Goal: Information Seeking & Learning: Learn about a topic

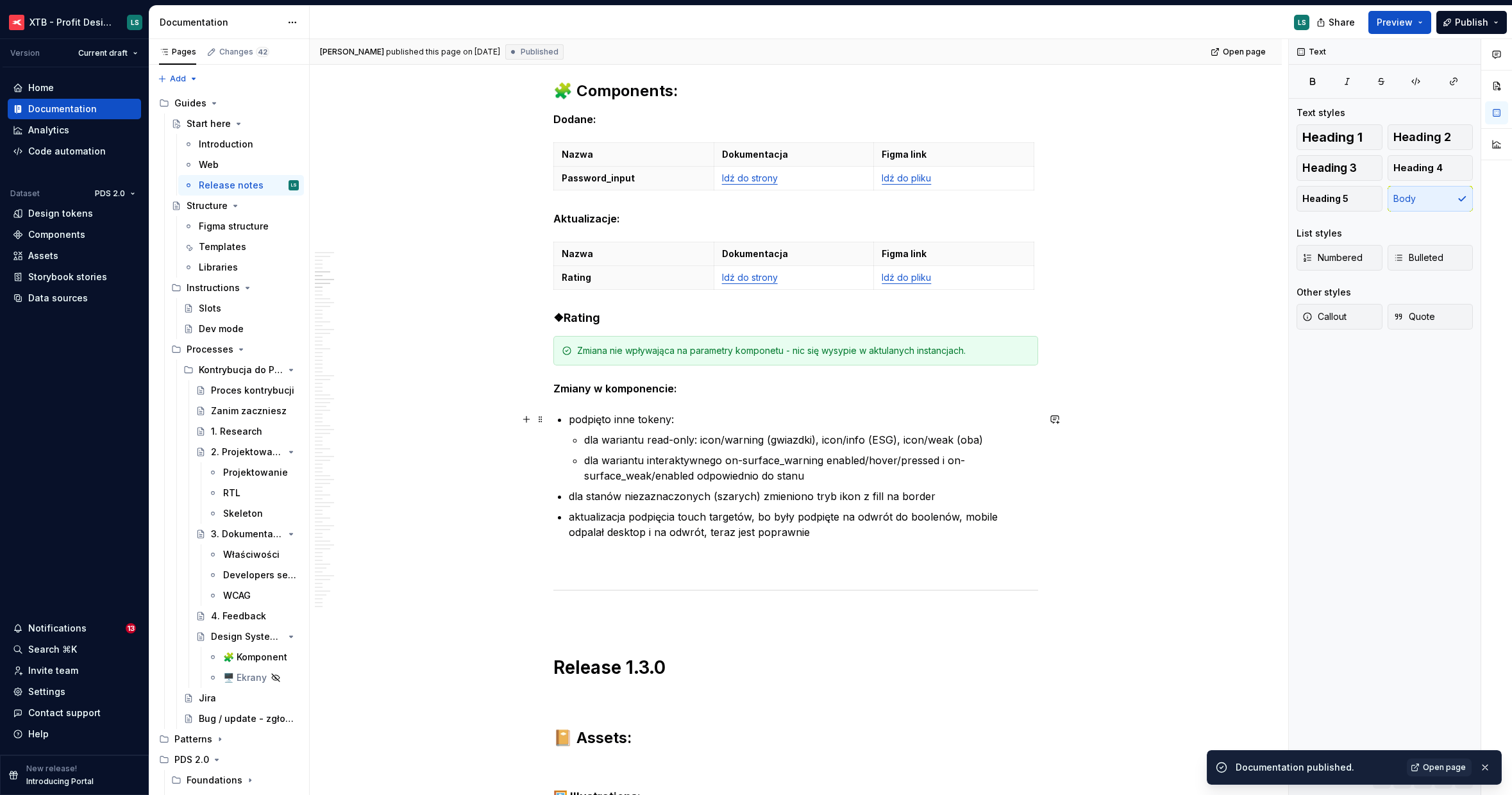
scroll to position [1454, 0]
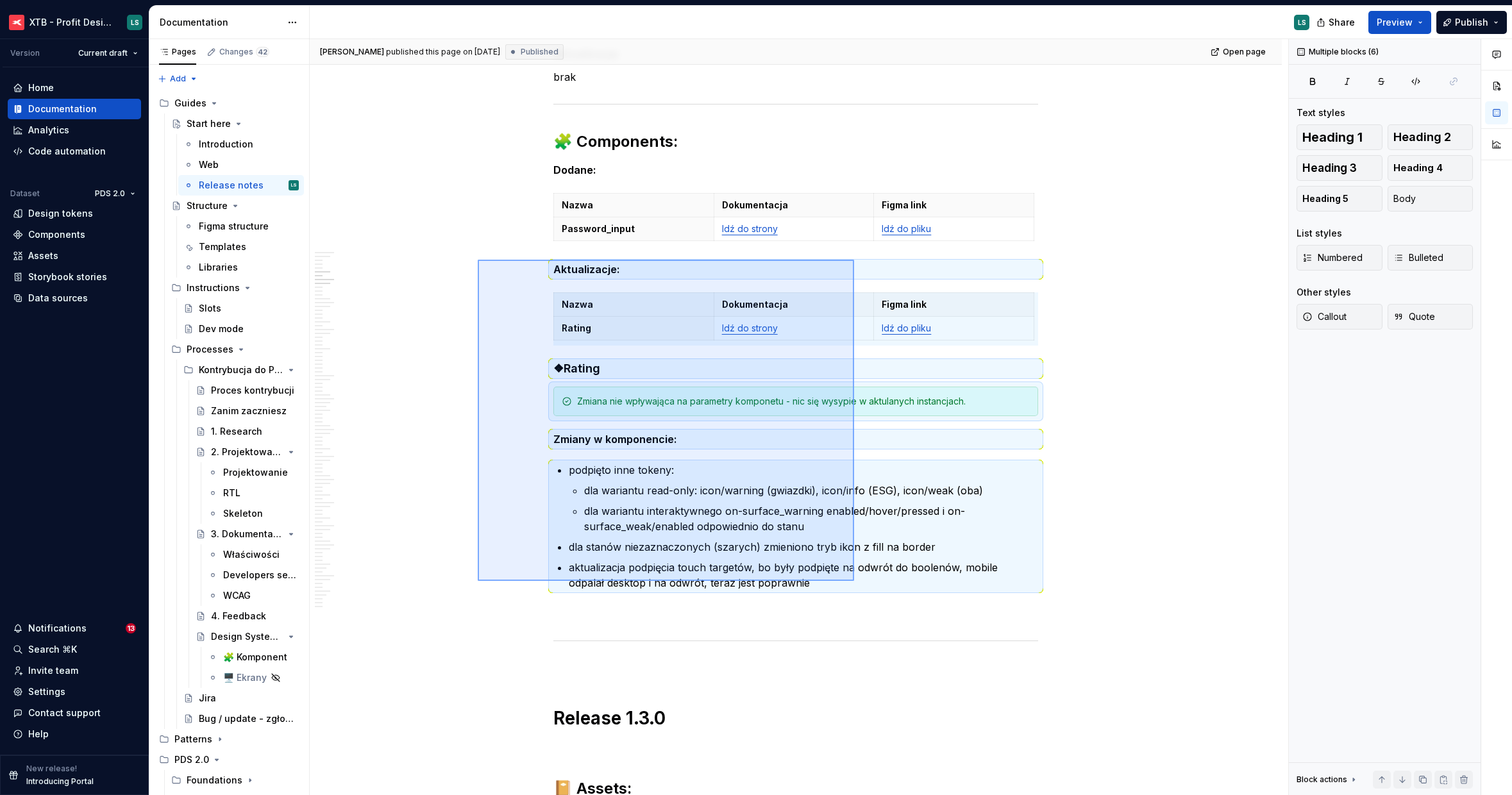
drag, startPoint x: 548, startPoint y: 300, endPoint x: 854, endPoint y: 581, distance: 415.4
click at [854, 581] on div "[PERSON_NAME] published this page on [DATE] Published Open page Start here Edit…" at bounding box center [799, 417] width 978 height 757
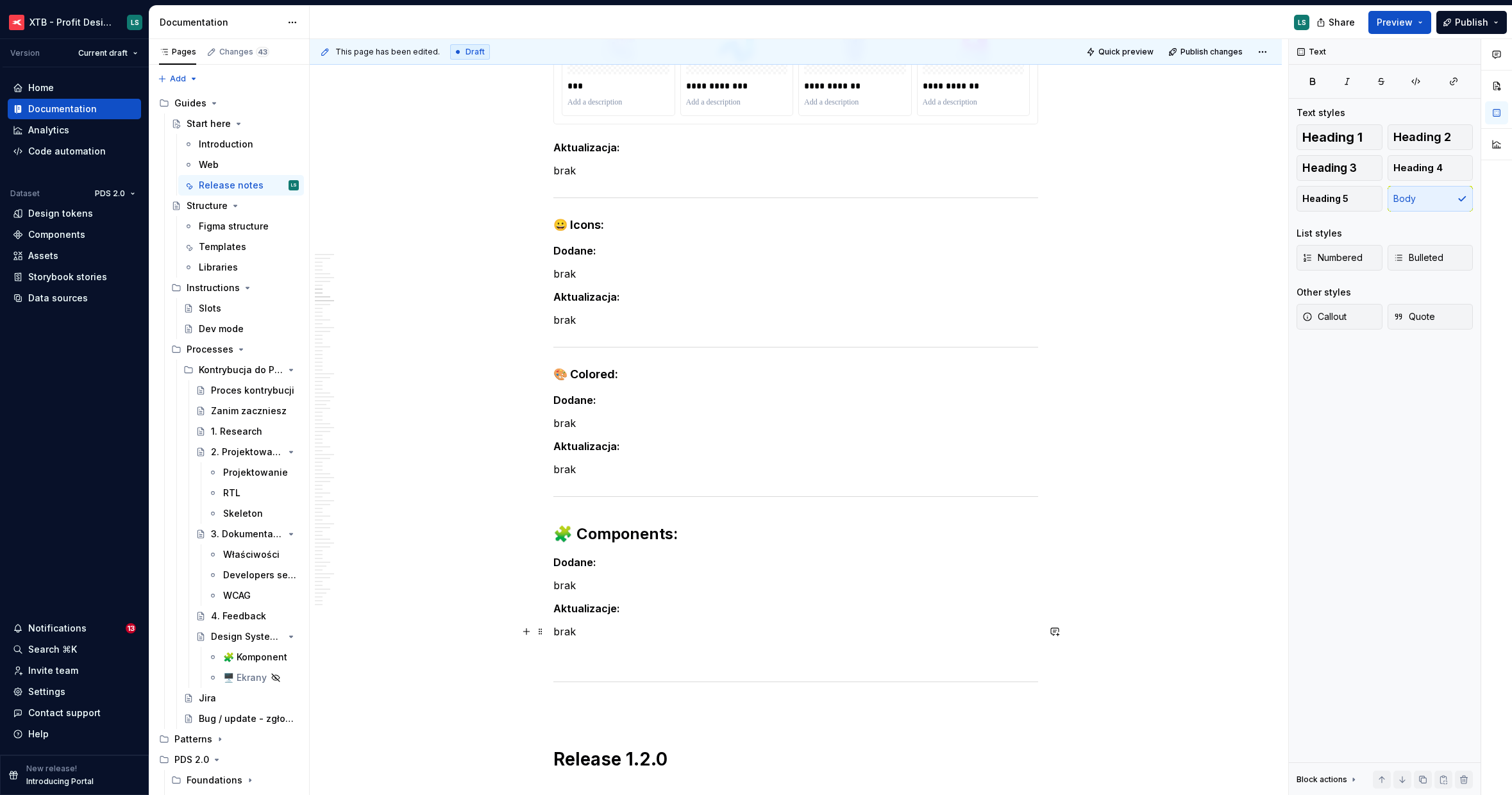
scroll to position [2053, 0]
click at [594, 630] on p "brak" at bounding box center [795, 631] width 484 height 15
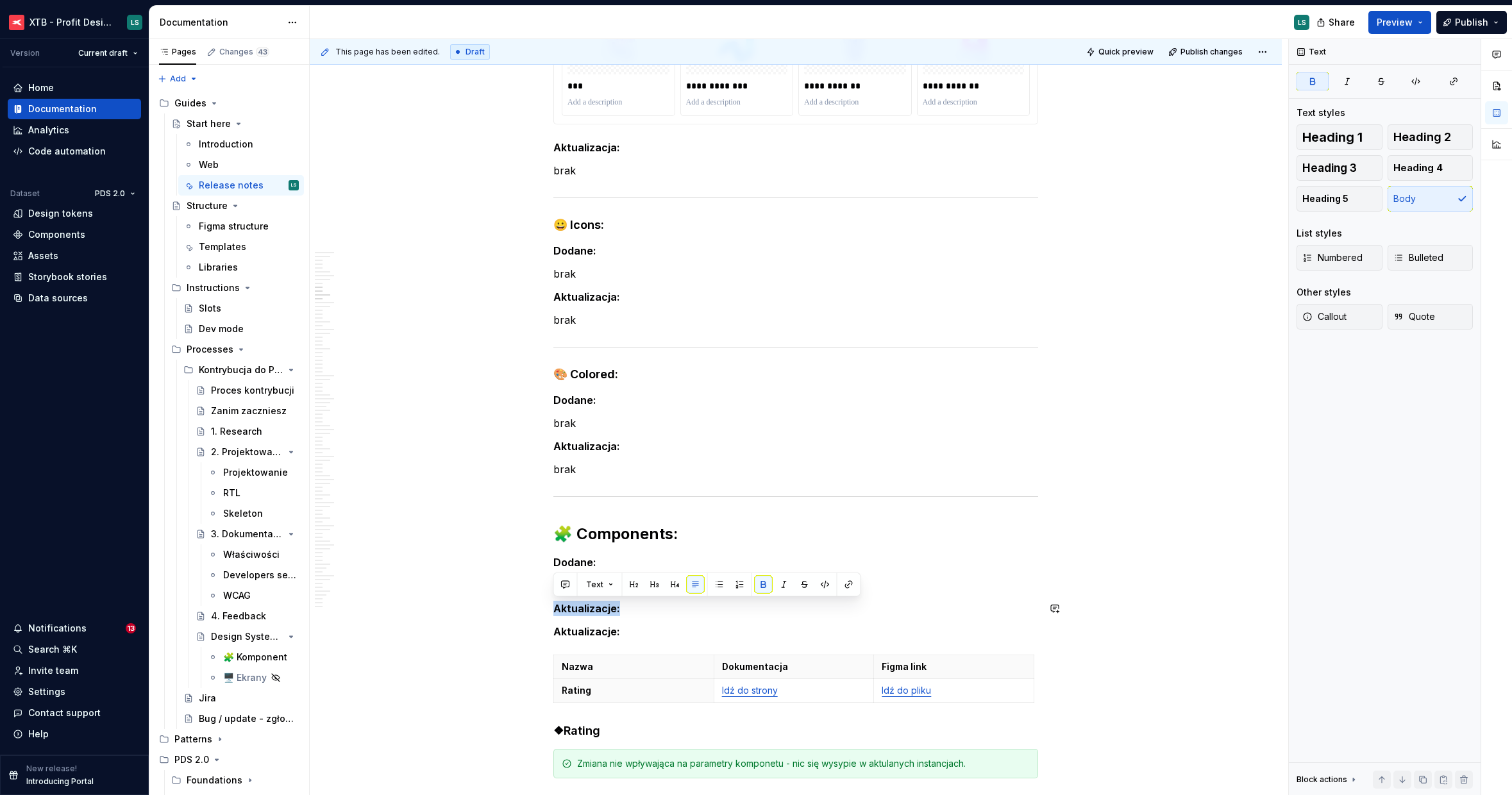
drag, startPoint x: 637, startPoint y: 607, endPoint x: 638, endPoint y: 591, distance: 16.0
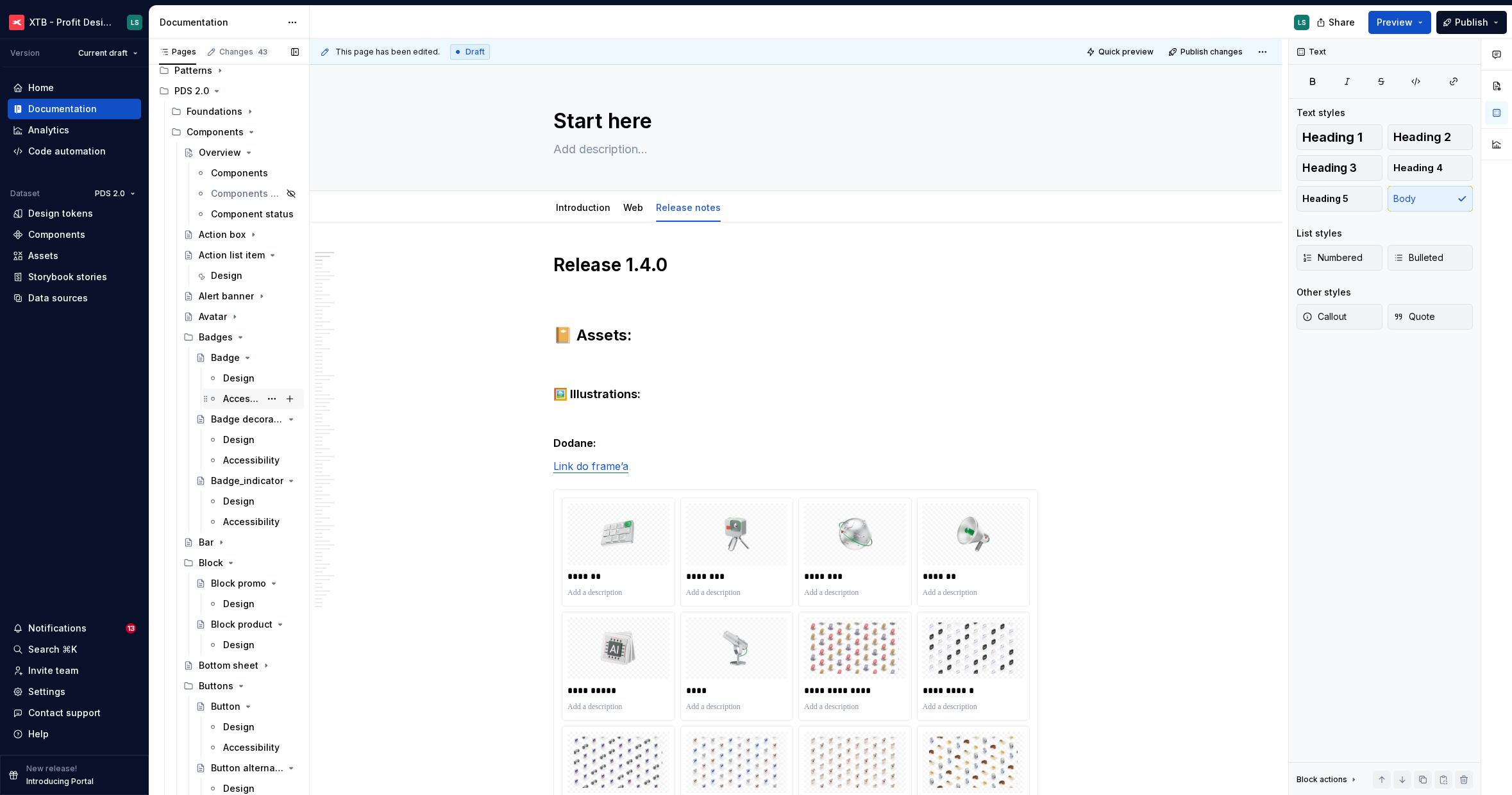
scroll to position [574, 0]
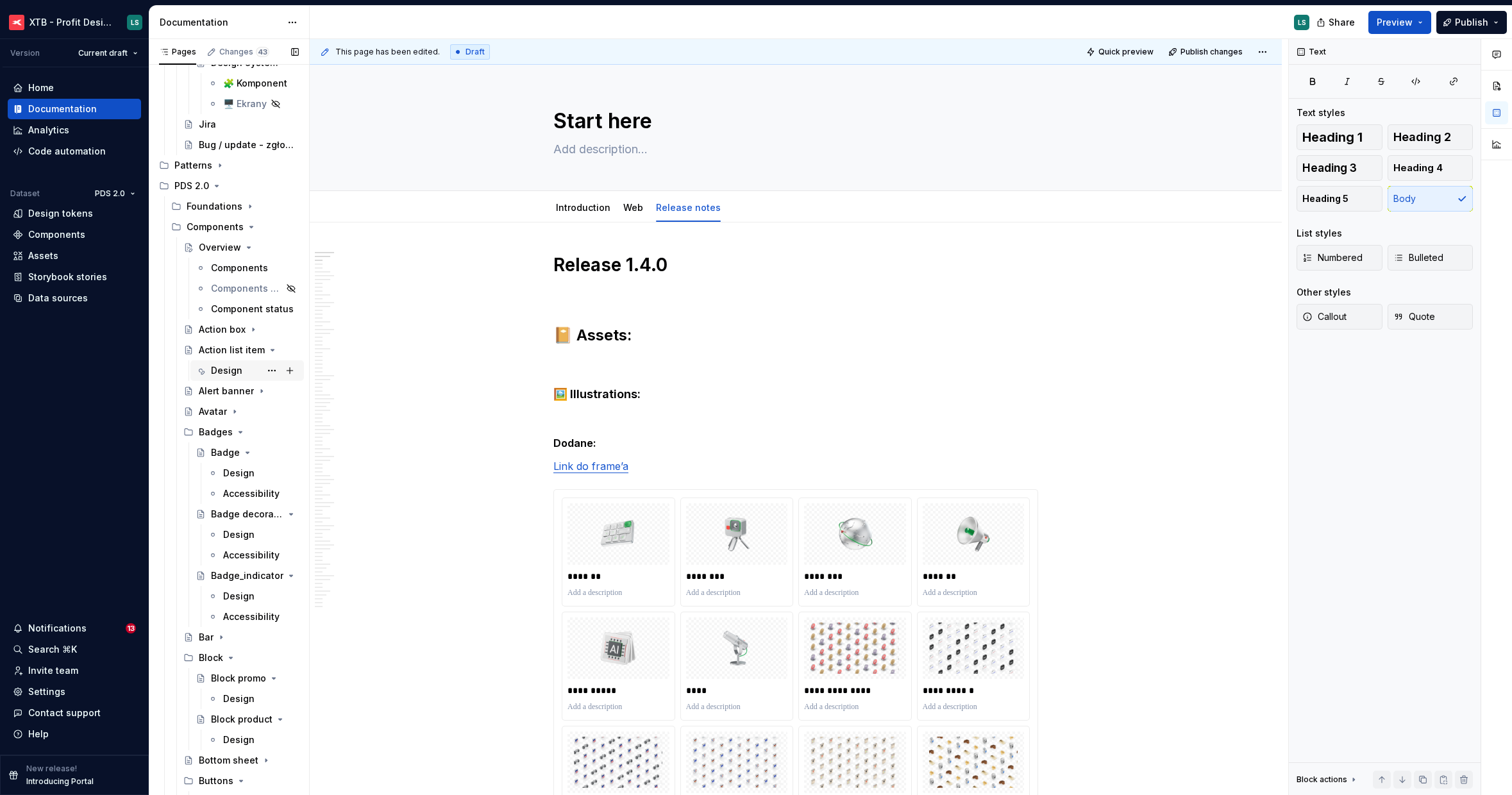
click at [216, 370] on div "Design" at bounding box center [226, 371] width 31 height 13
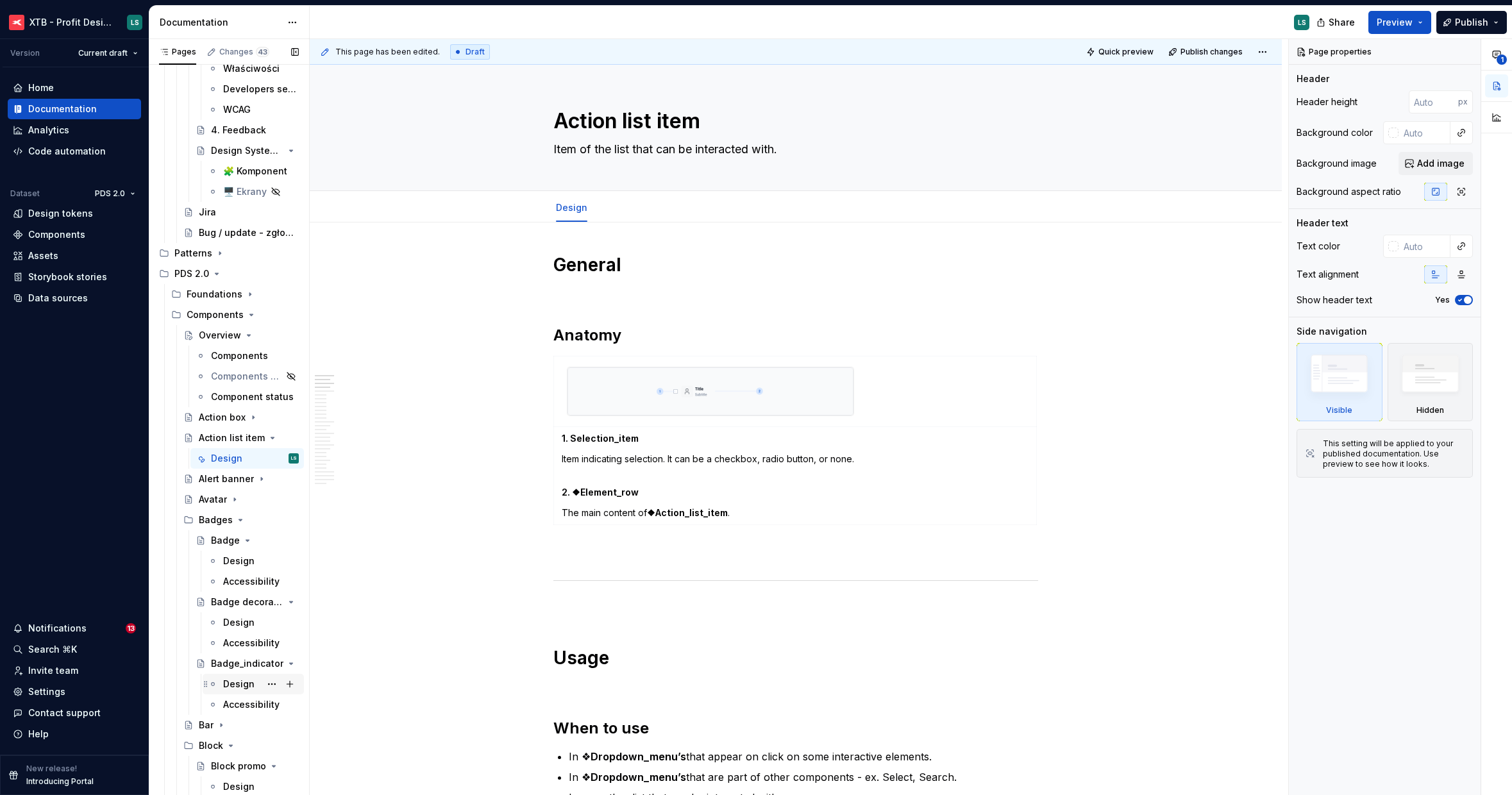
scroll to position [808, 0]
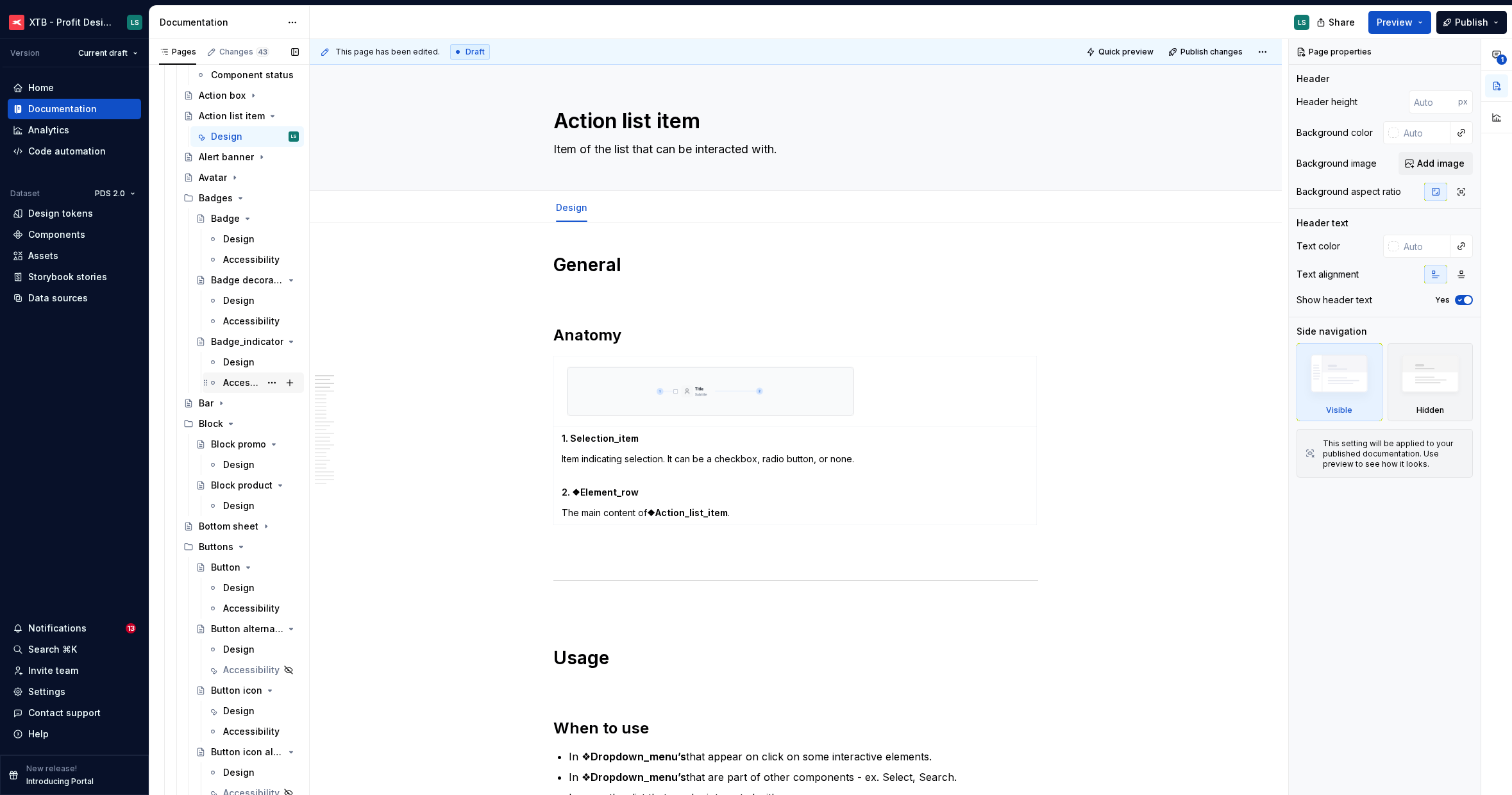
click at [236, 385] on div "Accessibility" at bounding box center [242, 382] width 38 height 13
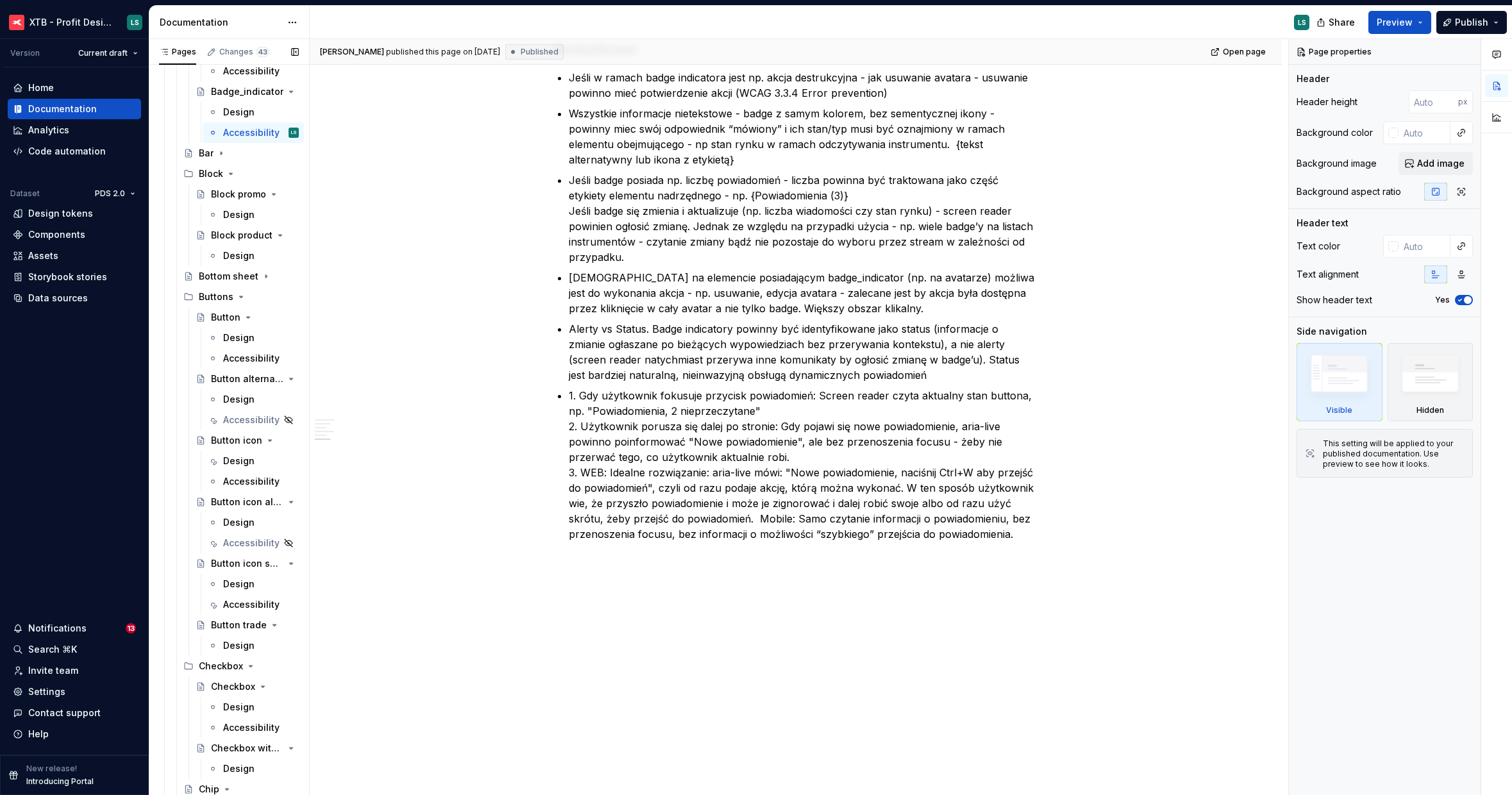
scroll to position [1066, 0]
click at [250, 537] on icon "Page tree" at bounding box center [254, 534] width 10 height 10
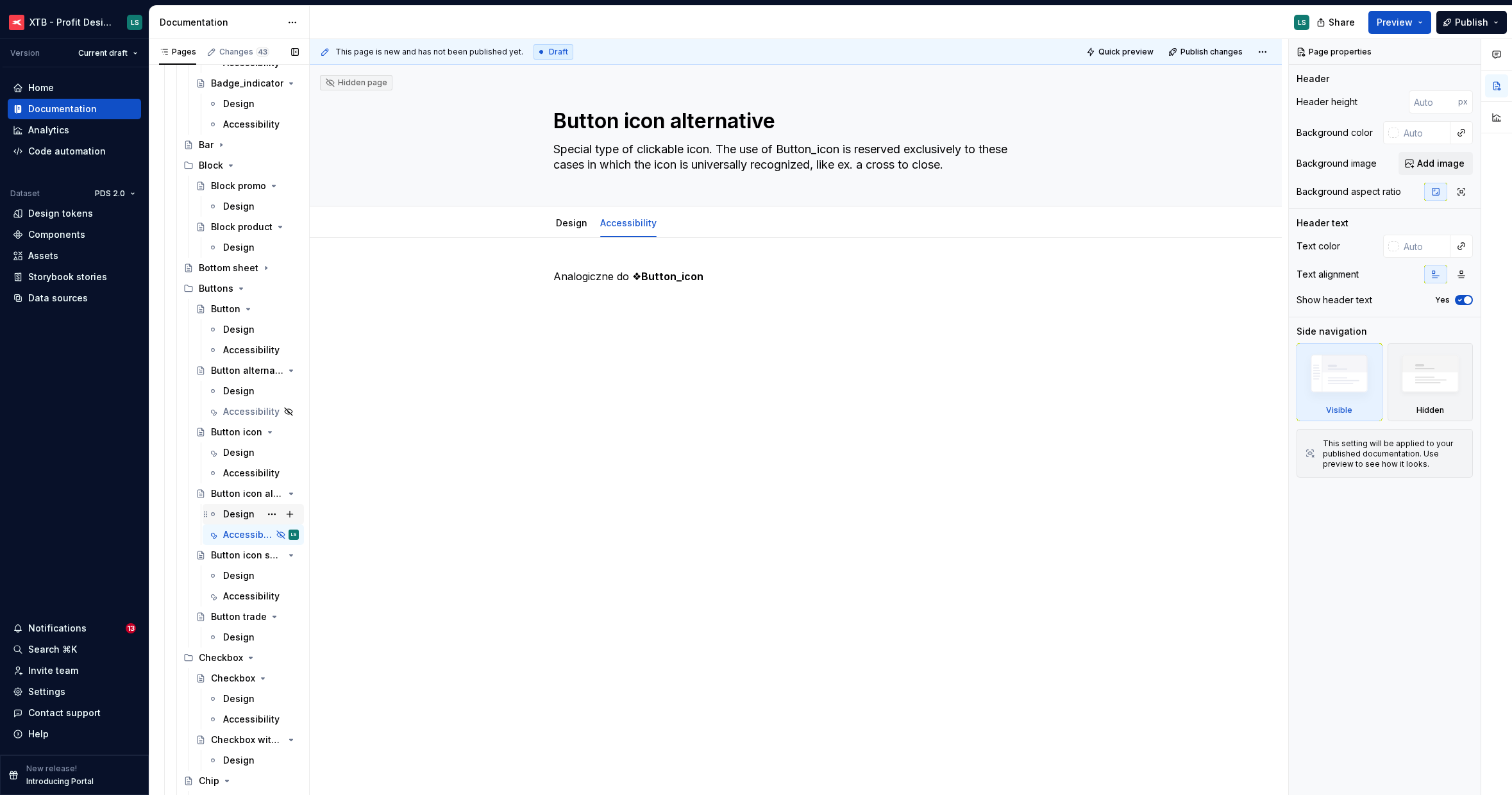
click at [232, 513] on div "Design" at bounding box center [238, 514] width 31 height 13
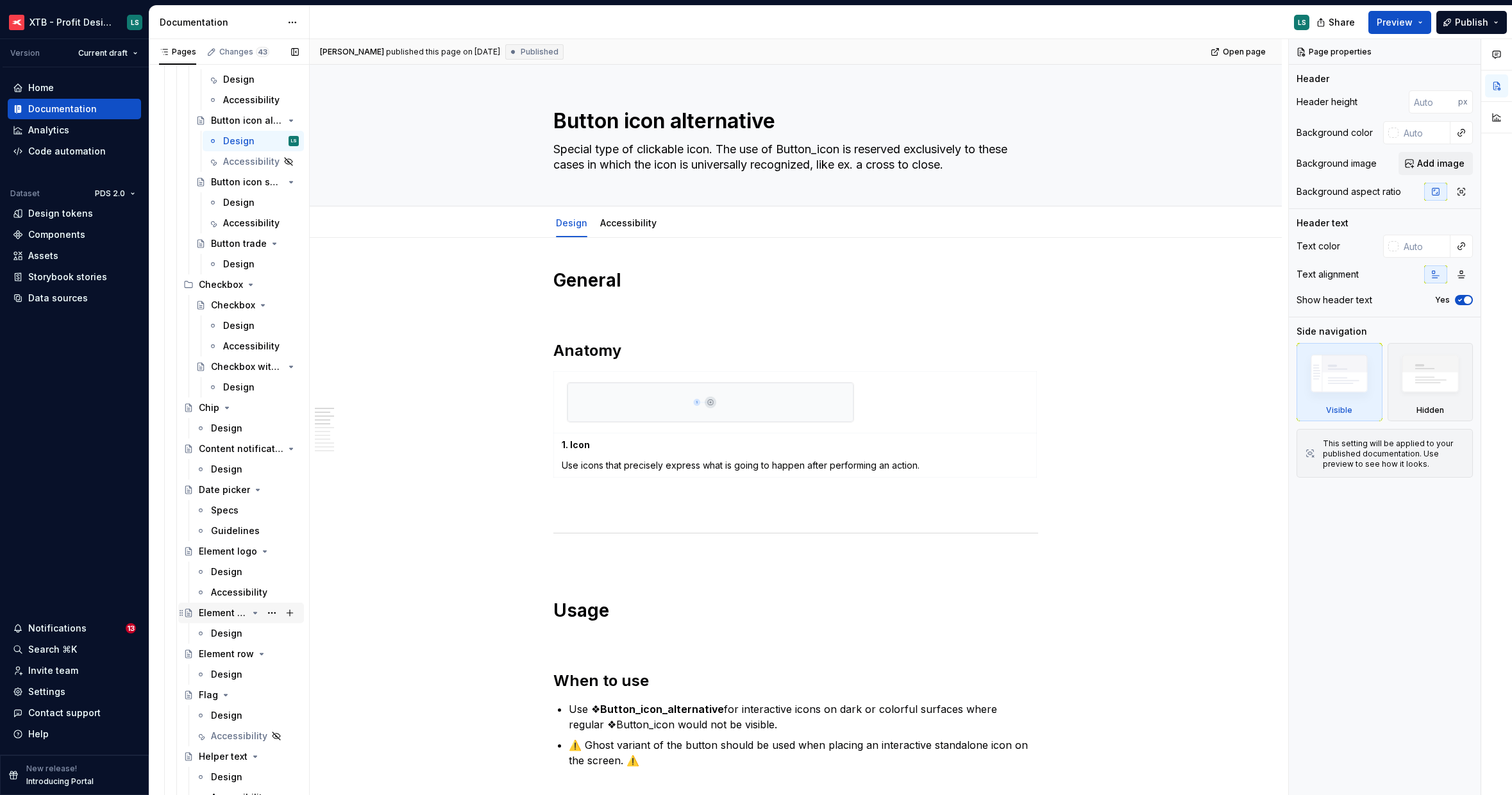
scroll to position [1459, 0]
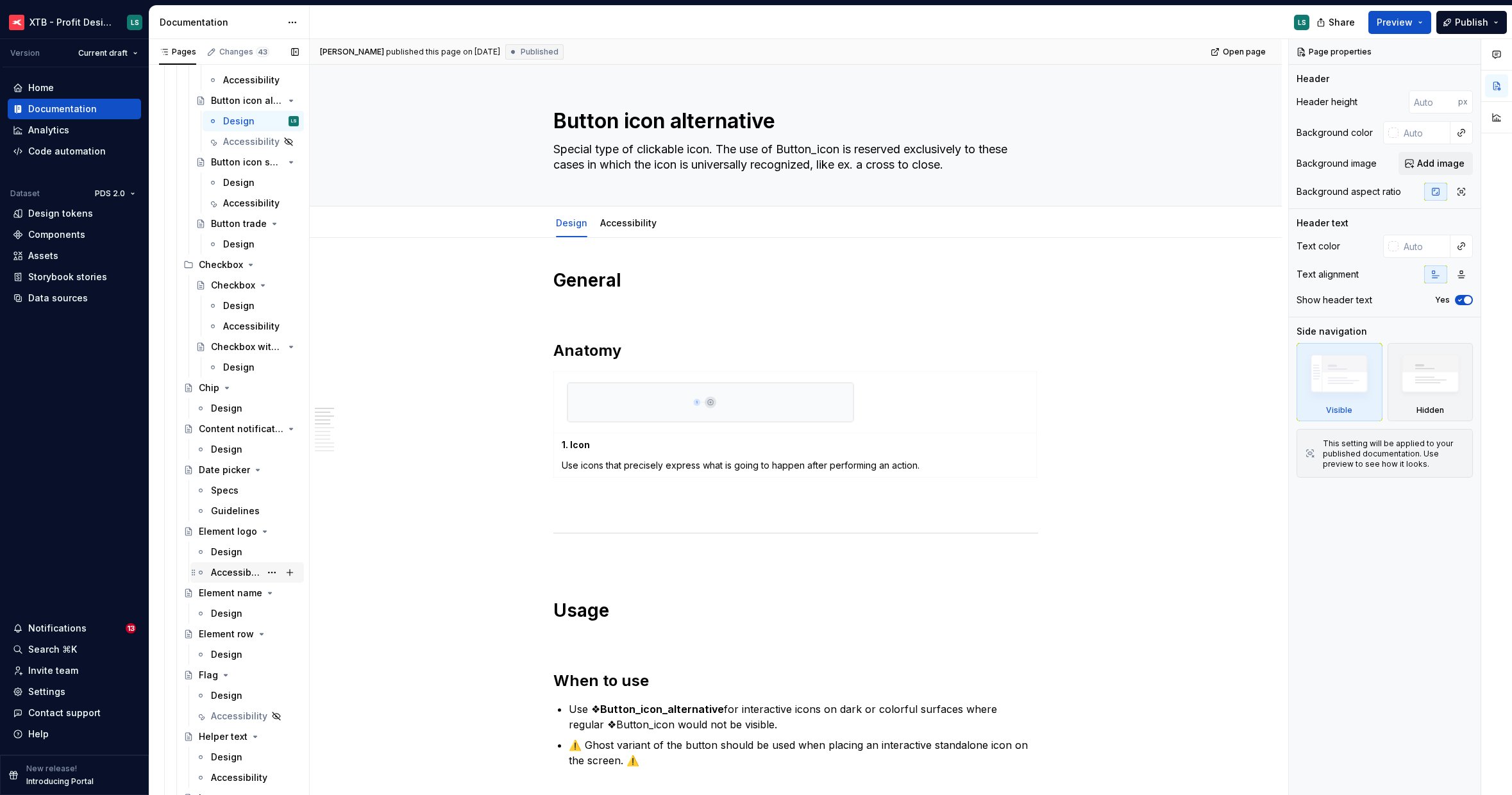
click at [232, 577] on div "Accessibility" at bounding box center [235, 572] width 49 height 13
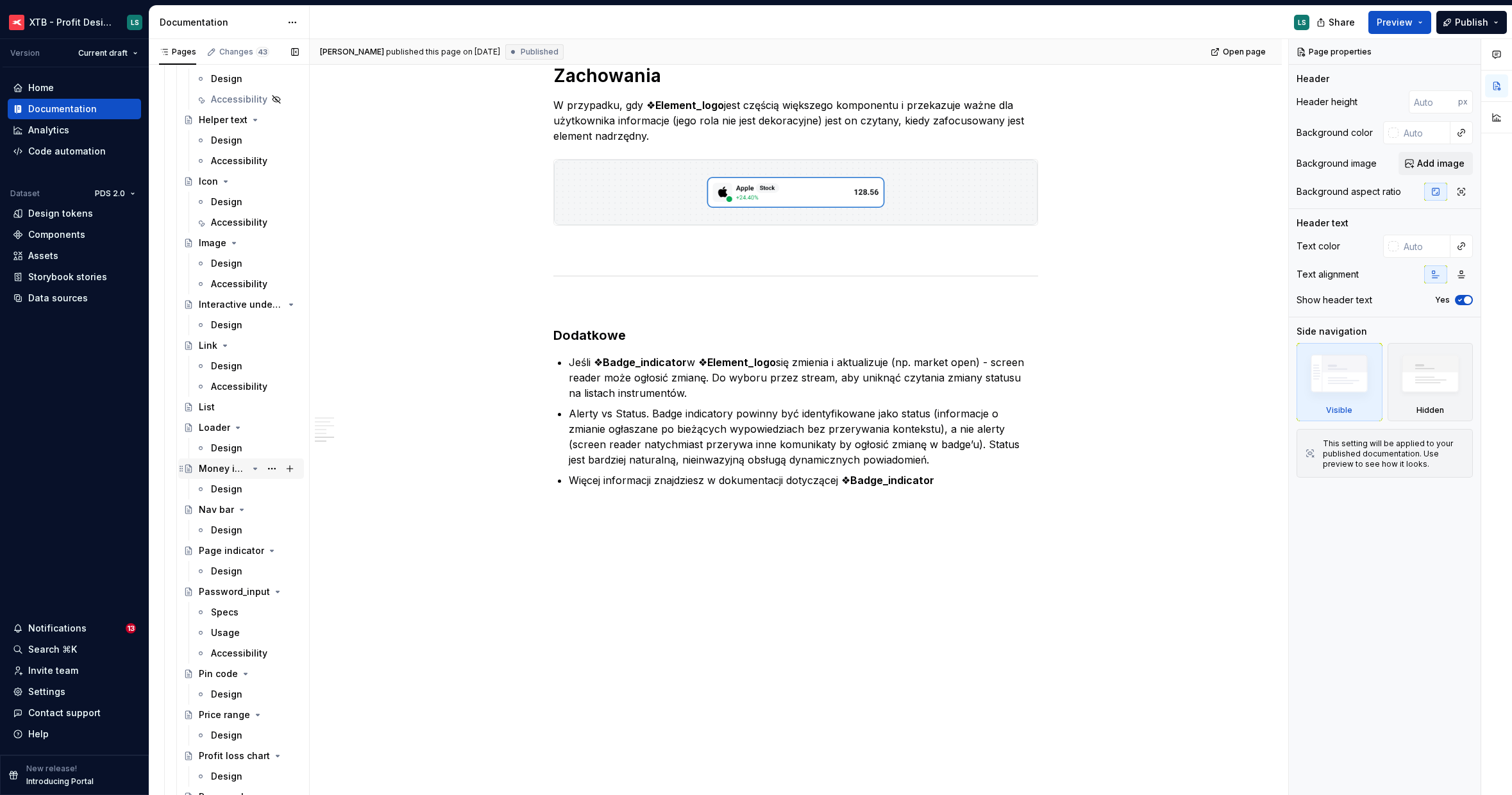
scroll to position [2124, 0]
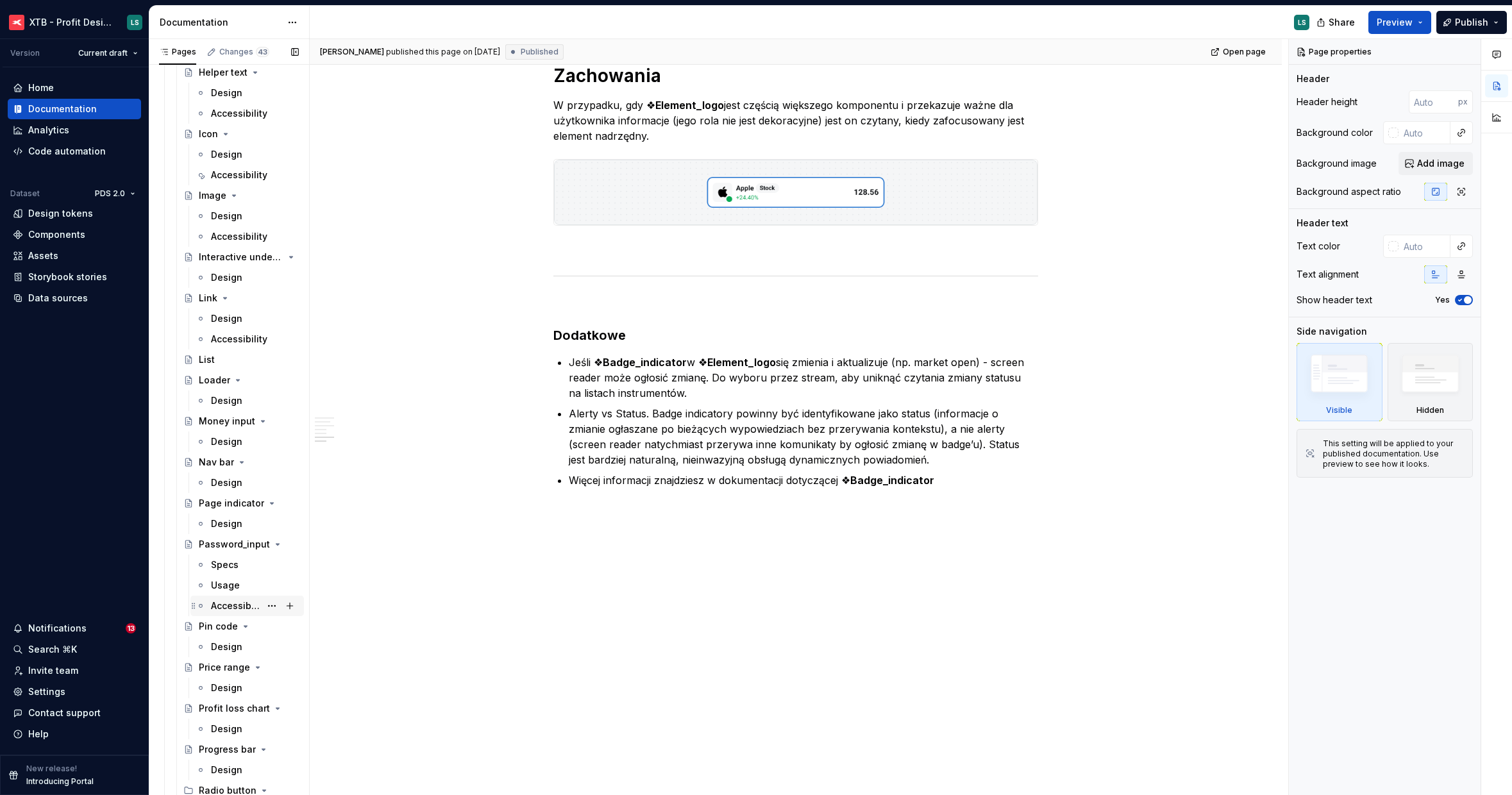
click at [213, 610] on div "Accessibility" at bounding box center [235, 606] width 49 height 13
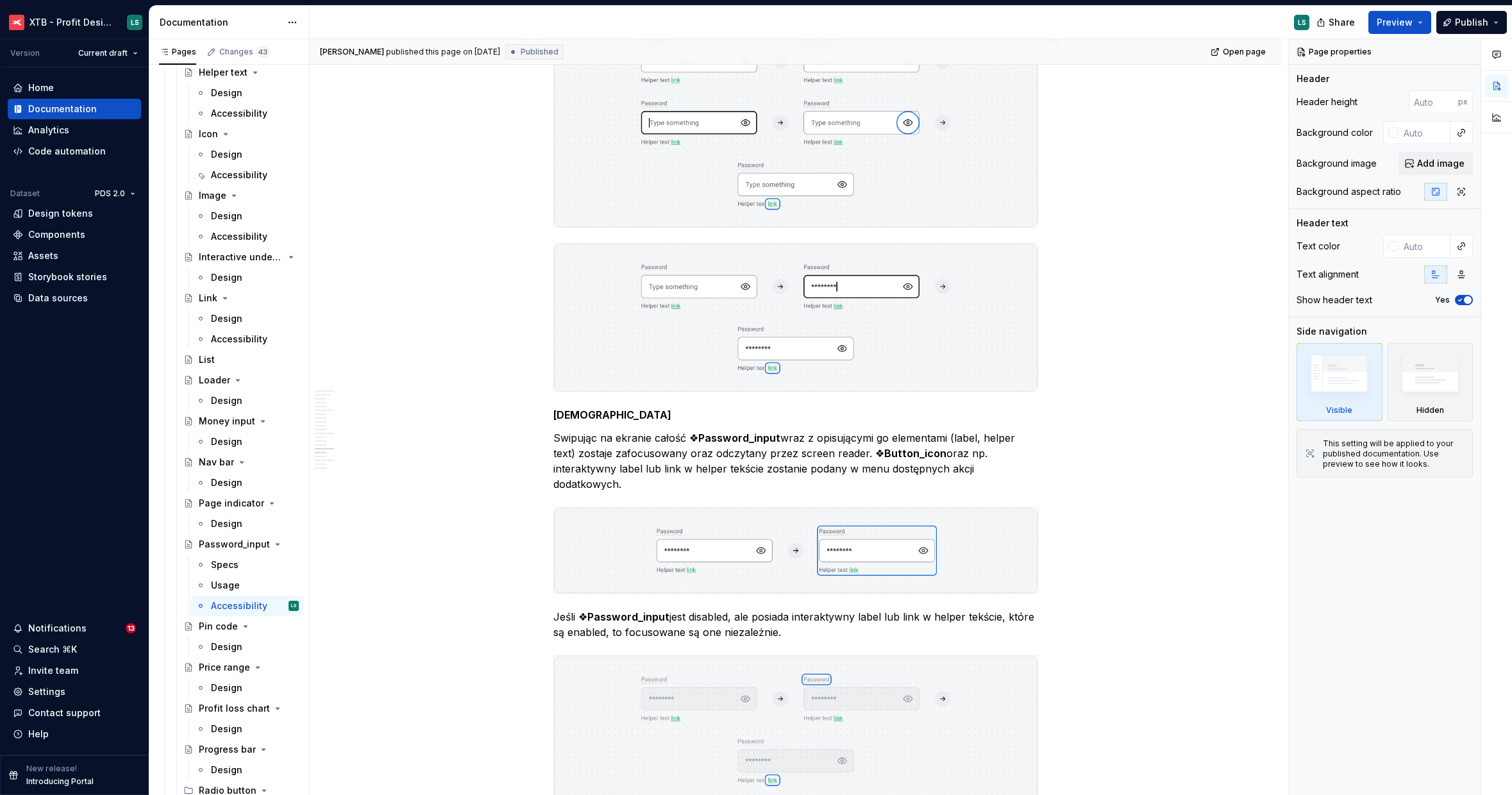
scroll to position [4344, 0]
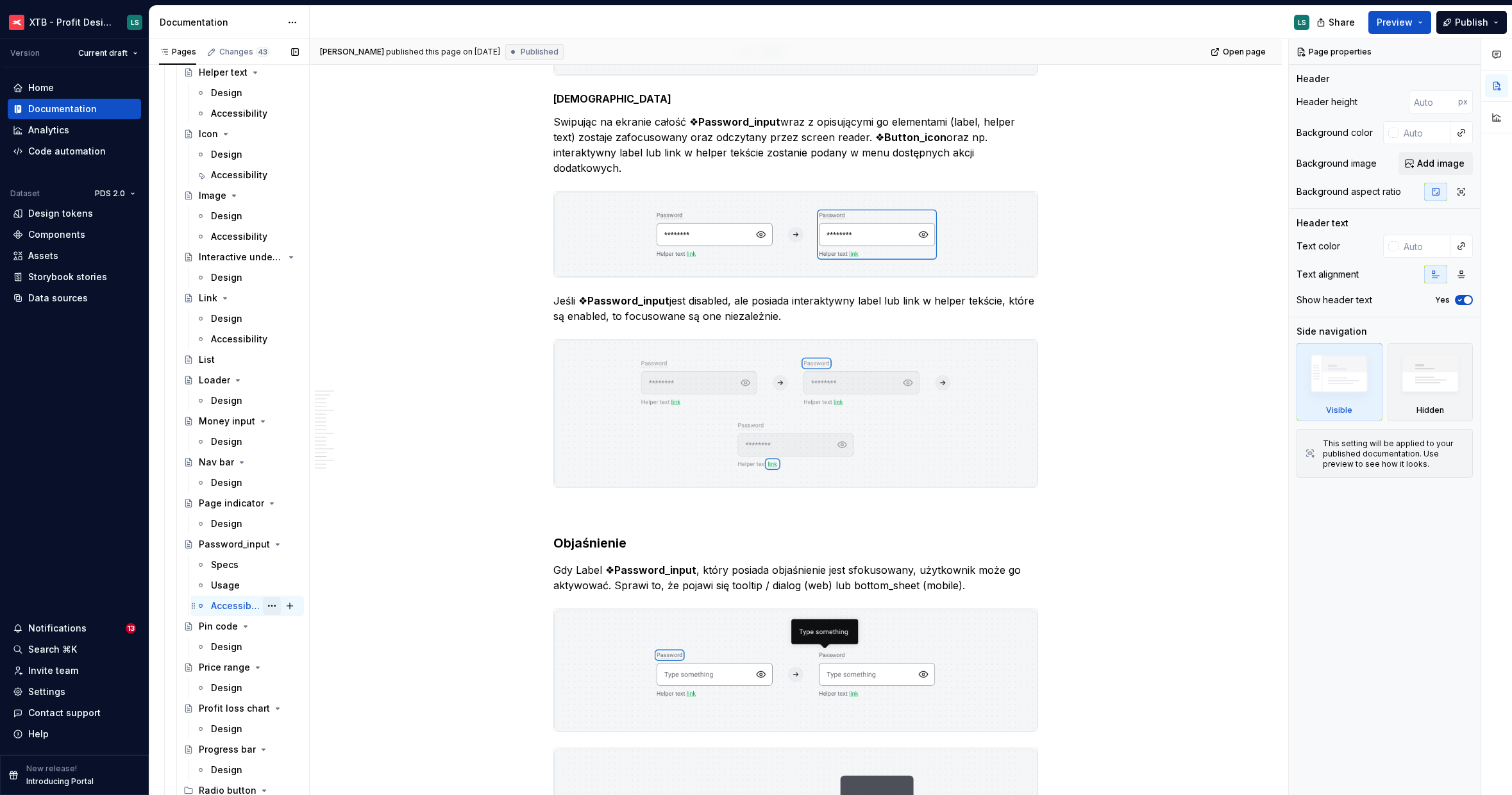
click at [263, 608] on button "Page tree" at bounding box center [272, 606] width 18 height 18
click at [309, 653] on div "Duplicate tab" at bounding box center [342, 649] width 125 height 13
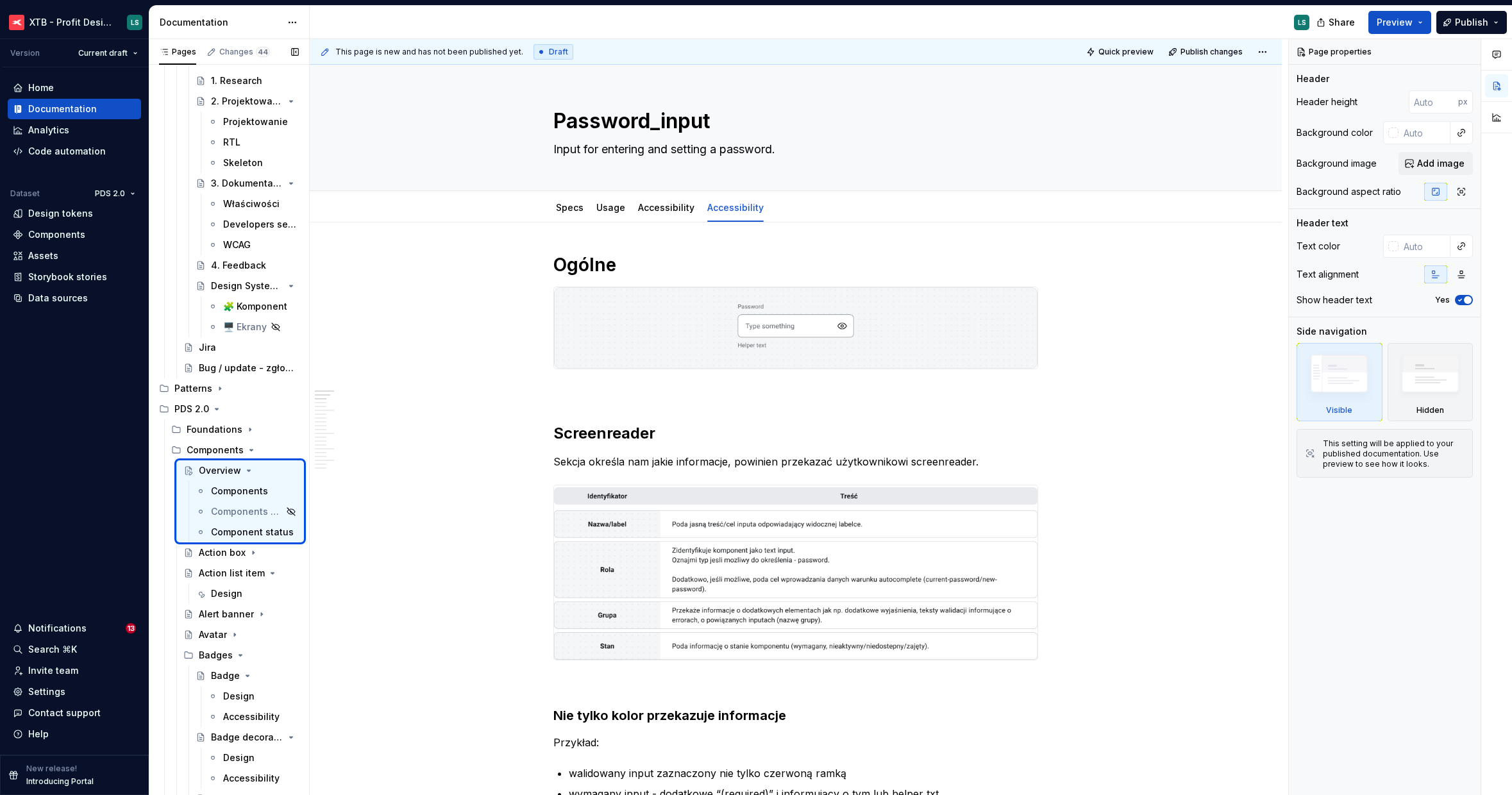
scroll to position [513, 0]
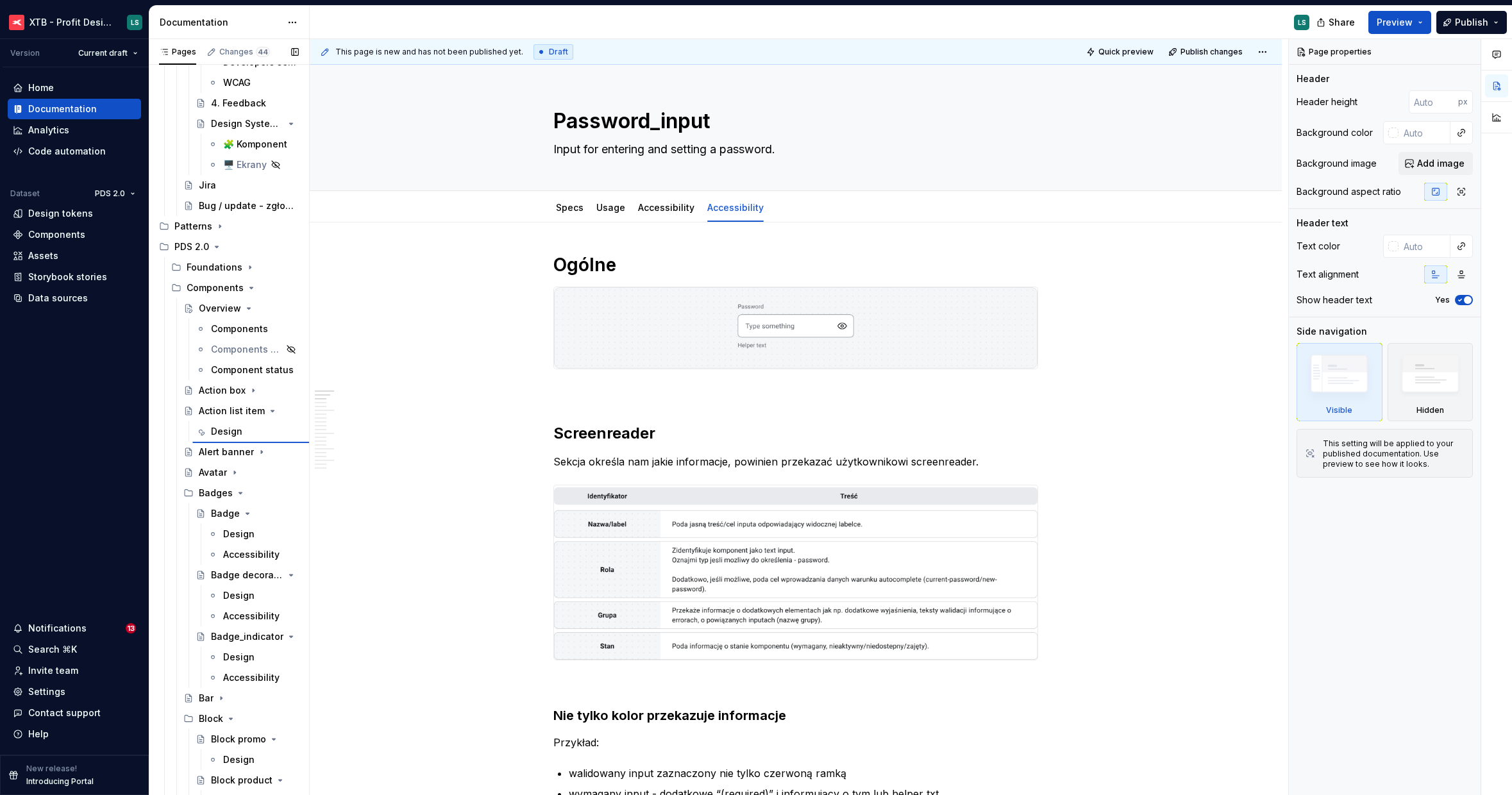
type textarea "*"
type textarea "Action list item"
type textarea "Item of the list that can be interacted with."
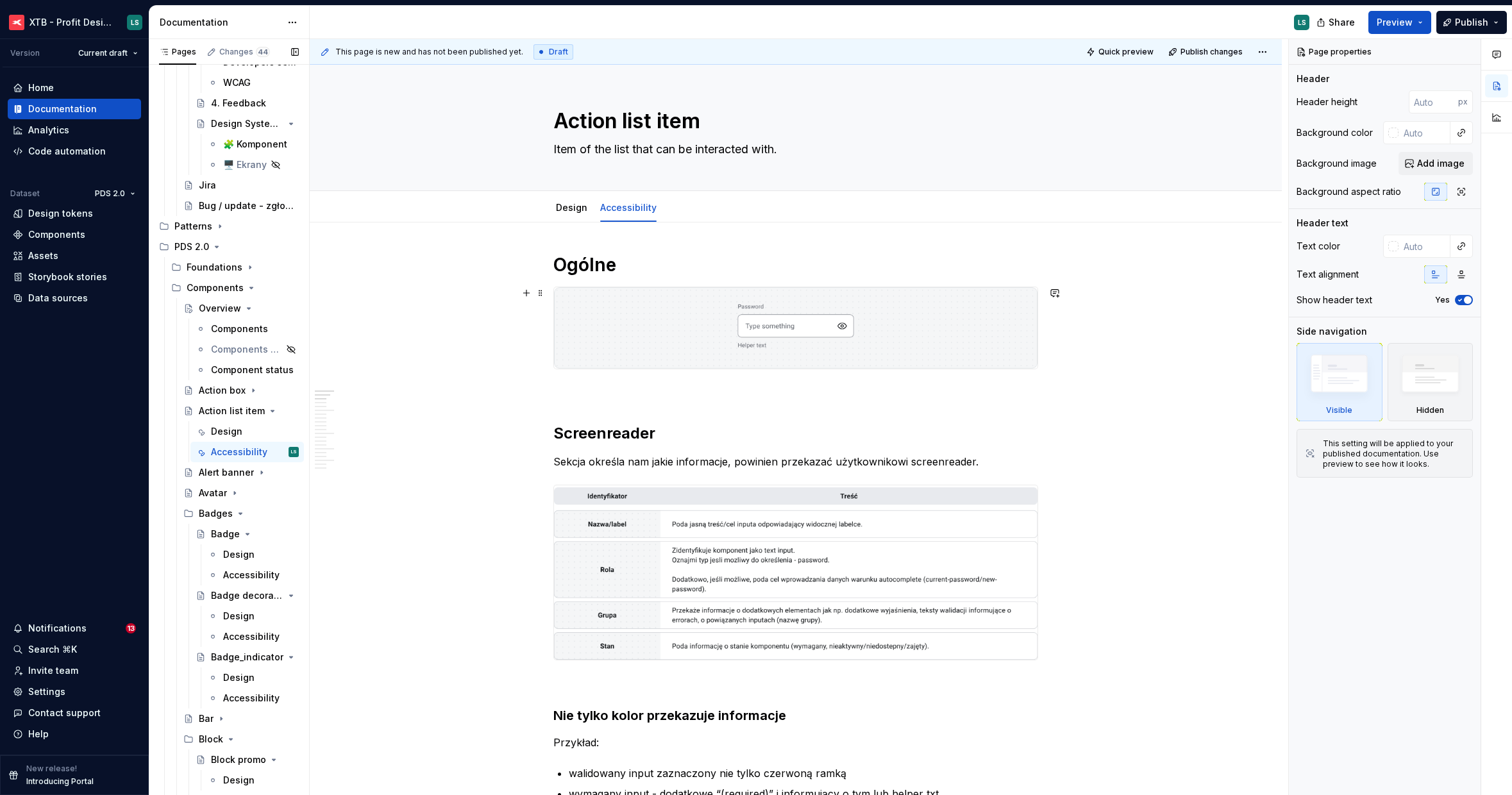
click at [723, 337] on img at bounding box center [796, 328] width 483 height 81
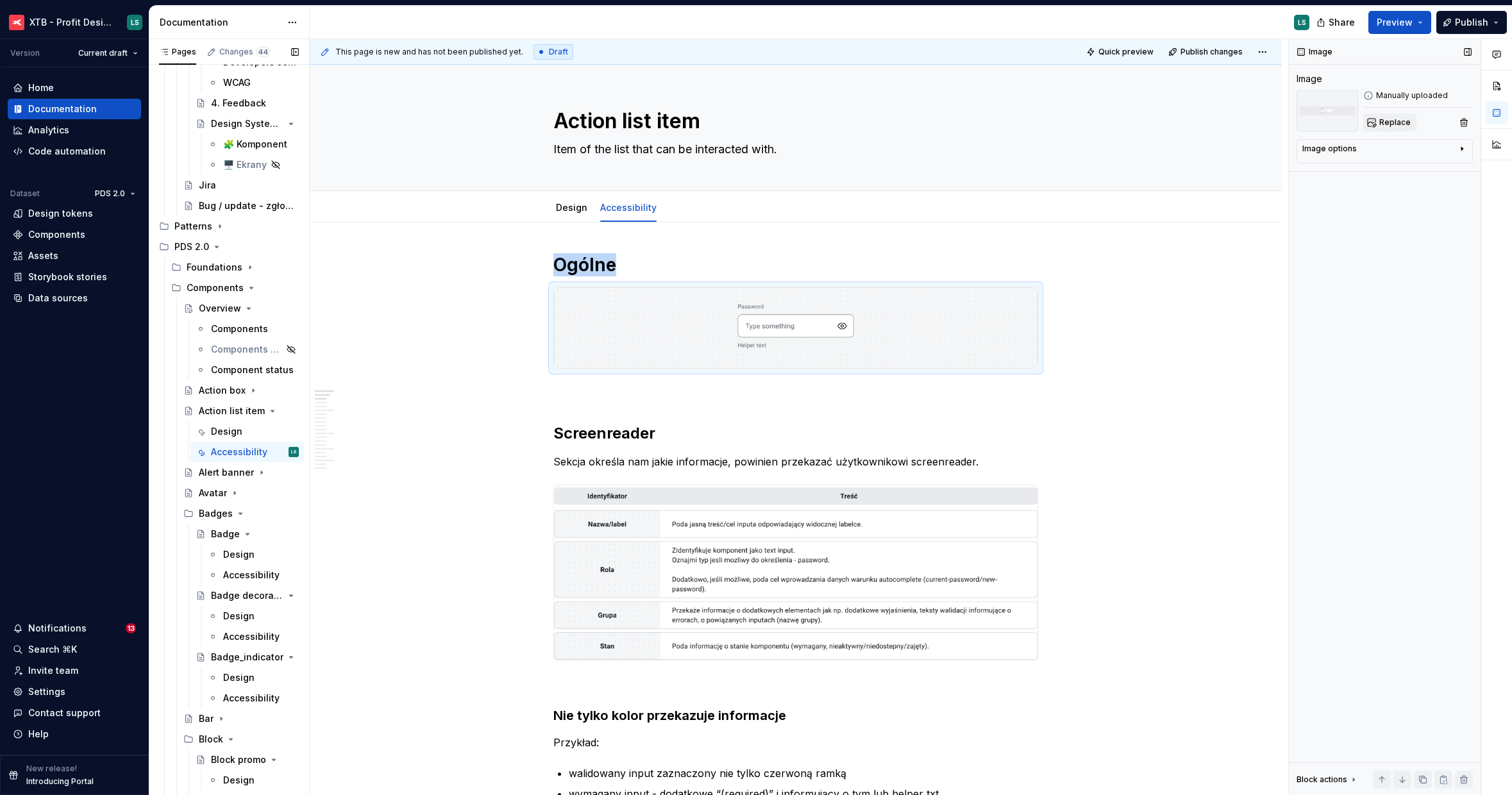
click at [1395, 124] on span "Replace" at bounding box center [1395, 122] width 31 height 10
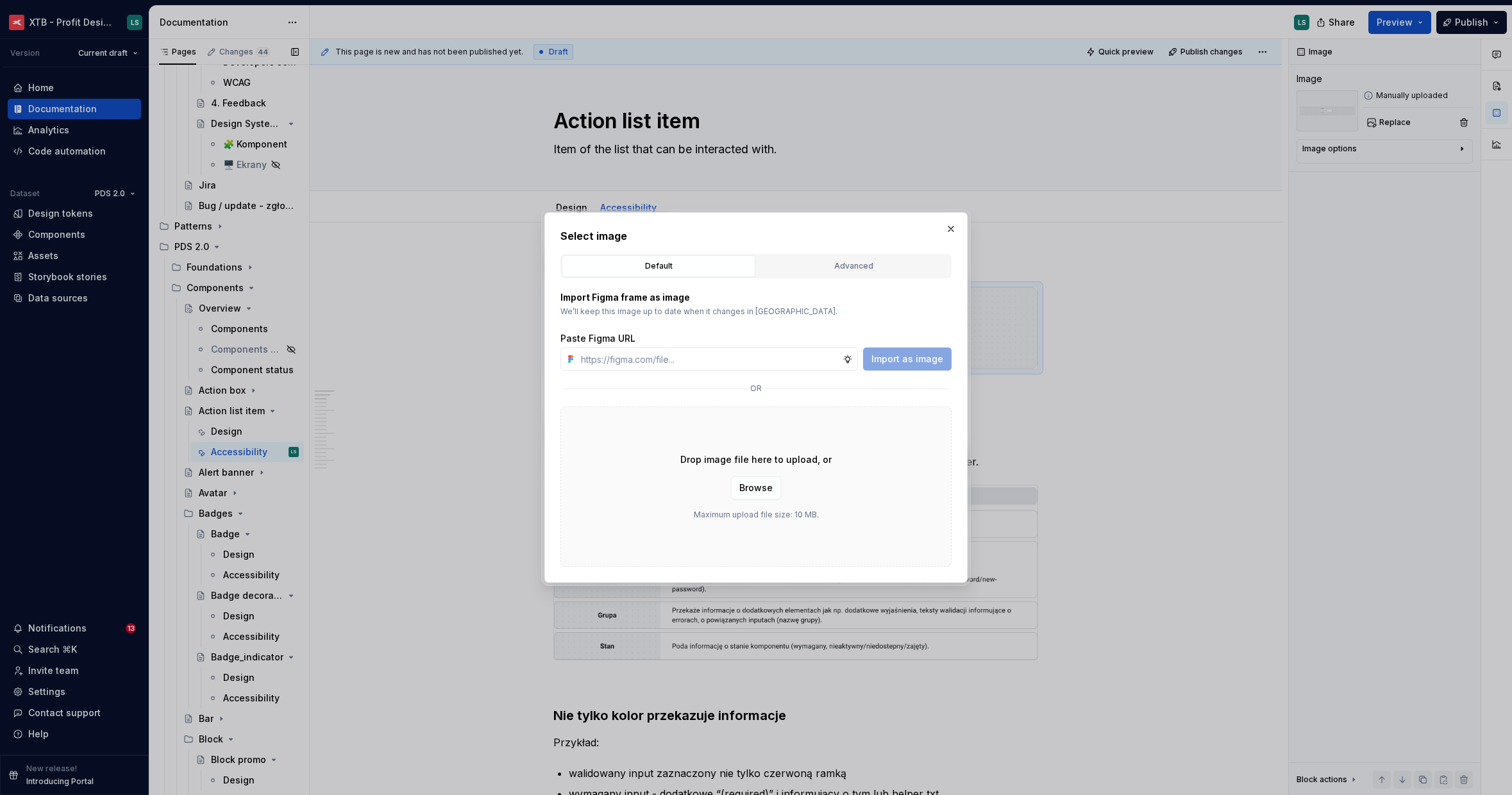
click at [761, 475] on div "Drop image file here to upload, or Browse Maximum upload file size: 10 MB." at bounding box center [756, 486] width 391 height 160
click at [763, 480] on button "Browse" at bounding box center [756, 488] width 50 height 23
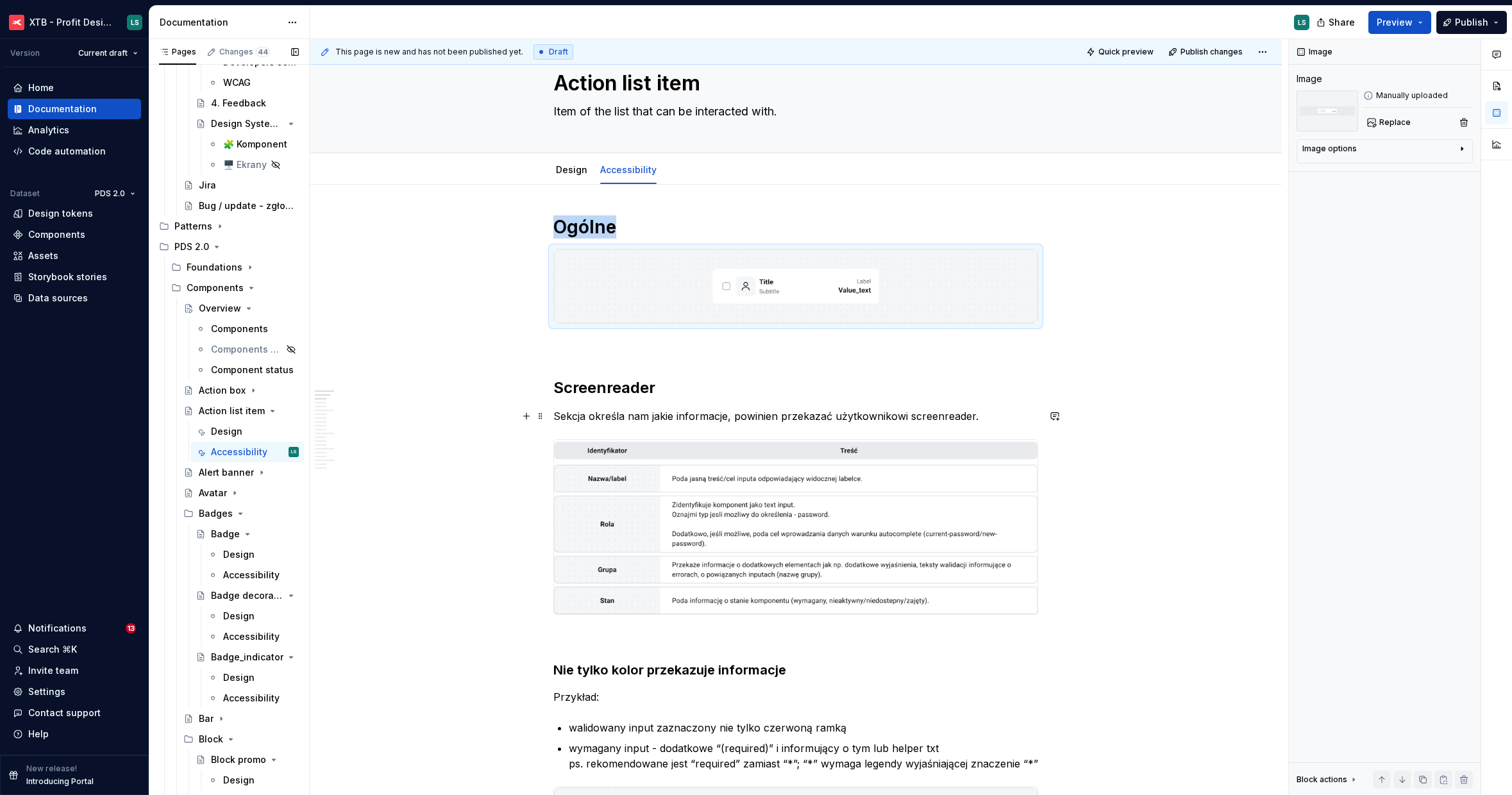
scroll to position [111, 0]
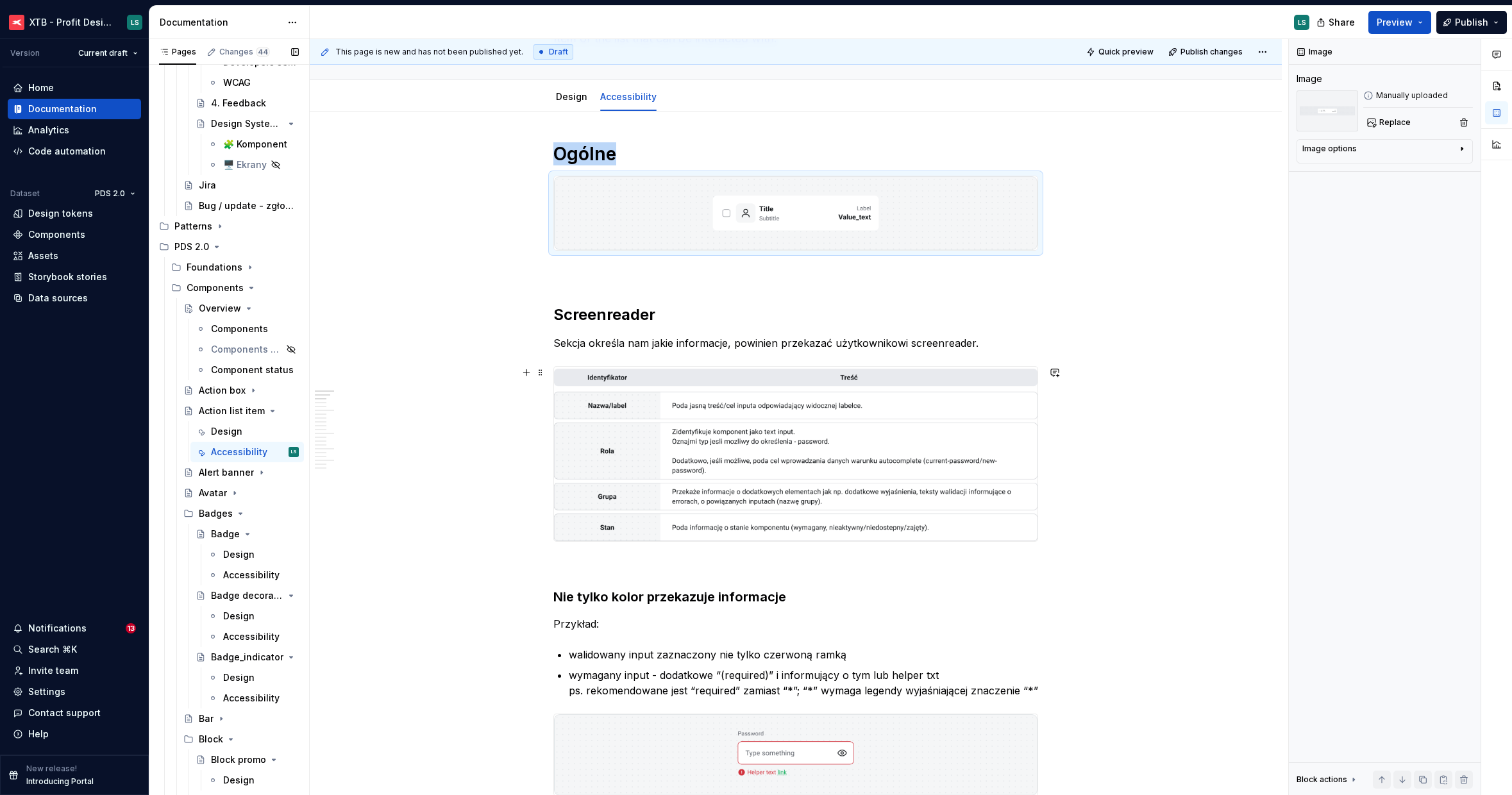
click at [945, 452] on img "To enrich screen reader interactions, please activate Accessibility in Grammarl…" at bounding box center [796, 454] width 483 height 175
click at [1384, 126] on span "Replace" at bounding box center [1395, 122] width 31 height 10
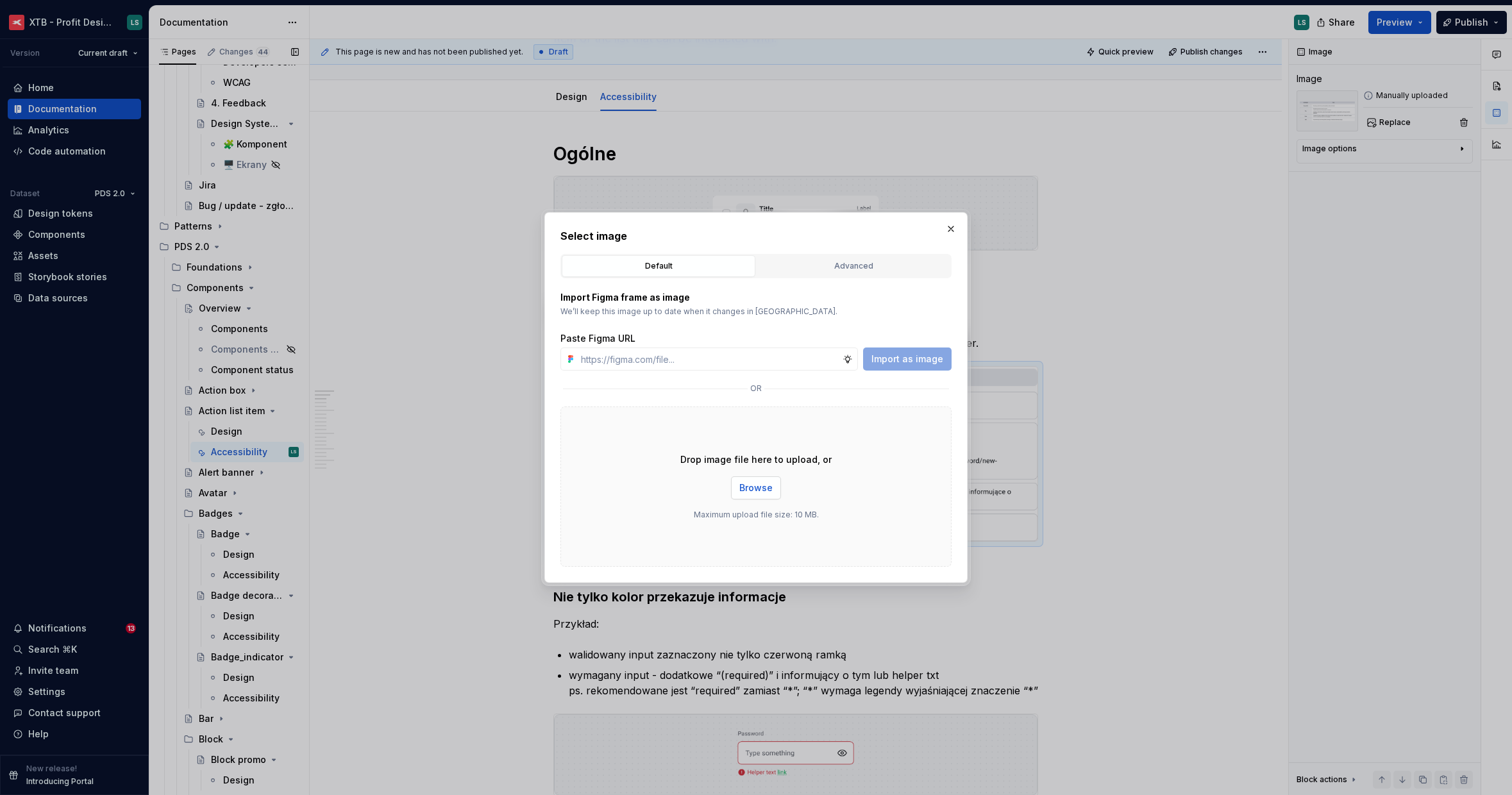
click at [758, 483] on span "Browse" at bounding box center [756, 488] width 33 height 13
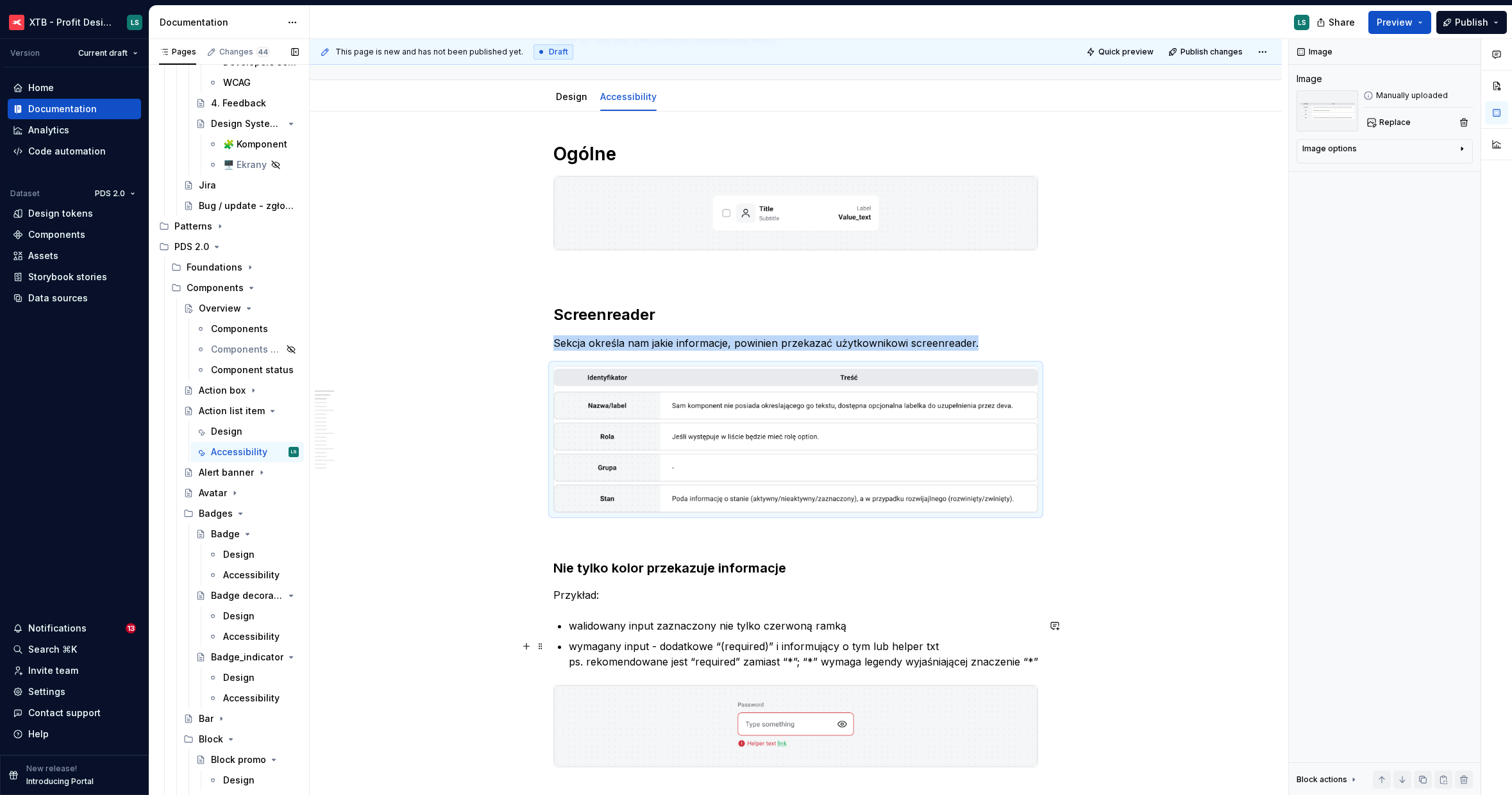
type textarea "*"
click at [699, 654] on p "wymagany input - dodatkowe “(required)” i informujący o tym lub helper txt ps. …" at bounding box center [803, 654] width 469 height 30
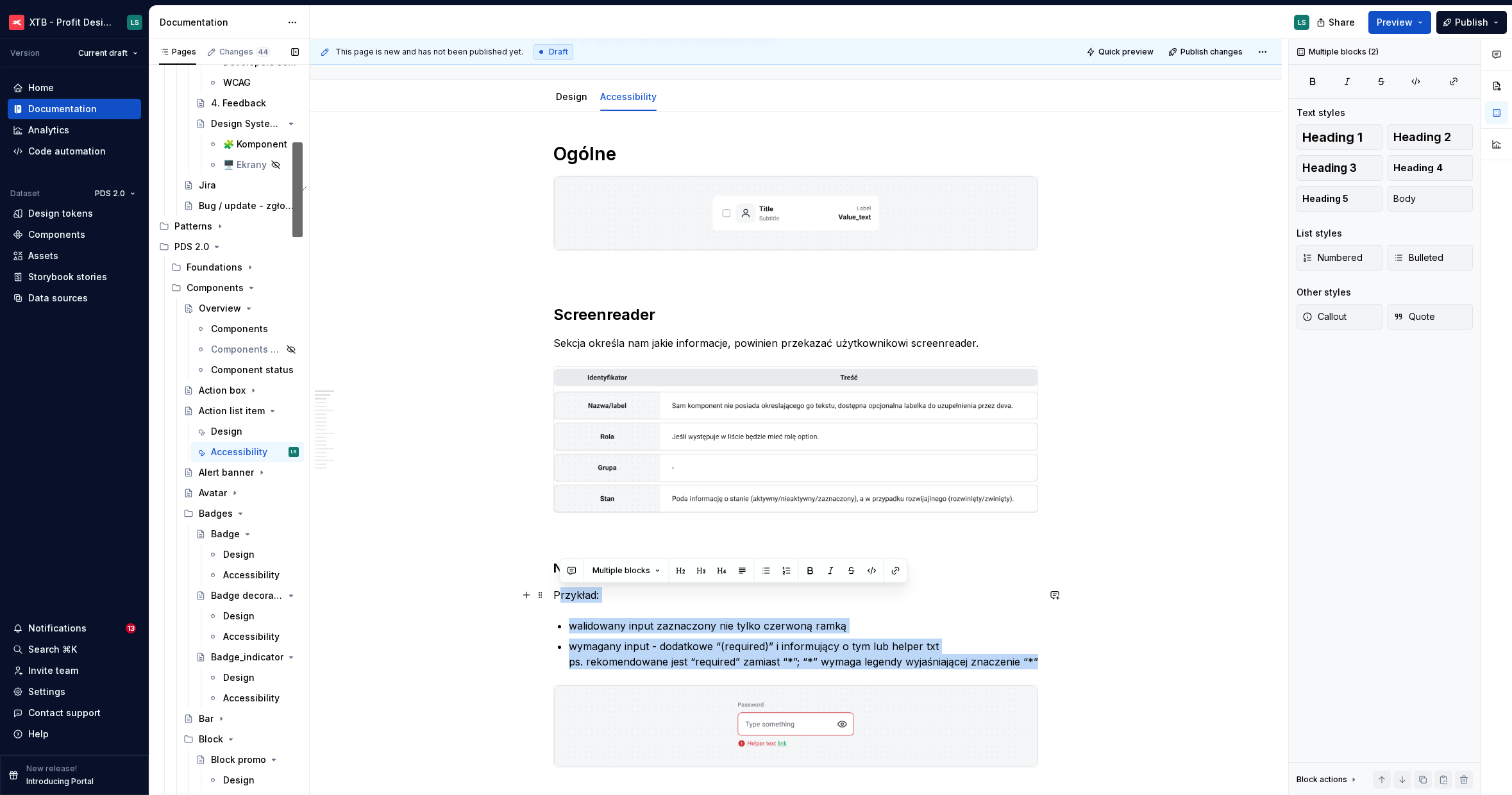
drag, startPoint x: 657, startPoint y: 672, endPoint x: 629, endPoint y: 594, distance: 82.9
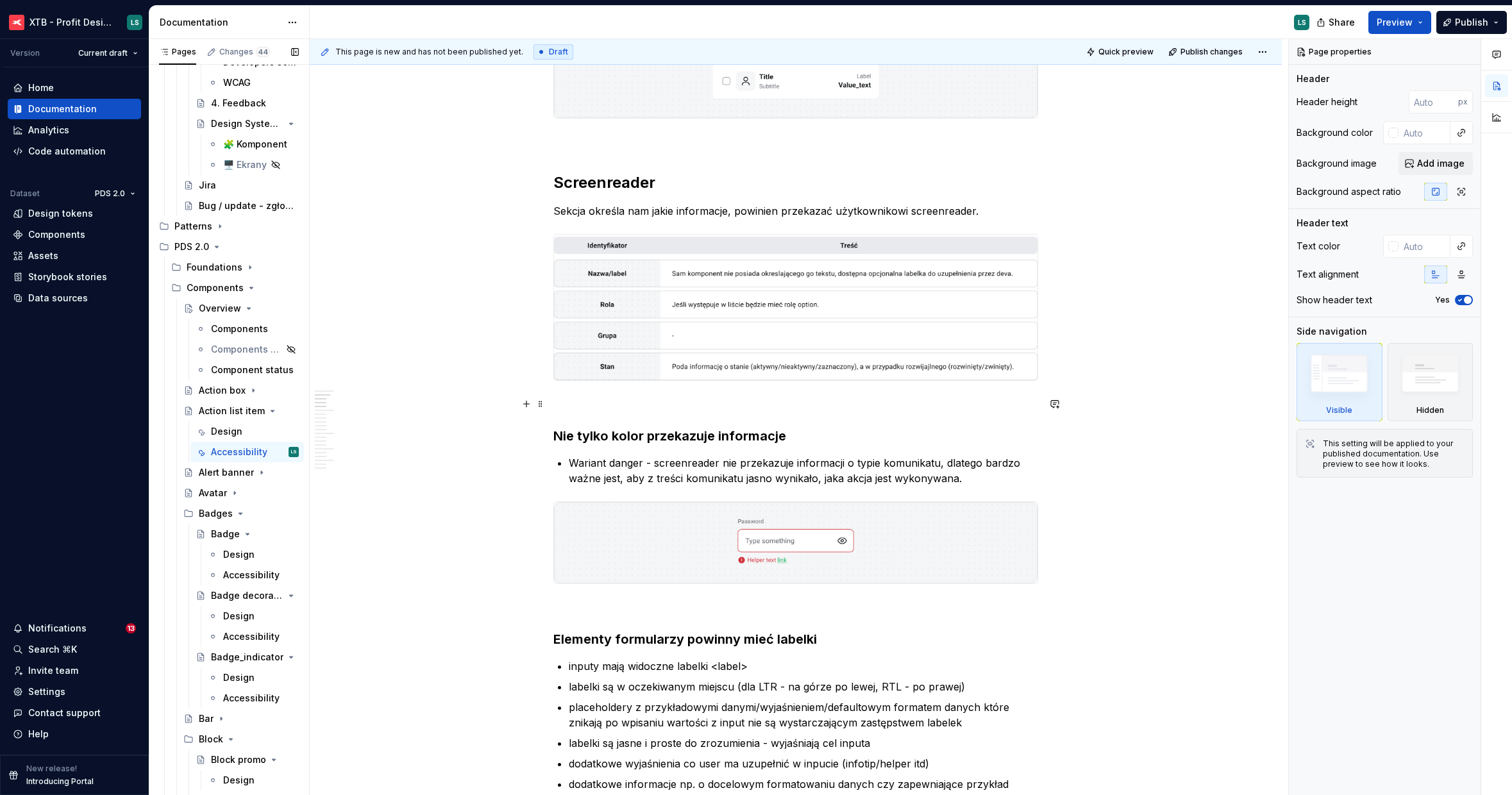
scroll to position [346, 0]
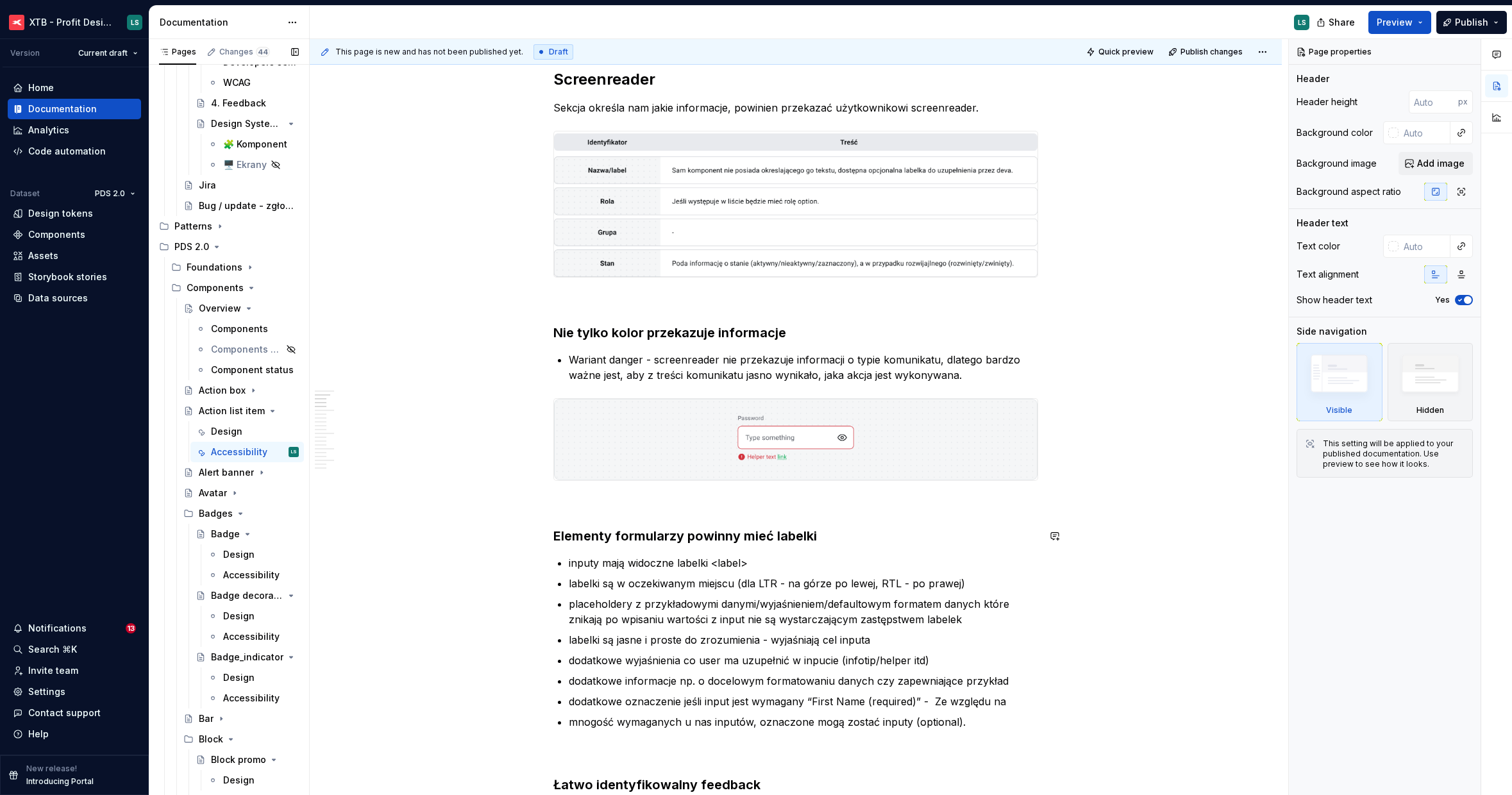
click at [687, 470] on img "To enrich screen reader interactions, please activate Accessibility in Grammarl…" at bounding box center [796, 439] width 483 height 81
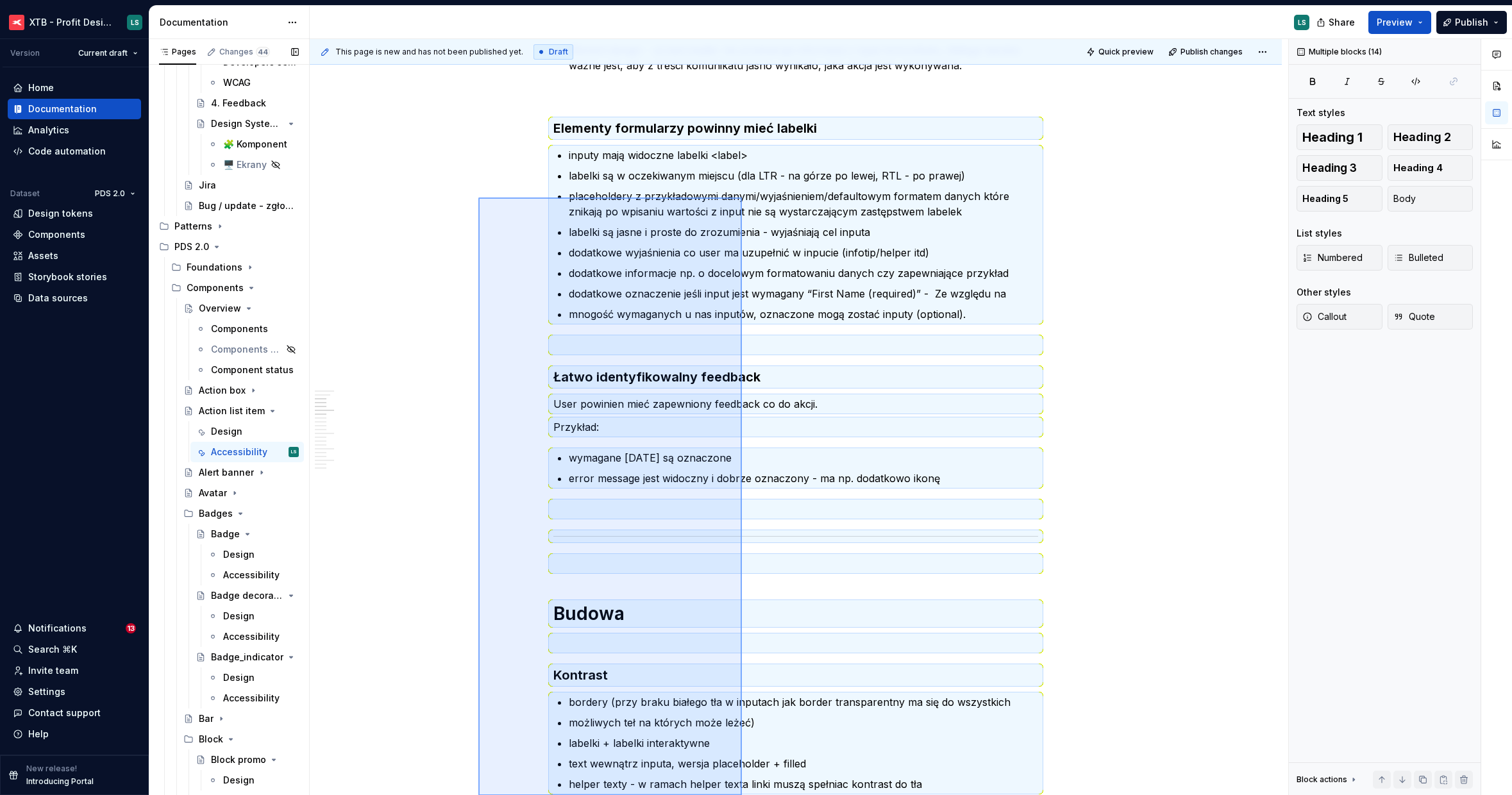
scroll to position [0, 0]
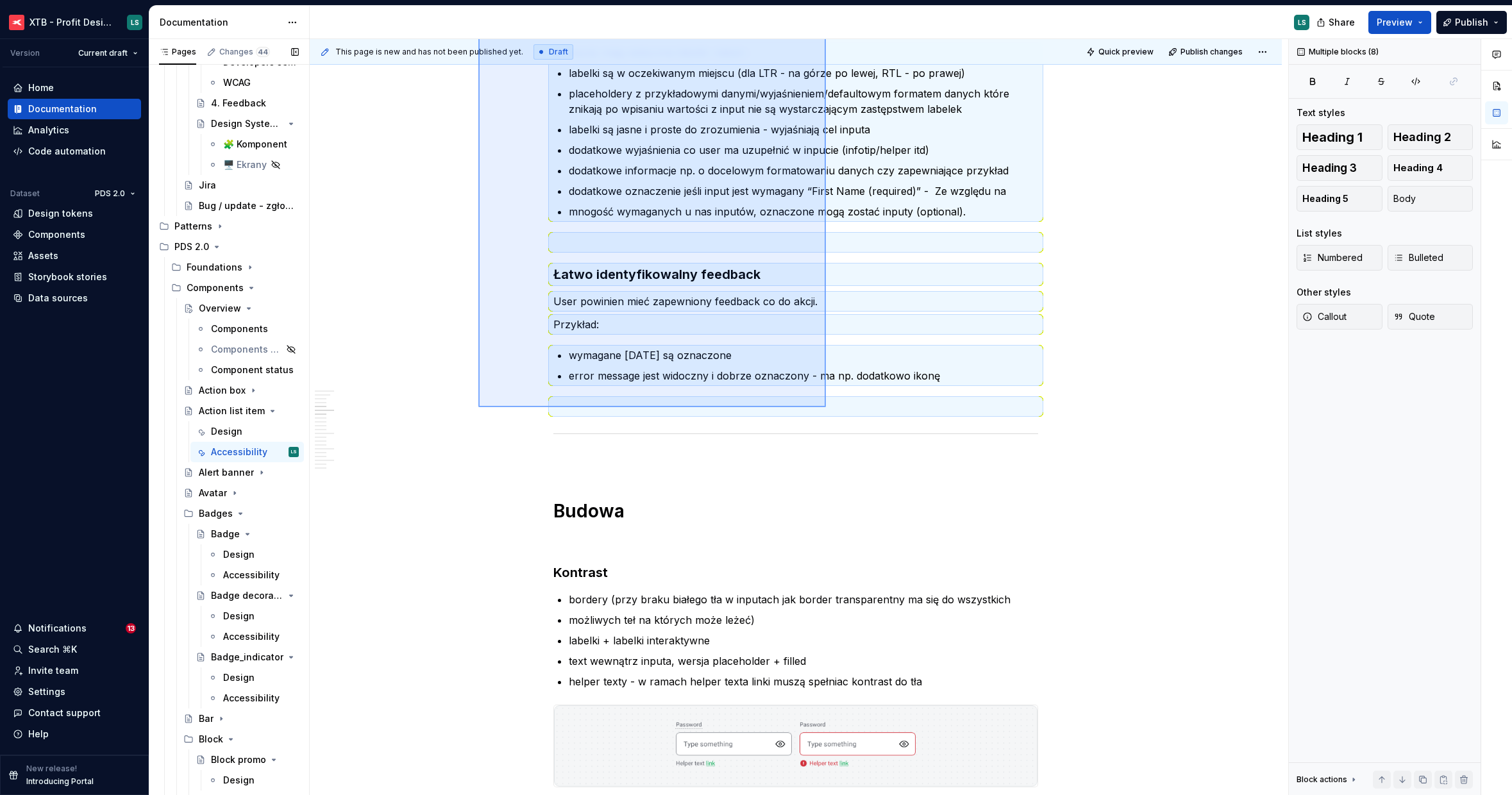
drag, startPoint x: 508, startPoint y: 451, endPoint x: 825, endPoint y: 407, distance: 320.0
click at [825, 407] on div "This page is new and has not been published yet. Draft Quick preview Publish ch…" at bounding box center [799, 417] width 978 height 757
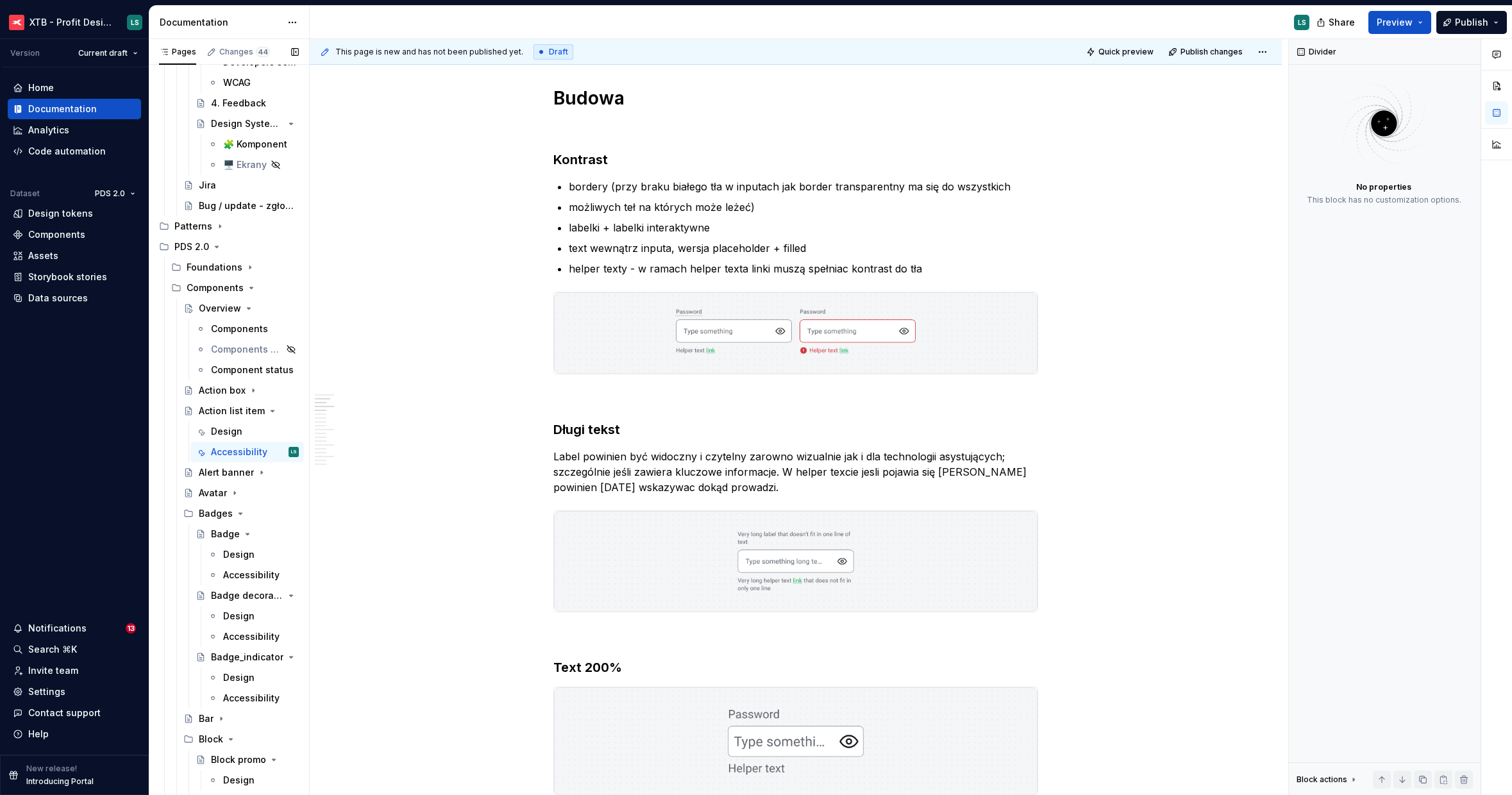
scroll to position [346, 0]
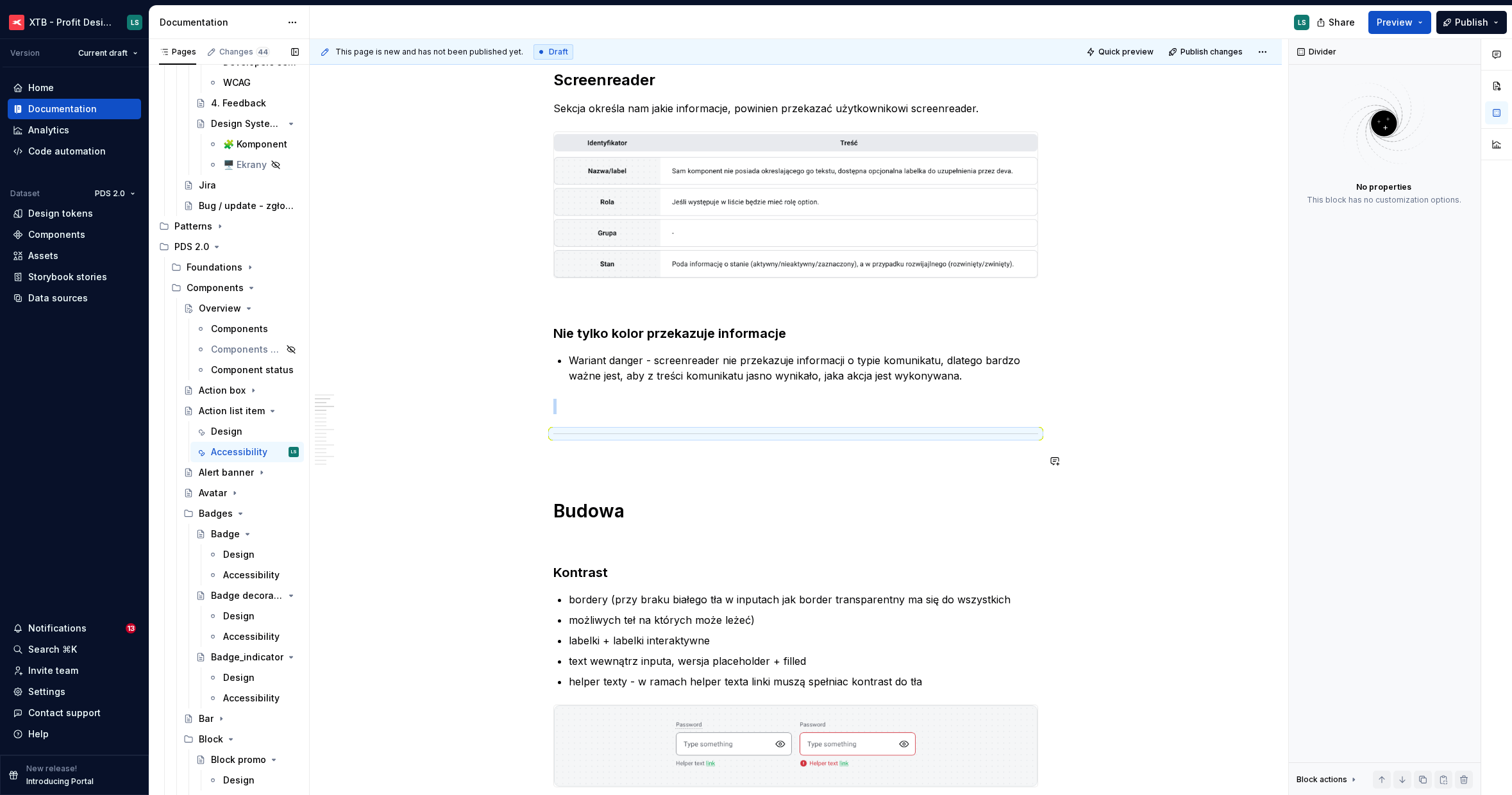
click at [710, 466] on p "To enrich screen reader interactions, please activate Accessibility in Grammarl…" at bounding box center [795, 460] width 484 height 15
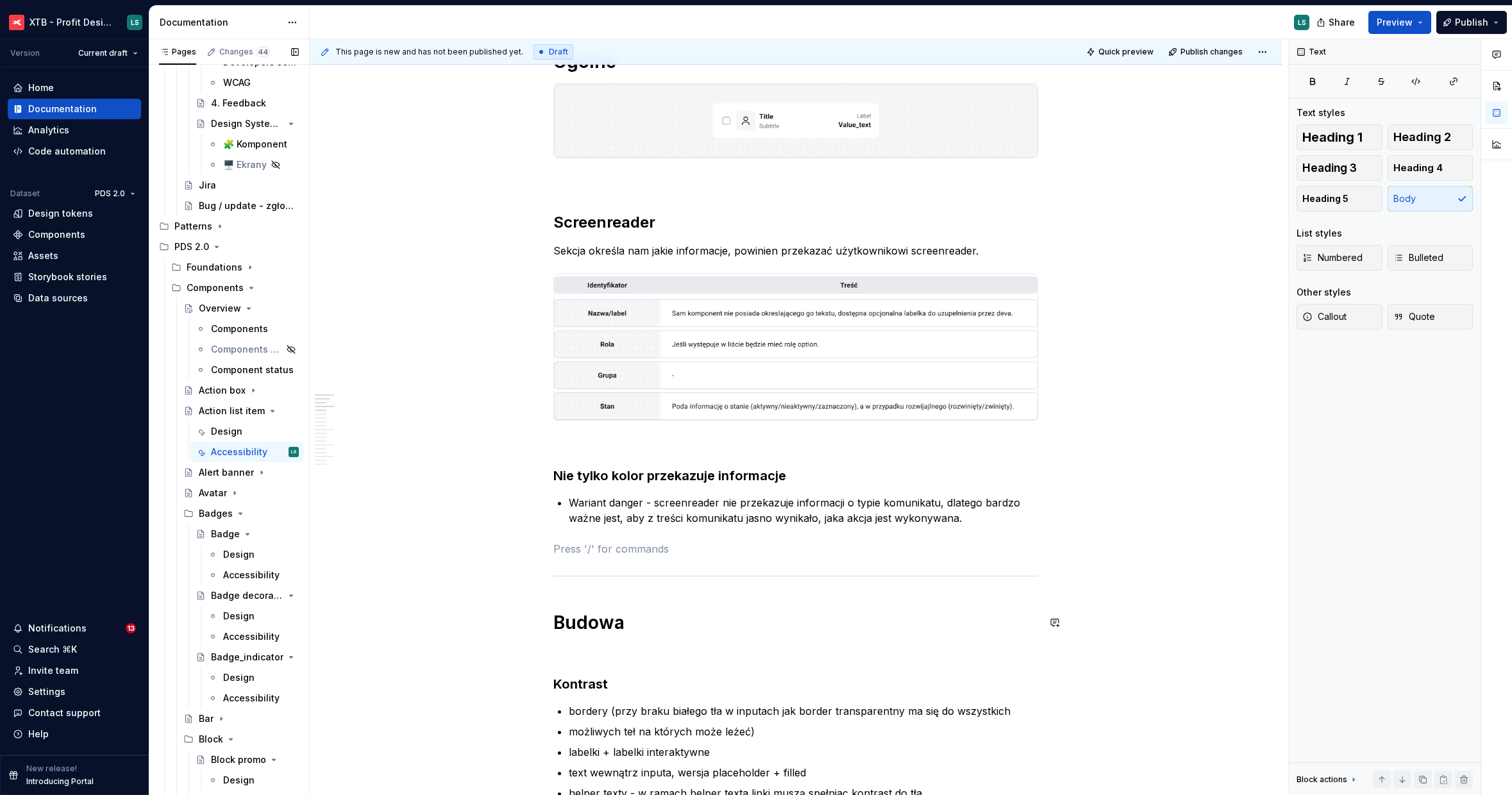
scroll to position [89, 0]
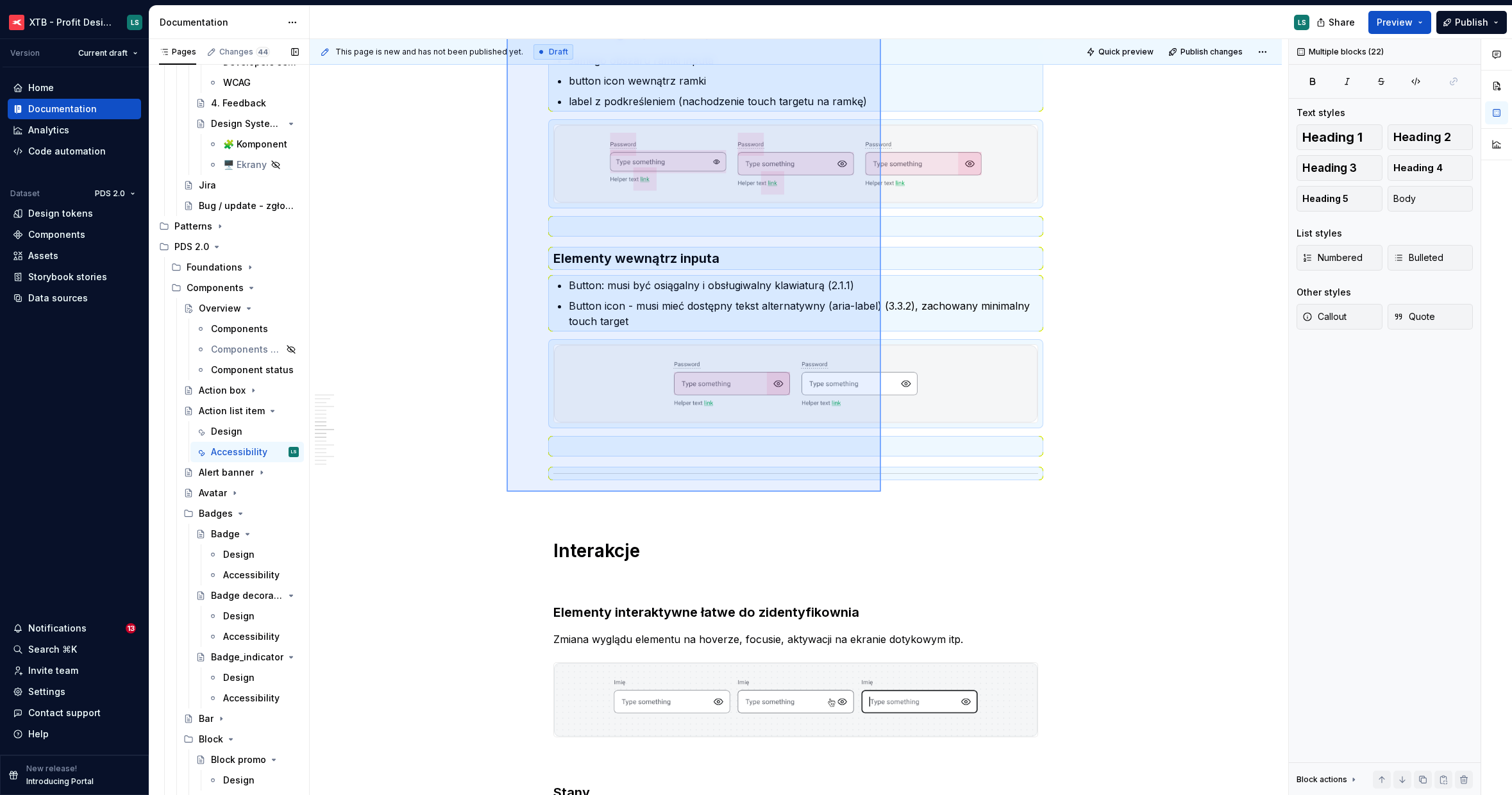
drag, startPoint x: 507, startPoint y: 415, endPoint x: 879, endPoint y: 509, distance: 383.7
click at [879, 509] on div "This page is new and has not been published yet. Draft Quick preview Publish ch…" at bounding box center [799, 417] width 978 height 757
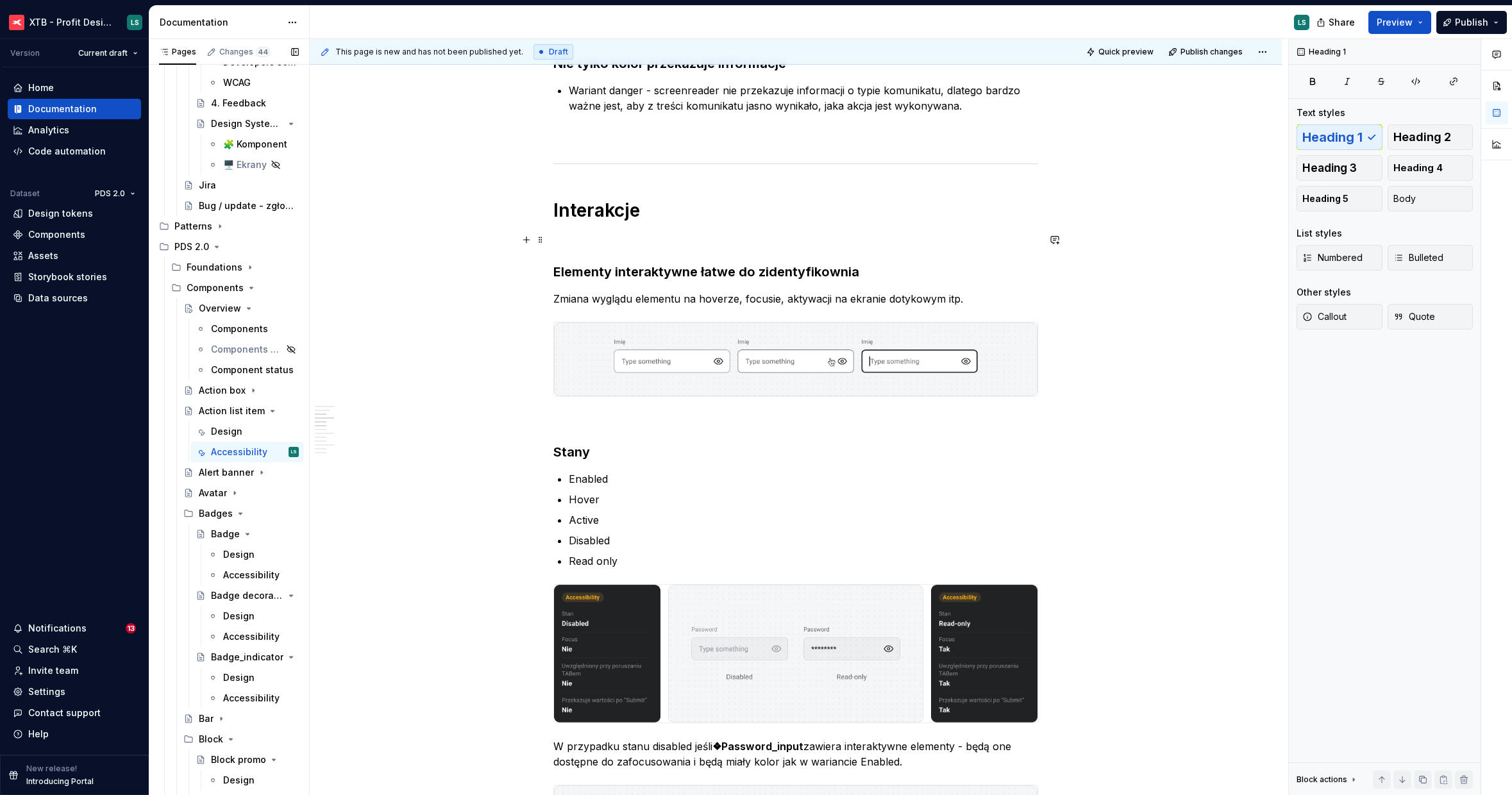
click at [595, 236] on p "To enrich screen reader interactions, please activate Accessibility in Grammarl…" at bounding box center [795, 239] width 484 height 15
click at [700, 265] on h3 "Elementy interaktywne łatwe do zidentyfikownia" at bounding box center [795, 272] width 484 height 18
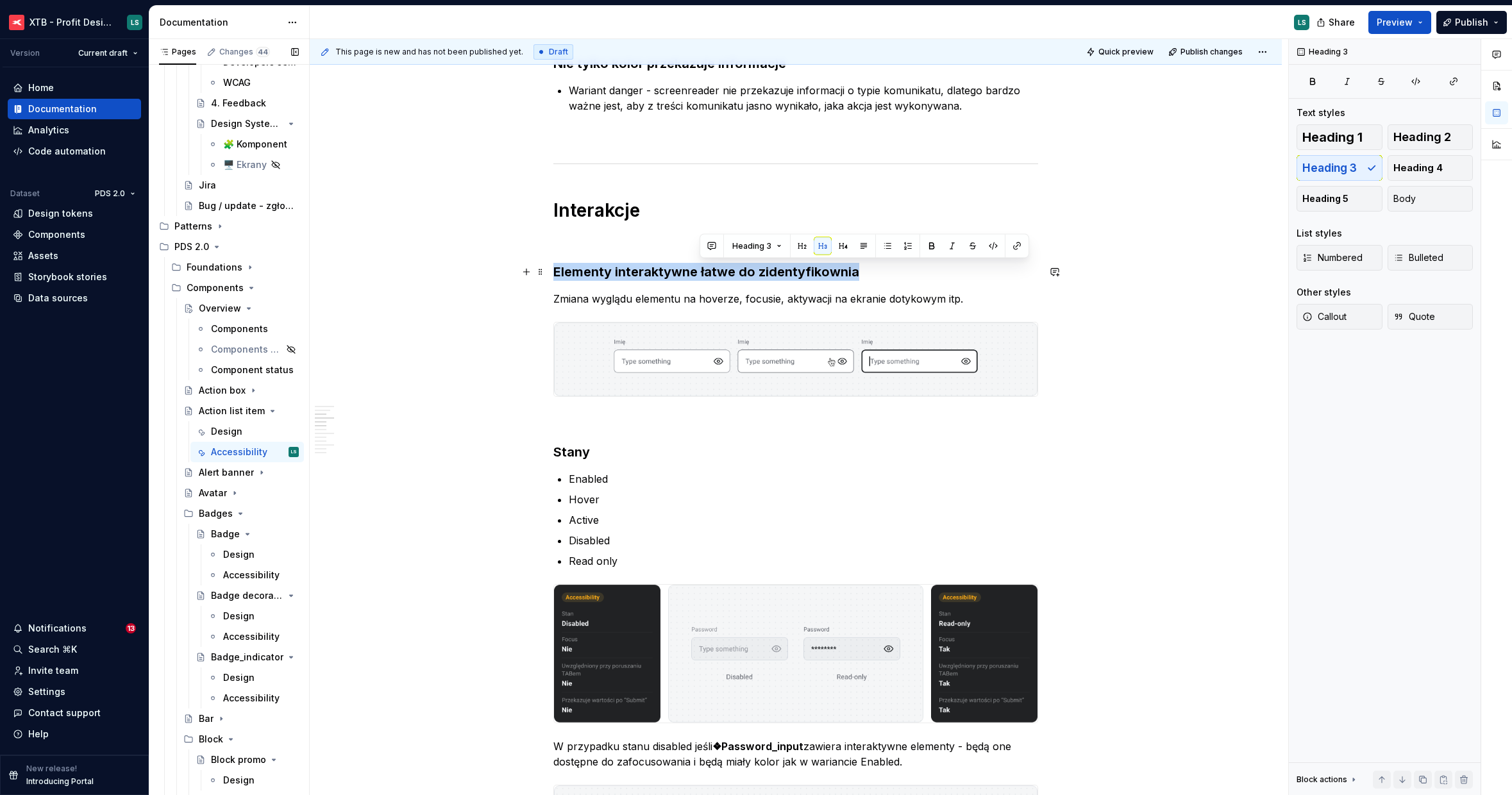
click at [700, 265] on h3 "Elementy interaktywne łatwe do zidentyfikownia" at bounding box center [795, 272] width 484 height 18
click at [661, 246] on p "To enrich screen reader interactions, please activate Accessibility in Grammarl…" at bounding box center [795, 239] width 484 height 15
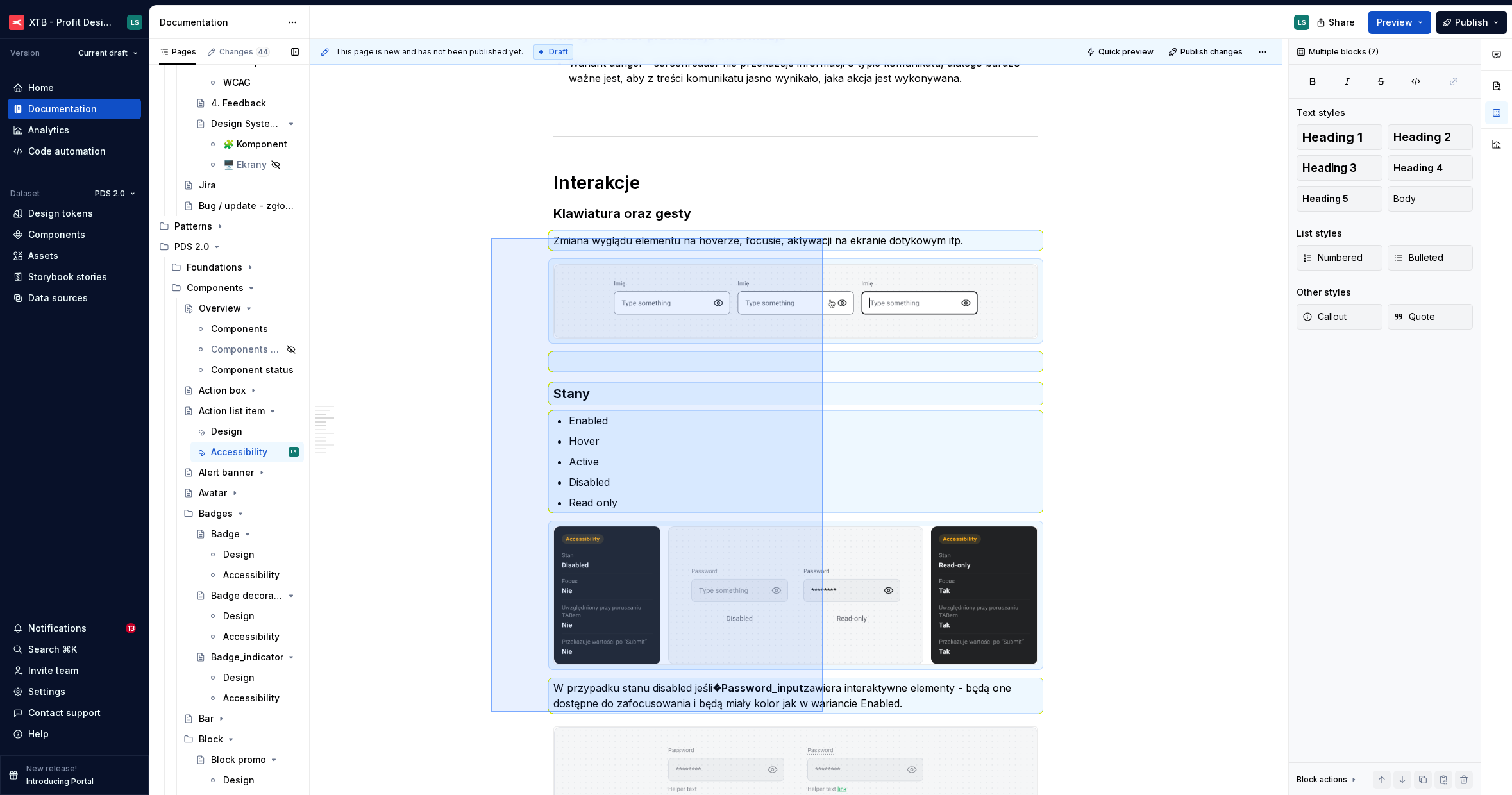
drag, startPoint x: 606, startPoint y: 307, endPoint x: 501, endPoint y: 213, distance: 140.9
click at [825, 690] on div "This page is new and has not been published yet. Draft Quick preview Publish ch…" at bounding box center [799, 417] width 978 height 757
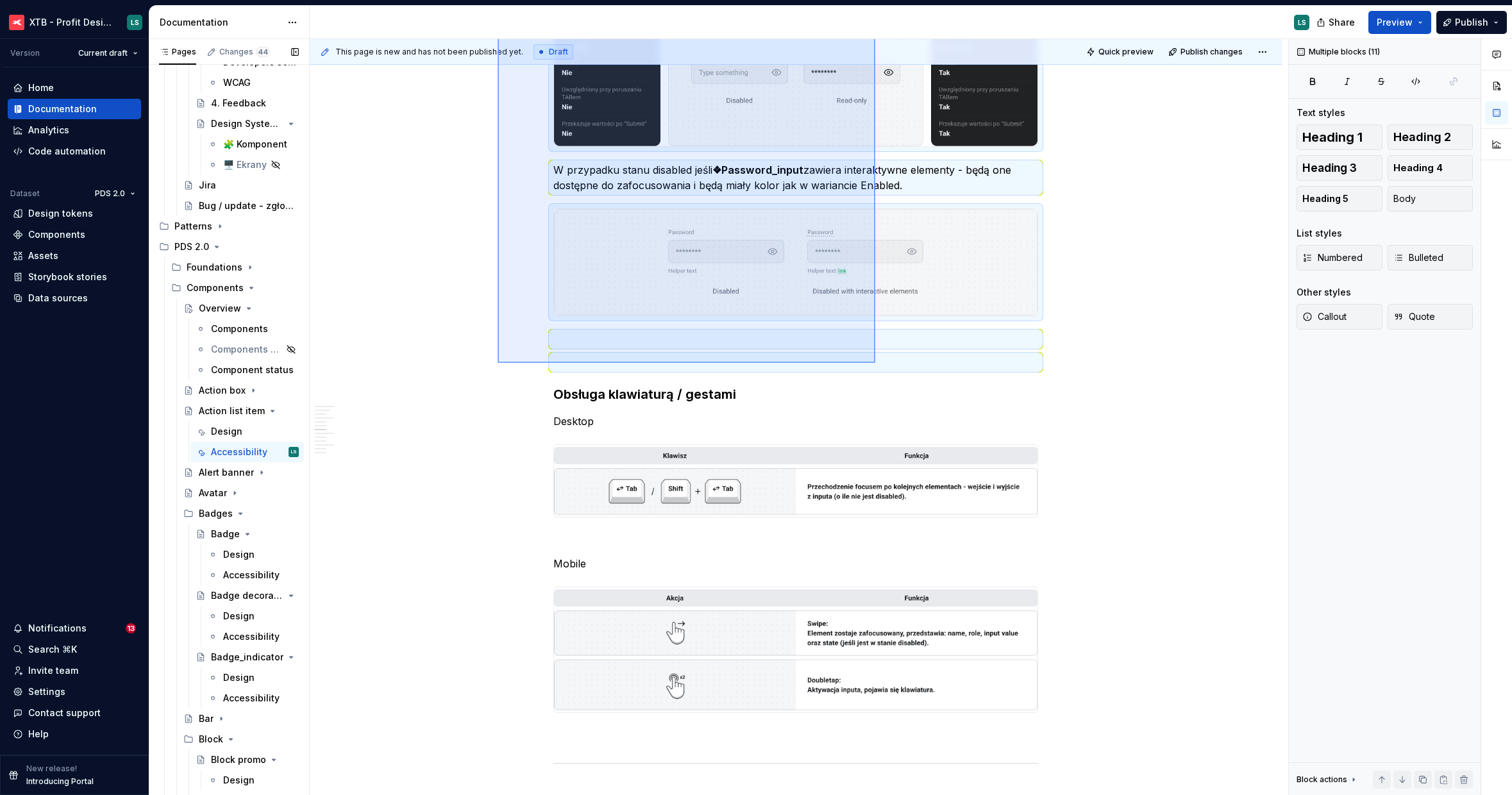
drag, startPoint x: 539, startPoint y: 229, endPoint x: 876, endPoint y: 363, distance: 362.7
click at [876, 363] on div "This page is new and has not been published yet. Draft Quick preview Publish ch…" at bounding box center [799, 417] width 978 height 757
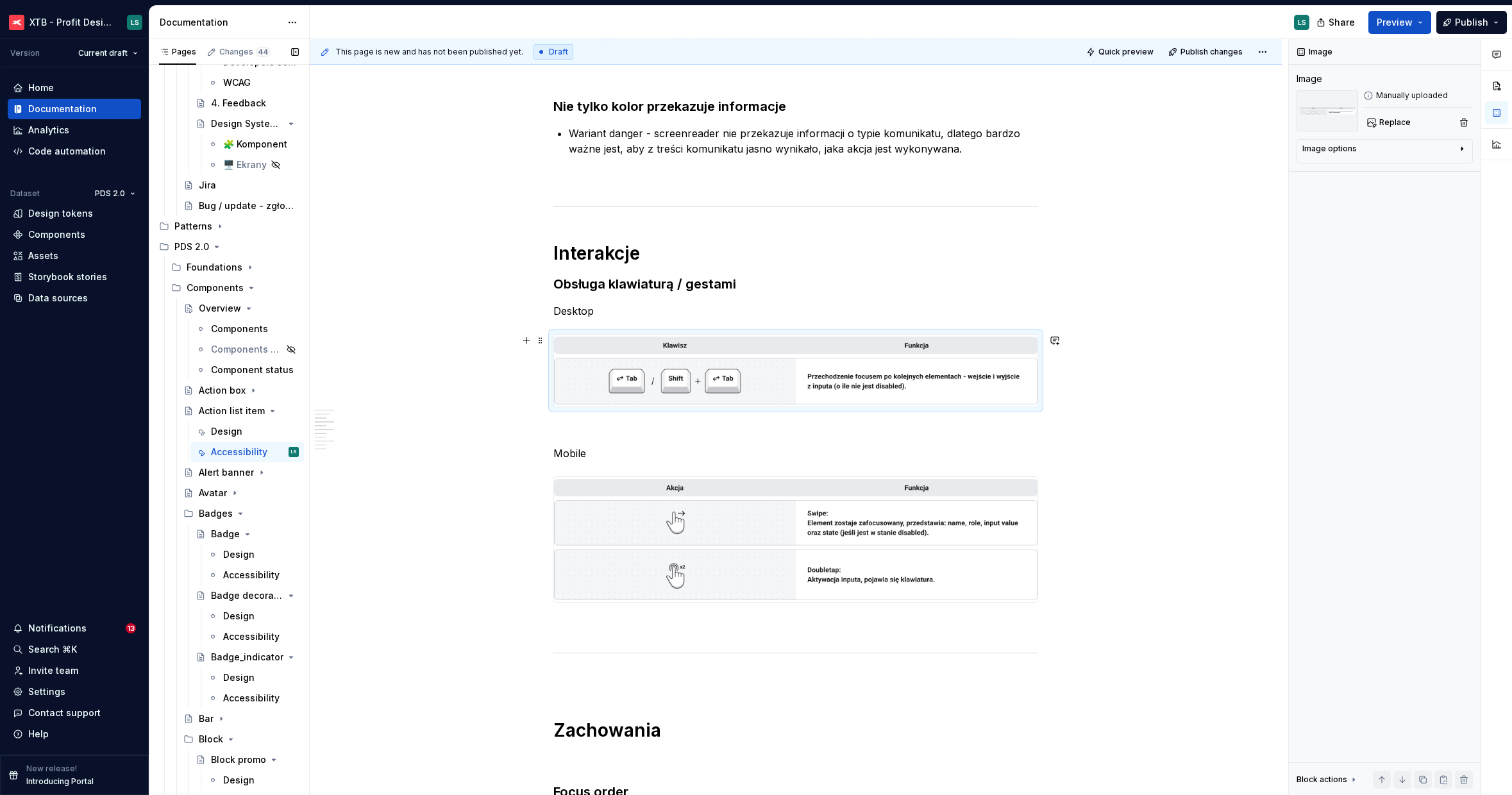
click at [698, 372] on img "To enrich screen reader interactions, please activate Accessibility in Grammarl…" at bounding box center [796, 371] width 483 height 72
click at [1403, 124] on span "Replace" at bounding box center [1395, 122] width 31 height 10
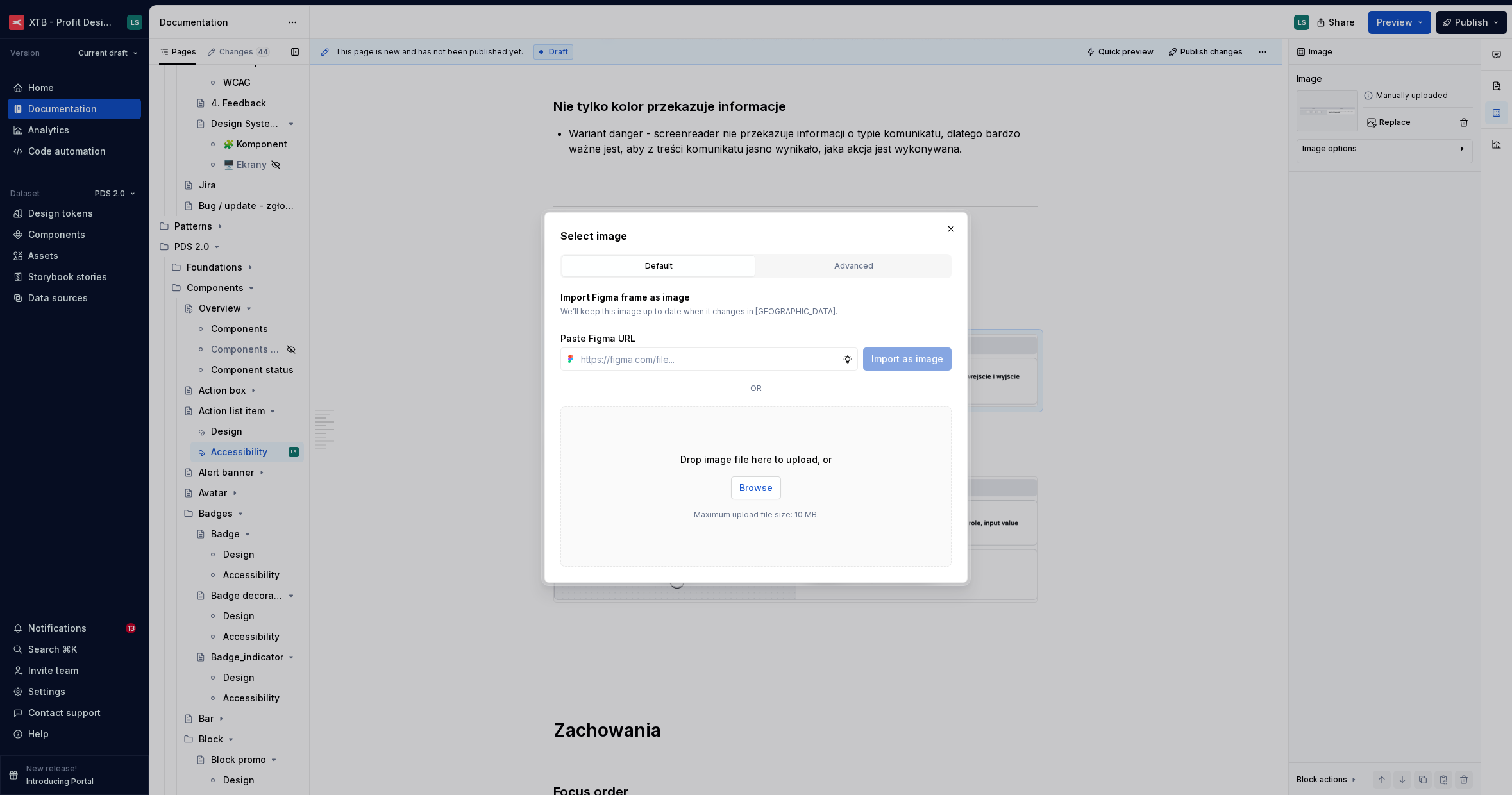
click at [772, 488] on button "Browse" at bounding box center [756, 488] width 50 height 23
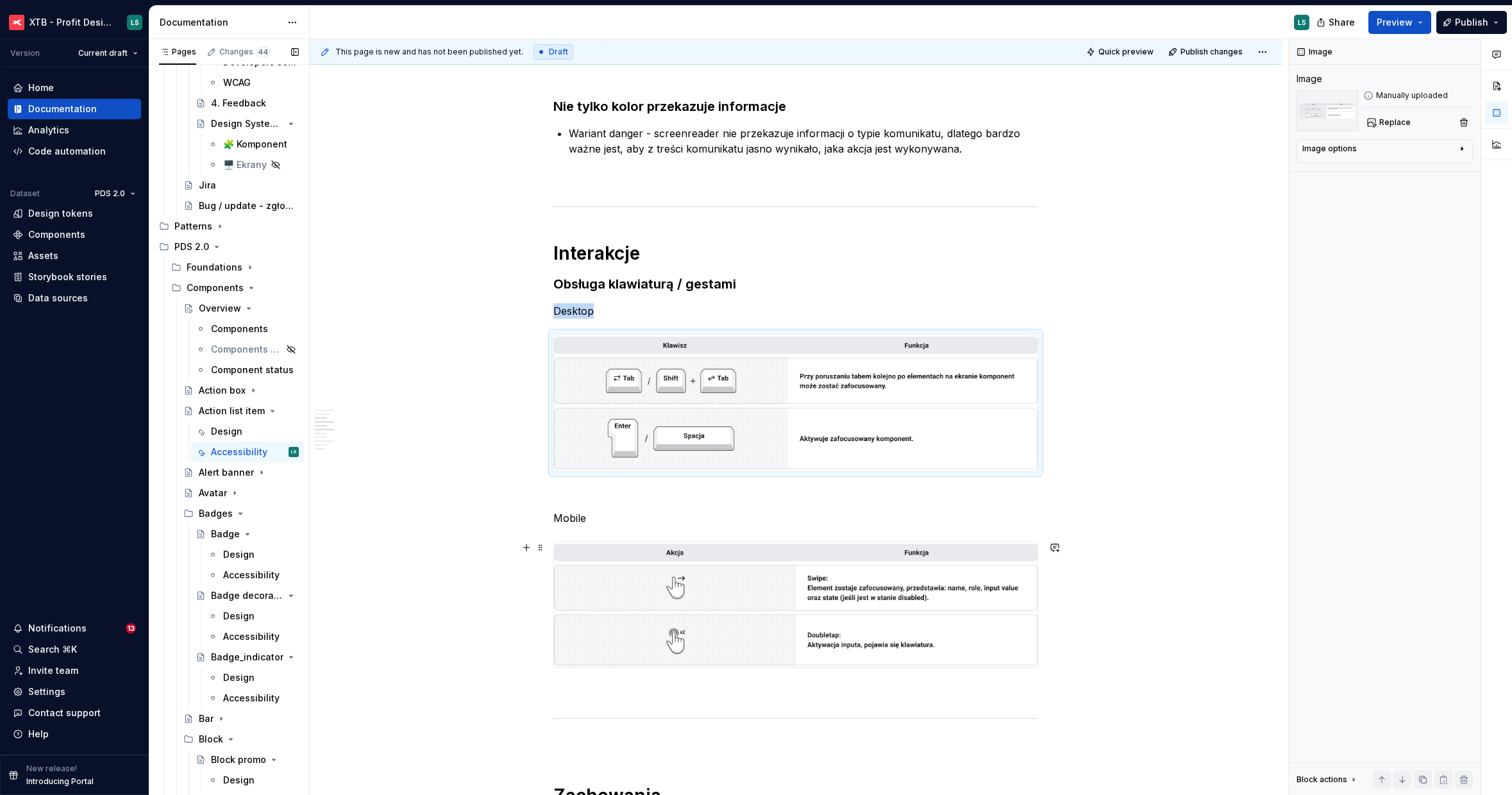
click at [853, 586] on img "To enrich screen reader interactions, please activate Accessibility in Grammarl…" at bounding box center [796, 604] width 483 height 125
click at [1388, 122] on span "Replace" at bounding box center [1395, 122] width 31 height 10
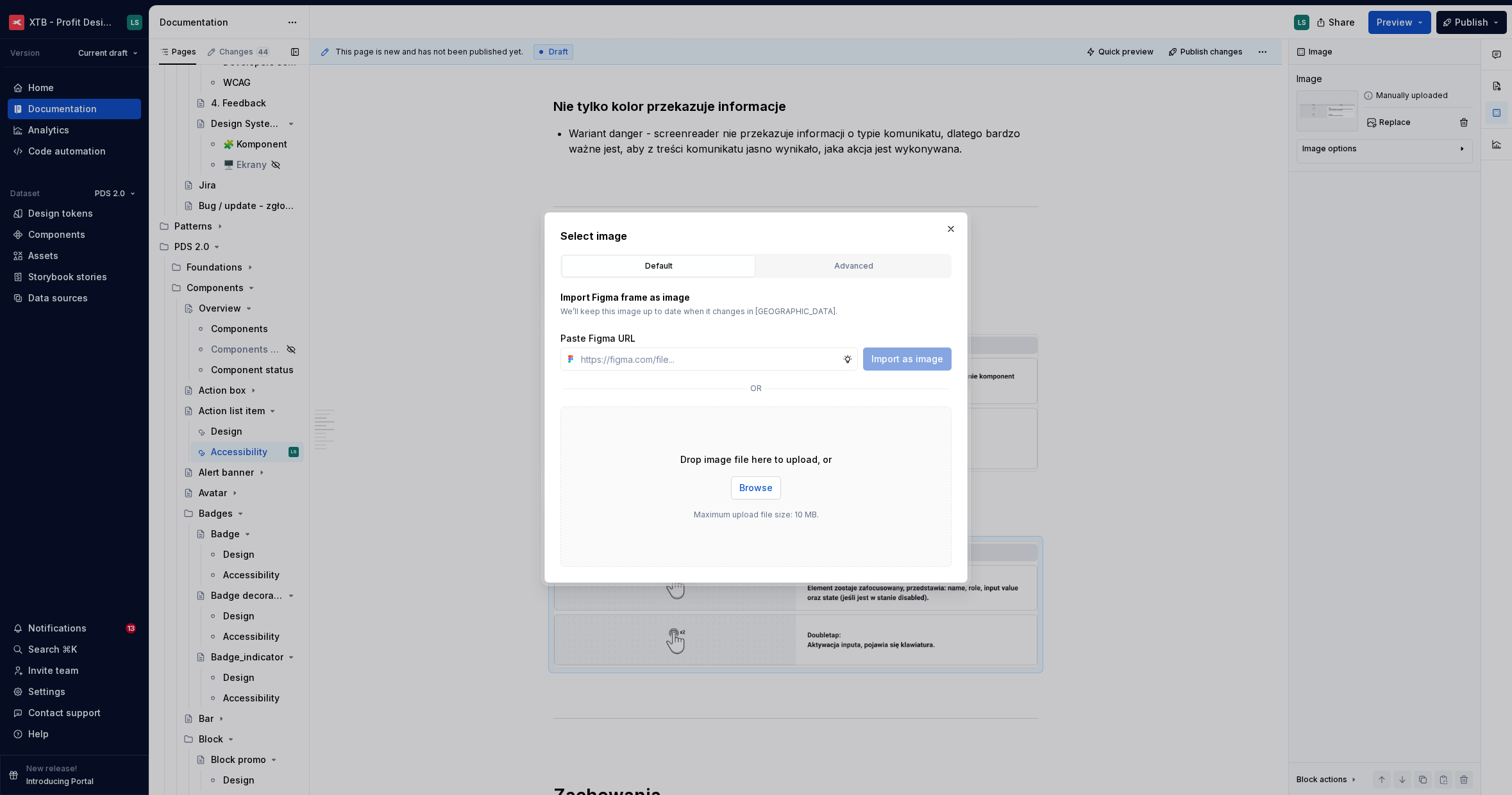
click at [756, 493] on span "Browse" at bounding box center [756, 488] width 33 height 13
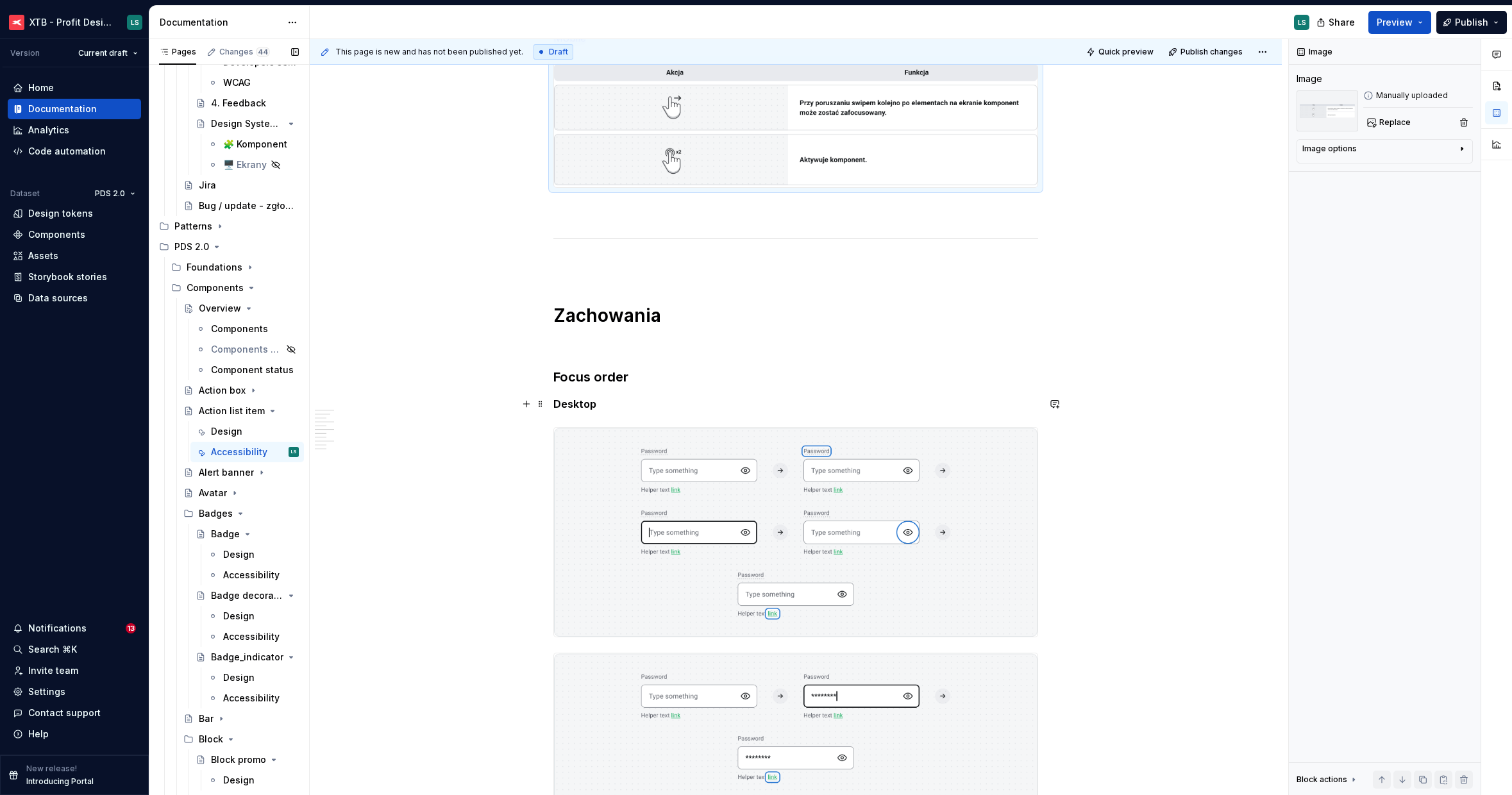
click at [621, 401] on p "Desktop" at bounding box center [795, 404] width 484 height 15
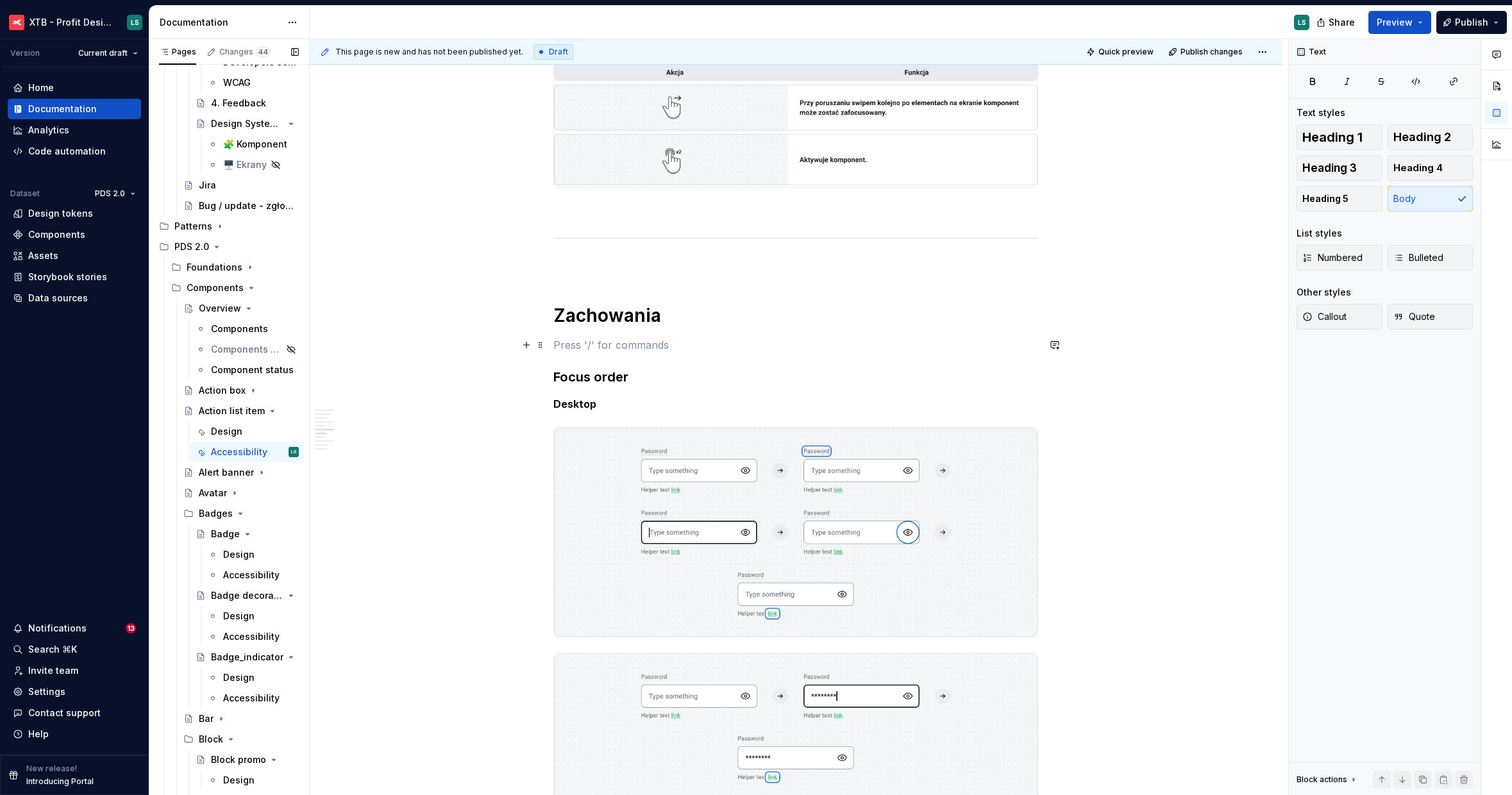
click at [629, 346] on p "To enrich screen reader interactions, please activate Accessibility in Grammarl…" at bounding box center [795, 345] width 484 height 15
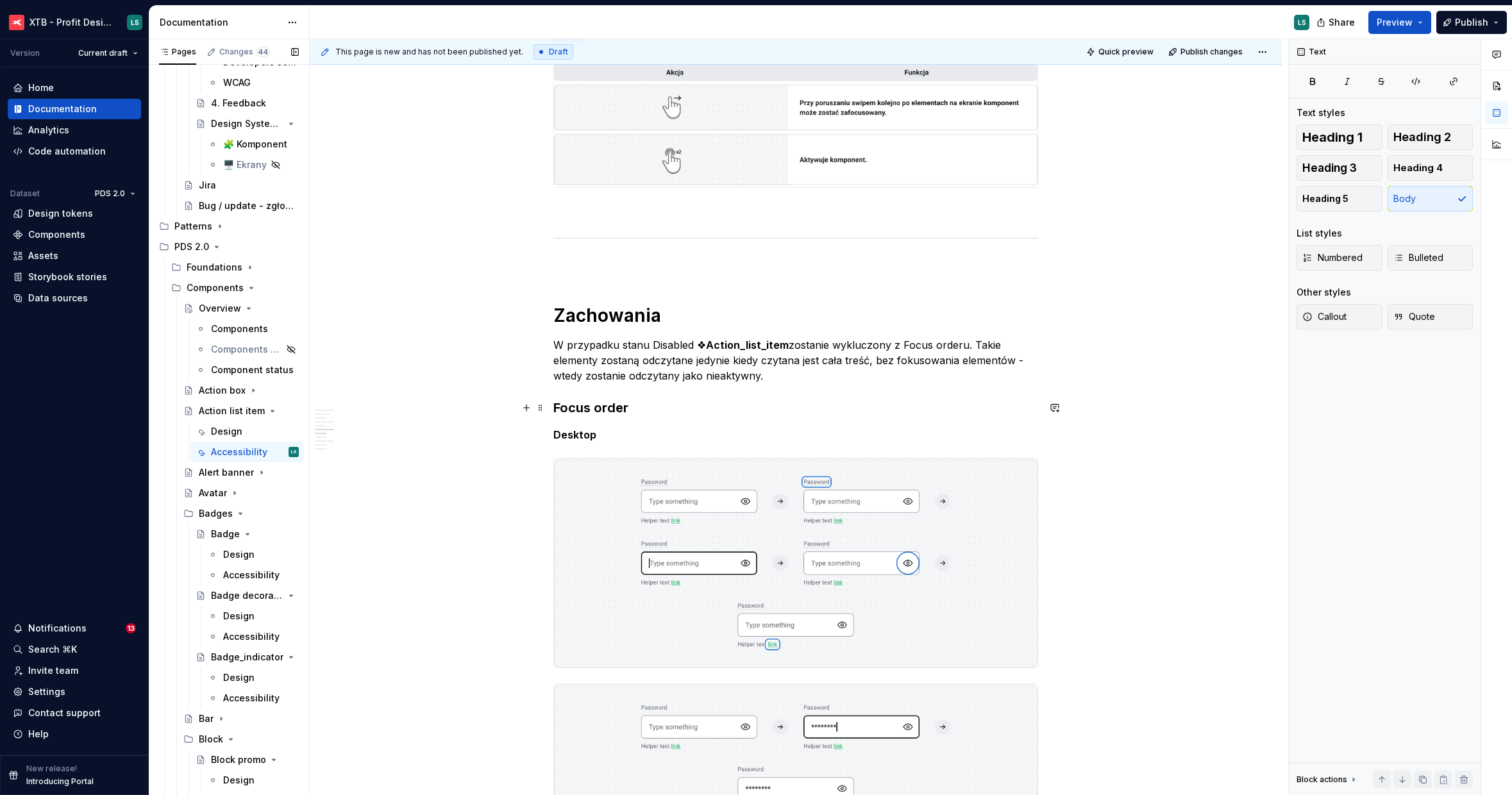
click at [614, 413] on h3 "Focus order" at bounding box center [795, 407] width 484 height 18
copy h3 "Focus order"
click at [666, 320] on h1 "Zachowania" at bounding box center [795, 315] width 484 height 23
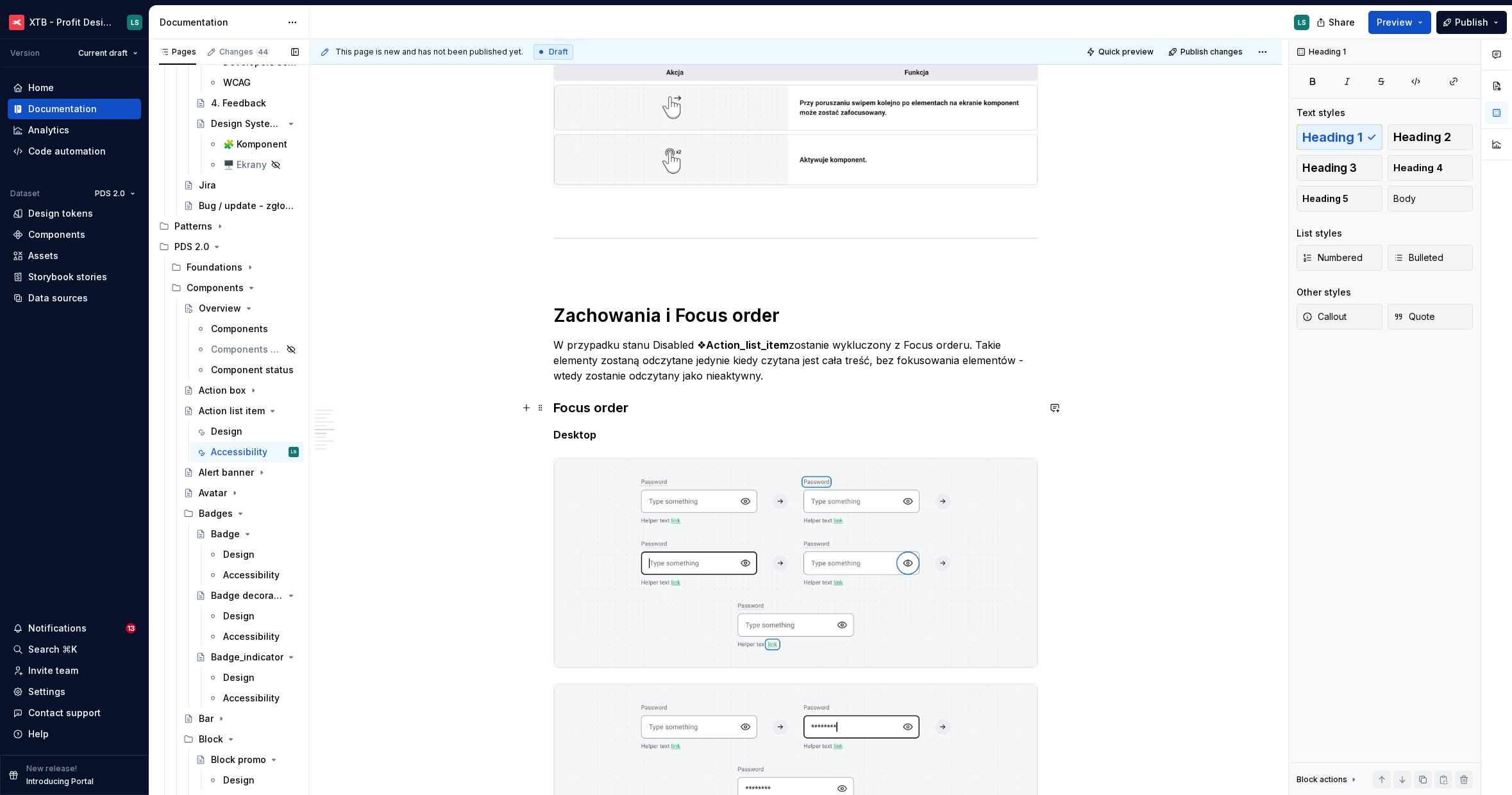
click at [659, 440] on p "Desktop" at bounding box center [795, 434] width 484 height 15
click at [536, 413] on span at bounding box center [540, 407] width 10 height 18
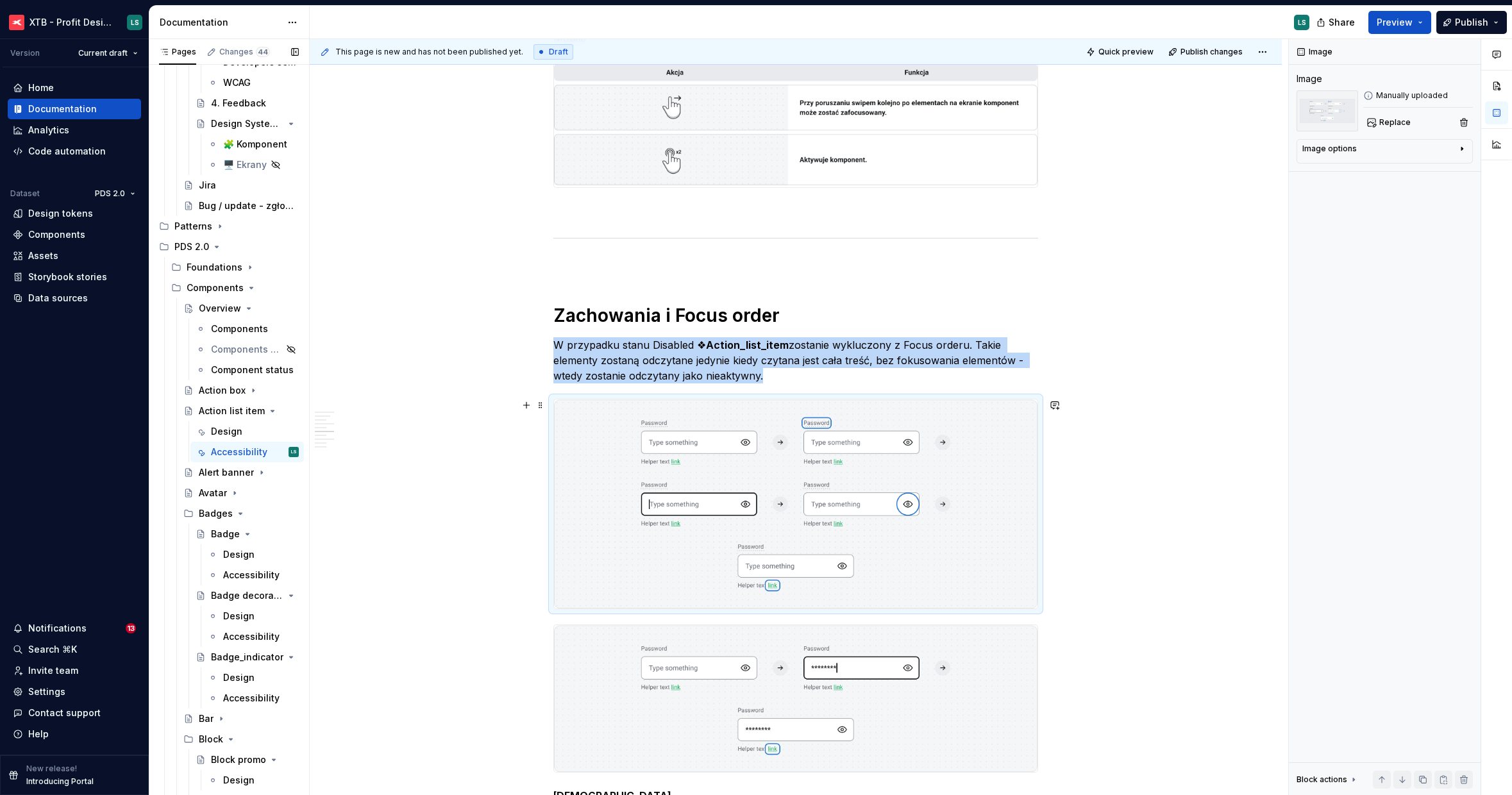
click at [671, 475] on img "To enrich screen reader interactions, please activate Accessibility in Grammarl…" at bounding box center [796, 503] width 483 height 209
click at [1380, 129] on button "Replace" at bounding box center [1389, 123] width 53 height 18
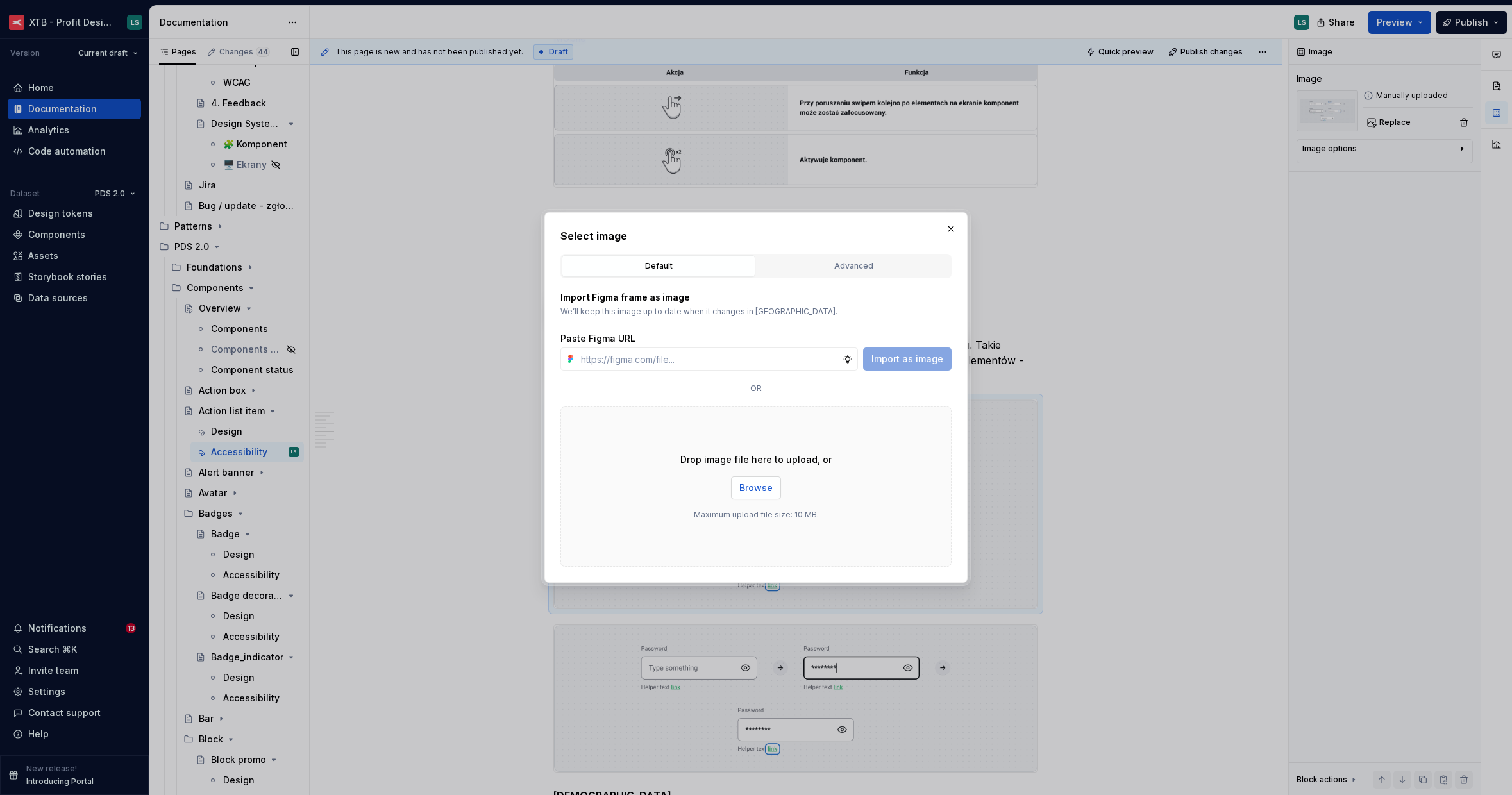
click at [766, 489] on span "Browse" at bounding box center [756, 488] width 33 height 13
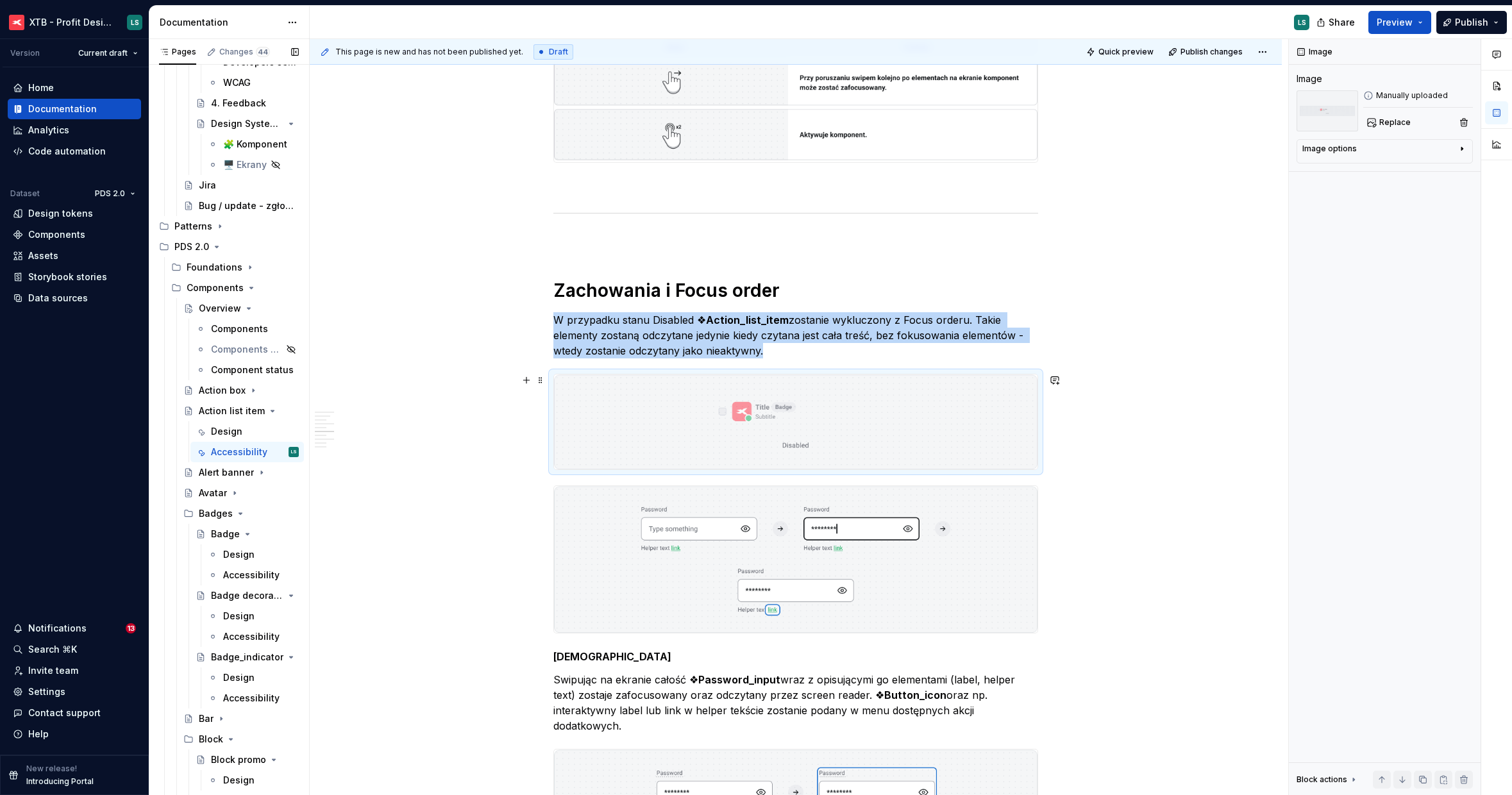
click at [724, 389] on img "To enrich screen reader interactions, please activate Accessibility in Grammarl…" at bounding box center [796, 422] width 483 height 95
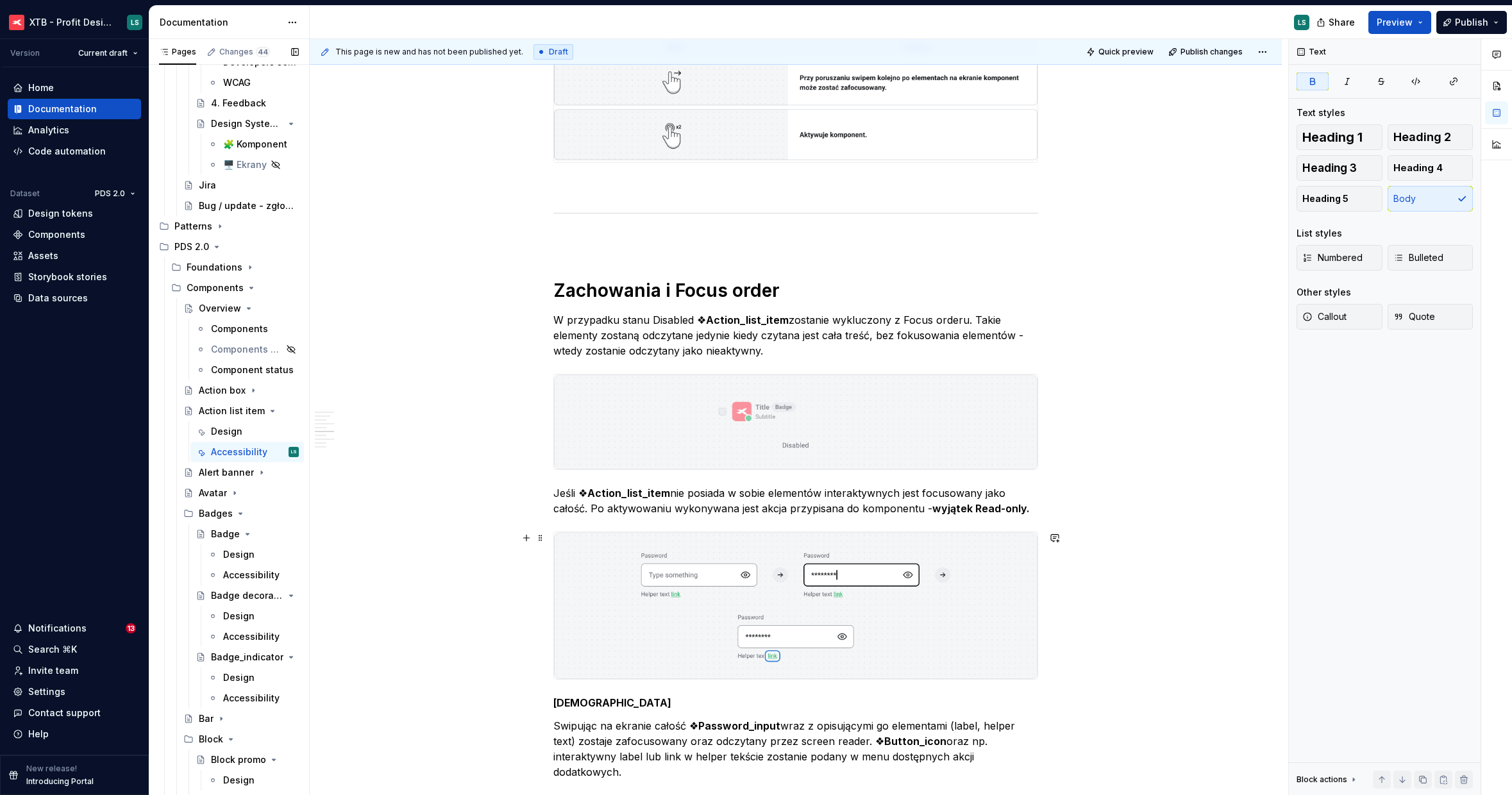
click at [688, 579] on img "To enrich screen reader interactions, please activate Accessibility in Grammarl…" at bounding box center [796, 605] width 483 height 148
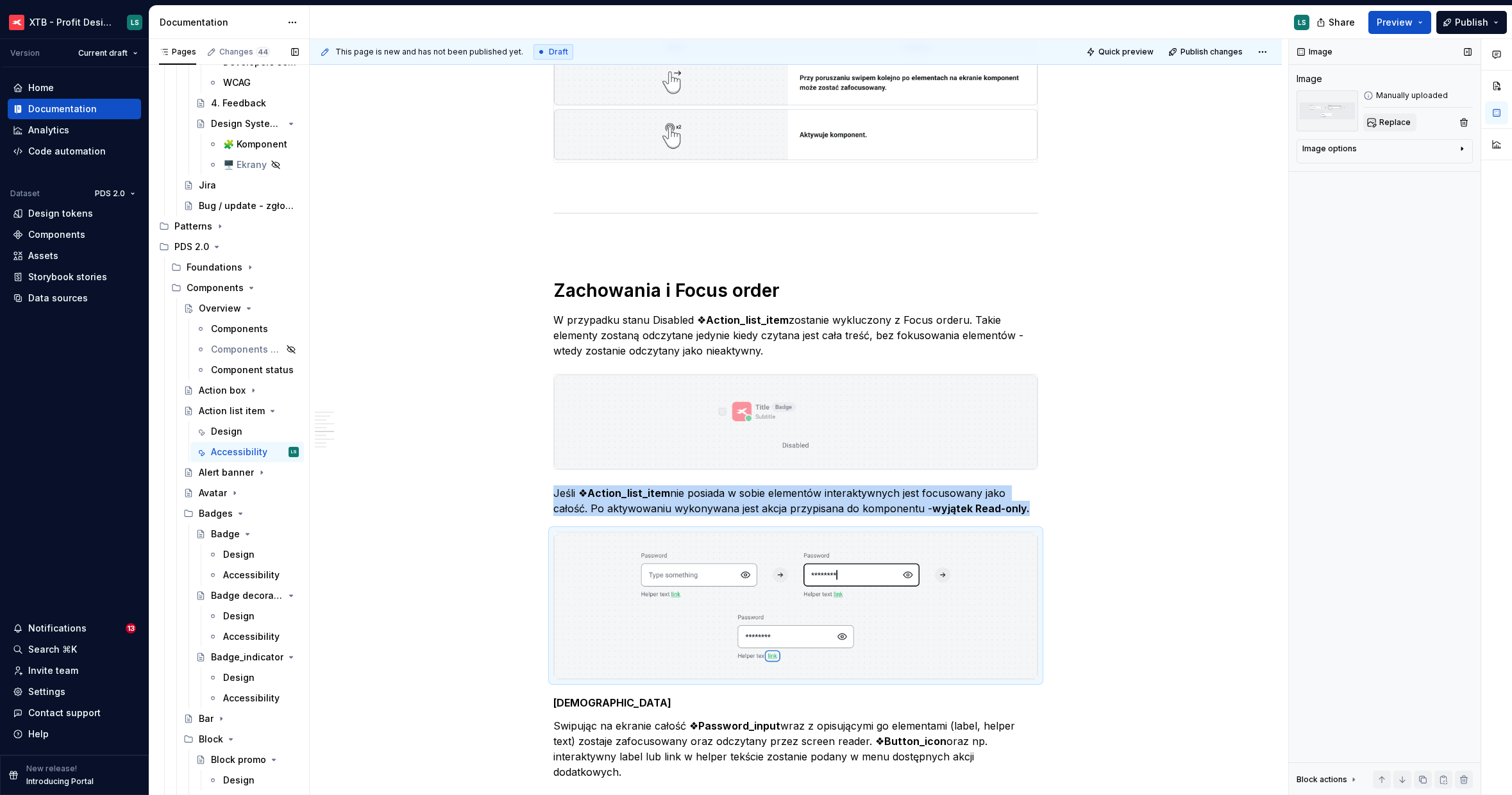
click at [1398, 129] on button "Replace" at bounding box center [1389, 123] width 53 height 18
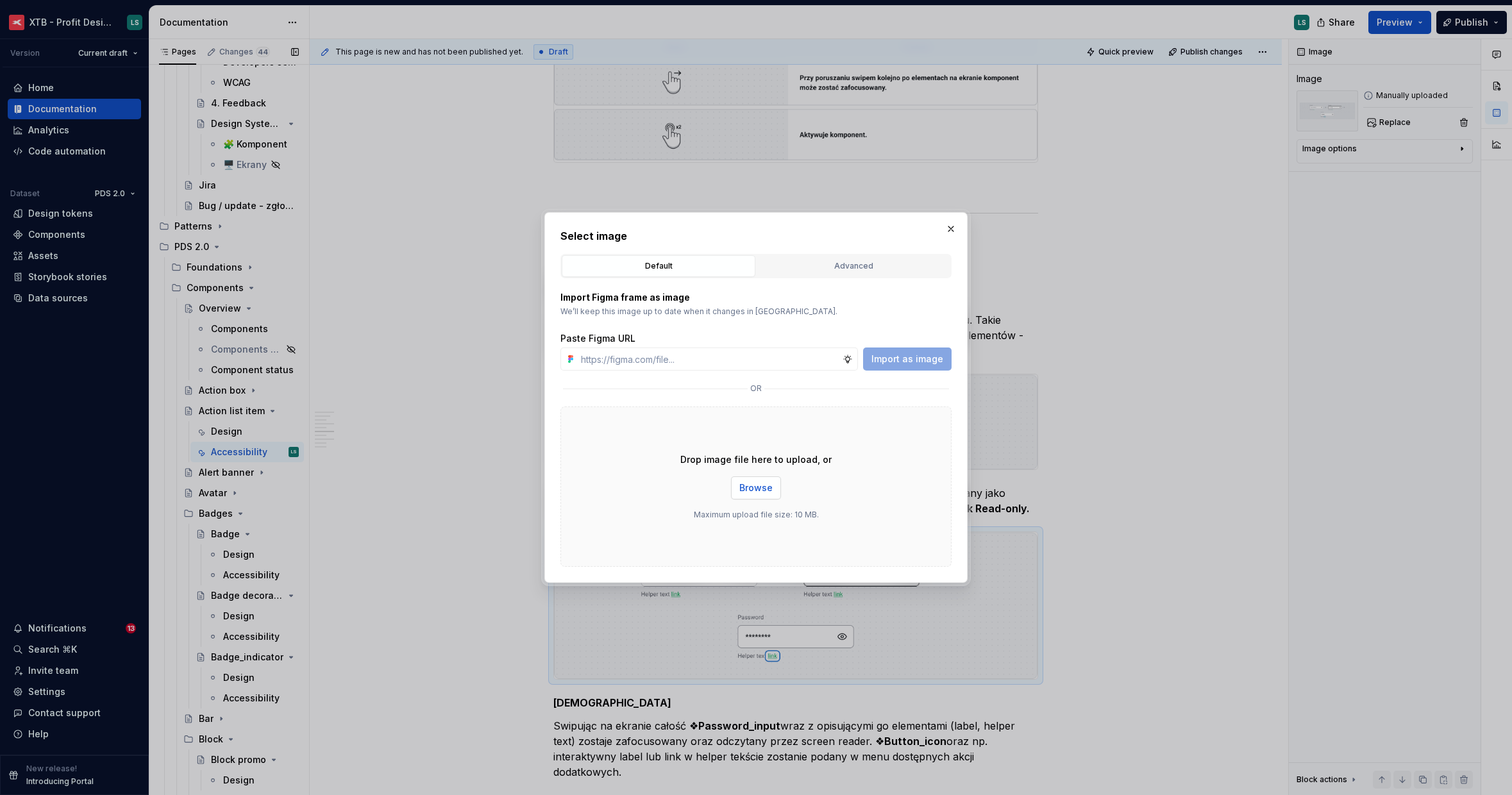
click at [733, 484] on button "Browse" at bounding box center [756, 488] width 50 height 23
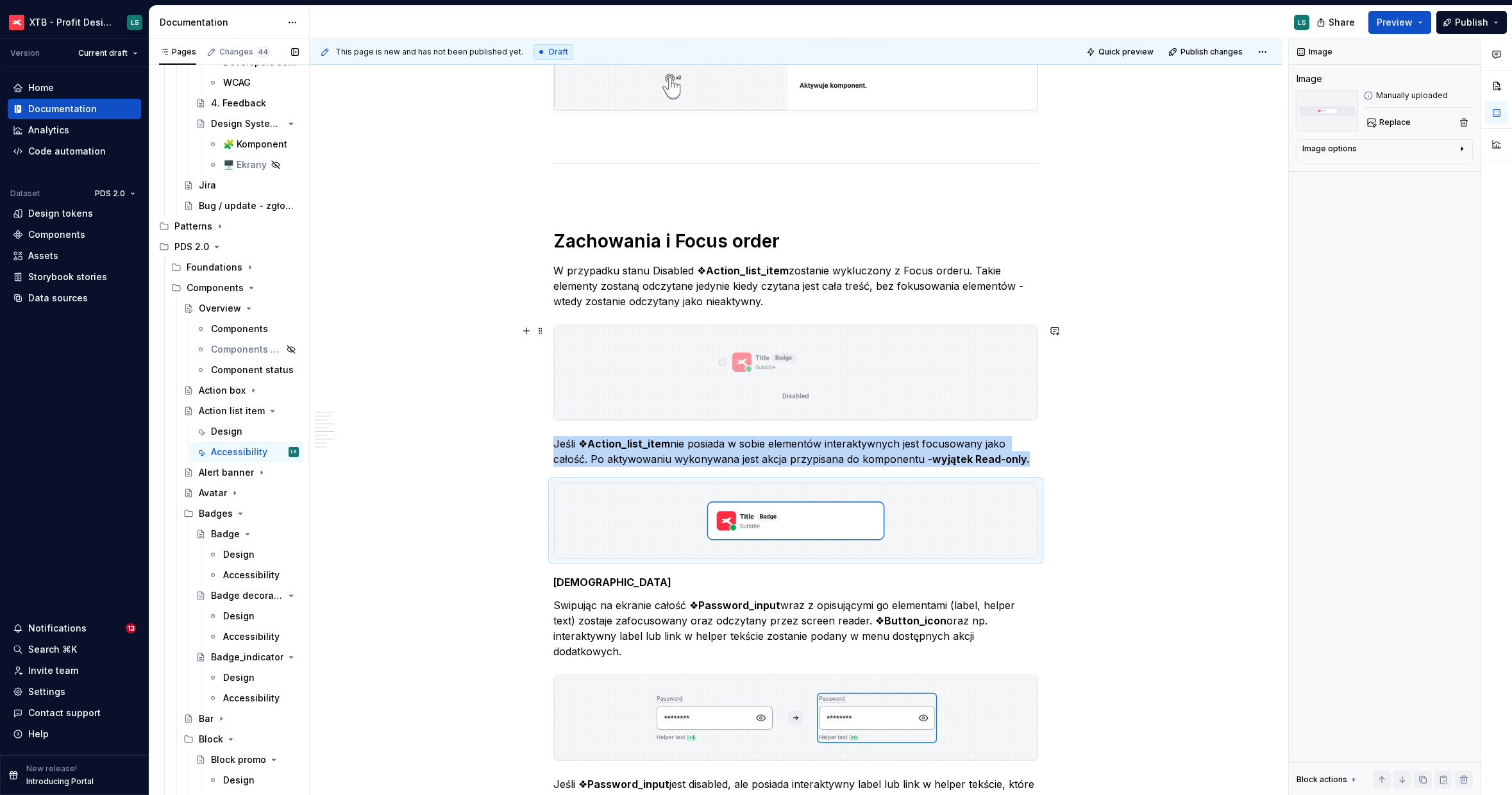
scroll to position [1177, 0]
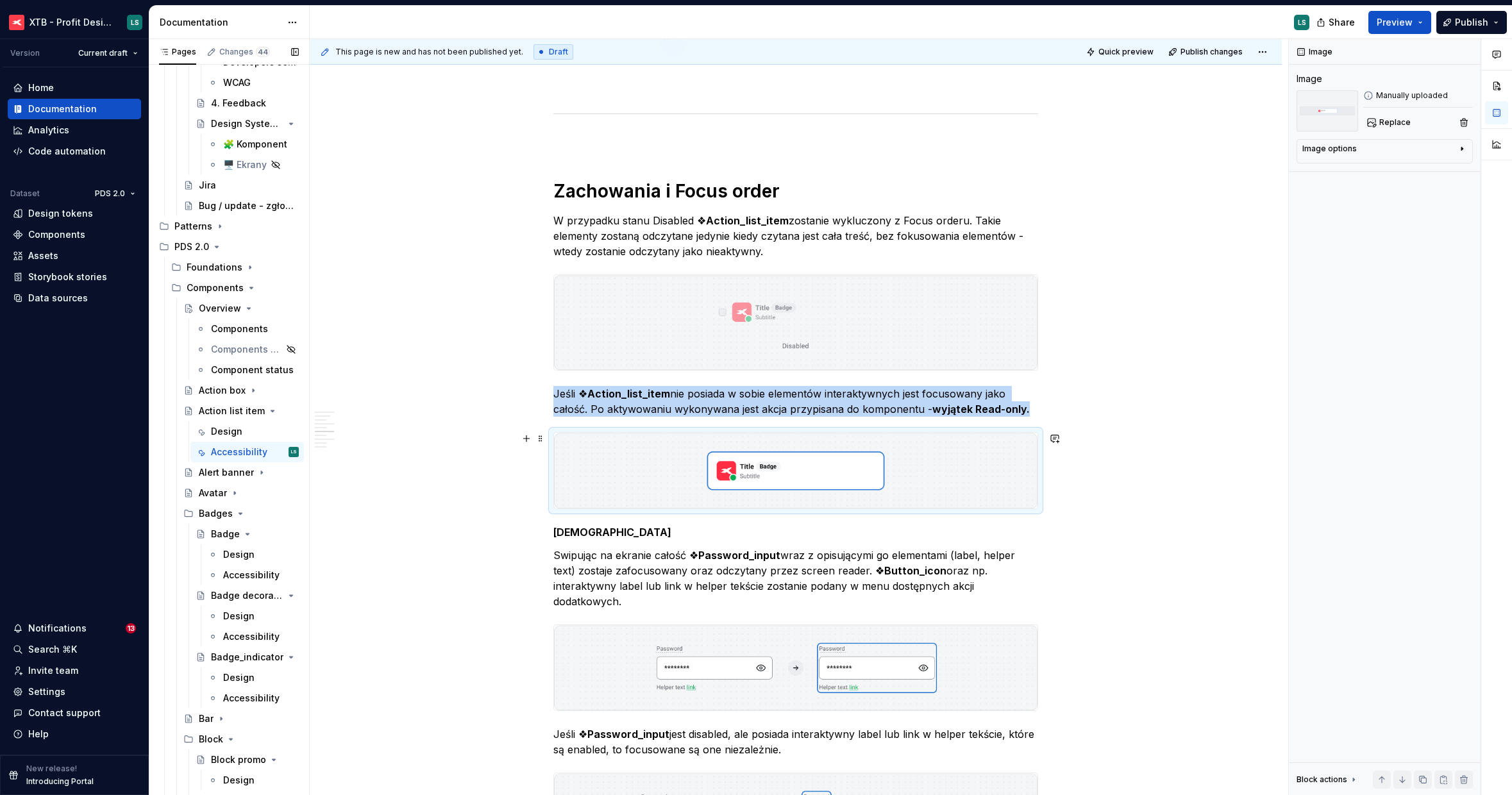
click at [918, 449] on img "To enrich screen reader interactions, please activate Accessibility in Grammarl…" at bounding box center [796, 470] width 483 height 76
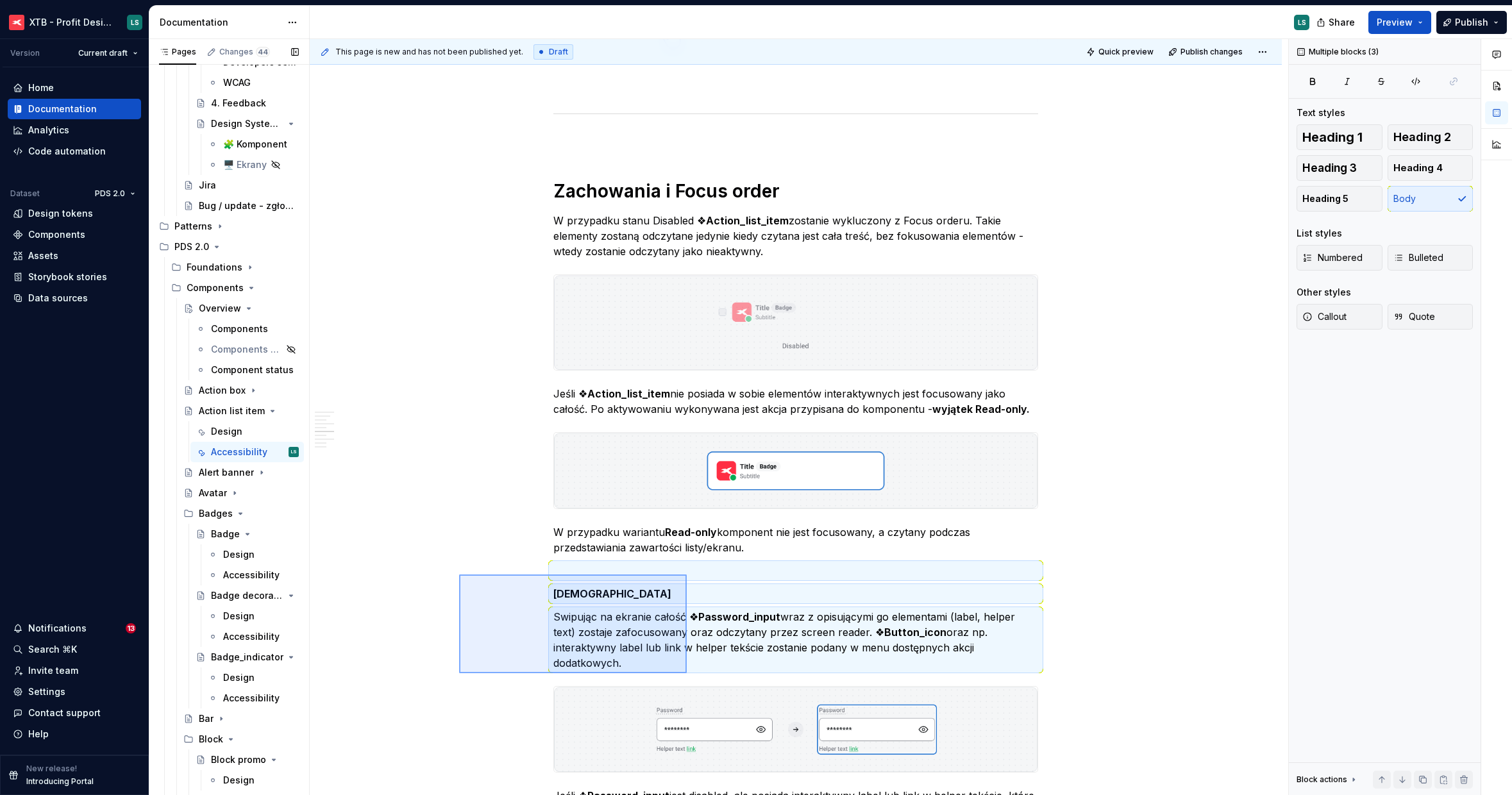
drag, startPoint x: 532, startPoint y: 648, endPoint x: 687, endPoint y: 575, distance: 171.3
click at [687, 575] on div "This page is new and has not been published yet. Draft Quick preview Publish ch…" at bounding box center [799, 417] width 978 height 757
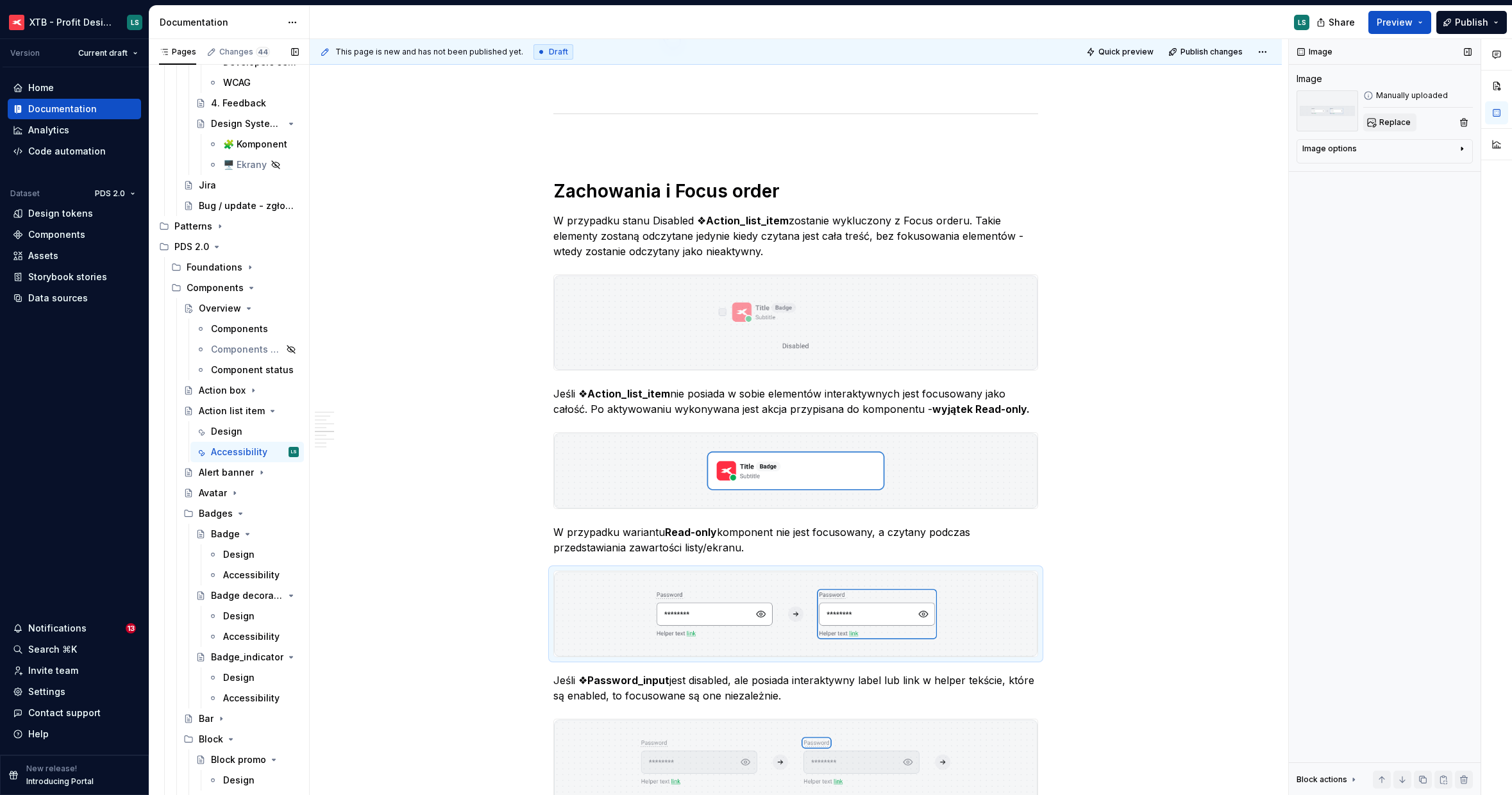
click at [1392, 126] on span "Replace" at bounding box center [1395, 122] width 31 height 10
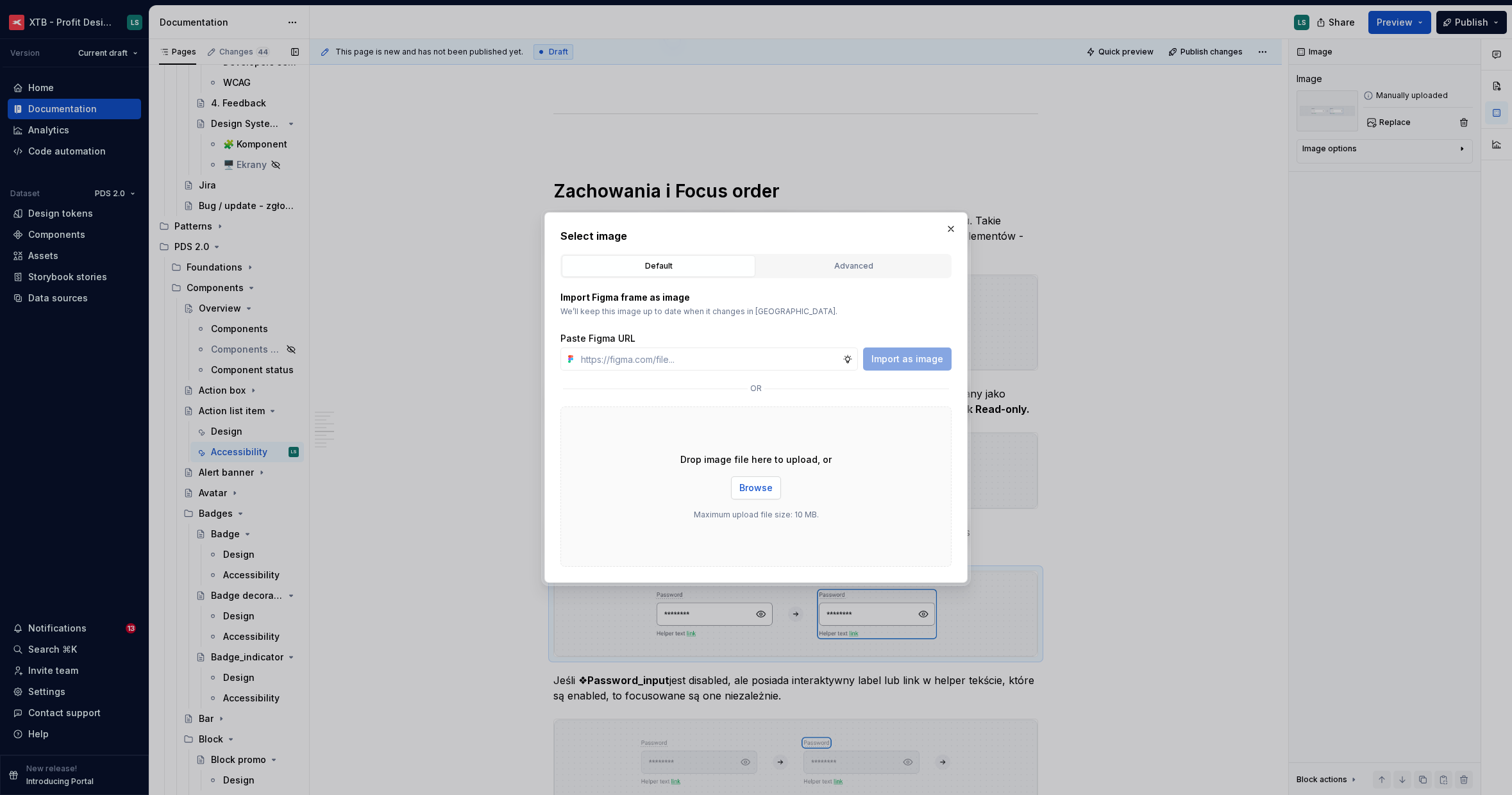
click at [769, 479] on button "Browse" at bounding box center [756, 488] width 50 height 23
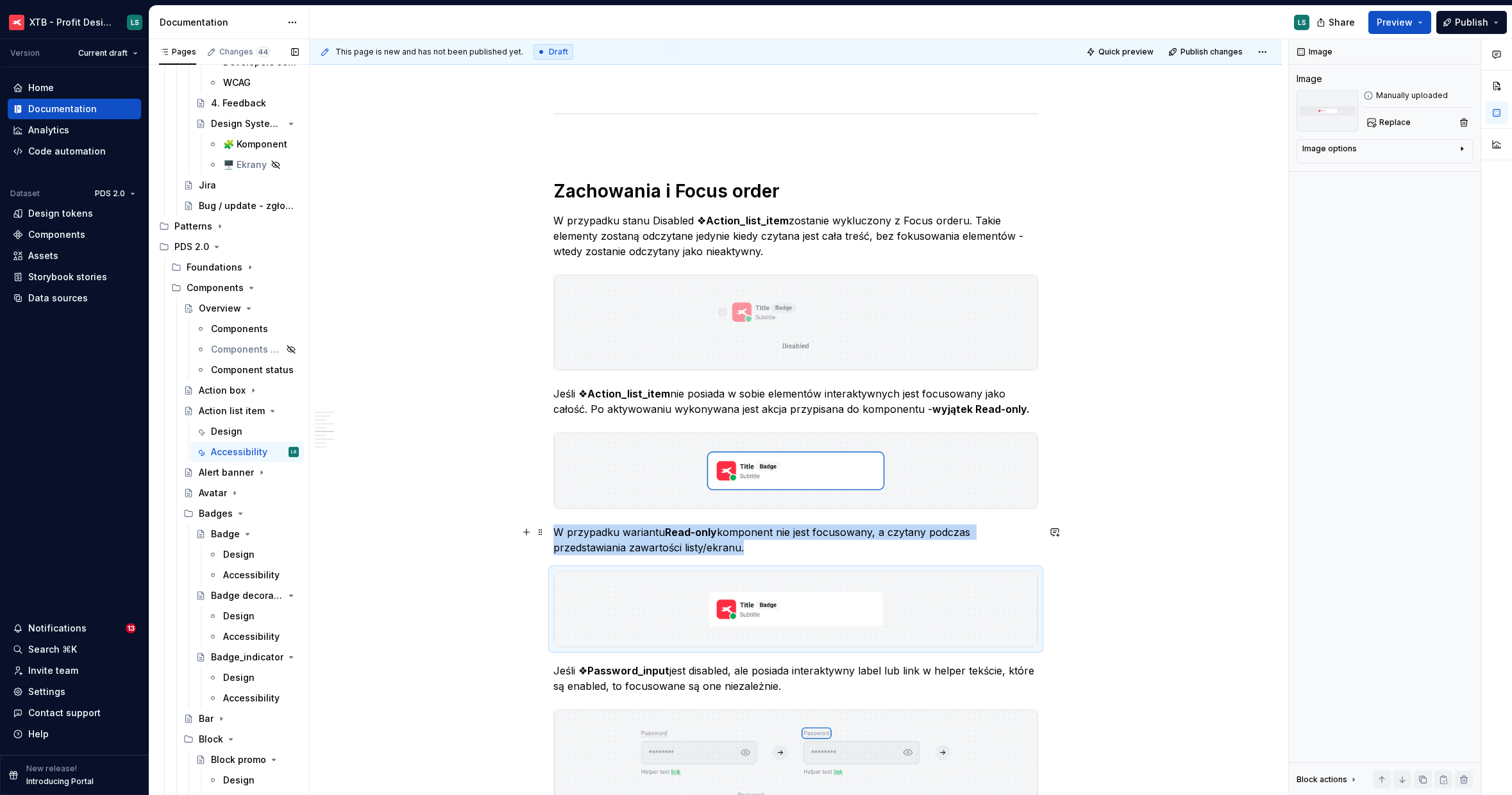
click at [736, 540] on p "W przypadku wariantu Read-only komponent nie jest focusowany, a czytany podczas…" at bounding box center [795, 540] width 484 height 30
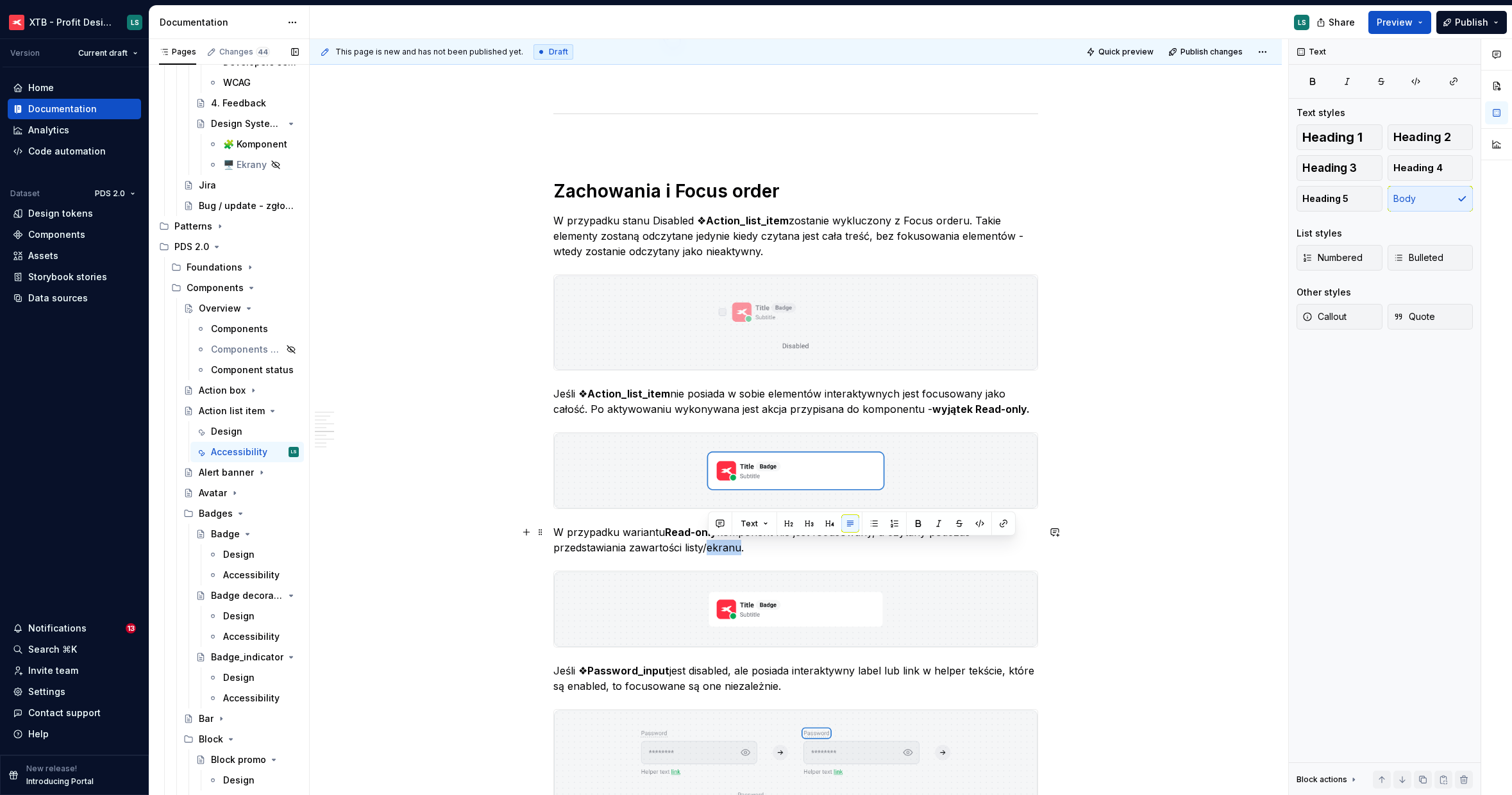
click at [736, 540] on p "W przypadku wariantu Read-only komponent nie jest focusowany, a czytany podczas…" at bounding box center [795, 540] width 484 height 30
click at [771, 593] on img "To enrich screen reader interactions, please activate Accessibility in Grammarl…" at bounding box center [796, 609] width 483 height 76
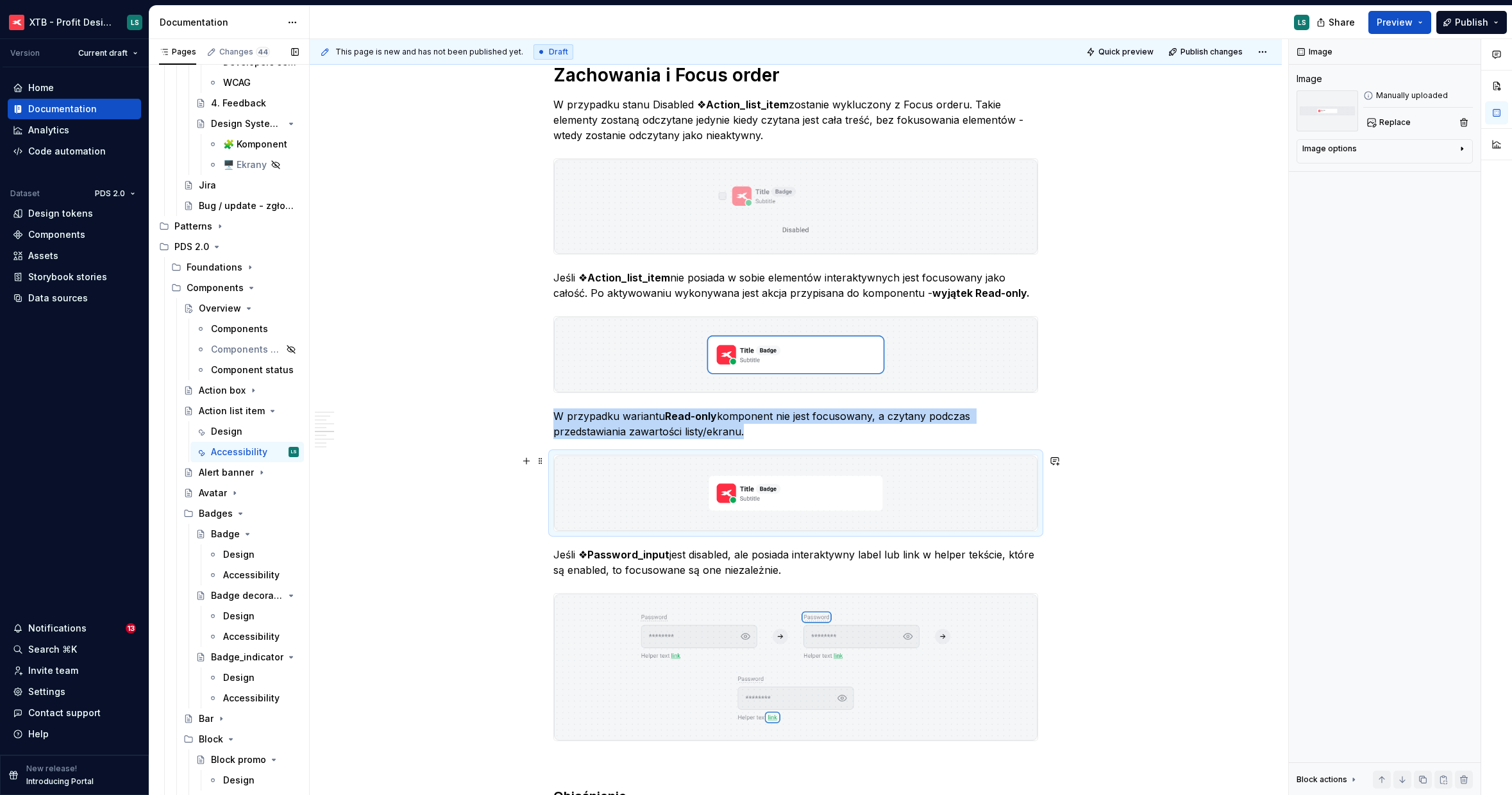
scroll to position [1294, 0]
click at [785, 569] on p "Jeśli ❖ Password_input jest disabled, ale posiada interaktywny label lub link w…" at bounding box center [795, 562] width 484 height 30
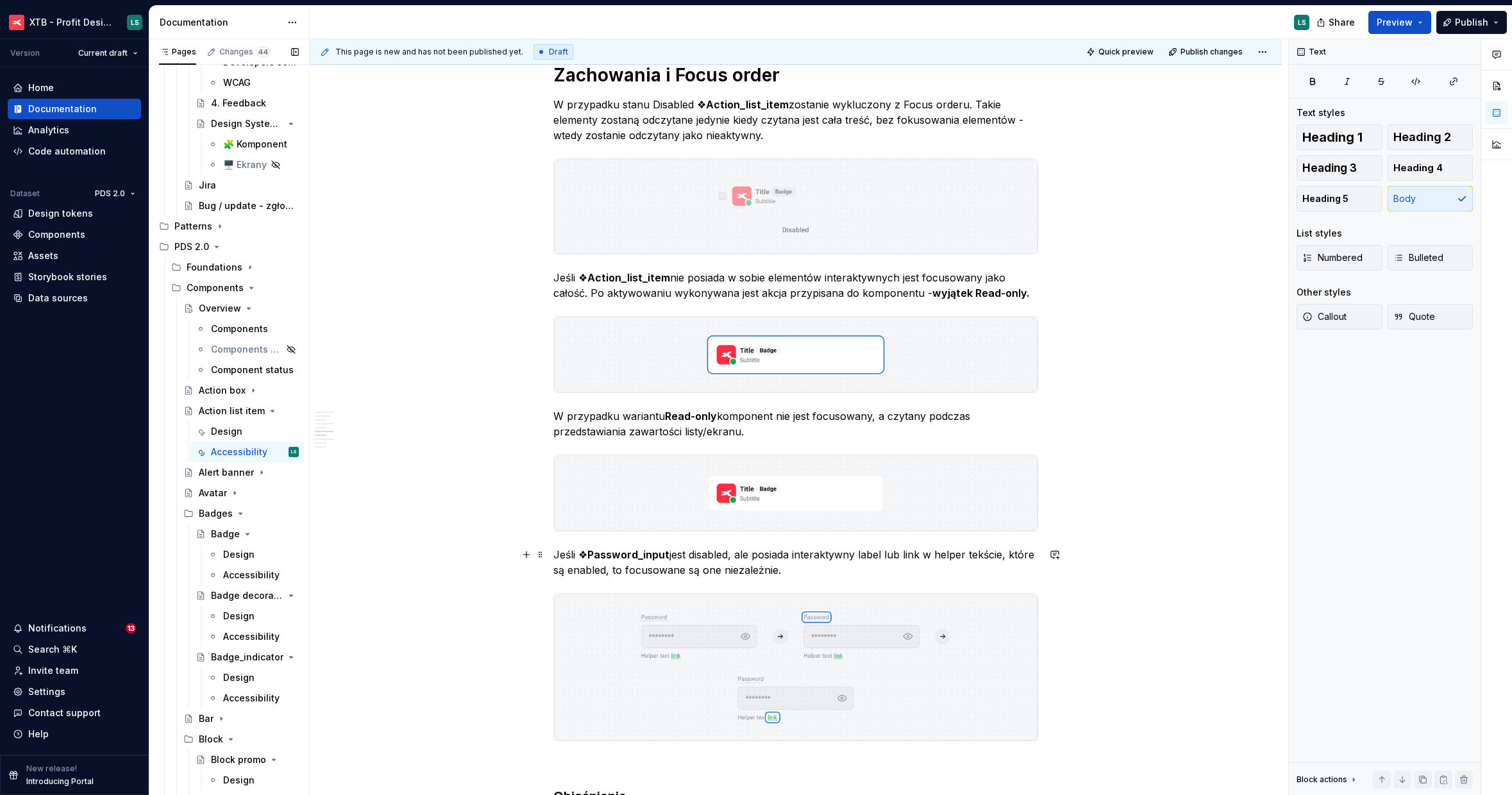
click at [785, 569] on p "Jeśli ❖ Password_input jest disabled, ale posiada interaktywny label lub link w…" at bounding box center [795, 562] width 484 height 30
drag, startPoint x: 723, startPoint y: 570, endPoint x: 581, endPoint y: 557, distance: 142.6
click at [550, 559] on div "Ogólne Screenreader Sekcja określa nam jakie informacje, powinien przekazać uży…" at bounding box center [796, 354] width 972 height 2850
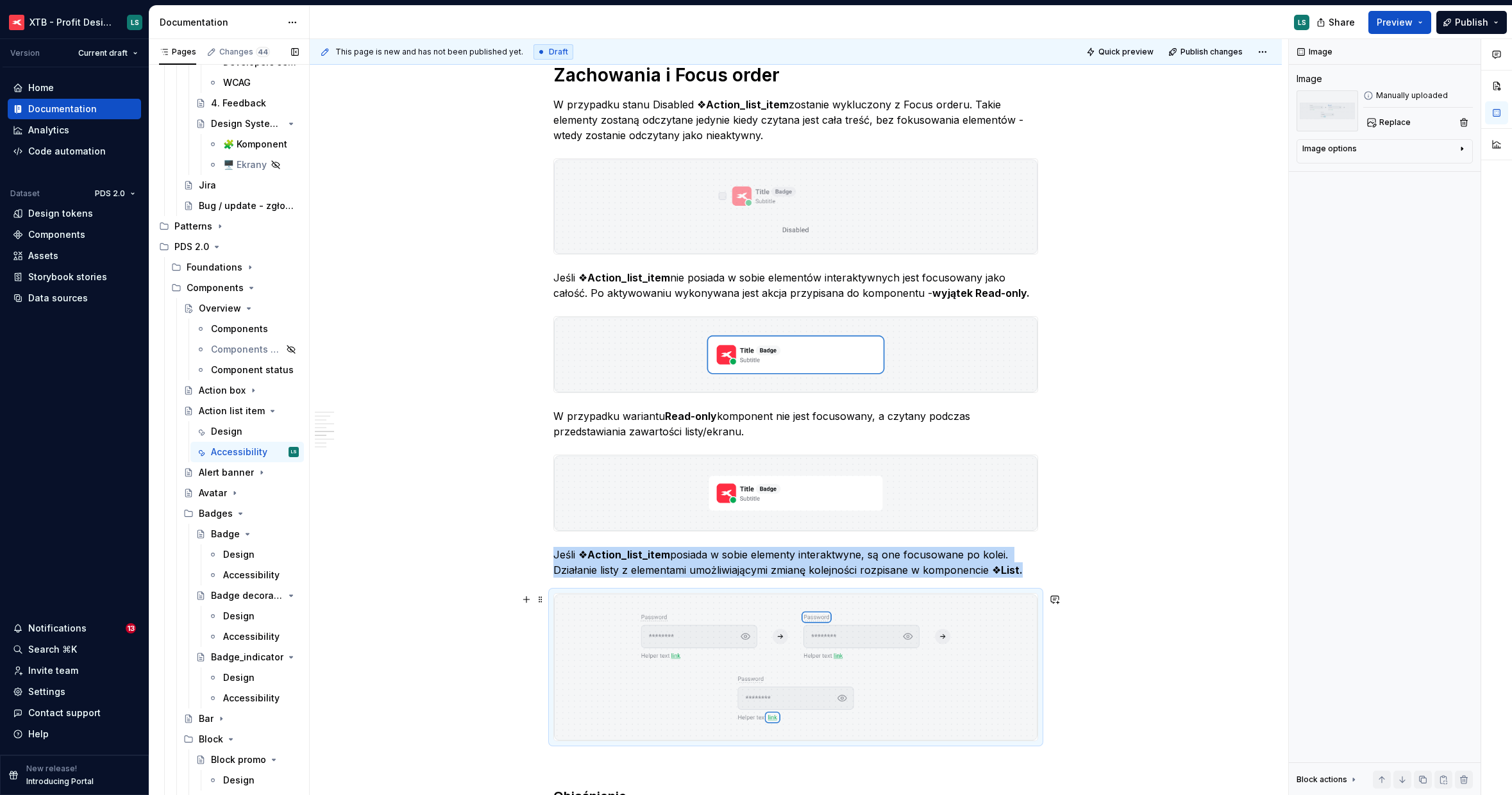
click at [790, 638] on img "To enrich screen reader interactions, please activate Accessibility in Grammarl…" at bounding box center [796, 667] width 483 height 148
click at [1394, 127] on span "Replace" at bounding box center [1395, 122] width 31 height 10
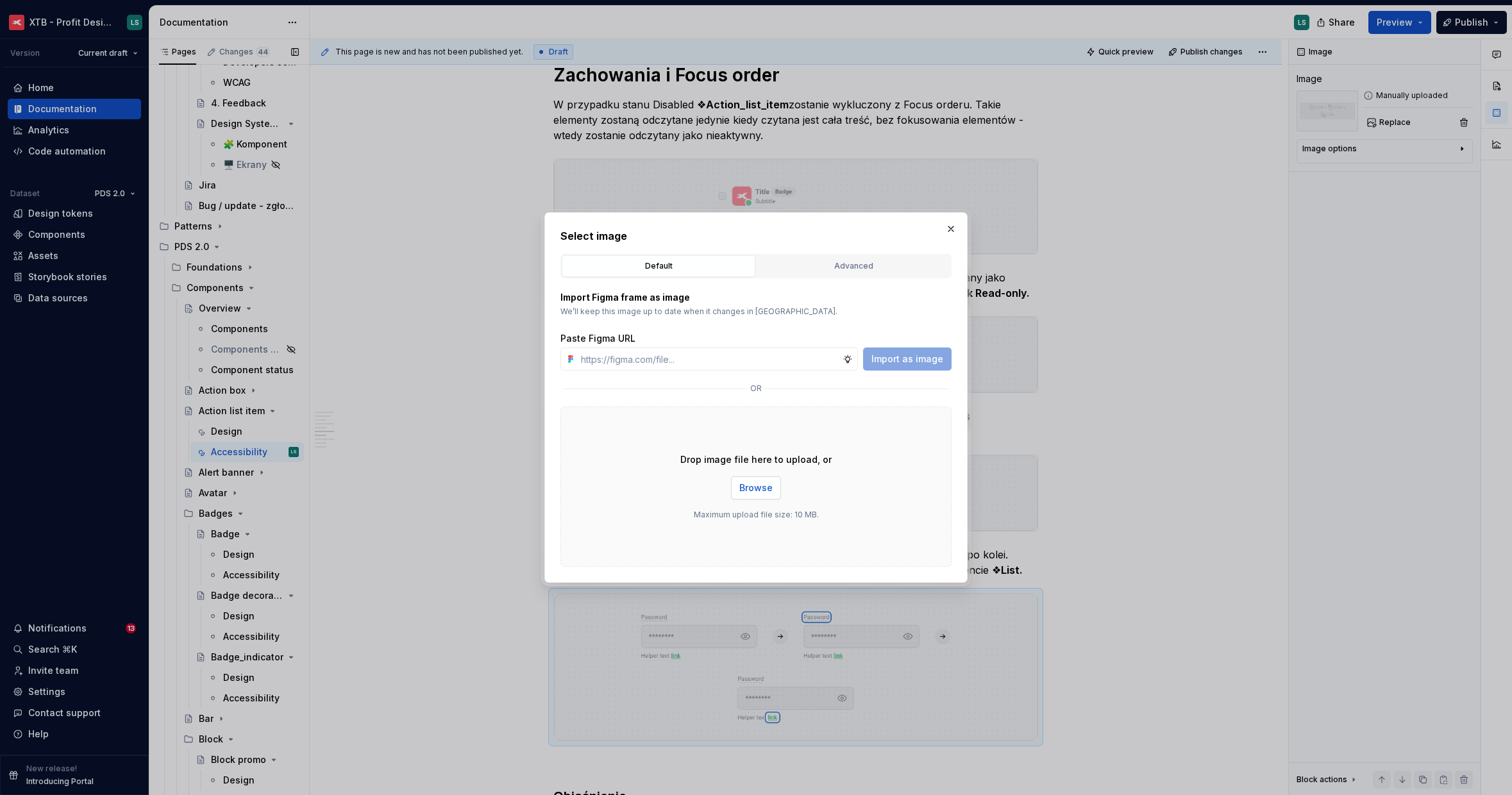
click at [770, 482] on span "Browse" at bounding box center [756, 488] width 33 height 13
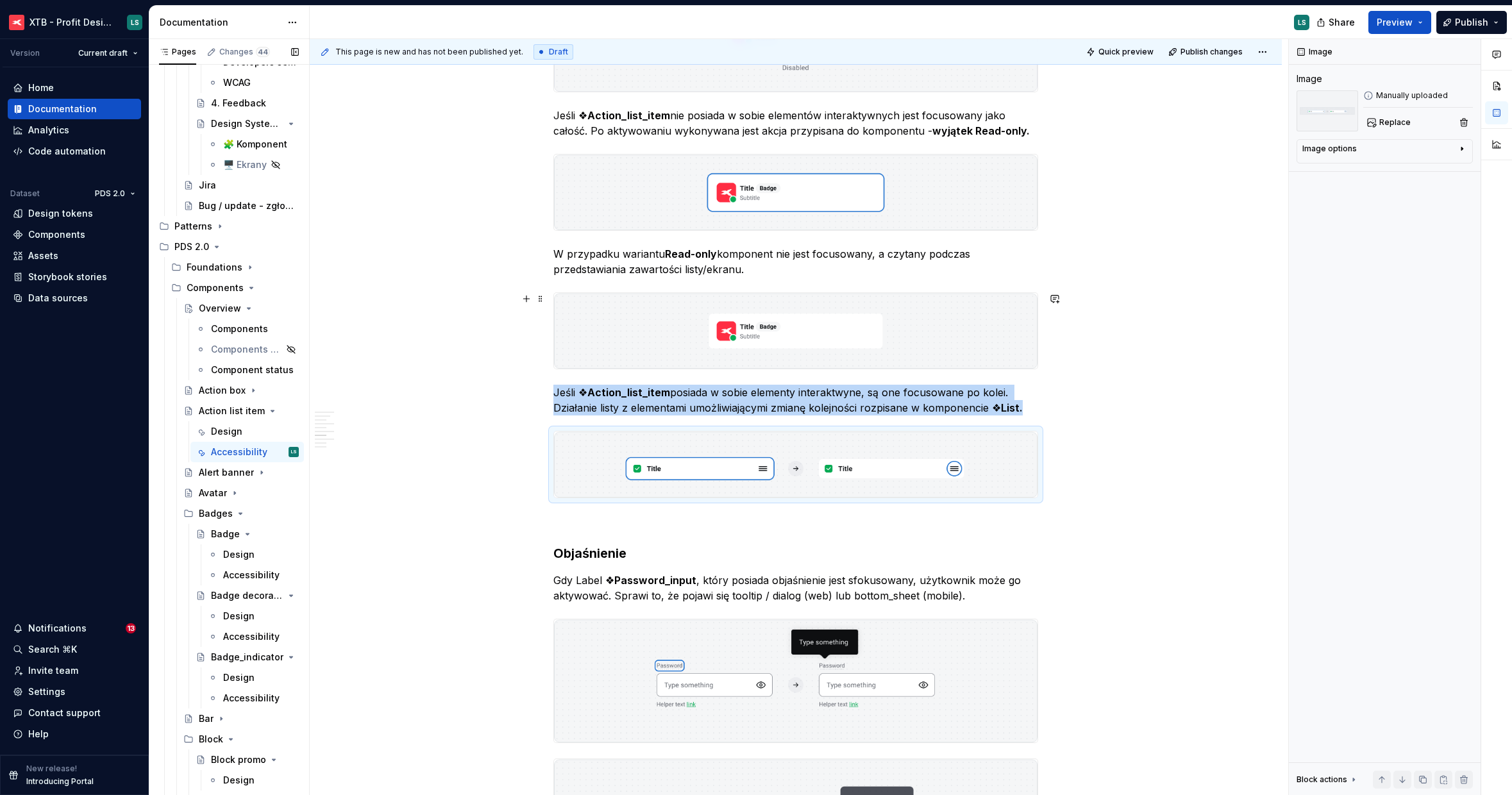
scroll to position [1494, 0]
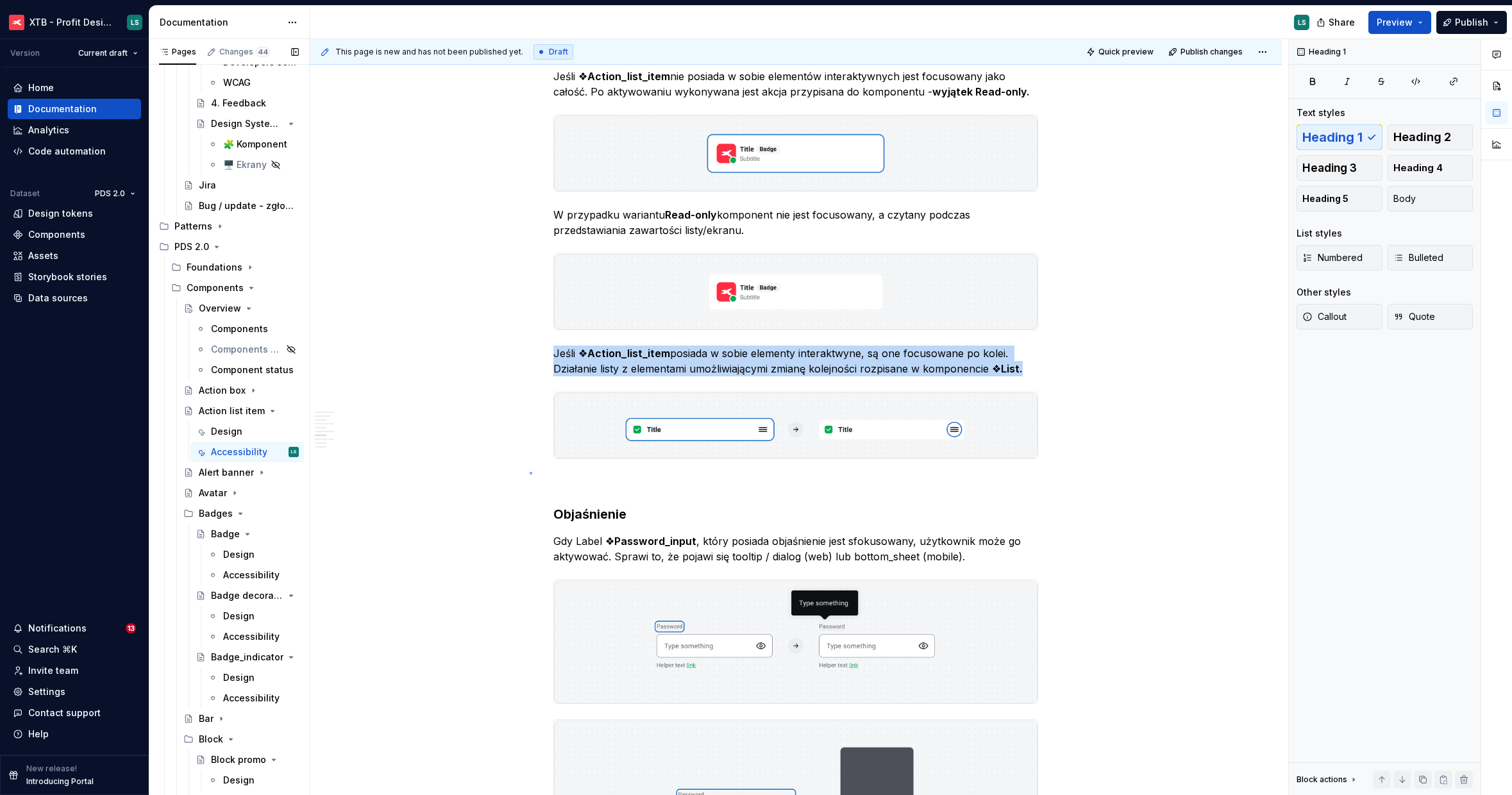
click at [531, 474] on div "This page is new and has not been published yet. Draft Quick preview Publish ch…" at bounding box center [799, 417] width 978 height 757
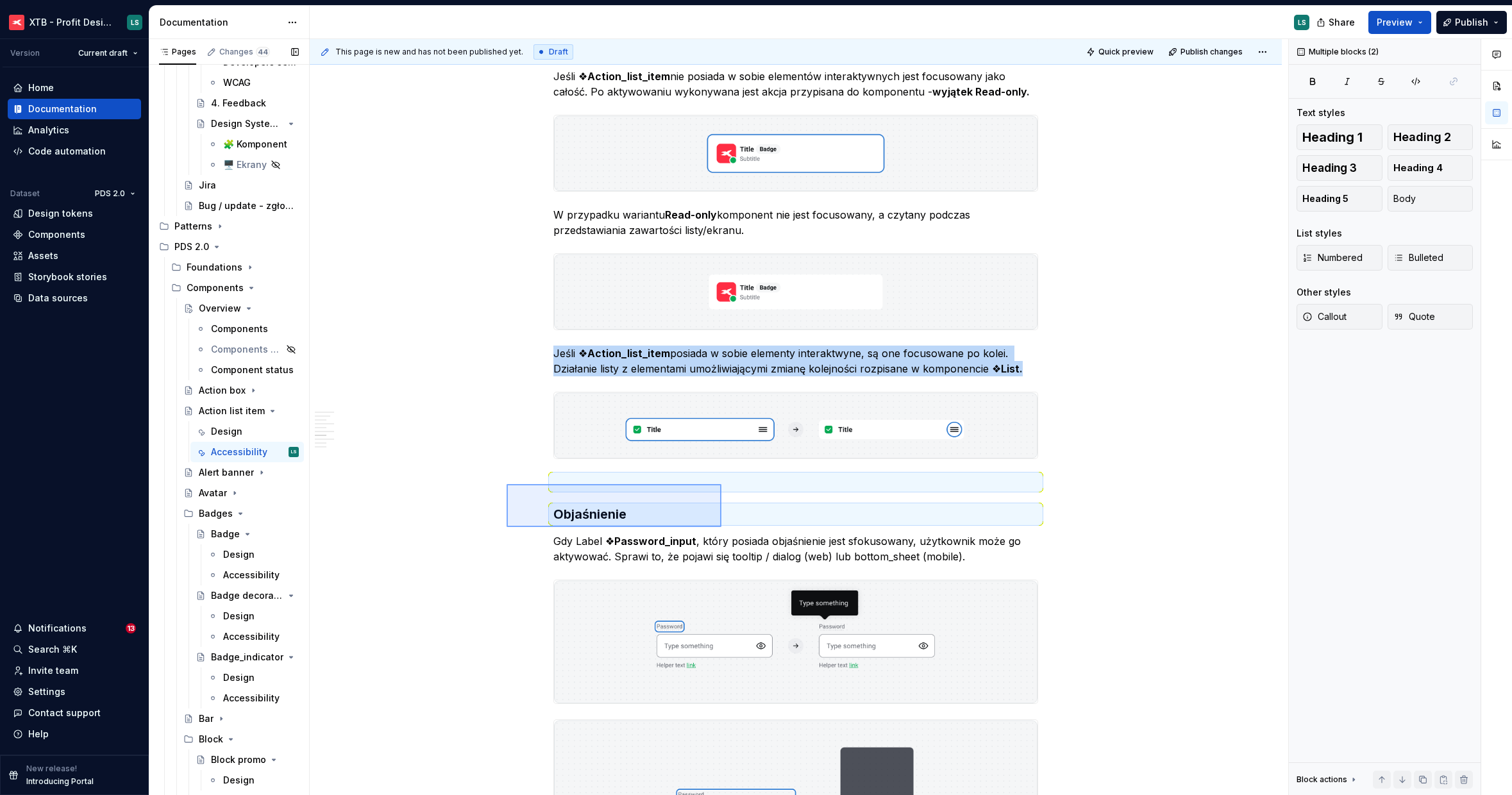
drag, startPoint x: 525, startPoint y: 484, endPoint x: 722, endPoint y: 527, distance: 201.6
click at [722, 527] on div "This page is new and has not been published yet. Draft Quick preview Publish ch…" at bounding box center [799, 417] width 978 height 757
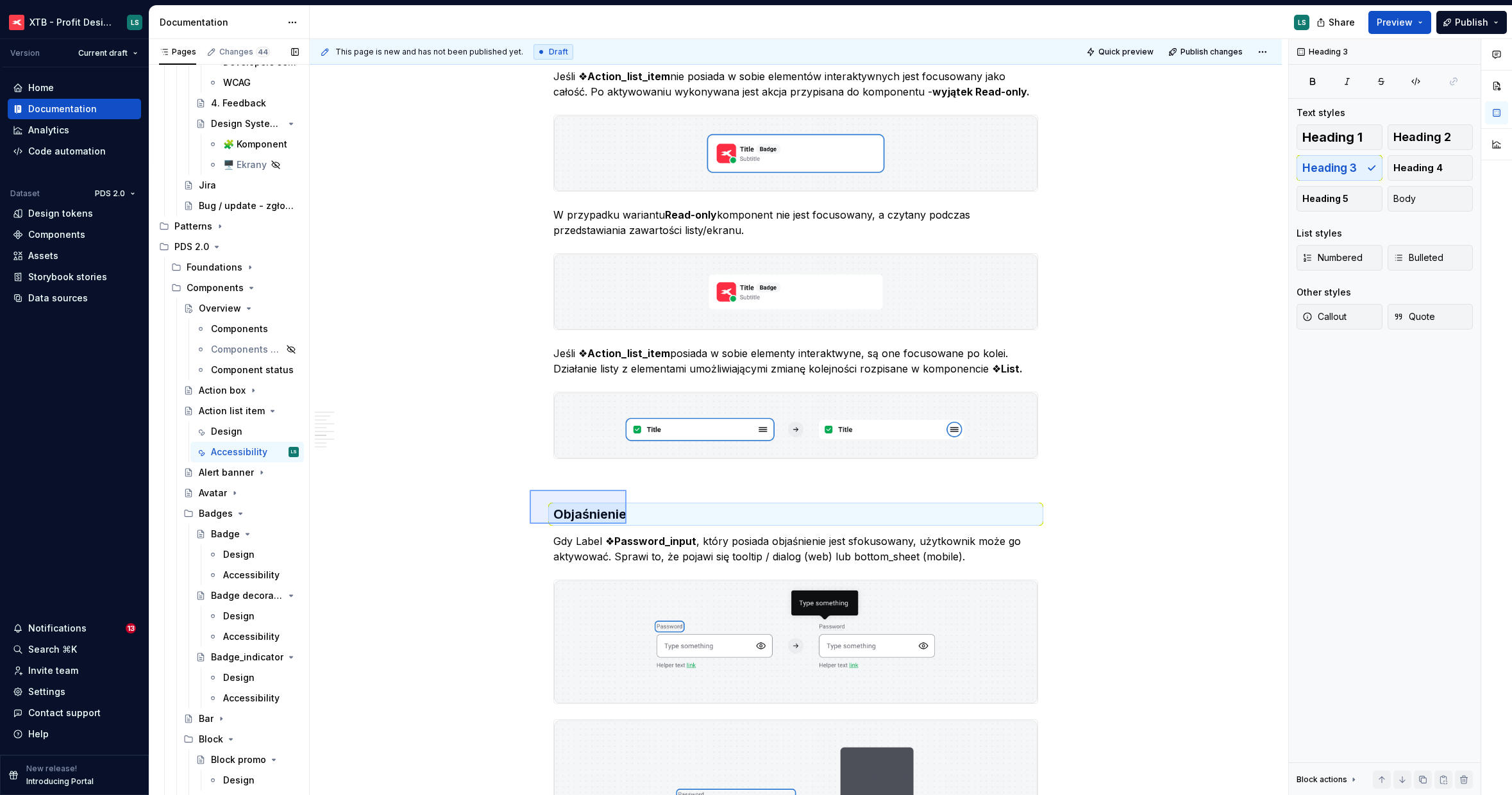
drag, startPoint x: 545, startPoint y: 492, endPoint x: 627, endPoint y: 524, distance: 88.0
click at [627, 524] on div "This page is new and has not been published yet. Draft Quick preview Publish ch…" at bounding box center [799, 417] width 978 height 757
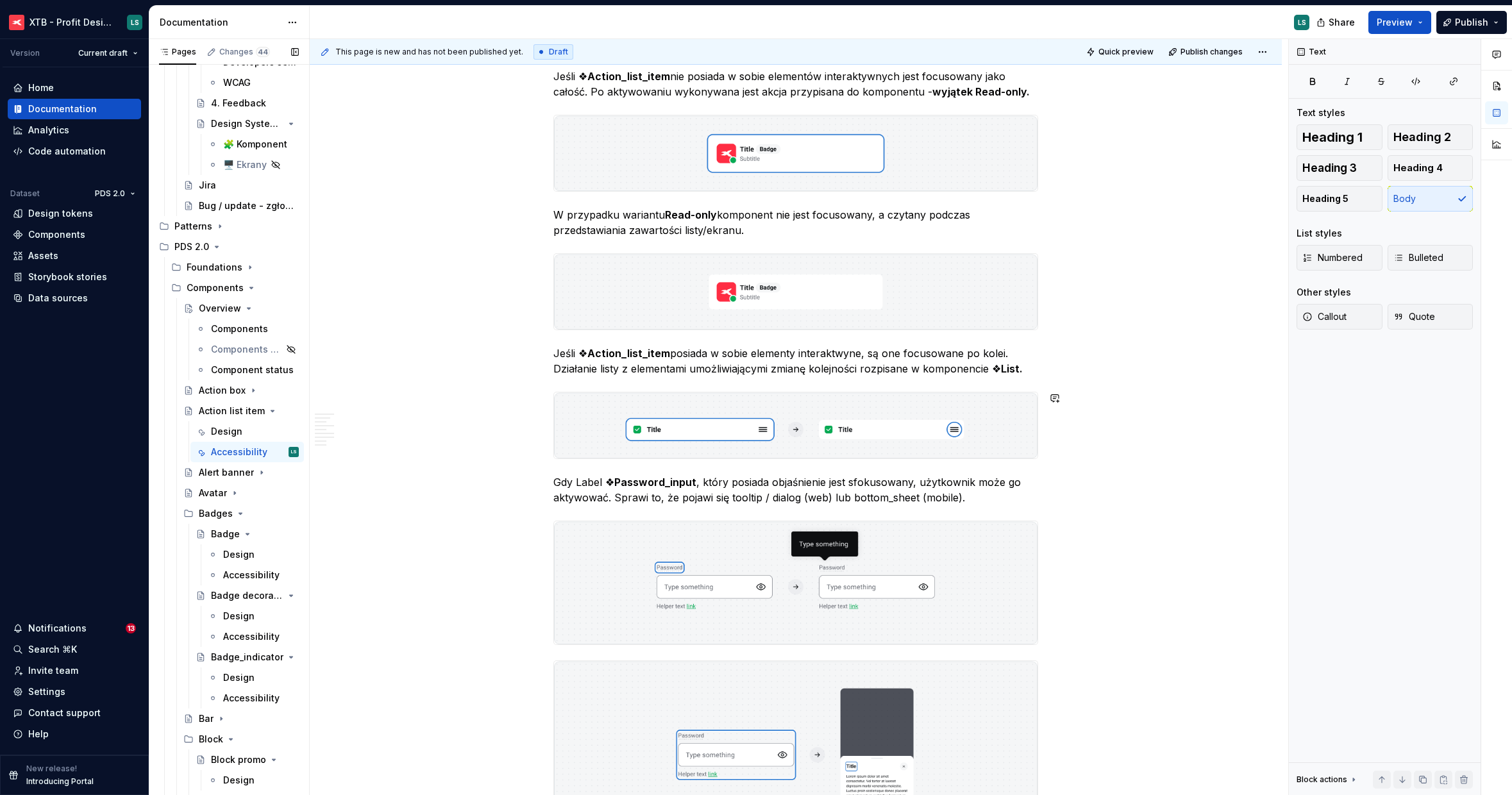
click at [669, 498] on p "Gdy Label ❖ Password_input , który posiada objaśnienie jest sfokusowany, użytko…" at bounding box center [795, 490] width 484 height 30
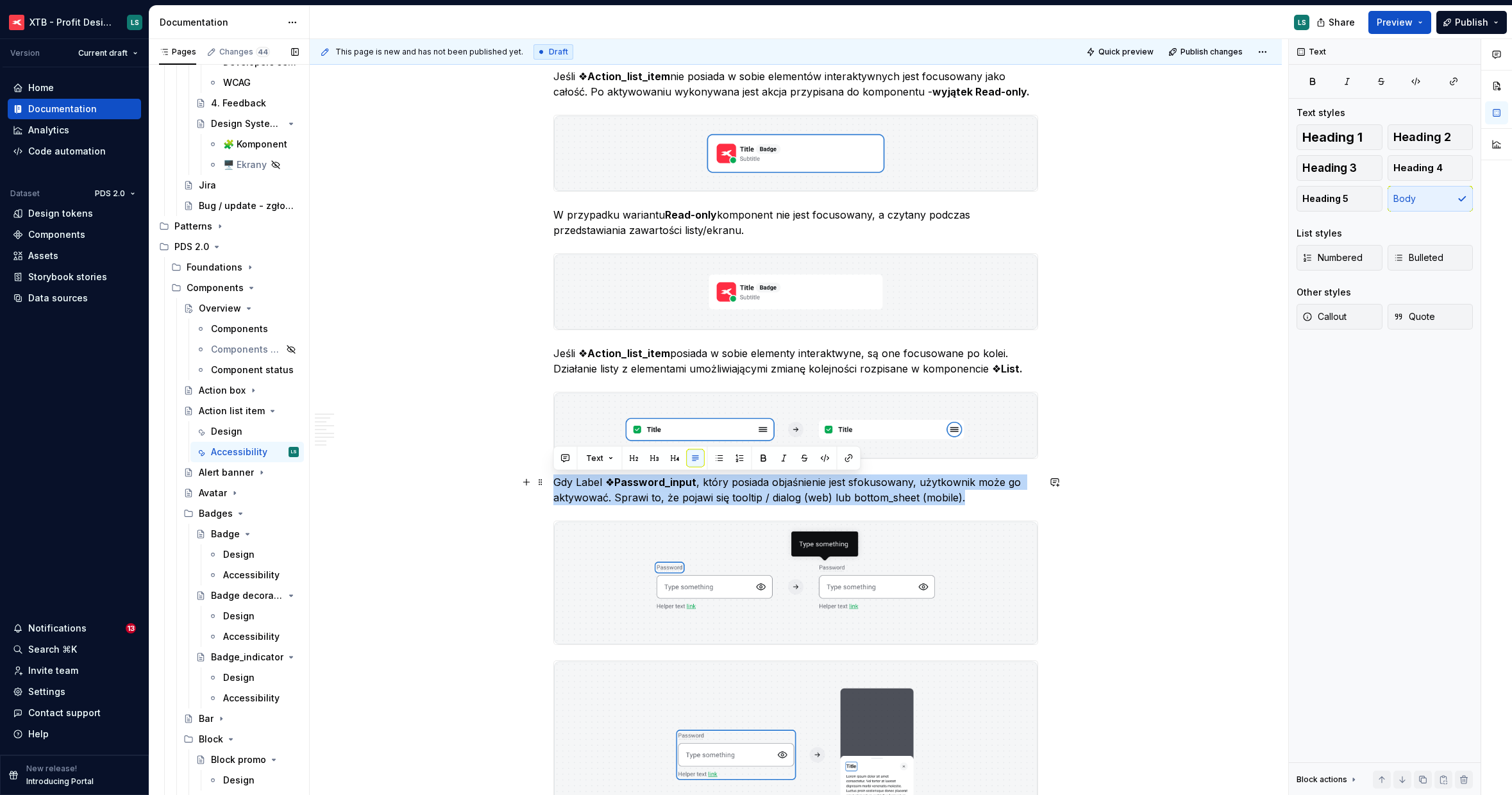
click at [669, 498] on p "Gdy Label ❖ Password_input , który posiada objaśnienie jest sfokusowany, użytko…" at bounding box center [795, 490] width 484 height 30
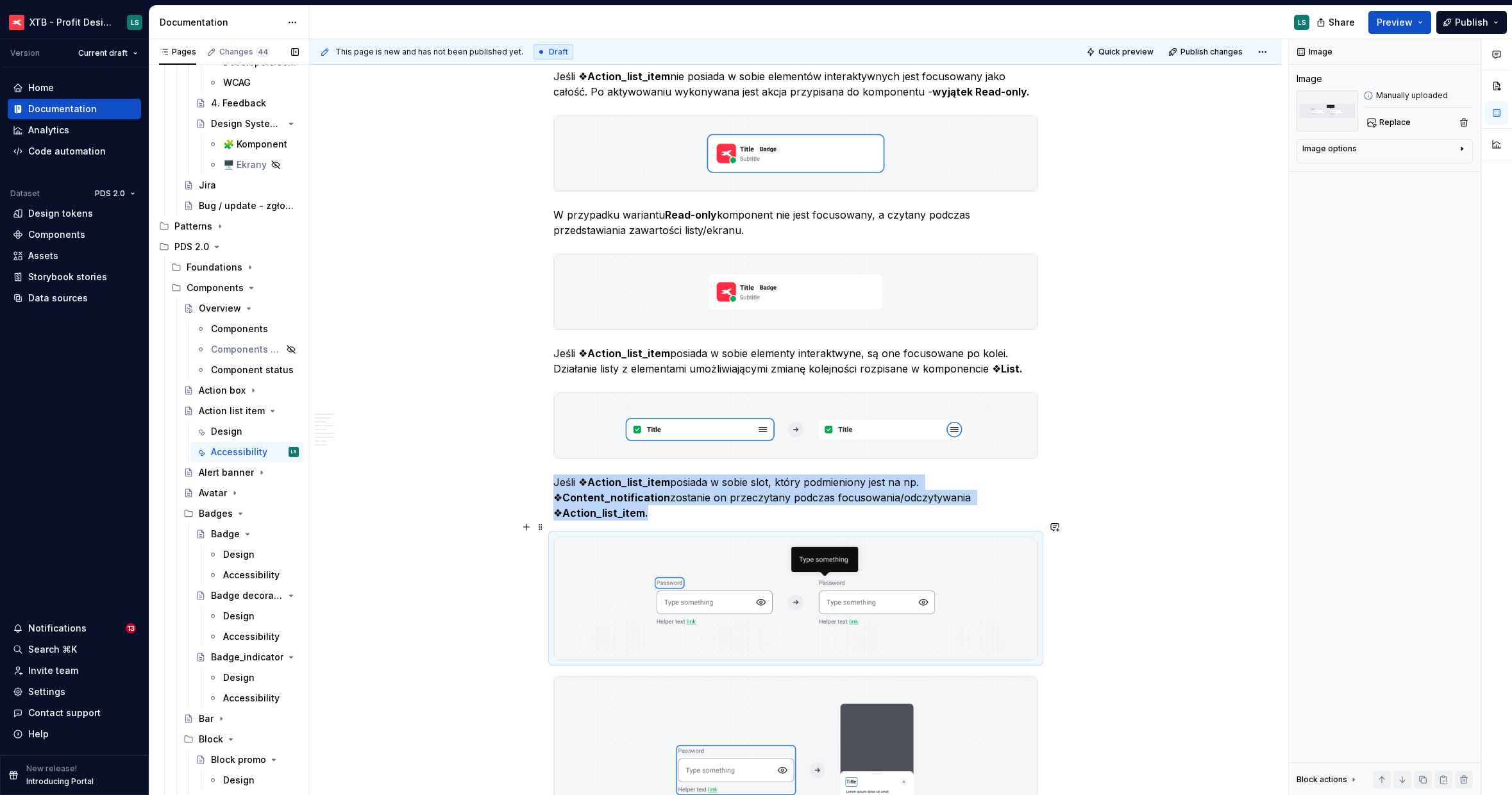
click at [934, 548] on img "To enrich screen reader interactions, please activate Accessibility in Grammarl…" at bounding box center [796, 598] width 483 height 124
click at [1377, 124] on button "Replace" at bounding box center [1389, 123] width 53 height 18
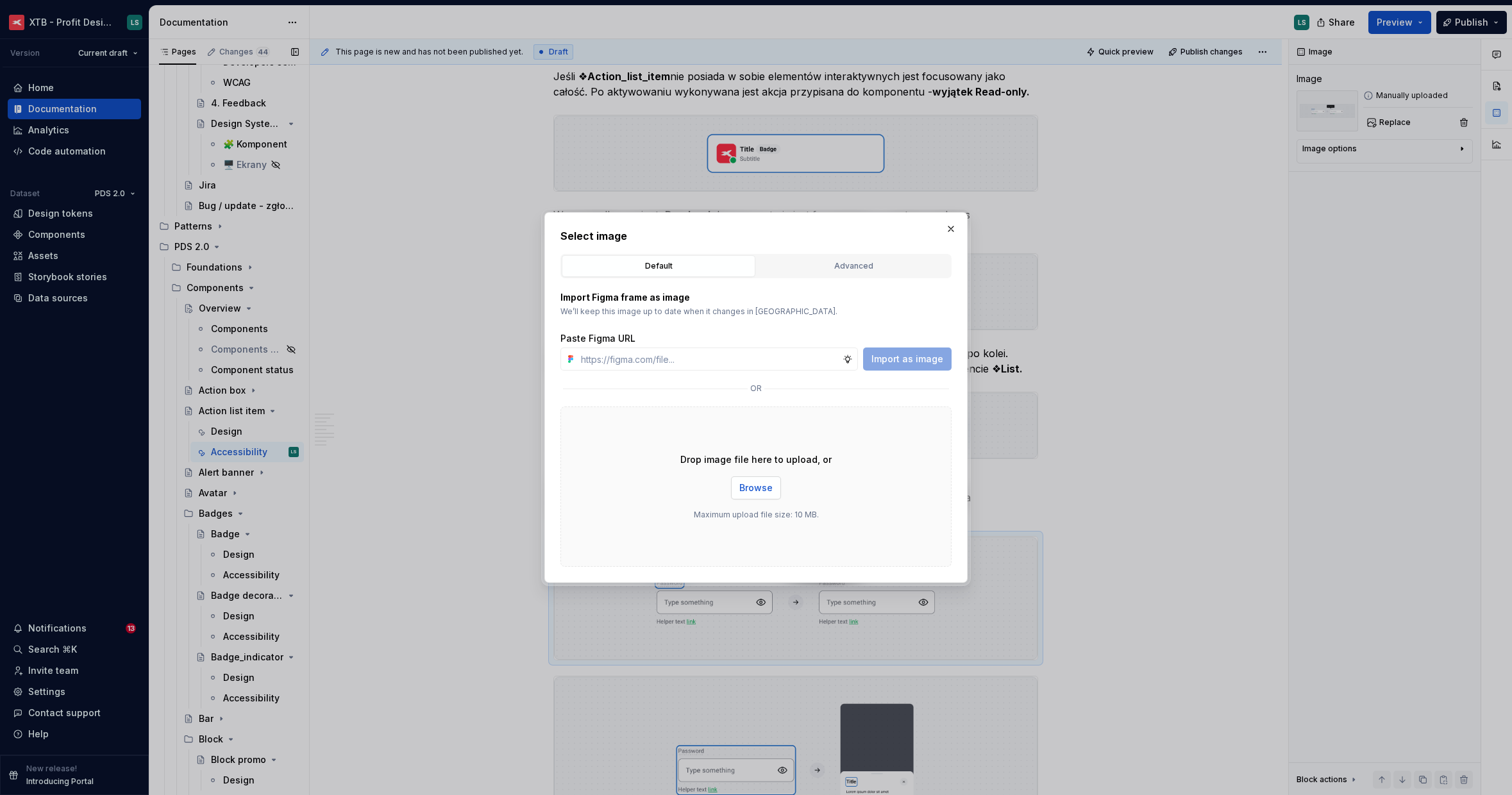
click at [769, 487] on span "Browse" at bounding box center [756, 488] width 33 height 13
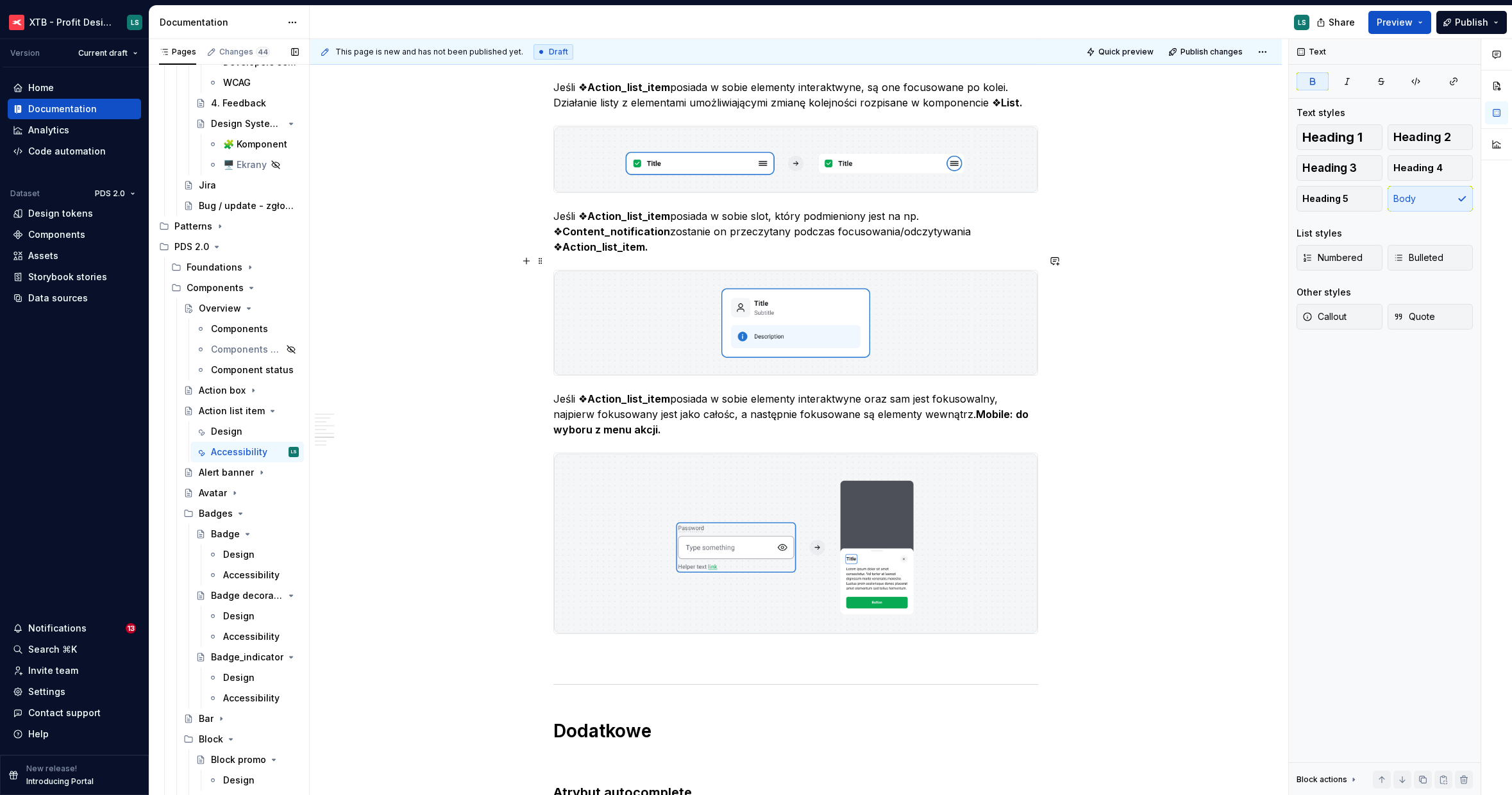
scroll to position [1761, 0]
click at [780, 561] on img "To enrich screen reader interactions, please activate Accessibility in Grammarl…" at bounding box center [796, 543] width 483 height 180
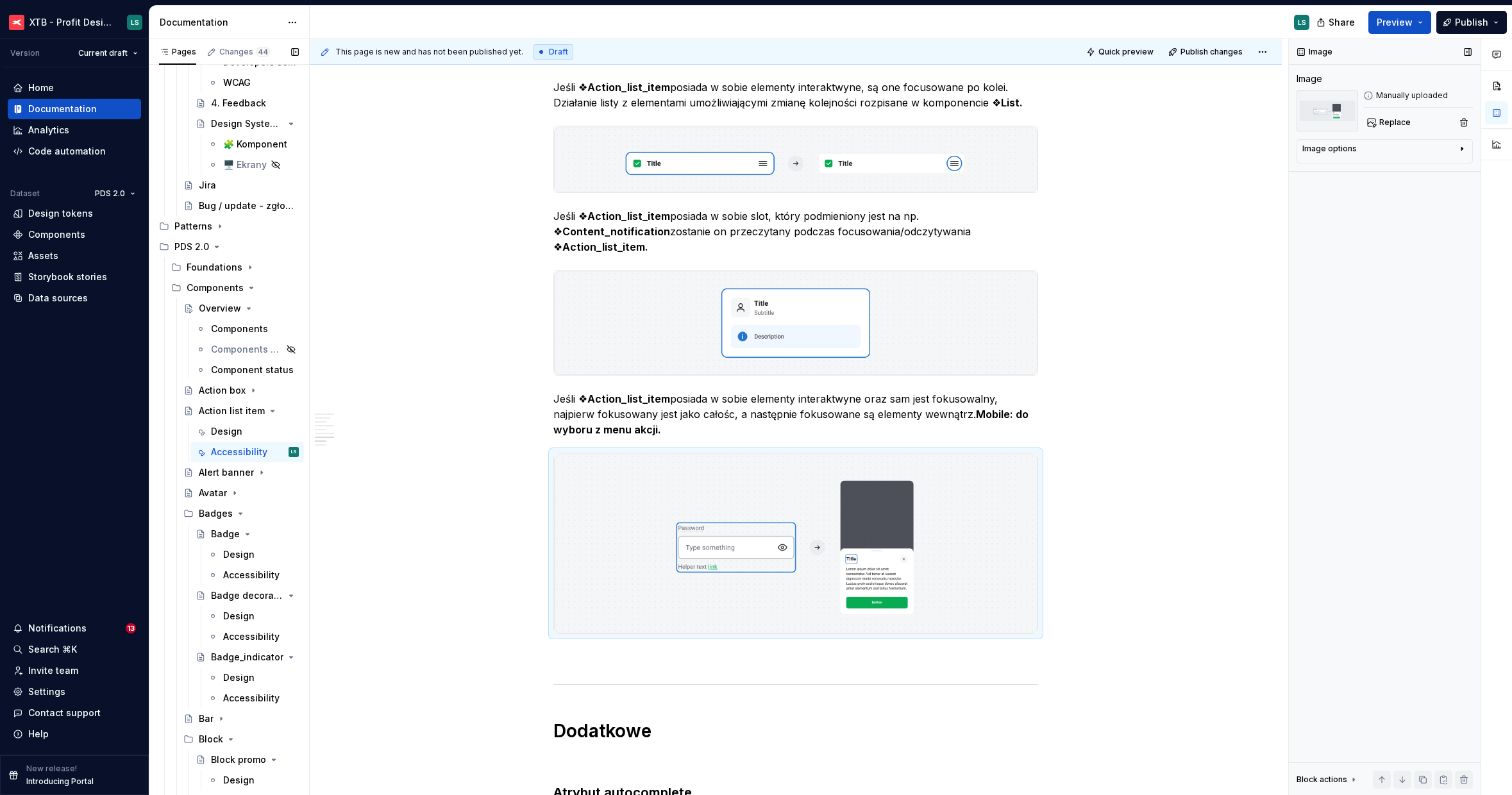
click at [1390, 134] on div "Image Image Manually uploaded Replace Image options Alignment Caption Block act…" at bounding box center [1385, 417] width 192 height 757
click at [1389, 127] on span "Replace" at bounding box center [1395, 122] width 31 height 10
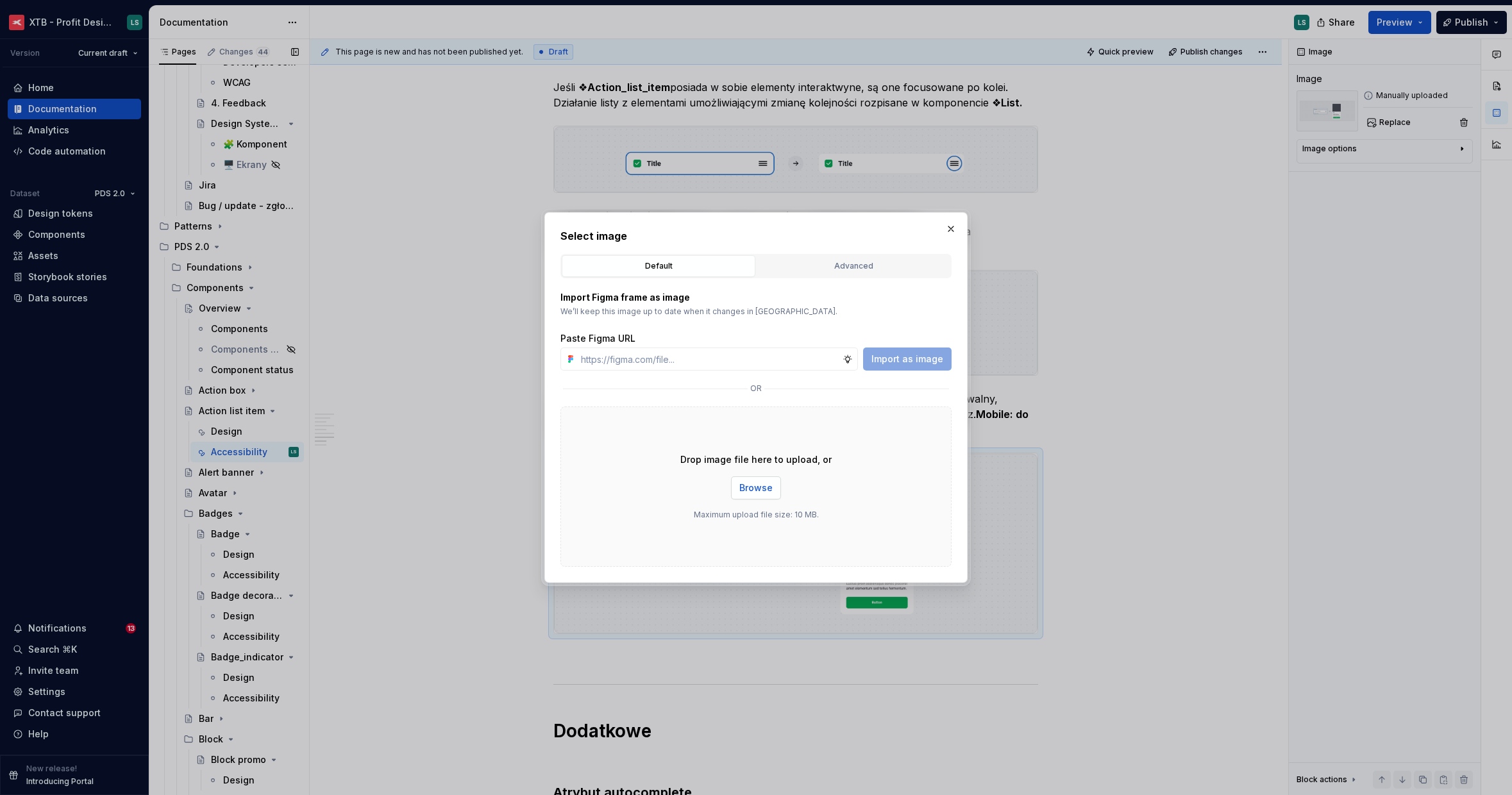
click at [772, 482] on span "Browse" at bounding box center [756, 488] width 33 height 13
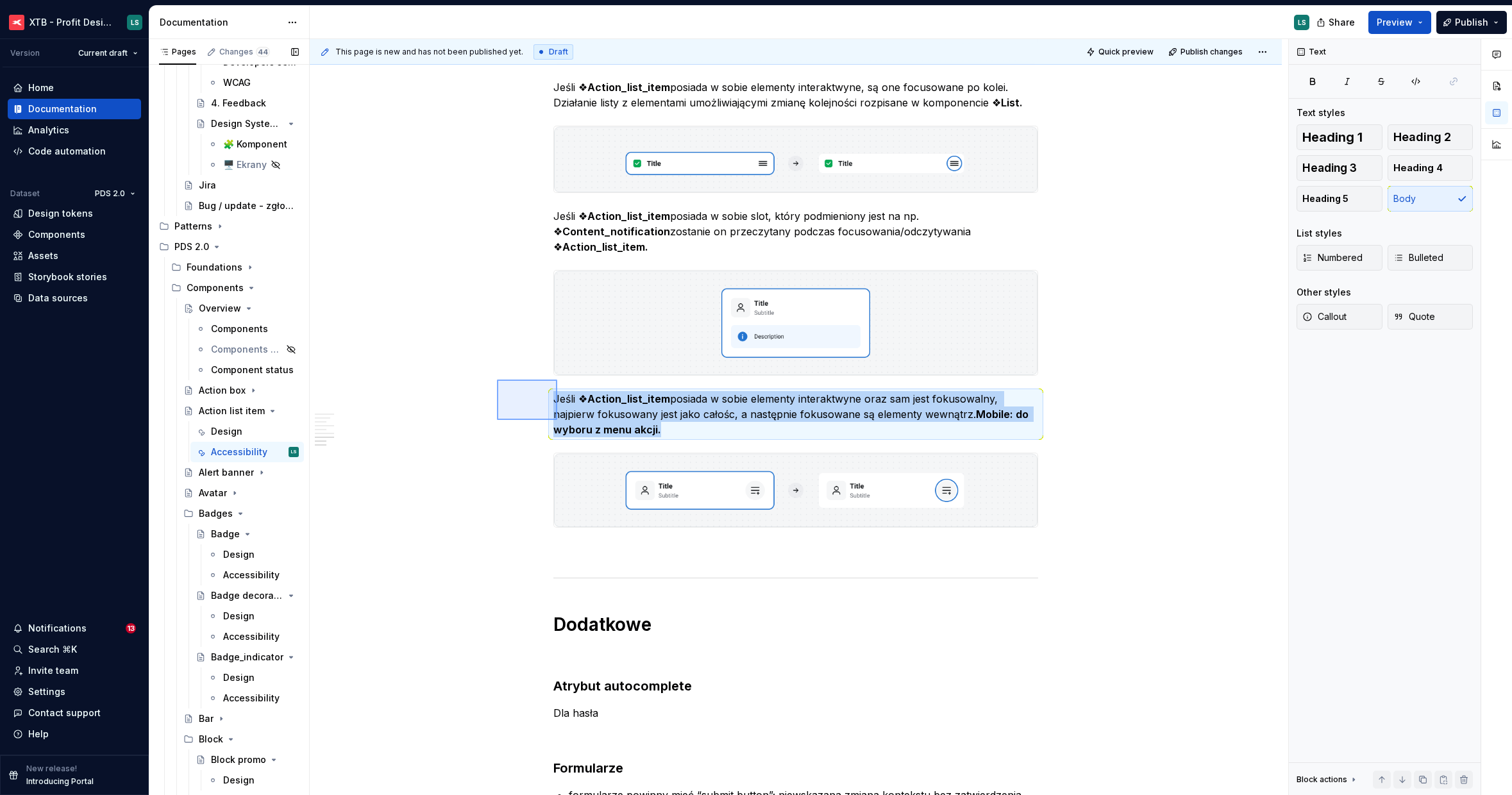
drag, startPoint x: 497, startPoint y: 380, endPoint x: 611, endPoint y: 491, distance: 159.1
click at [611, 491] on div "This page is new and has not been published yet. Draft Quick preview Publish ch…" at bounding box center [799, 417] width 978 height 757
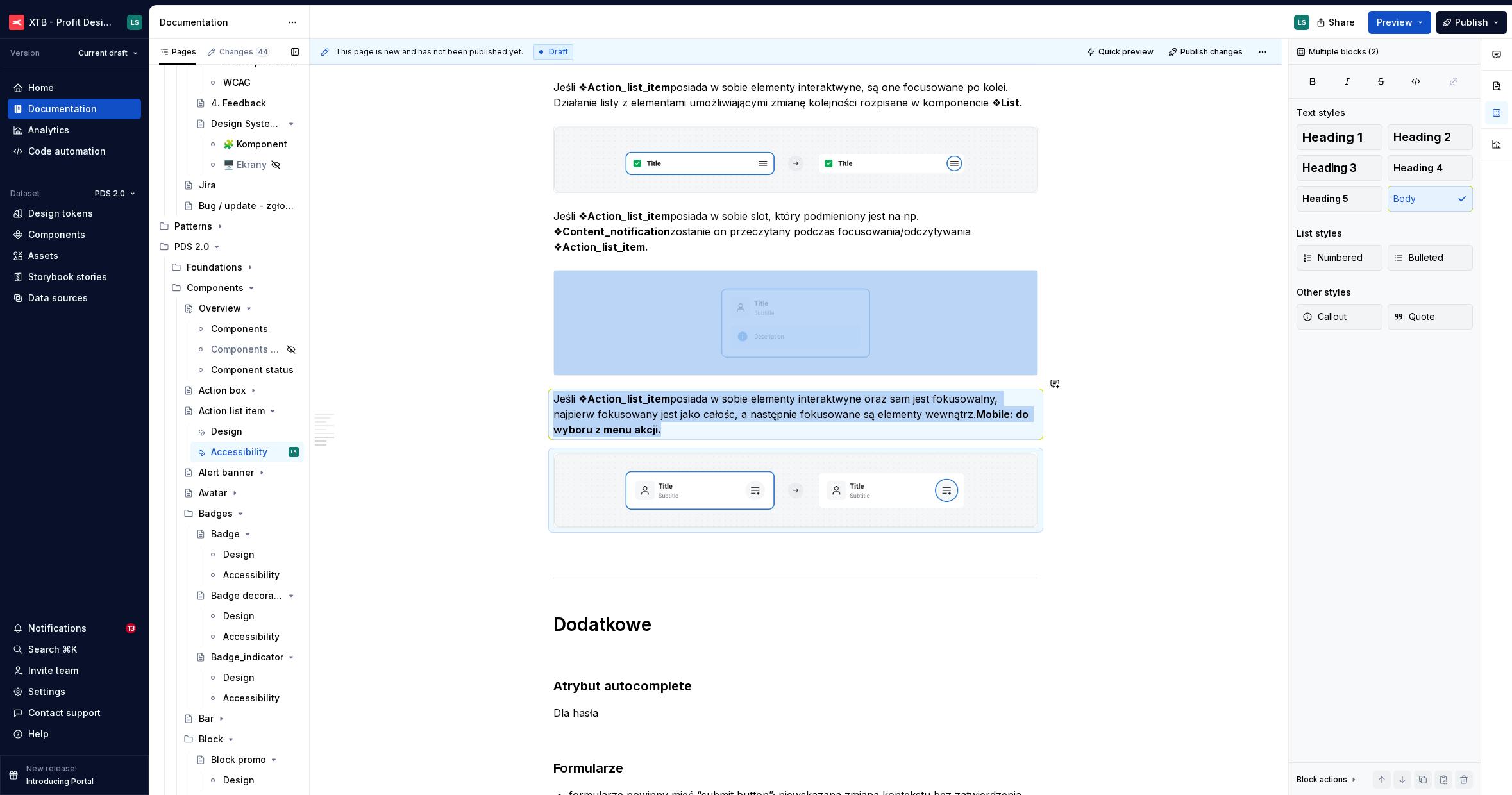
copy div "Jeśli ❖ Action_list_item posiada w sobie elementy interaktwyne oraz sam jest fo…"
click at [536, 534] on span at bounding box center [540, 535] width 10 height 18
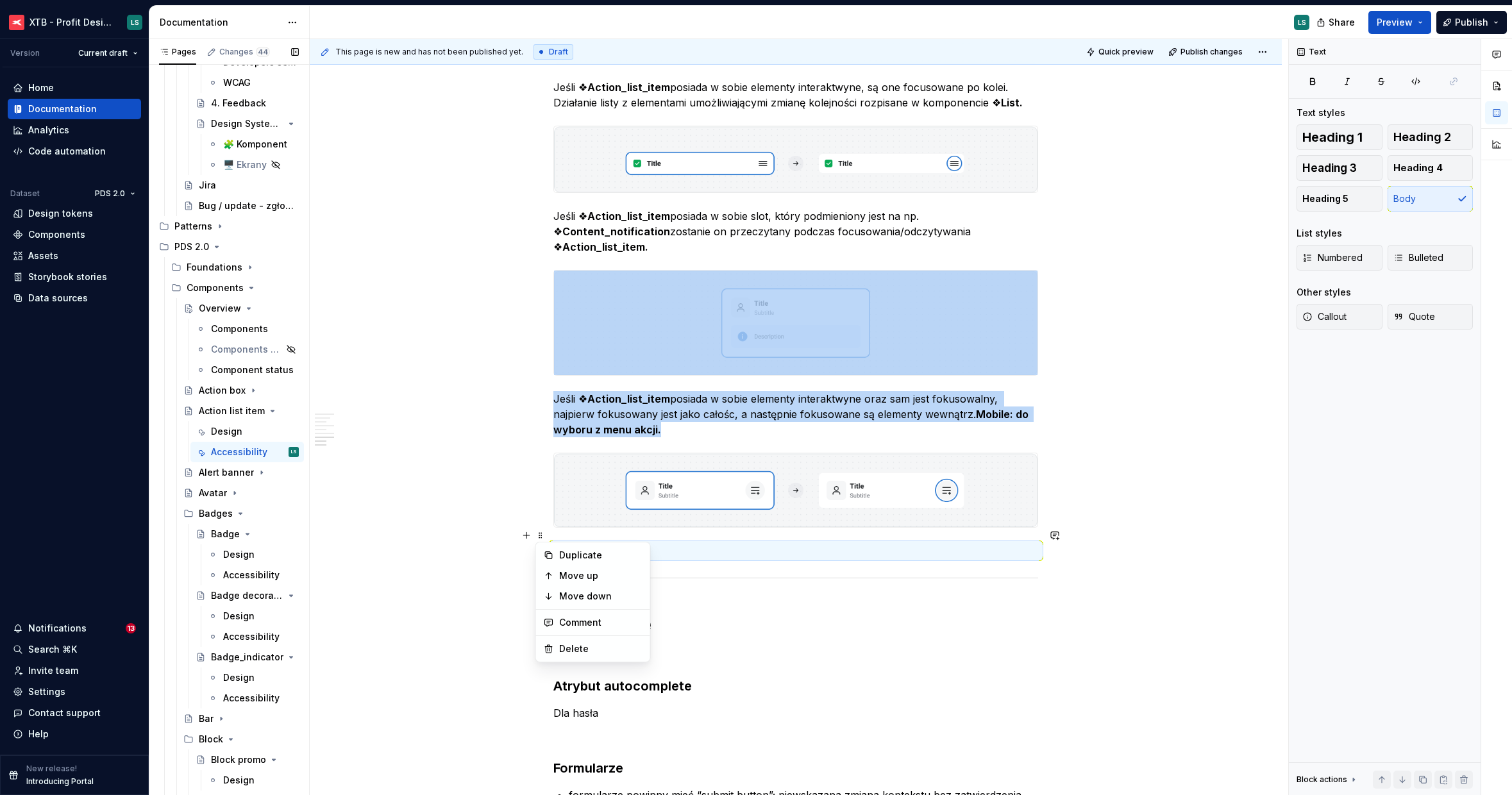
click at [555, 543] on p "To enrich screen reader interactions, please activate Accessibility in Grammarl…" at bounding box center [795, 551] width 484 height 15
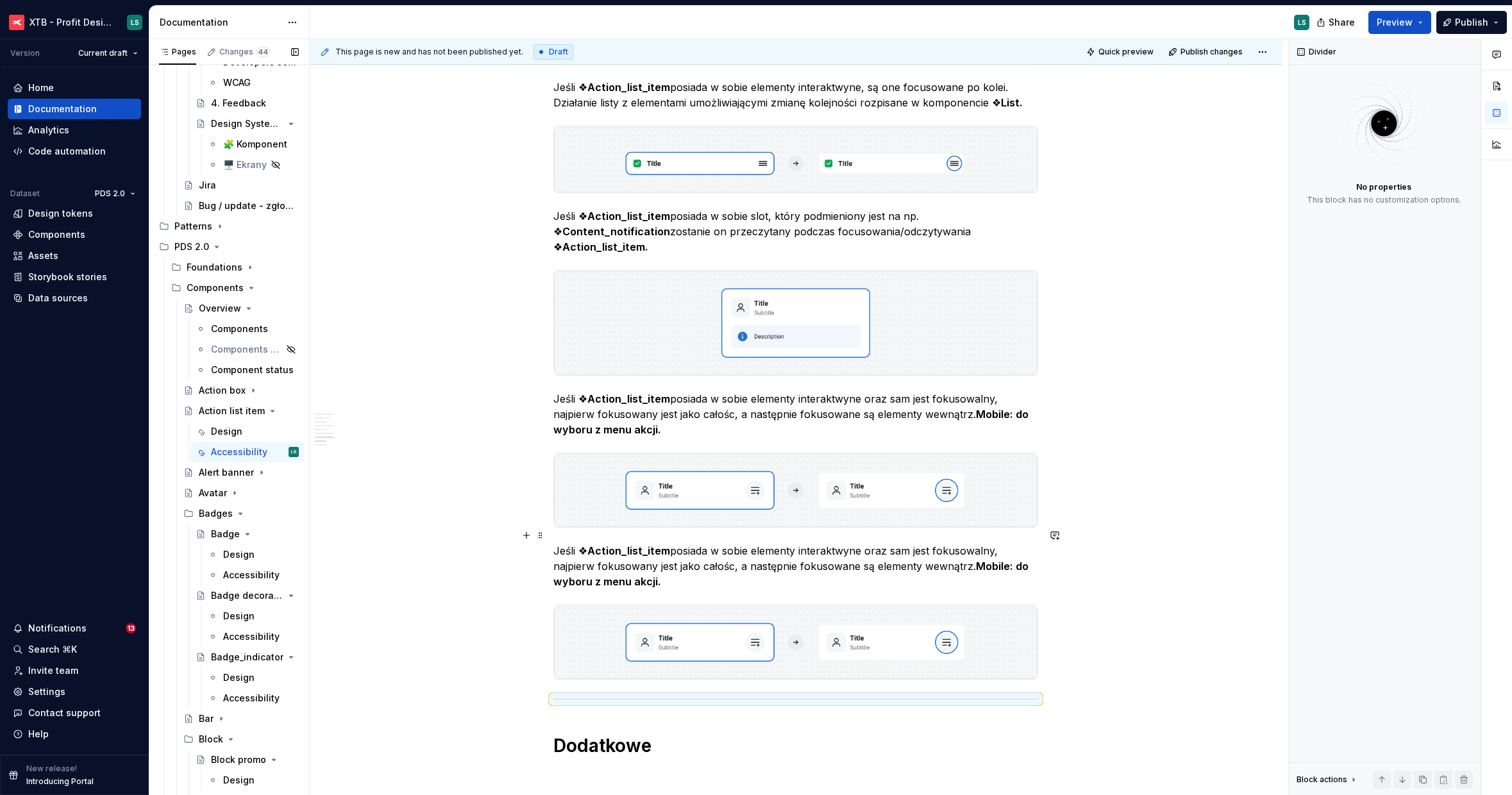
click at [695, 570] on p "Jeśli ❖ Action_list_item posiada w sobie elementy interaktwyne oraz sam jest fo…" at bounding box center [795, 567] width 484 height 47
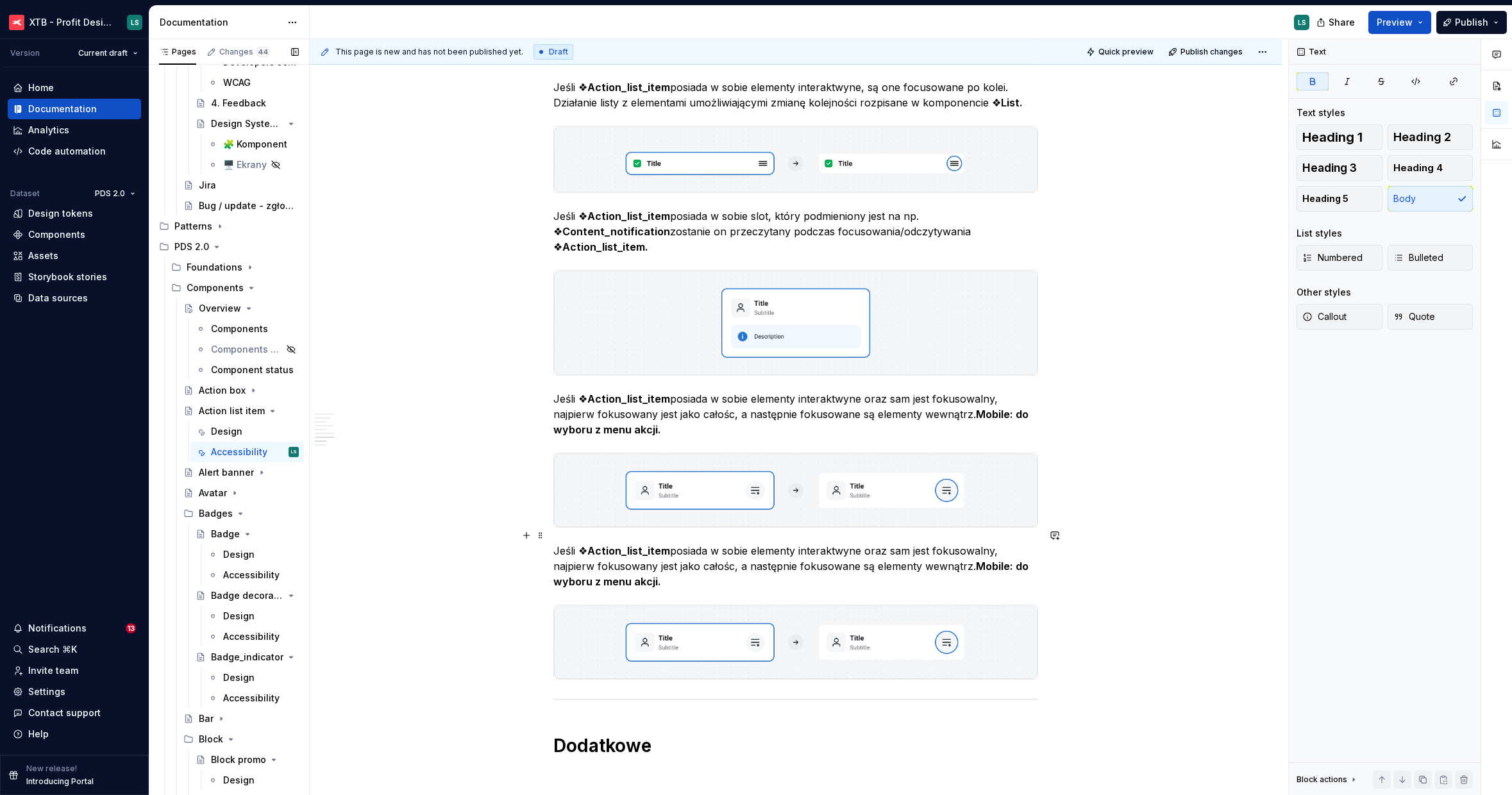
click at [695, 544] on p "Jeśli ❖ Action_list_item posiada w sobie elementy interaktwyne oraz sam jest fo…" at bounding box center [795, 567] width 484 height 47
click at [695, 543] on p "Jeśli ❖ Action_list_item posiada w sobie elementy interaktwyne oraz sam jest fo…" at bounding box center [795, 567] width 484 height 47
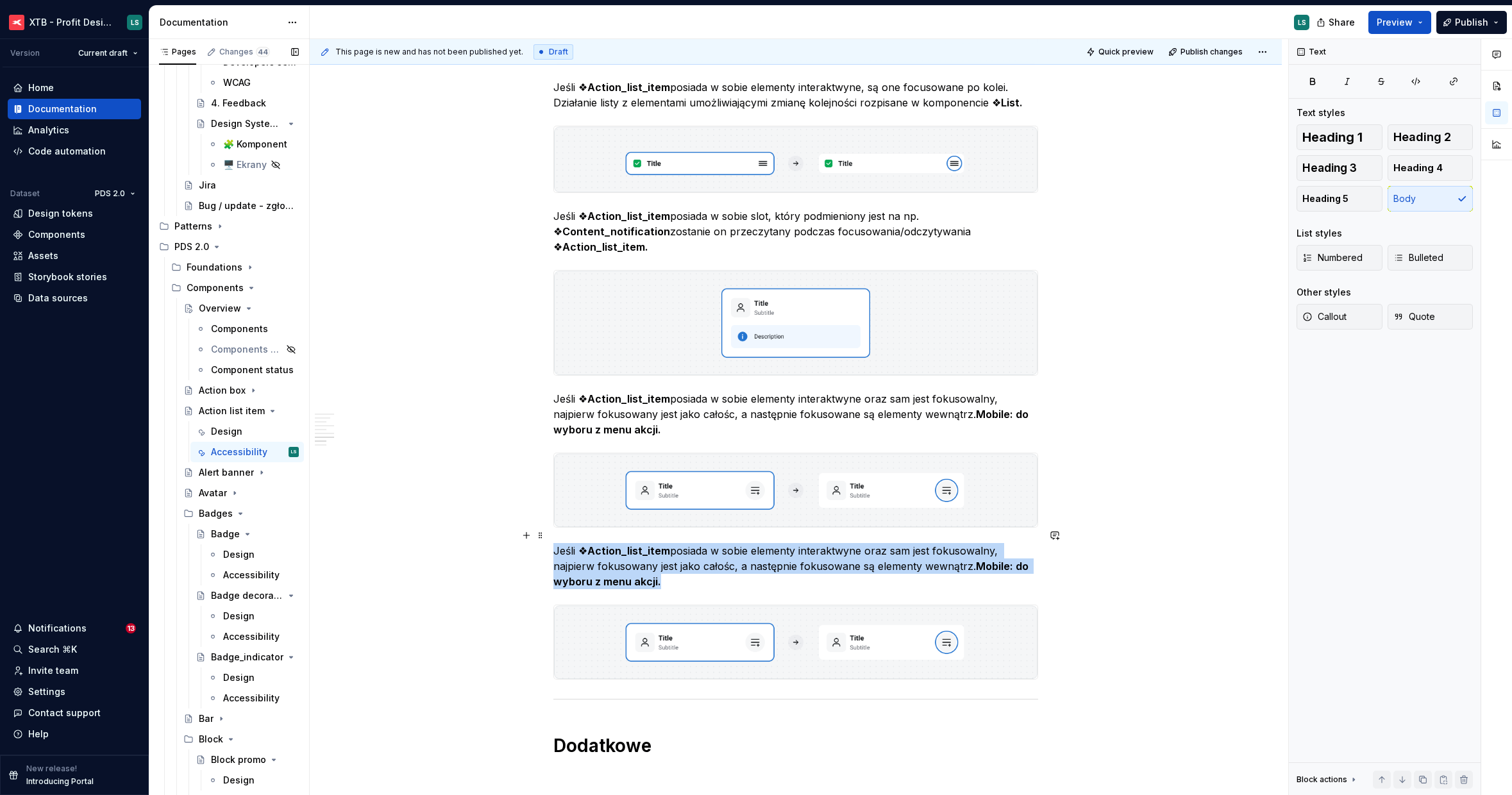
click at [695, 543] on p "Jeśli ❖ Action_list_item posiada w sobie elementy interaktwyne oraz sam jest fo…" at bounding box center [795, 567] width 484 height 47
click at [772, 607] on img "To enrich screen reader interactions, please activate Accessibility in Grammarl…" at bounding box center [796, 642] width 483 height 73
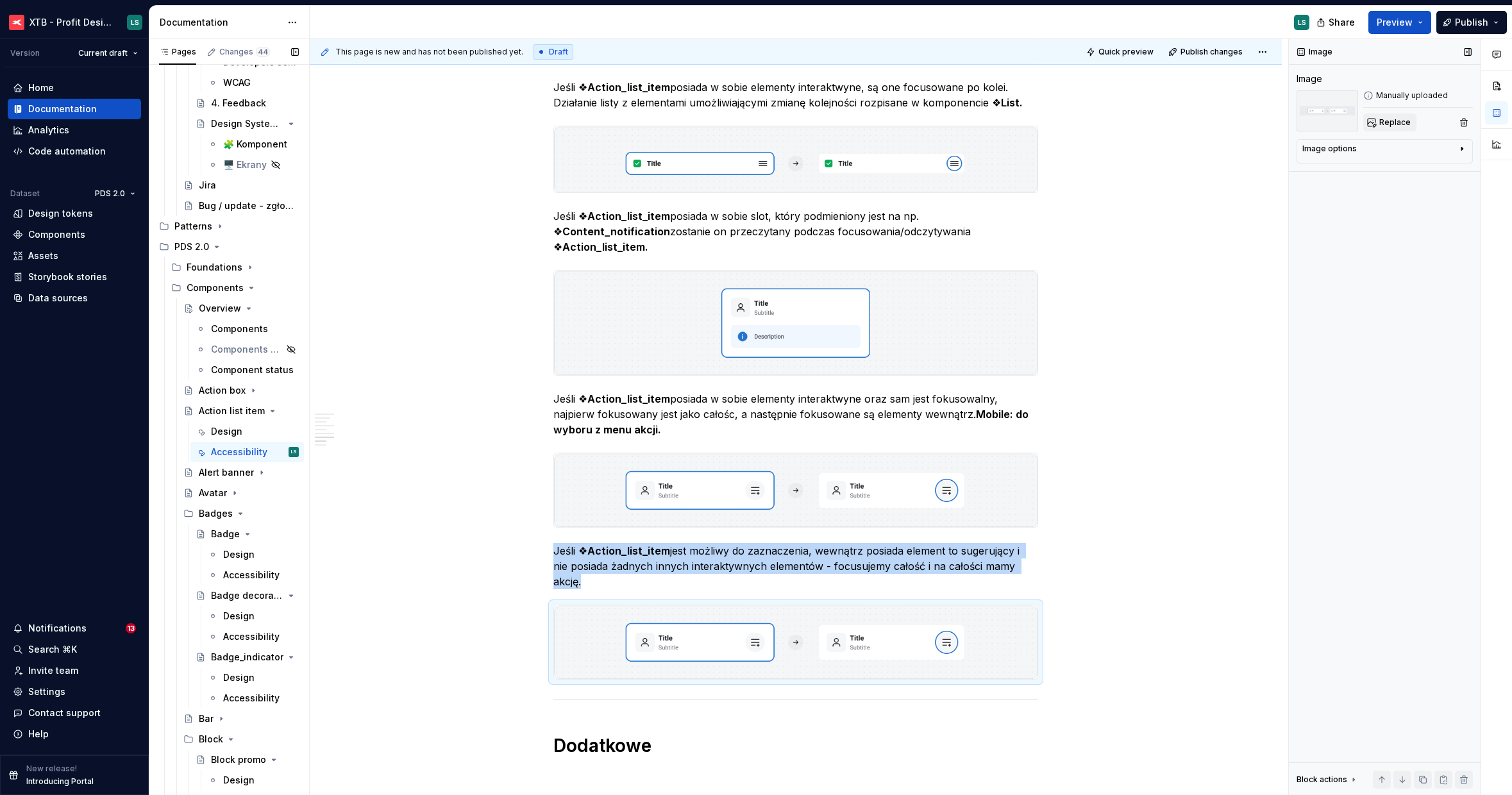
click at [1397, 123] on span "Replace" at bounding box center [1395, 122] width 31 height 10
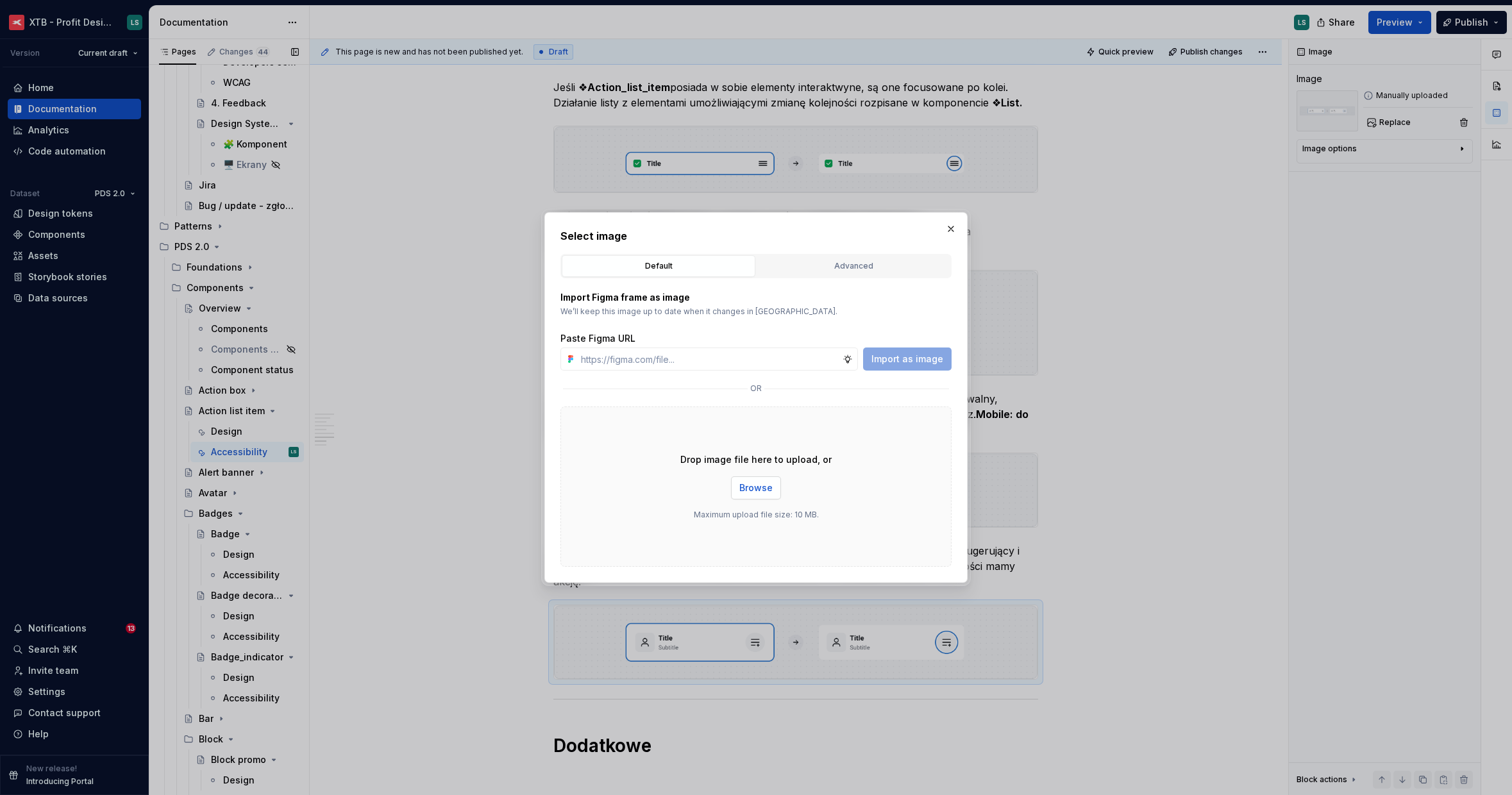
click at [756, 480] on button "Browse" at bounding box center [756, 488] width 50 height 23
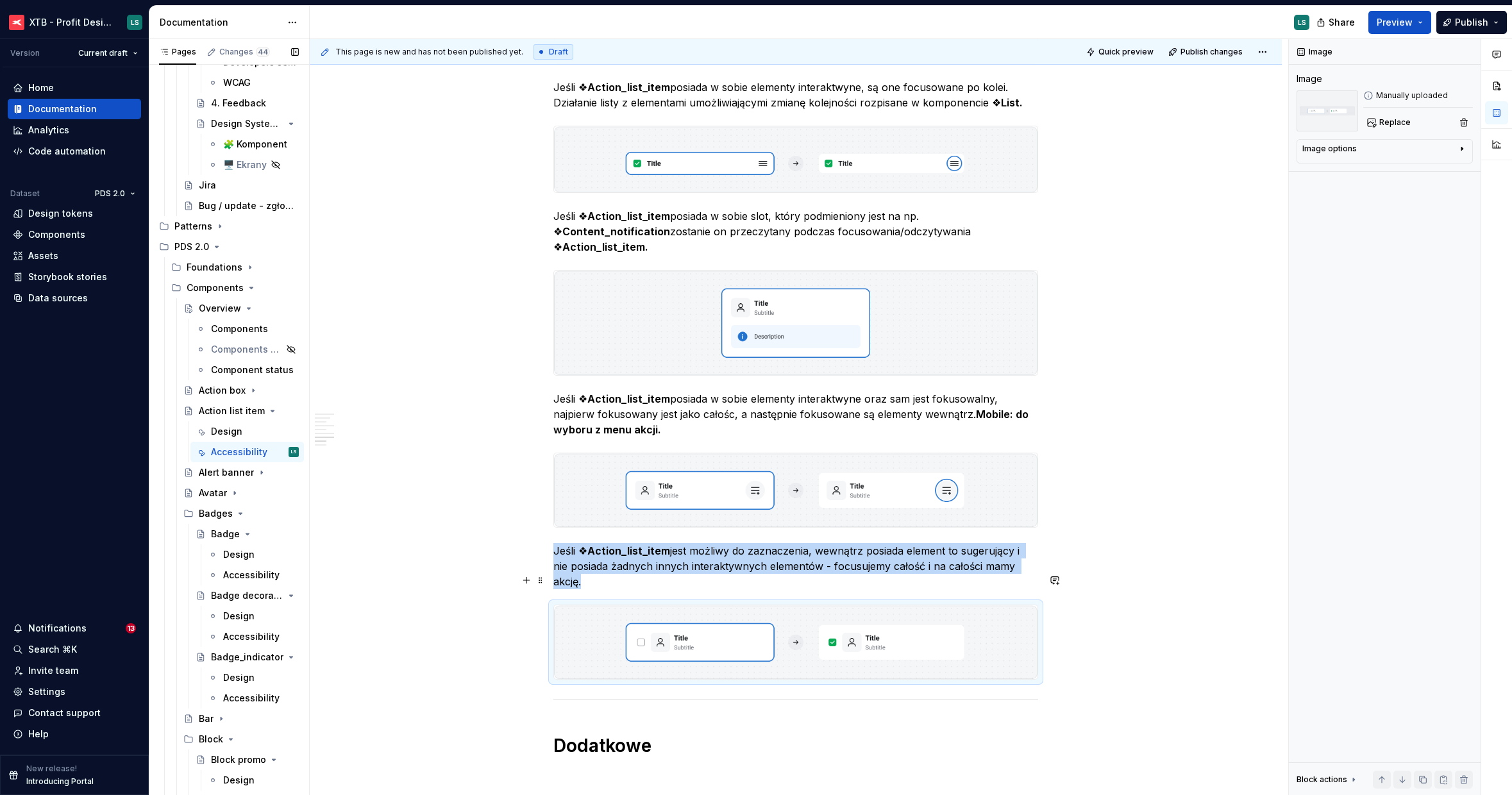
click at [824, 605] on img "To enrich screen reader interactions, please activate Accessibility in Grammarl…" at bounding box center [796, 642] width 483 height 73
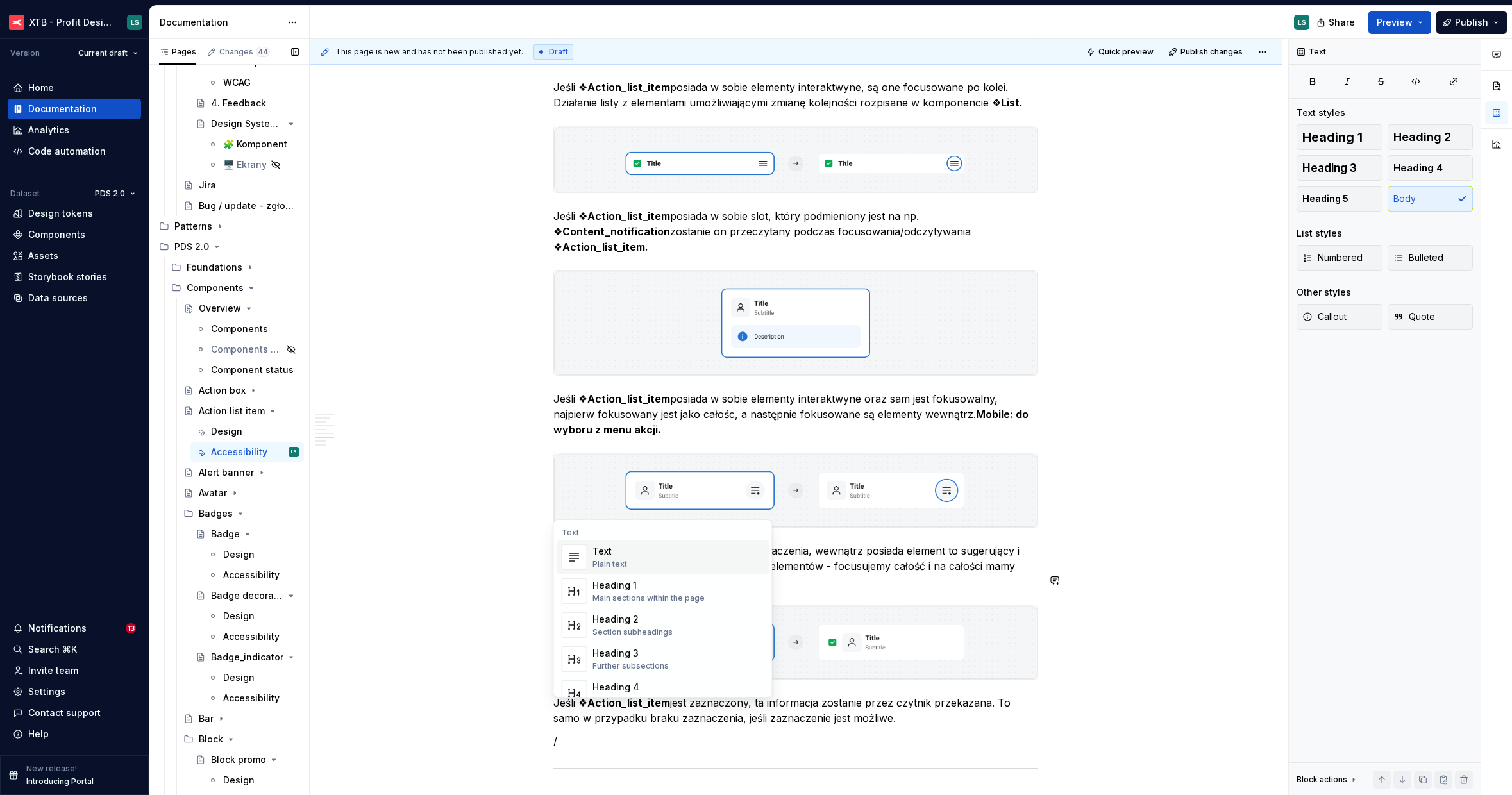
scroll to position [5, 0]
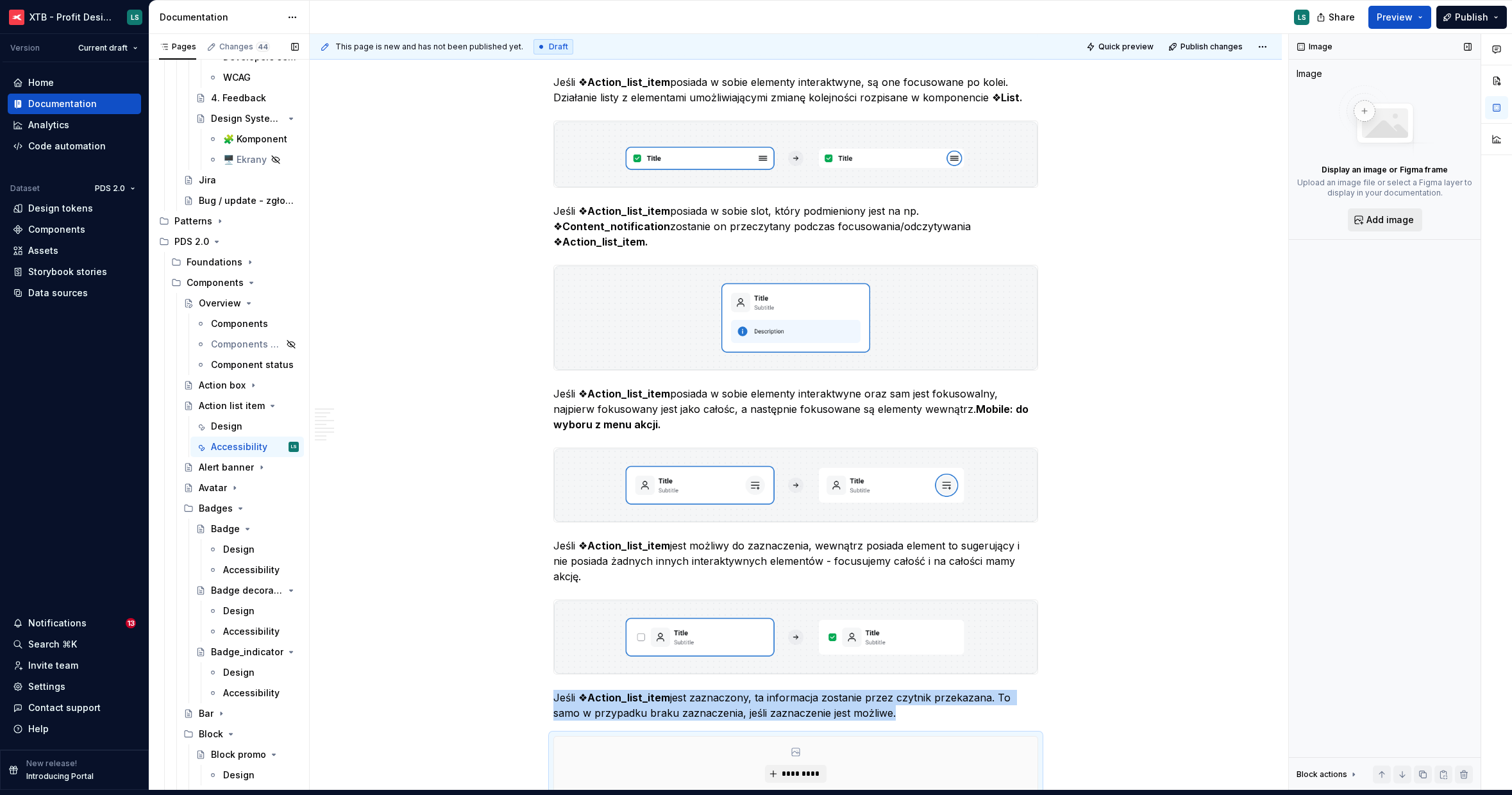
click at [1378, 220] on span "Add image" at bounding box center [1389, 219] width 47 height 13
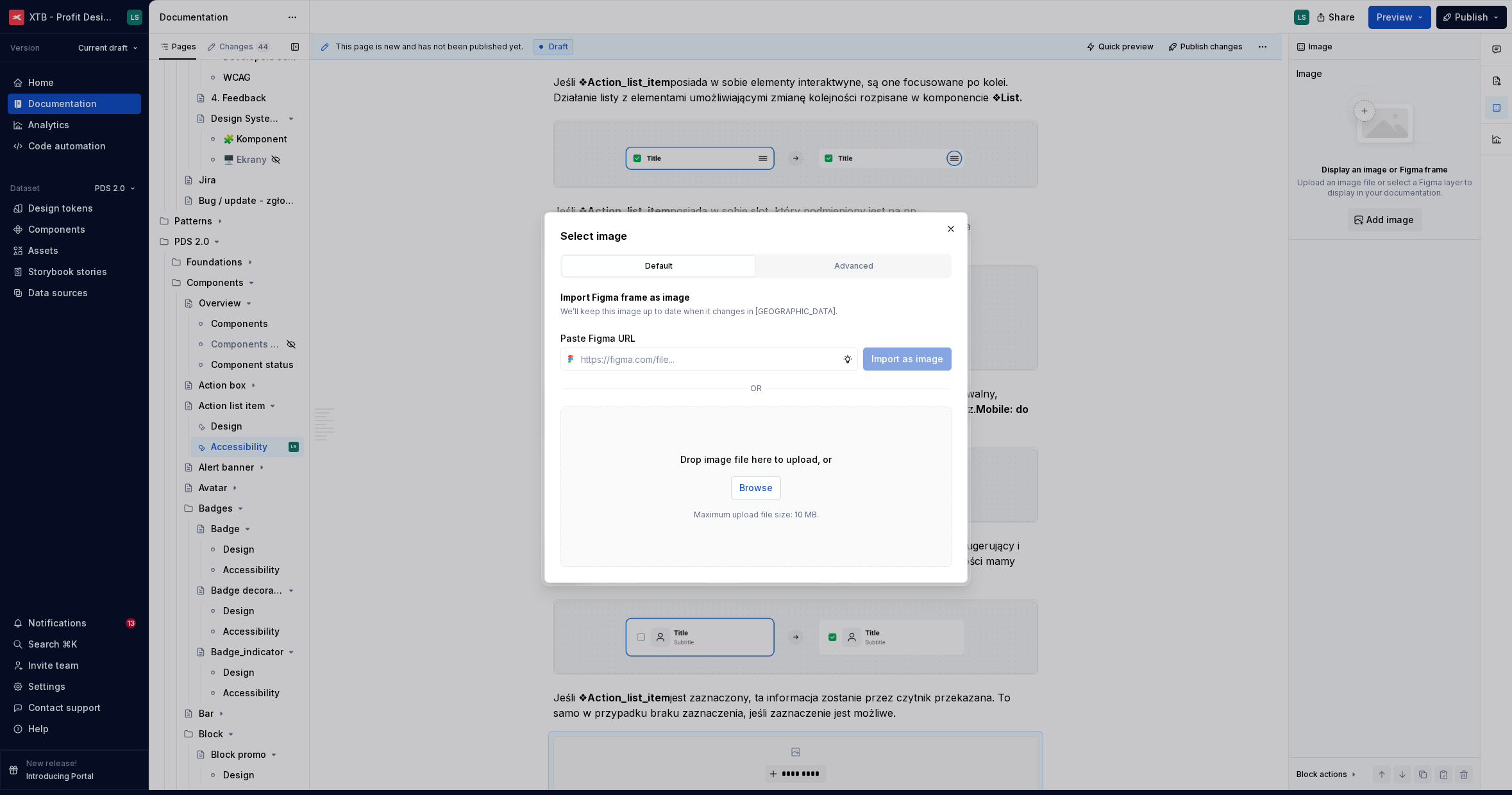
click at [758, 484] on span "Browse" at bounding box center [756, 488] width 33 height 13
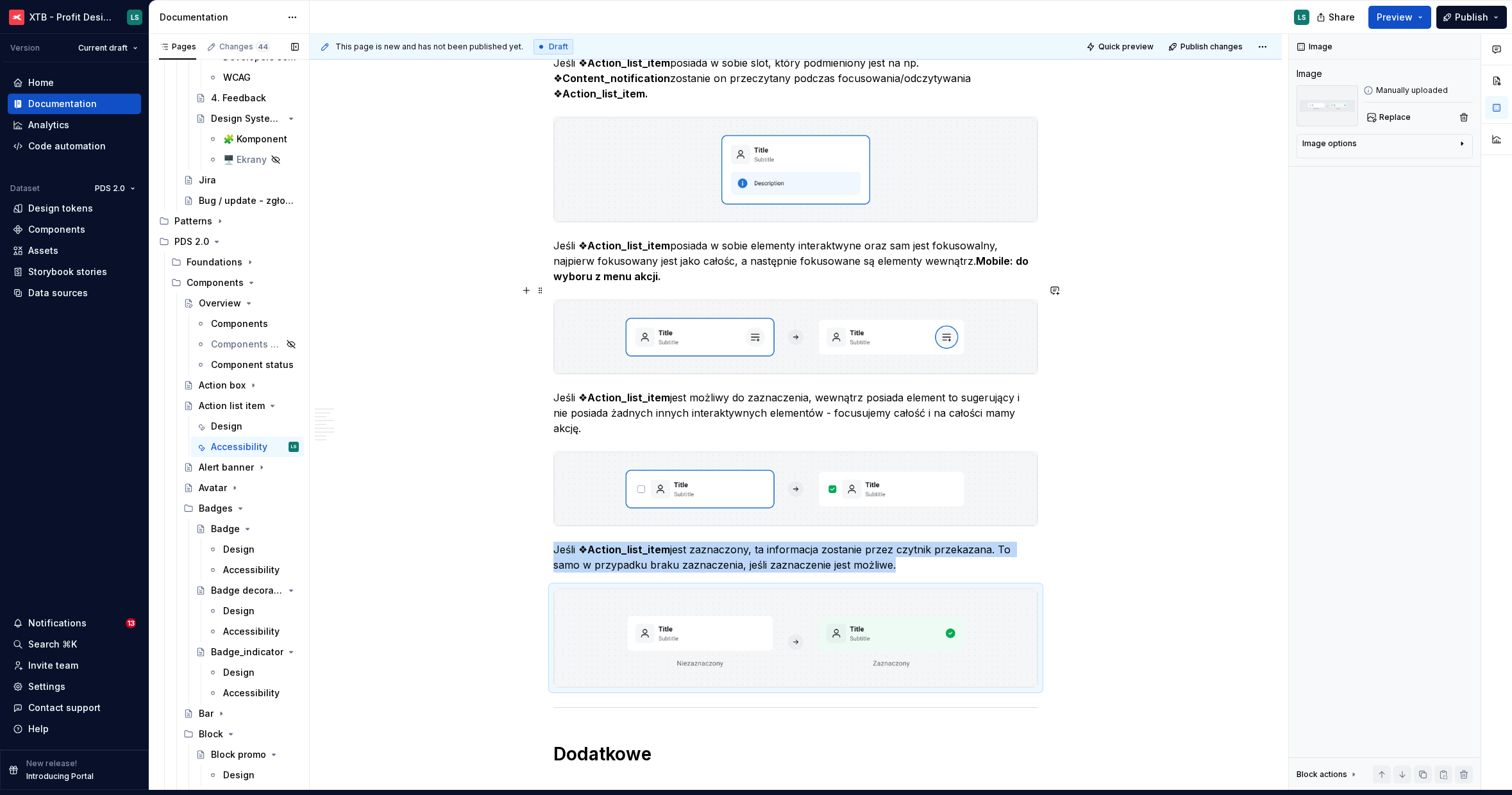
scroll to position [2021, 0]
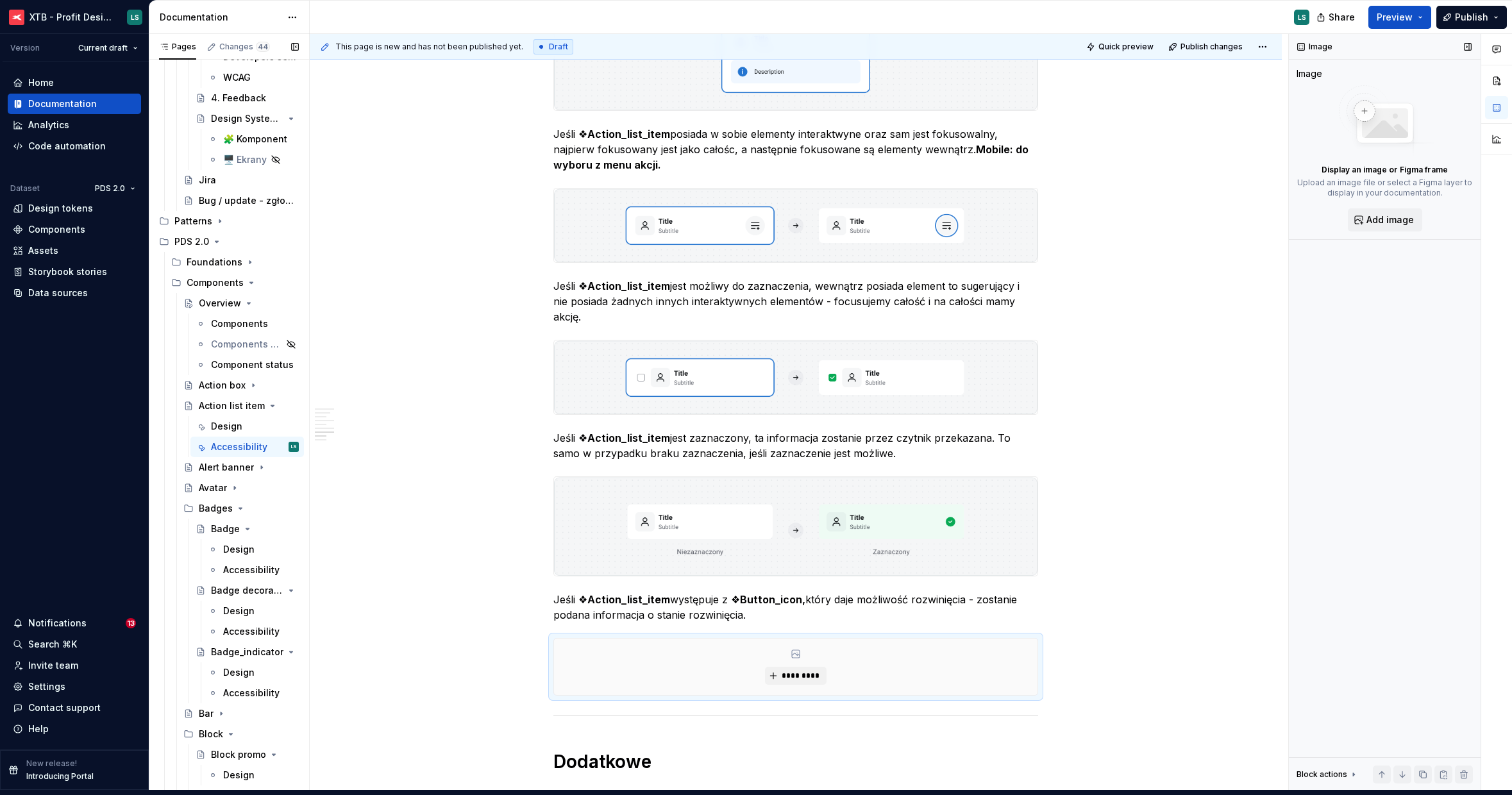
click at [1361, 234] on div "Image Image Display an image or Figma frame Upload an image file or select a Fi…" at bounding box center [1385, 412] width 192 height 757
click at [1363, 220] on button "Add image" at bounding box center [1384, 220] width 74 height 23
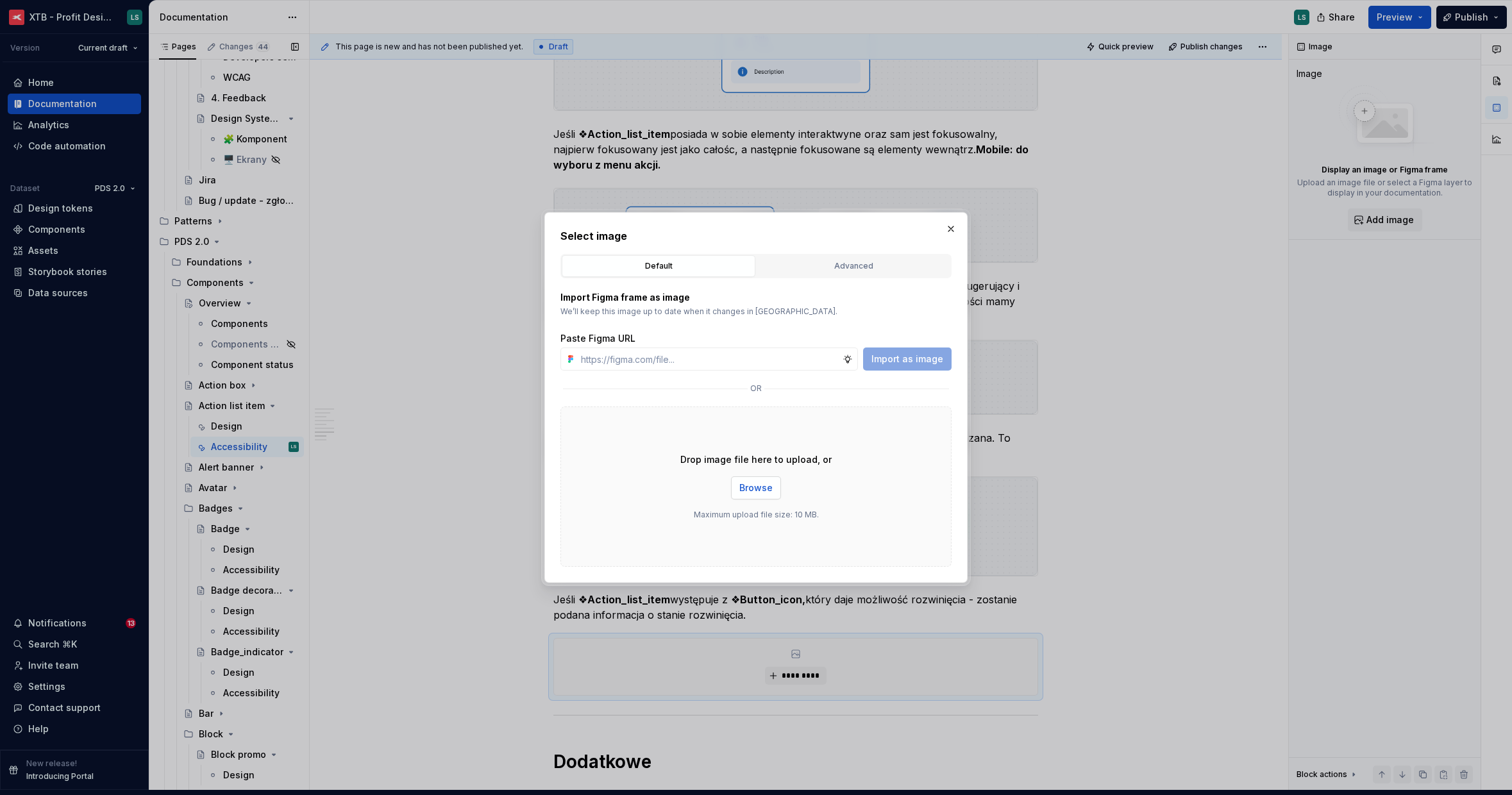
click at [753, 487] on span "Browse" at bounding box center [756, 488] width 33 height 13
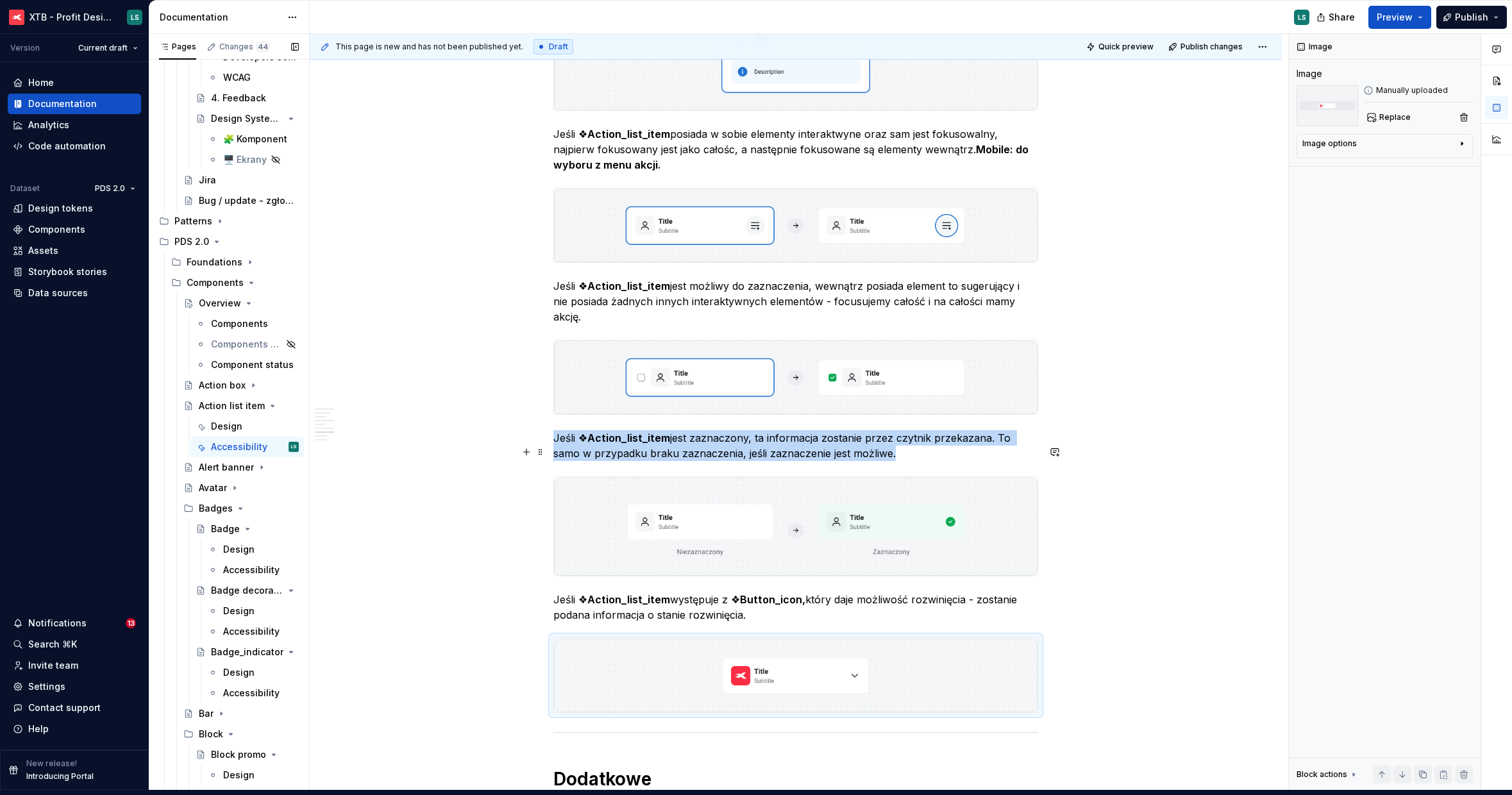
click at [706, 517] on img "To enrich screen reader interactions, please activate Accessibility in Grammarl…" at bounding box center [796, 526] width 483 height 98
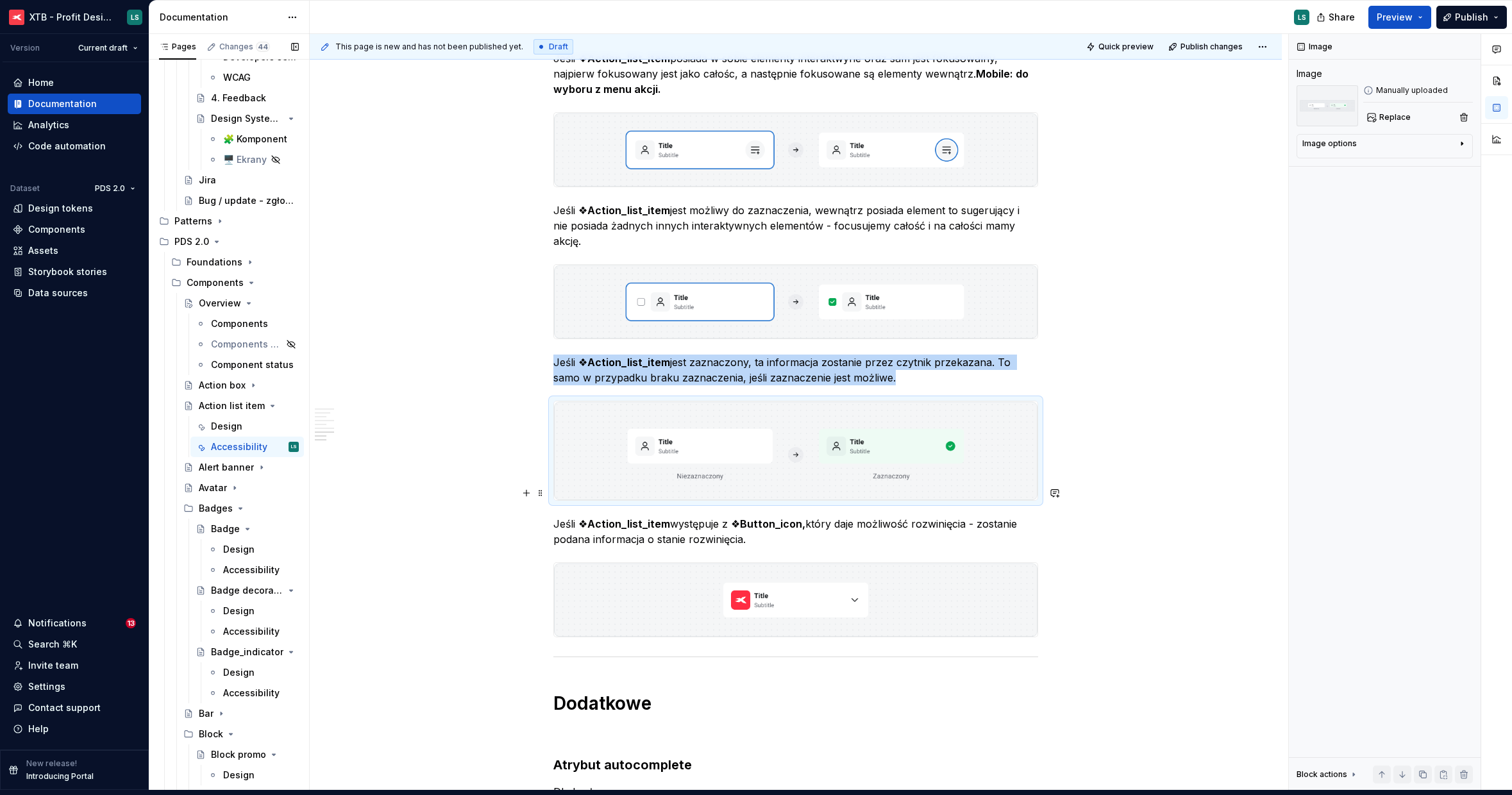
scroll to position [2267, 0]
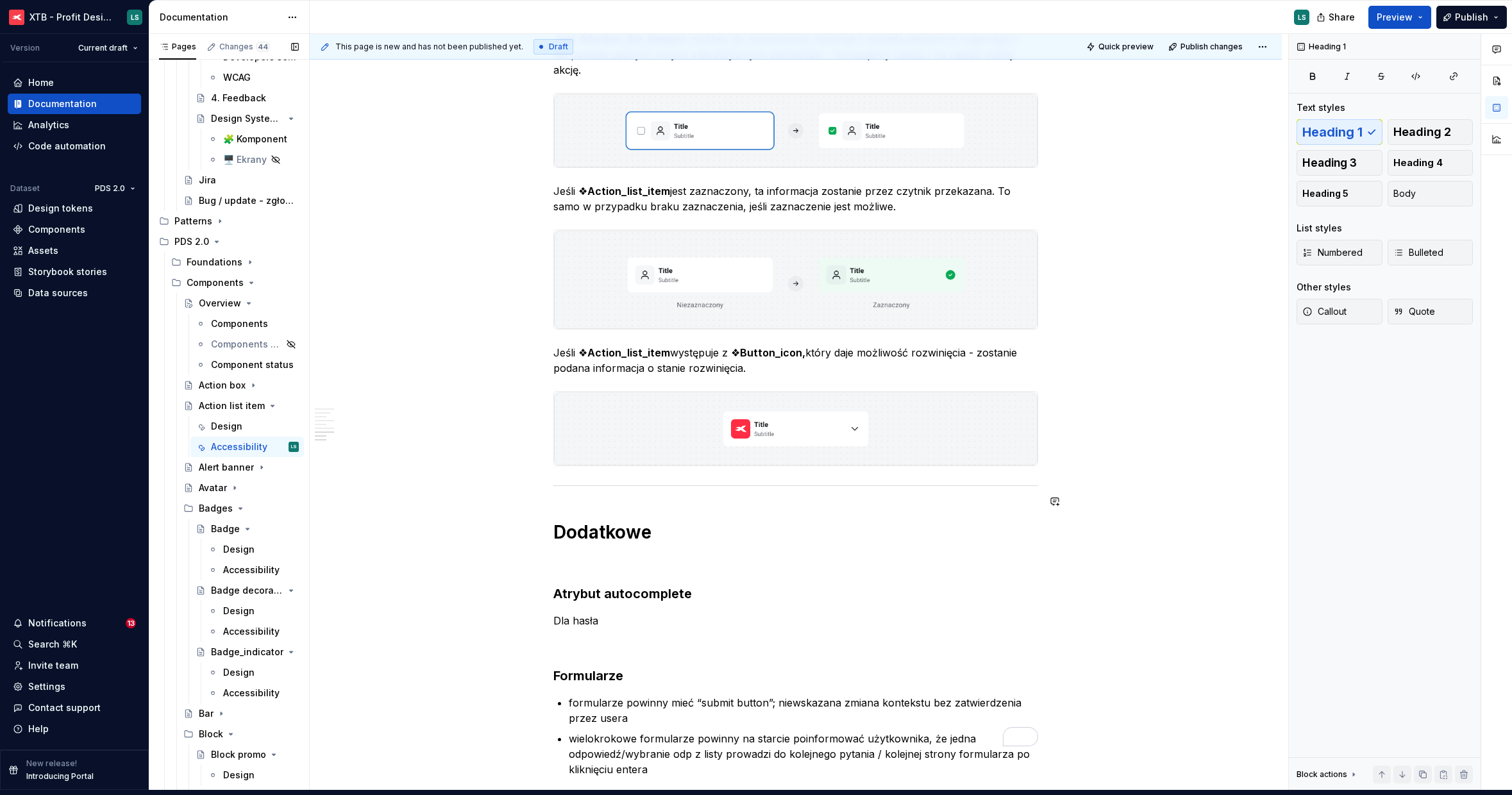
click at [536, 456] on span at bounding box center [540, 457] width 10 height 18
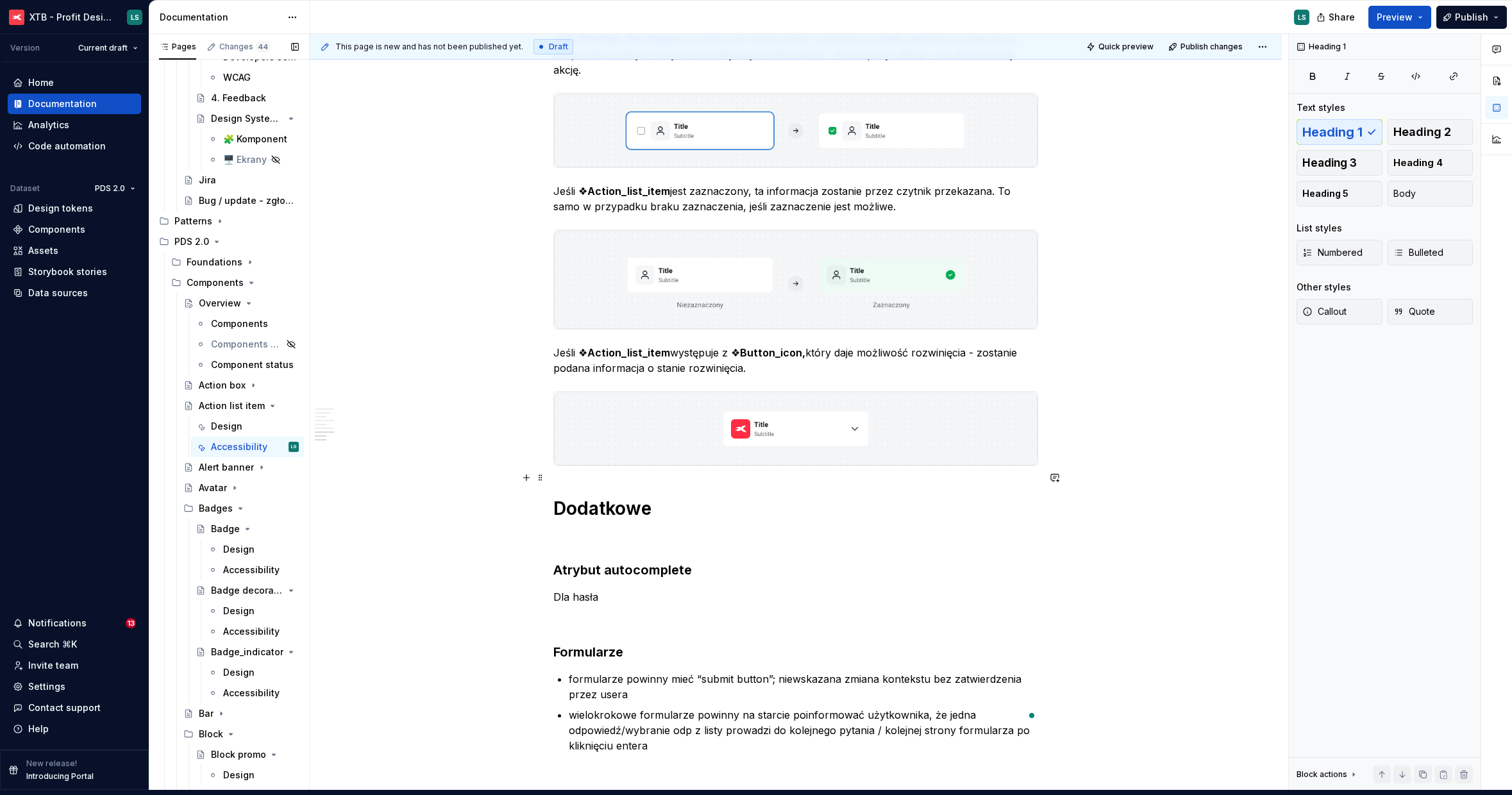
click at [622, 497] on h1 "Dodatkowe" at bounding box center [795, 509] width 484 height 23
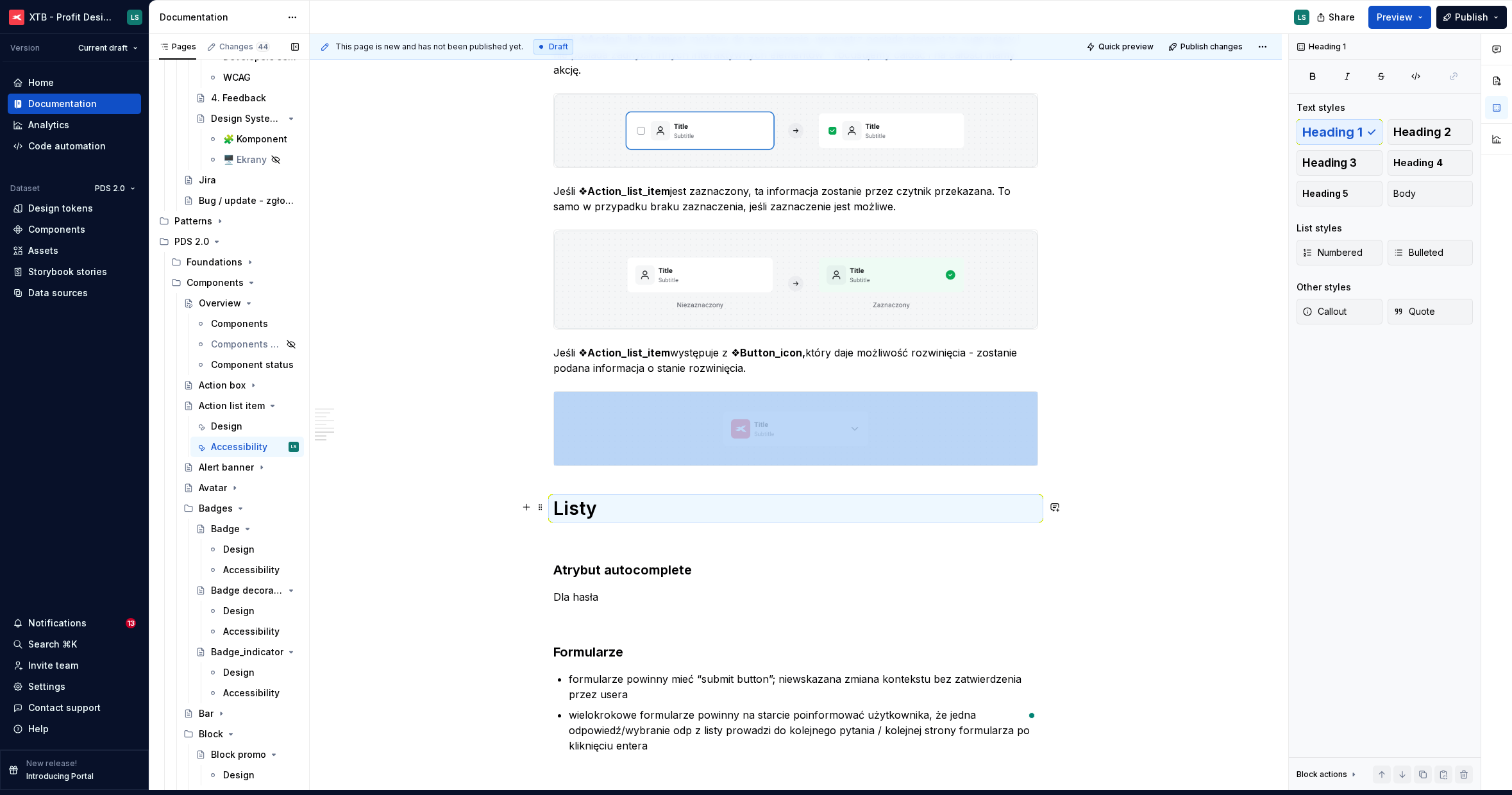
click at [593, 530] on p "To enrich screen reader interactions, please activate Accessibility in Grammarl…" at bounding box center [795, 537] width 484 height 15
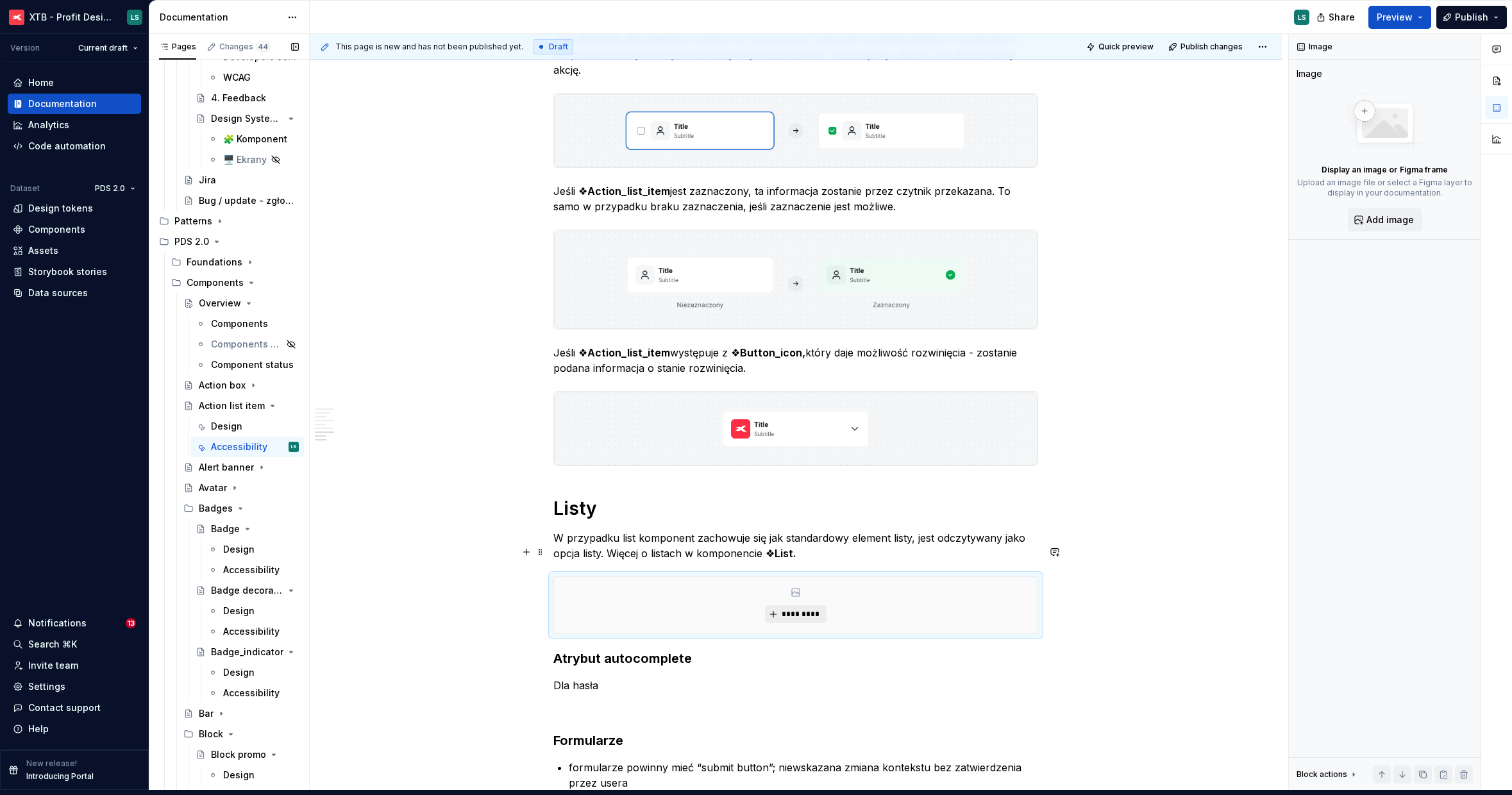
click at [799, 605] on button "*********" at bounding box center [795, 614] width 61 height 18
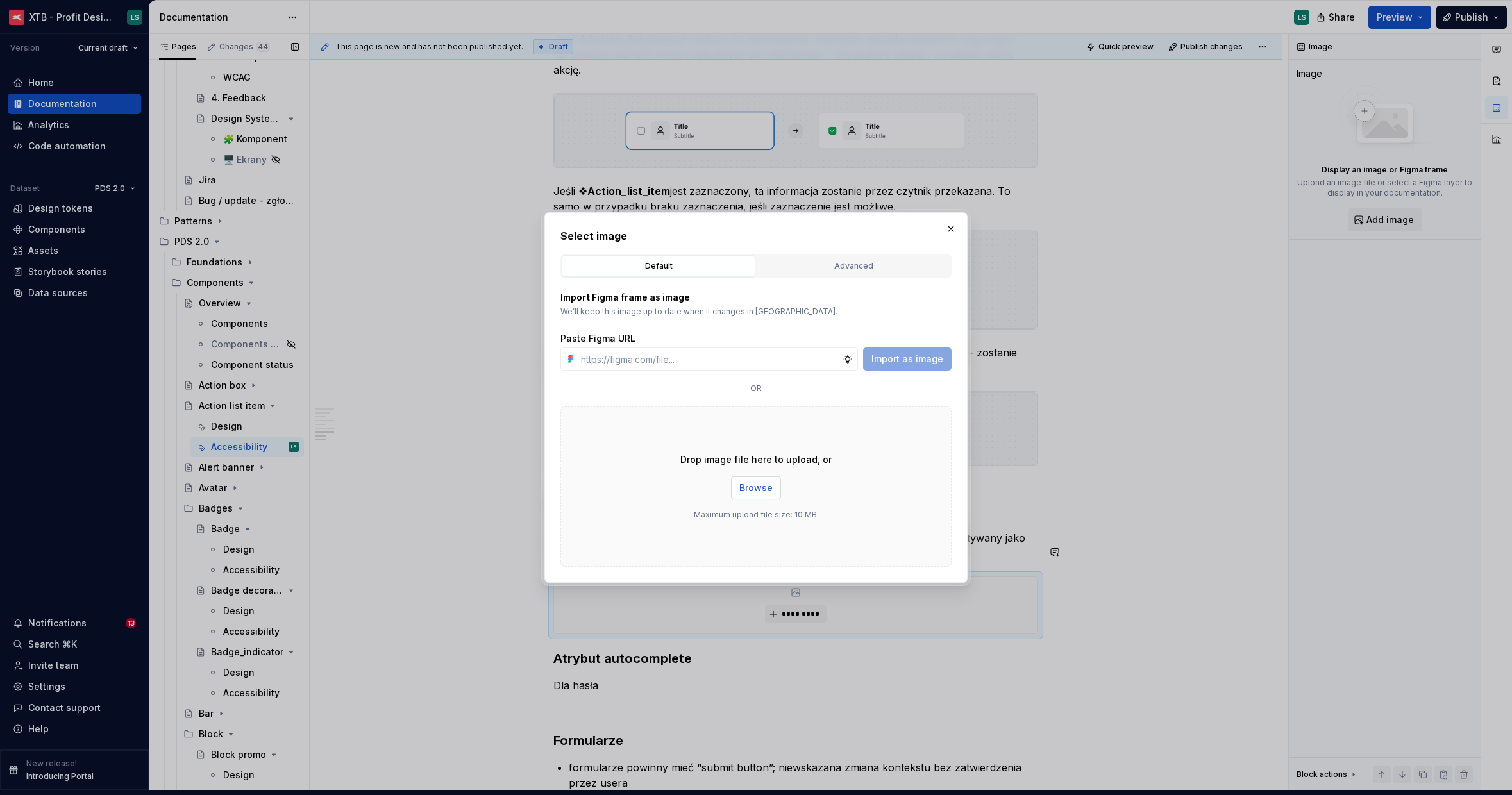
click at [772, 484] on button "Browse" at bounding box center [756, 488] width 50 height 23
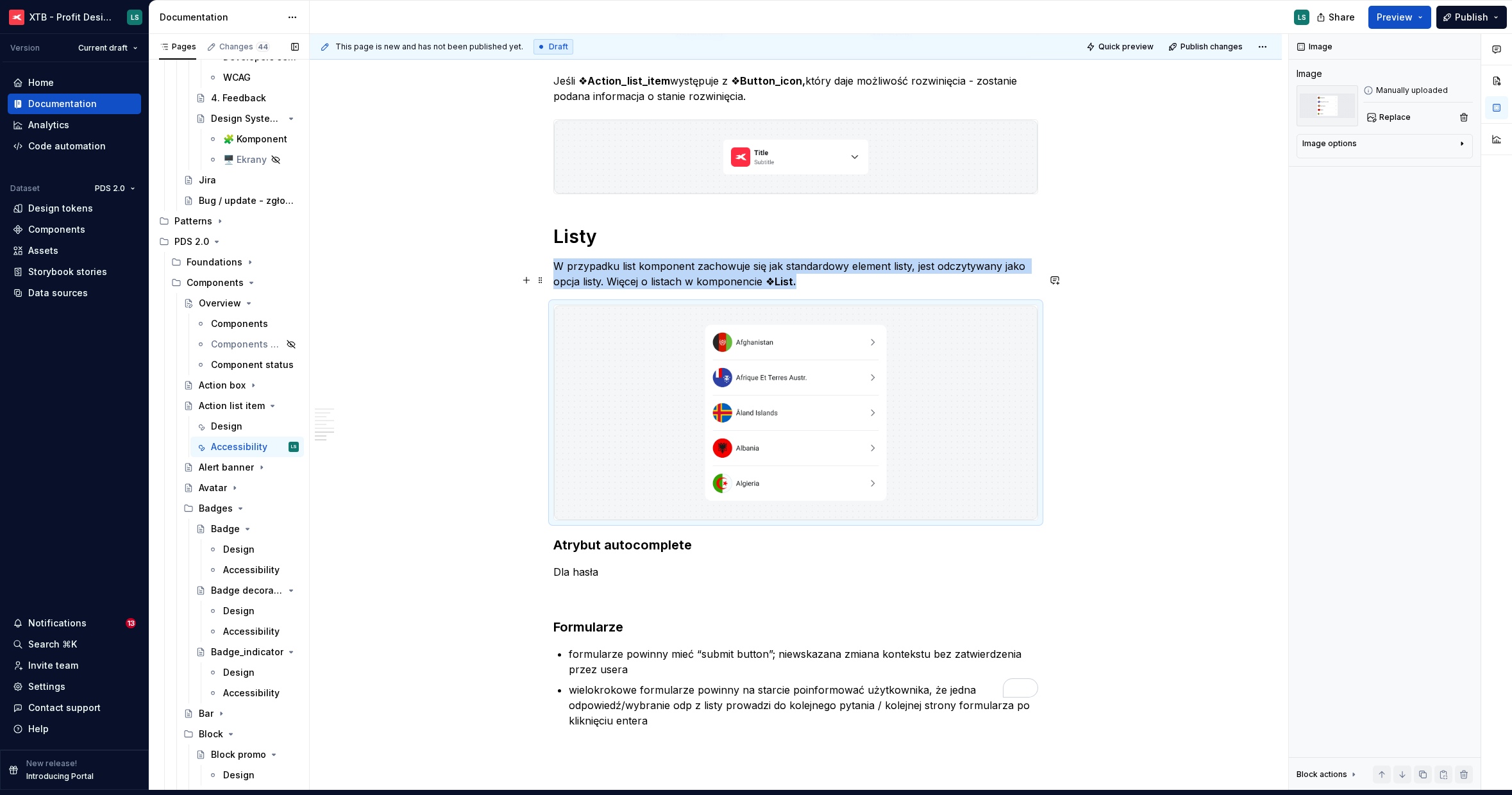
scroll to position [2686, 0]
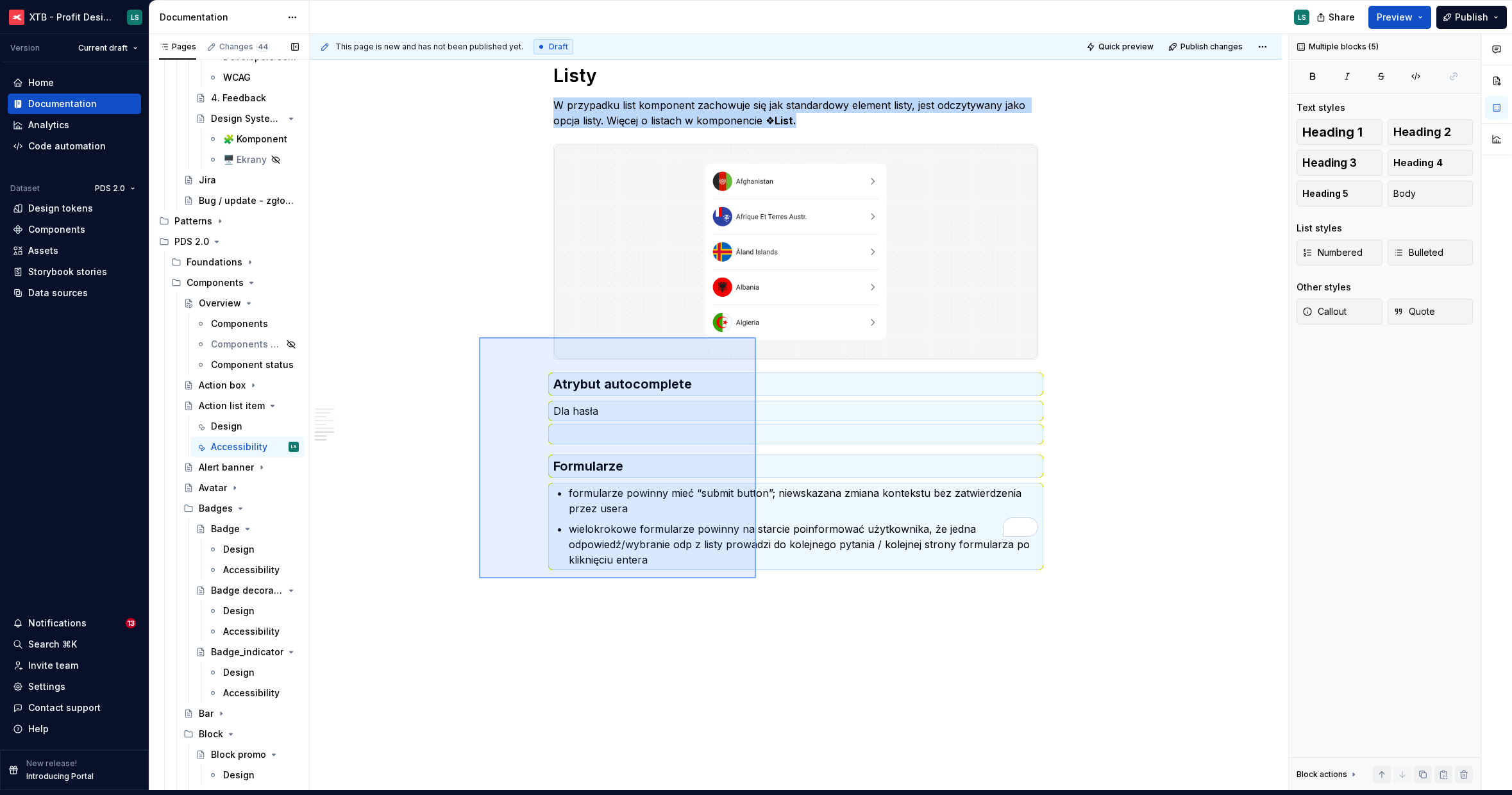
drag, startPoint x: 490, startPoint y: 355, endPoint x: 854, endPoint y: 645, distance: 465.4
click at [853, 644] on div "This page is new and has not been published yet. Draft Quick preview Publish ch…" at bounding box center [799, 412] width 978 height 757
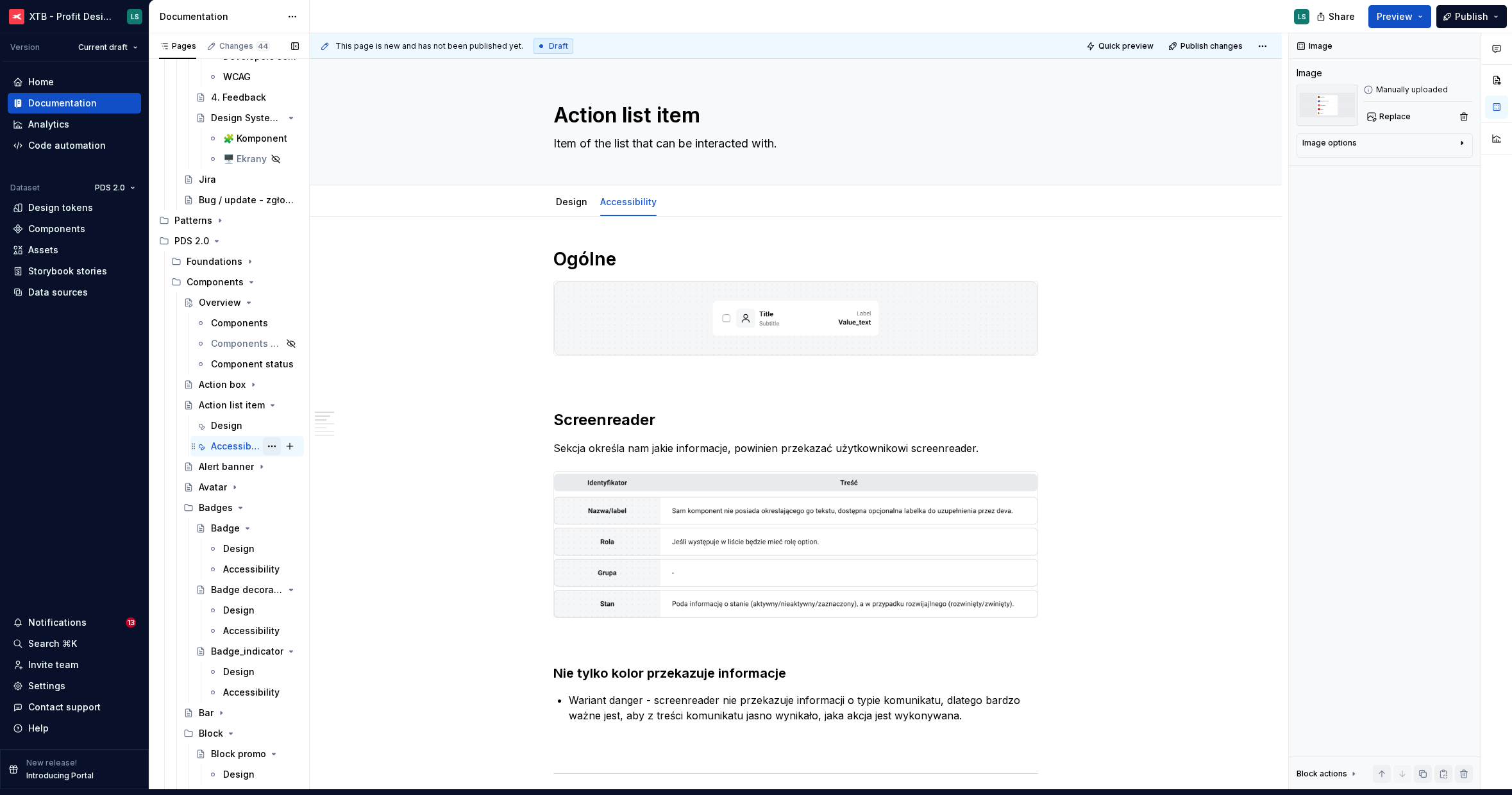
click at [265, 445] on button "Page tree" at bounding box center [272, 446] width 18 height 18
click at [312, 494] on div "Duplicate tab" at bounding box center [342, 489] width 125 height 13
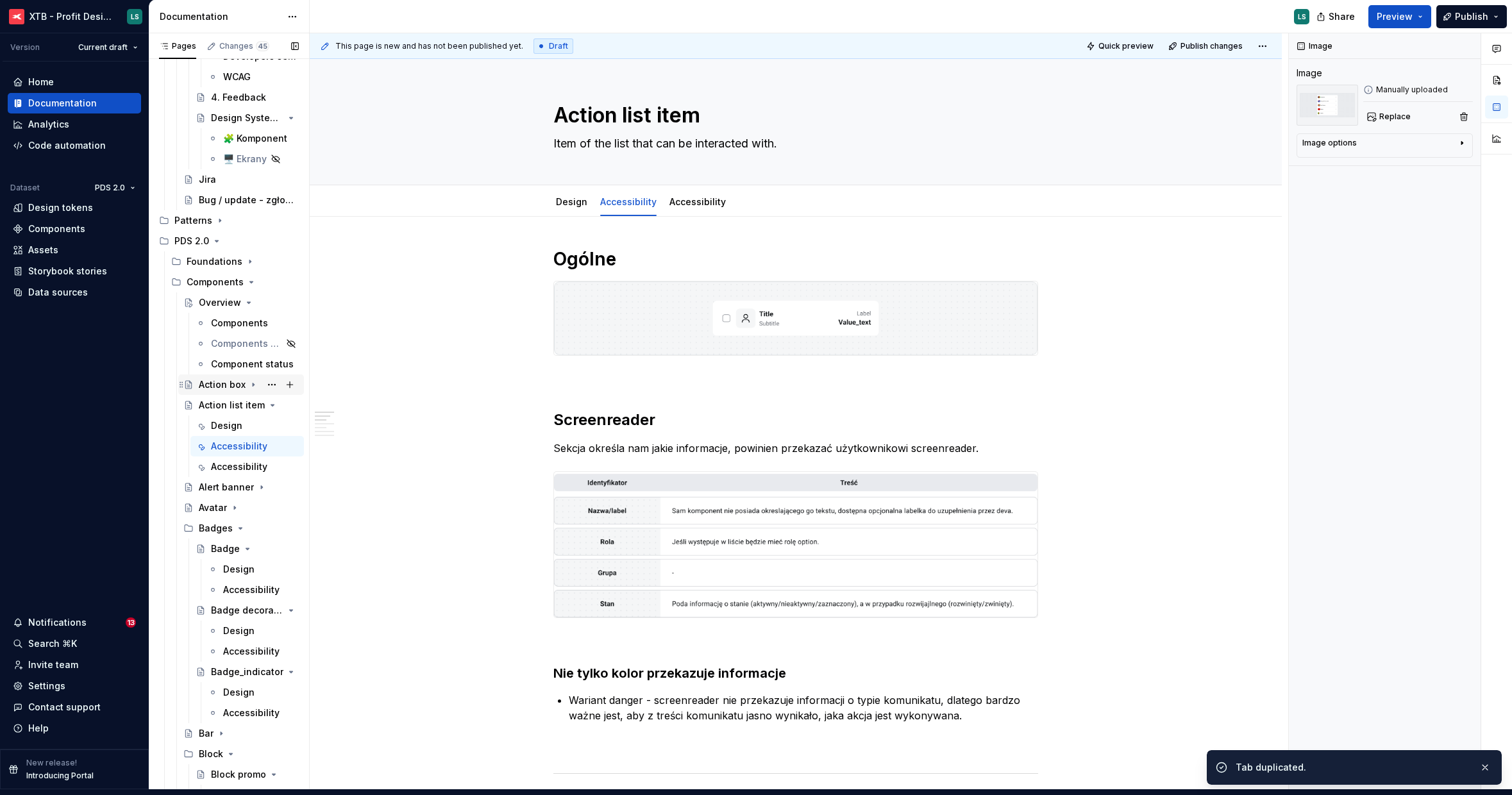
click at [251, 387] on icon "Page tree" at bounding box center [252, 384] width 10 height 10
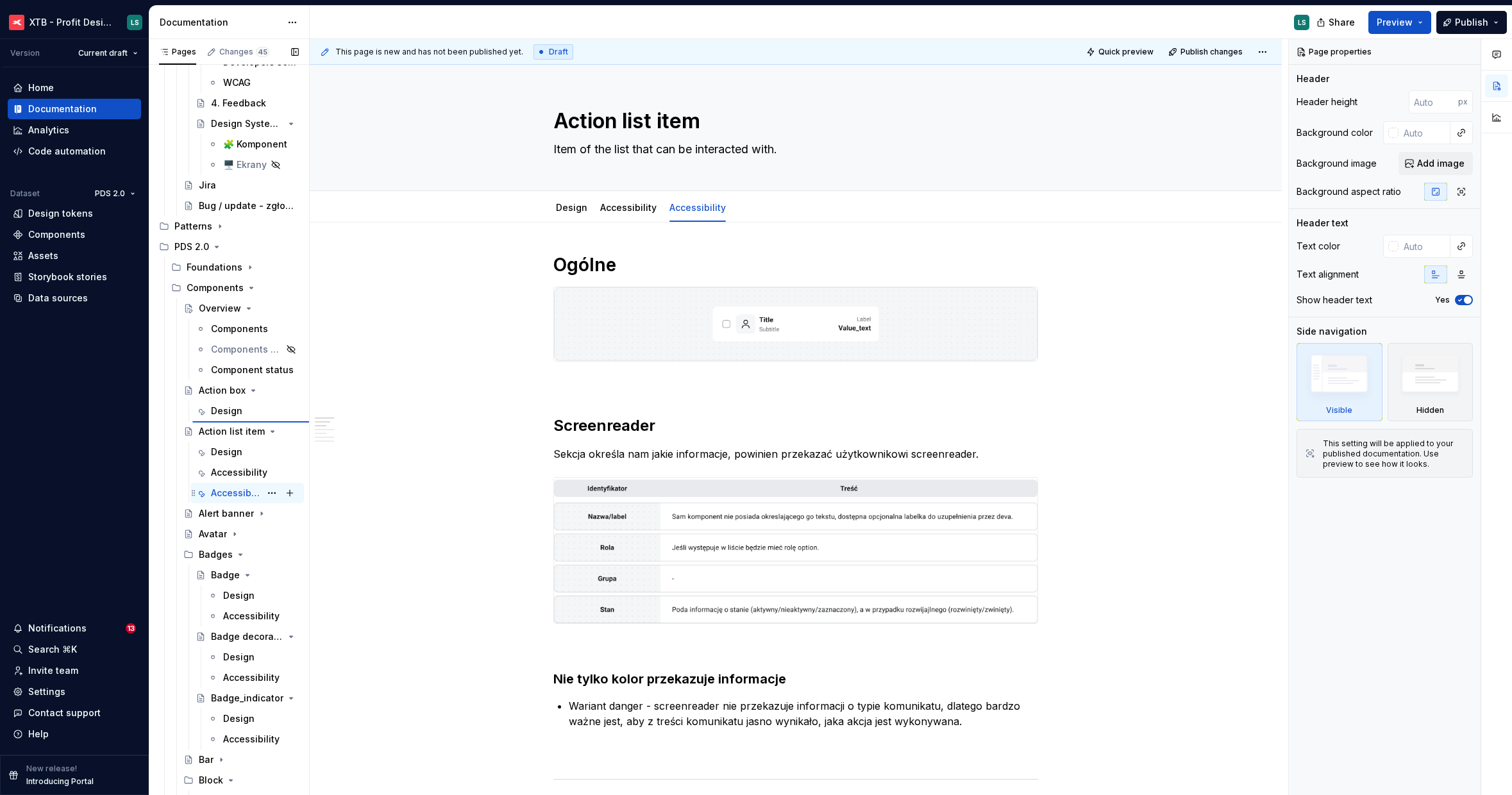
type textarea "*"
type textarea "Action box"
type textarea "Box type item of the list that can be interacted with."
click at [227, 490] on div "Accessibility" at bounding box center [235, 493] width 49 height 13
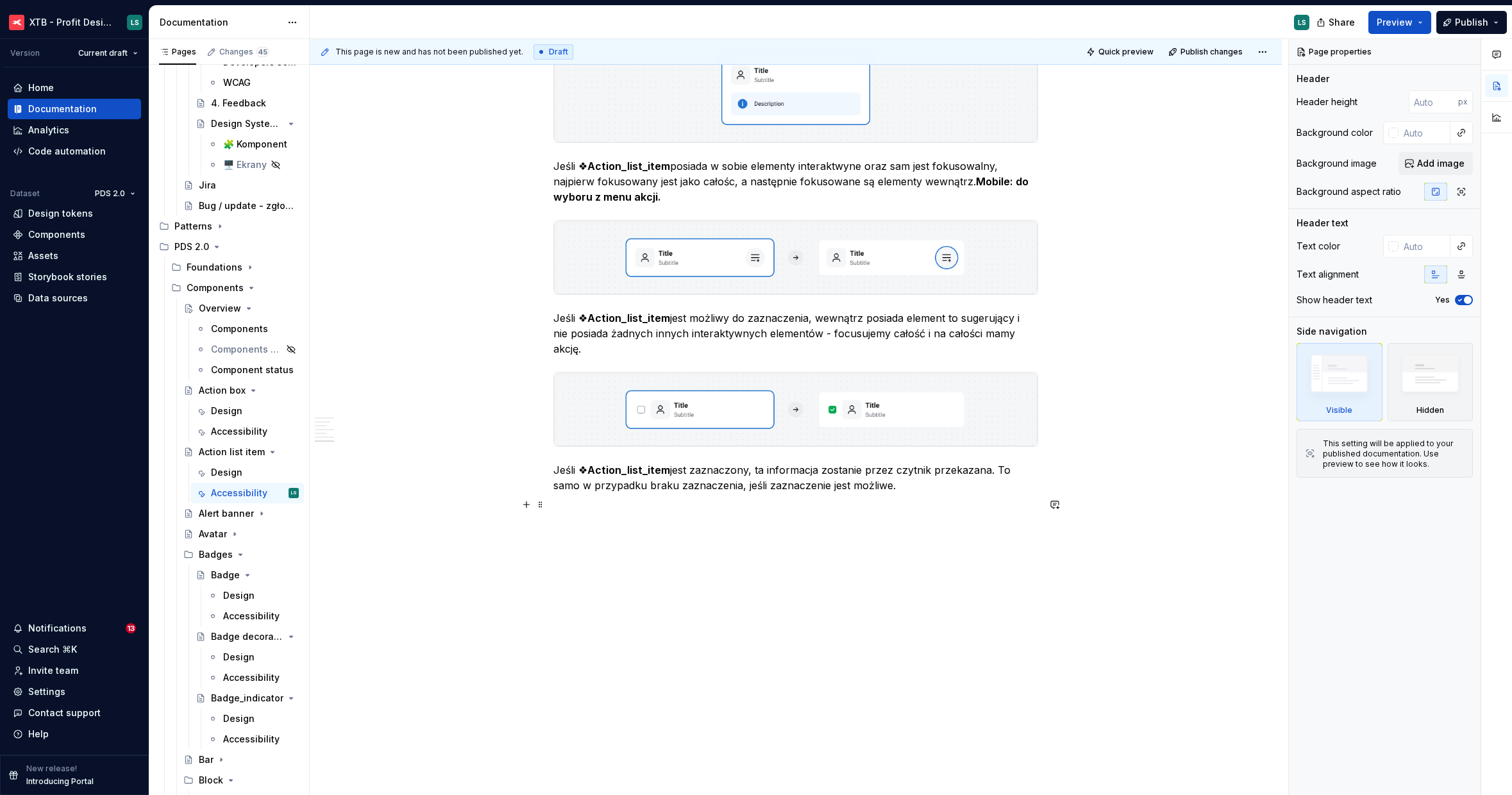
click at [887, 524] on h1 at bounding box center [795, 535] width 484 height 23
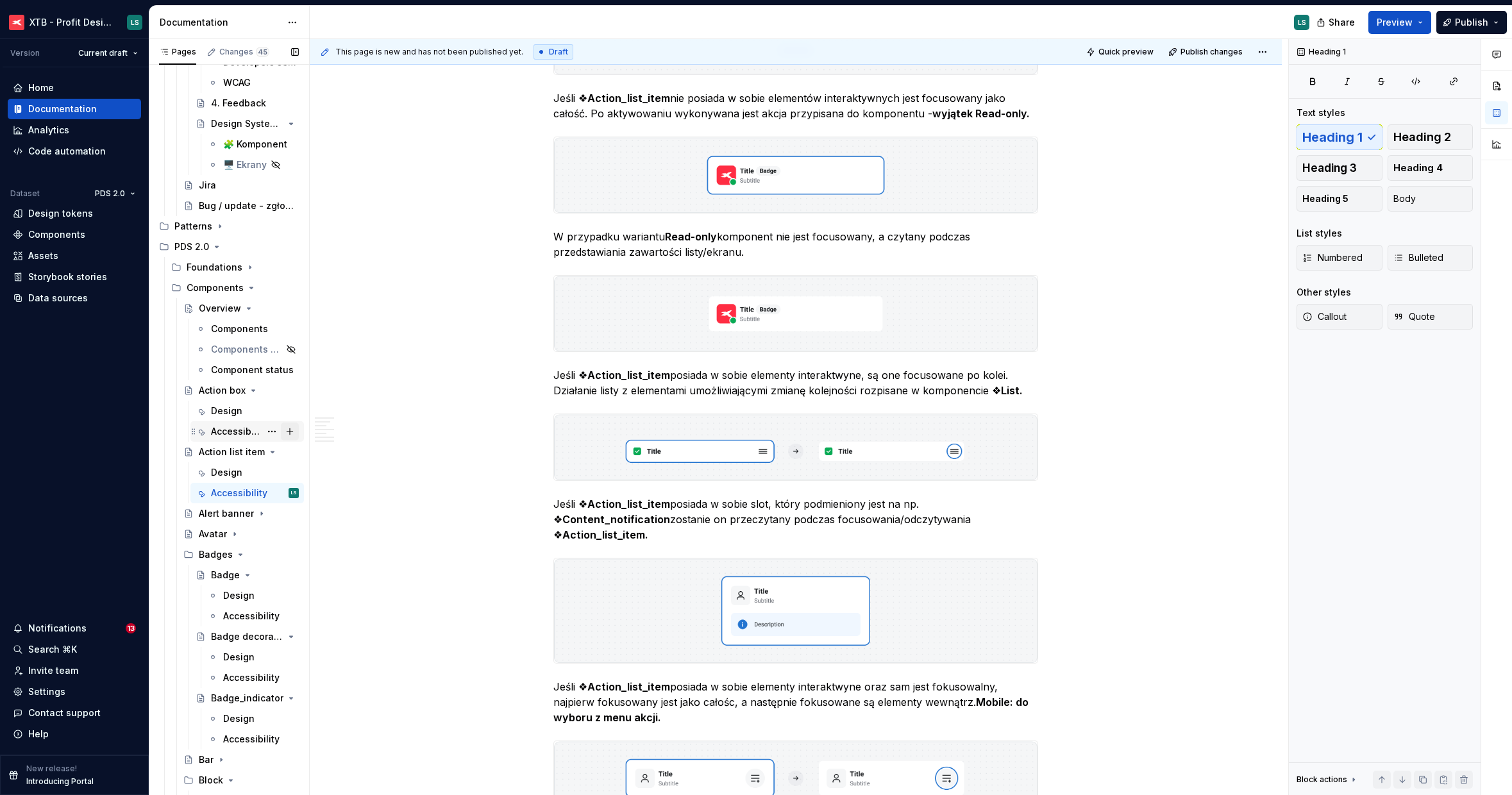
click at [234, 433] on div "Accessibility" at bounding box center [235, 432] width 49 height 13
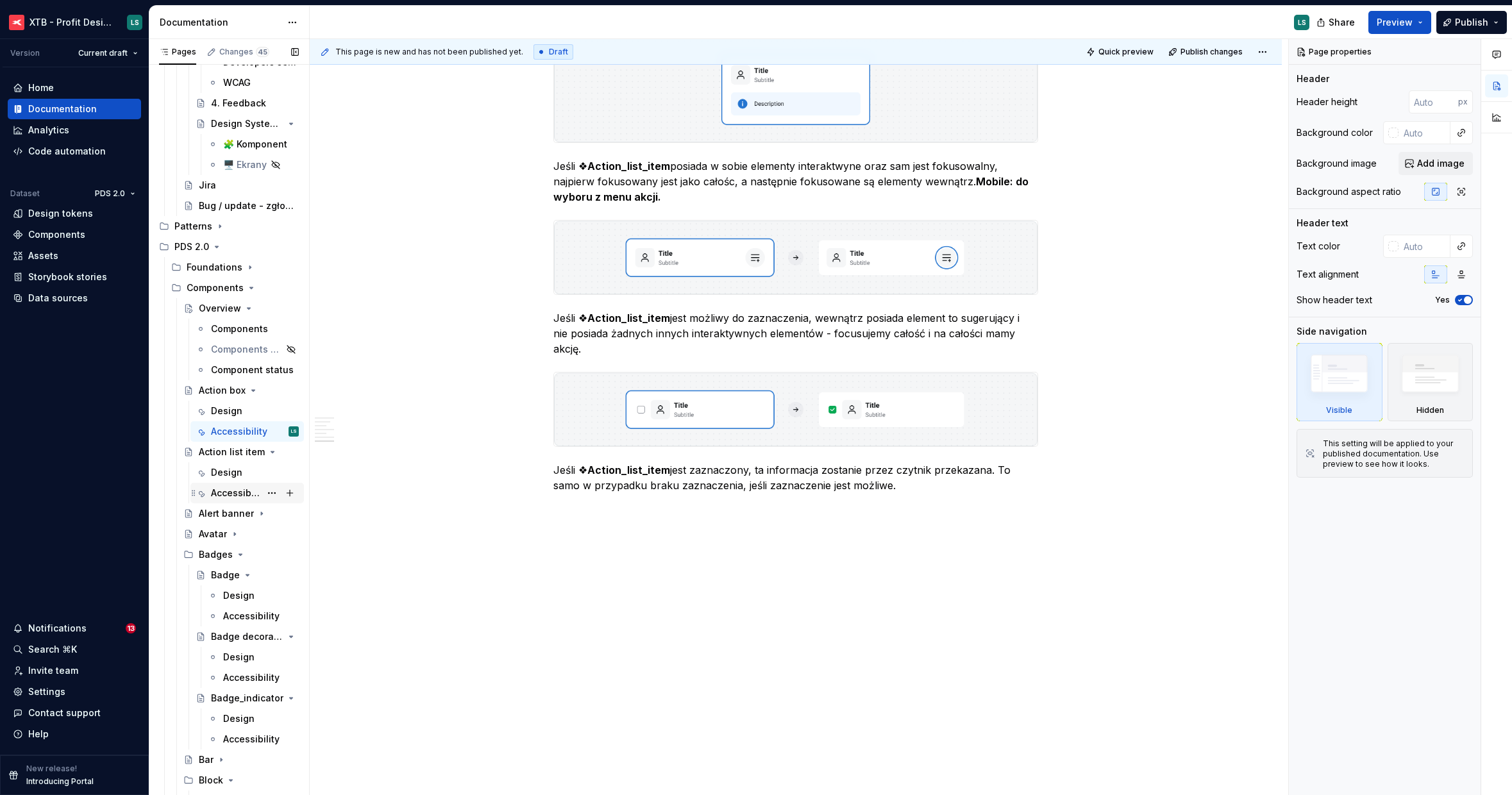
click at [230, 492] on div "Accessibility" at bounding box center [235, 493] width 49 height 13
click at [665, 524] on h1 at bounding box center [795, 535] width 484 height 23
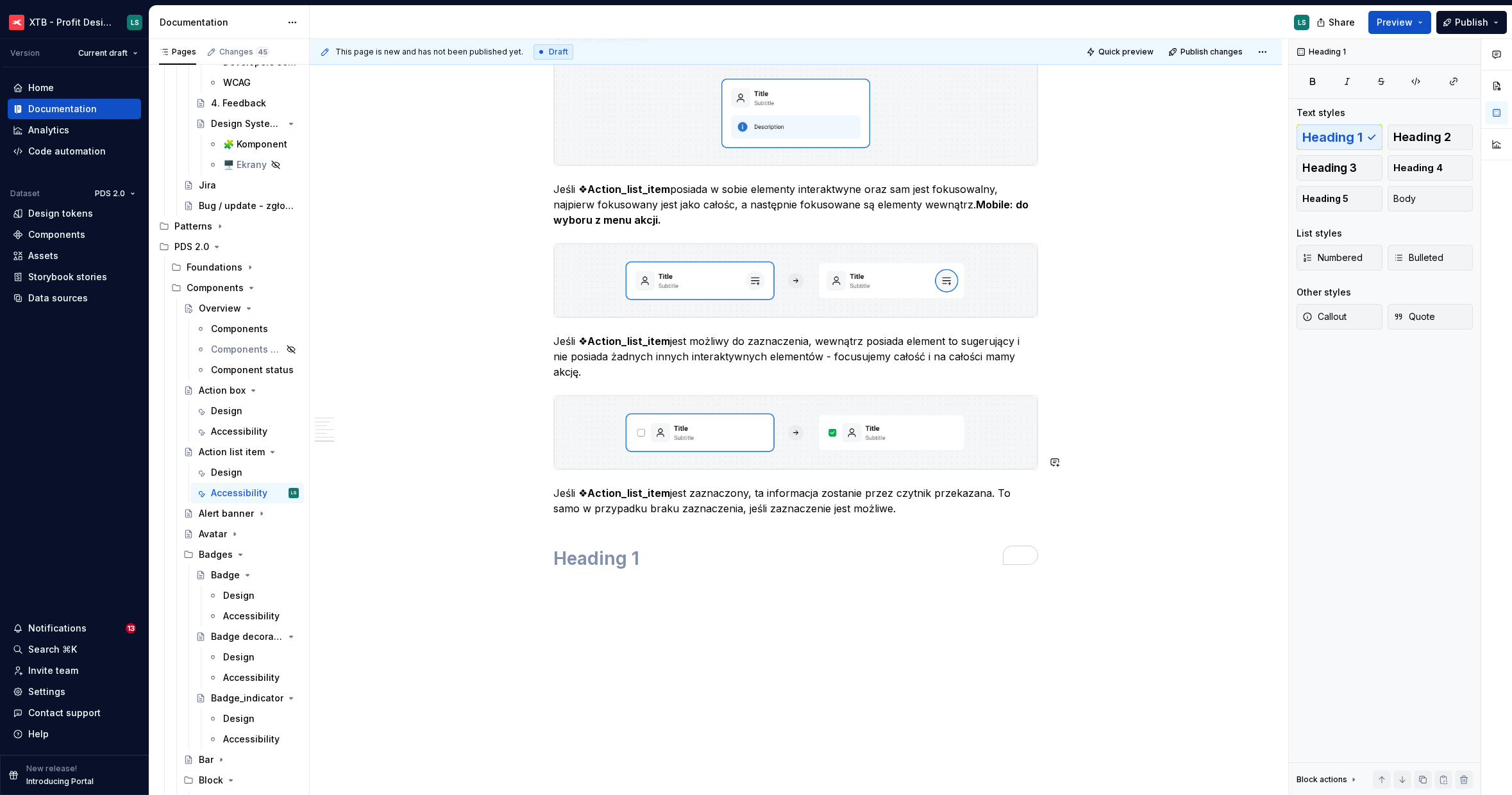
click at [593, 485] on p "Jeśli ❖ Action_list_item jest zaznaczony, ta informacja zostanie przez czytnik …" at bounding box center [795, 500] width 484 height 30
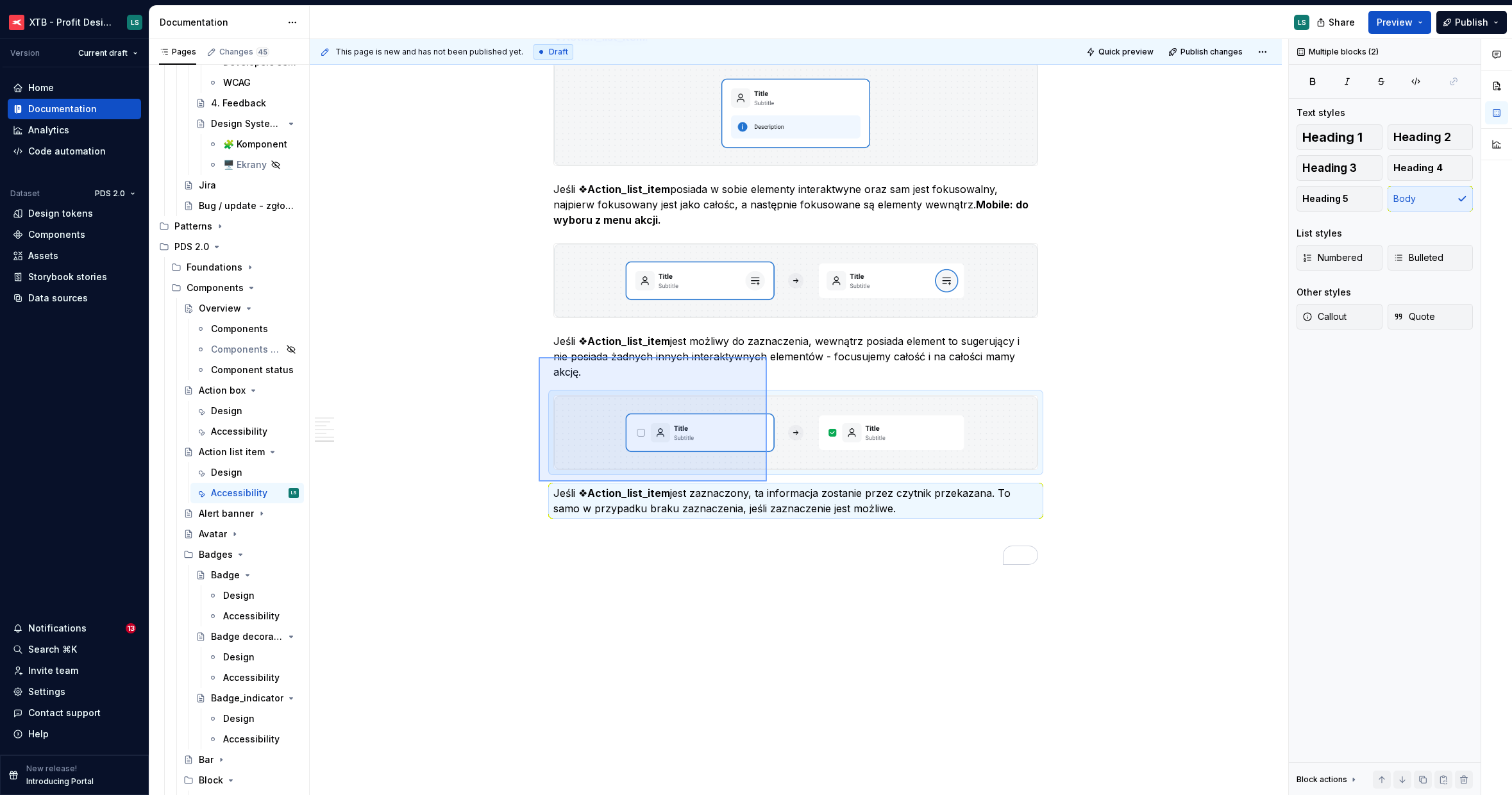
drag, startPoint x: 566, startPoint y: 471, endPoint x: 767, endPoint y: 358, distance: 230.6
click at [767, 358] on div "This page is new and has not been published yet. Draft Quick preview Publish ch…" at bounding box center [799, 417] width 978 height 757
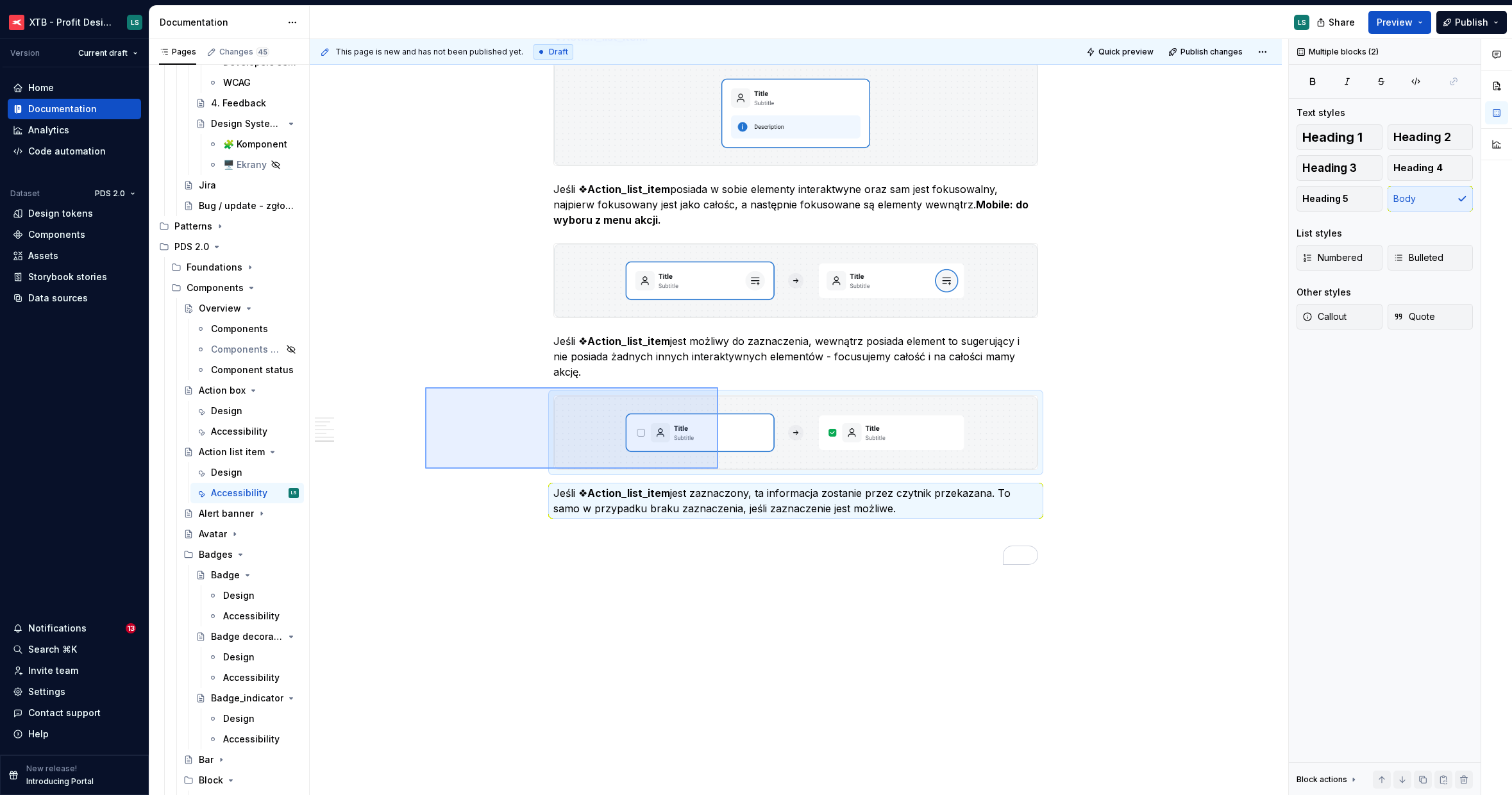
drag, startPoint x: 479, startPoint y: 466, endPoint x: 718, endPoint y: 388, distance: 251.4
click at [718, 388] on div "This page is new and has not been published yet. Draft Quick preview Publish ch…" at bounding box center [799, 417] width 978 height 757
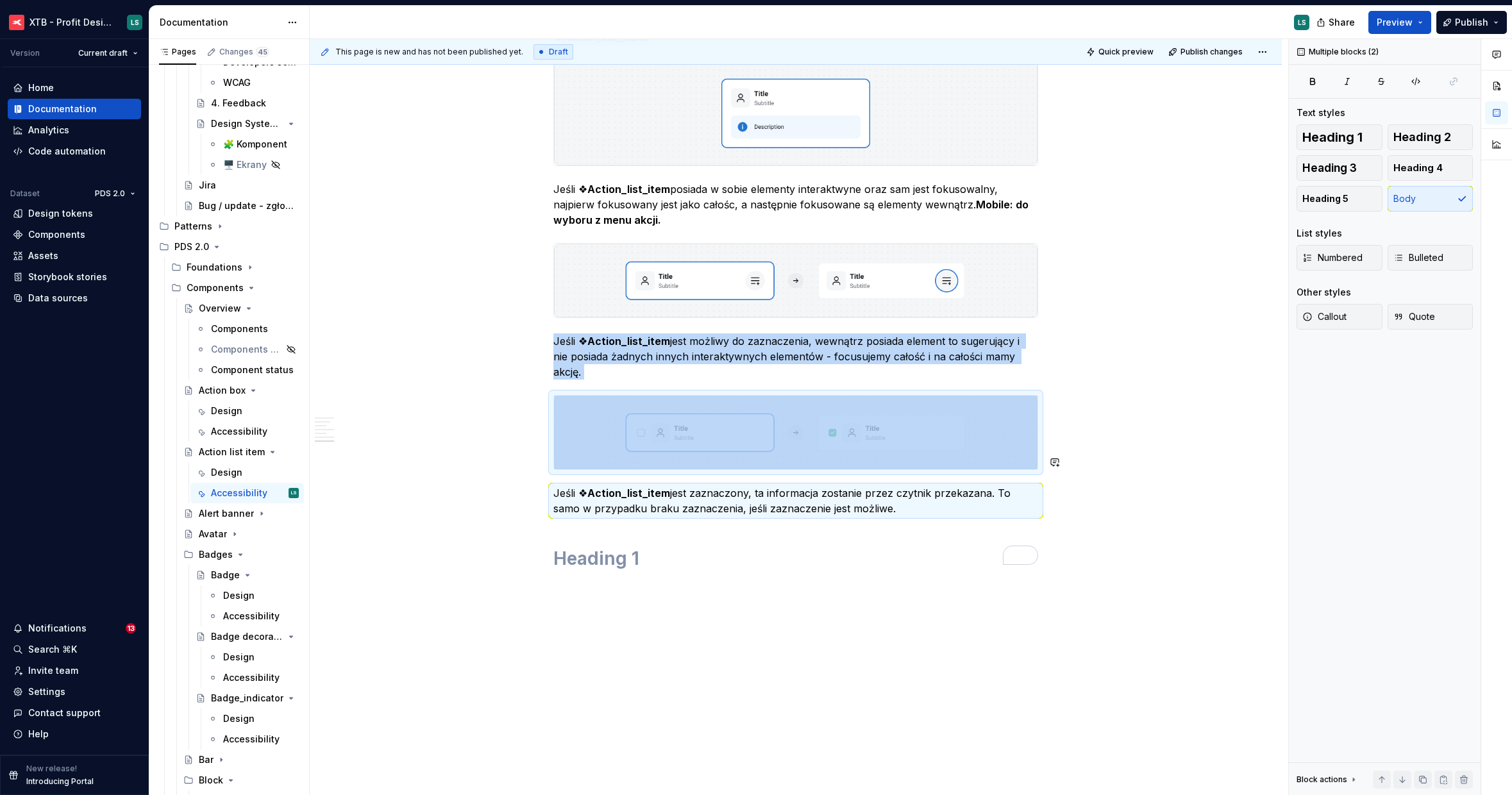
copy div "Jeśli ❖ Action_list_item jest możliwy do zaznaczenia, wewnątrz posiada element …"
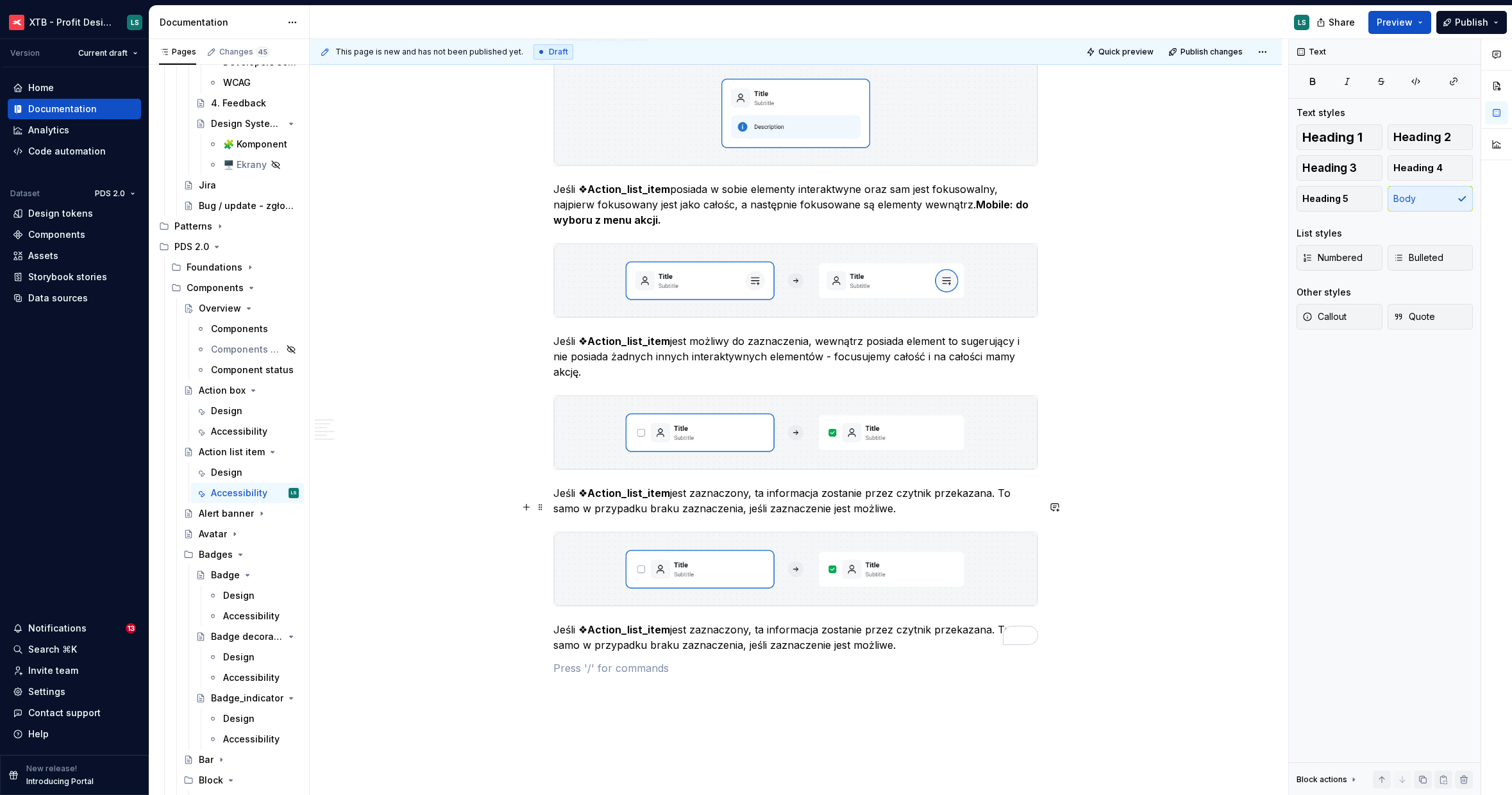
click at [864, 532] on img "To enrich screen reader interactions, please activate Accessibility in Grammarl…" at bounding box center [796, 568] width 483 height 73
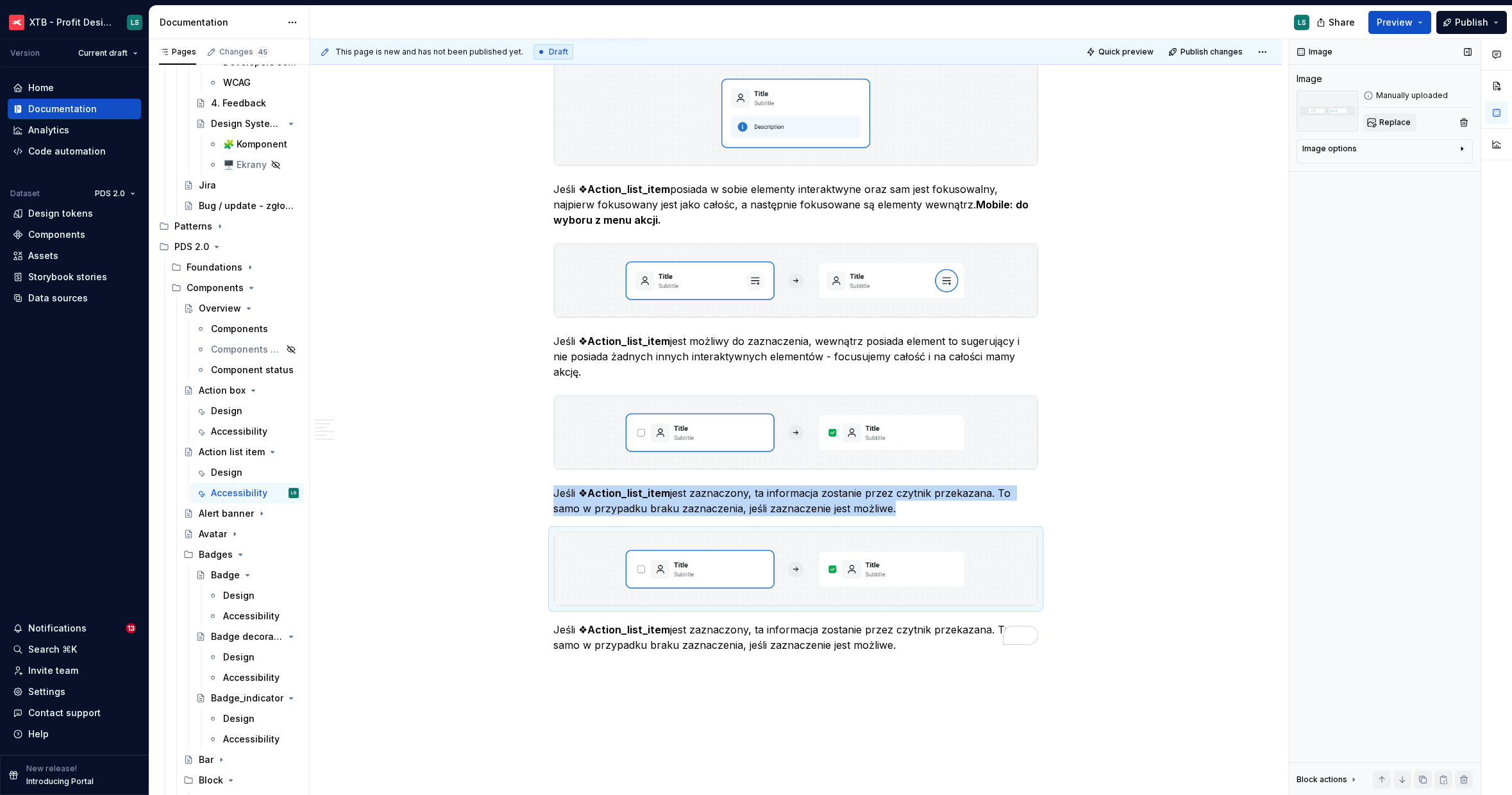
click at [1404, 116] on button "Replace" at bounding box center [1389, 123] width 53 height 18
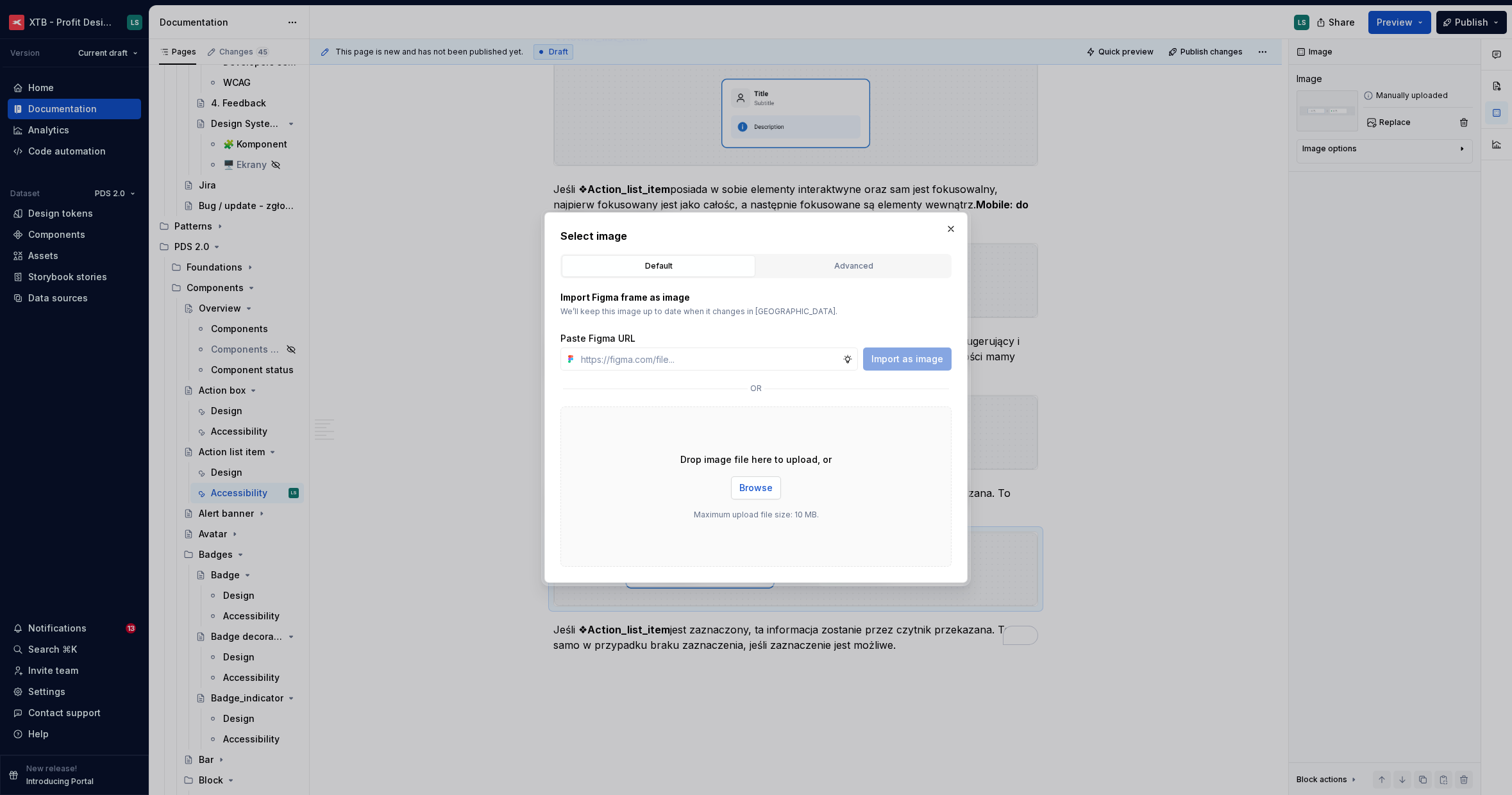
click at [755, 483] on span "Browse" at bounding box center [756, 488] width 33 height 13
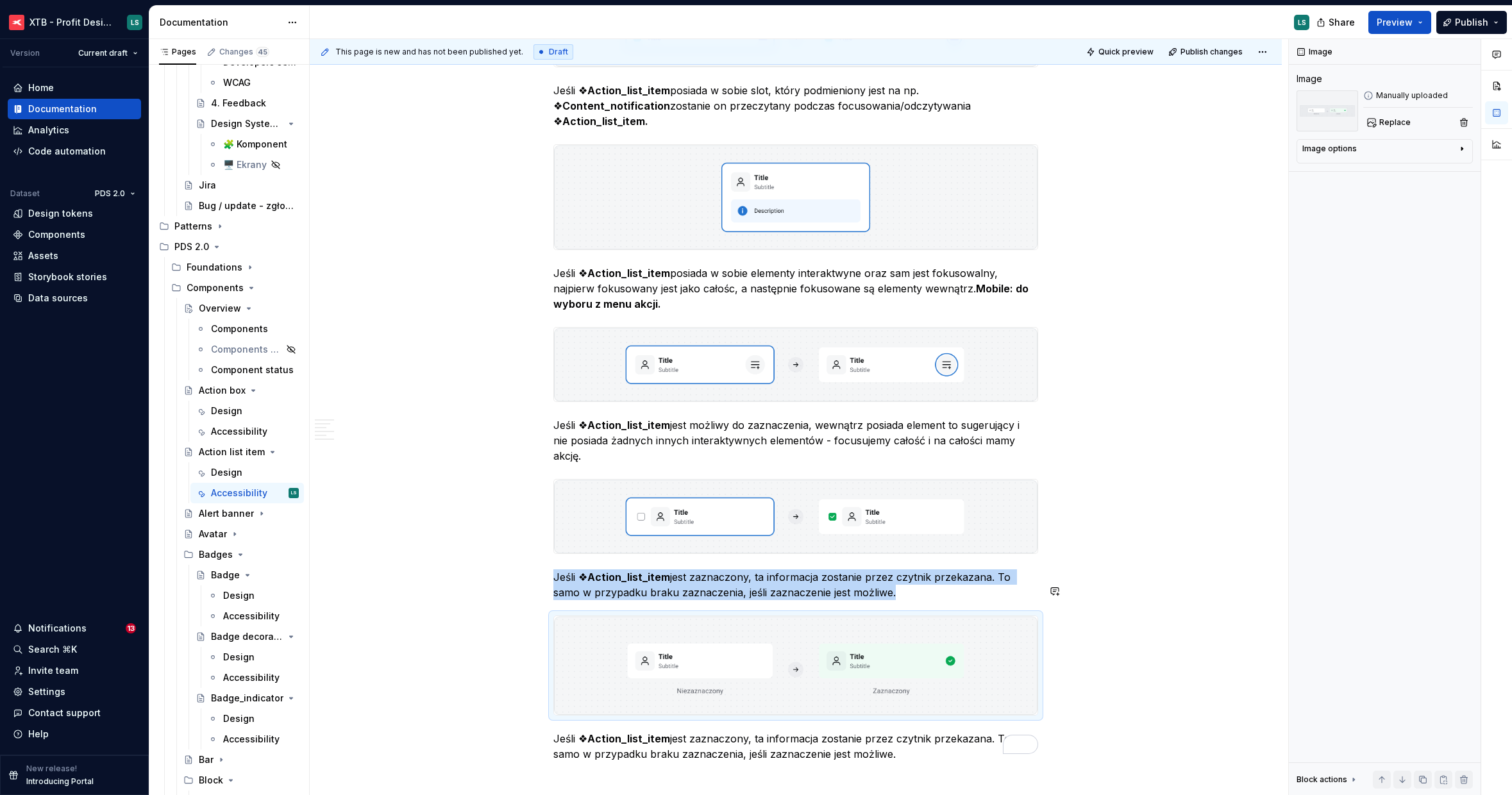
type textarea "*"
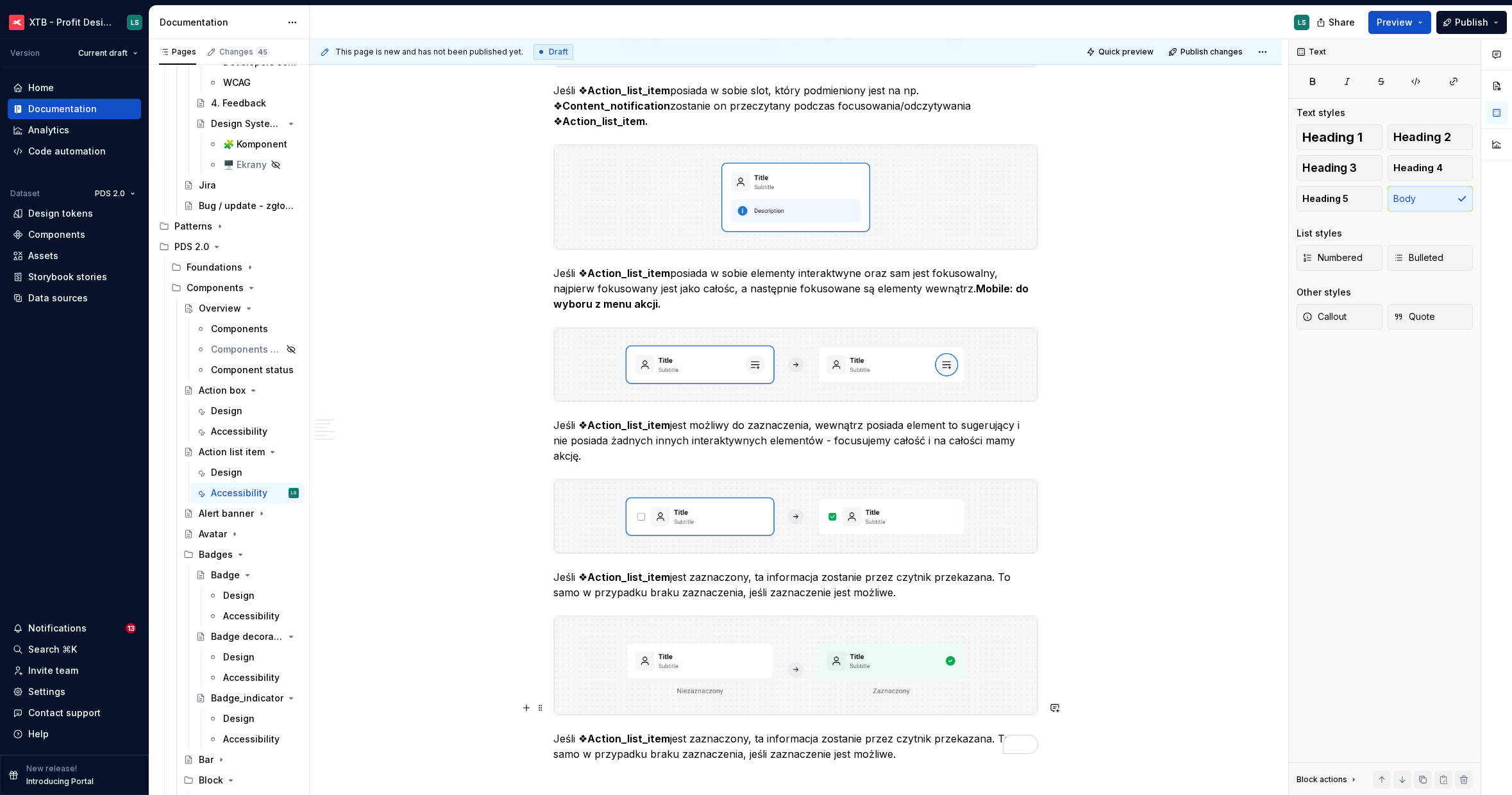
click at [768, 731] on p "Jeśli ❖ Action_list_item jest zaznaczony, ta informacja zostanie przez czytnik …" at bounding box center [795, 746] width 484 height 30
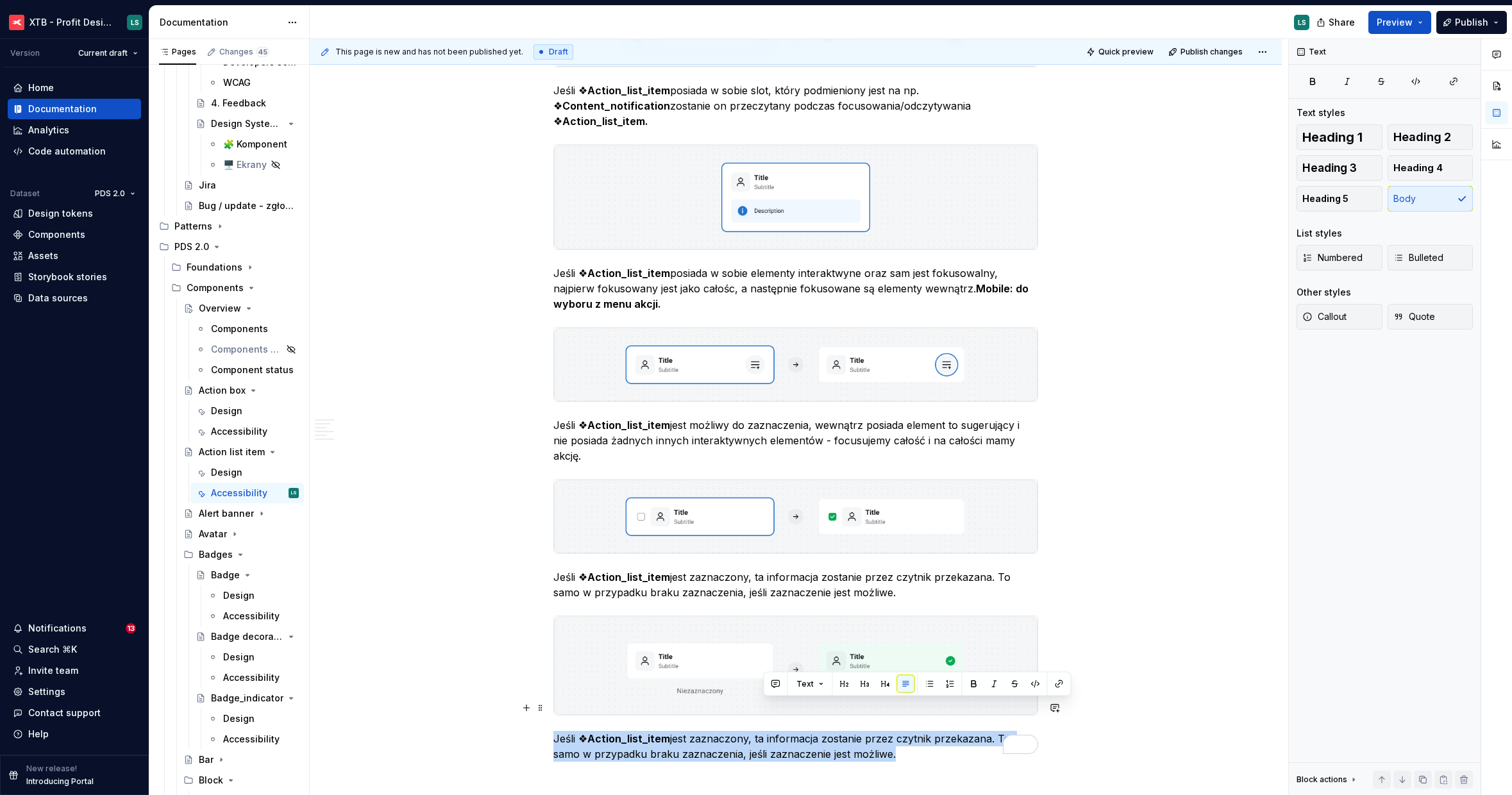
click at [768, 731] on p "Jeśli ❖ Action_list_item jest zaznaczony, ta informacja zostanie przez czytnik …" at bounding box center [795, 746] width 484 height 30
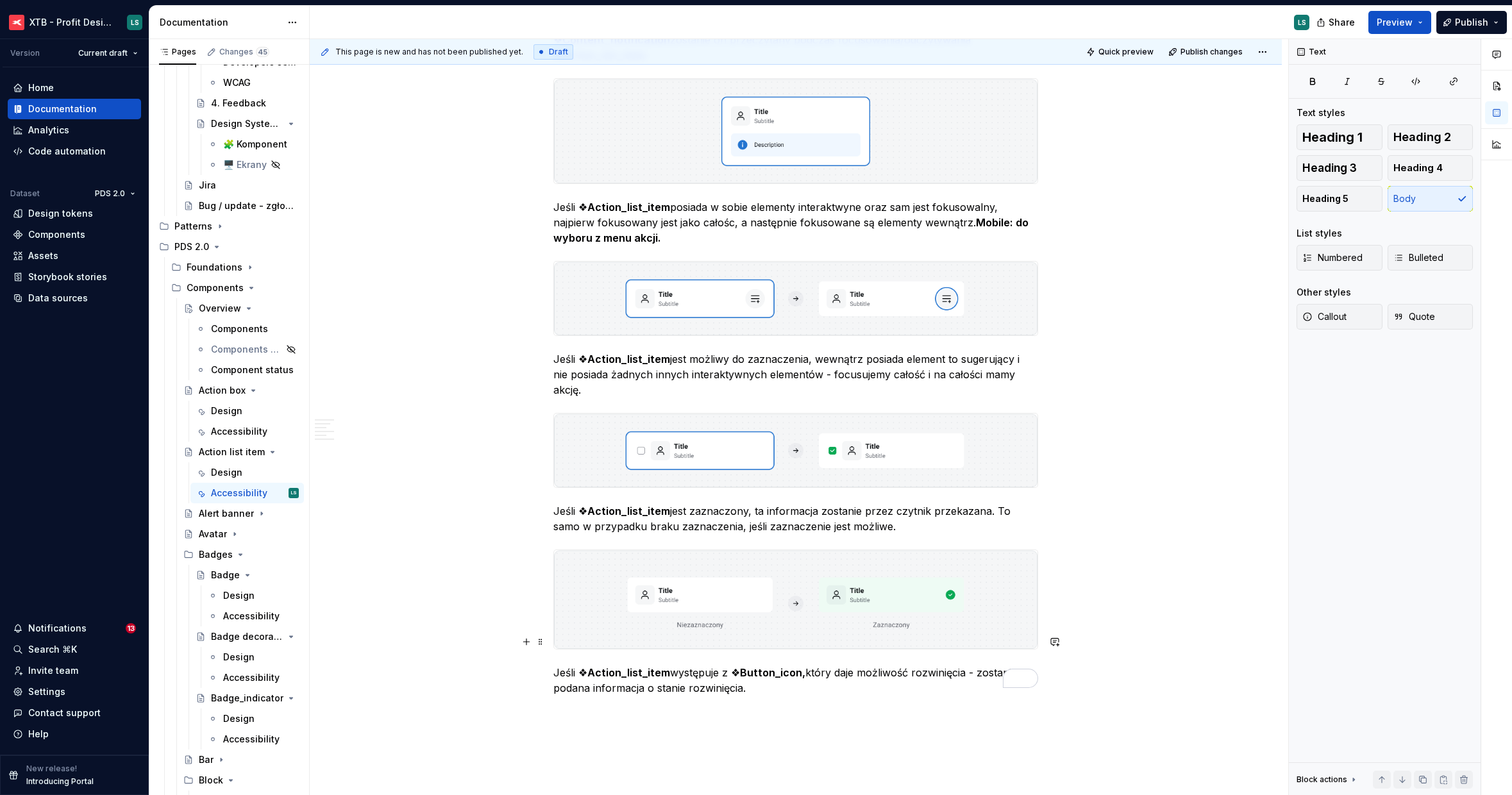
scroll to position [1993, 0]
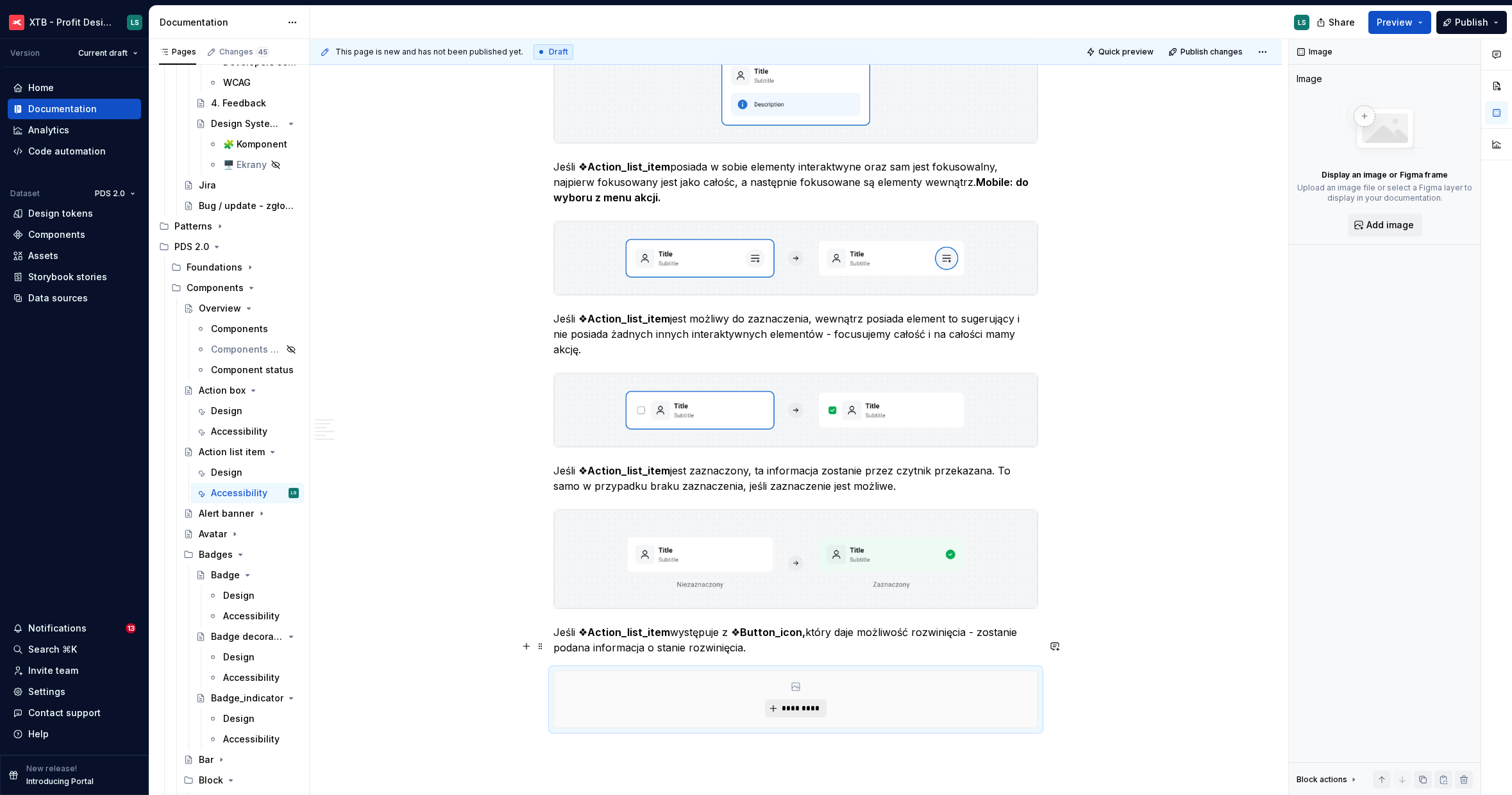
click at [786, 704] on span "*********" at bounding box center [800, 708] width 39 height 10
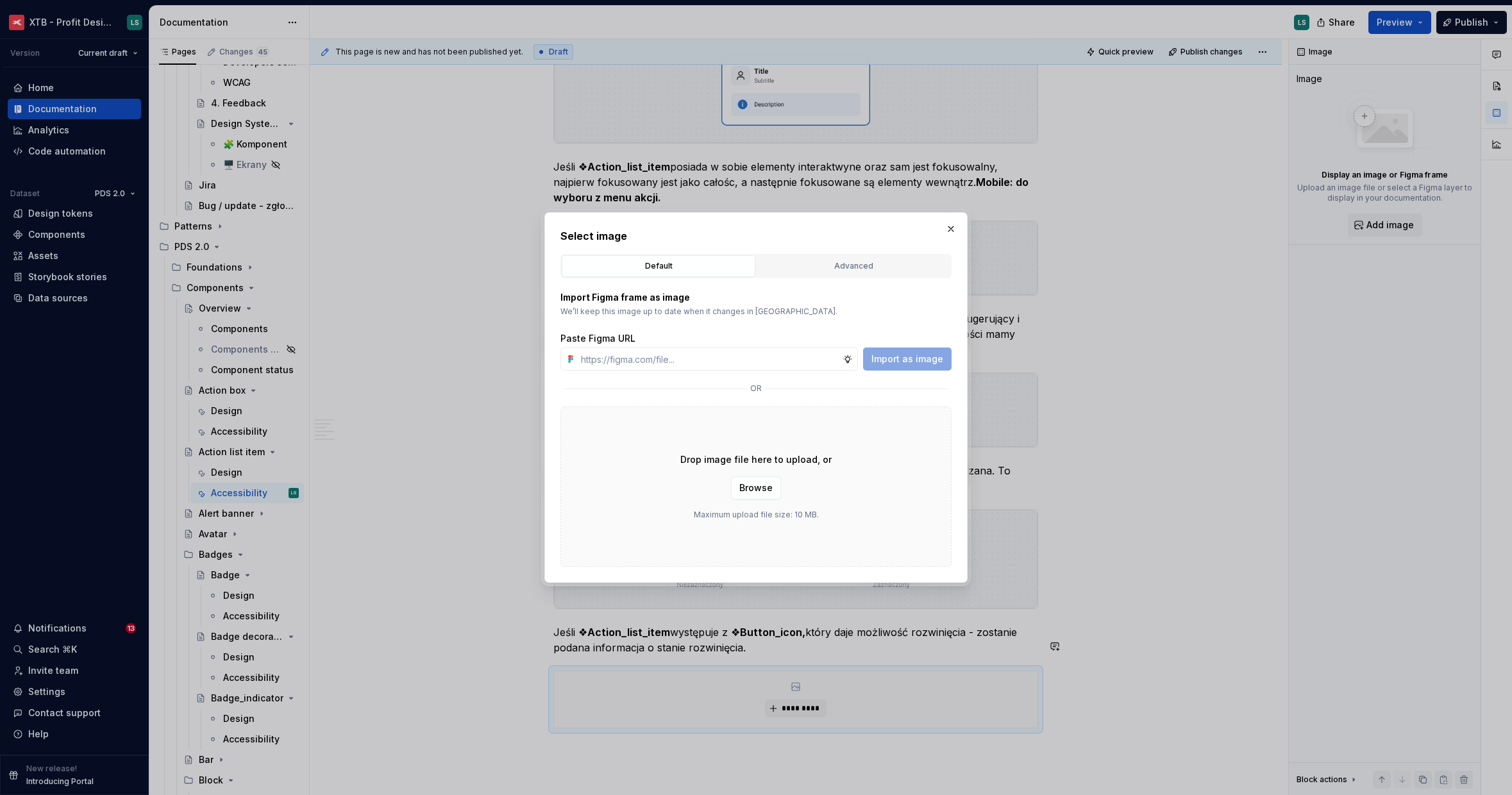
click at [744, 504] on div "Drop image file here to upload, or Browse Maximum upload file size: 10 MB." at bounding box center [756, 486] width 391 height 160
click at [754, 488] on span "Browse" at bounding box center [756, 488] width 33 height 13
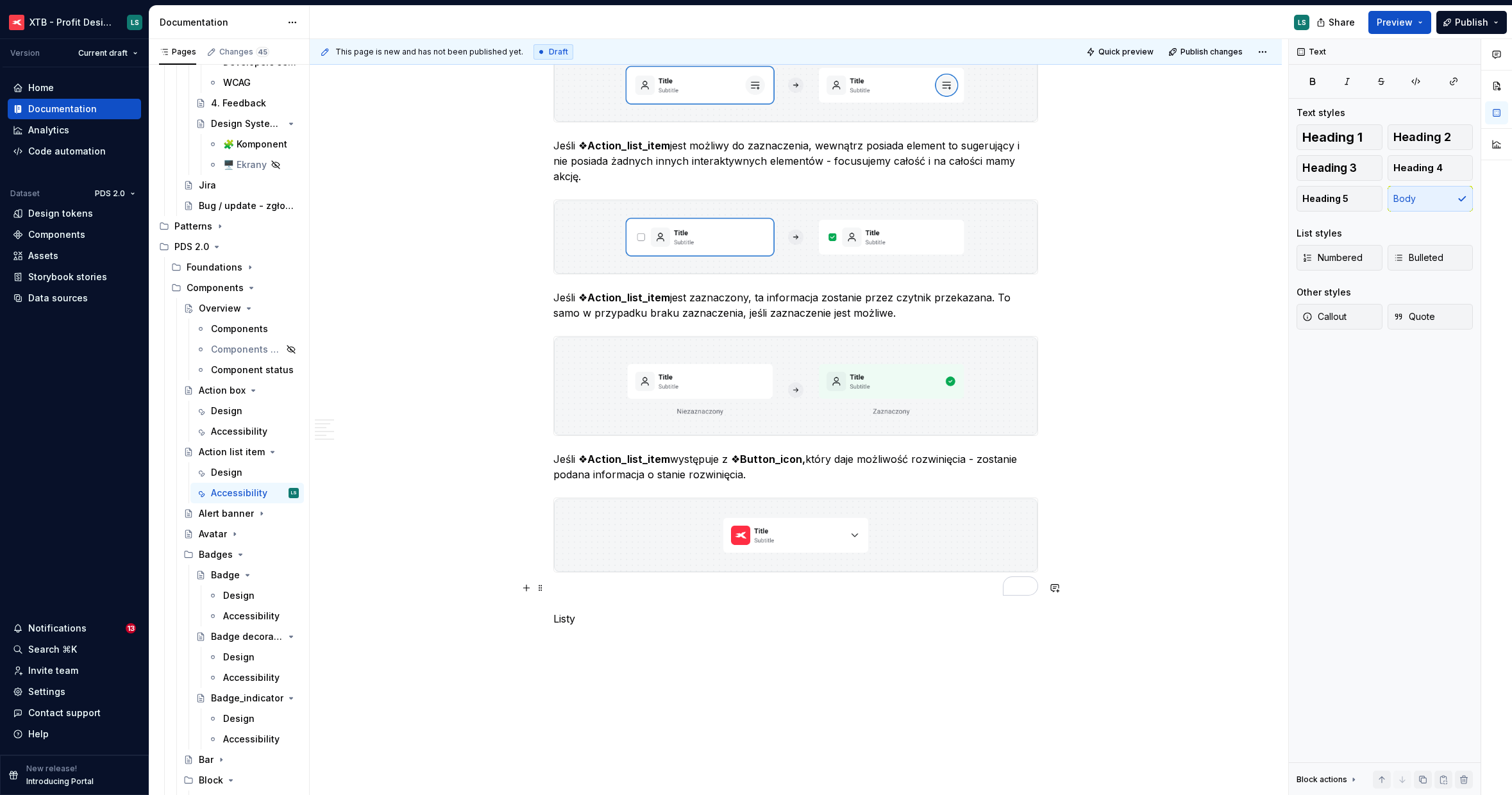
click at [564, 611] on p "Listy" at bounding box center [795, 619] width 484 height 15
click at [565, 611] on p "Listy" at bounding box center [795, 619] width 484 height 15
click at [1410, 148] on button "Heading 2" at bounding box center [1431, 137] width 86 height 26
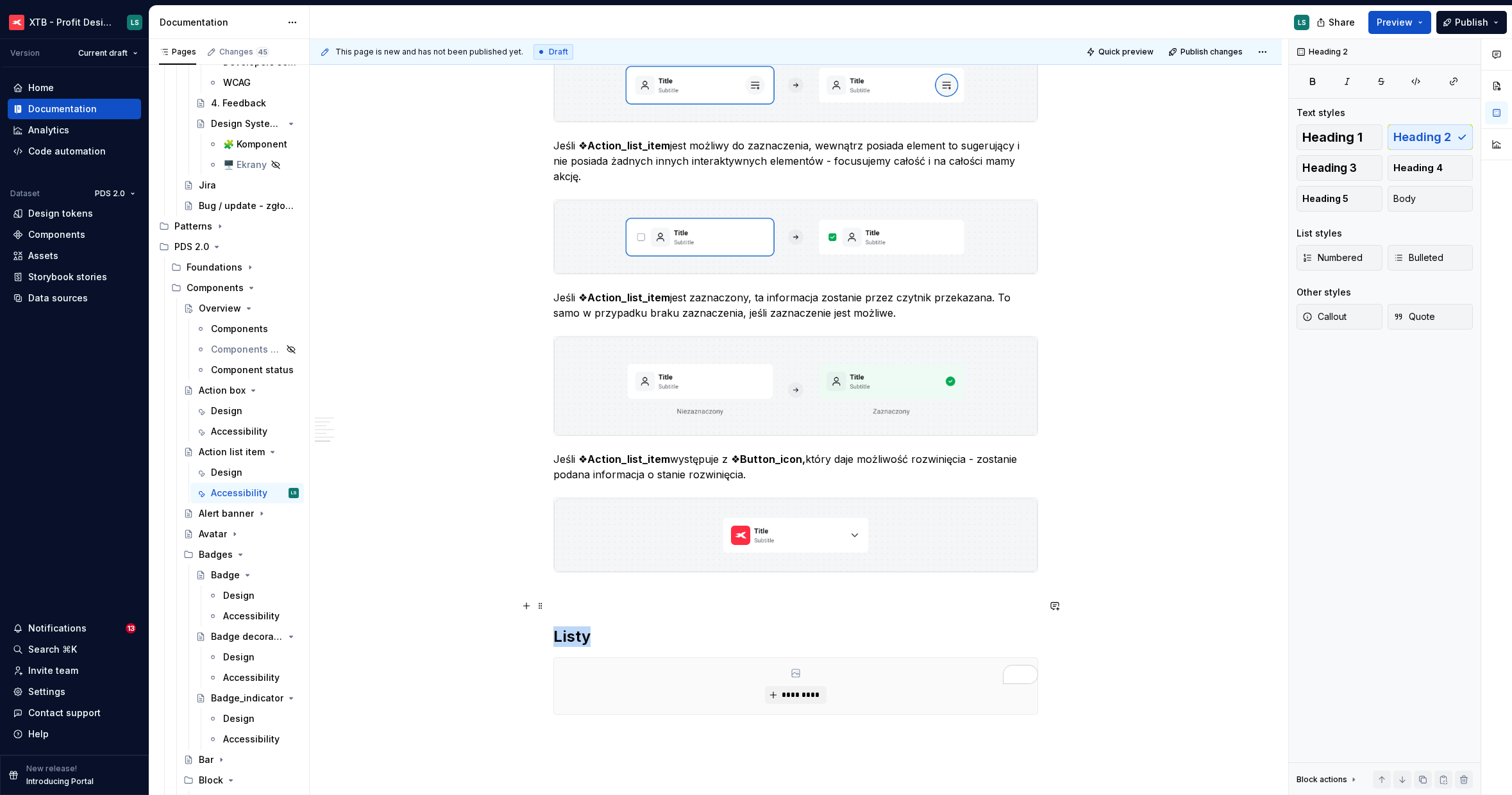
click at [602, 627] on h2 "Listy" at bounding box center [795, 637] width 484 height 21
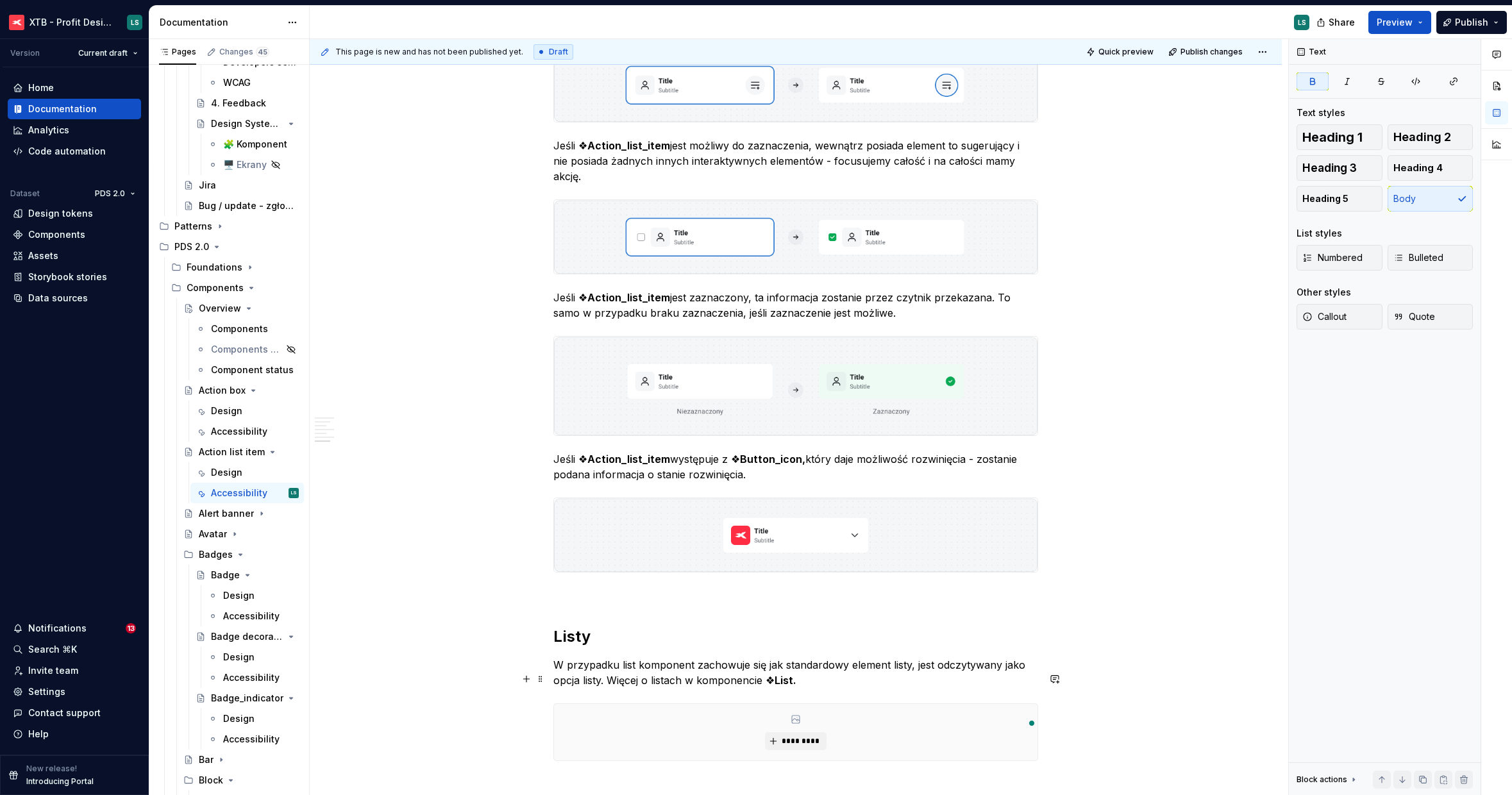
click at [715, 704] on div "*********" at bounding box center [795, 732] width 484 height 57
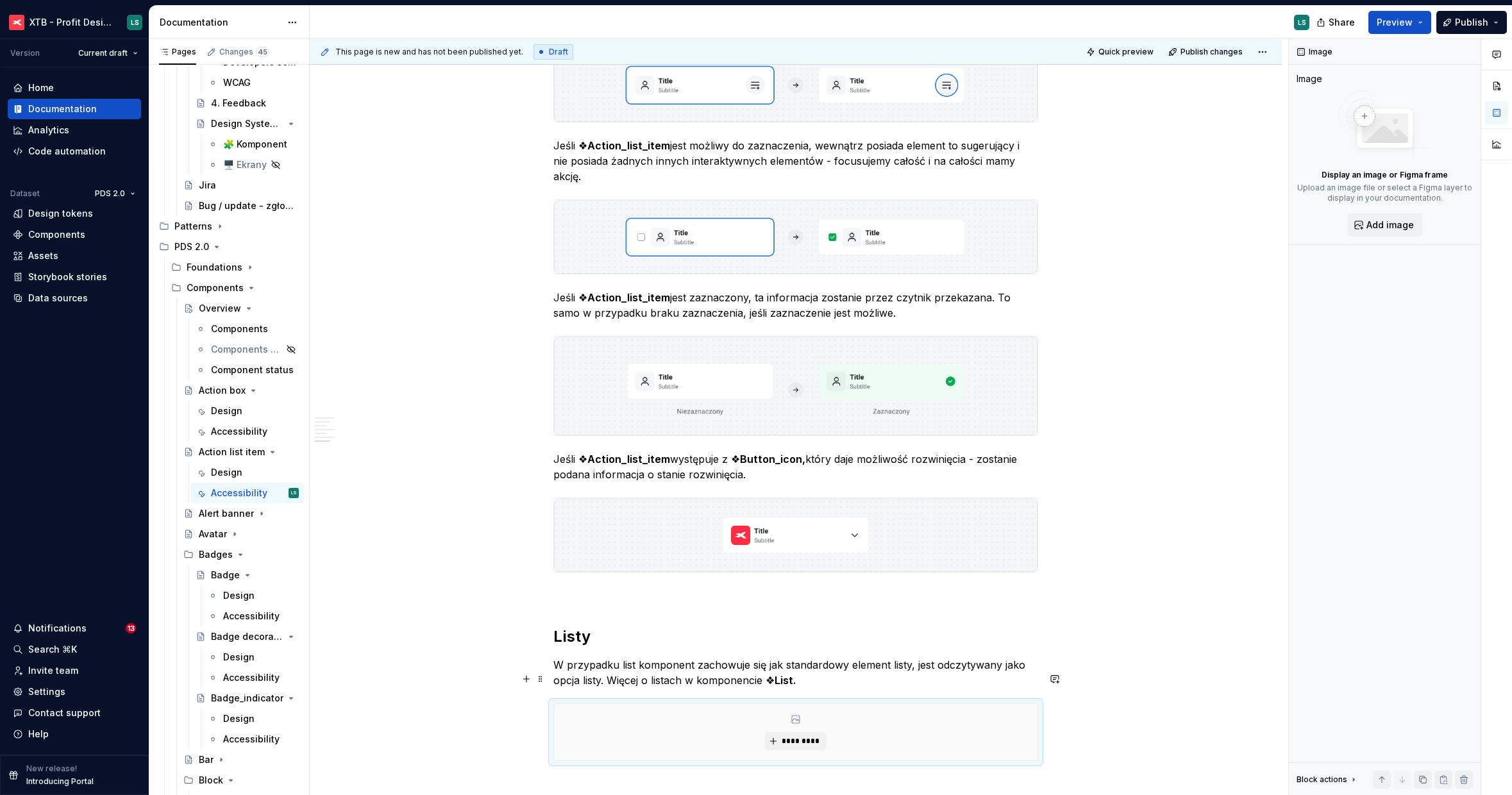
click at [790, 704] on div "*********" at bounding box center [796, 731] width 483 height 56
click at [793, 736] on span "*********" at bounding box center [800, 740] width 39 height 10
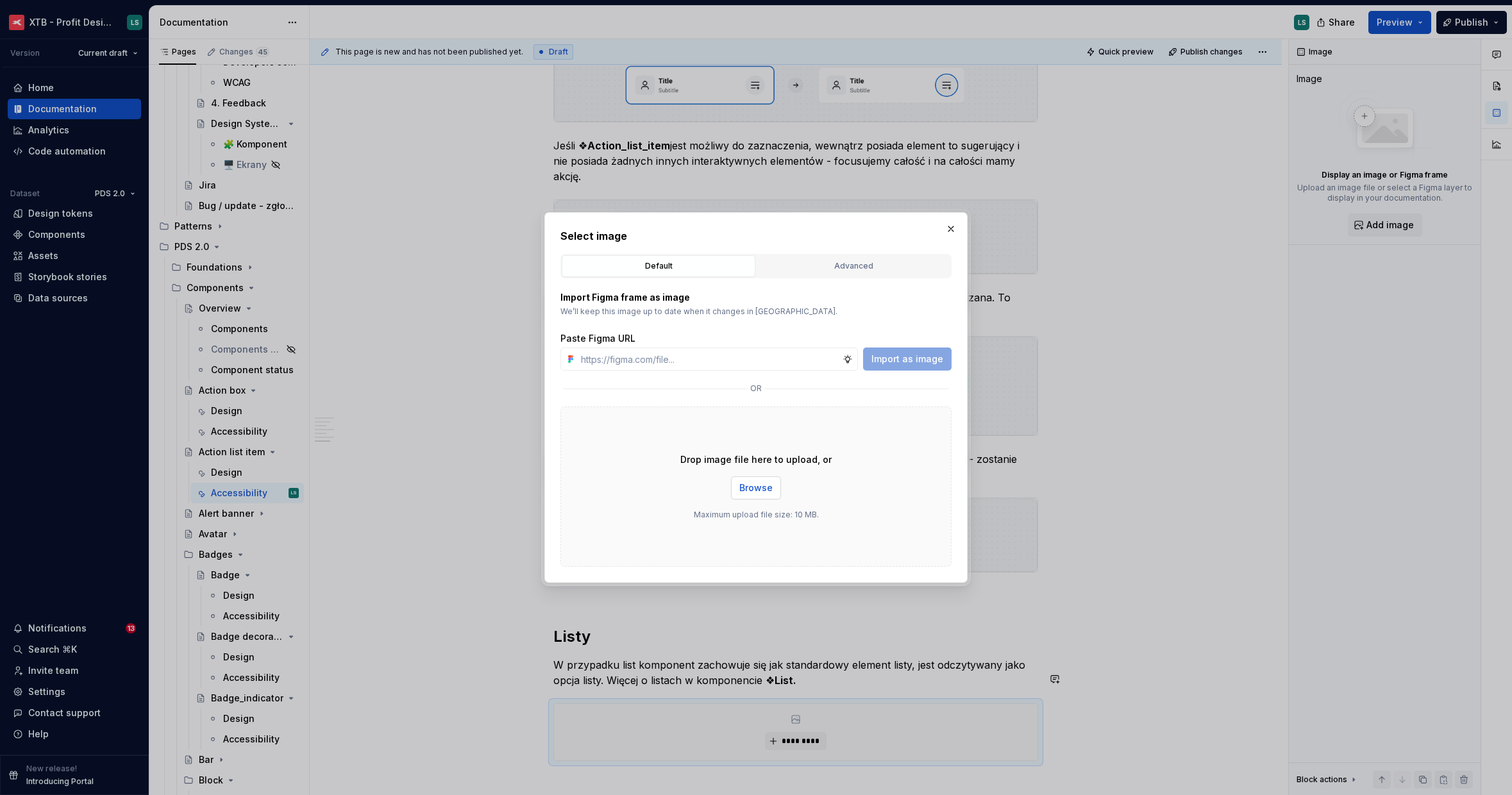
click at [763, 492] on span "Browse" at bounding box center [756, 488] width 33 height 13
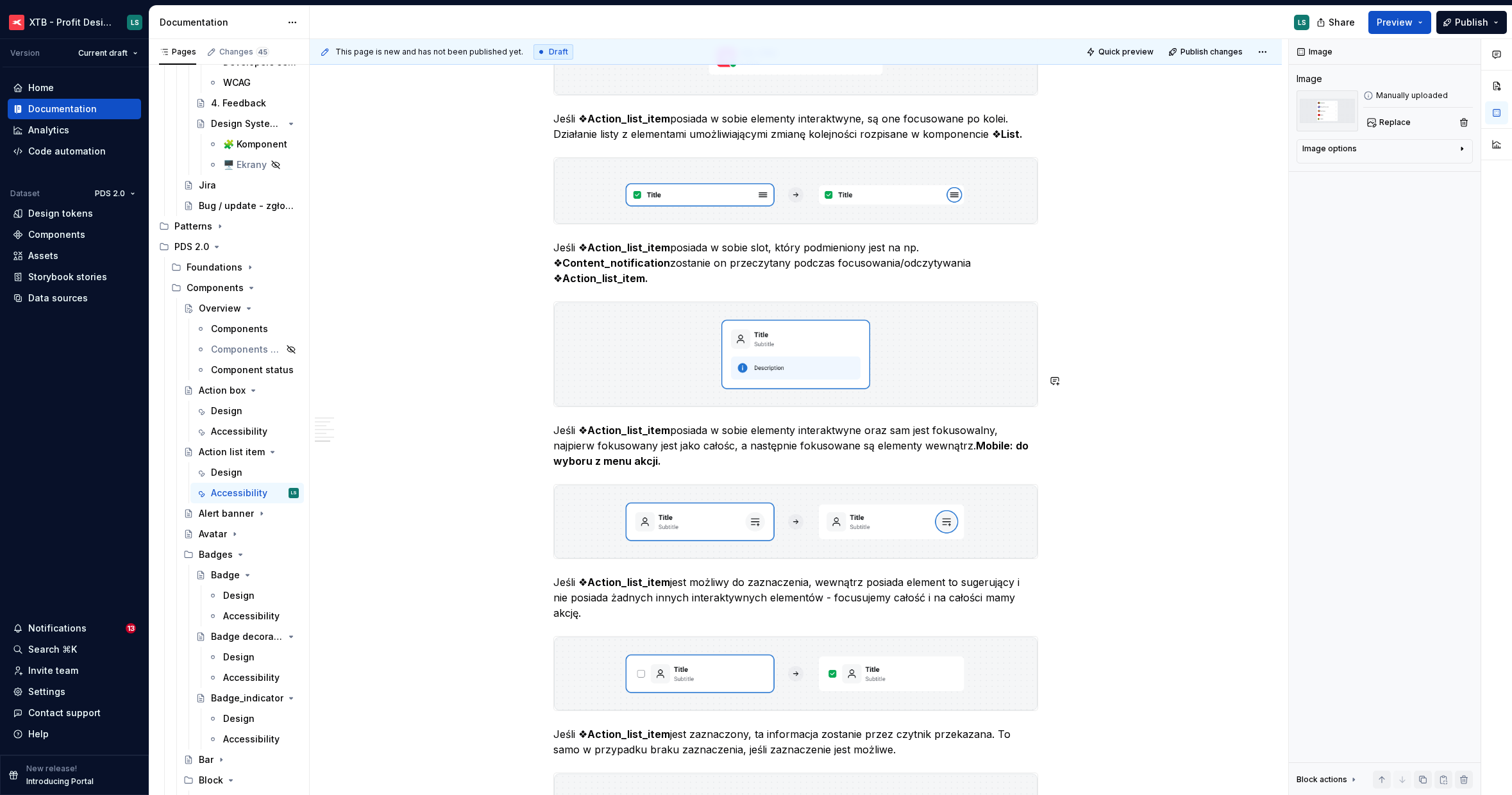
scroll to position [2188, 0]
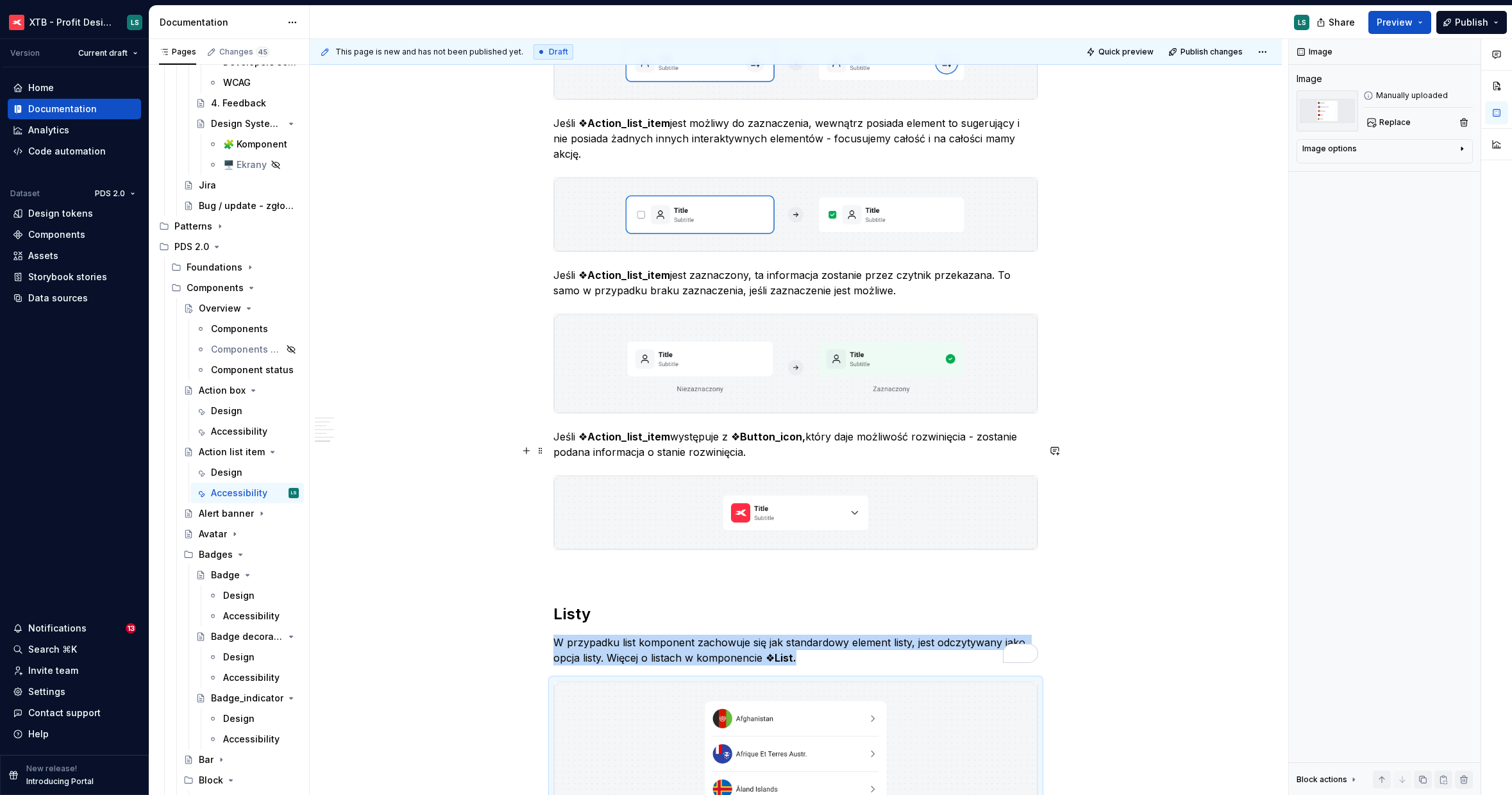
click at [1106, 496] on div "This page is new and has not been published yet. Draft Quick preview Publish ch…" at bounding box center [799, 417] width 978 height 757
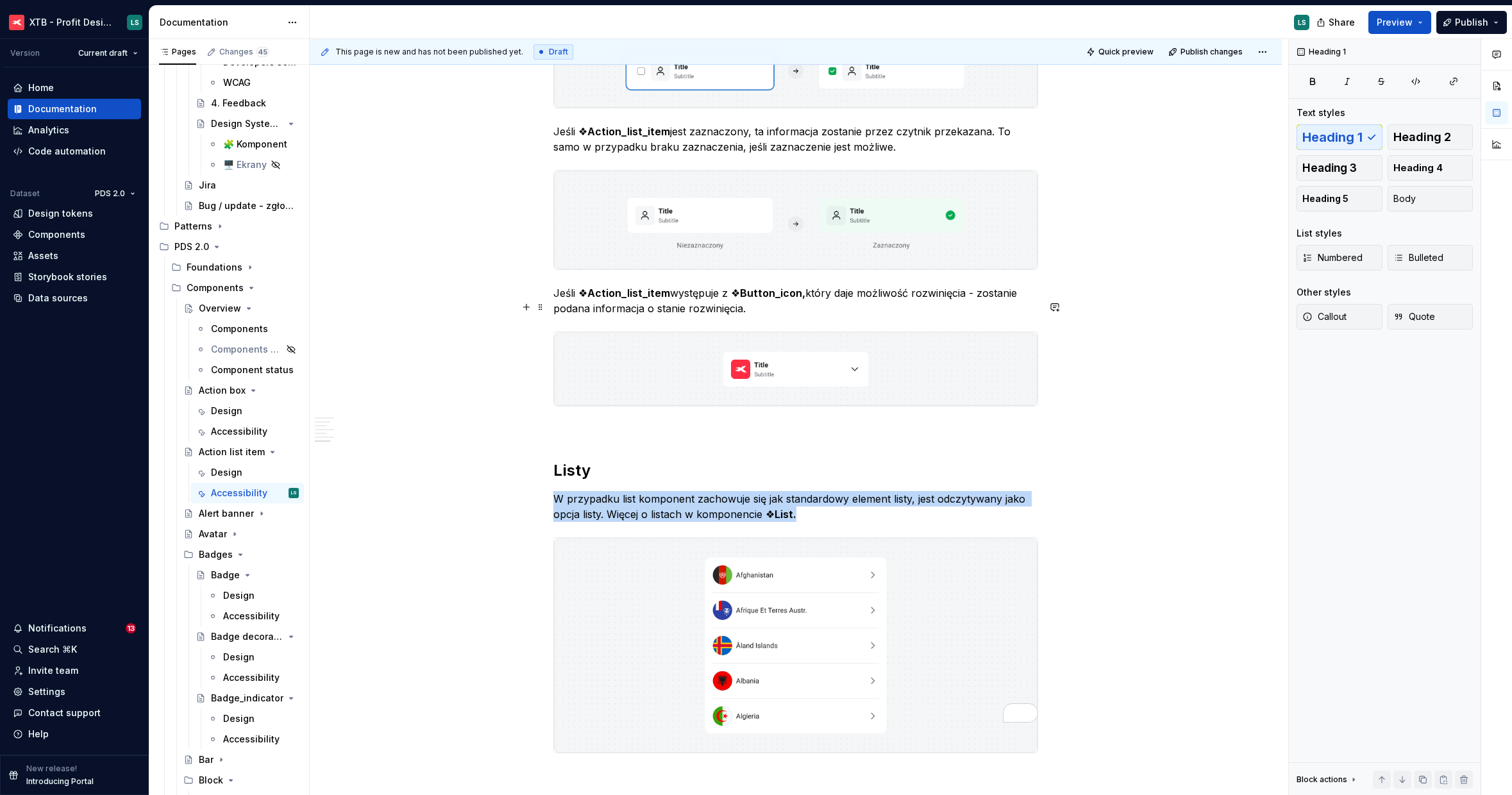
scroll to position [2445, 0]
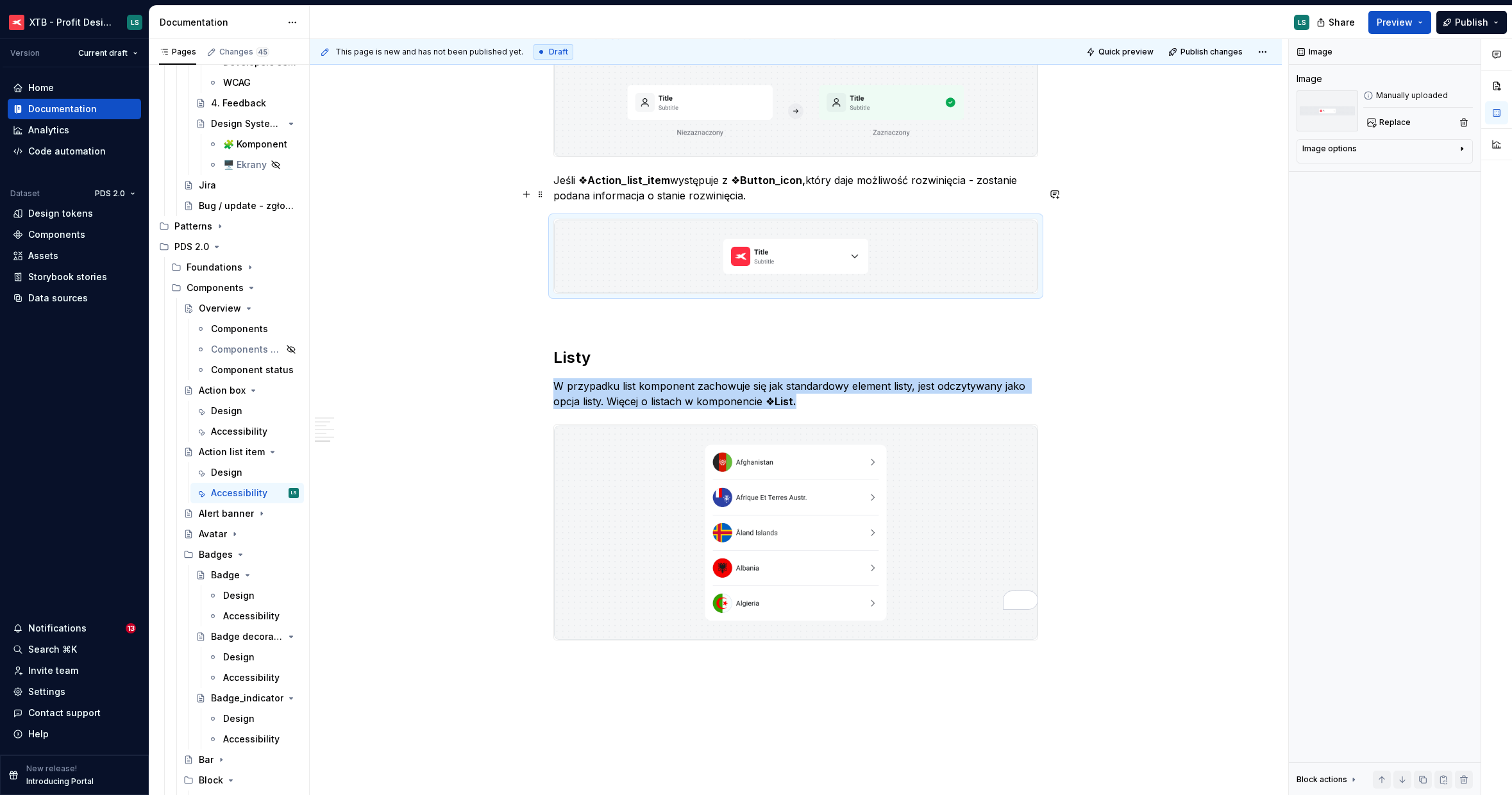
click at [702, 220] on img "To enrich screen reader interactions, please activate Accessibility in Grammarl…" at bounding box center [796, 256] width 483 height 73
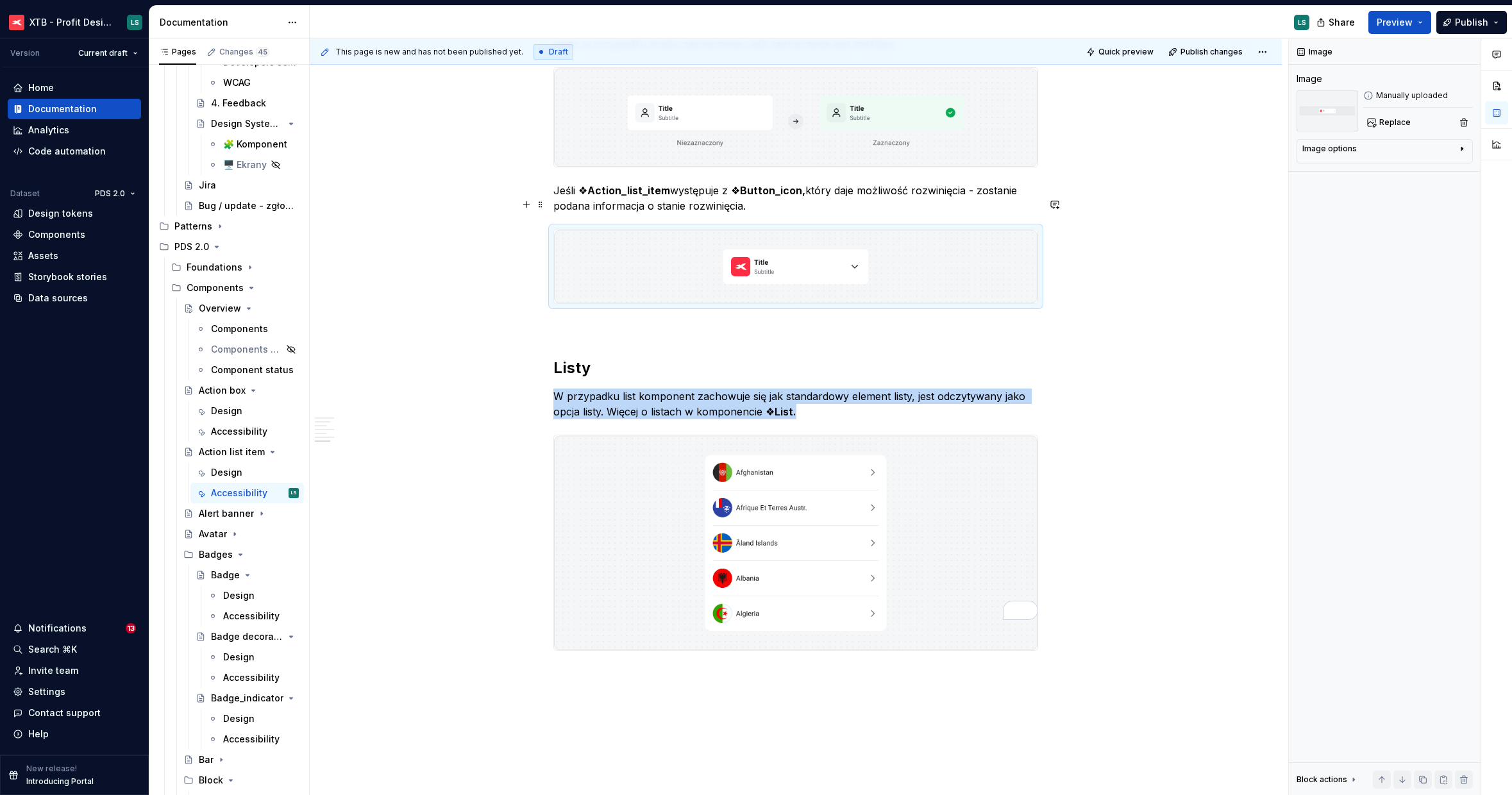
scroll to position [2329, 0]
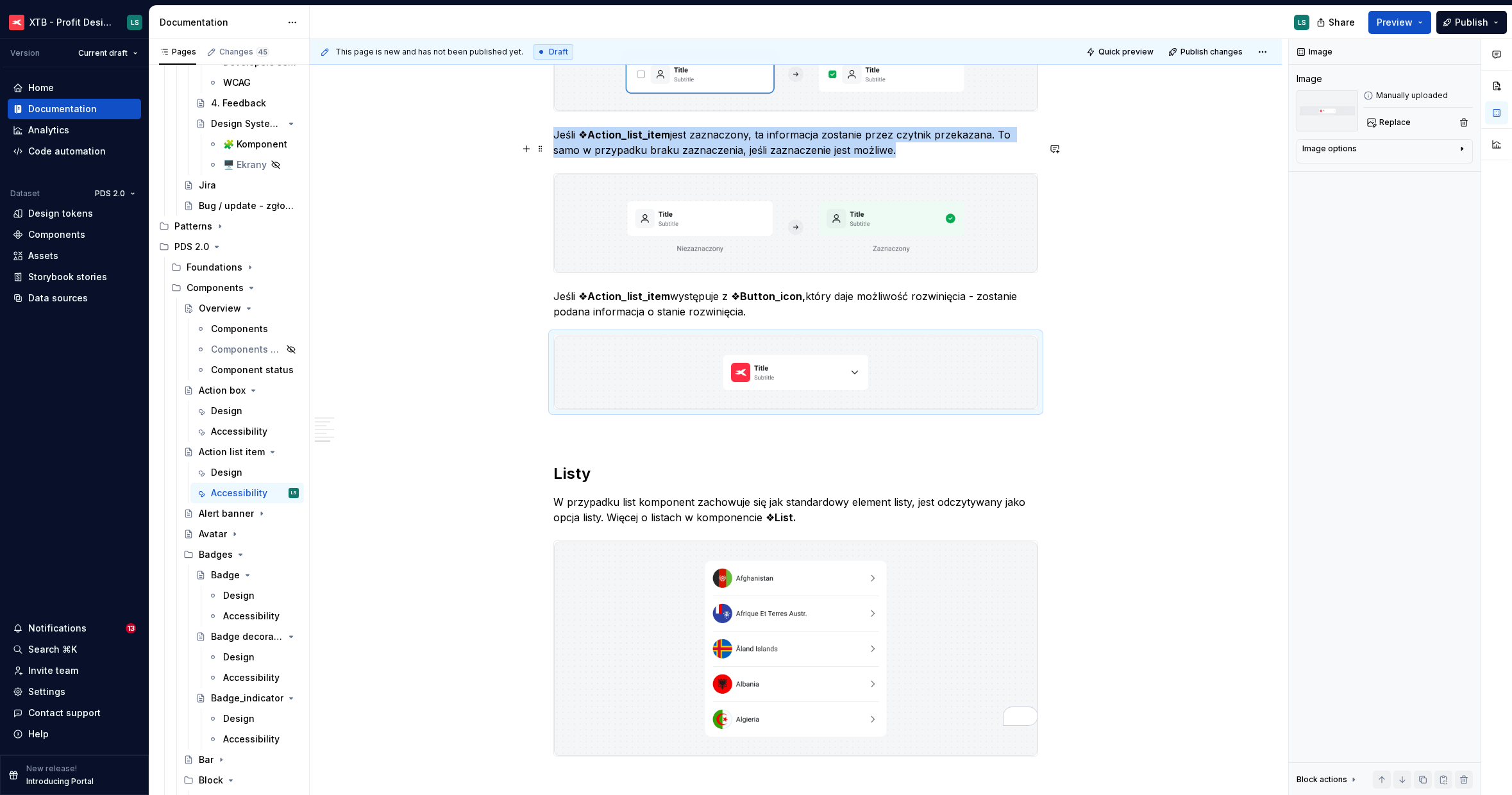
click at [679, 191] on img "To enrich screen reader interactions, please activate Accessibility in Grammarl…" at bounding box center [796, 223] width 483 height 98
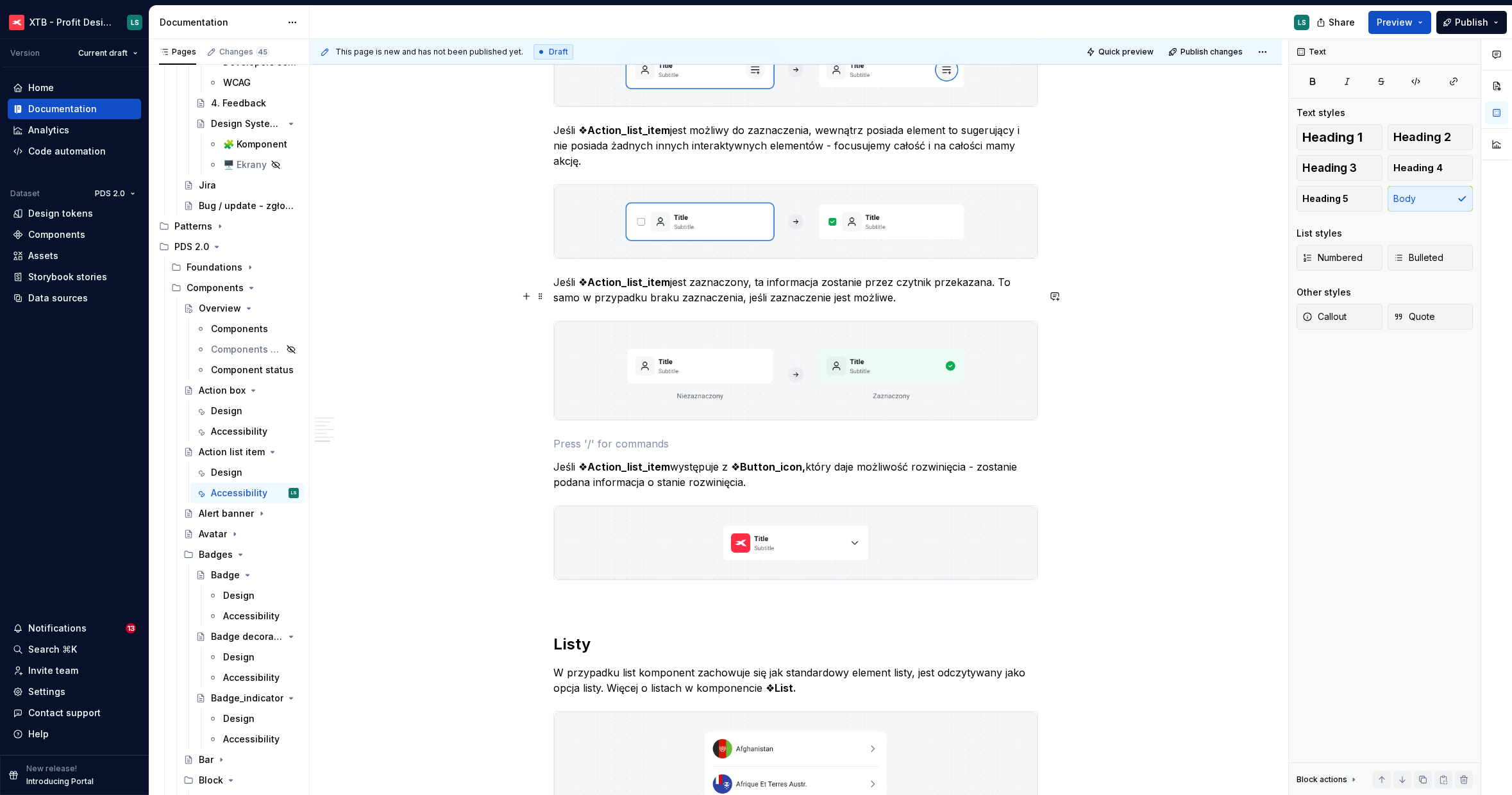
scroll to position [2068, 0]
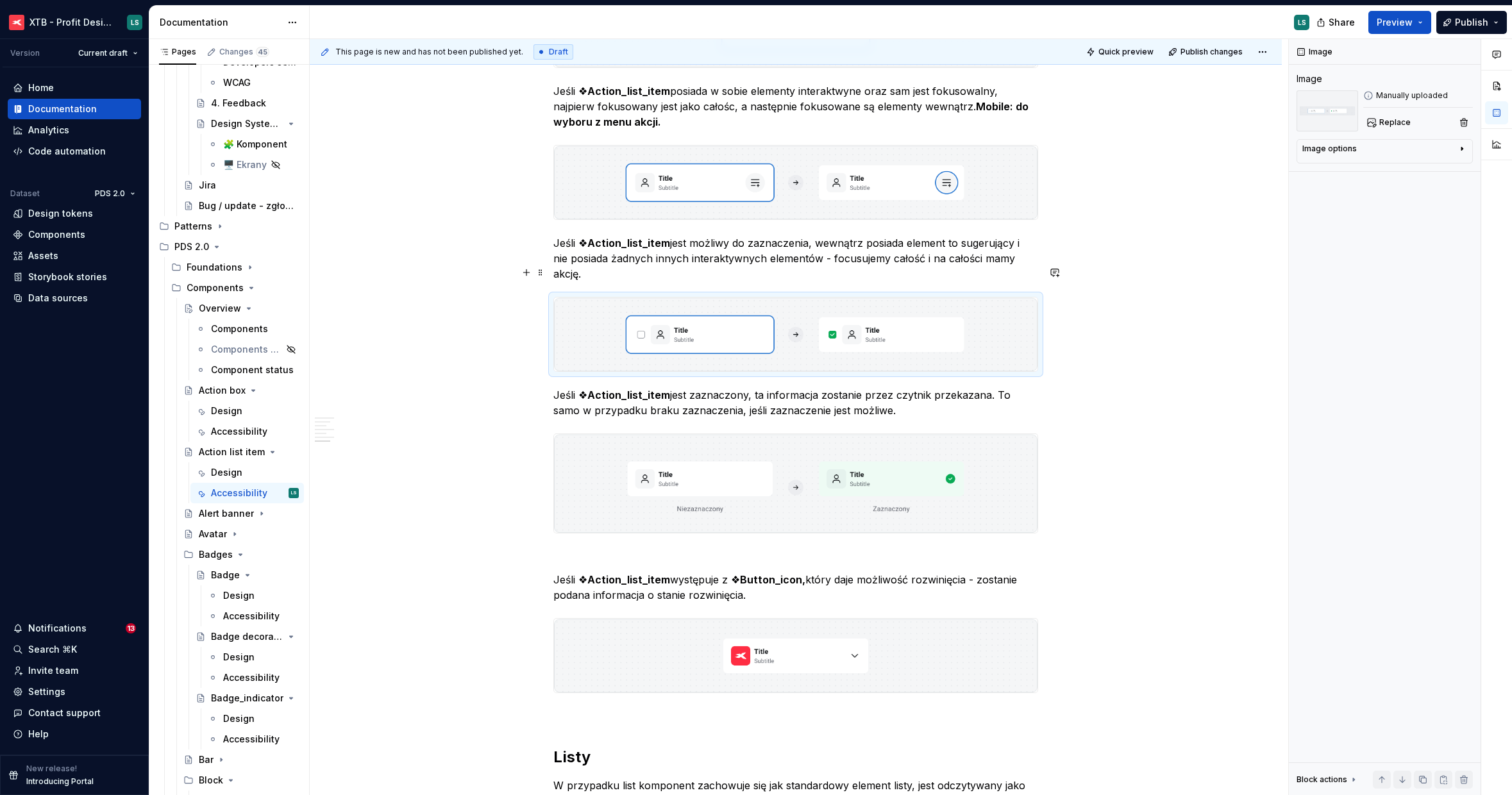
click at [696, 297] on img "To enrich screen reader interactions, please activate Accessibility in Grammarl…" at bounding box center [796, 334] width 483 height 73
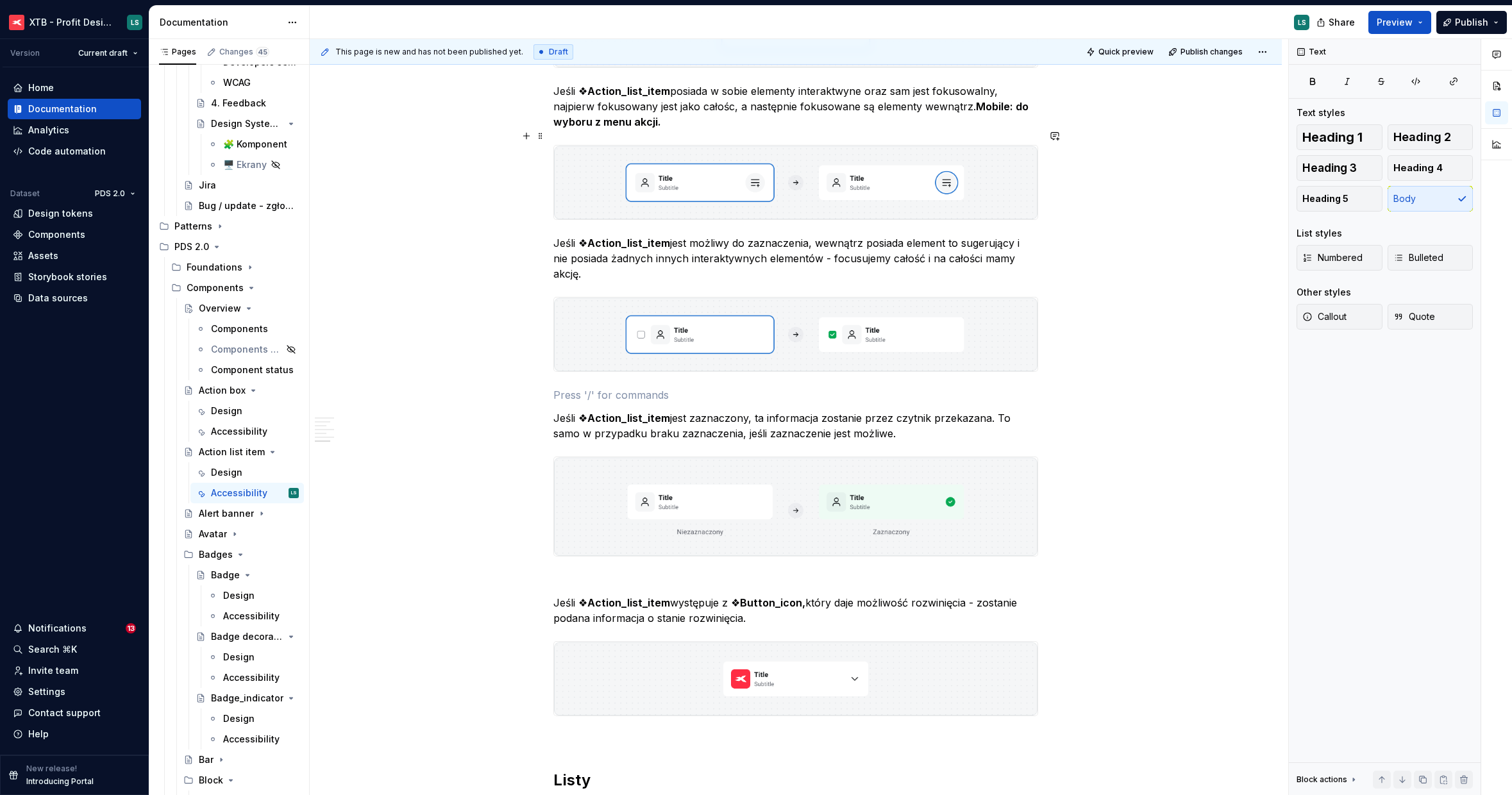
click at [700, 171] on img "To enrich screen reader interactions, please activate Accessibility in Grammarl…" at bounding box center [796, 183] width 483 height 73
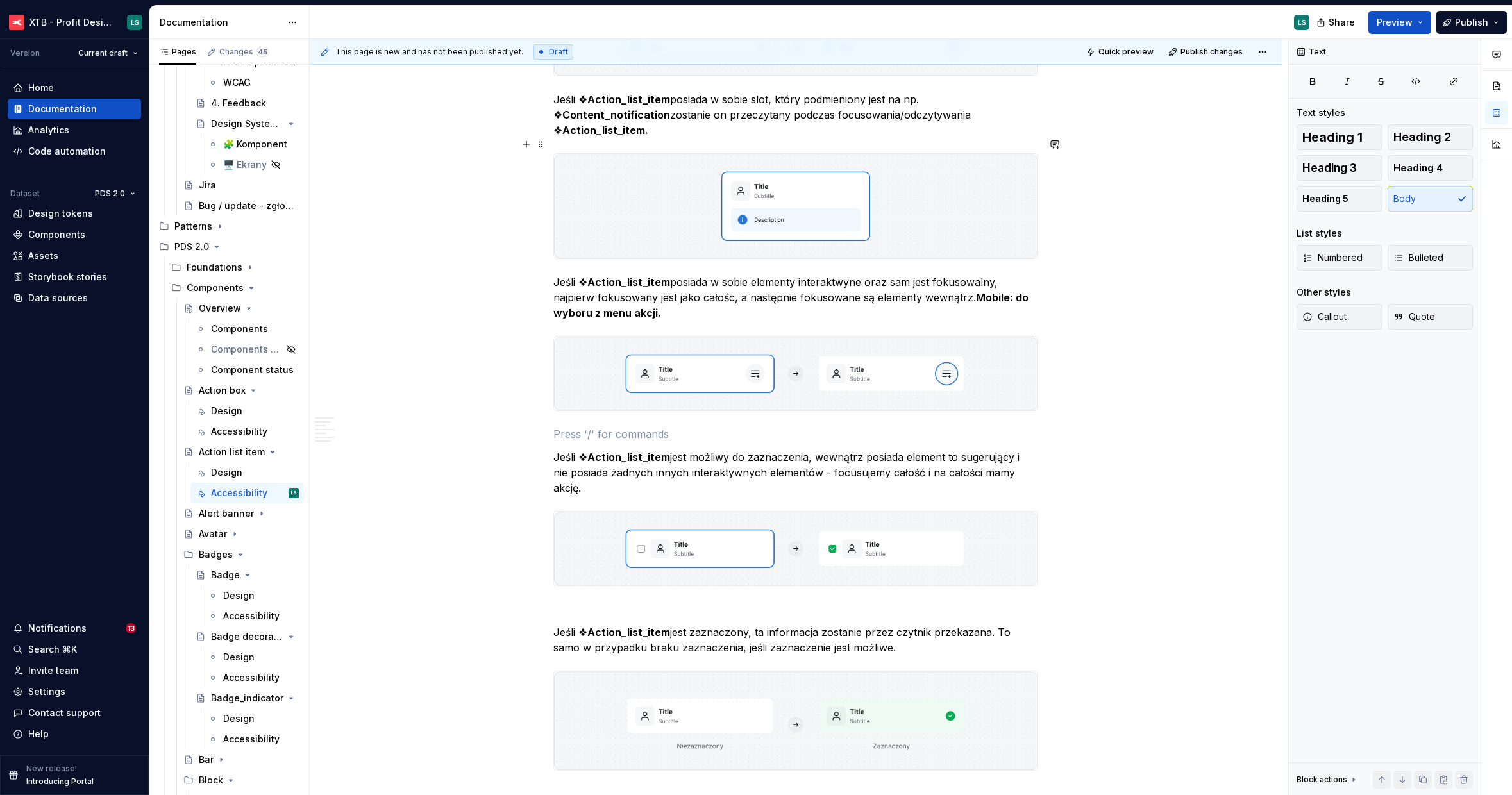
click at [681, 206] on img "To enrich screen reader interactions, please activate Accessibility in Grammarl…" at bounding box center [796, 206] width 483 height 105
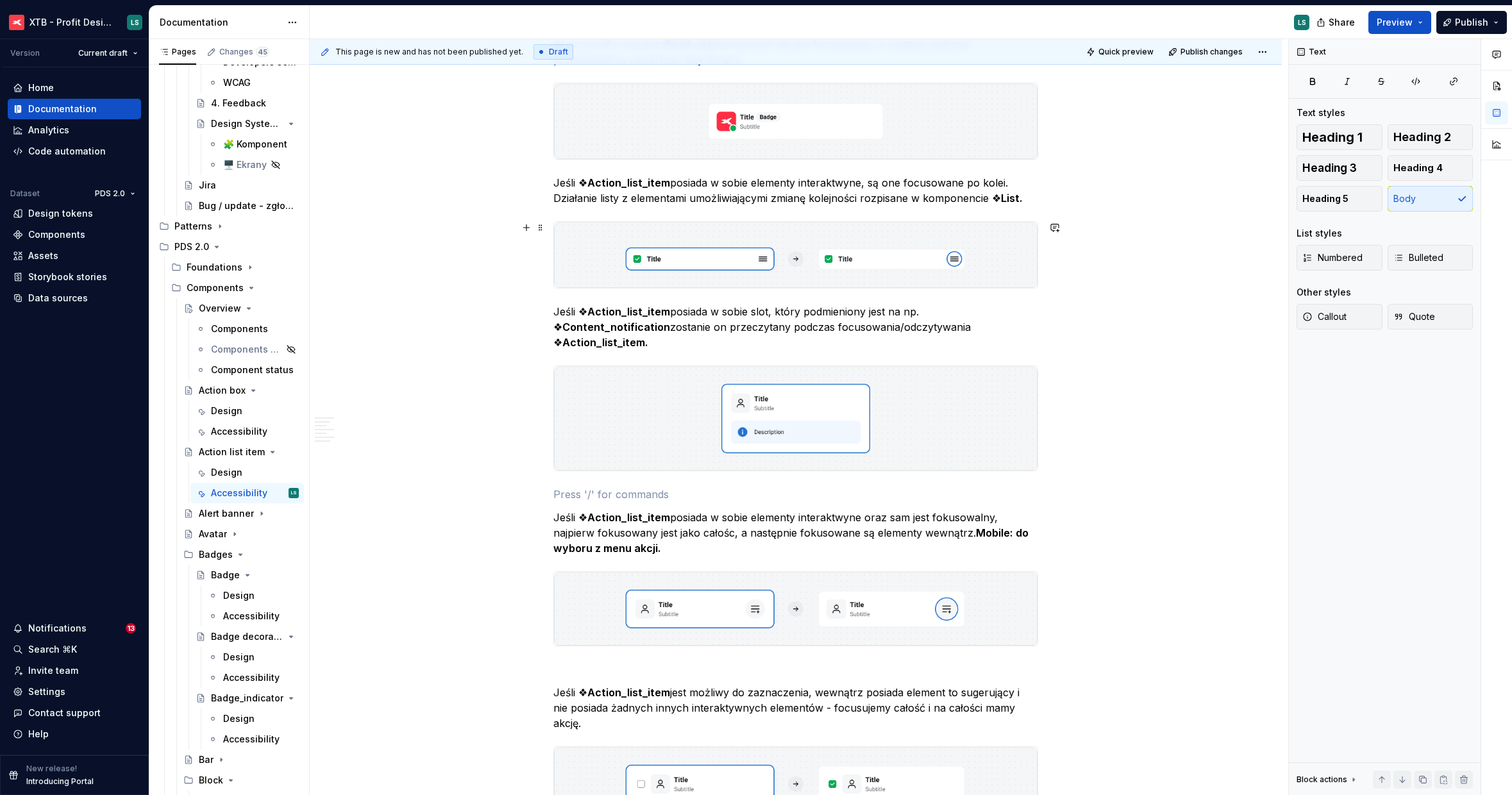
click at [687, 268] on img "To enrich screen reader interactions, please activate Accessibility in Grammarl…" at bounding box center [796, 255] width 483 height 66
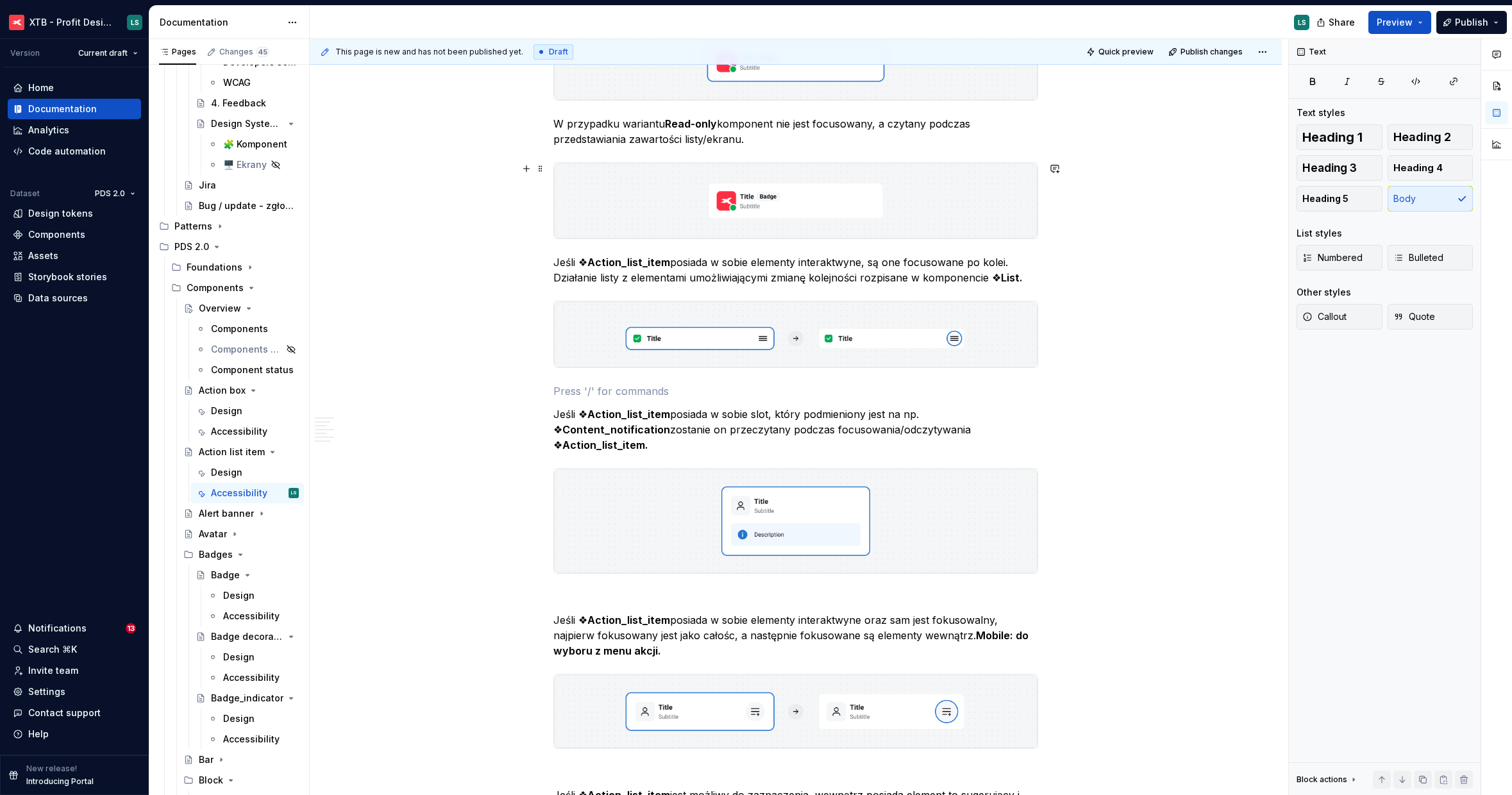
click at [693, 200] on img "To enrich screen reader interactions, please activate Accessibility in Grammarl…" at bounding box center [796, 201] width 483 height 76
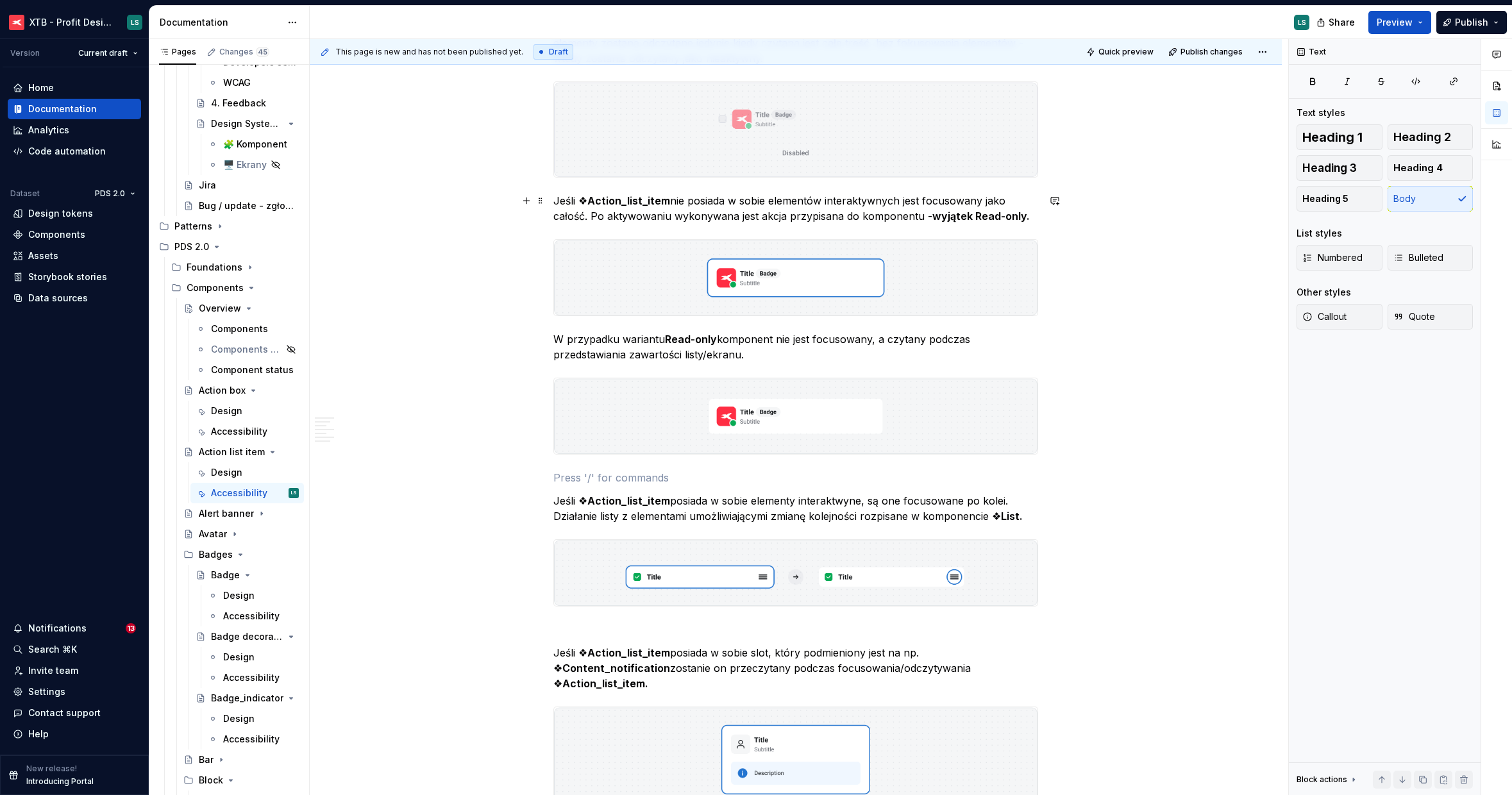
click at [705, 274] on img "To enrich screen reader interactions, please activate Accessibility in Grammarl…" at bounding box center [796, 278] width 483 height 76
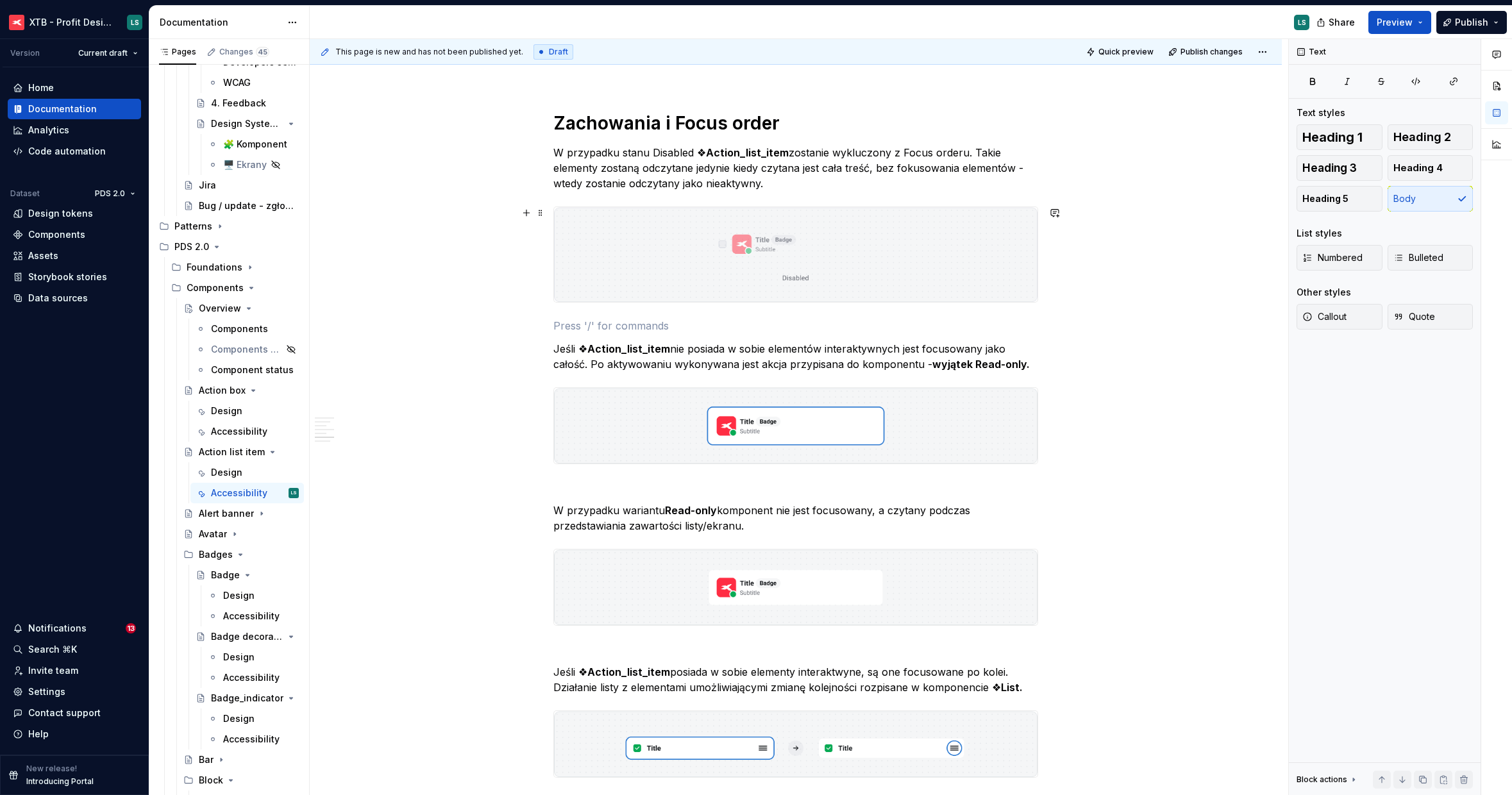
click at [1047, 293] on div "Ogólne Screenreader Sekcja określa nam jakie informacje, powinien przekazać uży…" at bounding box center [796, 628] width 972 height 3302
click at [803, 258] on img "To enrich screen reader interactions, please activate Accessibility in Grammarl…" at bounding box center [796, 254] width 483 height 95
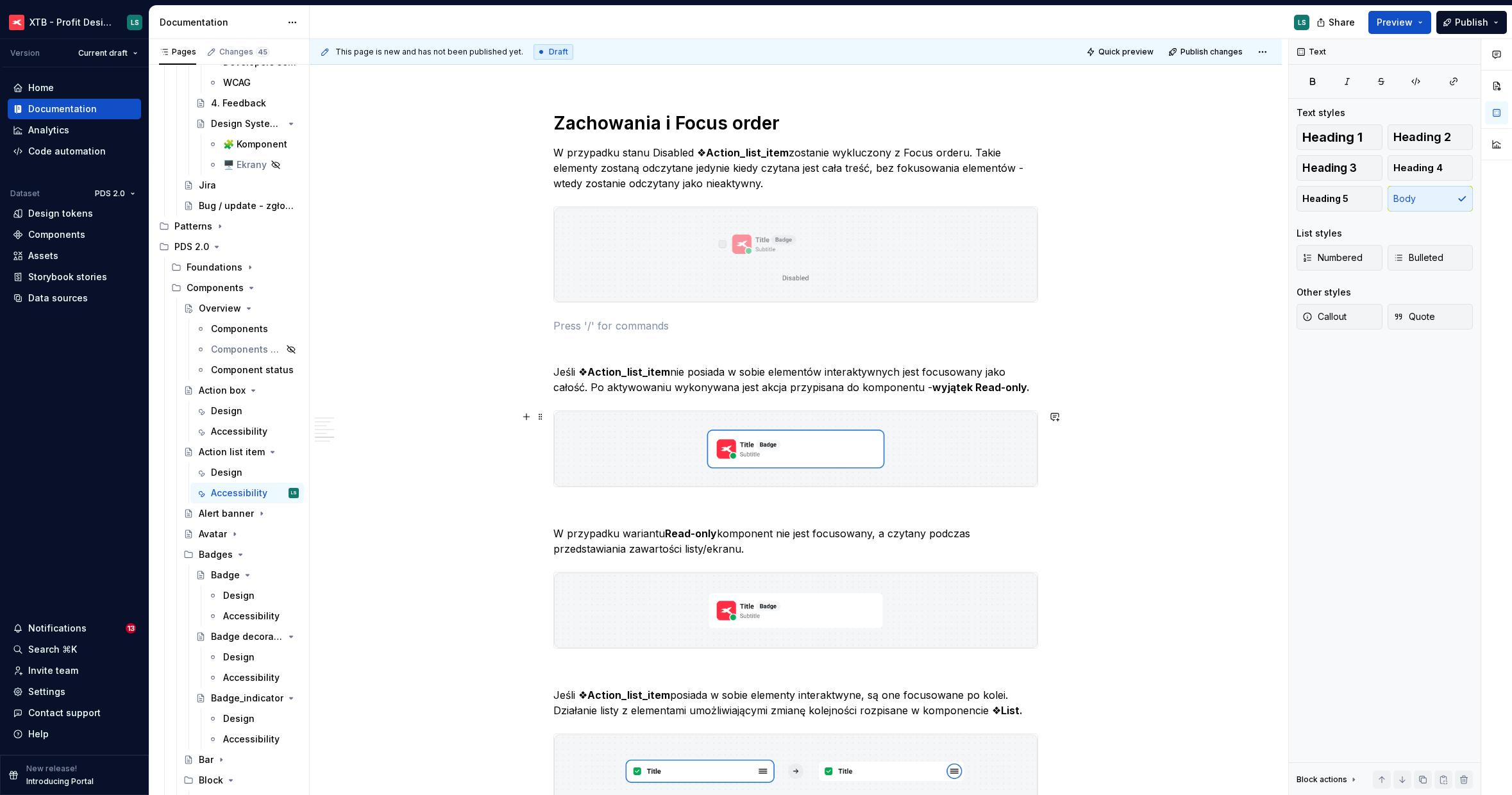
click at [714, 450] on img "To enrich screen reader interactions, please activate Accessibility in Grammarl…" at bounding box center [796, 449] width 483 height 76
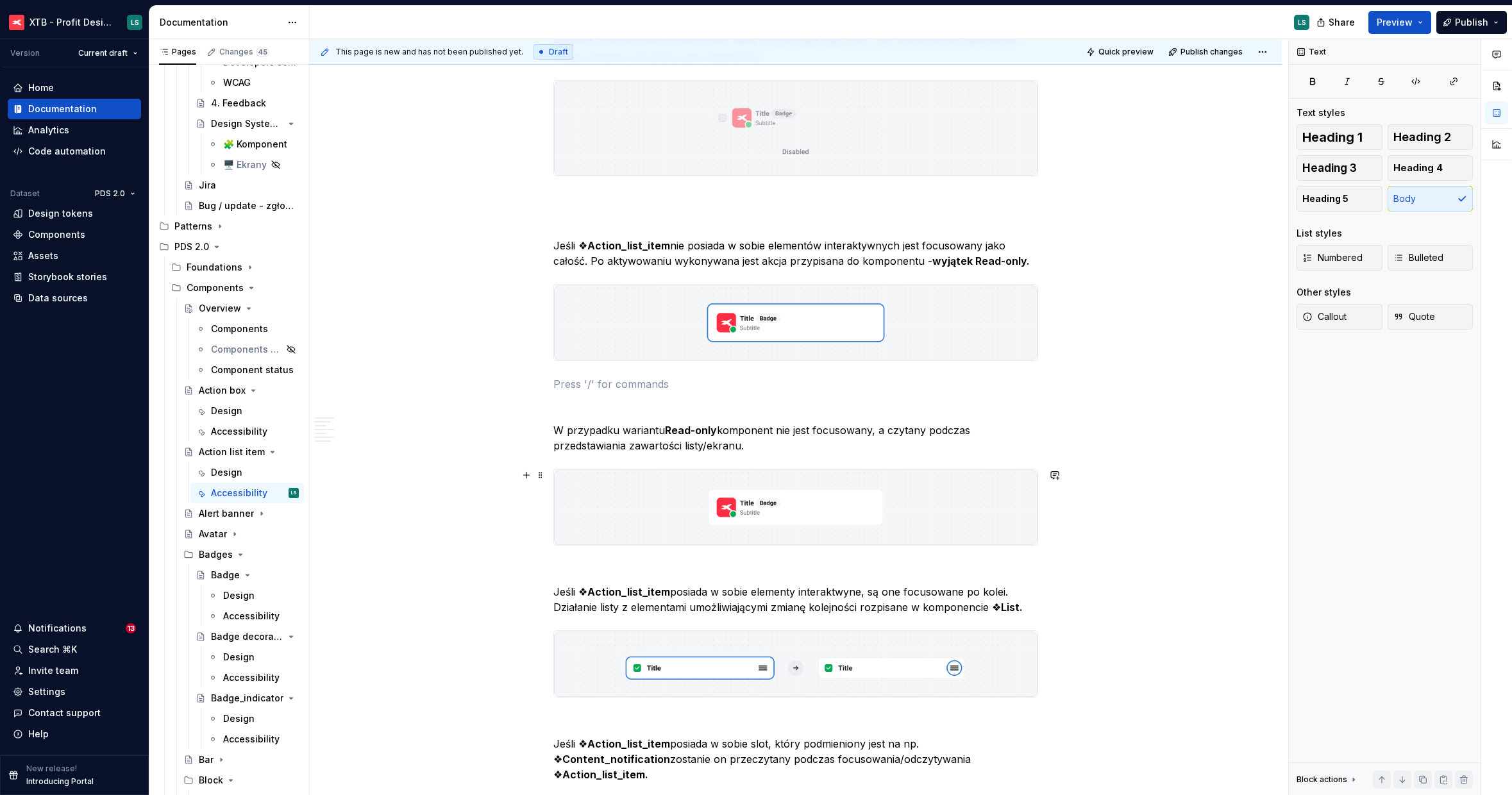
click at [715, 499] on img "To enrich screen reader interactions, please activate Accessibility in Grammarl…" at bounding box center [796, 507] width 483 height 76
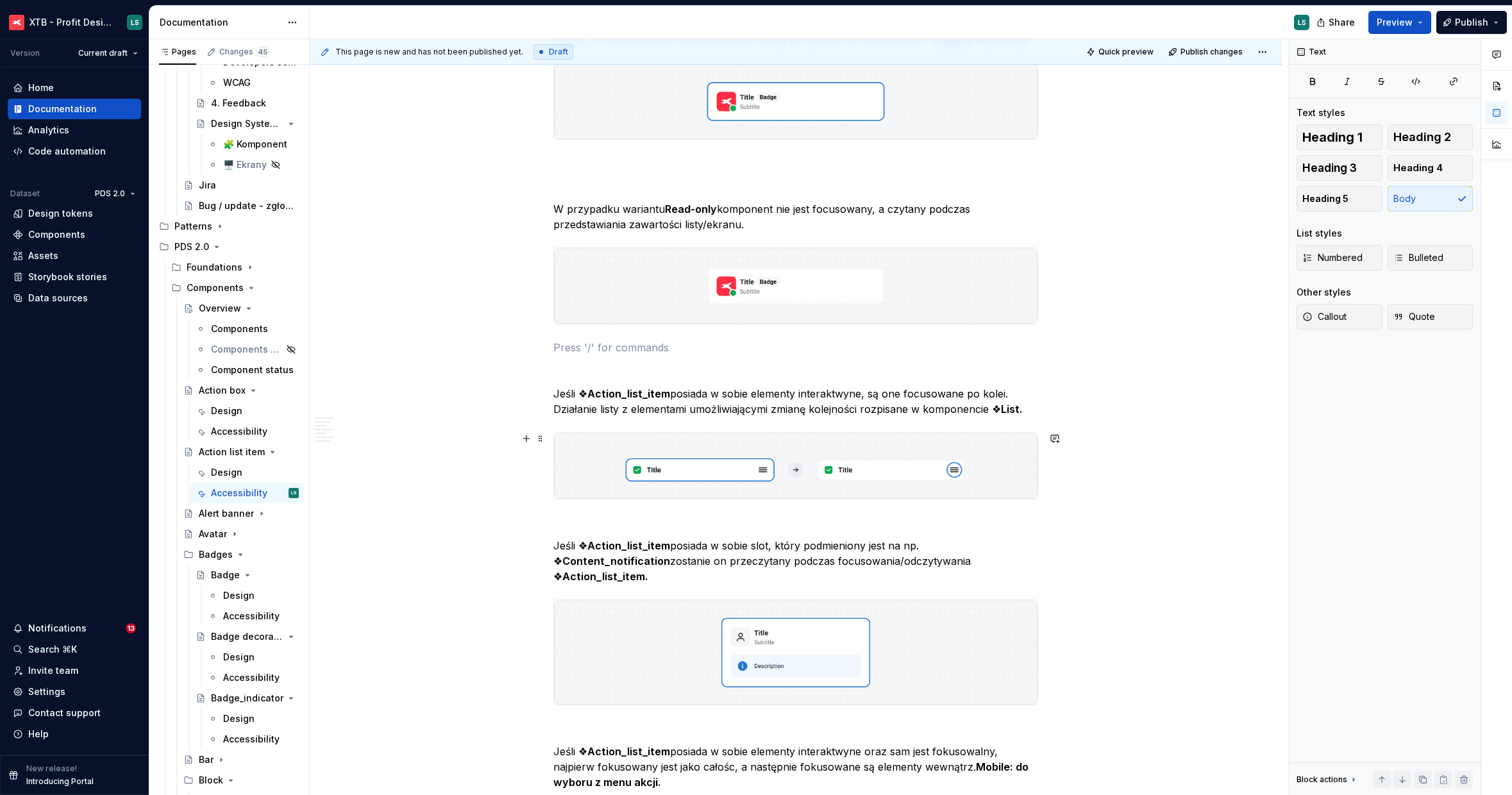
click at [709, 465] on img "To enrich screen reader interactions, please activate Accessibility in Grammarl…" at bounding box center [796, 466] width 483 height 66
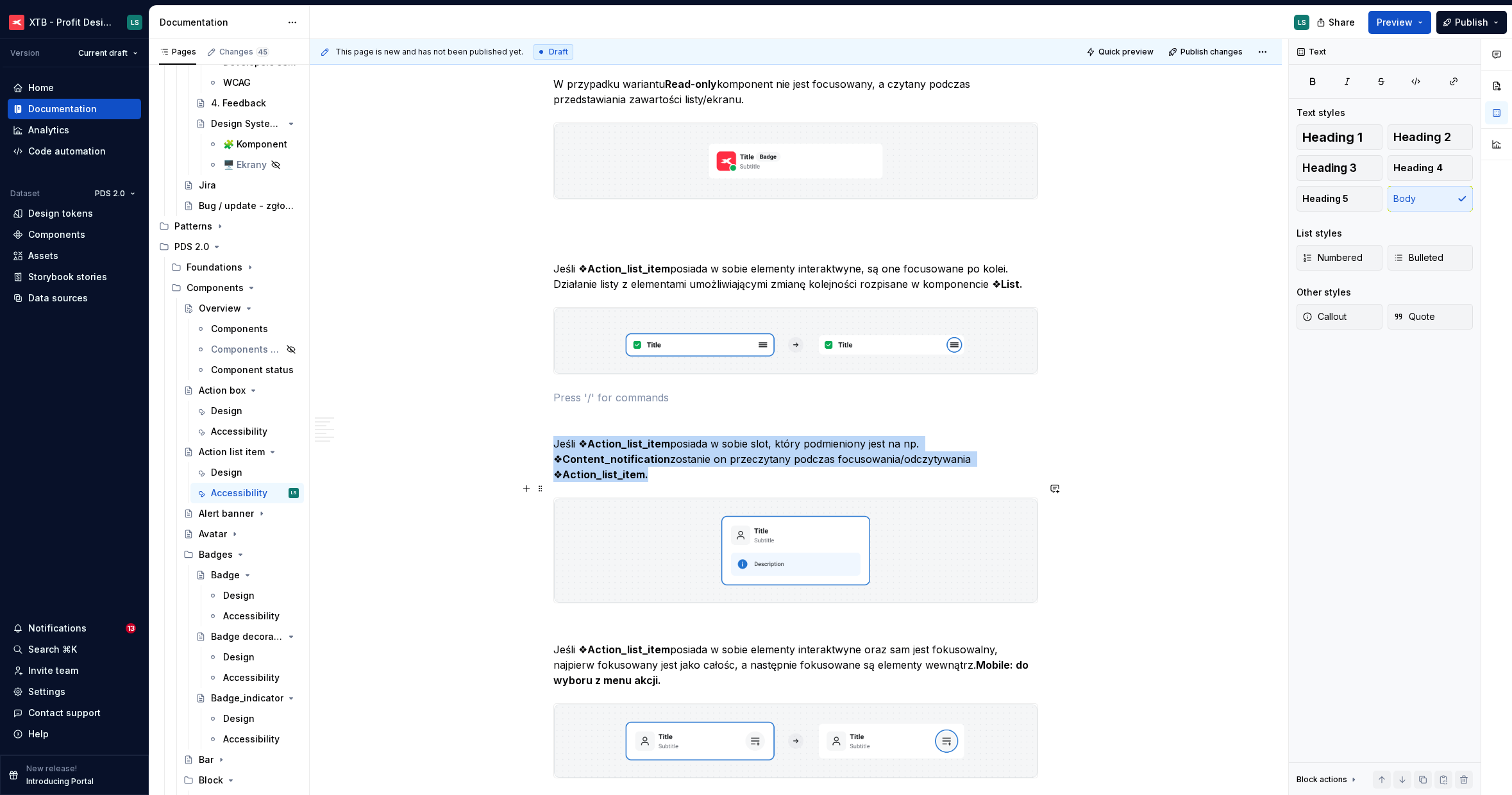
click at [695, 518] on img "To enrich screen reader interactions, please activate Accessibility in Grammarl…" at bounding box center [796, 550] width 483 height 105
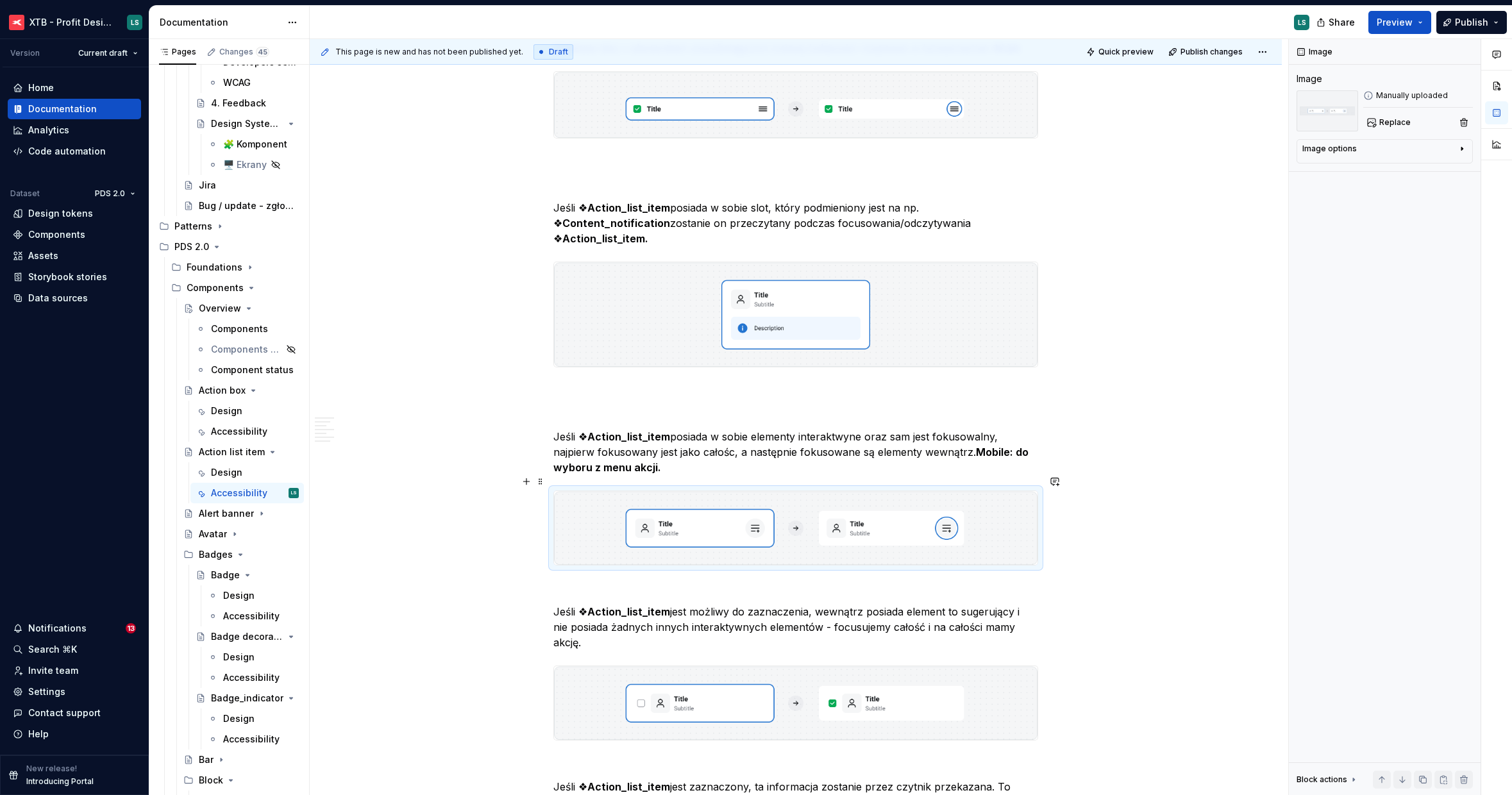
click at [695, 545] on img "To enrich screen reader interactions, please activate Accessibility in Grammarl…" at bounding box center [796, 528] width 483 height 73
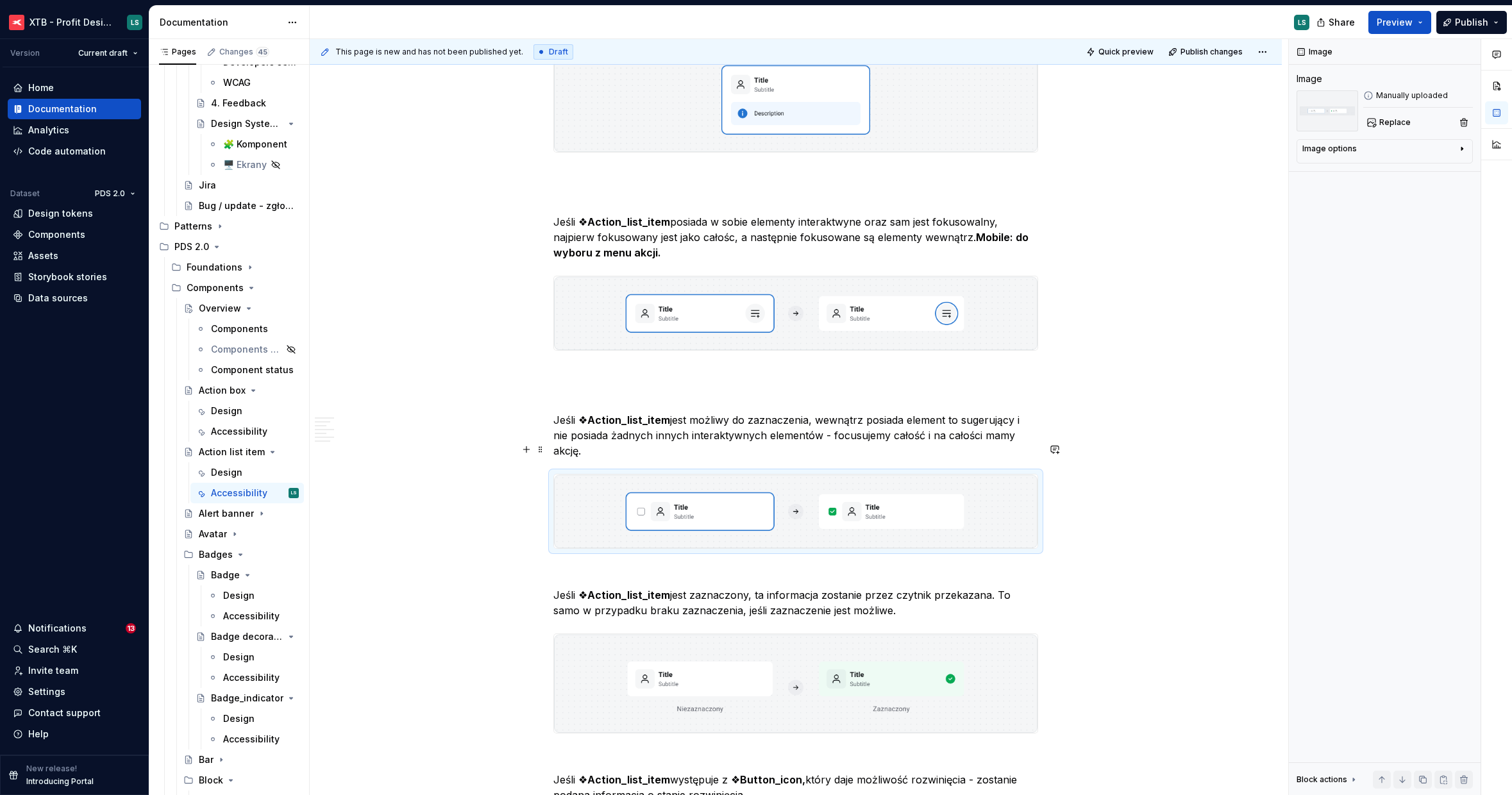
click at [696, 490] on img "To enrich screen reader interactions, please activate Accessibility in Grammarl…" at bounding box center [796, 511] width 483 height 73
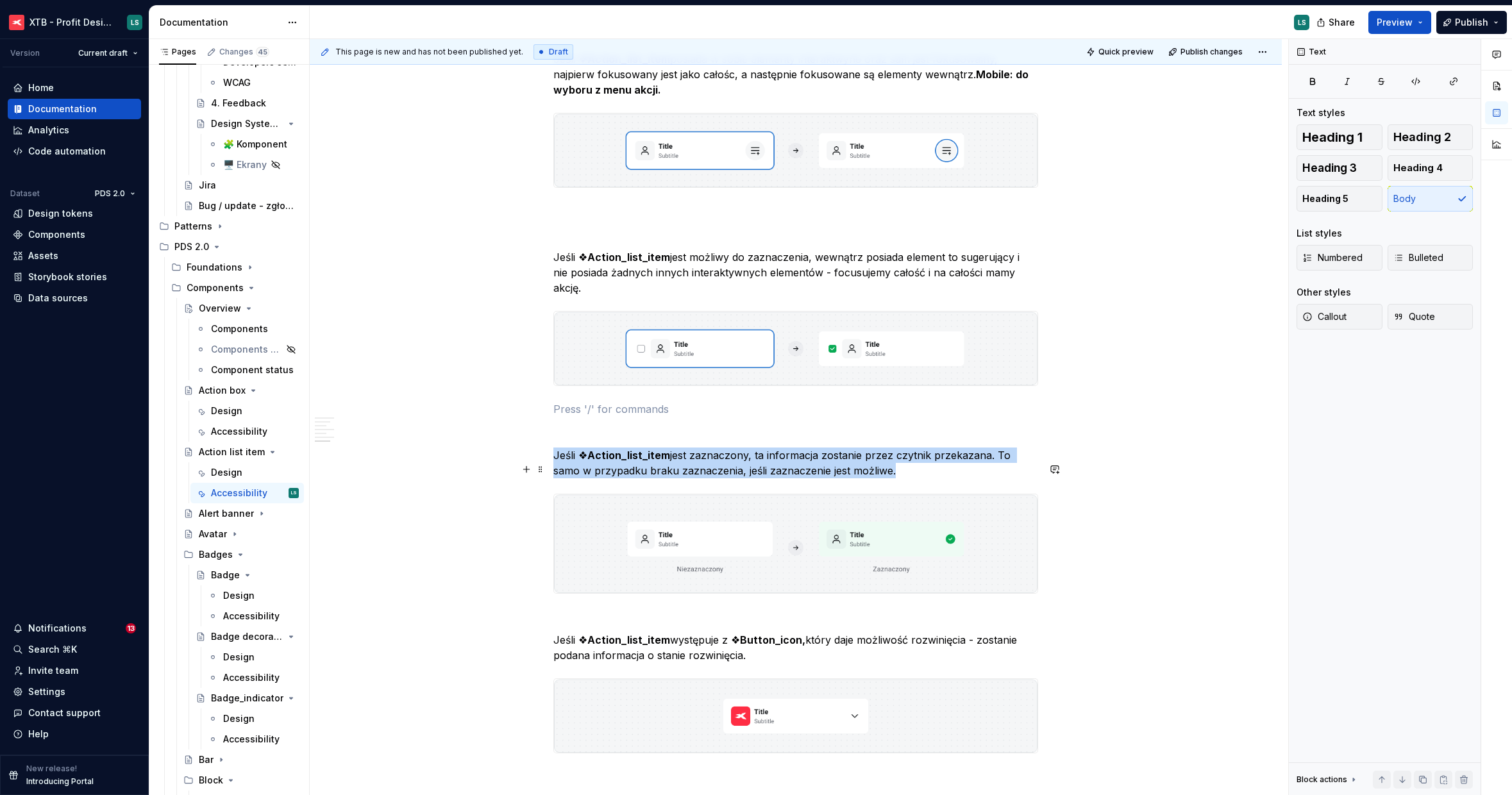
click at [726, 518] on img "To enrich screen reader interactions, please activate Accessibility in Grammarl…" at bounding box center [796, 543] width 483 height 98
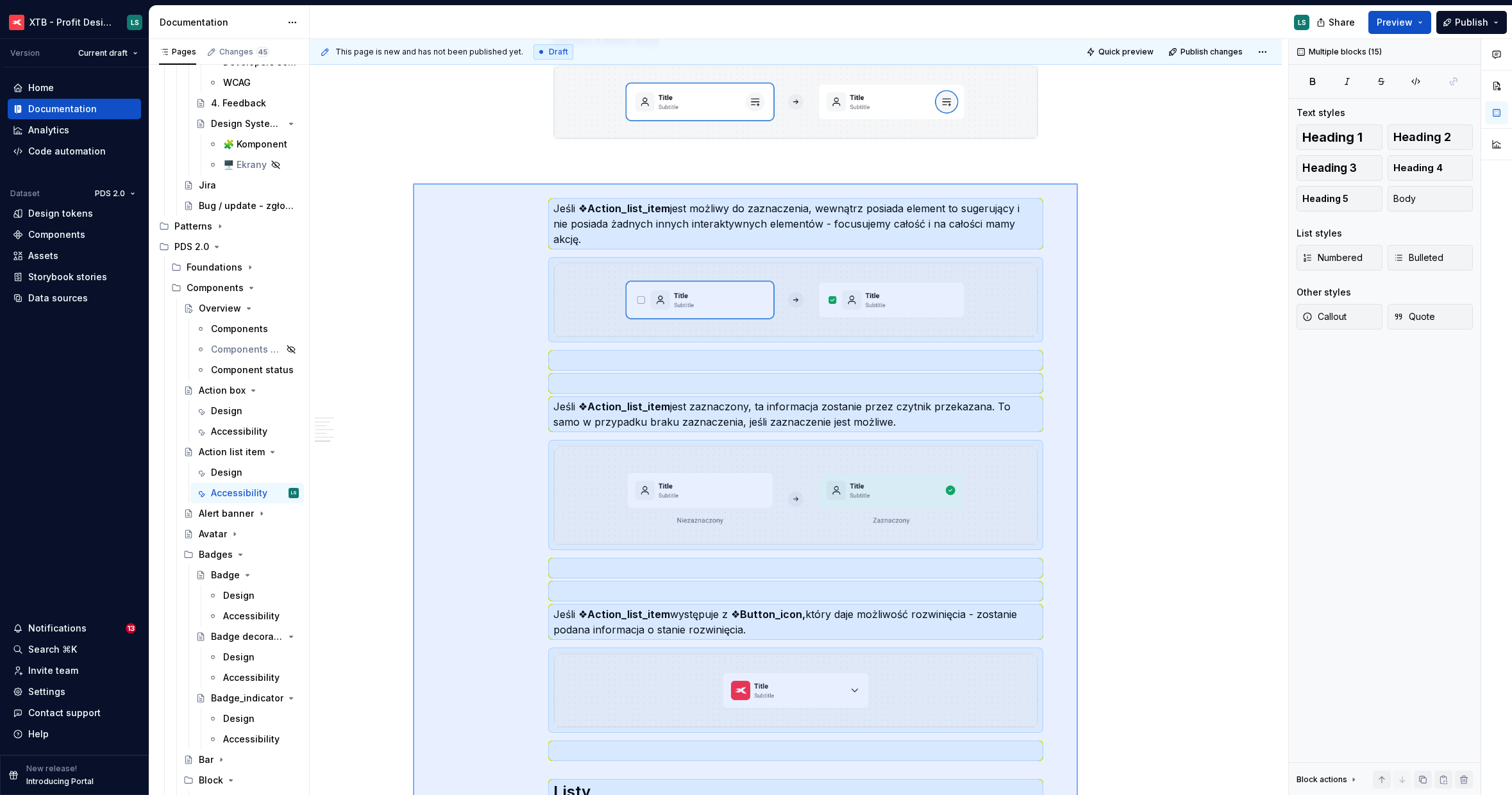
drag, startPoint x: 460, startPoint y: 586, endPoint x: 1079, endPoint y: 184, distance: 738.1
click at [1079, 184] on div "This page is new and has not been published yet. Draft Quick preview Publish ch…" at bounding box center [799, 417] width 978 height 757
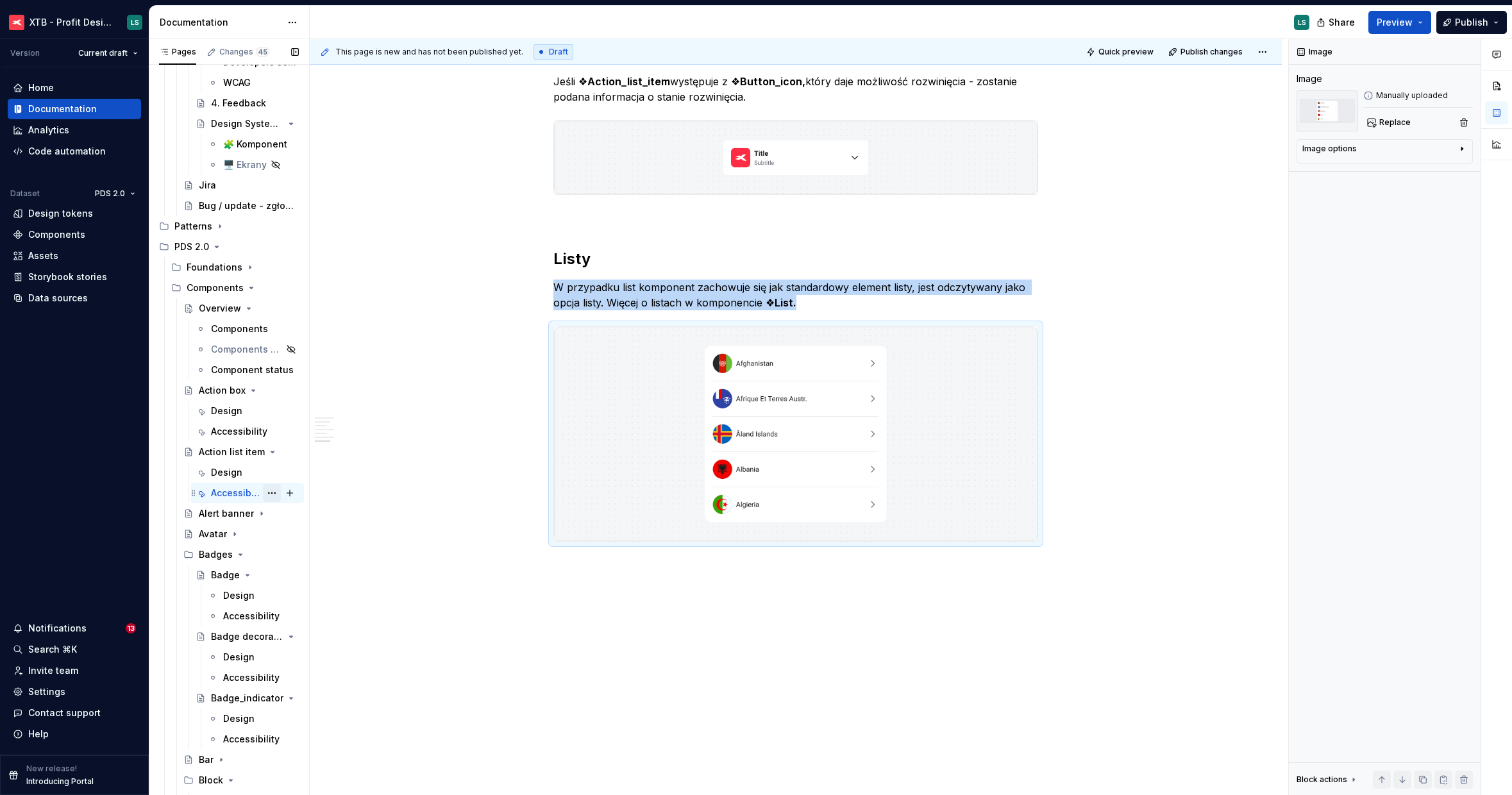
click at [263, 496] on button "Page tree" at bounding box center [272, 493] width 18 height 18
click at [285, 536] on div "Duplicate tab" at bounding box center [342, 536] width 125 height 13
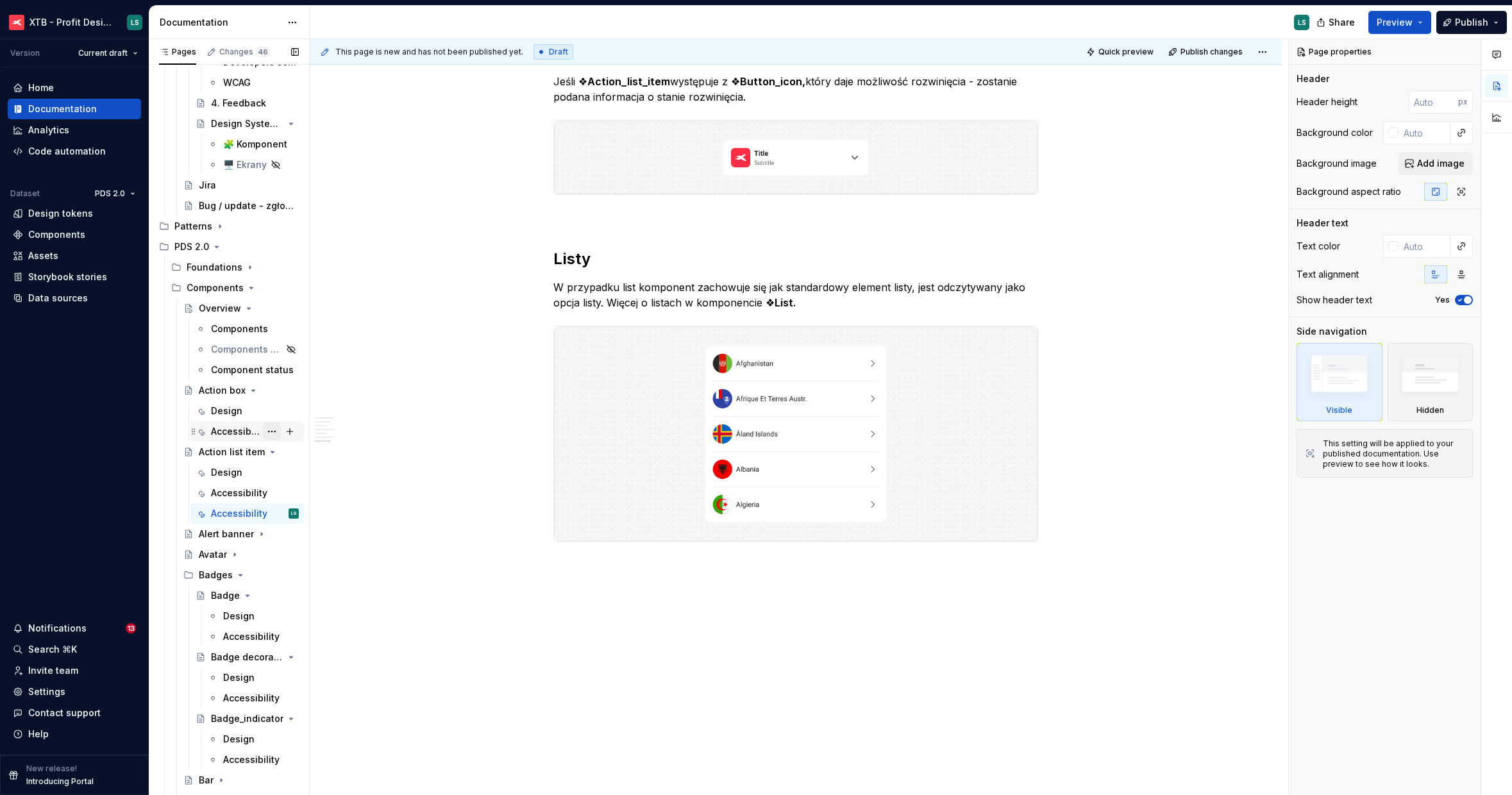
click at [269, 431] on button "Page tree" at bounding box center [272, 432] width 18 height 18
click at [321, 568] on div "Delete tab" at bounding box center [342, 574] width 125 height 13
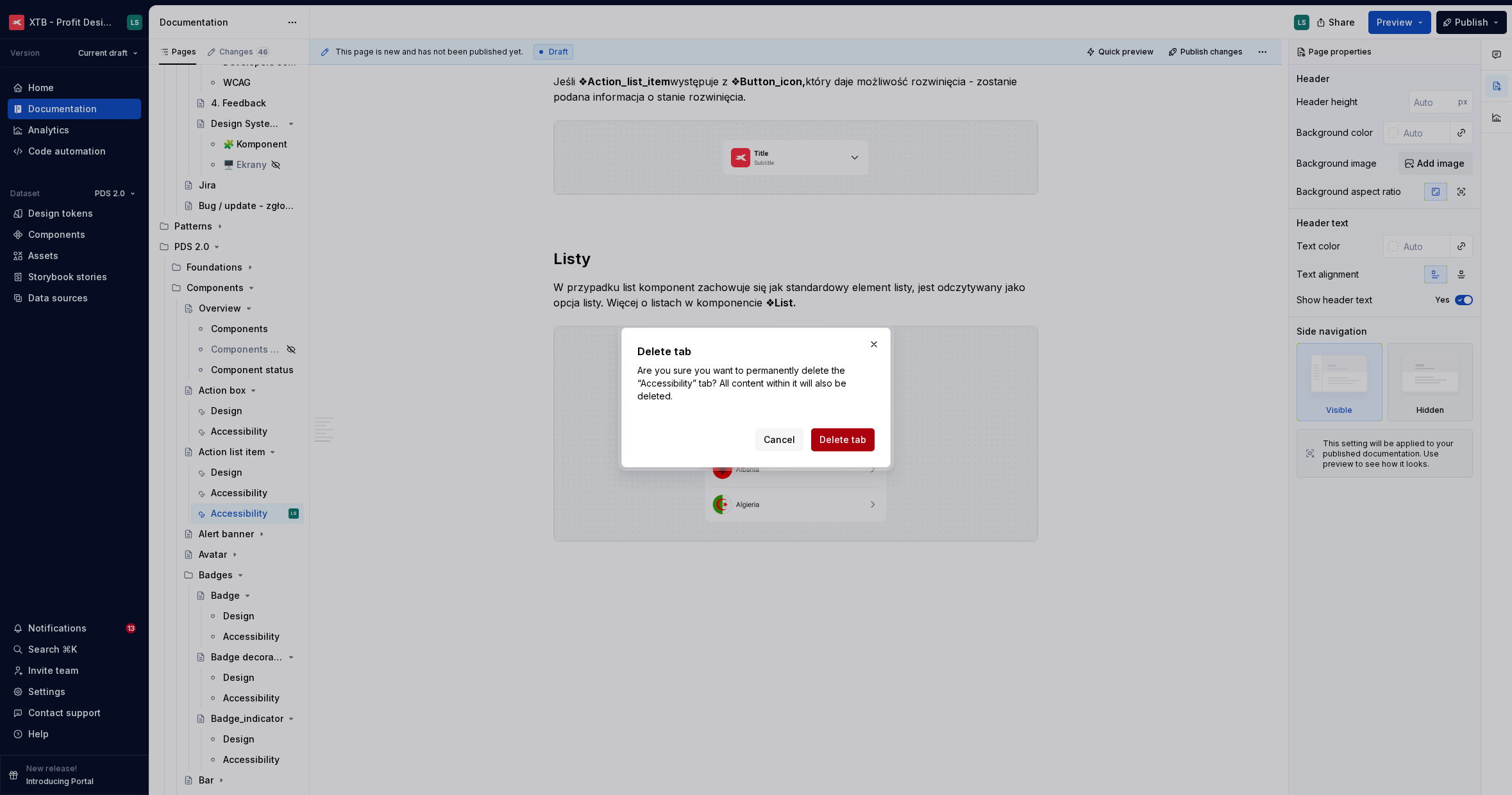
click at [833, 440] on span "Delete tab" at bounding box center [842, 440] width 47 height 13
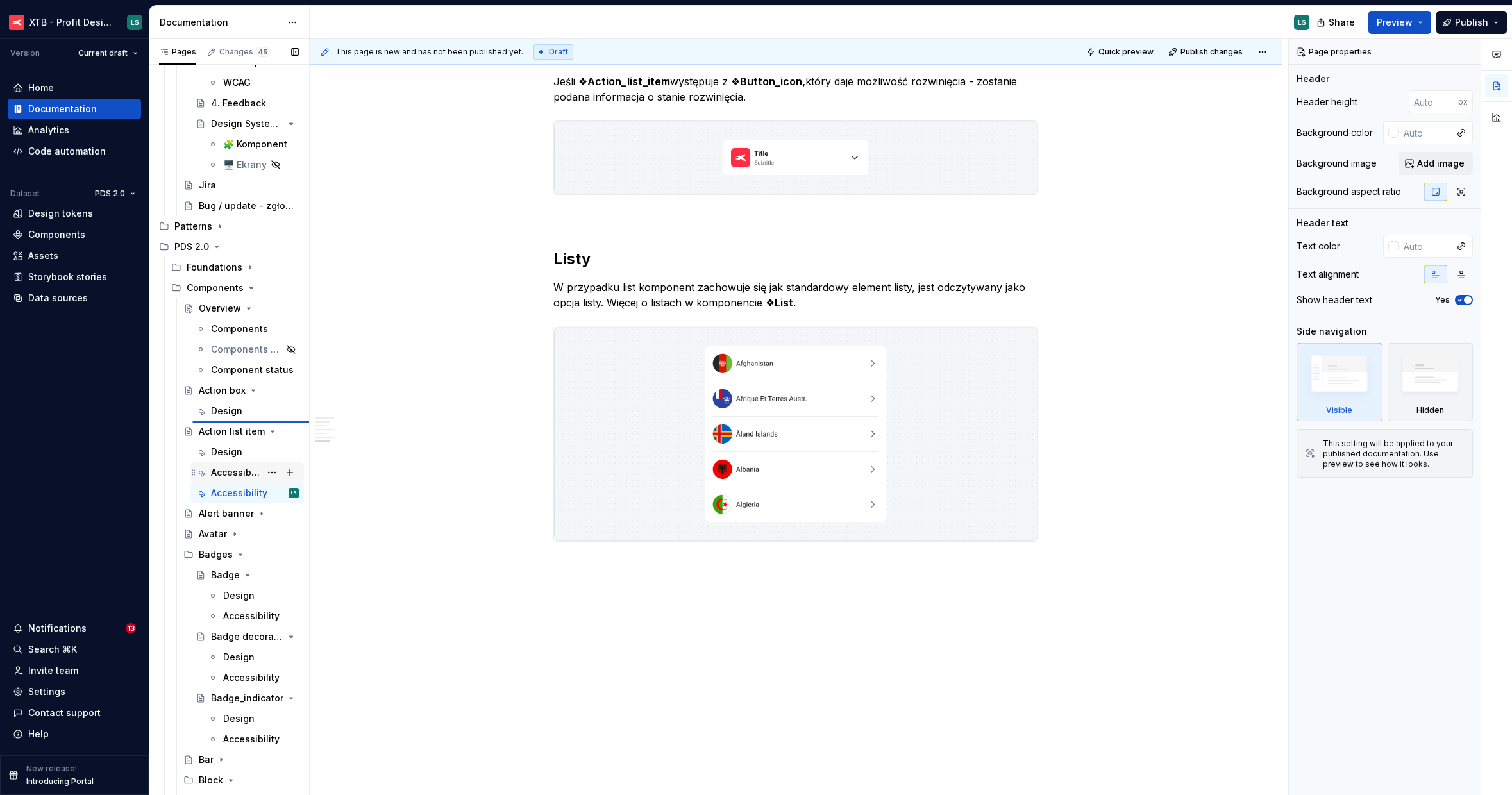
type textarea "*"
type textarea "Action box"
type textarea "Box type item of the list that can be interacted with."
click at [234, 435] on div "Accessibility" at bounding box center [235, 432] width 49 height 13
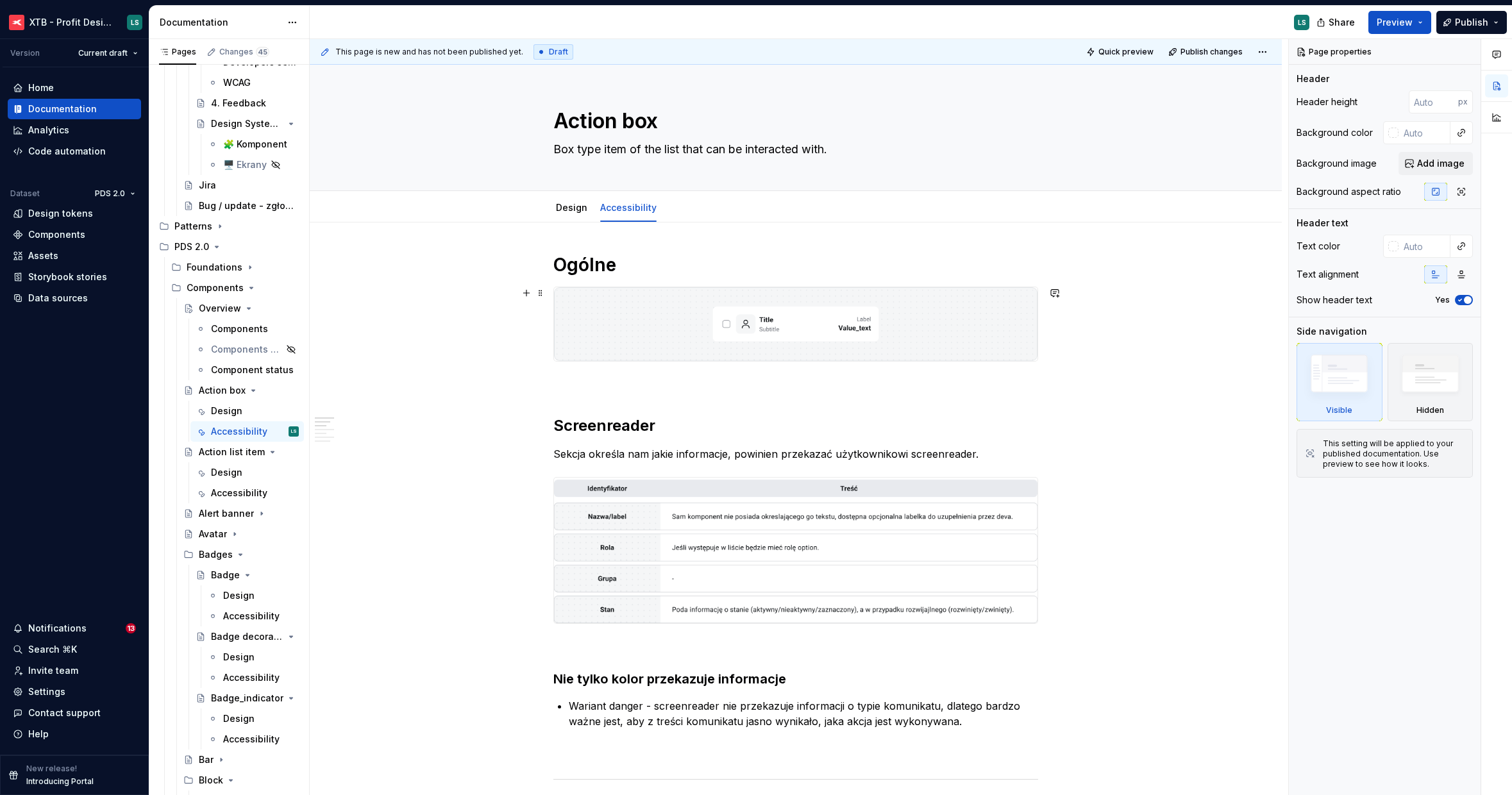
click at [916, 292] on img at bounding box center [796, 324] width 483 height 73
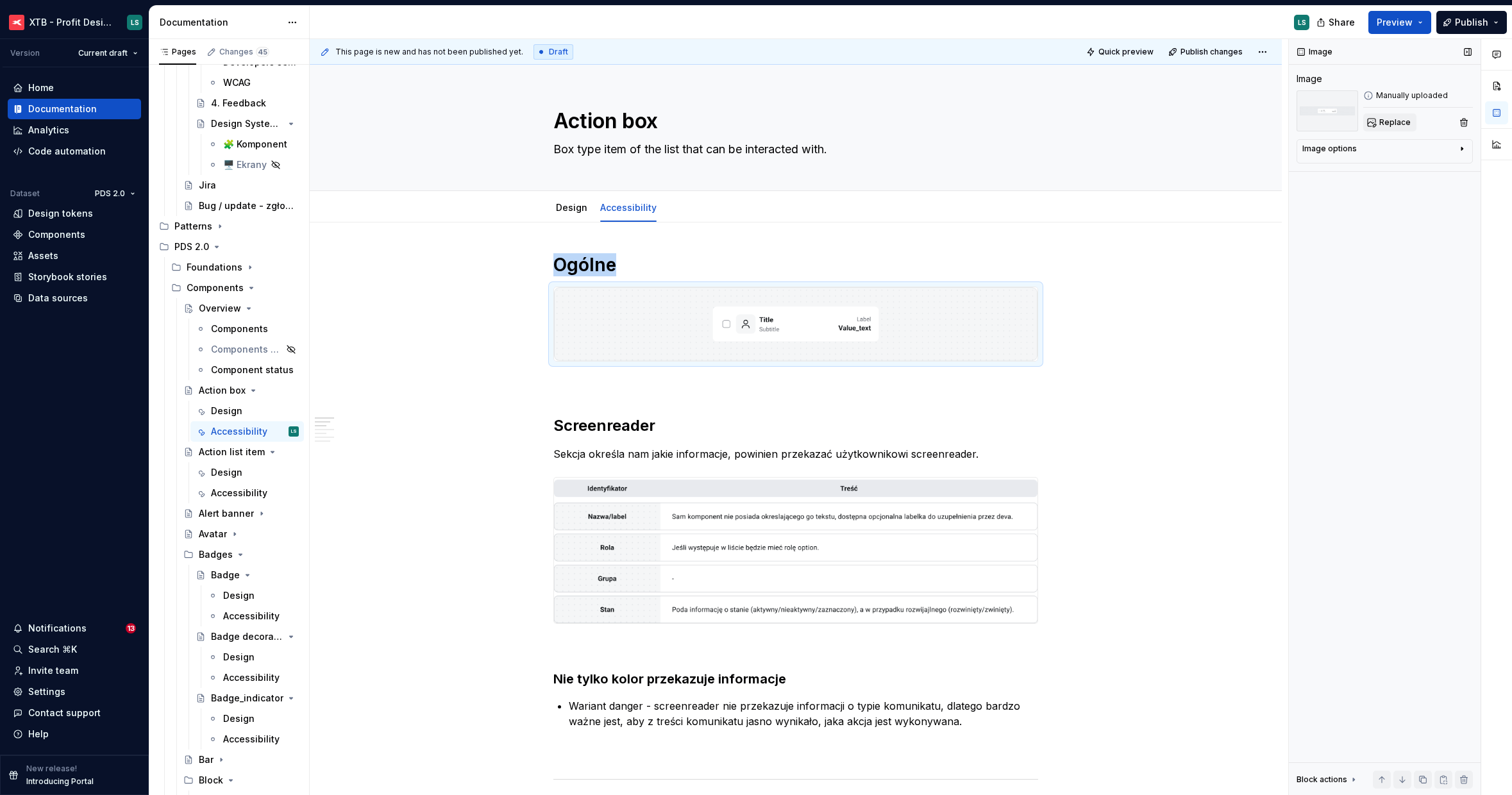
click at [1375, 124] on button "Replace" at bounding box center [1389, 123] width 53 height 18
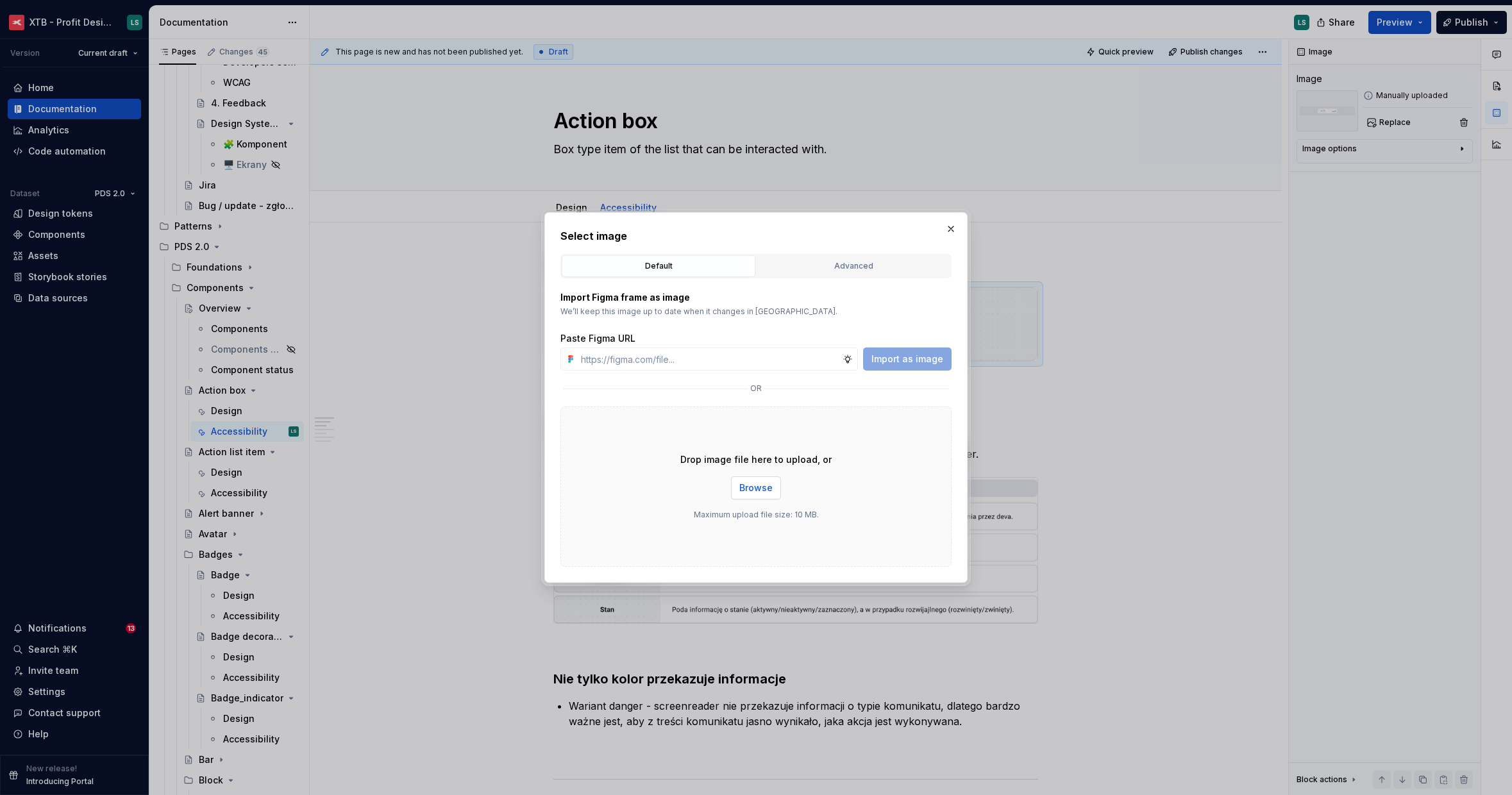
click at [737, 483] on button "Browse" at bounding box center [756, 488] width 50 height 23
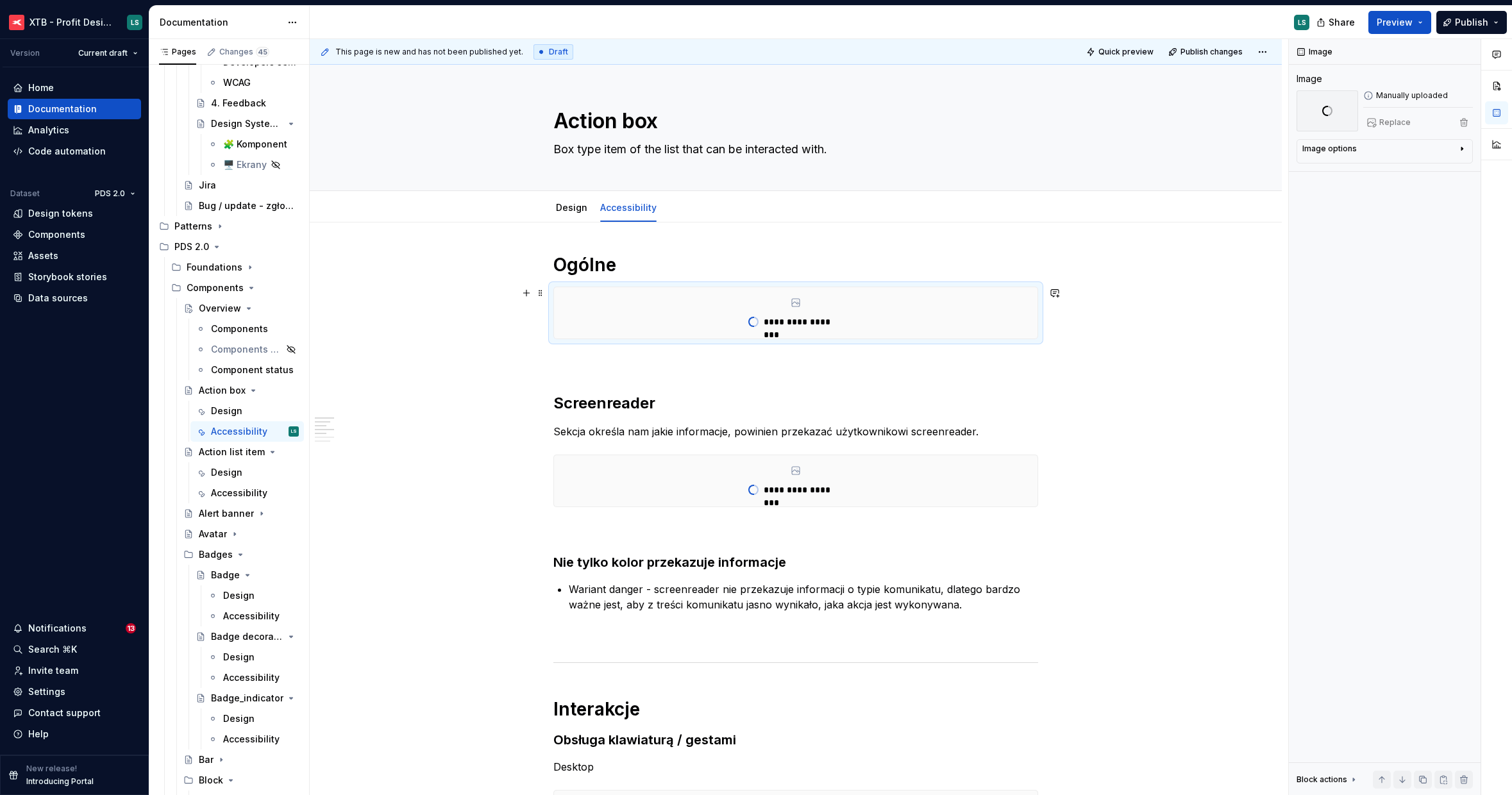
type textarea "*"
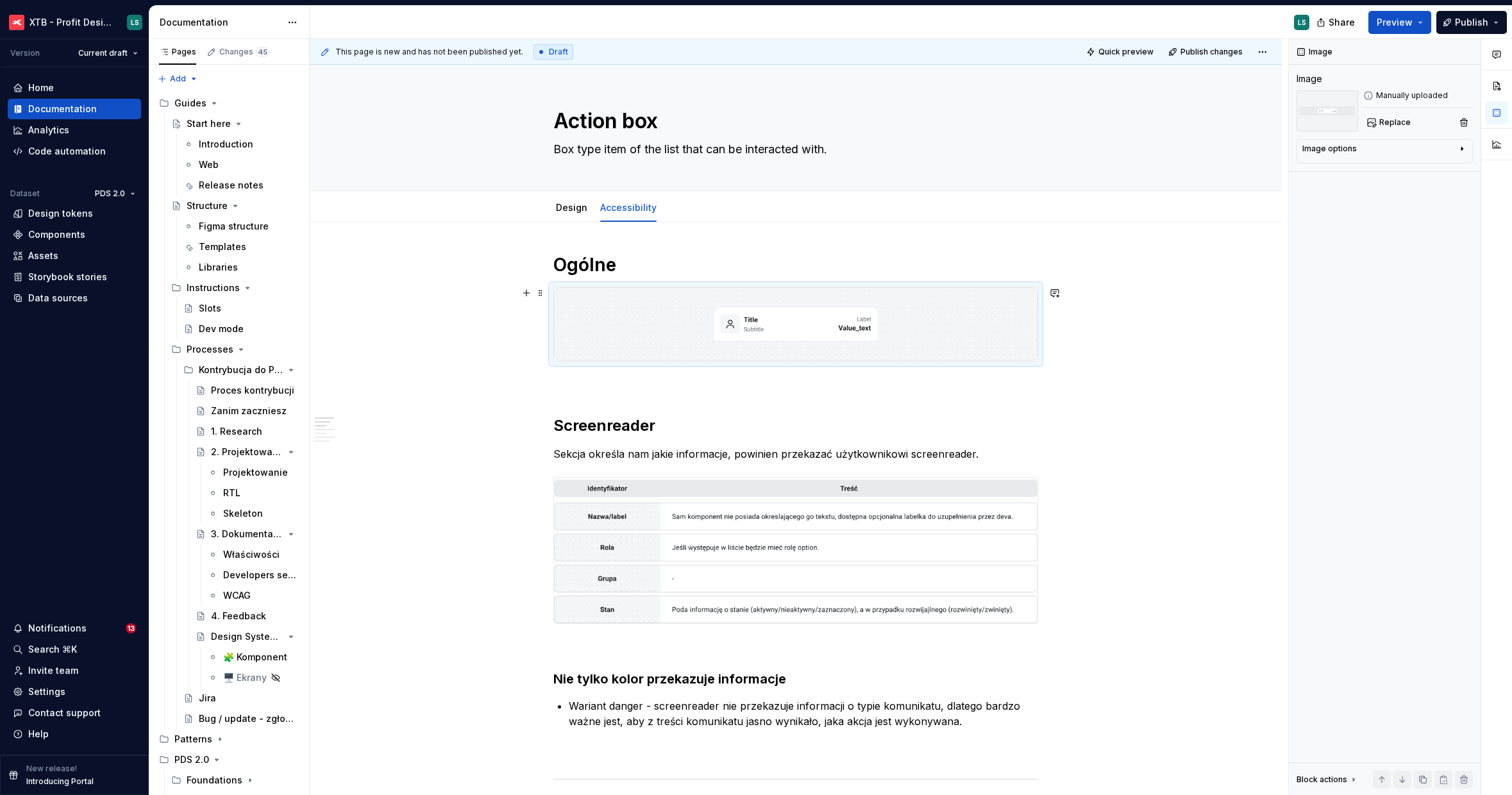
scroll to position [513, 0]
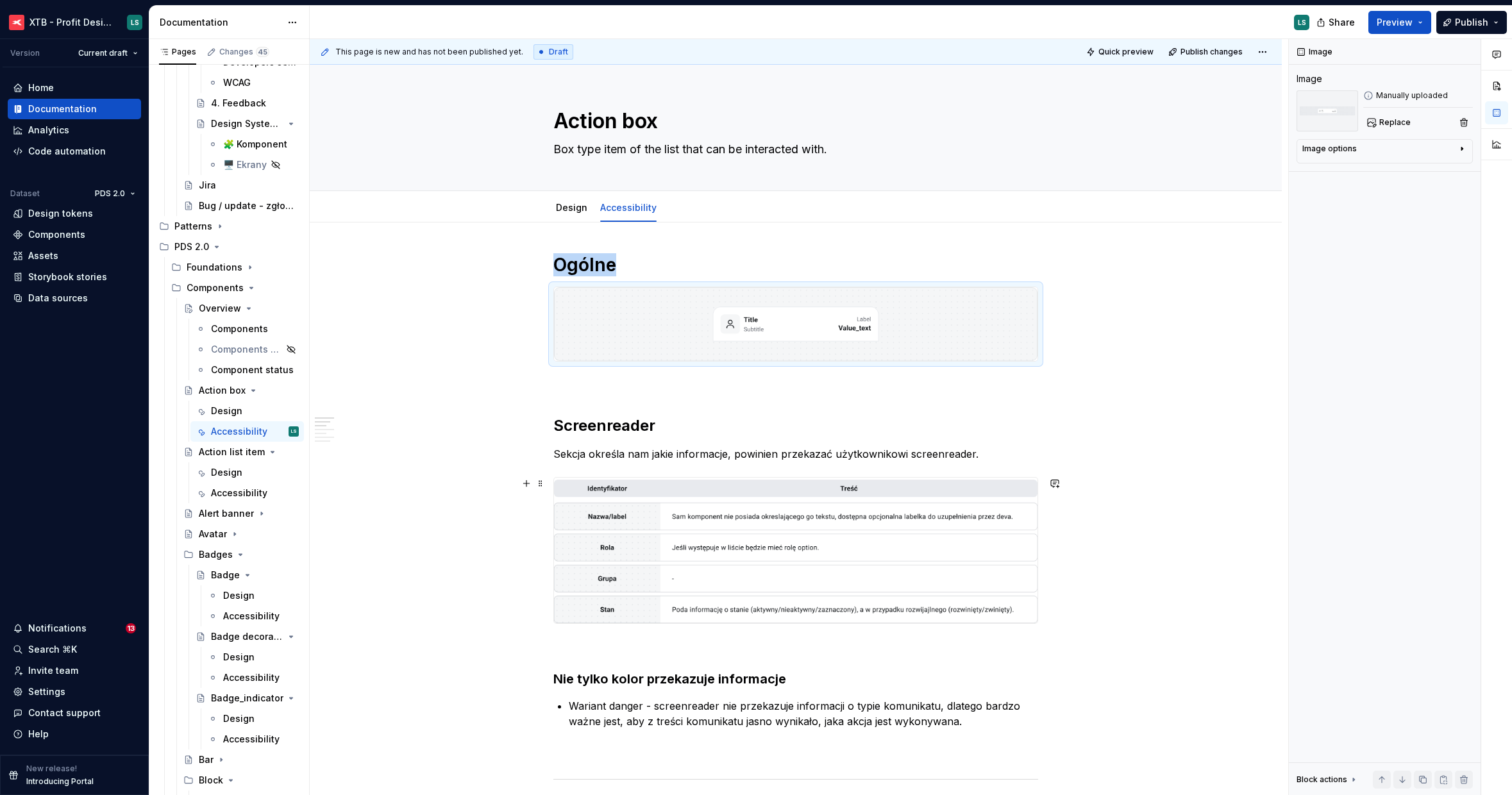
click at [944, 523] on img "To enrich screen reader interactions, please activate Accessibility in Grammarl…" at bounding box center [796, 551] width 483 height 146
click at [1383, 116] on button "Replace" at bounding box center [1389, 123] width 53 height 18
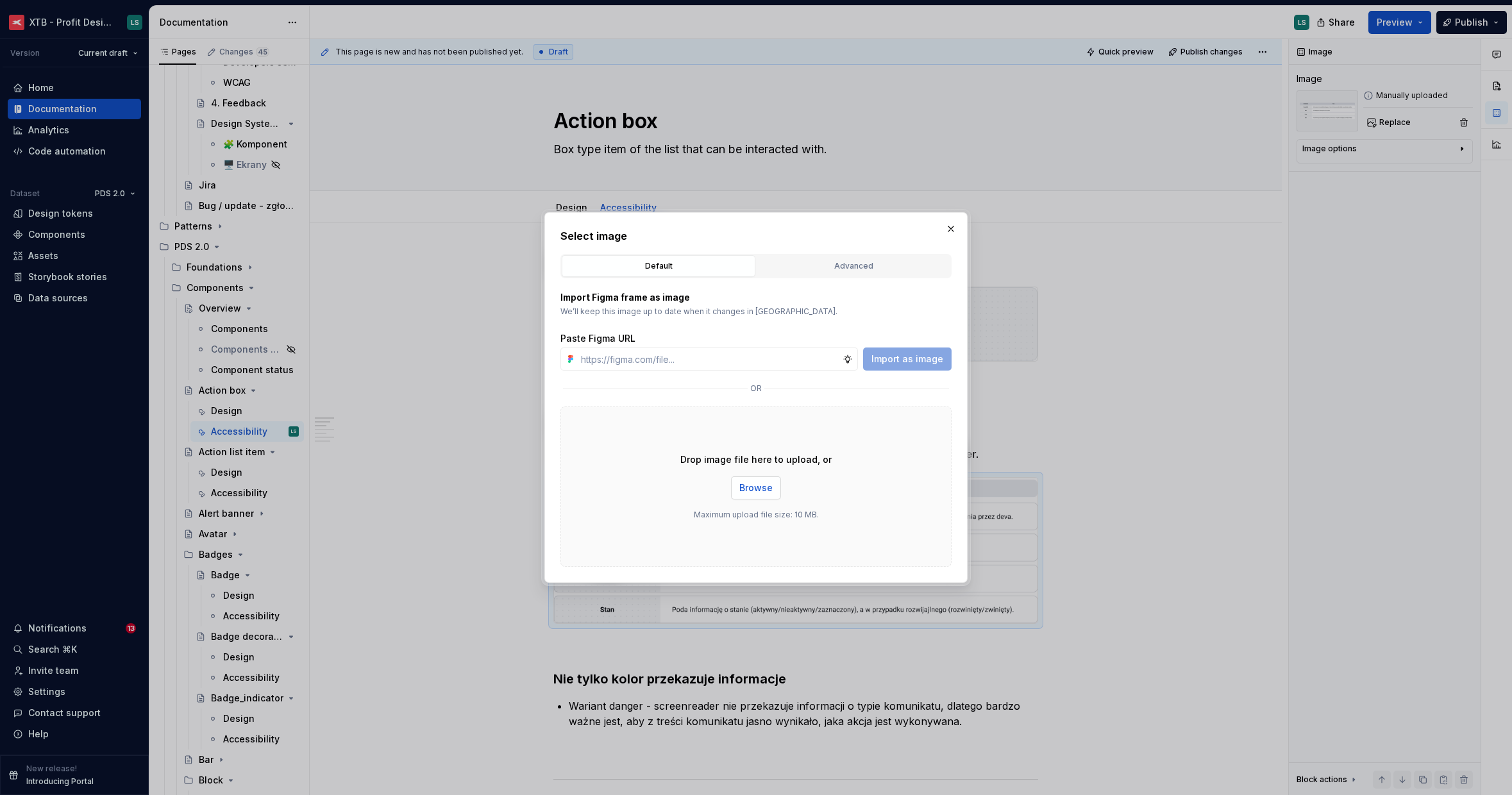
click at [756, 493] on span "Browse" at bounding box center [756, 488] width 33 height 13
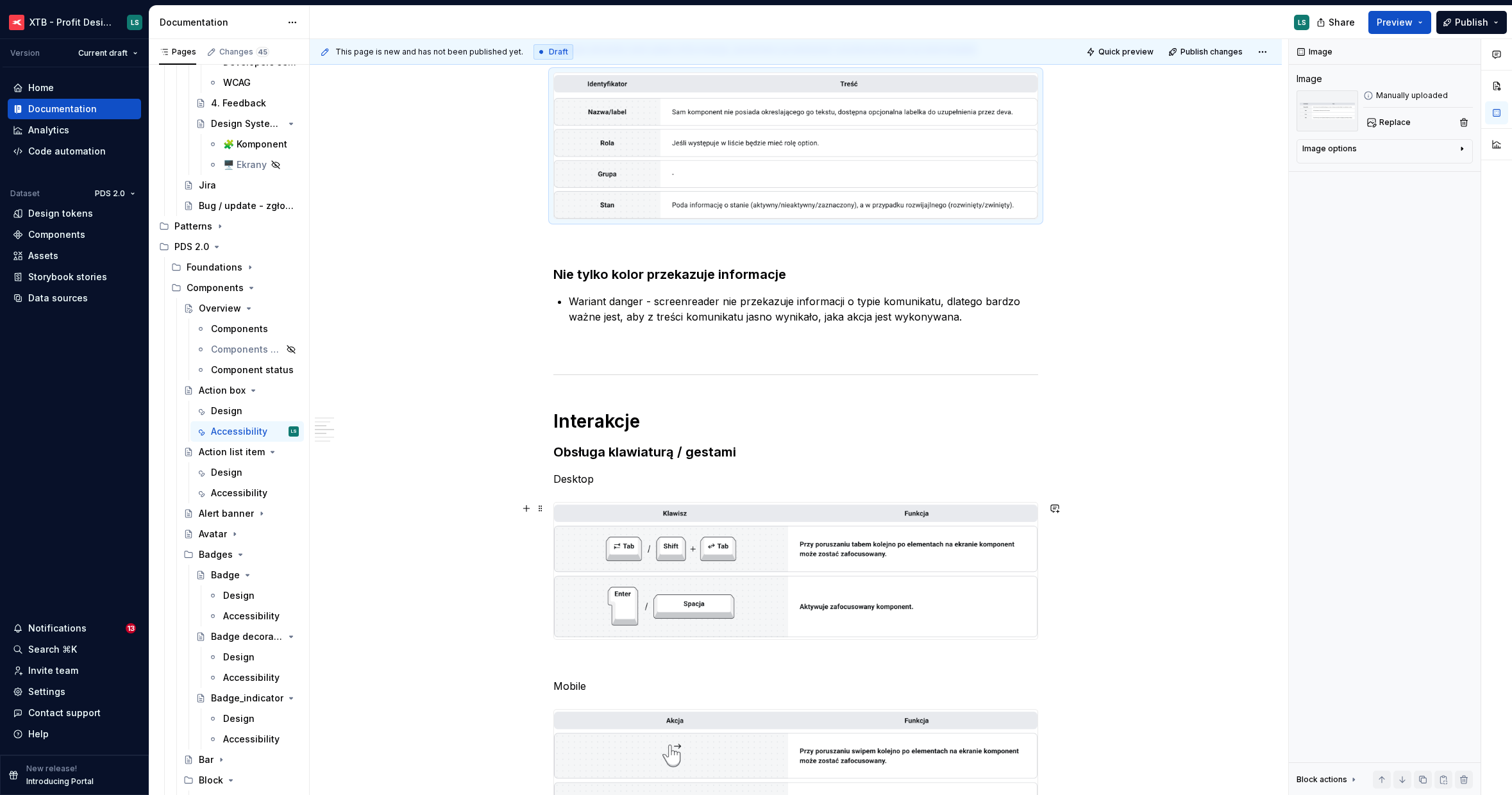
scroll to position [502, 0]
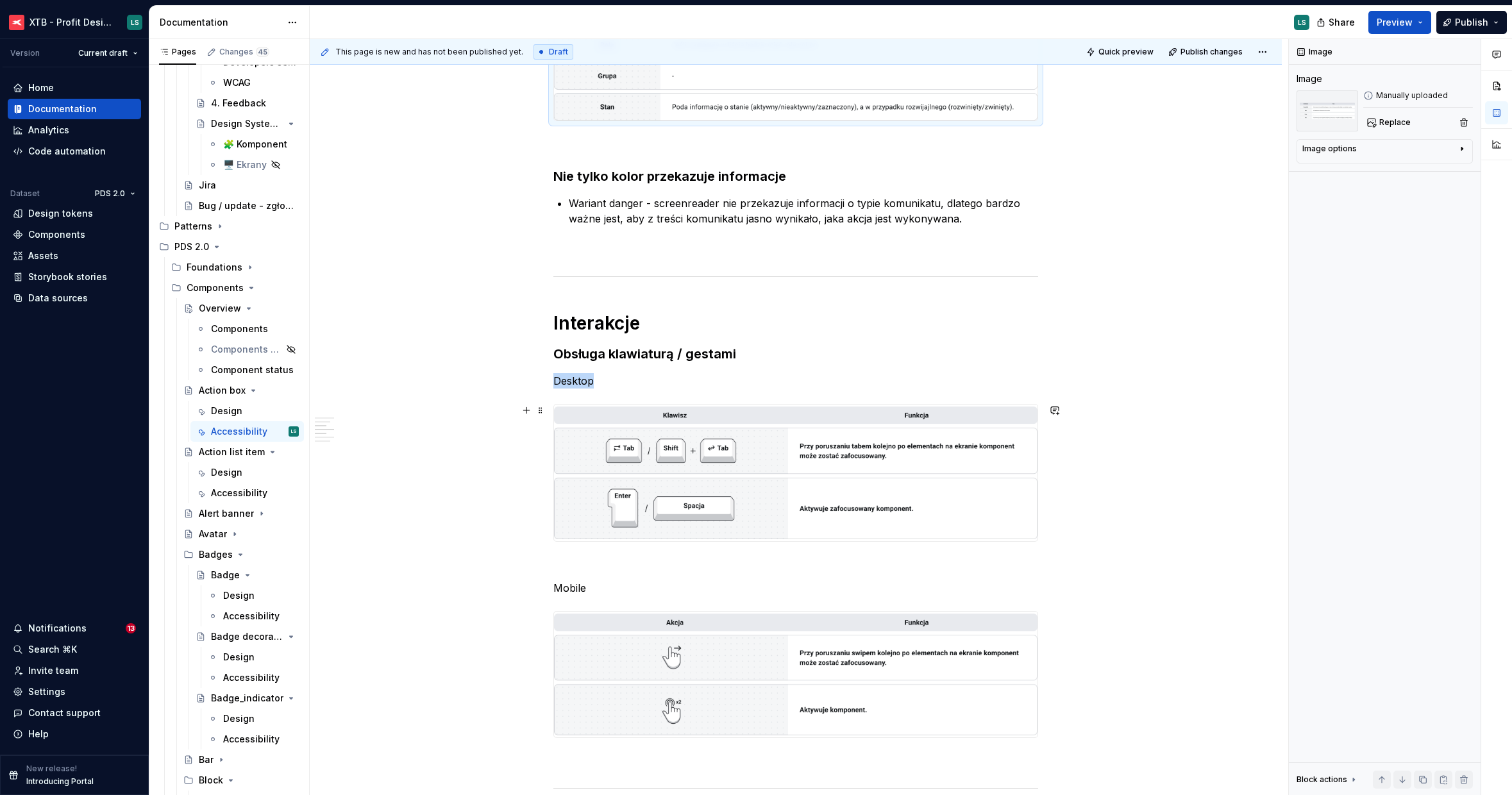
click at [765, 490] on img "To enrich screen reader interactions, please activate Accessibility in Grammarl…" at bounding box center [796, 473] width 483 height 137
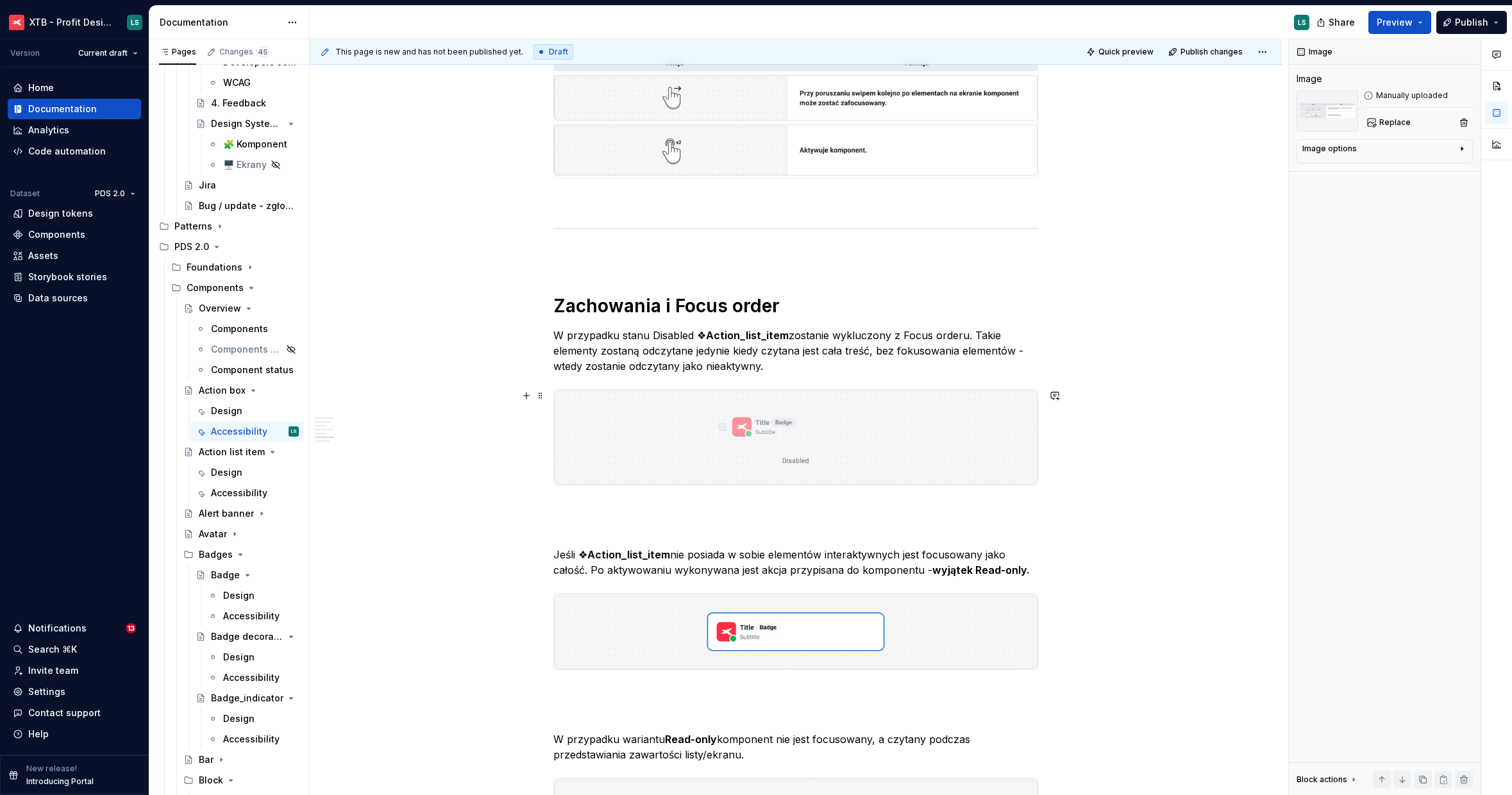
scroll to position [1064, 0]
click at [653, 351] on p "W przypadku stanu Disabled ❖ Action_list_item zostanie wykluczony z Focus order…" at bounding box center [795, 350] width 484 height 47
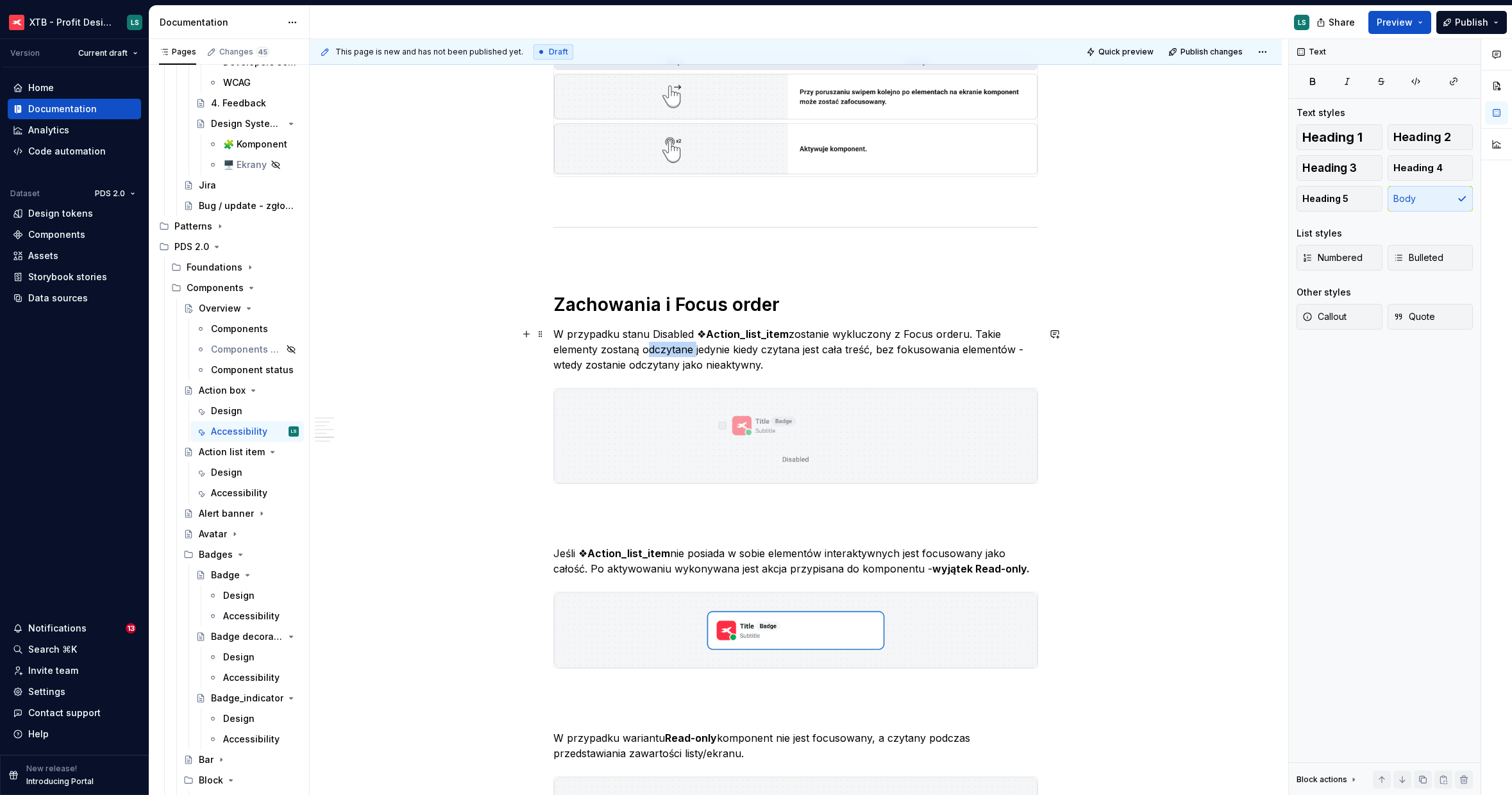
click at [653, 351] on p "W przypadku stanu Disabled ❖ Action_list_item zostanie wykluczony z Focus order…" at bounding box center [795, 350] width 484 height 47
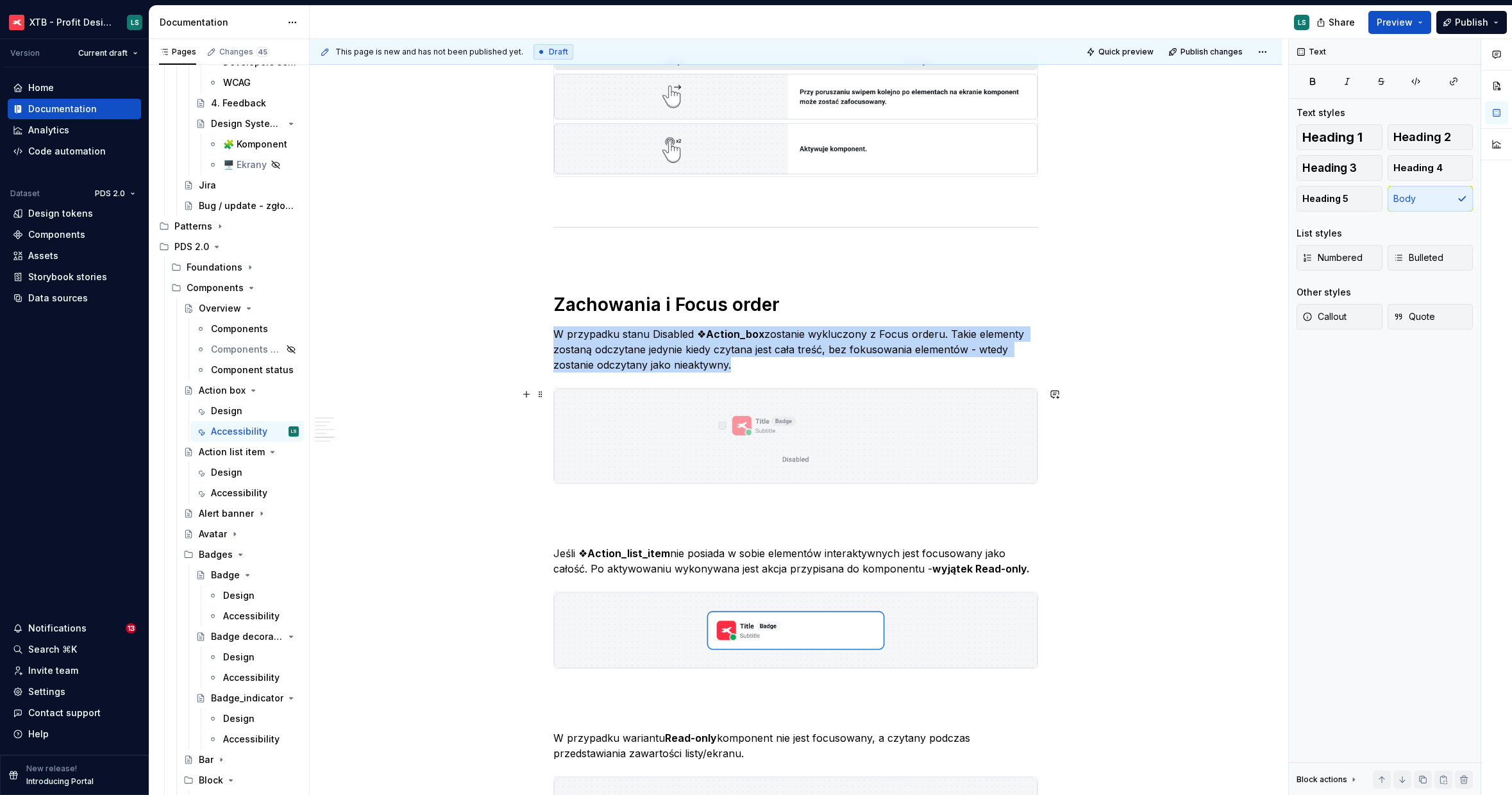
click at [778, 440] on img "To enrich screen reader interactions, please activate Accessibility in Grammarl…" at bounding box center [796, 436] width 483 height 95
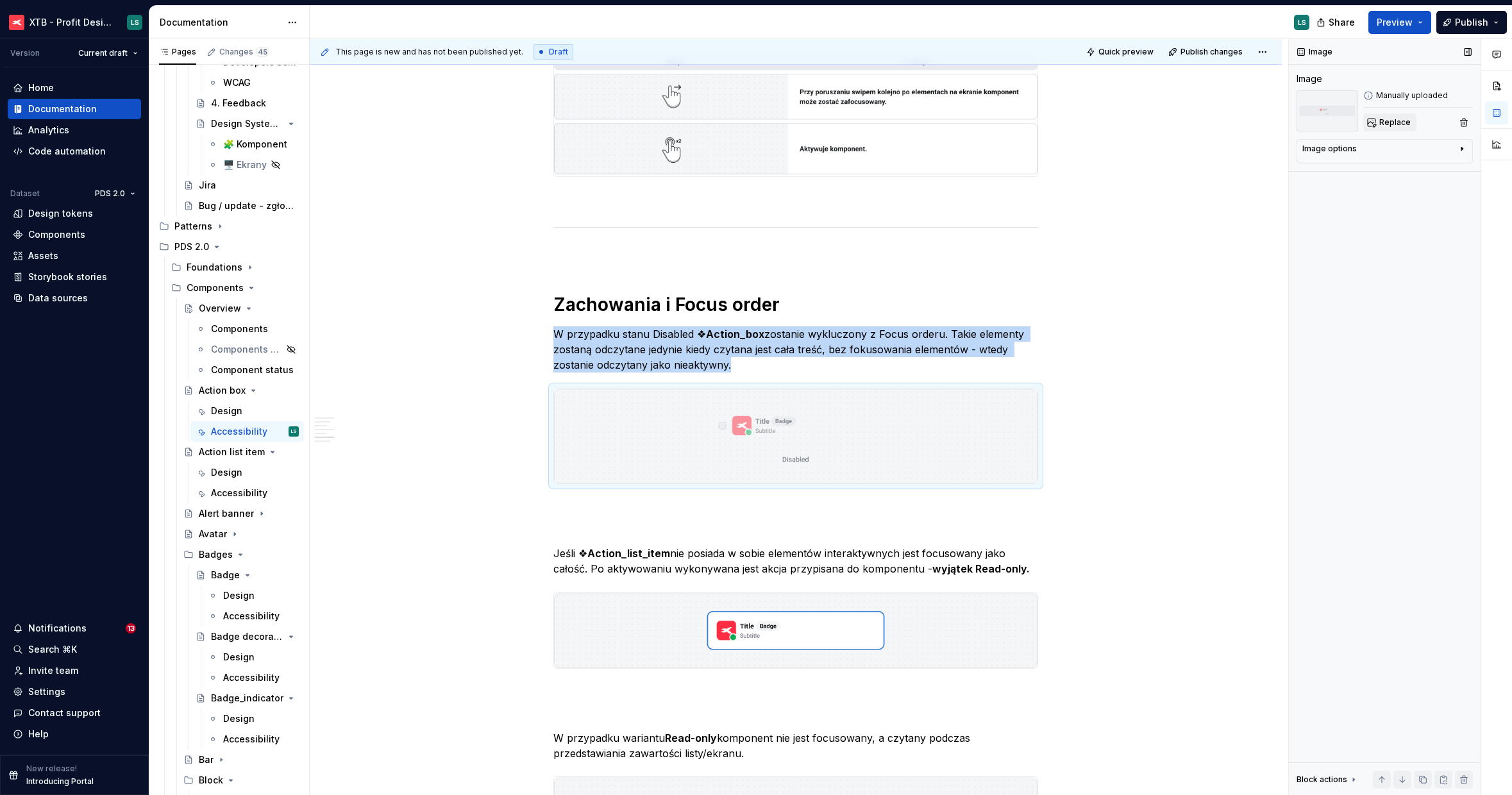
click at [1380, 125] on span "Replace" at bounding box center [1395, 122] width 31 height 10
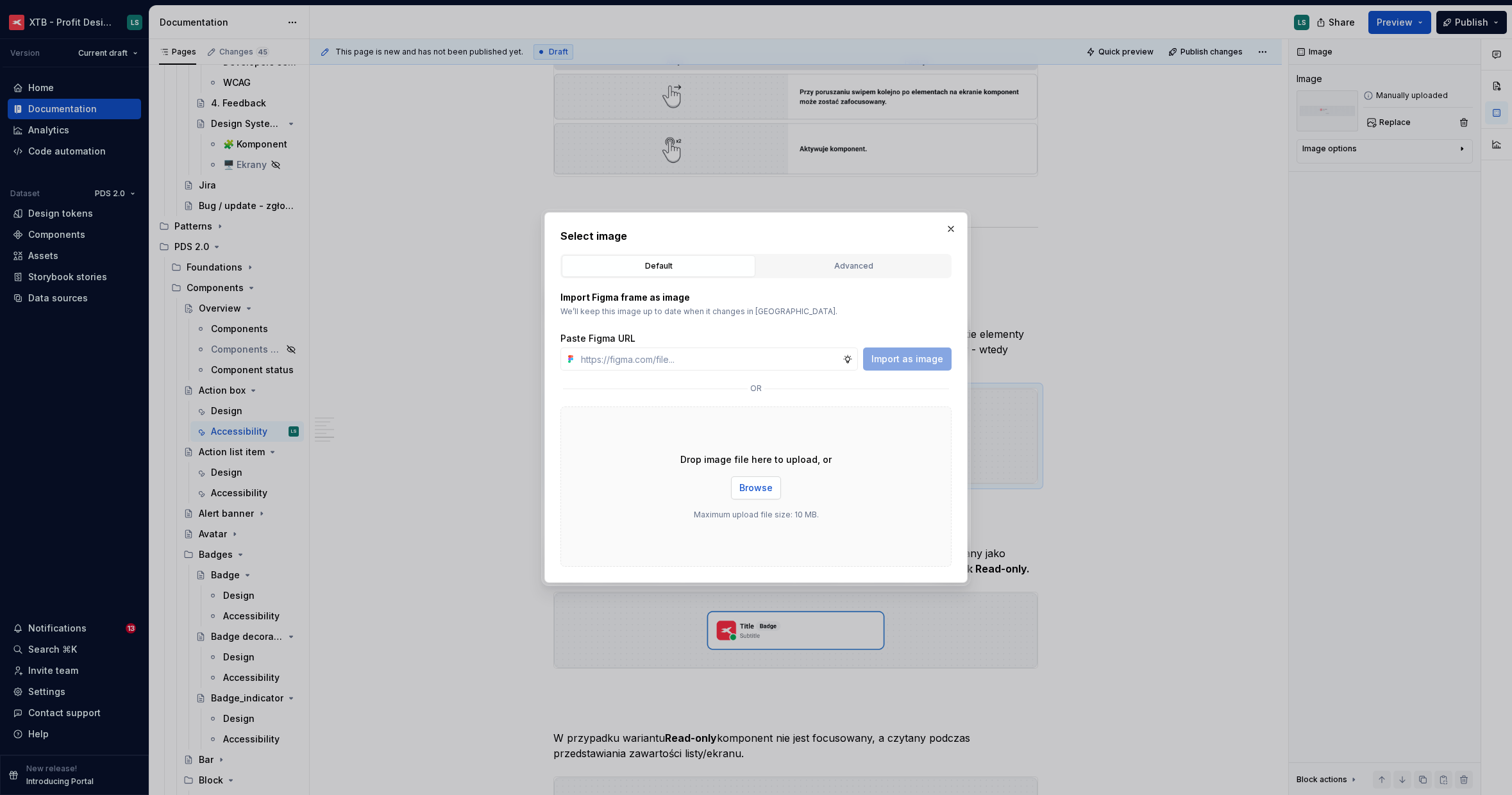
click at [773, 487] on button "Browse" at bounding box center [756, 488] width 50 height 23
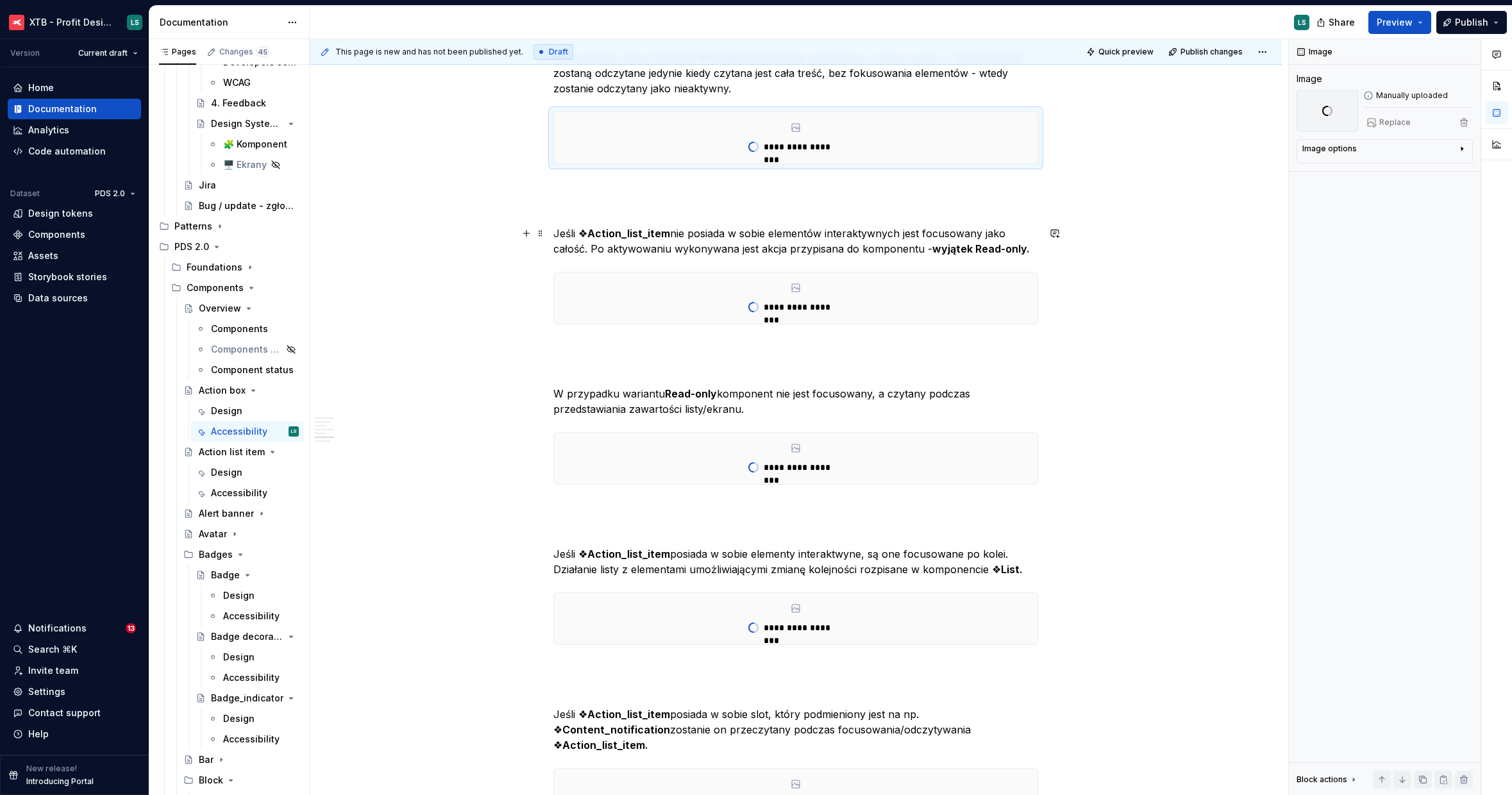
scroll to position [861, 0]
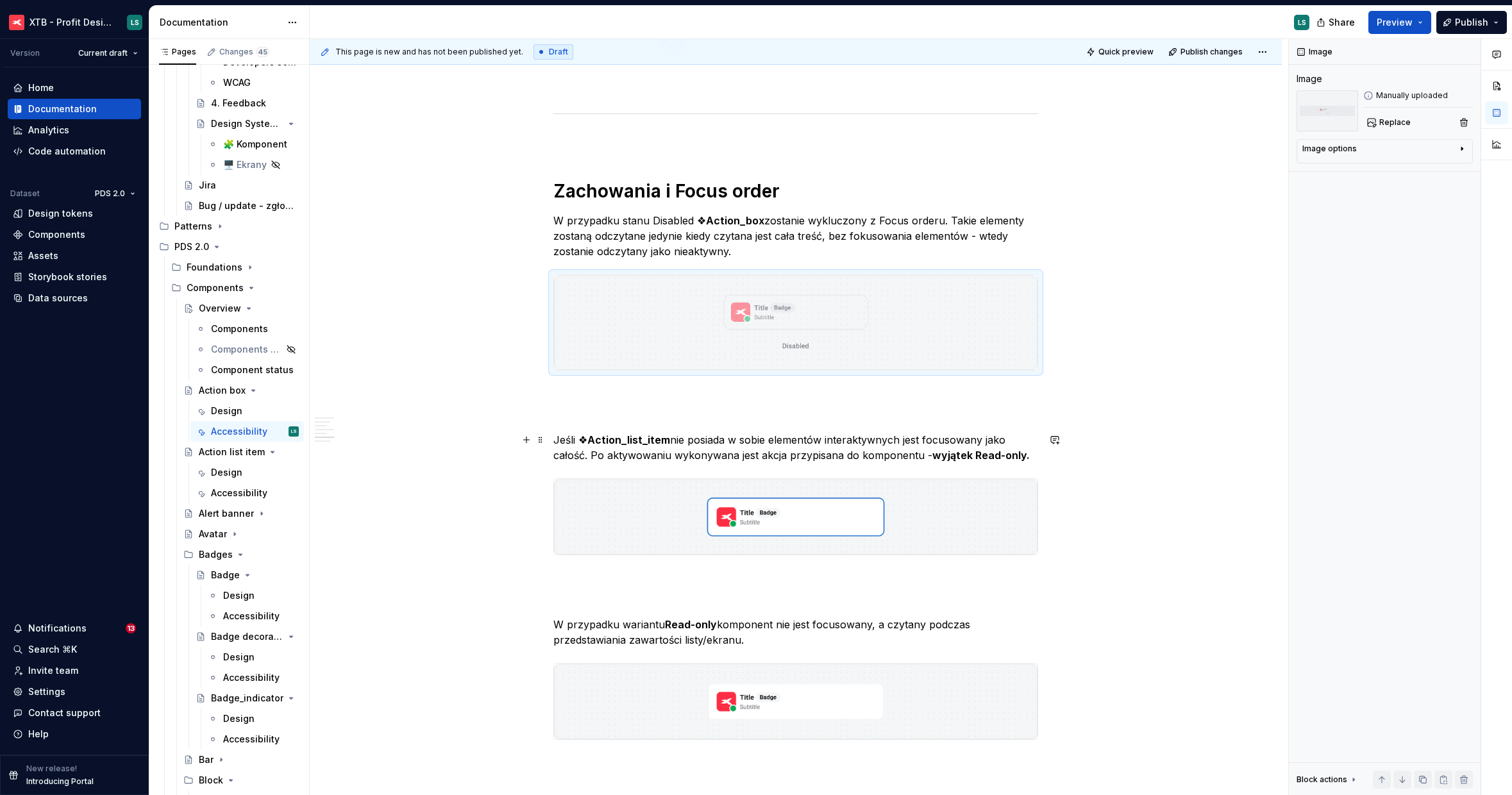
click at [679, 448] on p "Jeśli ❖ Action_list_item nie posiada w sobie elementów interaktywnych jest focu…" at bounding box center [795, 448] width 484 height 30
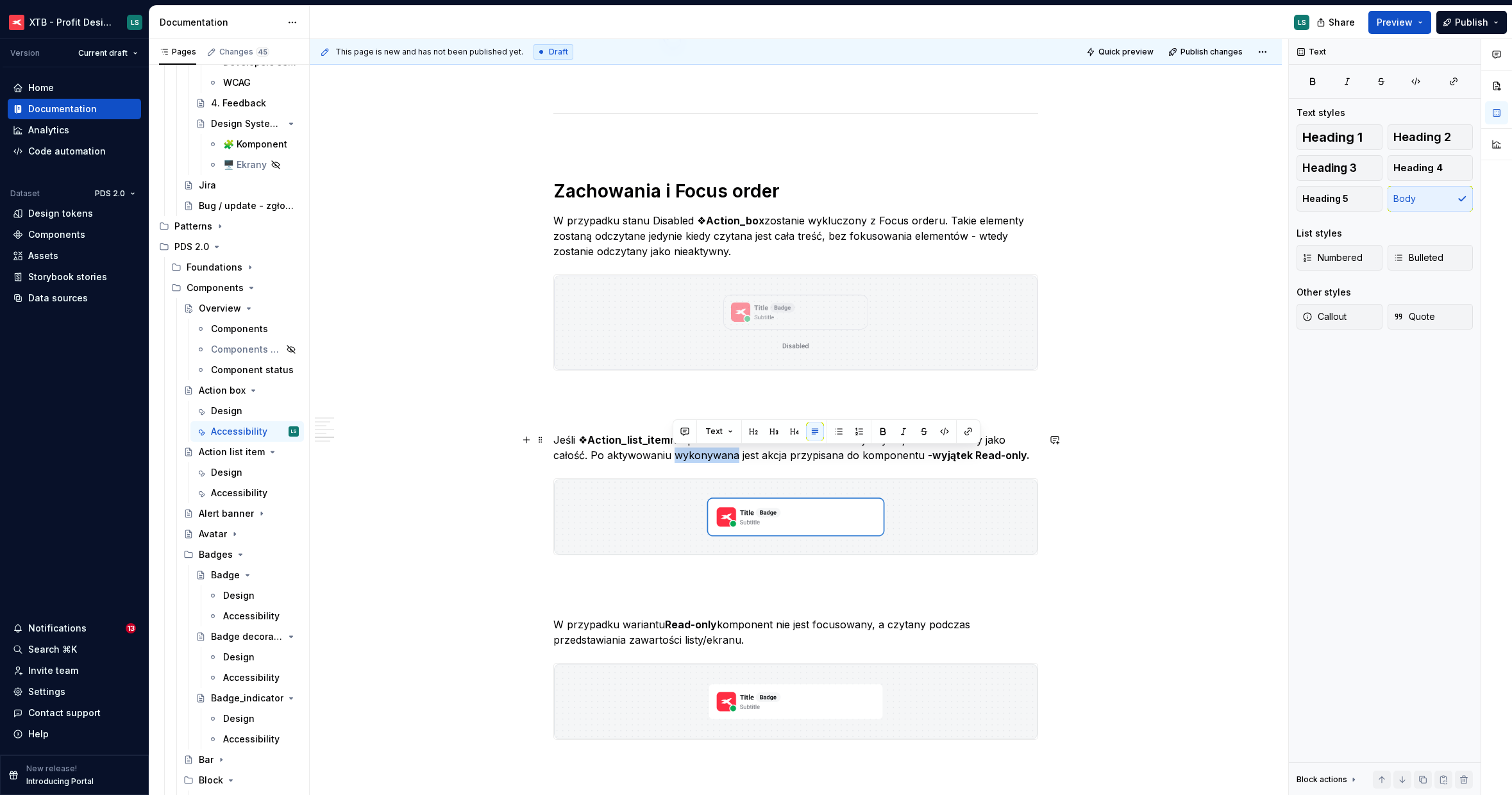
click at [679, 448] on p "Jeśli ❖ Action_list_item nie posiada w sobie elementów interaktywnych jest focu…" at bounding box center [795, 448] width 484 height 30
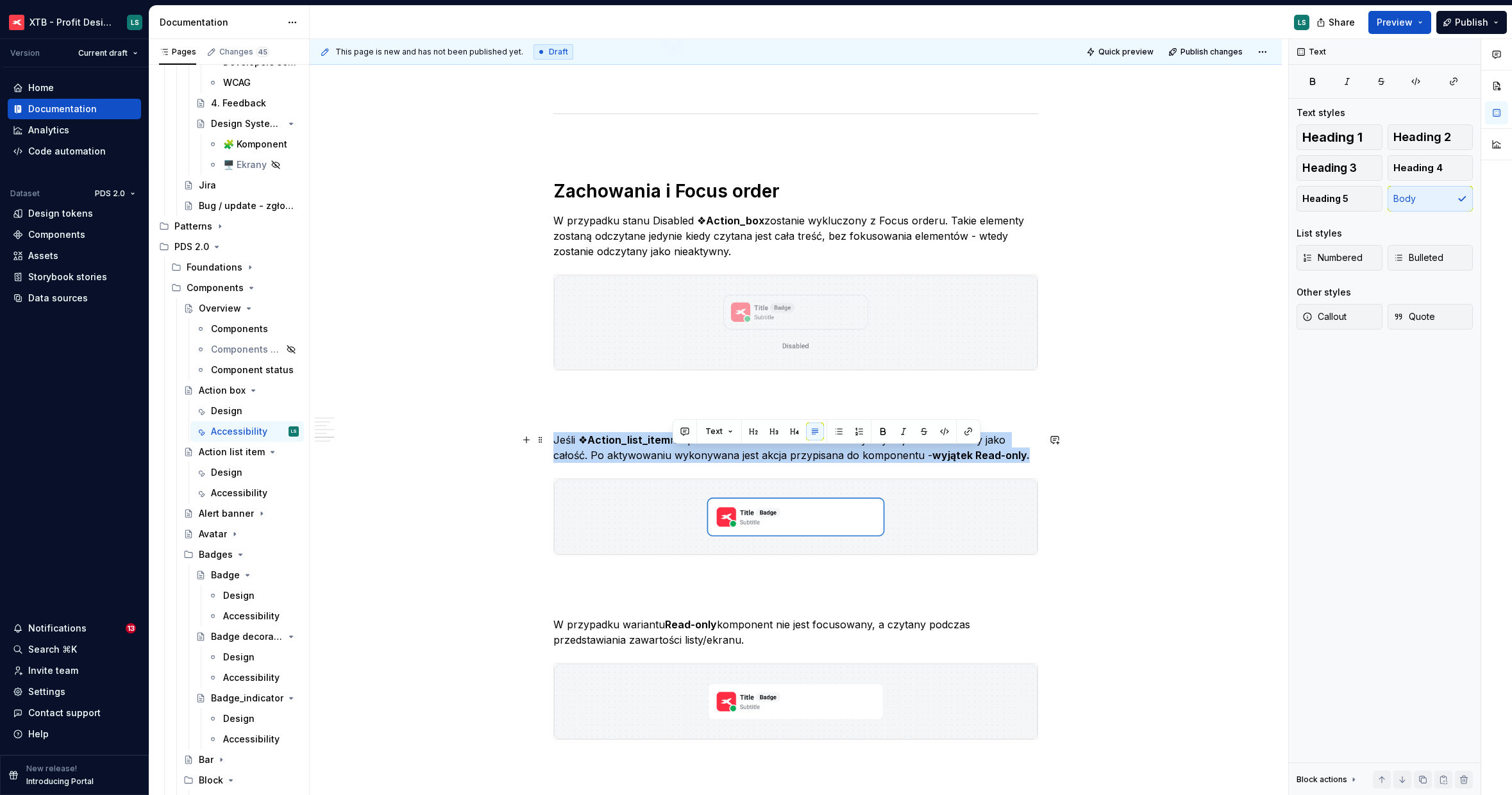
click at [679, 448] on p "Jeśli ❖ Action_list_item nie posiada w sobie elementów interaktywnych jest focu…" at bounding box center [795, 448] width 484 height 30
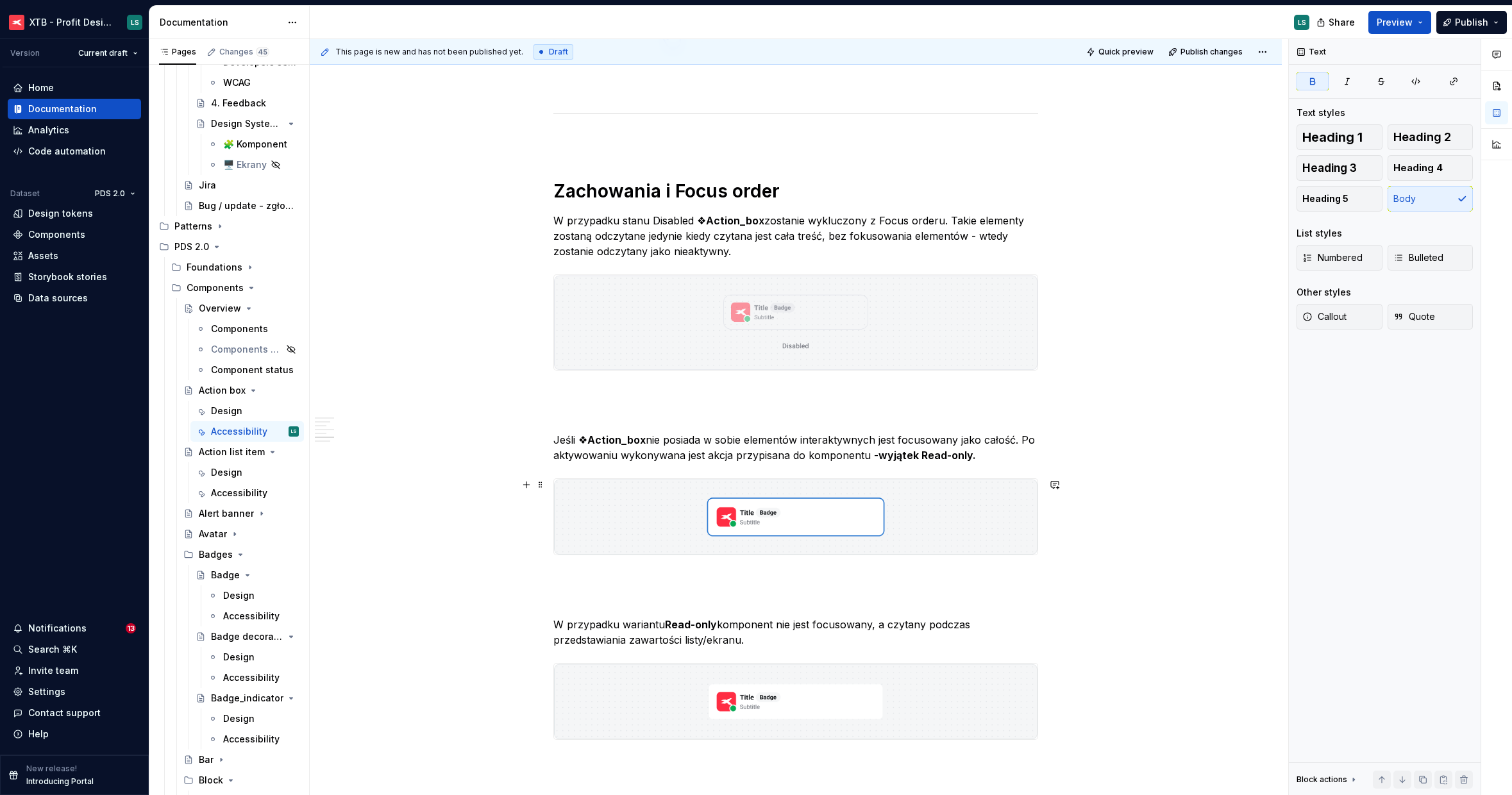
click at [762, 509] on img "To enrich screen reader interactions, please activate Accessibility in Grammarl…" at bounding box center [796, 517] width 483 height 76
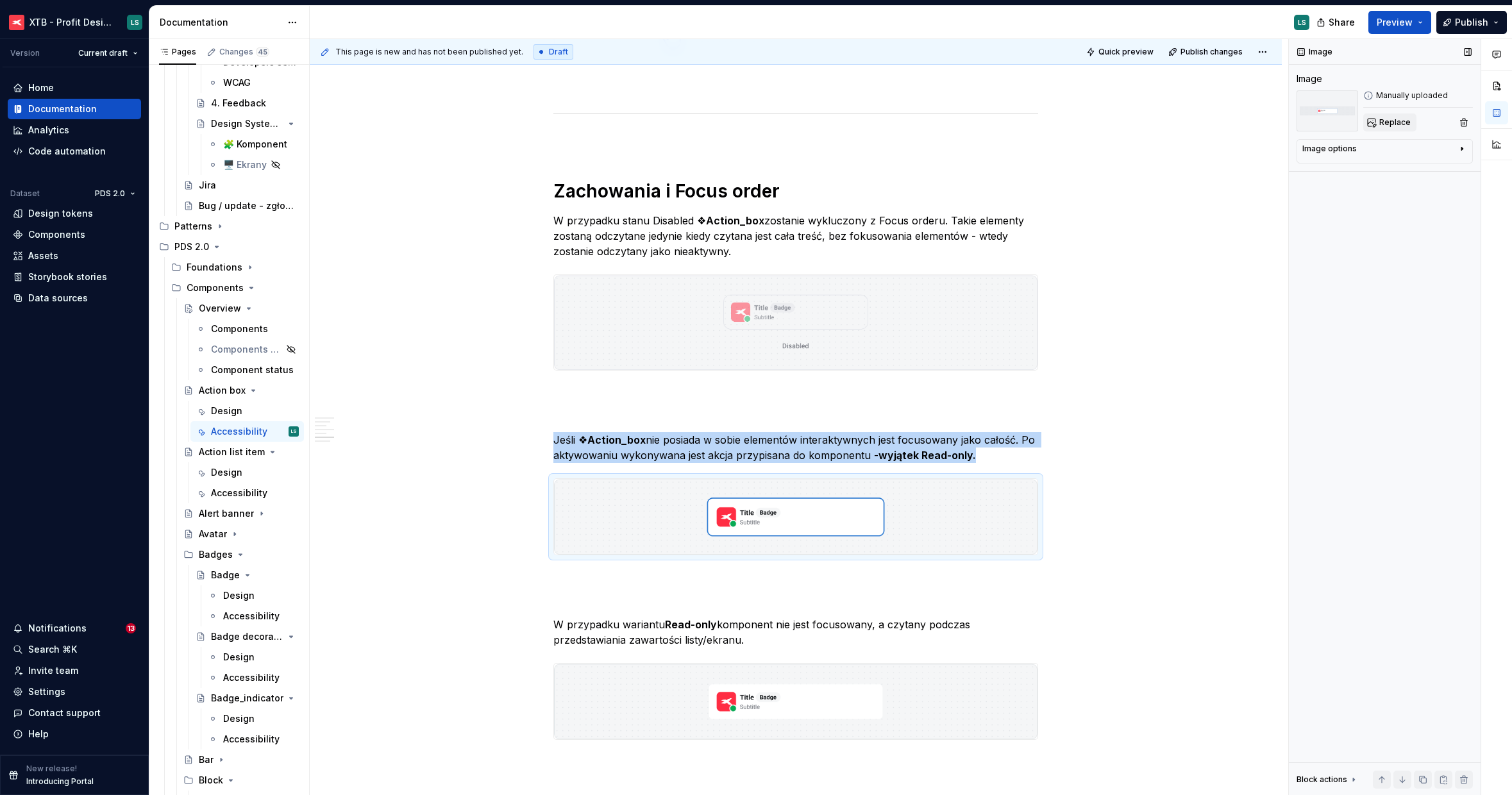
click at [1375, 123] on button "Replace" at bounding box center [1389, 123] width 53 height 18
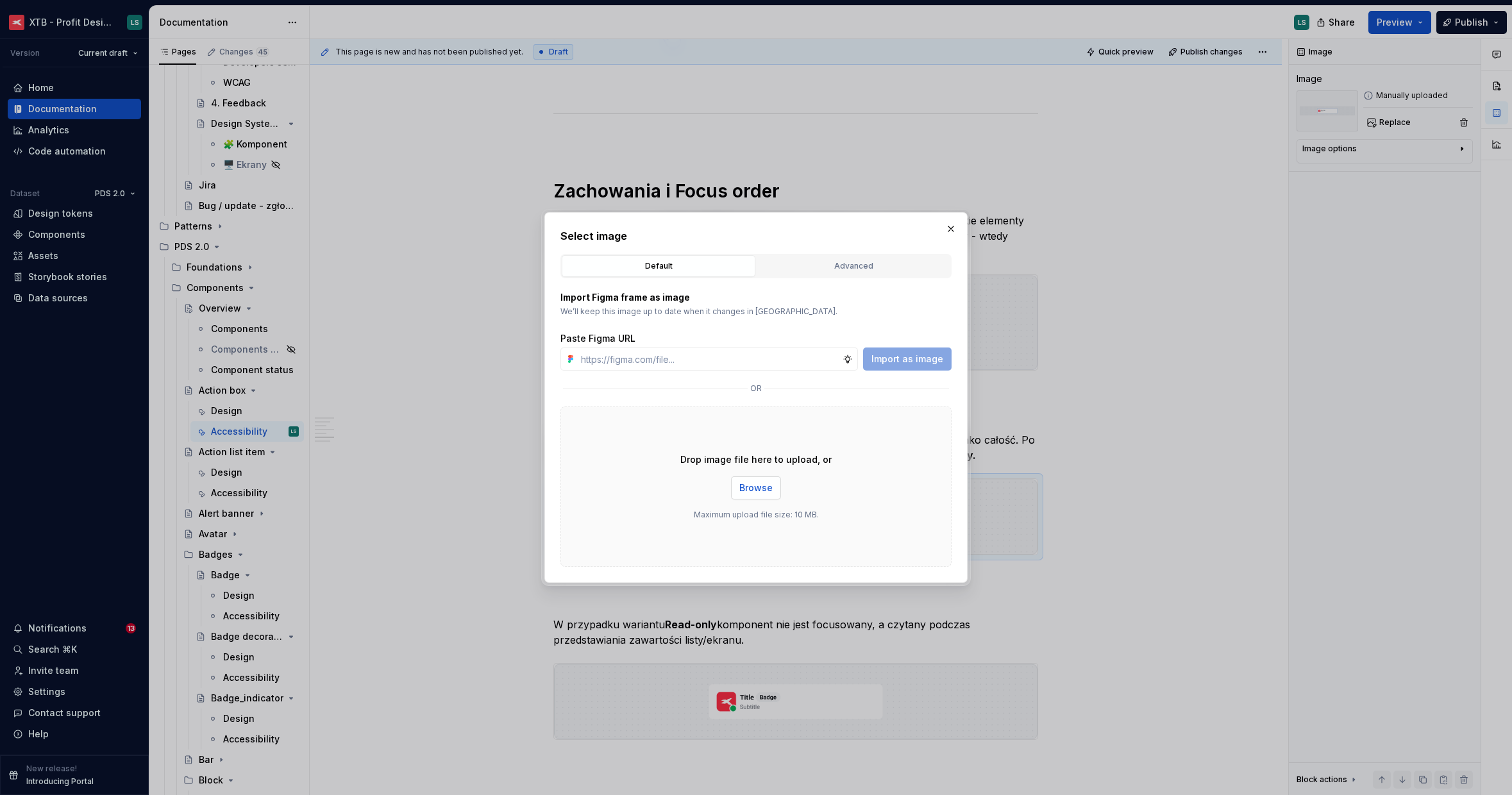
click at [765, 481] on button "Browse" at bounding box center [756, 488] width 50 height 23
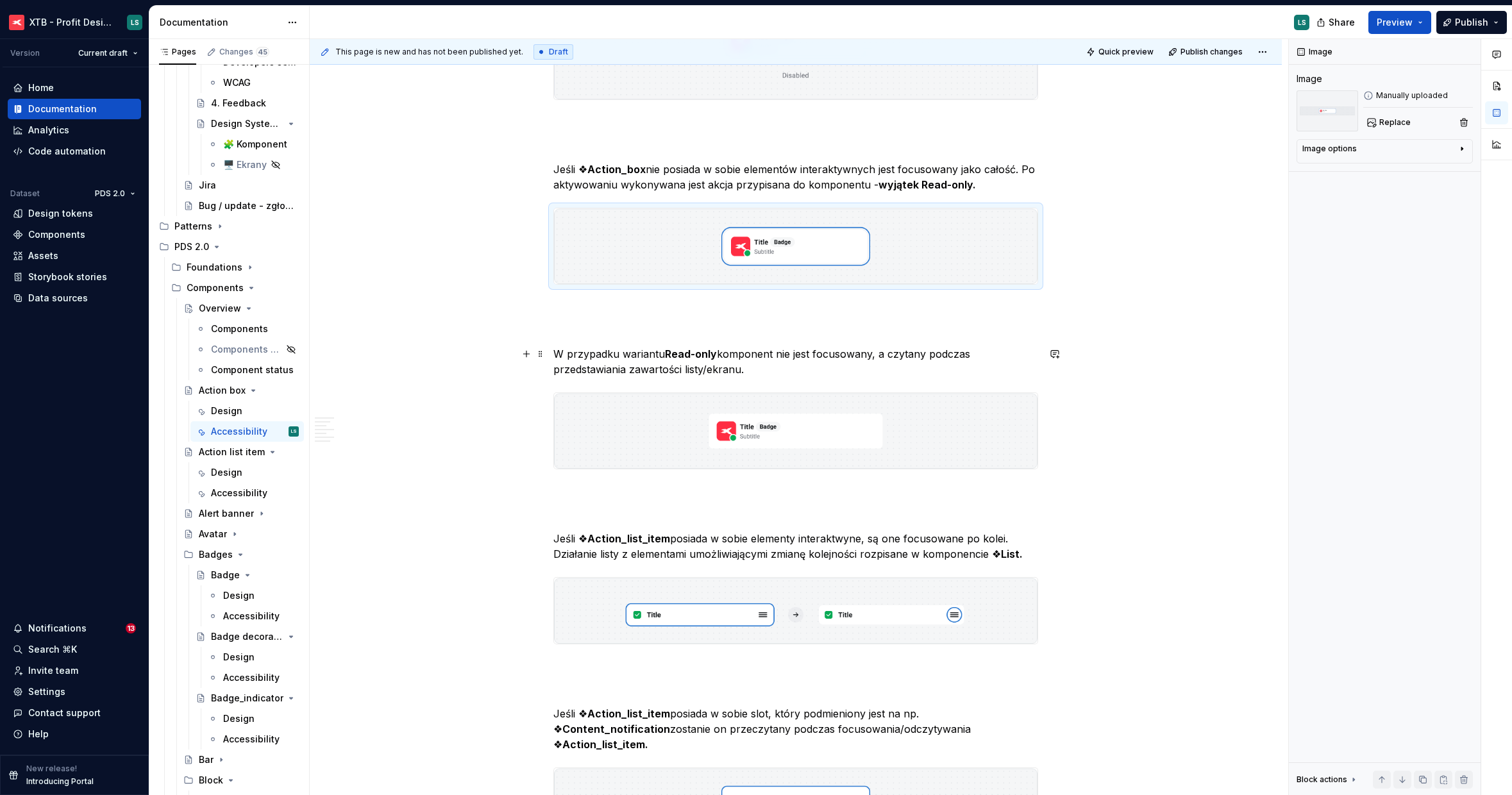
click at [652, 364] on p "W przypadku wariantu Read-only komponent nie jest focusowany, a czytany podczas…" at bounding box center [795, 362] width 484 height 30
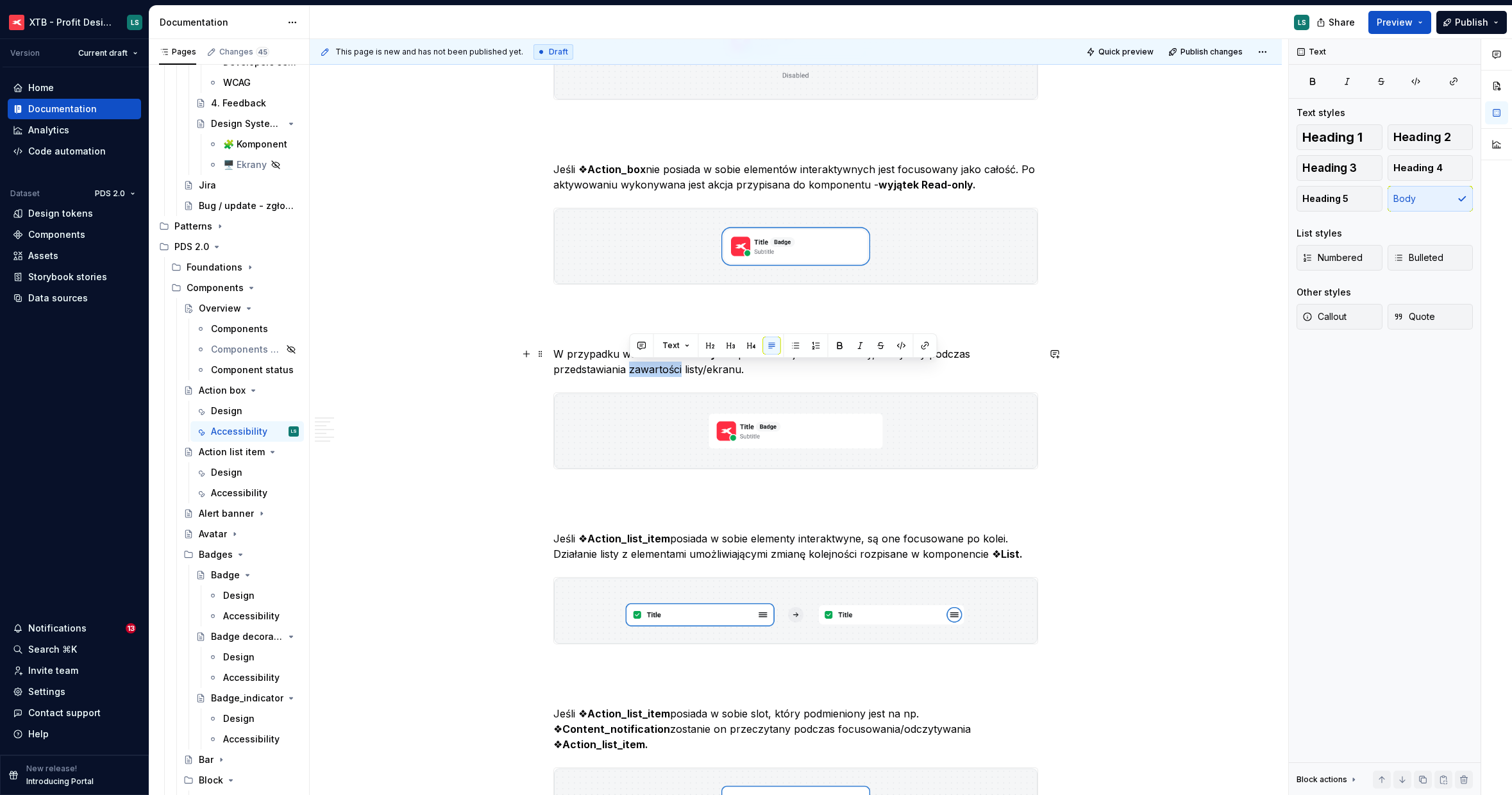
click at [652, 364] on p "W przypadku wariantu Read-only komponent nie jest focusowany, a czytany podczas…" at bounding box center [795, 362] width 484 height 30
click at [743, 437] on img "To enrich screen reader interactions, please activate Accessibility in Grammarl…" at bounding box center [796, 431] width 483 height 76
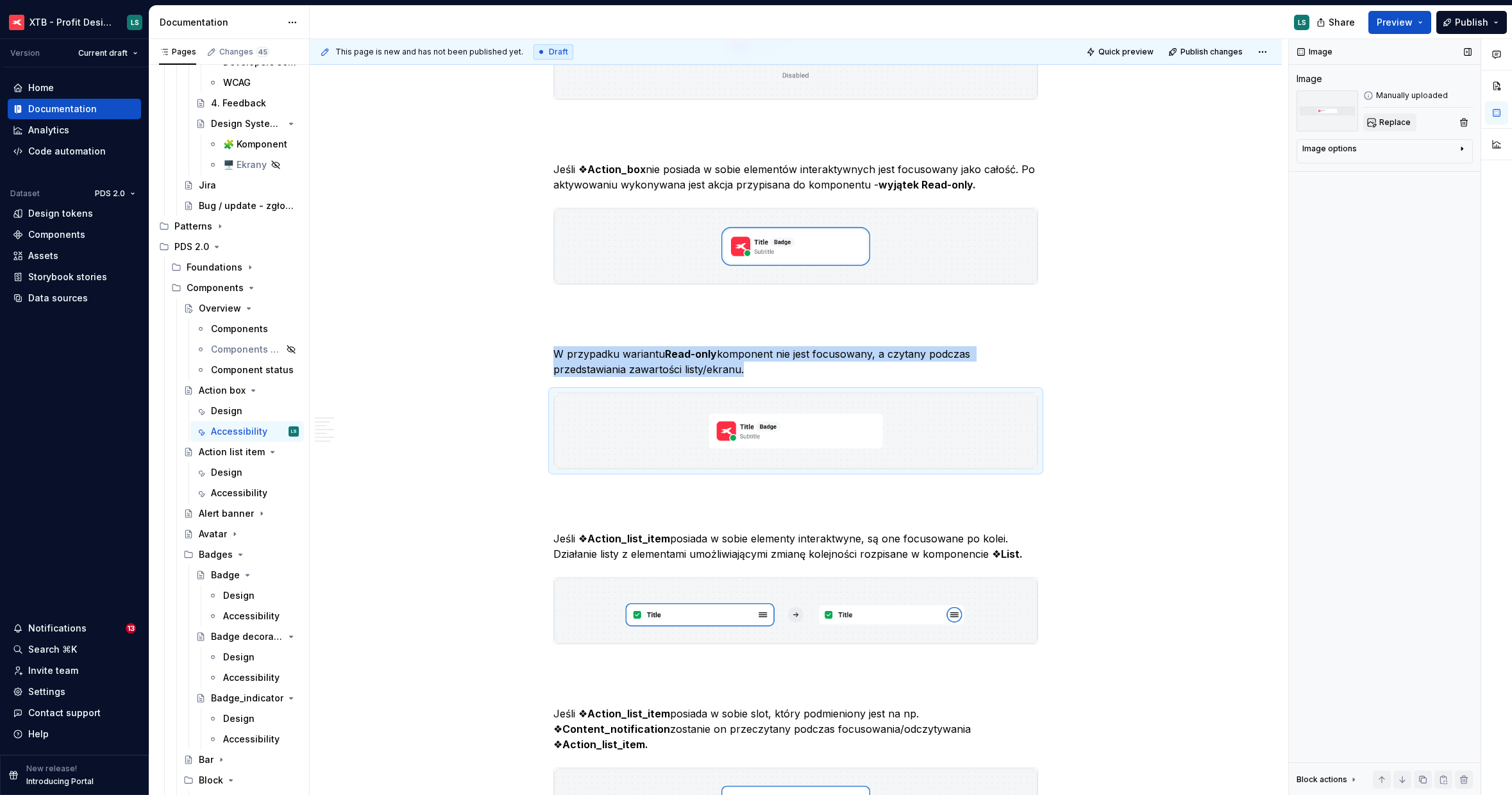
click at [1405, 119] on span "Replace" at bounding box center [1395, 122] width 31 height 10
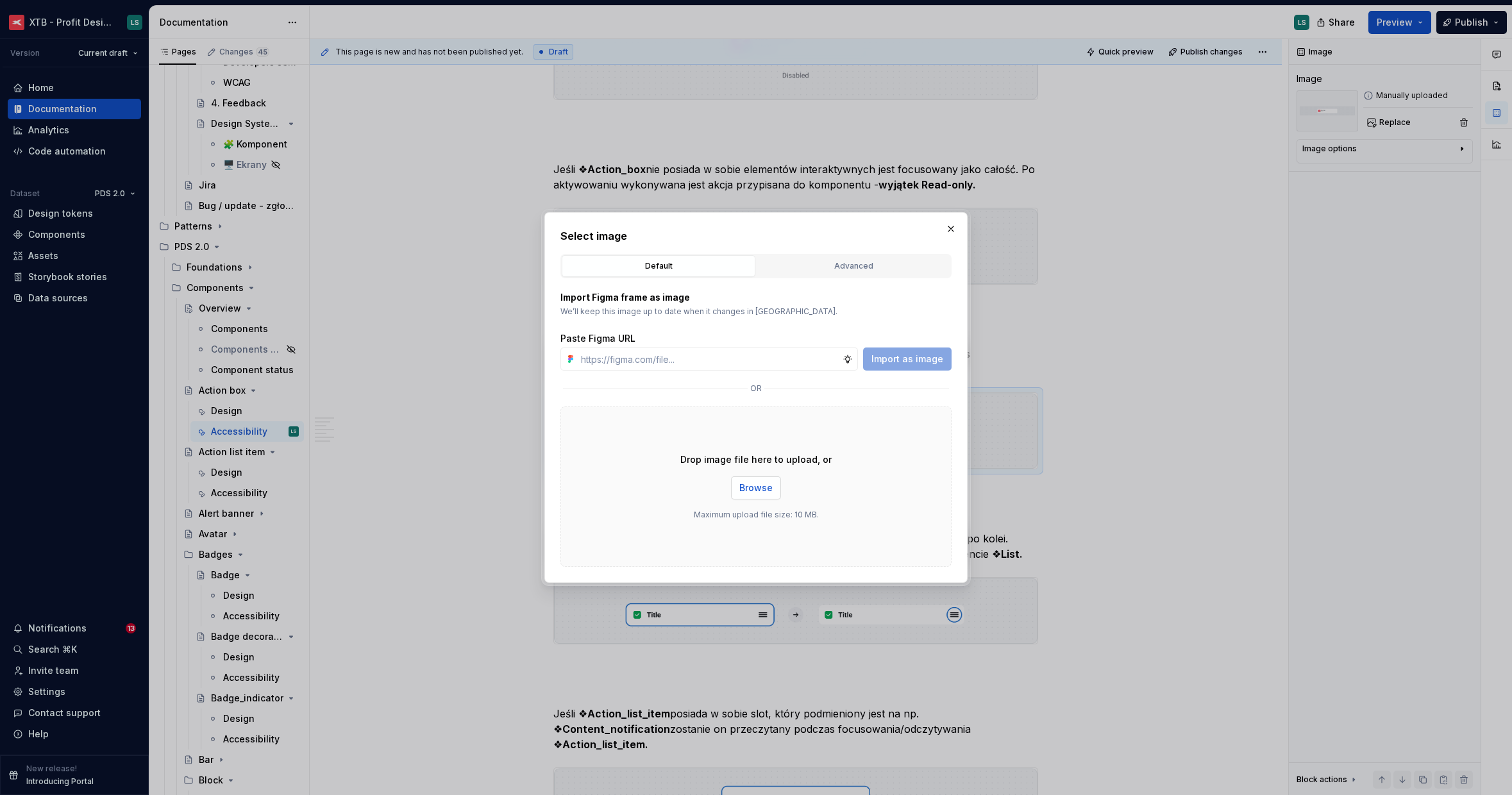
click at [767, 477] on button "Browse" at bounding box center [756, 488] width 50 height 23
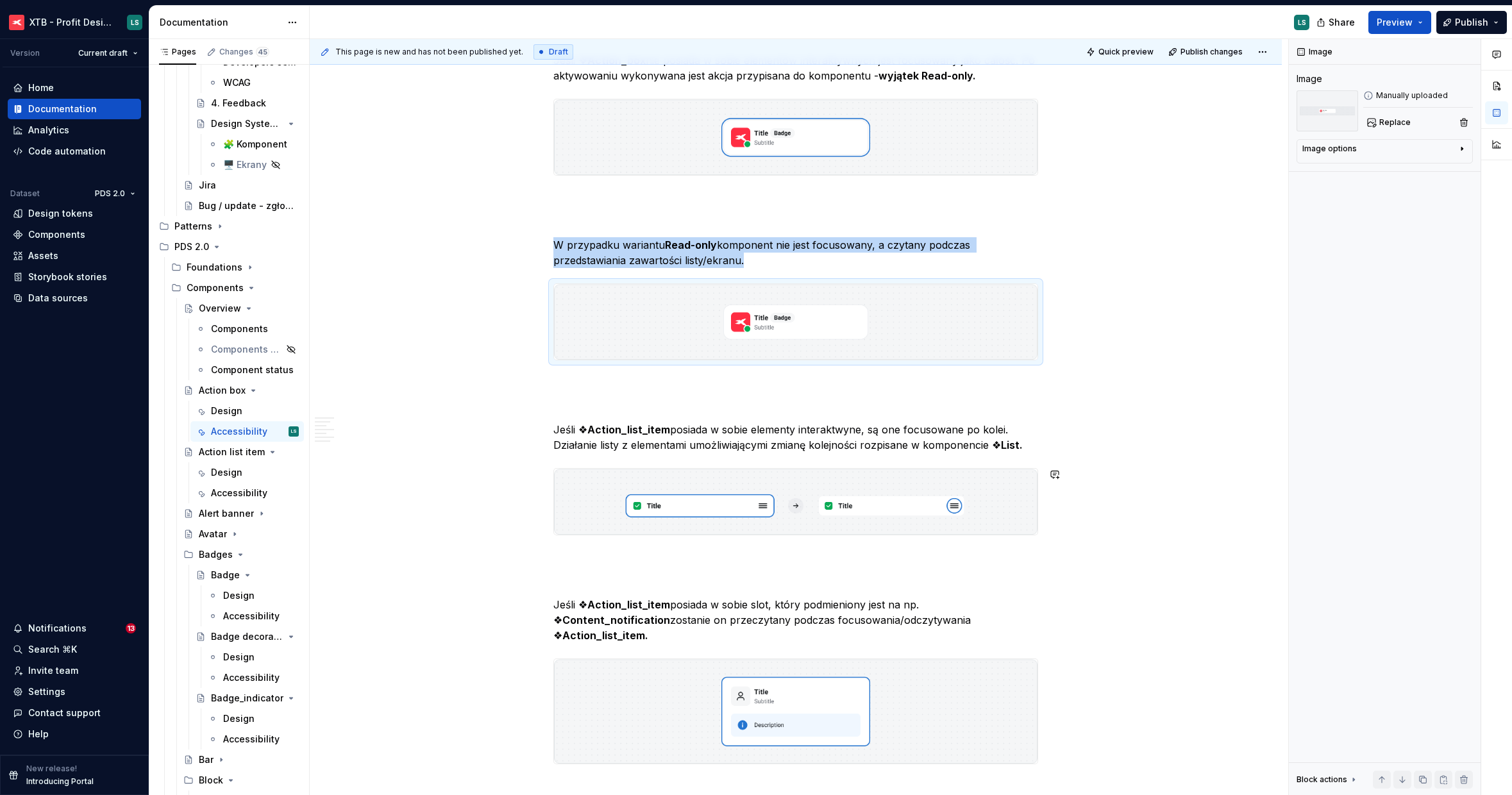
click at [692, 447] on p "Jeśli ❖ Action_list_item posiada w sobie elementy interaktwyne, są one focusowa…" at bounding box center [795, 437] width 484 height 30
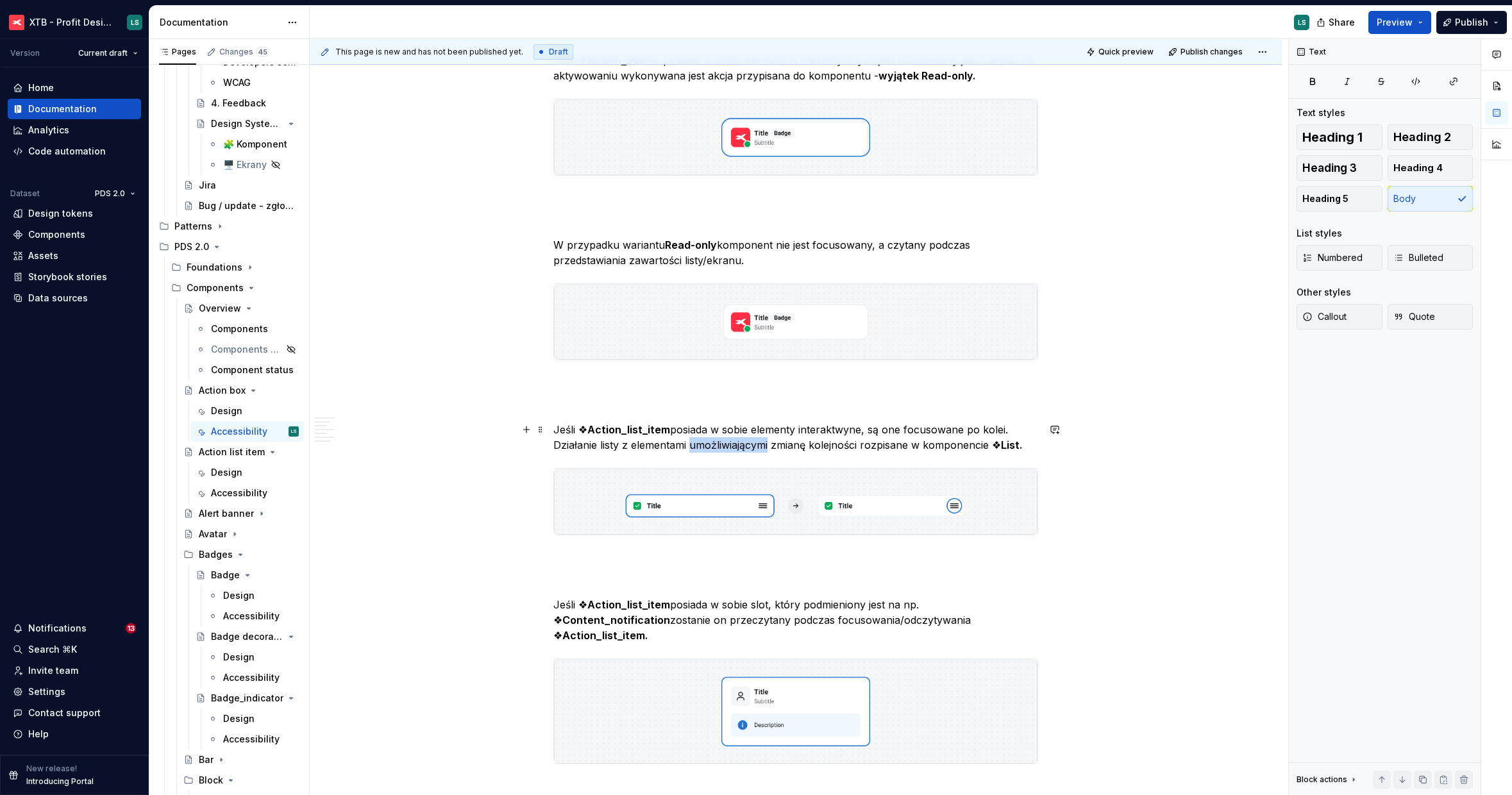
click at [692, 447] on p "Jeśli ❖ Action_list_item posiada w sobie elementy interaktwyne, są one focusowa…" at bounding box center [795, 437] width 484 height 30
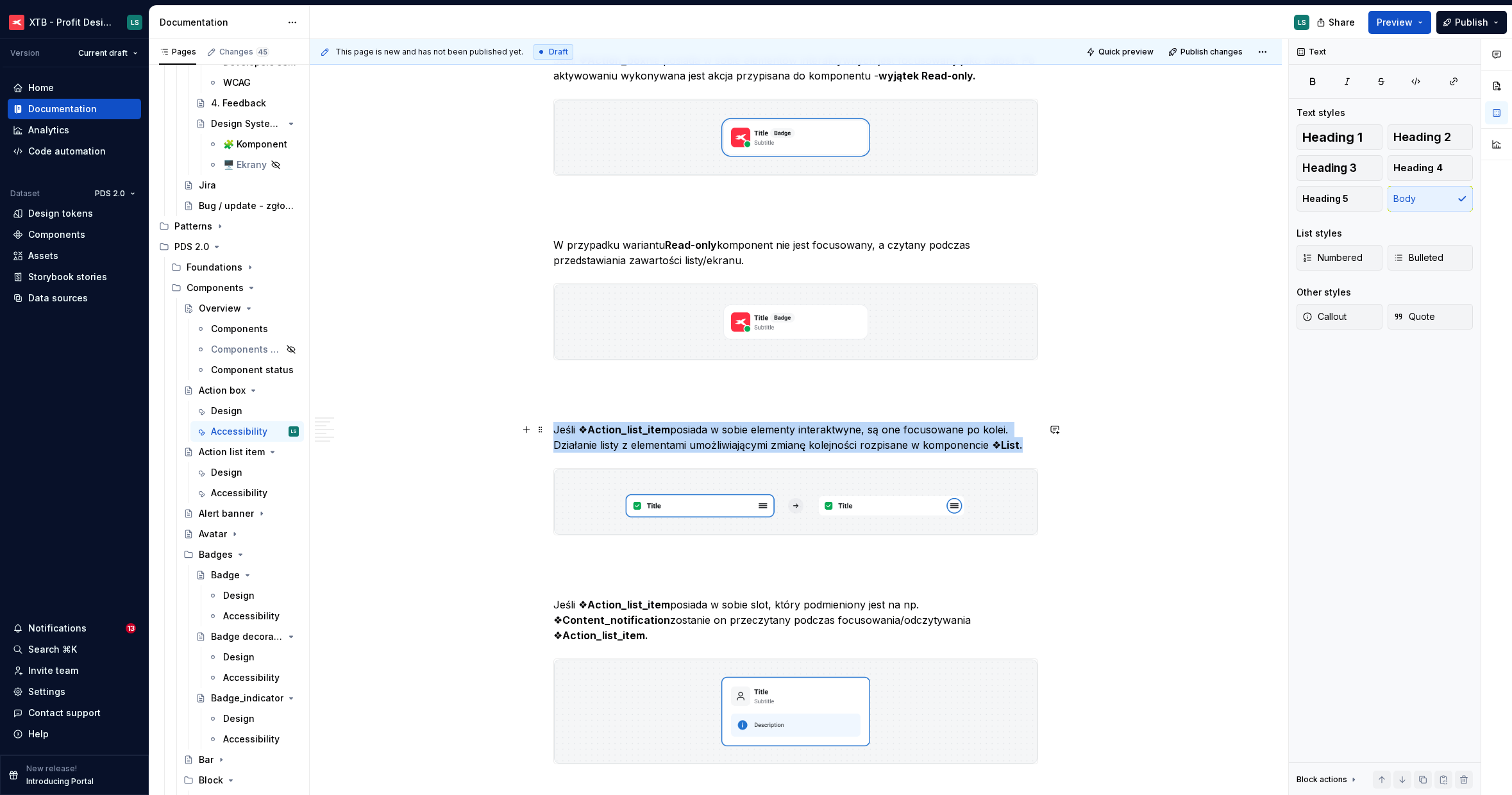
click at [692, 447] on p "Jeśli ❖ Action_list_item posiada w sobie elementy interaktwyne, są one focusowa…" at bounding box center [795, 437] width 484 height 30
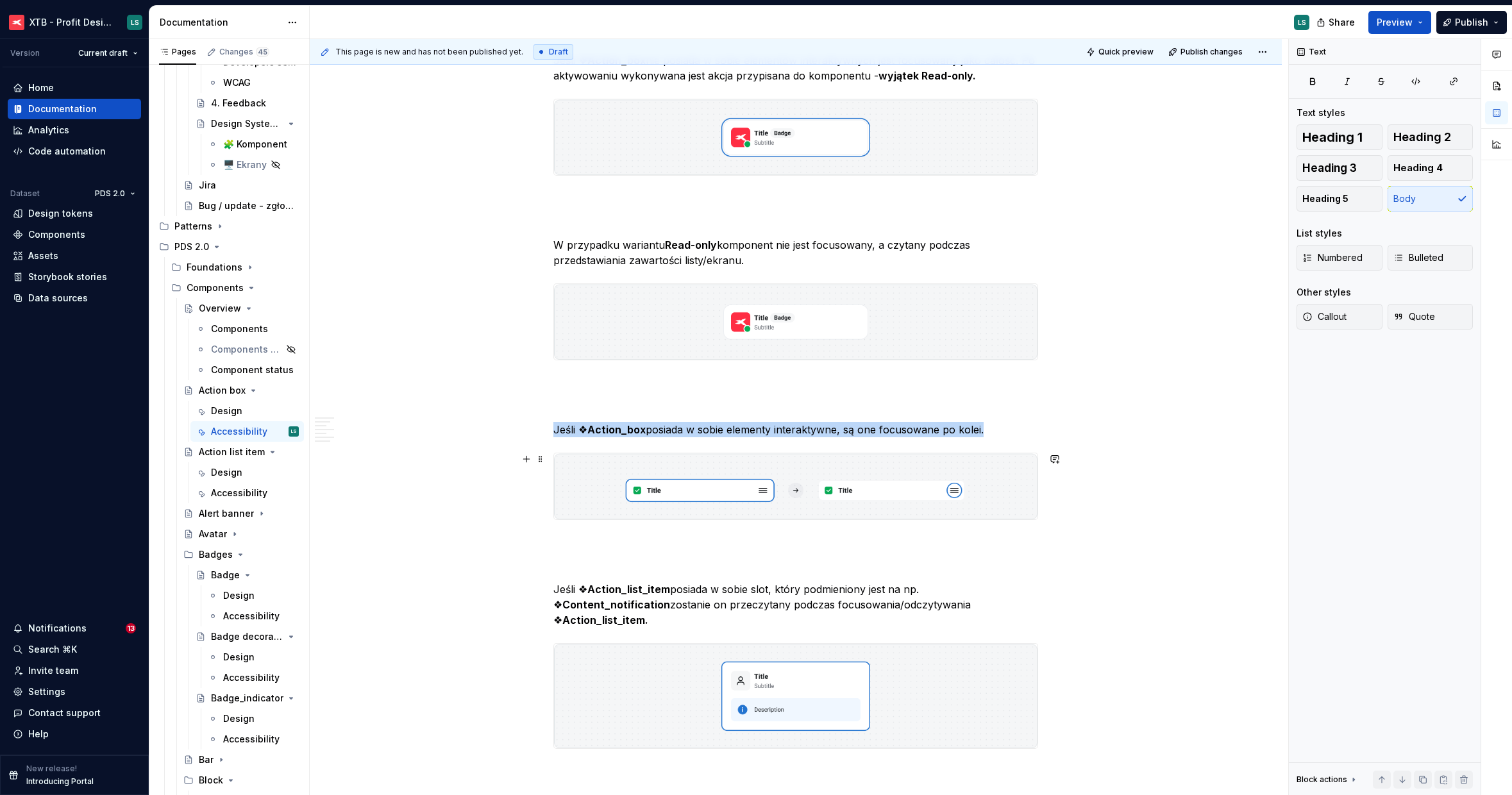
click at [734, 501] on img "To enrich screen reader interactions, please activate Accessibility in Grammarl…" at bounding box center [796, 486] width 483 height 66
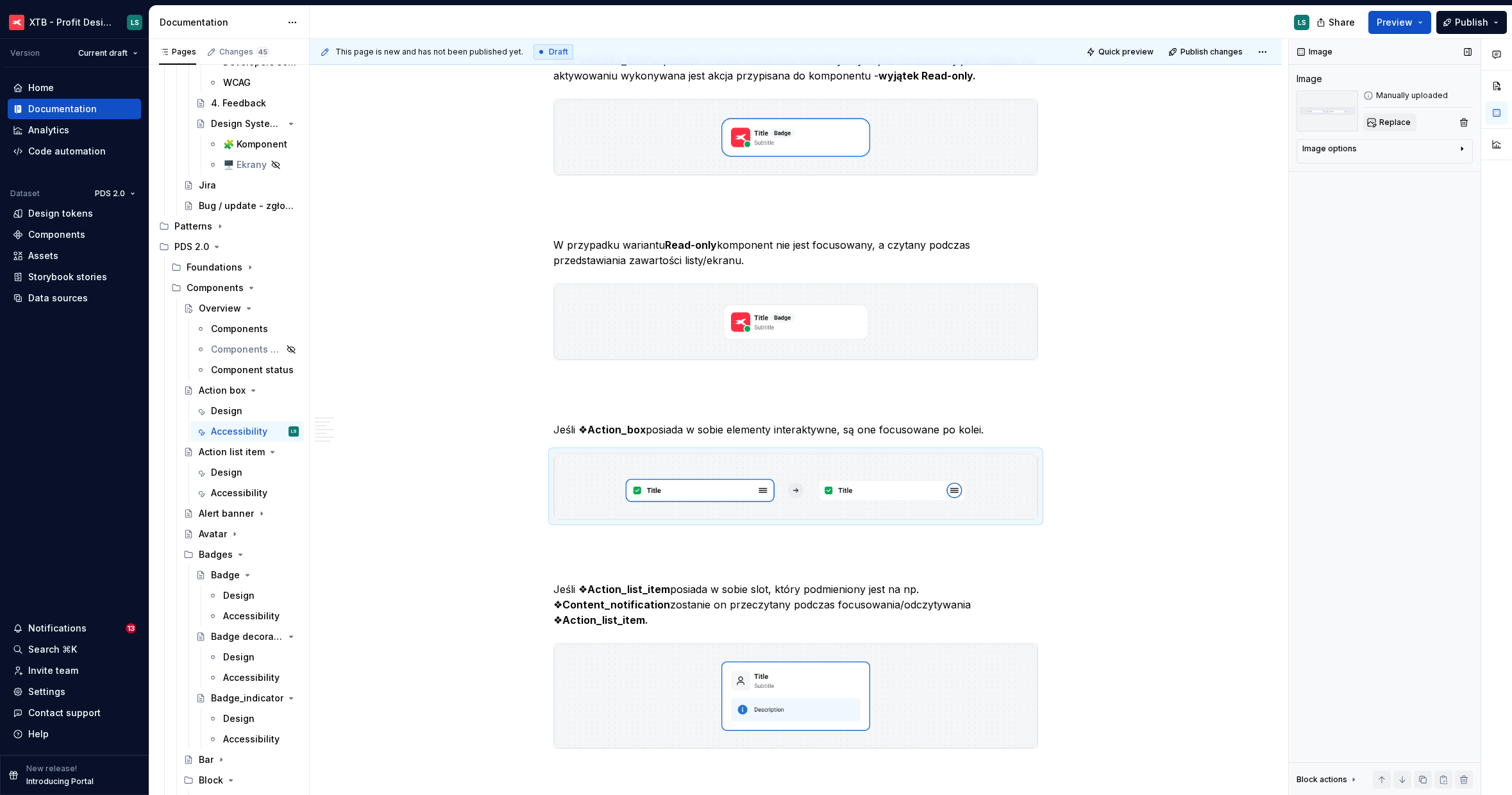
click at [1370, 130] on div "Image Image Manually uploaded Replace Image options Alignment Caption Block act…" at bounding box center [1385, 417] width 192 height 757
click at [1370, 130] on button "Replace" at bounding box center [1389, 123] width 53 height 18
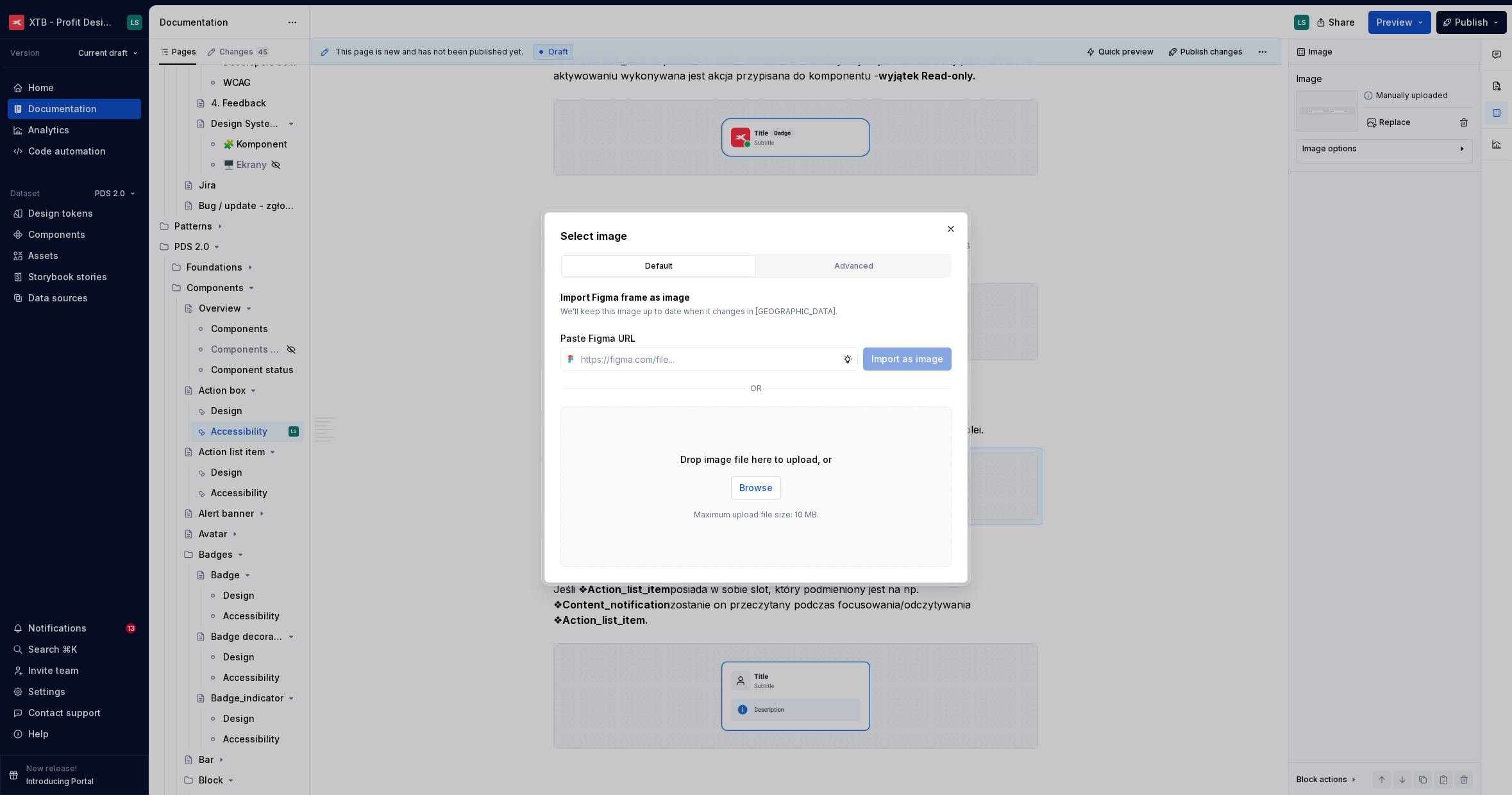
click at [775, 483] on button "Browse" at bounding box center [756, 488] width 50 height 23
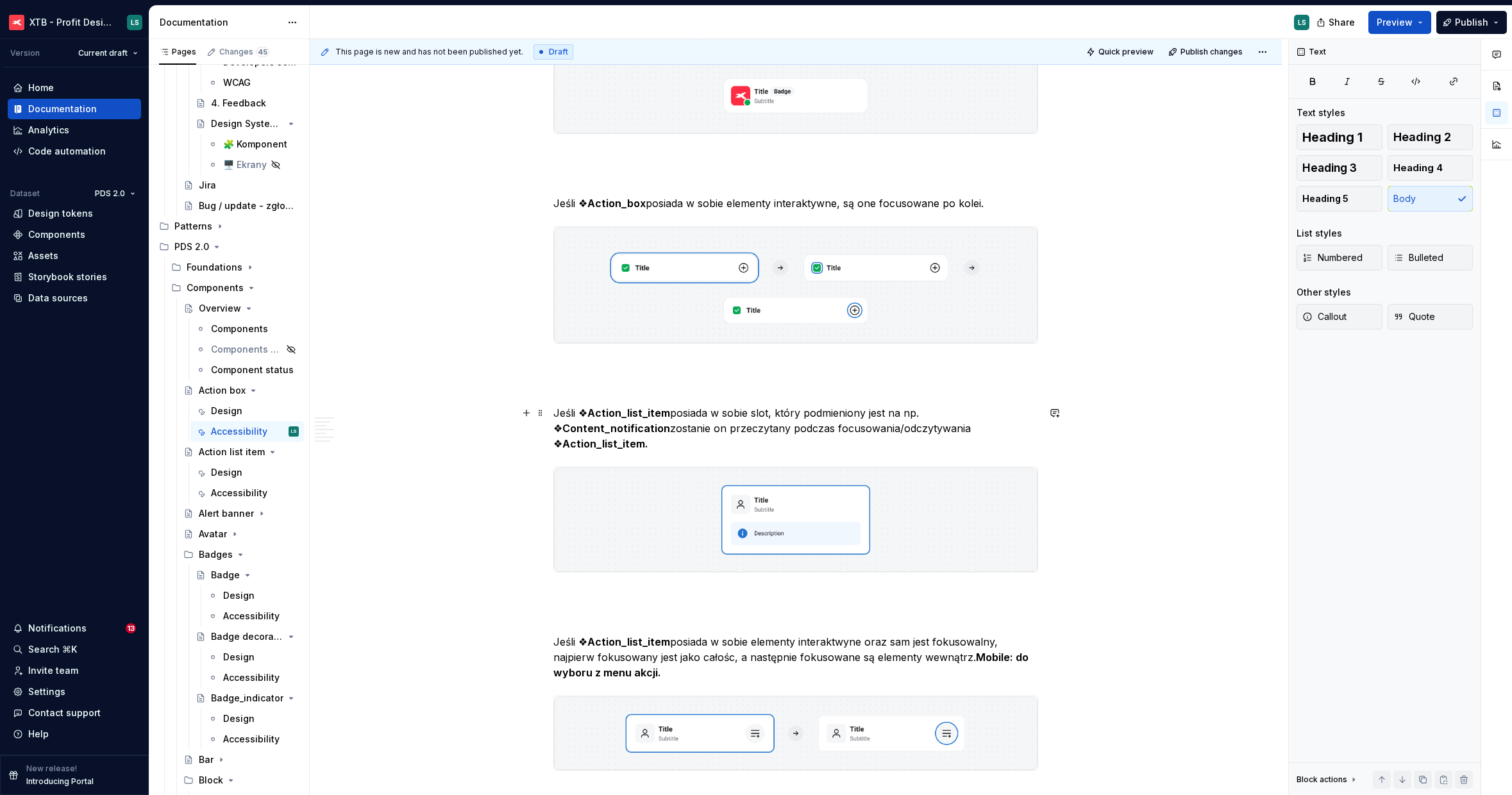
click at [738, 429] on p "Jeśli ❖ Action_list_item posiada w sobie slot, który podmieniony jest na np. ❖ …" at bounding box center [795, 429] width 484 height 47
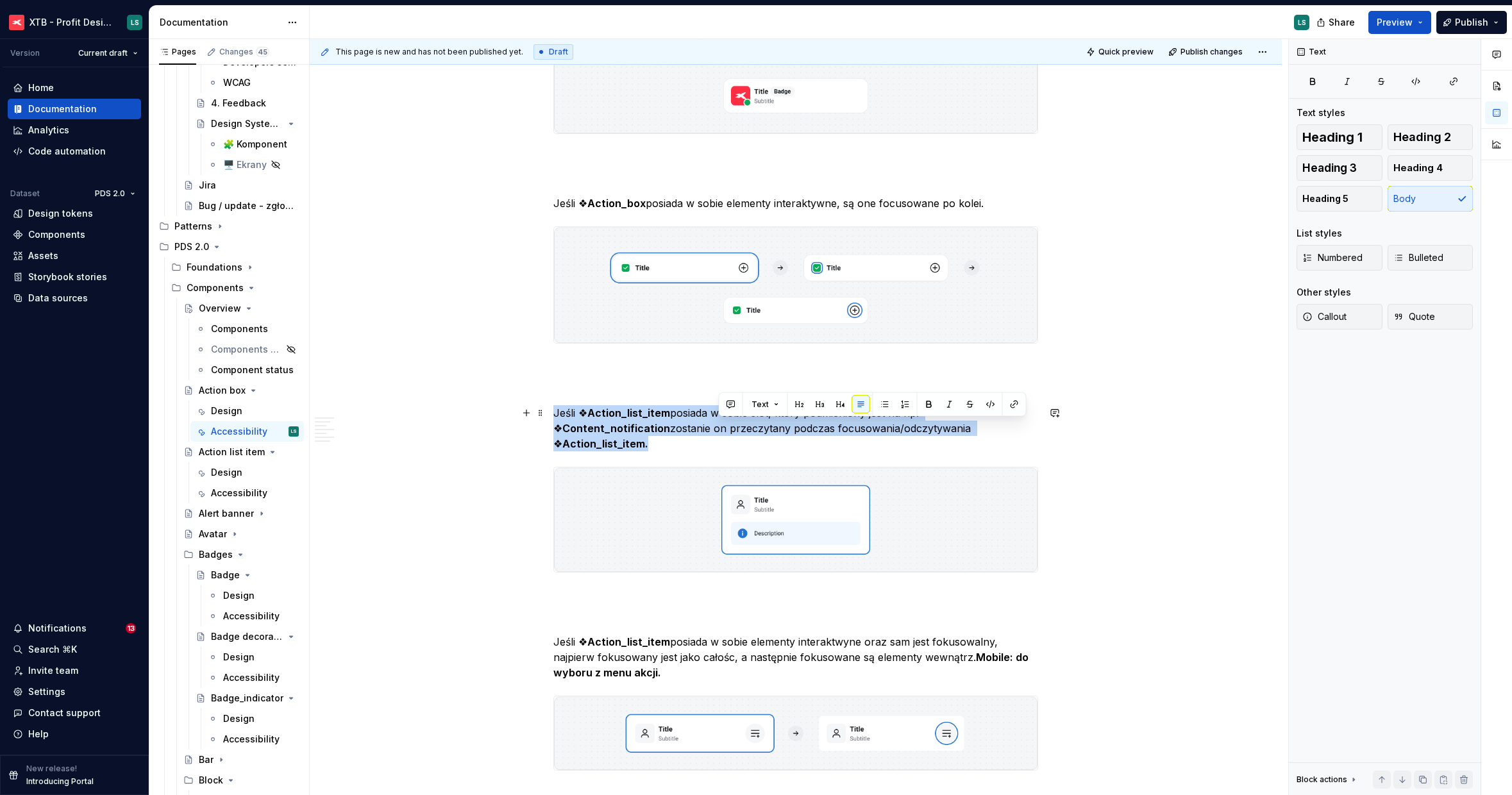
click at [738, 429] on p "Jeśli ❖ Action_list_item posiada w sobie slot, który podmieniony jest na np. ❖ …" at bounding box center [795, 429] width 484 height 47
click at [848, 502] on img "To enrich screen reader interactions, please activate Accessibility in Grammarl…" at bounding box center [796, 519] width 483 height 105
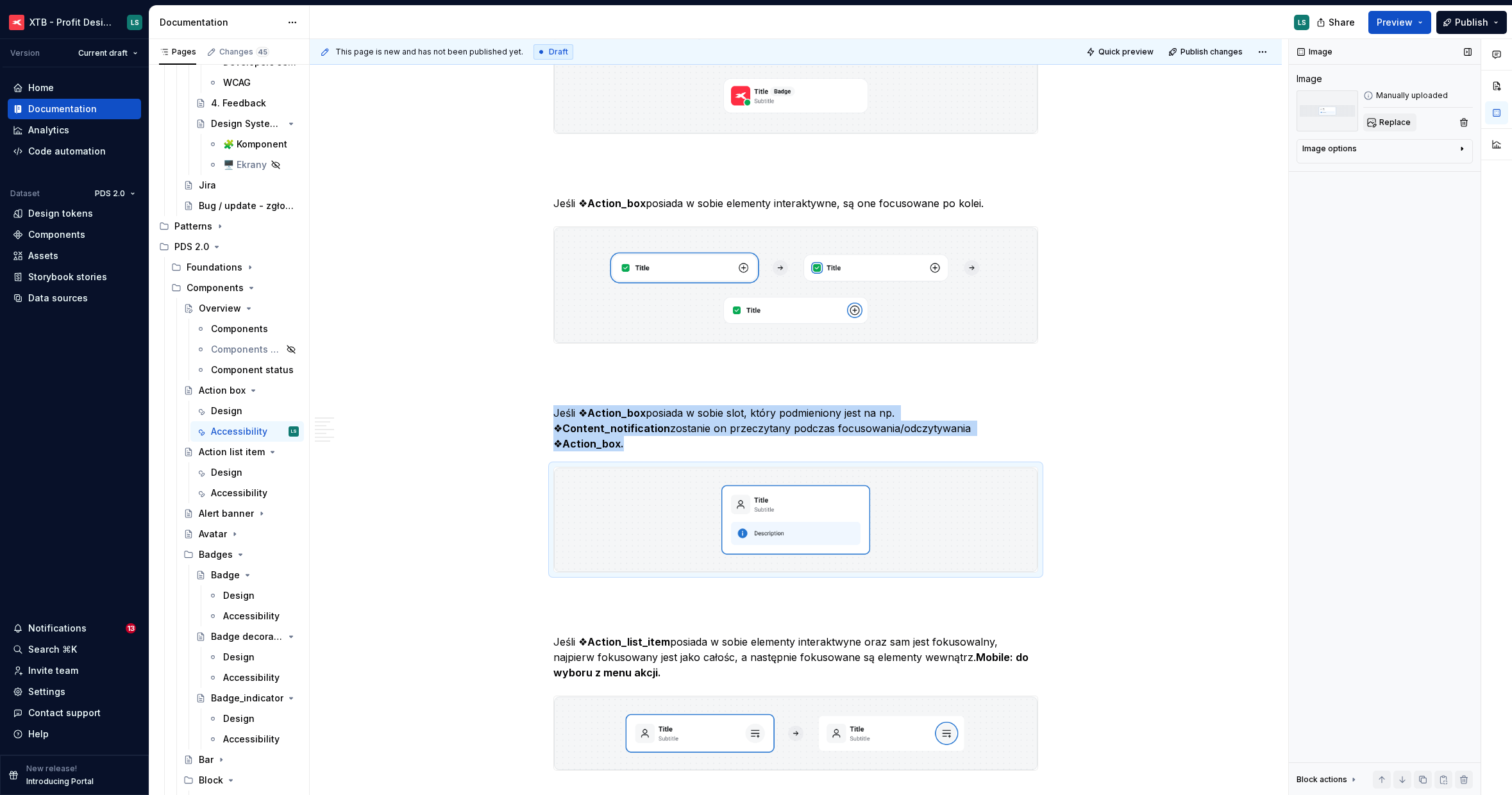
click at [1370, 128] on button "Replace" at bounding box center [1389, 123] width 53 height 18
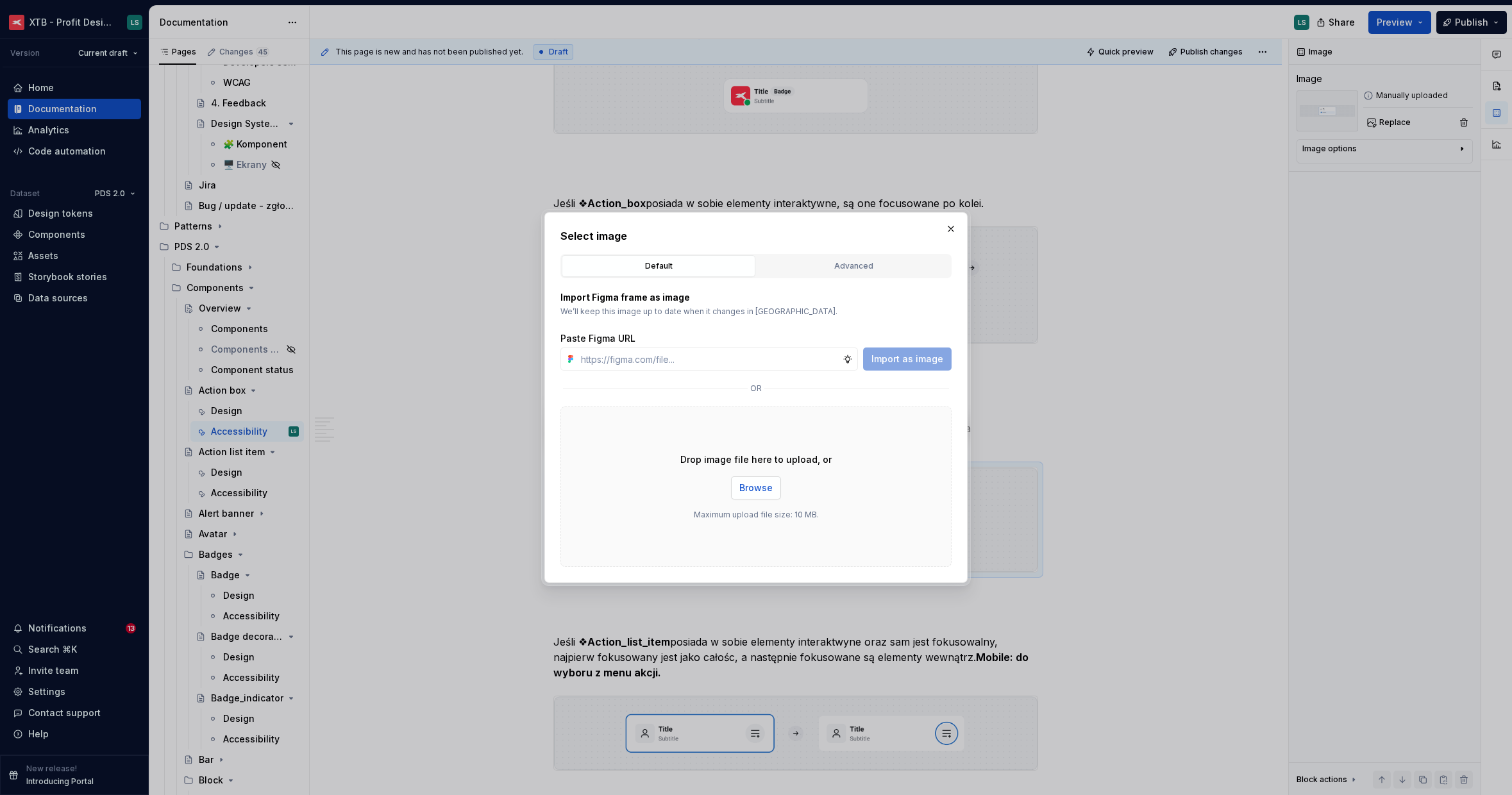
click at [739, 485] on button "Browse" at bounding box center [756, 488] width 50 height 23
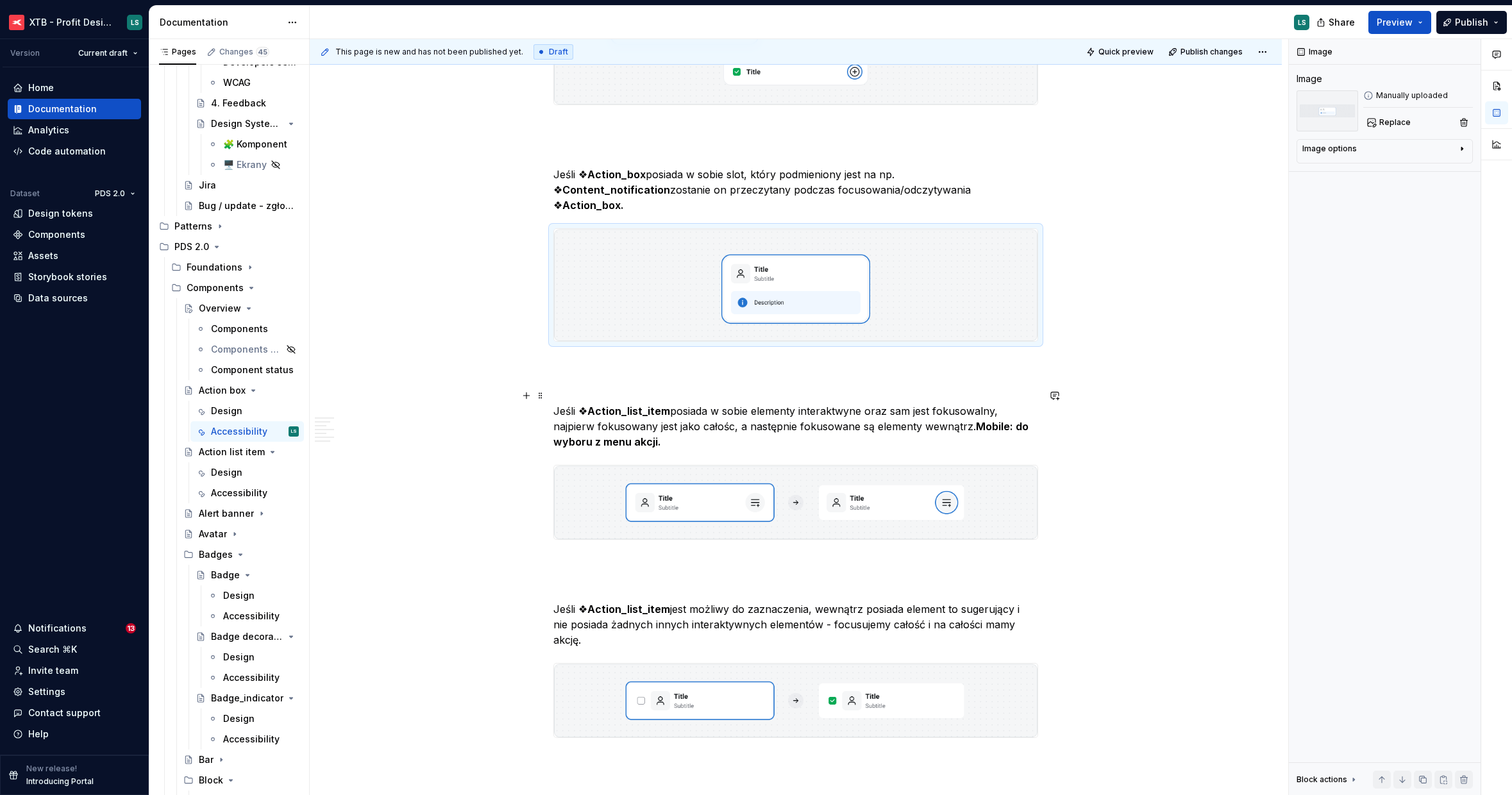
click at [720, 407] on p "Jeśli ❖ Action_list_item posiada w sobie elementy interaktwyne oraz sam jest fo…" at bounding box center [795, 426] width 484 height 47
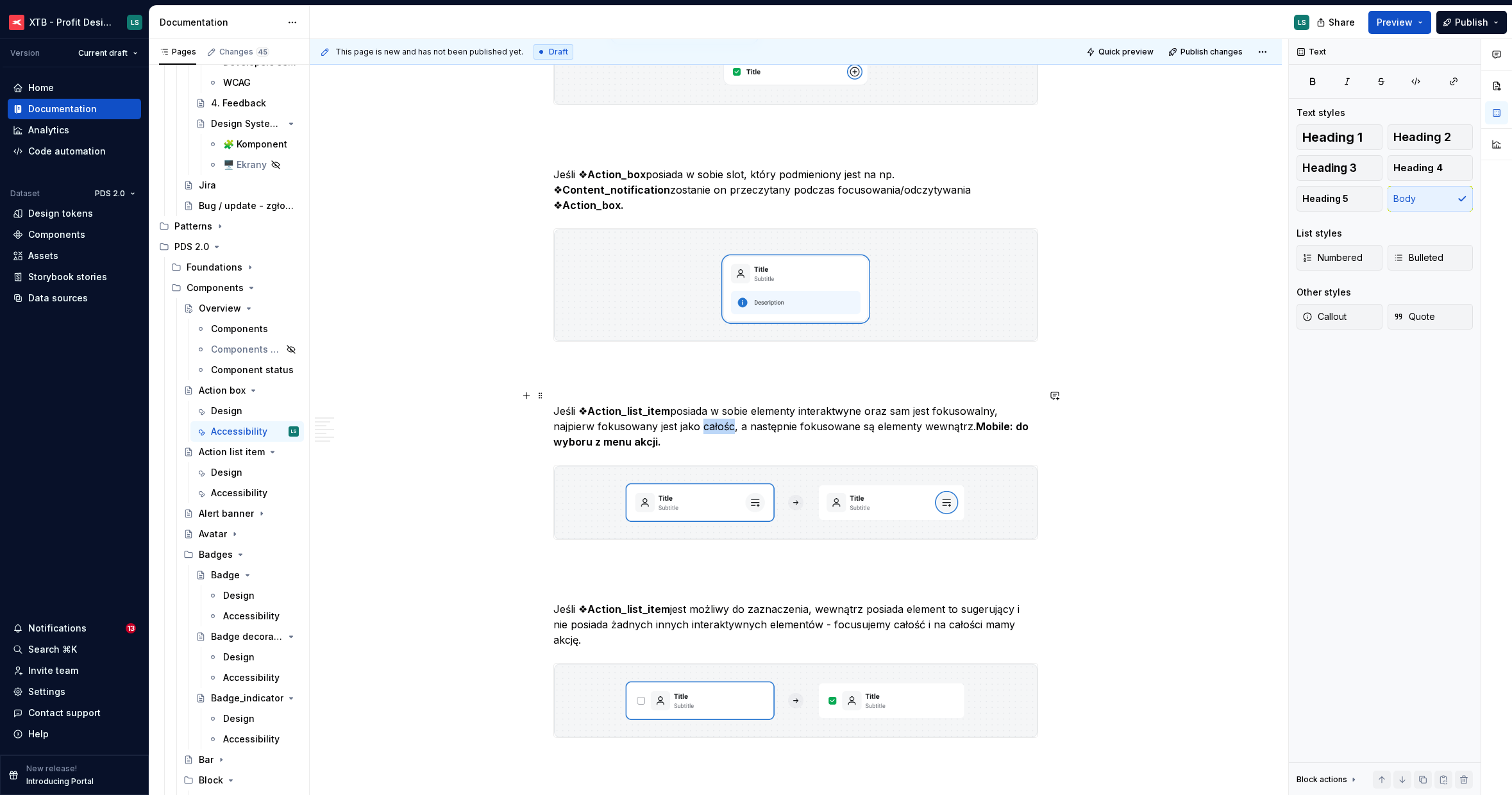
click at [720, 407] on p "Jeśli ❖ Action_list_item posiada w sobie elementy interaktwyne oraz sam jest fo…" at bounding box center [795, 426] width 484 height 47
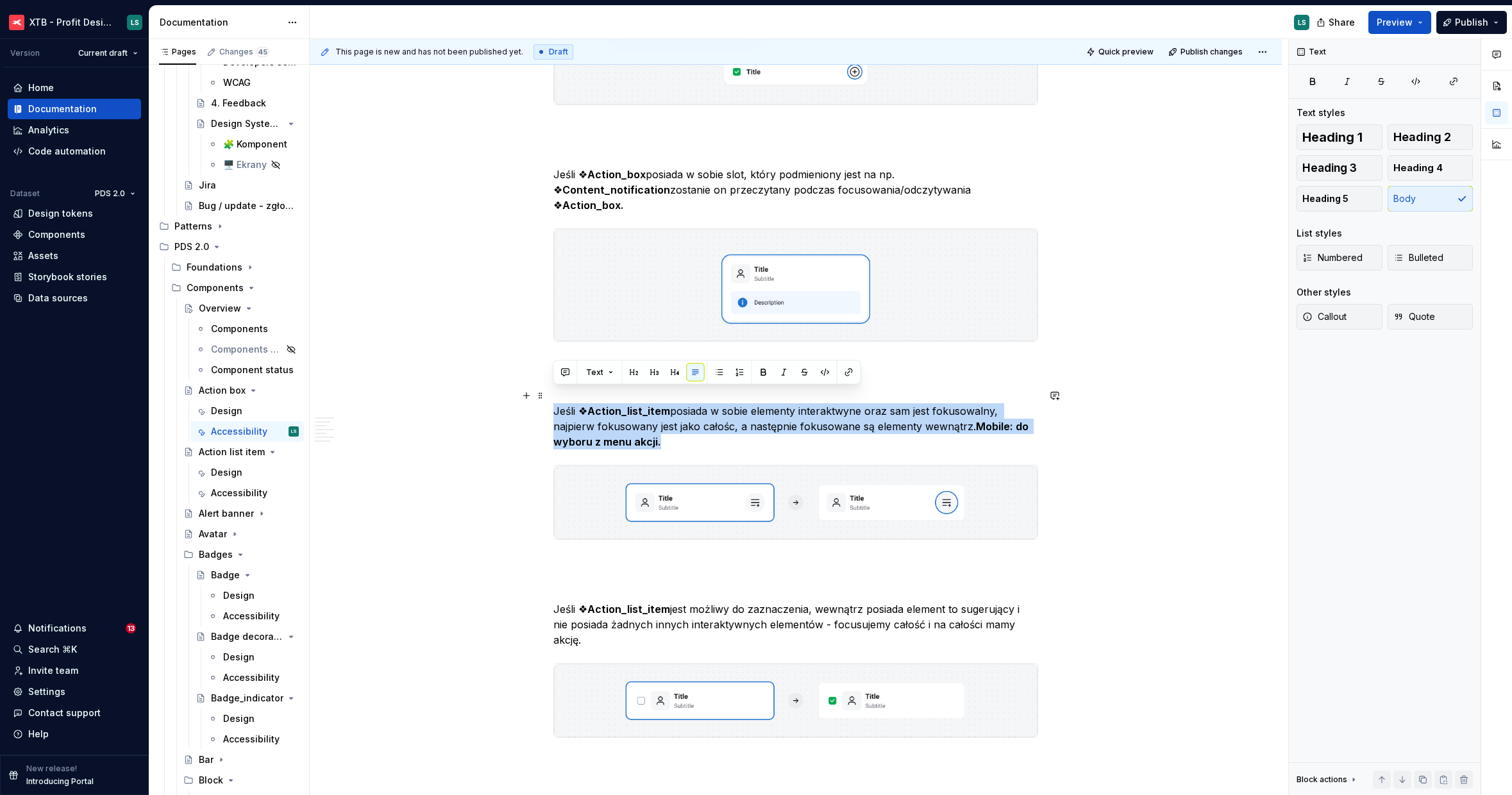
click at [720, 407] on p "Jeśli ❖ Action_list_item posiada w sobie elementy interaktwyne oraz sam jest fo…" at bounding box center [795, 426] width 484 height 47
click at [969, 474] on img "To enrich screen reader interactions, please activate Accessibility in Grammarl…" at bounding box center [796, 502] width 483 height 73
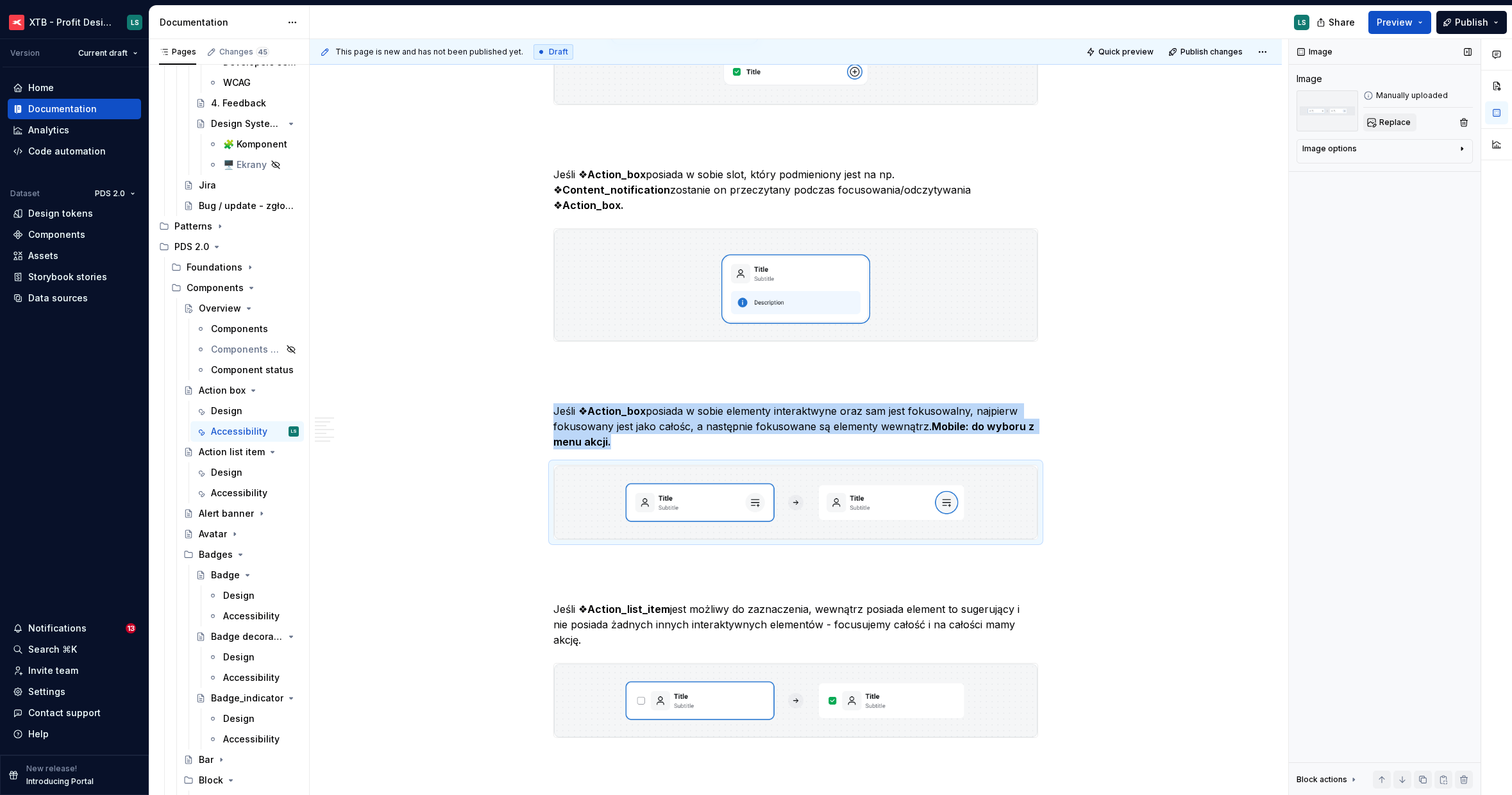
click at [1389, 121] on span "Replace" at bounding box center [1395, 122] width 31 height 10
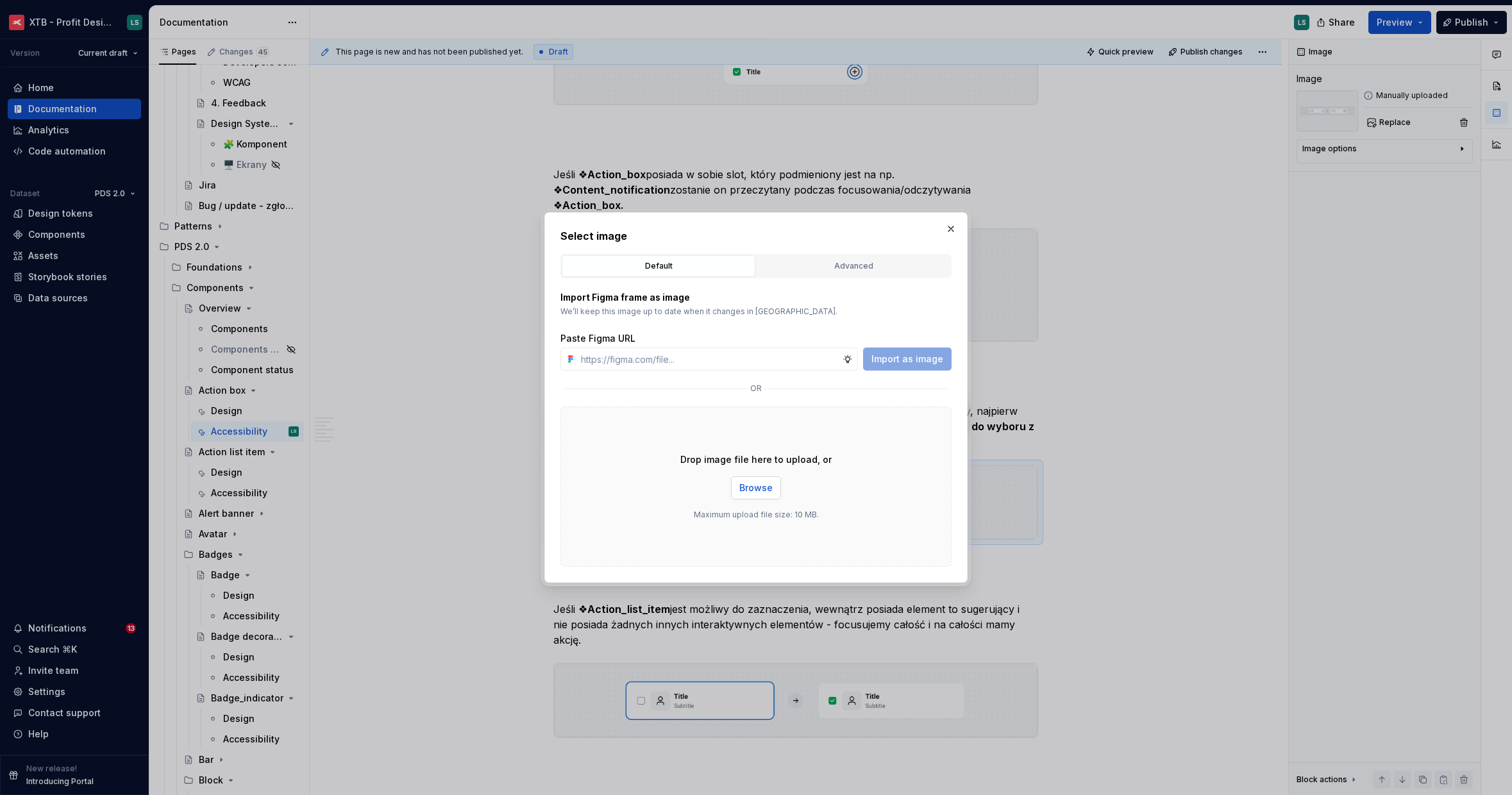
click at [759, 475] on div "Drop image file here to upload, or Browse Maximum upload file size: 10 MB." at bounding box center [756, 486] width 391 height 160
click at [762, 482] on span "Browse" at bounding box center [756, 488] width 33 height 13
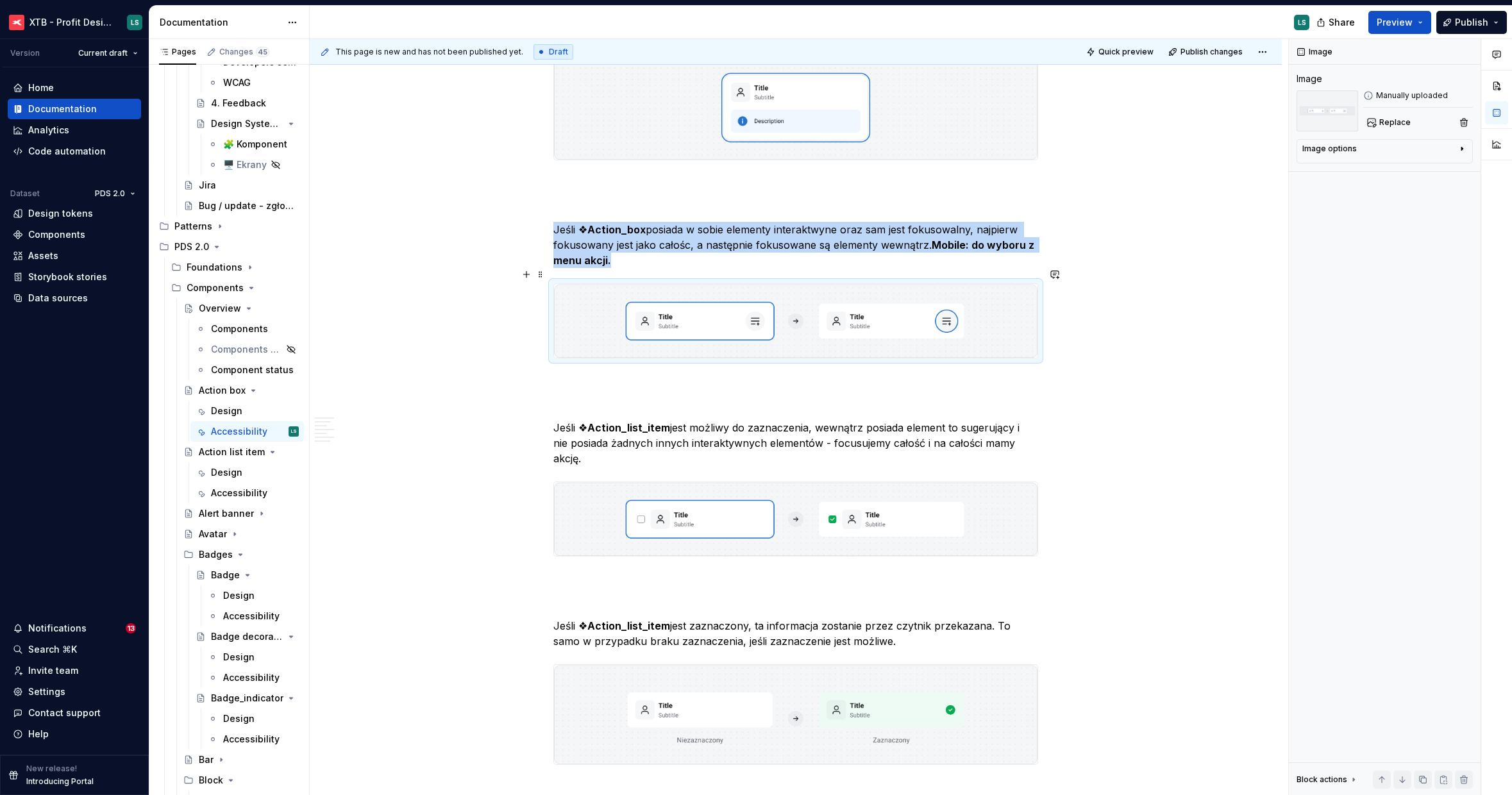
scroll to position [2227, 0]
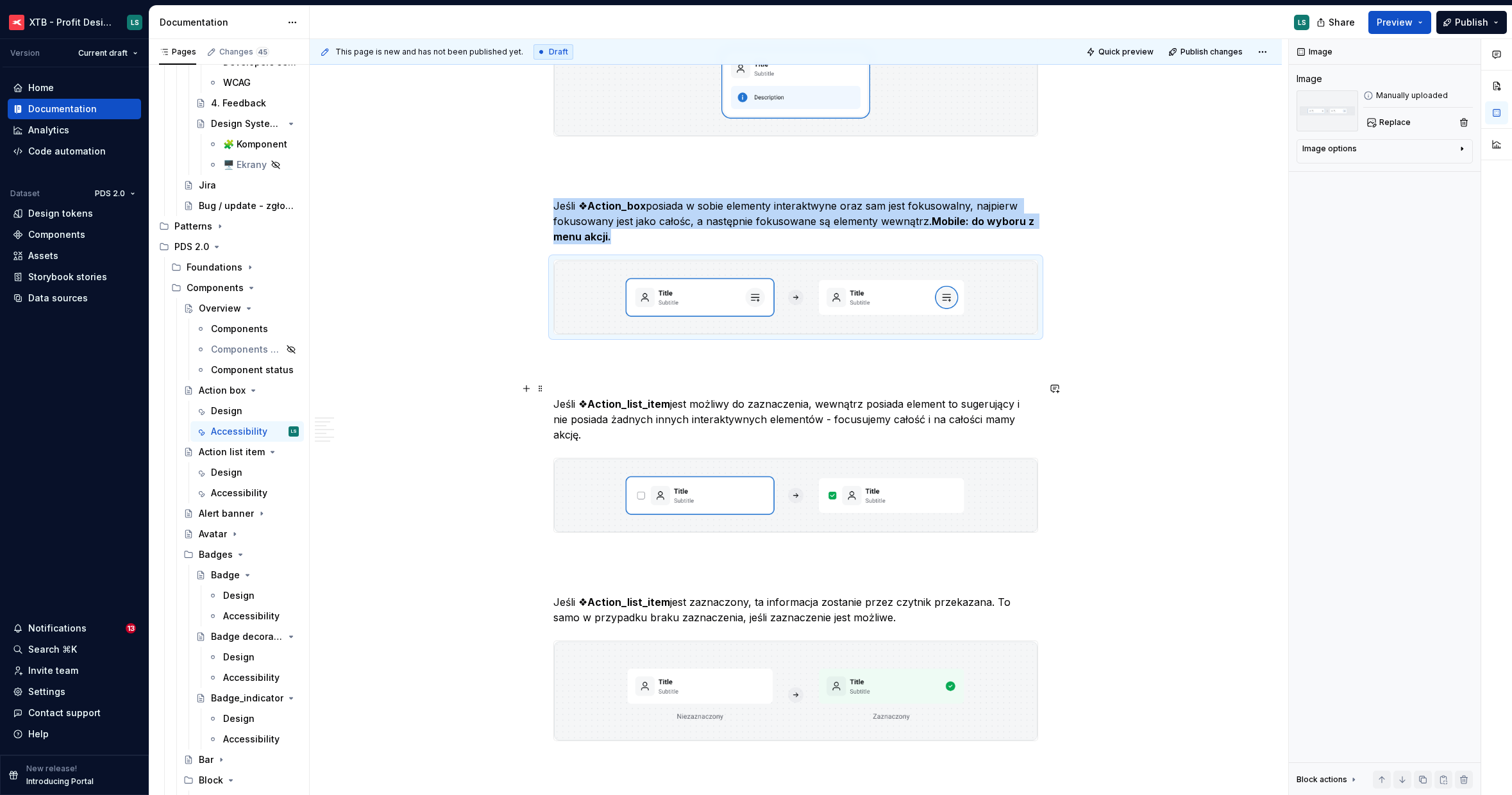
click at [715, 404] on p "Jeśli ❖ Action_list_item jest możliwy do zaznaczenia, wewnątrz posiada element …" at bounding box center [795, 420] width 484 height 47
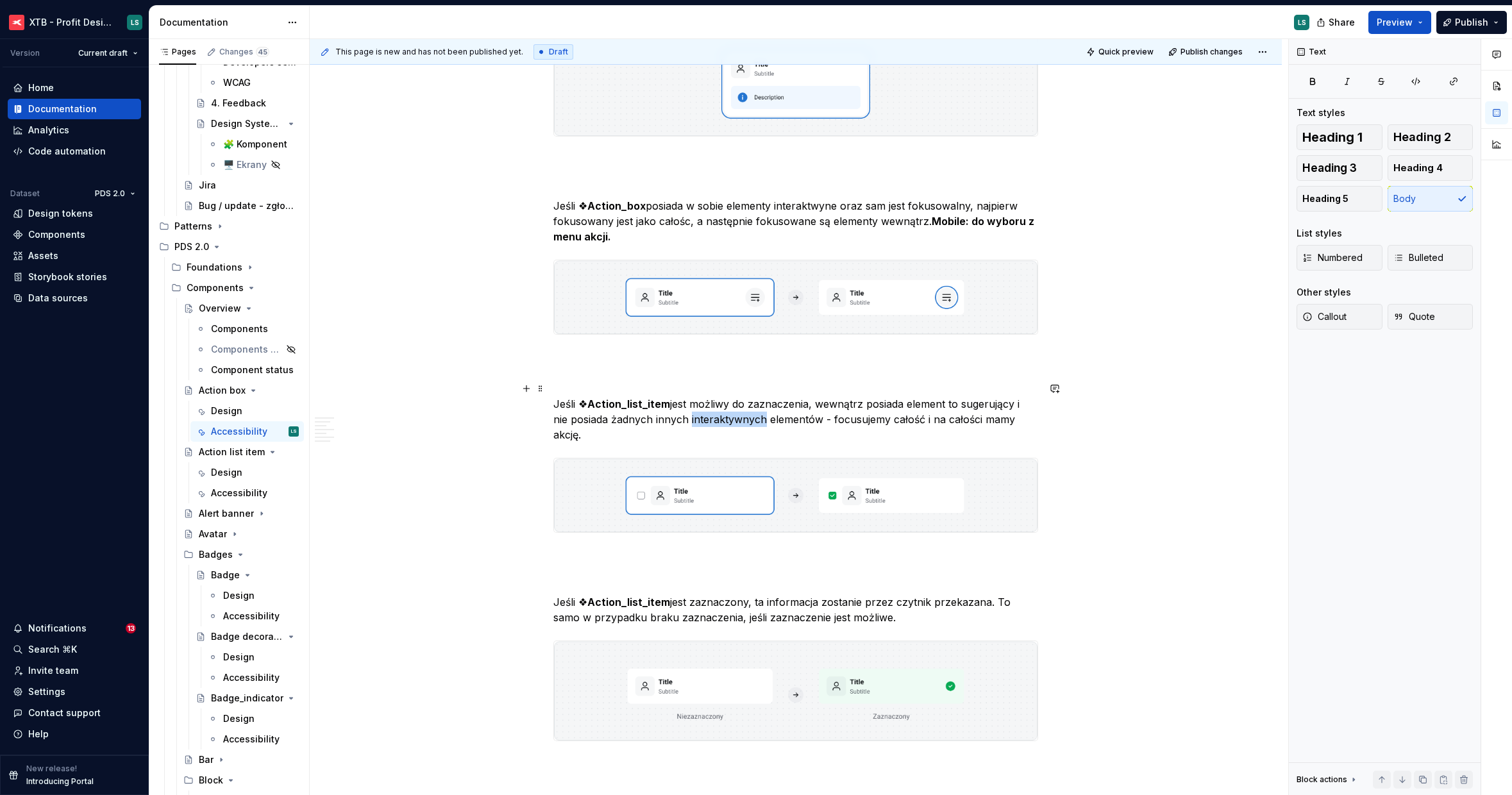
click at [715, 404] on p "Jeśli ❖ Action_list_item jest możliwy do zaznaczenia, wewnątrz posiada element …" at bounding box center [795, 420] width 484 height 47
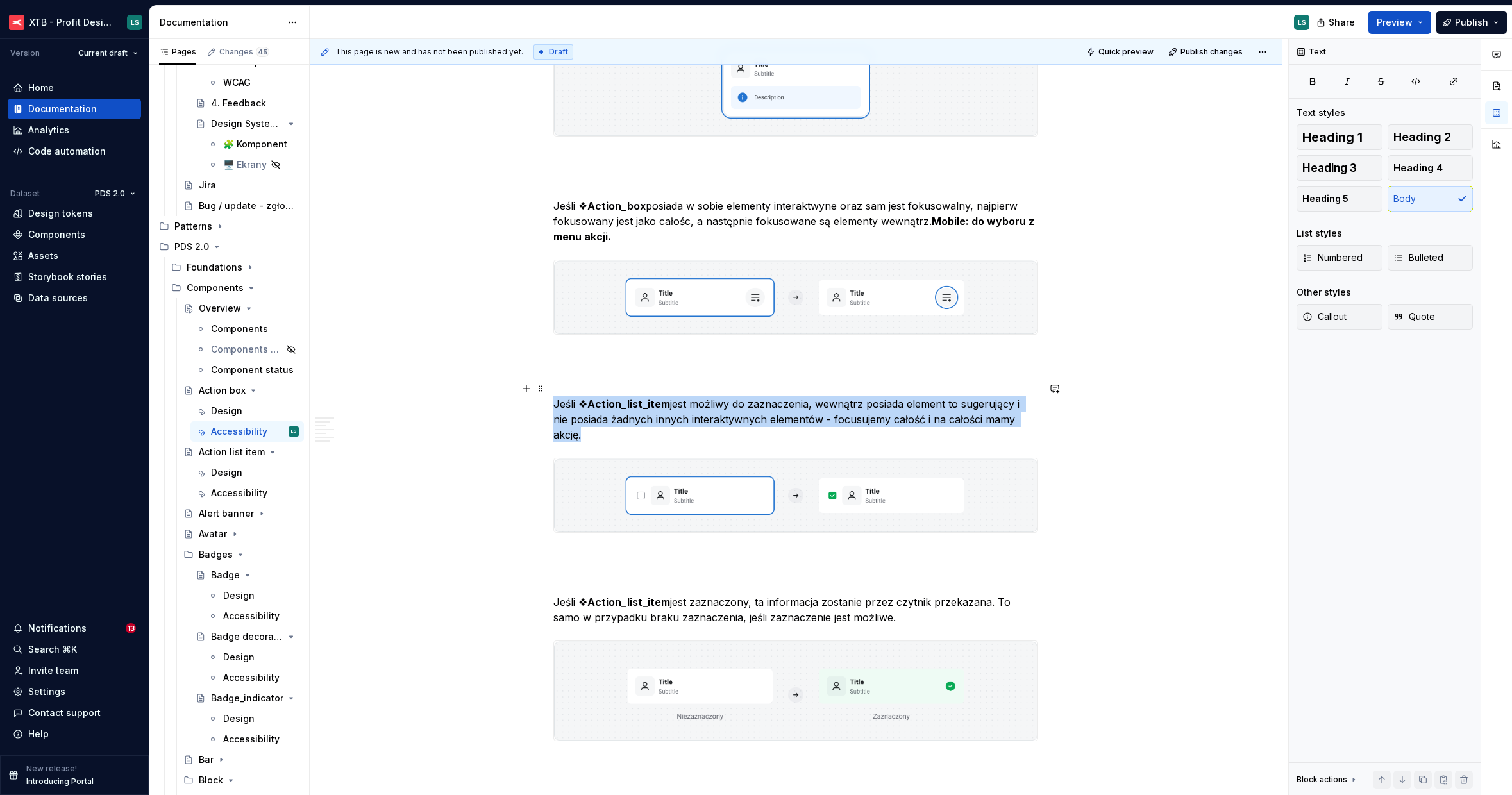
click at [715, 404] on p "Jeśli ❖ Action_list_item jest możliwy do zaznaczenia, wewnątrz posiada element …" at bounding box center [795, 420] width 484 height 47
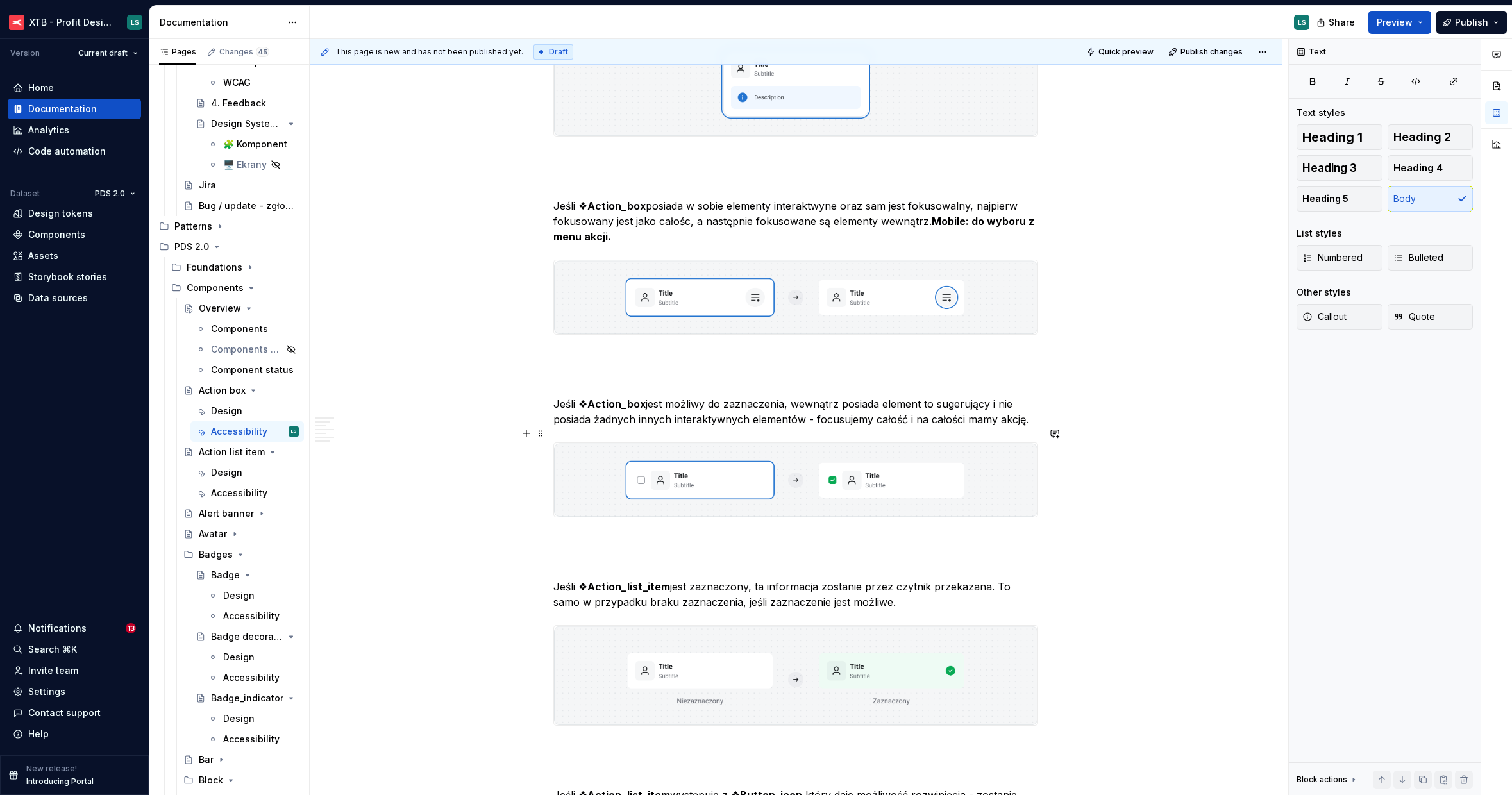
click at [823, 461] on img "To enrich screen reader interactions, please activate Accessibility in Grammarl…" at bounding box center [796, 480] width 483 height 73
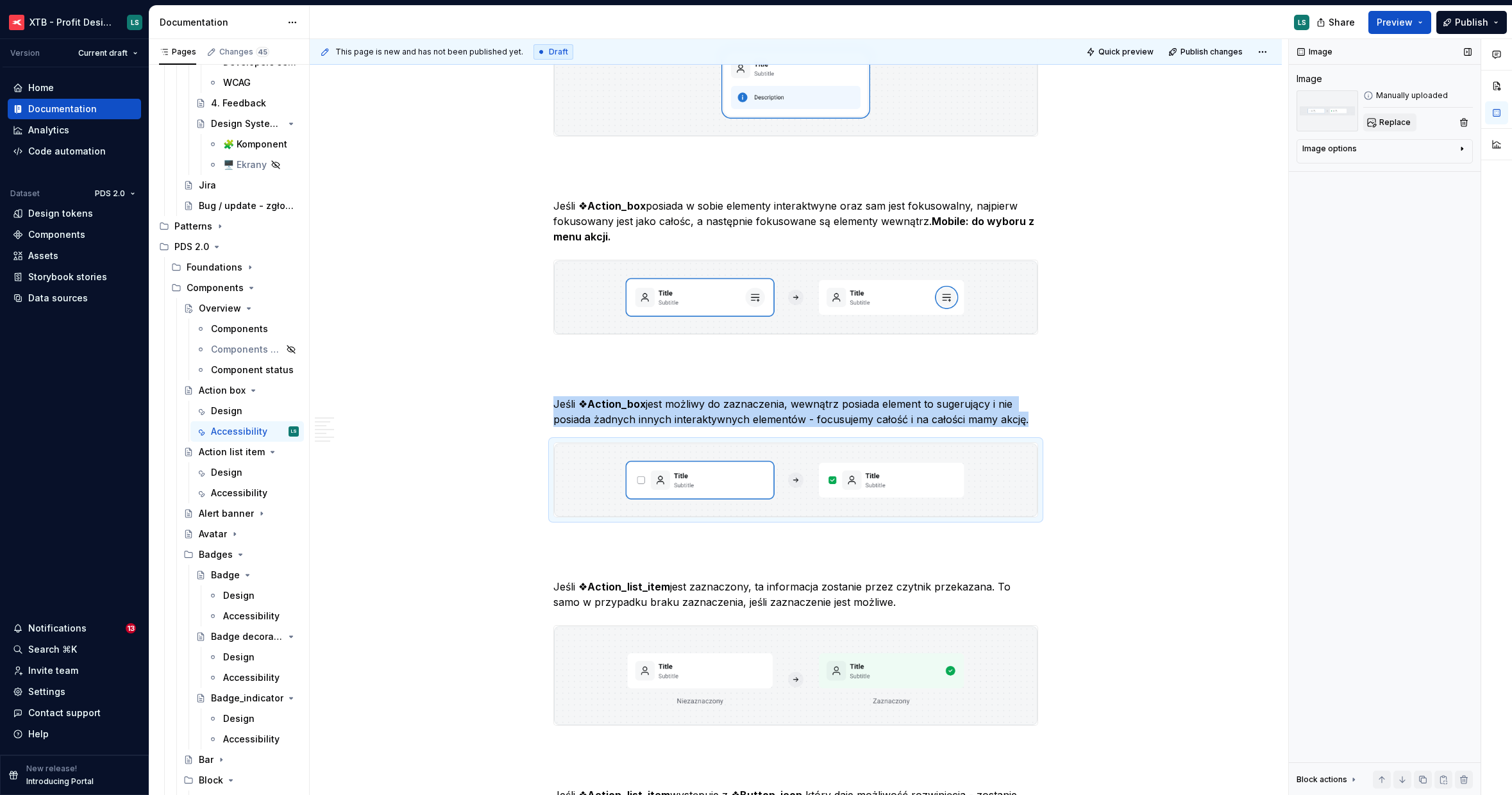
click at [1371, 125] on button "Replace" at bounding box center [1389, 123] width 53 height 18
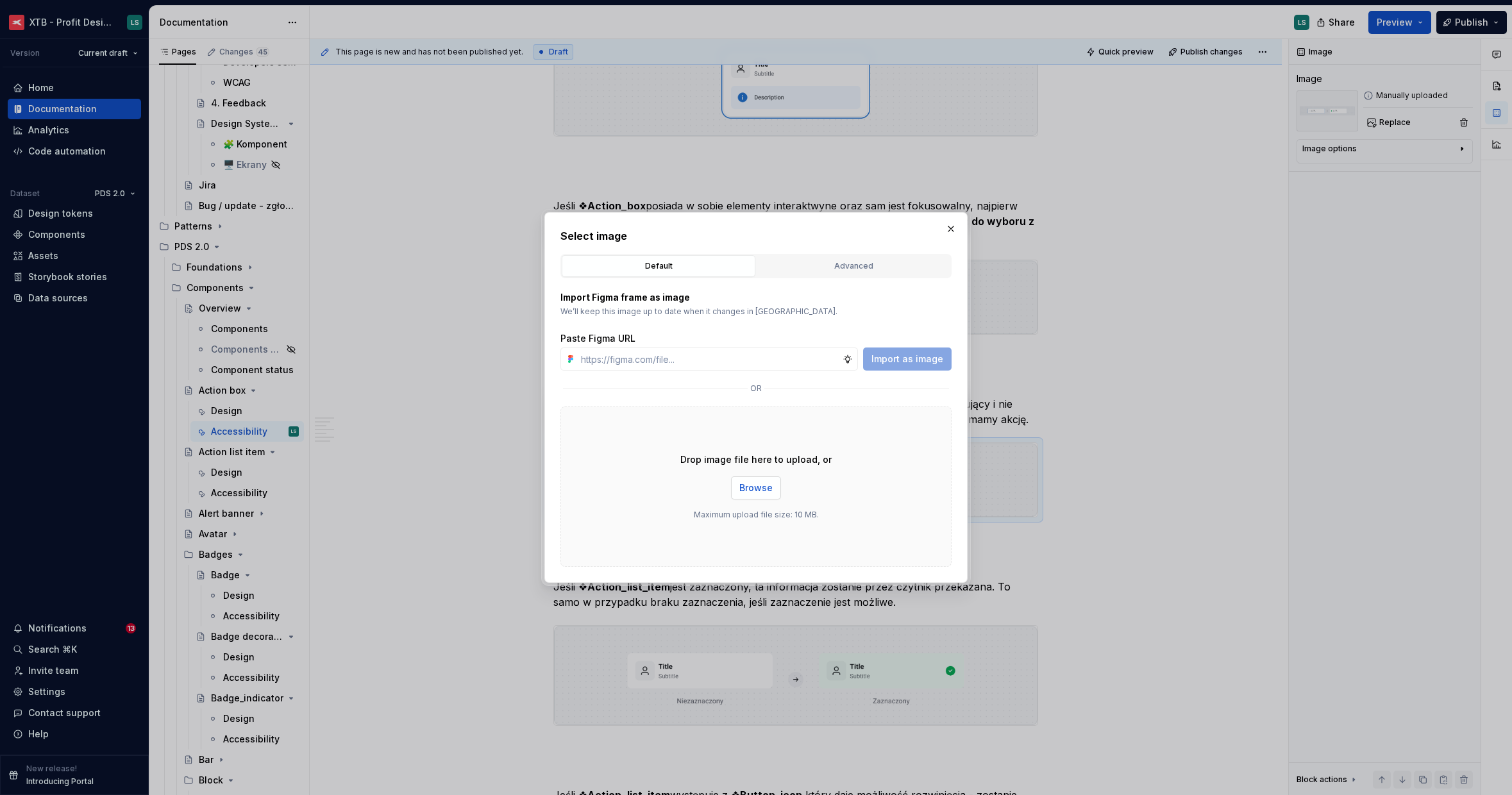
click at [747, 483] on span "Browse" at bounding box center [756, 488] width 33 height 13
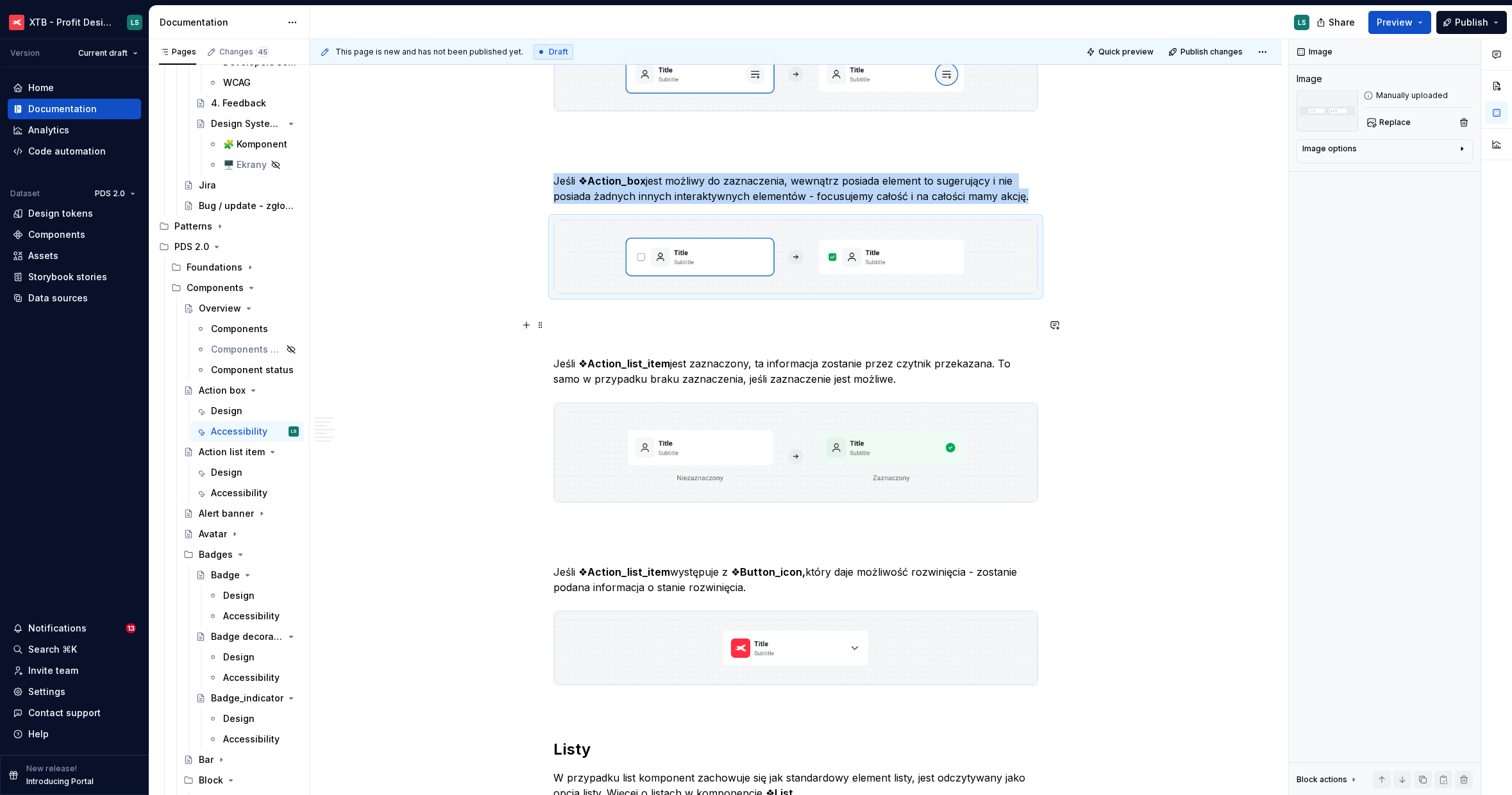
scroll to position [2039, 0]
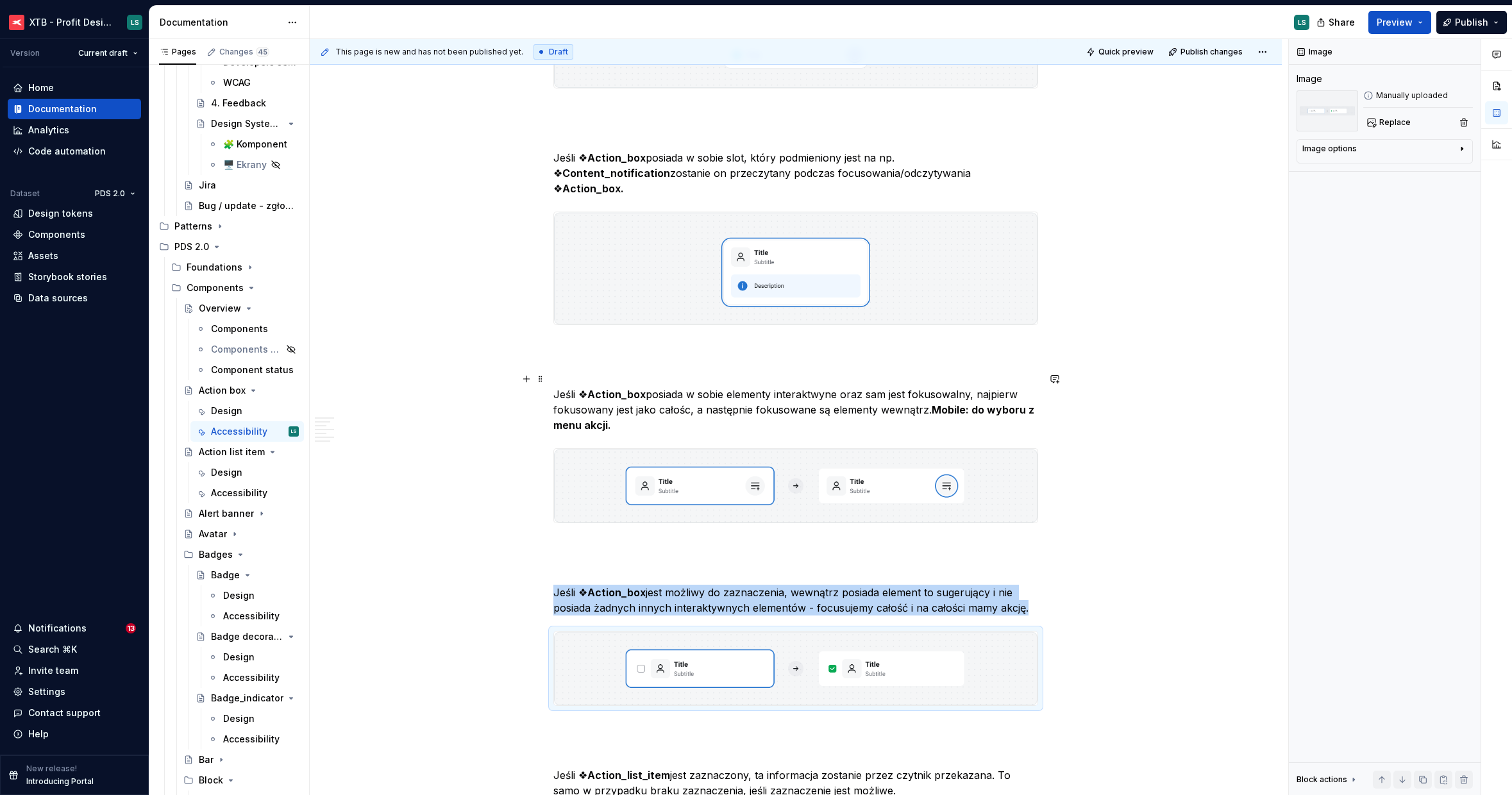
click at [1018, 417] on p "Jeśli ❖ Action_box posiada w sobie elementy interaktwyne oraz sam jest fokusowa…" at bounding box center [795, 410] width 484 height 47
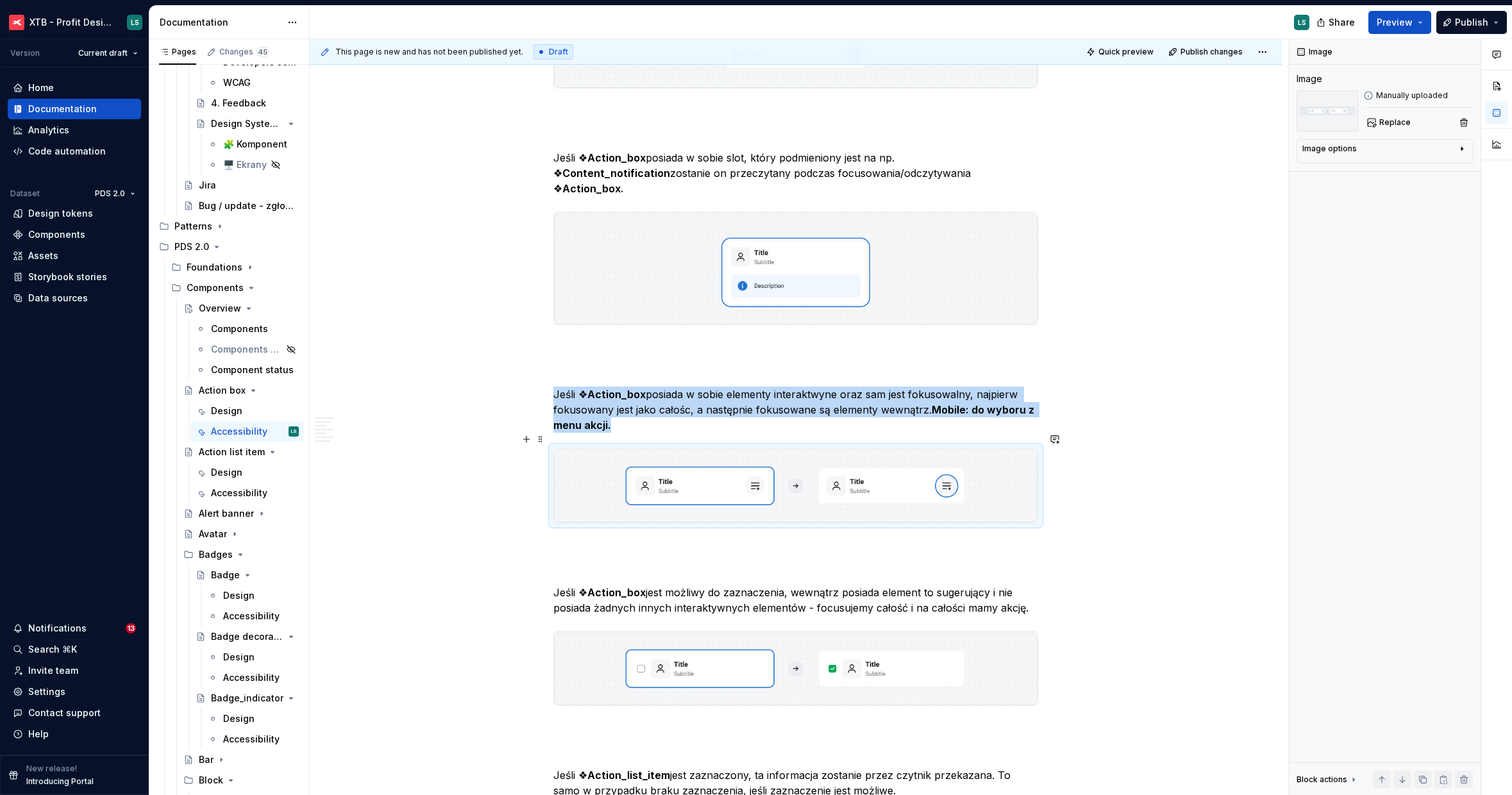
click at [1009, 453] on img "To enrich screen reader interactions, please activate Accessibility in Grammarl…" at bounding box center [796, 485] width 483 height 73
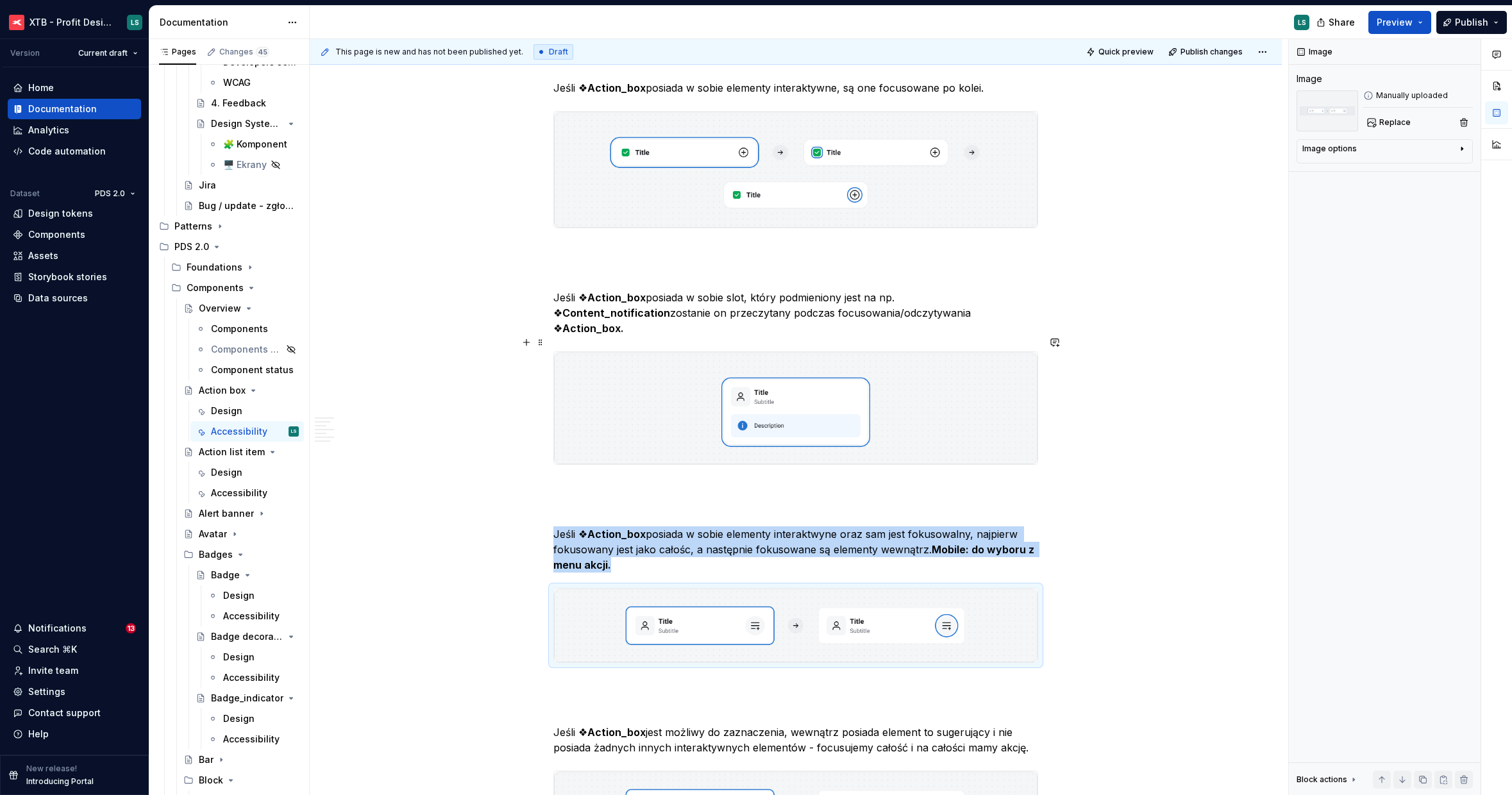
scroll to position [1897, 0]
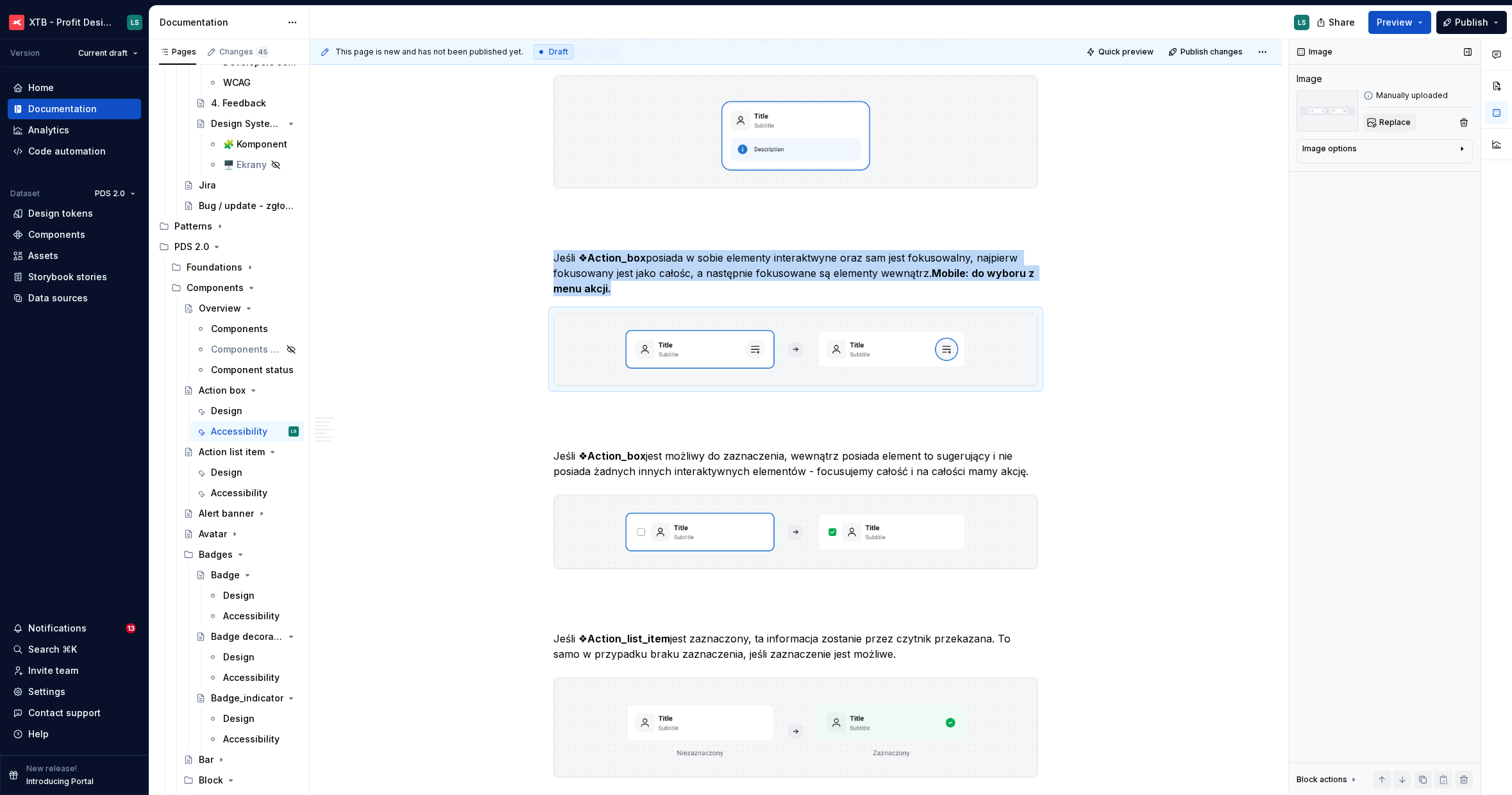
click at [1389, 124] on span "Replace" at bounding box center [1395, 122] width 31 height 10
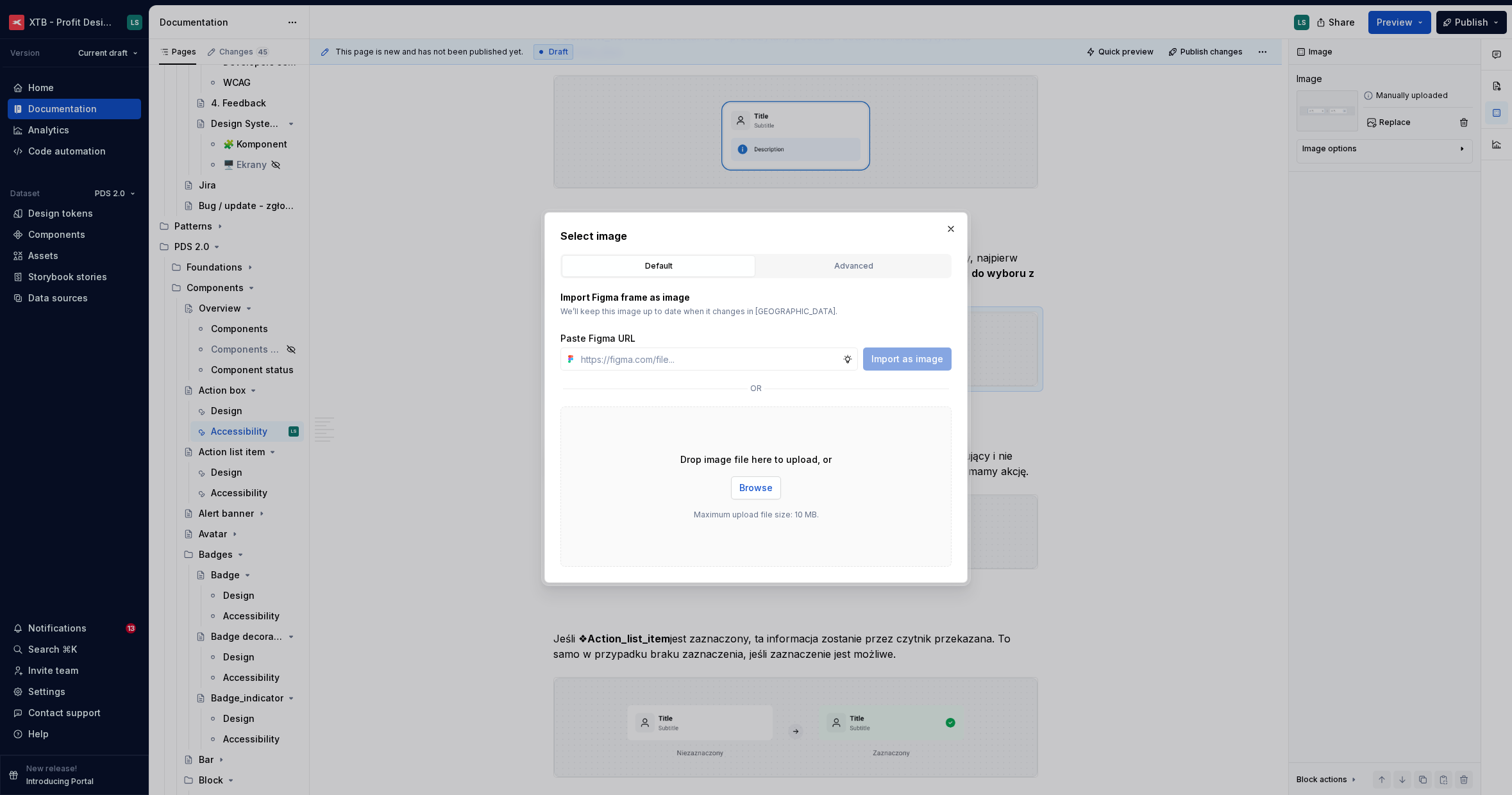
click at [747, 476] on button "Browse" at bounding box center [756, 488] width 50 height 23
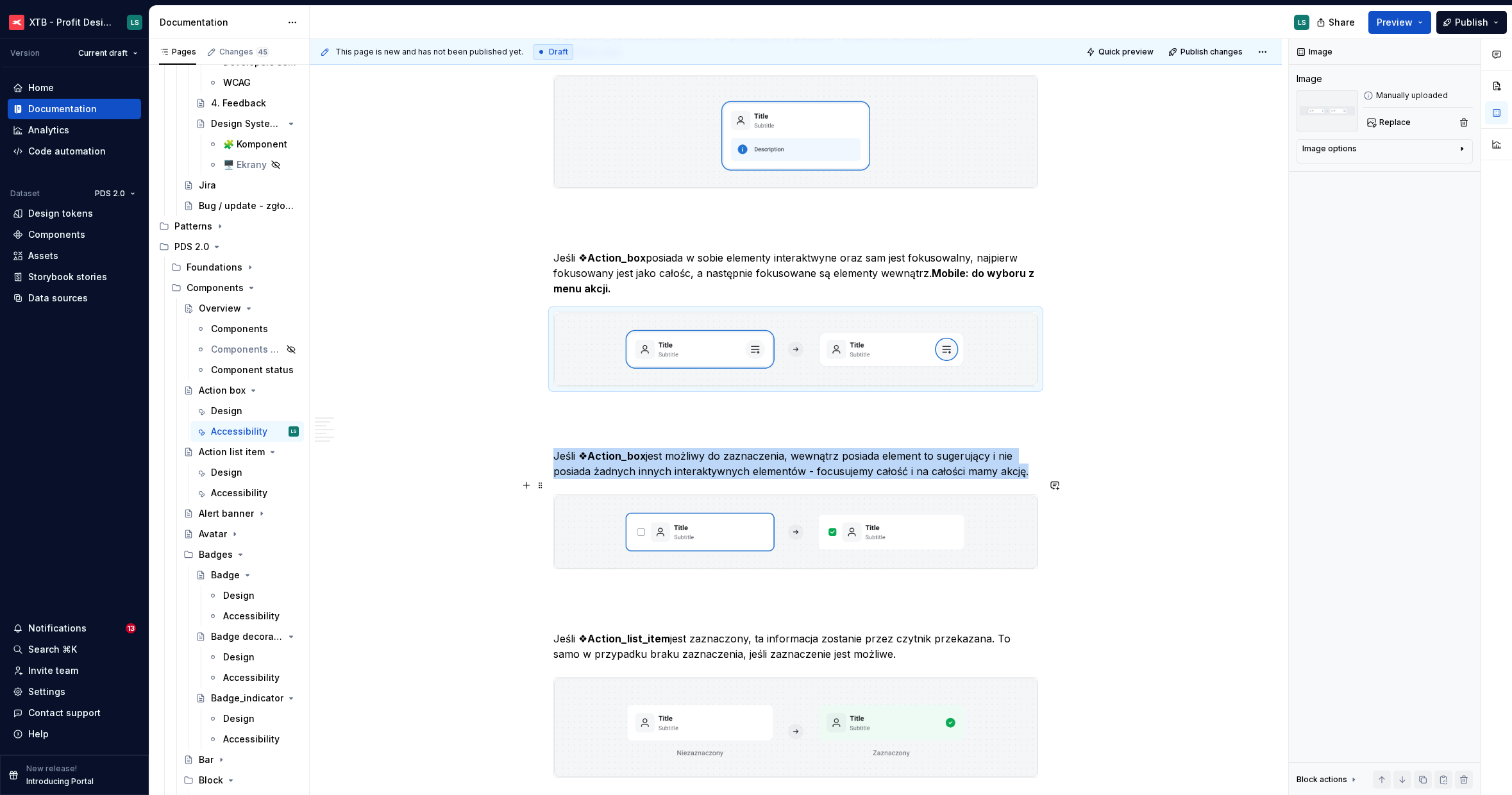
click at [970, 517] on img "To enrich screen reader interactions, please activate Accessibility in Grammarl…" at bounding box center [796, 532] width 483 height 73
click at [1394, 124] on span "Replace" at bounding box center [1395, 122] width 31 height 10
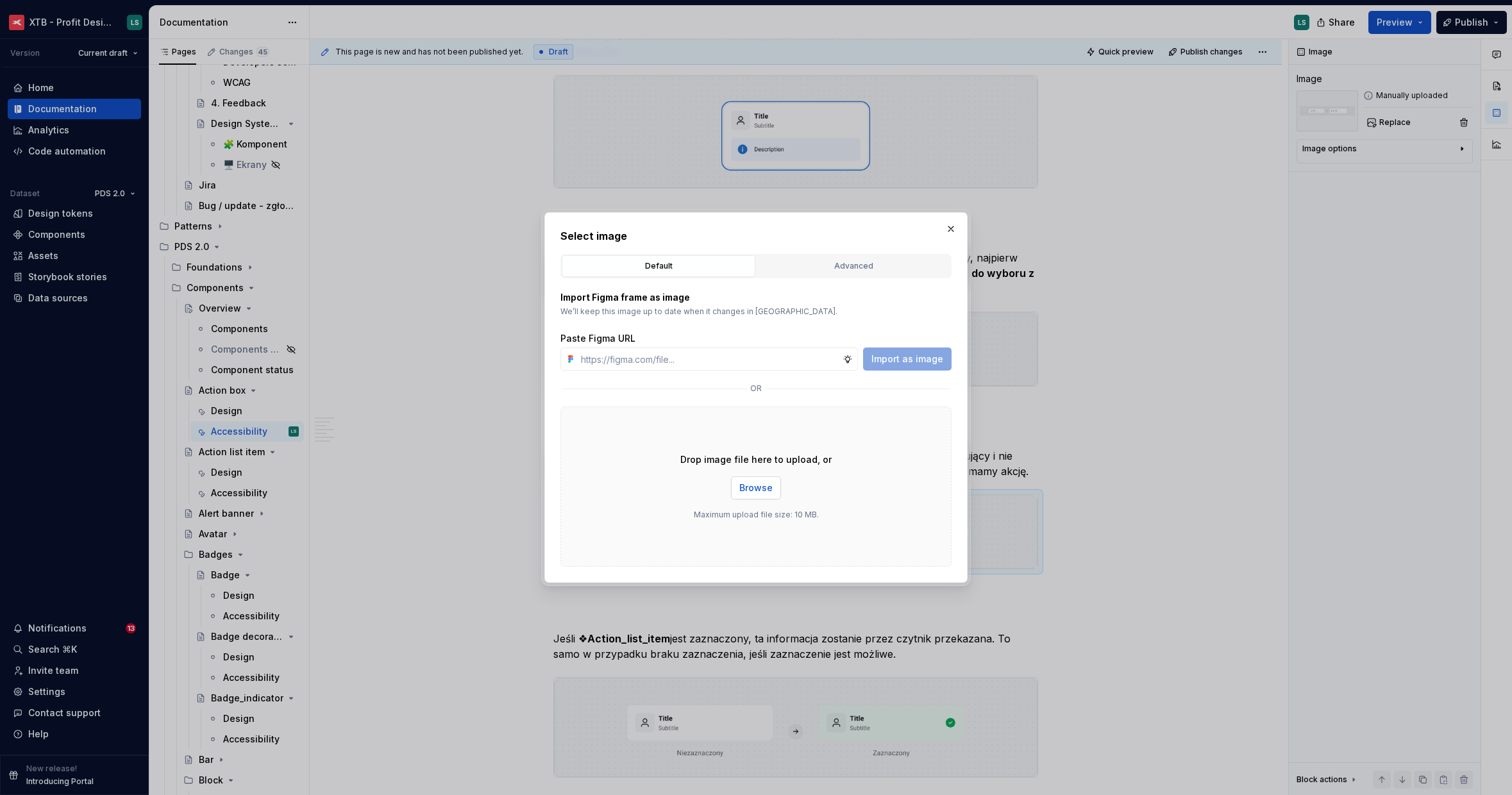
click at [759, 496] on button "Browse" at bounding box center [756, 488] width 50 height 23
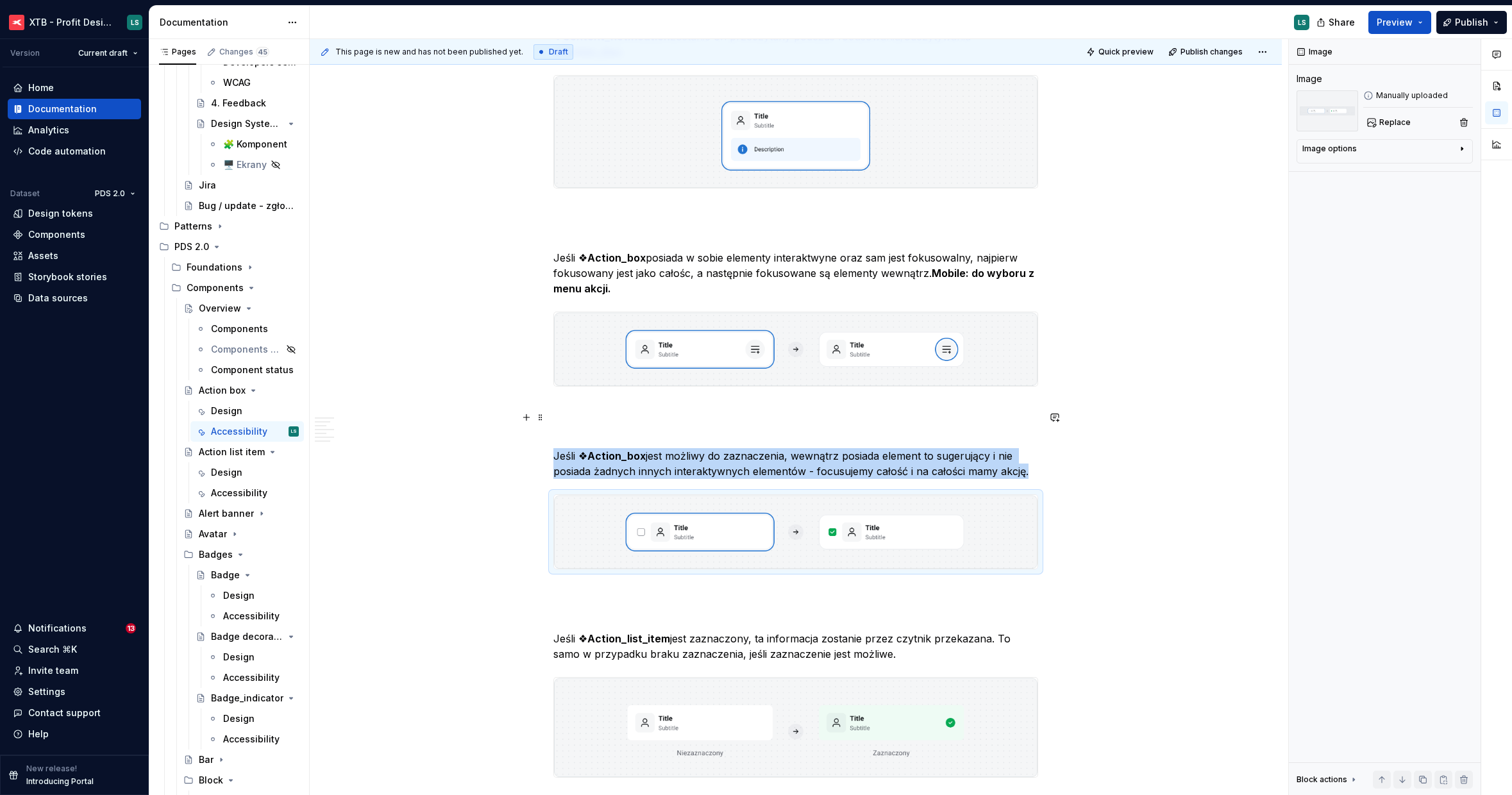
scroll to position [2176, 0]
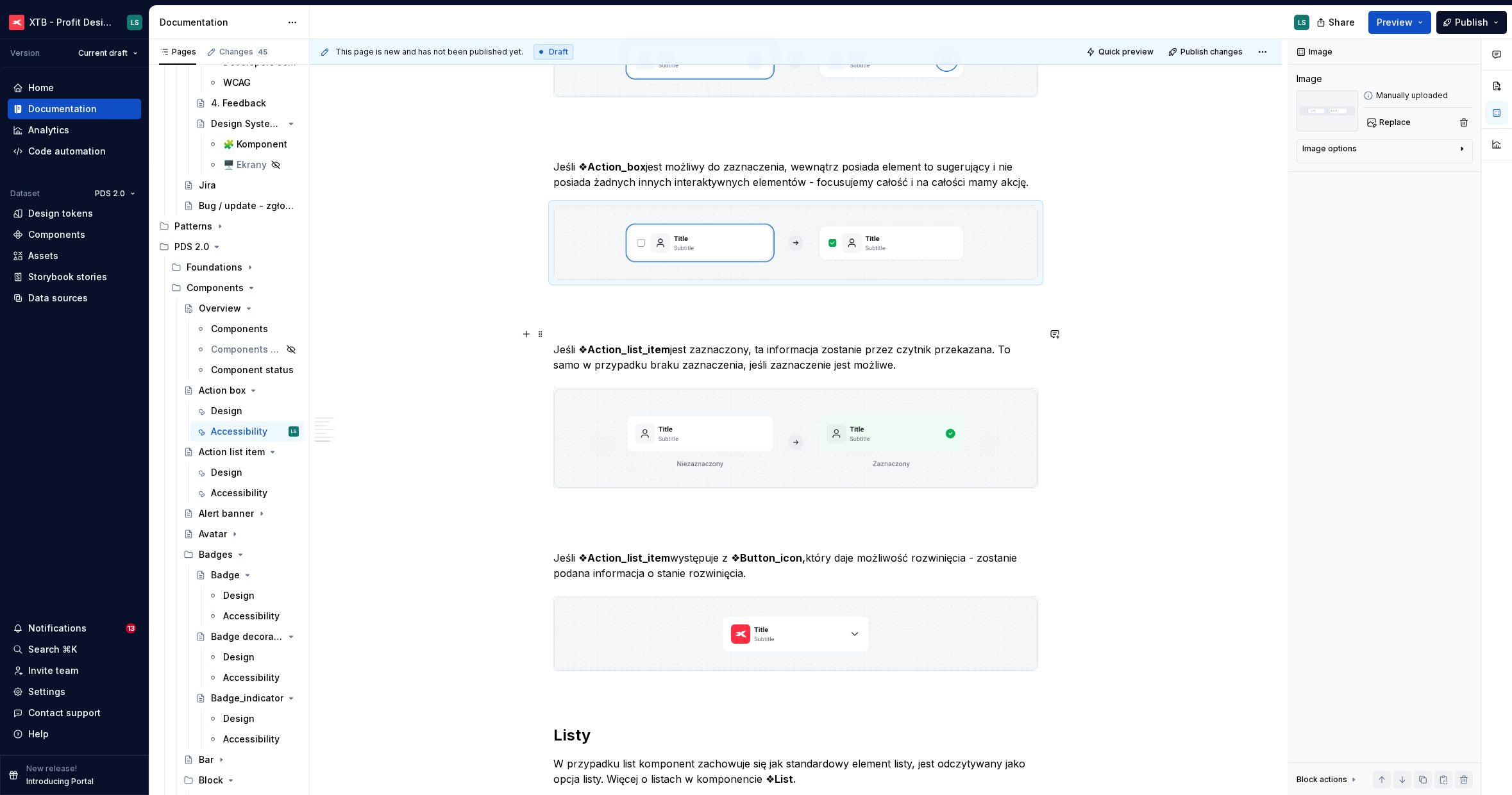
click at [734, 342] on p "Jeśli ❖ Action_list_item jest zaznaczony, ta informacja zostanie przez czytnik …" at bounding box center [795, 357] width 484 height 30
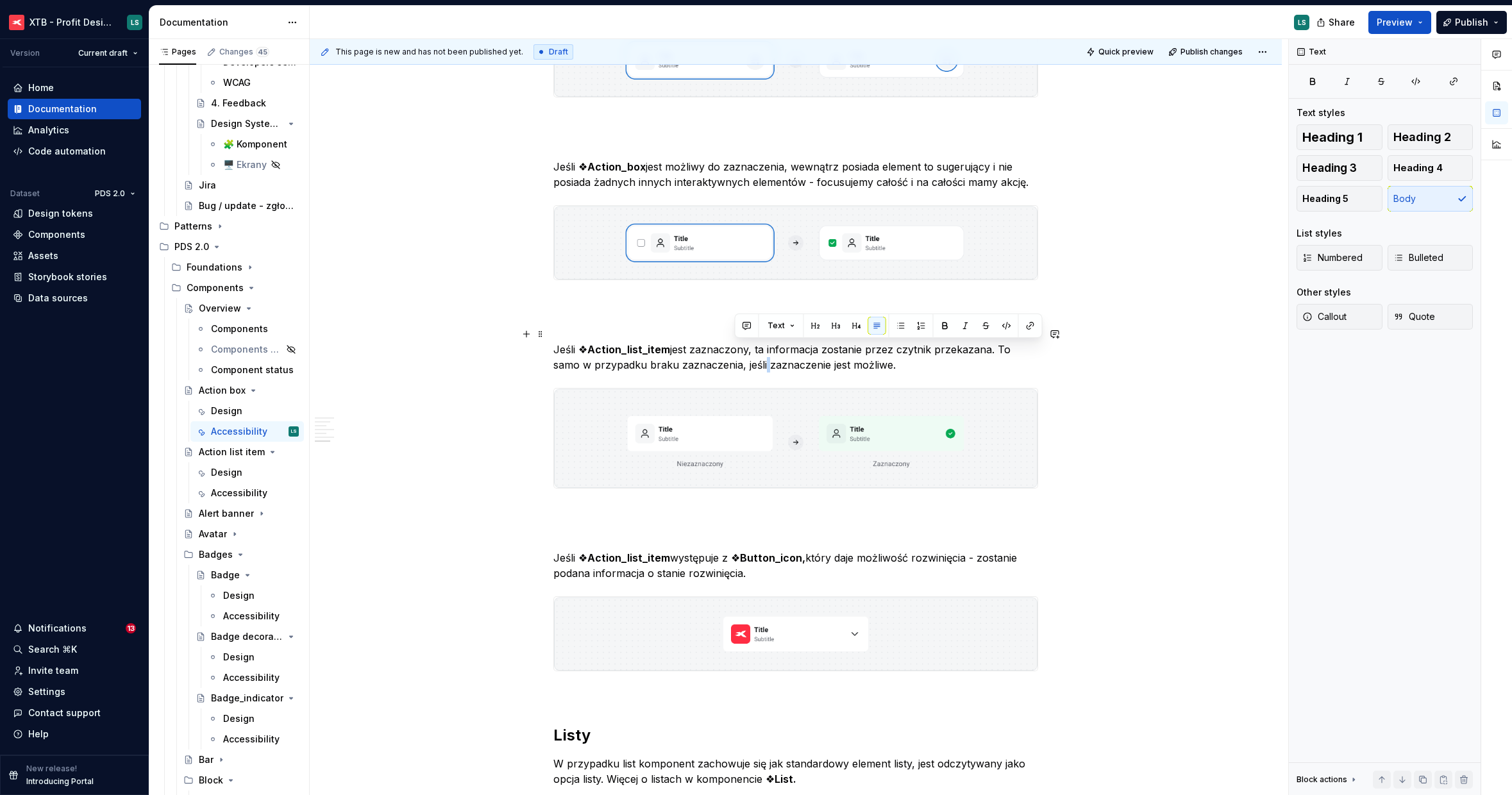
click at [734, 342] on p "Jeśli ❖ Action_list_item jest zaznaczony, ta informacja zostanie przez czytnik …" at bounding box center [795, 357] width 484 height 30
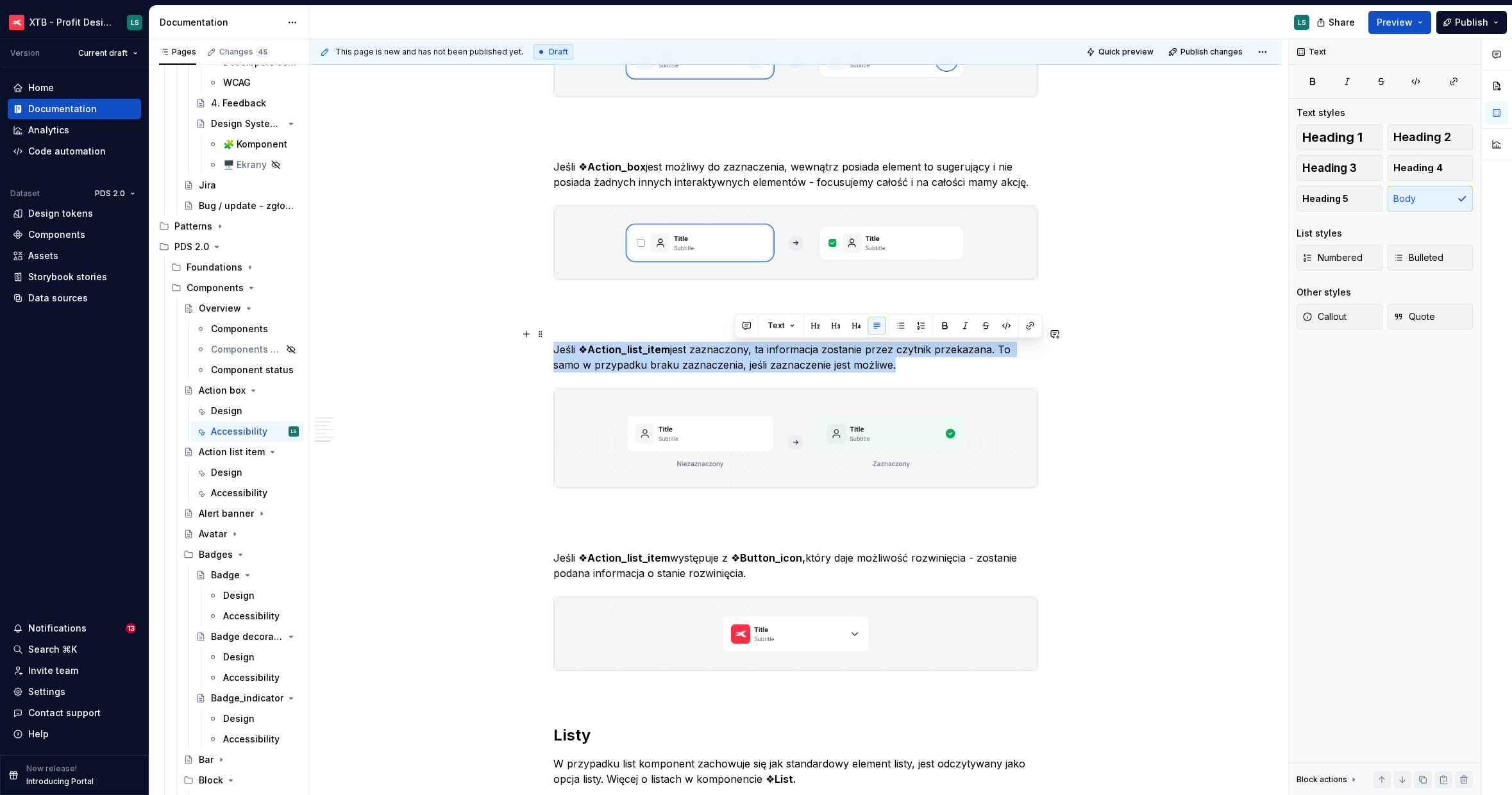
click at [734, 342] on p "Jeśli ❖ Action_list_item jest zaznaczony, ta informacja zostanie przez czytnik …" at bounding box center [795, 357] width 484 height 30
click at [819, 425] on img "To enrich screen reader interactions, please activate Accessibility in Grammarl…" at bounding box center [796, 438] width 483 height 98
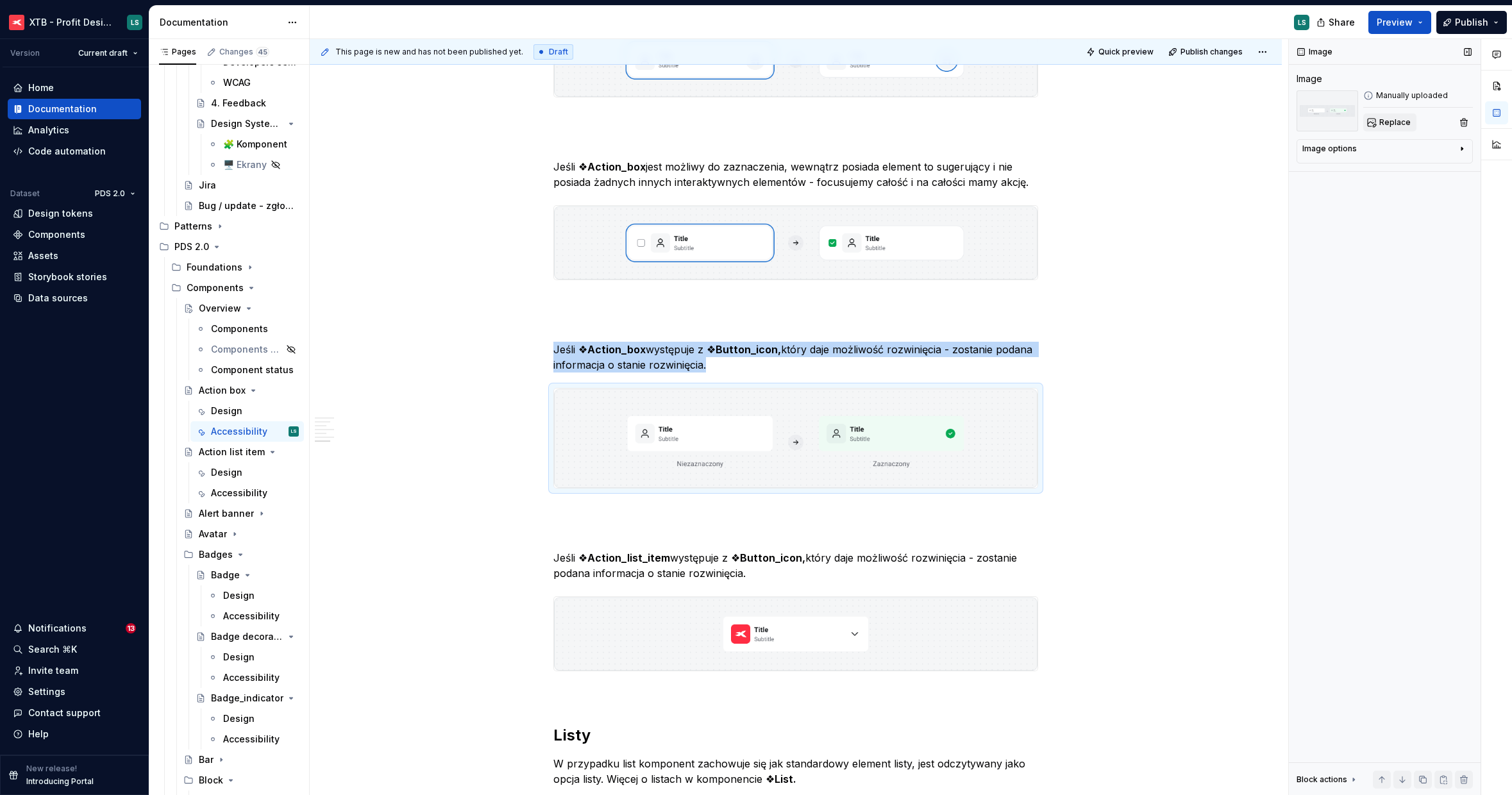
click at [1390, 119] on span "Replace" at bounding box center [1395, 122] width 31 height 10
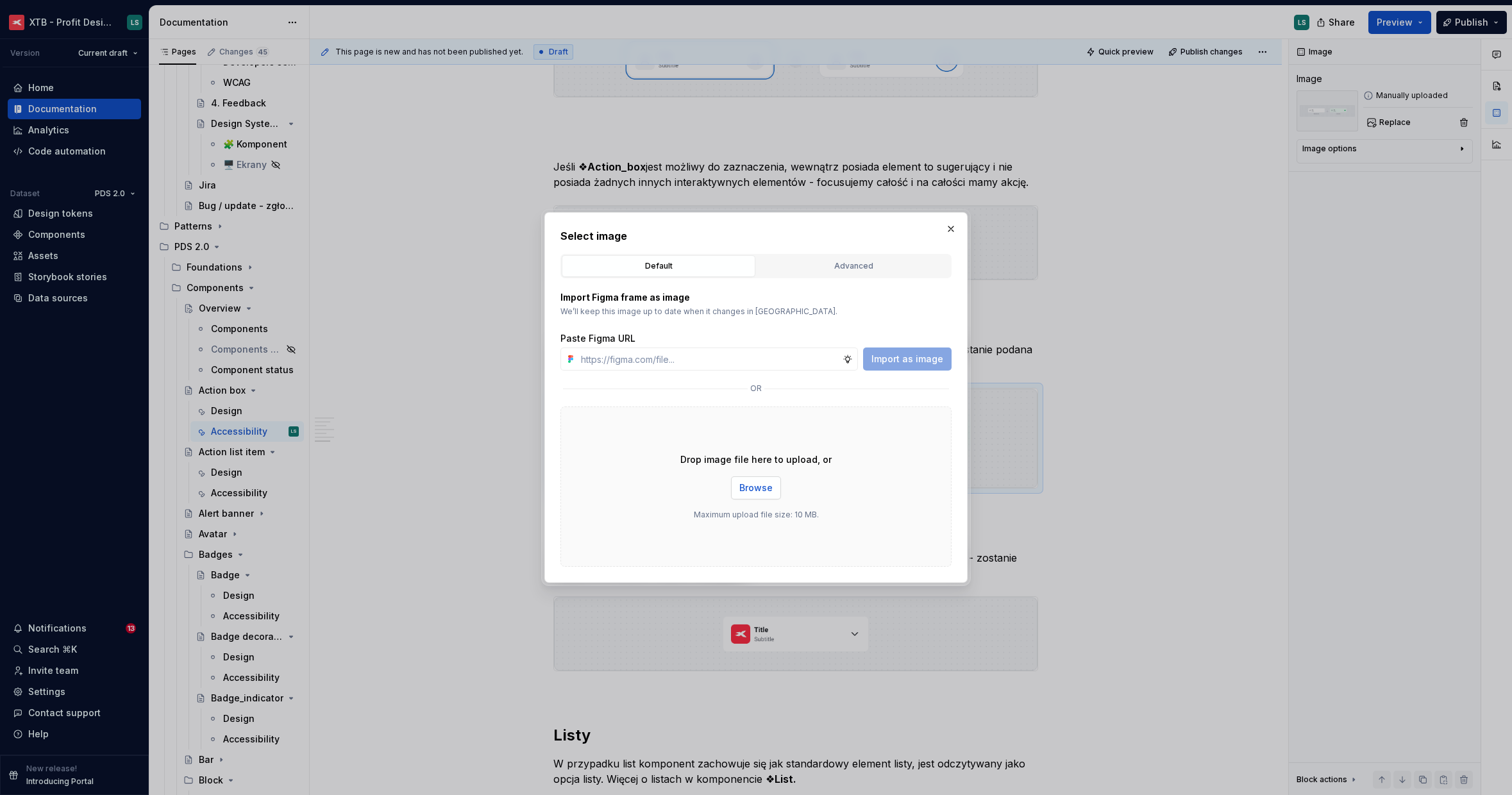
click at [768, 475] on div "Drop image file here to upload, or Browse Maximum upload file size: 10 MB." at bounding box center [756, 486] width 391 height 160
click at [769, 478] on button "Browse" at bounding box center [756, 488] width 50 height 23
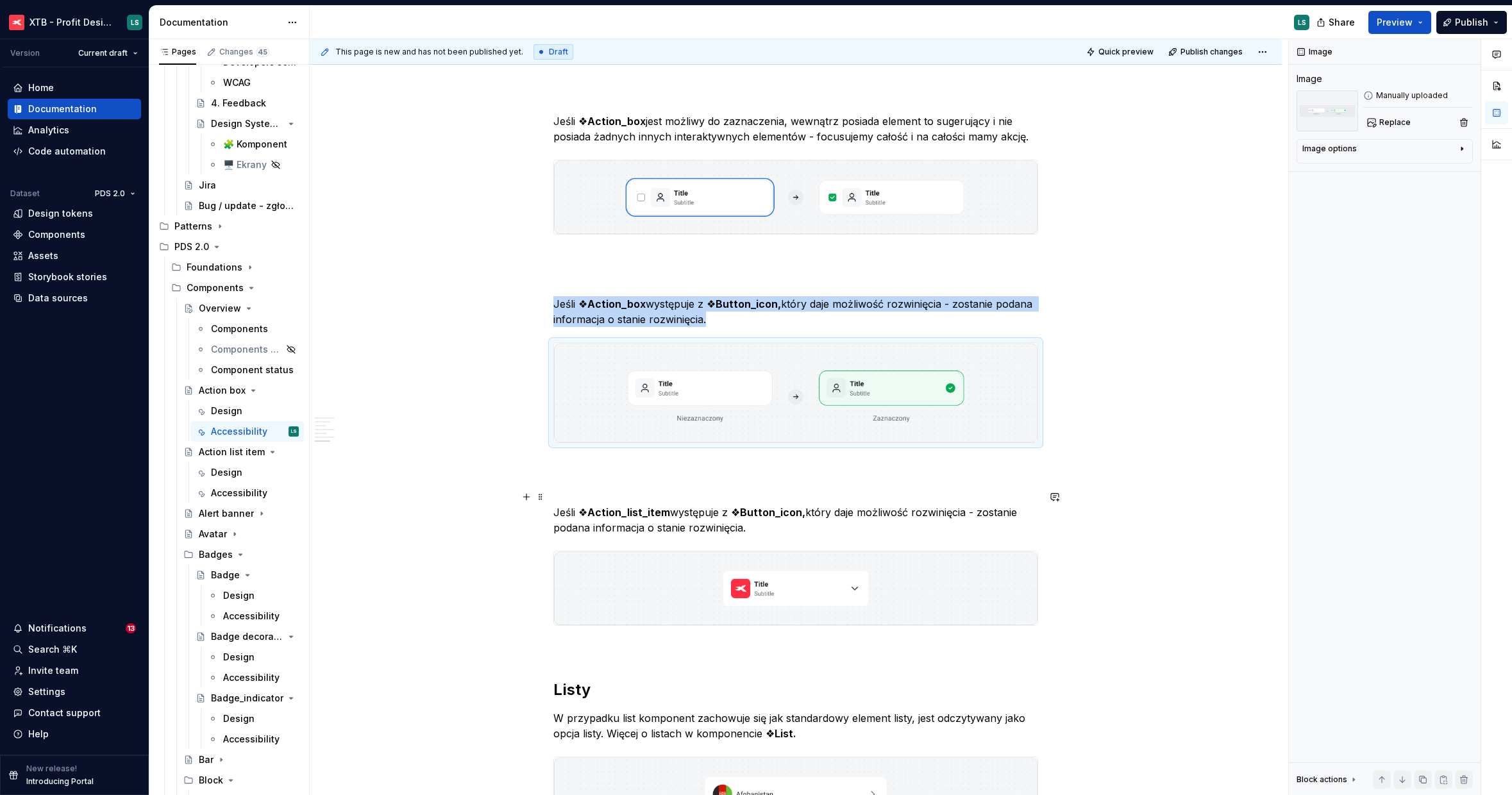
click at [720, 505] on p "Jeśli ❖ Action_list_item występuje z ❖ Button_icon, który daje możliwość rozwin…" at bounding box center [795, 520] width 484 height 30
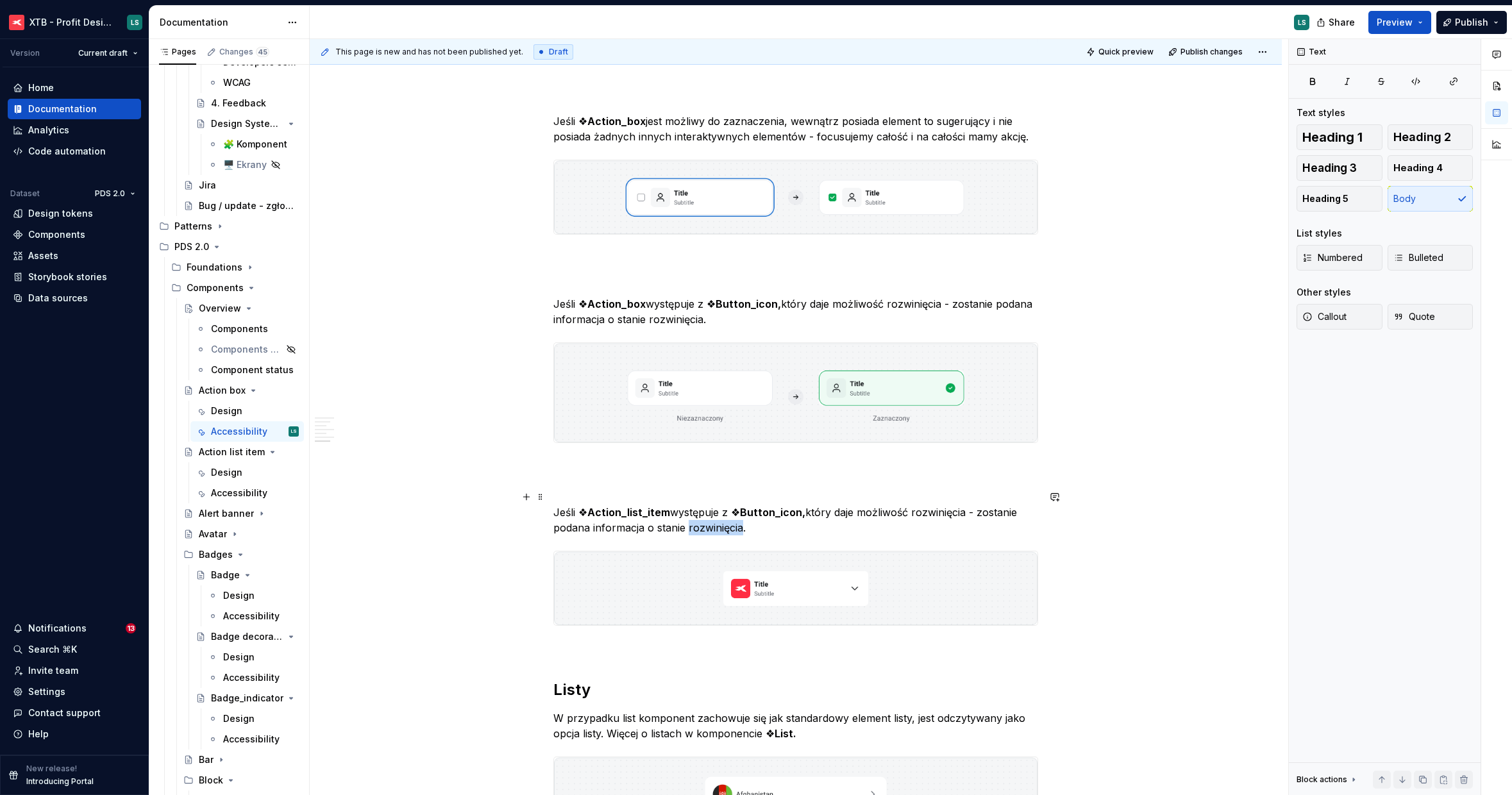
click at [720, 505] on p "Jeśli ❖ Action_list_item występuje z ❖ Button_icon, który daje możliwość rozwin…" at bounding box center [795, 520] width 484 height 30
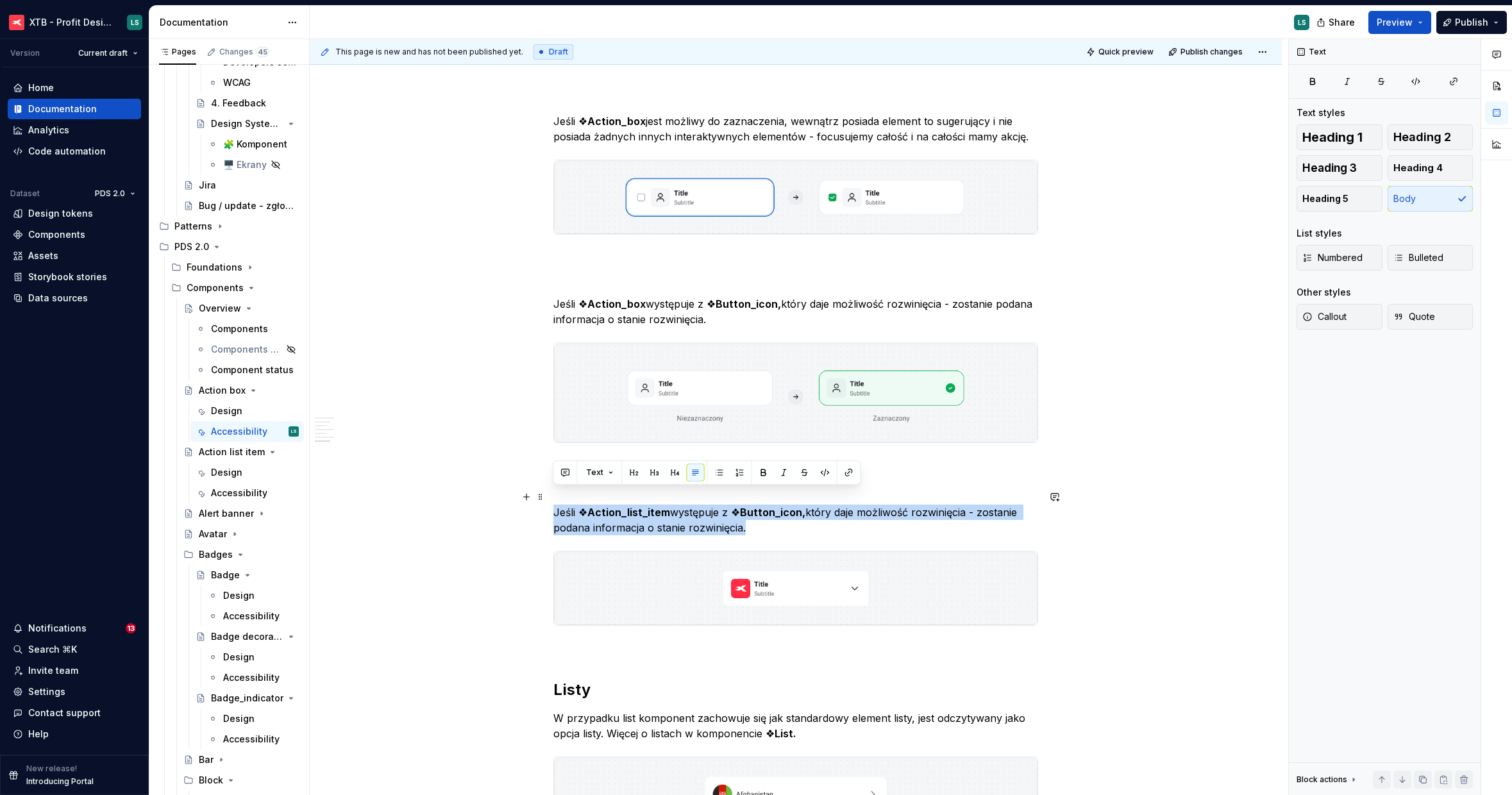
click at [720, 505] on p "Jeśli ❖ Action_list_item występuje z ❖ Button_icon, który daje możliwość rozwin…" at bounding box center [795, 520] width 484 height 30
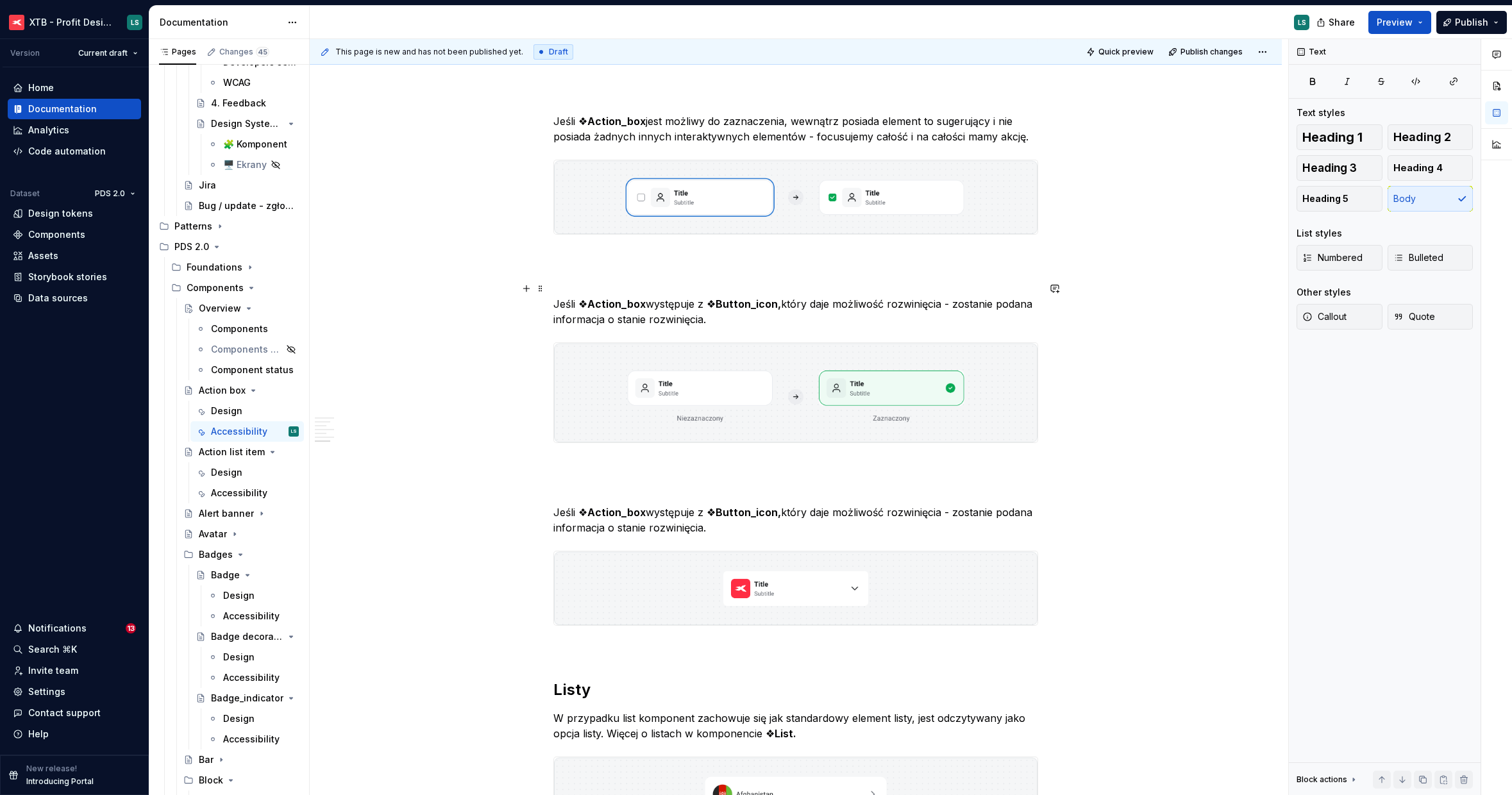
click at [682, 296] on p "Jeśli ❖ Action_box występuje z ❖ Button_icon, który daje możliwość rozwinięcia …" at bounding box center [795, 312] width 484 height 30
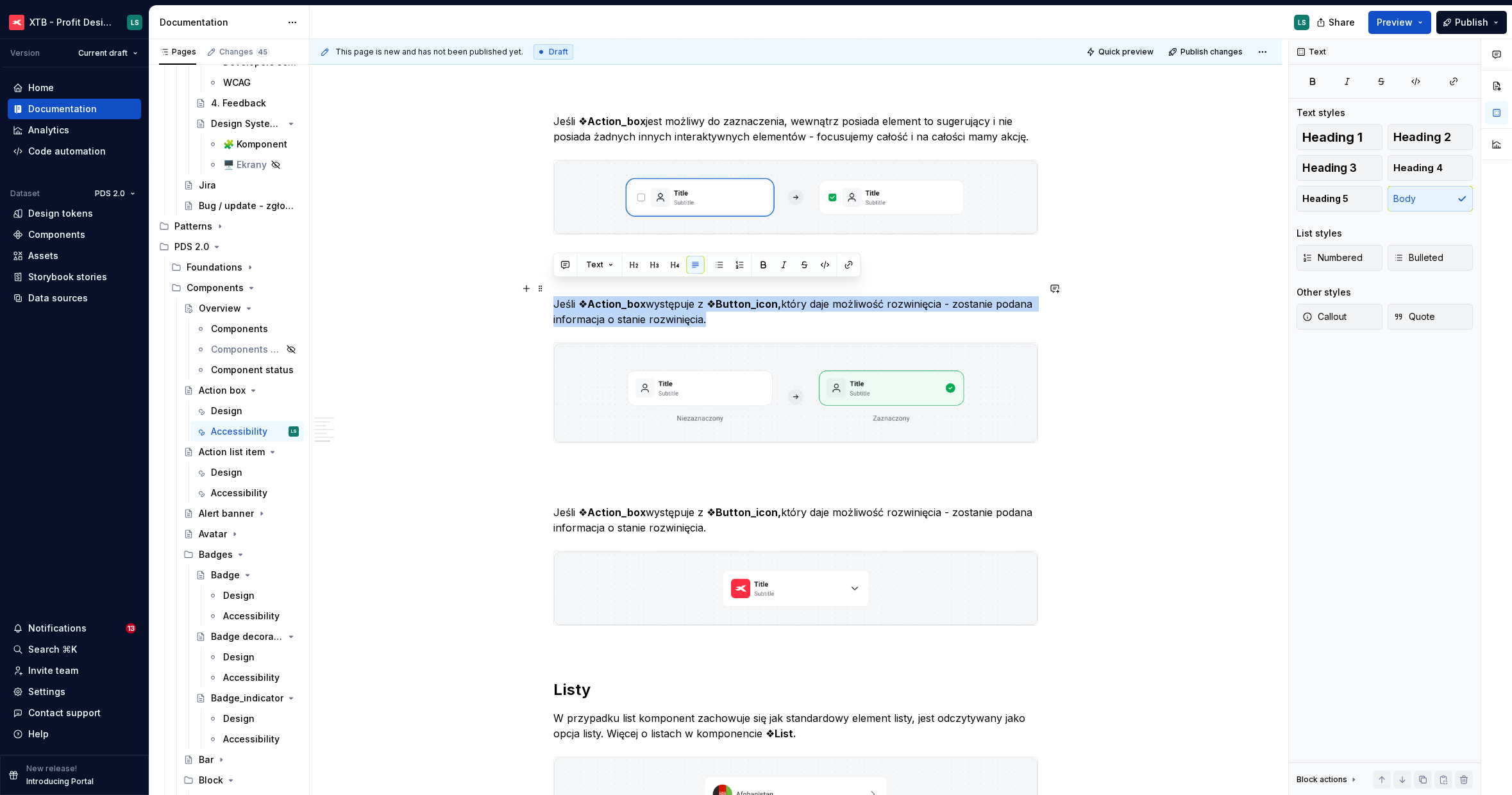
click at [682, 296] on p "Jeśli ❖ Action_box występuje z ❖ Button_icon, który daje możliwość rozwinięcia …" at bounding box center [795, 312] width 484 height 30
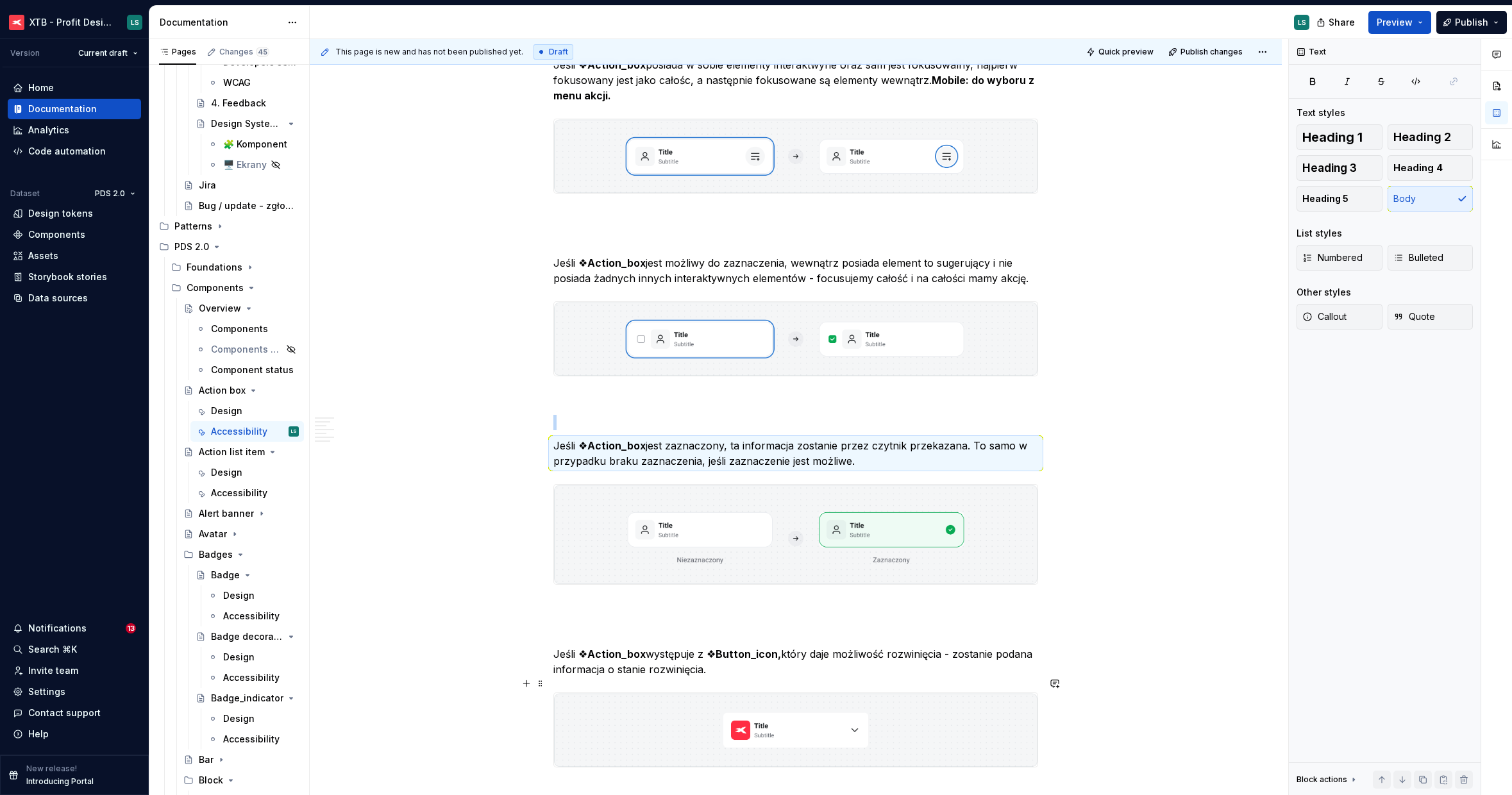
click at [849, 710] on img "To enrich screen reader interactions, please activate Accessibility in Grammarl…" at bounding box center [796, 730] width 483 height 73
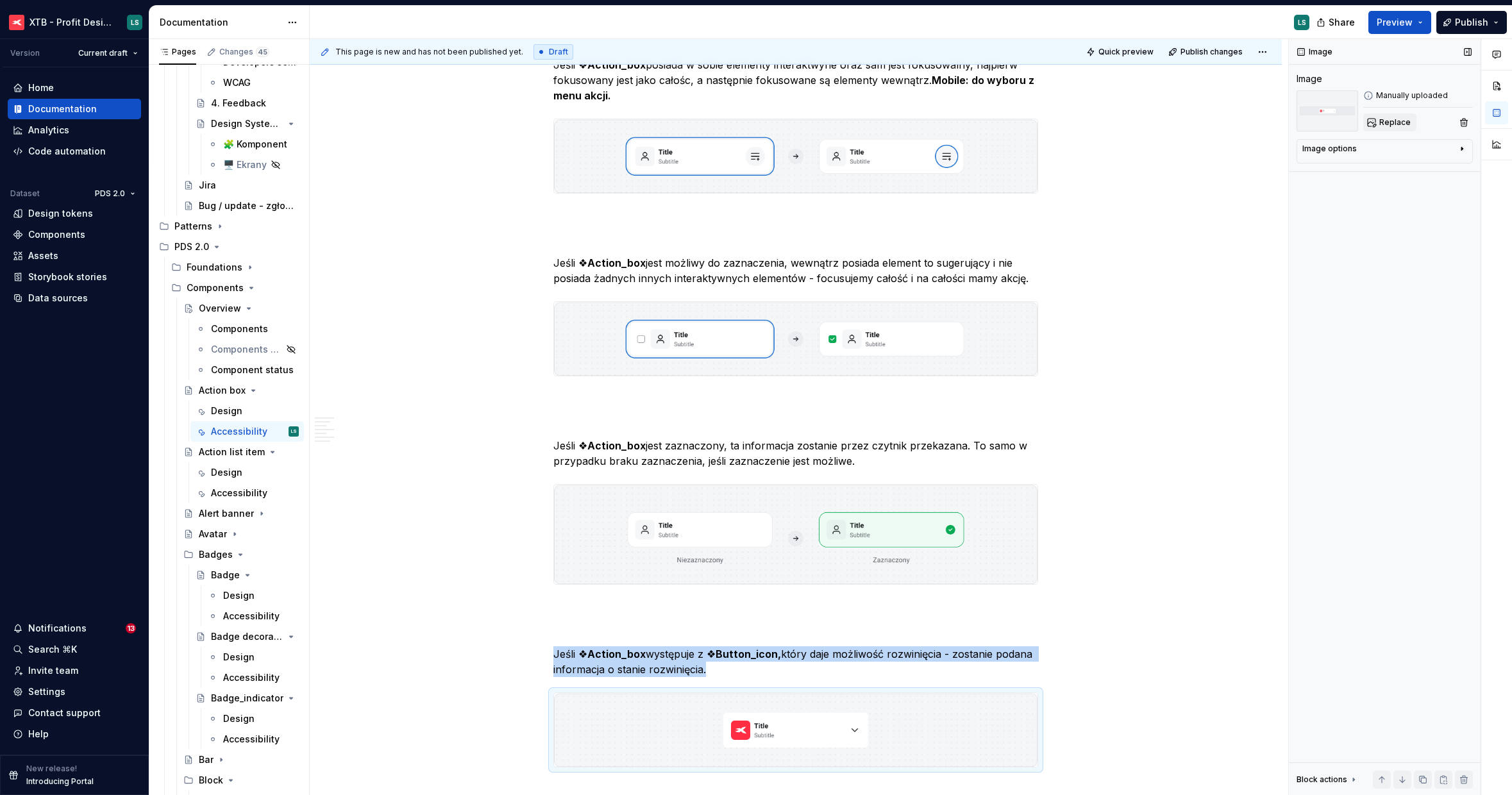
click at [1393, 117] on span "Replace" at bounding box center [1395, 122] width 31 height 10
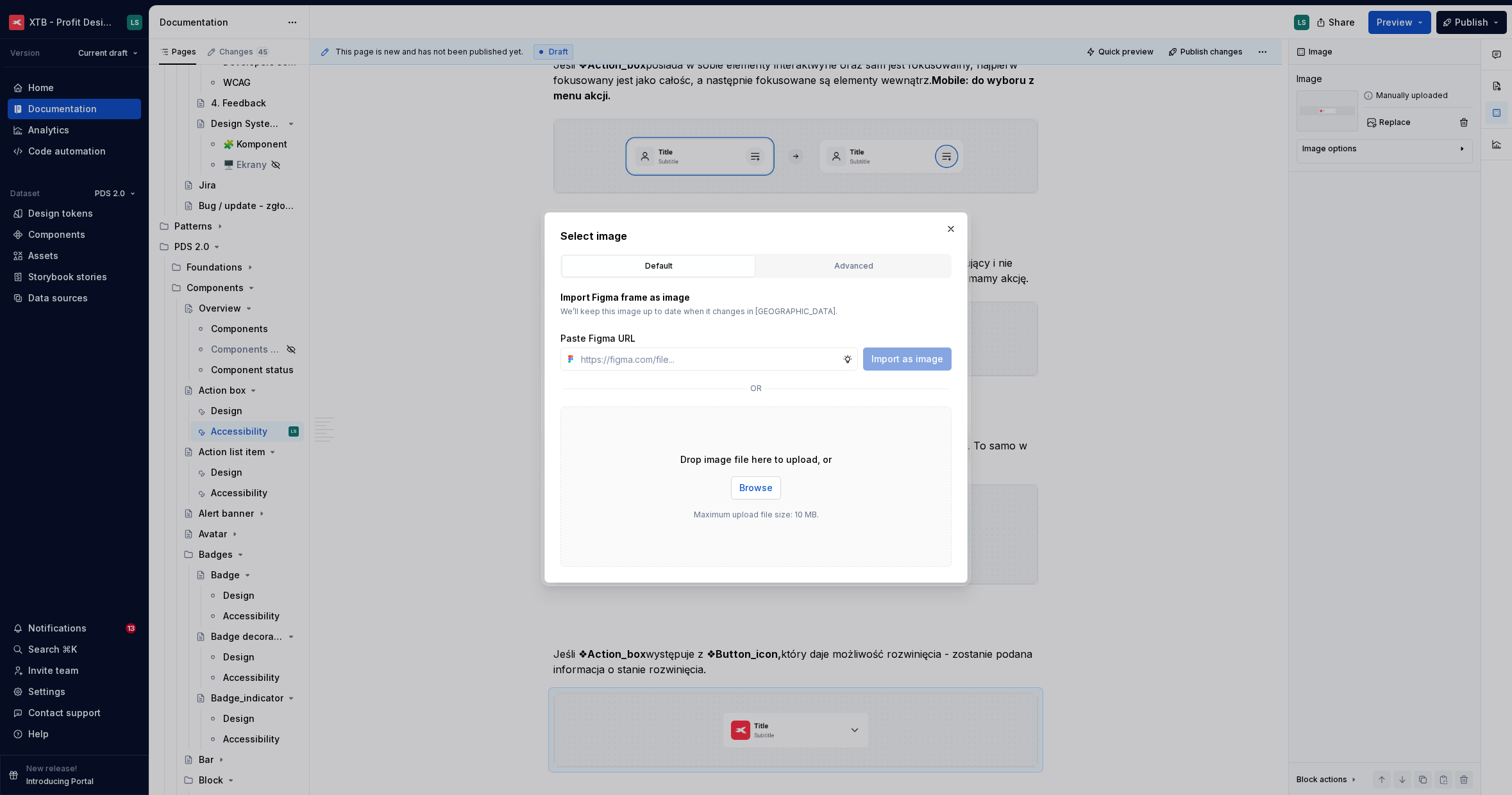
click at [751, 490] on span "Browse" at bounding box center [756, 488] width 33 height 13
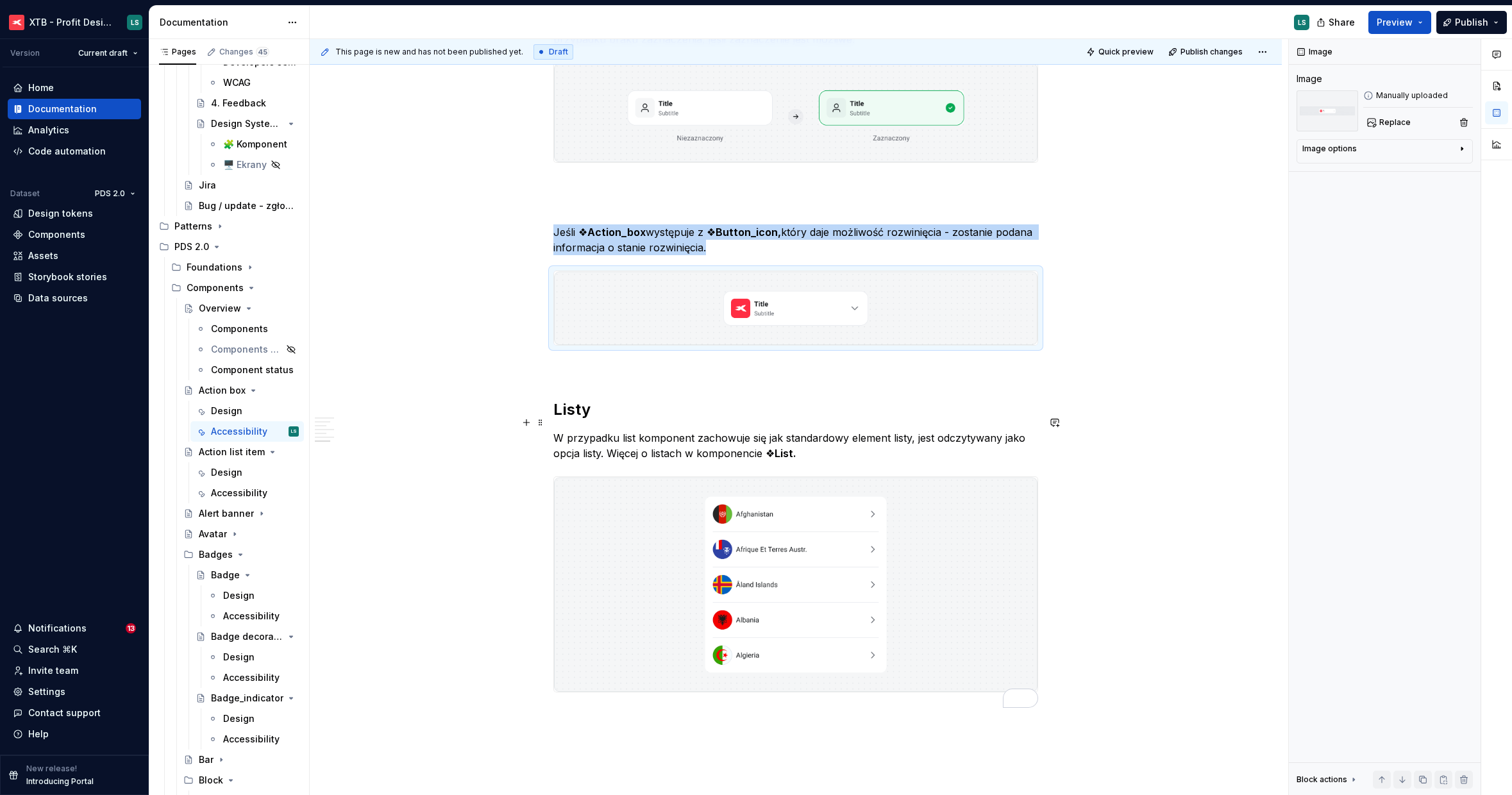
click at [679, 432] on p "W przypadku list komponent zachowuje się jak standardowy element listy, jest od…" at bounding box center [795, 446] width 484 height 30
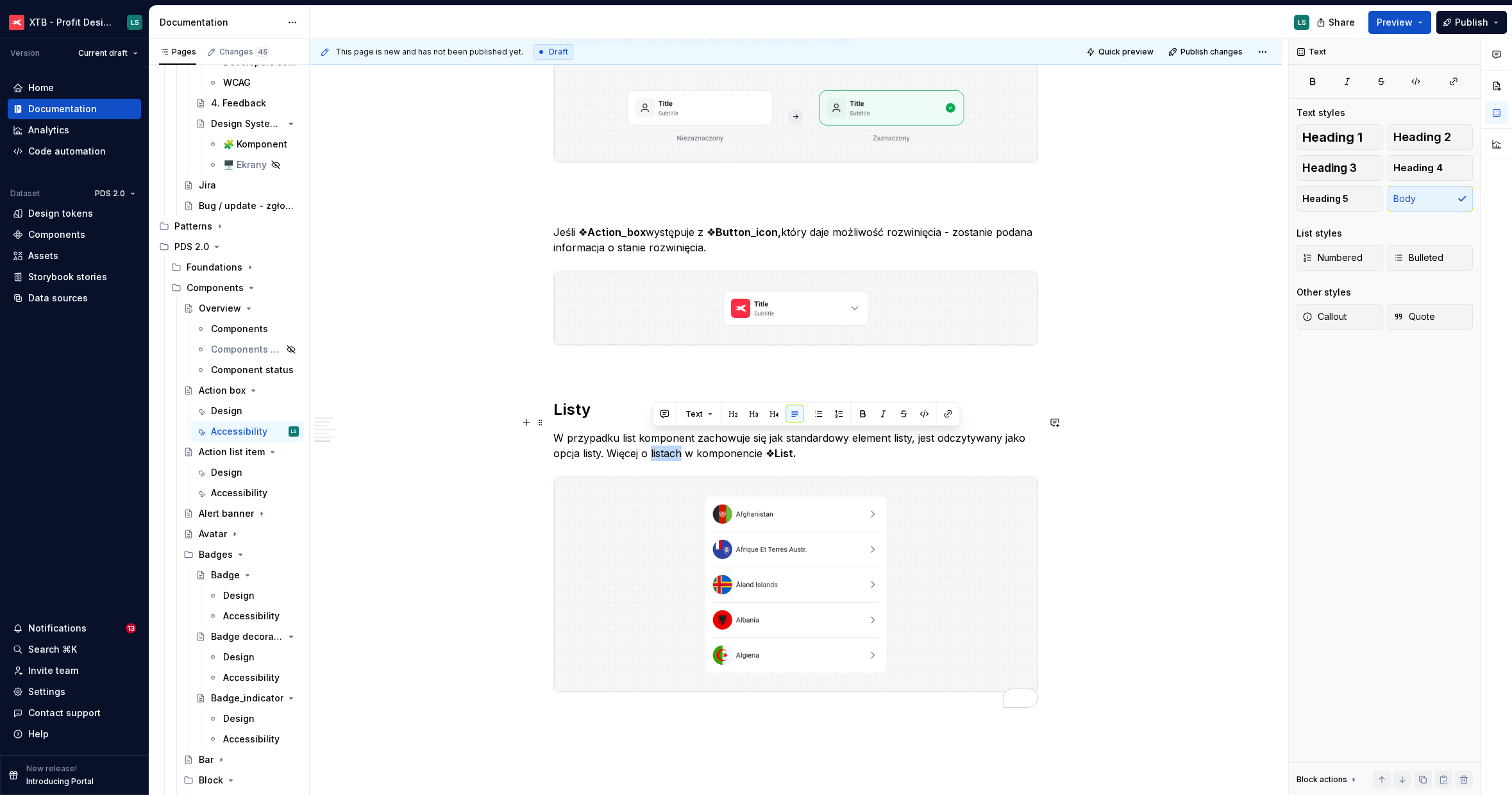
click at [679, 432] on p "W przypadku list komponent zachowuje się jak standardowy element listy, jest od…" at bounding box center [795, 446] width 484 height 30
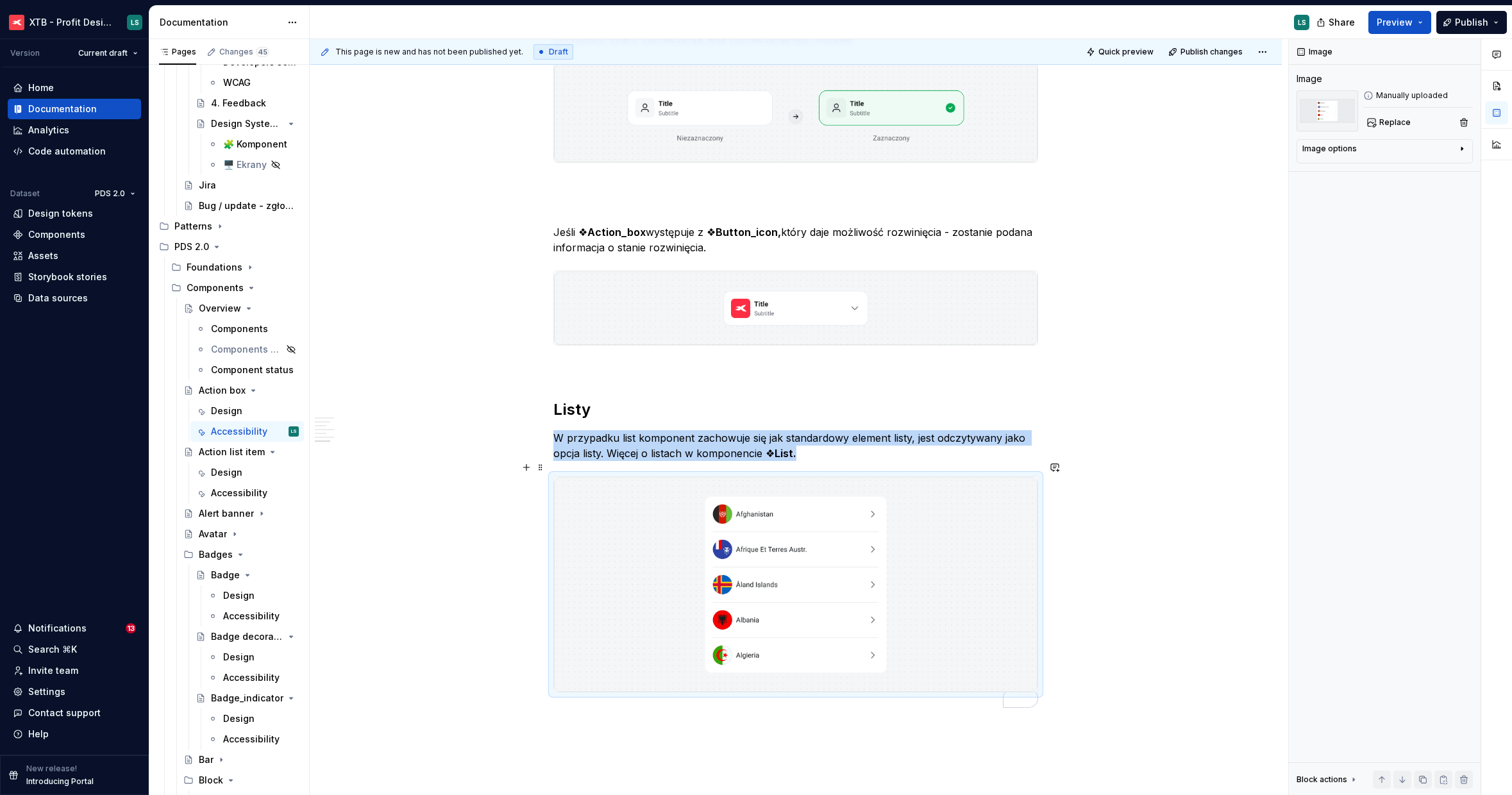
click at [929, 561] on img "To enrich screen reader interactions, please activate Accessibility in Grammarl…" at bounding box center [796, 585] width 483 height 215
click at [1381, 127] on button "Replace" at bounding box center [1389, 123] width 53 height 18
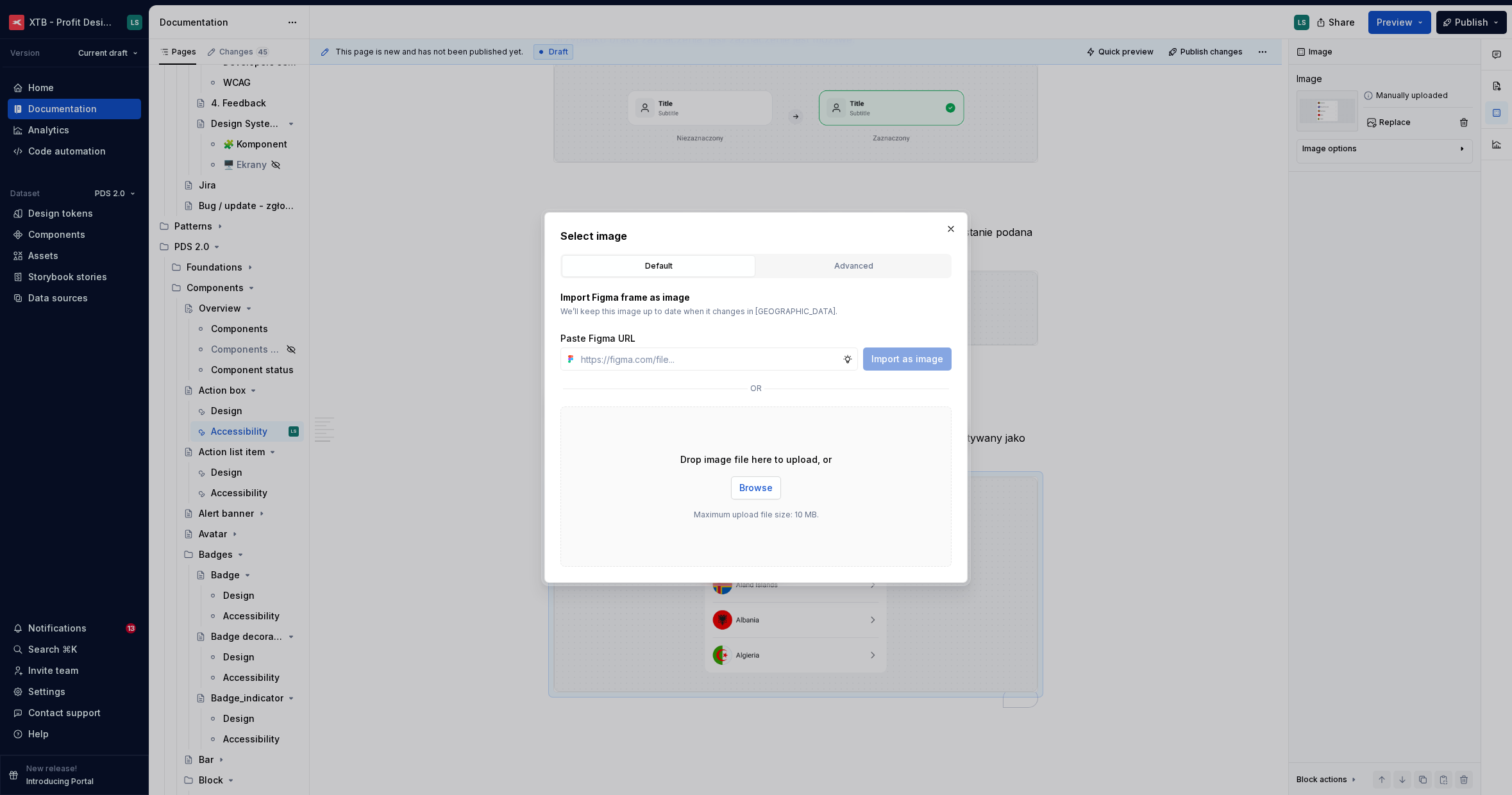
click at [752, 490] on span "Browse" at bounding box center [756, 488] width 33 height 13
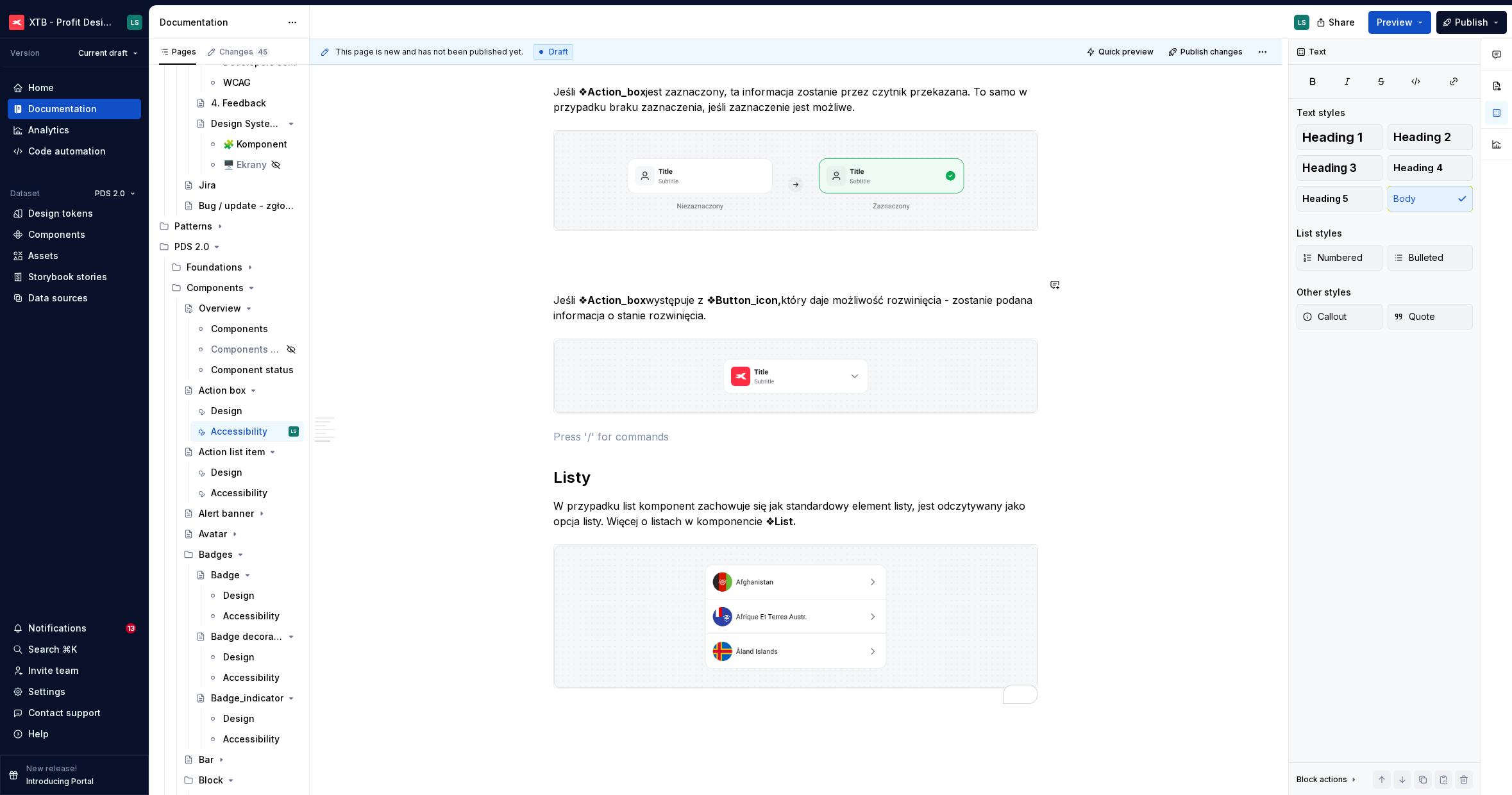
click at [913, 498] on p "W przypadku list komponent zachowuje się jak standardowy element listy, jest od…" at bounding box center [795, 513] width 484 height 30
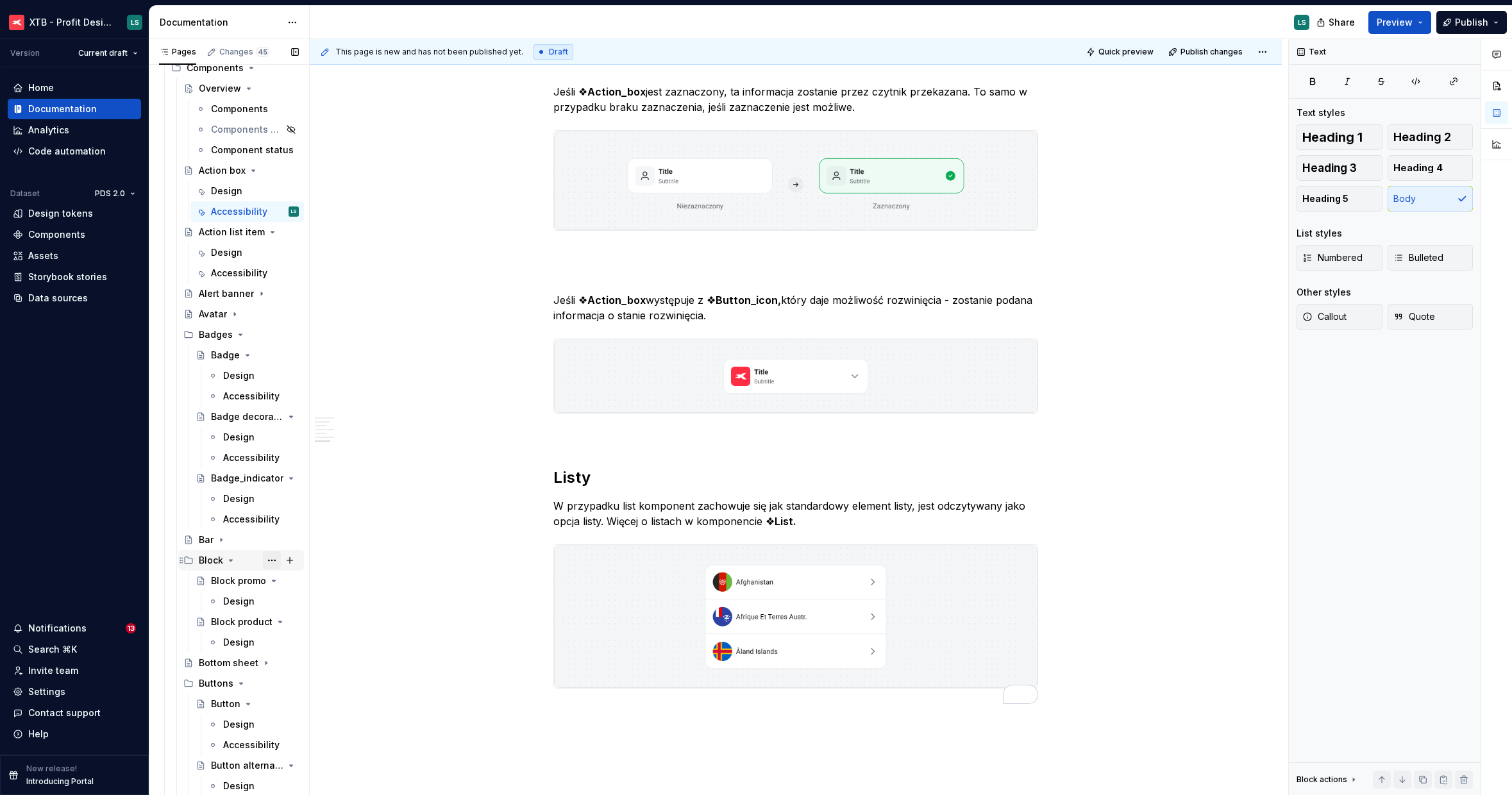
scroll to position [754, 0]
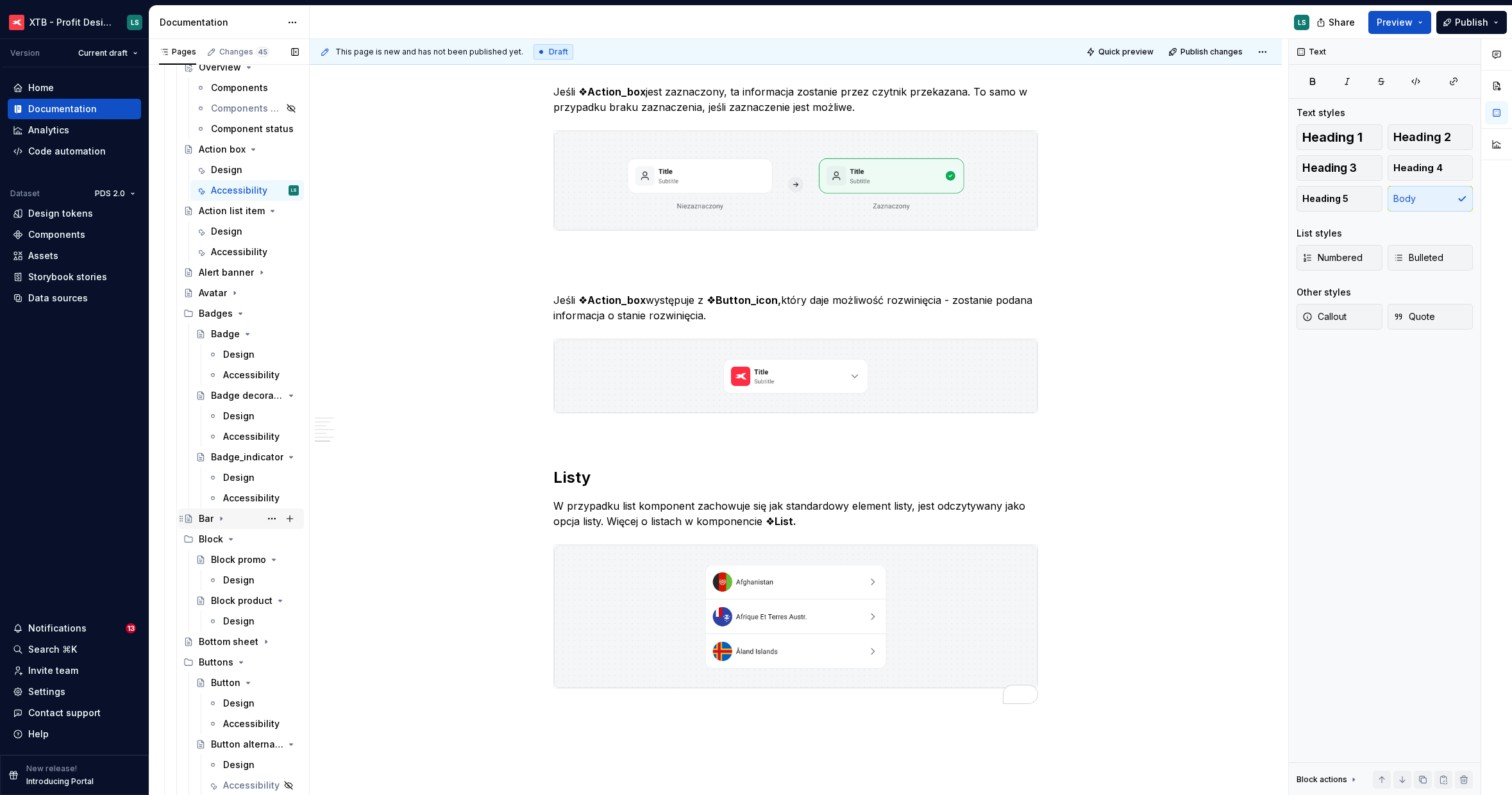
click at [196, 513] on div "Bar" at bounding box center [241, 518] width 115 height 18
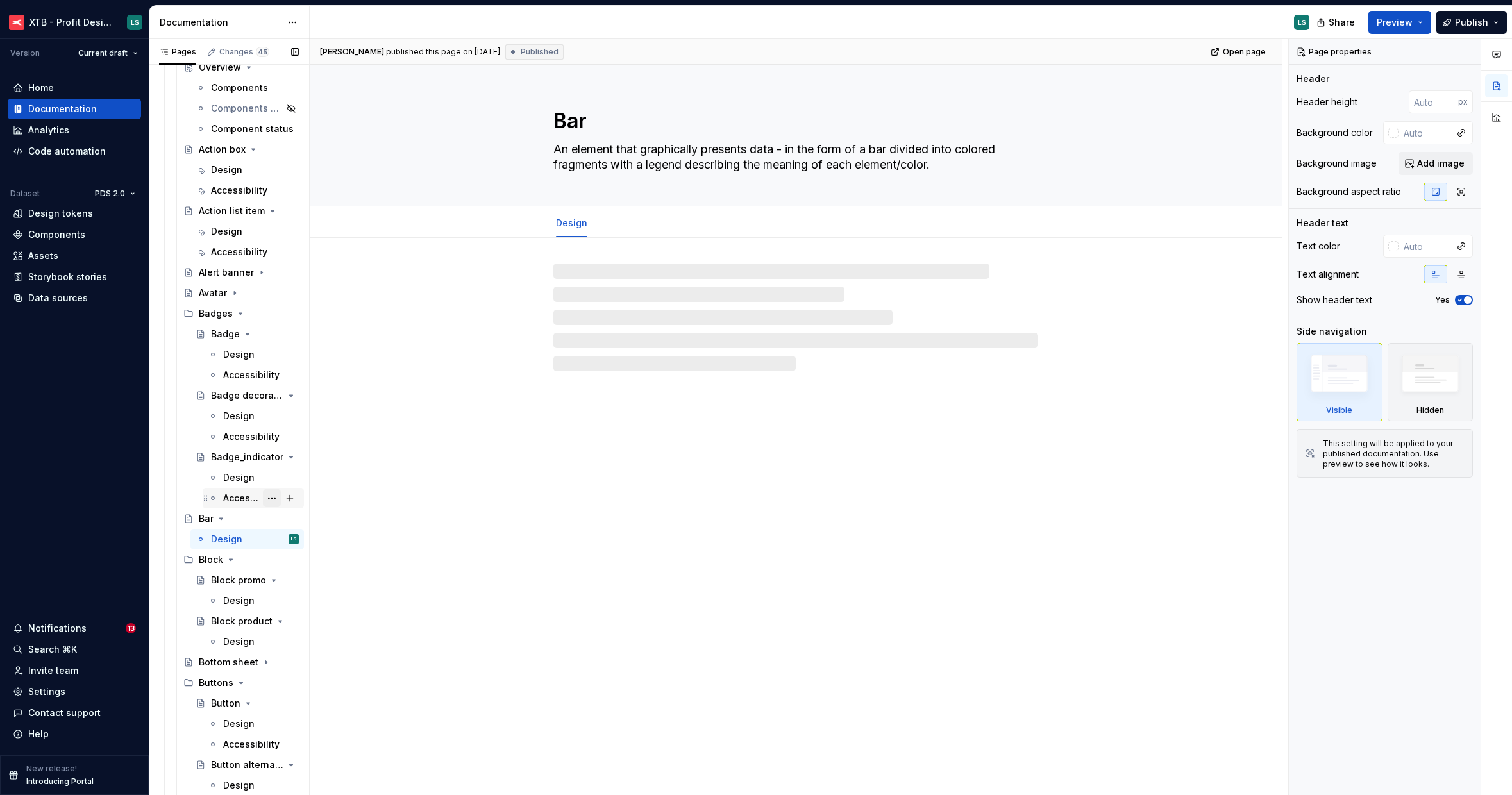
click at [263, 500] on button "Page tree" at bounding box center [272, 498] width 18 height 18
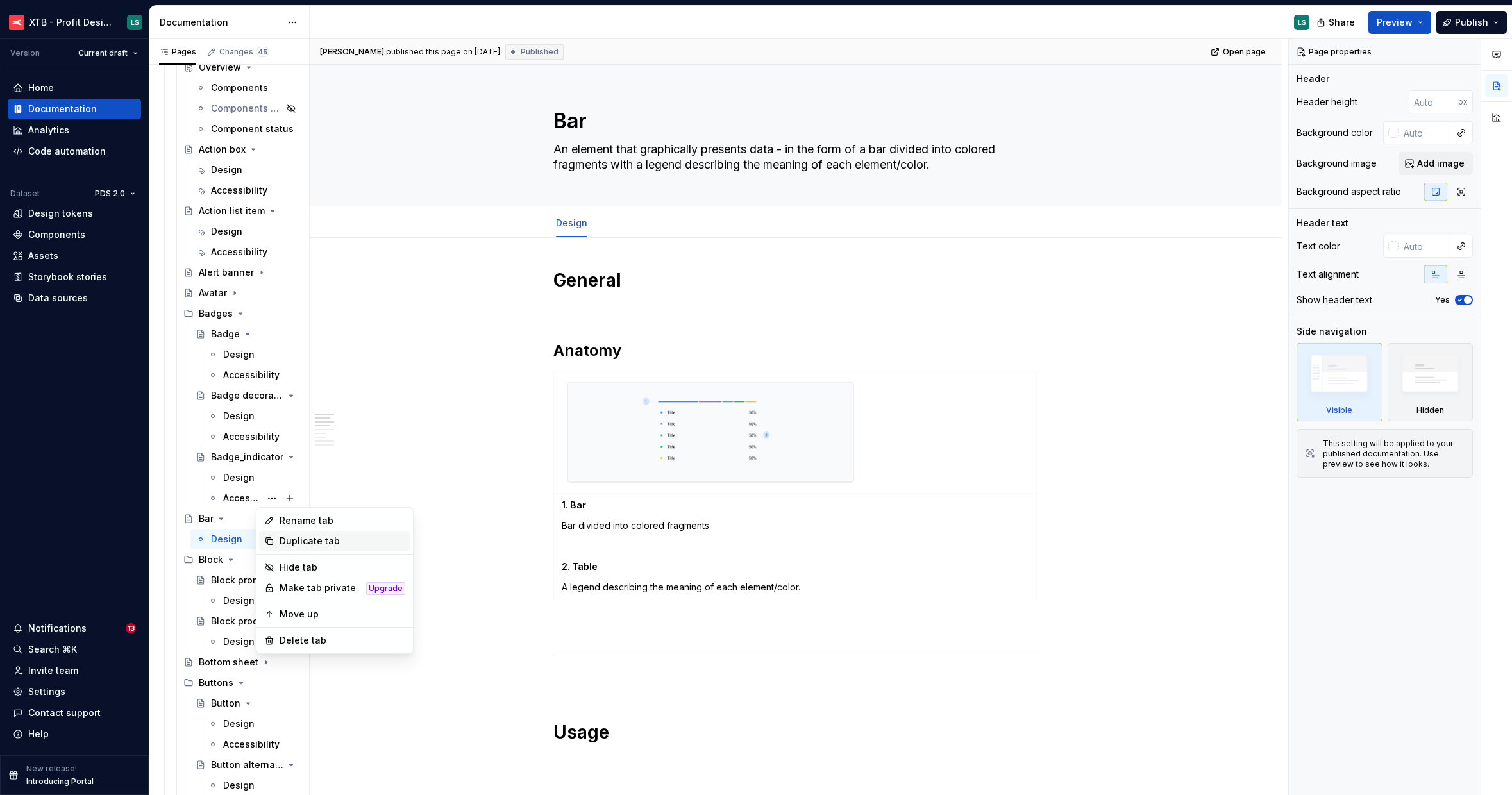
click at [294, 537] on div "Duplicate tab" at bounding box center [342, 541] width 125 height 13
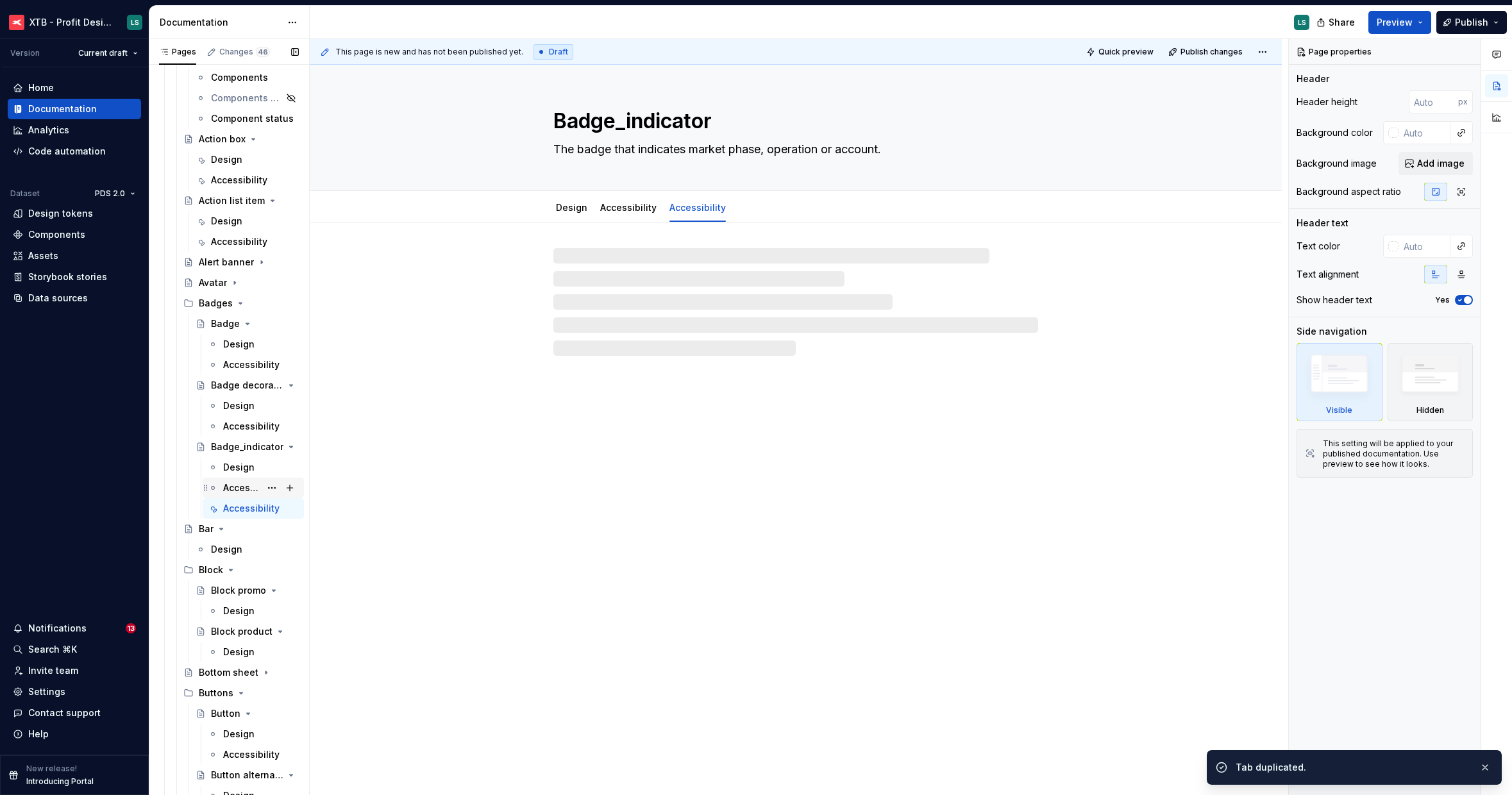
scroll to position [768, 0]
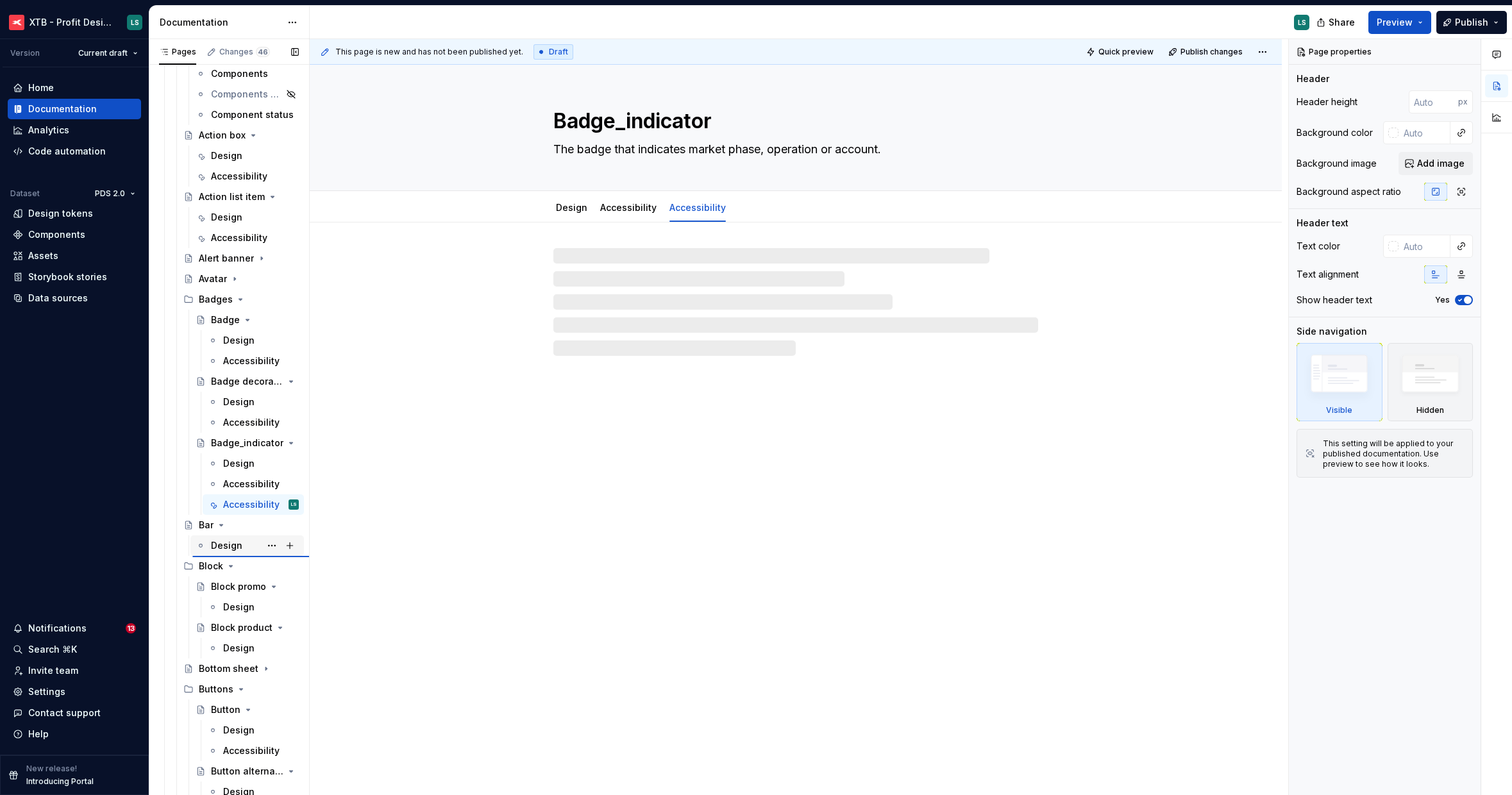
type textarea "*"
type textarea "Bar"
type textarea "An element that graphically presents data - in the form of a bar divided into c…"
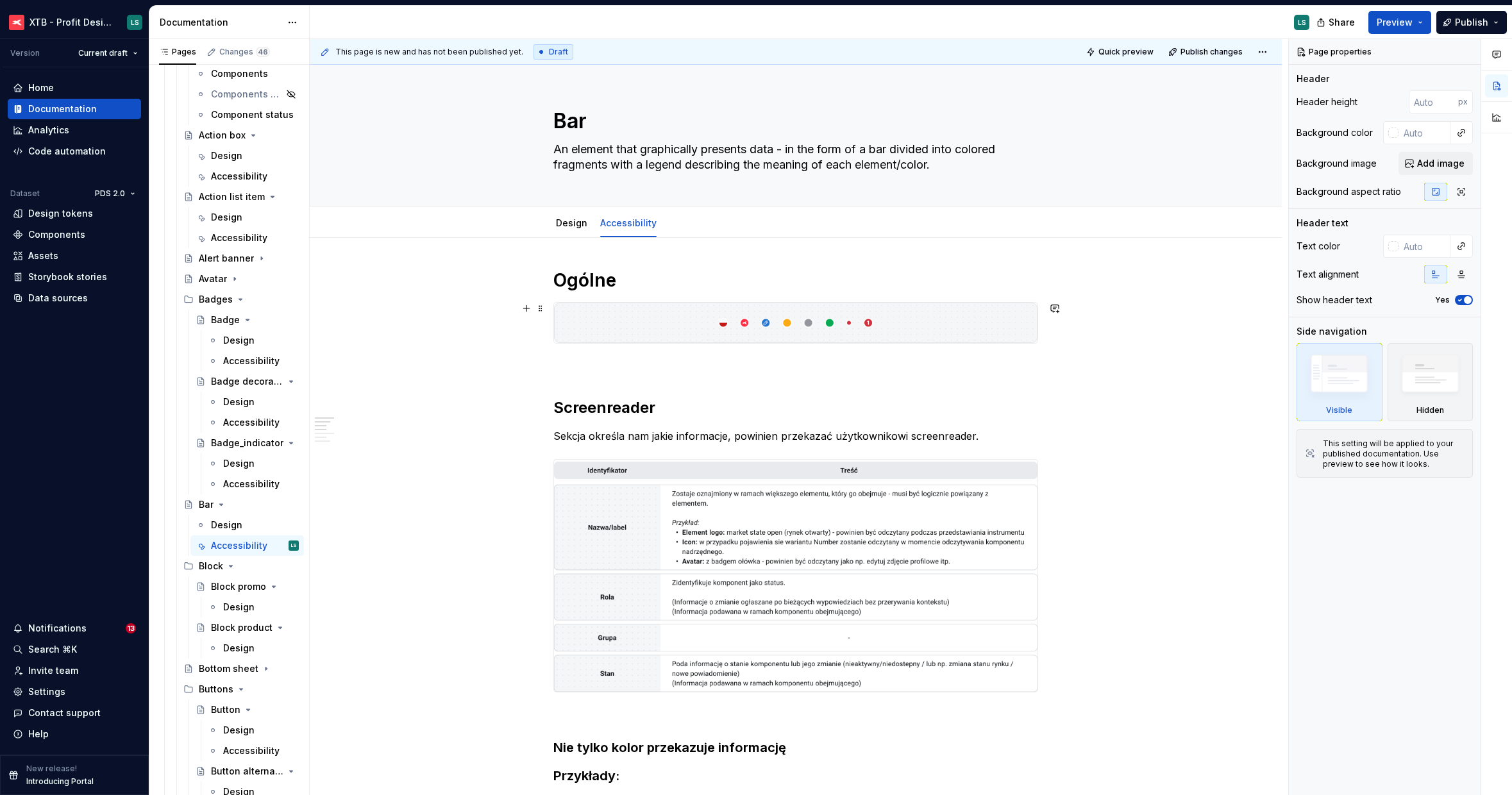
click at [759, 340] on img at bounding box center [796, 322] width 483 height 40
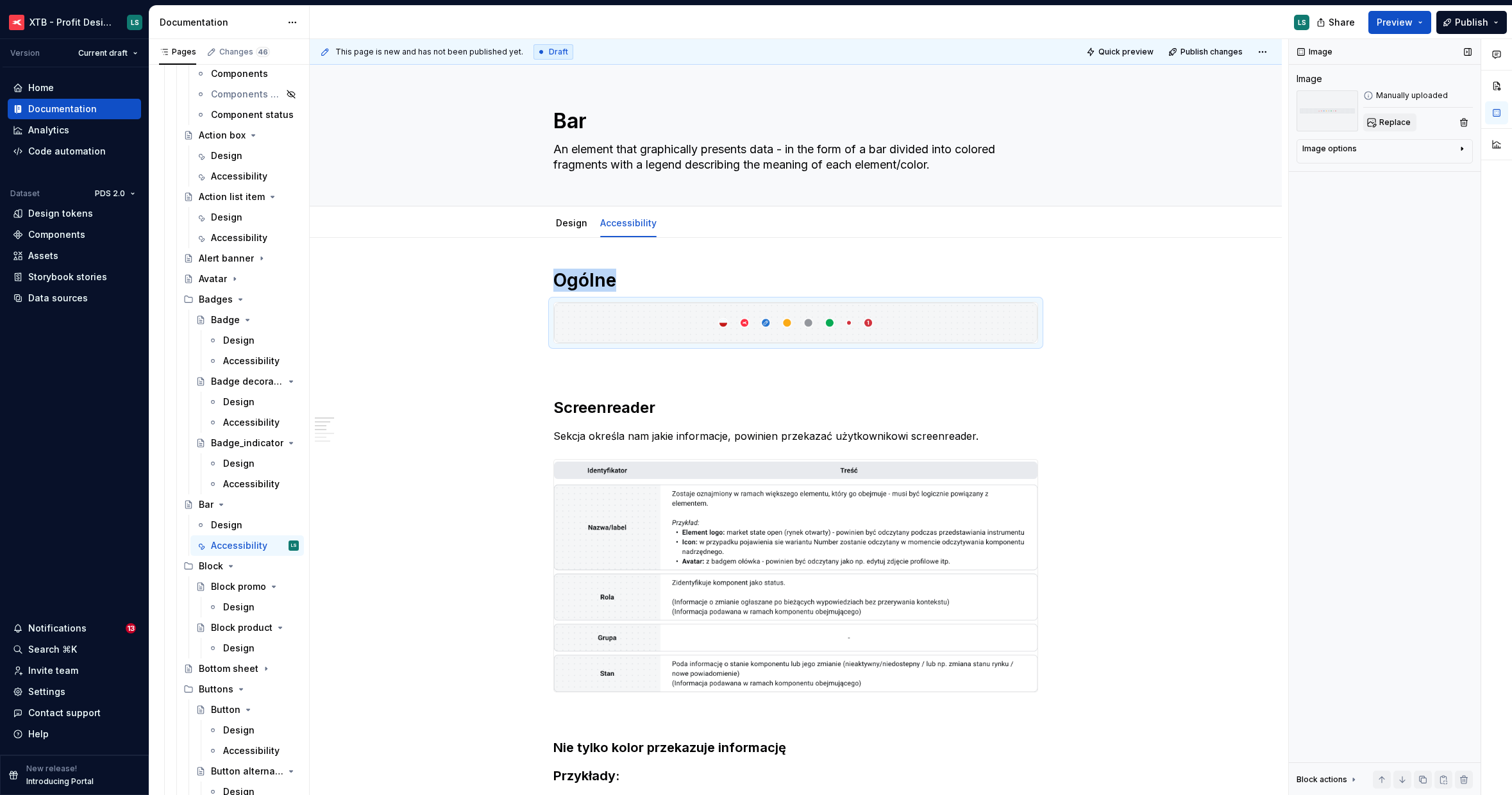
click at [1389, 115] on button "Replace" at bounding box center [1389, 123] width 53 height 18
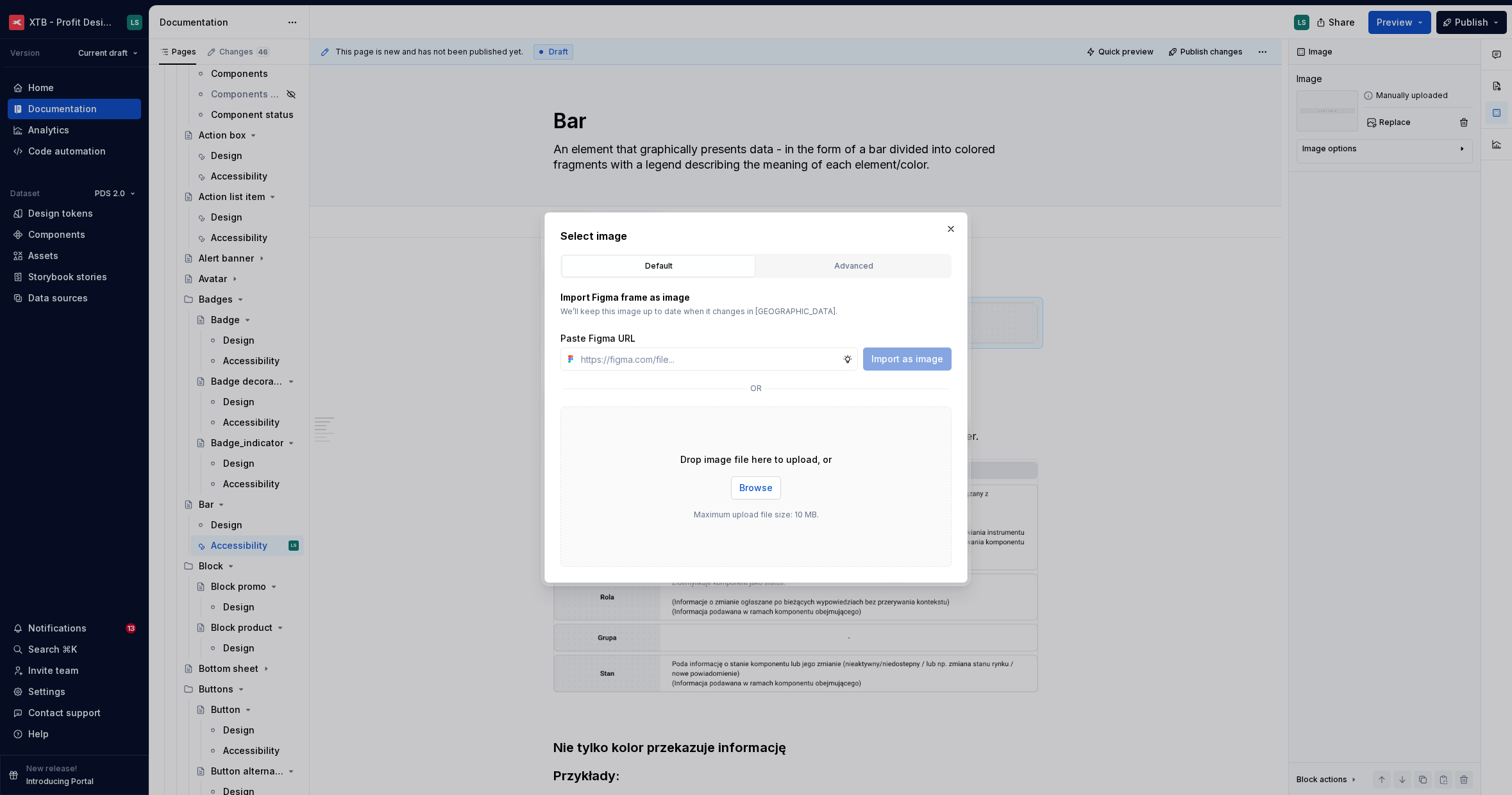
click at [762, 489] on span "Browse" at bounding box center [756, 488] width 33 height 13
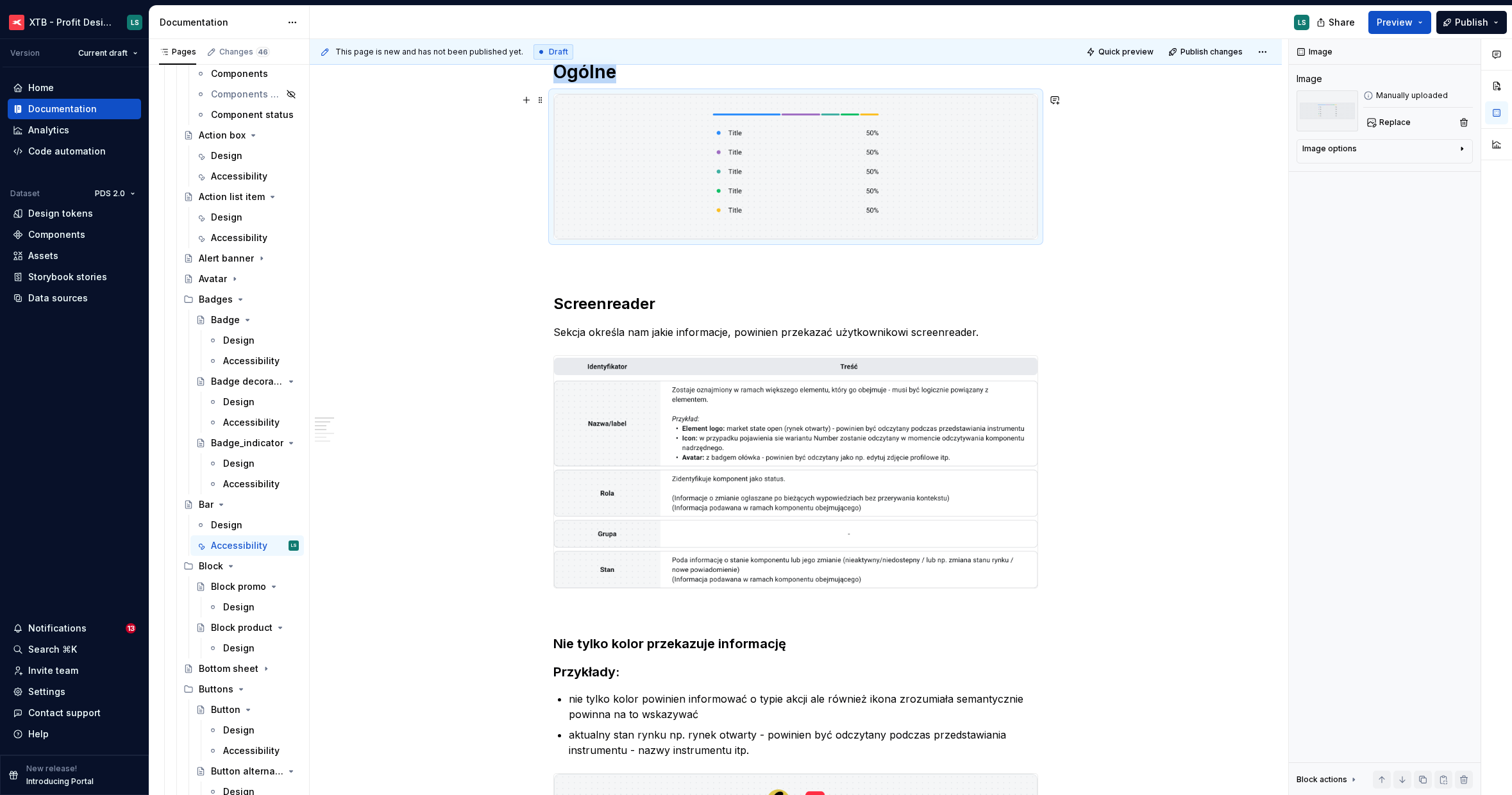
scroll to position [232, 0]
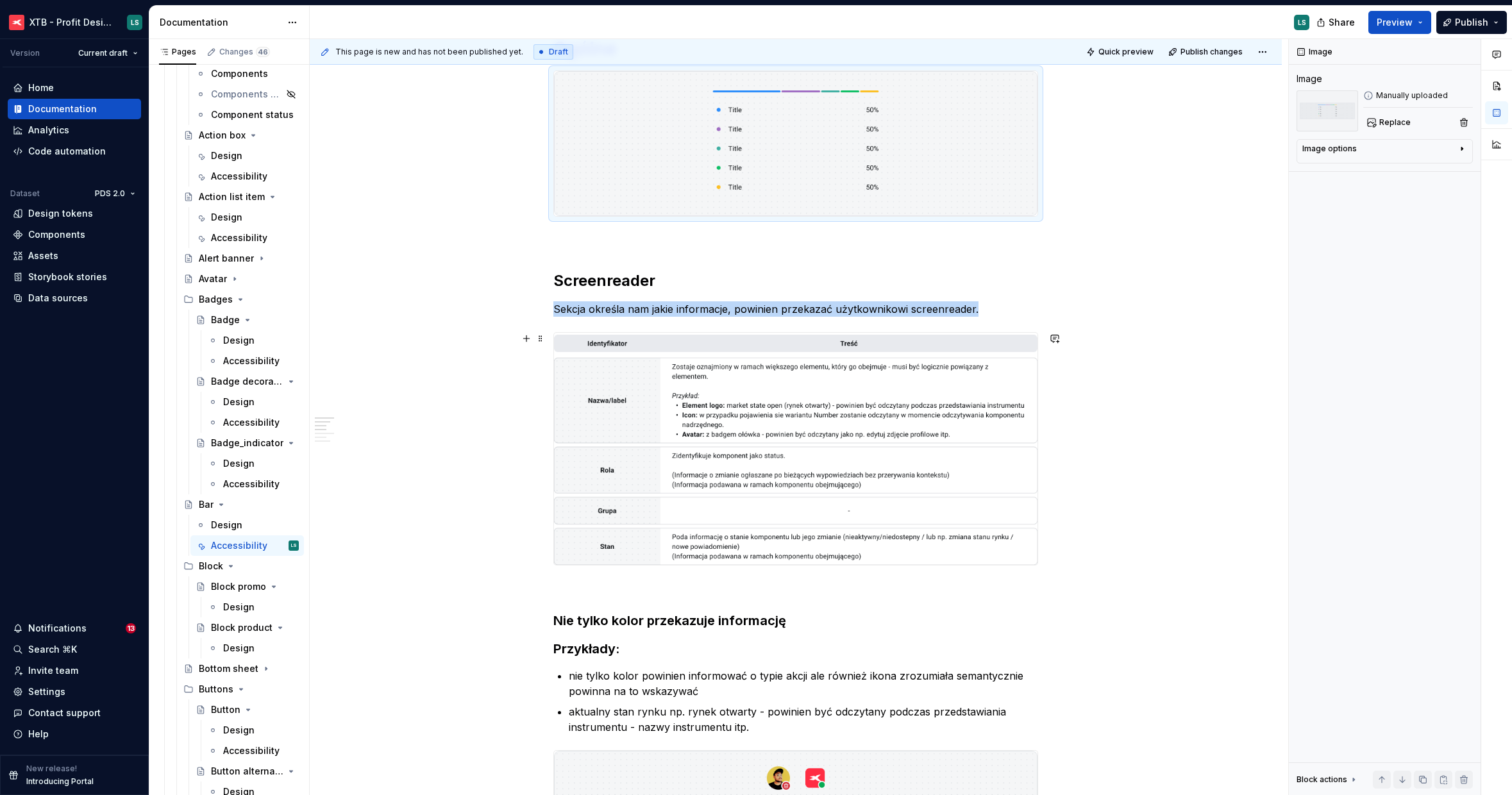
click at [850, 441] on img "To enrich screen reader interactions, please activate Accessibility in Grammarl…" at bounding box center [796, 449] width 483 height 232
click at [1390, 128] on button "Replace" at bounding box center [1389, 123] width 53 height 18
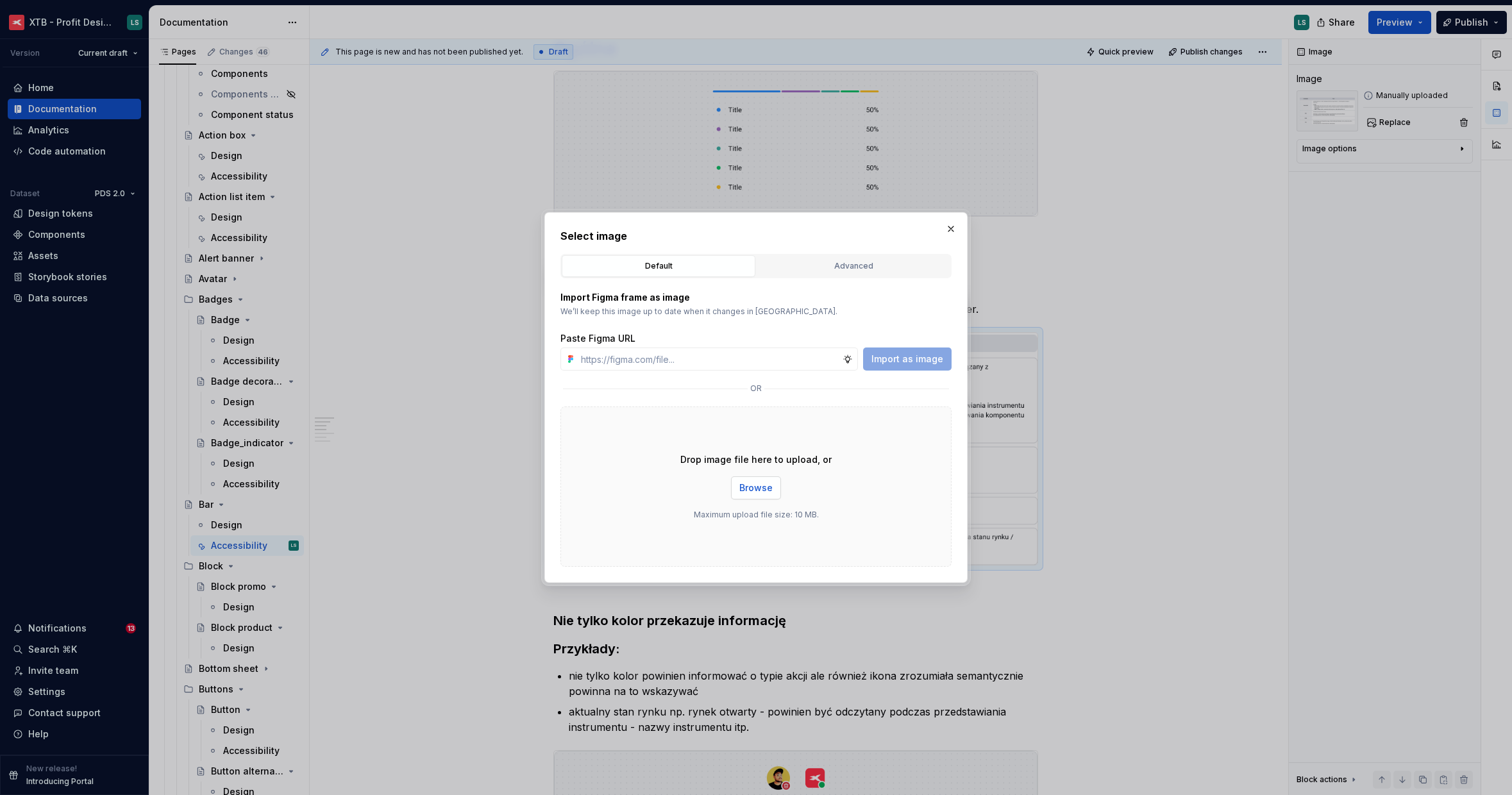
click at [744, 485] on span "Browse" at bounding box center [756, 488] width 33 height 13
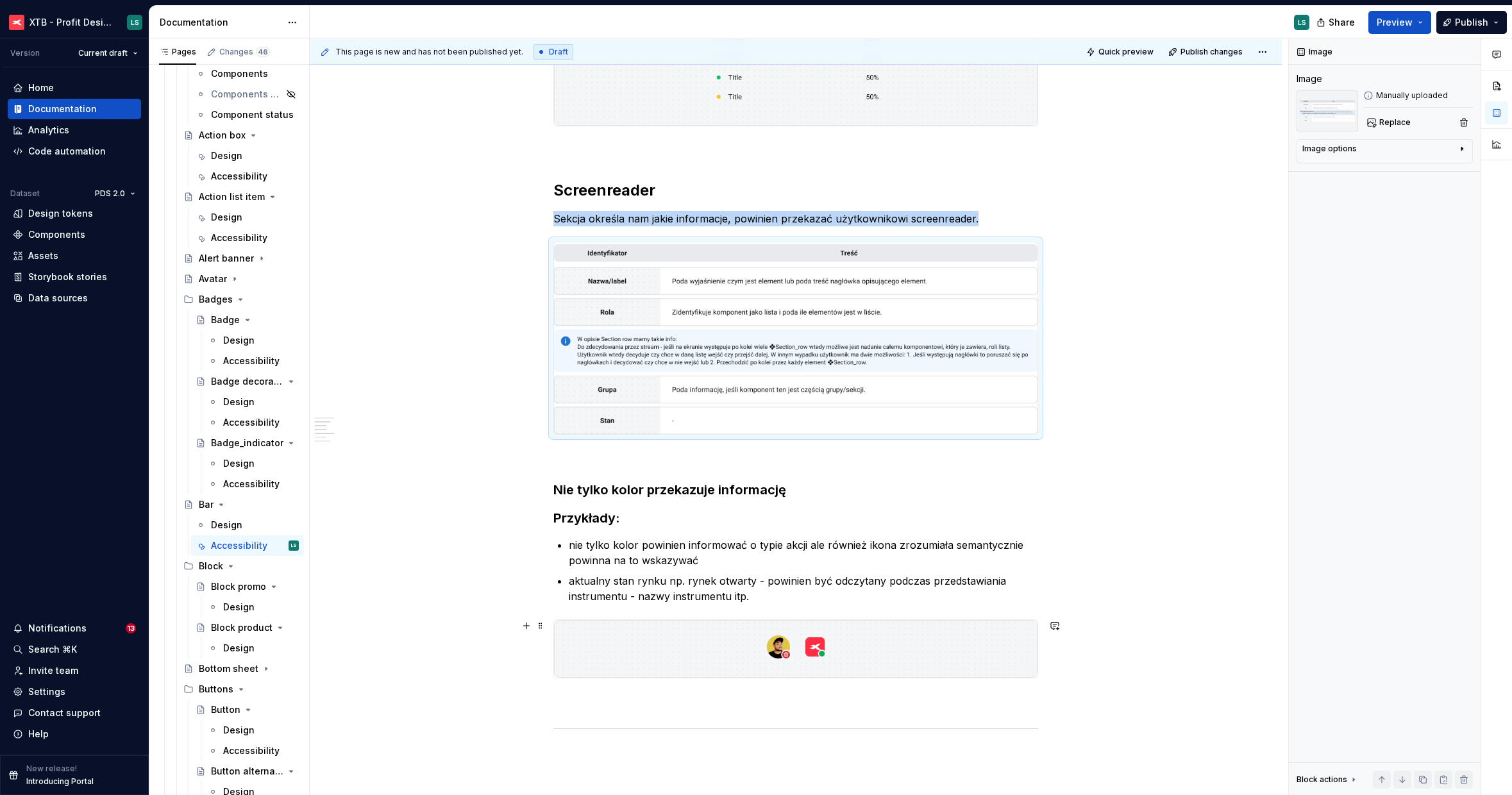
scroll to position [361, 0]
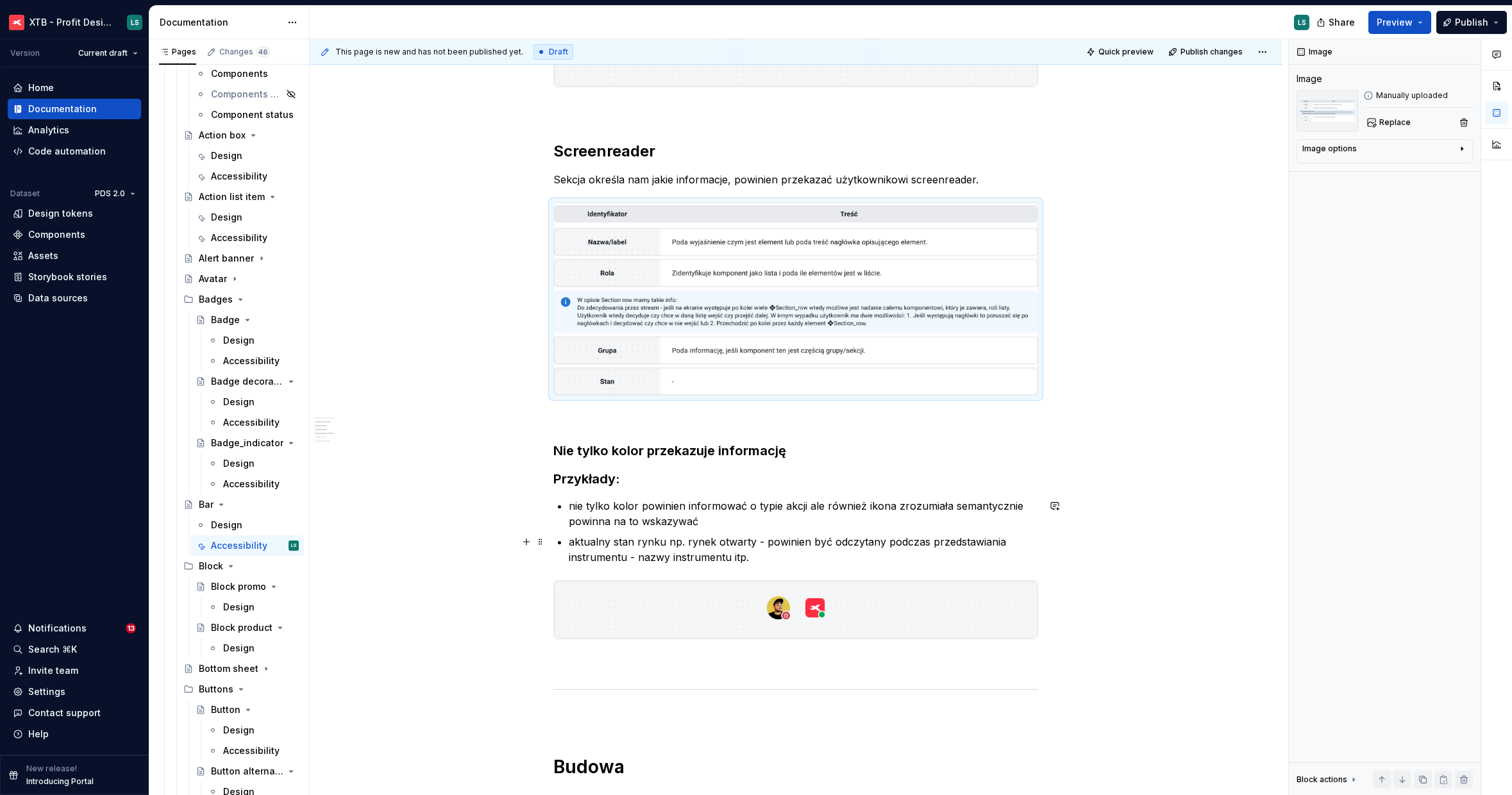
click at [738, 560] on p "aktualny stan rynku np. rynek otwarty - powinien być odczytany podczas przedsta…" at bounding box center [803, 550] width 469 height 30
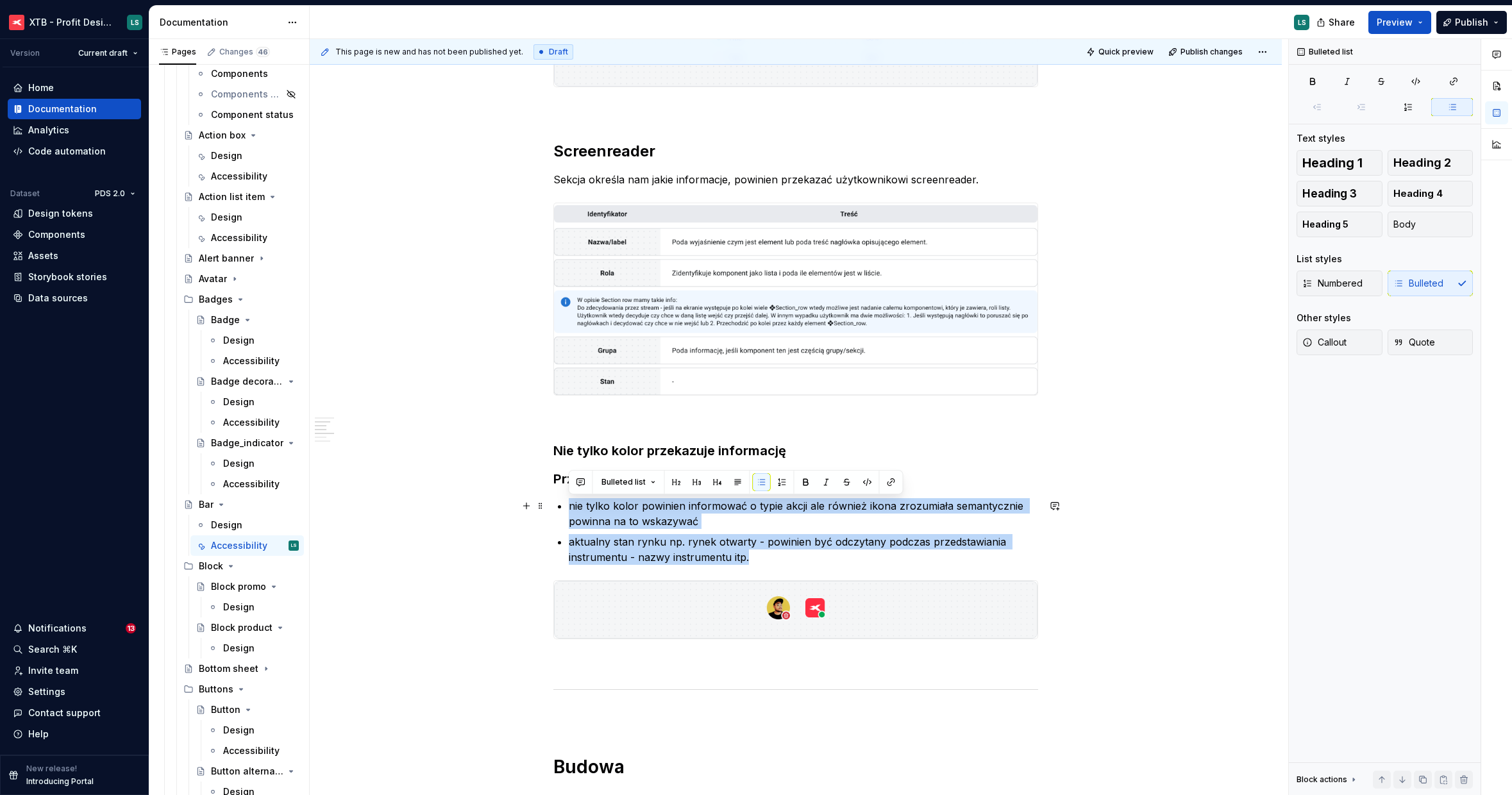
drag, startPoint x: 768, startPoint y: 557, endPoint x: 509, endPoint y: 502, distance: 264.8
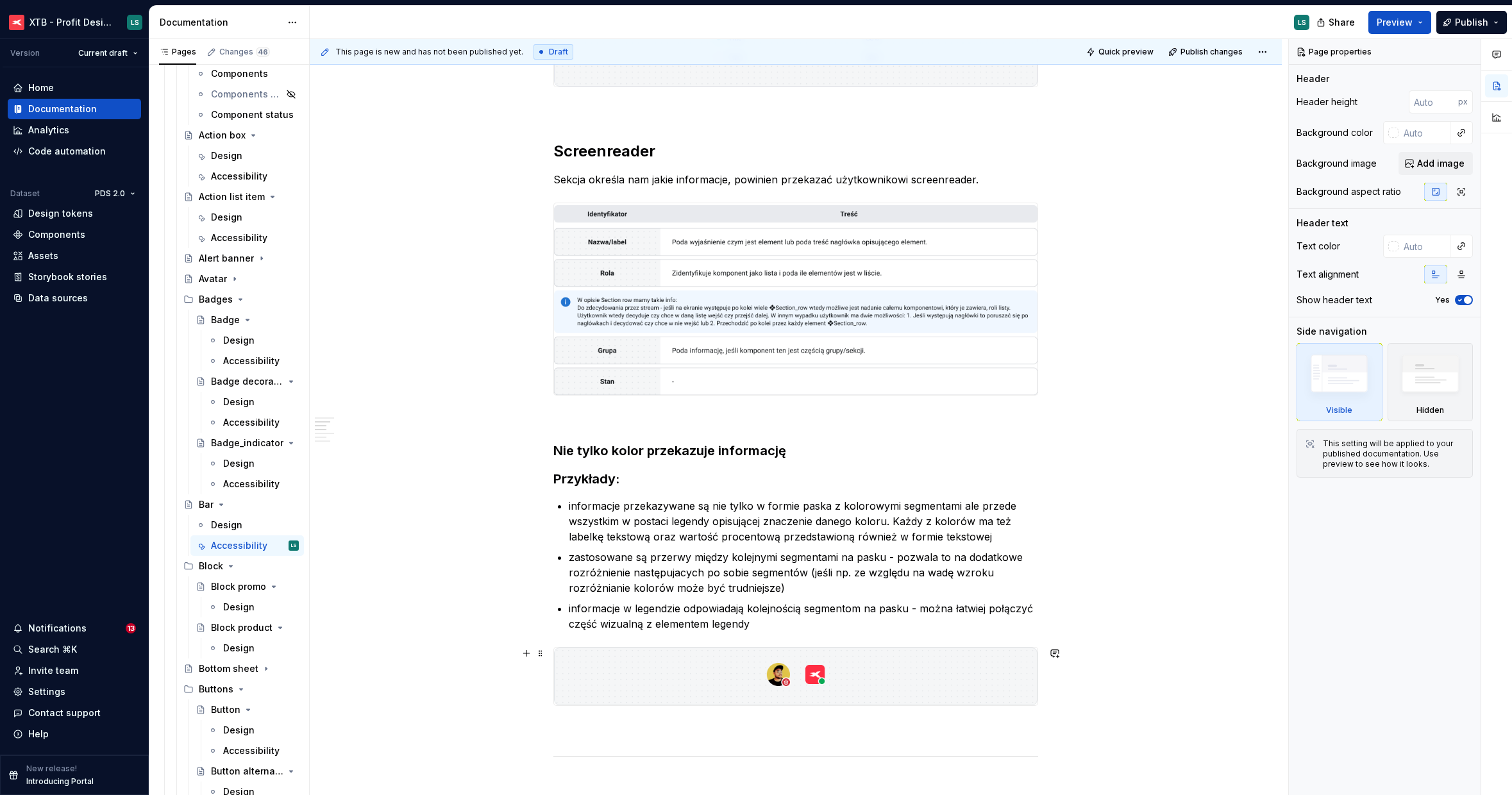
click at [708, 667] on img "To enrich screen reader interactions, please activate Accessibility in Grammarl…" at bounding box center [796, 676] width 483 height 57
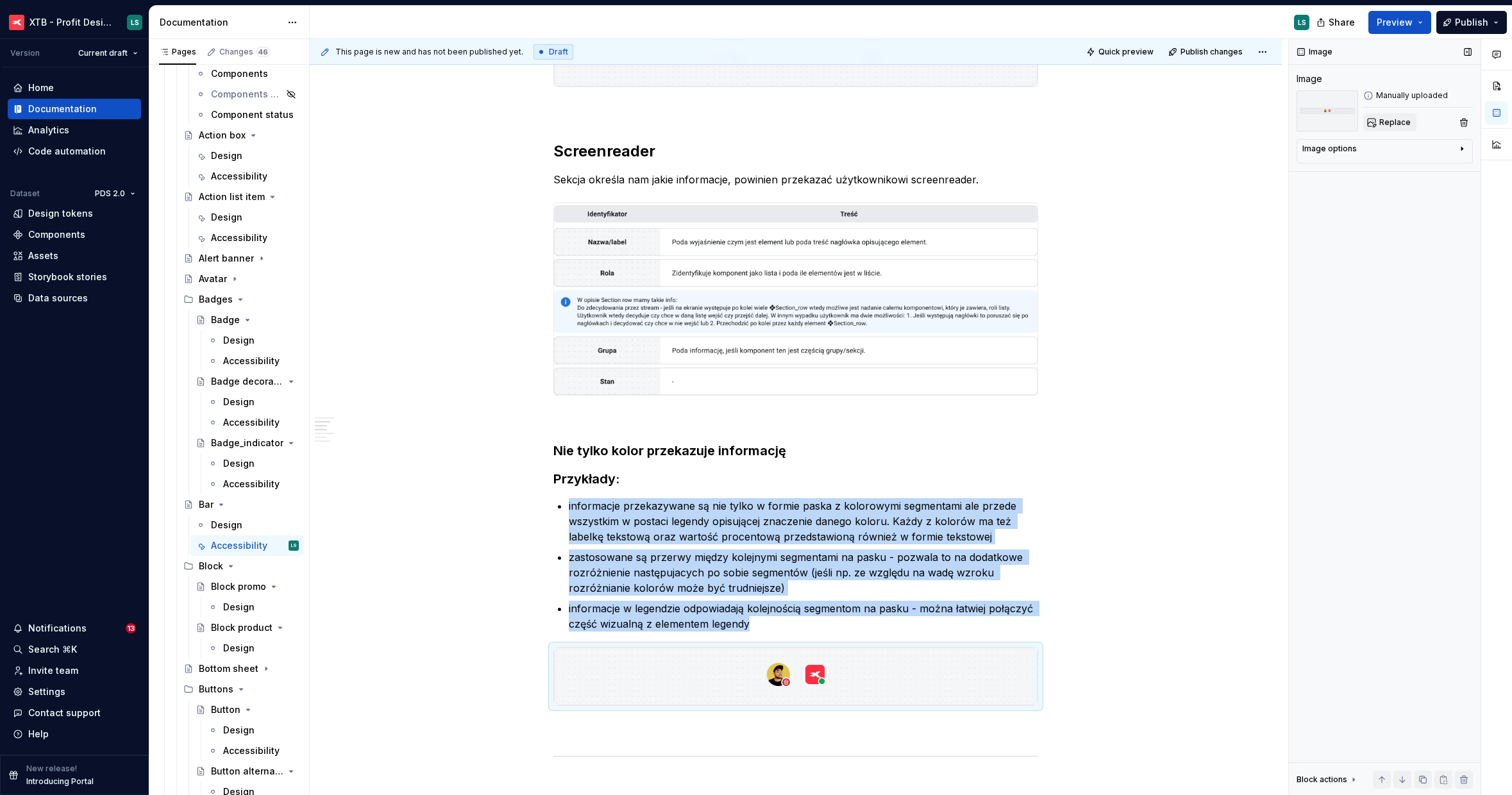
click at [1398, 129] on button "Replace" at bounding box center [1389, 123] width 53 height 18
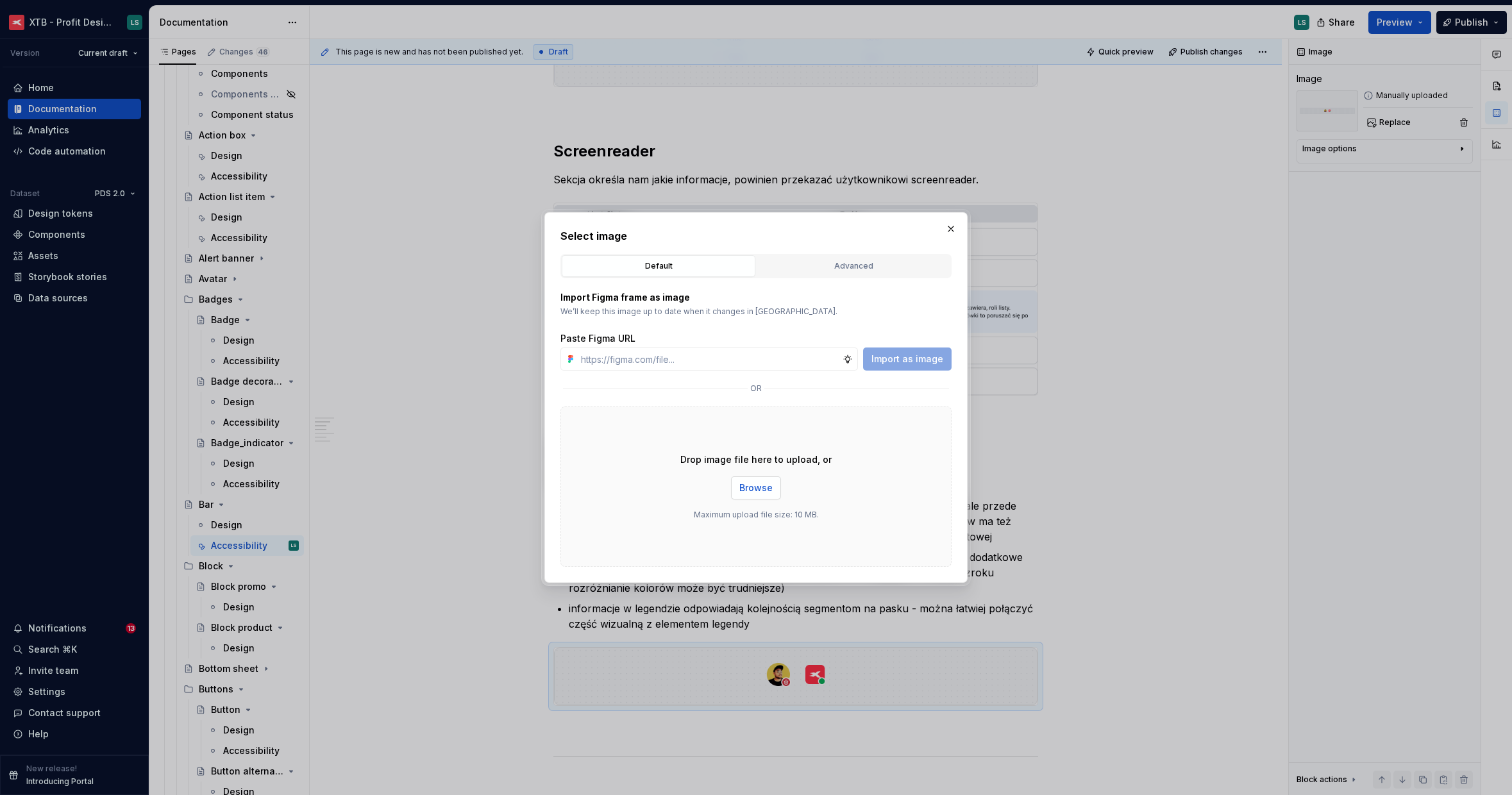
click at [765, 479] on button "Browse" at bounding box center [756, 488] width 50 height 23
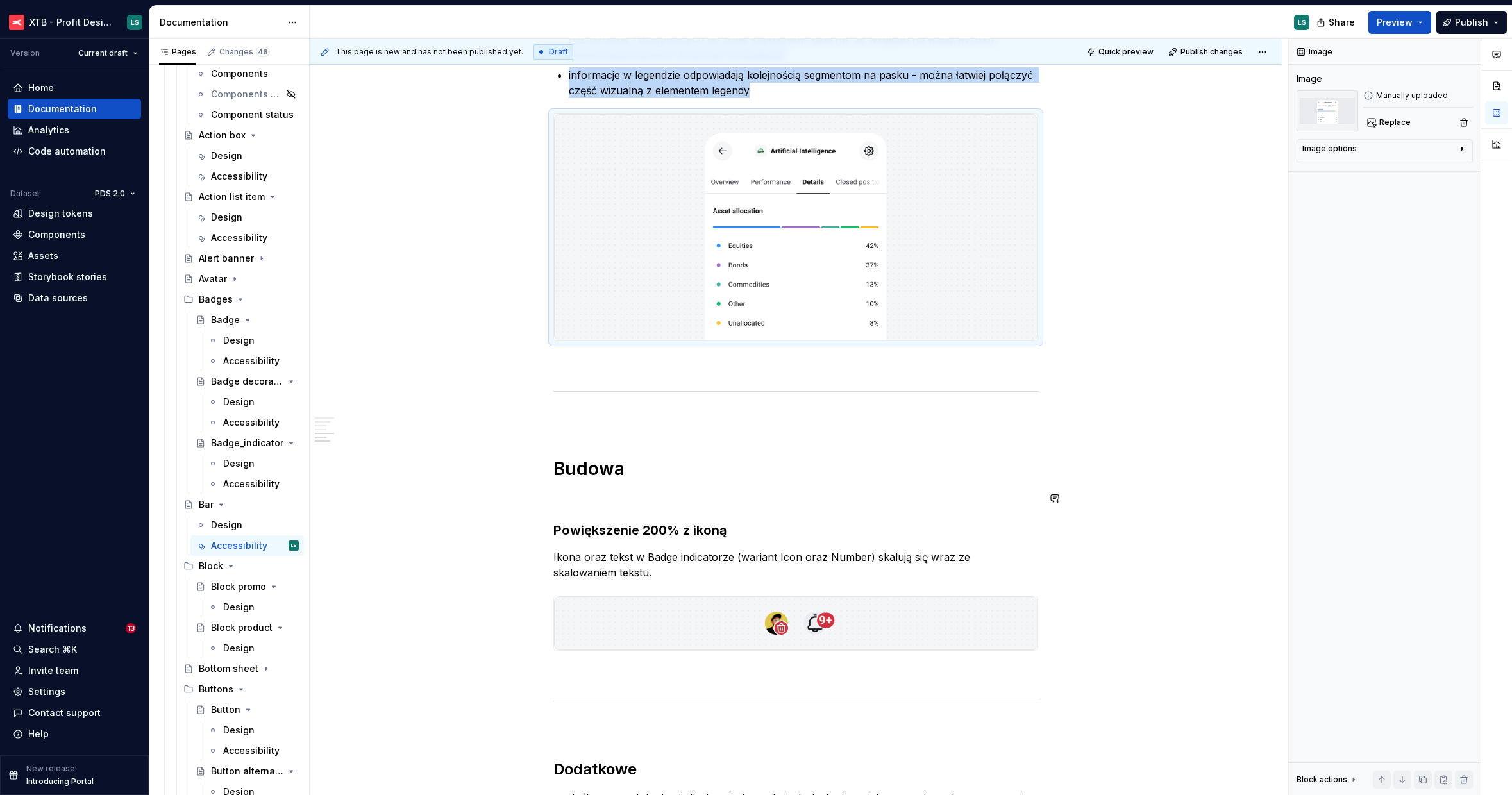
scroll to position [894, 0]
type textarea "*"
click at [652, 532] on h3 "Powiększenie 200% z ikoną" at bounding box center [795, 530] width 484 height 18
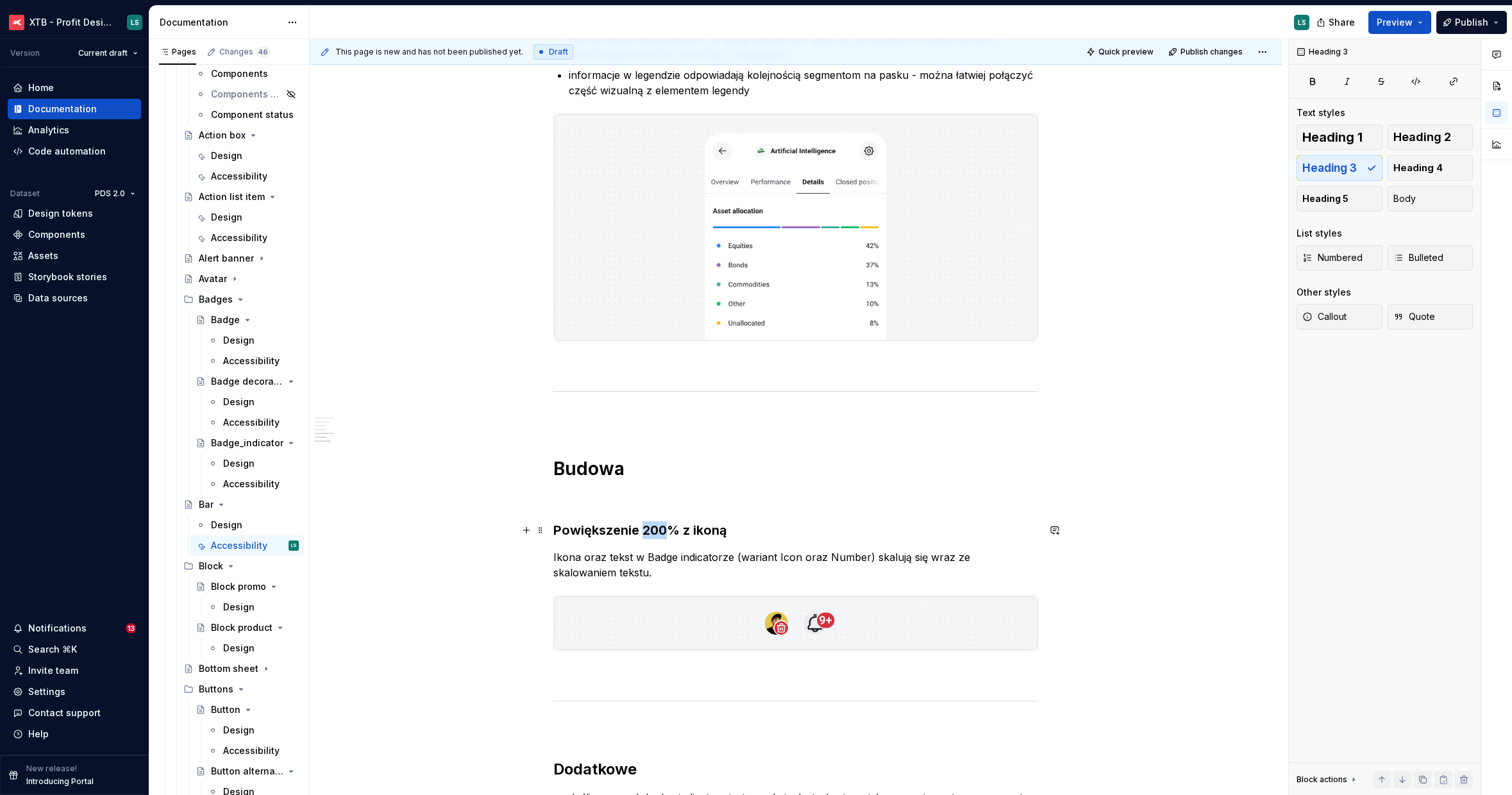
click at [652, 532] on h3 "Powiększenie 200% z ikoną" at bounding box center [795, 530] width 484 height 18
click at [652, 531] on h3 "Powiększenie 200% z ikoną" at bounding box center [795, 530] width 484 height 18
click at [601, 578] on p "Ikona oraz tekst w Badge indicatorze (wariant Icon oraz Number) skalują się wra…" at bounding box center [795, 565] width 484 height 30
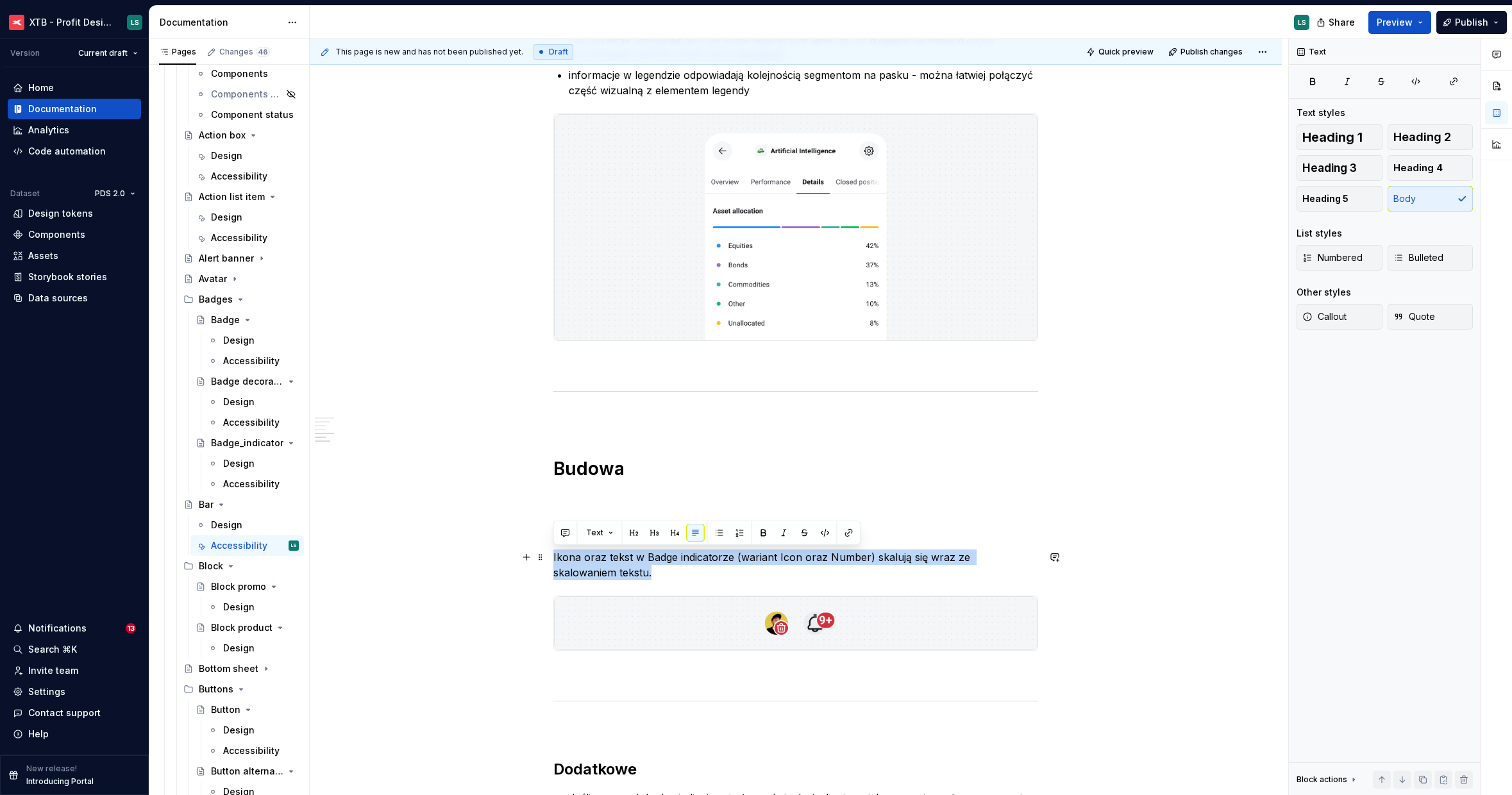
click at [601, 578] on p "Ikona oraz tekst w Badge indicatorze (wariant Icon oraz Number) skalują się wra…" at bounding box center [795, 565] width 484 height 30
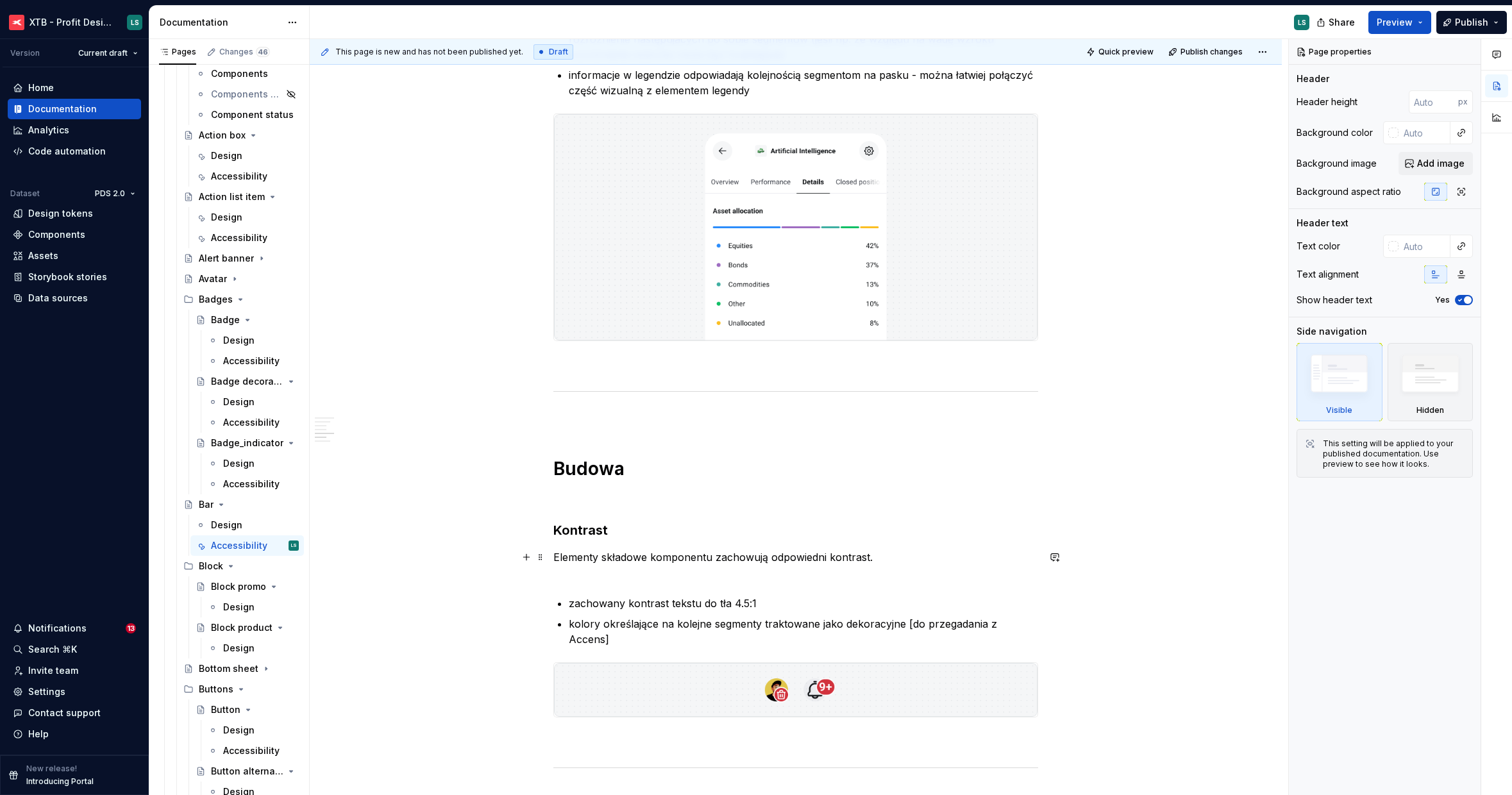
click at [743, 579] on p "Elementy składowe komponentu zachowują odpowiedni kontrast." at bounding box center [795, 565] width 484 height 30
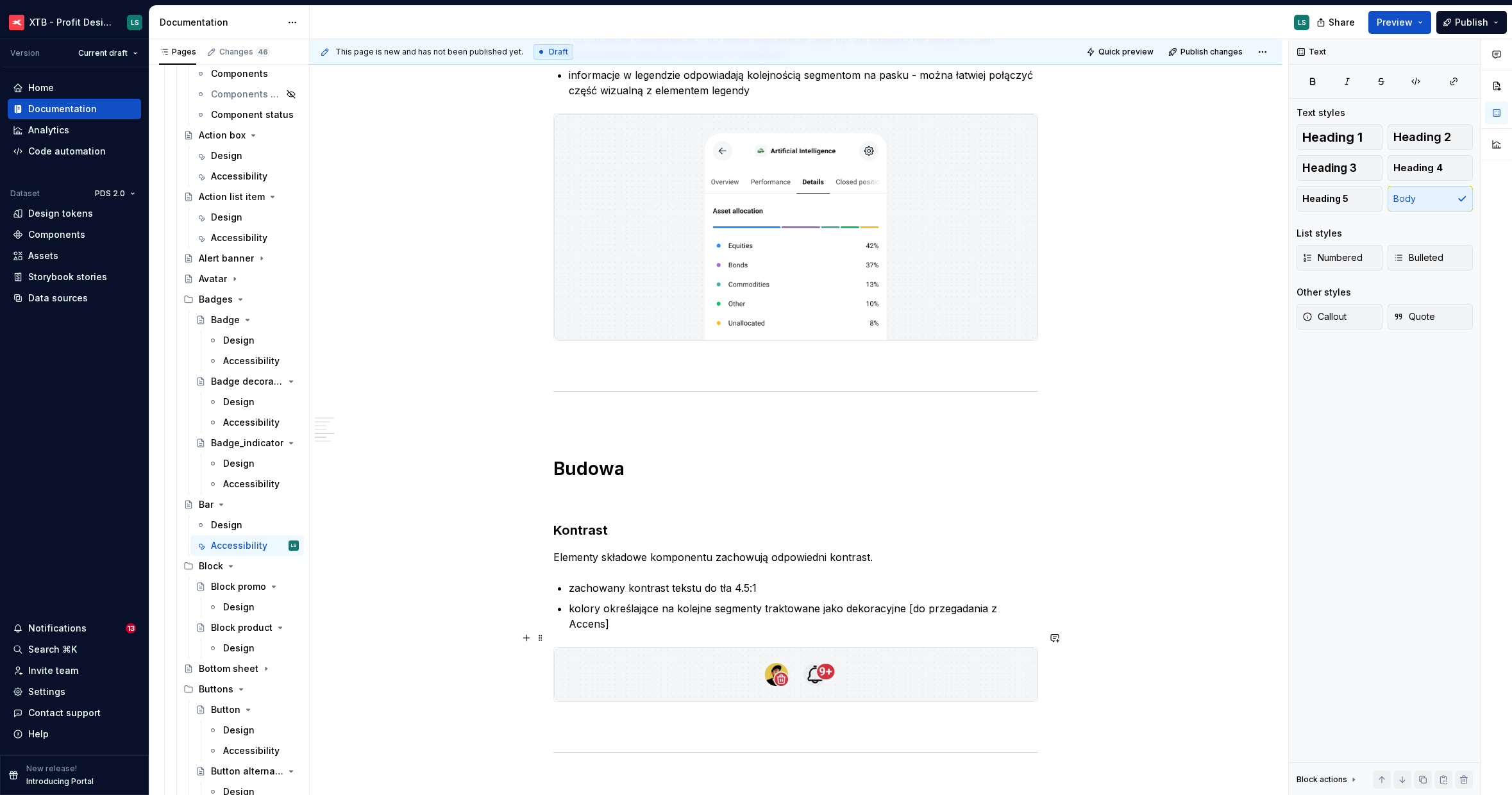
click at [810, 661] on img "To enrich screen reader interactions, please activate Accessibility in Grammarl…" at bounding box center [796, 674] width 483 height 54
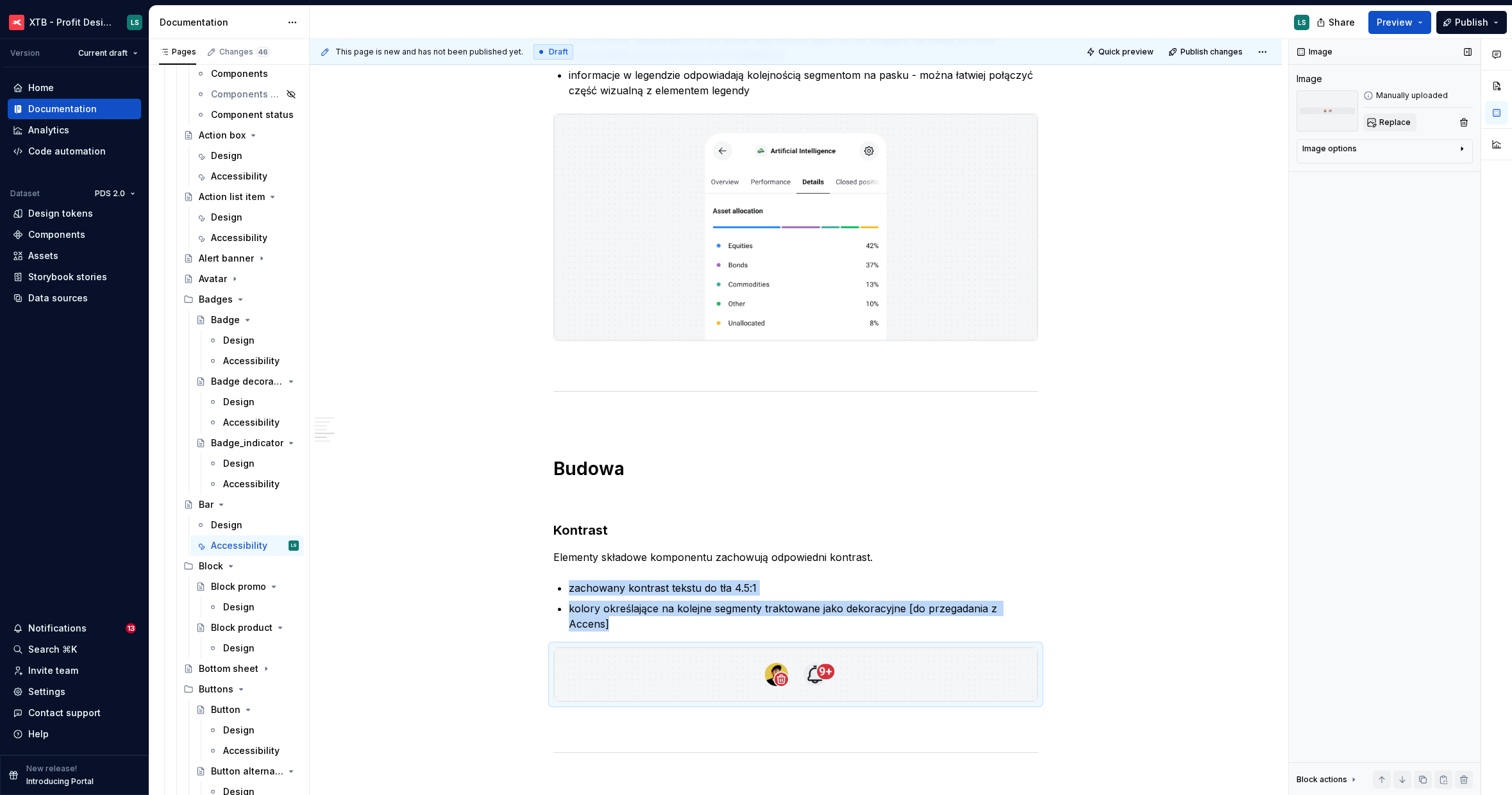
click at [1386, 128] on button "Replace" at bounding box center [1389, 123] width 53 height 18
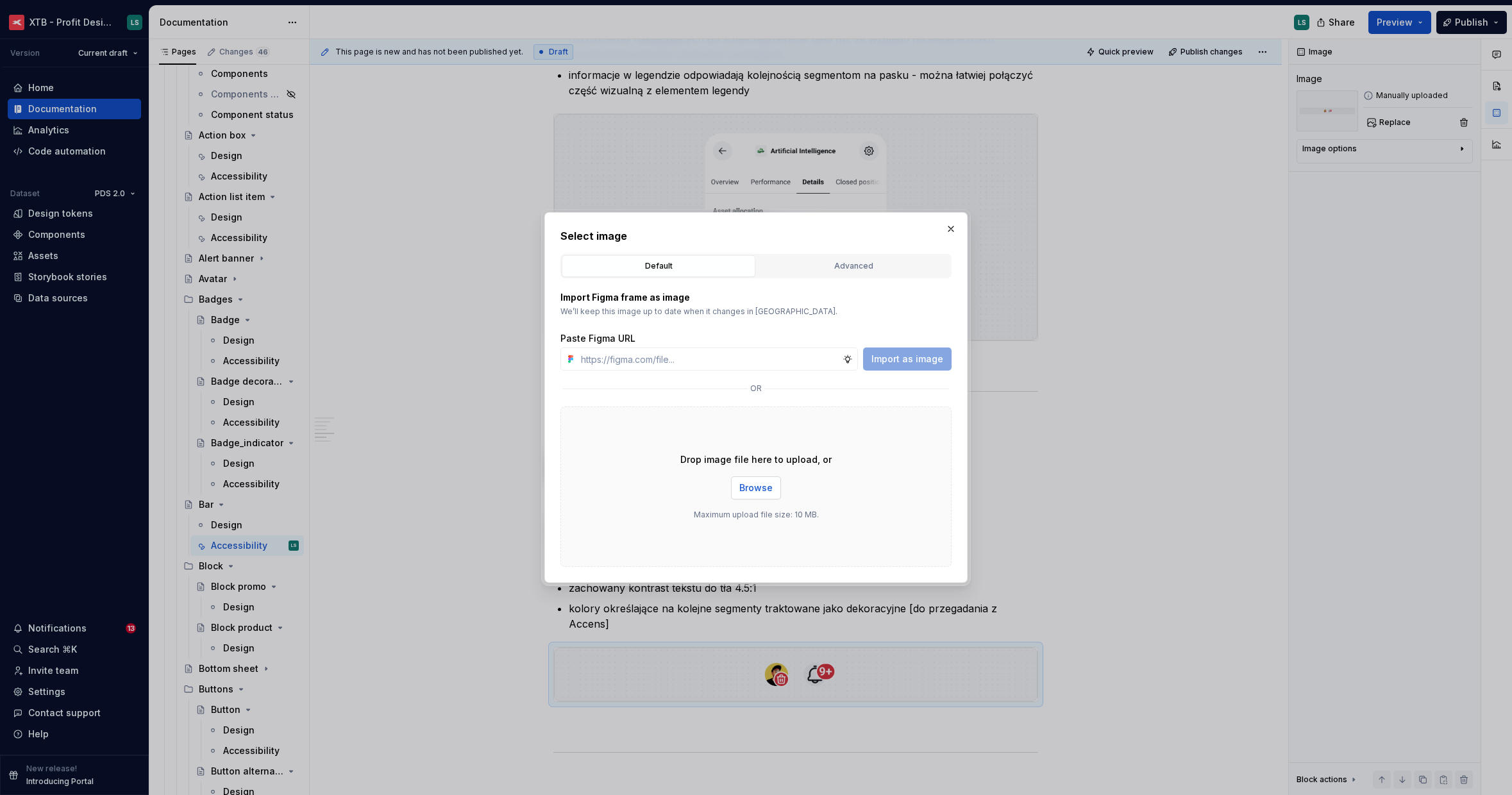
click at [771, 487] on span "Browse" at bounding box center [756, 488] width 33 height 13
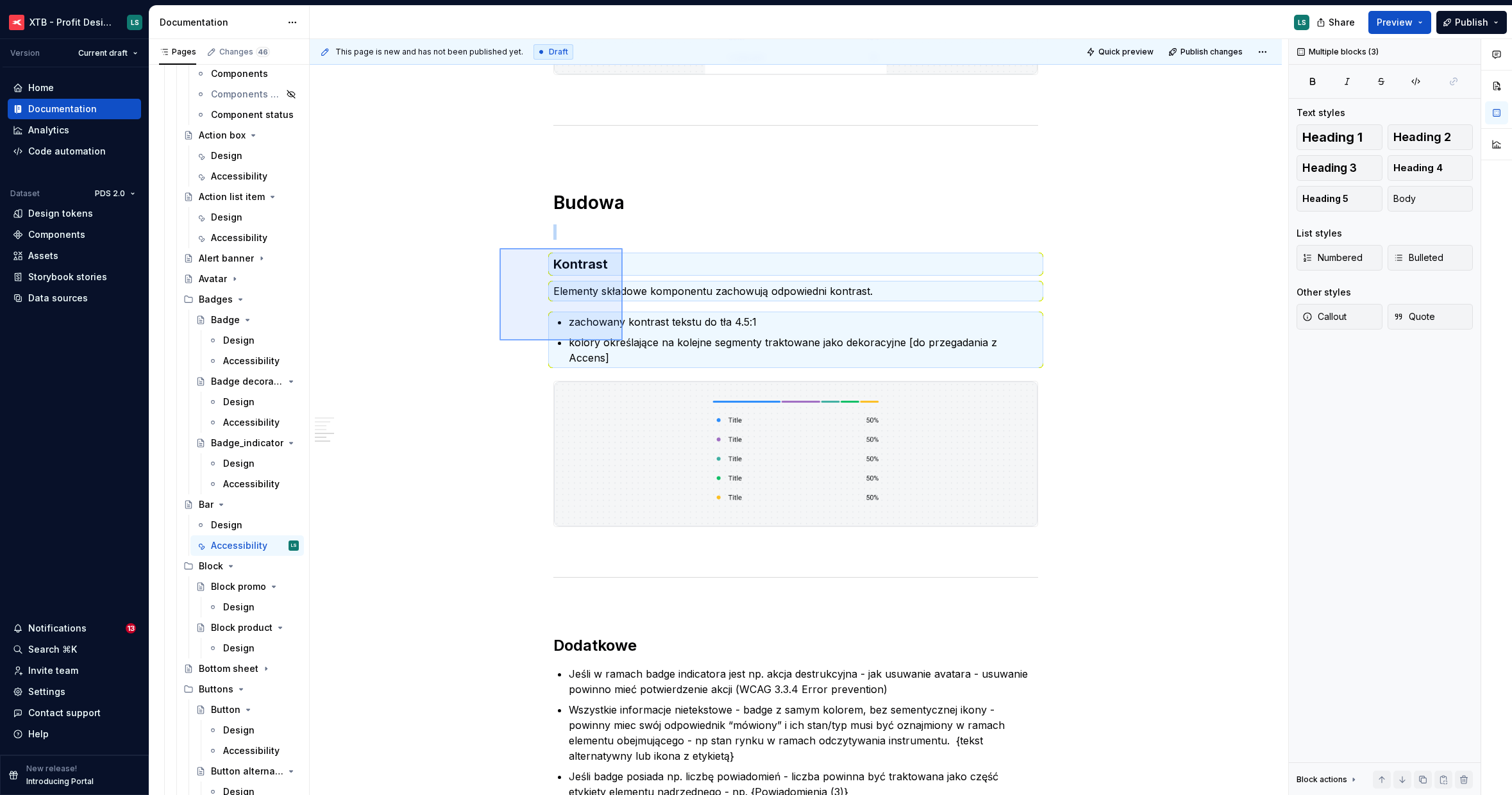
drag, startPoint x: 521, startPoint y: 277, endPoint x: 630, endPoint y: 345, distance: 128.5
click at [630, 345] on div "This page is new and has not been published yet. Draft Quick preview Publish ch…" at bounding box center [799, 417] width 978 height 757
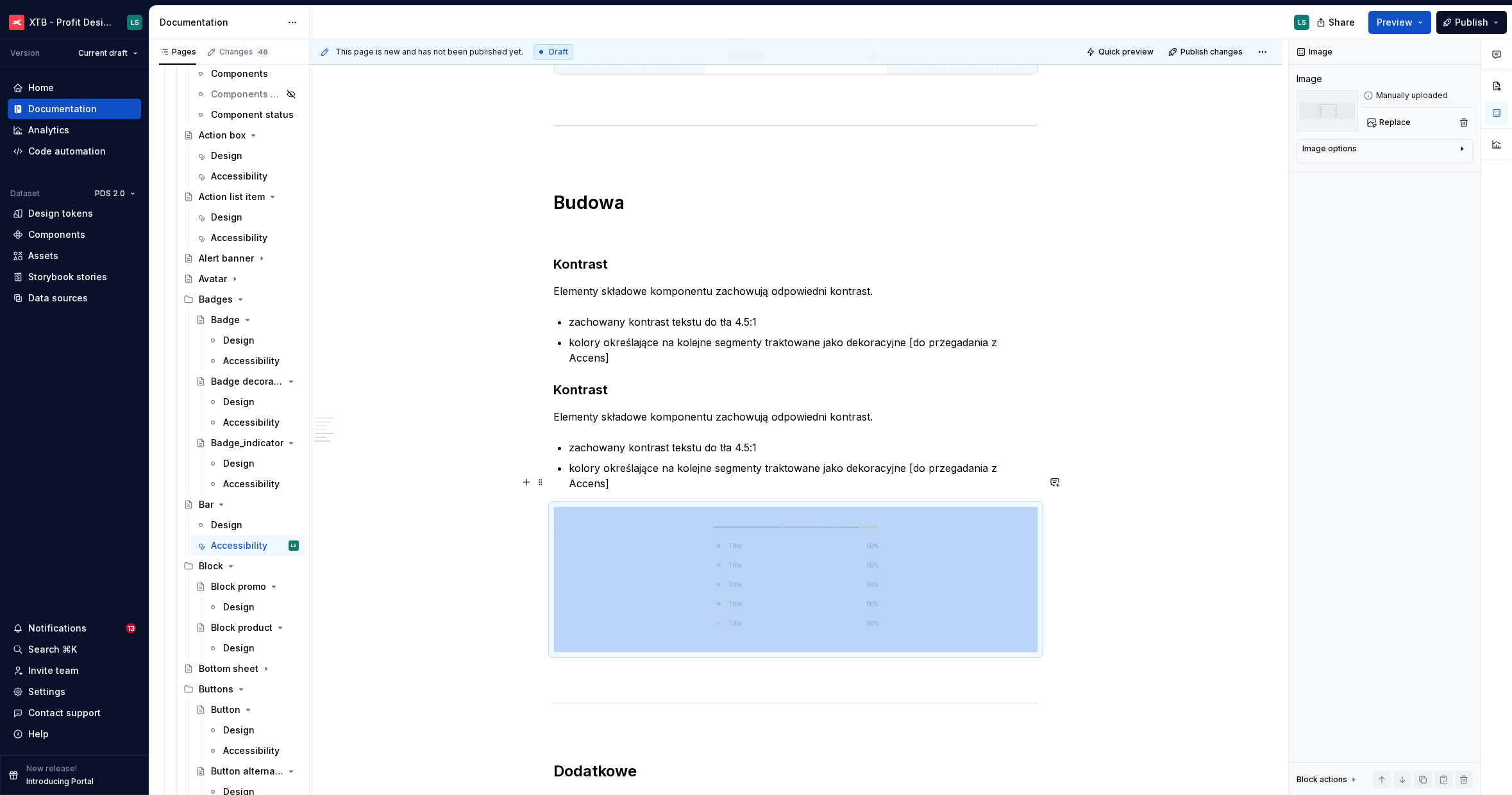
click at [597, 543] on img "To enrich screen reader interactions, please activate Accessibility in Grammarl…" at bounding box center [796, 580] width 483 height 145
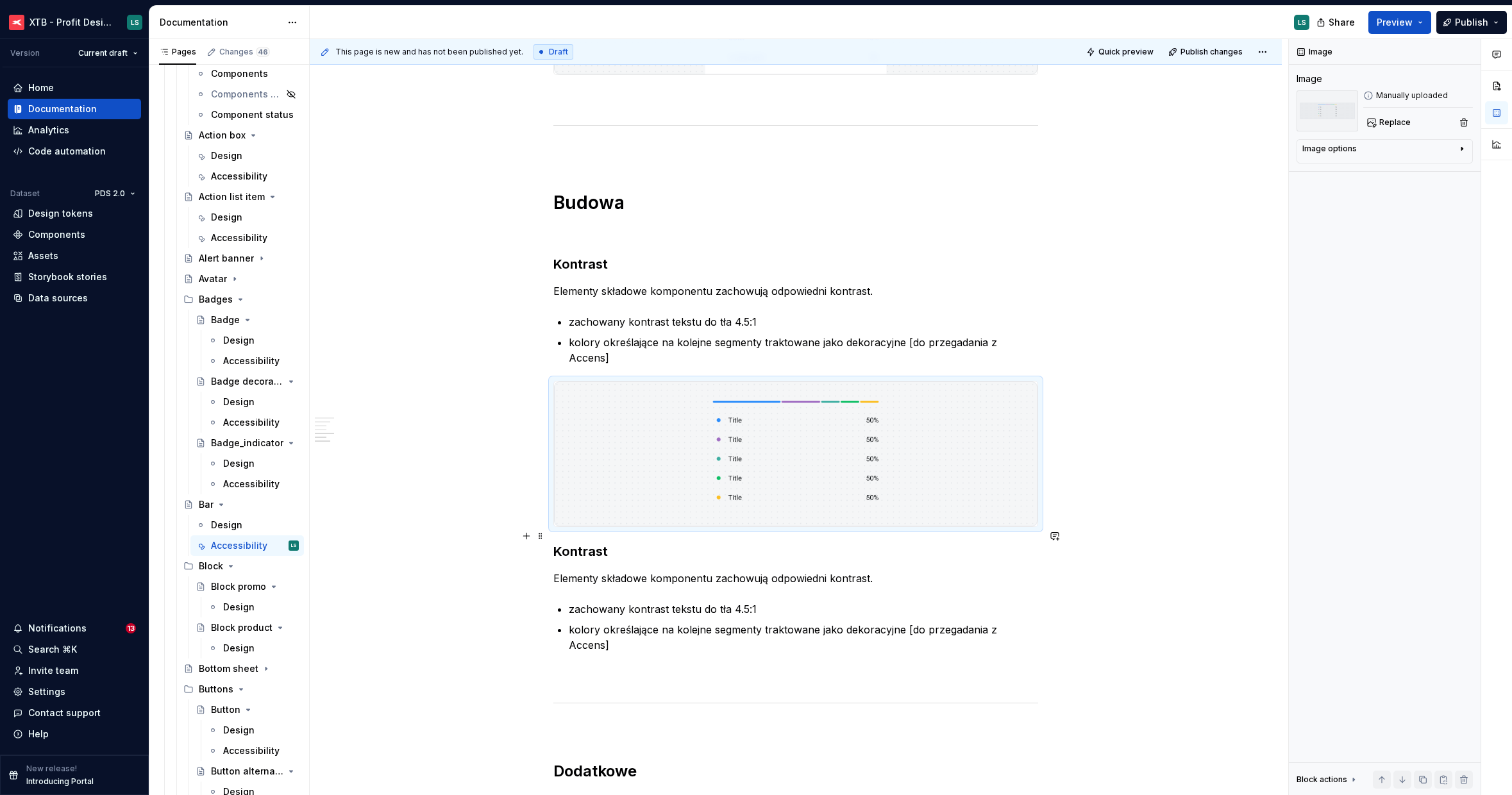
click at [582, 543] on h3 "Kontrast" at bounding box center [795, 551] width 484 height 18
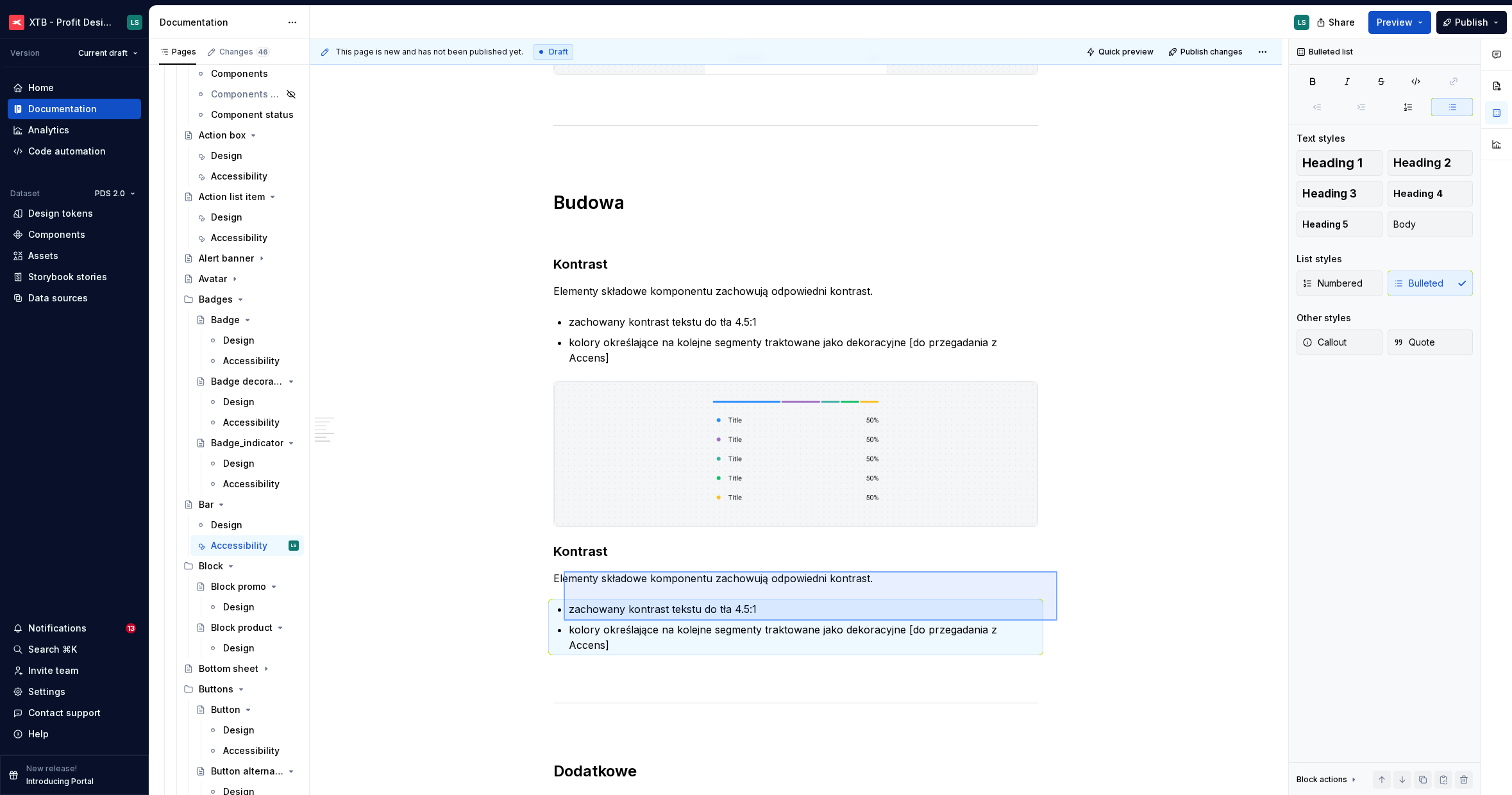
drag, startPoint x: 1038, startPoint y: 621, endPoint x: 564, endPoint y: 571, distance: 476.6
click at [564, 571] on div "This page is new and has not been published yet. Draft Quick preview Publish ch…" at bounding box center [799, 417] width 978 height 757
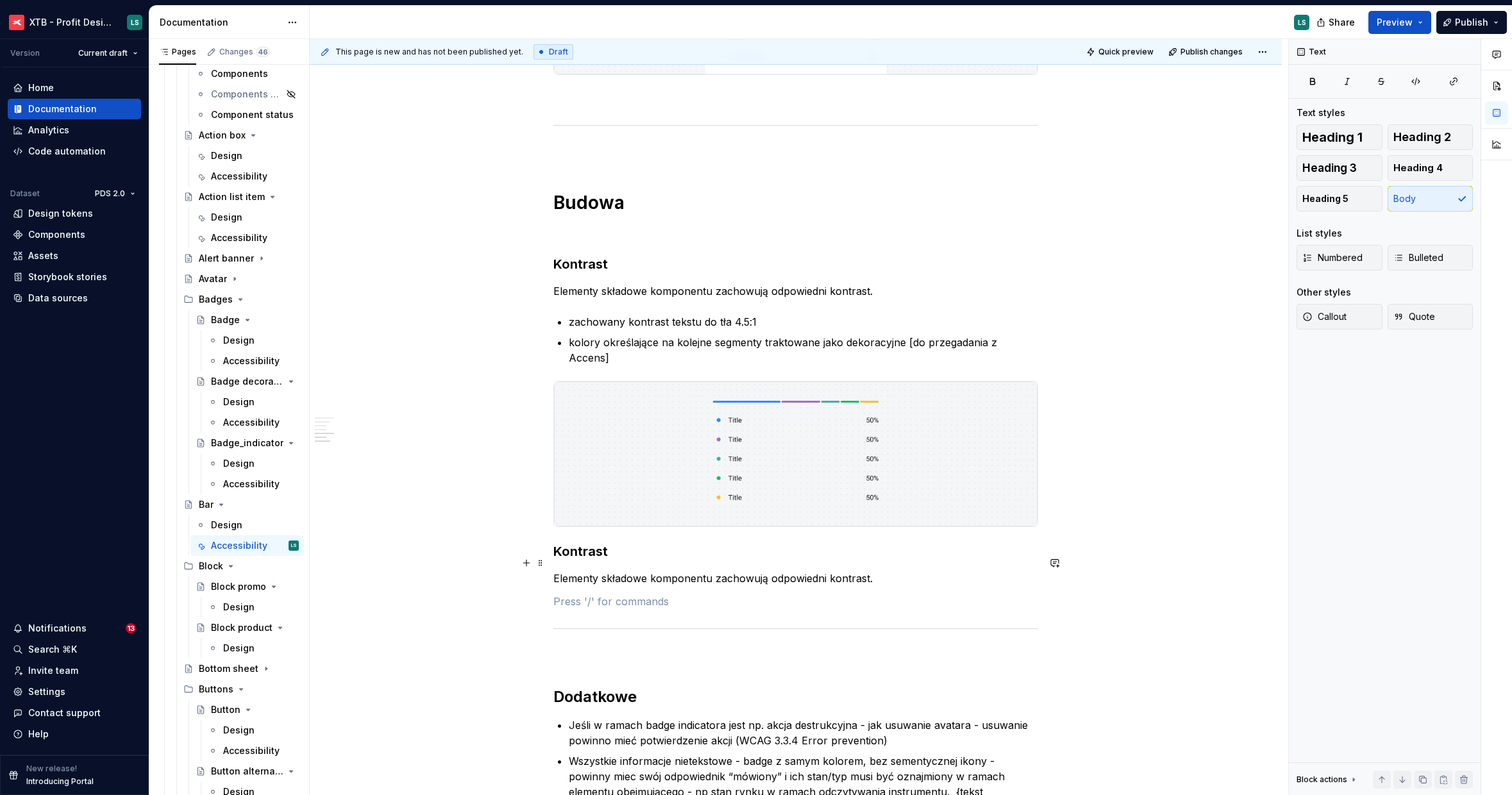
click at [671, 570] on p "Elementy składowe komponentu zachowują odpowiedni kontrast." at bounding box center [795, 577] width 484 height 15
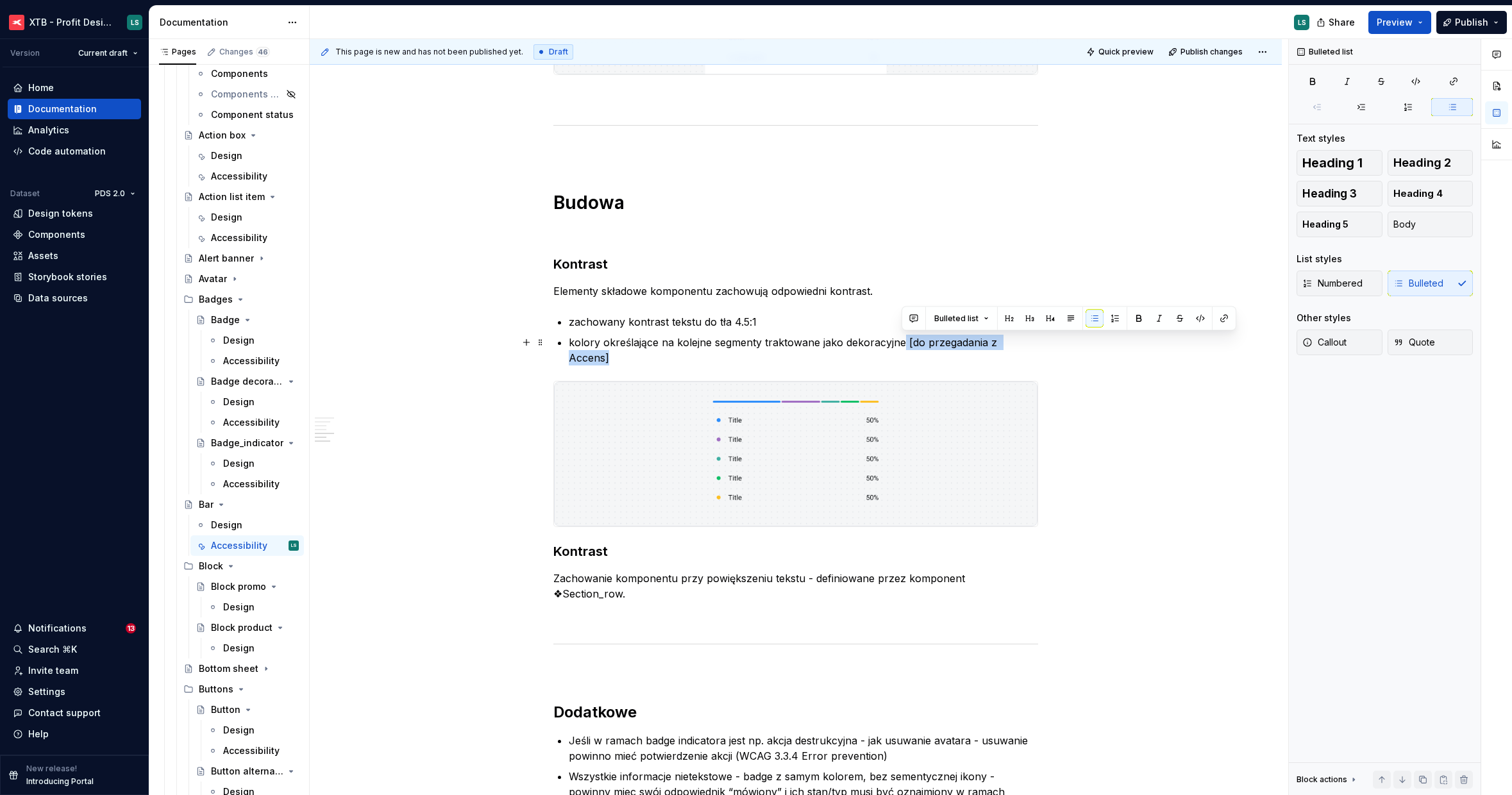
drag, startPoint x: 901, startPoint y: 343, endPoint x: 1036, endPoint y: 344, distance: 135.0
click at [1036, 344] on p "kolory określające na kolejne segmenty traktowane jako dekoracyjne [do przegada…" at bounding box center [803, 350] width 469 height 30
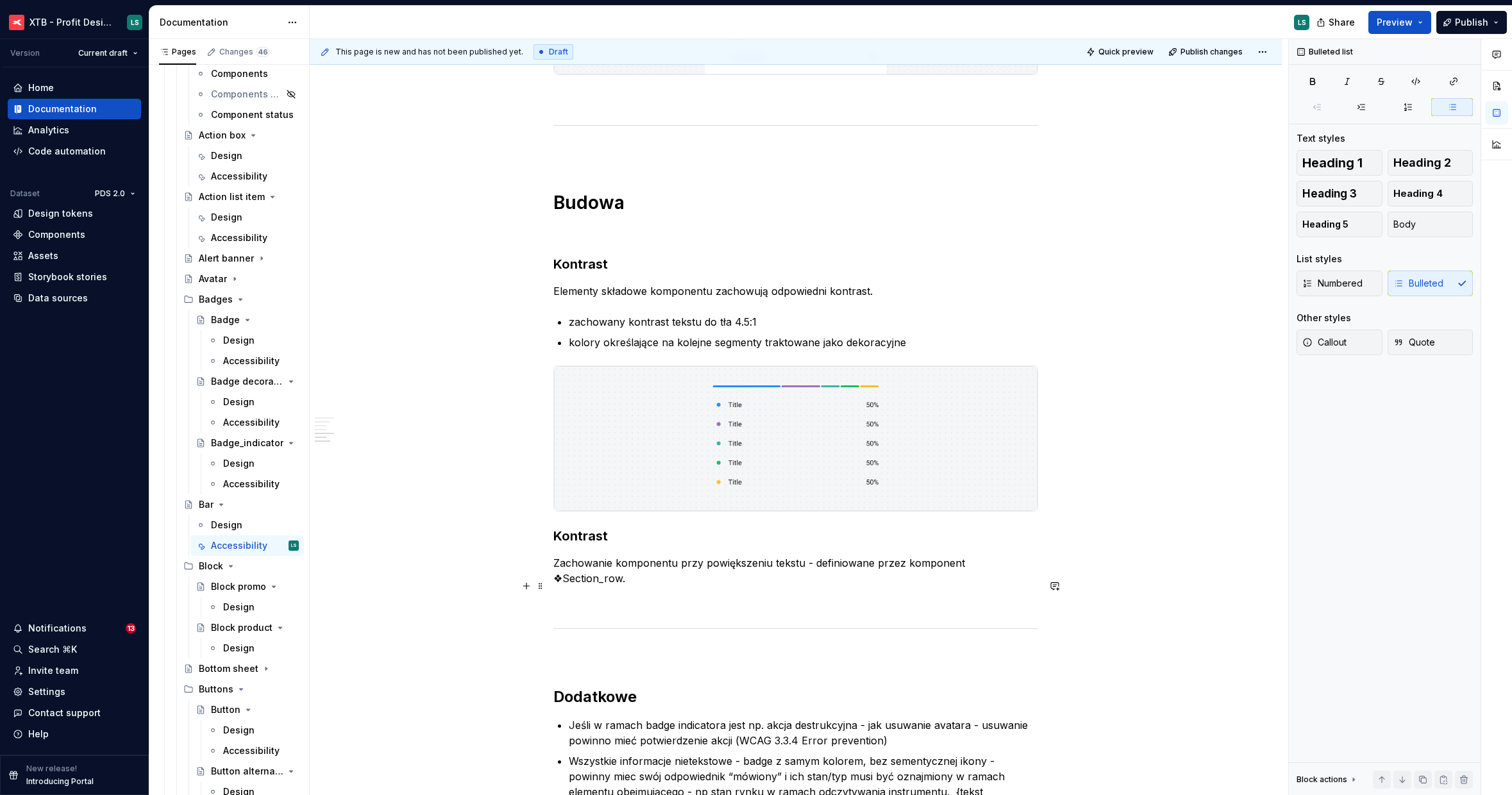
click at [801, 594] on p "To enrich screen reader interactions, please activate Accessibility in Grammarl…" at bounding box center [795, 601] width 484 height 15
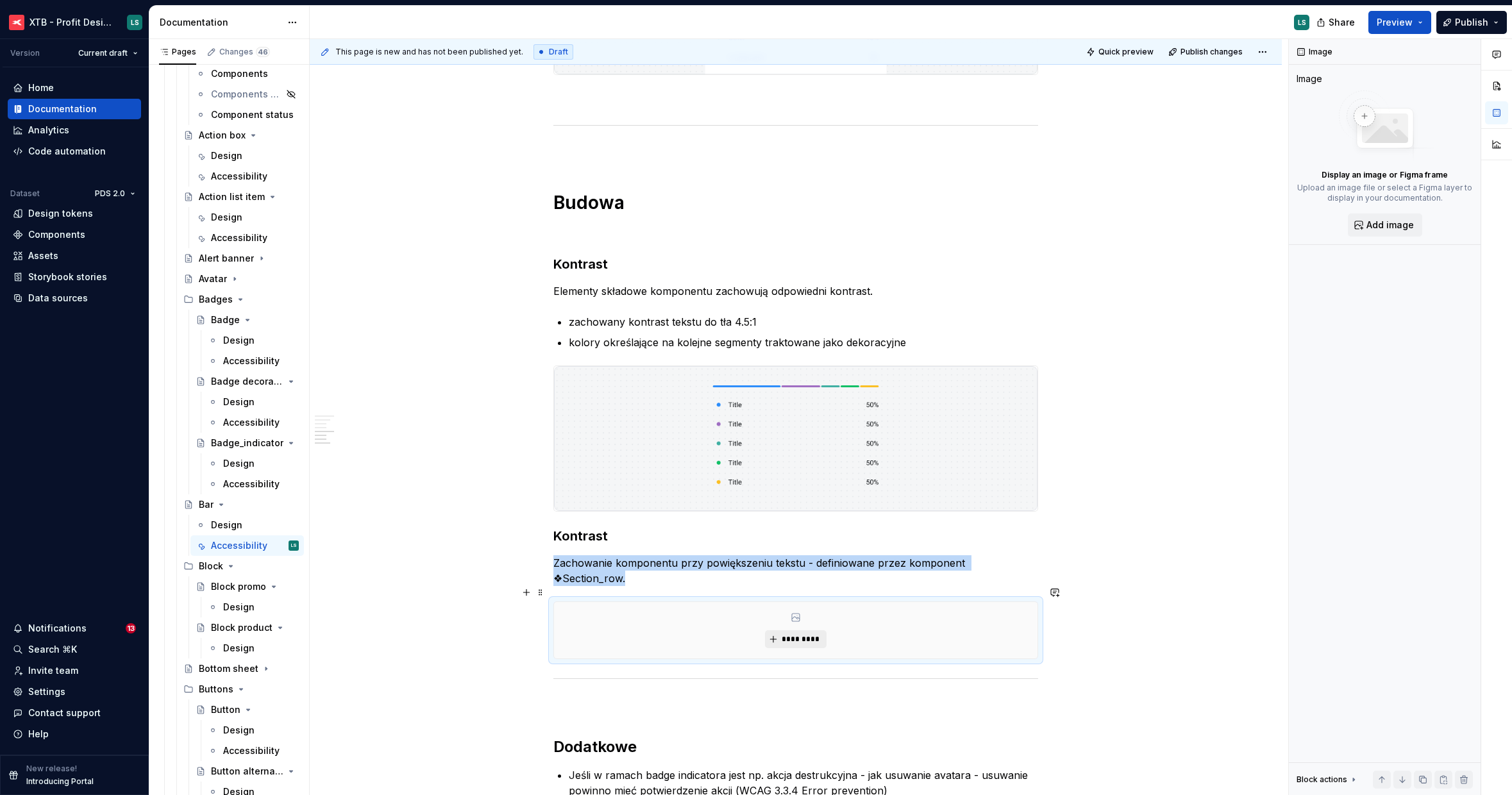
click at [786, 631] on button "*********" at bounding box center [795, 639] width 61 height 18
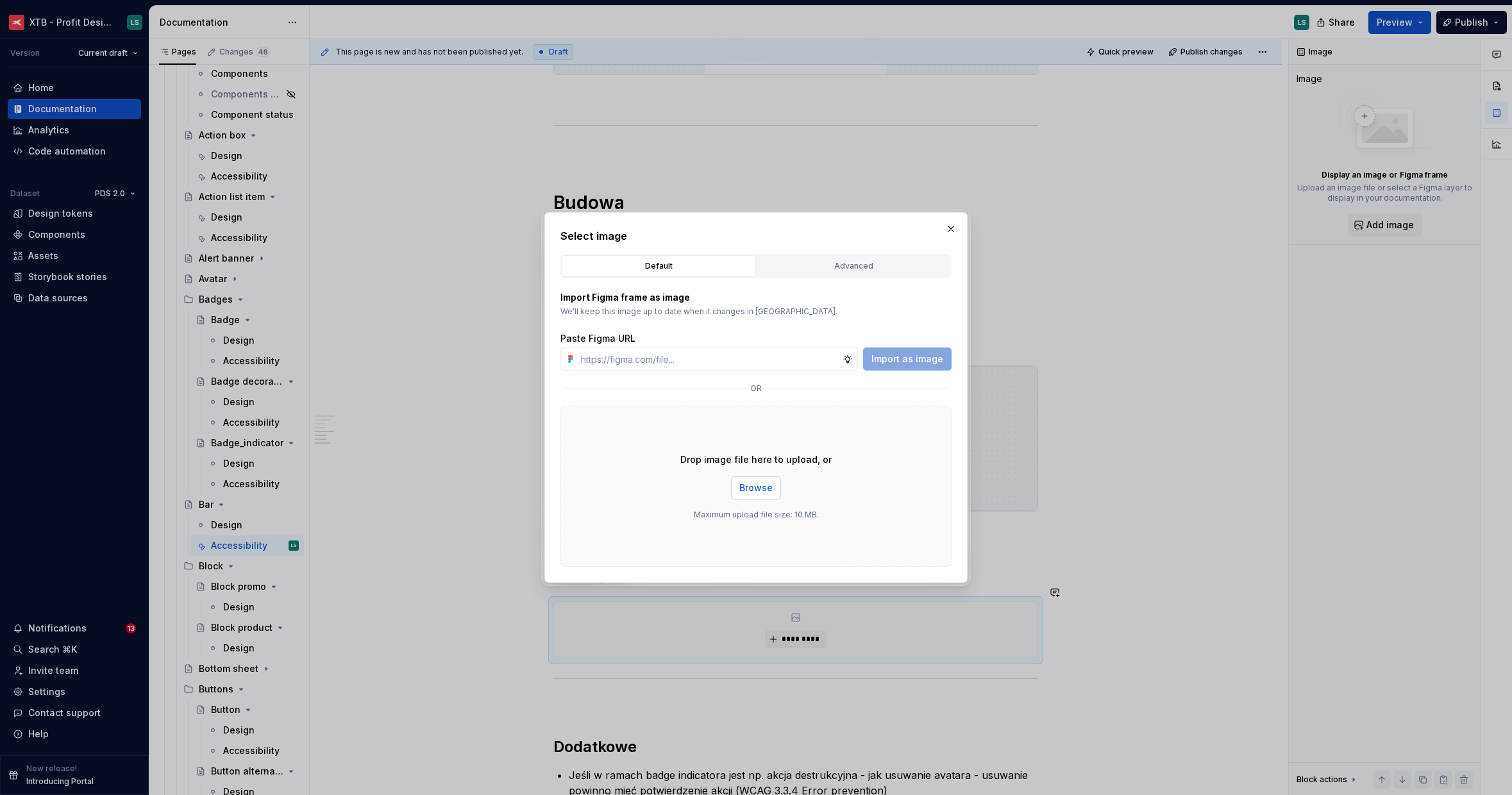
click at [767, 490] on span "Browse" at bounding box center [756, 488] width 33 height 13
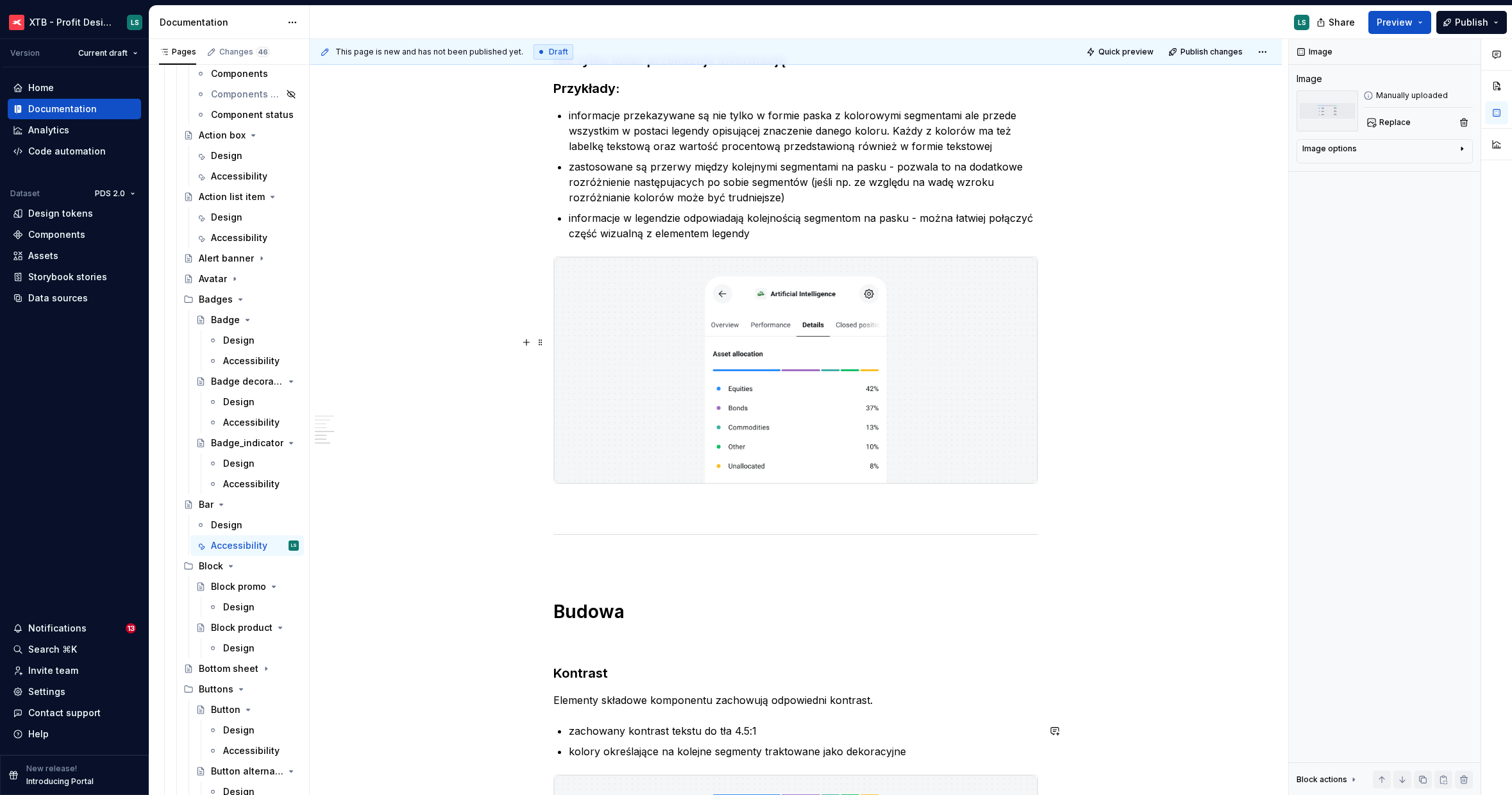
scroll to position [1160, 0]
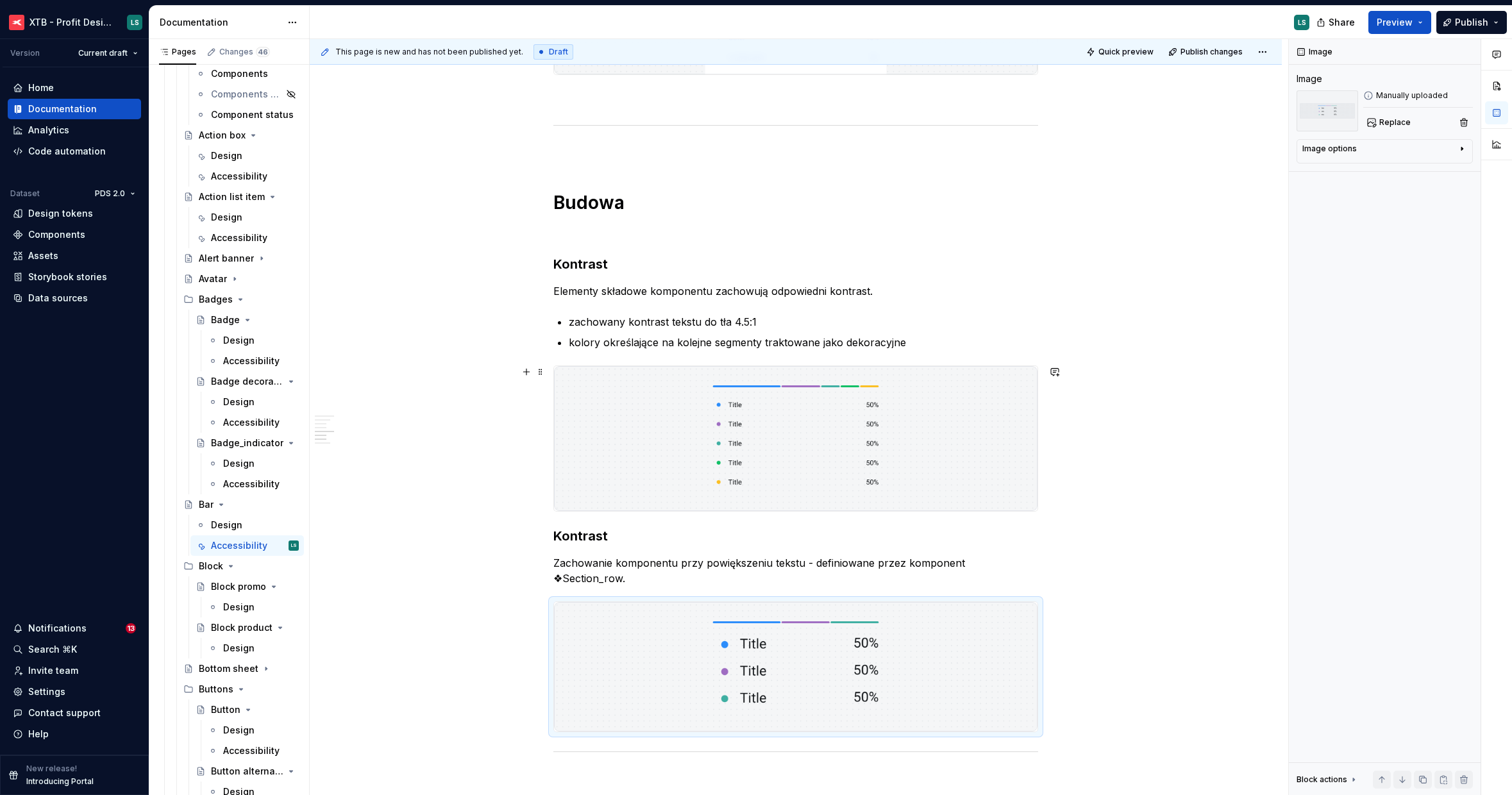
click at [576, 540] on h3 "Kontrast" at bounding box center [795, 536] width 484 height 18
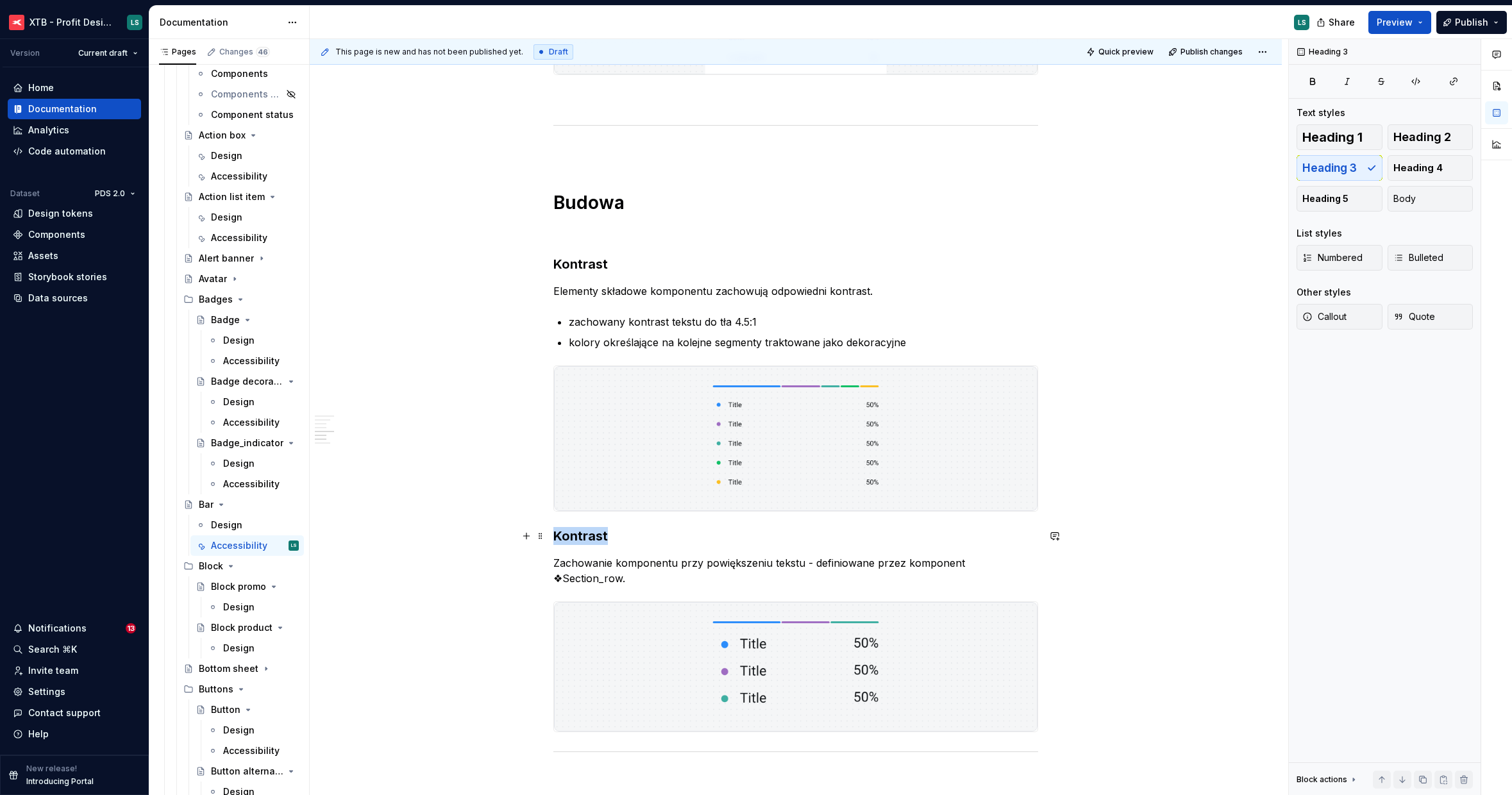
click at [576, 540] on h3 "Kontrast" at bounding box center [795, 536] width 484 height 18
click at [694, 543] on h3 "Powiększenie tekstu do 200%" at bounding box center [795, 536] width 484 height 18
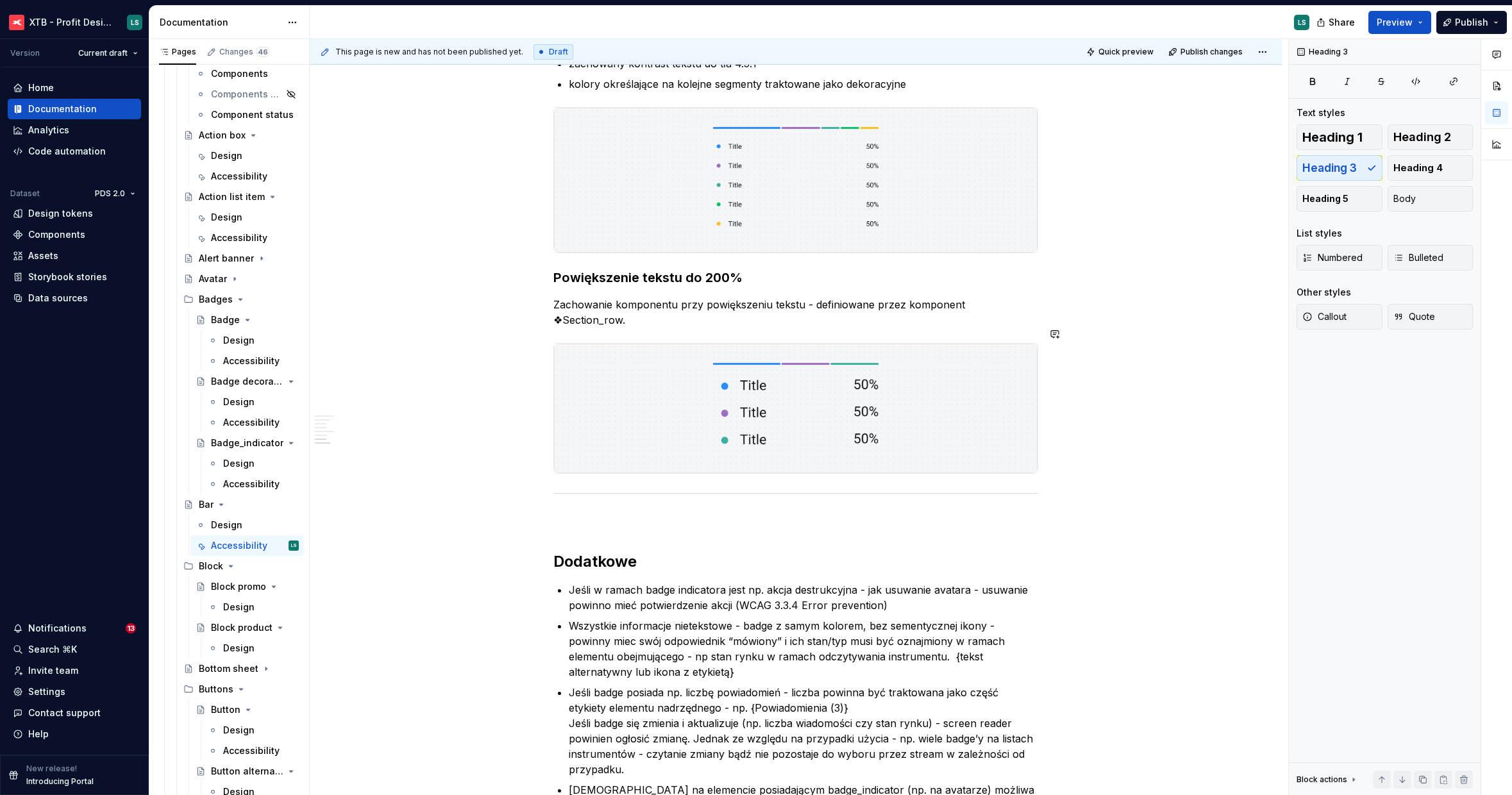
scroll to position [1524, 0]
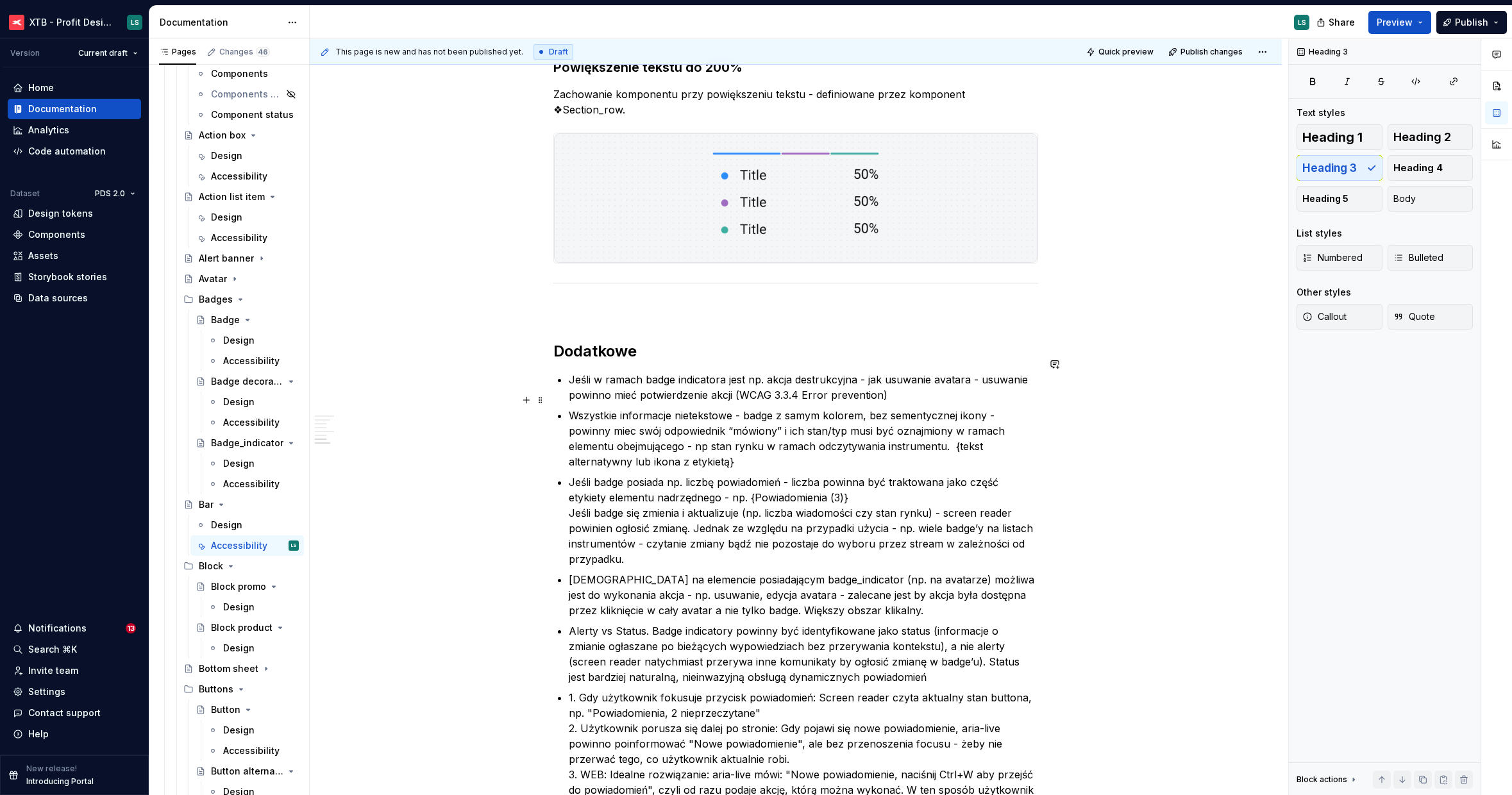
click at [816, 515] on p "Jeśli badge posiada np. liczbę powiadomień - liczba powinna być traktowana jako…" at bounding box center [803, 520] width 469 height 92
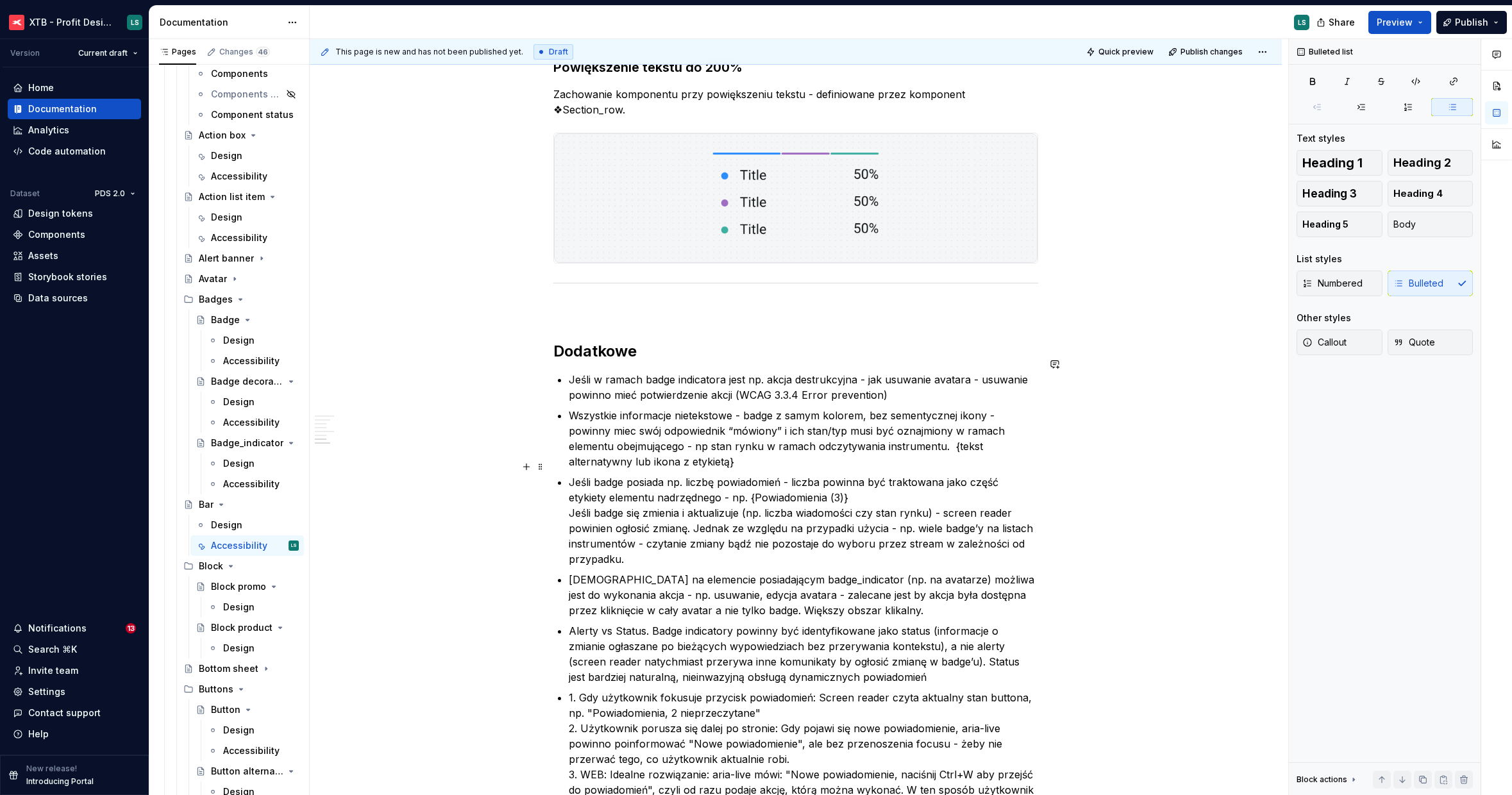
scroll to position [1896, 0]
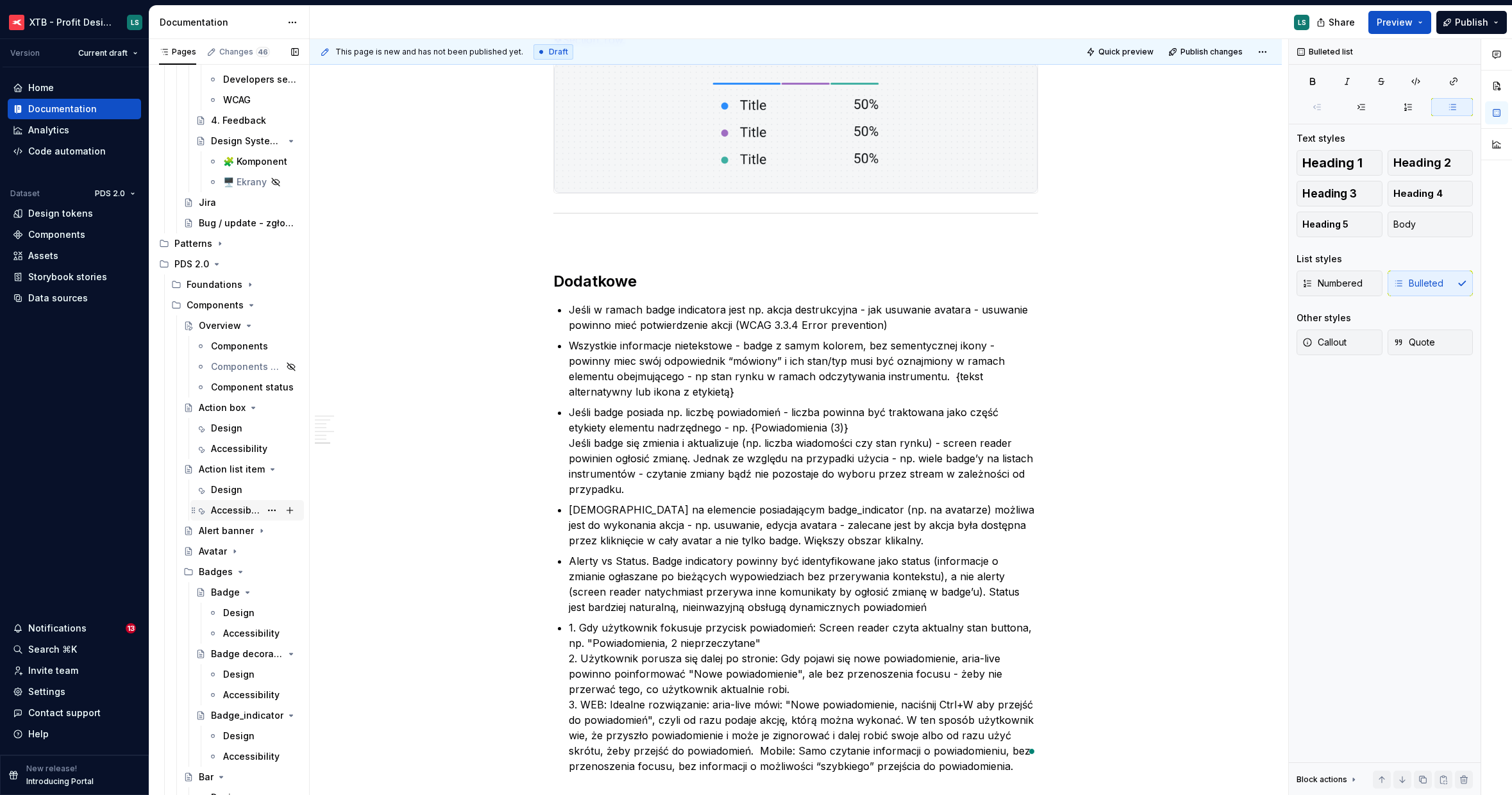
click at [227, 509] on div "Accessibility" at bounding box center [235, 510] width 49 height 13
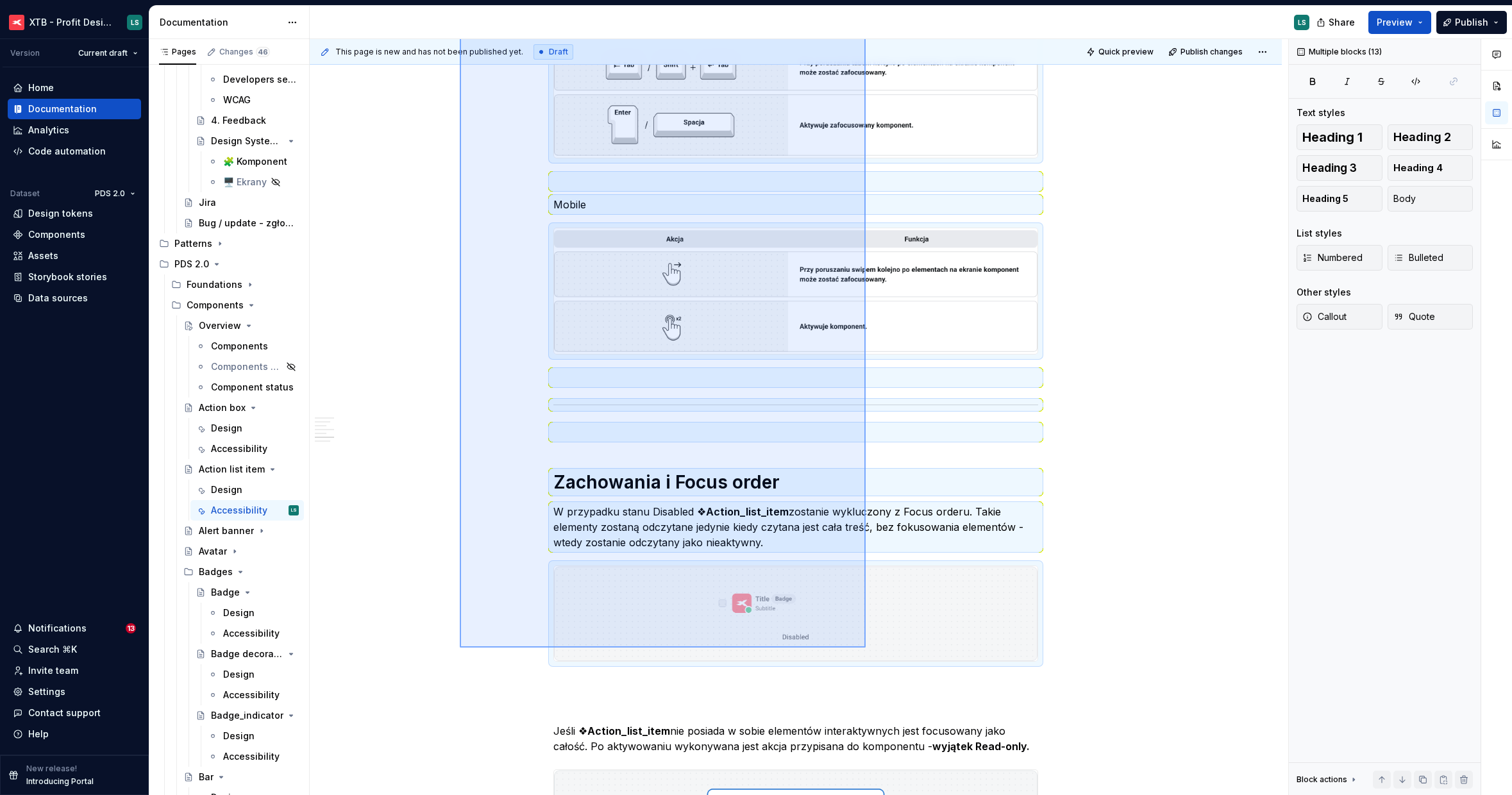
drag, startPoint x: 460, startPoint y: 201, endPoint x: 866, endPoint y: 647, distance: 603.1
click at [866, 647] on div "This page is new and has not been published yet. Draft Quick preview Publish ch…" at bounding box center [799, 417] width 978 height 757
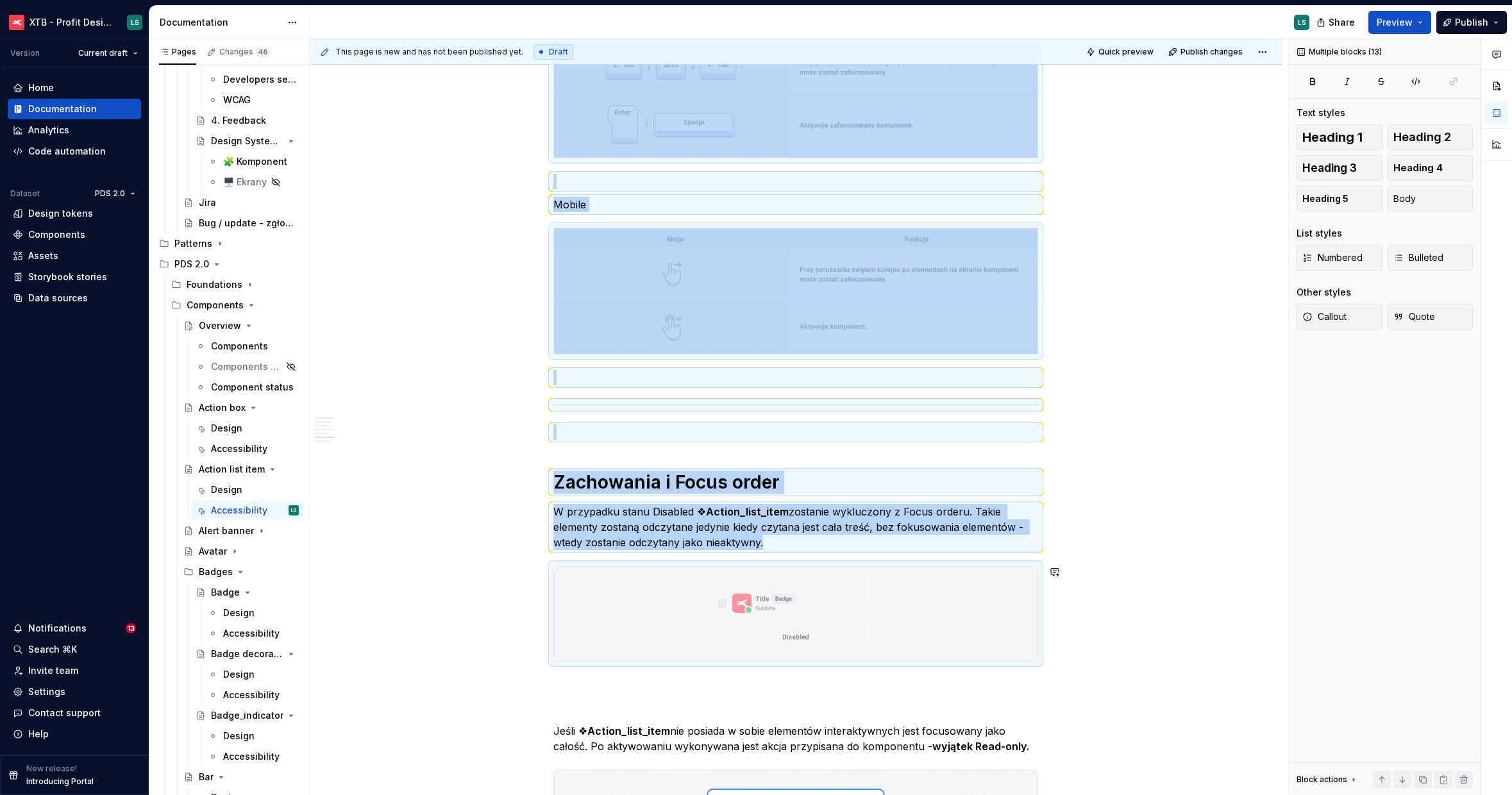
copy div "Interakcje Obsługa klawiaturą / gestami Desktop Mobile Zachowania i Focus order…"
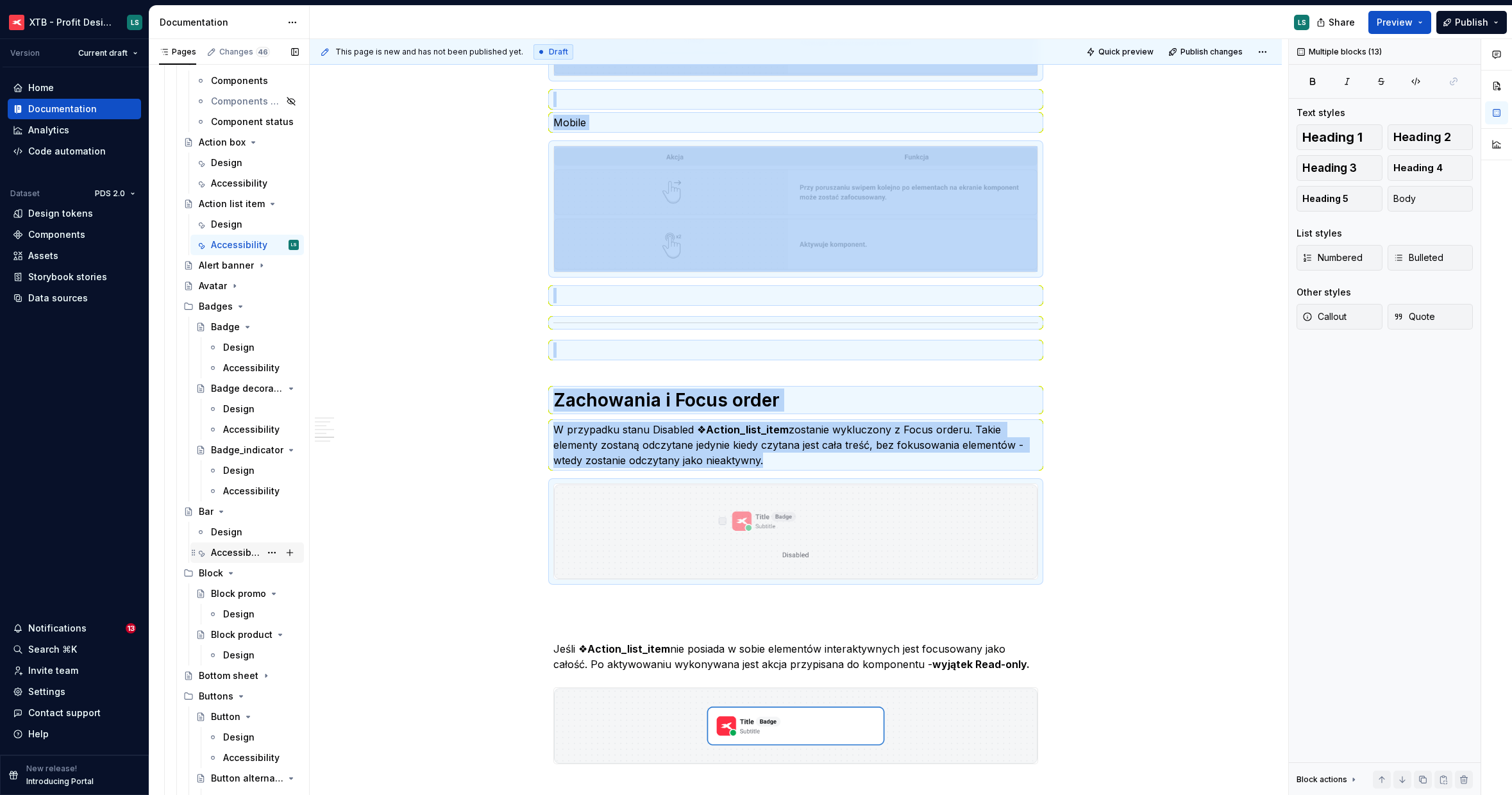
click at [213, 554] on div "Accessibility" at bounding box center [235, 552] width 49 height 13
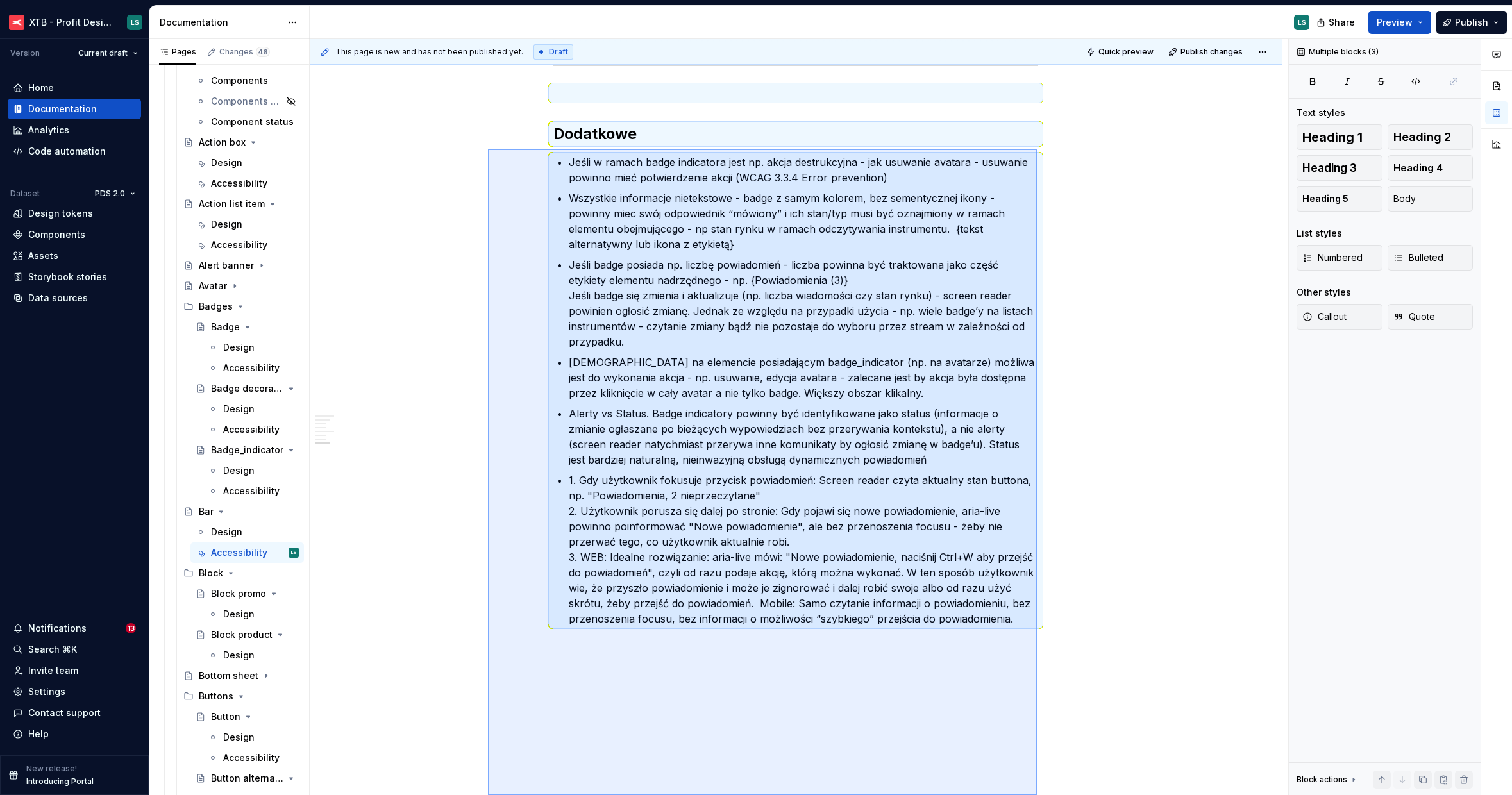
drag, startPoint x: 488, startPoint y: 400, endPoint x: 1038, endPoint y: 831, distance: 698.8
click at [1038, 794] on html "XTB - Profit Design System LS Version Current draft Home Documentation Analytic…" at bounding box center [756, 398] width 1512 height 795
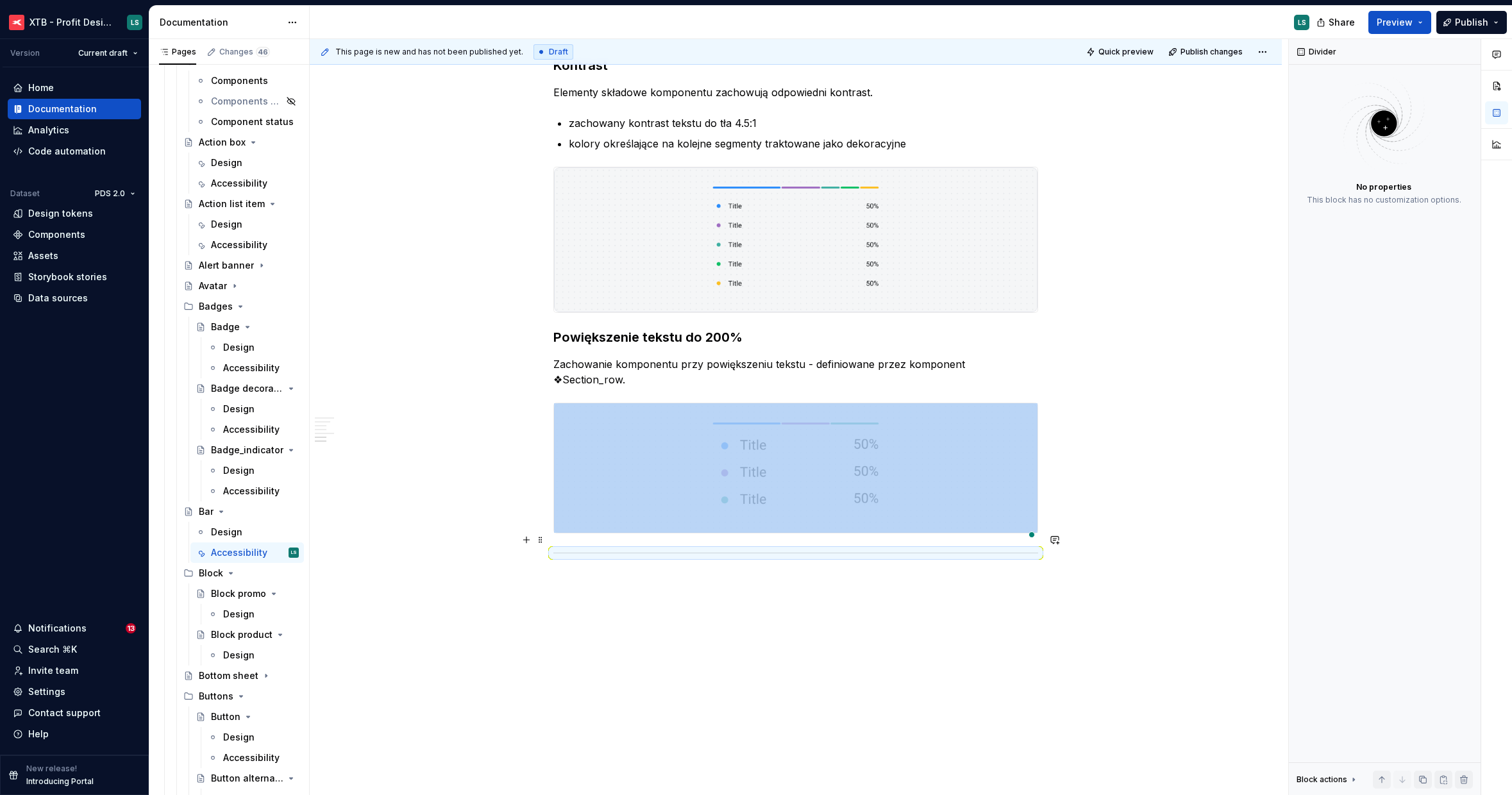
drag, startPoint x: 550, startPoint y: 537, endPoint x: 557, endPoint y: 560, distance: 24.0
click at [553, 549] on div "To enrich screen reader interactions, please activate Accessibility in Grammarl…" at bounding box center [795, 552] width 484 height 8
click at [573, 571] on div "This page is new and has not been published yet. Draft Quick preview Publish ch…" at bounding box center [799, 417] width 978 height 757
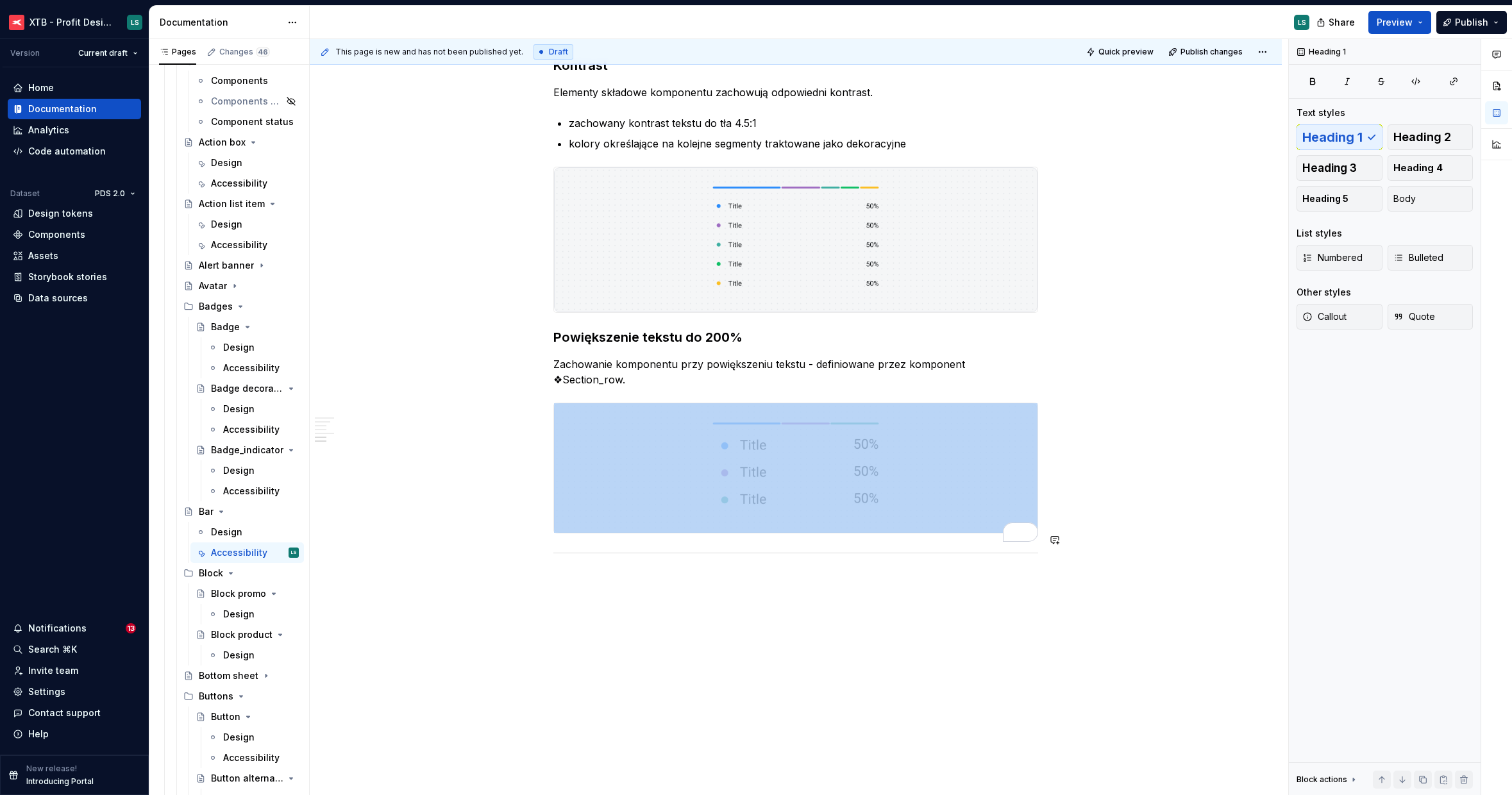
click at [599, 573] on div "This page is new and has not been published yet. Draft Quick preview Publish ch…" at bounding box center [799, 417] width 978 height 757
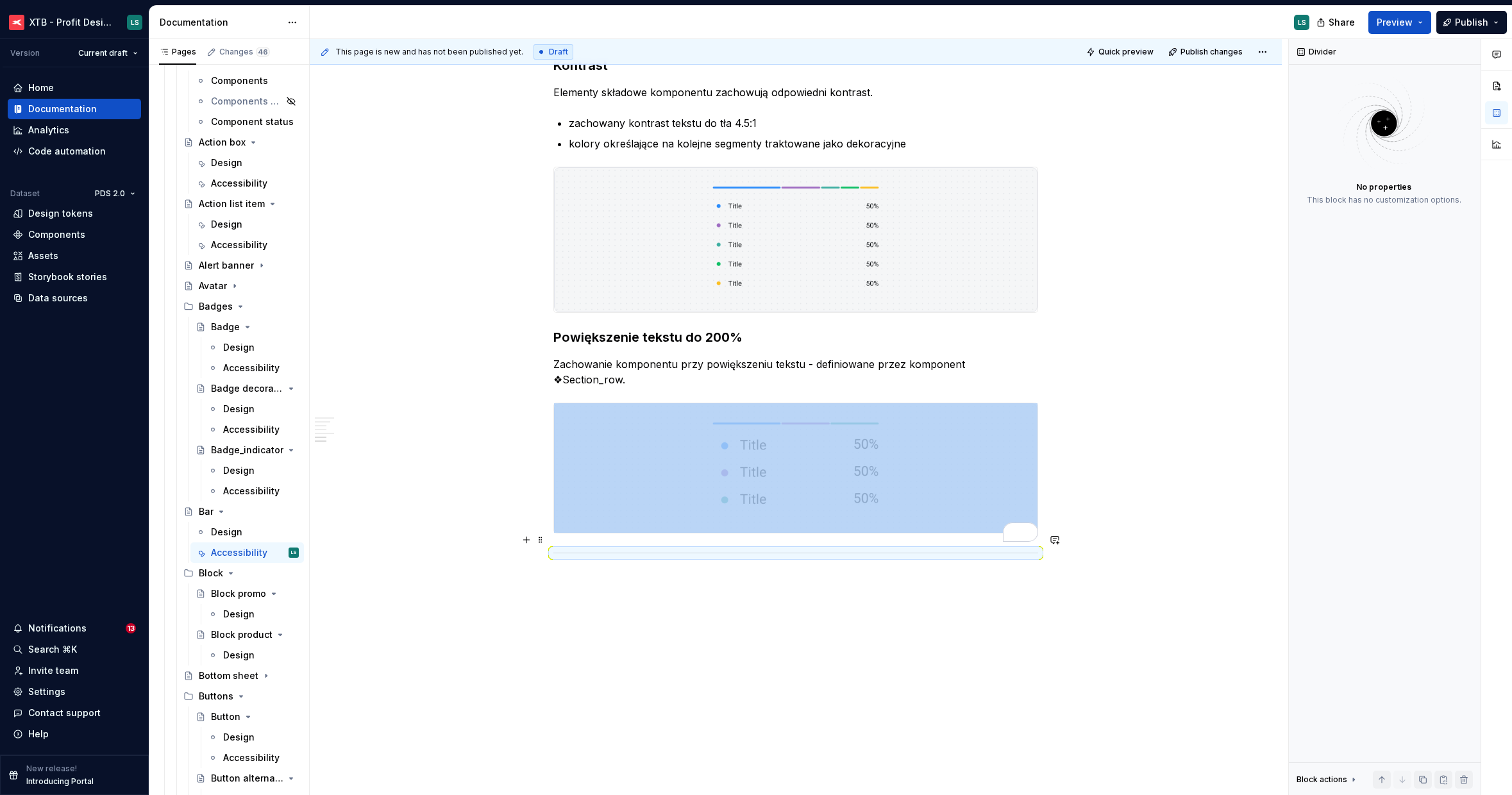
click at [593, 549] on div "To enrich screen reader interactions, please activate Accessibility in Grammarl…" at bounding box center [795, 552] width 484 height 8
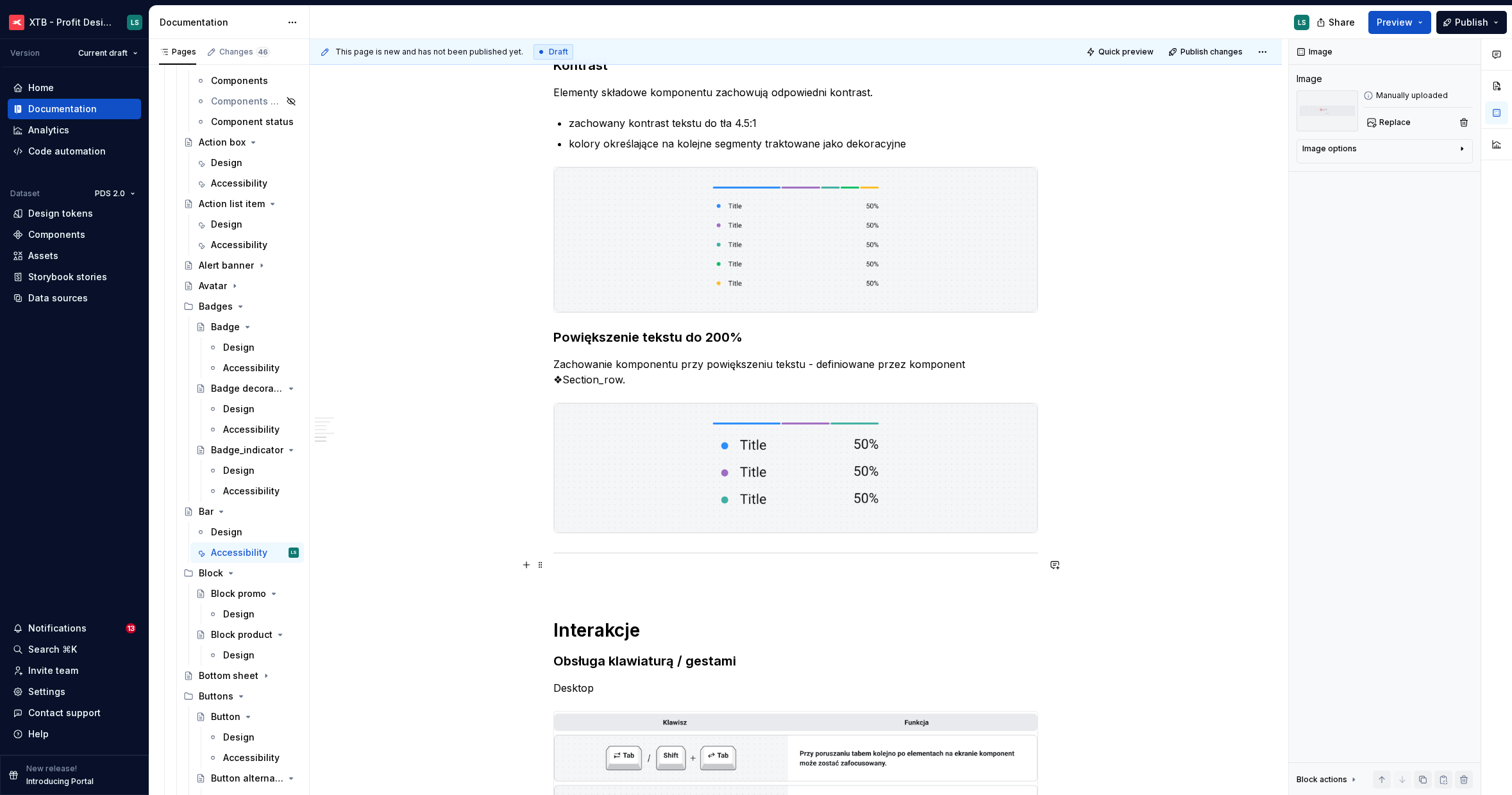
click at [573, 573] on p "To enrich screen reader interactions, please activate Accessibility in Grammarl…" at bounding box center [795, 580] width 484 height 15
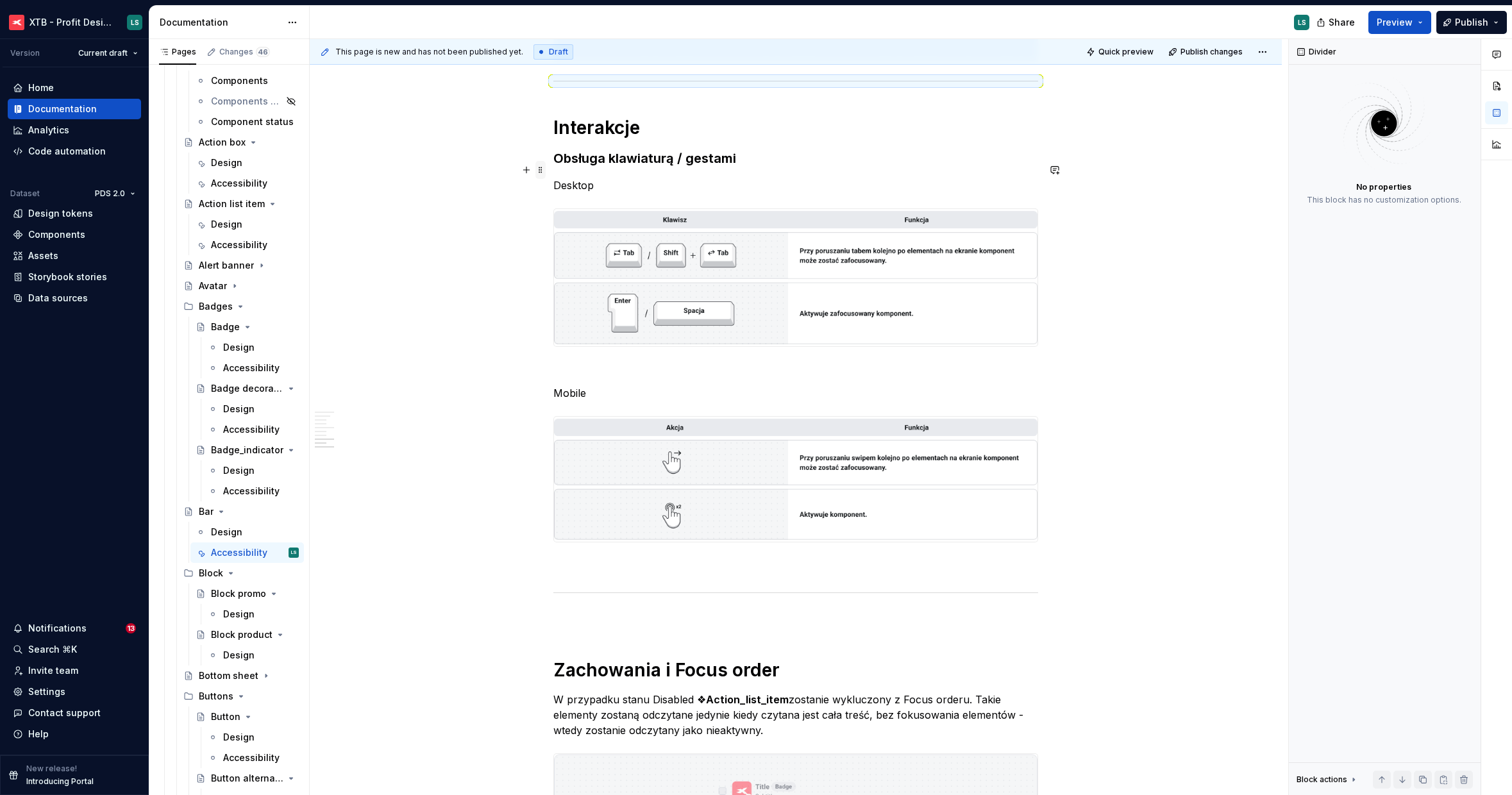
click at [542, 169] on span at bounding box center [540, 170] width 10 height 18
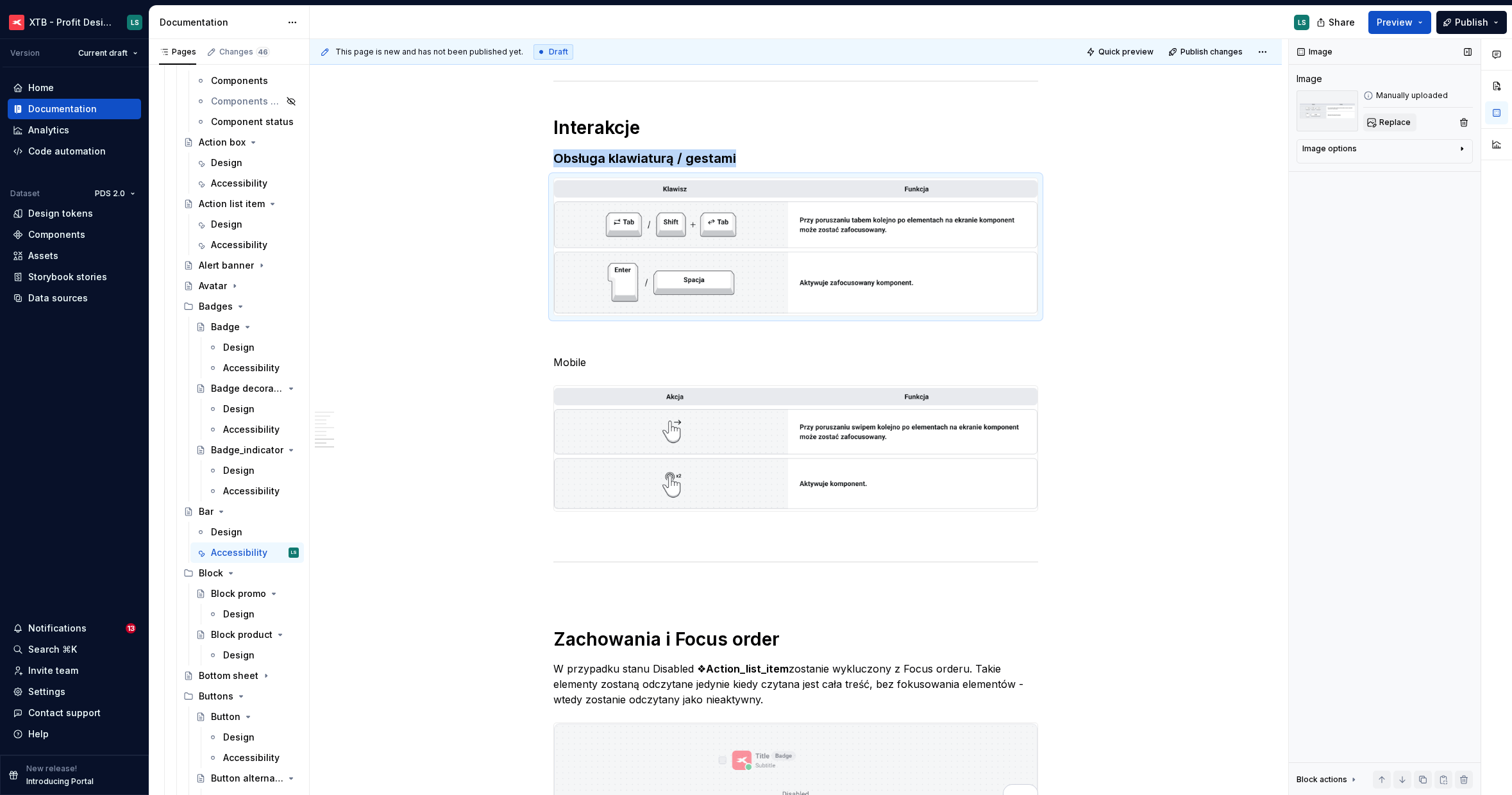
click at [1388, 129] on button "Replace" at bounding box center [1389, 123] width 53 height 18
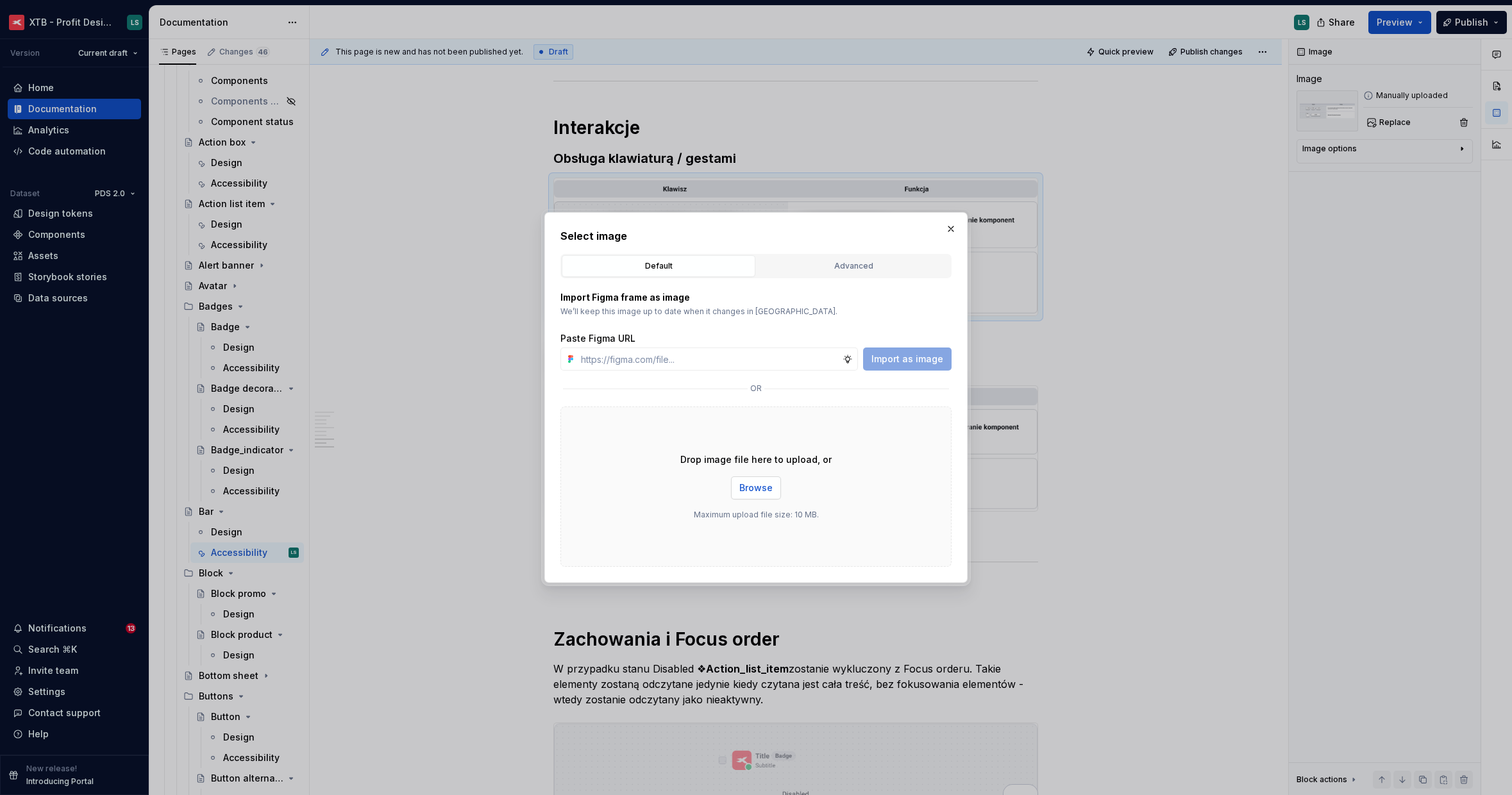
click at [766, 483] on span "Browse" at bounding box center [756, 488] width 33 height 13
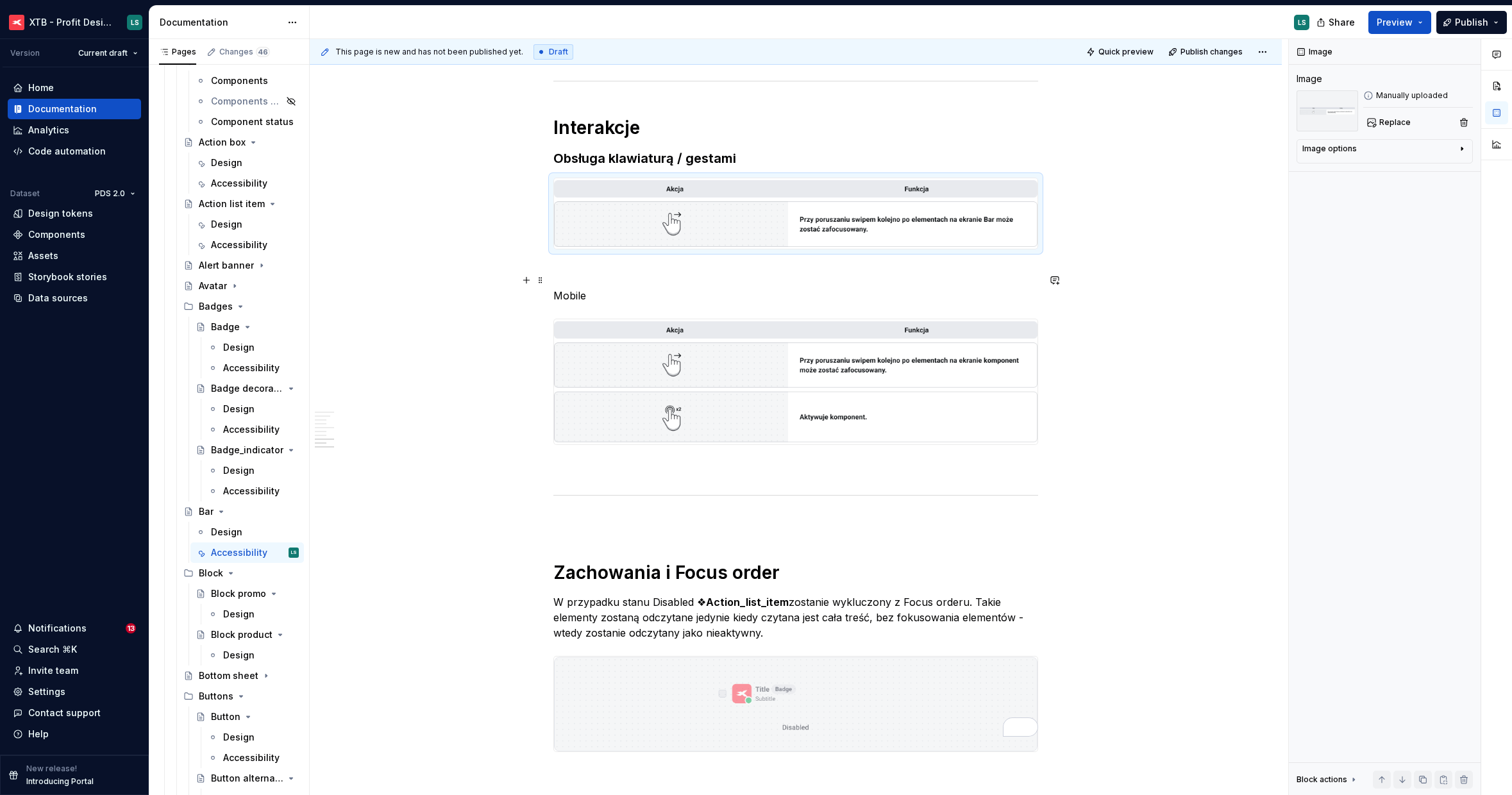
click at [556, 288] on p "Mobile" at bounding box center [795, 295] width 484 height 15
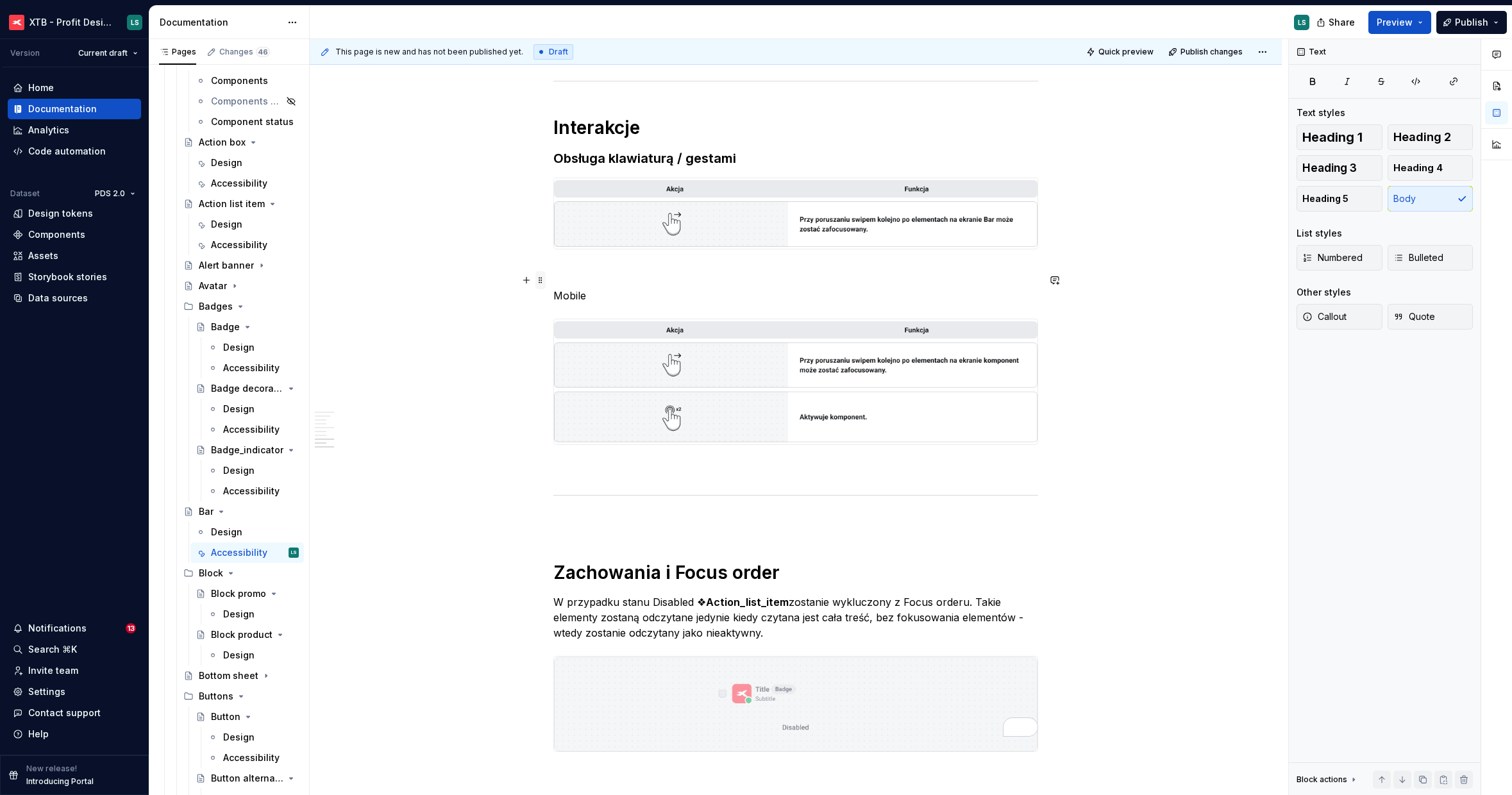
click at [542, 278] on span at bounding box center [540, 280] width 10 height 18
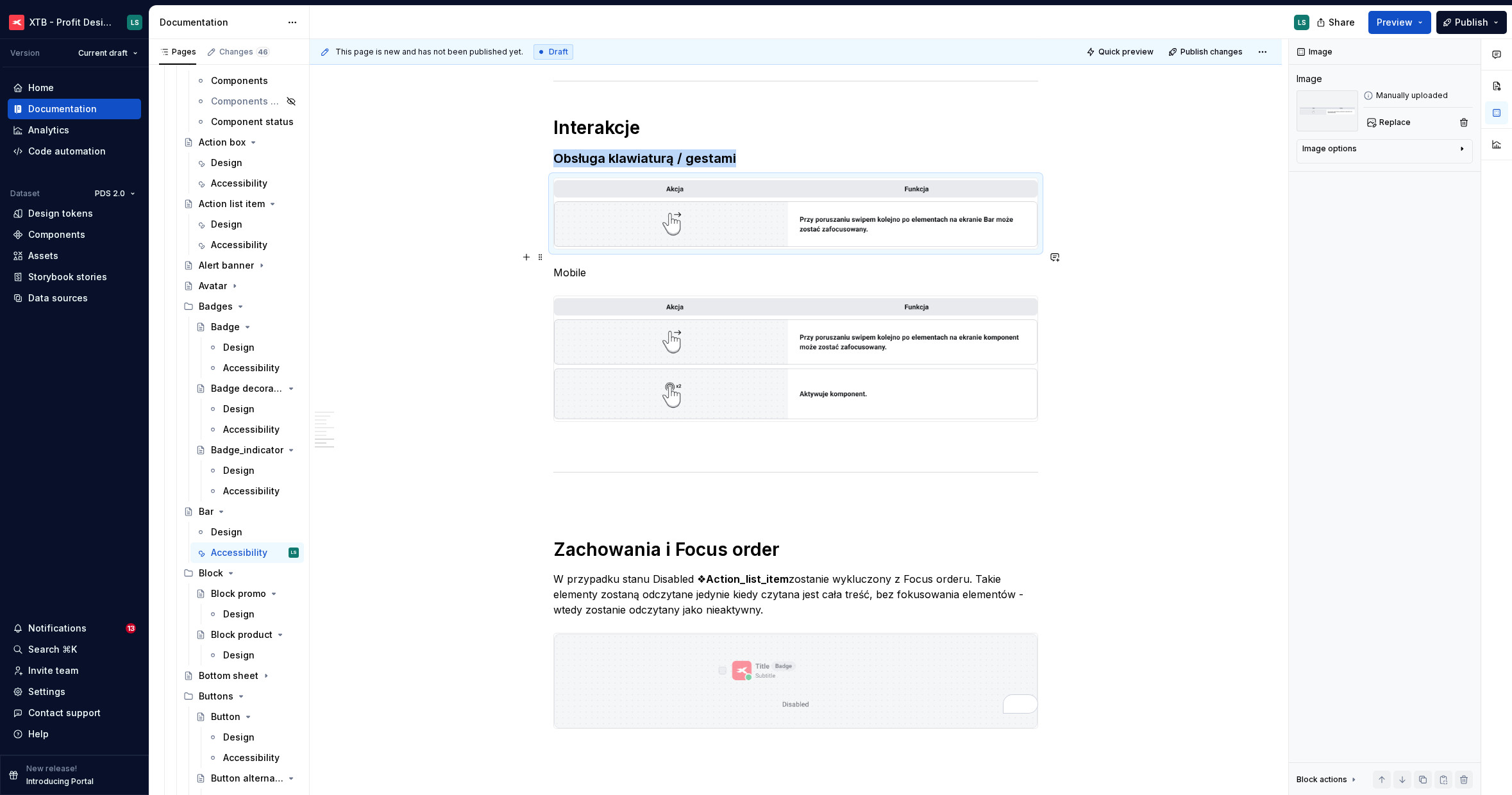
click at [543, 257] on span at bounding box center [540, 257] width 10 height 18
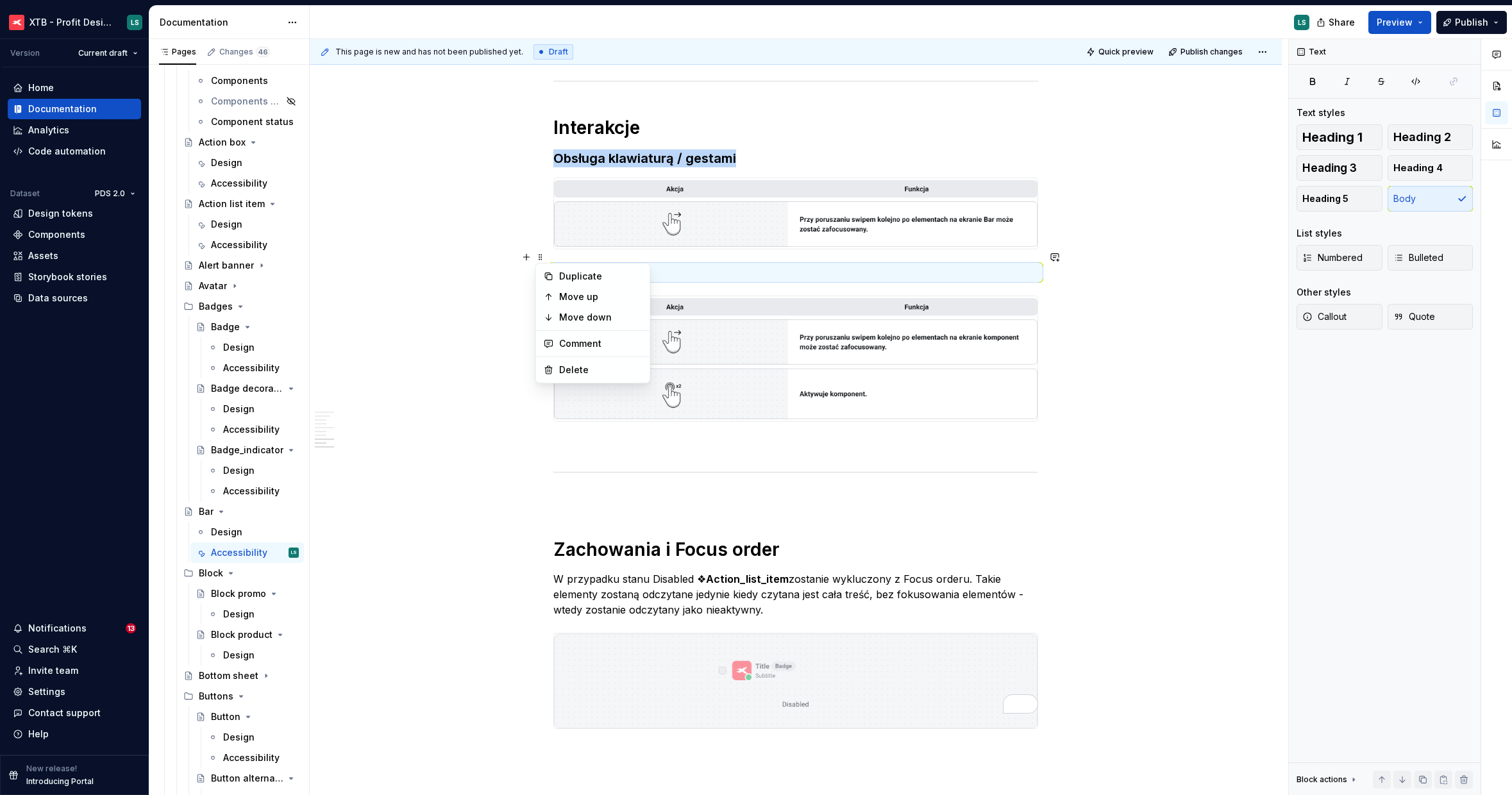
click at [560, 265] on p "Mobile" at bounding box center [795, 272] width 484 height 15
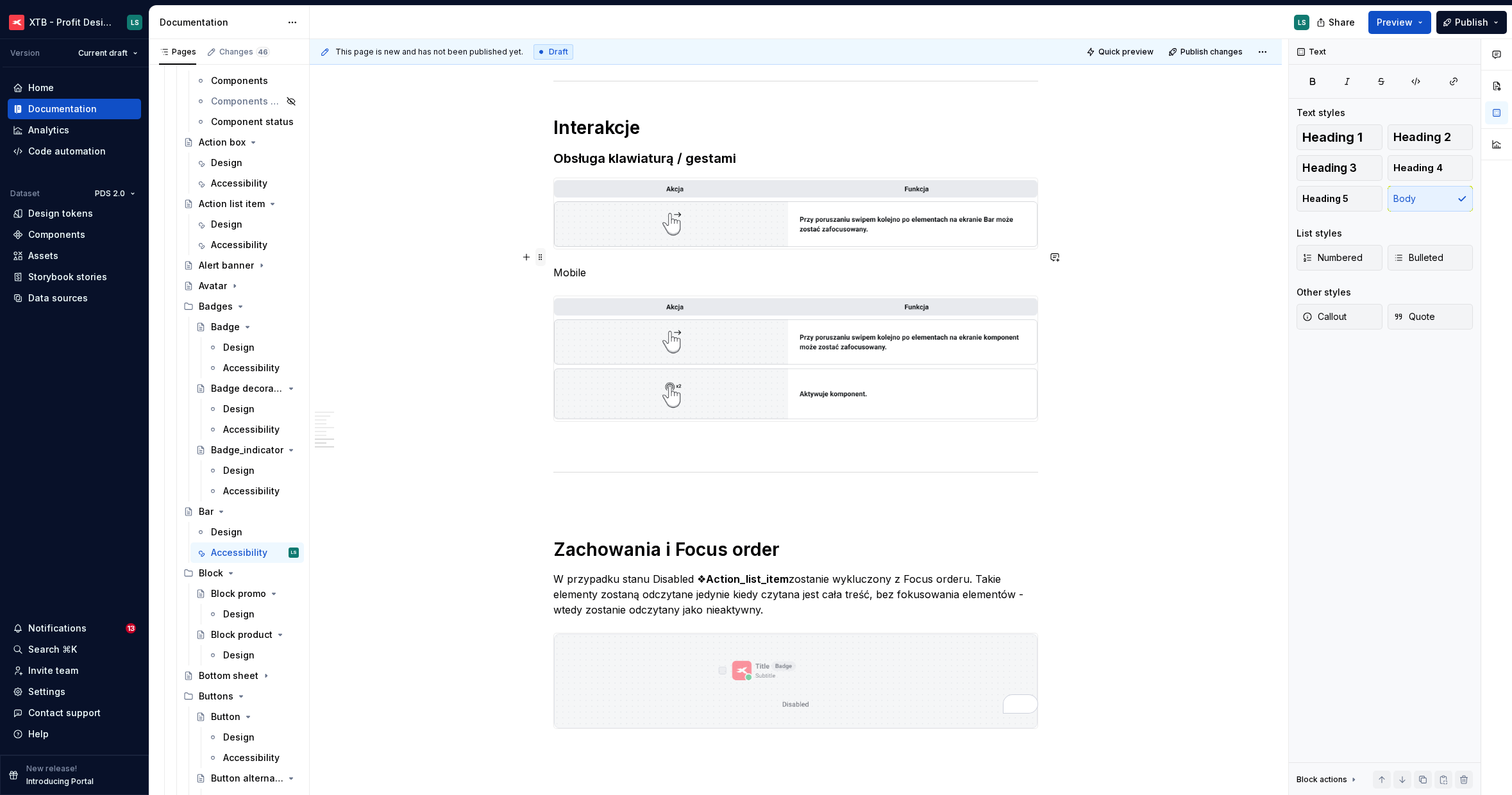
click at [543, 256] on span at bounding box center [540, 257] width 10 height 18
click at [589, 265] on p "Mobile" at bounding box center [795, 272] width 484 height 15
drag, startPoint x: 602, startPoint y: 255, endPoint x: 476, endPoint y: 258, distance: 126.0
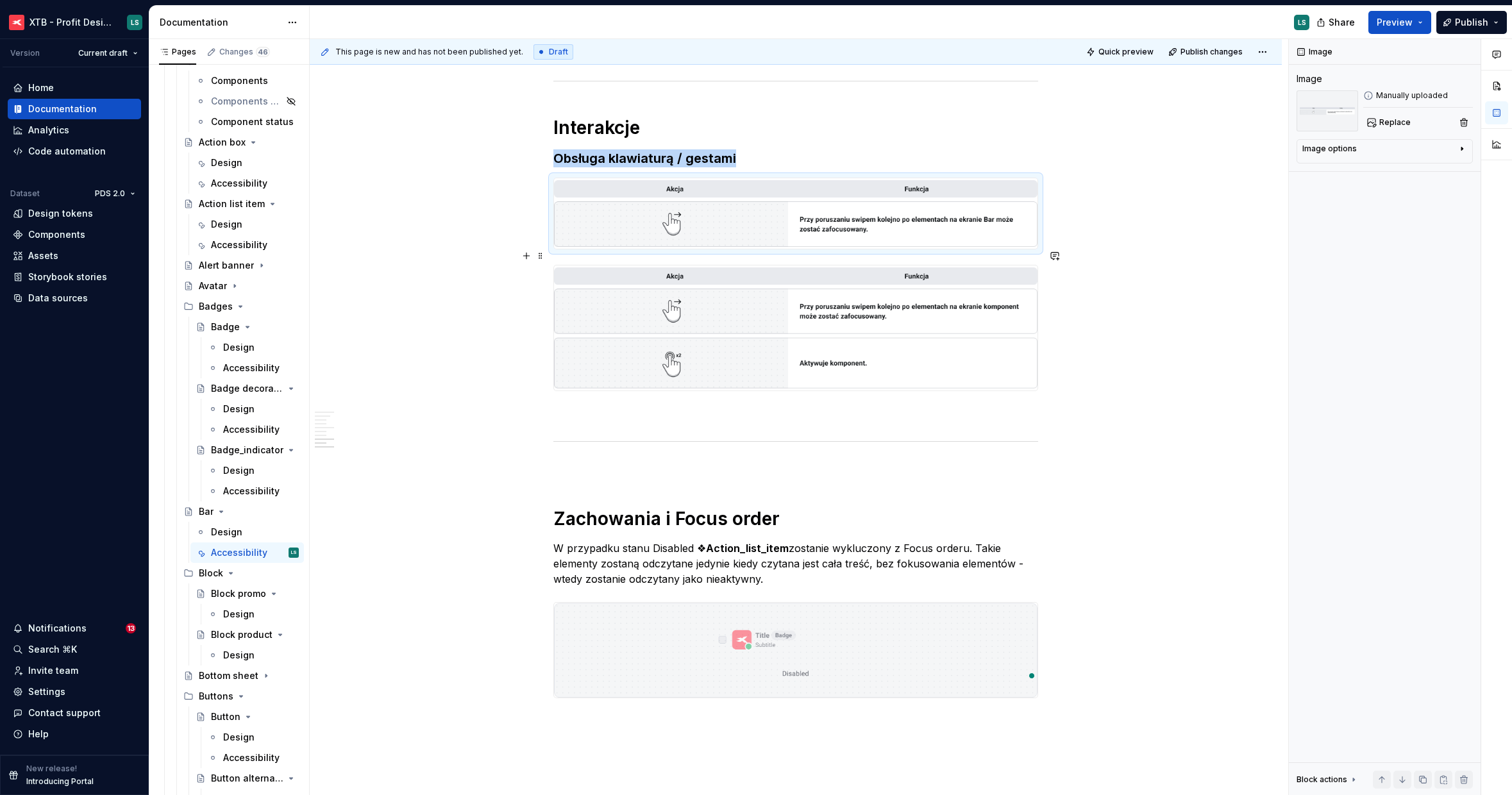
click at [720, 267] on img "To enrich screen reader interactions, please activate Accessibility in Grammarl…" at bounding box center [796, 329] width 483 height 125
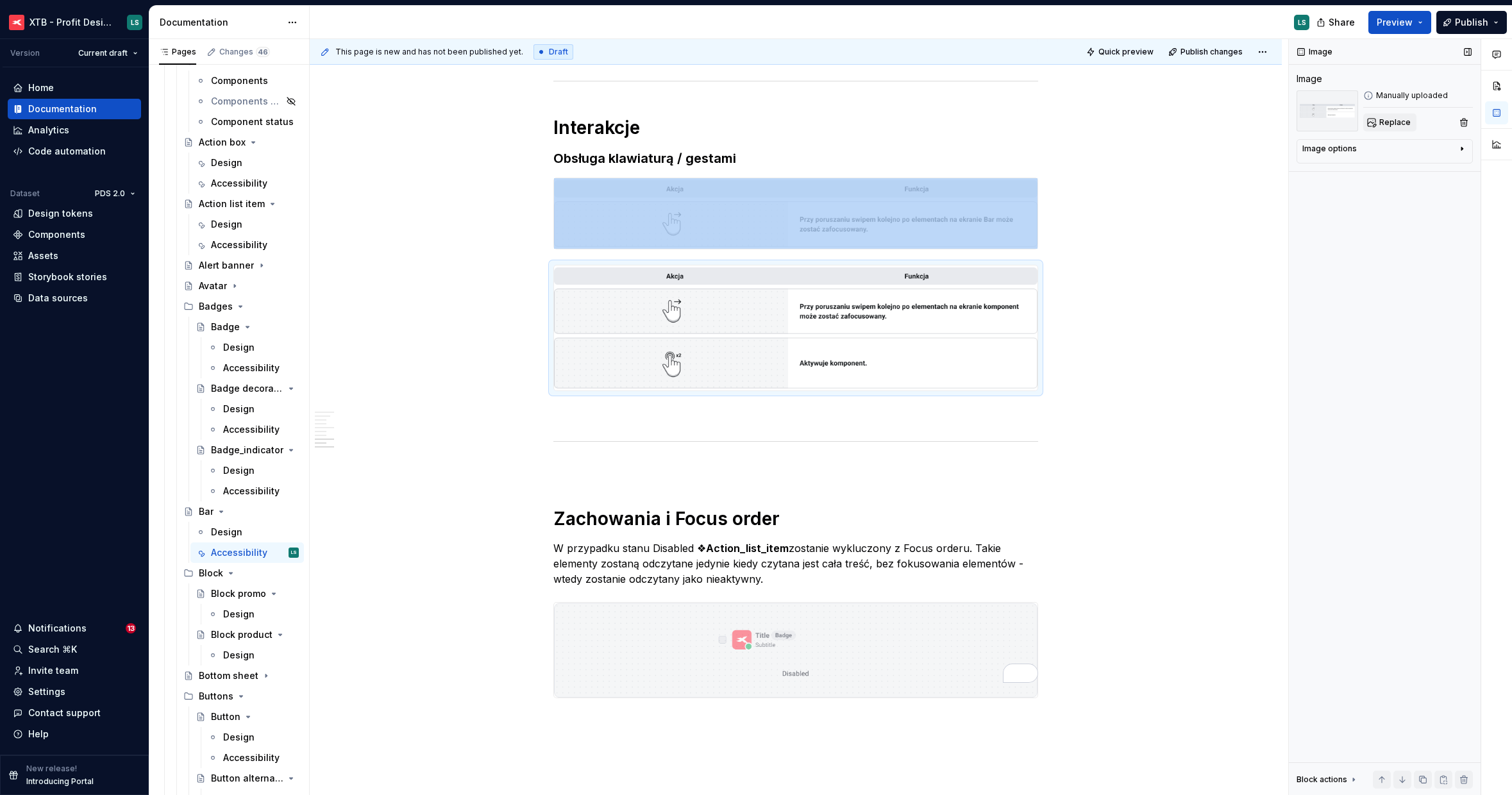
click at [1395, 125] on span "Replace" at bounding box center [1395, 122] width 31 height 10
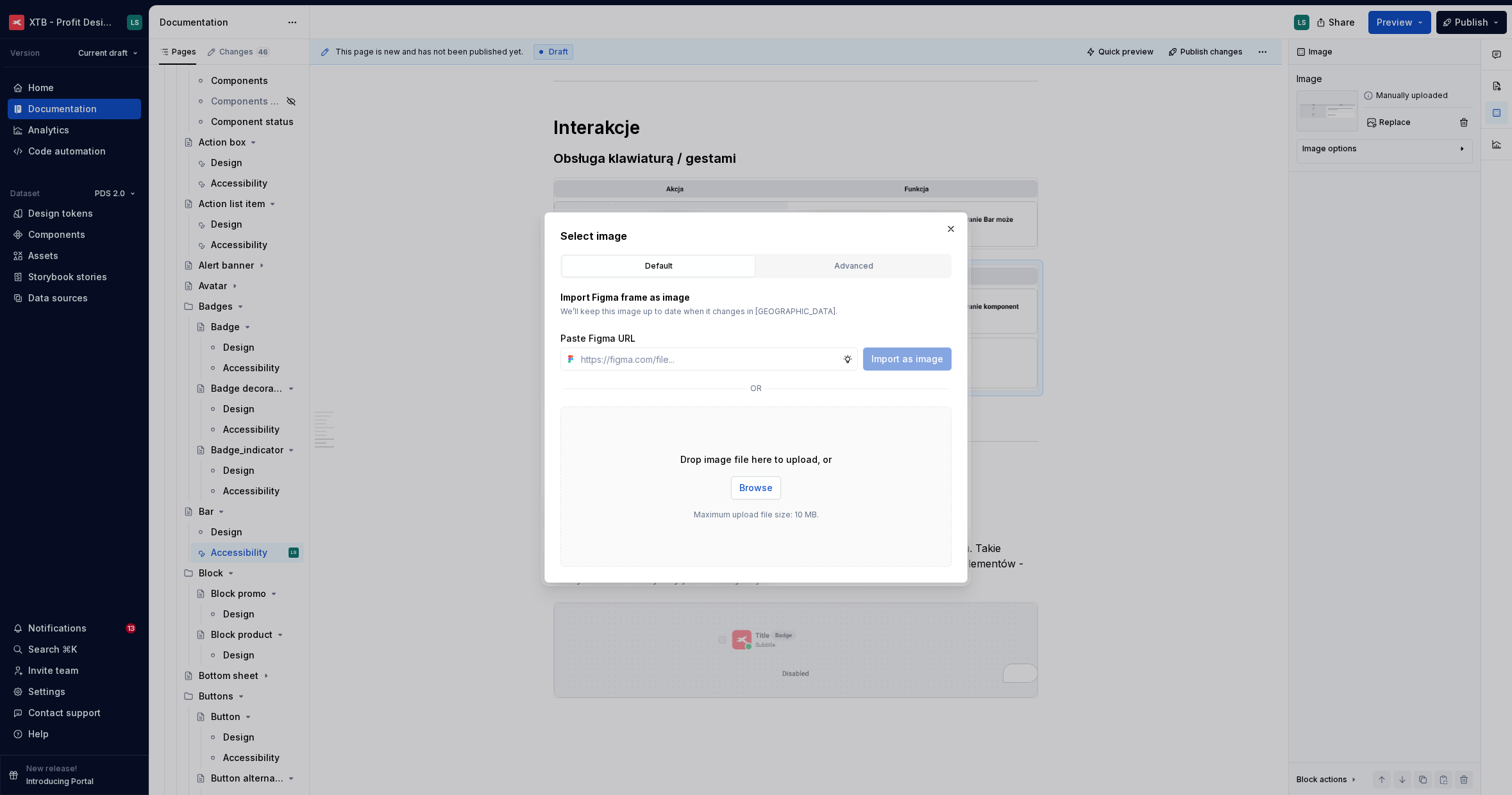
click at [750, 482] on span "Browse" at bounding box center [756, 488] width 33 height 13
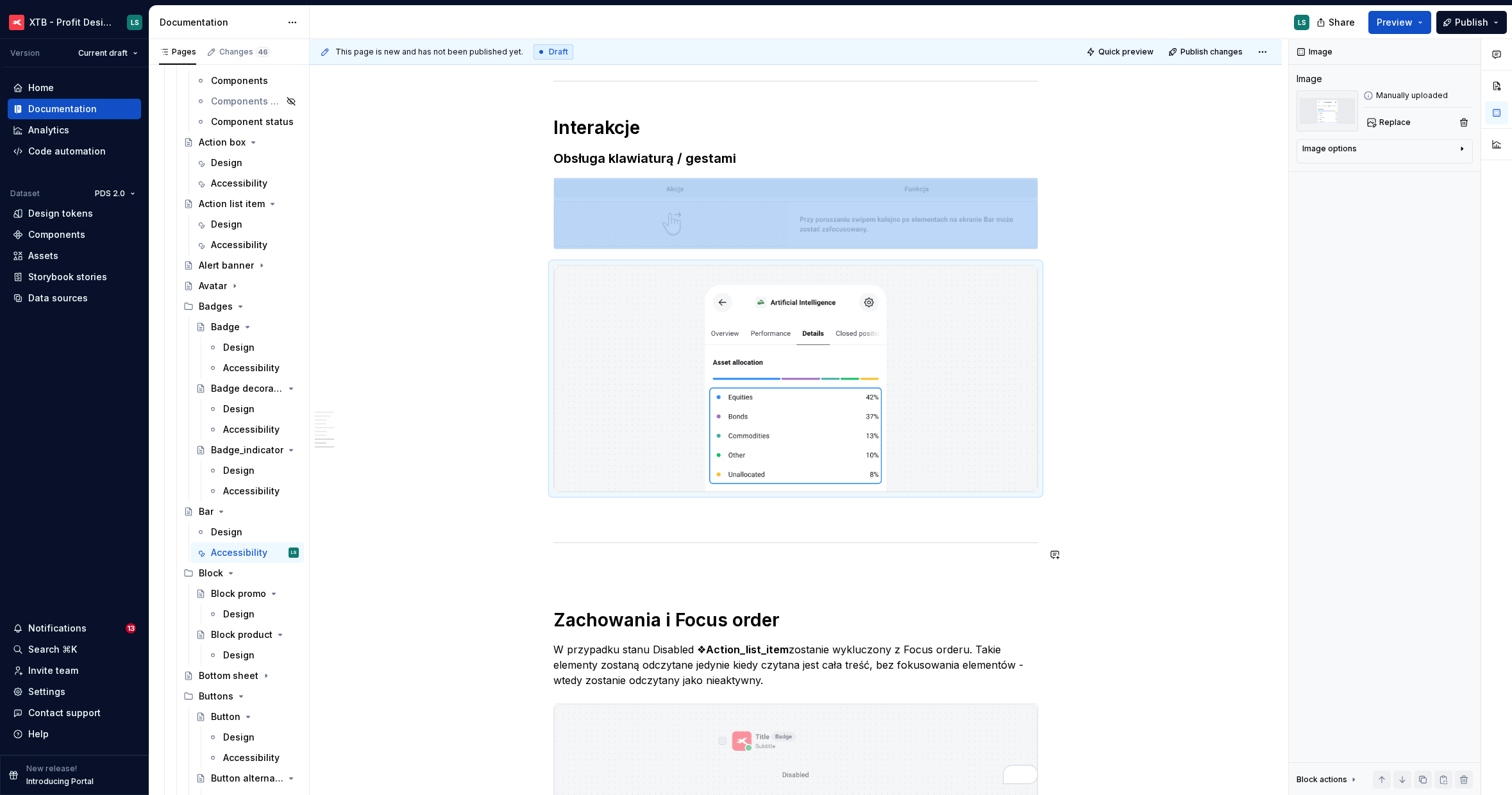
type textarea "*"
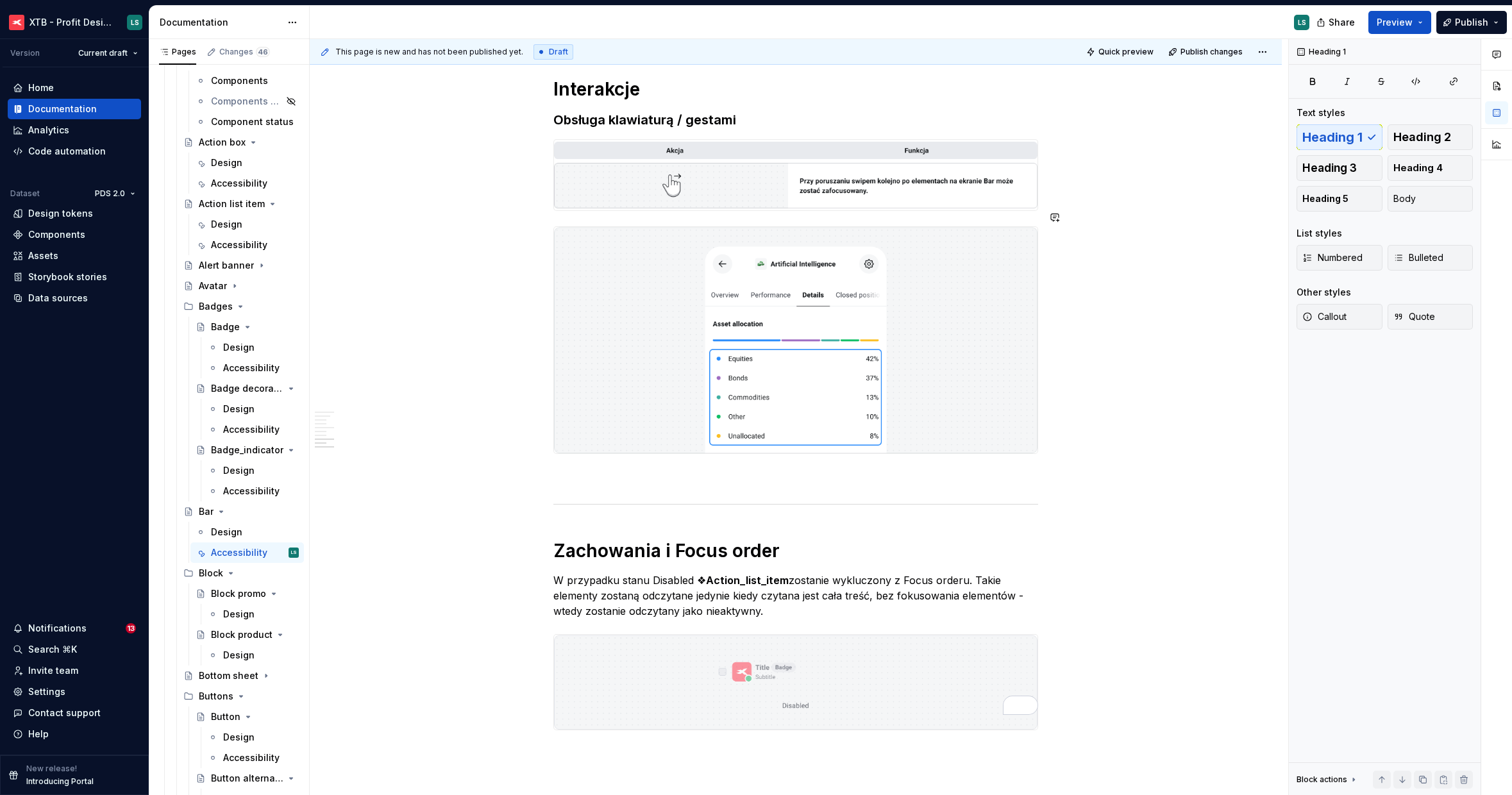
scroll to position [1939, 0]
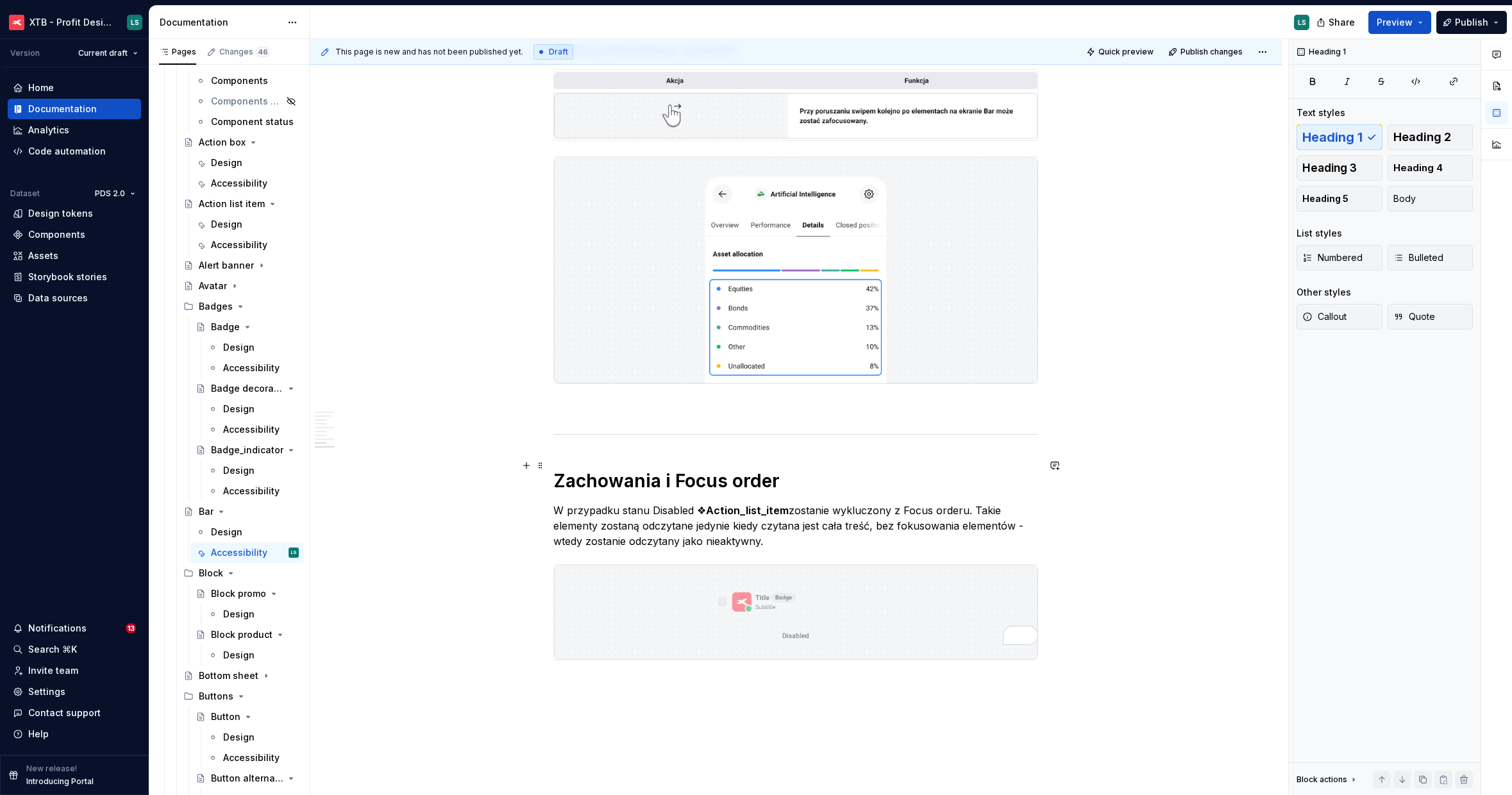
click at [659, 469] on h1 "Zachowania i Focus order" at bounding box center [795, 481] width 484 height 23
click at [673, 505] on p "W przypadku stanu Disabled ❖ Action_list_item zostanie wykluczony z Focus order…" at bounding box center [795, 526] width 484 height 47
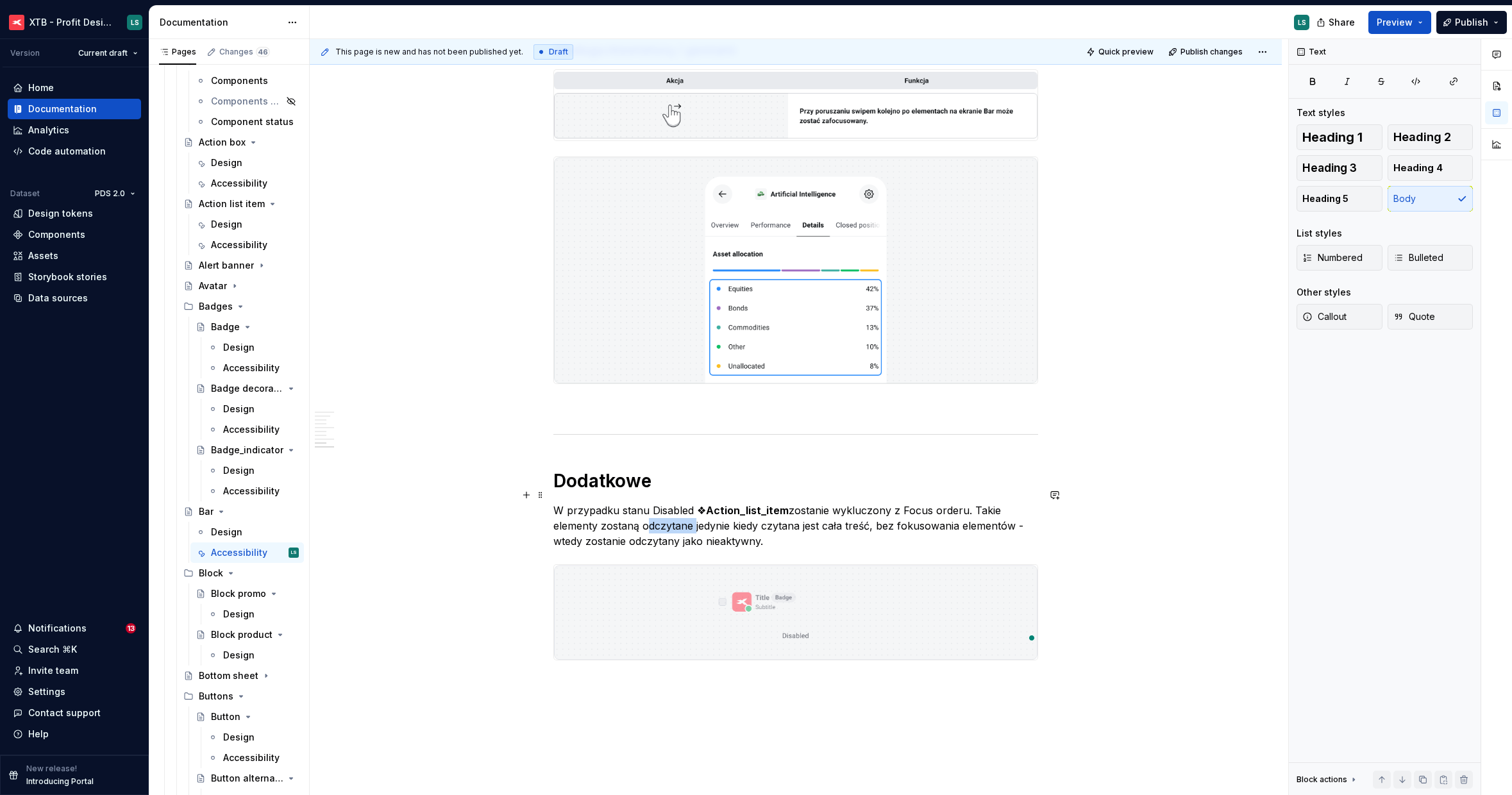
click at [673, 505] on p "W przypadku stanu Disabled ❖ Action_list_item zostanie wykluczony z Focus order…" at bounding box center [795, 526] width 484 height 47
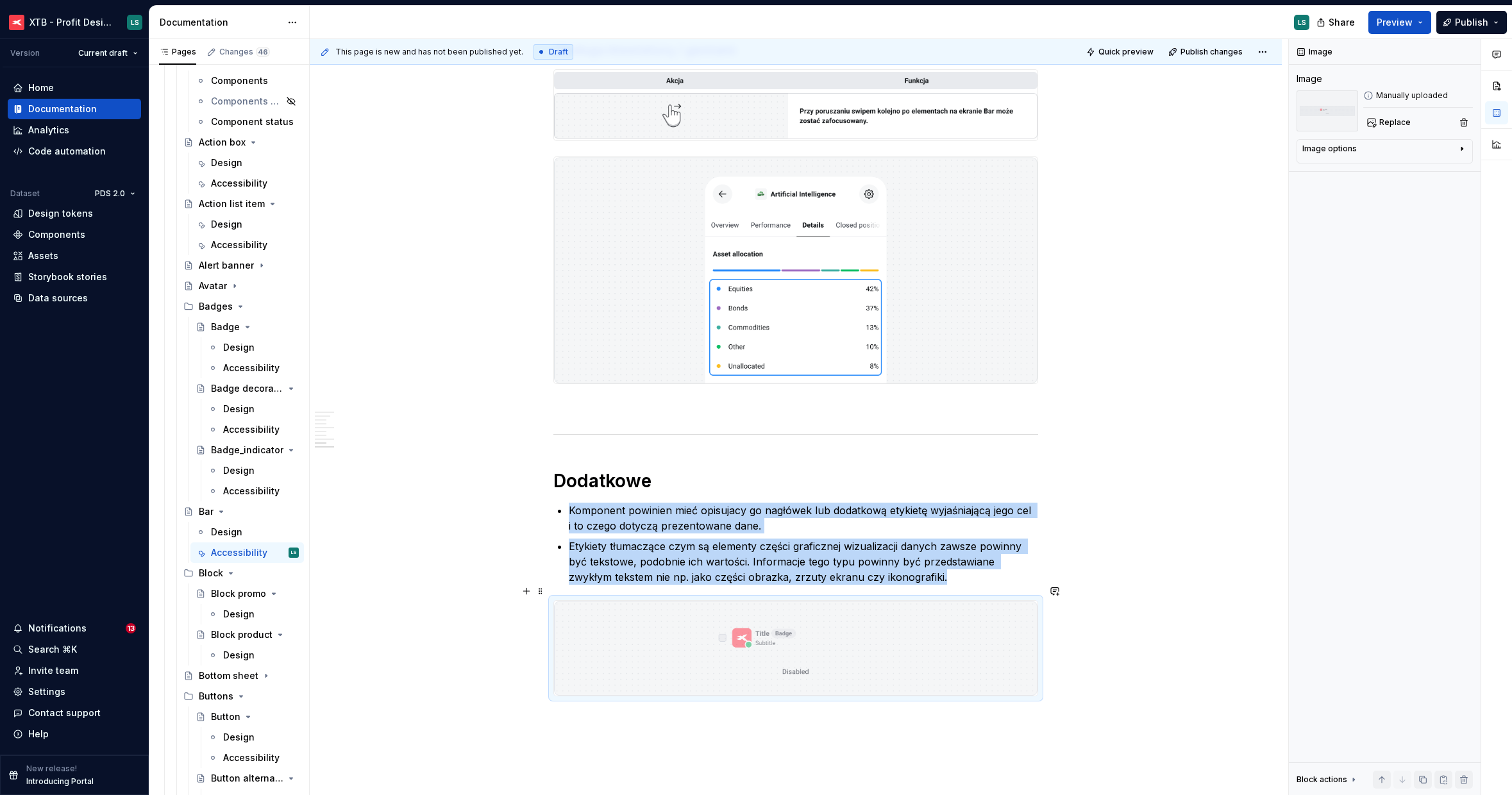
click at [679, 601] on img "To enrich screen reader interactions, please activate Accessibility in Grammarl…" at bounding box center [796, 648] width 483 height 95
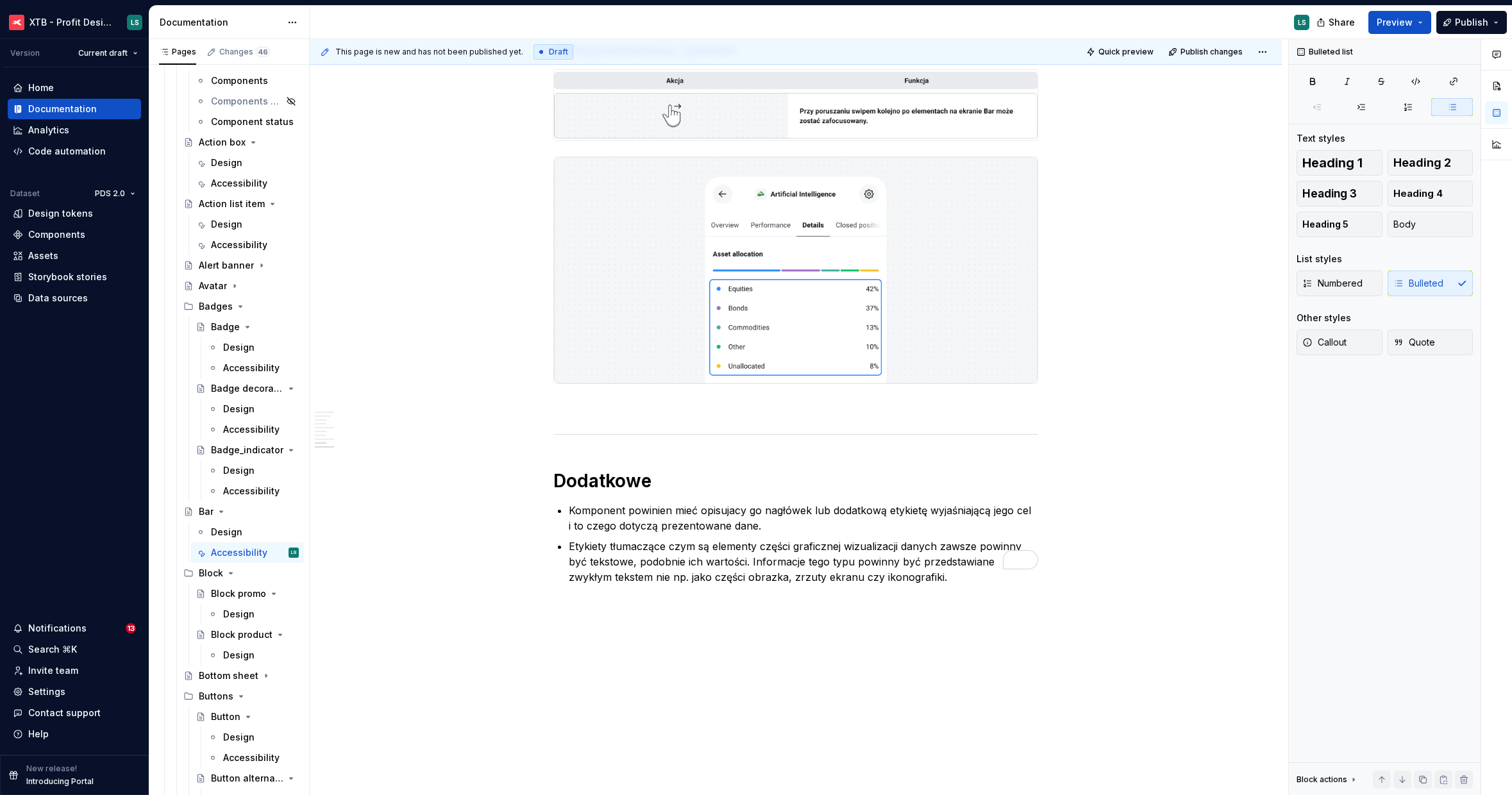
click at [649, 630] on div "This page is new and has not been published yet. Draft Quick preview Publish ch…" at bounding box center [799, 417] width 978 height 757
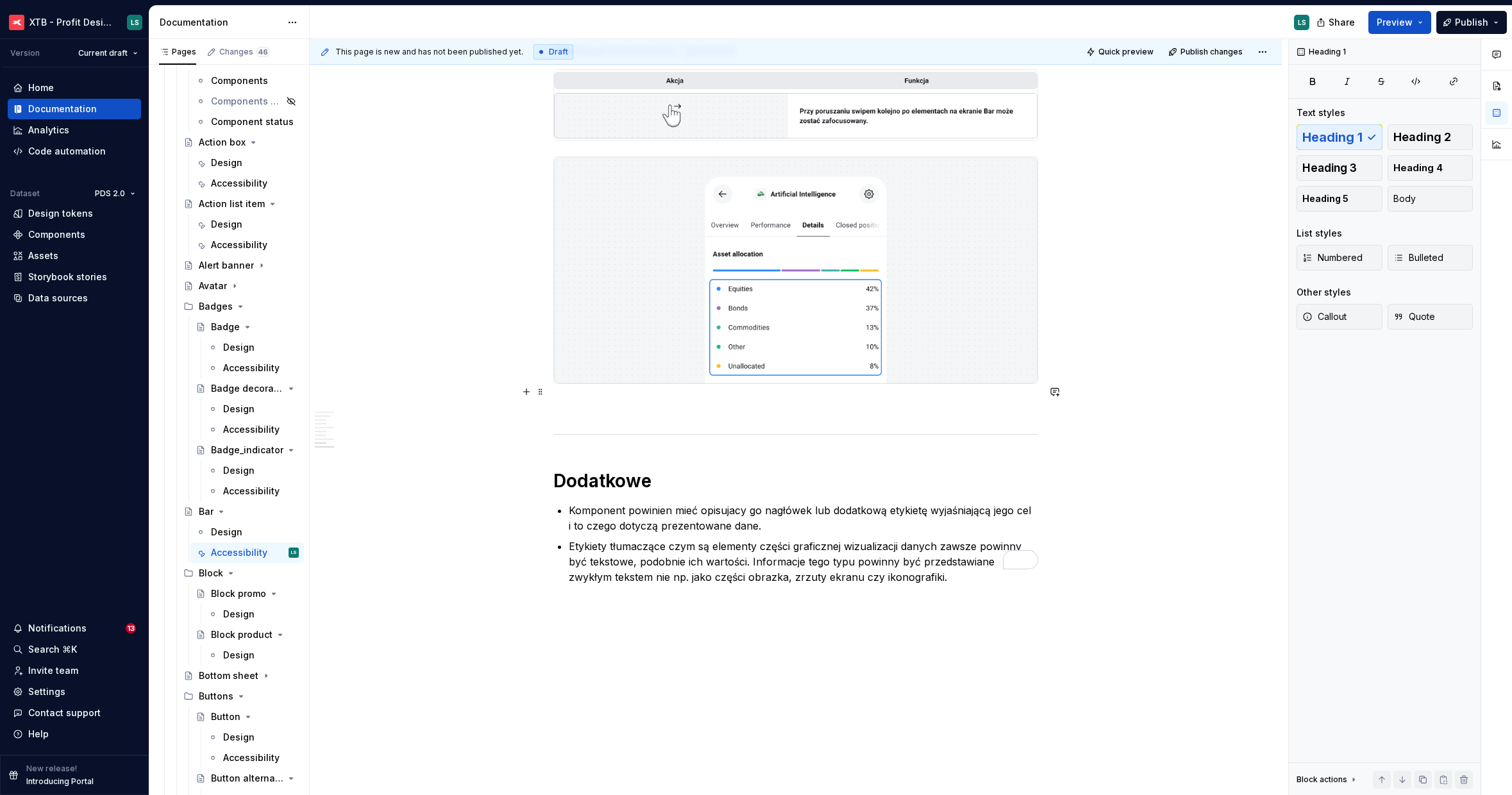
click at [665, 399] on p "To enrich screen reader interactions, please activate Accessibility in Grammarl…" at bounding box center [795, 406] width 484 height 15
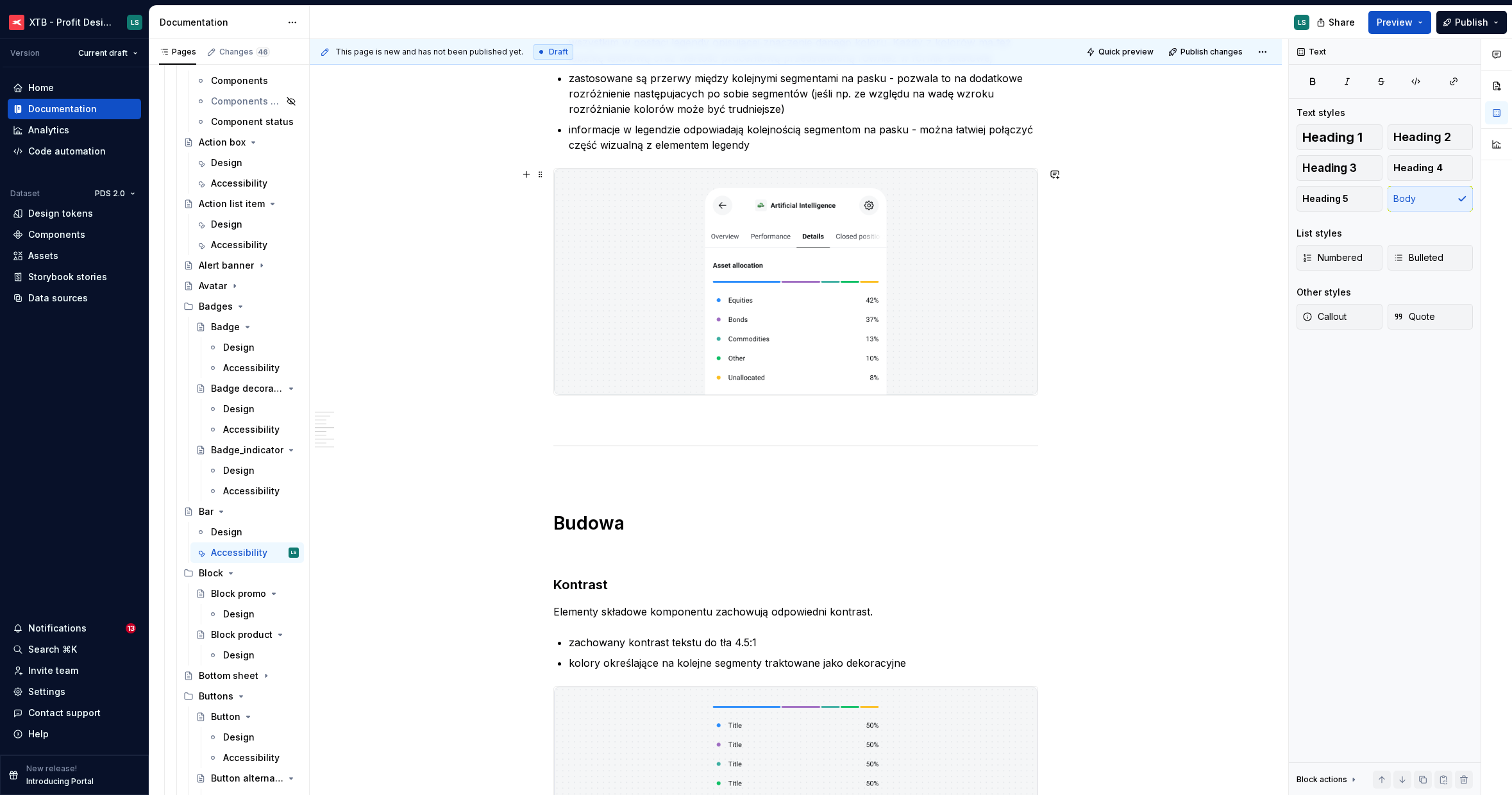
scroll to position [945, 0]
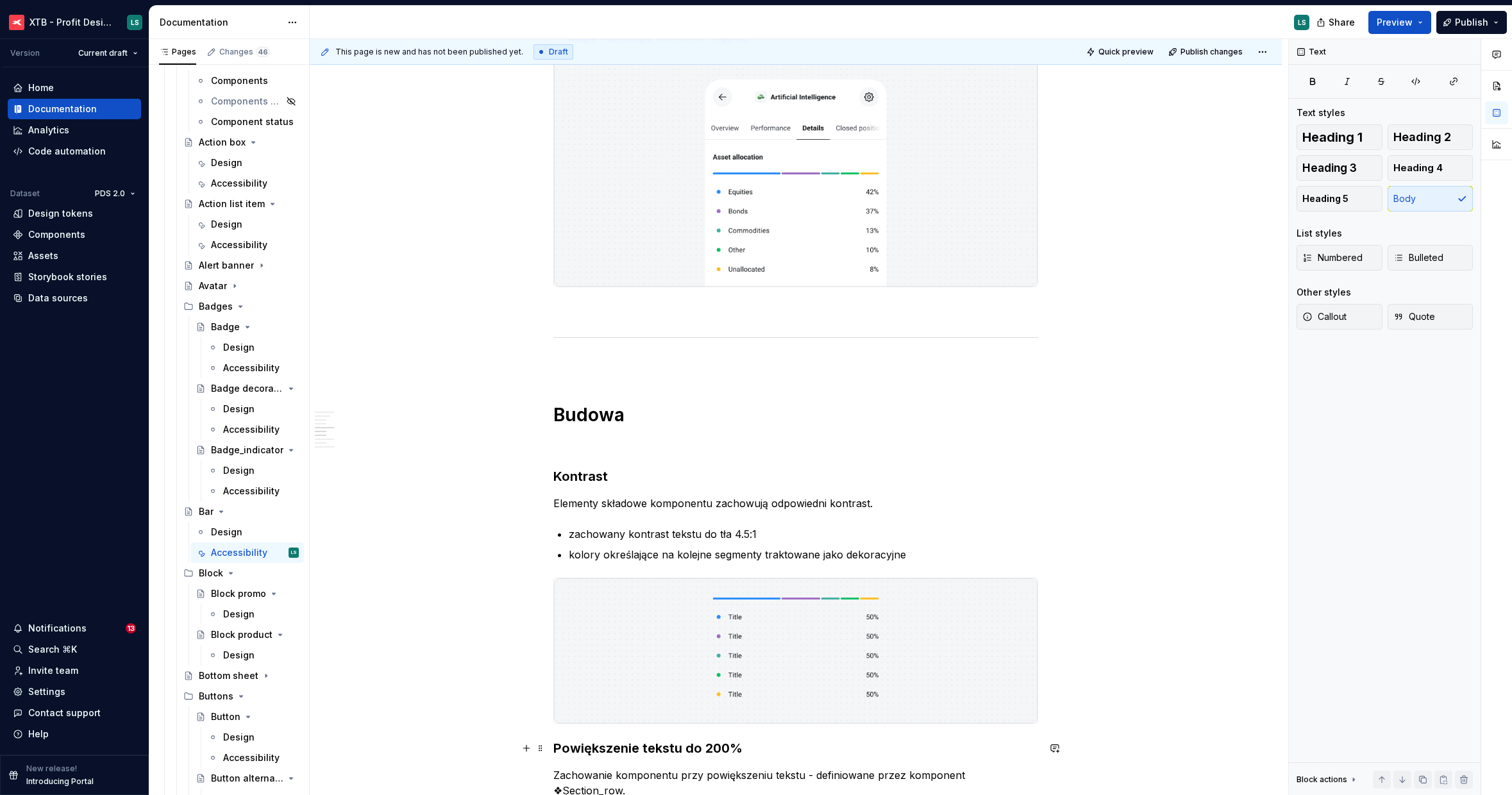
click at [566, 749] on h3 "Powiększenie tekstu do 200%" at bounding box center [795, 748] width 484 height 18
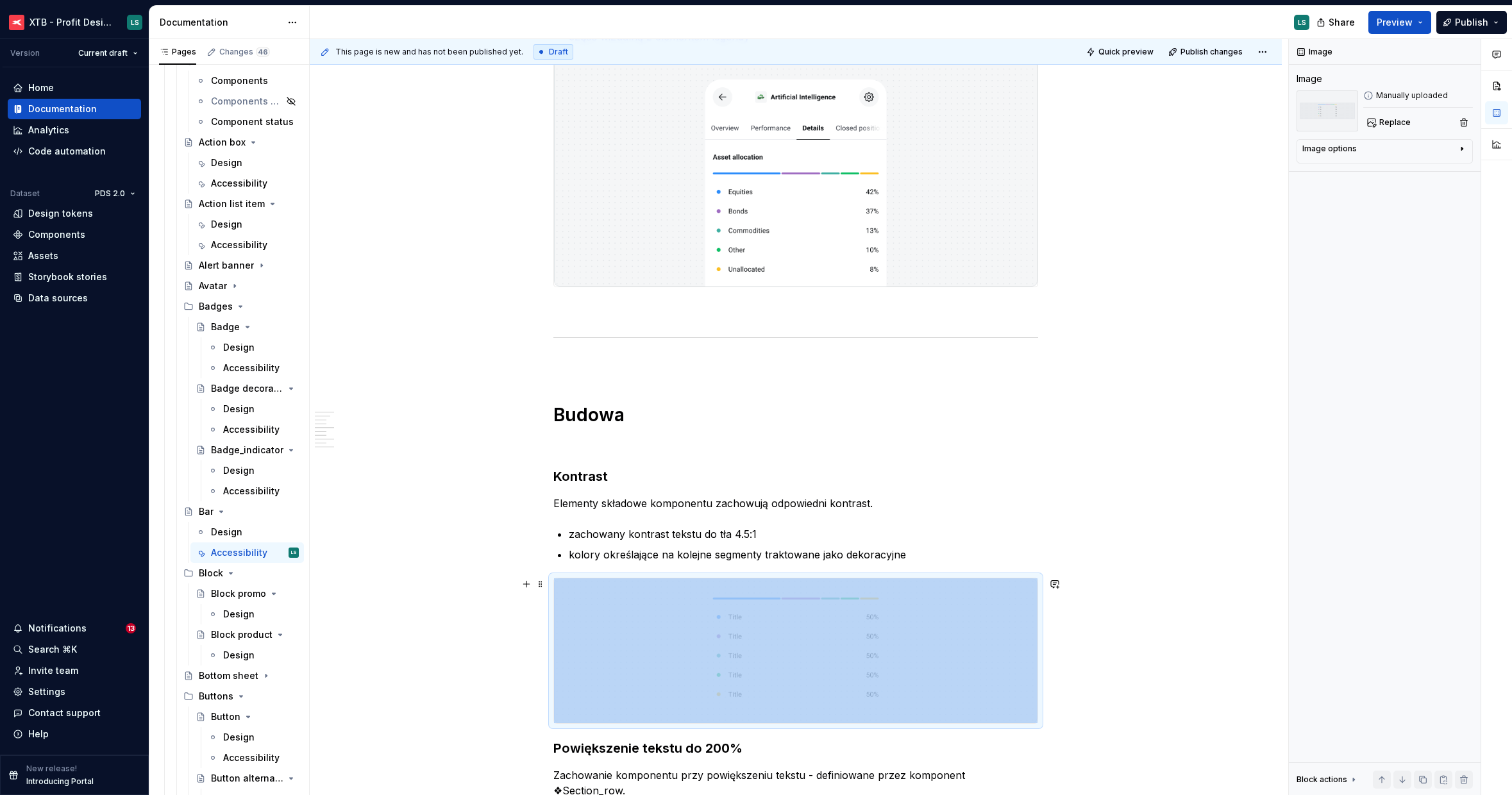
click at [605, 702] on img "To enrich screen reader interactions, please activate Accessibility in Grammarl…" at bounding box center [796, 651] width 483 height 145
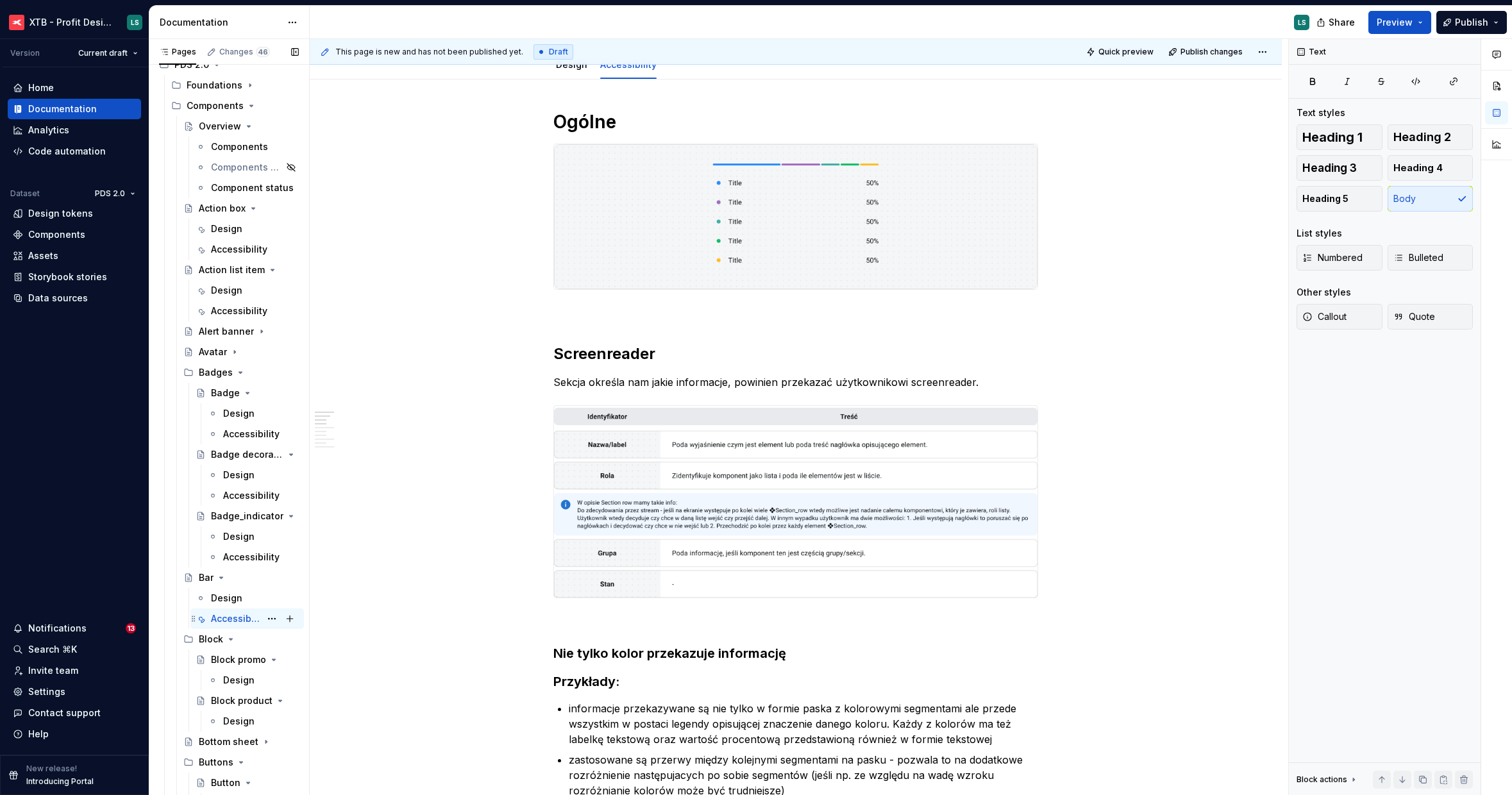
scroll to position [645, 0]
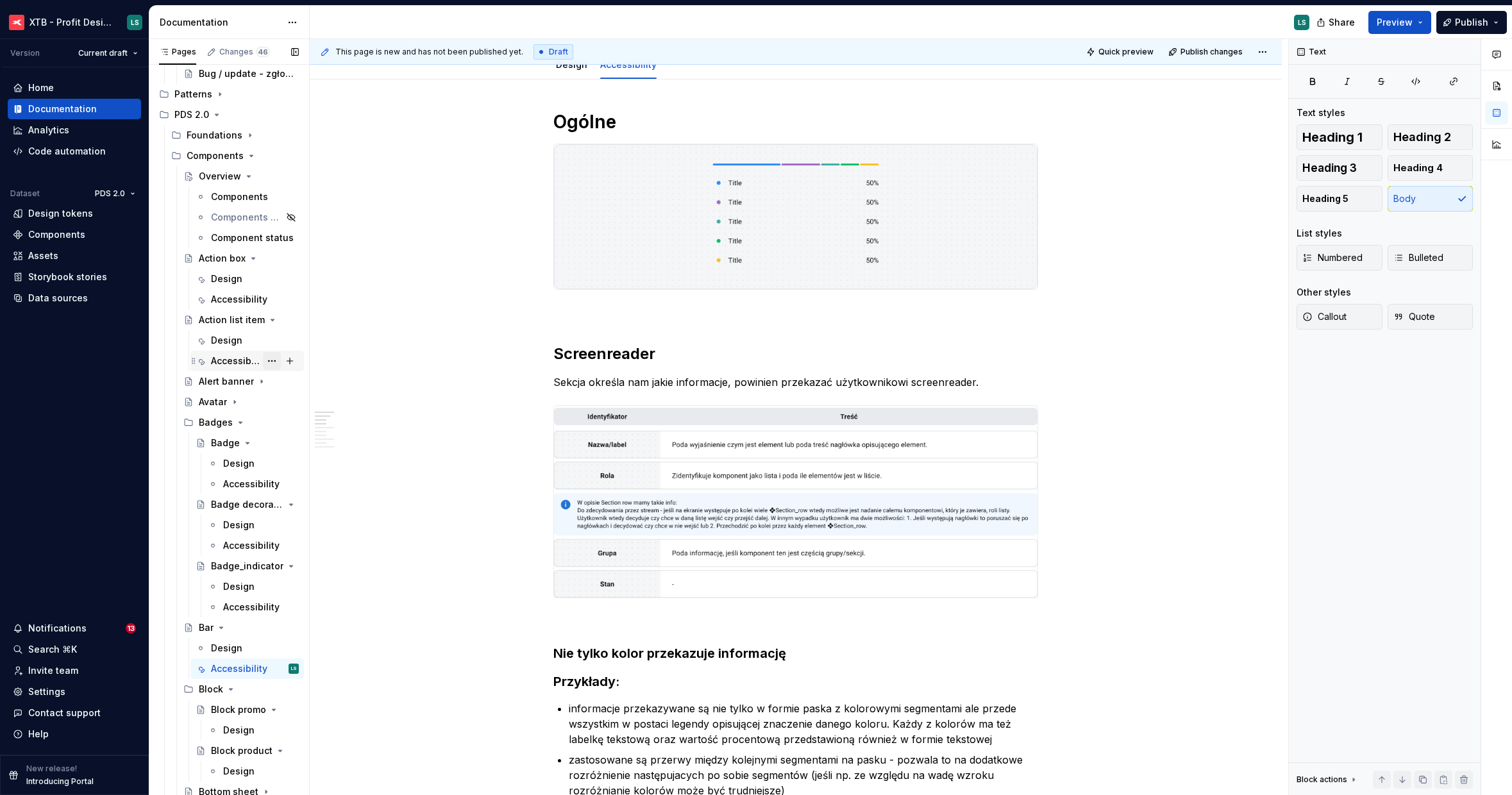
click at [268, 359] on button "Page tree" at bounding box center [272, 361] width 18 height 18
click at [290, 406] on div "Duplicate tab" at bounding box center [342, 404] width 125 height 13
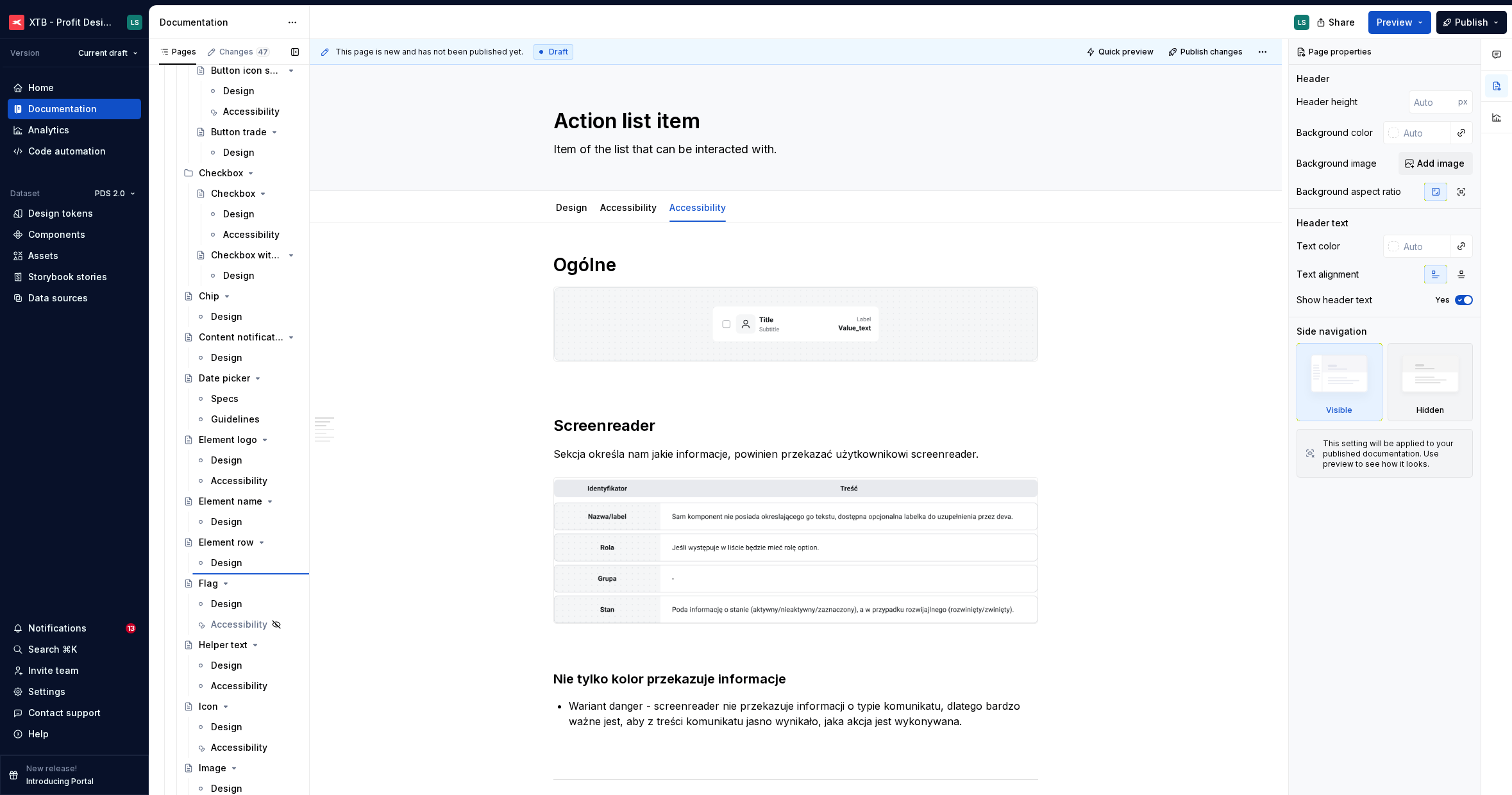
scroll to position [1682, 0]
type textarea "*"
type textarea "Element row"
type textarea "Main content for interactive lists within ❖Action_list_item and ❖Action_box."
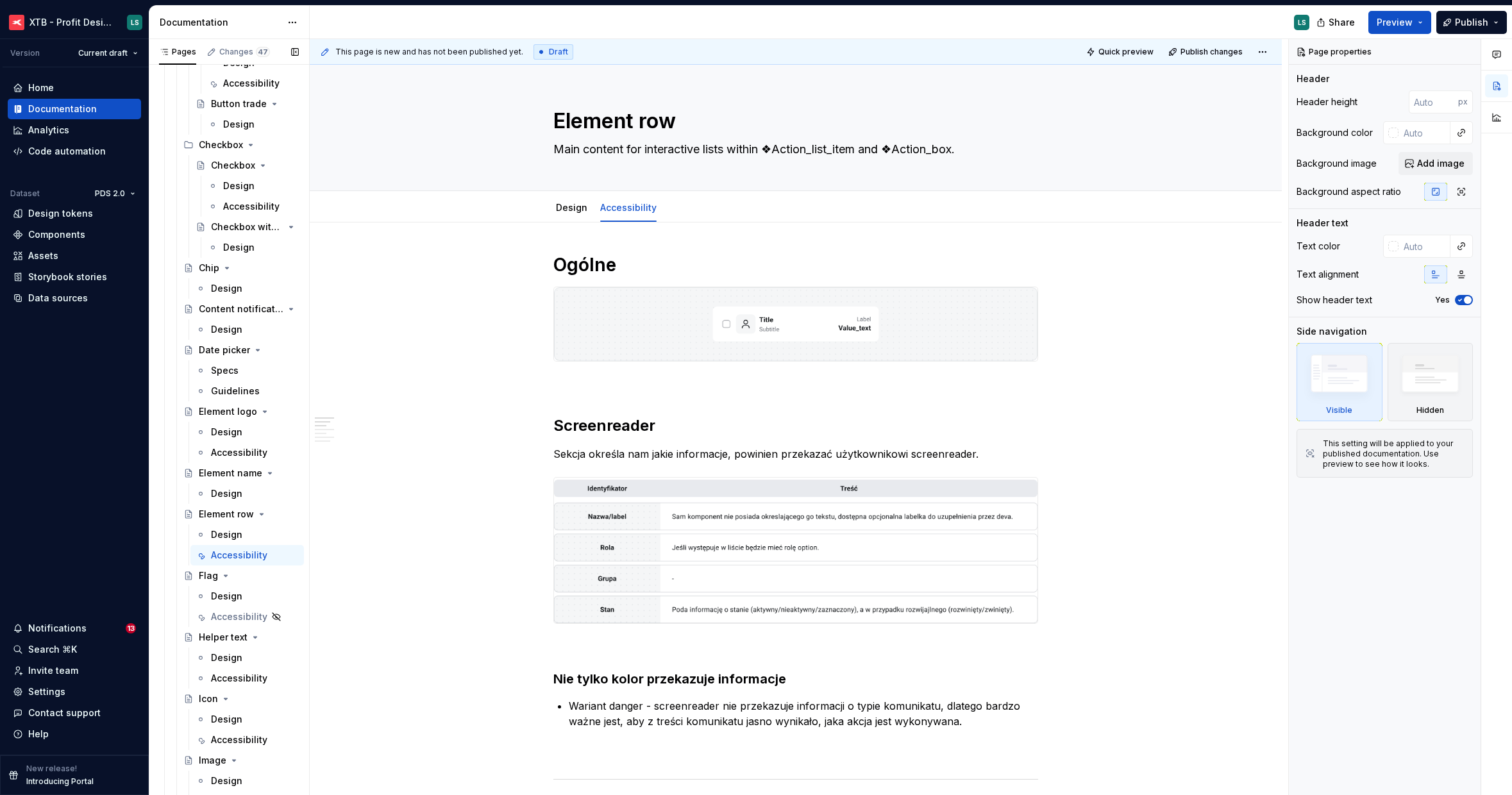
scroll to position [1662, 0]
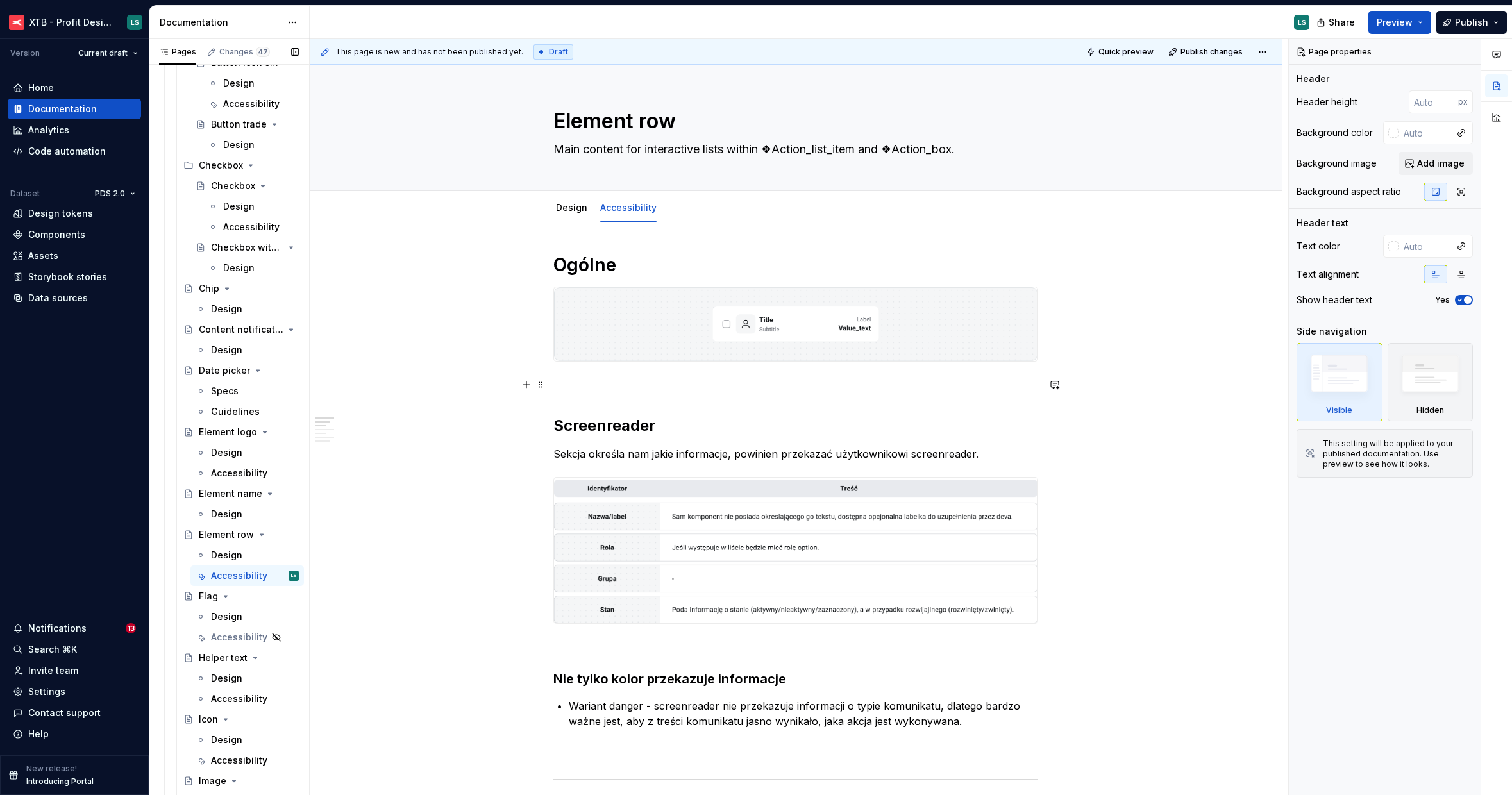
click at [679, 340] on img at bounding box center [796, 324] width 483 height 73
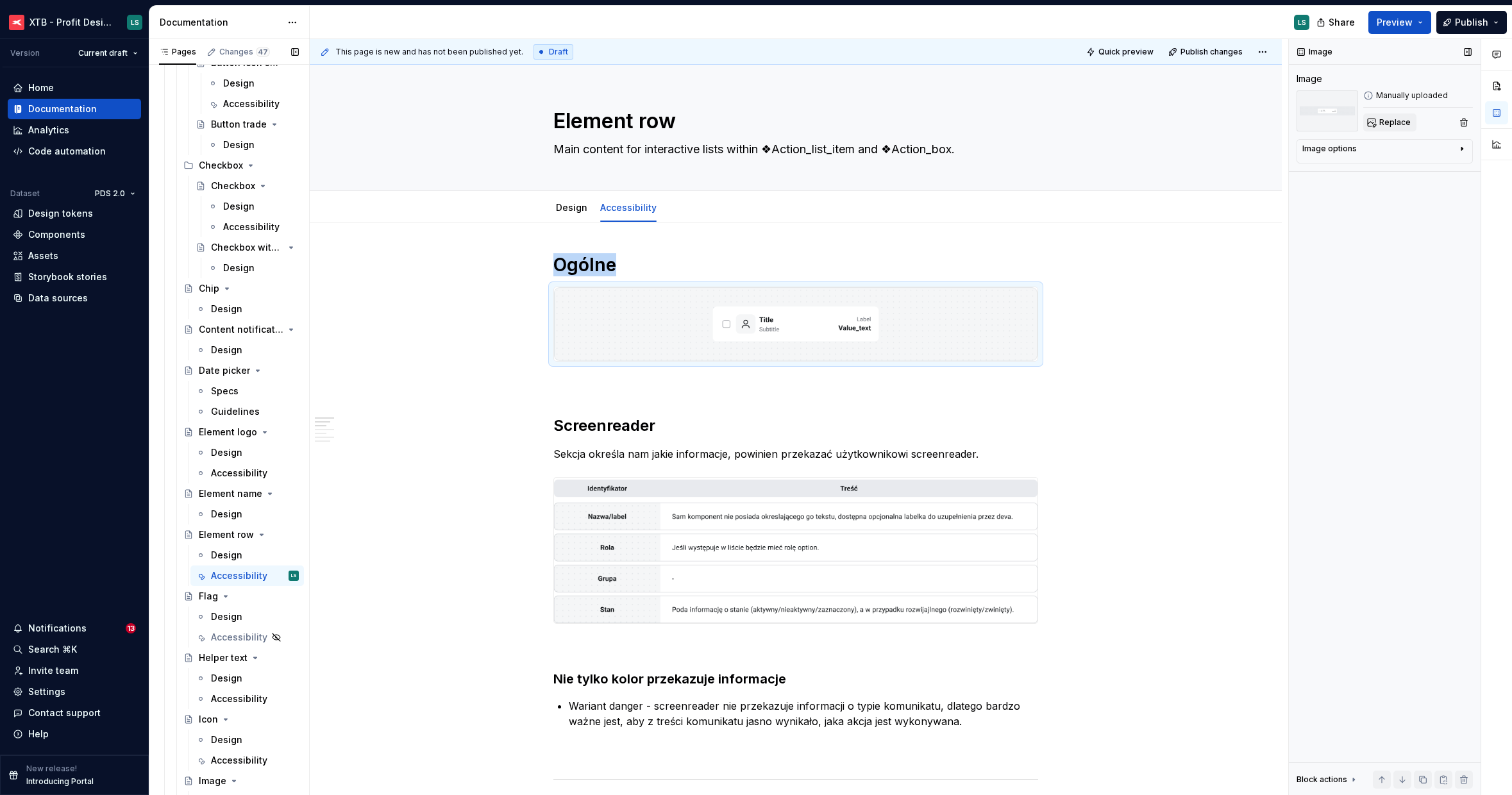
click at [1388, 129] on button "Replace" at bounding box center [1389, 123] width 53 height 18
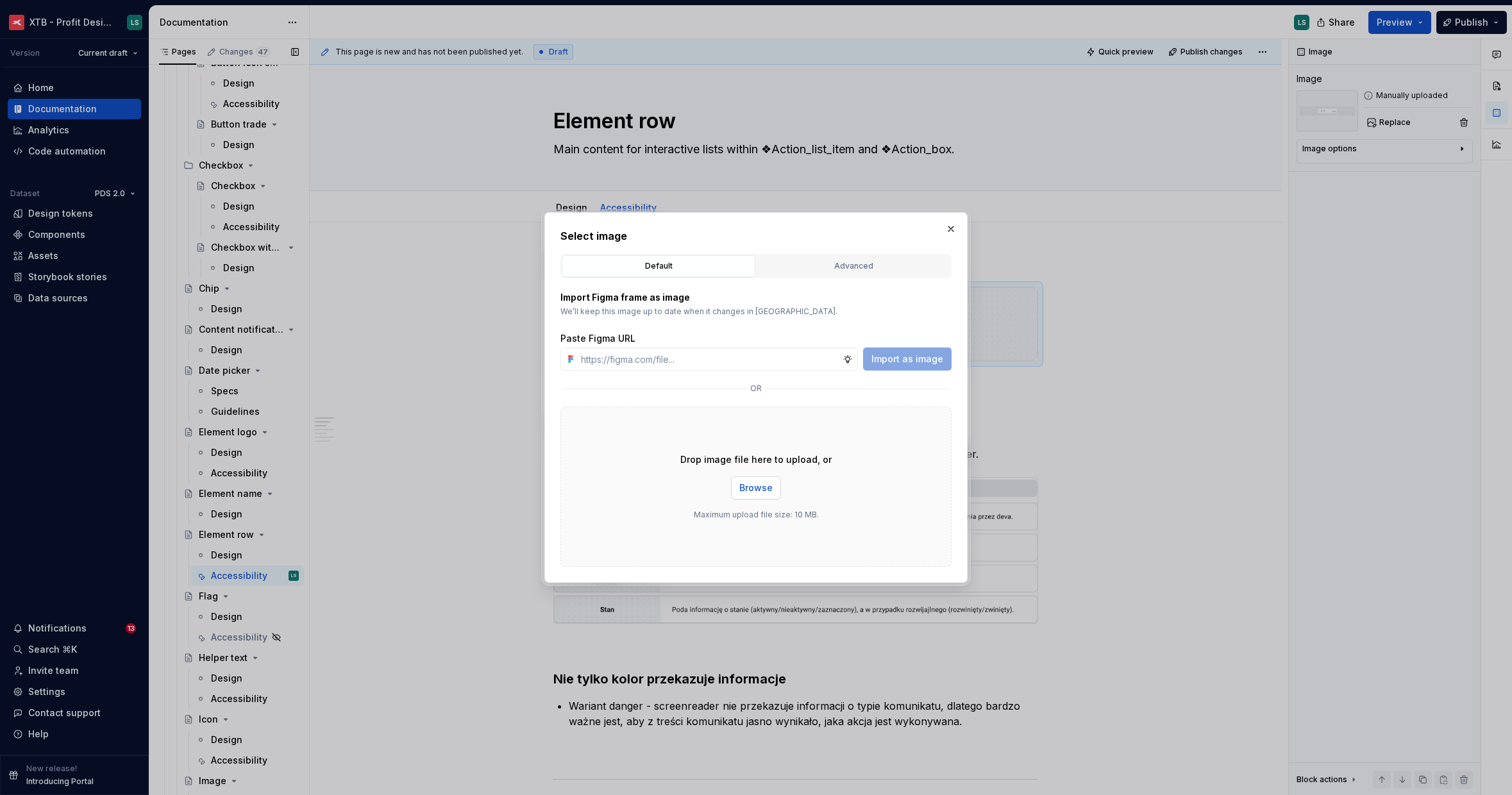
click at [745, 488] on span "Browse" at bounding box center [756, 488] width 33 height 13
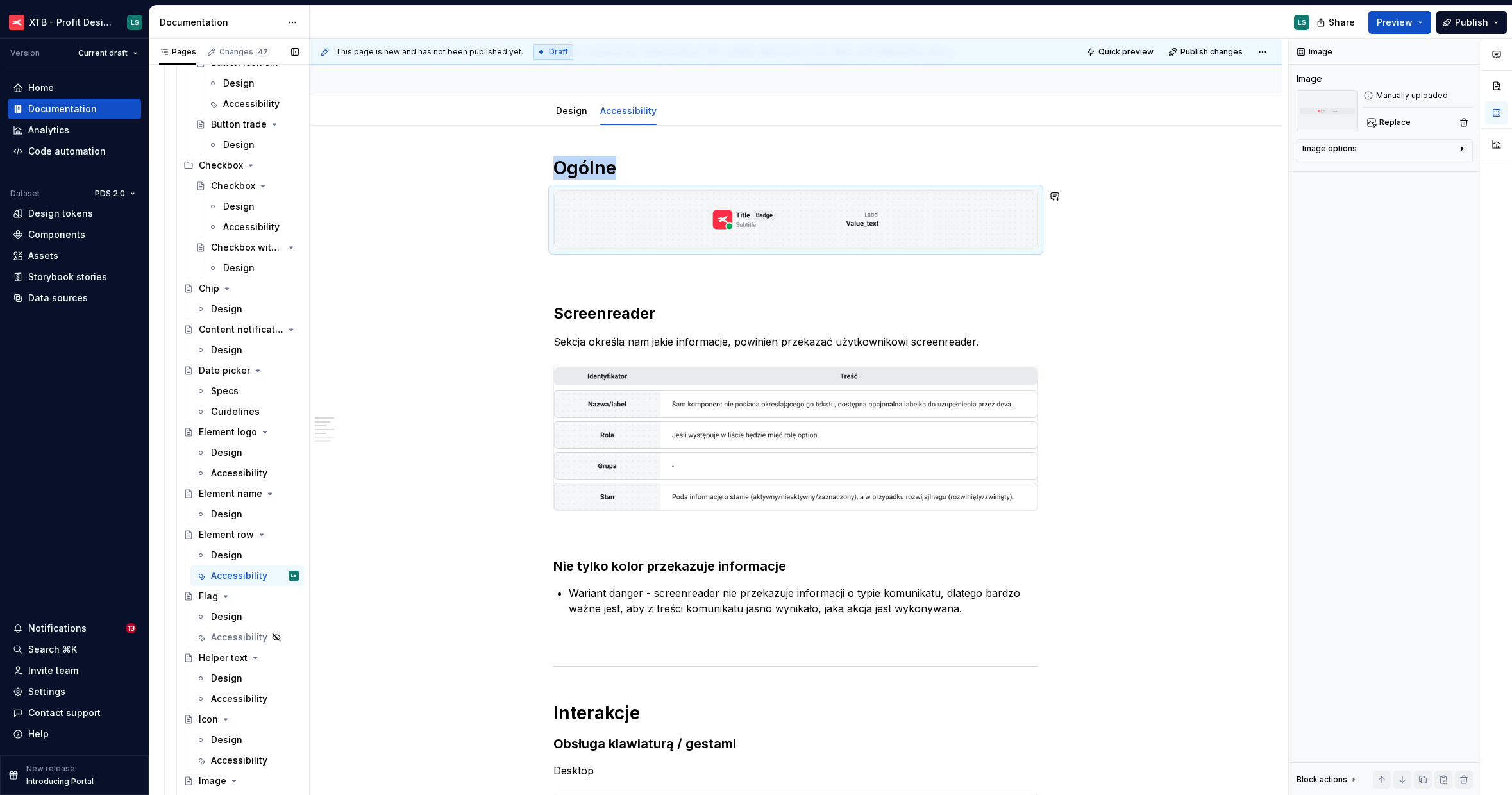
scroll to position [104, 0]
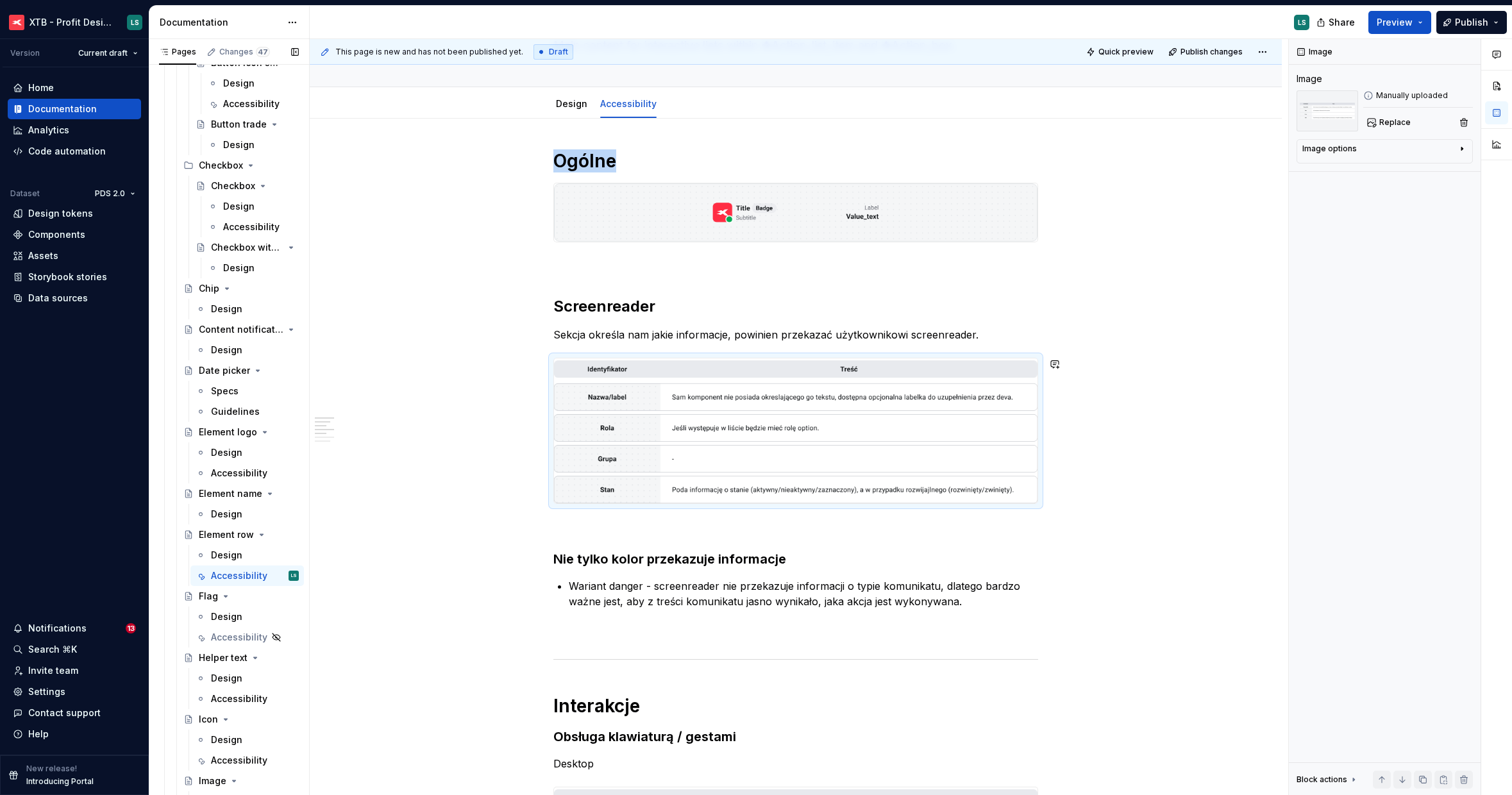
click at [837, 395] on img "To enrich screen reader interactions, please activate Accessibility in Grammarl…" at bounding box center [796, 431] width 483 height 146
click at [1388, 124] on span "Replace" at bounding box center [1395, 122] width 31 height 10
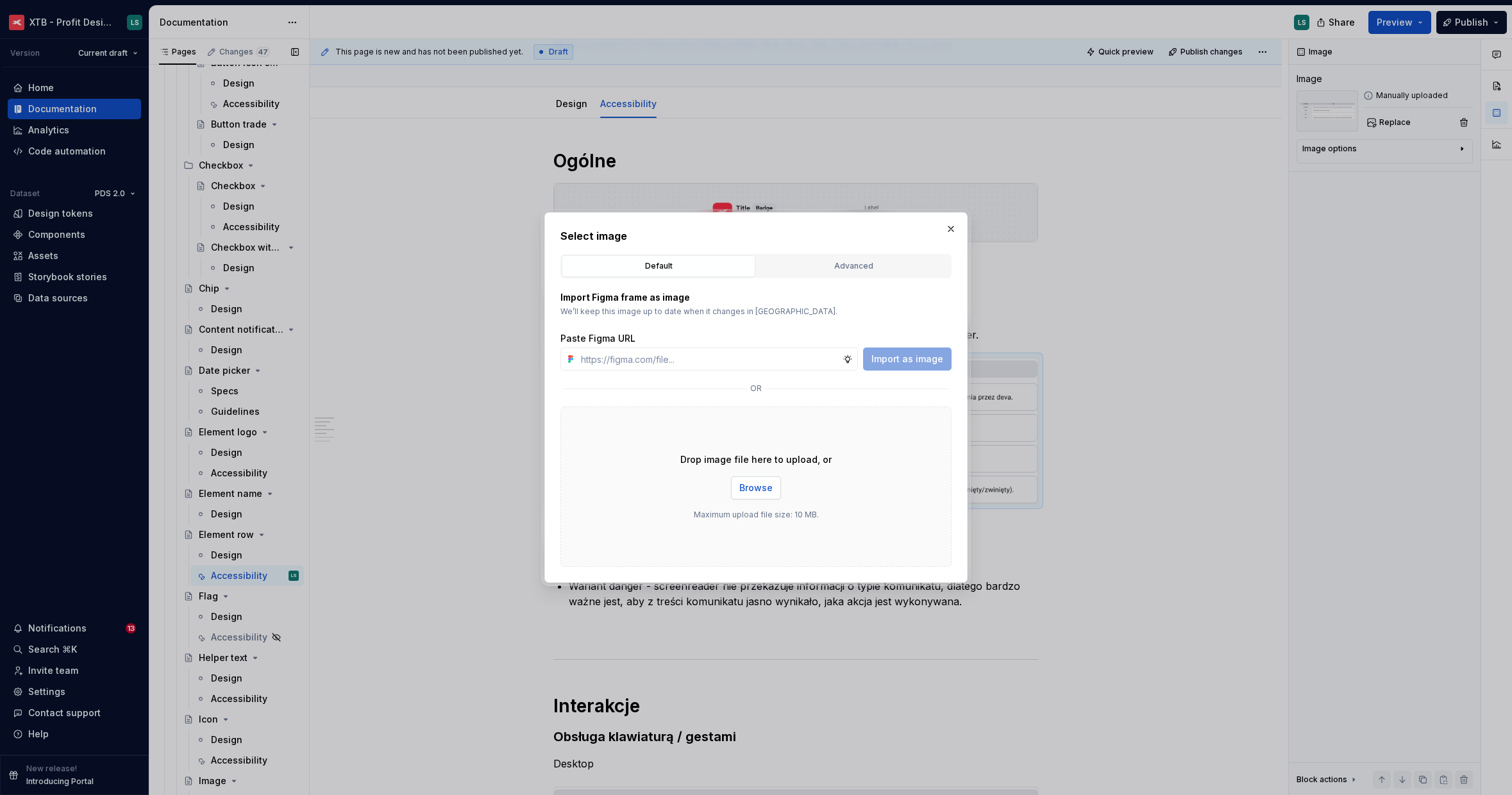
click at [756, 486] on span "Browse" at bounding box center [756, 488] width 33 height 13
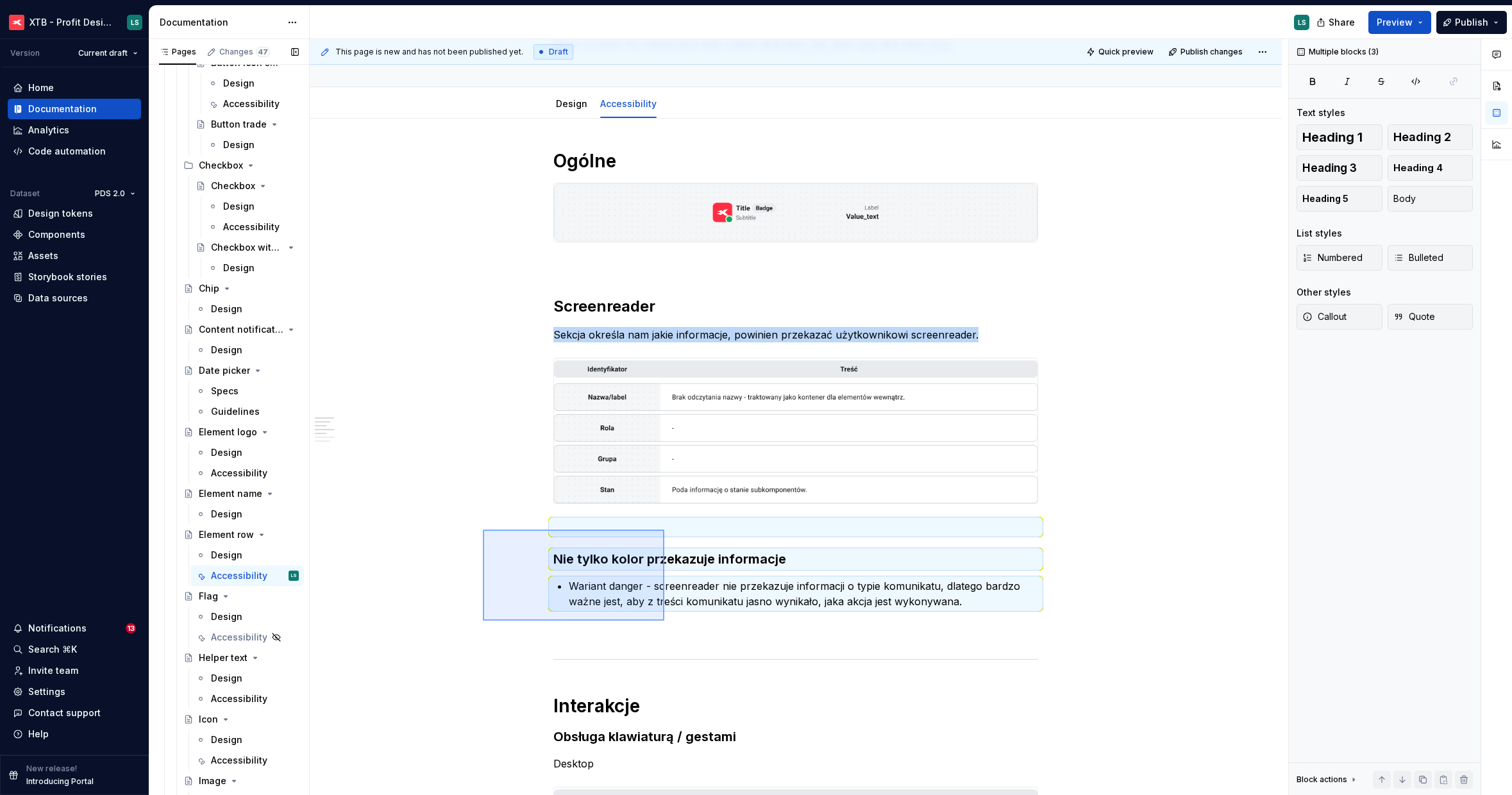
drag, startPoint x: 528, startPoint y: 551, endPoint x: 662, endPoint y: 620, distance: 150.7
click at [663, 620] on div "This page is new and has not been published yet. Draft Quick preview Publish ch…" at bounding box center [799, 417] width 978 height 757
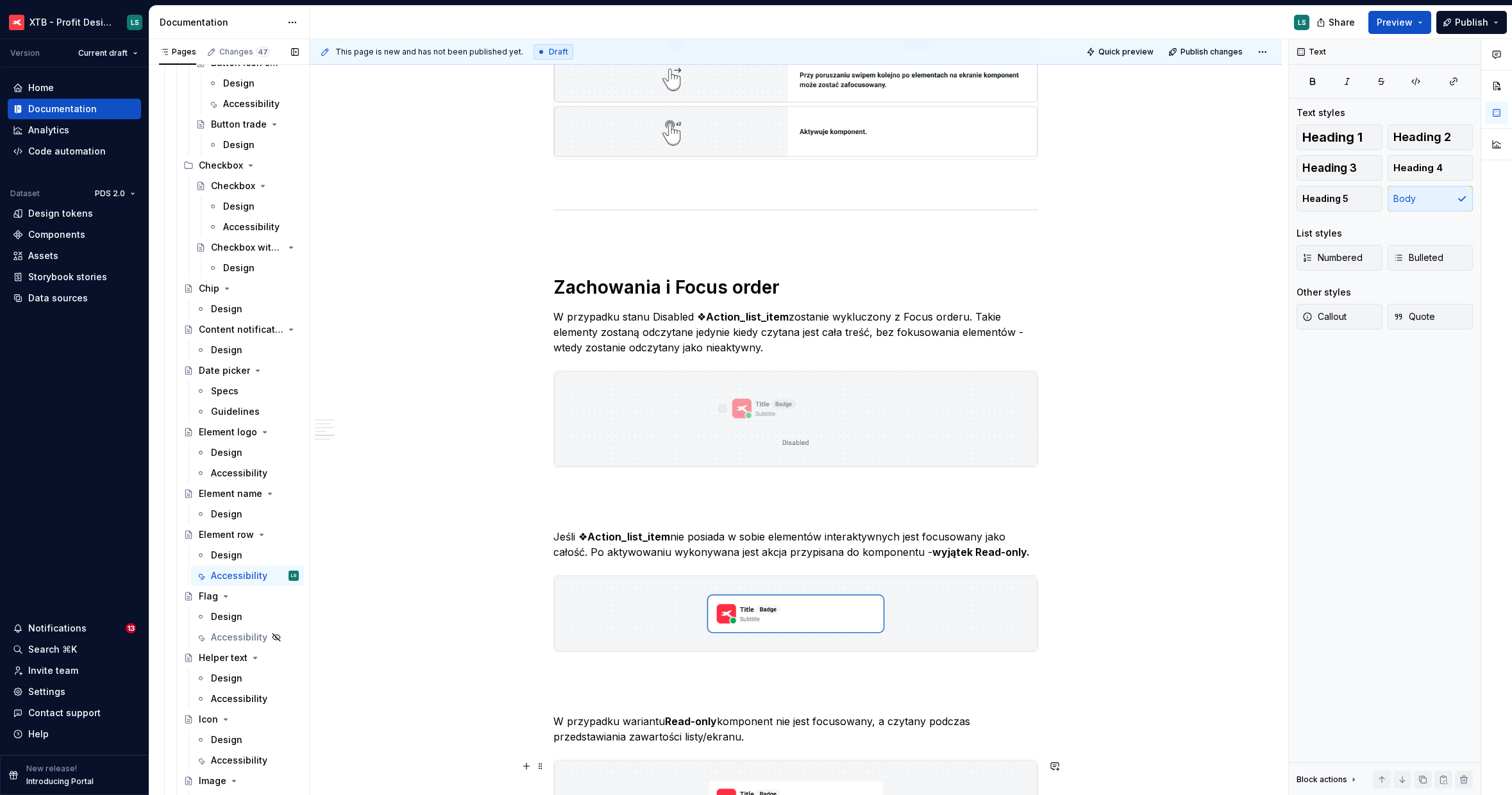
scroll to position [733, 0]
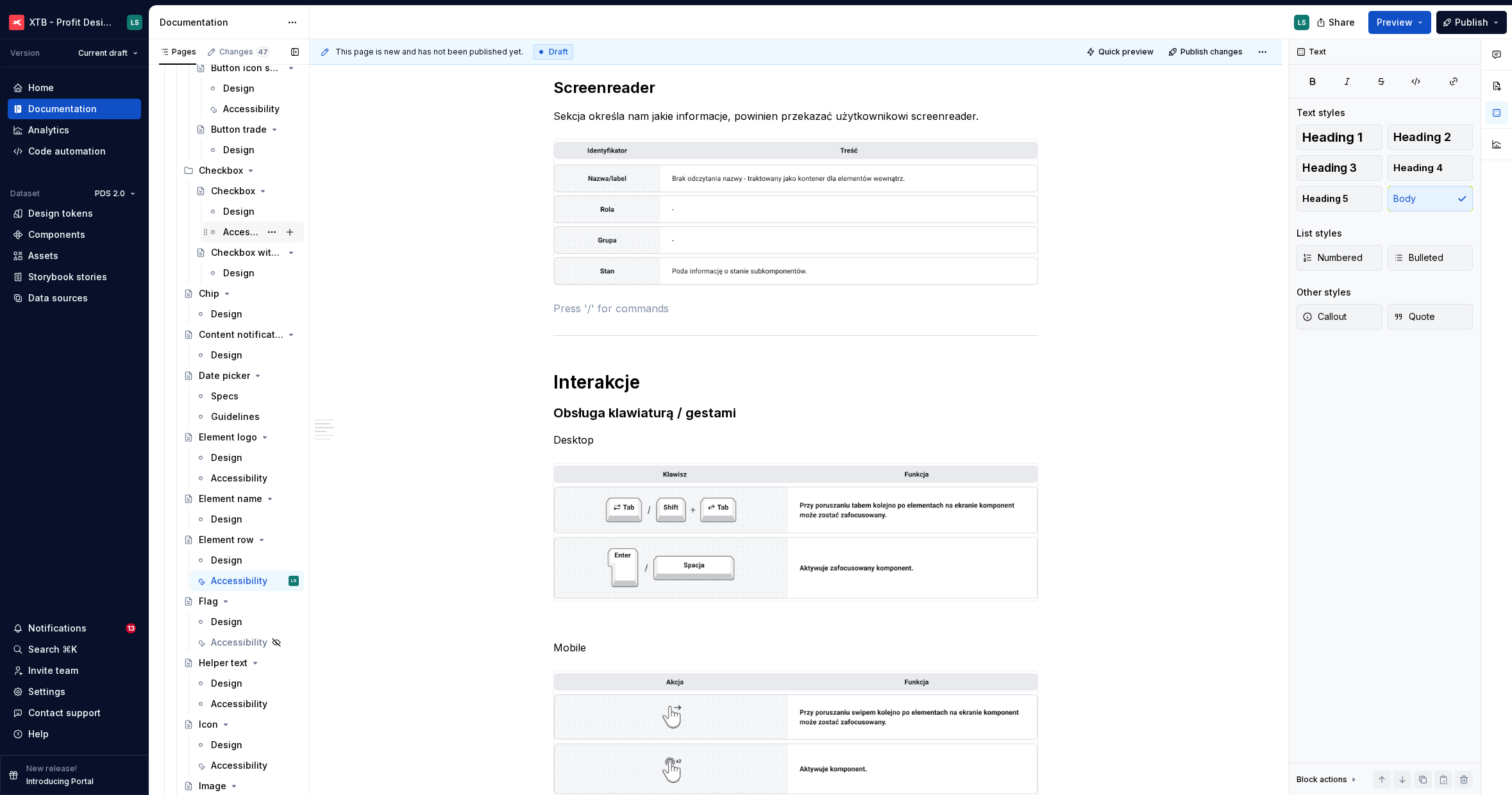
click at [243, 234] on div "Accessibility" at bounding box center [242, 232] width 38 height 13
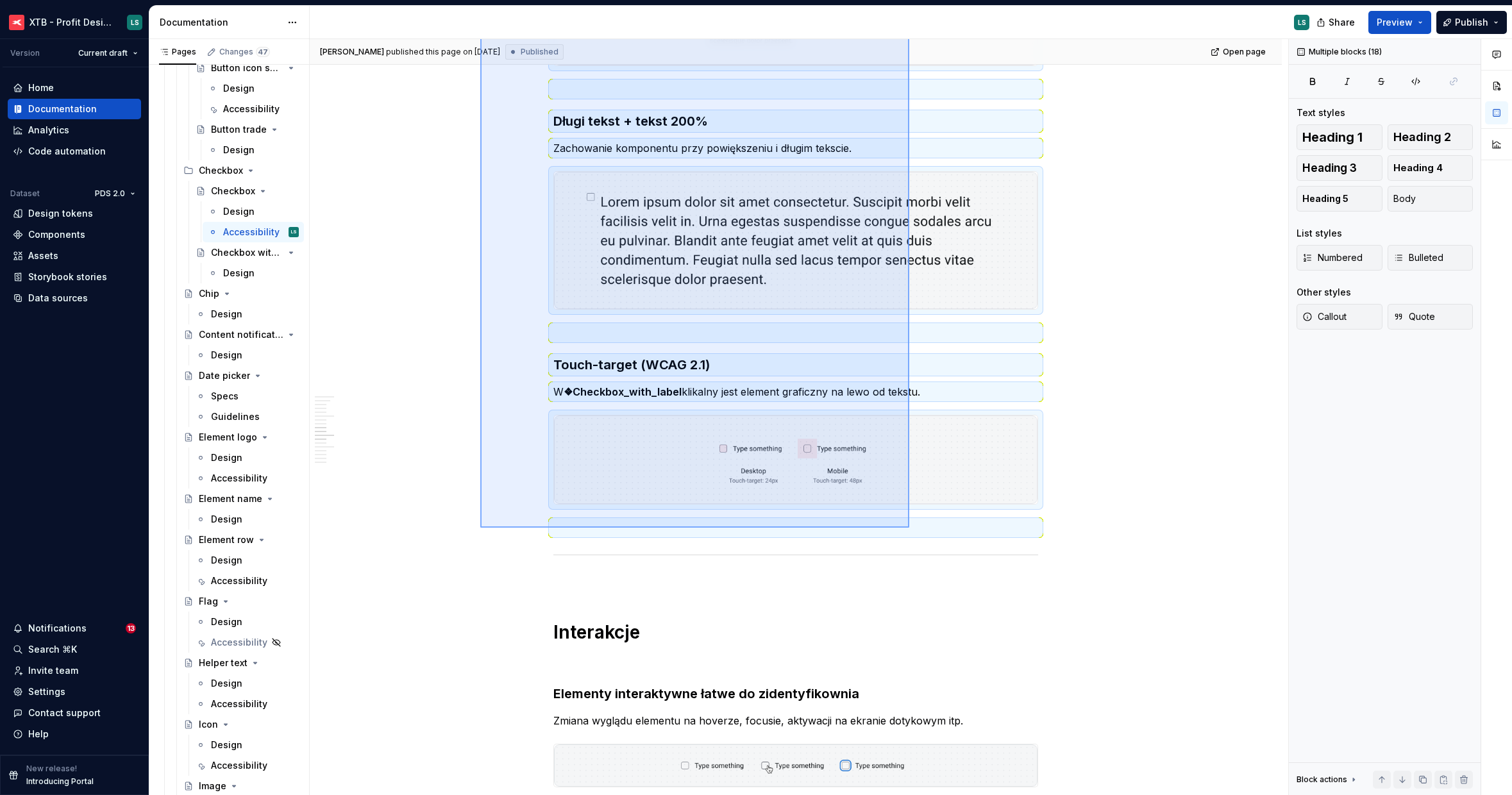
drag, startPoint x: 480, startPoint y: 238, endPoint x: 910, endPoint y: 527, distance: 518.1
click at [910, 527] on div "Urszula Witaszek published this page on August 7, 2025 Published Open page Chec…" at bounding box center [799, 417] width 978 height 757
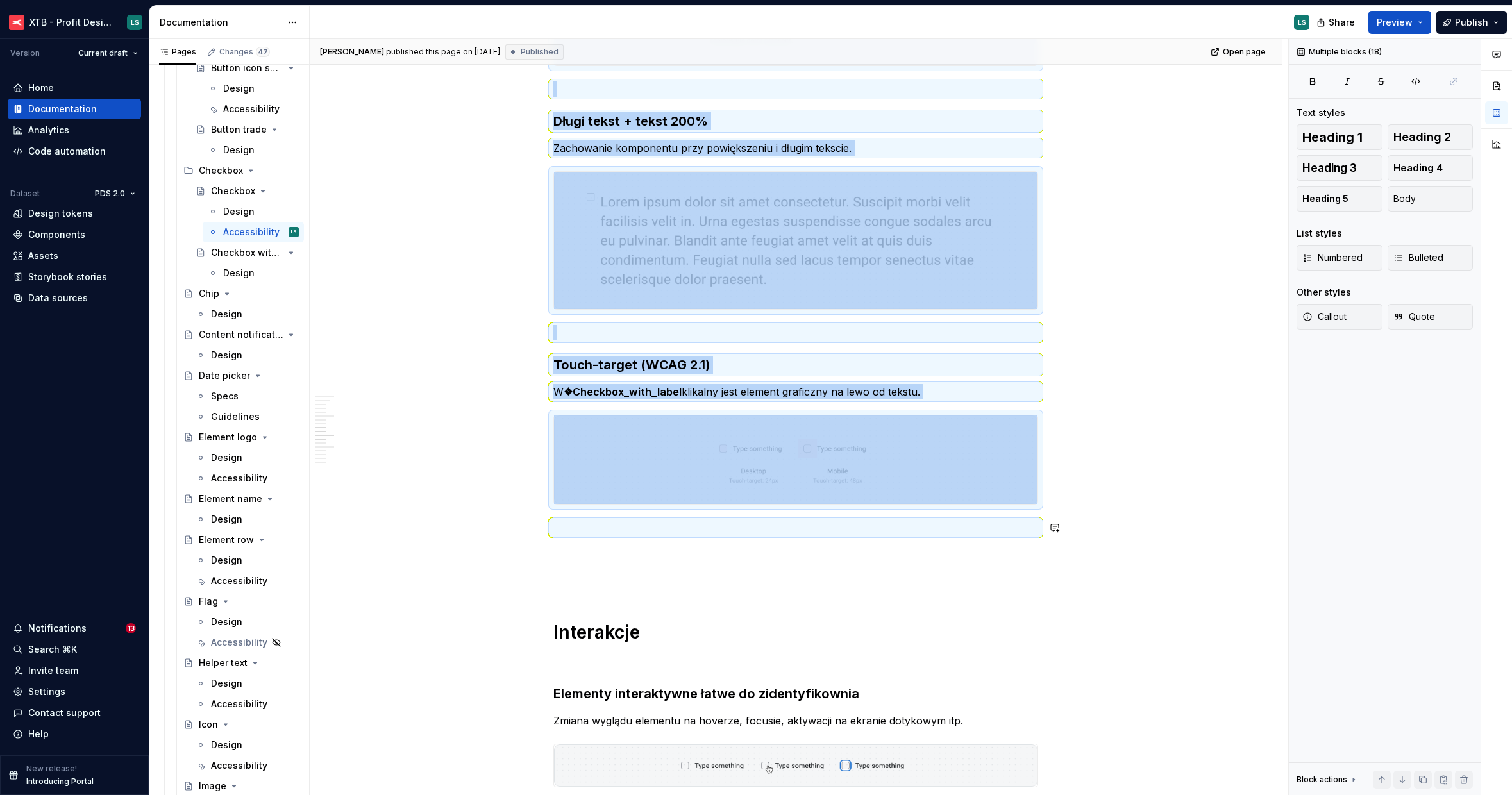
copy div "Budowa Tekst 200% Zachowanie komponentu przy powiększeniu tekstu. Długi tekst Z…"
click at [233, 577] on div "Accessibility" at bounding box center [235, 581] width 49 height 13
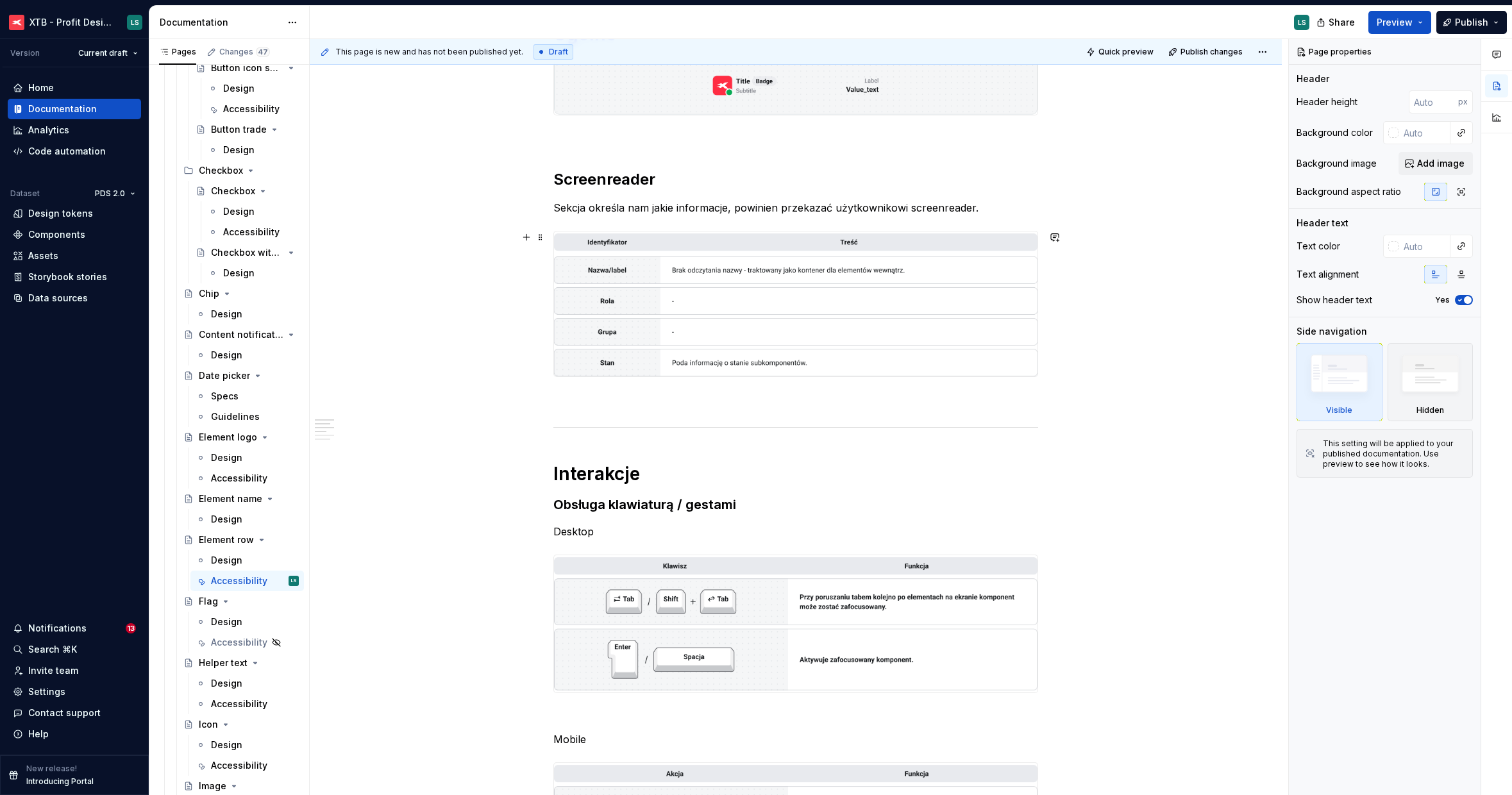
click at [590, 424] on div at bounding box center [795, 427] width 484 height 8
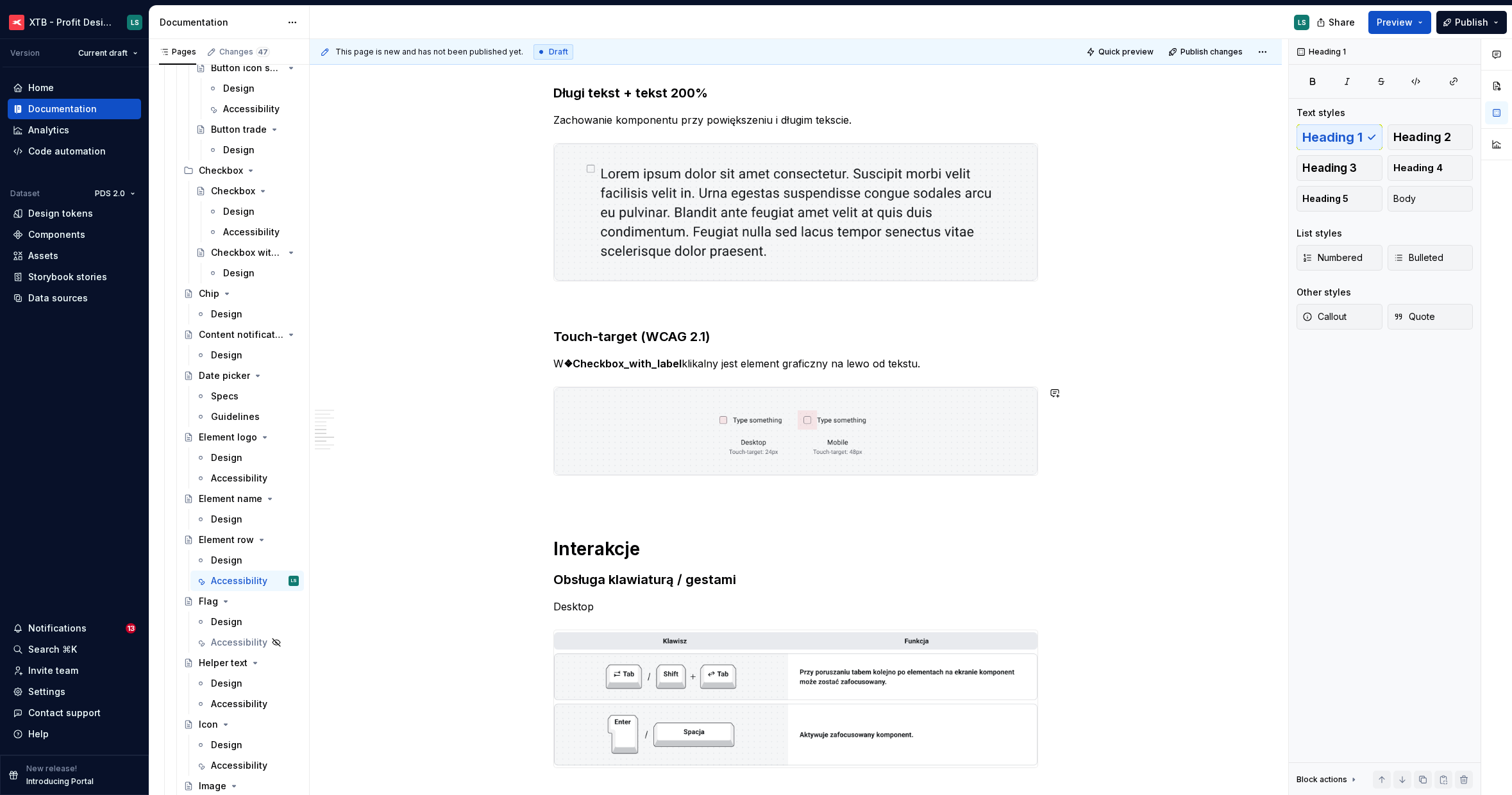
click at [644, 505] on p "To enrich screen reader interactions, please activate Accessibility in Grammarl…" at bounding box center [795, 499] width 484 height 15
type textarea "*"
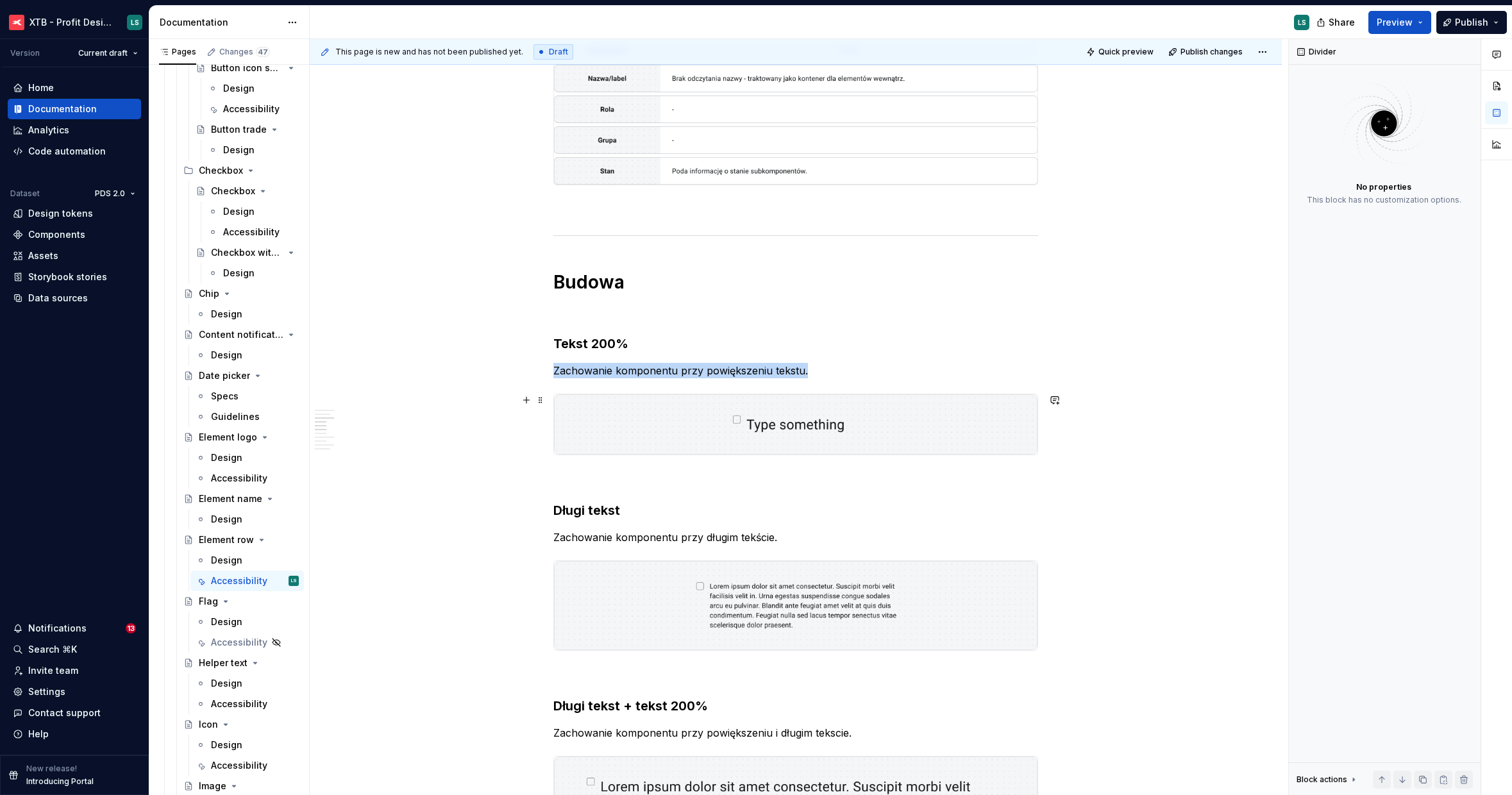
click at [670, 415] on img "To enrich screen reader interactions, please activate Accessibility in Grammarl…" at bounding box center [796, 423] width 483 height 60
click at [1394, 130] on button "Replace" at bounding box center [1389, 123] width 53 height 18
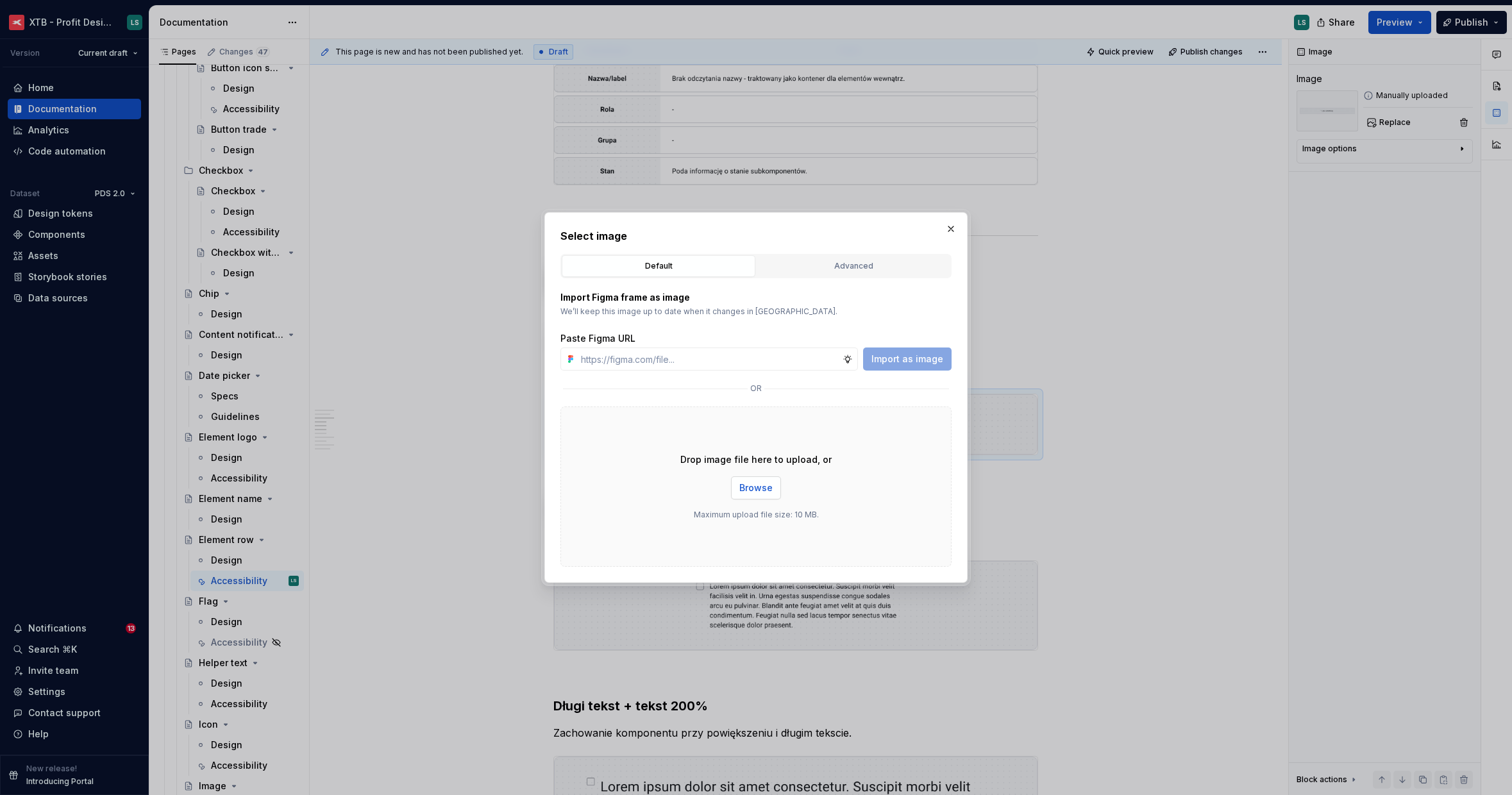
click at [758, 489] on span "Browse" at bounding box center [756, 488] width 33 height 13
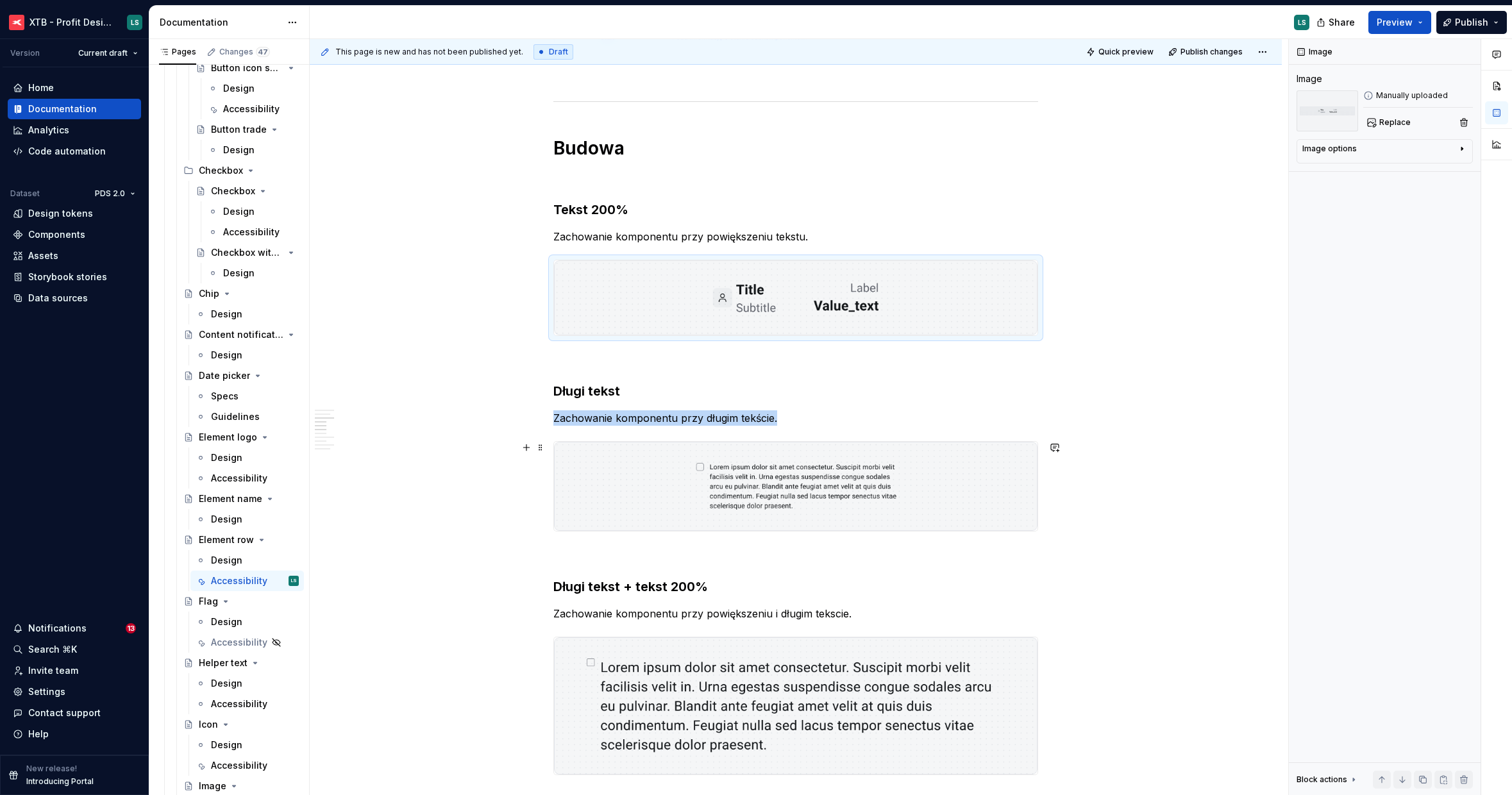
click at [970, 483] on img "To enrich screen reader interactions, please activate Accessibility in Grammarl…" at bounding box center [796, 486] width 483 height 90
click at [1395, 119] on span "Replace" at bounding box center [1395, 122] width 31 height 10
type textarea "*"
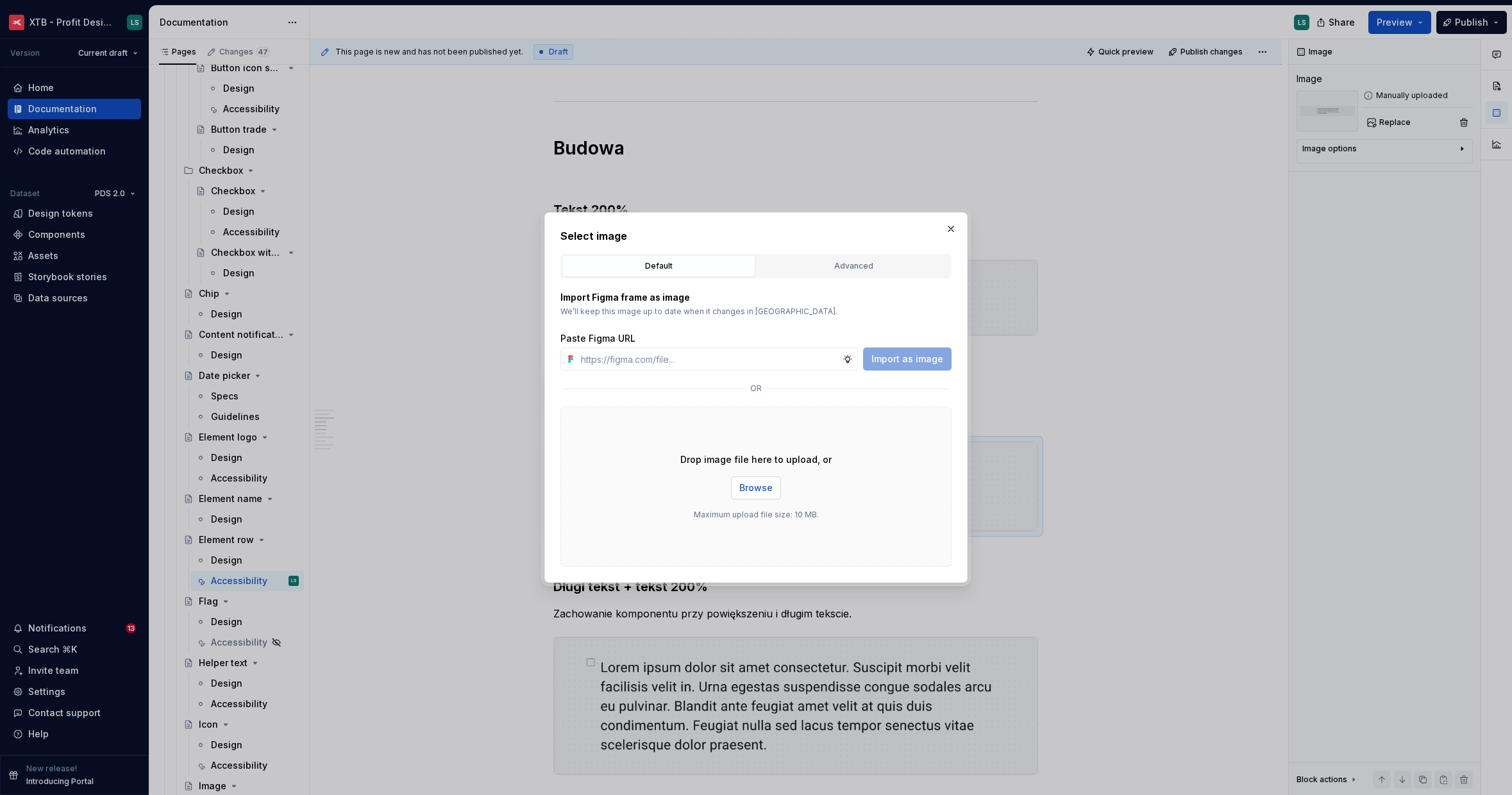
click at [765, 483] on span "Browse" at bounding box center [756, 488] width 33 height 13
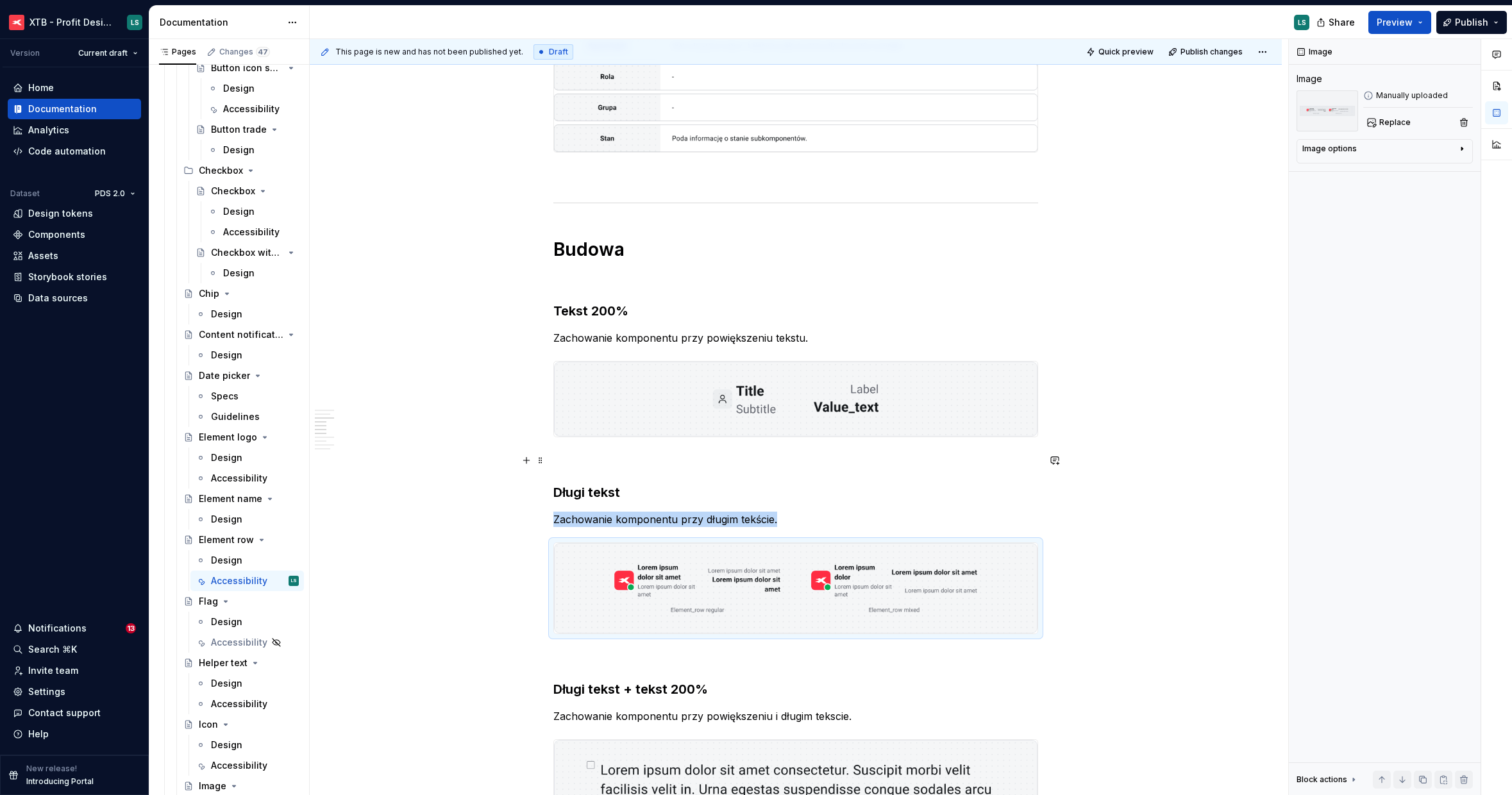
scroll to position [557, 0]
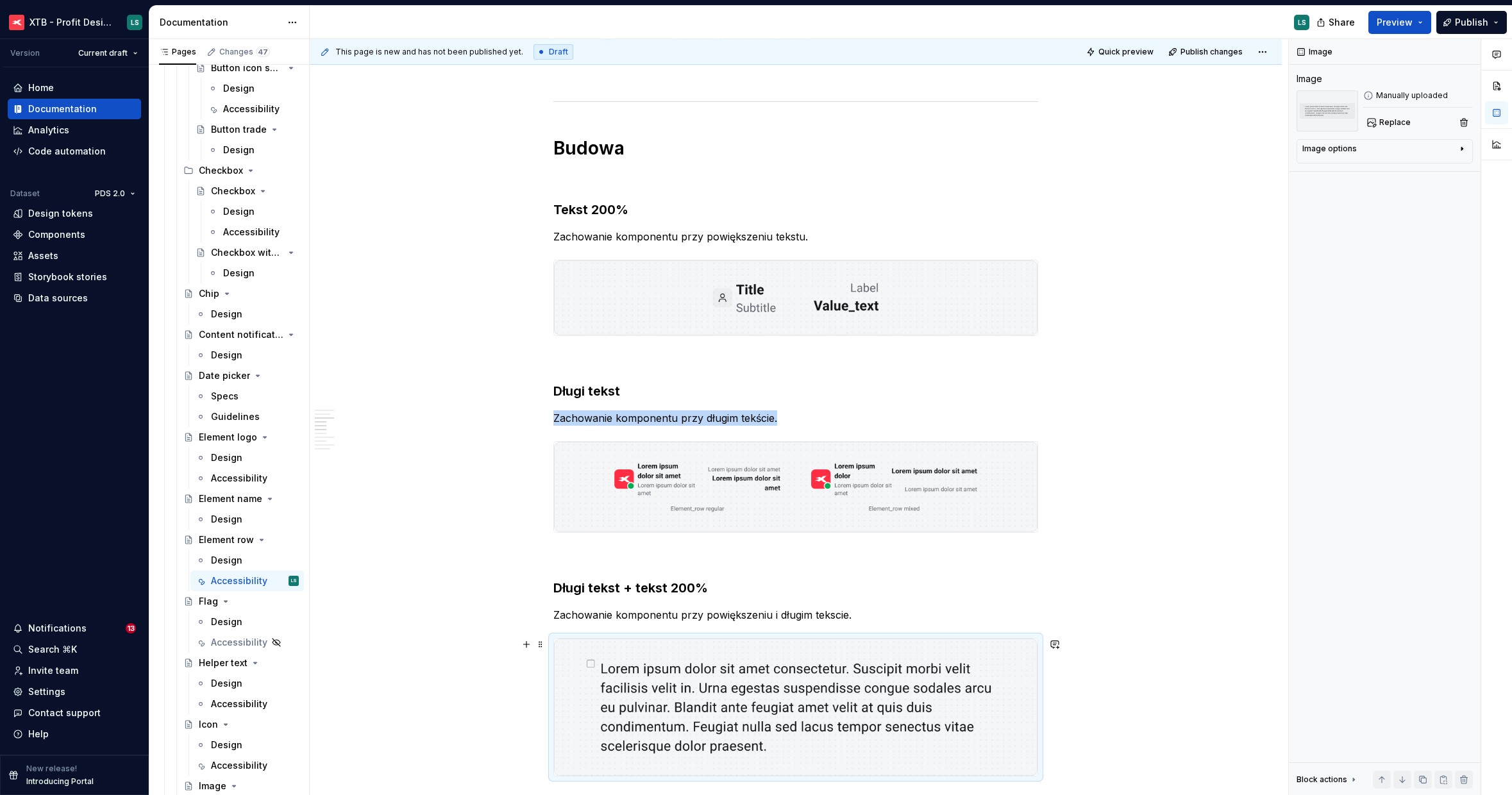
click at [939, 671] on img "To enrich screen reader interactions, please activate Accessibility in Grammarl…" at bounding box center [796, 706] width 483 height 137
click at [1400, 130] on button "Replace" at bounding box center [1389, 123] width 53 height 18
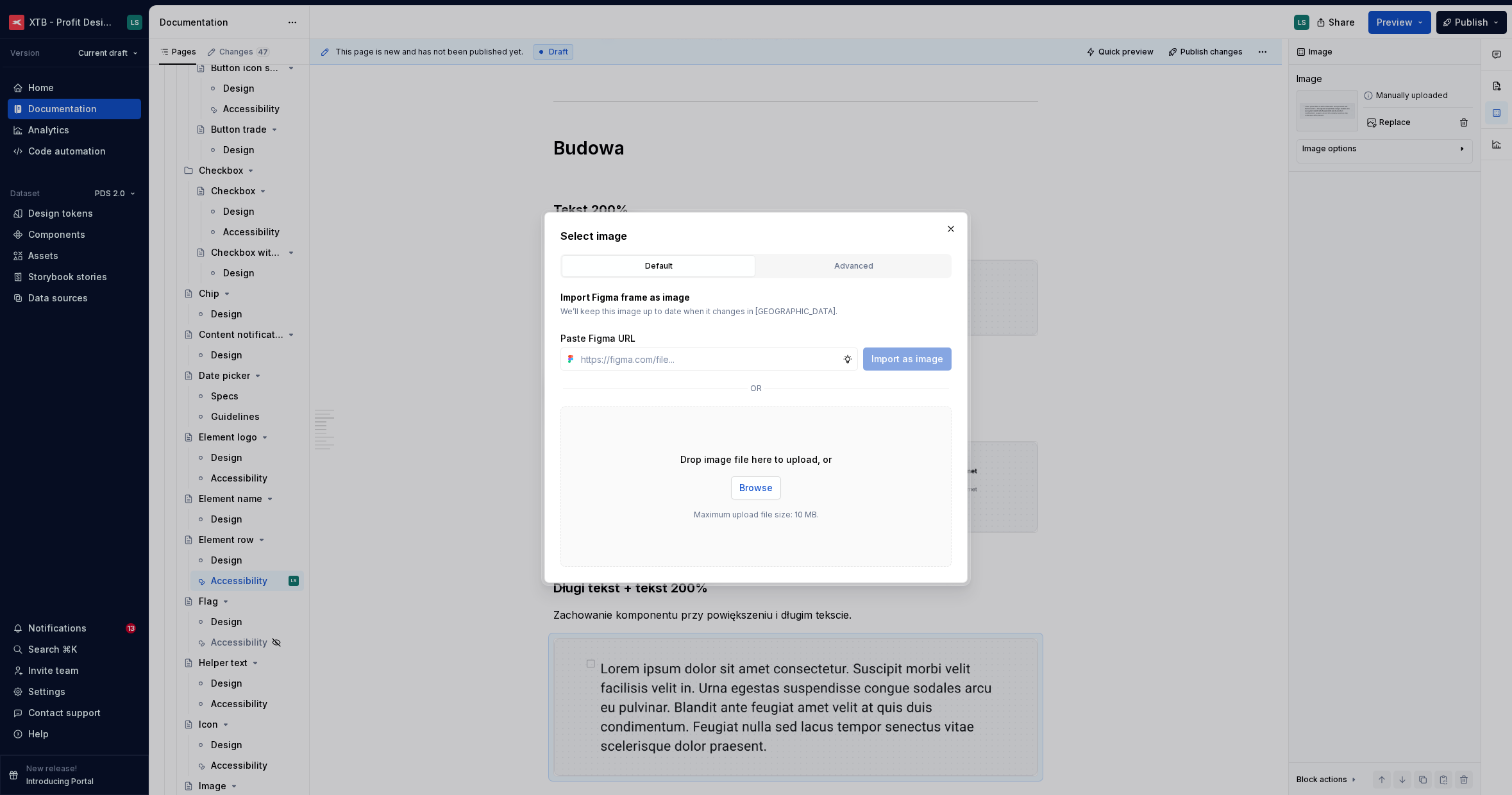
click at [756, 484] on span "Browse" at bounding box center [756, 488] width 33 height 13
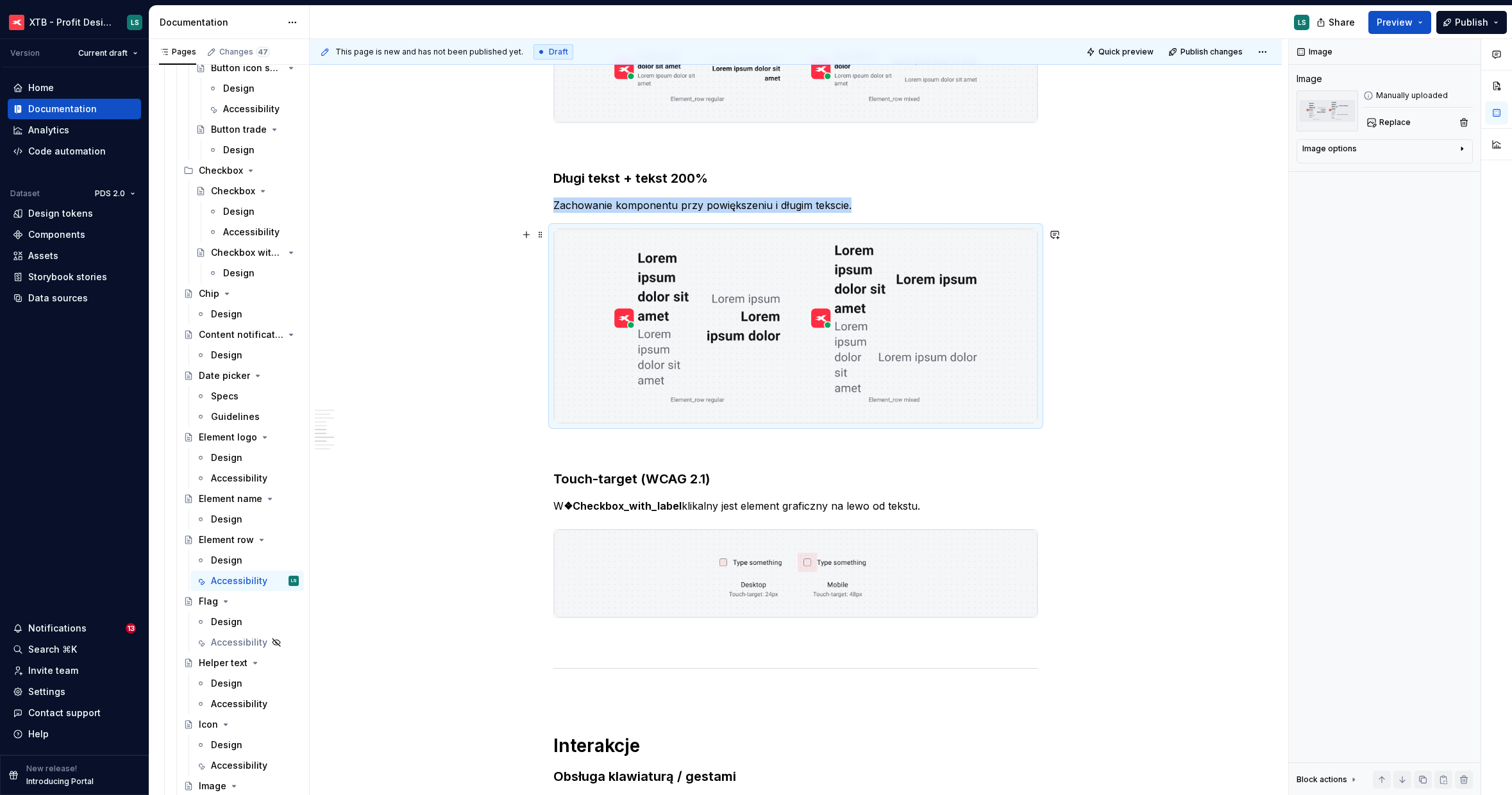
scroll to position [1052, 0]
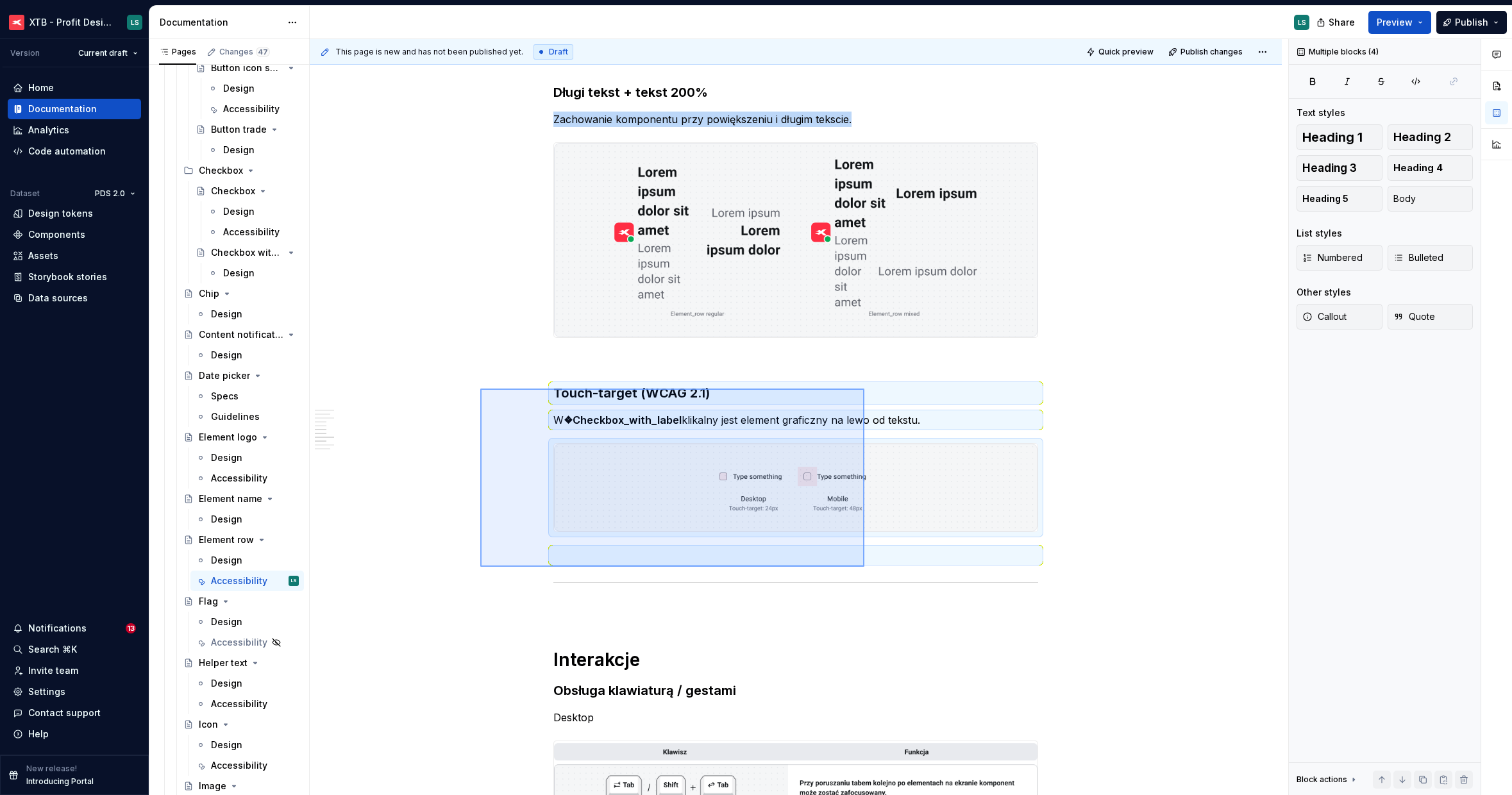
drag, startPoint x: 508, startPoint y: 417, endPoint x: 866, endPoint y: 561, distance: 385.9
click at [865, 562] on div "This page is new and has not been published yet. Draft Quick preview Publish ch…" at bounding box center [799, 417] width 978 height 757
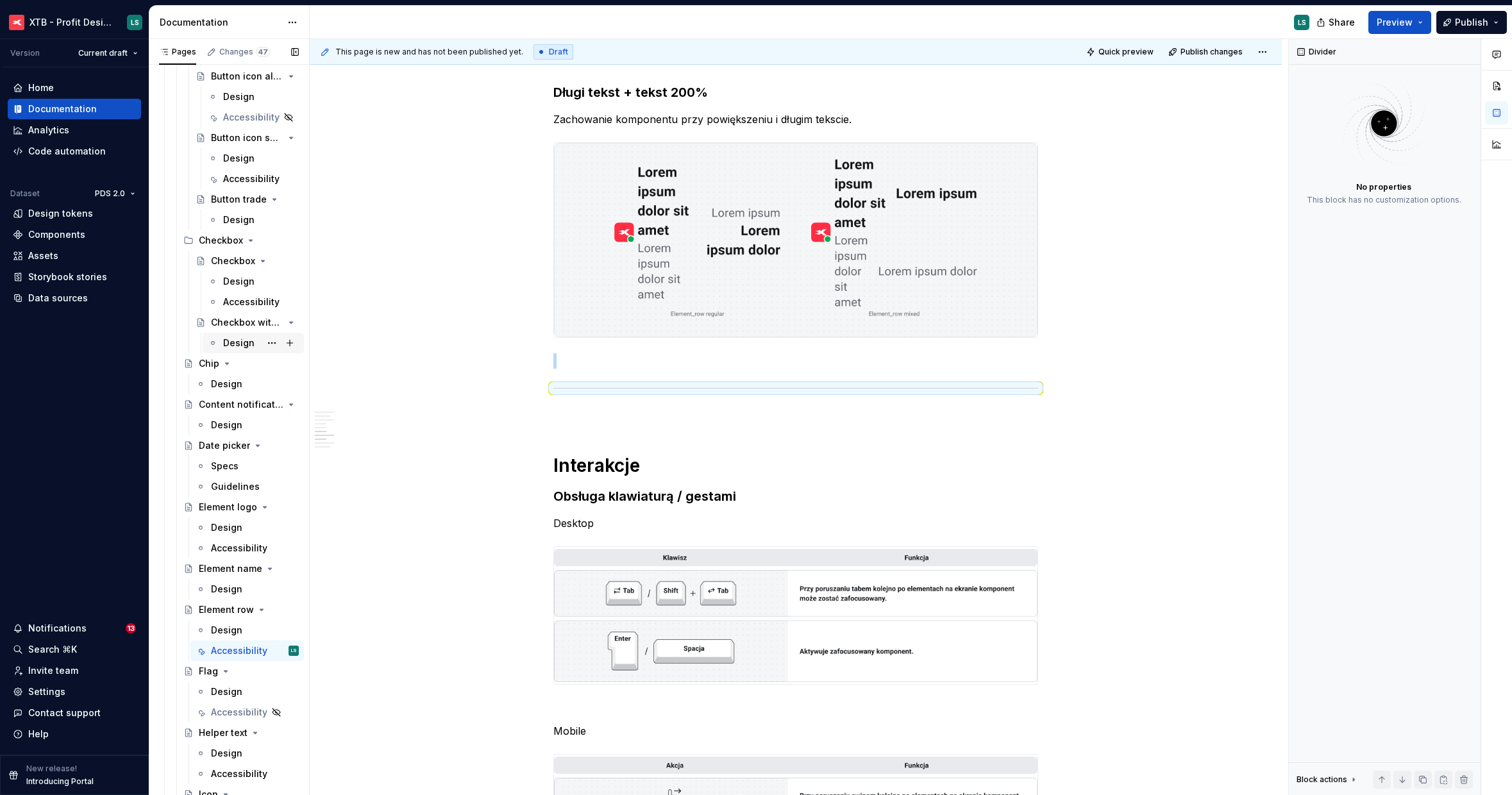
scroll to position [1583, 0]
click at [237, 303] on div "Accessibility" at bounding box center [242, 305] width 38 height 13
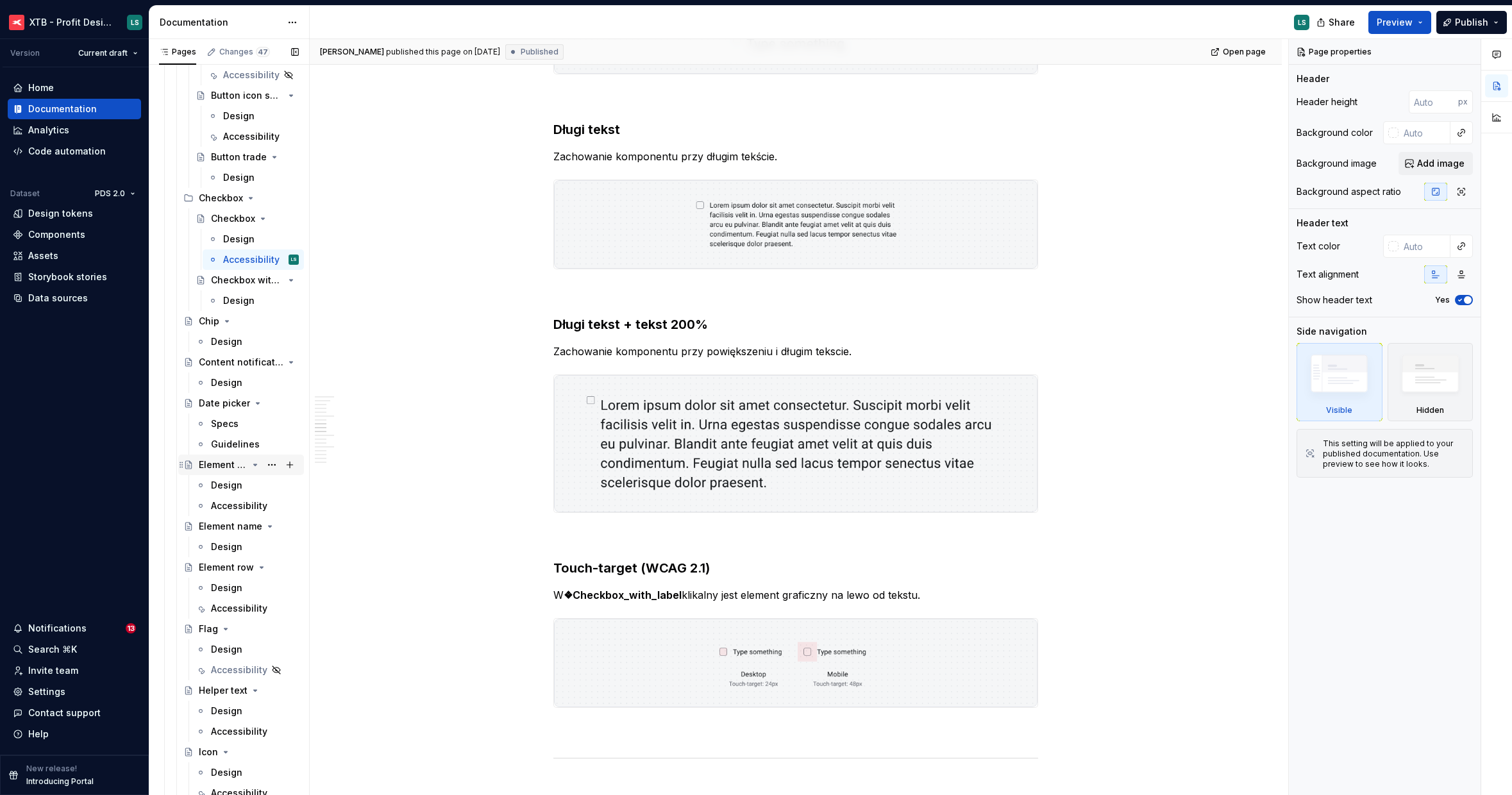
scroll to position [1685, 0]
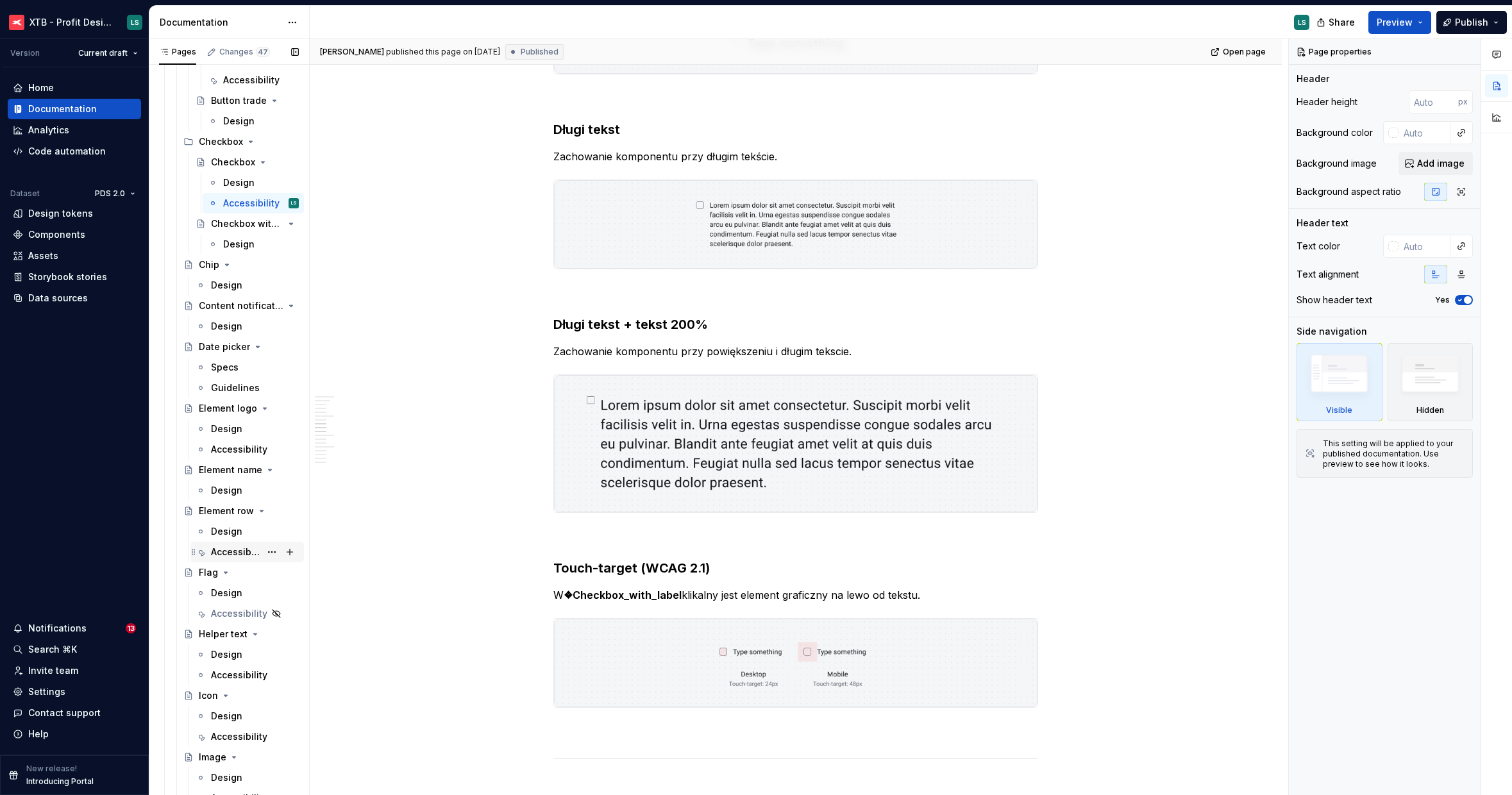
click at [230, 555] on div "Accessibility" at bounding box center [235, 551] width 49 height 13
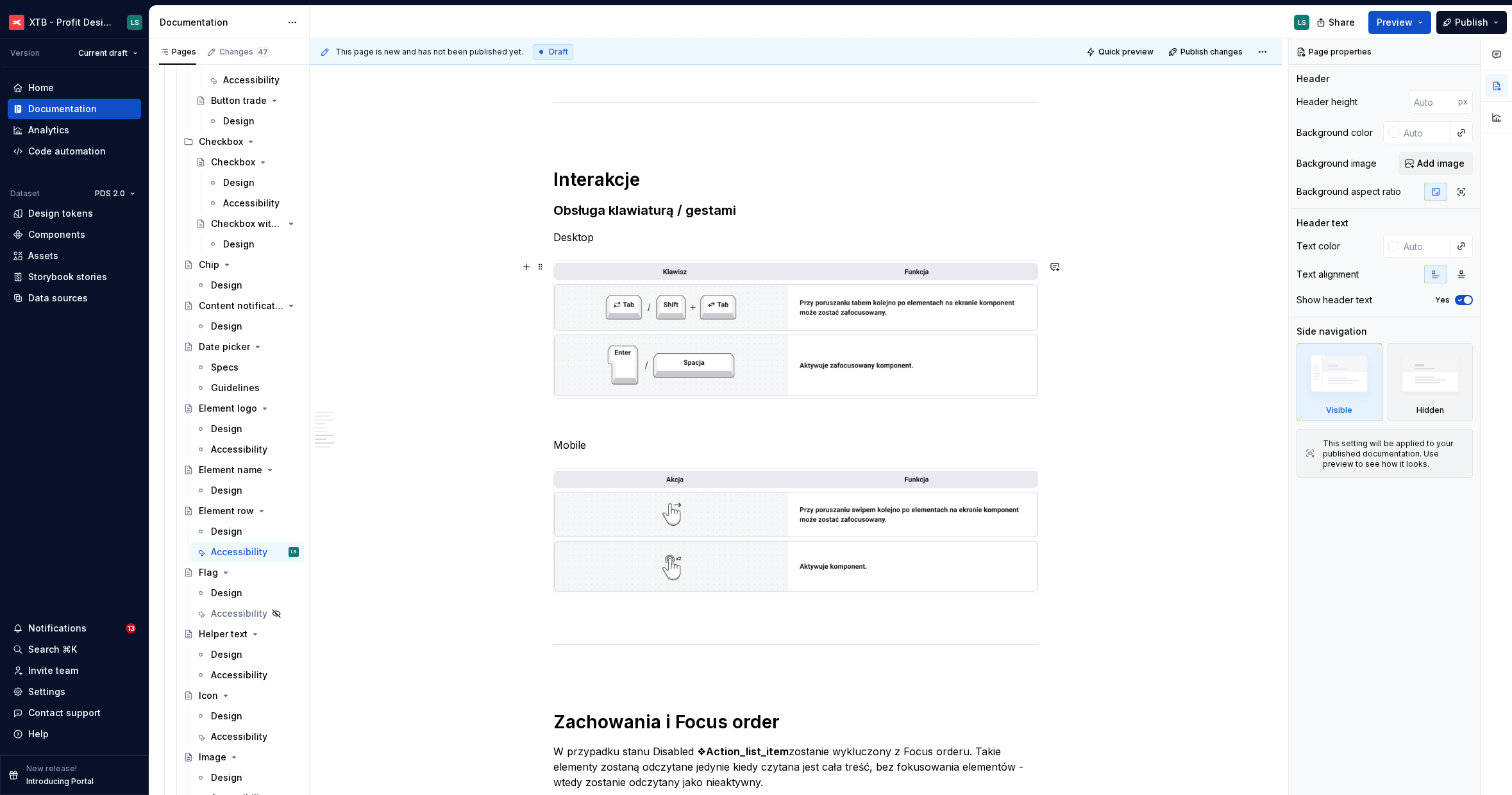
scroll to position [1388, 0]
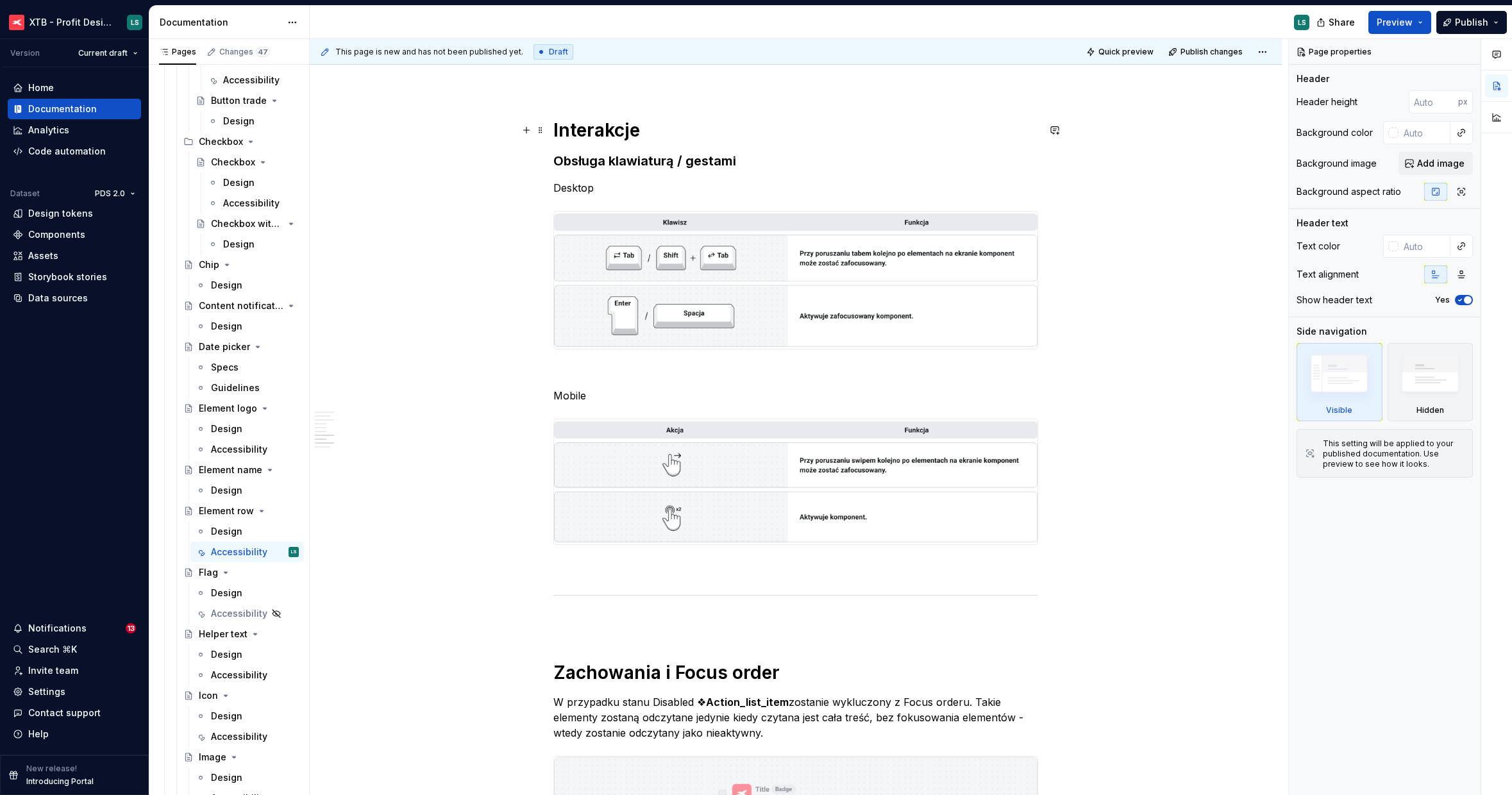
type textarea "*"
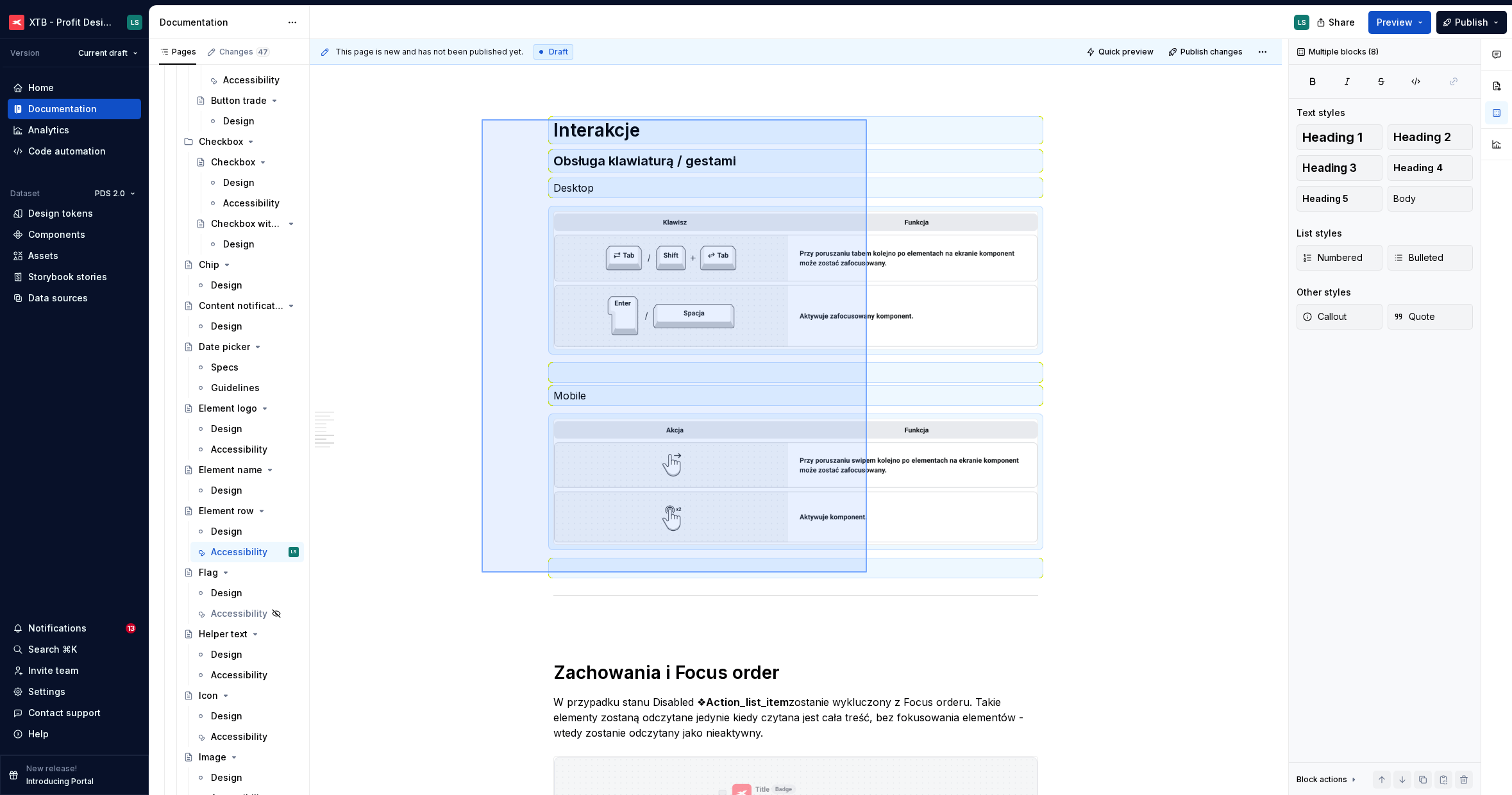
drag, startPoint x: 601, startPoint y: 283, endPoint x: 867, endPoint y: 573, distance: 393.5
click at [867, 573] on div "This page is new and has not been published yet. Draft Quick preview Publish ch…" at bounding box center [799, 417] width 978 height 757
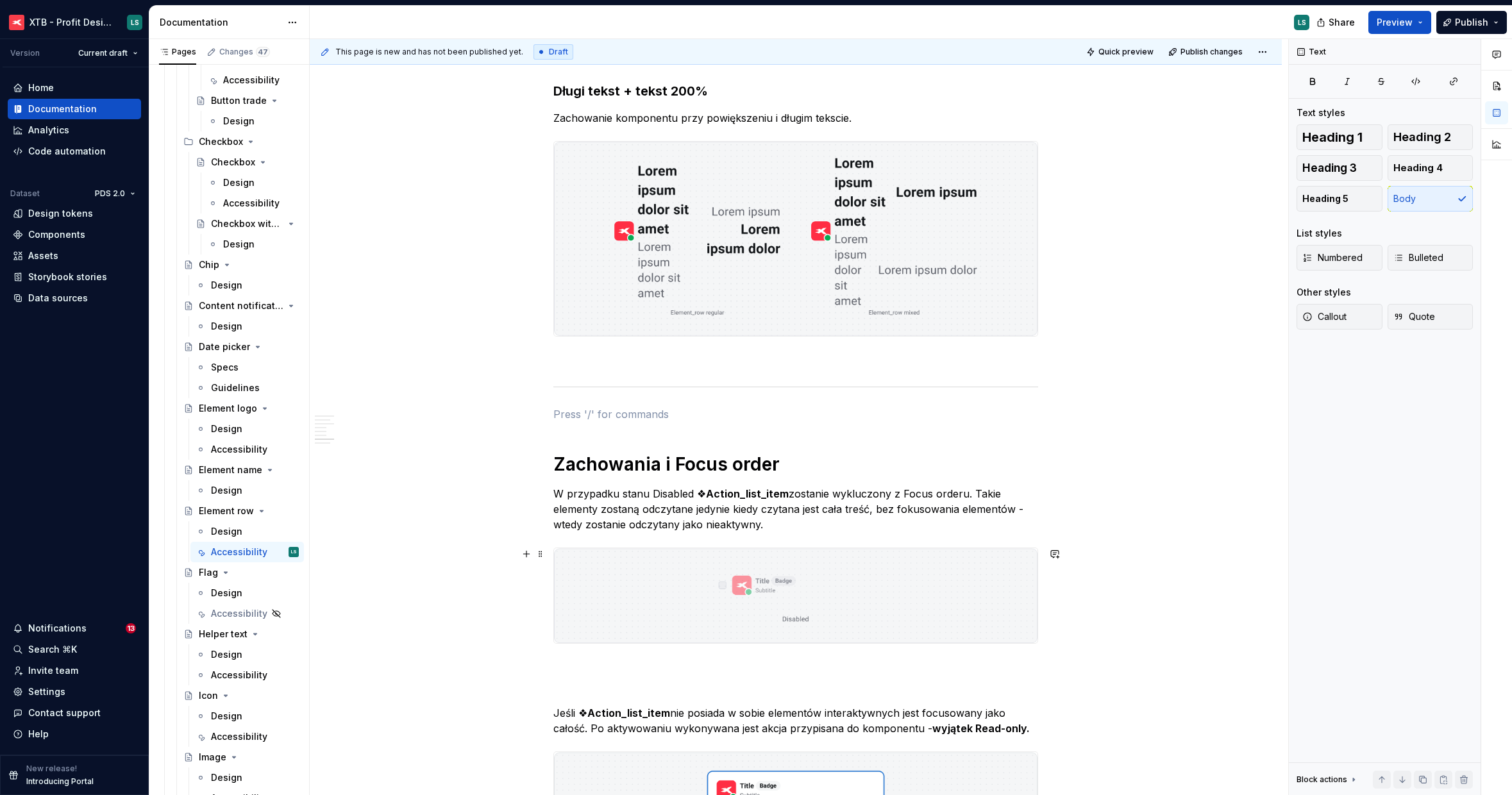
scroll to position [1144, 0]
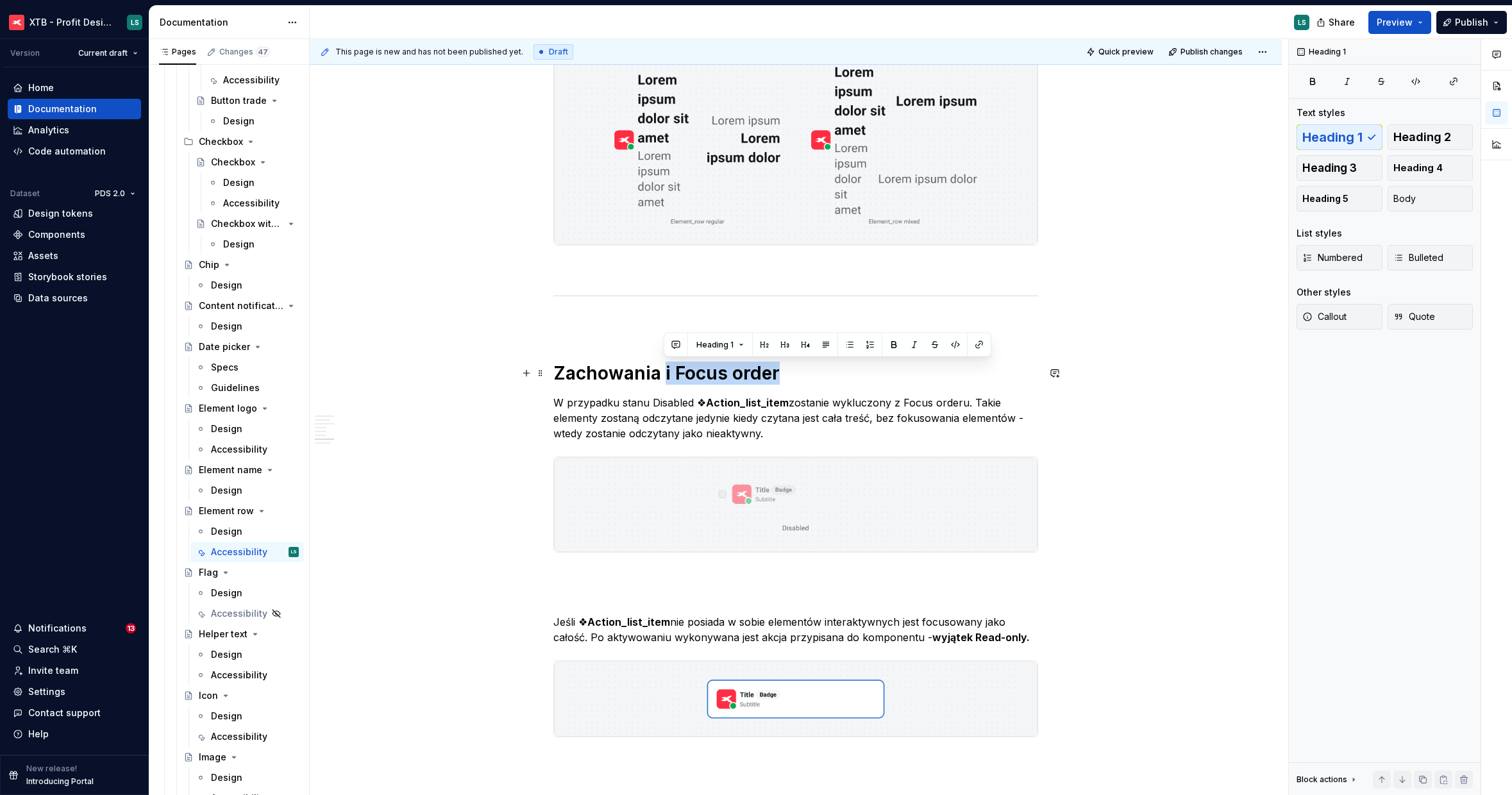
drag, startPoint x: 810, startPoint y: 373, endPoint x: 663, endPoint y: 383, distance: 147.3
click at [662, 382] on h1 "Zachowania i Focus order" at bounding box center [795, 373] width 484 height 23
click at [595, 423] on p "W przypadku stanu Disabled ❖ Action_list_item zostanie wykluczony z Focus order…" at bounding box center [795, 418] width 484 height 47
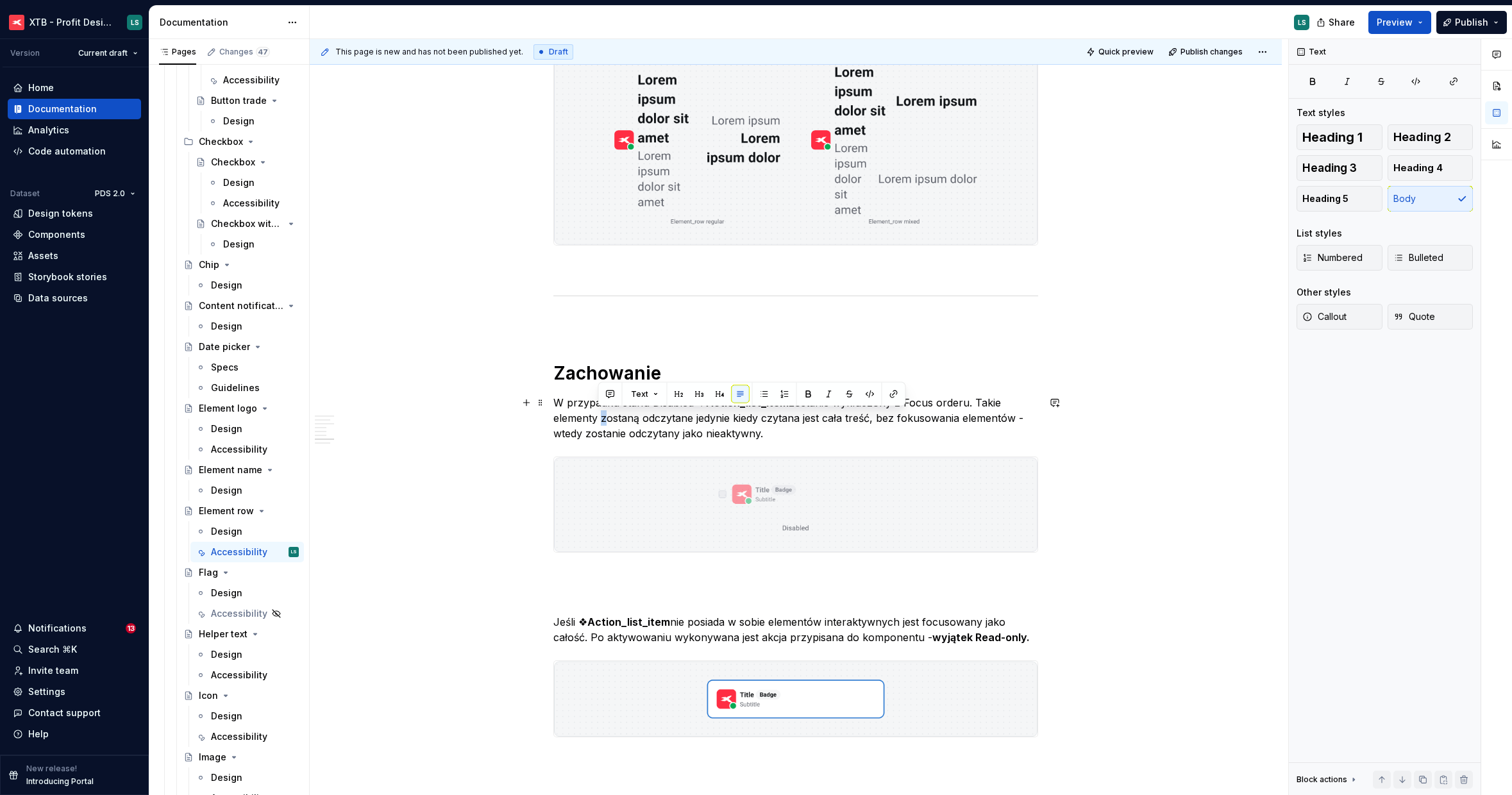
click at [595, 423] on p "W przypadku stanu Disabled ❖ Action_list_item zostanie wykluczony z Focus order…" at bounding box center [795, 418] width 484 height 47
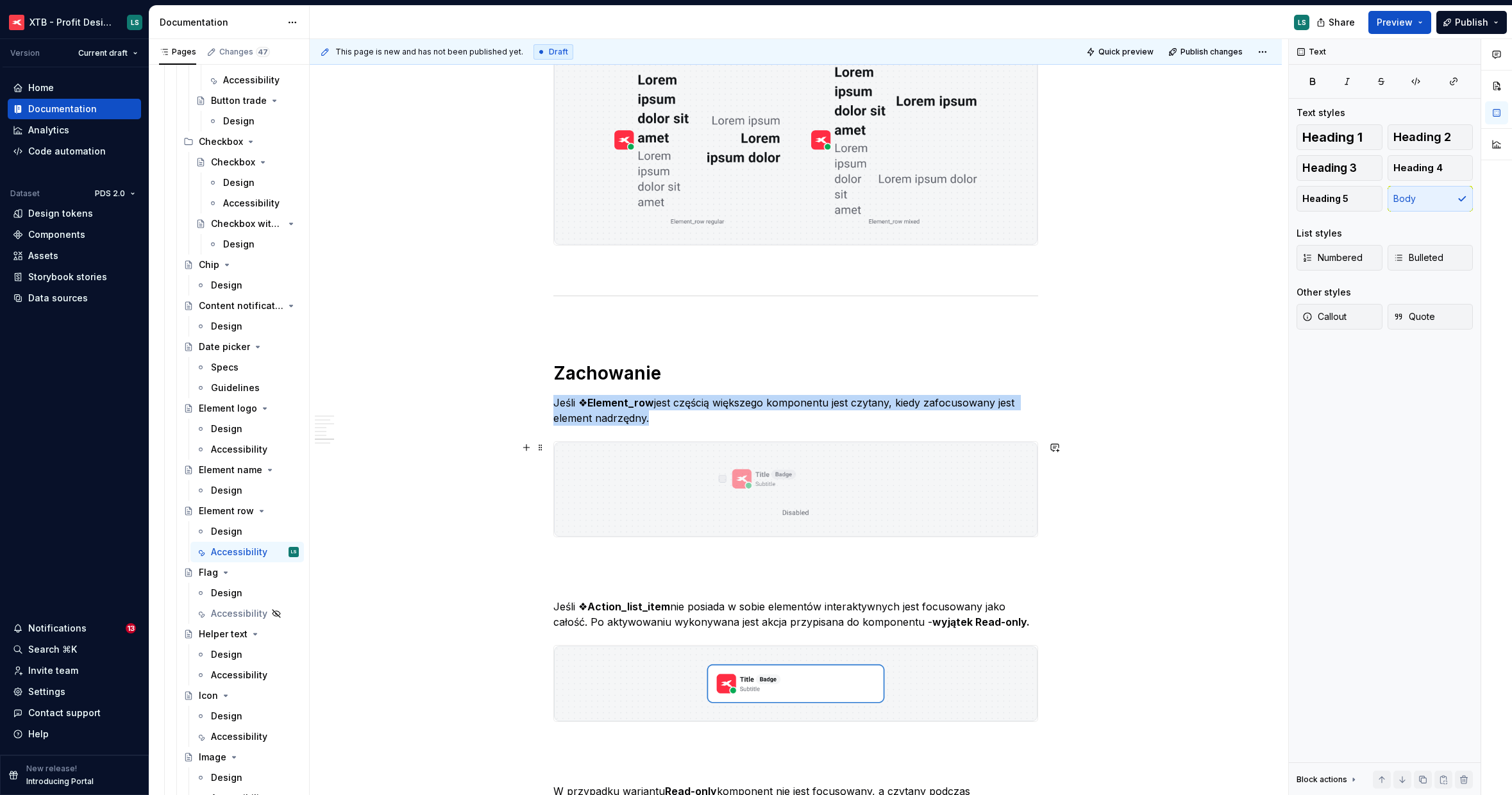
click at [730, 496] on img "To enrich screen reader interactions, please activate Accessibility in Grammarl…" at bounding box center [796, 489] width 483 height 95
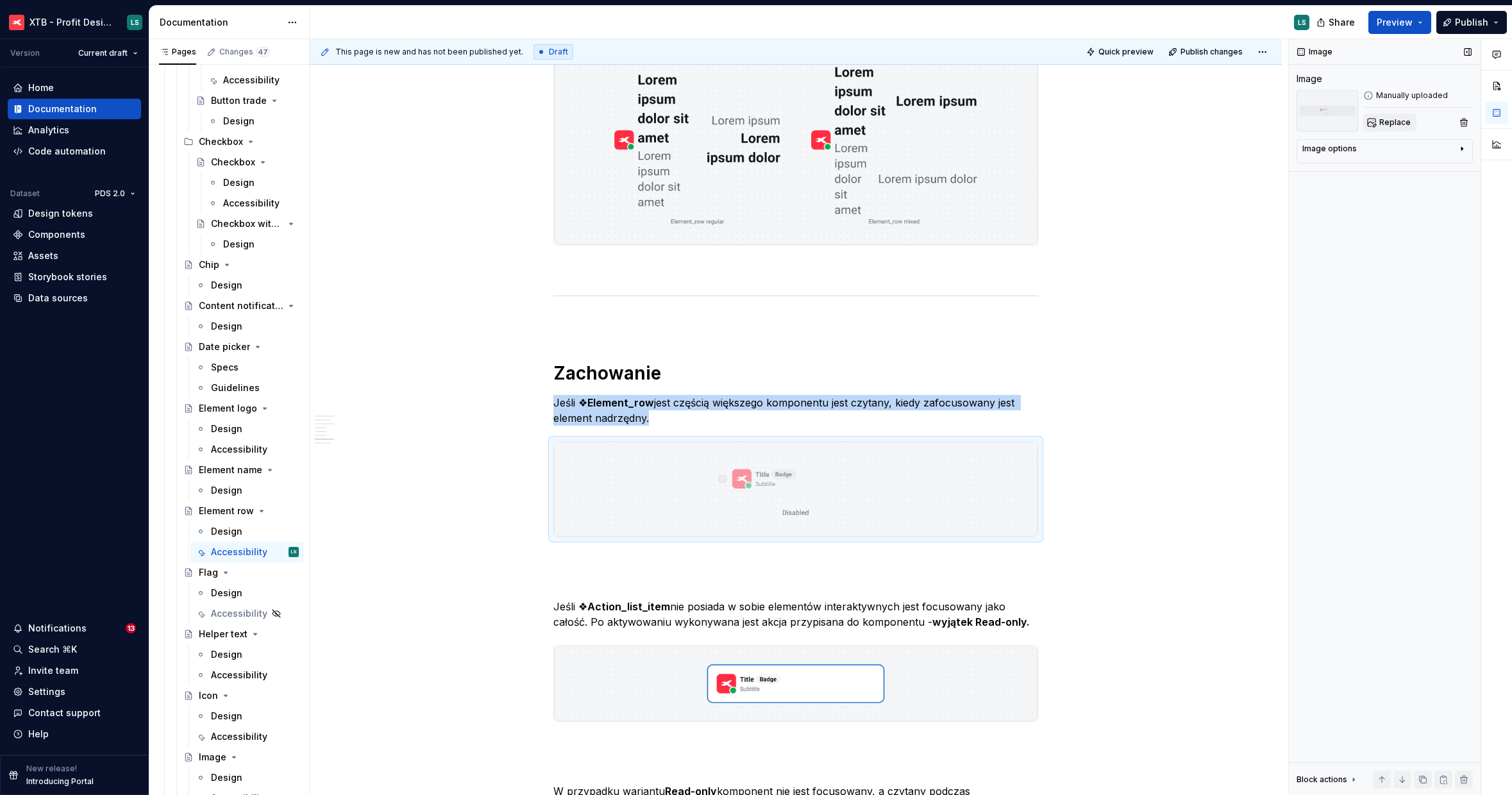
click at [1411, 125] on button "Replace" at bounding box center [1389, 123] width 53 height 18
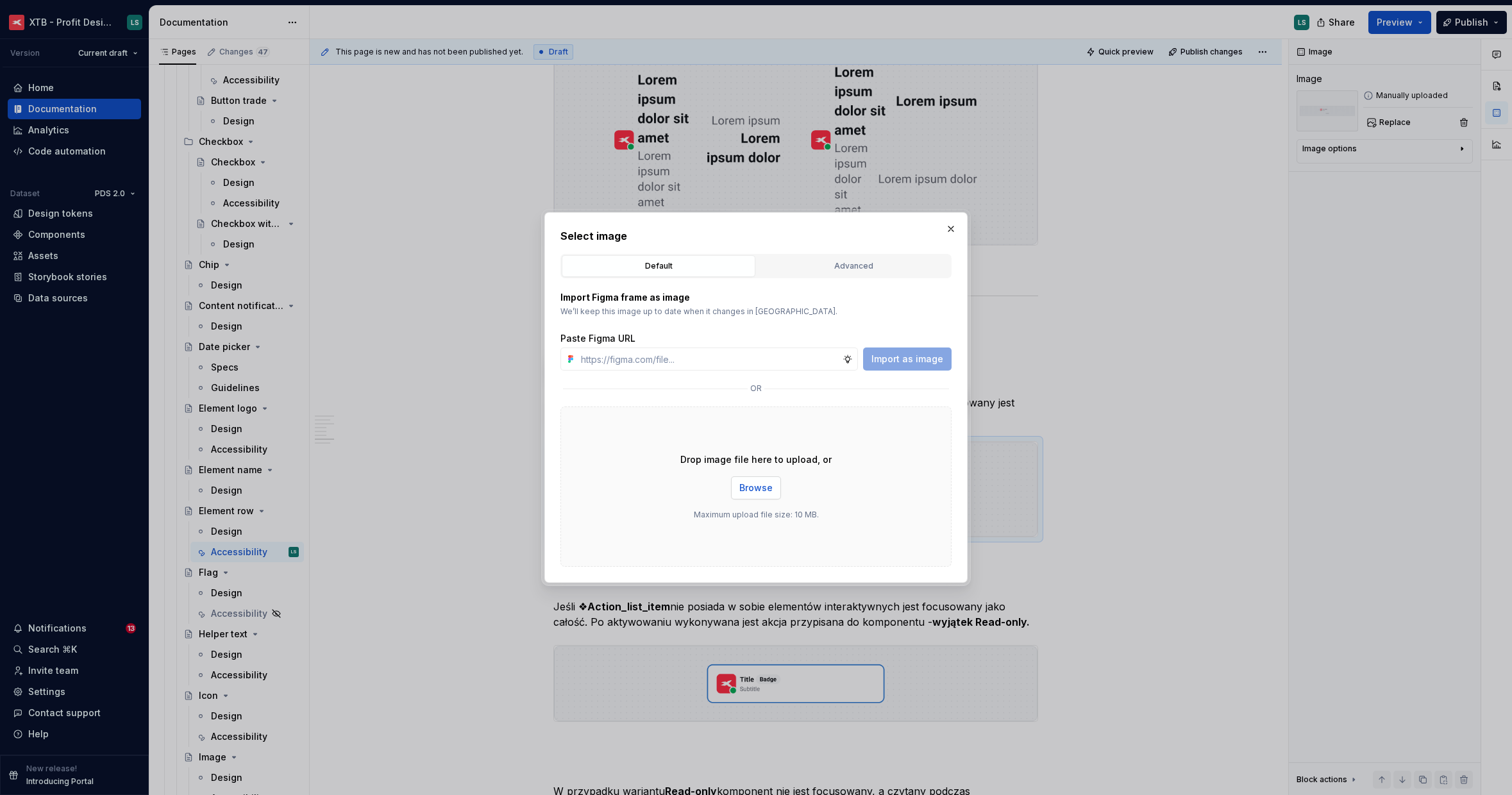
click at [767, 478] on button "Browse" at bounding box center [756, 488] width 50 height 23
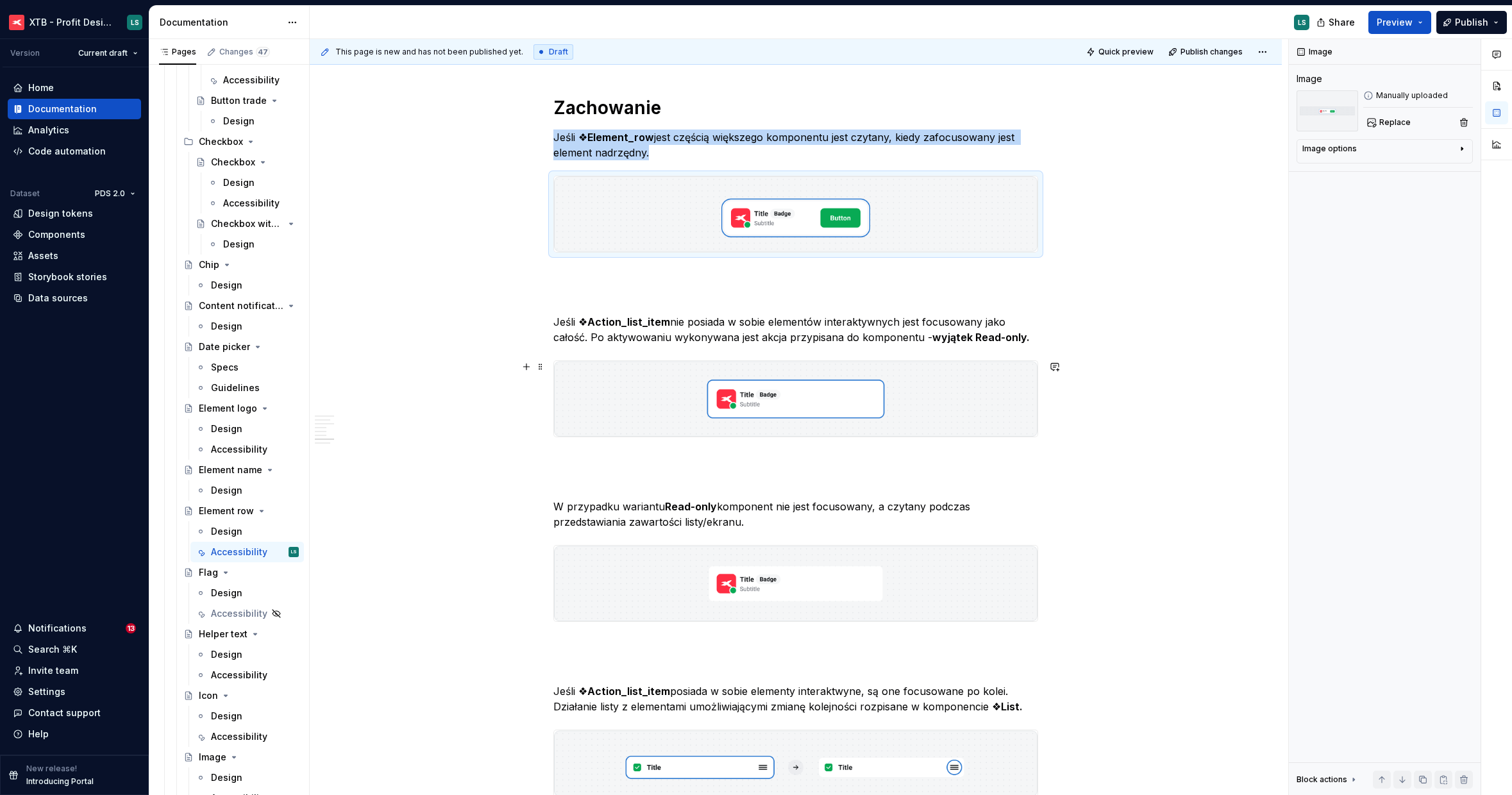
scroll to position [0, 0]
click at [637, 285] on div "Ogólne Screenreader Sekcja określa nam jakie informacje, powinien przekazać uży…" at bounding box center [795, 517] width 484 height 3347
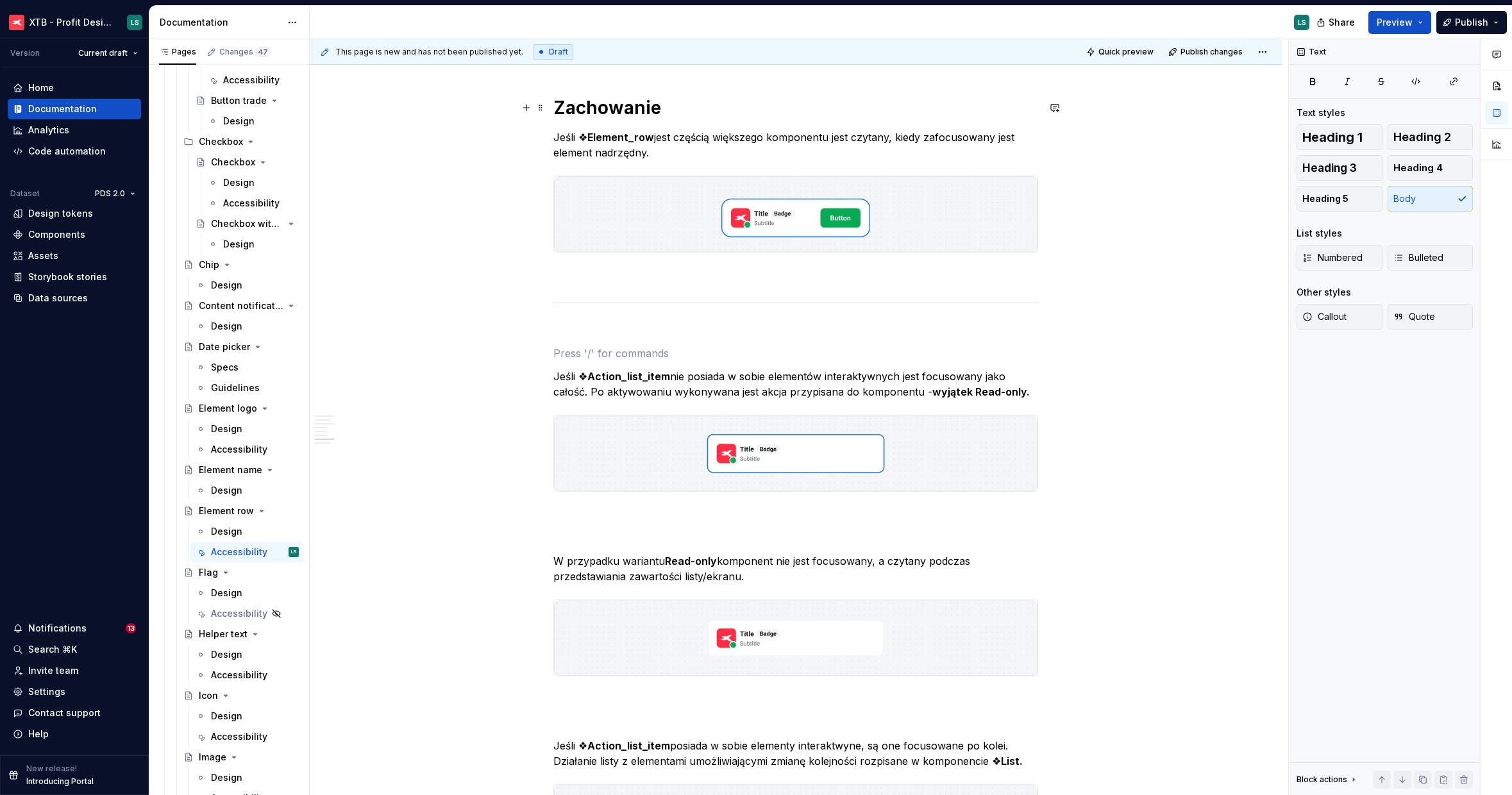
click at [623, 108] on h1 "Zachowanie" at bounding box center [795, 107] width 484 height 23
click at [572, 341] on div "Ogólne Screenreader Sekcja określa nam jakie informacje, powinien przekazać uży…" at bounding box center [795, 543] width 484 height 3401
click at [1361, 137] on span "Heading 1" at bounding box center [1332, 137] width 60 height 13
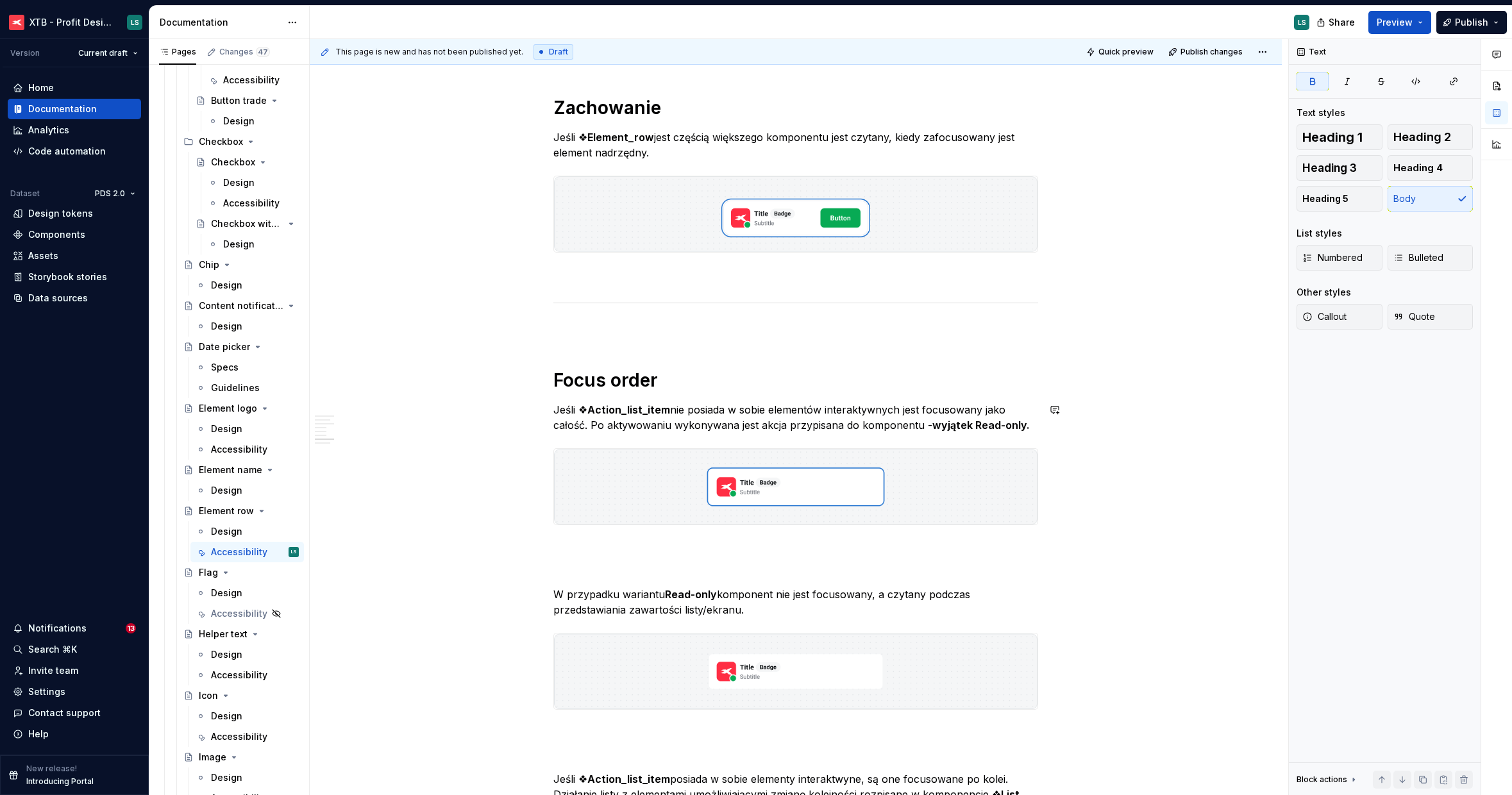
click at [719, 441] on div "Ogólne Screenreader Sekcja określa nam jakie informacje, powinien przekazać uży…" at bounding box center [795, 560] width 484 height 3435
click at [725, 422] on p "Jeśli ❖ Action_list_item nie posiada w sobie elementów interaktywnych jest focu…" at bounding box center [795, 417] width 484 height 30
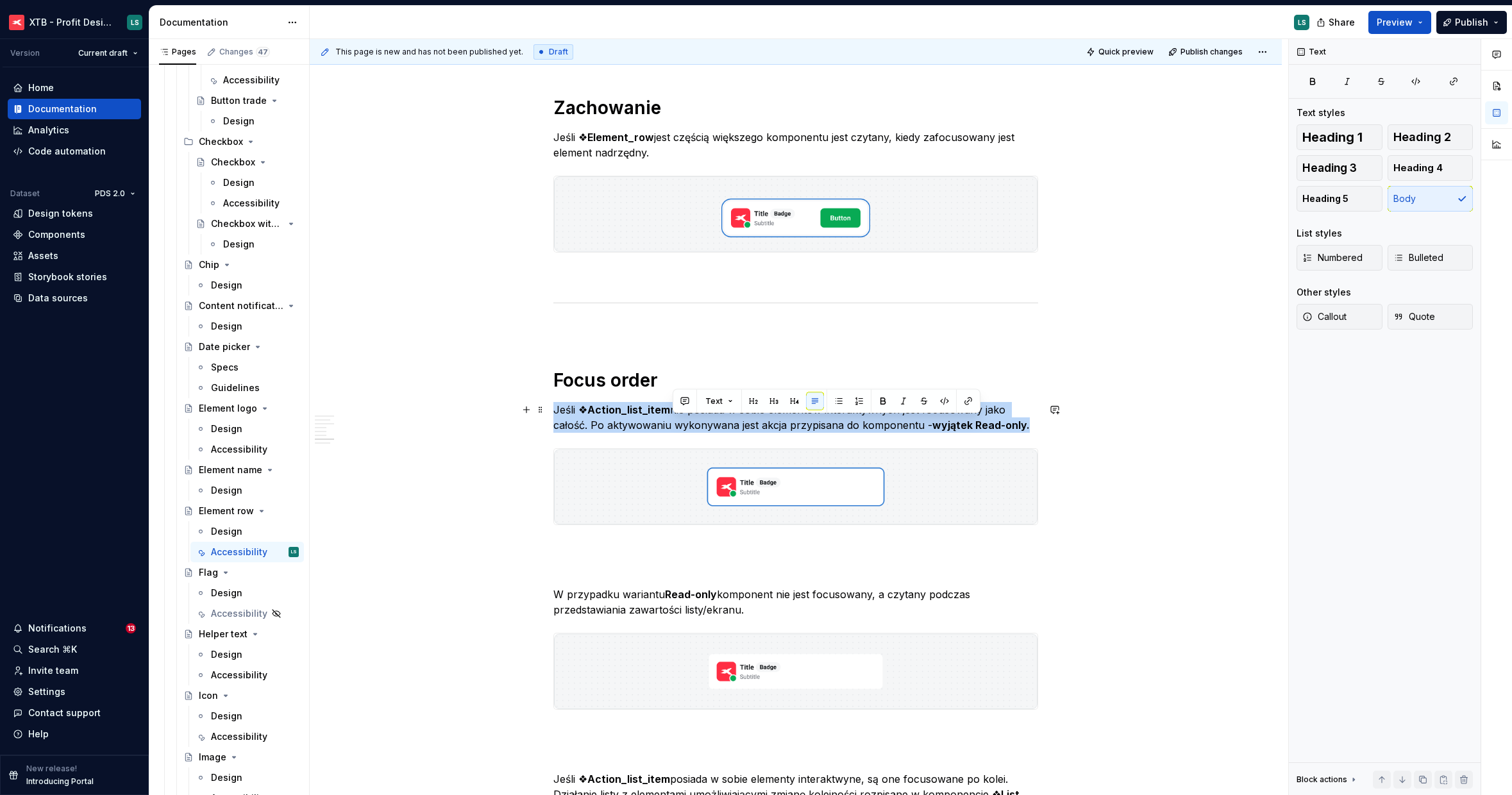
click at [725, 422] on p "Jeśli ❖ Action_list_item nie posiada w sobie elementów interaktywnych jest focu…" at bounding box center [795, 417] width 484 height 30
click at [706, 483] on img "To enrich screen reader interactions, please activate Accessibility in Grammarl…" at bounding box center [796, 486] width 483 height 76
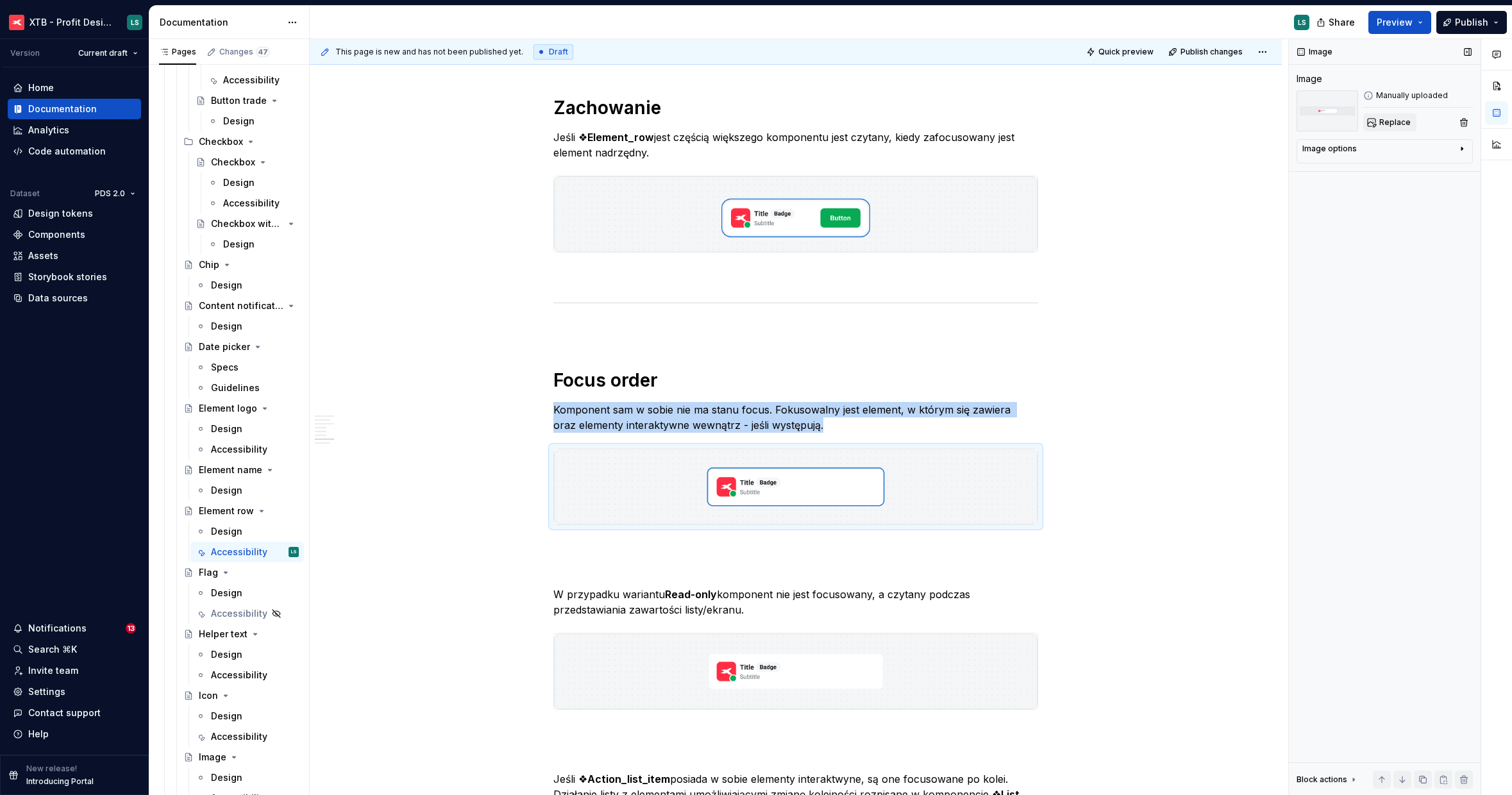
click at [1380, 115] on button "Replace" at bounding box center [1389, 123] width 53 height 18
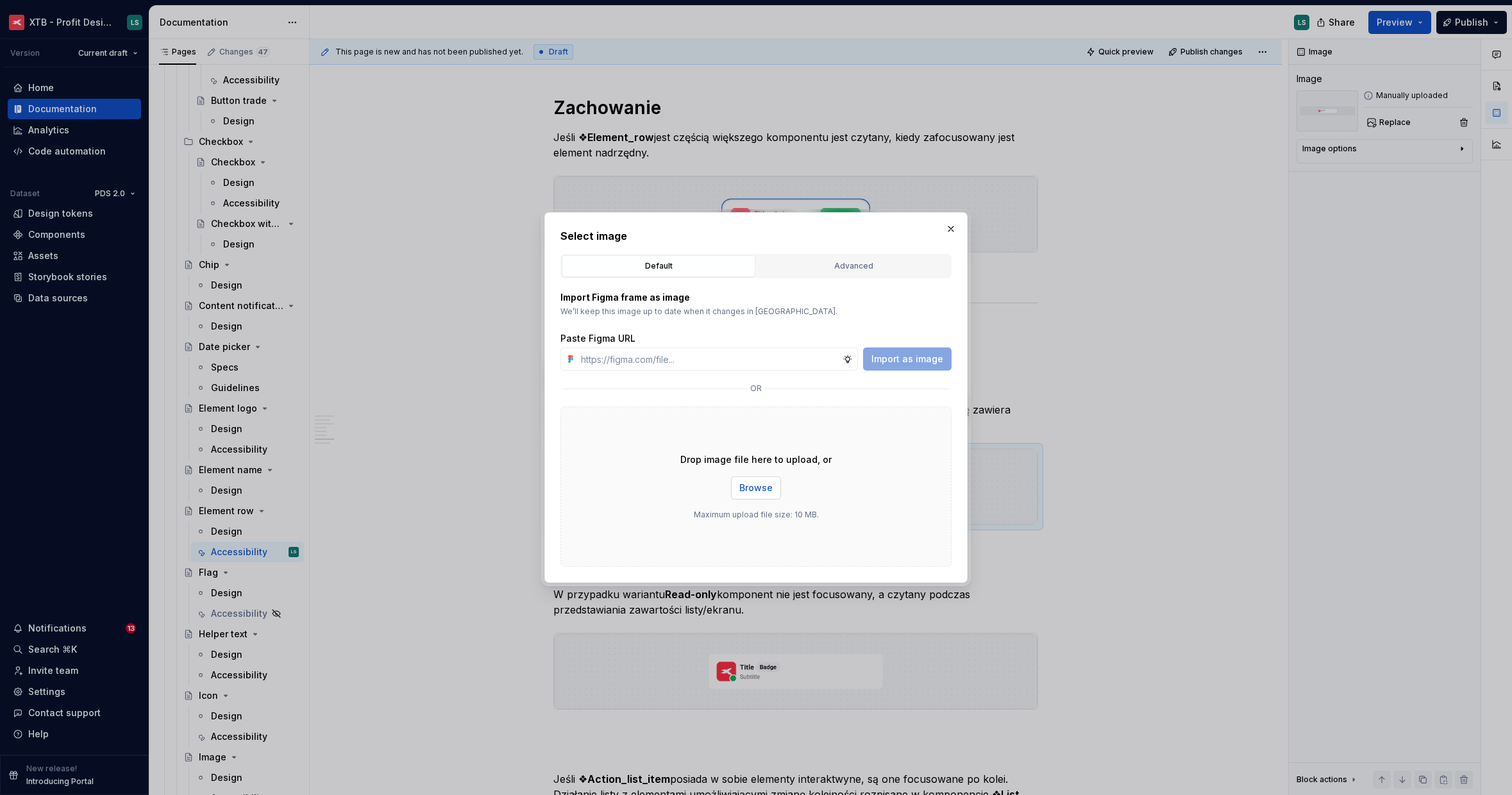
click at [755, 492] on span "Browse" at bounding box center [756, 488] width 33 height 13
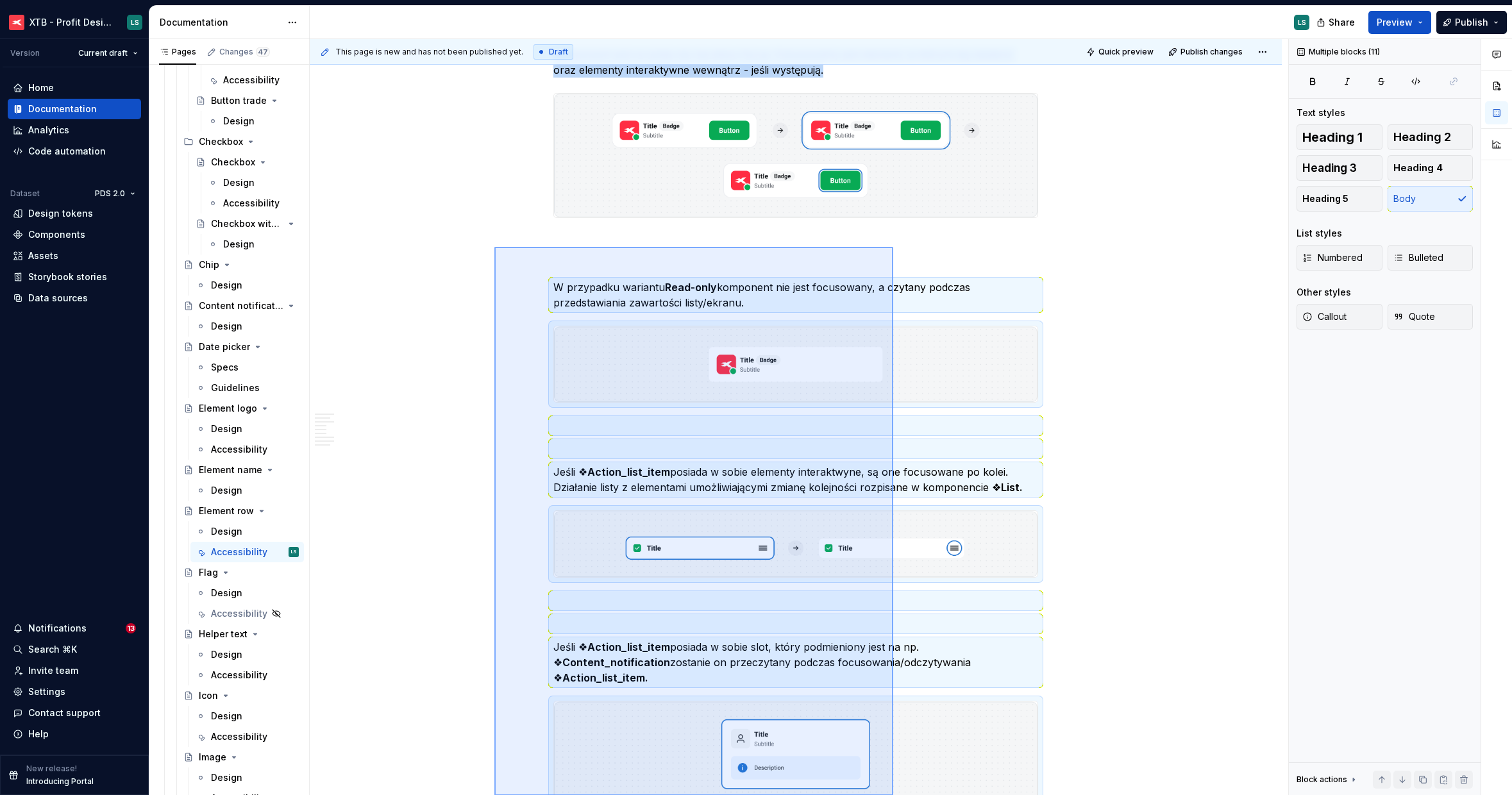
scroll to position [1832, 0]
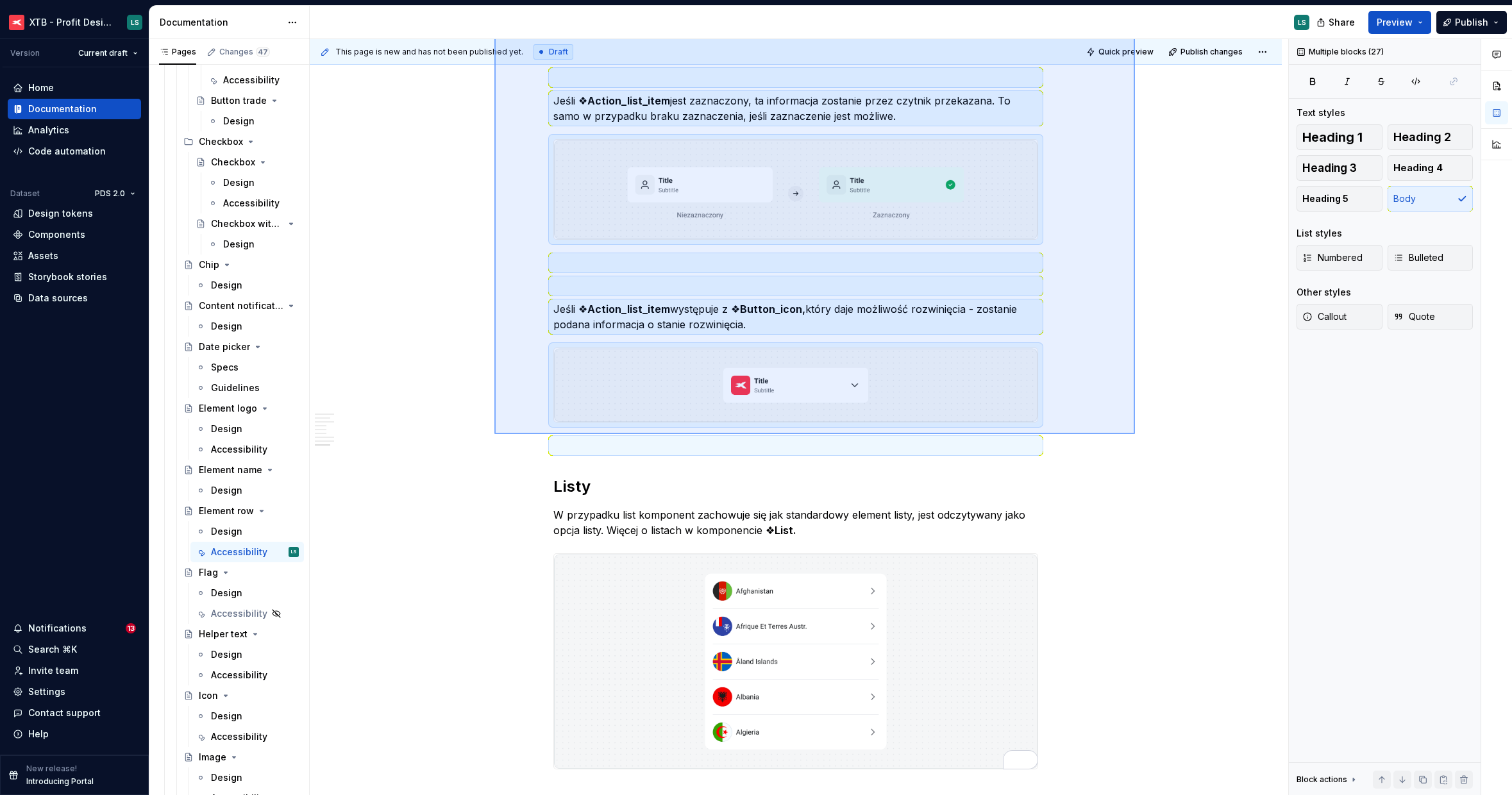
drag, startPoint x: 494, startPoint y: 272, endPoint x: 1135, endPoint y: 434, distance: 661.2
click at [1135, 434] on div "This page is new and has not been published yet. Draft Quick preview Publish ch…" at bounding box center [799, 417] width 978 height 757
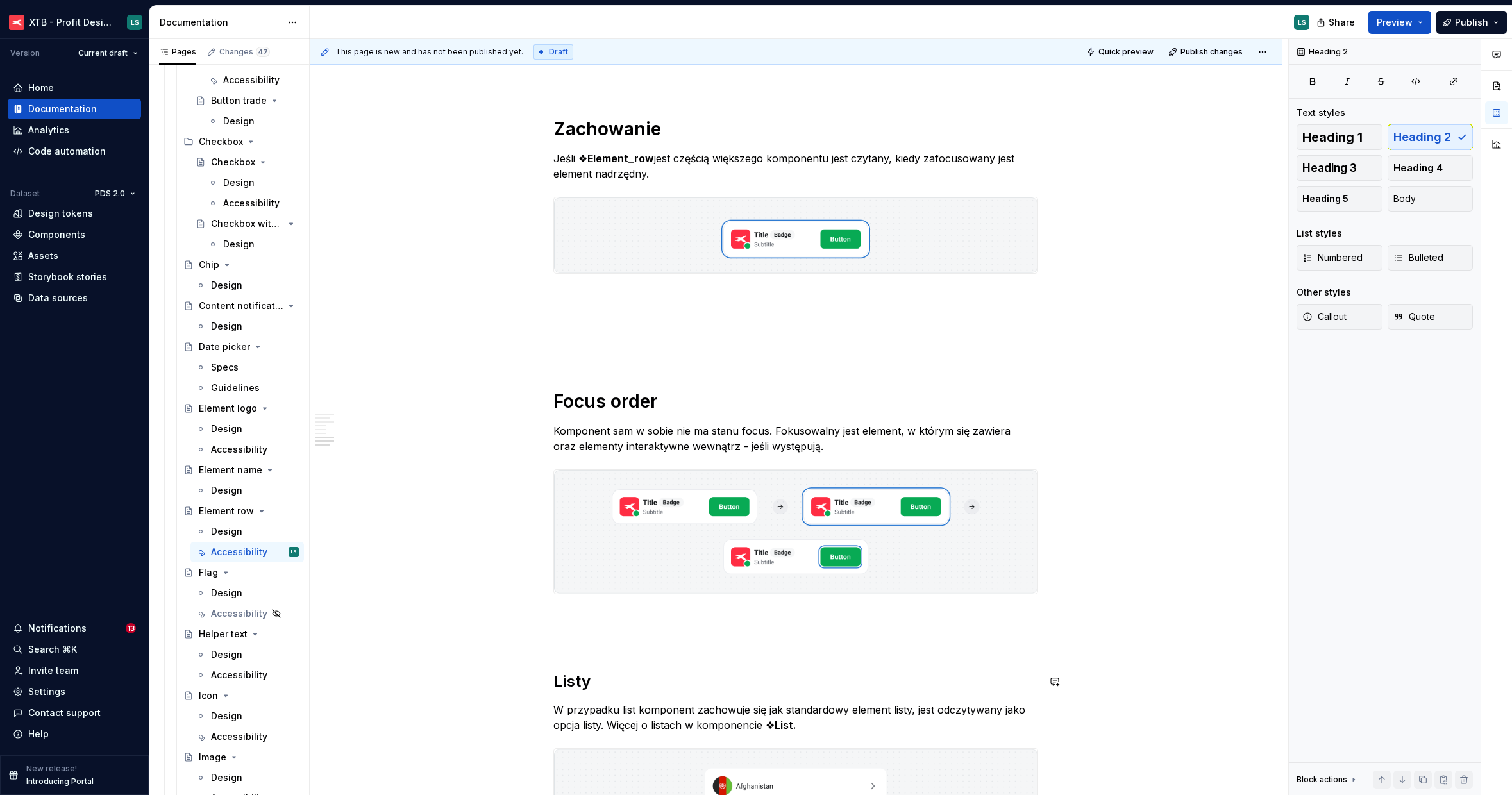
click at [596, 634] on p "To enrich screen reader interactions, please activate Accessibility in Grammarl…" at bounding box center [795, 640] width 484 height 15
click at [632, 695] on div "A section divider" at bounding box center [625, 697] width 64 height 10
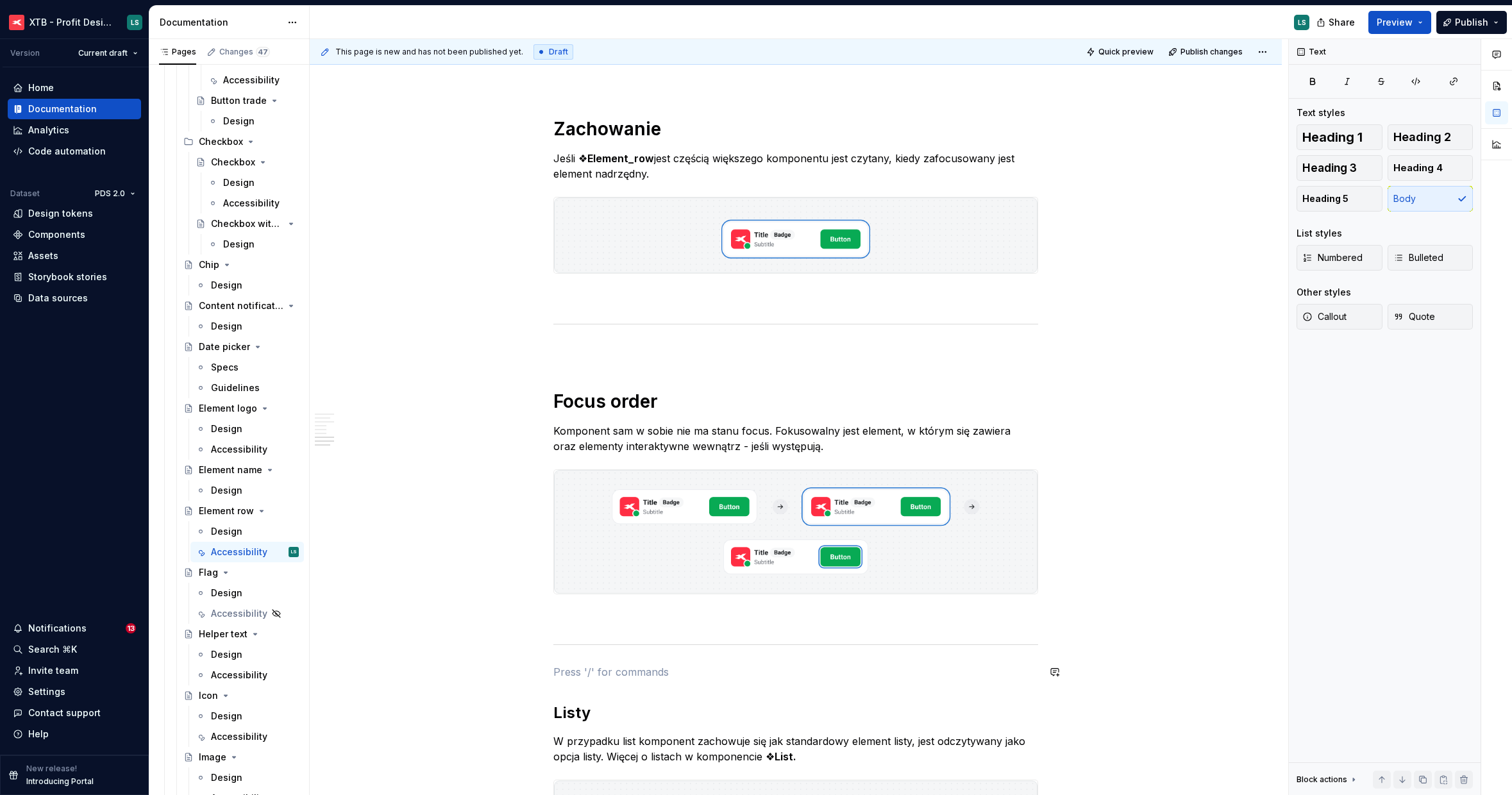
click at [571, 715] on h2 "Listy" at bounding box center [795, 713] width 484 height 21
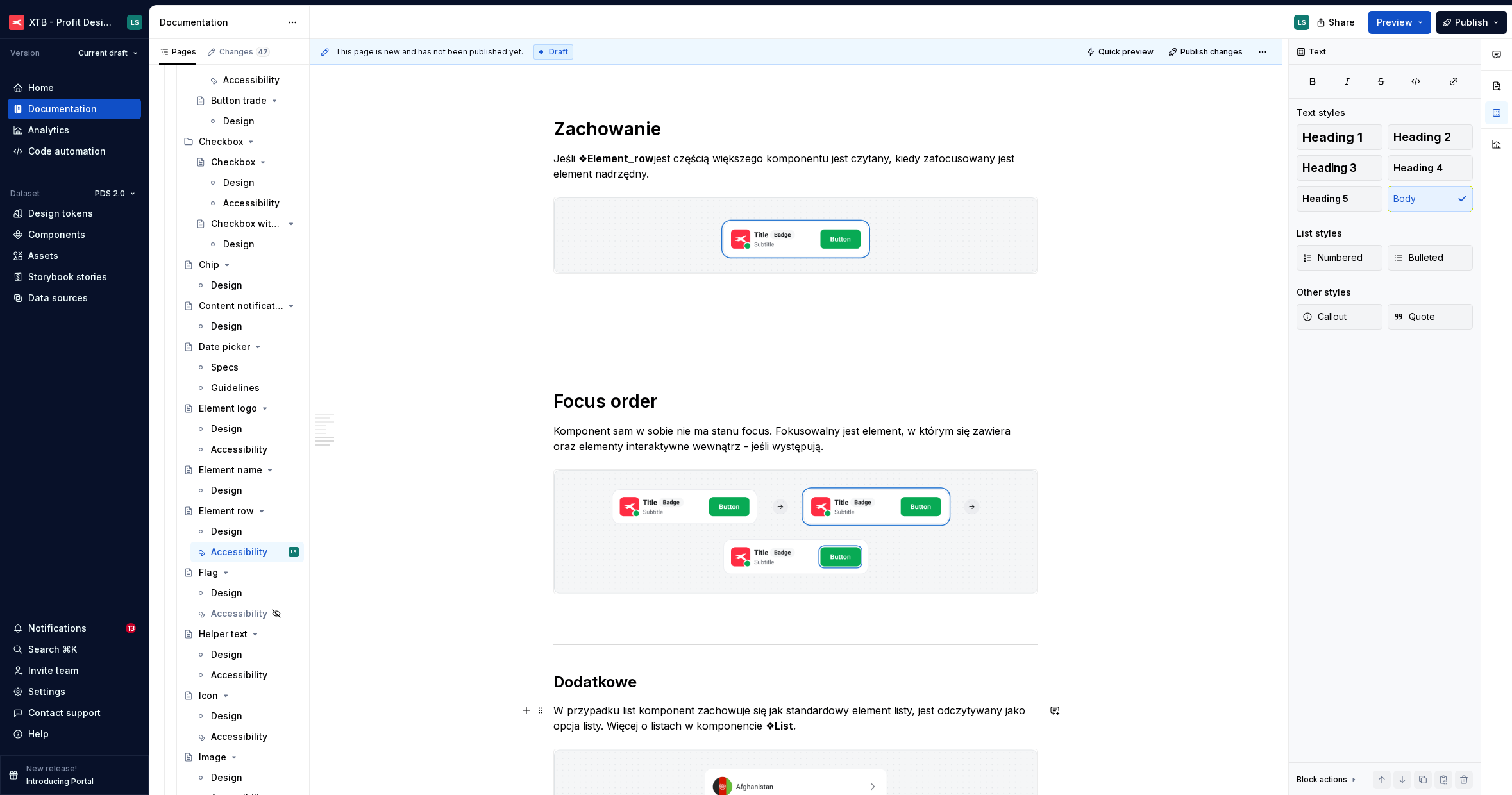
click at [620, 722] on p "W przypadku list komponent zachowuje się jak standardowy element listy, jest od…" at bounding box center [795, 718] width 484 height 30
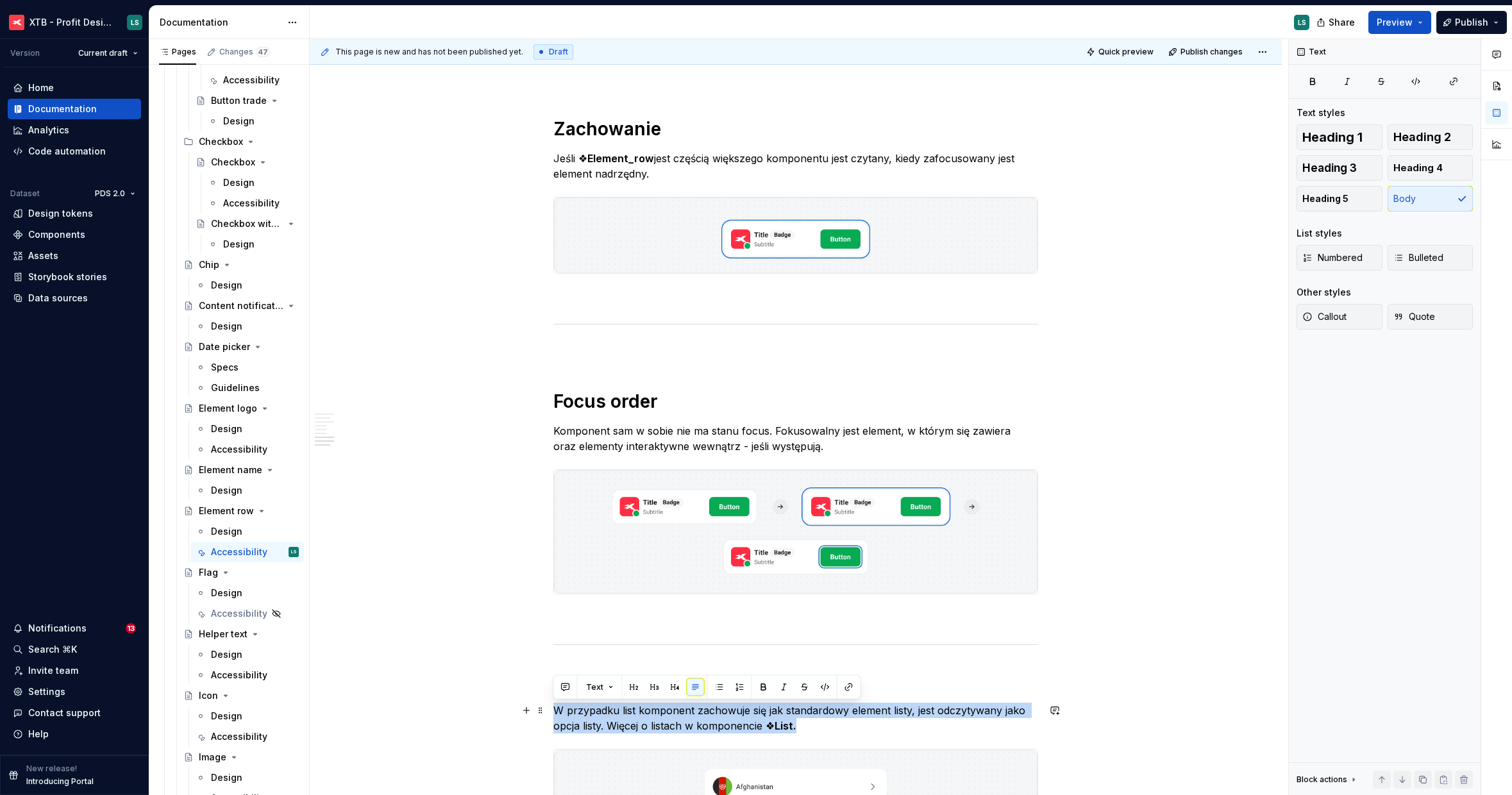
click at [620, 722] on p "W przypadku list komponent zachowuje się jak standardowy element listy, jest od…" at bounding box center [795, 718] width 484 height 30
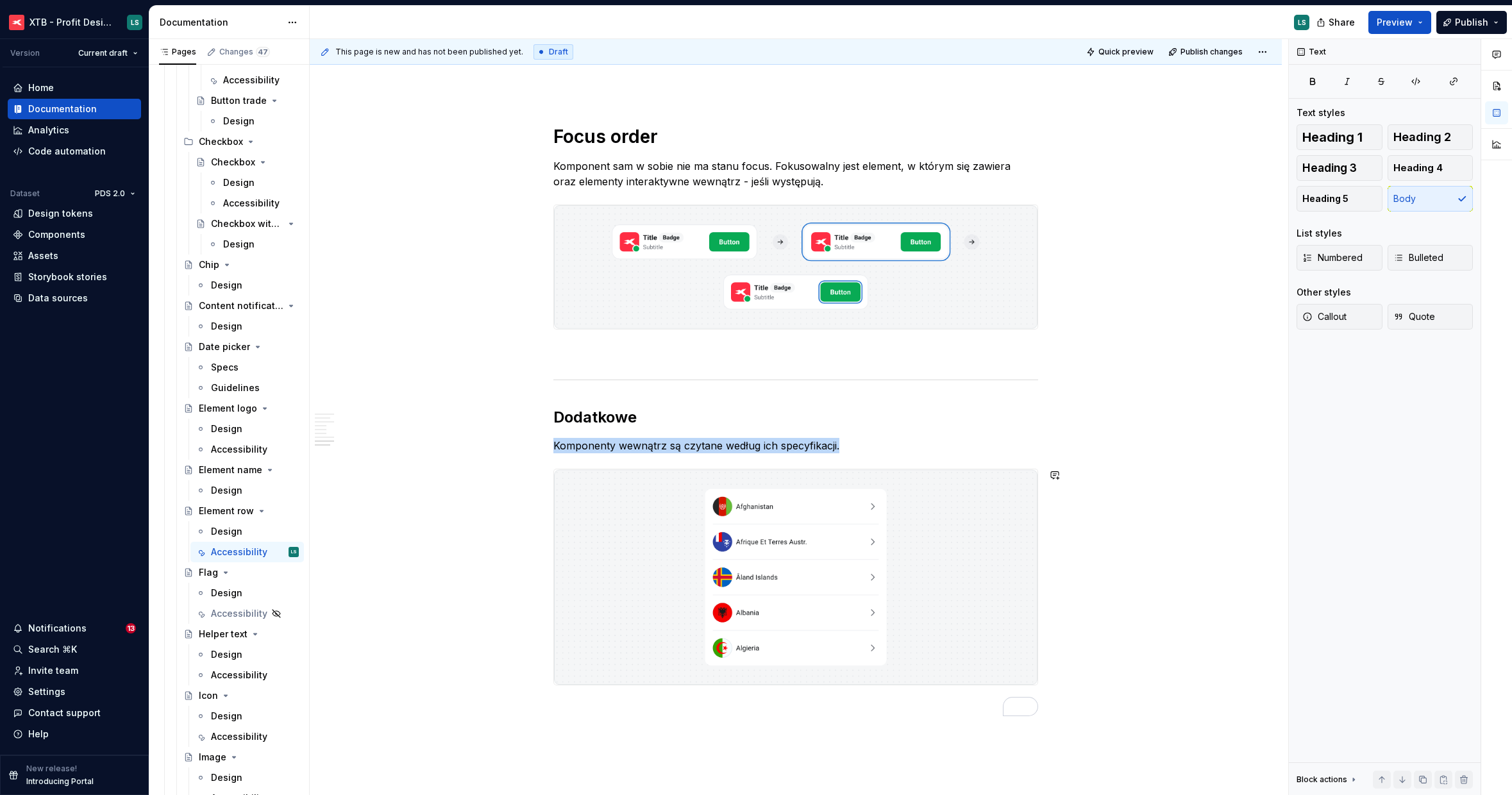
click at [786, 597] on img "To enrich screen reader interactions, please activate Accessibility in Grammarl…" at bounding box center [796, 577] width 483 height 215
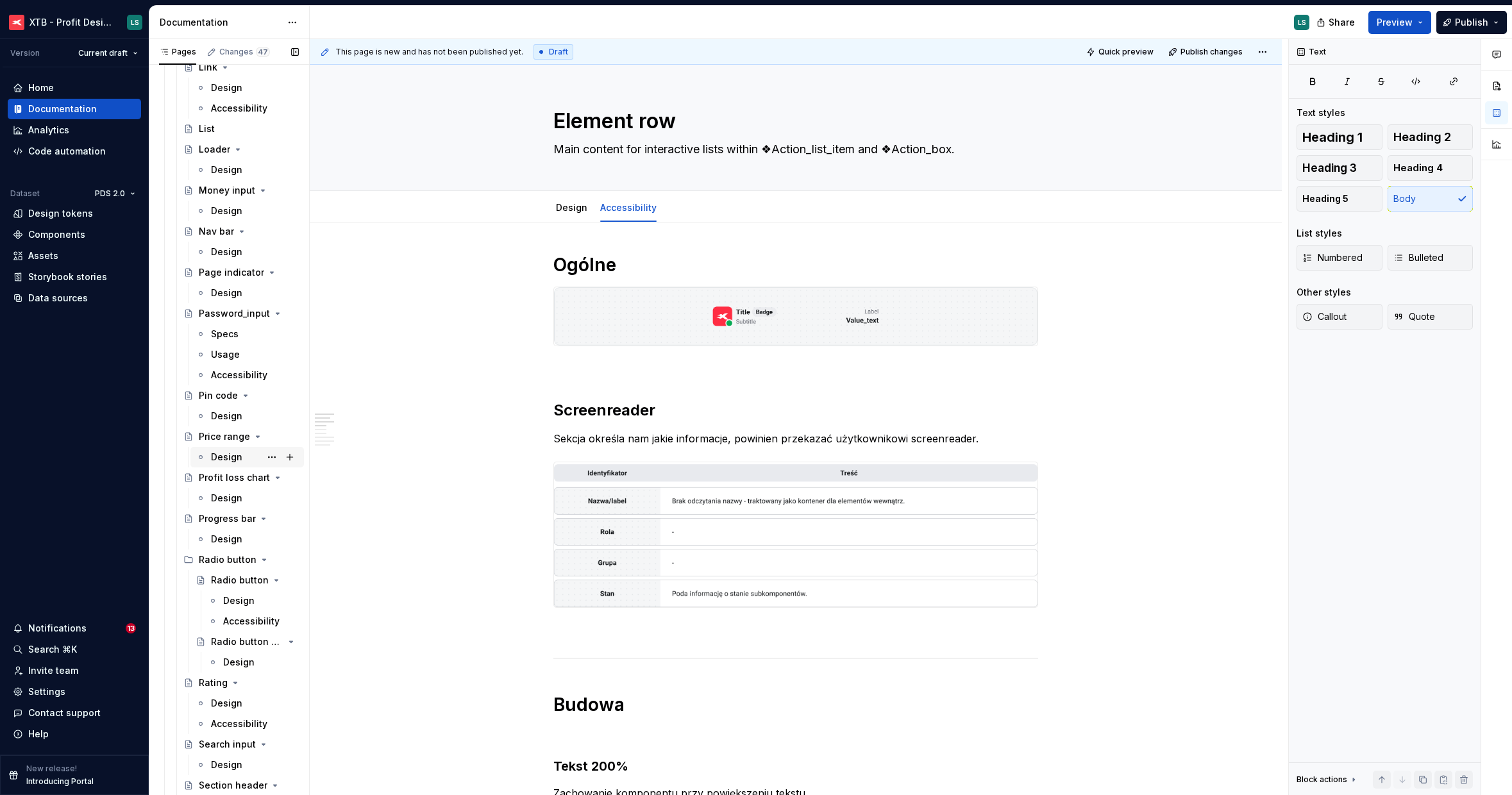
scroll to position [2484, 0]
click at [222, 447] on div "Design" at bounding box center [226, 450] width 31 height 13
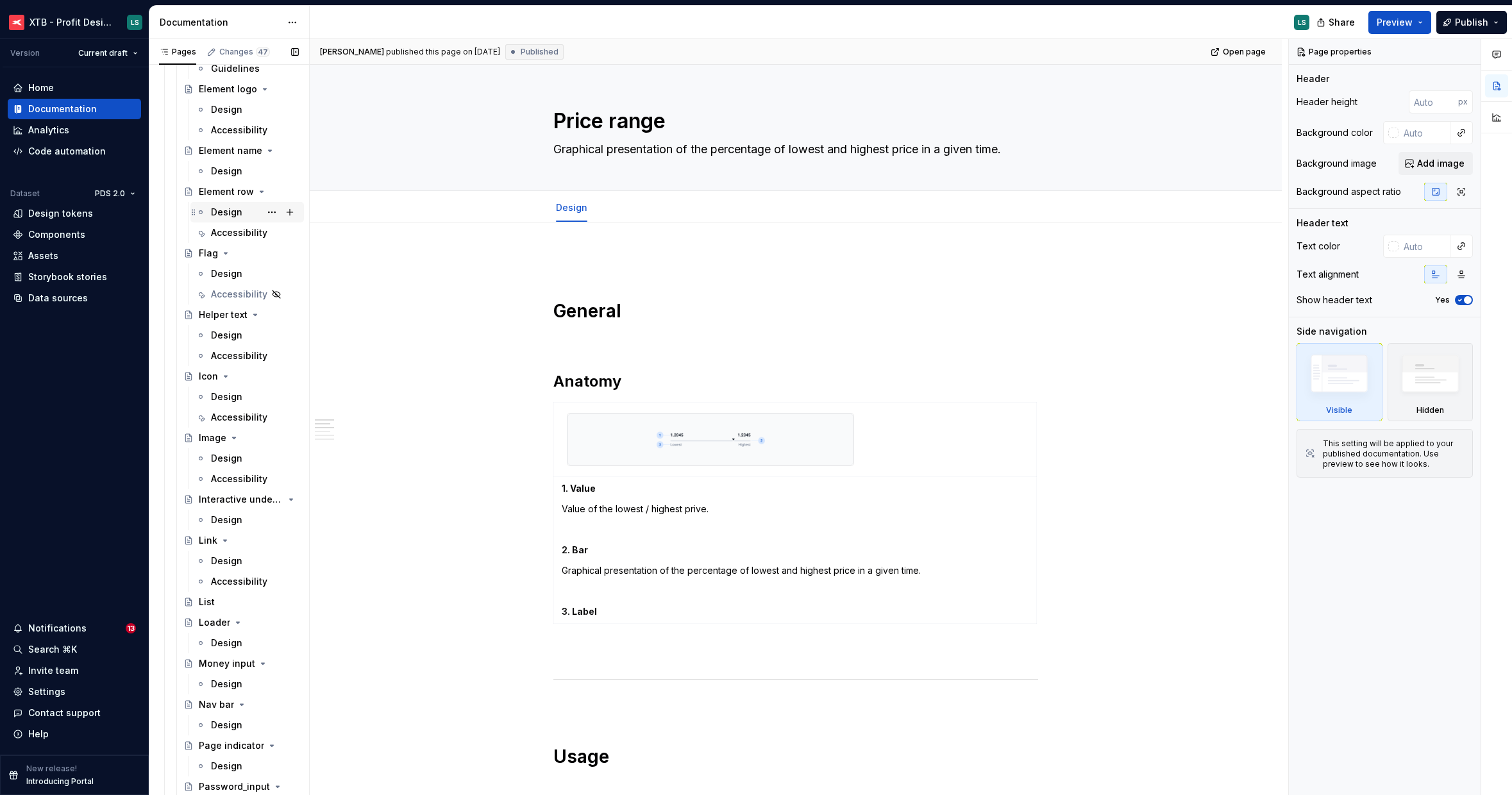
scroll to position [1951, 0]
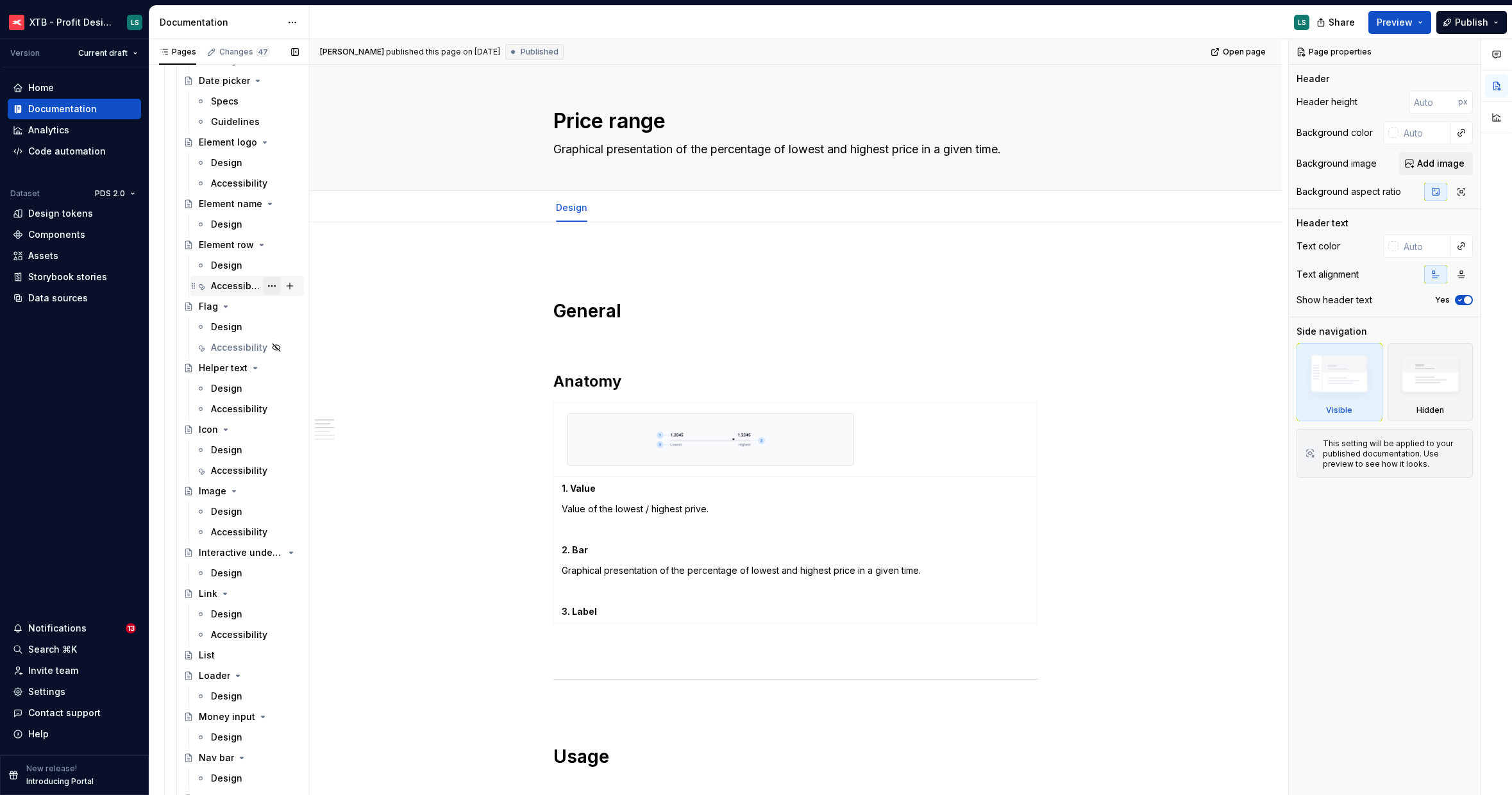
click at [266, 284] on button "Page tree" at bounding box center [272, 286] width 18 height 18
click at [272, 333] on icon at bounding box center [269, 329] width 10 height 10
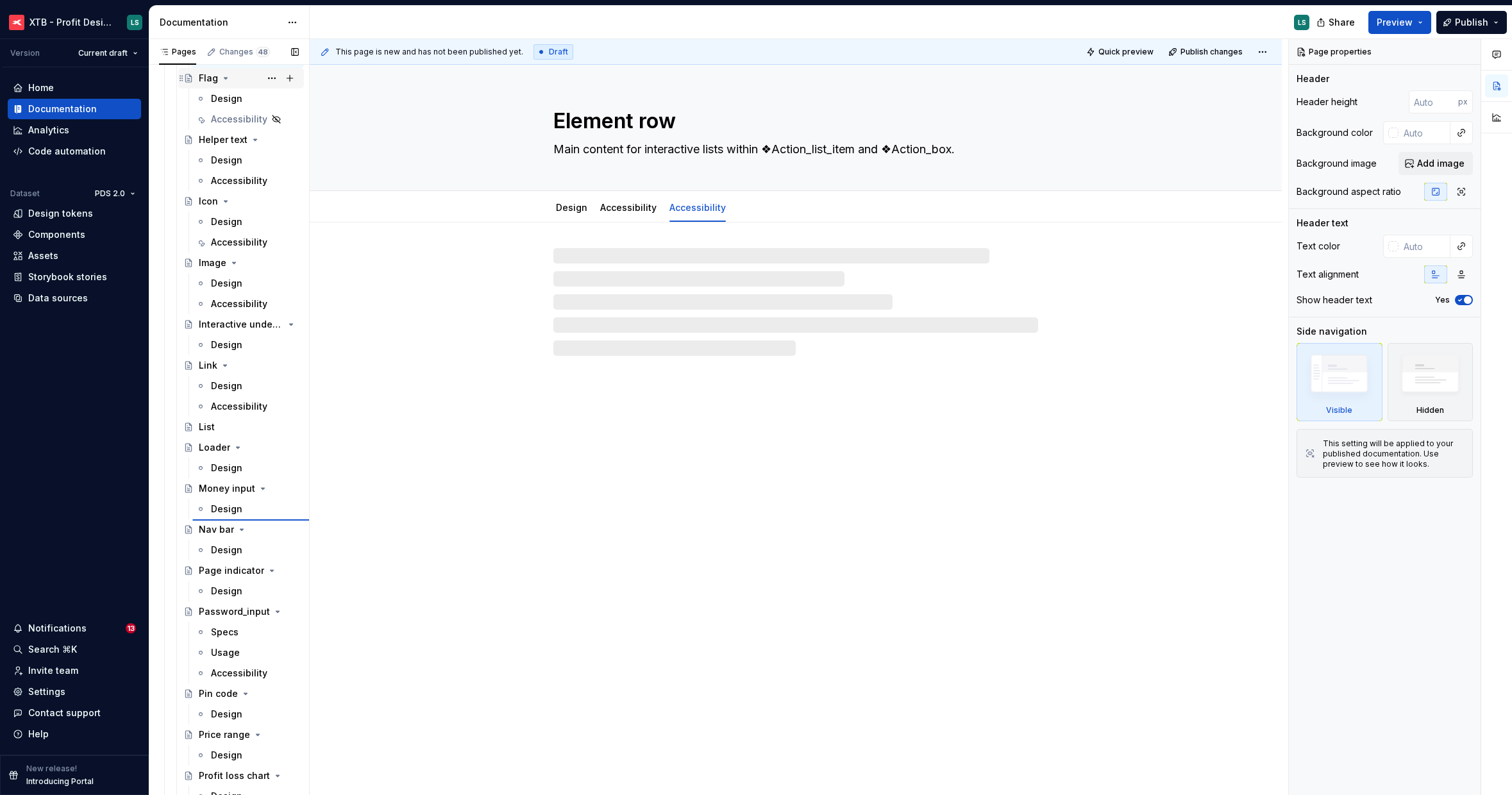
scroll to position [2443, 0]
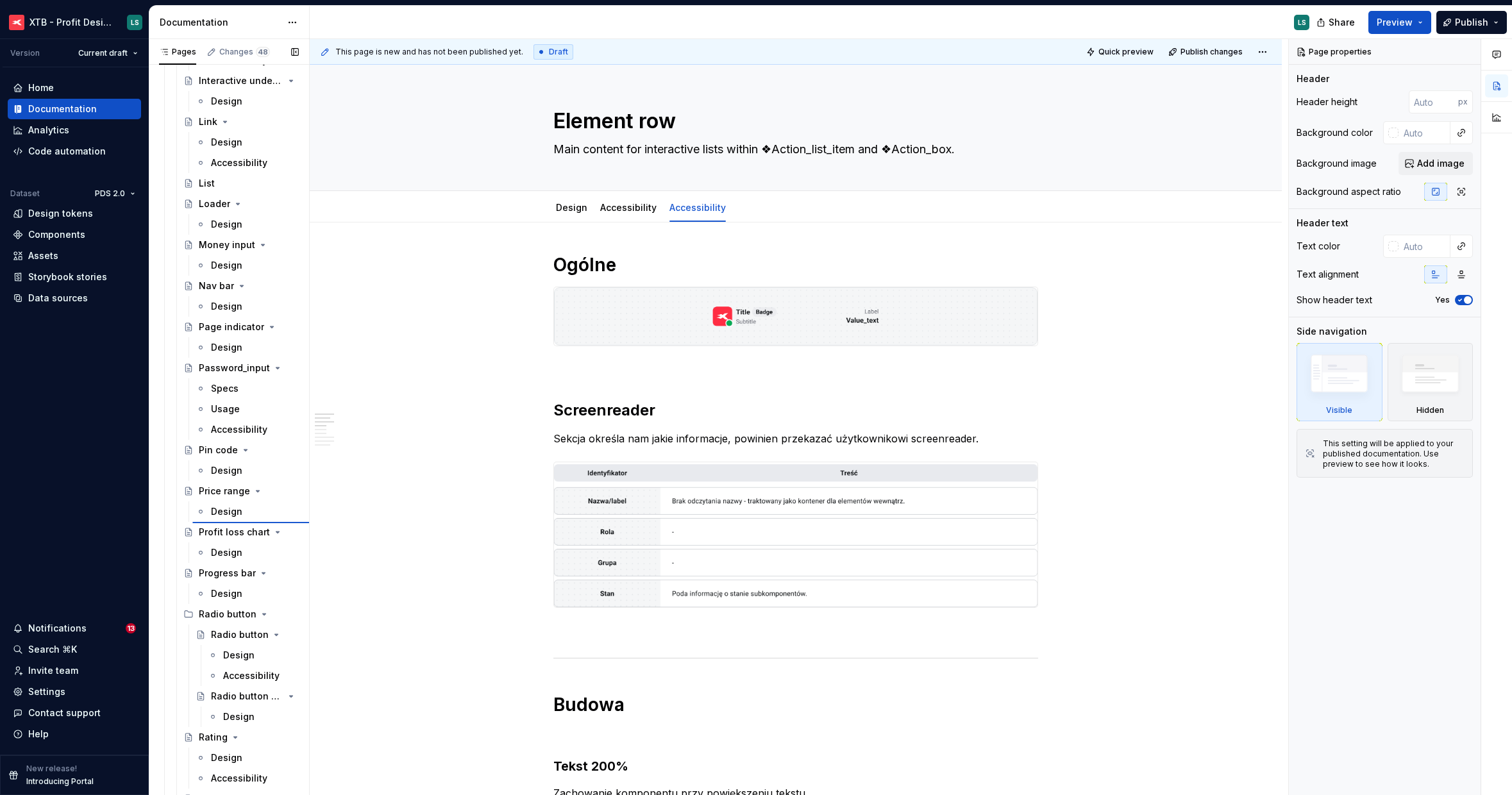
type textarea "*"
type textarea "Price range"
type textarea "Graphical presentation of the percentage of lowest and highest price in a given…"
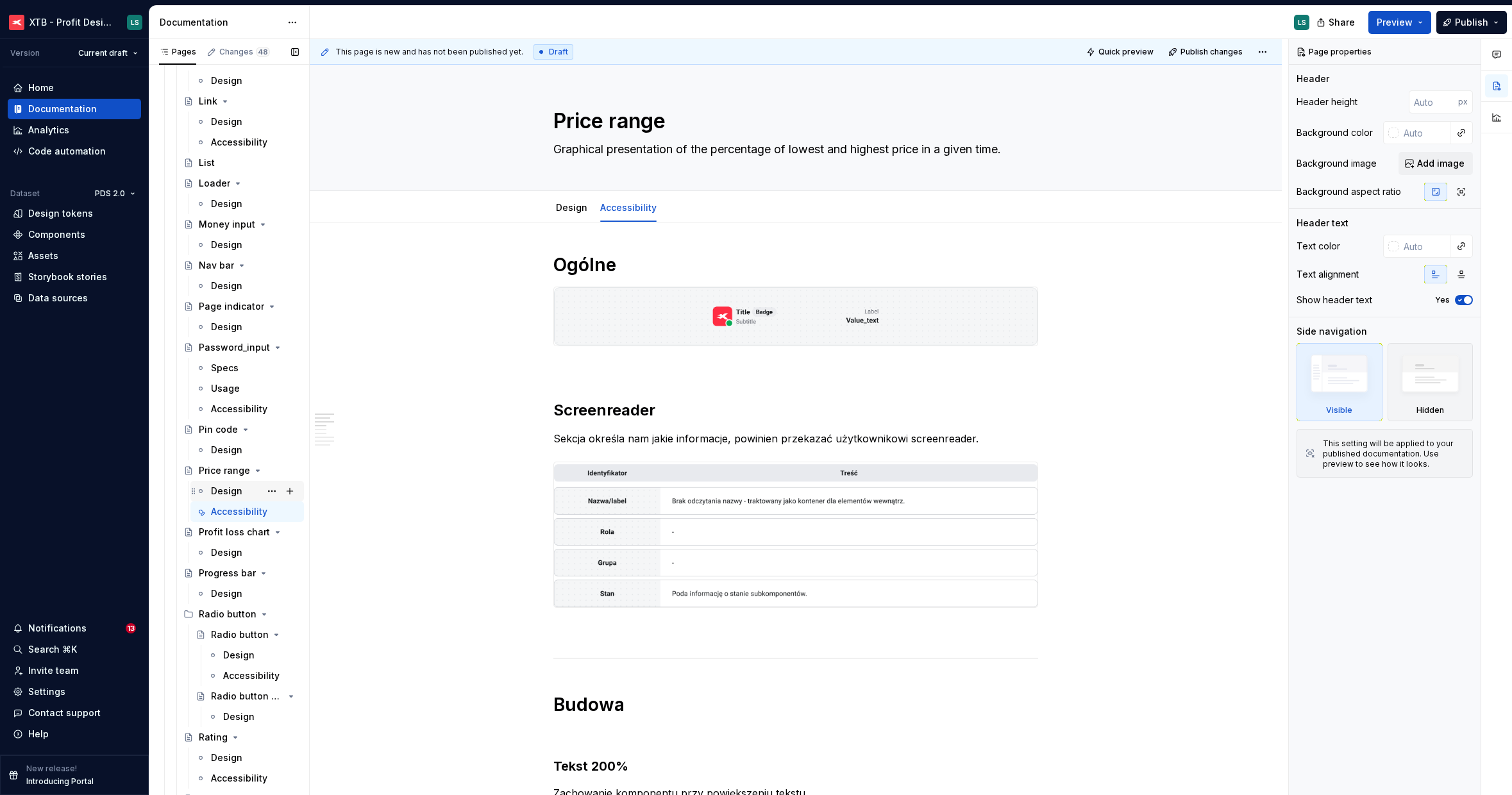
scroll to position [2423, 0]
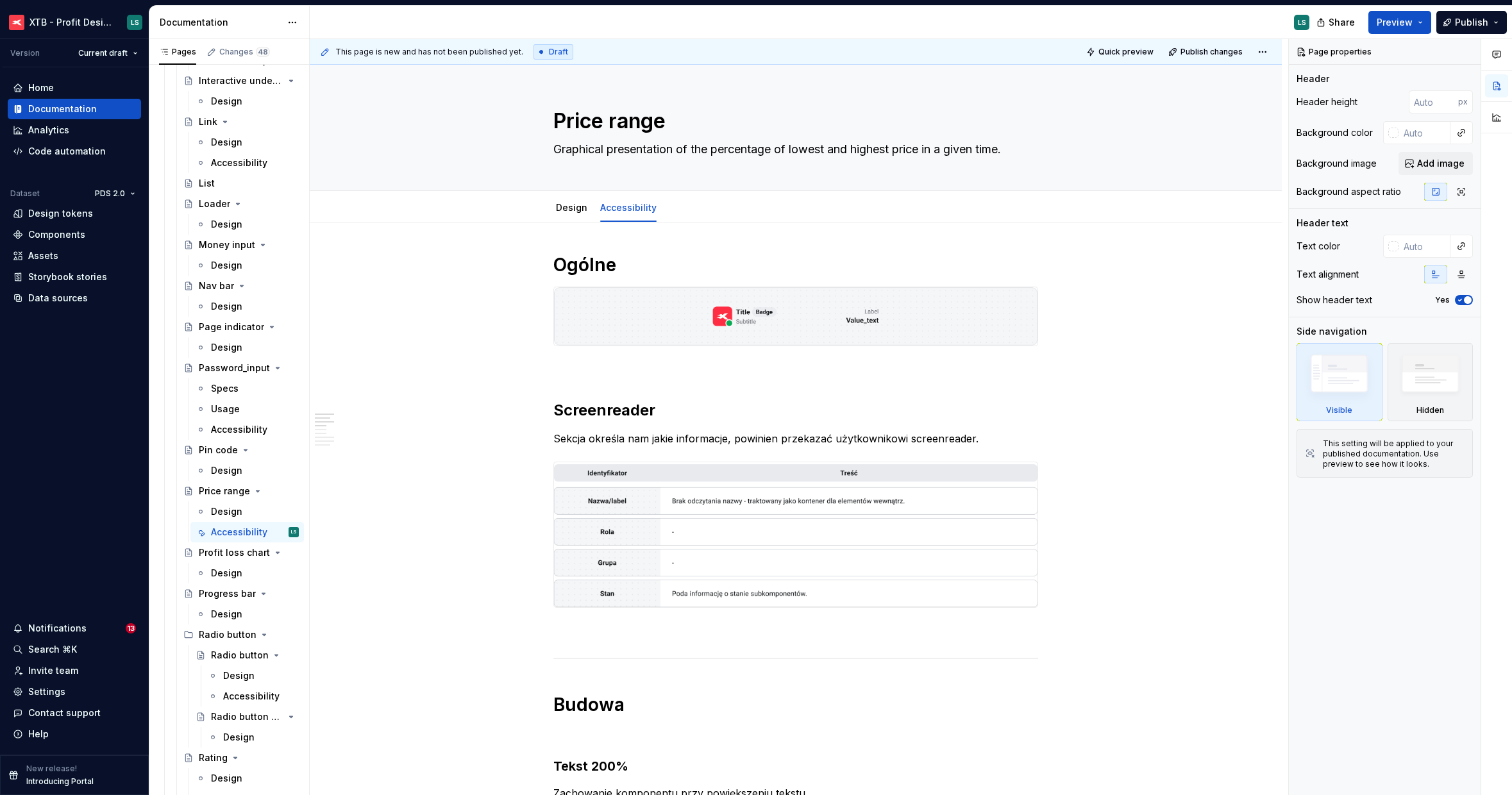
click at [799, 307] on img at bounding box center [796, 316] width 483 height 58
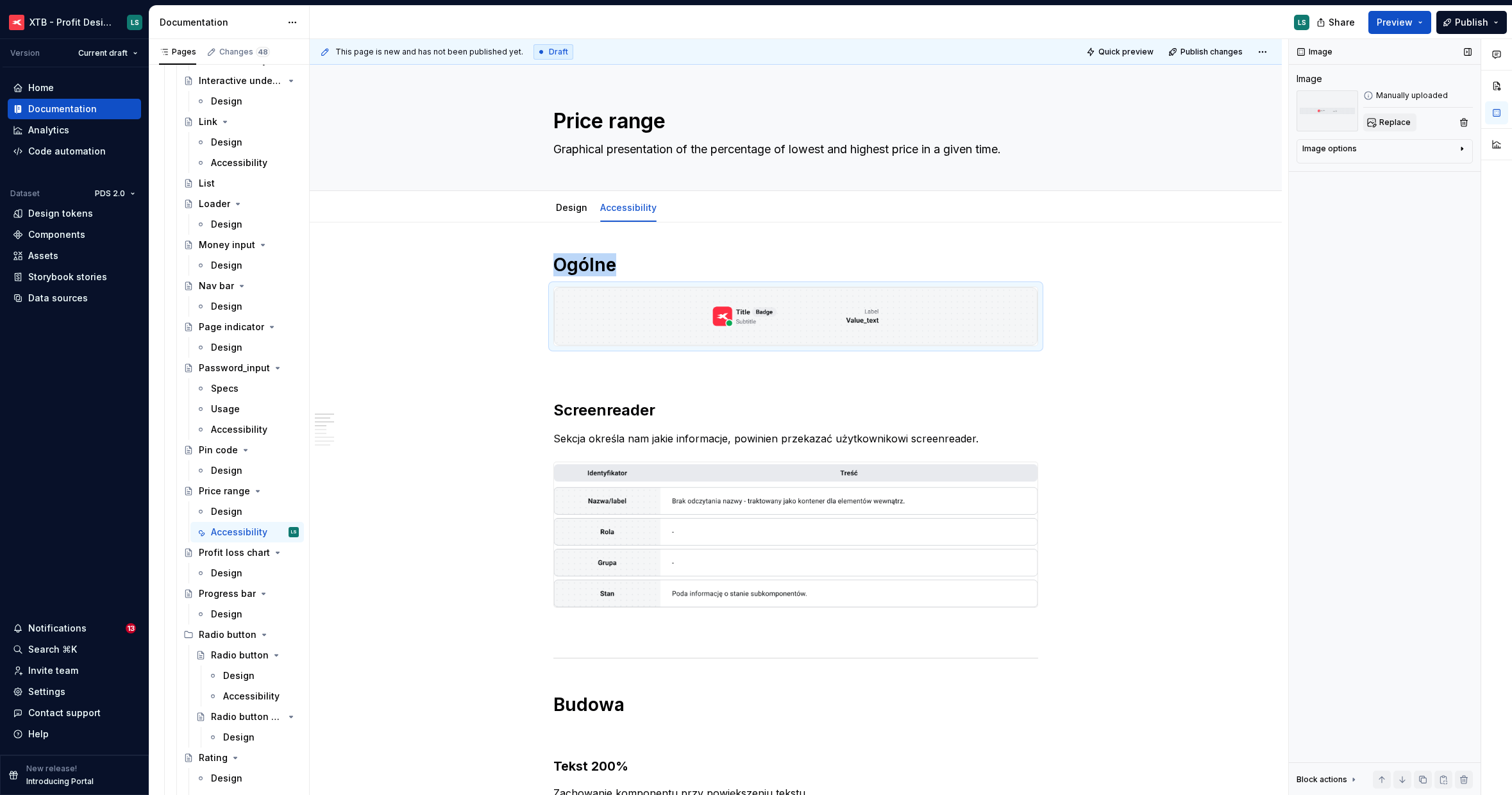
click at [1399, 115] on button "Replace" at bounding box center [1389, 123] width 53 height 18
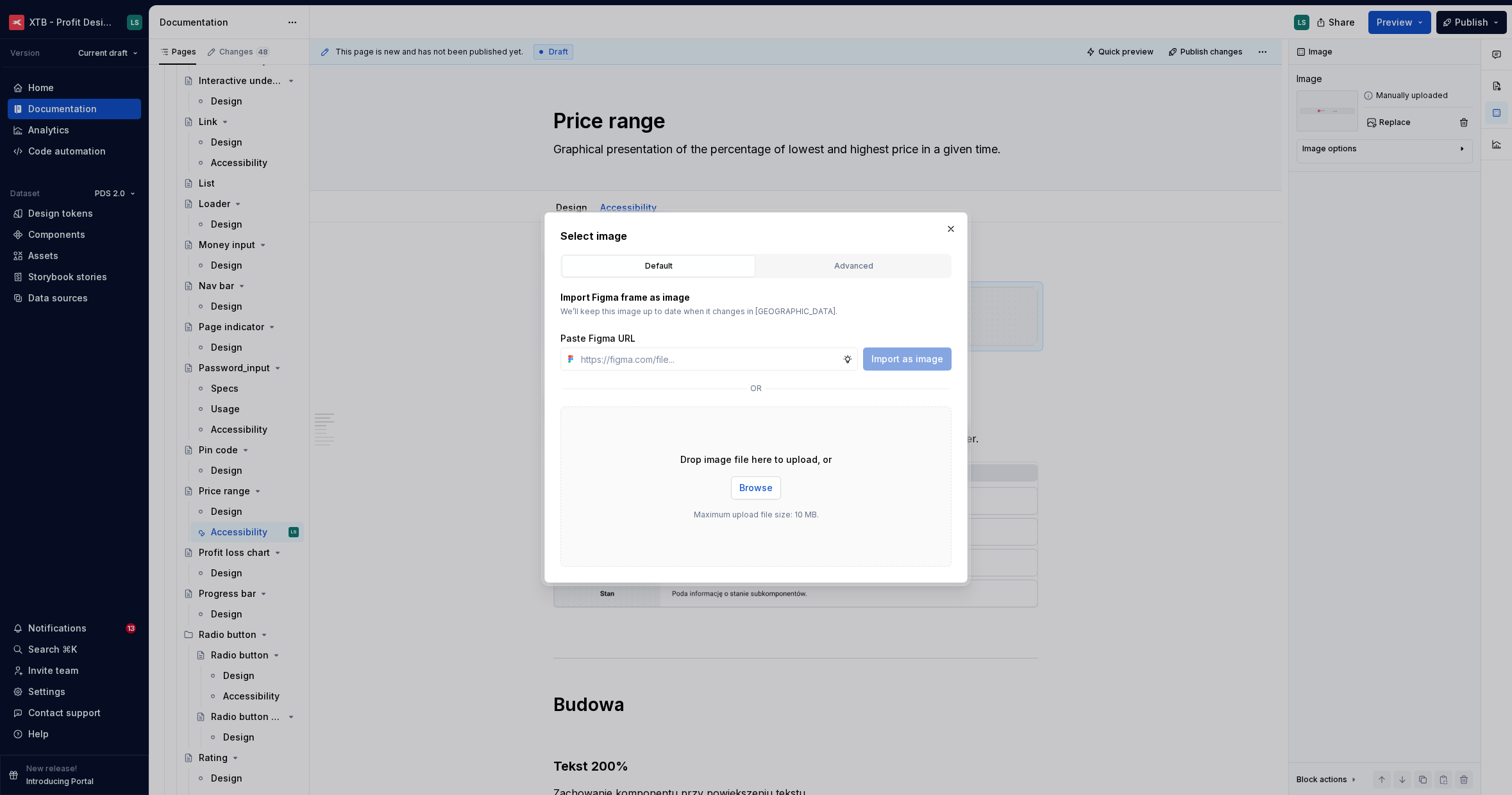
click at [769, 485] on span "Browse" at bounding box center [756, 488] width 33 height 13
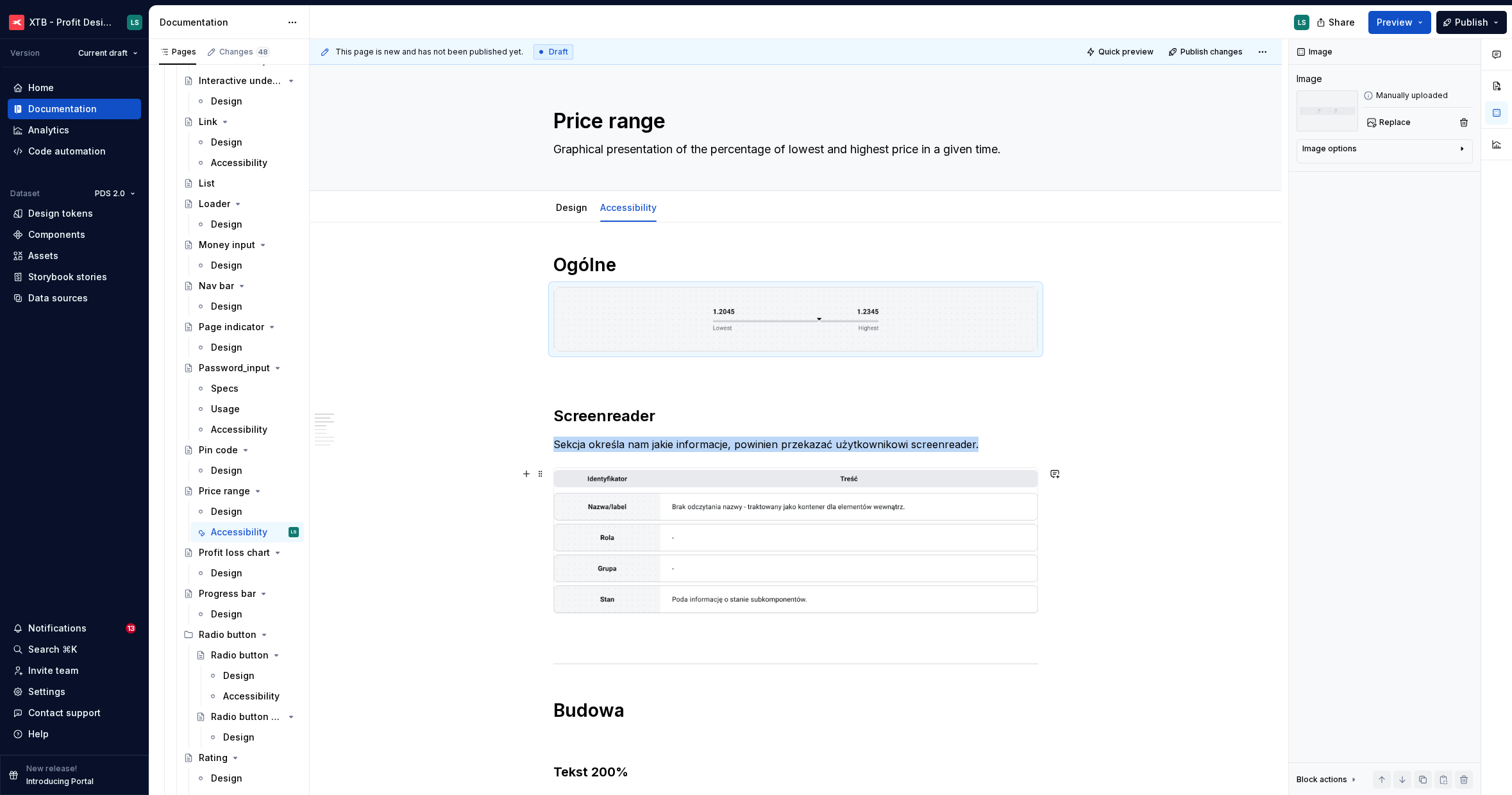
click at [961, 492] on img "To enrich screen reader interactions, please activate Accessibility in Grammarl…" at bounding box center [796, 541] width 483 height 146
click at [1397, 118] on span "Replace" at bounding box center [1395, 122] width 31 height 10
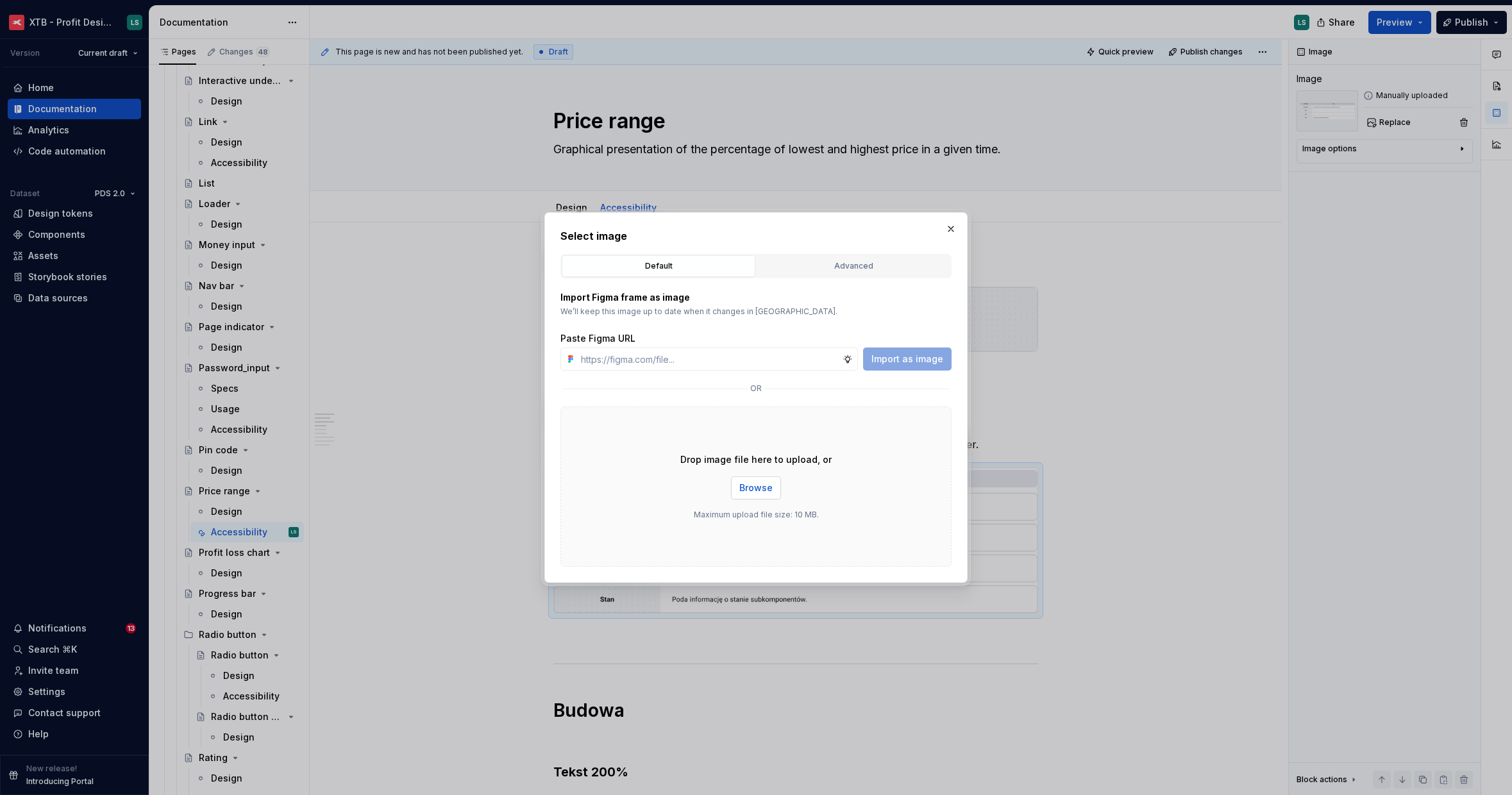
click at [748, 492] on span "Browse" at bounding box center [756, 488] width 33 height 13
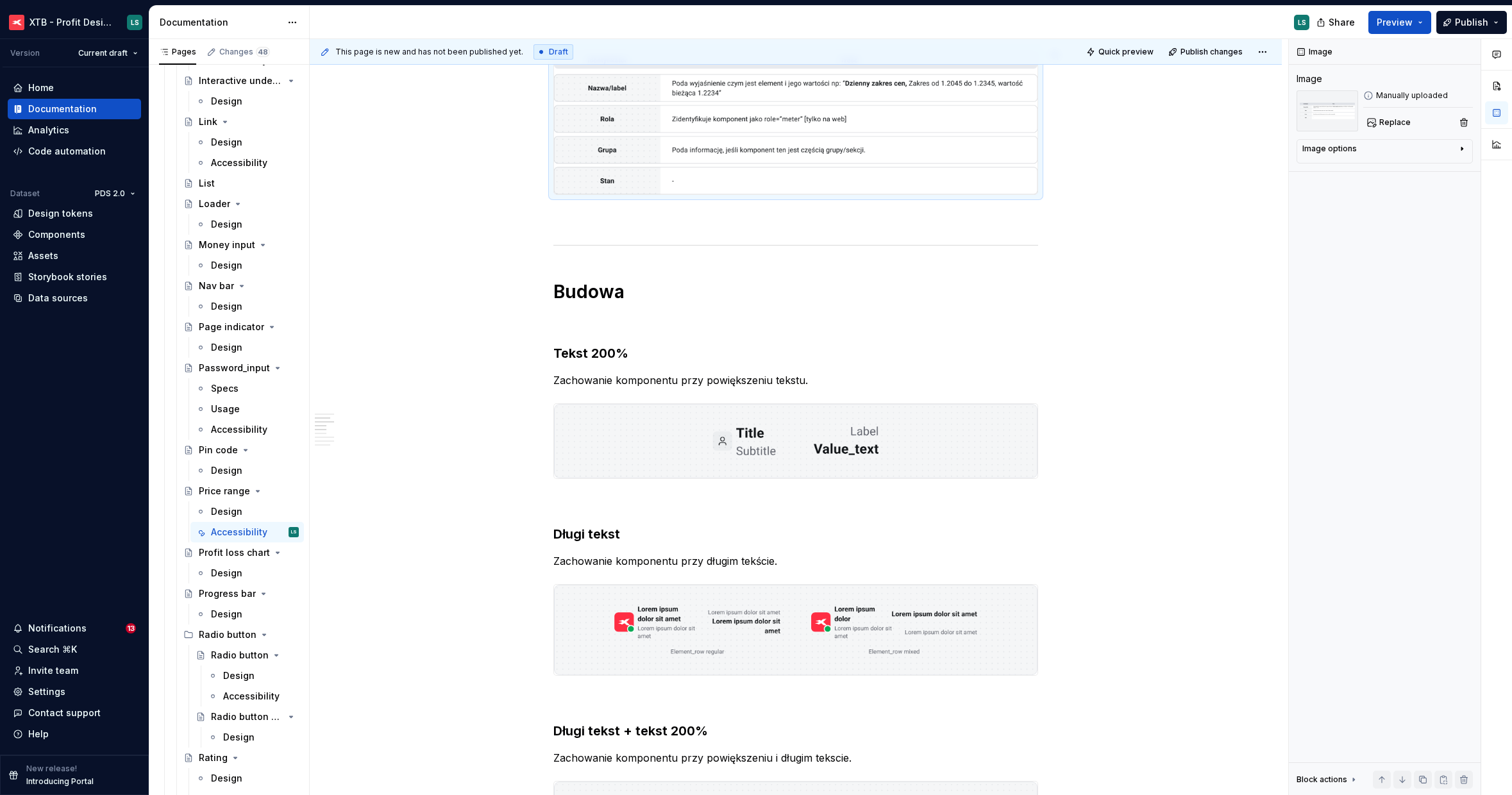
scroll to position [586, 0]
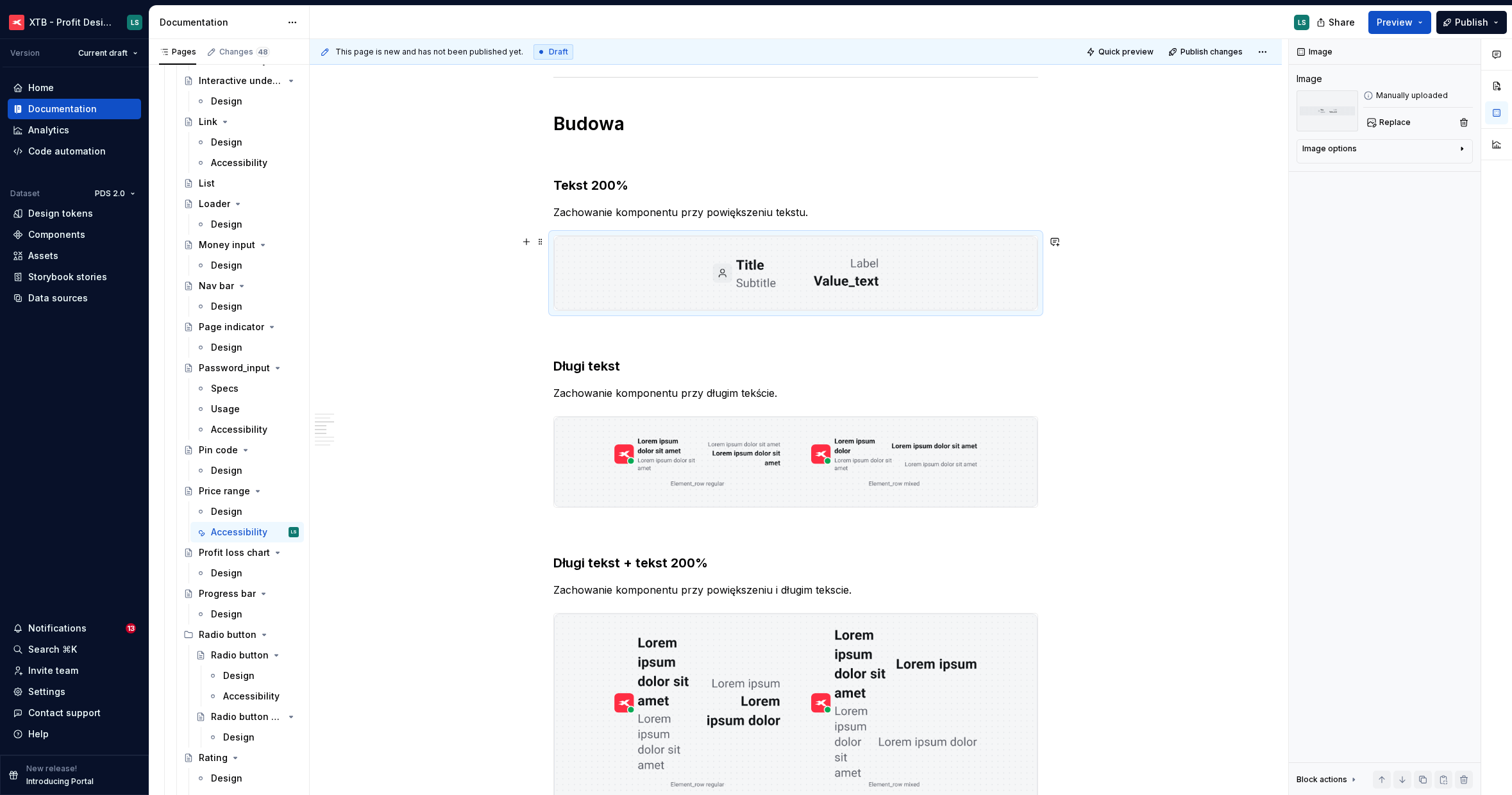
click at [679, 299] on img "To enrich screen reader interactions, please activate Accessibility in Grammarl…" at bounding box center [796, 273] width 483 height 74
click at [1408, 122] on button "Replace" at bounding box center [1389, 123] width 53 height 18
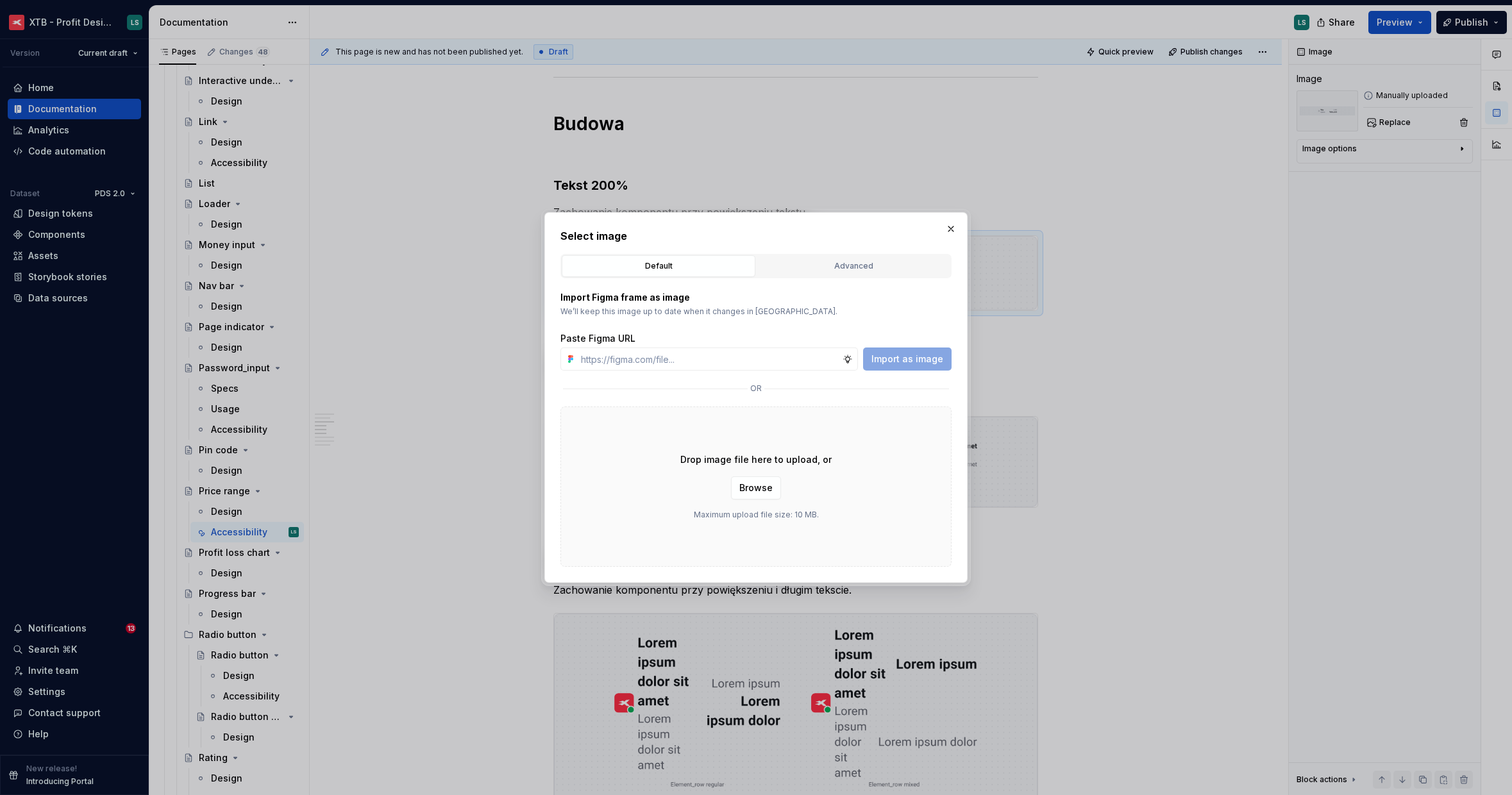
click at [786, 478] on div "Drop image file here to upload, or Browse Maximum upload file size: 10 MB." at bounding box center [756, 486] width 391 height 160
click at [762, 487] on span "Browse" at bounding box center [756, 488] width 33 height 13
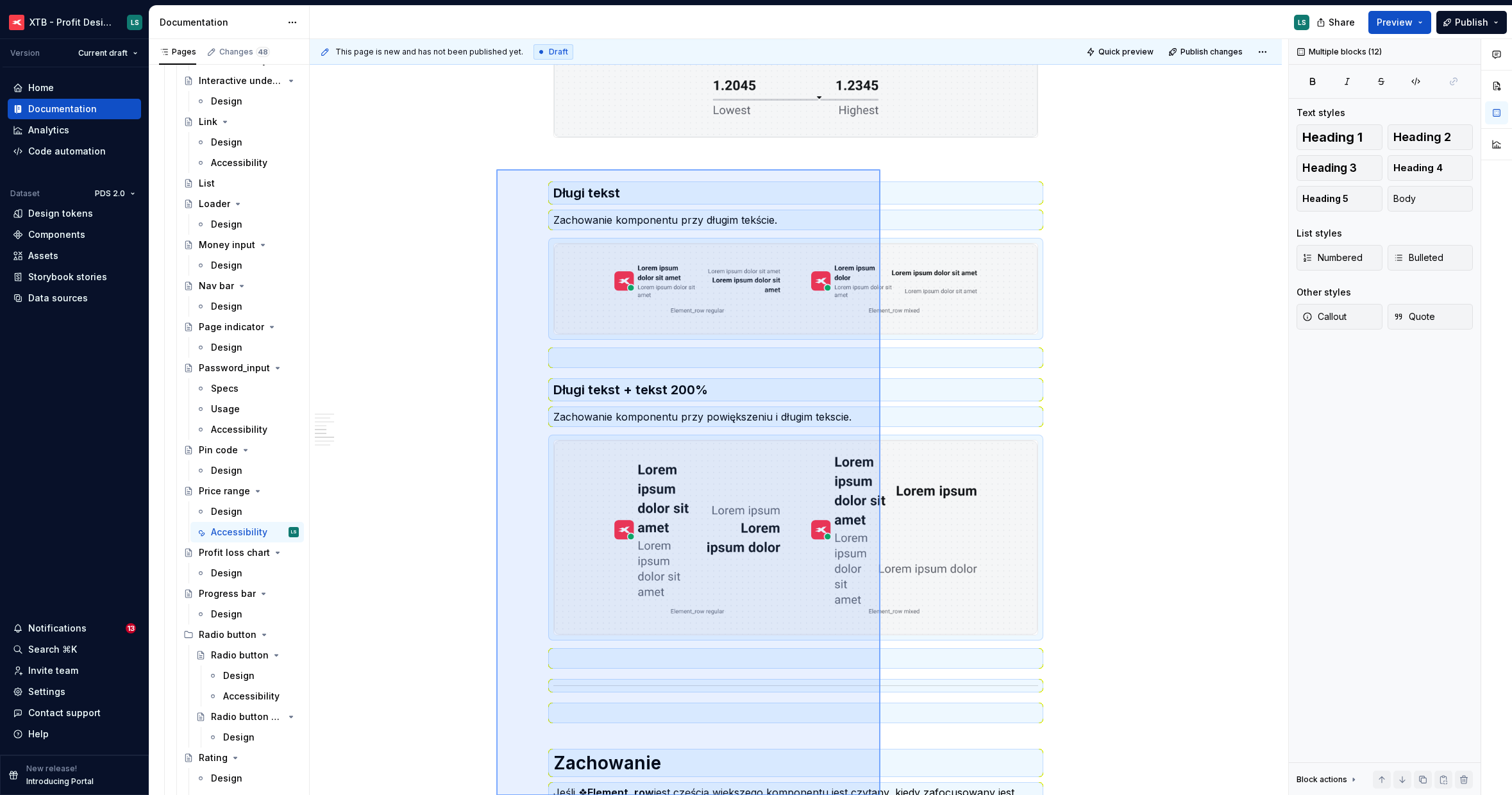
scroll to position [810, 0]
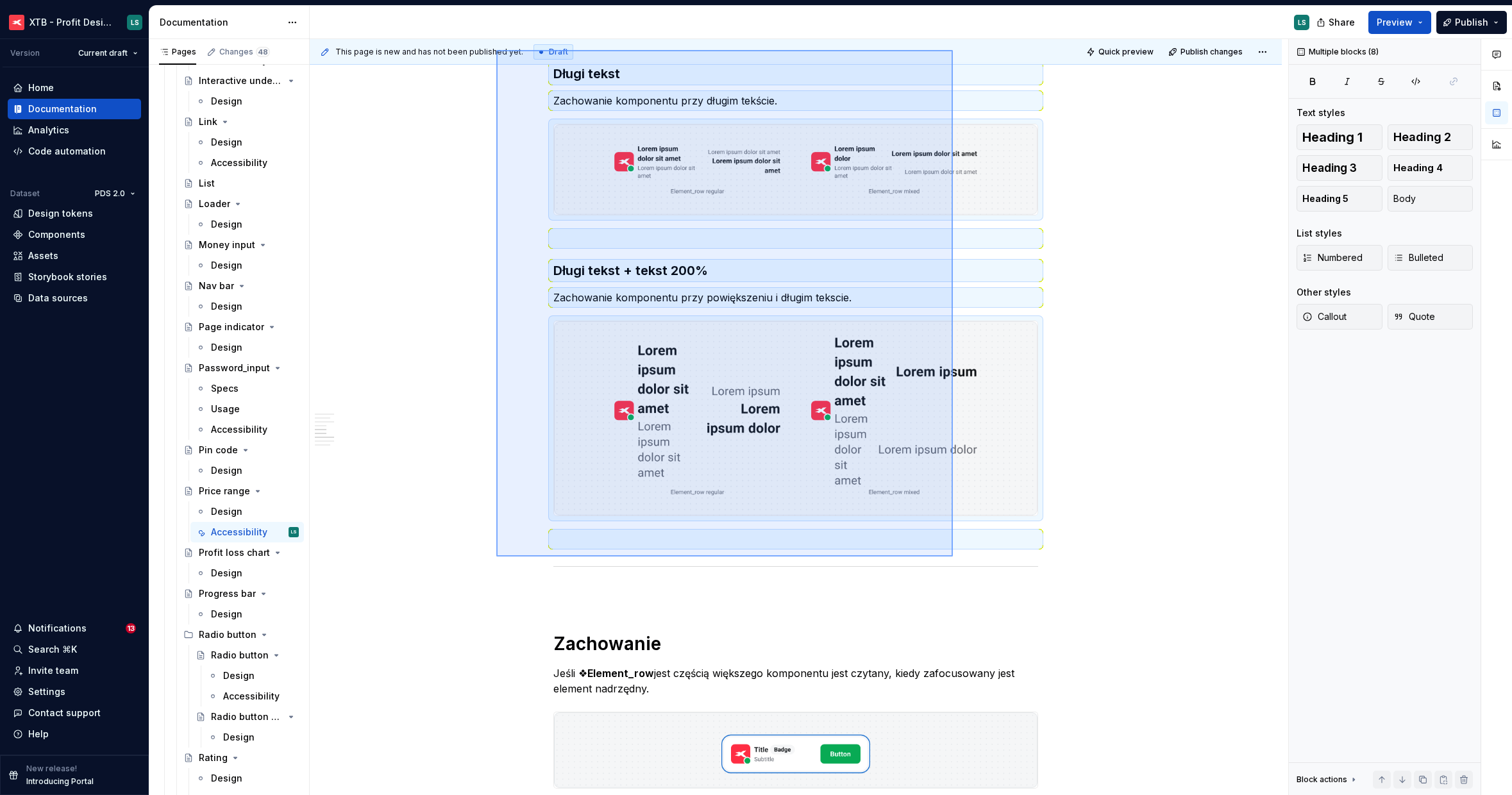
drag, startPoint x: 496, startPoint y: 349, endPoint x: 952, endPoint y: 551, distance: 498.7
click at [952, 551] on div "This page is new and has not been published yet. Draft Quick preview Publish ch…" at bounding box center [799, 417] width 978 height 757
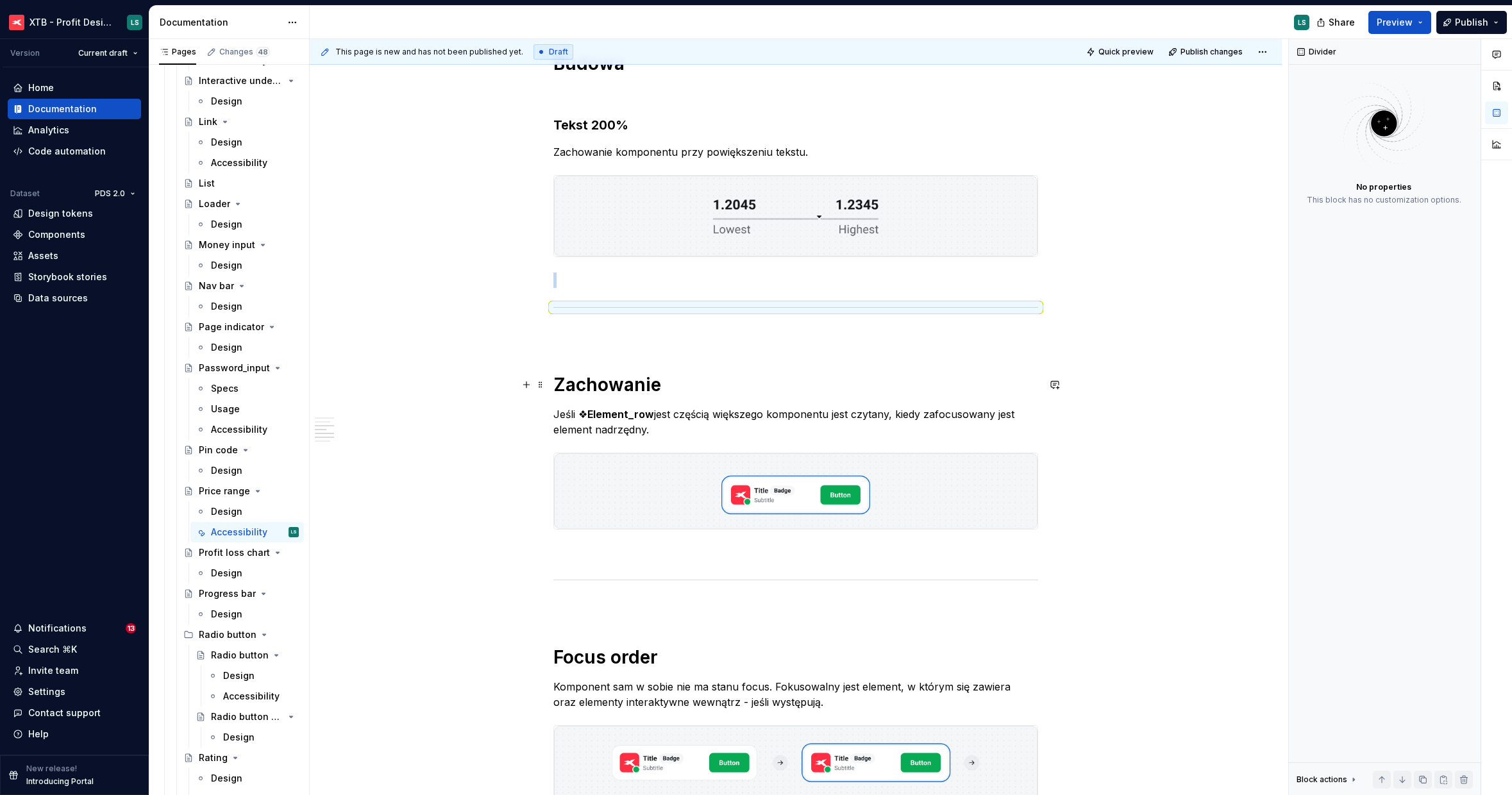
click at [630, 385] on h1 "Zachowanie" at bounding box center [795, 385] width 484 height 23
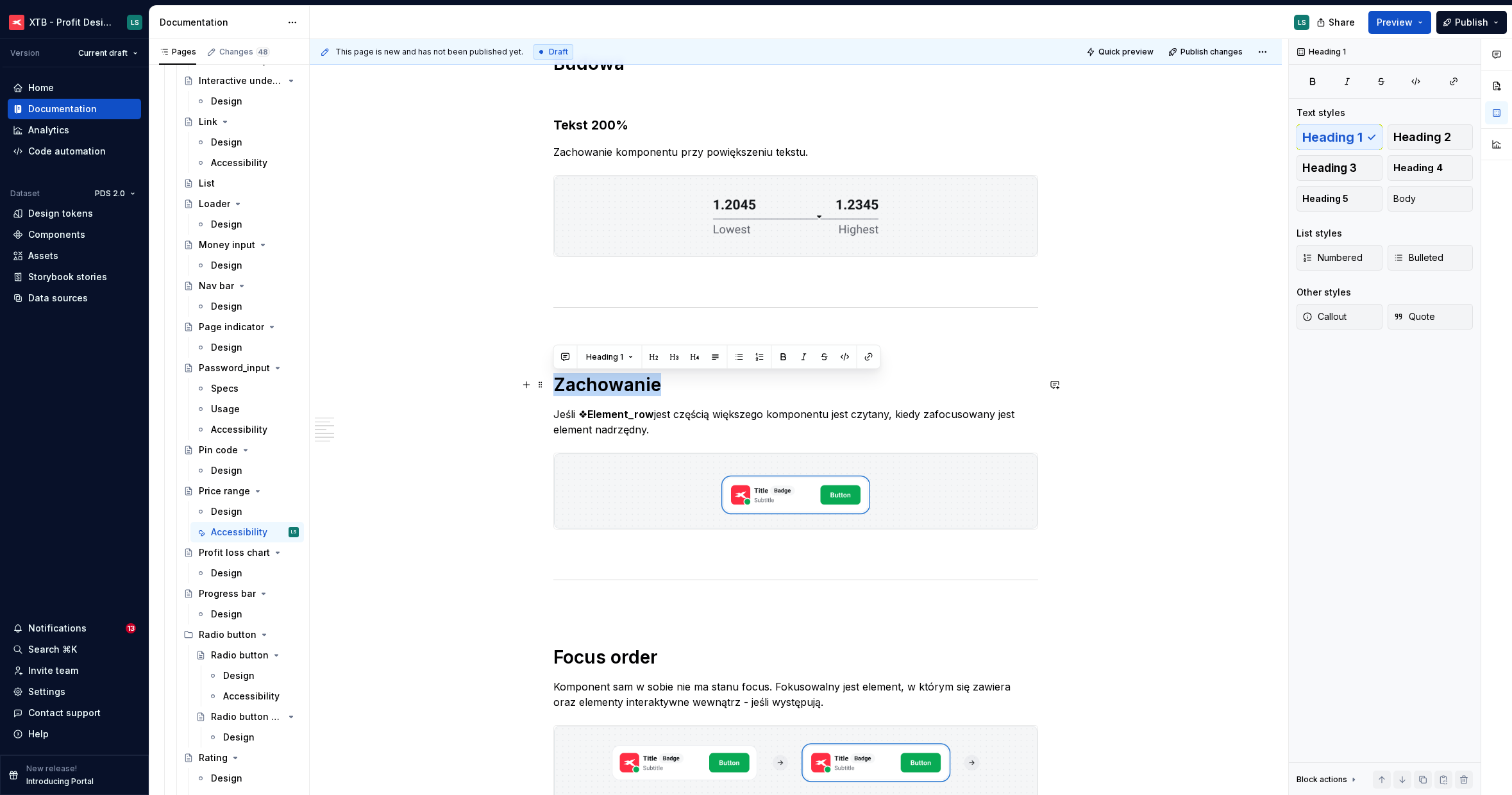
click at [630, 385] on h1 "Zachowanie" at bounding box center [795, 385] width 484 height 23
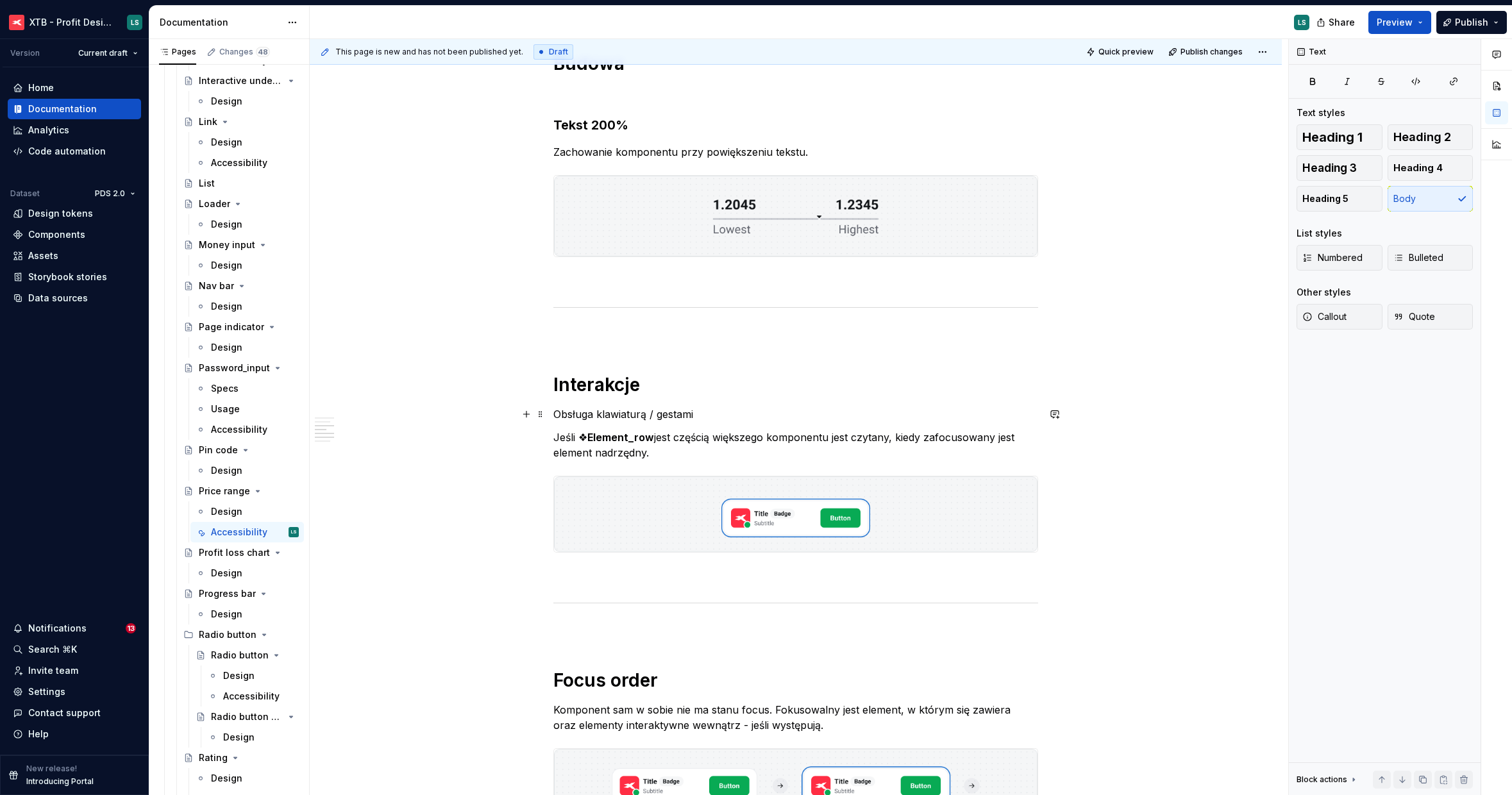
click at [658, 418] on p "Obsługa klawiaturą / gestami" at bounding box center [795, 414] width 484 height 15
drag, startPoint x: 1367, startPoint y: 176, endPoint x: 1359, endPoint y: 179, distance: 8.5
click at [1367, 176] on button "Heading 3" at bounding box center [1339, 167] width 86 height 26
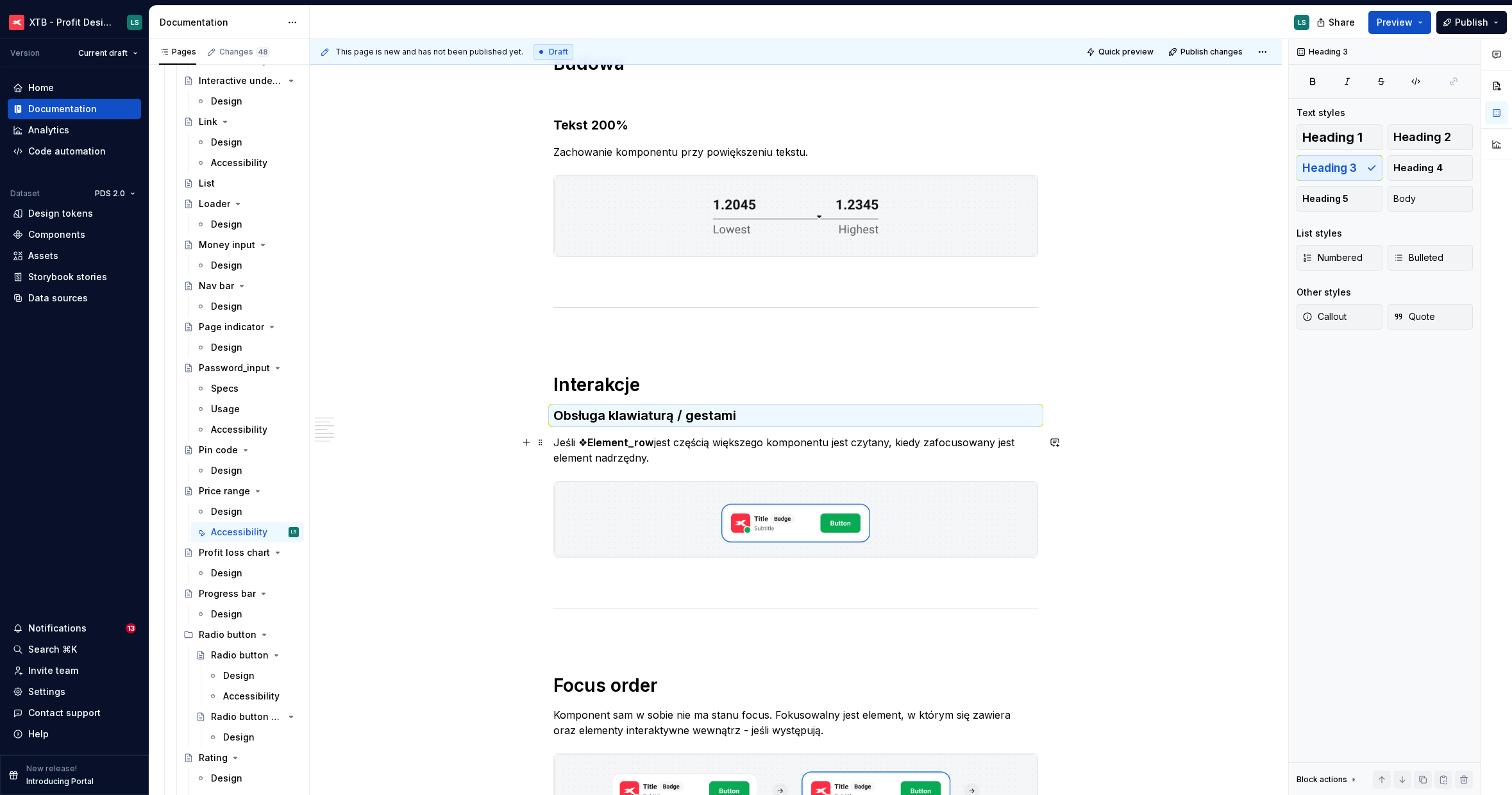
click at [619, 443] on strong "Element_row" at bounding box center [620, 442] width 66 height 13
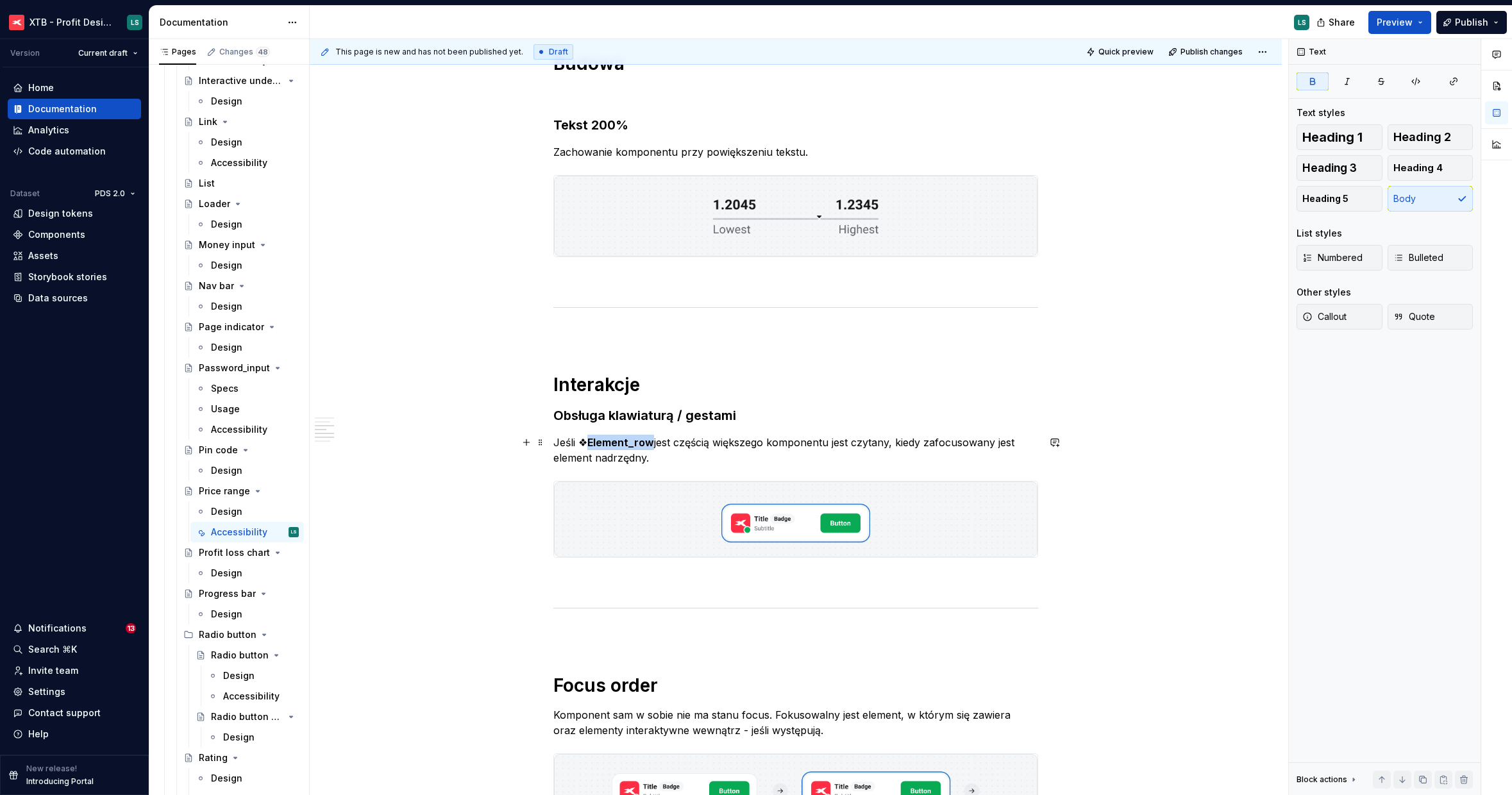
click at [619, 443] on strong "Element_row" at bounding box center [620, 442] width 66 height 13
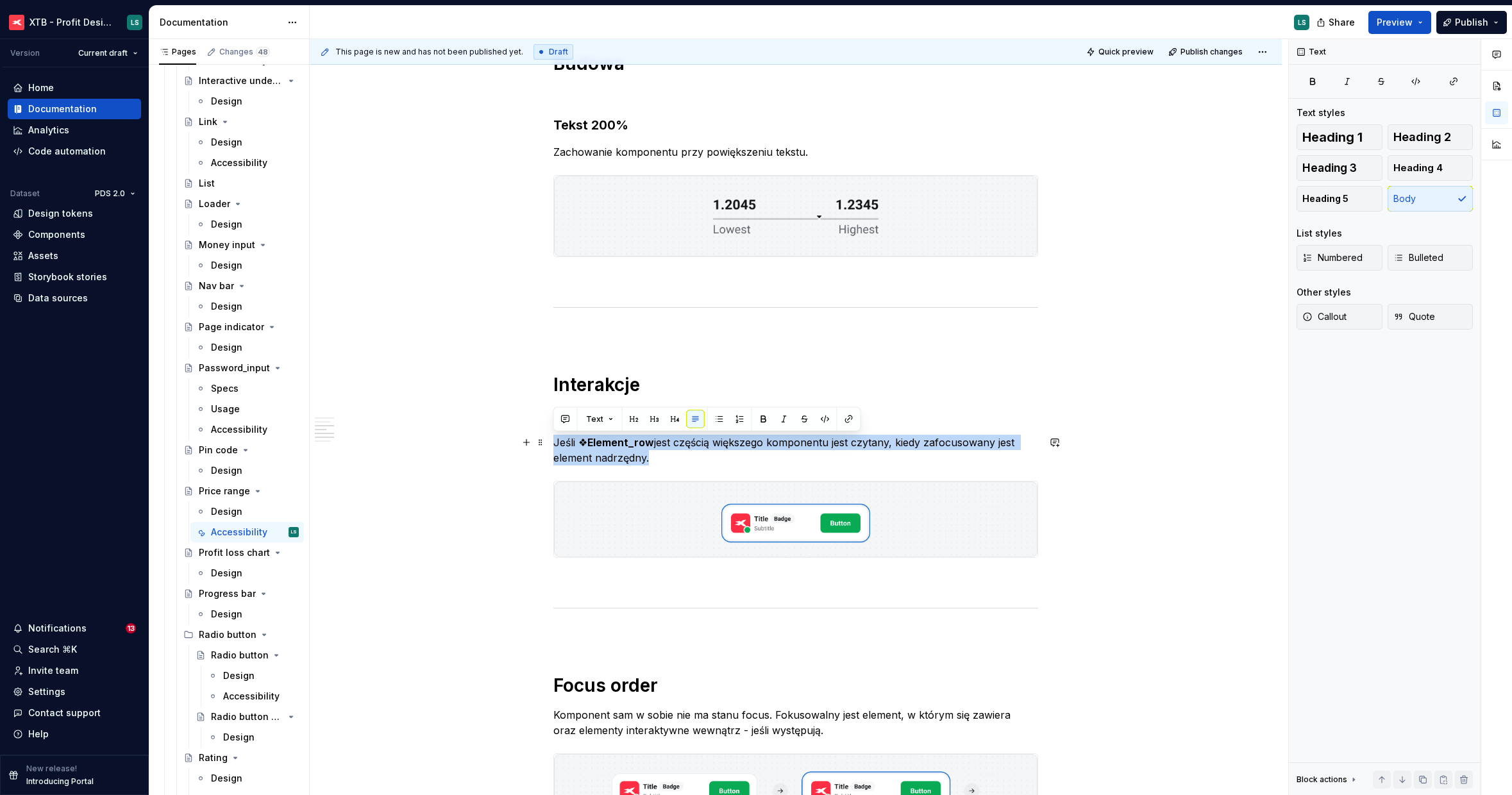
click at [619, 442] on strong "Element_row" at bounding box center [620, 442] width 66 height 13
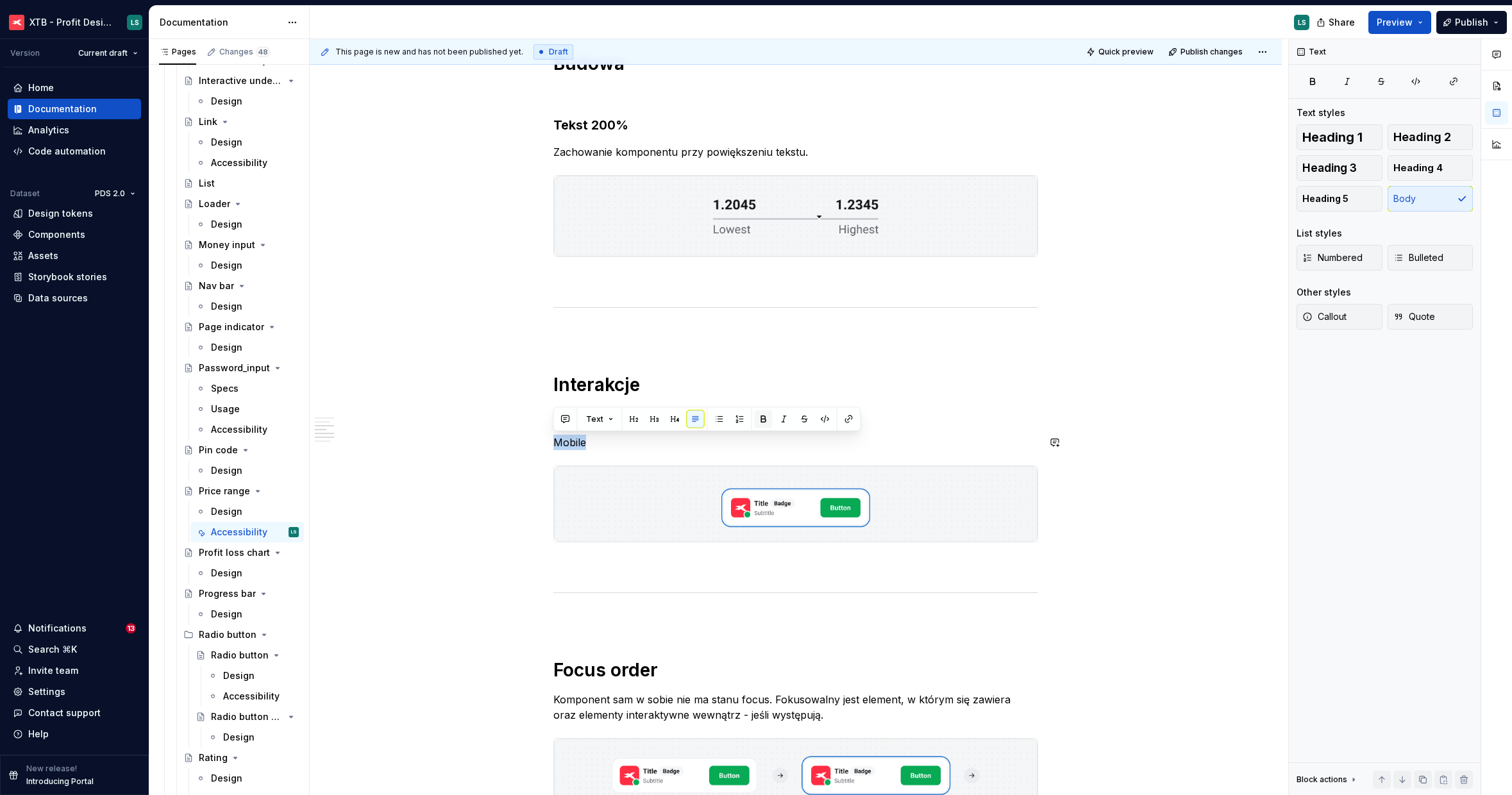
click at [768, 419] on button "button" at bounding box center [764, 419] width 18 height 18
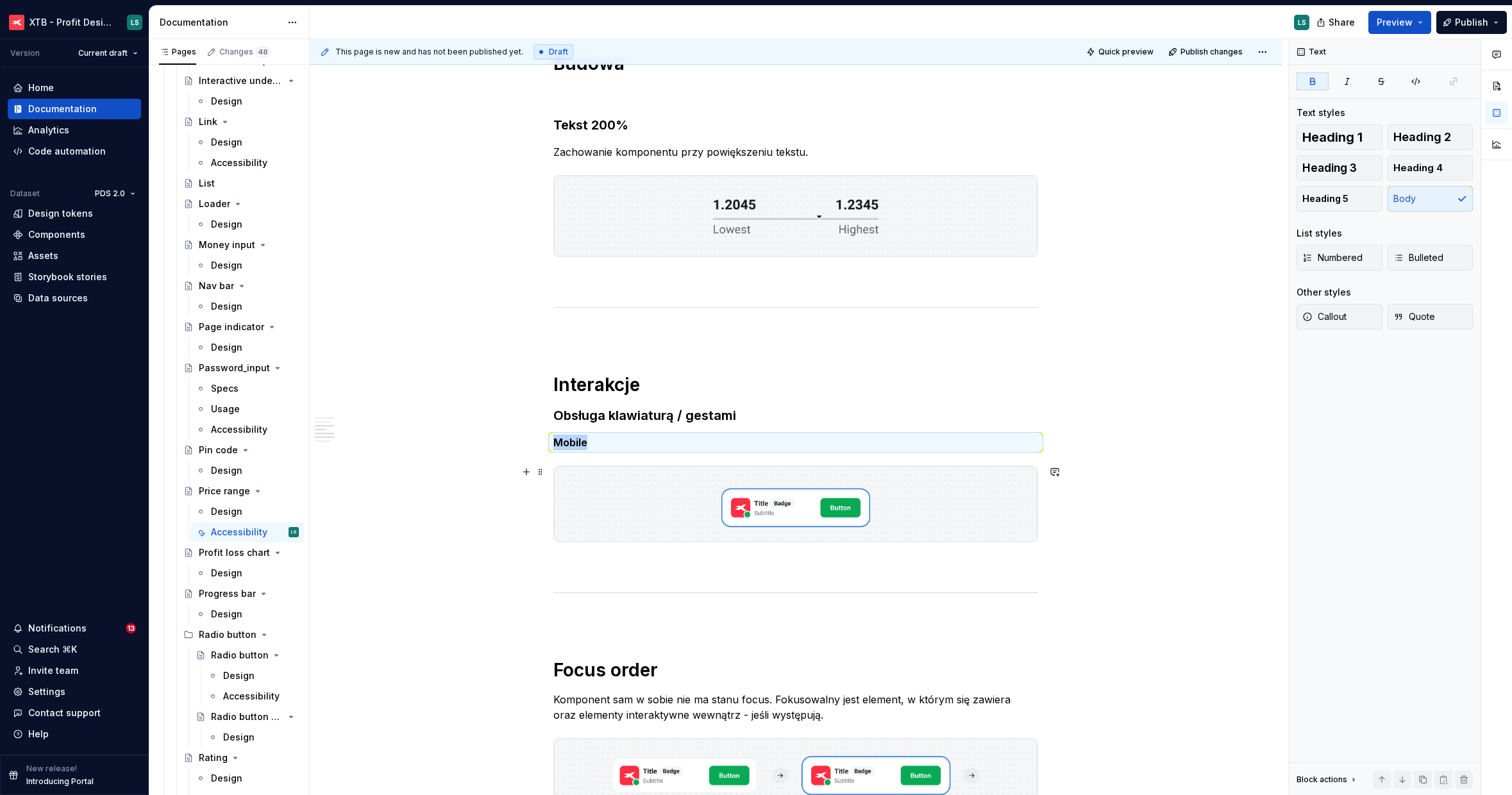
click at [811, 506] on img "To enrich screen reader interactions, please activate Accessibility in Grammarl…" at bounding box center [796, 504] width 483 height 76
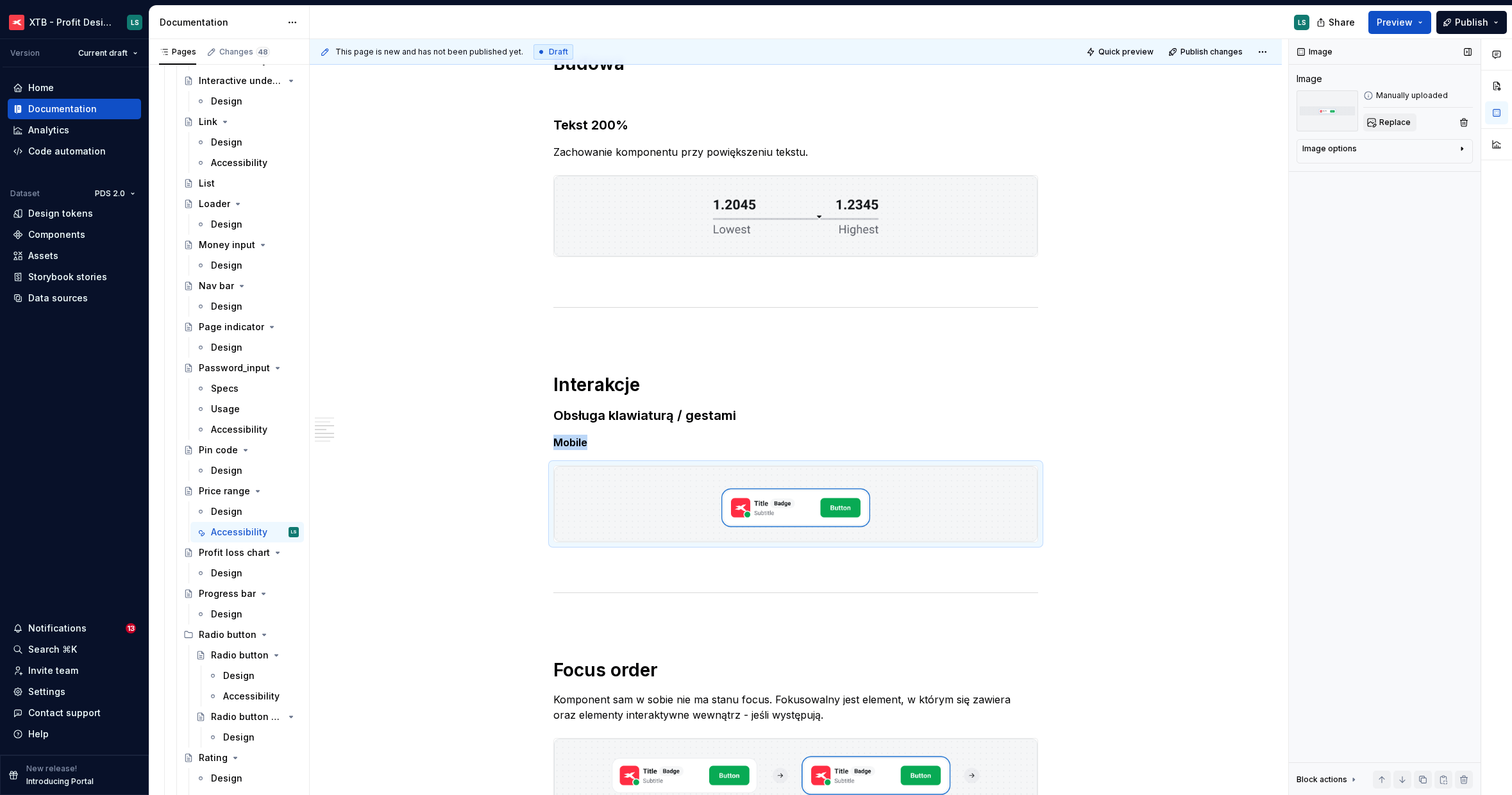
click at [1393, 130] on button "Replace" at bounding box center [1389, 123] width 53 height 18
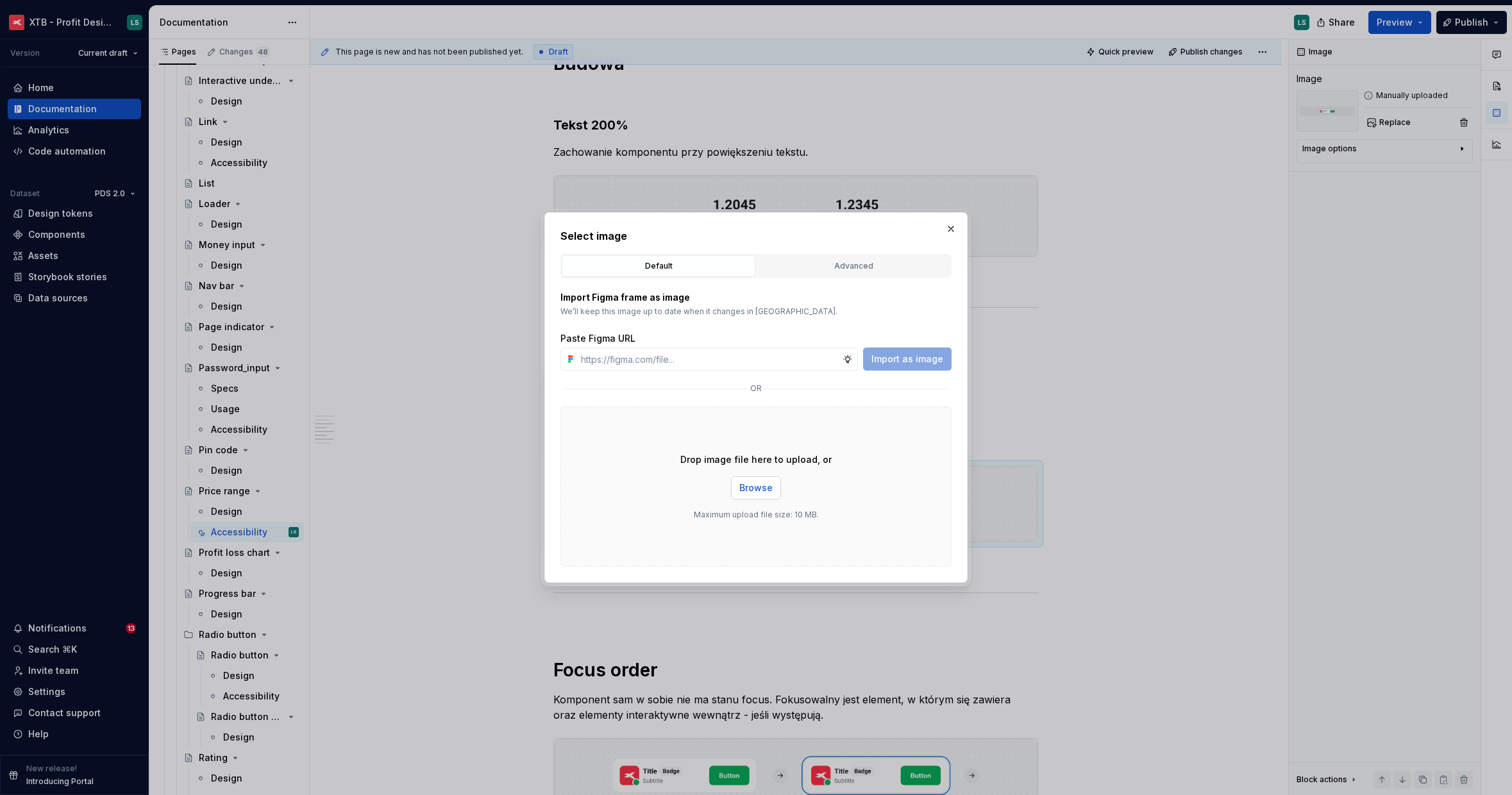
click at [756, 488] on span "Browse" at bounding box center [756, 488] width 33 height 13
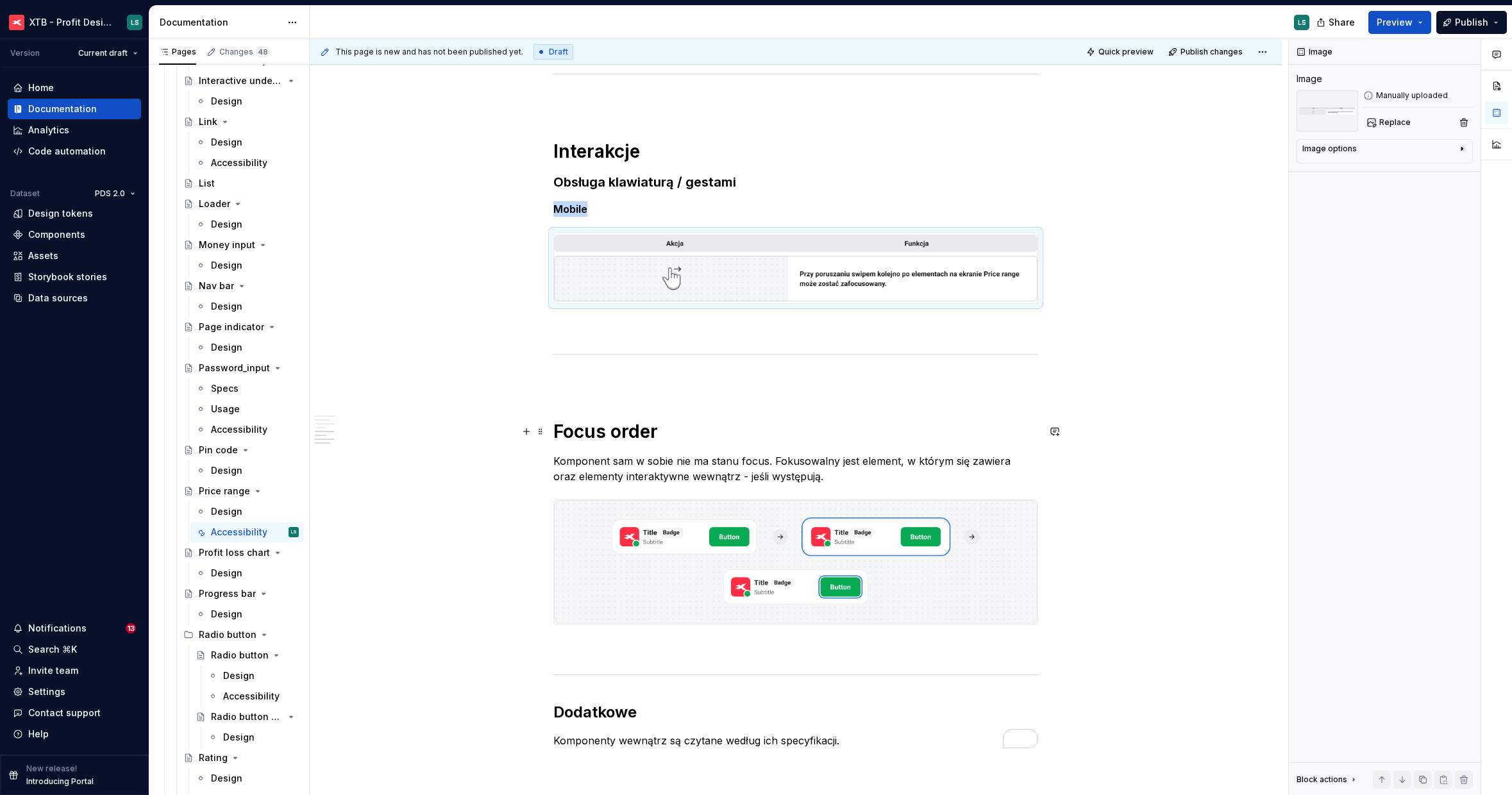
type textarea "*"
click at [604, 431] on h1 "Focus order" at bounding box center [795, 432] width 484 height 23
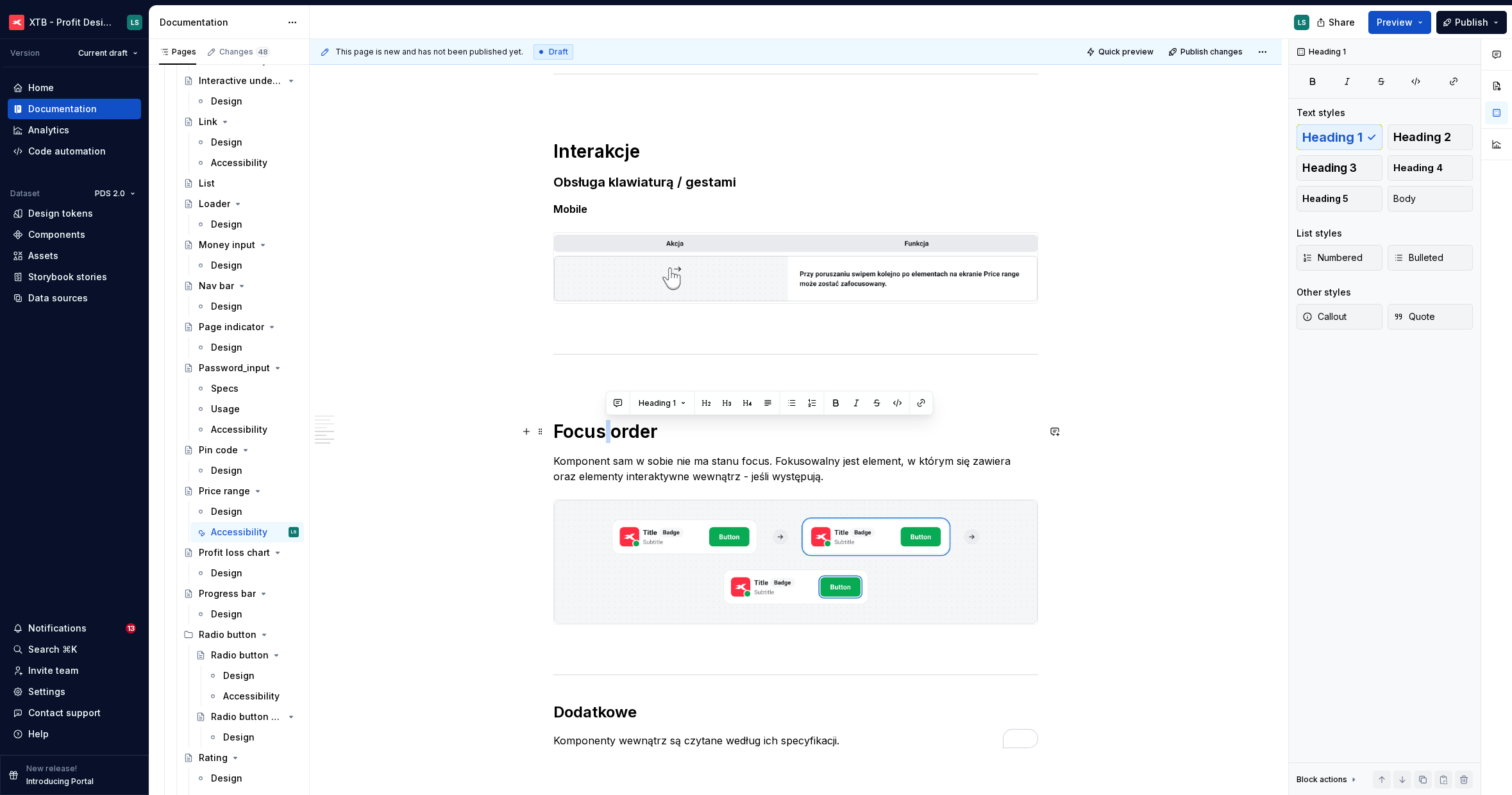
click at [604, 431] on h1 "Focus order" at bounding box center [795, 432] width 484 height 23
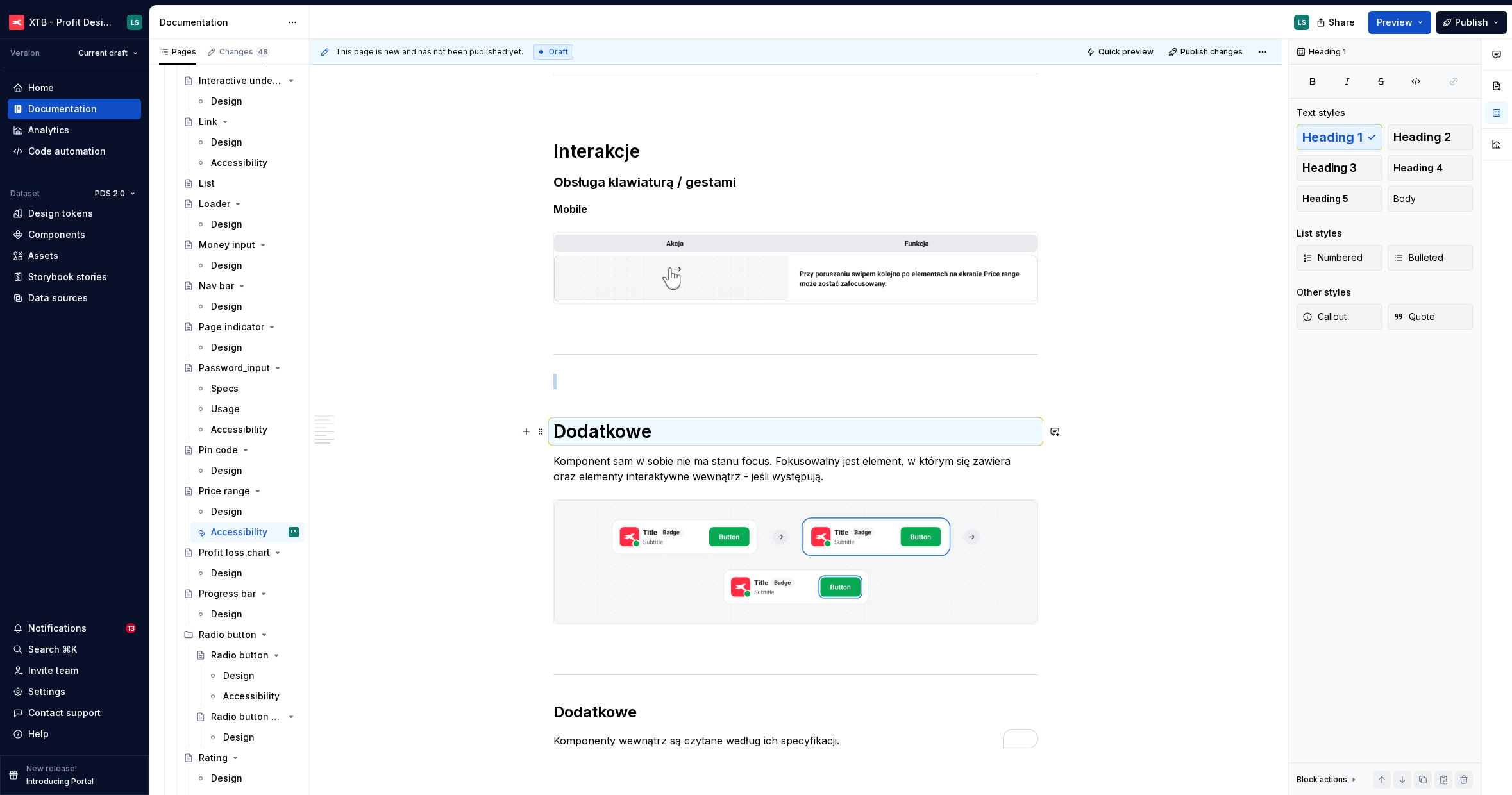
click at [685, 458] on p "Komponent sam w sobie nie ma stanu focus. Fokusowalny jest element, w którym si…" at bounding box center [795, 468] width 484 height 30
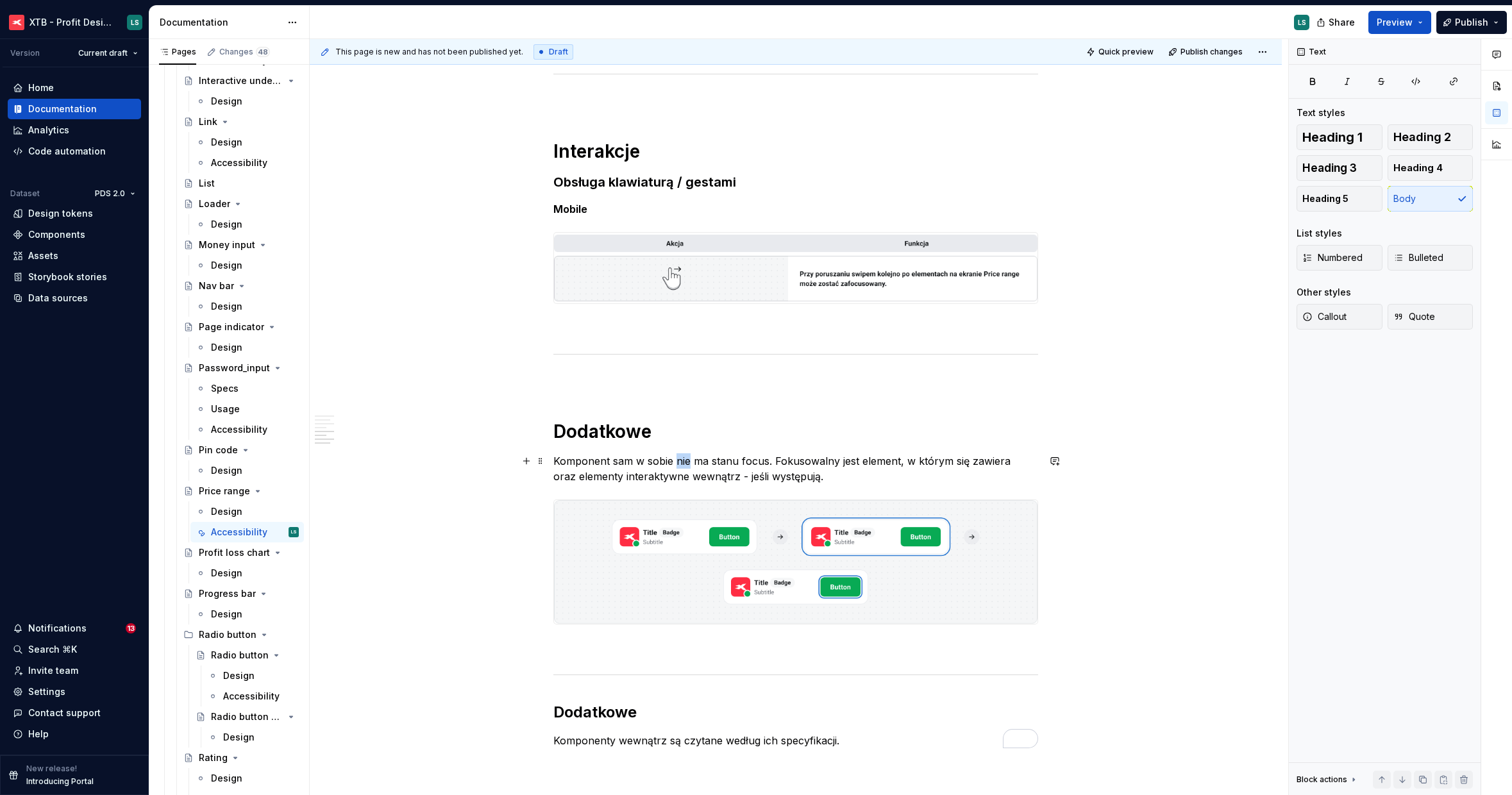
click at [685, 457] on p "Komponent sam w sobie nie ma stanu focus. Fokusowalny jest element, w którym si…" at bounding box center [795, 468] width 484 height 30
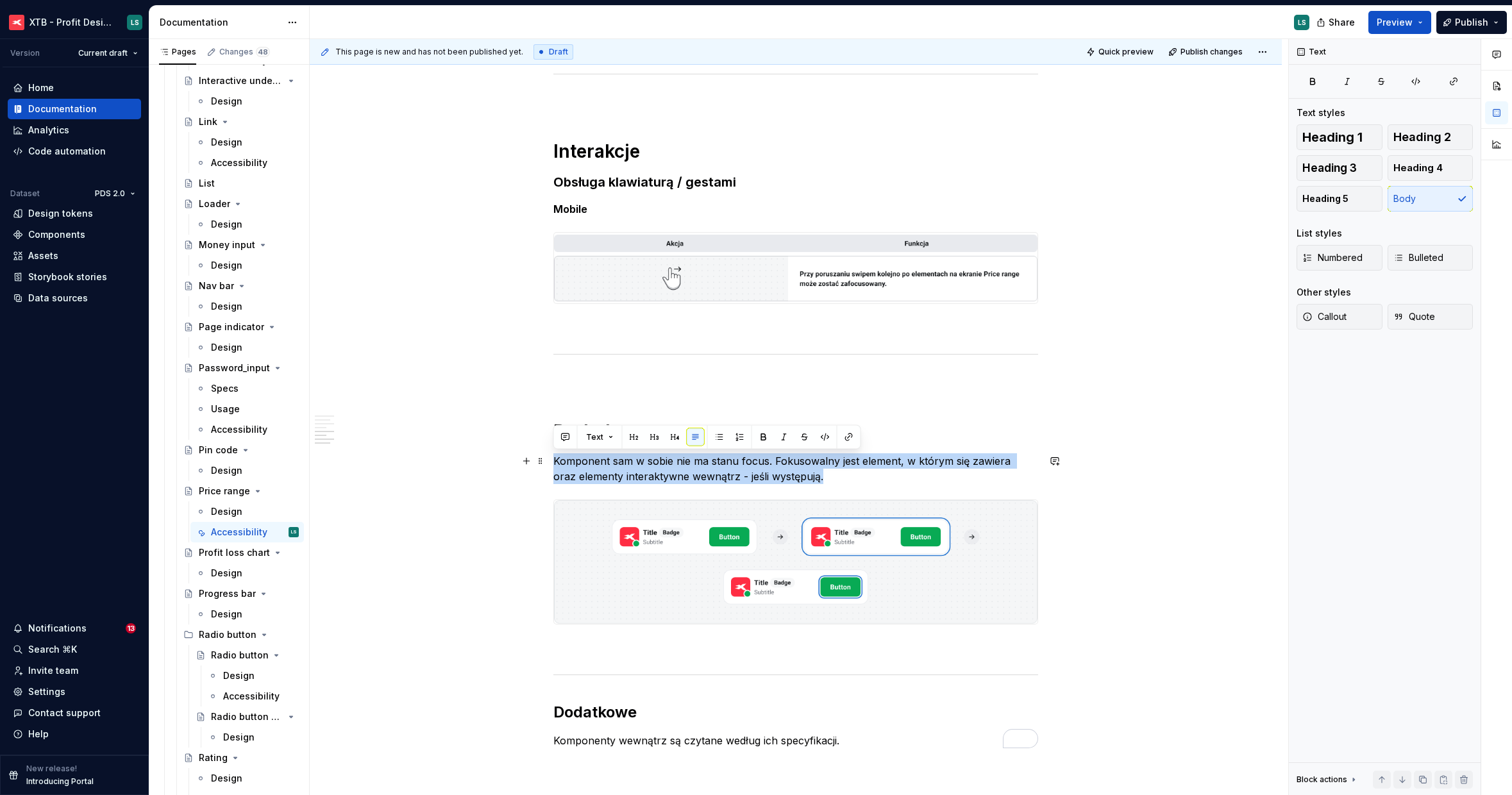
click at [685, 457] on p "Komponent sam w sobie nie ma stanu focus. Fokusowalny jest element, w którym si…" at bounding box center [795, 468] width 484 height 30
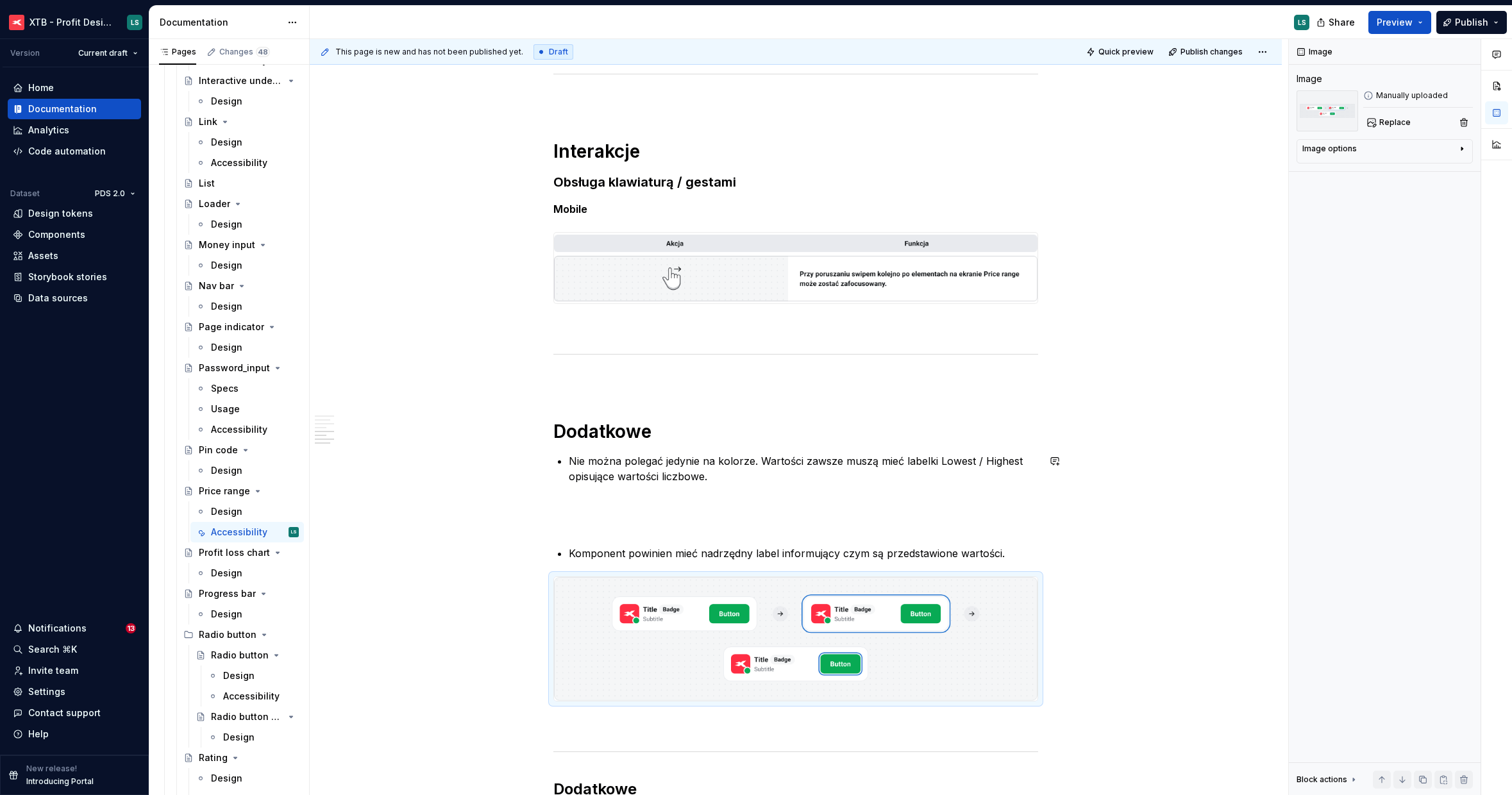
click at [706, 505] on p "To enrich screen reader interactions, please activate Accessibility in Grammarl…" at bounding box center [795, 515] width 484 height 30
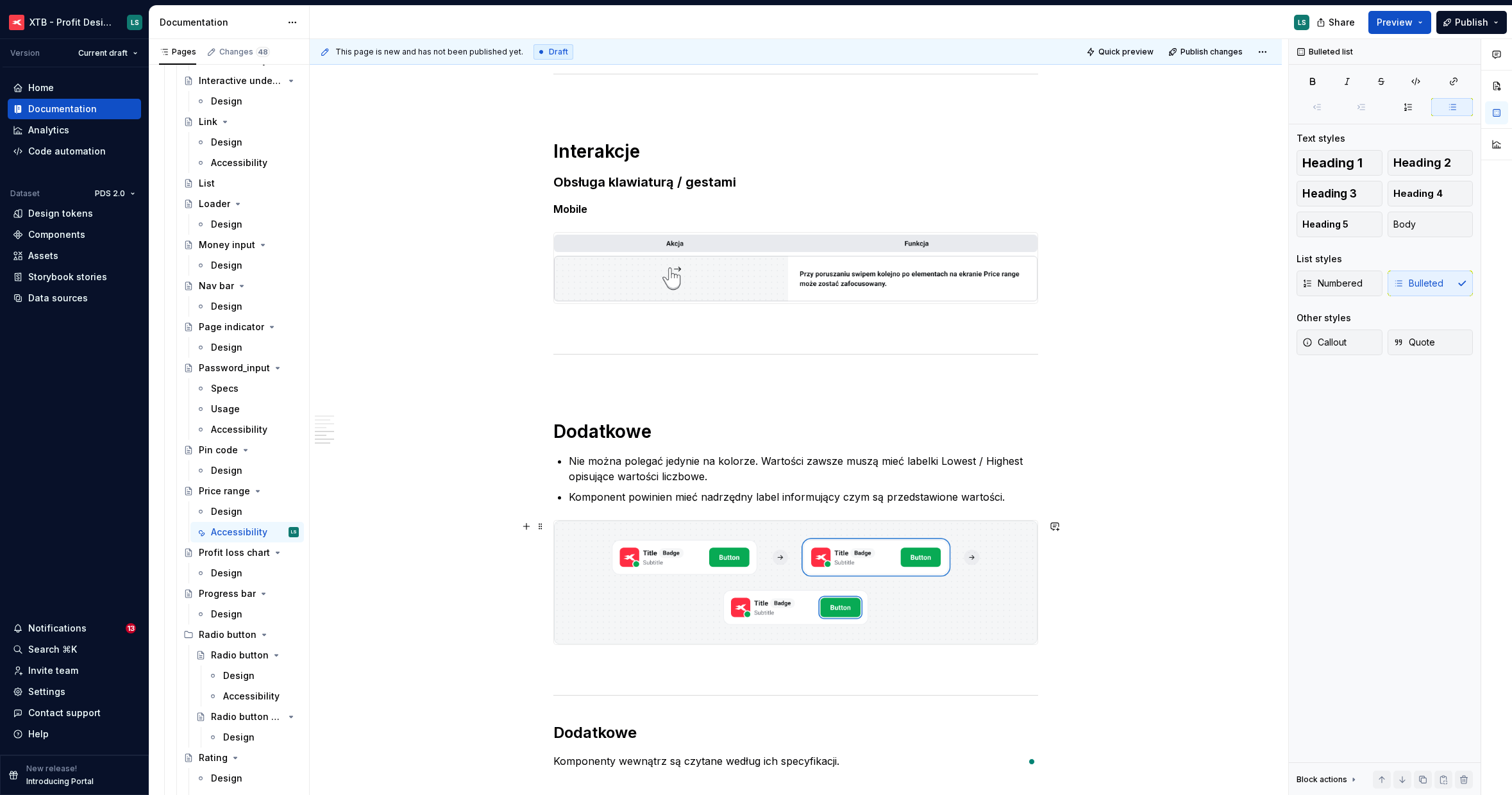
click at [764, 580] on img "To enrich screen reader interactions, please activate Accessibility in Grammarl…" at bounding box center [796, 583] width 483 height 124
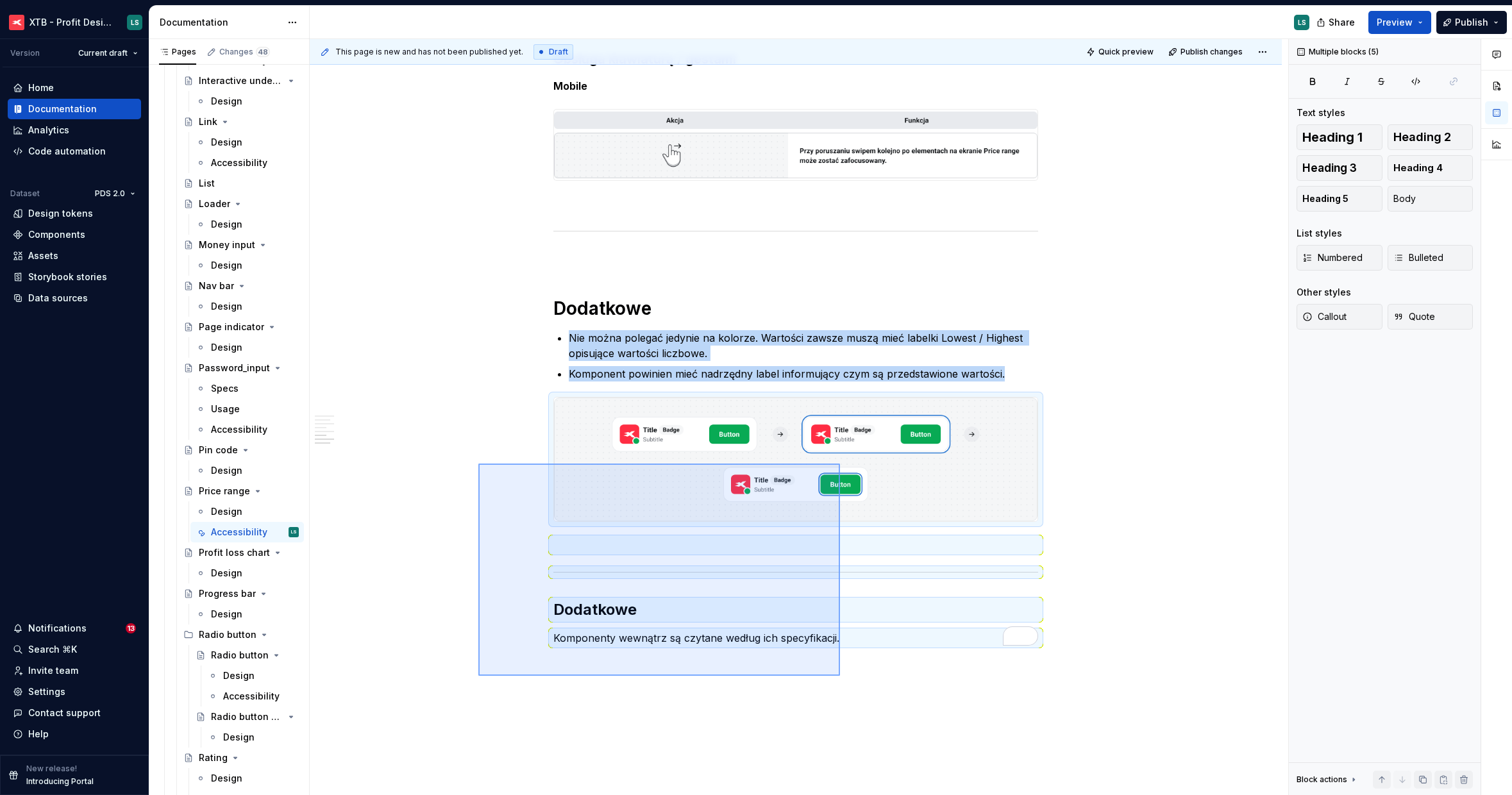
drag, startPoint x: 577, startPoint y: 536, endPoint x: 840, endPoint y: 676, distance: 297.9
click at [840, 676] on div "This page is new and has not been published yet. Draft Quick preview Publish ch…" at bounding box center [799, 417] width 978 height 757
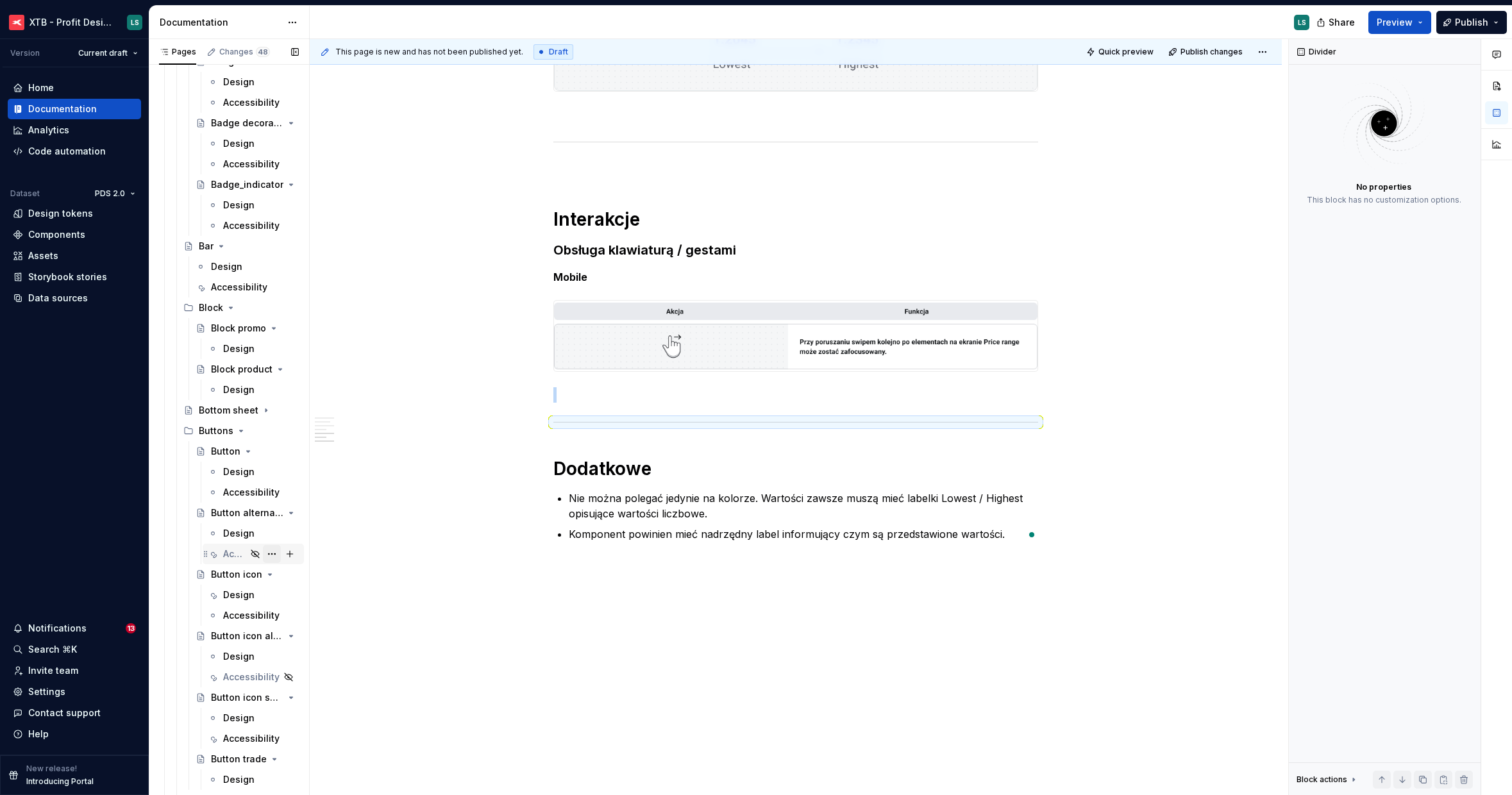
scroll to position [1029, 0]
click at [268, 489] on button "Page tree" at bounding box center [272, 490] width 18 height 18
click at [295, 540] on div "Duplicate tab" at bounding box center [334, 533] width 151 height 21
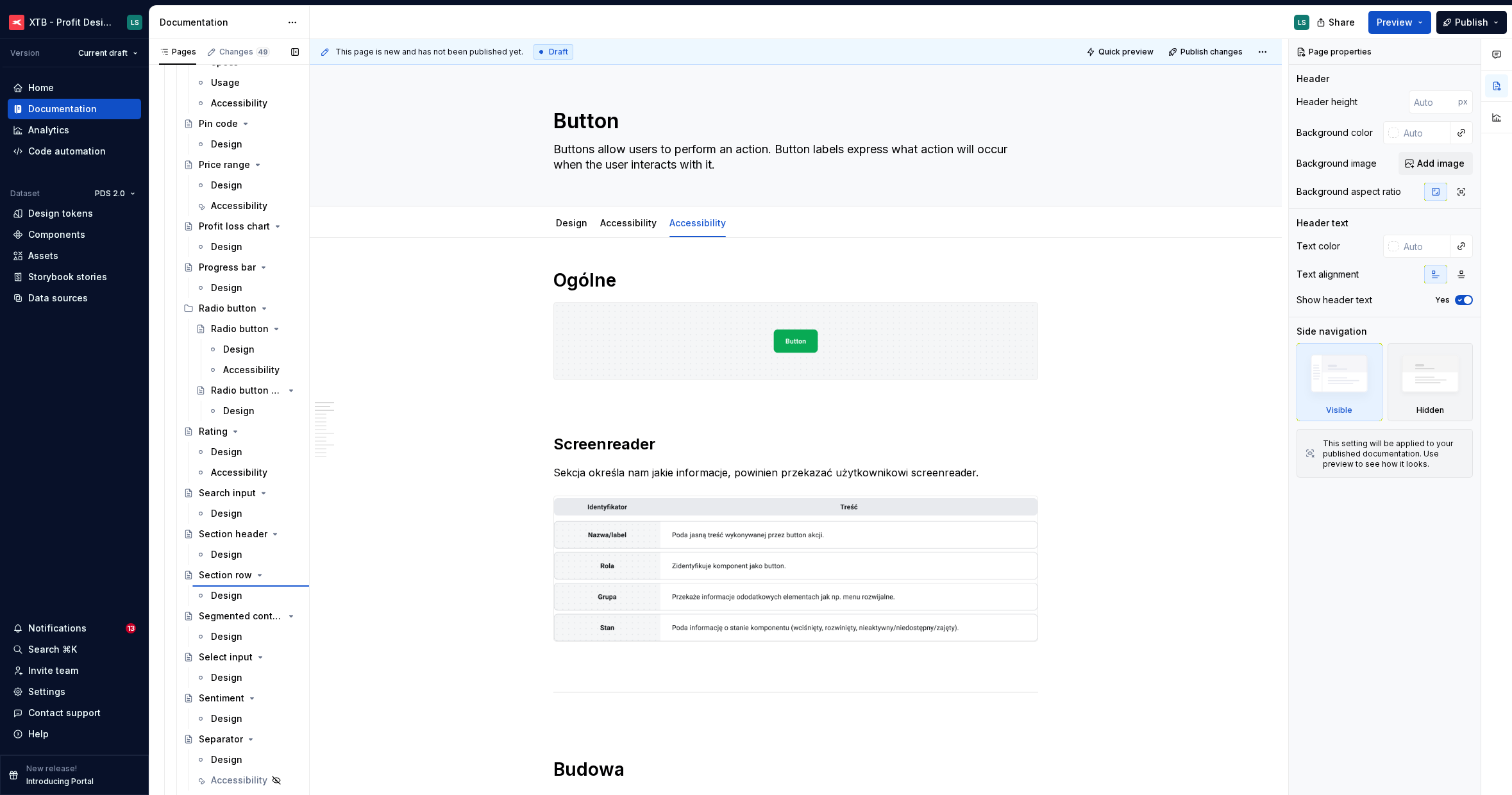
scroll to position [2773, 0]
type textarea "*"
type textarea "Section row"
type textarea "Static element of details list."
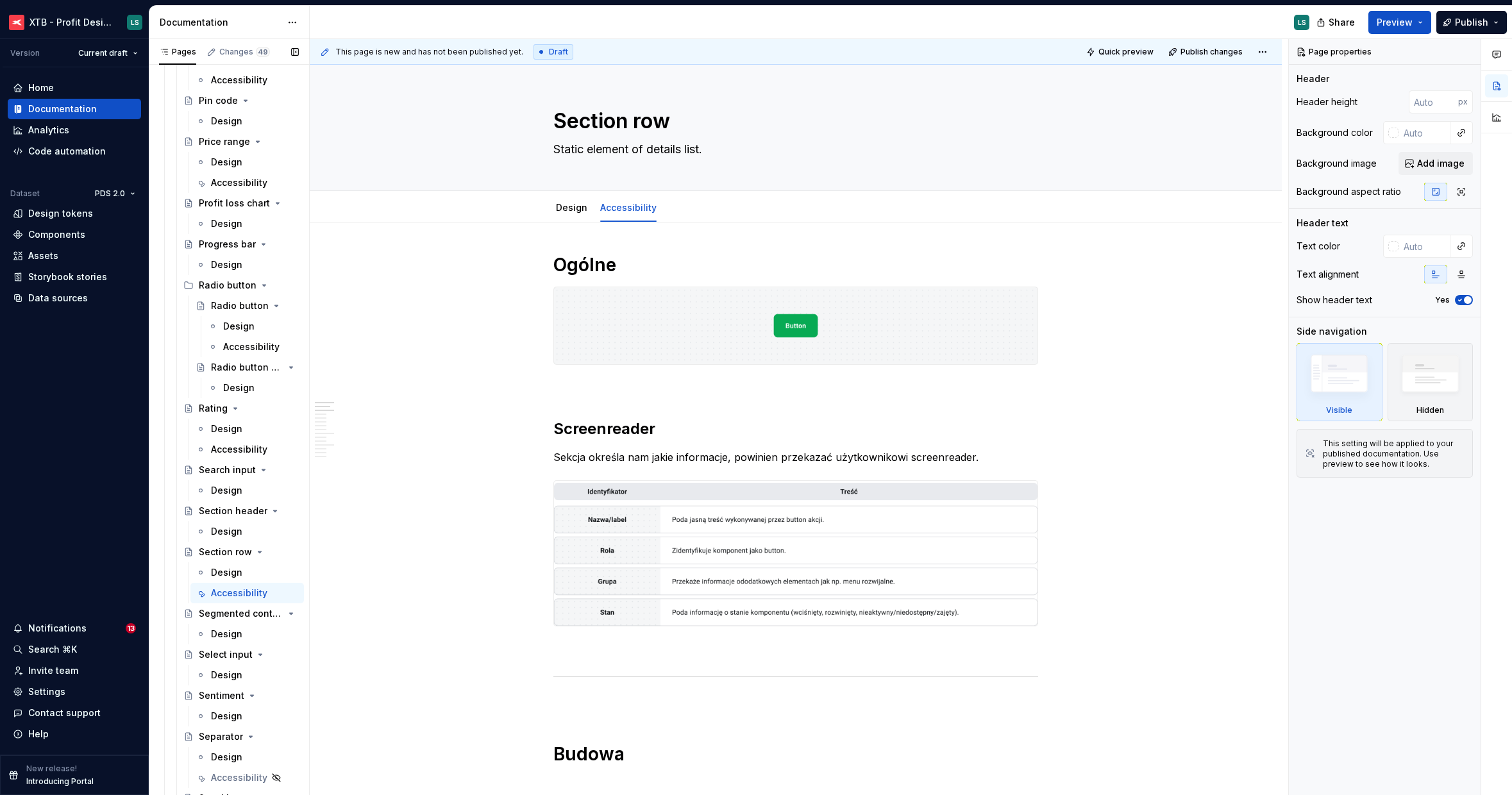
scroll to position [2752, 0]
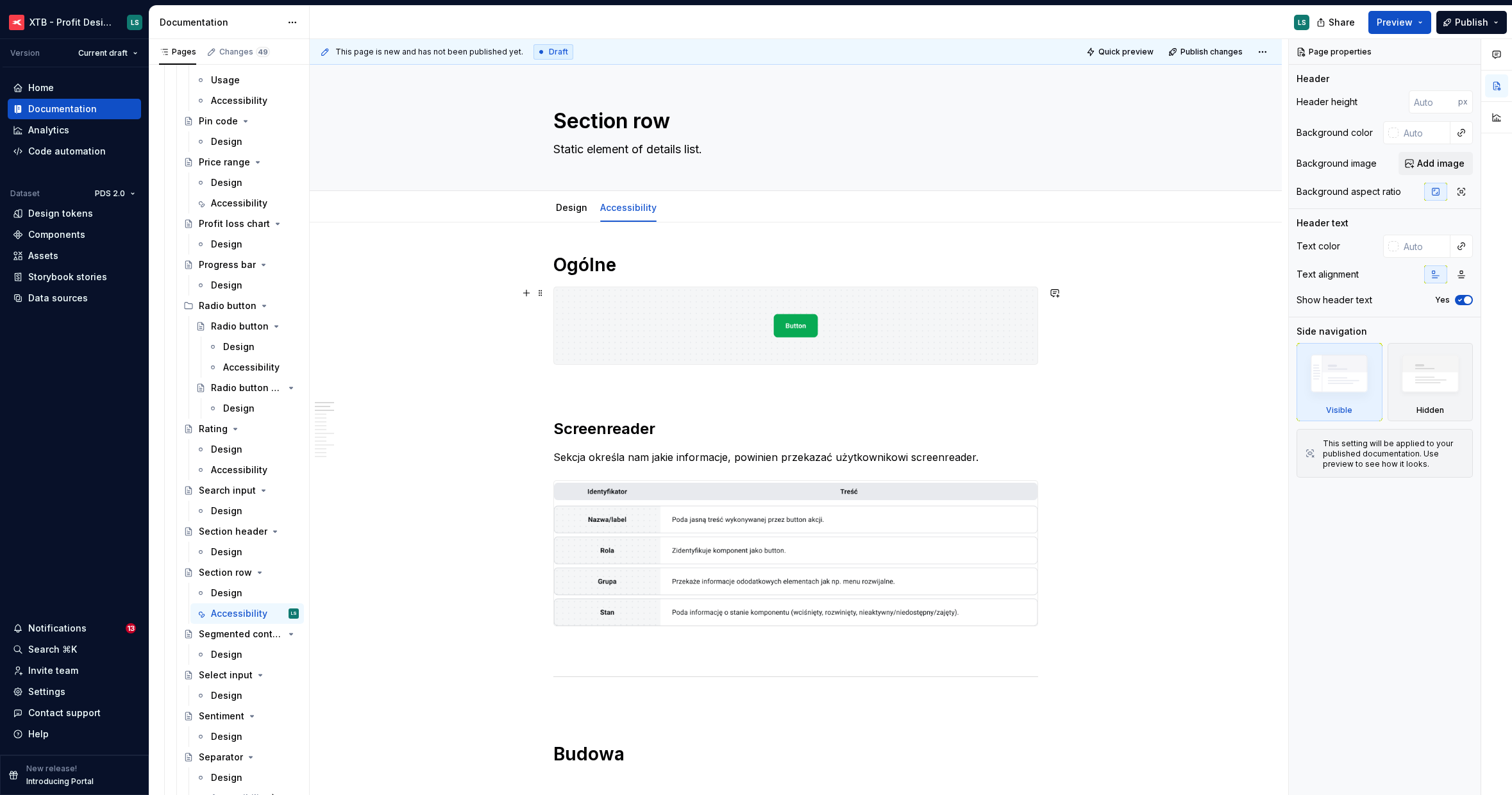
click at [751, 334] on img at bounding box center [796, 326] width 483 height 77
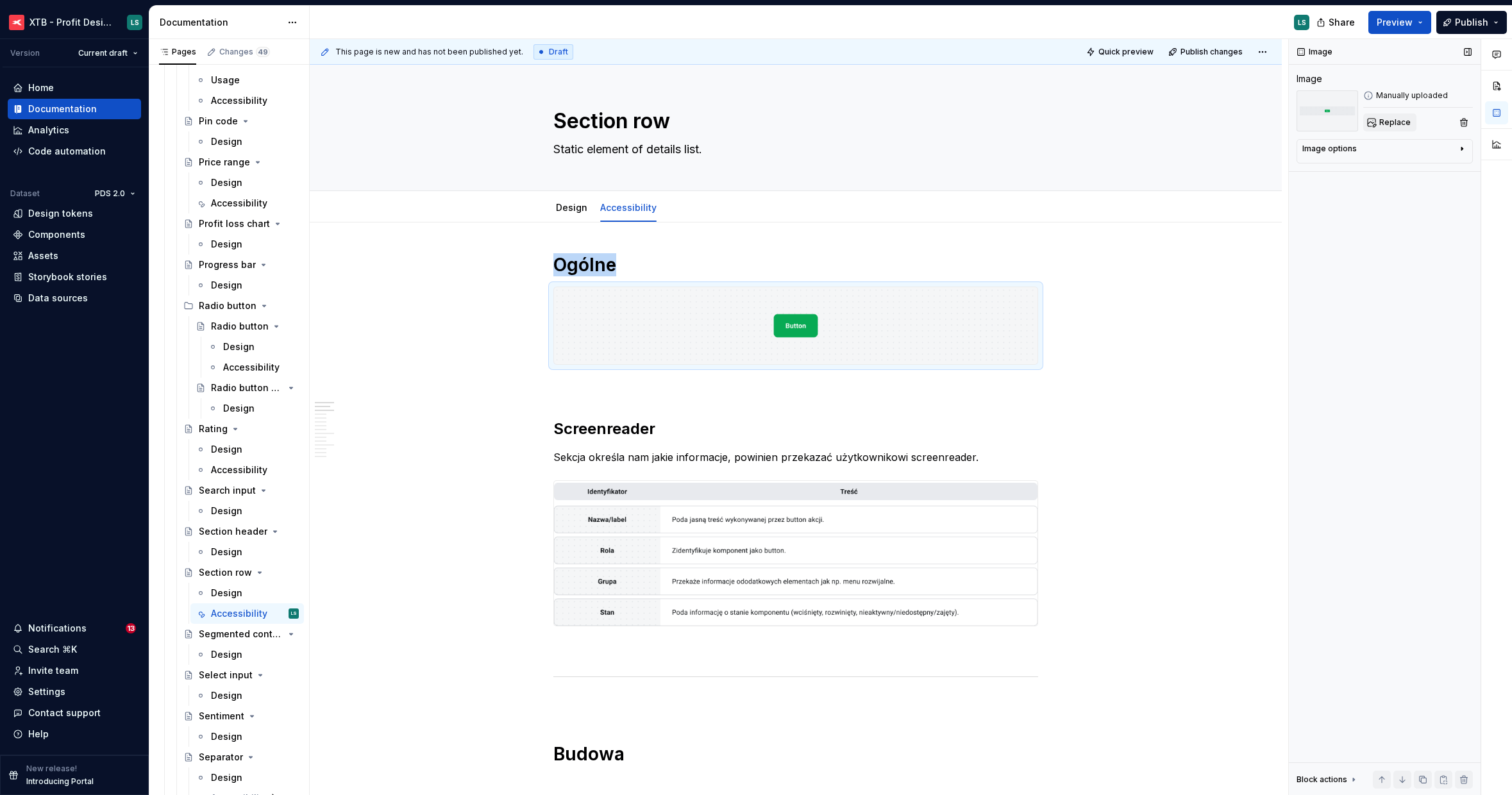
click at [1380, 125] on span "Replace" at bounding box center [1395, 122] width 31 height 10
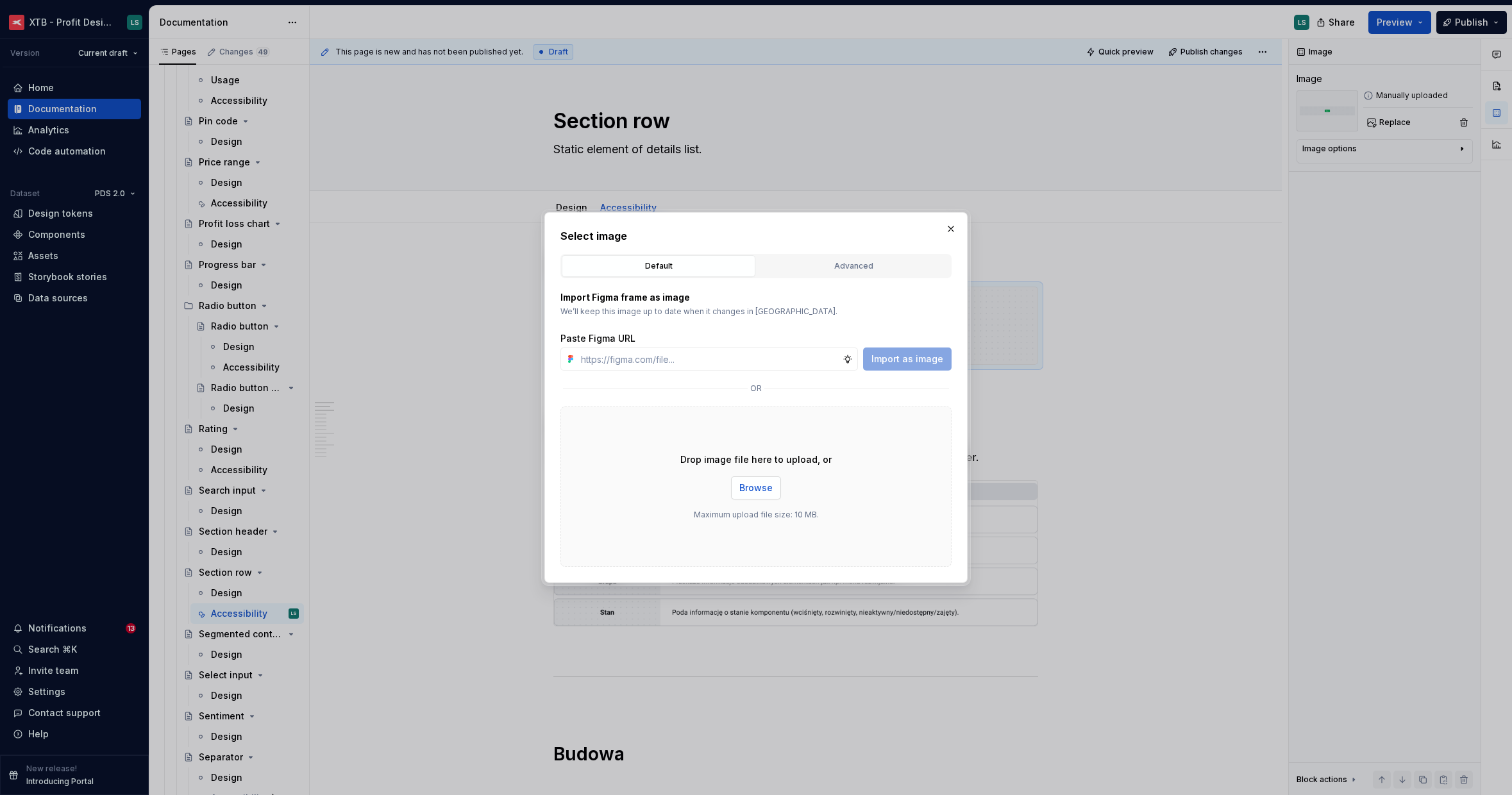
click at [739, 478] on button "Browse" at bounding box center [756, 488] width 50 height 23
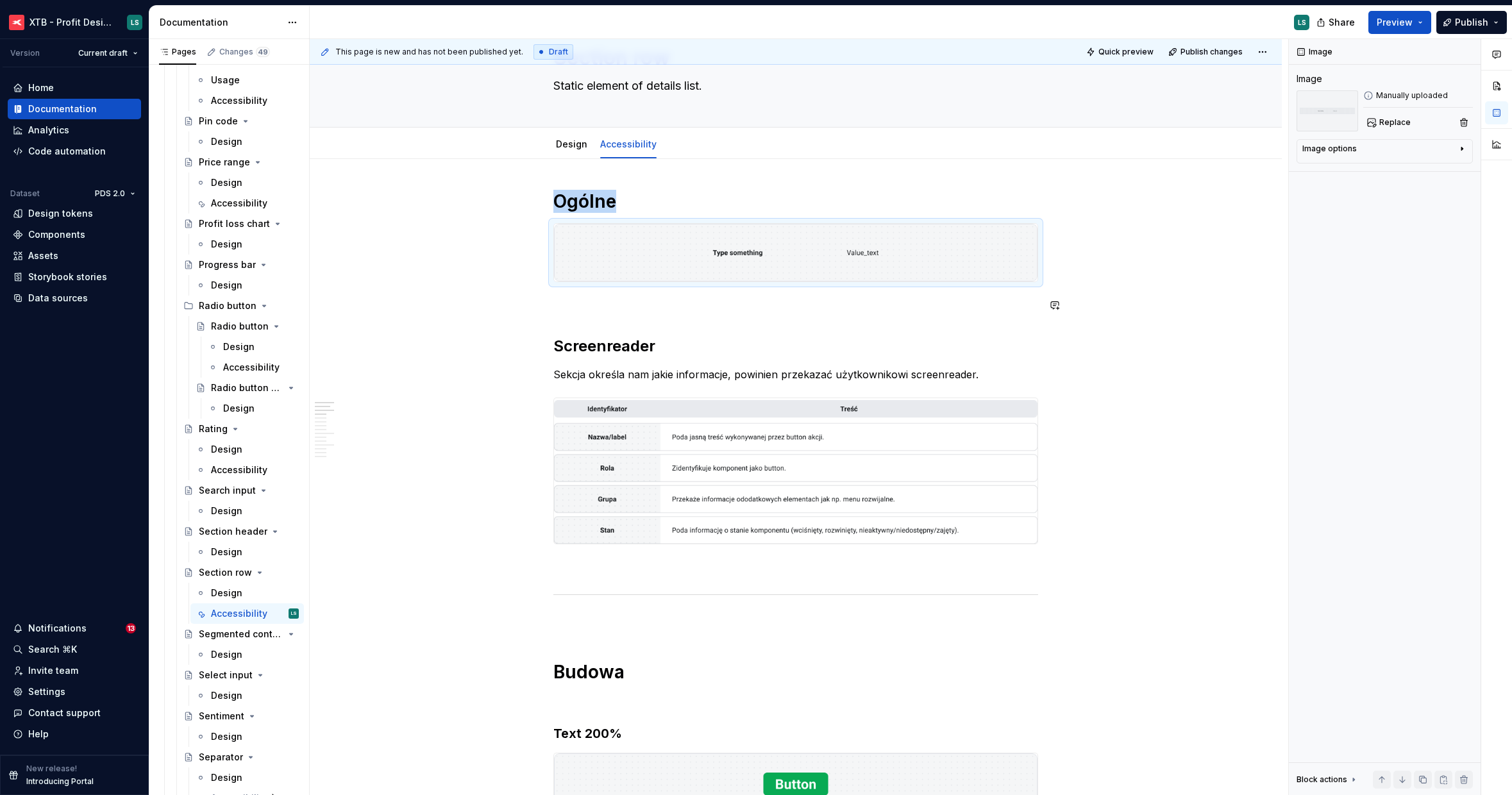
scroll to position [107, 0]
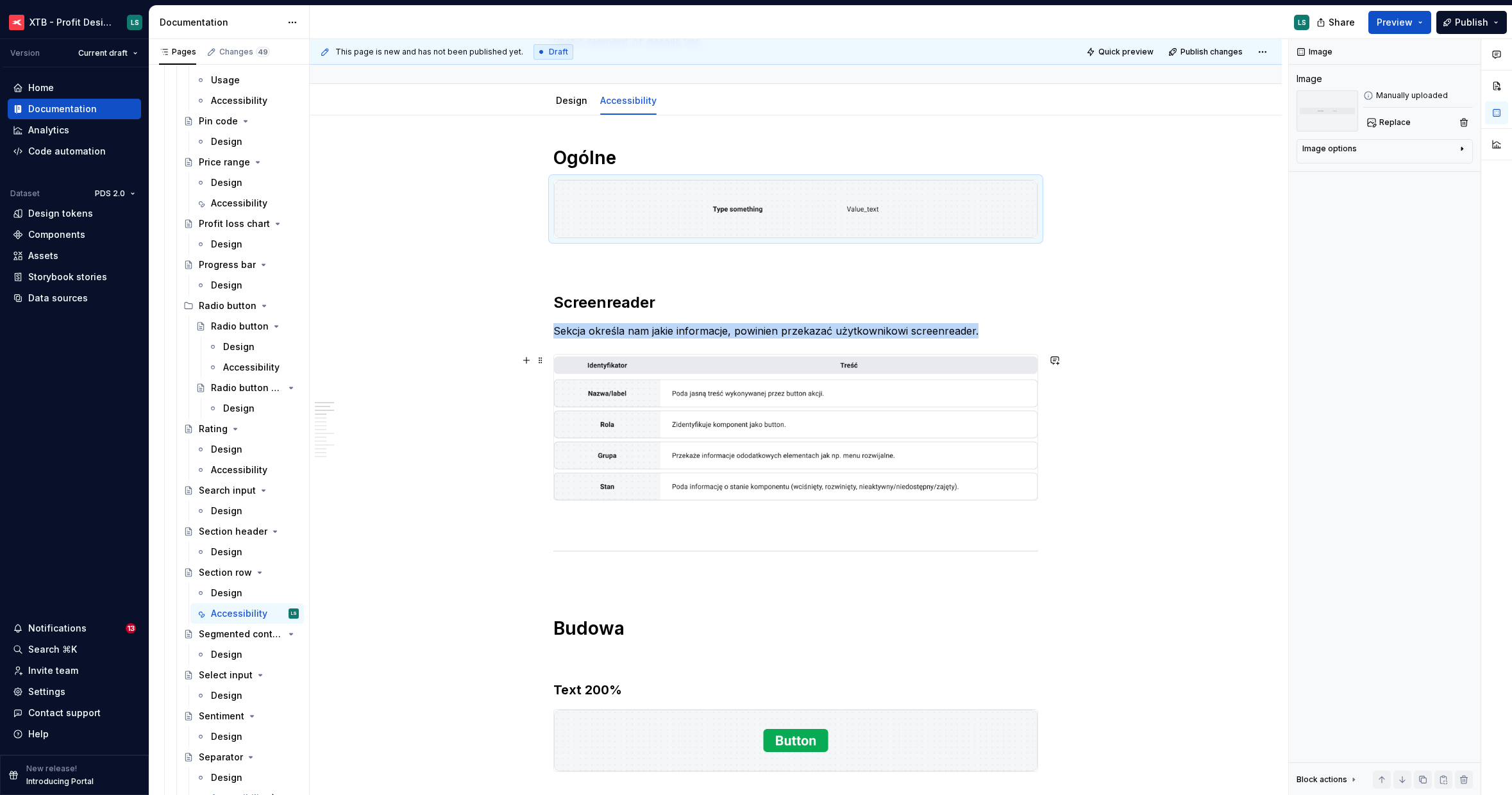
click at [841, 403] on img "To enrich screen reader interactions, please activate Accessibility in Grammarl…" at bounding box center [796, 427] width 483 height 145
click at [1373, 121] on button "Replace" at bounding box center [1389, 123] width 53 height 18
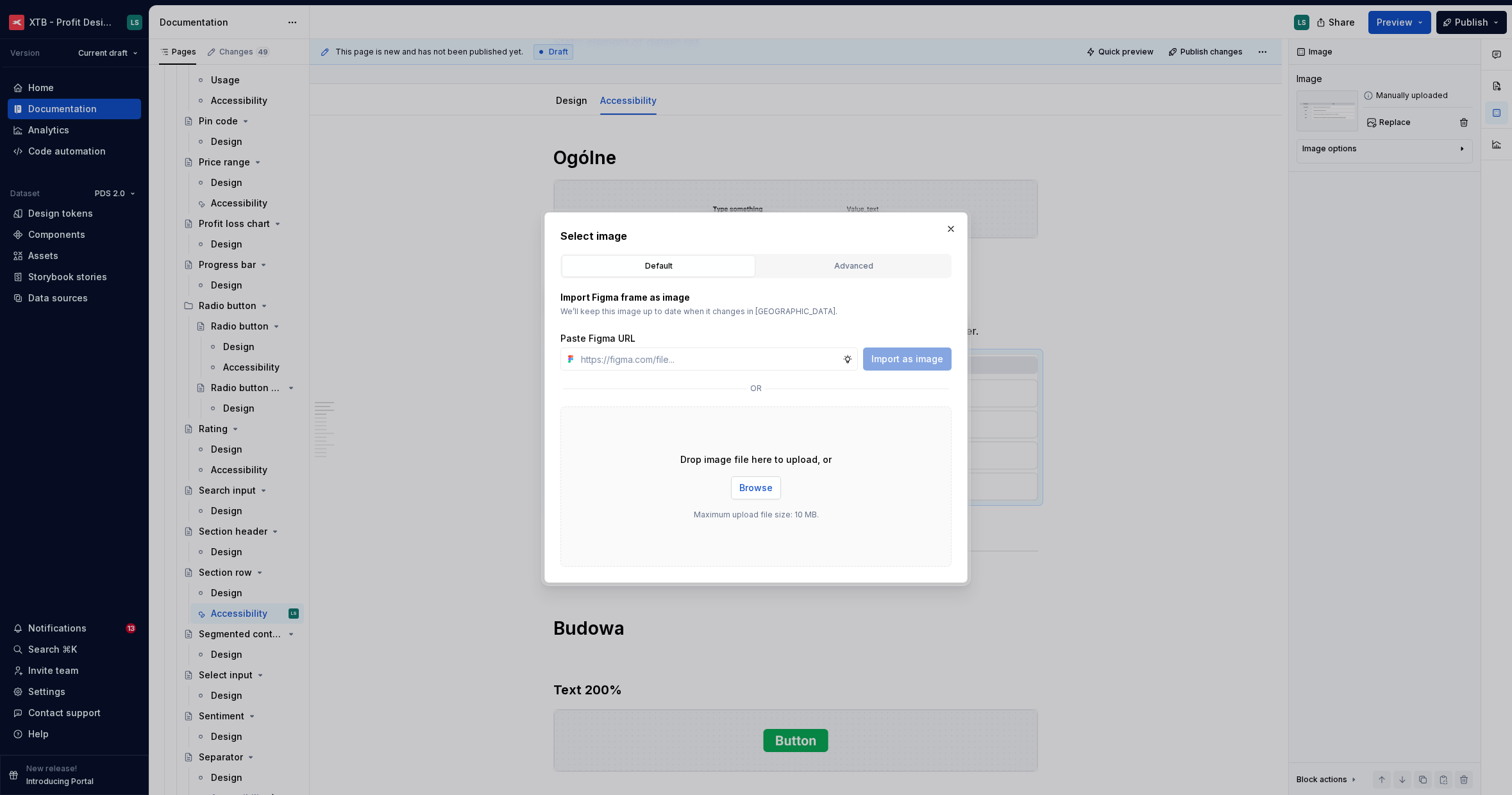
click at [763, 485] on span "Browse" at bounding box center [756, 488] width 33 height 13
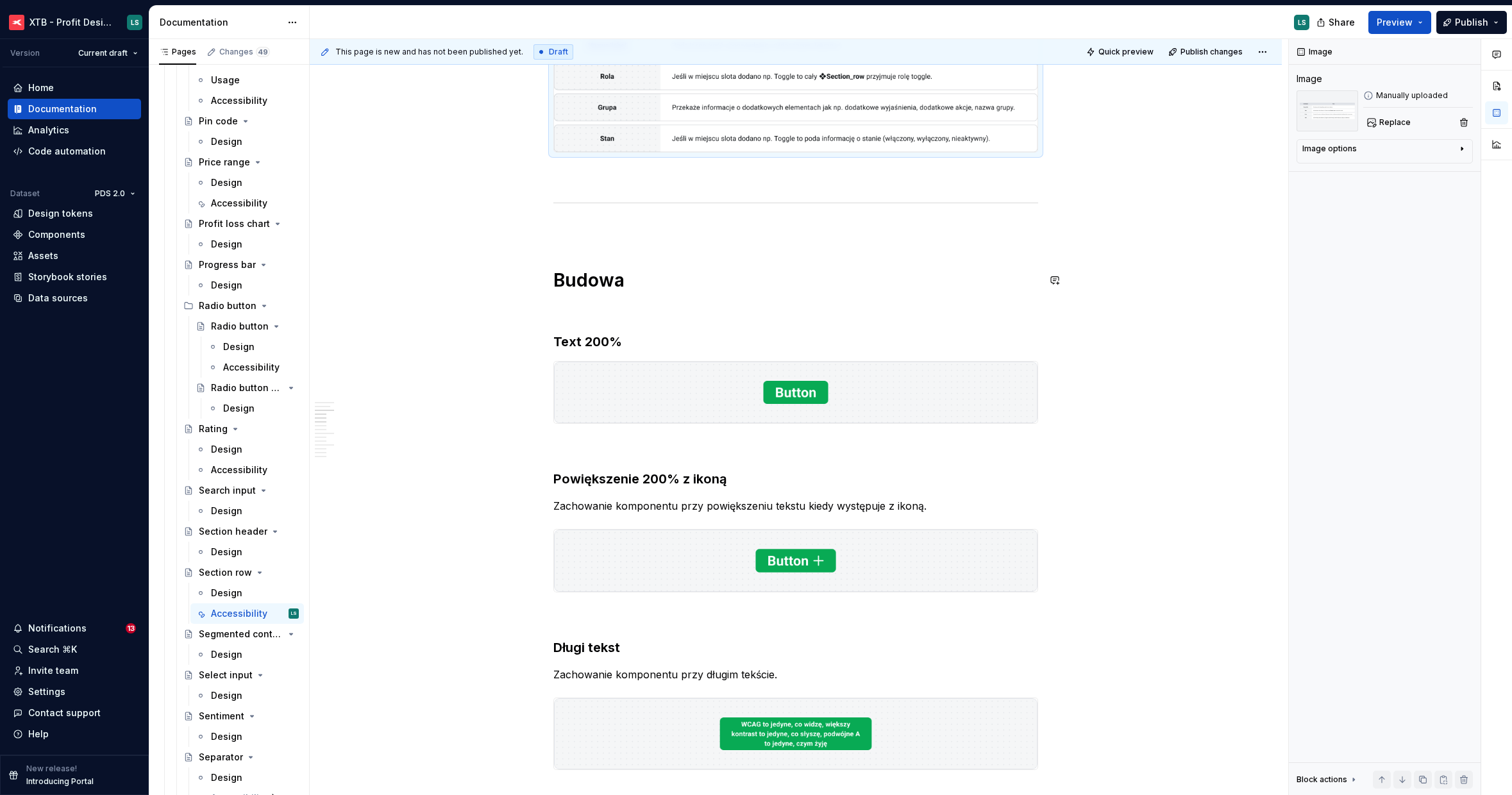
scroll to position [458, 0]
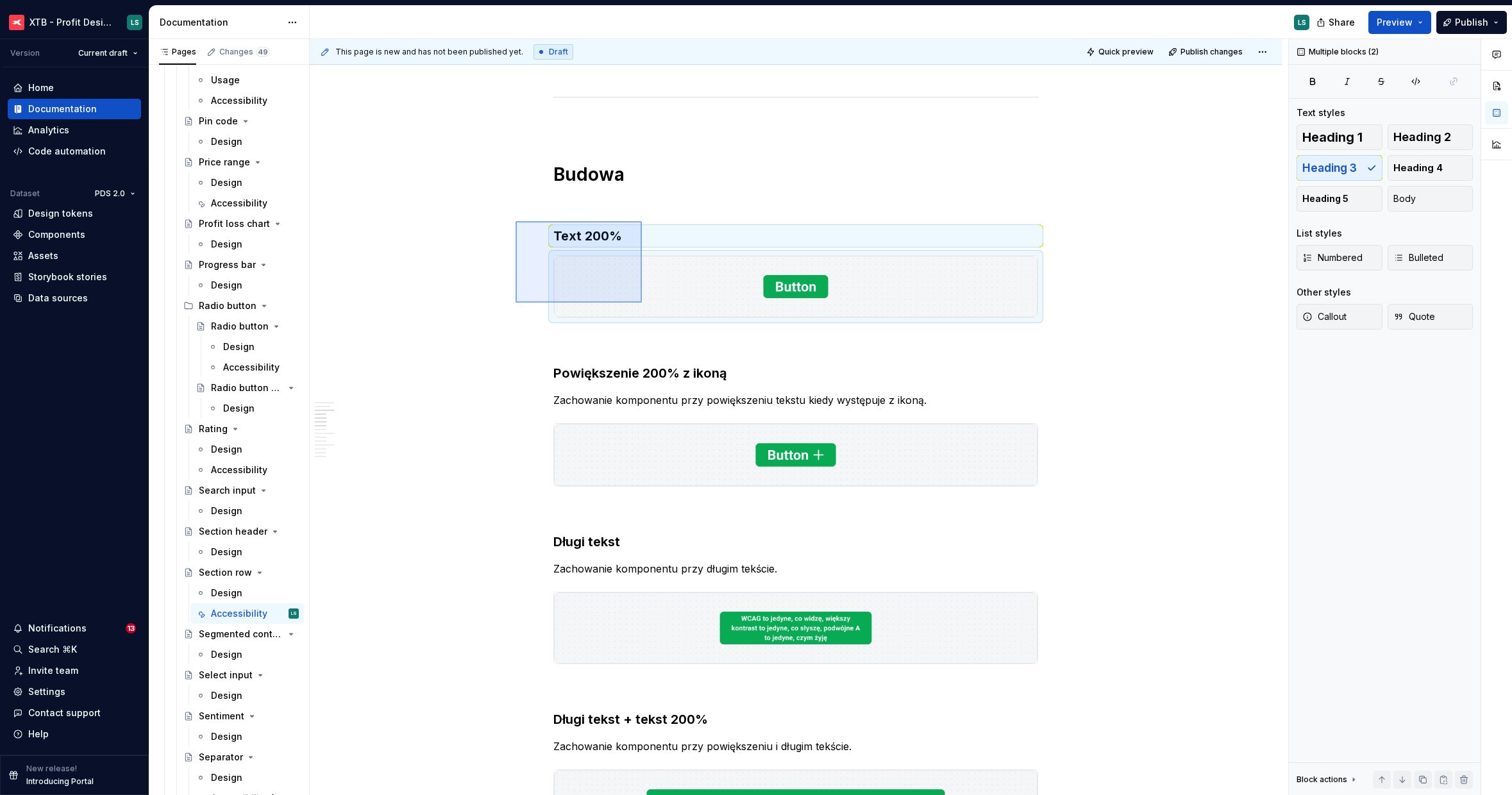
drag, startPoint x: 516, startPoint y: 221, endPoint x: 656, endPoint y: 313, distance: 167.5
click at [656, 313] on div "This page is new and has not been published yet. Draft Quick preview Publish ch…" at bounding box center [799, 417] width 978 height 757
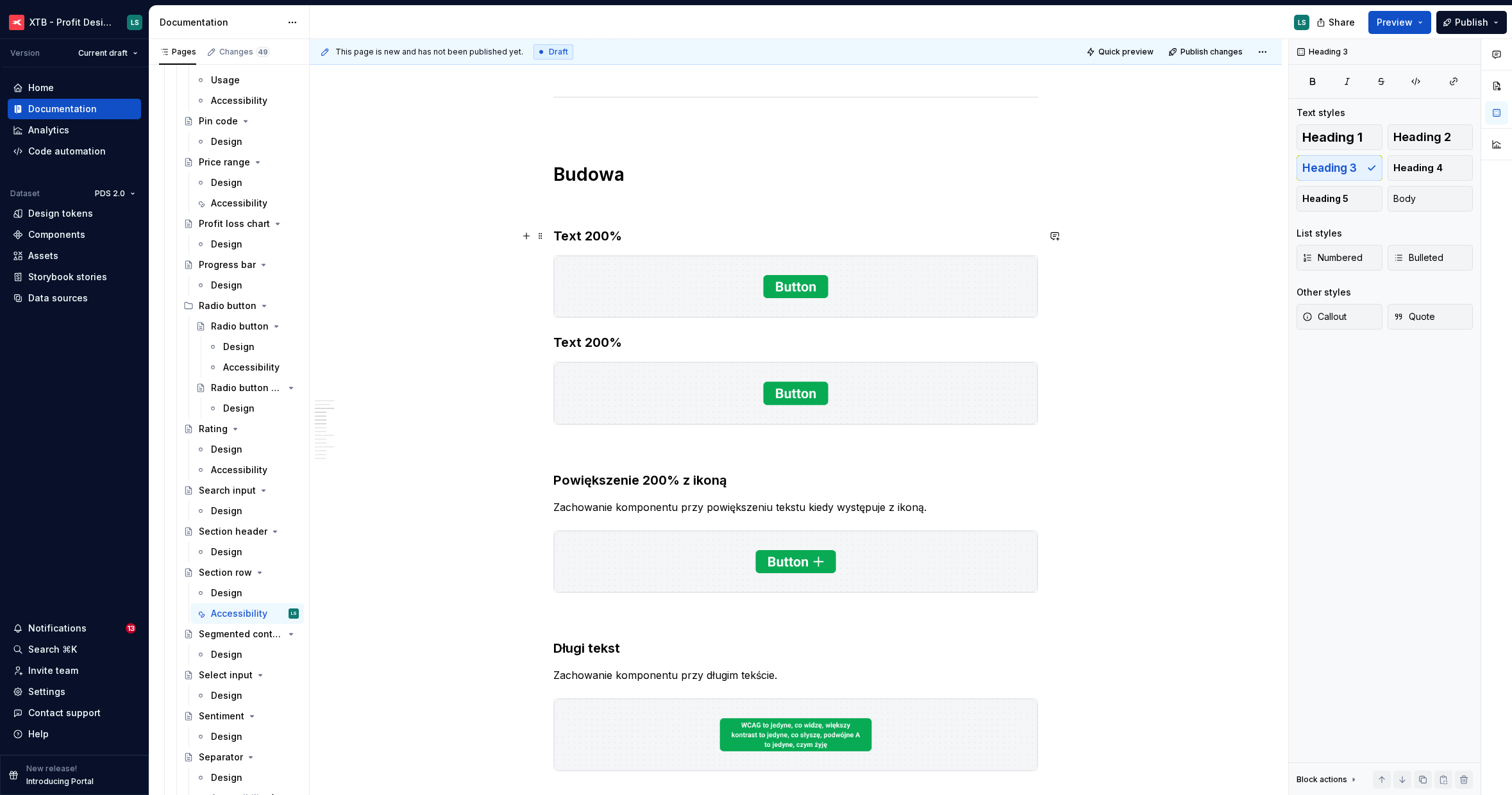
click at [599, 236] on h3 "Text 200%" at bounding box center [795, 236] width 484 height 18
type textarea "*"
click at [606, 287] on img "To enrich screen reader interactions, please activate Accessibility in Grammarl…" at bounding box center [796, 286] width 483 height 62
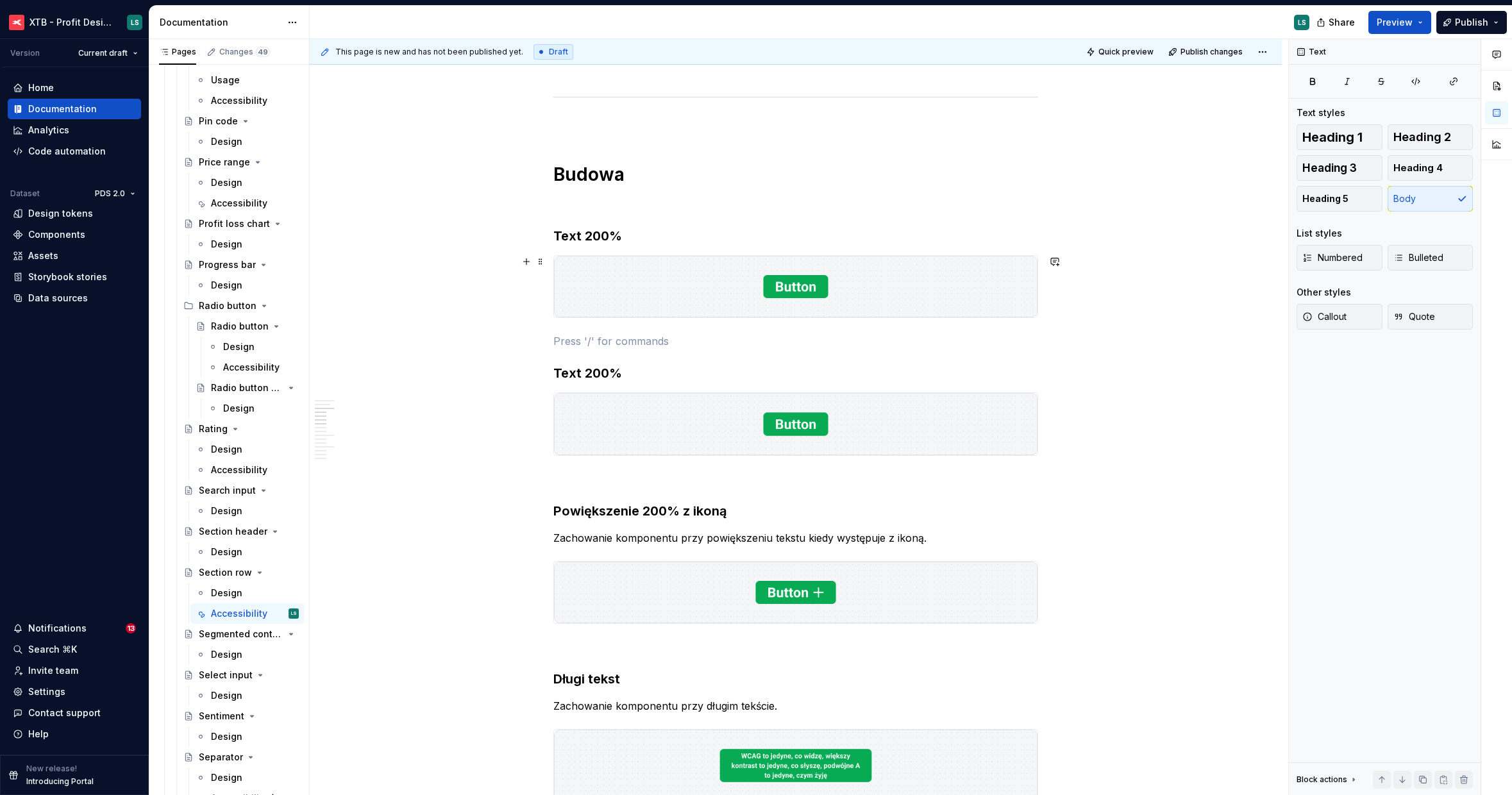
click at [594, 235] on h3 "Text 200%" at bounding box center [795, 236] width 484 height 18
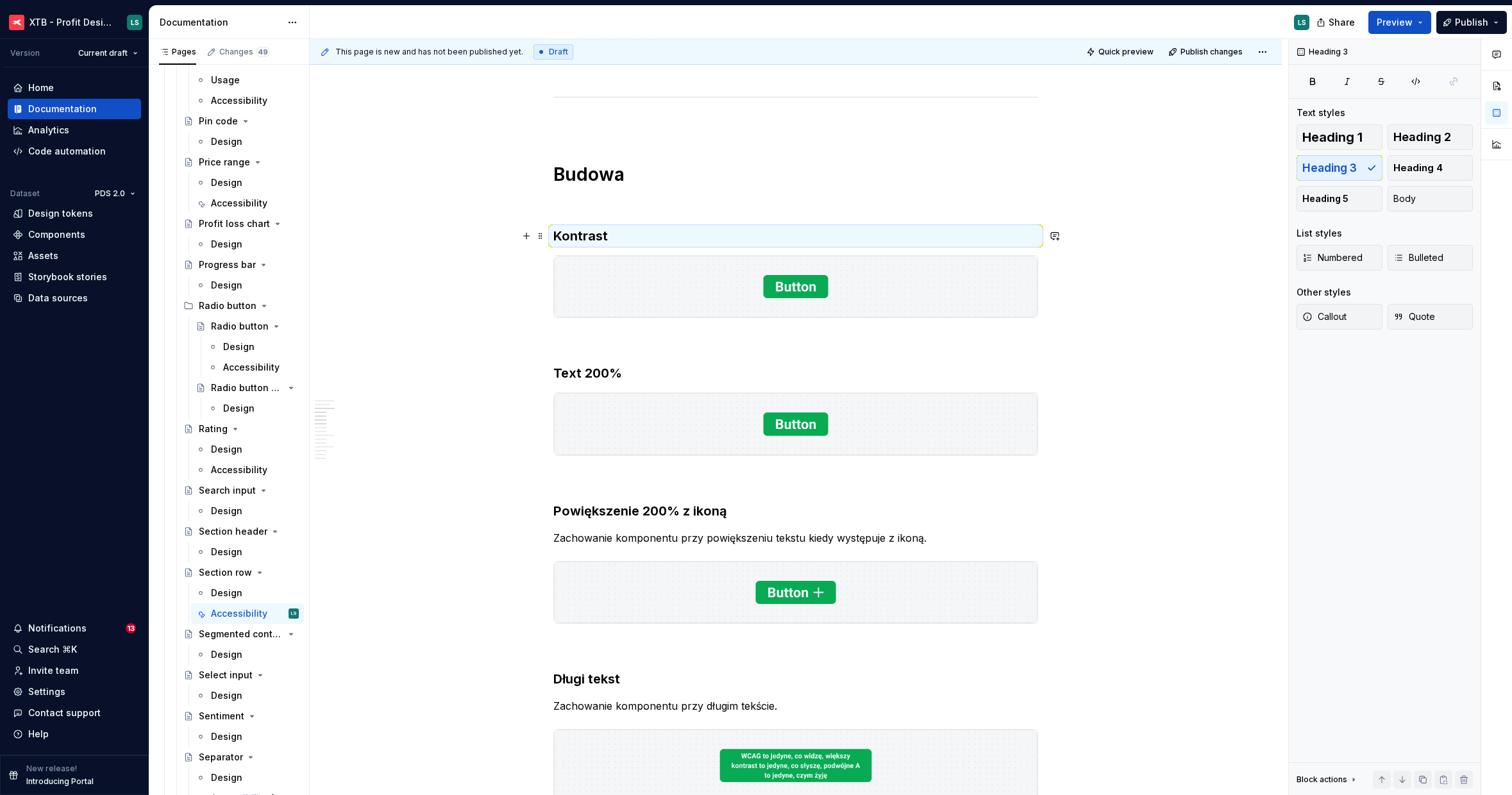
click at [684, 229] on h3 "Kontrast" at bounding box center [795, 236] width 484 height 18
click at [681, 236] on h3 "Kontrast" at bounding box center [795, 236] width 484 height 18
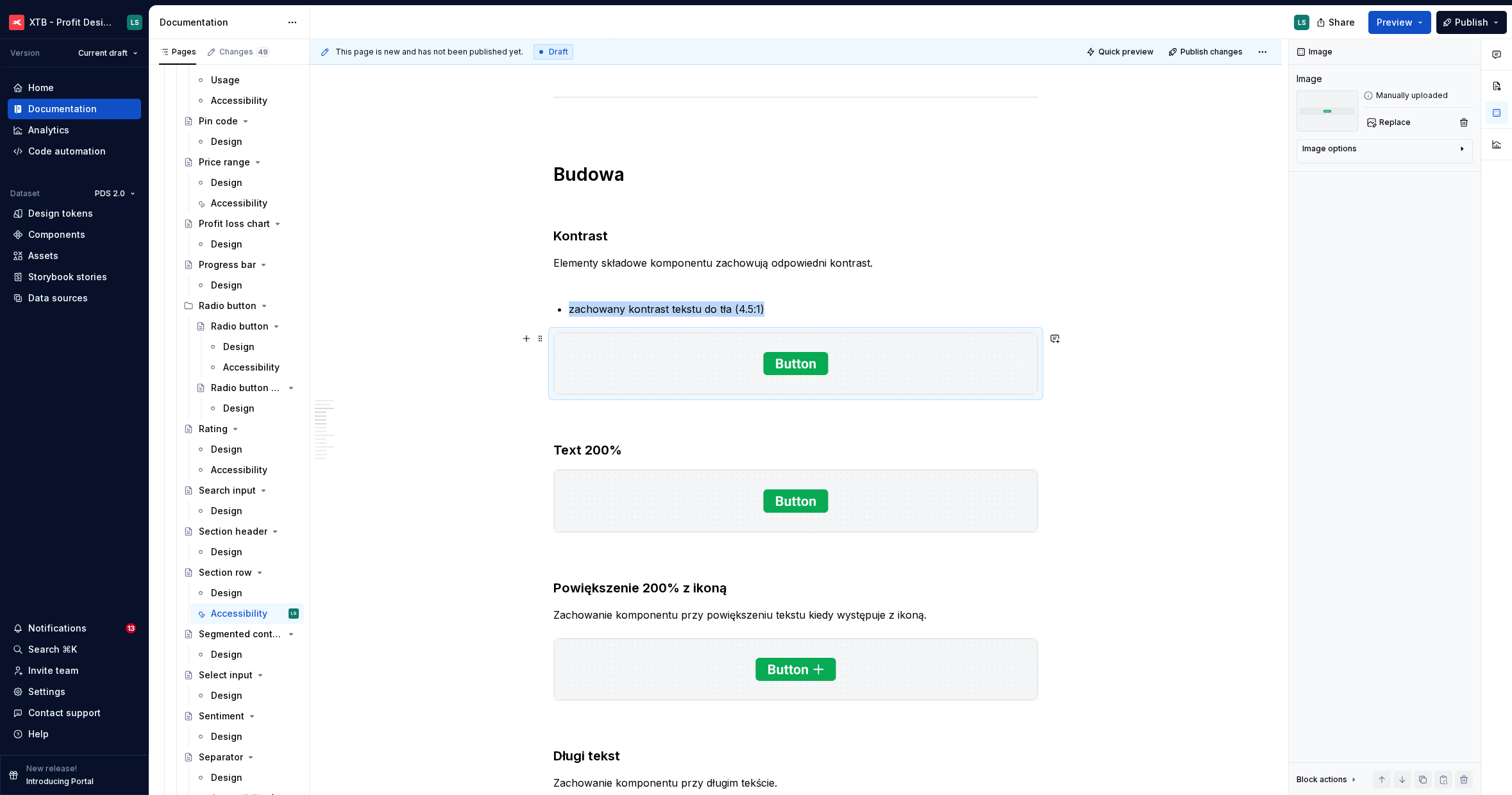
click at [782, 345] on img "To enrich screen reader interactions, please activate Accessibility in Grammarl…" at bounding box center [796, 363] width 483 height 62
click at [1399, 119] on span "Replace" at bounding box center [1395, 122] width 31 height 10
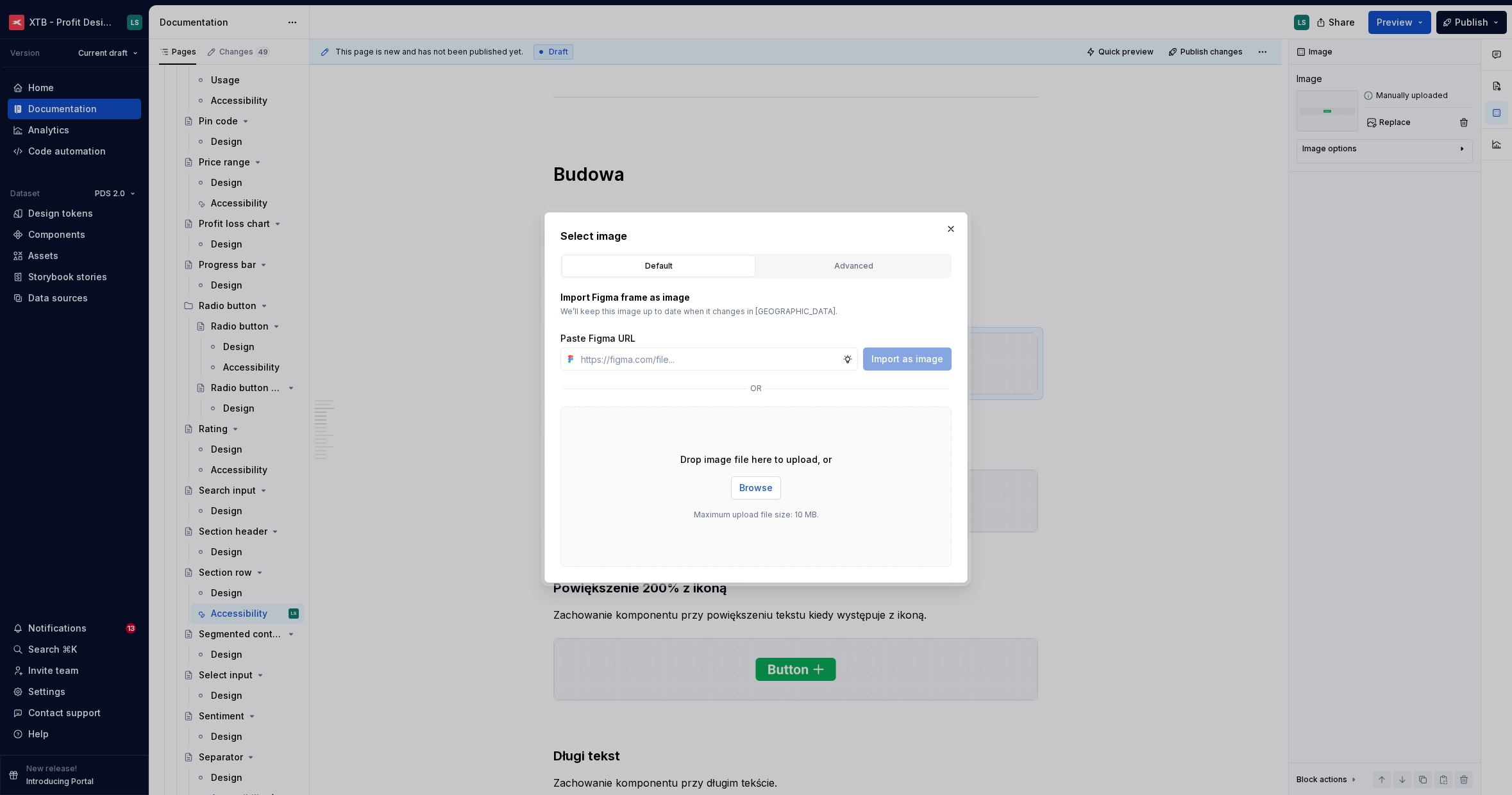
click at [759, 476] on button "Browse" at bounding box center [756, 488] width 50 height 23
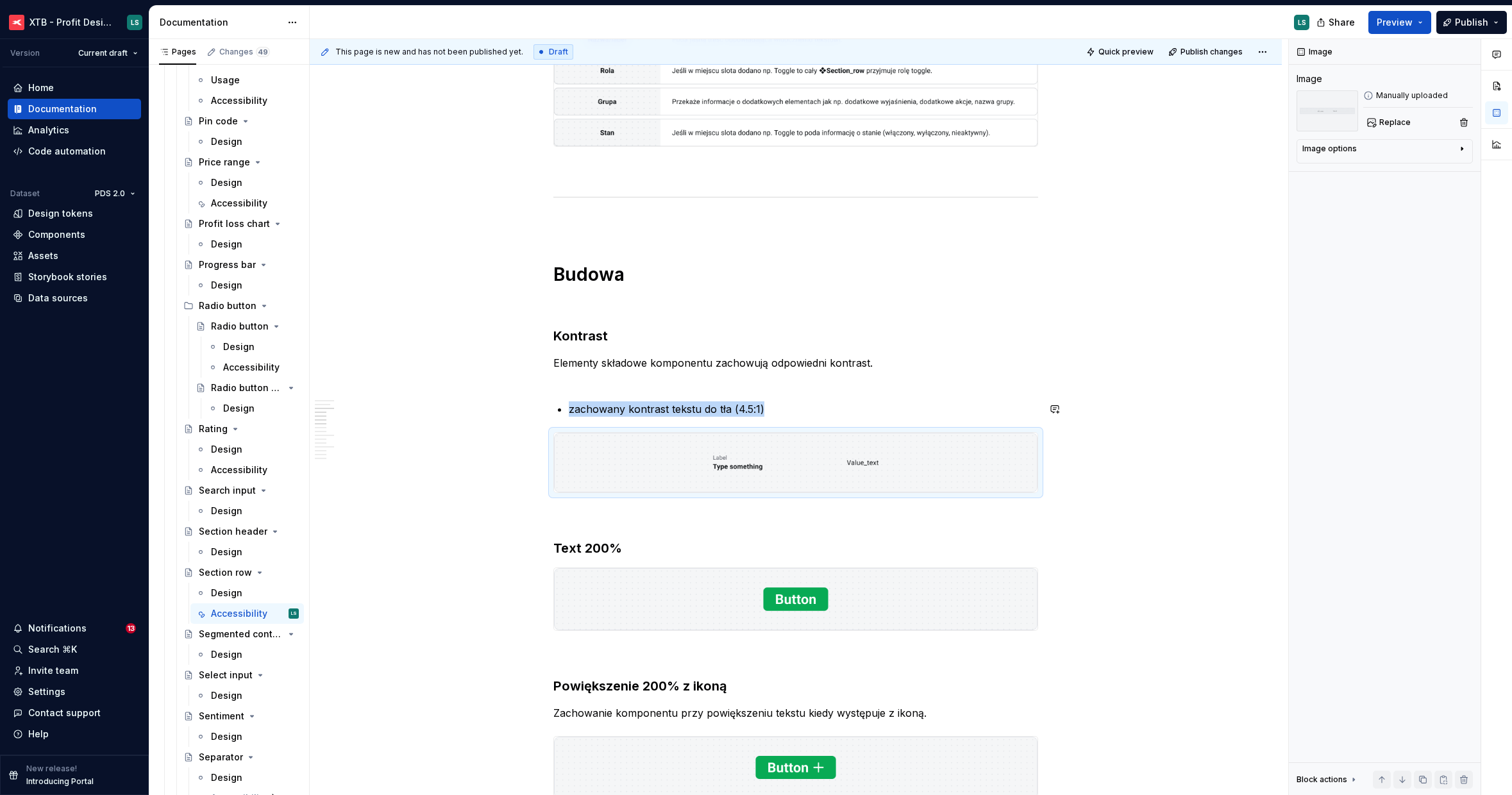
scroll to position [561, 0]
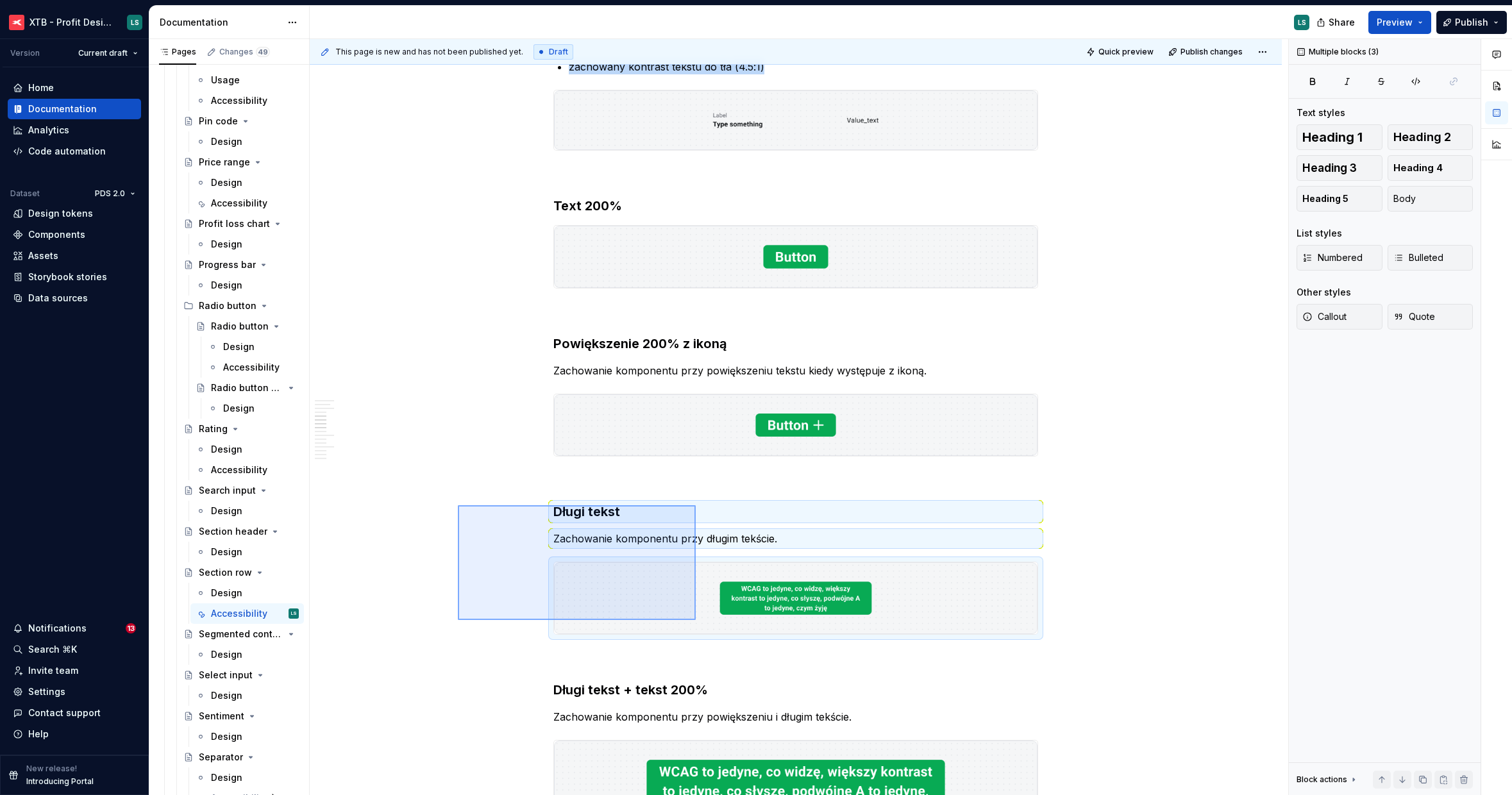
drag, startPoint x: 508, startPoint y: 526, endPoint x: 697, endPoint y: 621, distance: 211.5
click at [702, 628] on div "This page is new and has not been published yet. Draft Quick preview Publish ch…" at bounding box center [799, 417] width 978 height 757
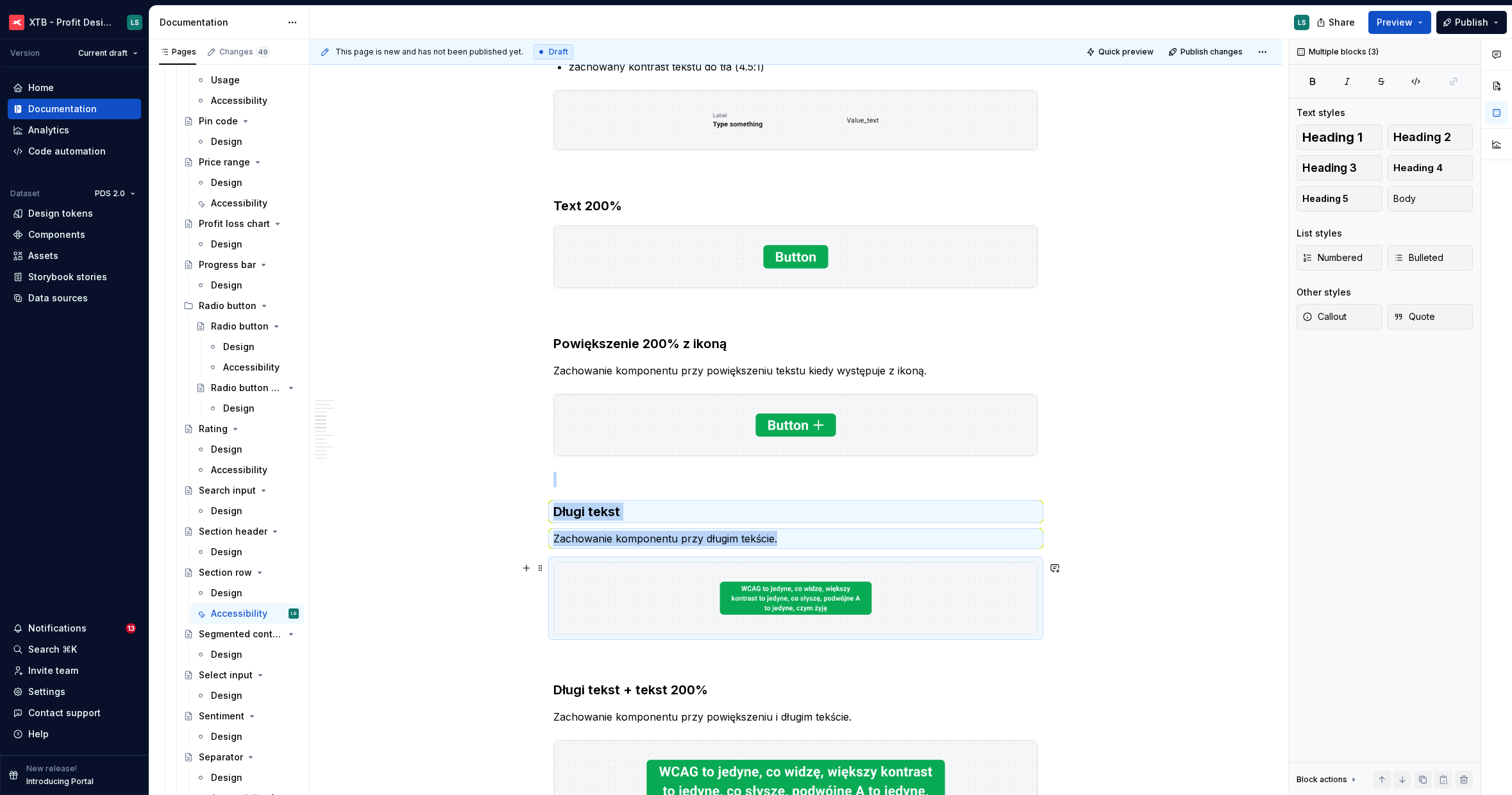
click at [656, 575] on img "To enrich screen reader interactions, please activate Accessibility in Grammarl…" at bounding box center [796, 598] width 483 height 72
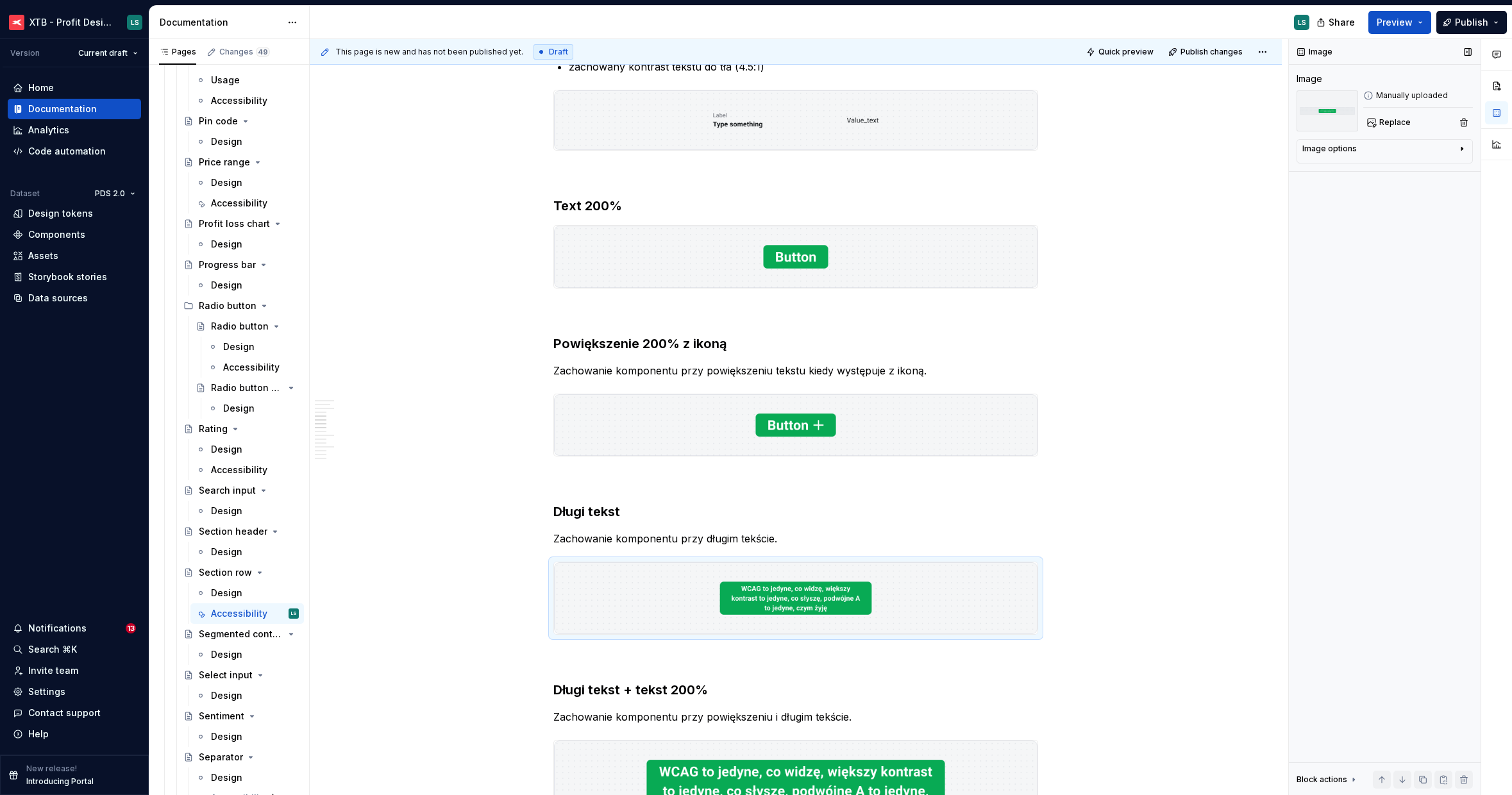
click at [1380, 132] on div "Image Image Manually uploaded Replace Image options Alignment Caption Block act…" at bounding box center [1385, 417] width 192 height 757
click at [1380, 130] on button "Replace" at bounding box center [1389, 123] width 53 height 18
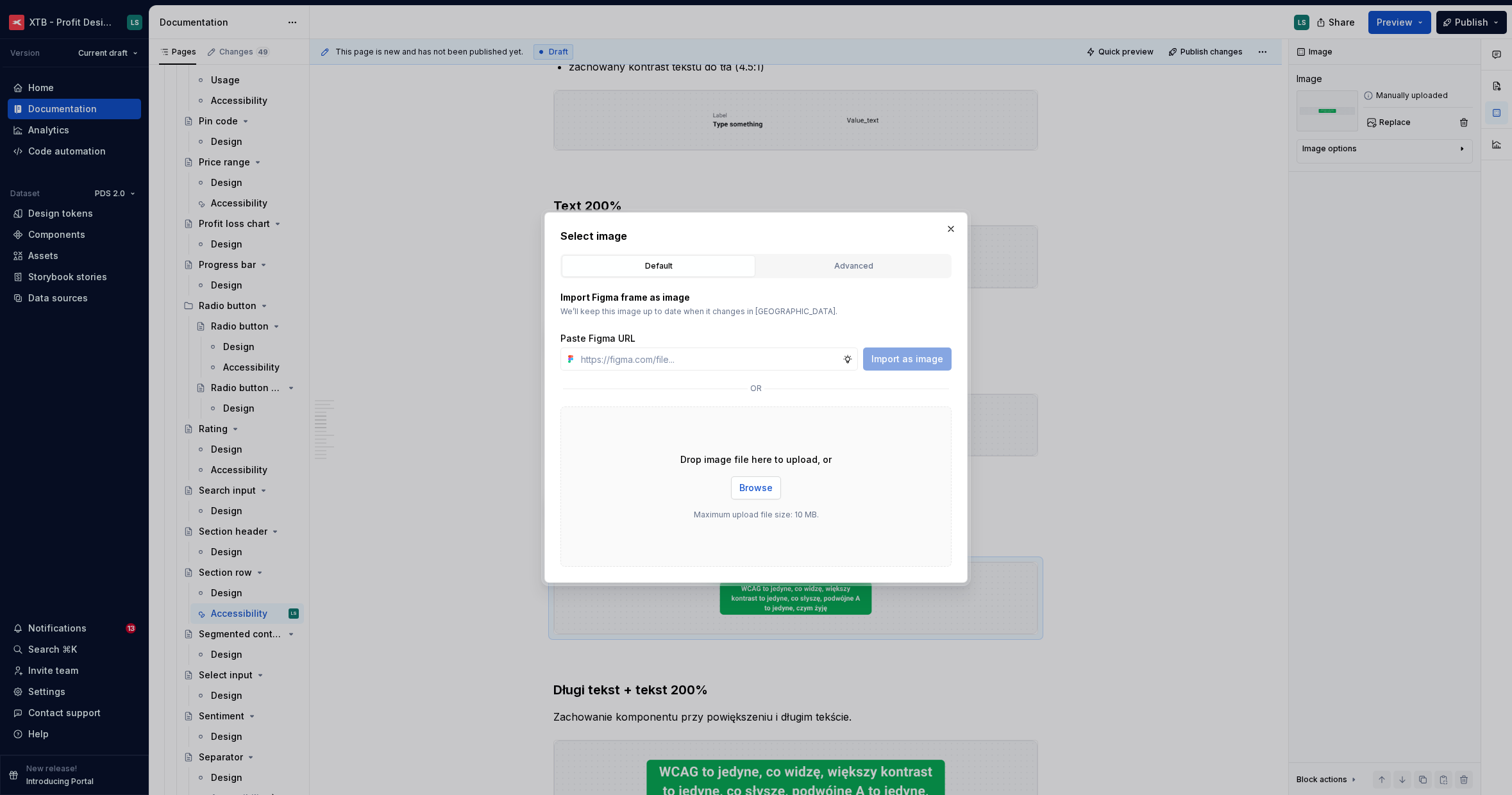
click at [752, 493] on span "Browse" at bounding box center [756, 488] width 33 height 13
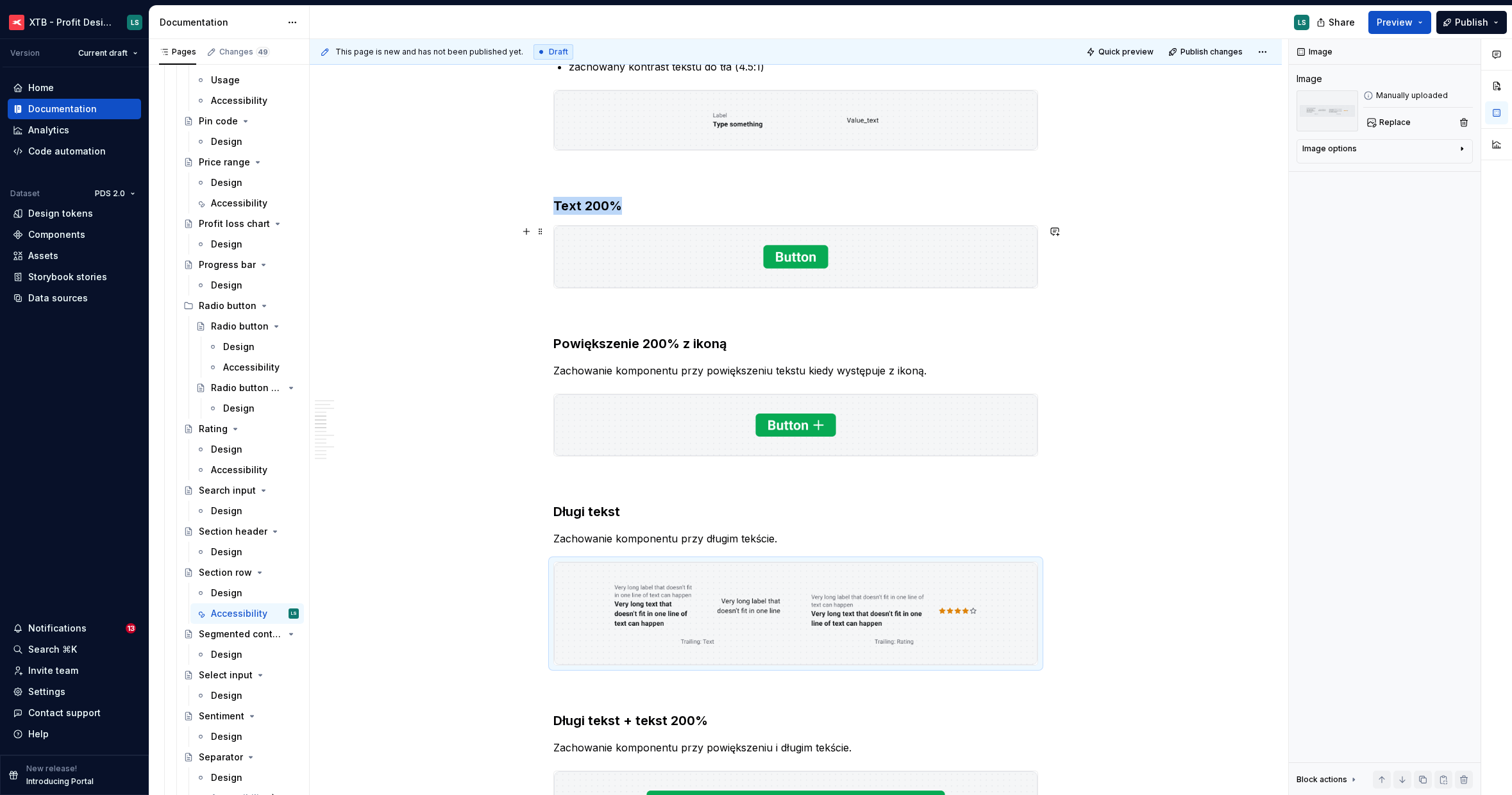
click at [790, 266] on img "To enrich screen reader interactions, please activate Accessibility in Grammarl…" at bounding box center [796, 256] width 483 height 62
click at [1386, 124] on span "Replace" at bounding box center [1395, 122] width 31 height 10
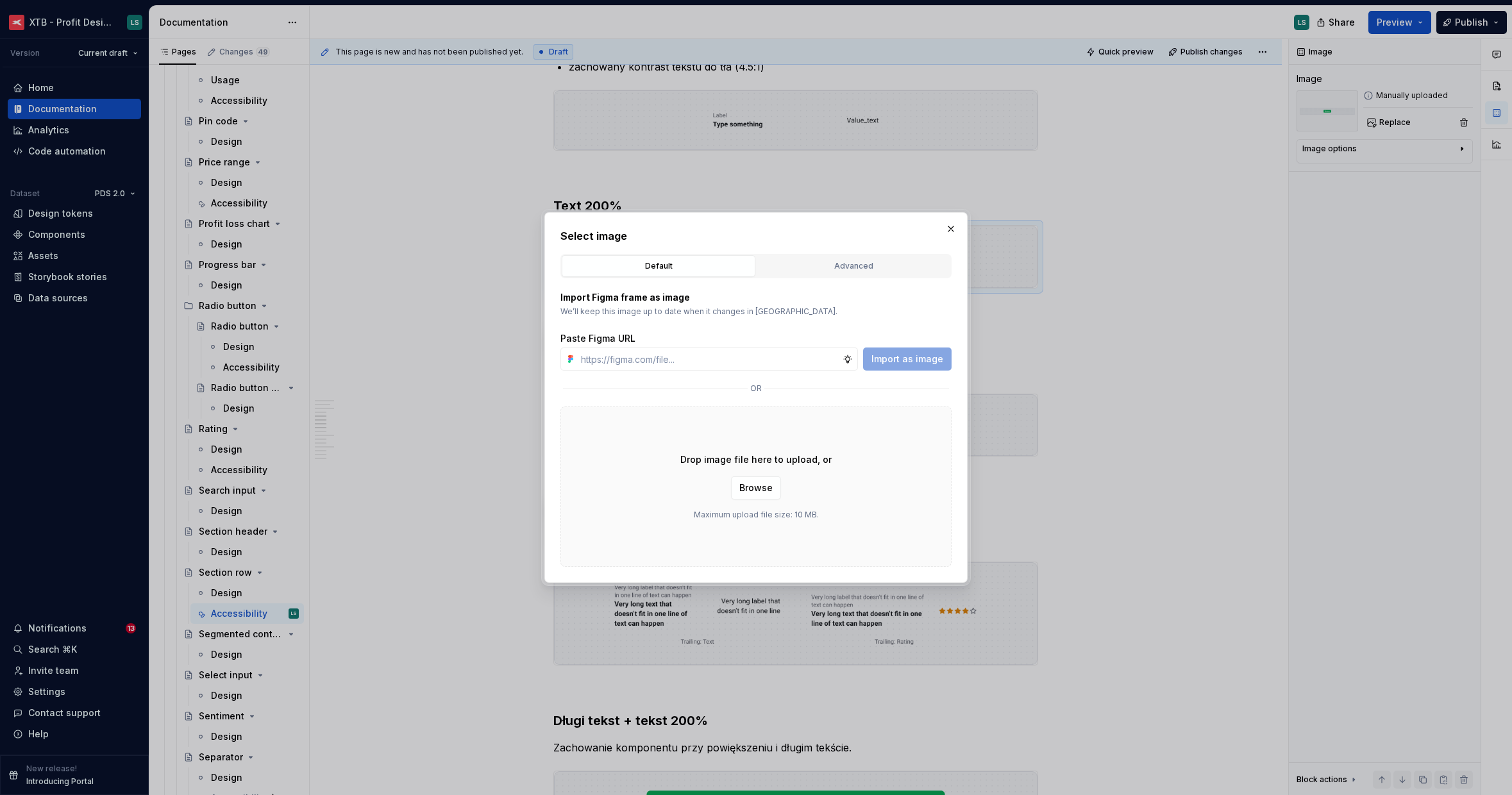
click at [768, 469] on div "Drop image file here to upload, or Browse Maximum upload file size: 10 MB." at bounding box center [756, 486] width 391 height 160
click at [756, 488] on span "Browse" at bounding box center [756, 488] width 33 height 13
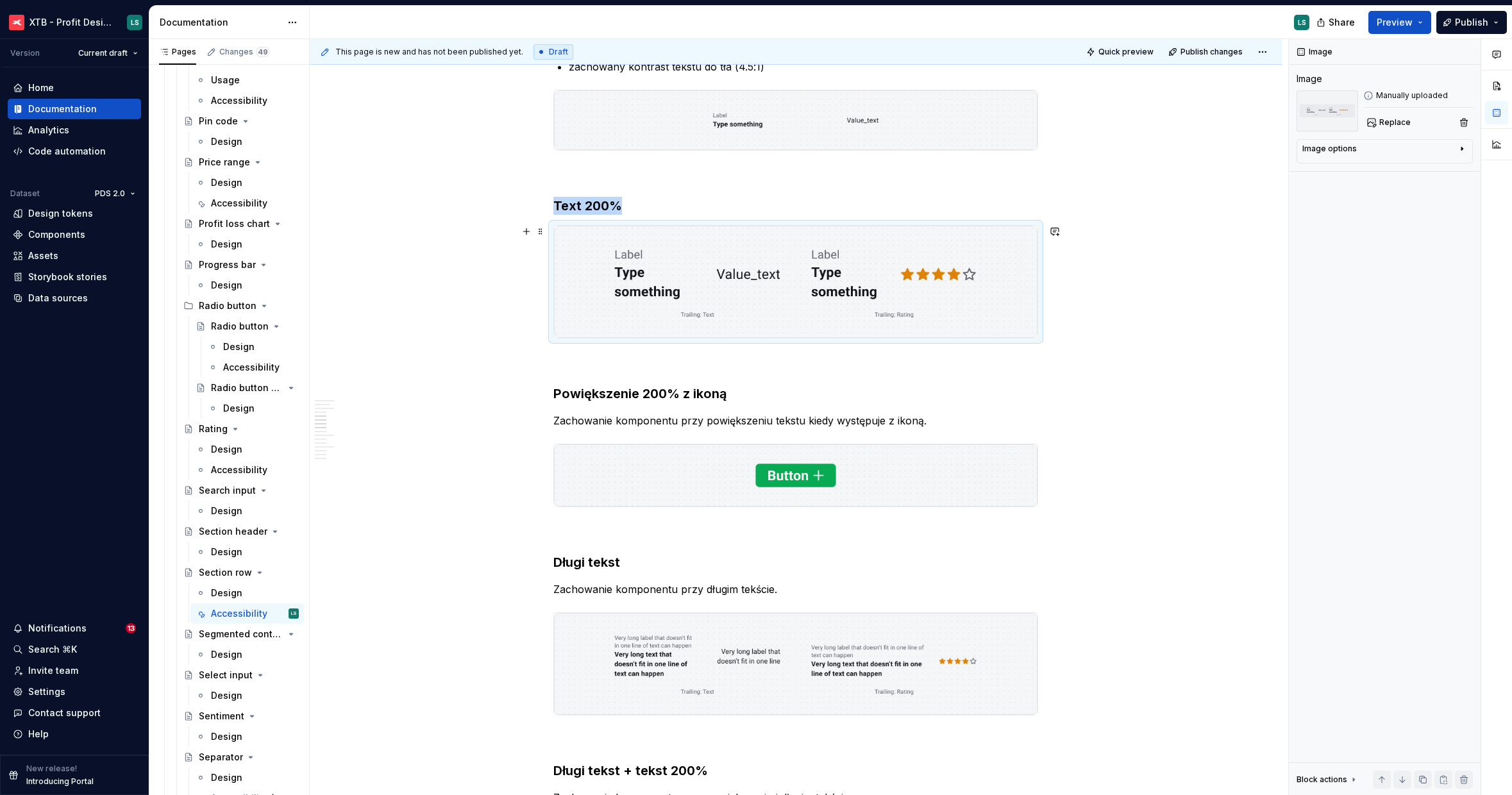
click at [661, 208] on h3 "Text 200%" at bounding box center [795, 206] width 484 height 18
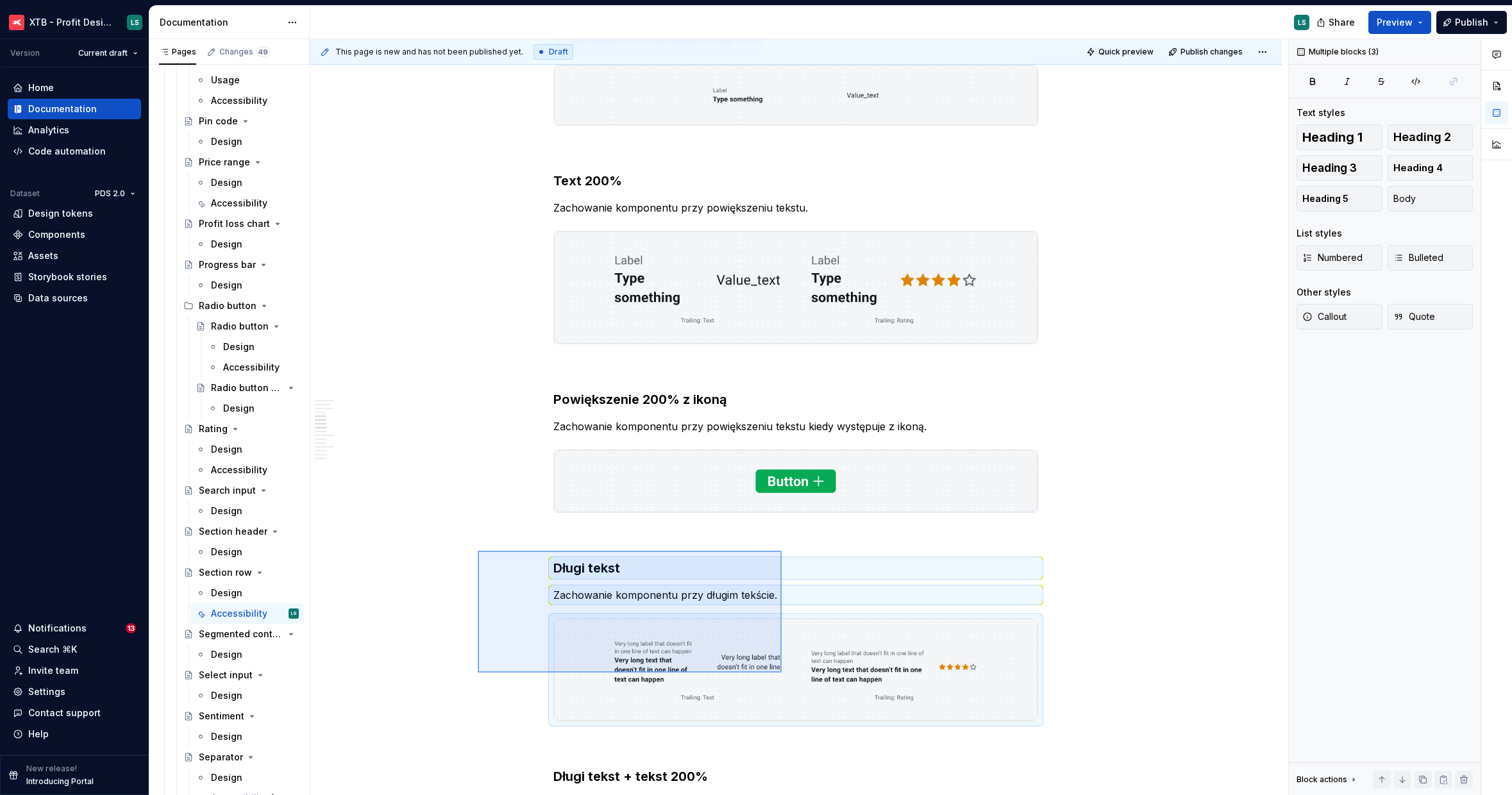
drag, startPoint x: 711, startPoint y: 634, endPoint x: 776, endPoint y: 674, distance: 76.3
click at [778, 673] on div "This page is new and has not been published yet. Draft Quick preview Publish ch…" at bounding box center [799, 417] width 978 height 757
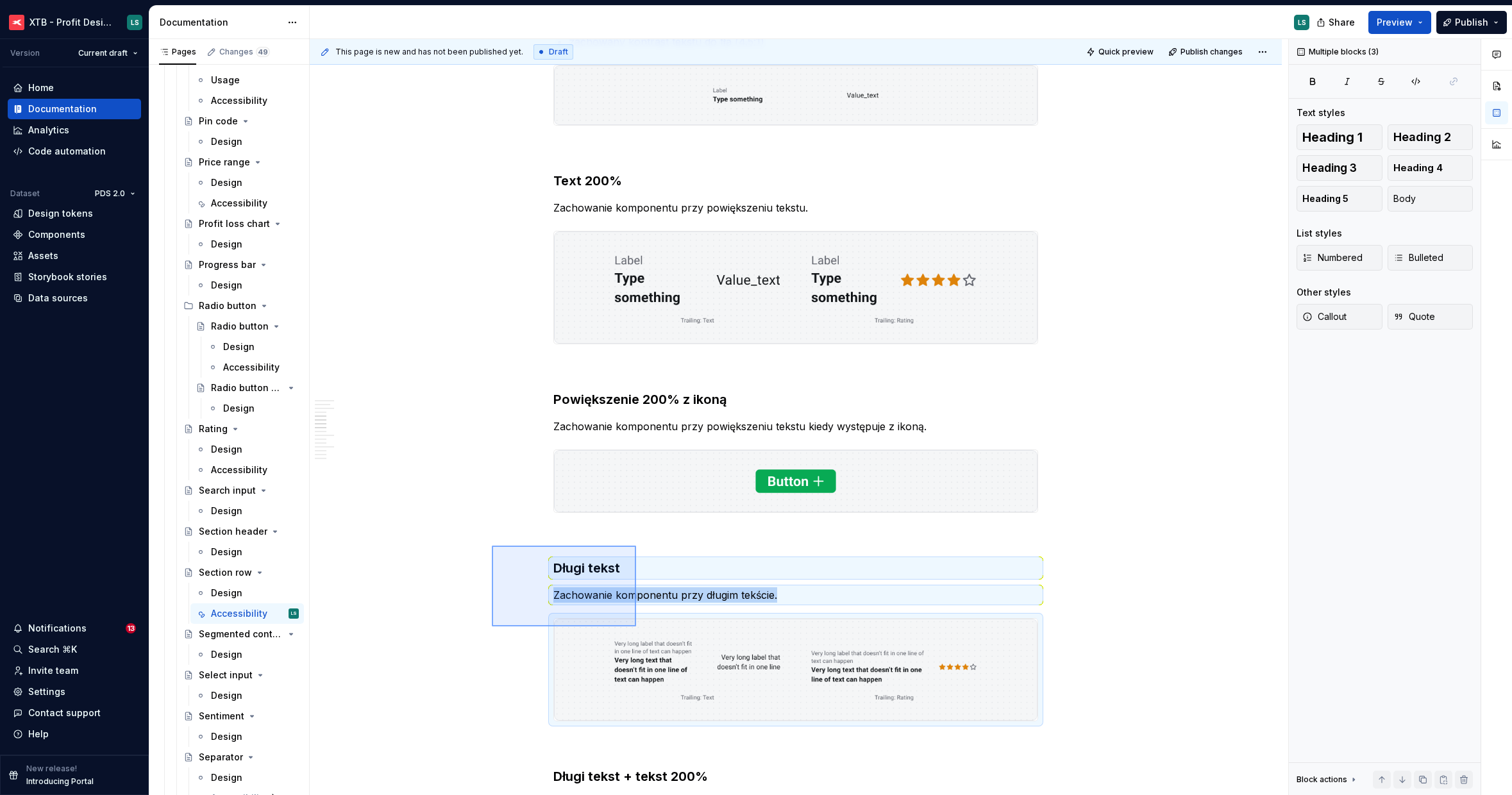
drag, startPoint x: 539, startPoint y: 577, endPoint x: 683, endPoint y: 659, distance: 165.7
click at [693, 665] on div "This page is new and has not been published yet. Draft Quick preview Publish ch…" at bounding box center [799, 417] width 978 height 757
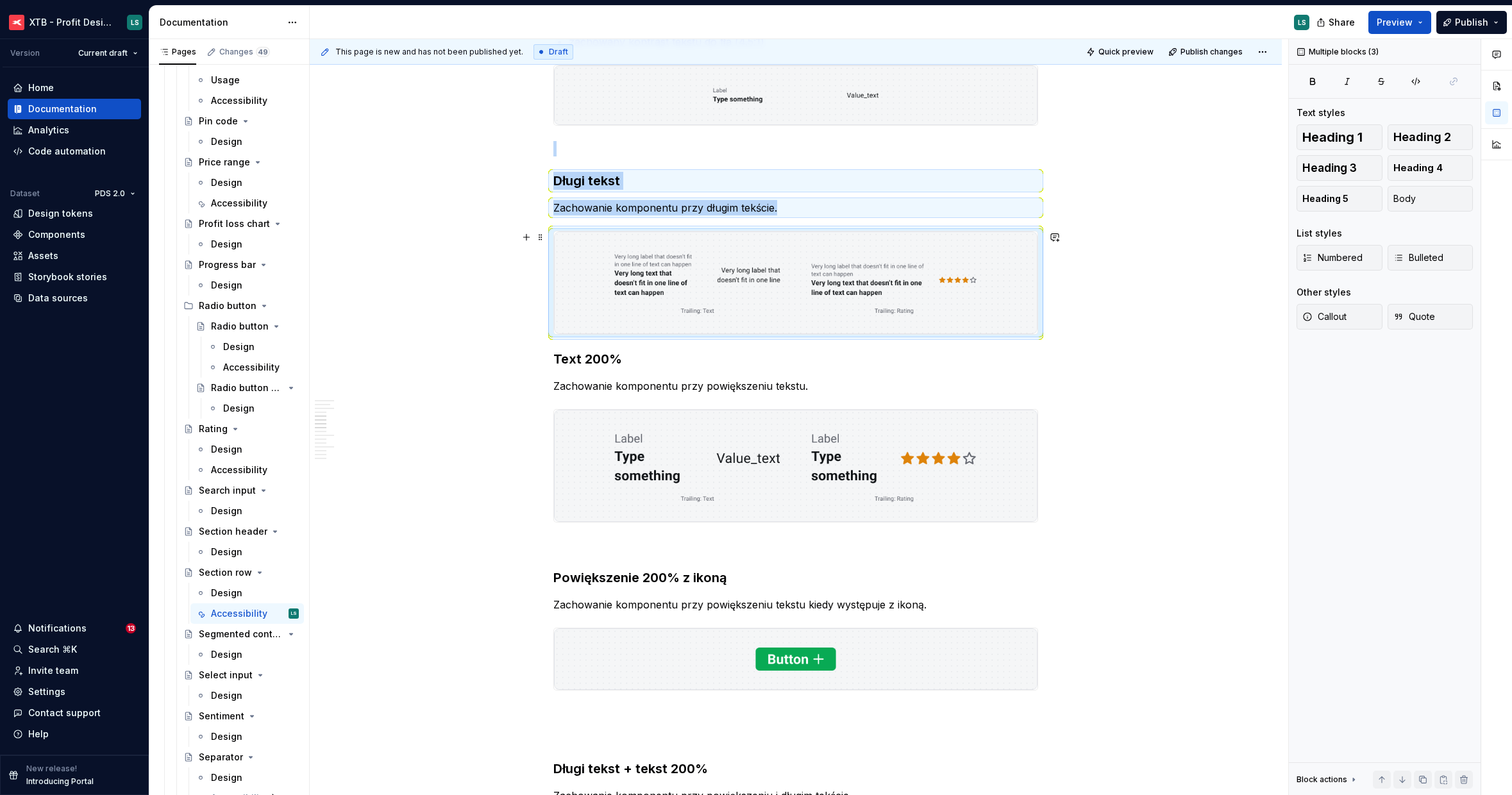
click at [649, 296] on img "To enrich screen reader interactions, please activate Accessibility in Grammarl…" at bounding box center [796, 283] width 483 height 103
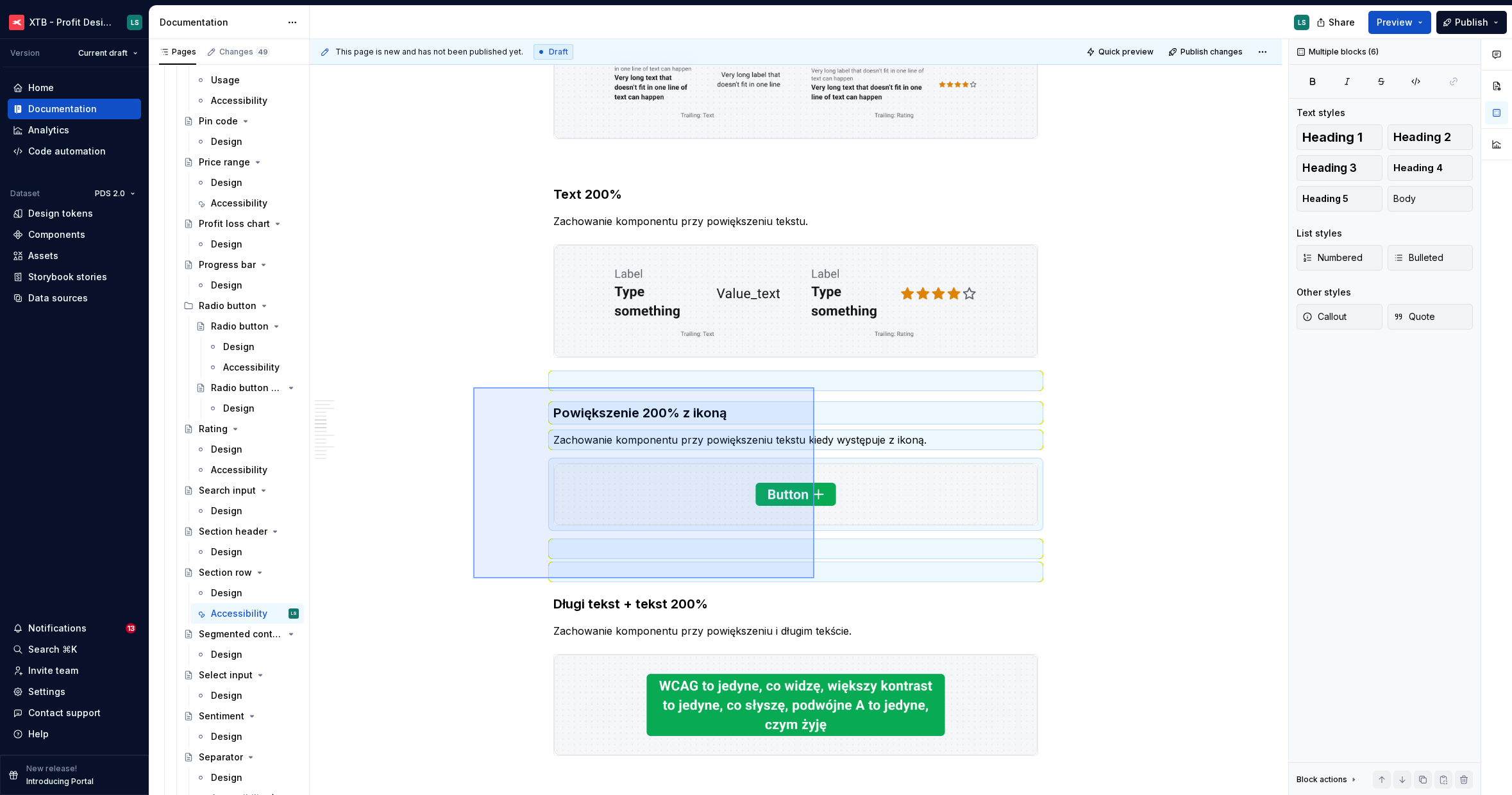
drag, startPoint x: 577, startPoint y: 465, endPoint x: 814, endPoint y: 577, distance: 262.1
click at [815, 577] on div "This page is new and has not been published yet. Draft Quick preview Publish ch…" at bounding box center [799, 417] width 978 height 757
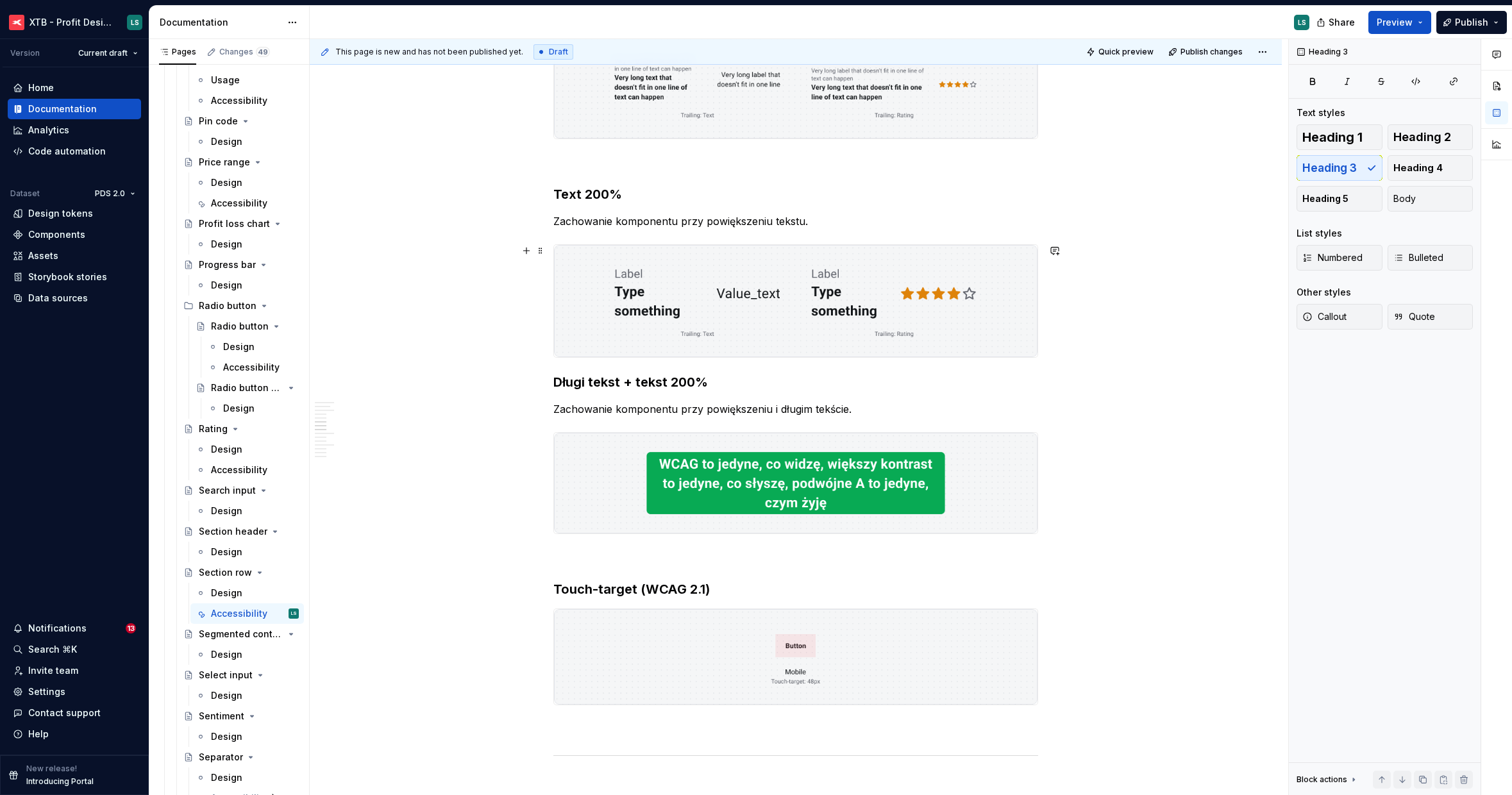
click at [754, 292] on img "To enrich screen reader interactions, please activate Accessibility in Grammarl…" at bounding box center [796, 301] width 483 height 112
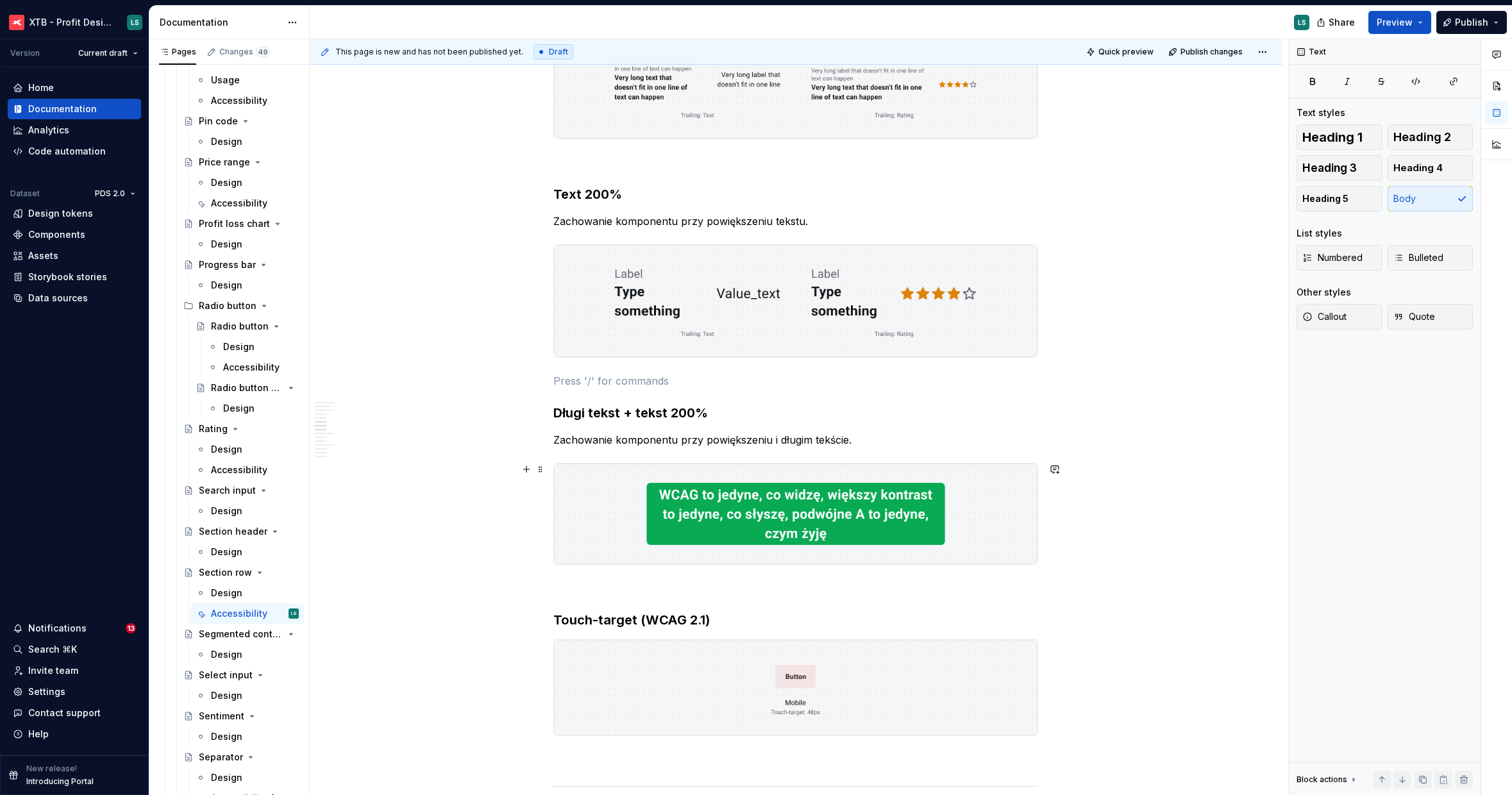
click at [666, 515] on img "To enrich screen reader interactions, please activate Accessibility in Grammarl…" at bounding box center [796, 514] width 483 height 100
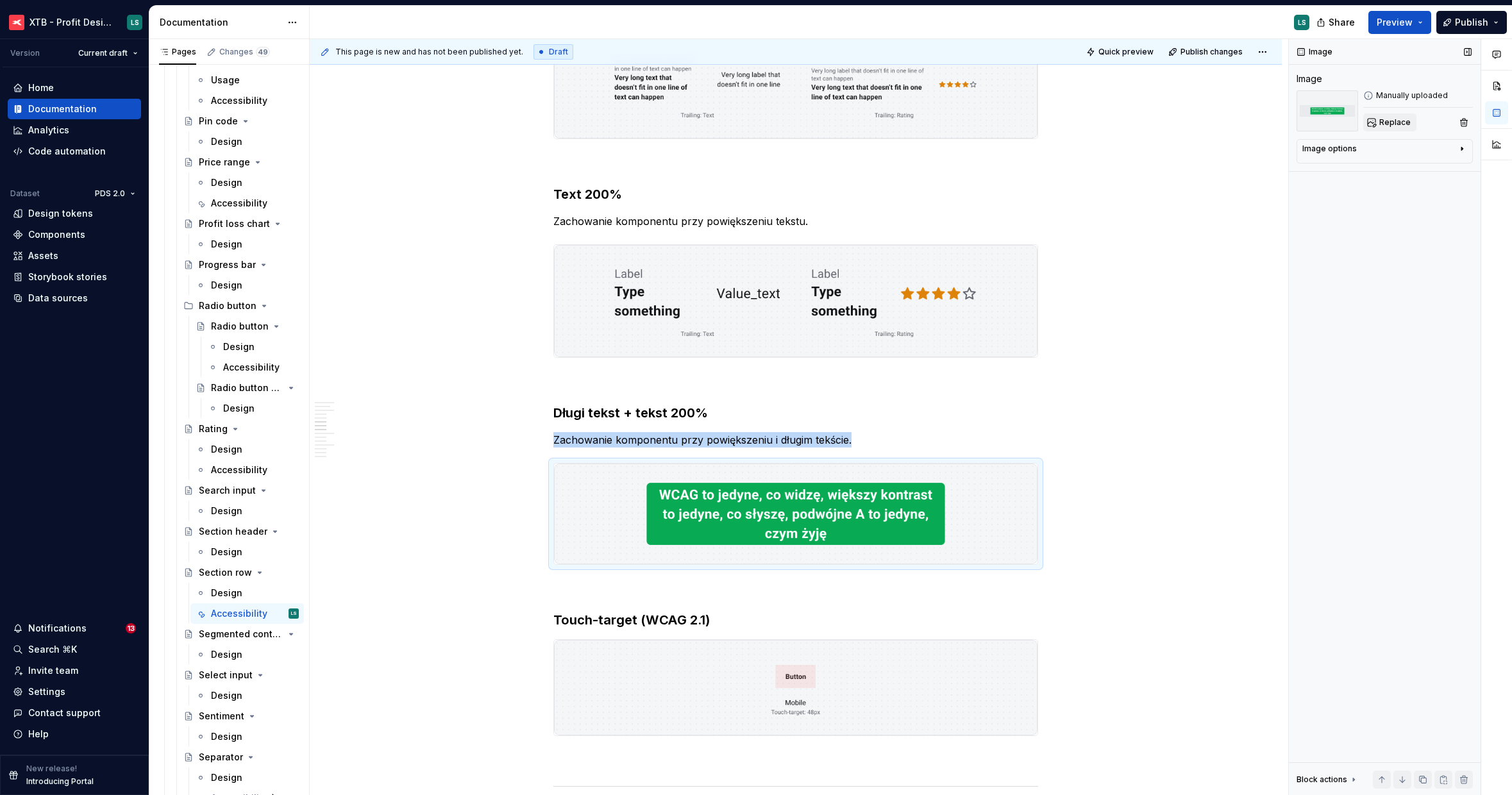
click at [1384, 118] on span "Replace" at bounding box center [1395, 122] width 31 height 10
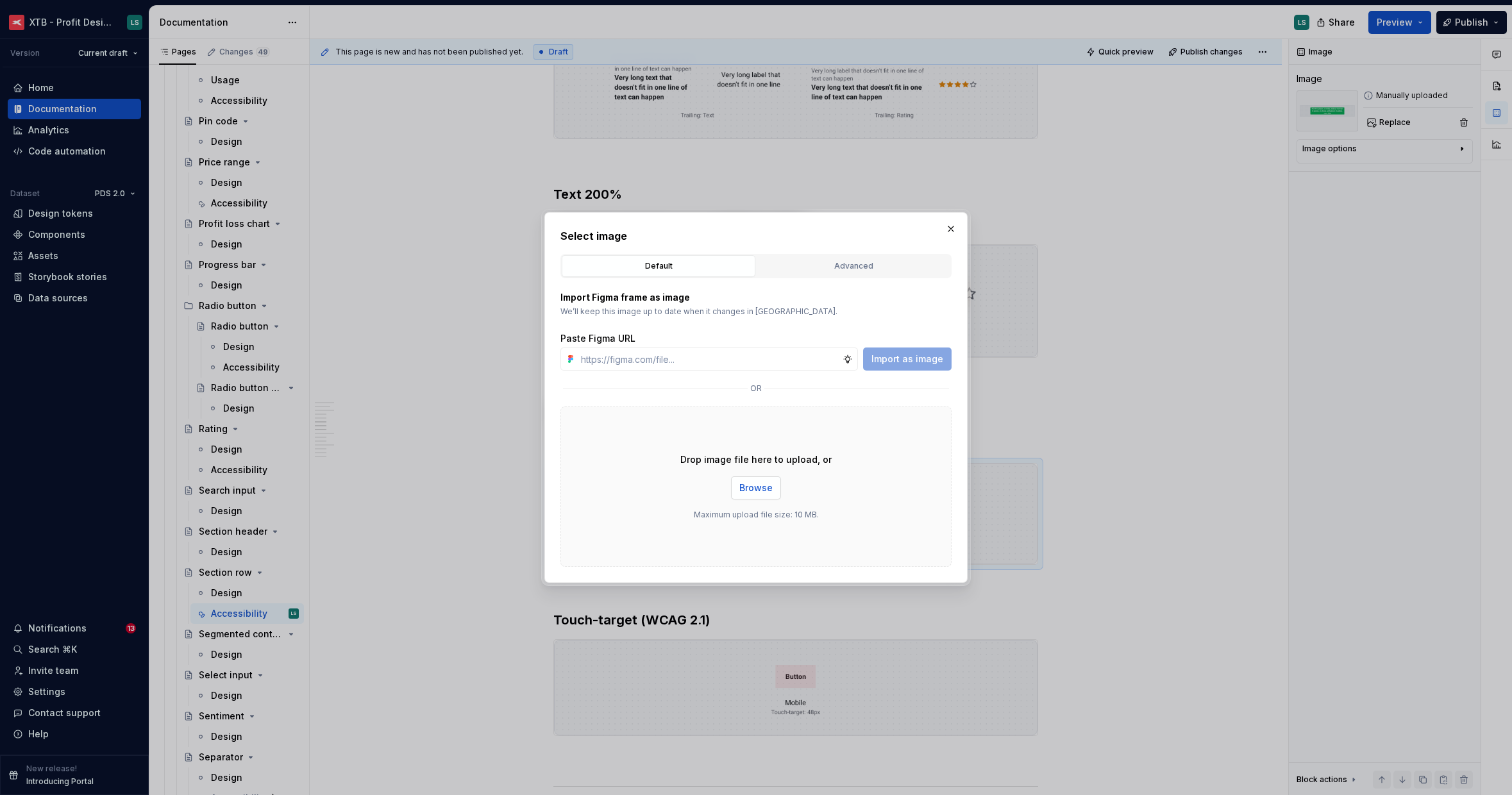
click at [756, 492] on span "Browse" at bounding box center [756, 488] width 33 height 13
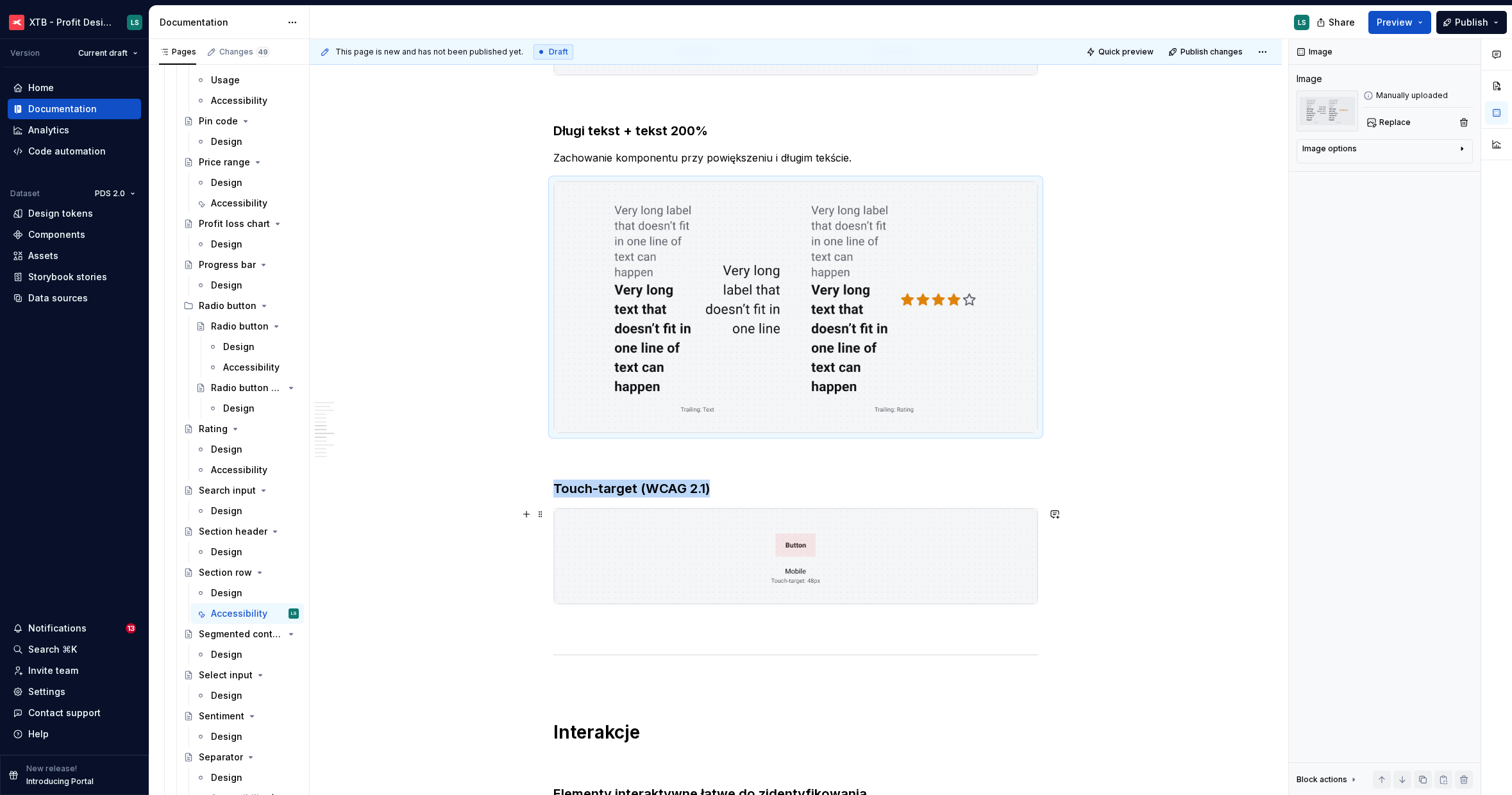
click at [867, 539] on img "To enrich screen reader interactions, please activate Accessibility in Grammarl…" at bounding box center [796, 556] width 483 height 96
click at [1390, 125] on span "Replace" at bounding box center [1395, 122] width 31 height 10
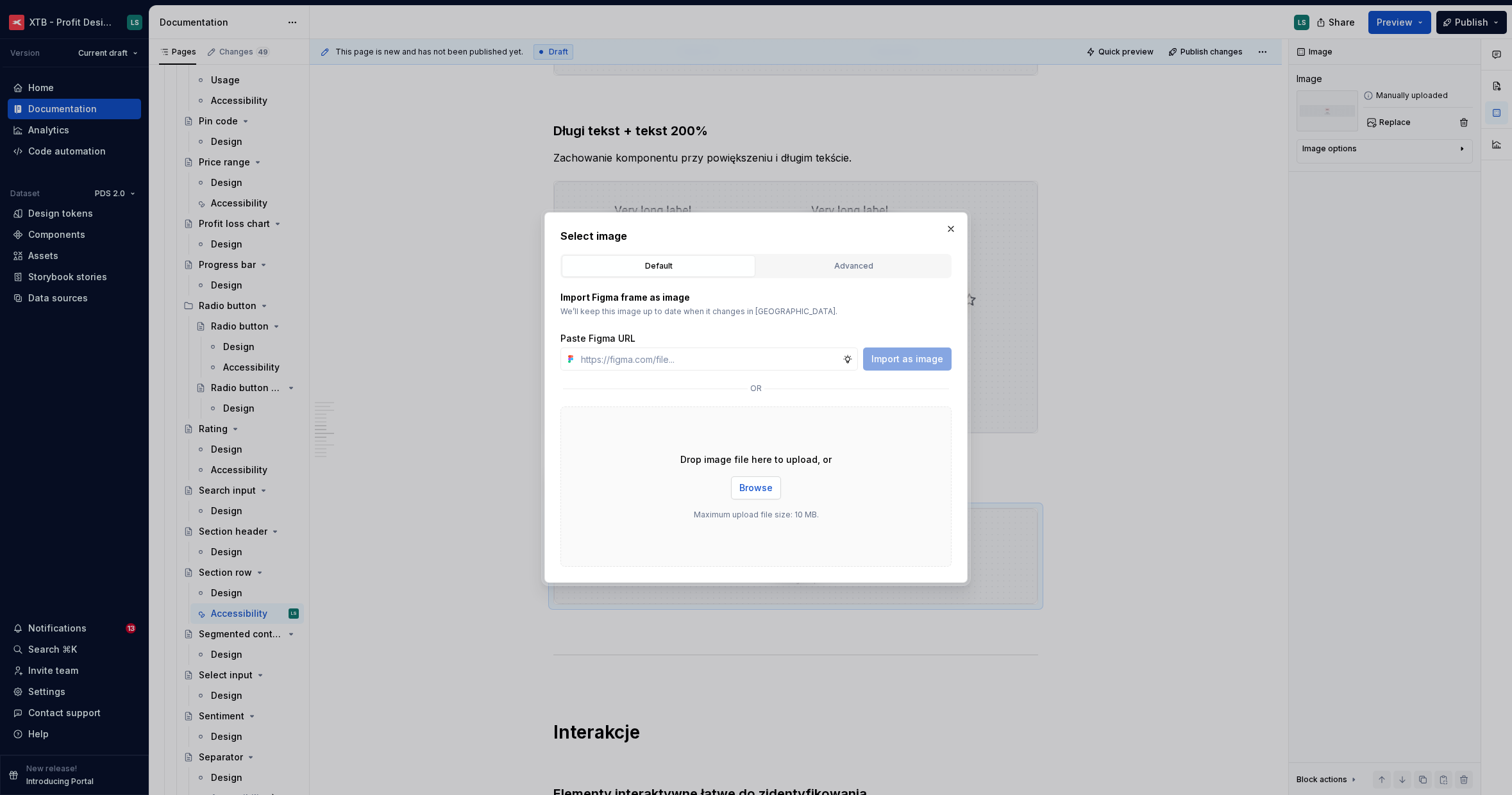
click at [738, 494] on button "Browse" at bounding box center [756, 488] width 50 height 23
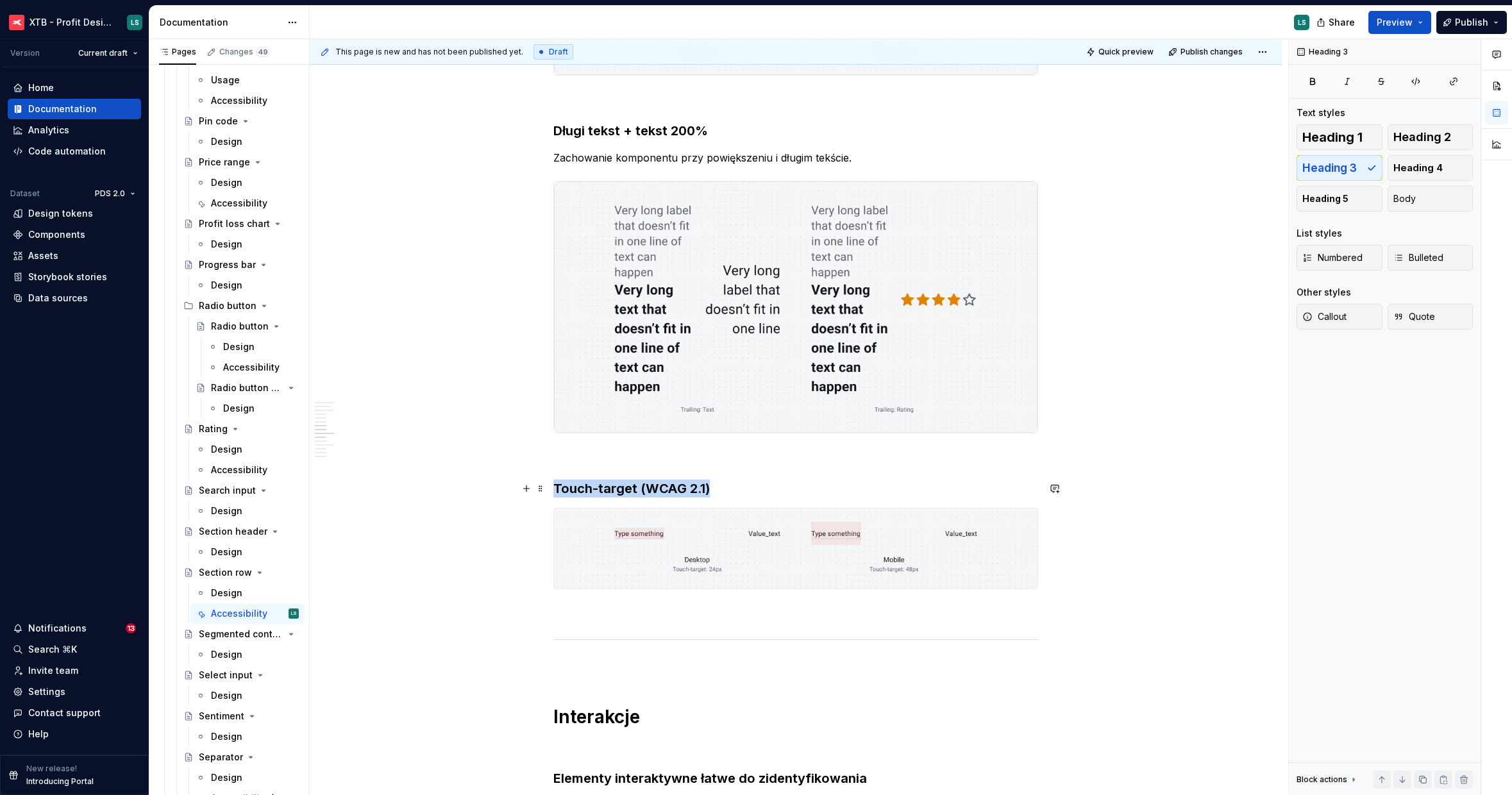
click at [691, 482] on h3 "Touch-target (WCAG 2.1)" at bounding box center [795, 489] width 484 height 18
click at [739, 485] on h3 "Touch-target (WCAG 2.1)" at bounding box center [795, 489] width 484 height 18
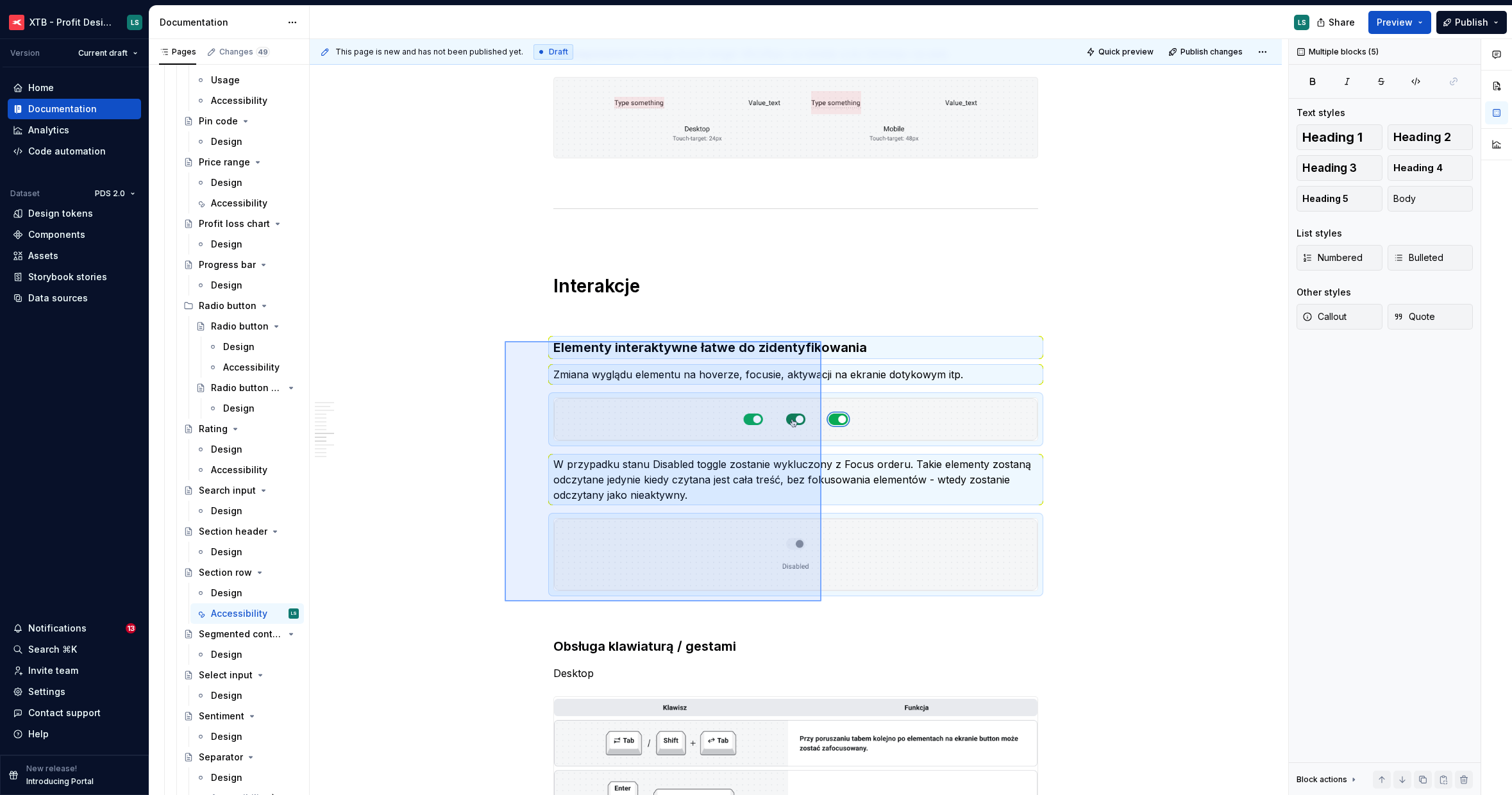
drag, startPoint x: 545, startPoint y: 387, endPoint x: 825, endPoint y: 605, distance: 354.9
click at [825, 605] on div "This page is new and has not been published yet. Draft Quick preview Publish ch…" at bounding box center [799, 417] width 978 height 757
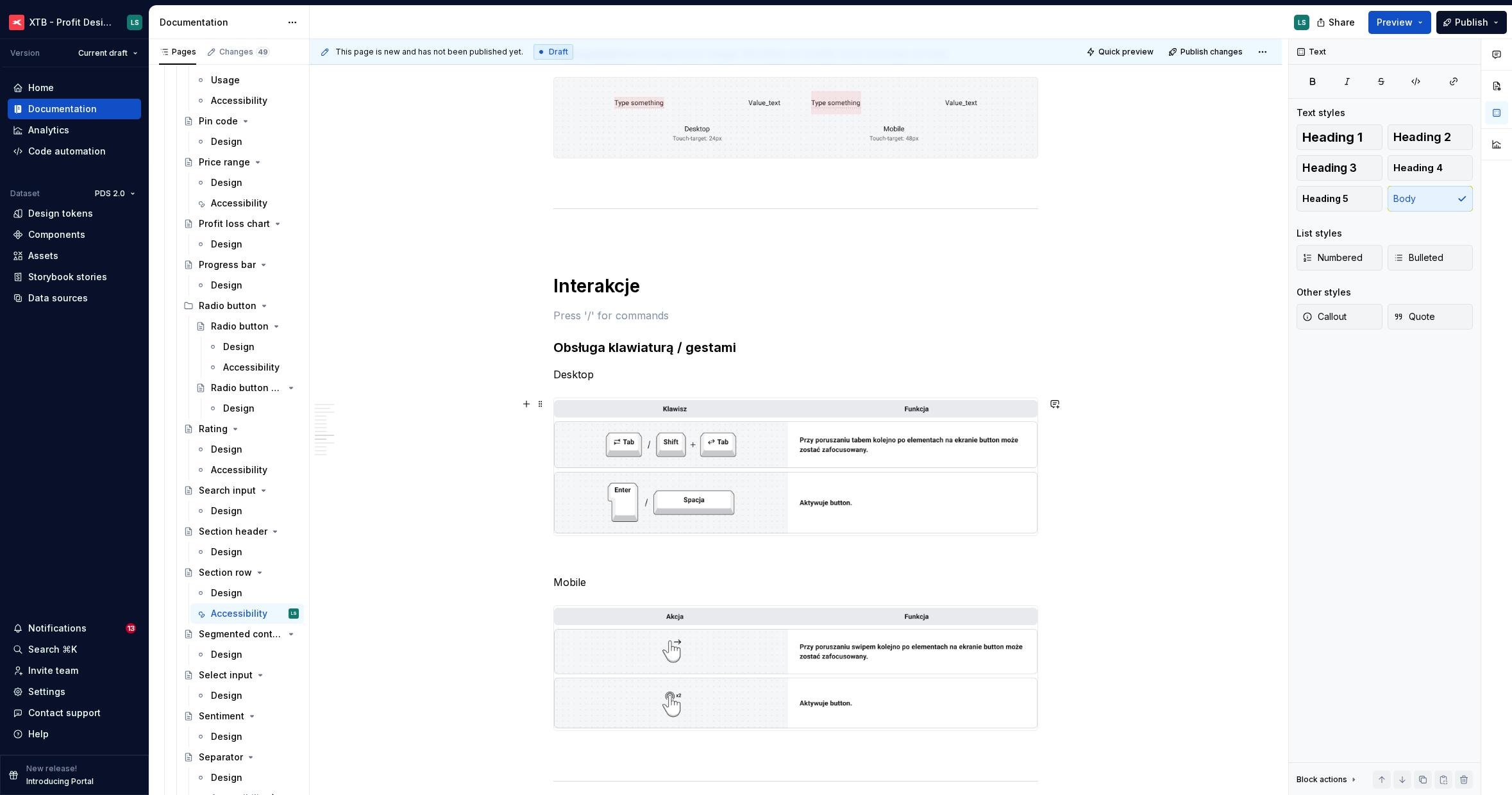
click at [794, 446] on img "To enrich screen reader interactions, please activate Accessibility in Grammarl…" at bounding box center [796, 466] width 483 height 137
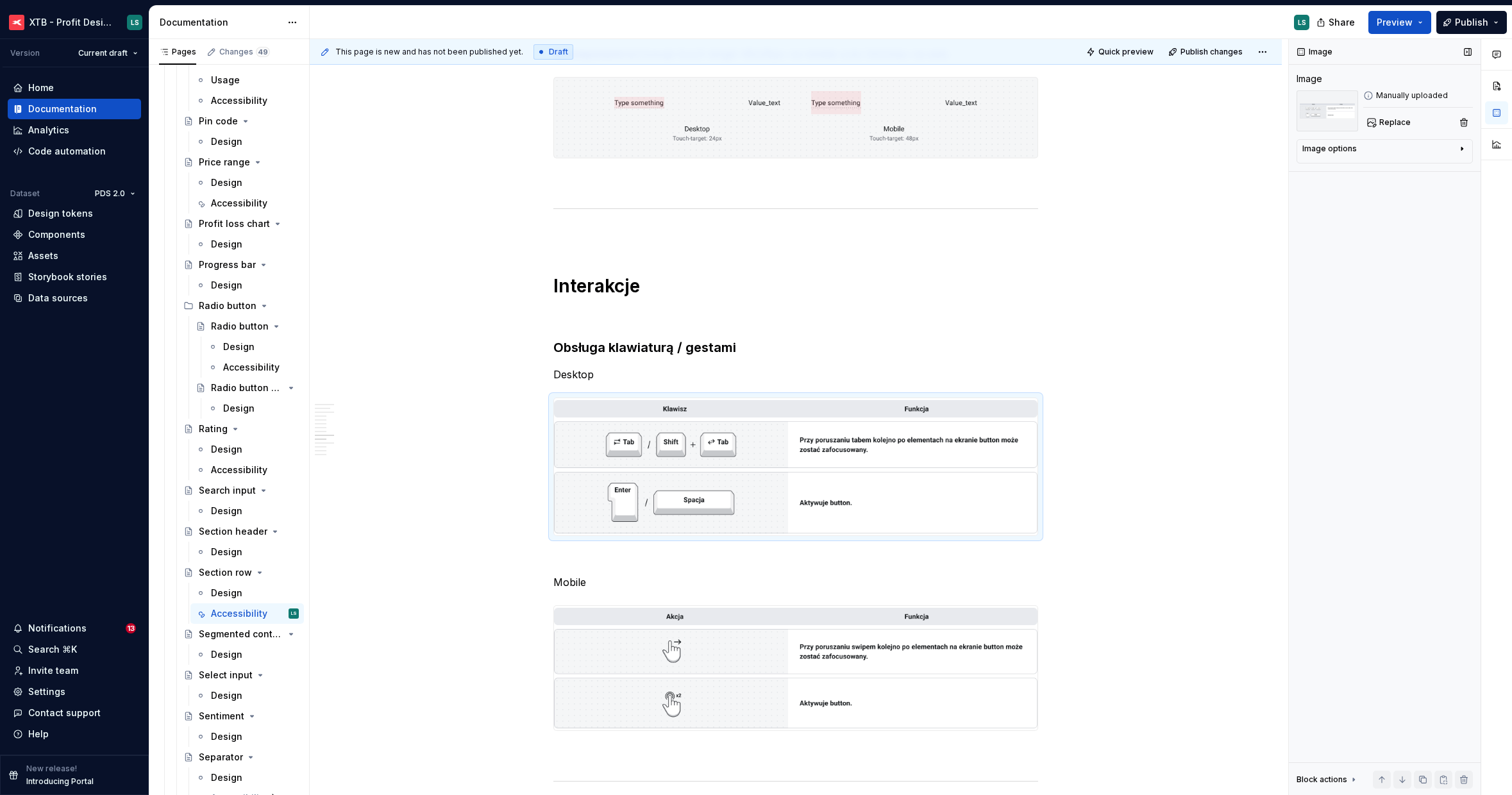
click at [1380, 132] on div "Image Image Manually uploaded Replace Image options Alignment Caption Block act…" at bounding box center [1385, 417] width 192 height 757
click at [1369, 132] on div "Image Image Manually uploaded Replace Image options Alignment Caption Block act…" at bounding box center [1385, 417] width 192 height 757
click at [1387, 130] on button "Replace" at bounding box center [1389, 123] width 53 height 18
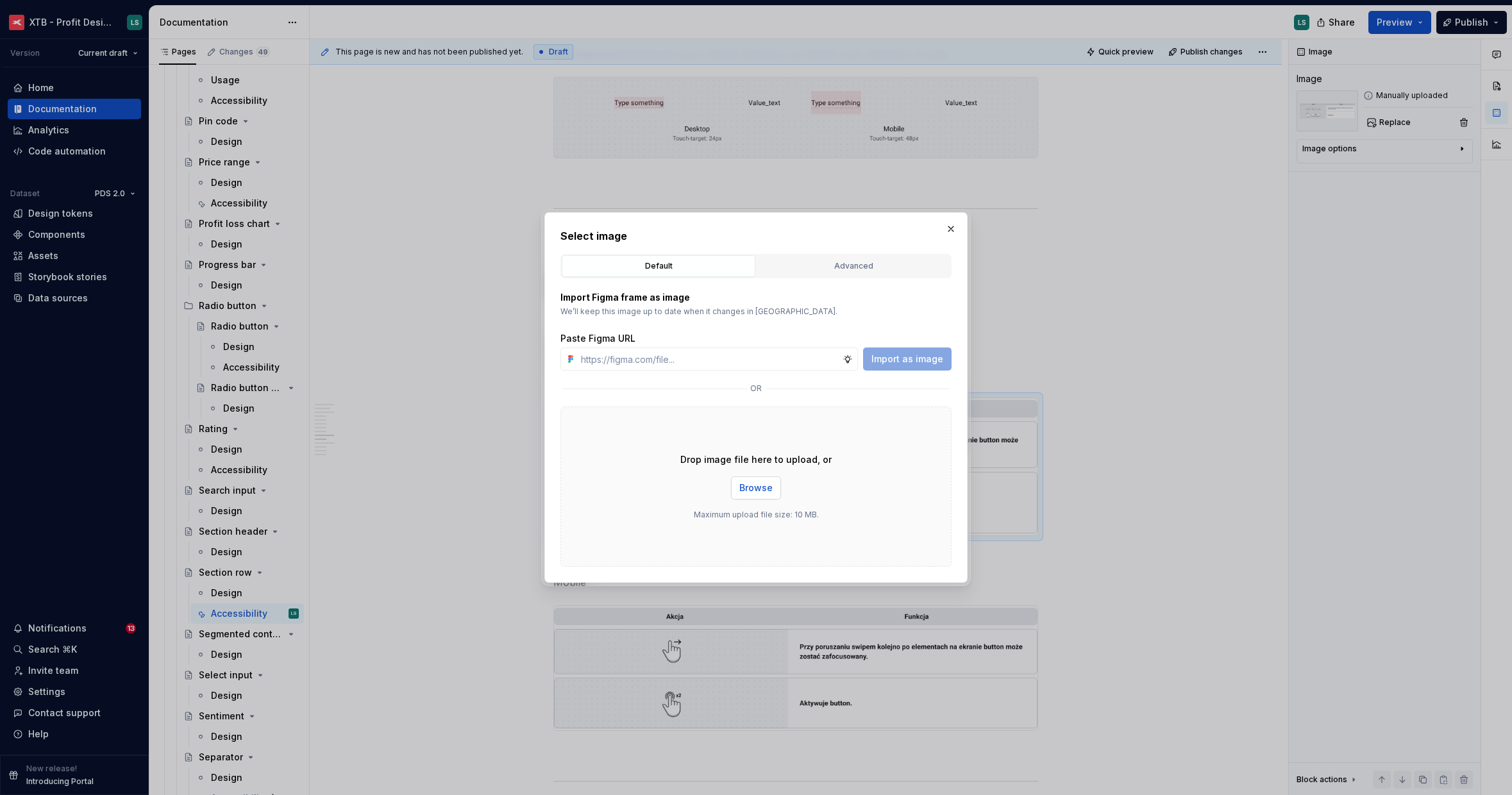
click at [764, 485] on span "Browse" at bounding box center [756, 488] width 33 height 13
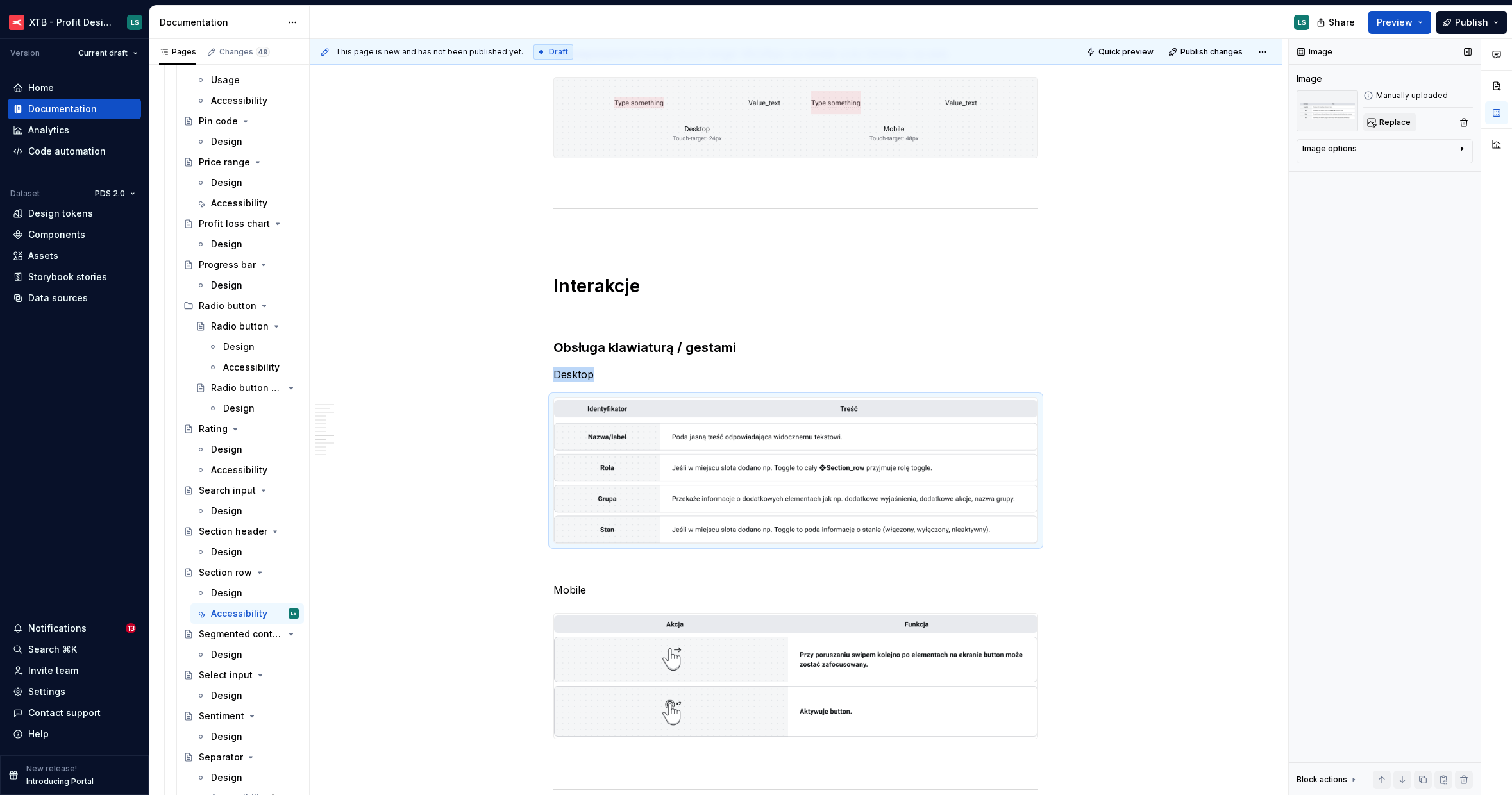
click at [1381, 121] on span "Replace" at bounding box center [1395, 122] width 31 height 10
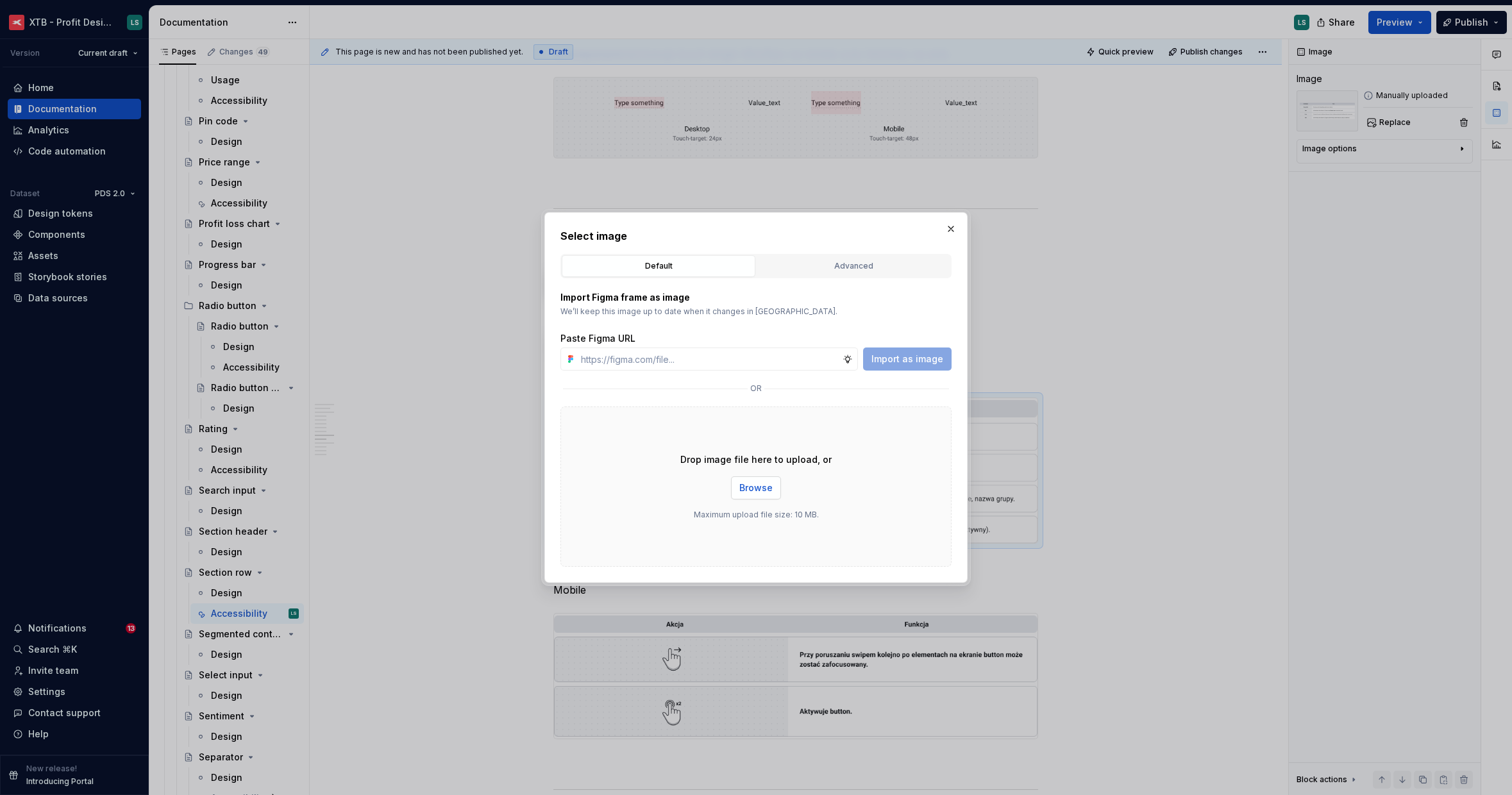
click at [769, 487] on span "Browse" at bounding box center [756, 488] width 33 height 13
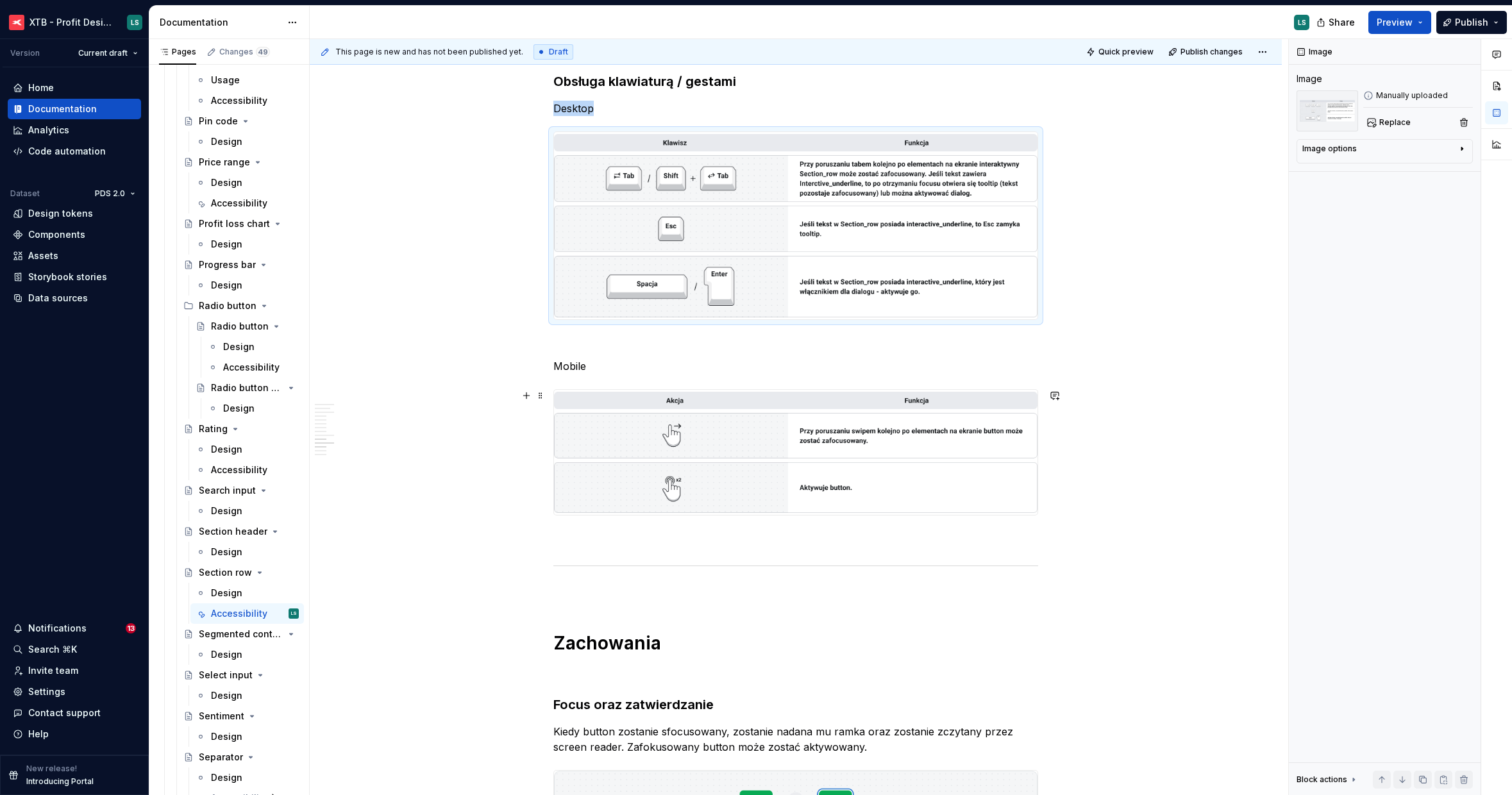
click at [853, 466] on img "To enrich screen reader interactions, please activate Accessibility in Grammarl…" at bounding box center [796, 452] width 483 height 125
click at [1380, 124] on span "Replace" at bounding box center [1395, 122] width 31 height 10
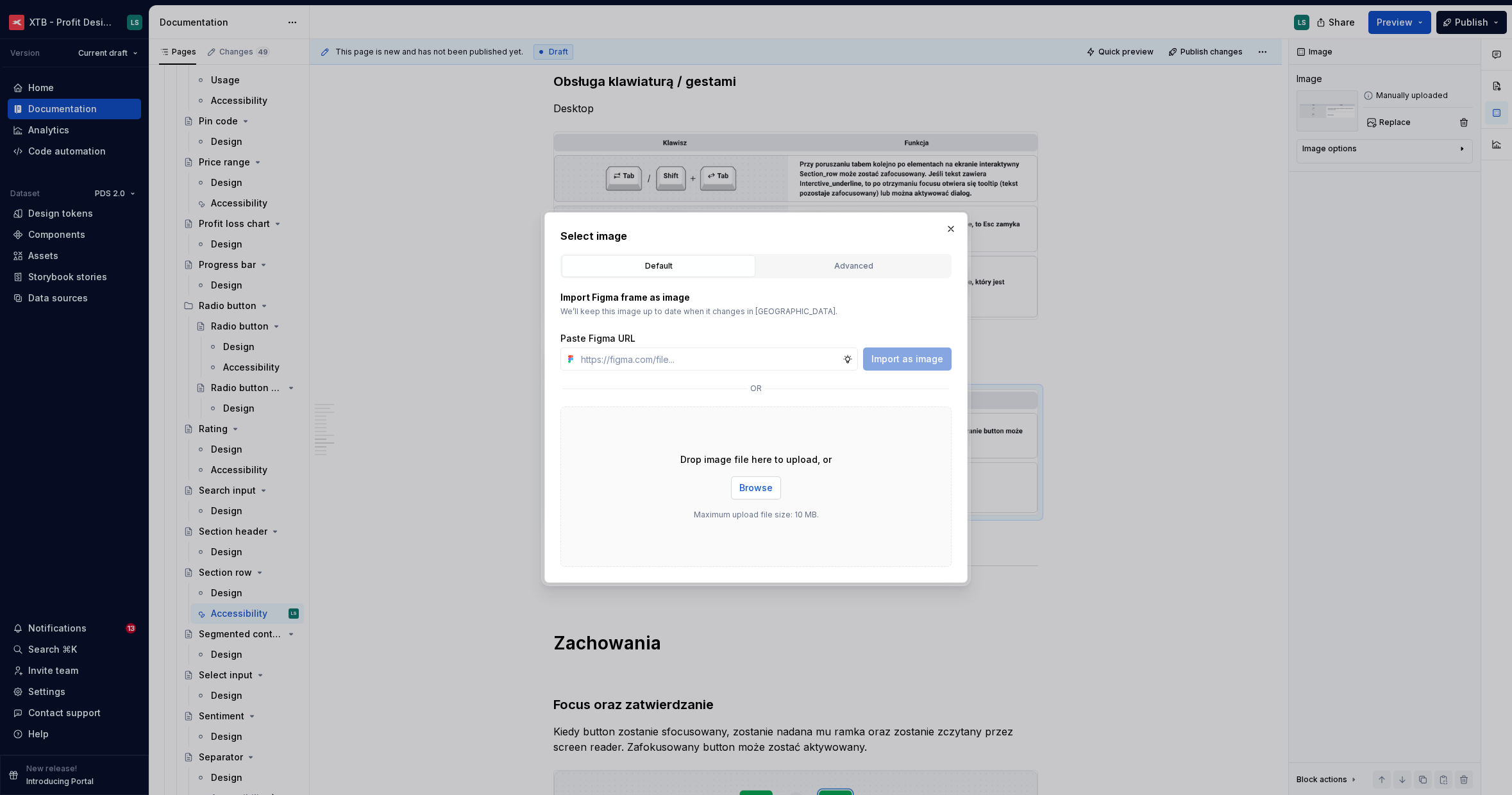
click at [746, 493] on span "Browse" at bounding box center [756, 488] width 33 height 13
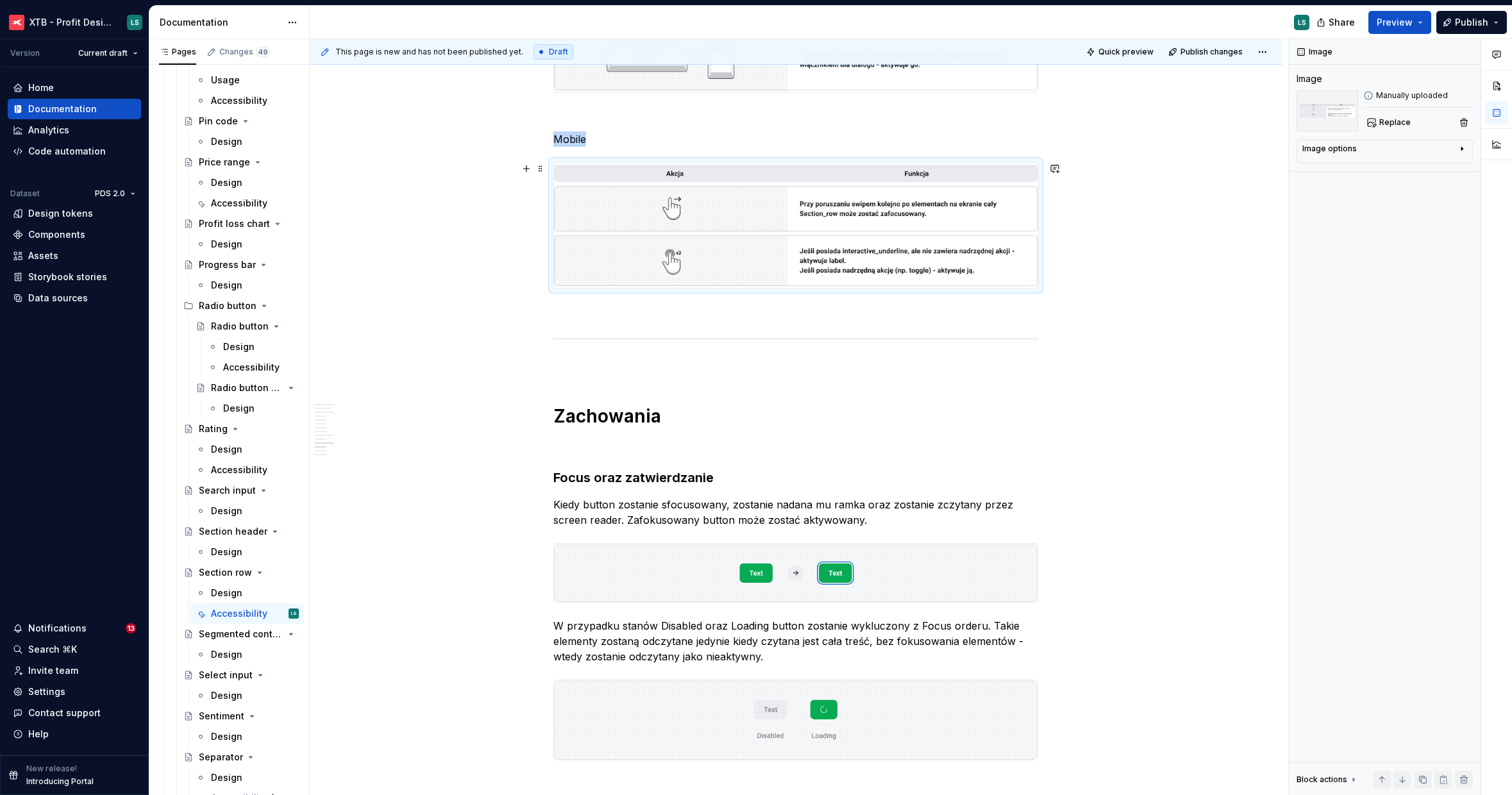
scroll to position [2326, 0]
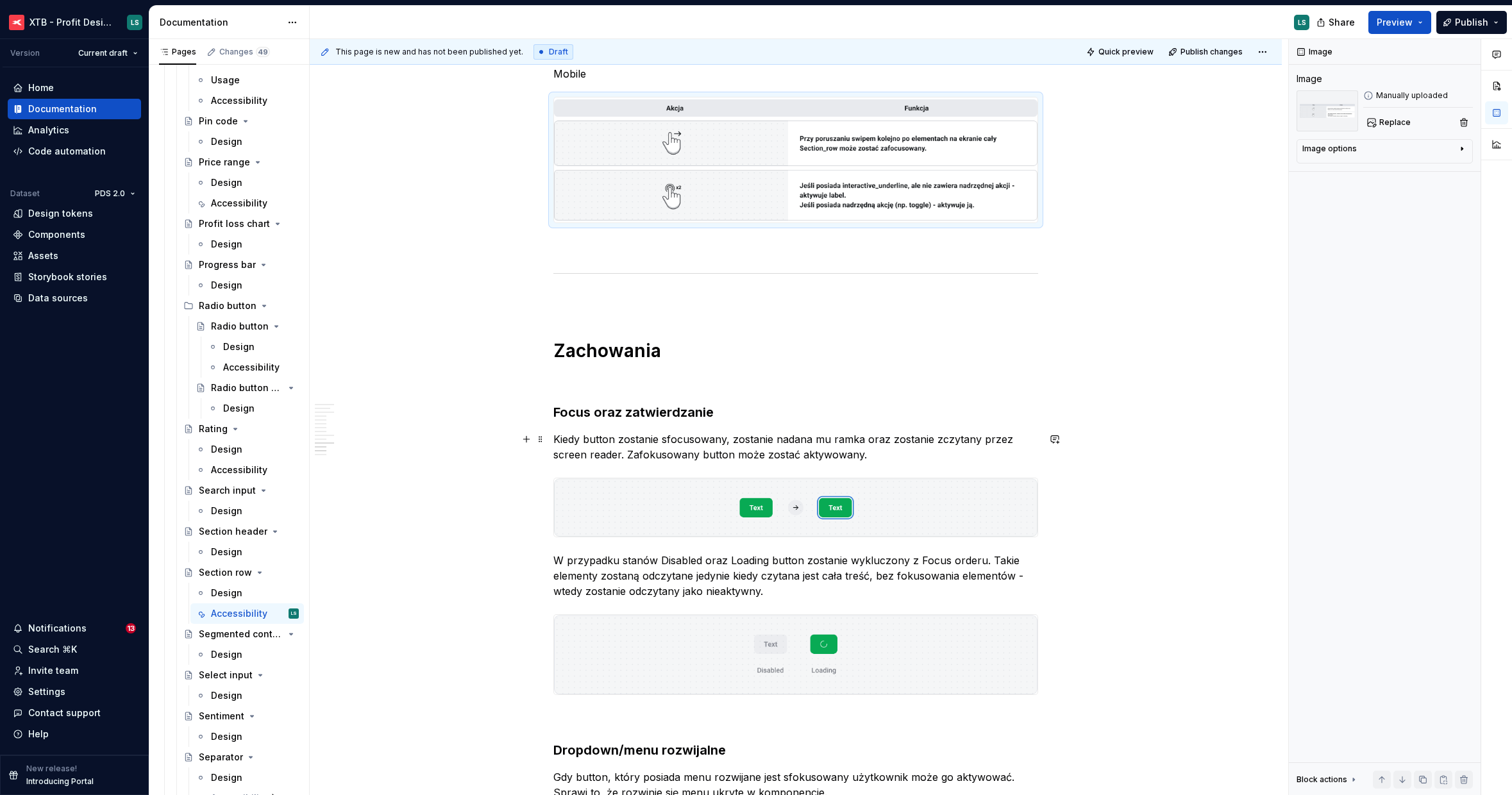
click at [667, 445] on p "Kiedy button zostanie sfocusowany, zostanie nadana mu ramka oraz zostanie zczyt…" at bounding box center [795, 447] width 484 height 30
click at [668, 444] on p "Kiedy button zostanie sfocusowany, zostanie nadana mu ramka oraz zostanie zczyt…" at bounding box center [795, 447] width 484 height 30
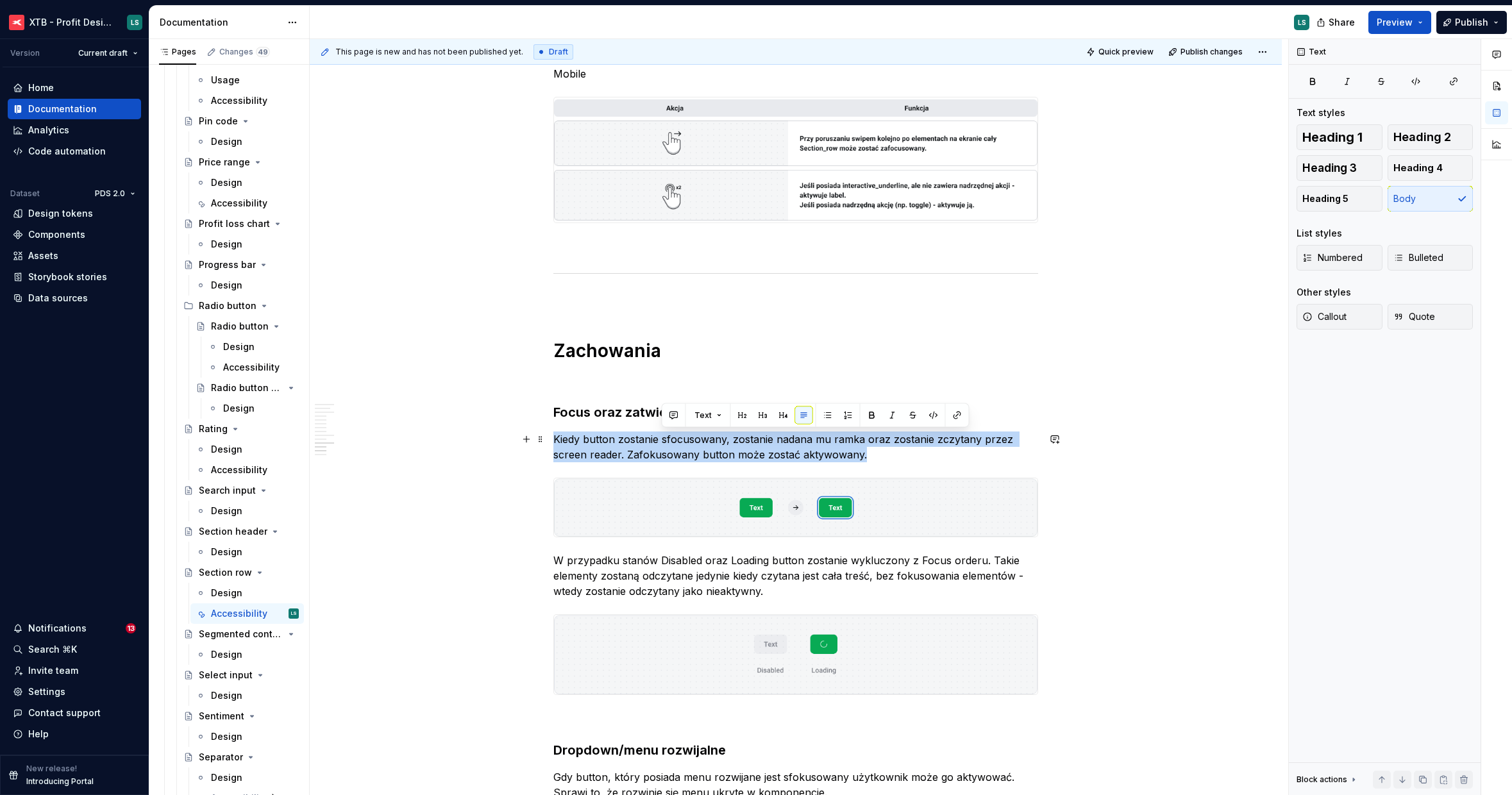
click at [668, 444] on p "Kiedy button zostanie sfocusowany, zostanie nadana mu ramka oraz zostanie zczyt…" at bounding box center [795, 447] width 484 height 30
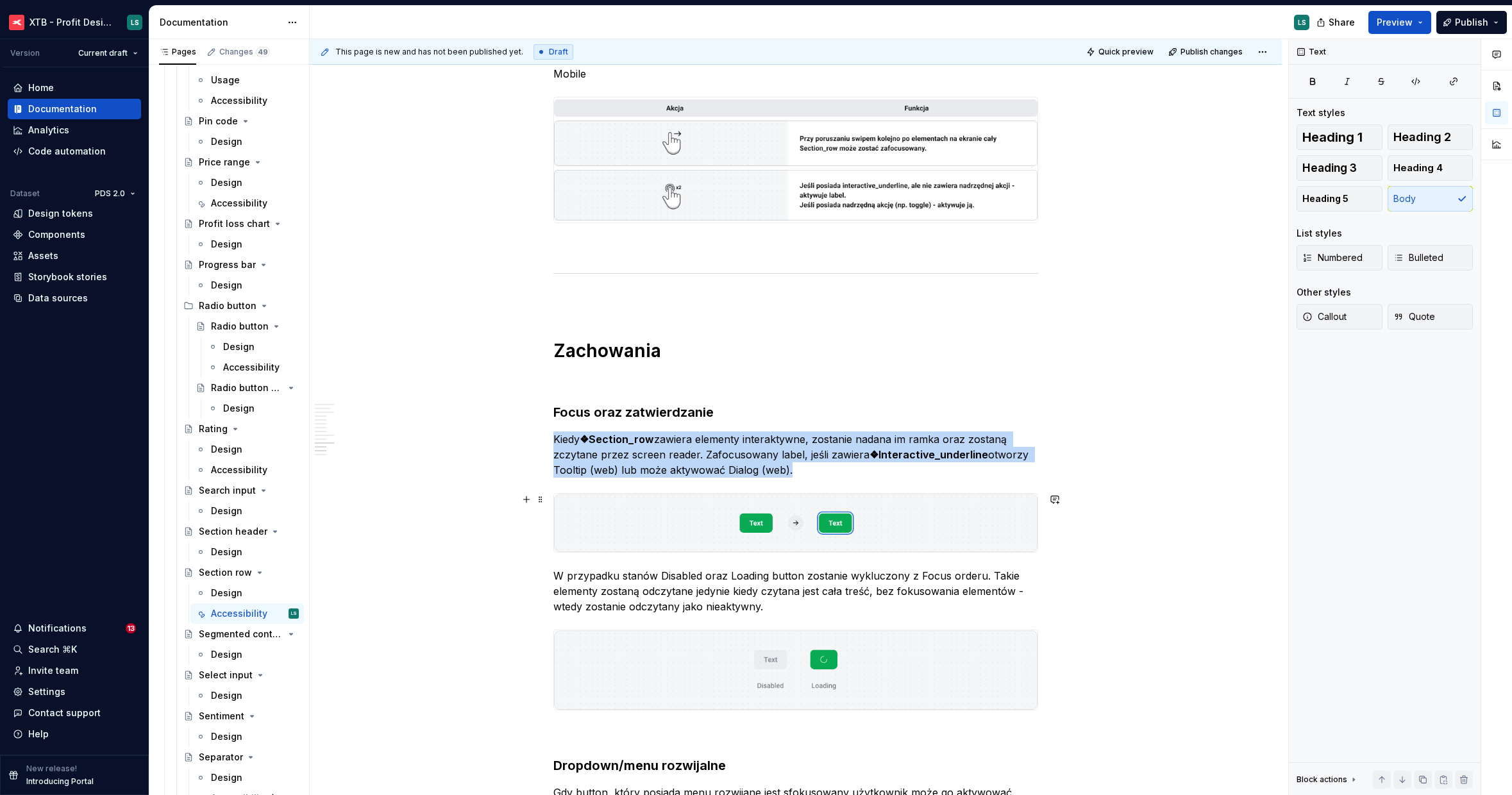
click at [735, 516] on img "To enrich screen reader interactions, please activate Accessibility in Grammarl…" at bounding box center [796, 522] width 483 height 58
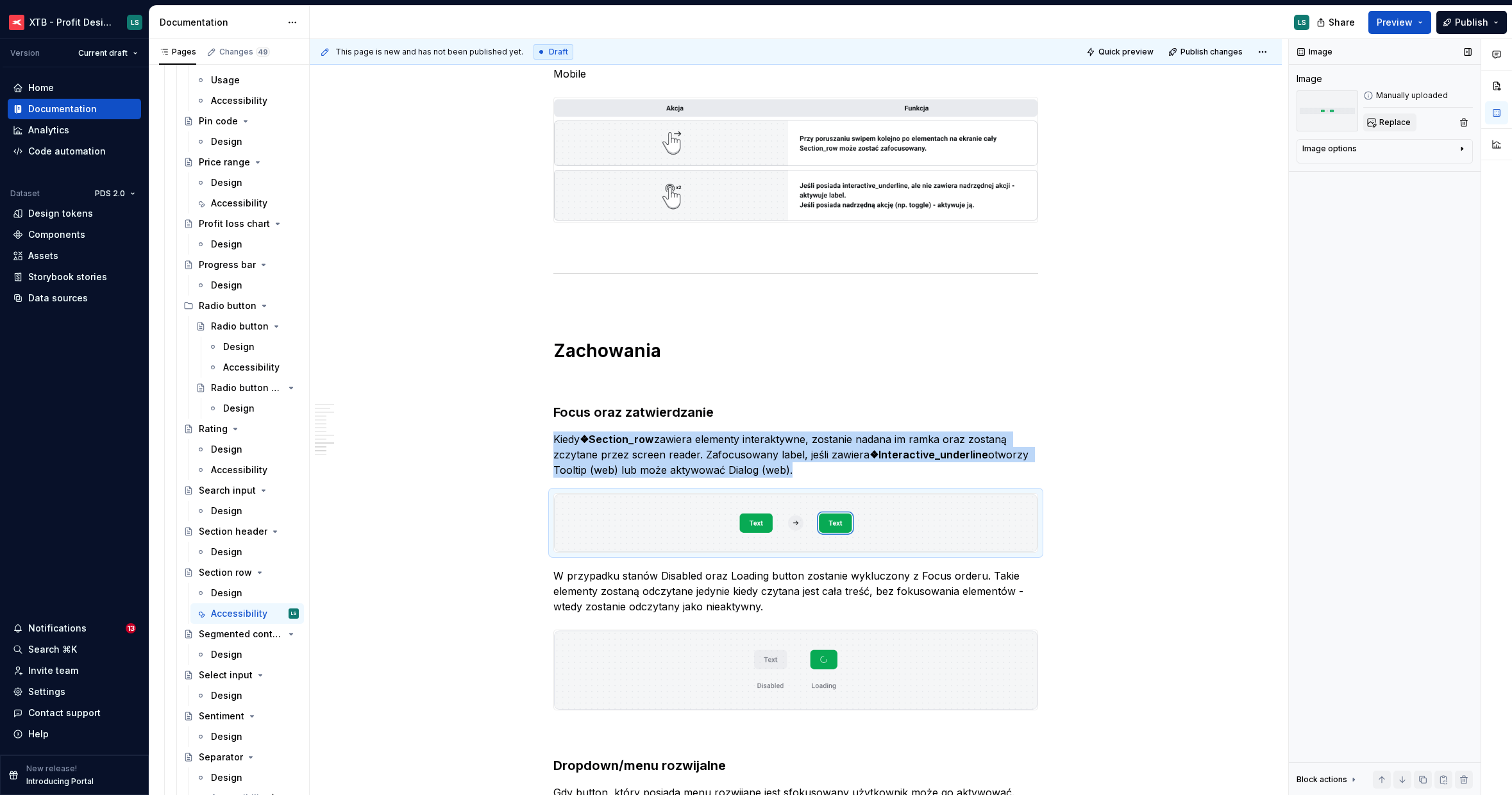
click at [1390, 124] on span "Replace" at bounding box center [1395, 122] width 31 height 10
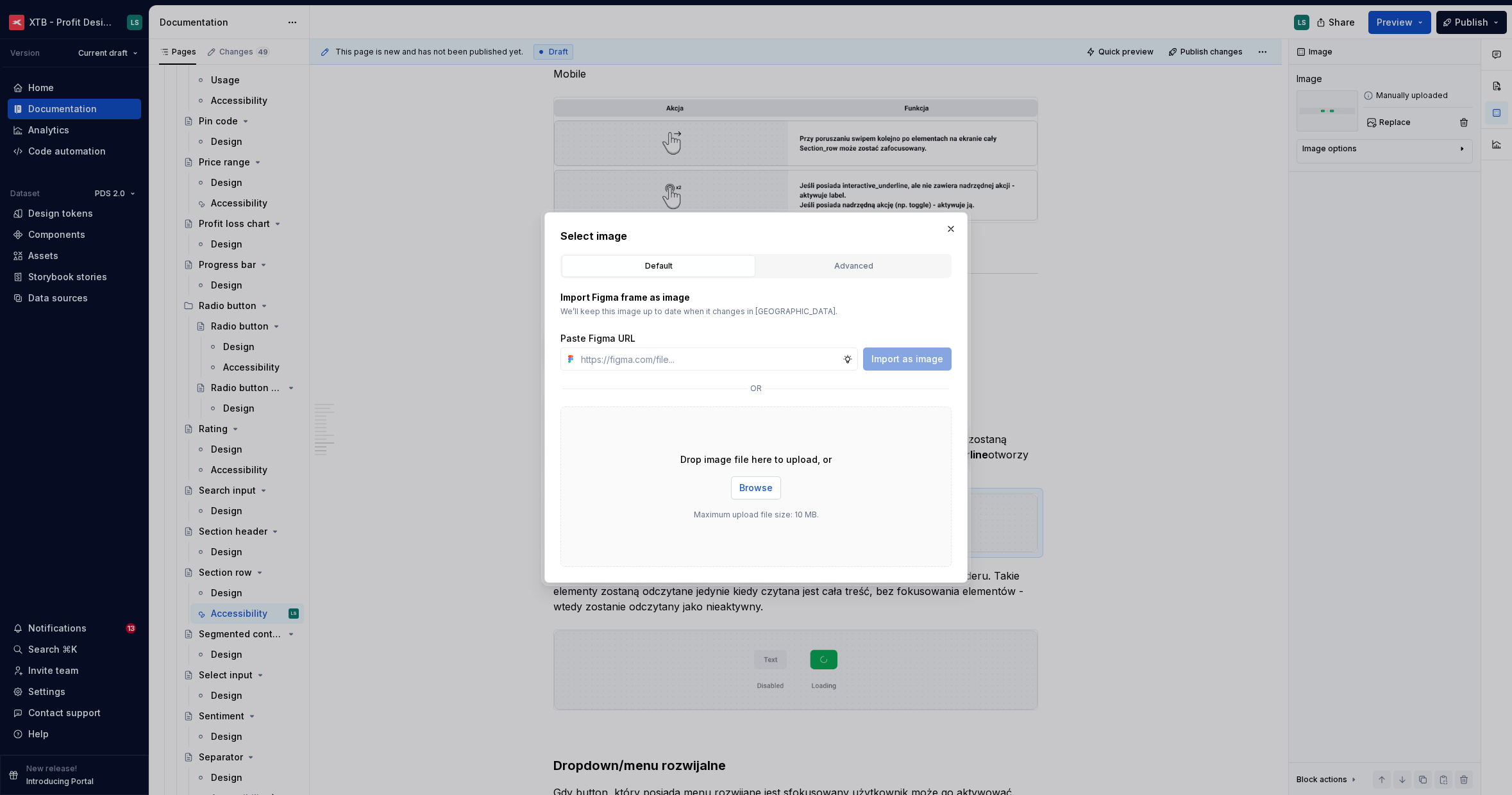
click at [760, 487] on span "Browse" at bounding box center [756, 488] width 33 height 13
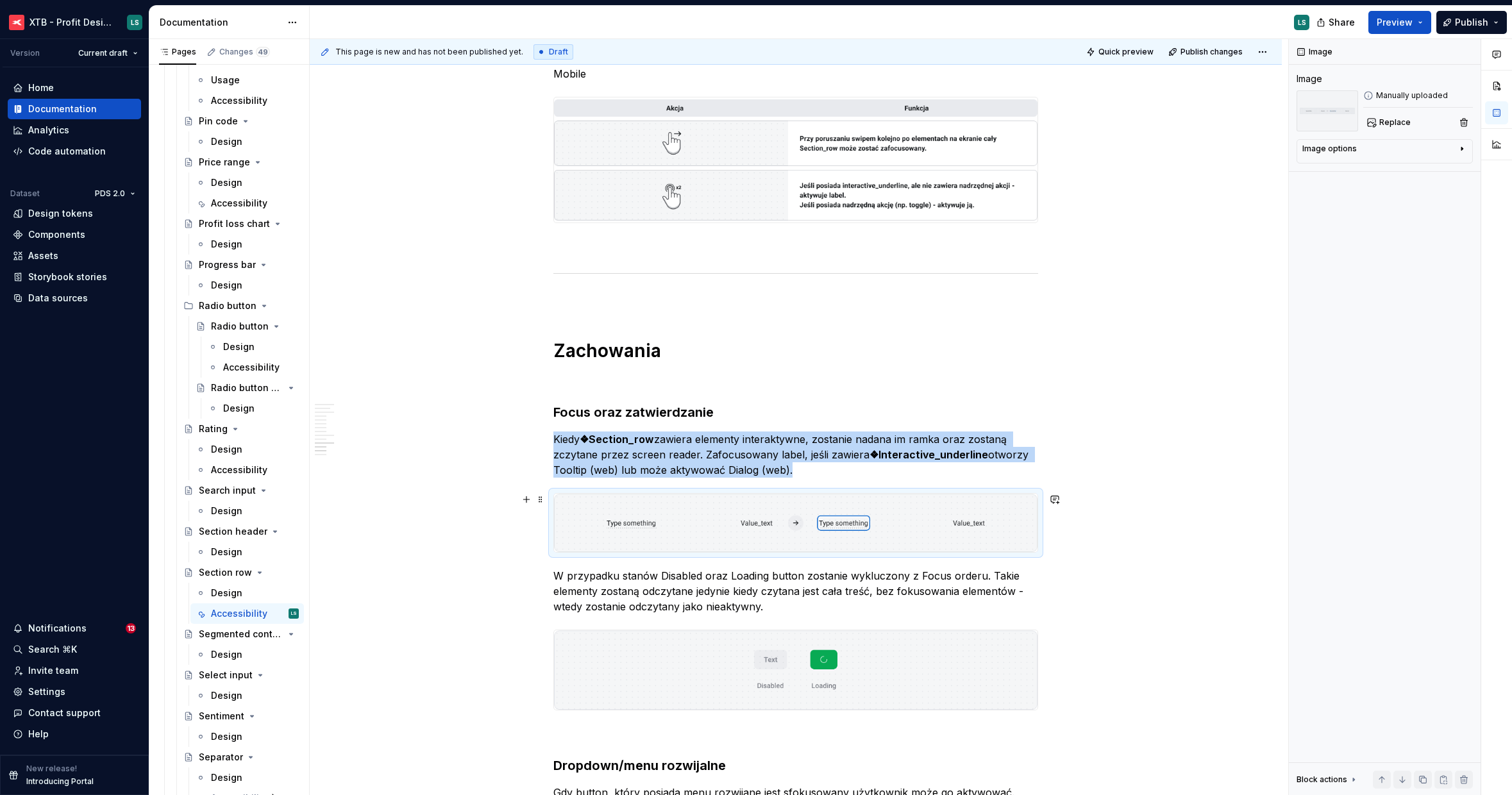
click at [979, 519] on img "To enrich screen reader interactions, please activate Accessibility in Grammarl…" at bounding box center [796, 522] width 483 height 58
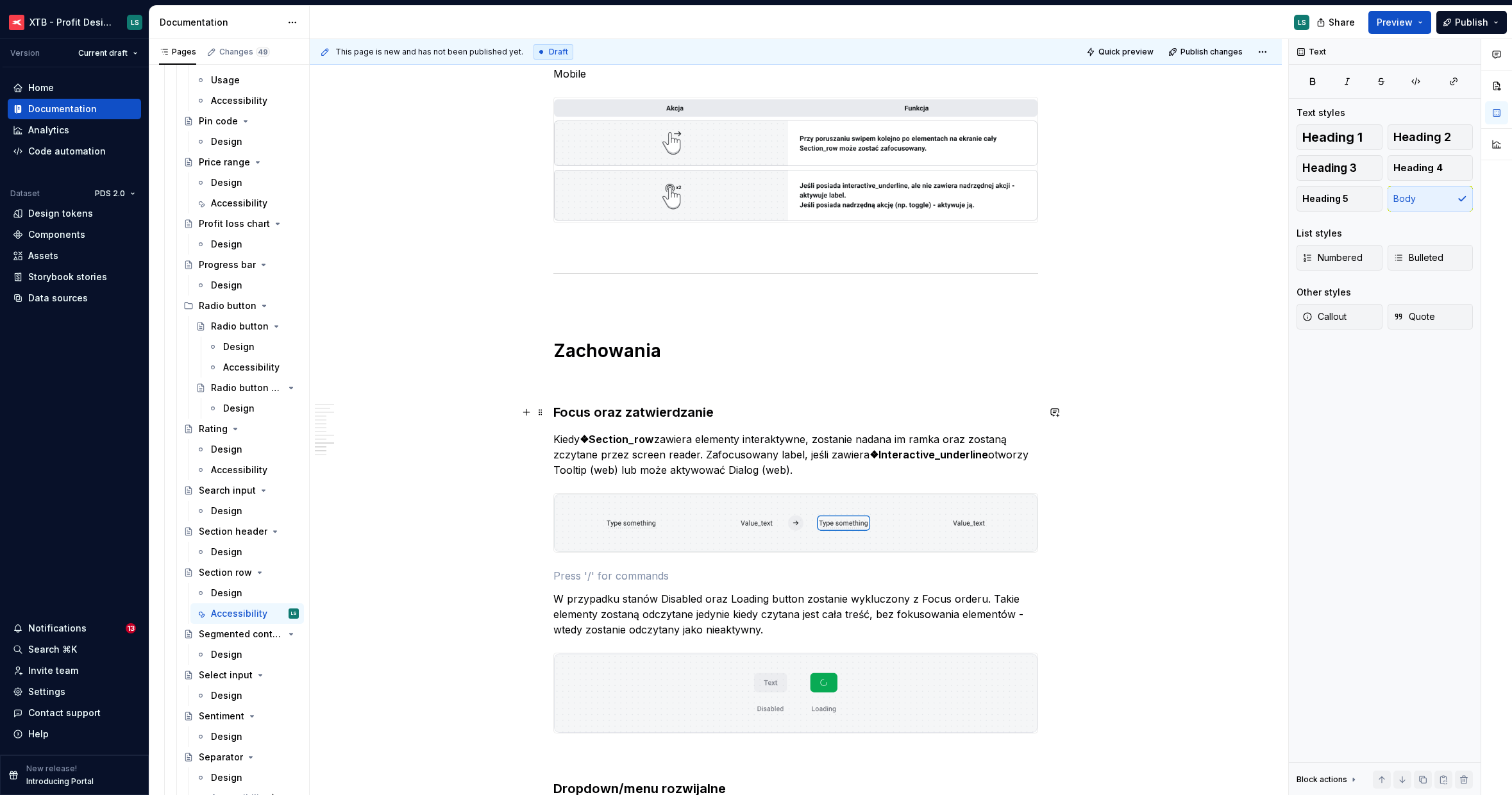
click at [739, 408] on h3 "Focus oraz zatwierdzanie" at bounding box center [795, 412] width 484 height 18
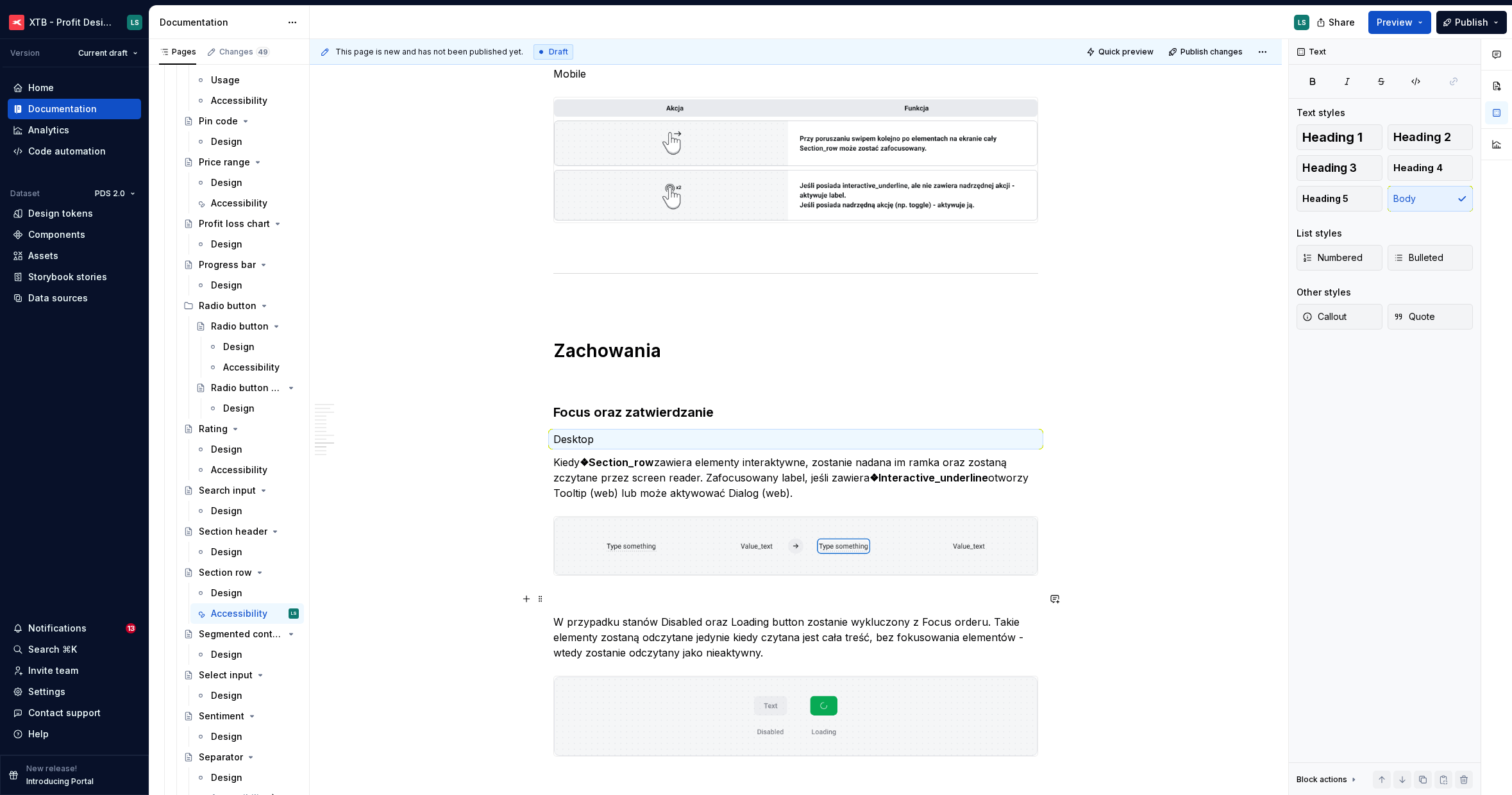
click at [619, 592] on p "To enrich screen reader interactions, please activate Accessibility in Grammarl…" at bounding box center [795, 598] width 484 height 15
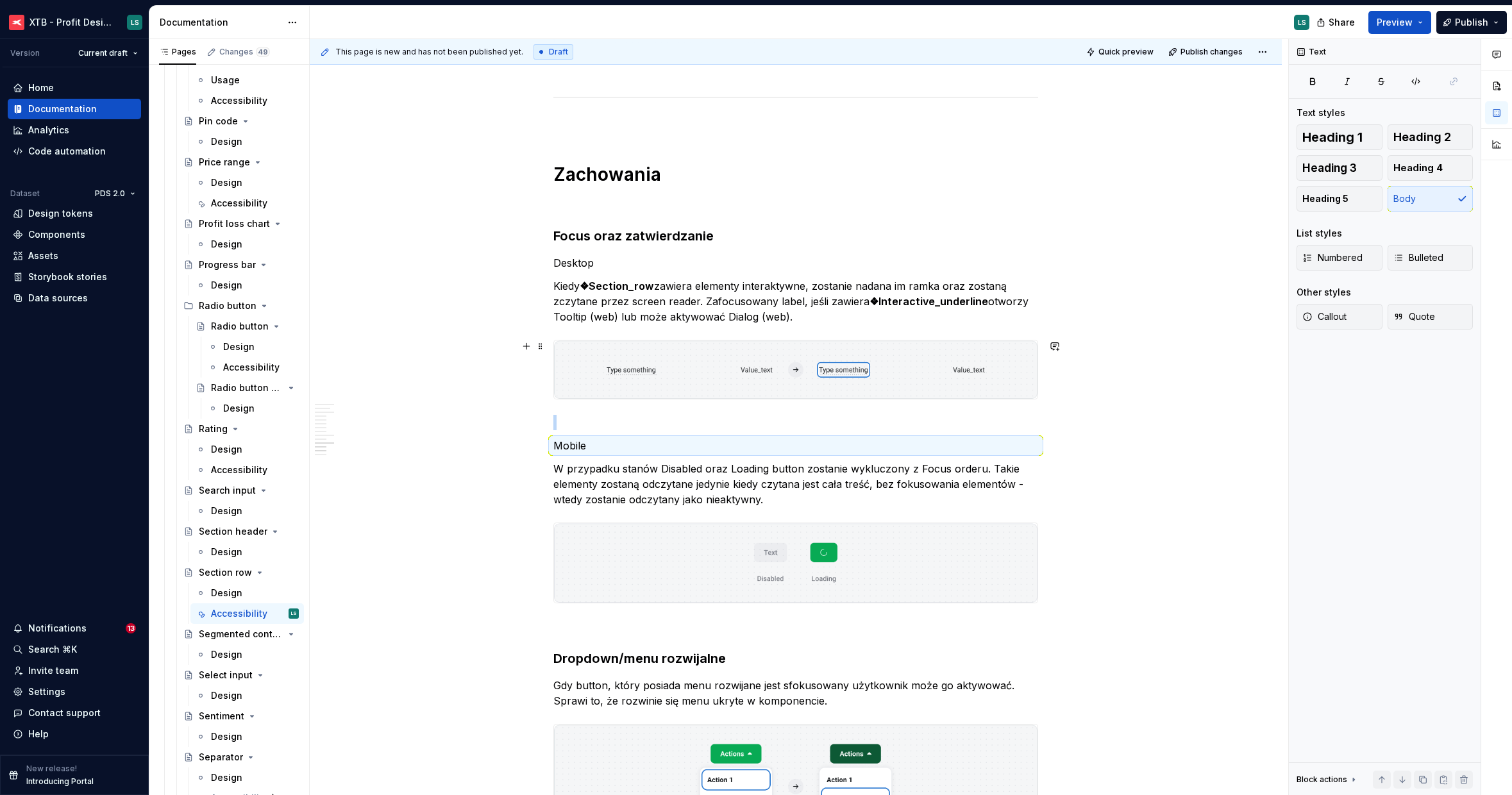
scroll to position [2589, 0]
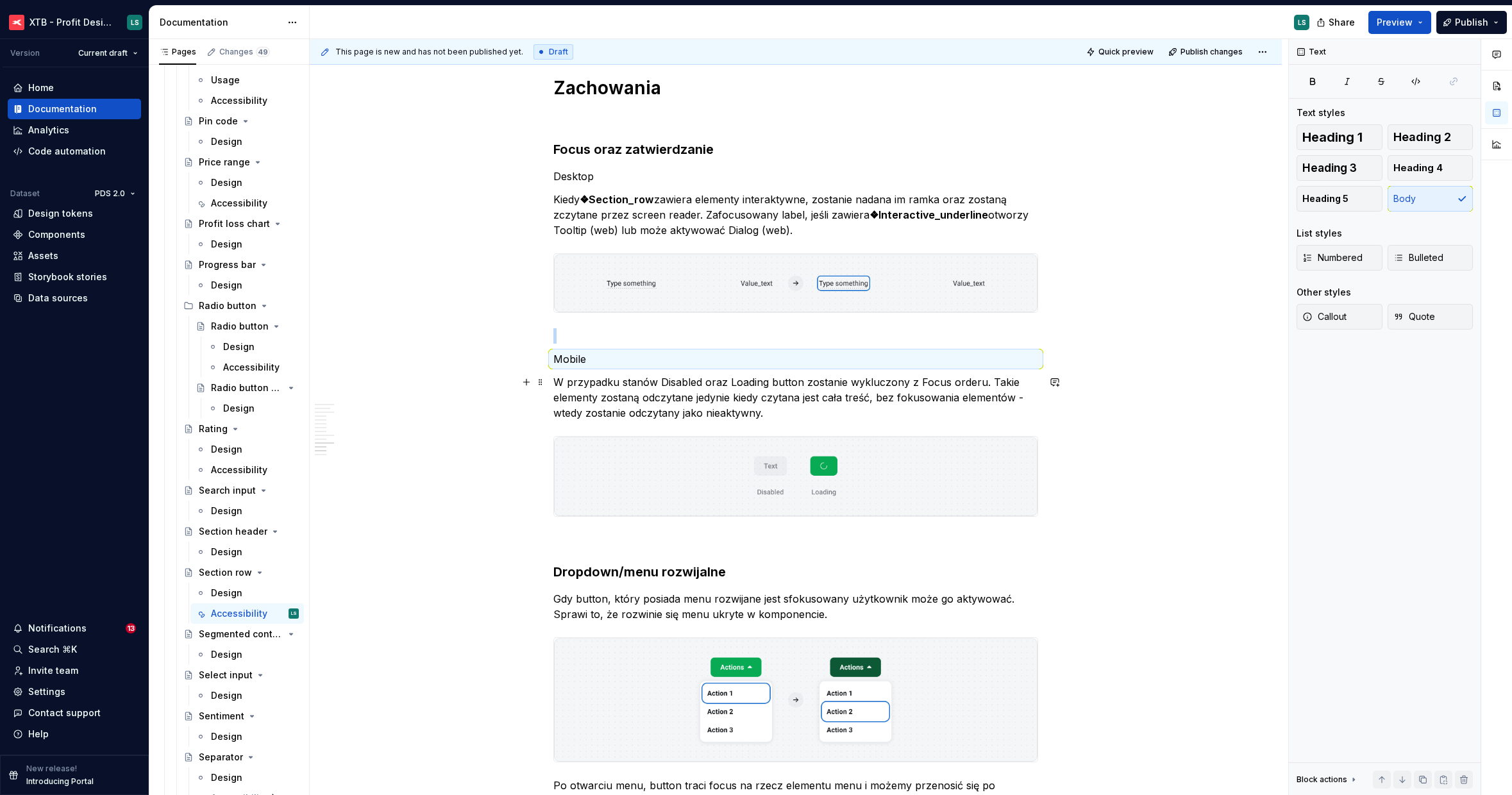
click at [688, 398] on p "W przypadku stanów Disabled oraz Loading button zostanie wykluczony z Focus ord…" at bounding box center [795, 398] width 484 height 47
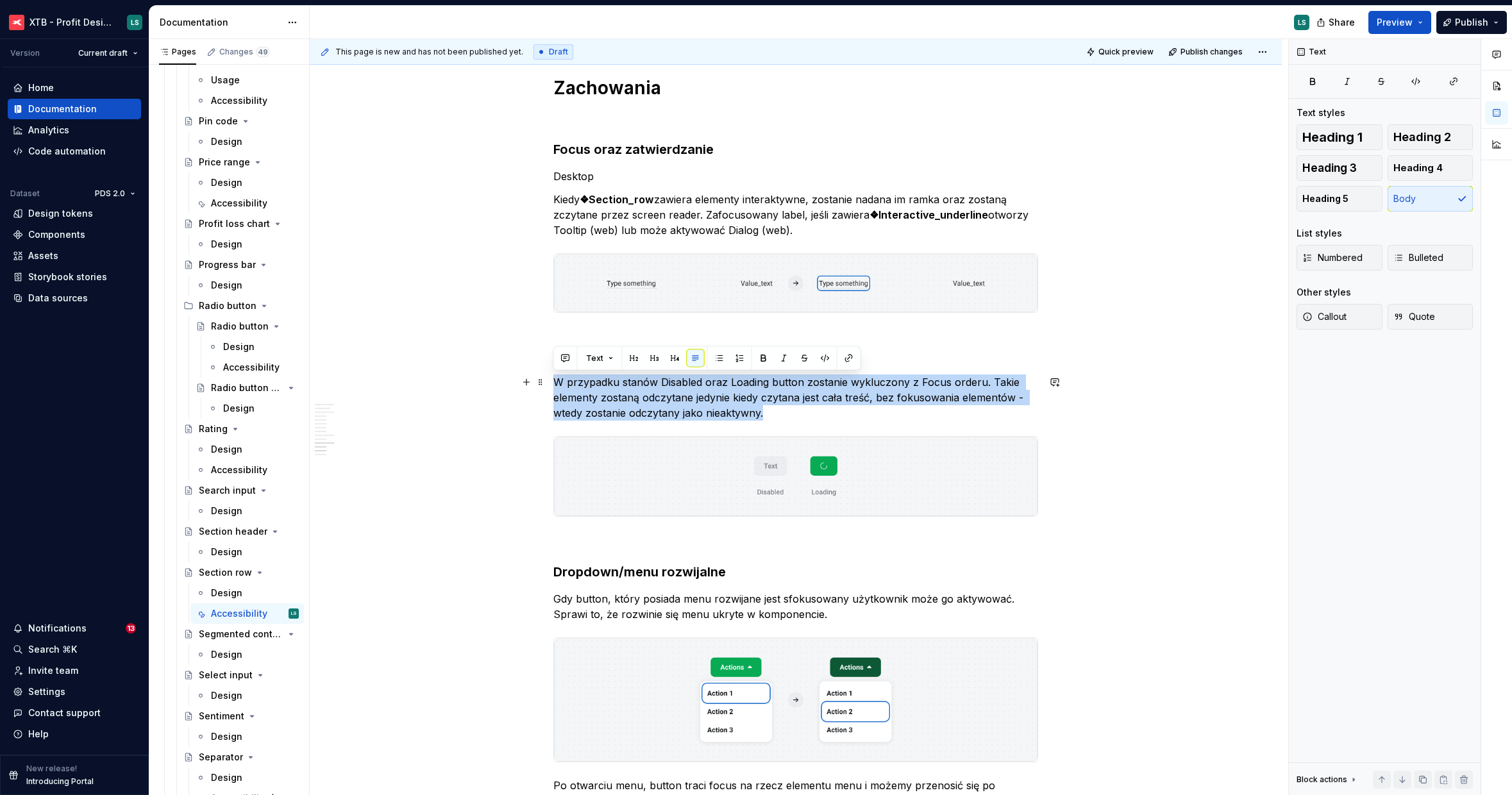
click at [688, 398] on p "W przypadku stanów Disabled oraz Loading button zostanie wykluczony z Focus ord…" at bounding box center [795, 398] width 484 height 47
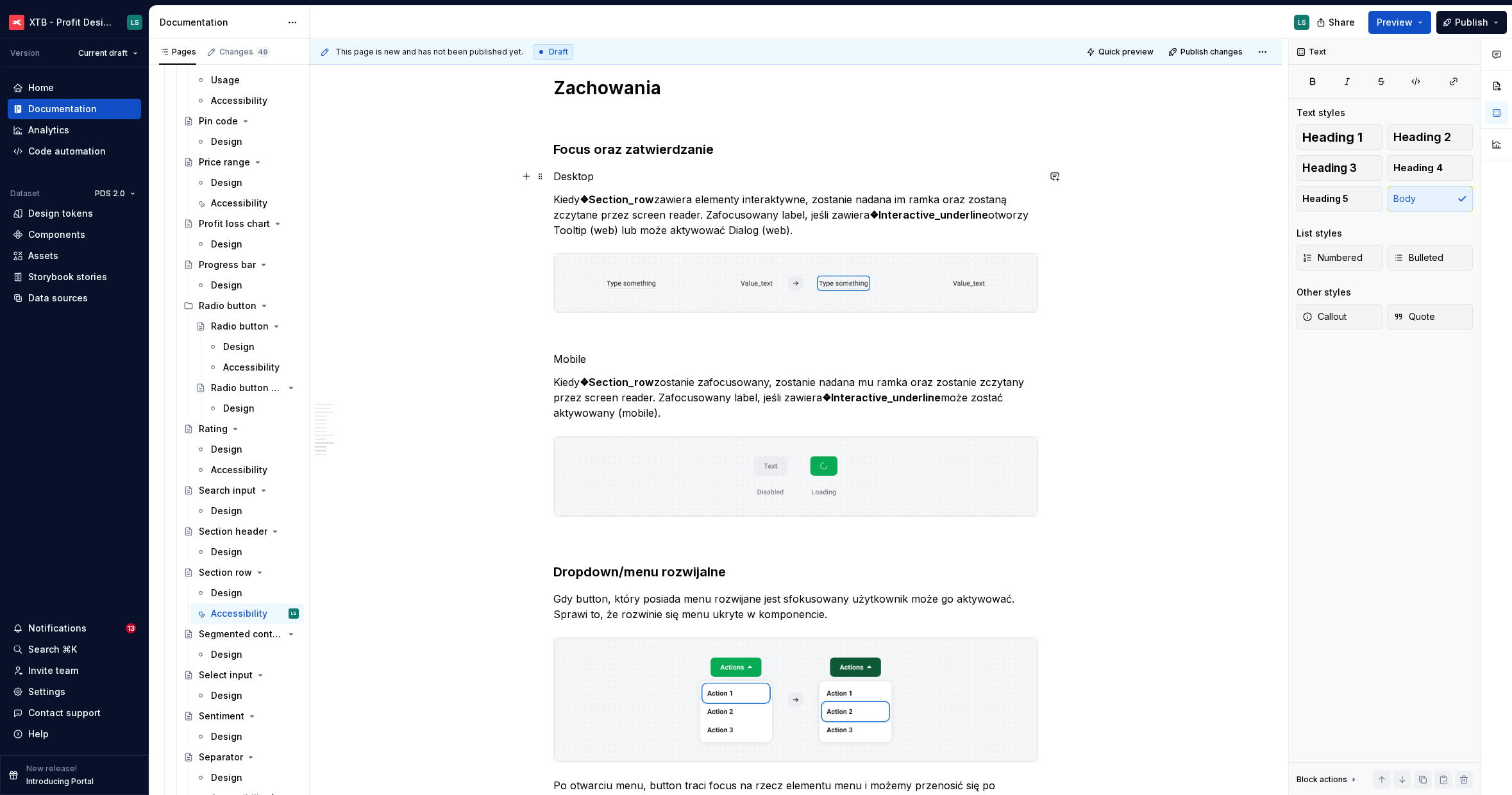
click at [564, 181] on p "Desktop" at bounding box center [795, 175] width 484 height 15
click at [574, 352] on p "Mobile" at bounding box center [795, 358] width 484 height 15
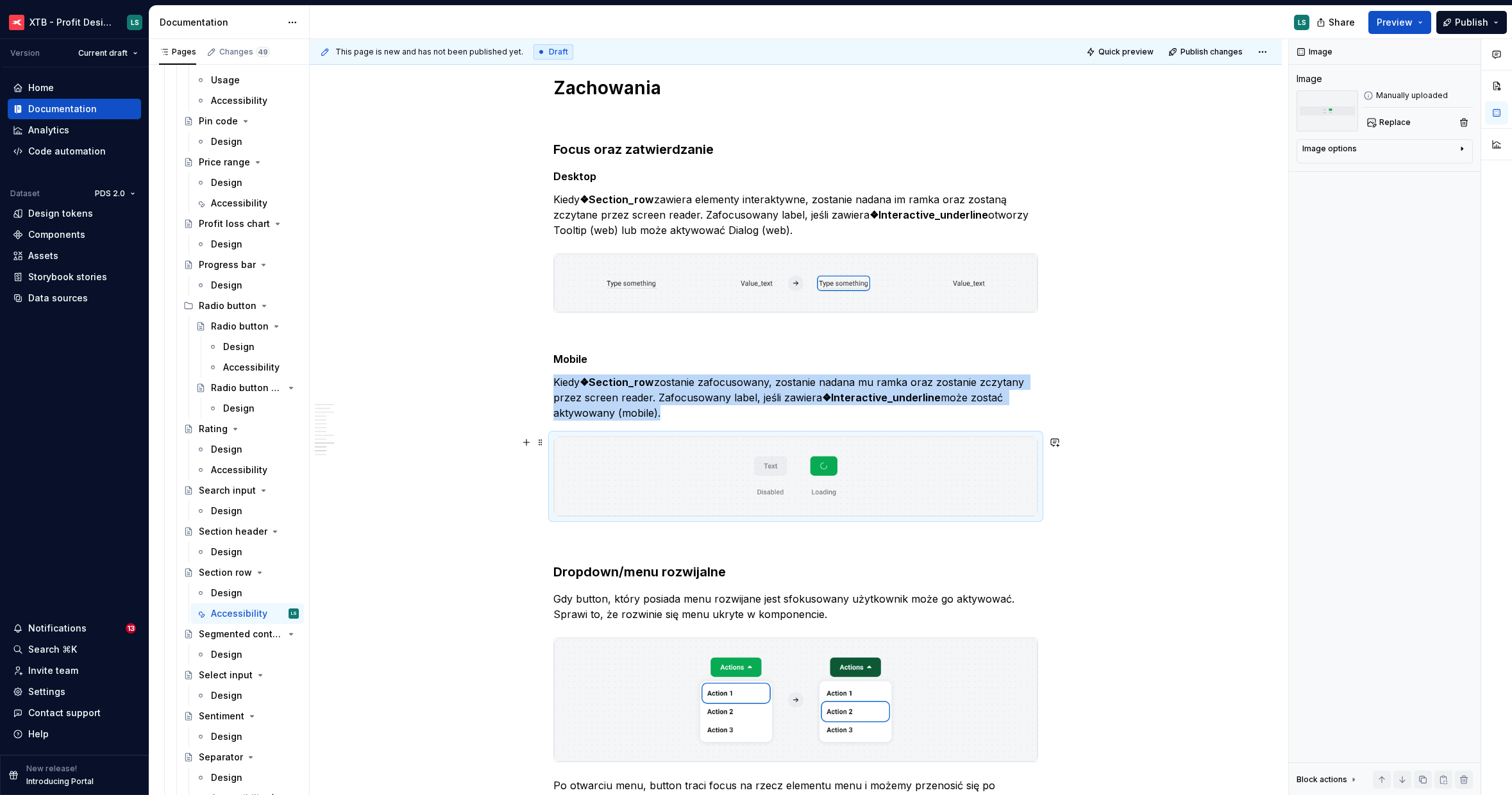
click at [672, 474] on img "To enrich screen reader interactions, please activate Accessibility in Grammarl…" at bounding box center [796, 476] width 483 height 80
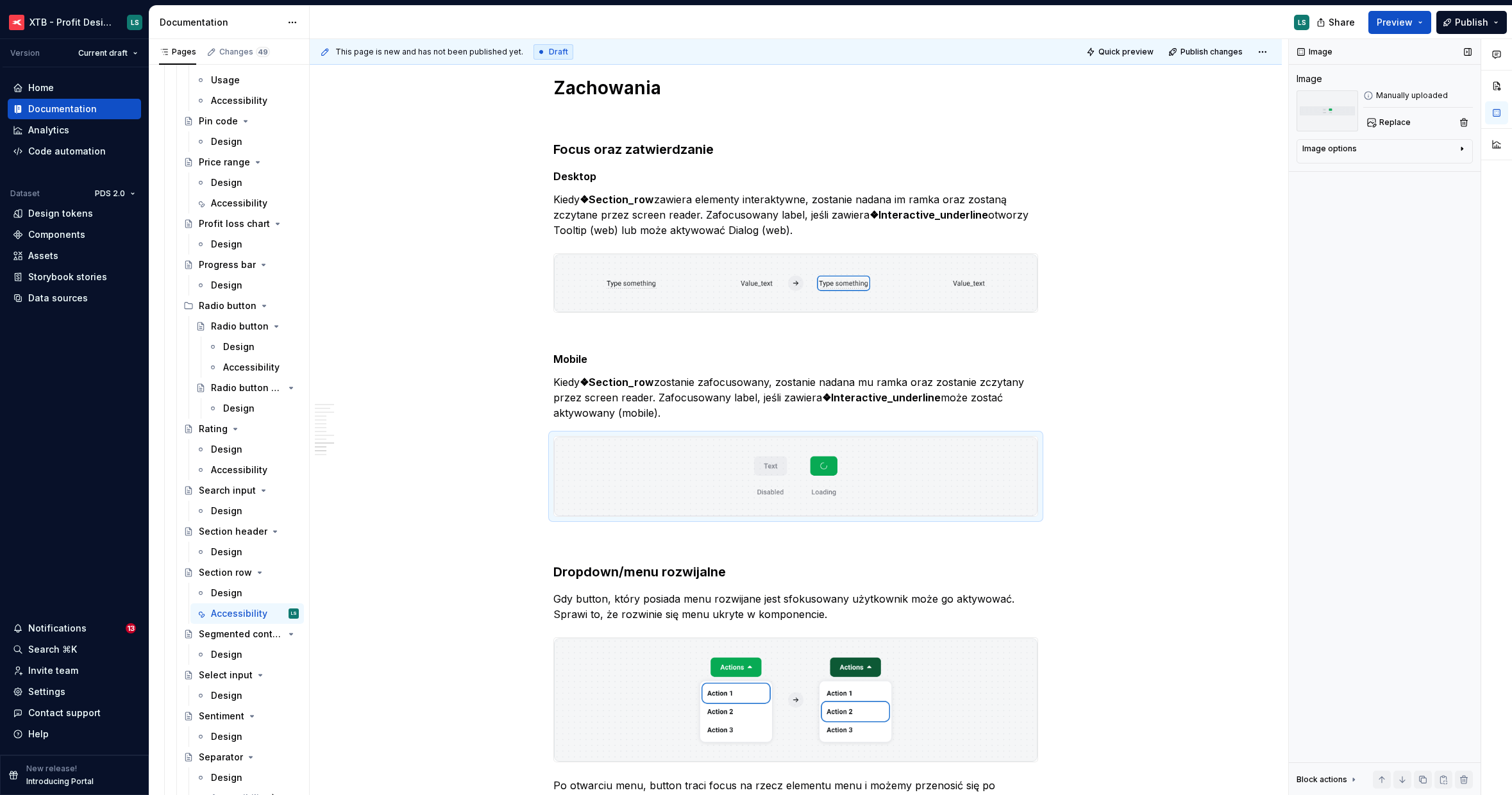
click at [1384, 134] on div "Image Image Manually uploaded Replace Image options Alignment Caption Block act…" at bounding box center [1385, 417] width 192 height 757
click at [1385, 129] on button "Replace" at bounding box center [1389, 123] width 53 height 18
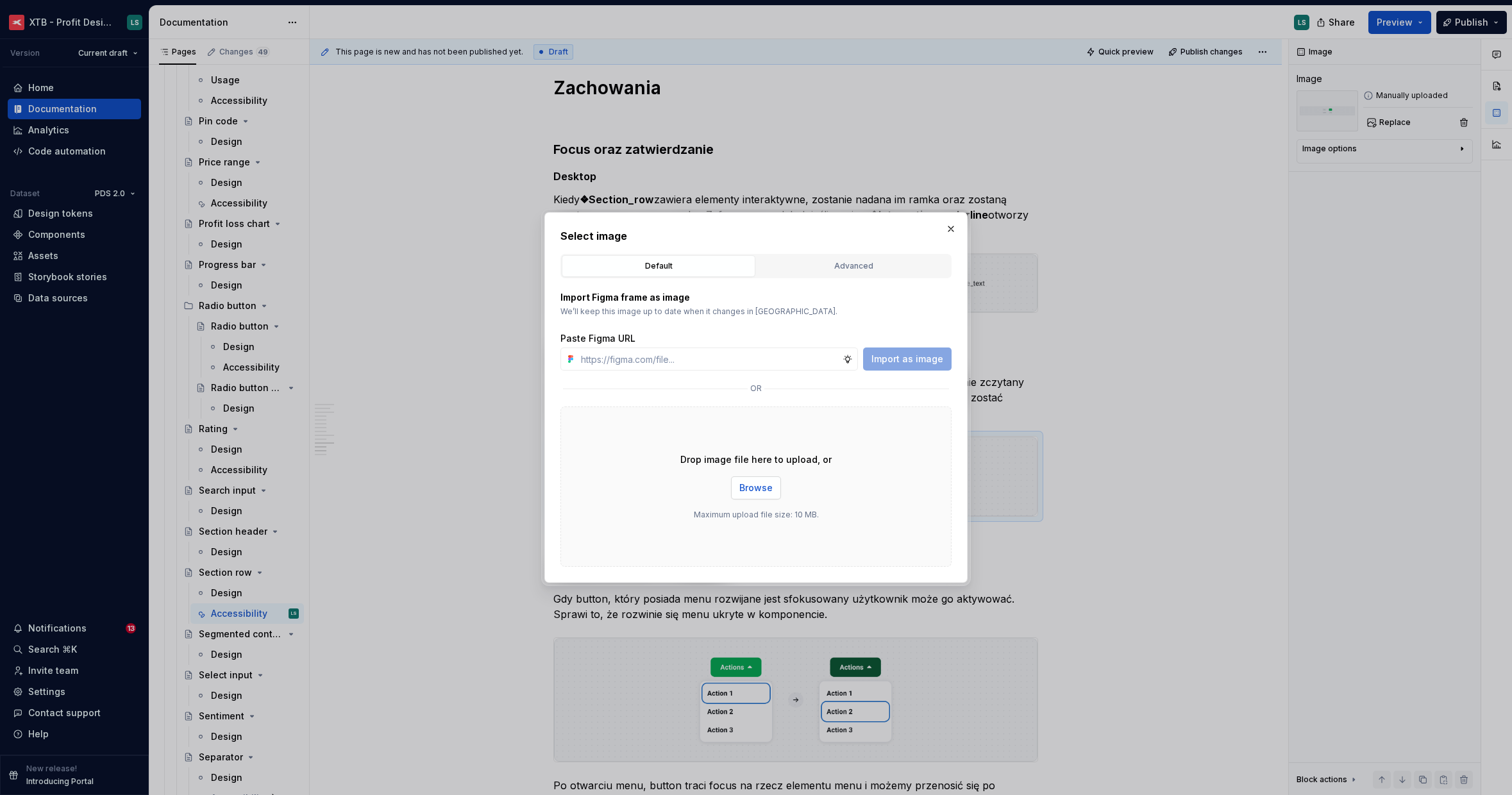
click at [778, 484] on div "Drop image file here to upload, or Browse Maximum upload file size: 10 MB." at bounding box center [756, 486] width 391 height 160
click at [747, 480] on button "Browse" at bounding box center [756, 488] width 50 height 23
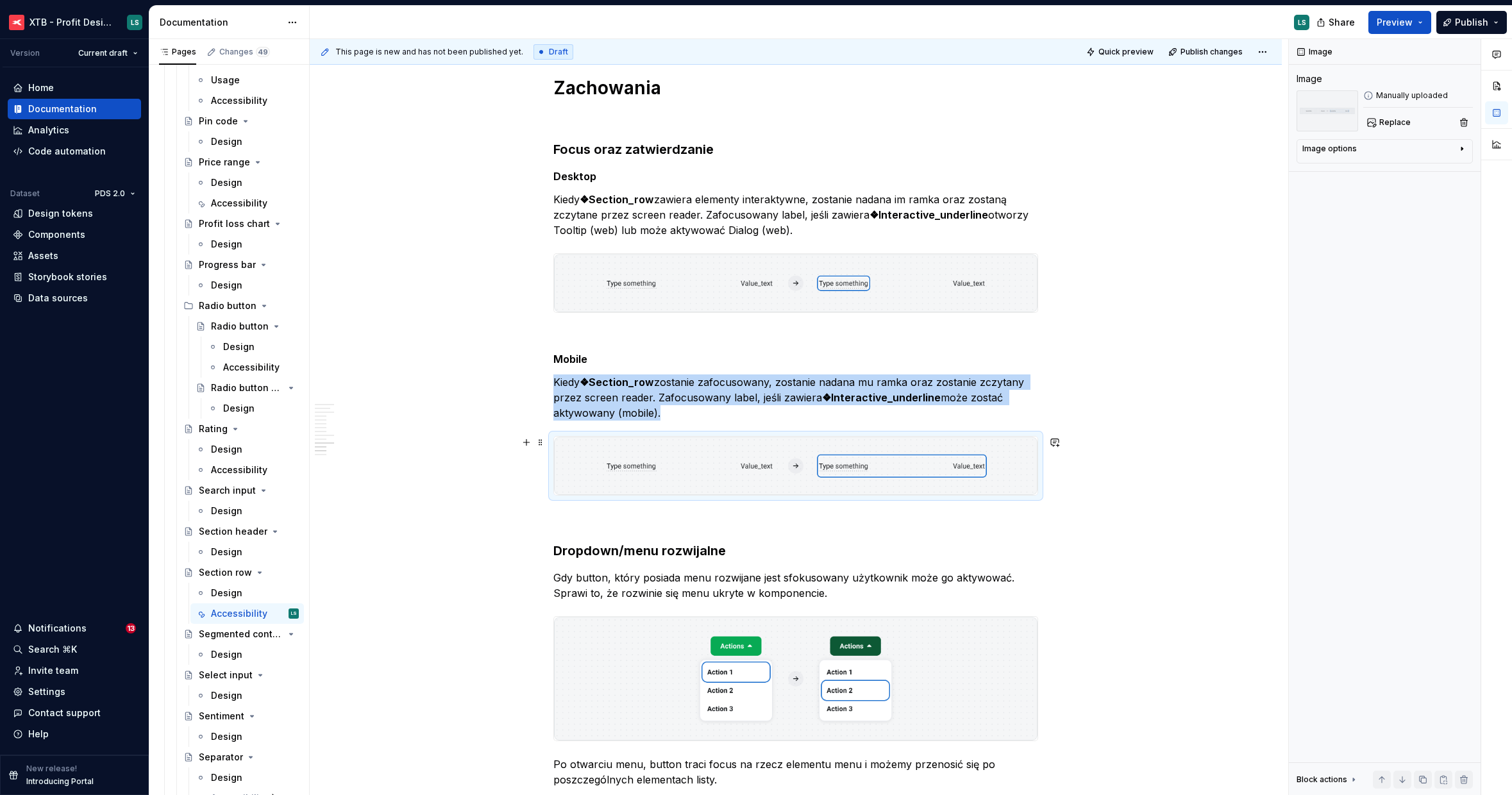
click at [1005, 471] on img "To enrich screen reader interactions, please activate Accessibility in Grammarl…" at bounding box center [796, 466] width 483 height 58
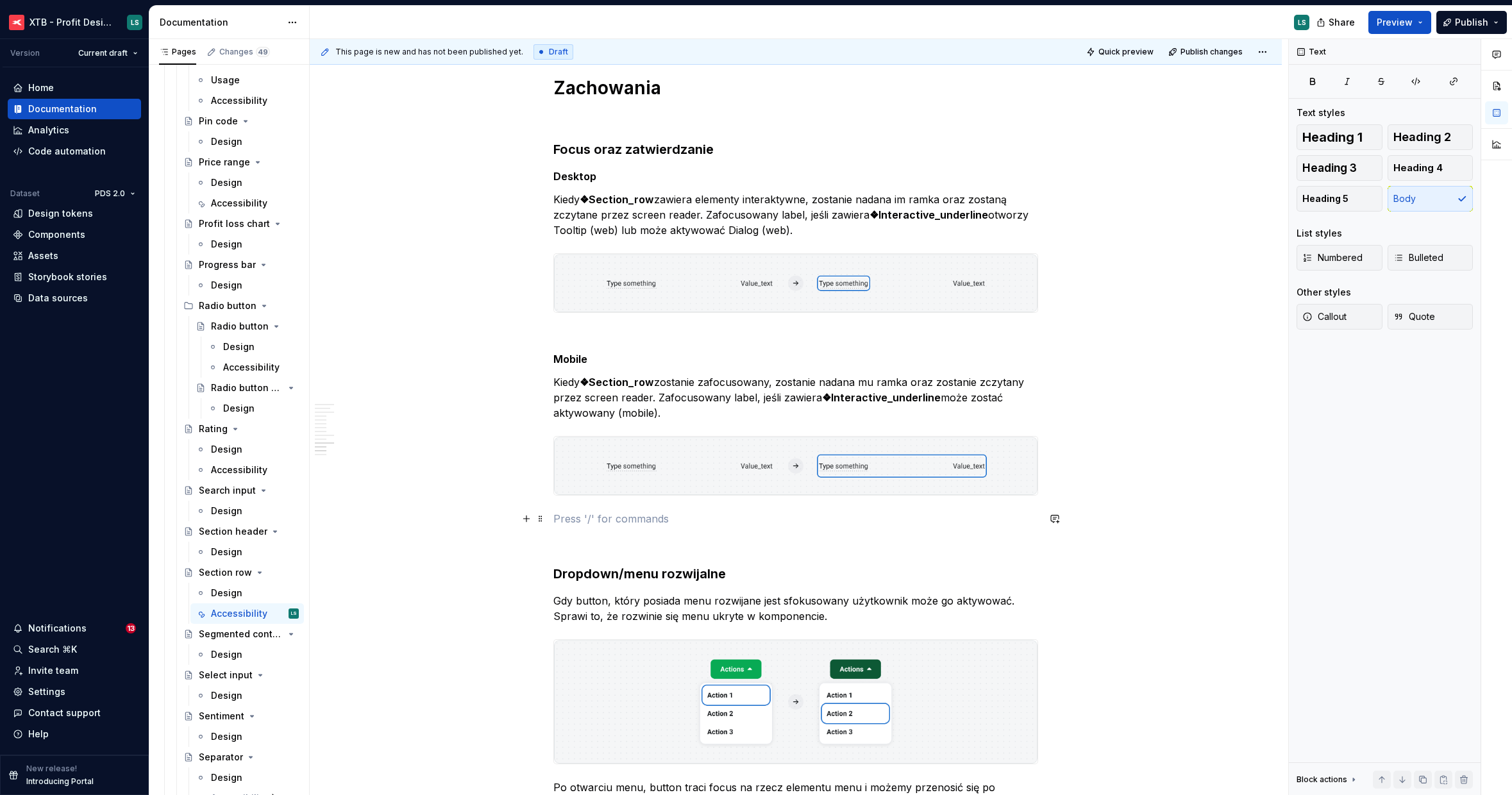
click at [685, 521] on p "To enrich screen reader interactions, please activate Accessibility in Grammarl…" at bounding box center [795, 518] width 484 height 15
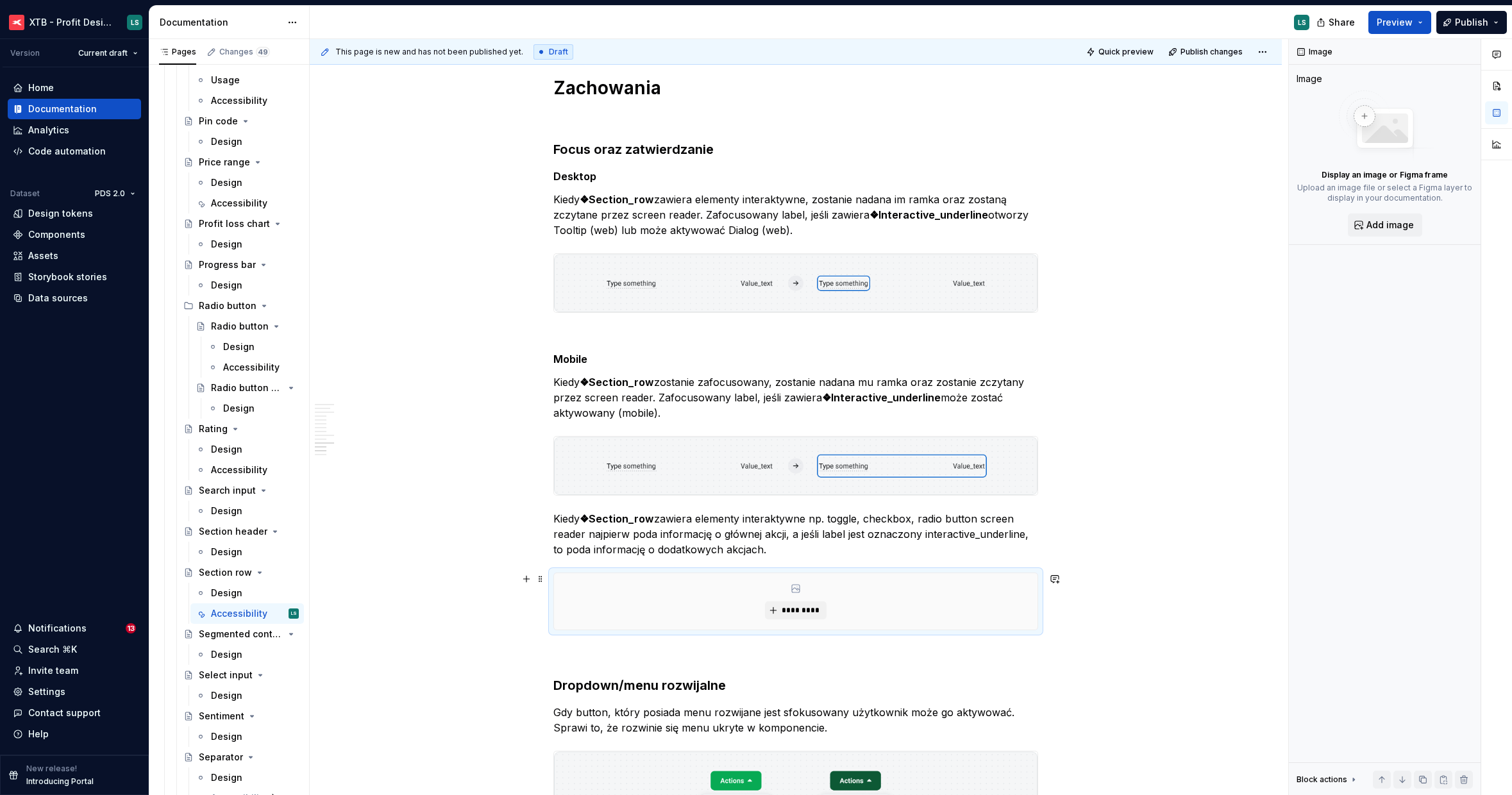
click at [786, 596] on div "*********" at bounding box center [796, 601] width 483 height 56
click at [790, 605] on span "*********" at bounding box center [800, 610] width 39 height 10
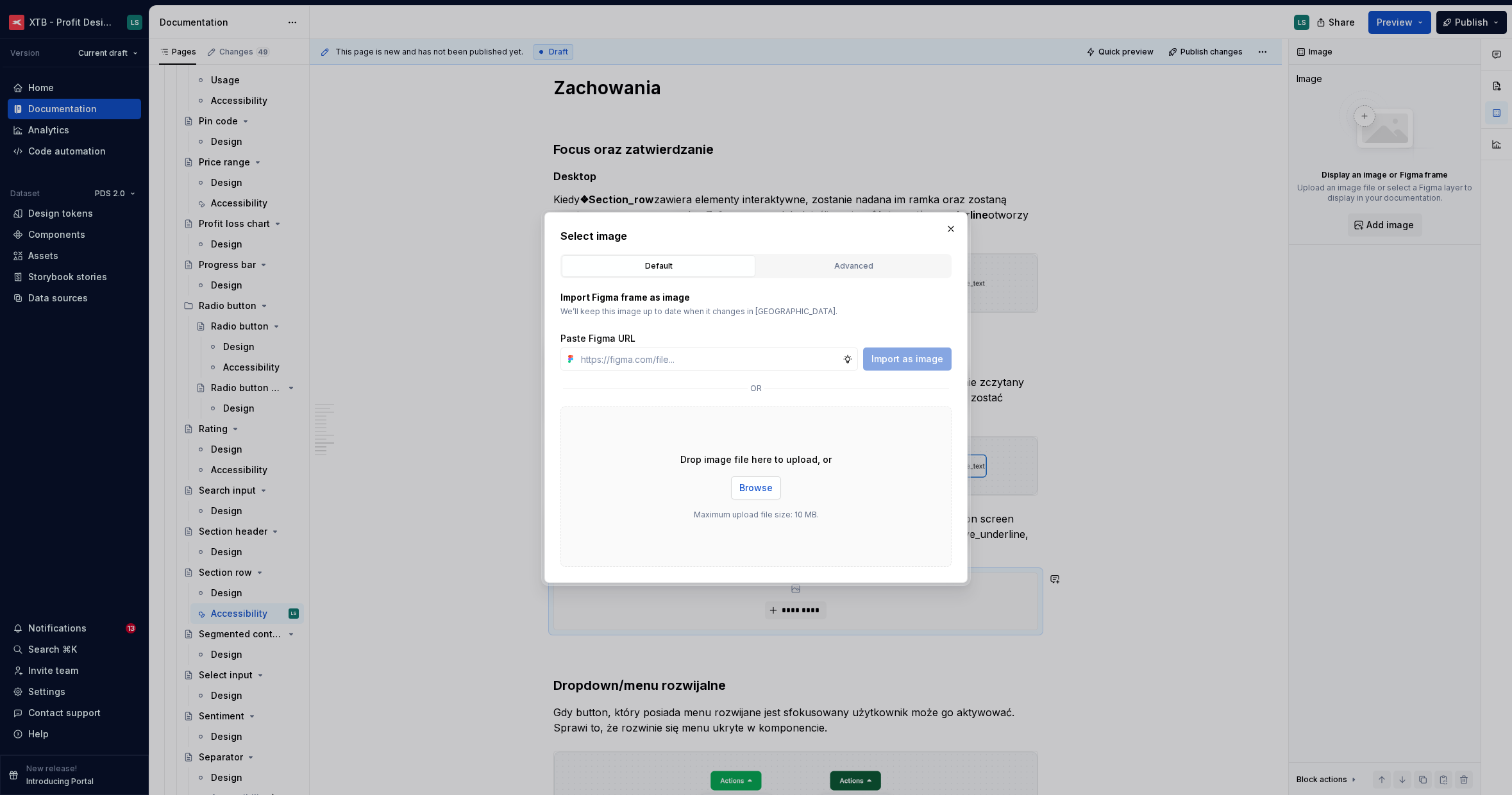
click at [747, 496] on button "Browse" at bounding box center [756, 488] width 50 height 23
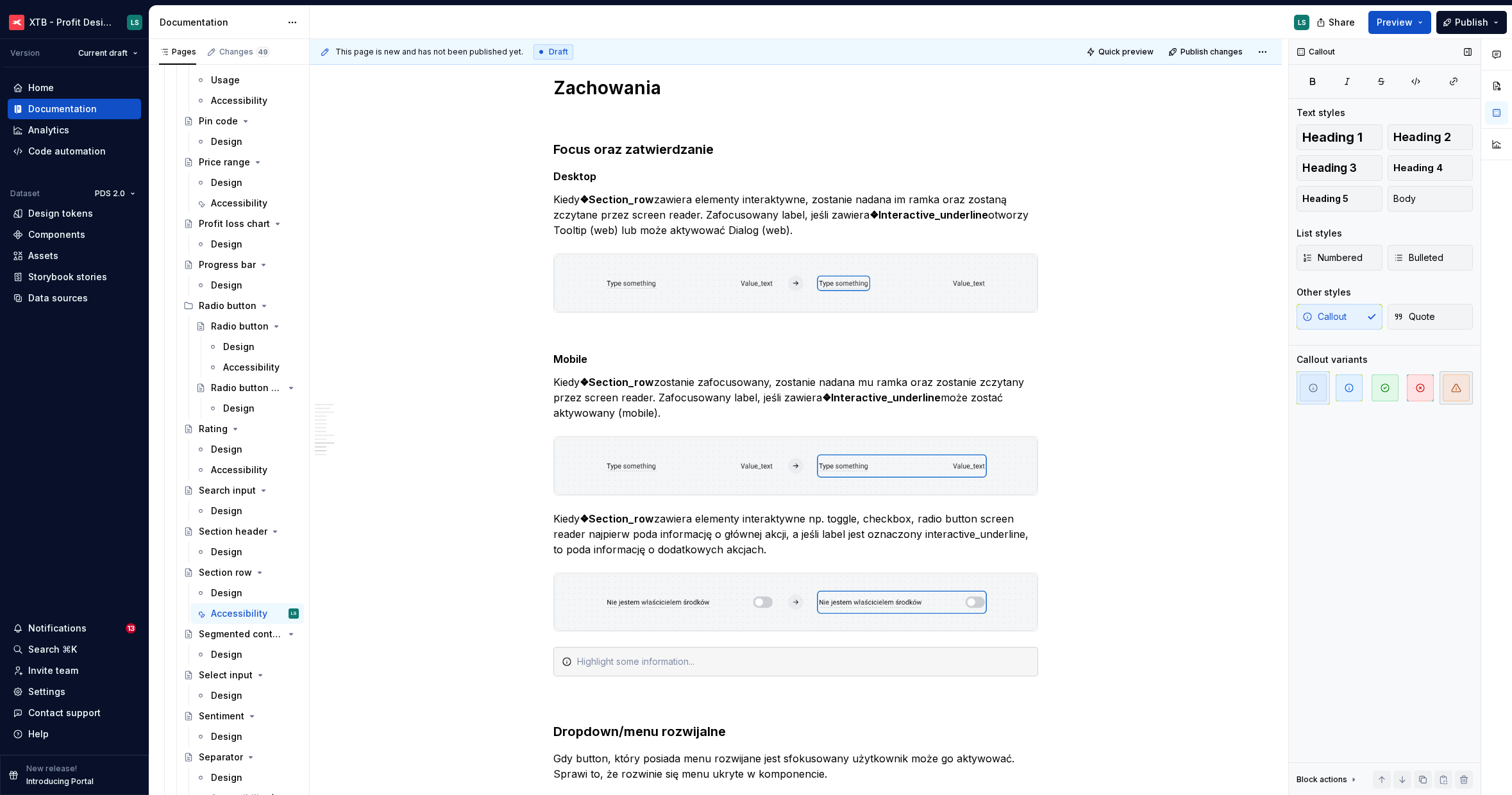
click at [1460, 389] on icon "button" at bounding box center [1456, 388] width 10 height 10
click at [620, 665] on div "To enrich screen reader interactions, please activate Accessibility in Grammarl…" at bounding box center [804, 662] width 453 height 13
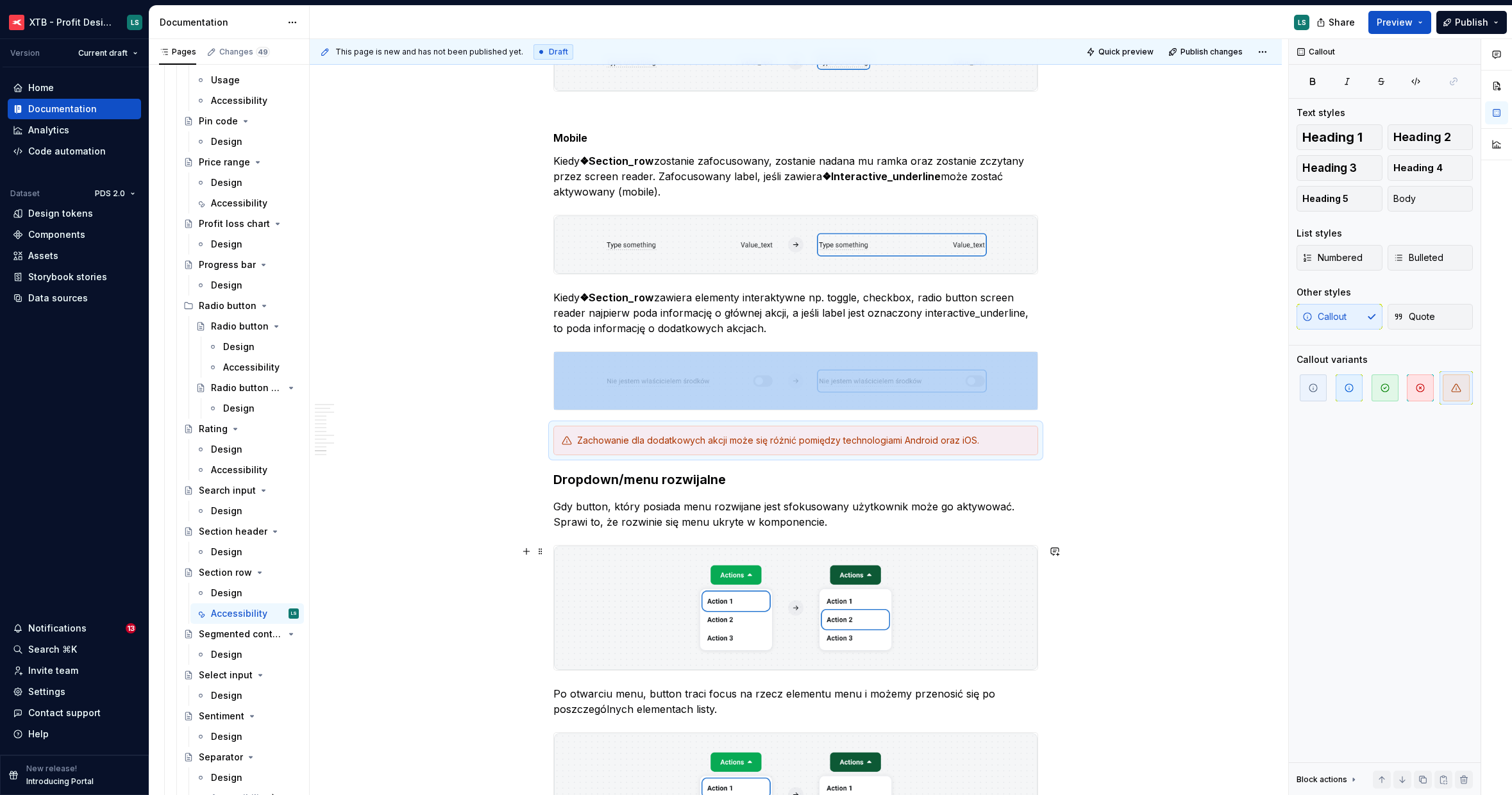
scroll to position [2846, 0]
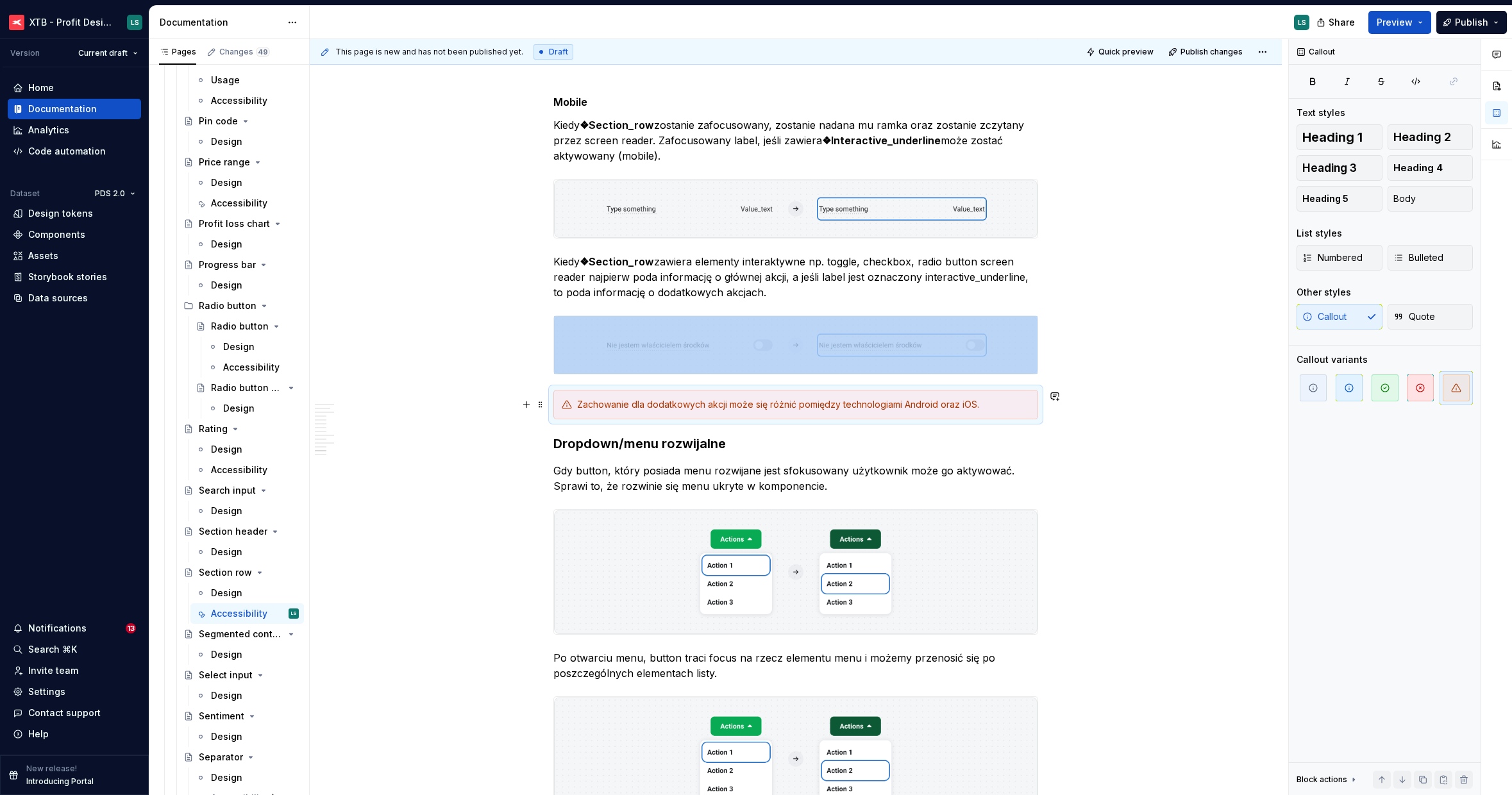
click at [726, 408] on div "Zachowanie dla dodatkowych akcji może się różnić pomiędzy technologiami Android…" at bounding box center [804, 405] width 453 height 13
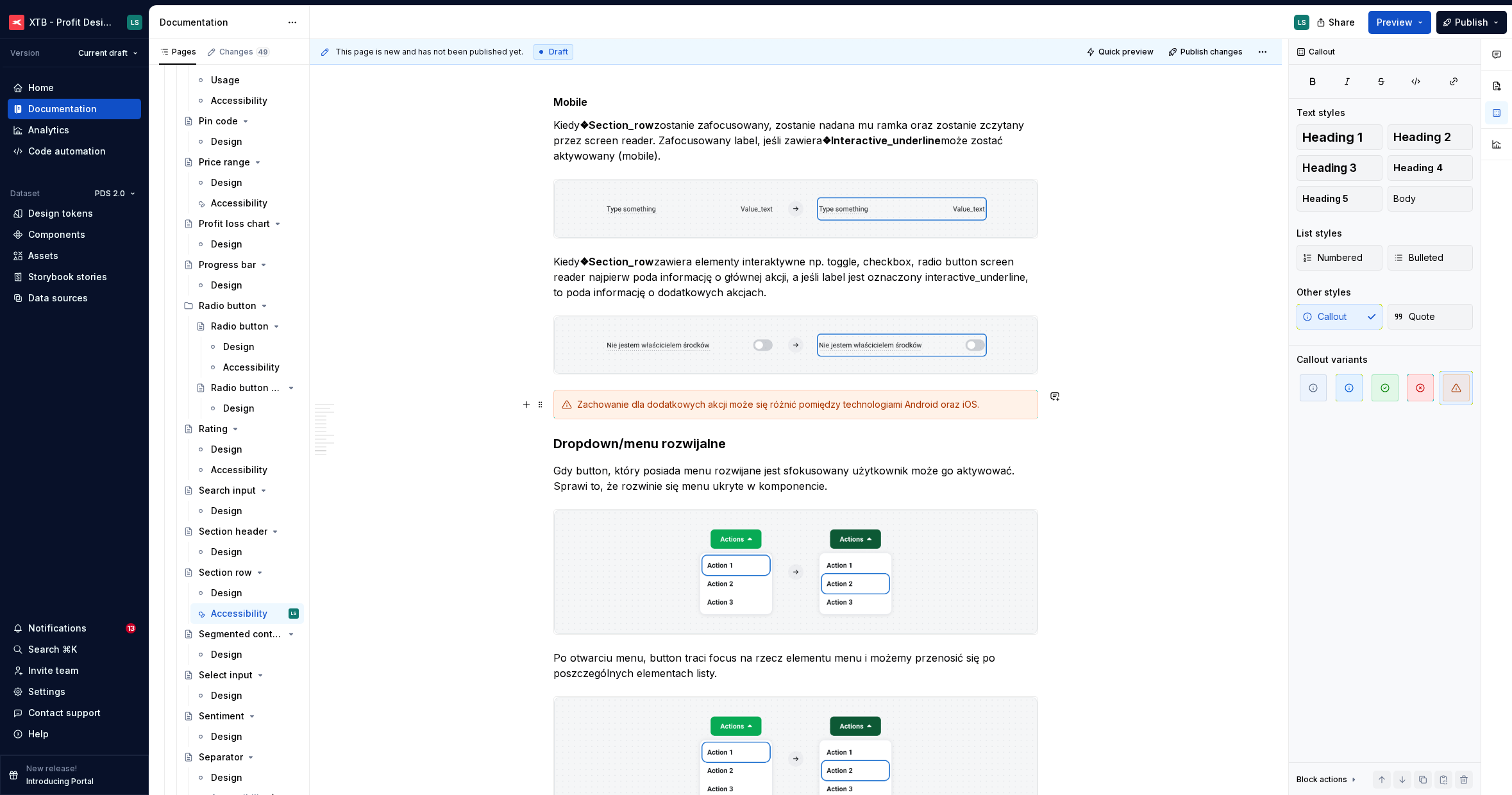
click at [1014, 401] on div "Zachowanie dla dodatkowych akcji może się różnić pomiędzy technologiami Android…" at bounding box center [804, 405] width 453 height 13
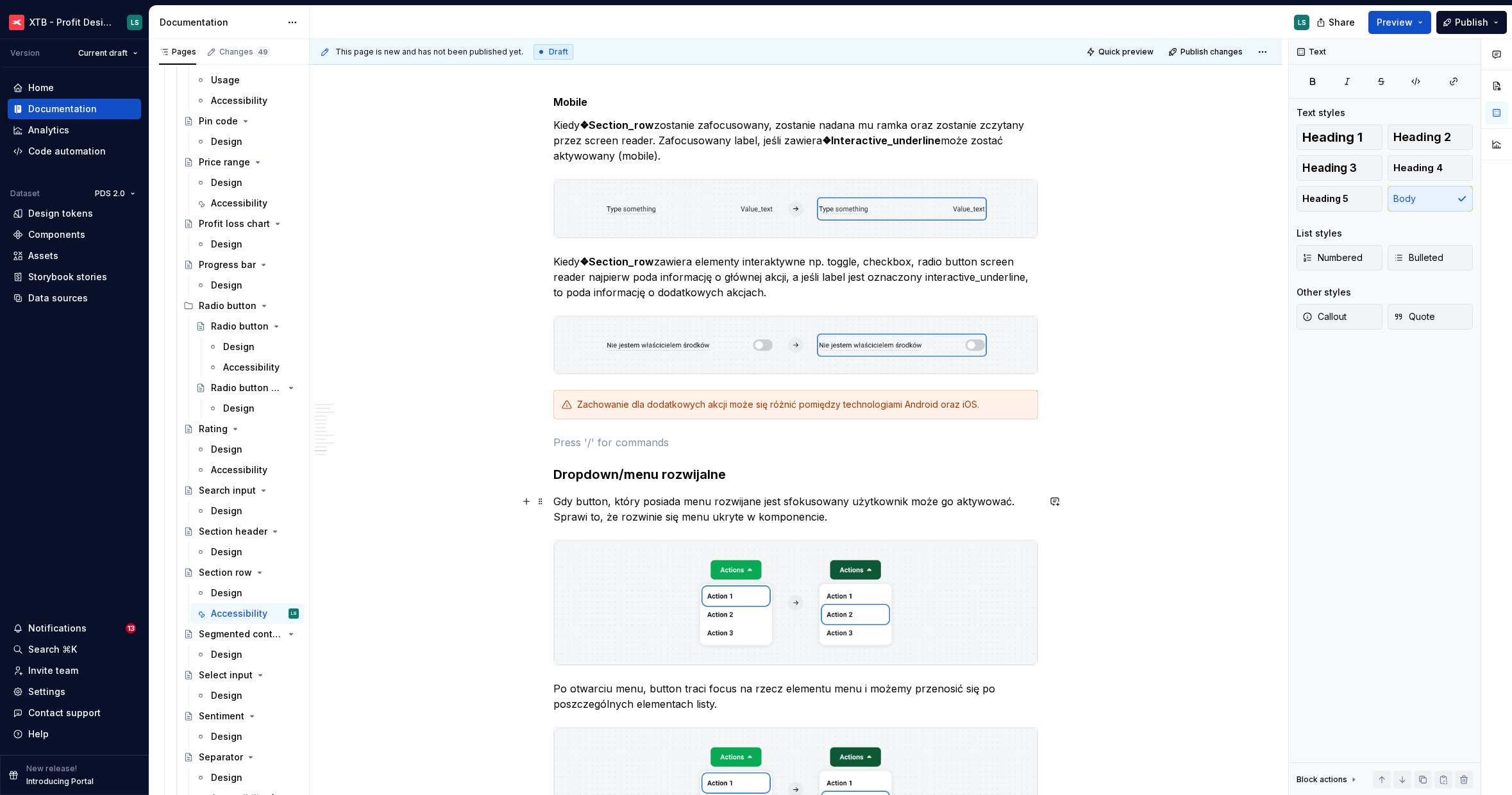
click at [604, 480] on h3 "Dropdown/menu rozwijalne" at bounding box center [795, 474] width 484 height 18
click at [604, 480] on h3 "Objaśnienie" at bounding box center [795, 474] width 484 height 18
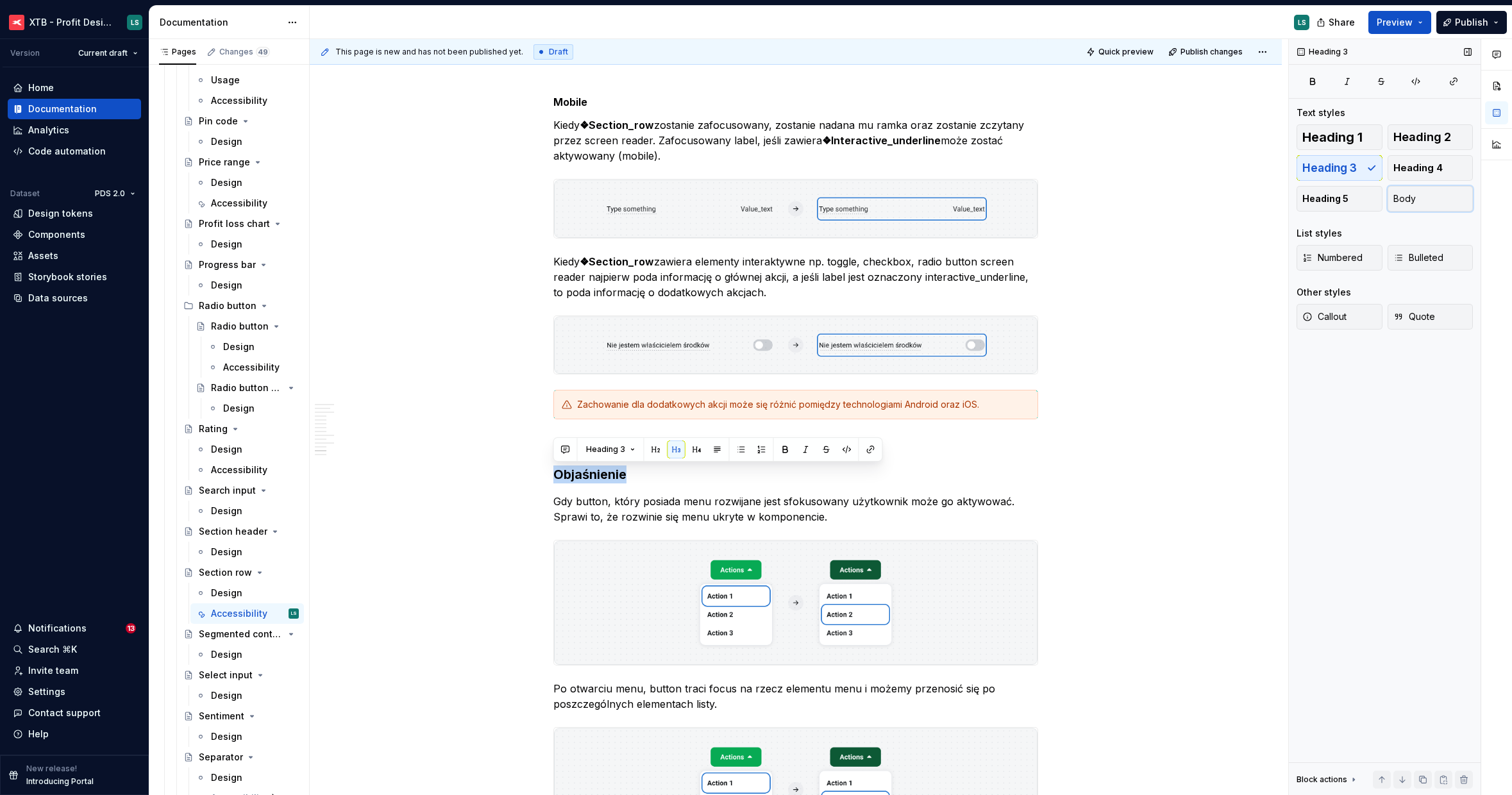
click at [1415, 204] on button "Body" at bounding box center [1431, 199] width 86 height 26
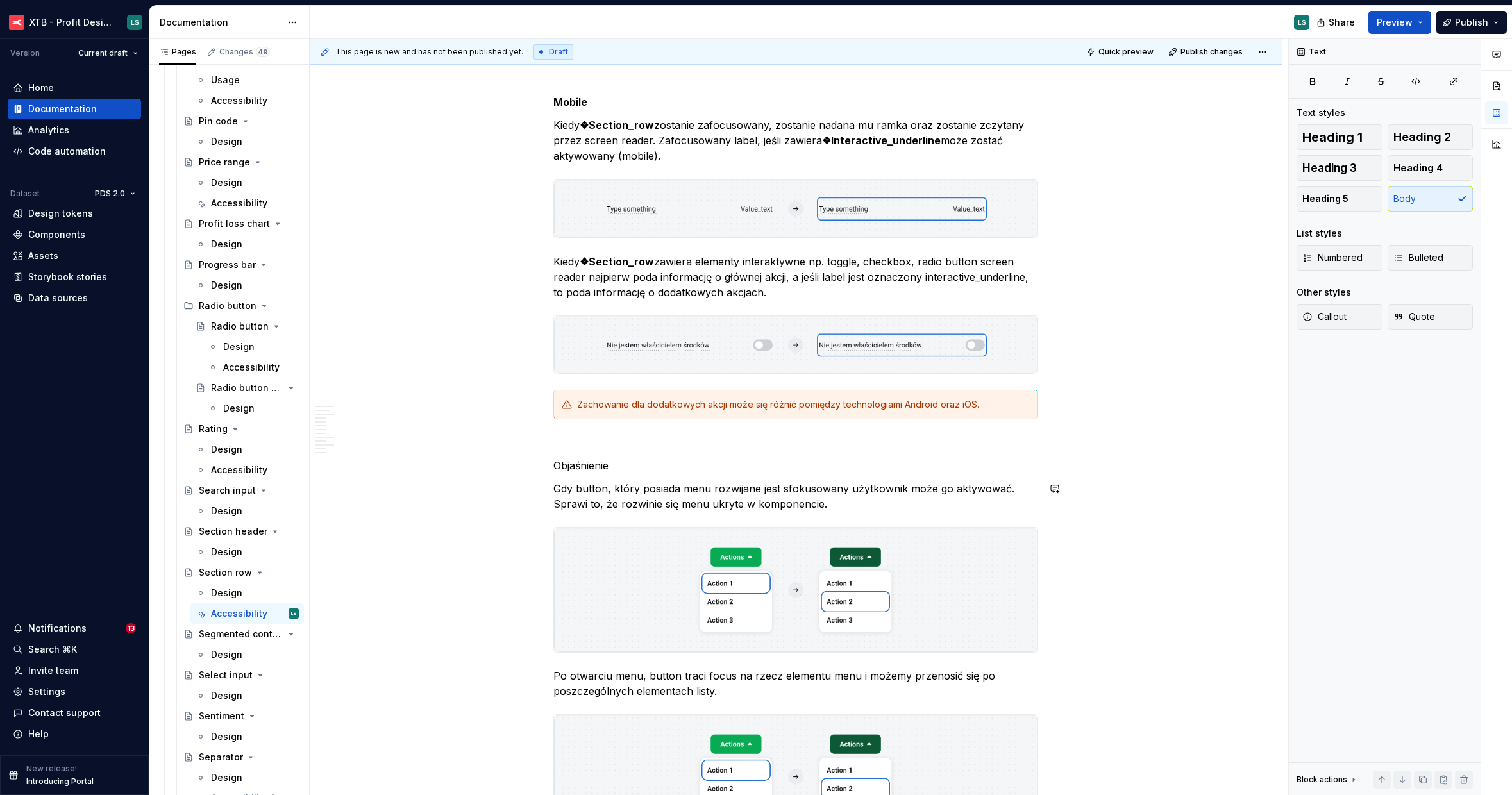
click at [588, 462] on p "Objaśnienie" at bounding box center [795, 465] width 484 height 15
click at [578, 107] on strong "Mobile" at bounding box center [570, 102] width 34 height 13
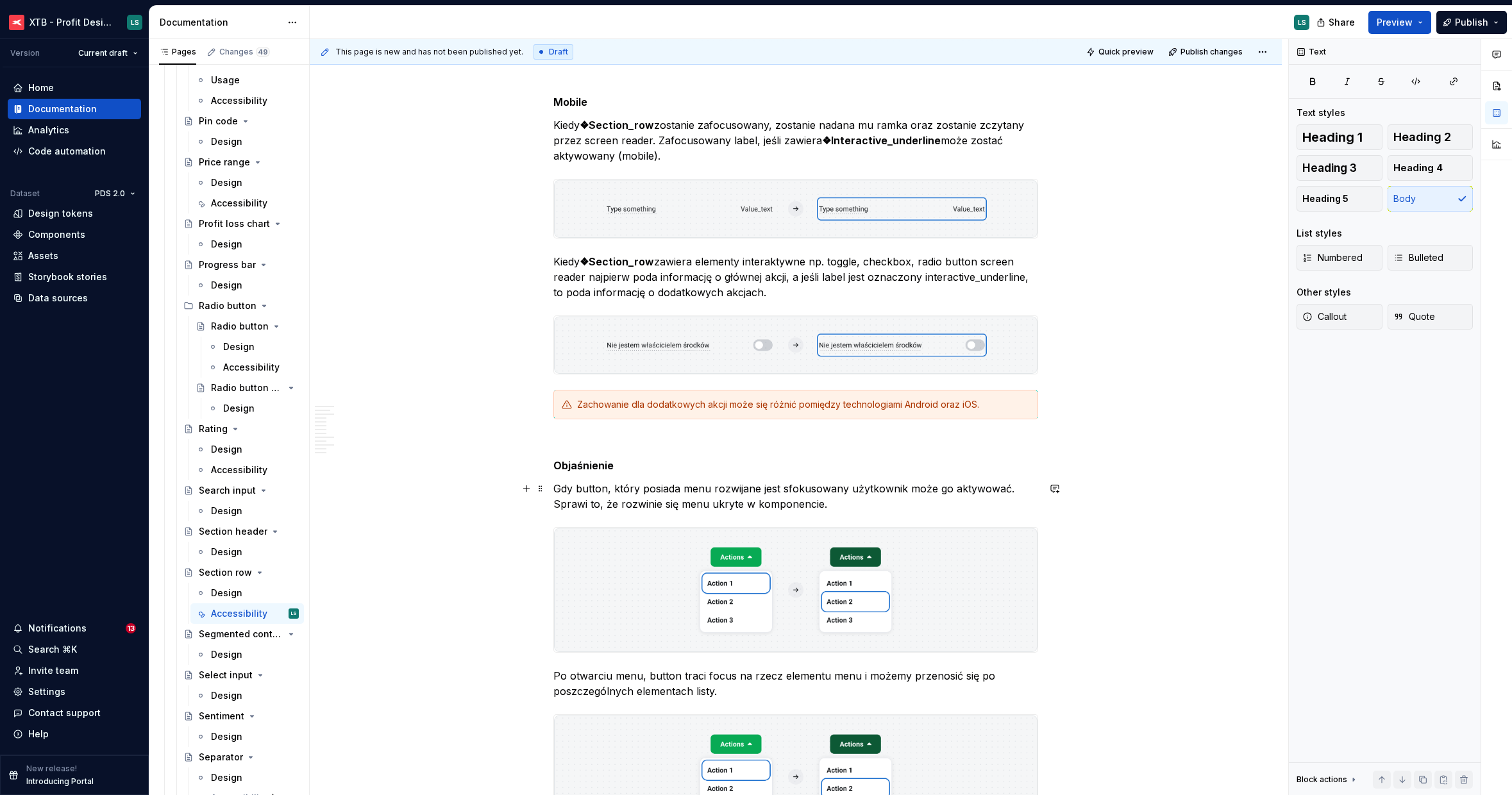
click at [621, 496] on p "Gdy button, który posiada menu rozwijane jest sfokusowany użytkownik może go ak…" at bounding box center [795, 496] width 484 height 30
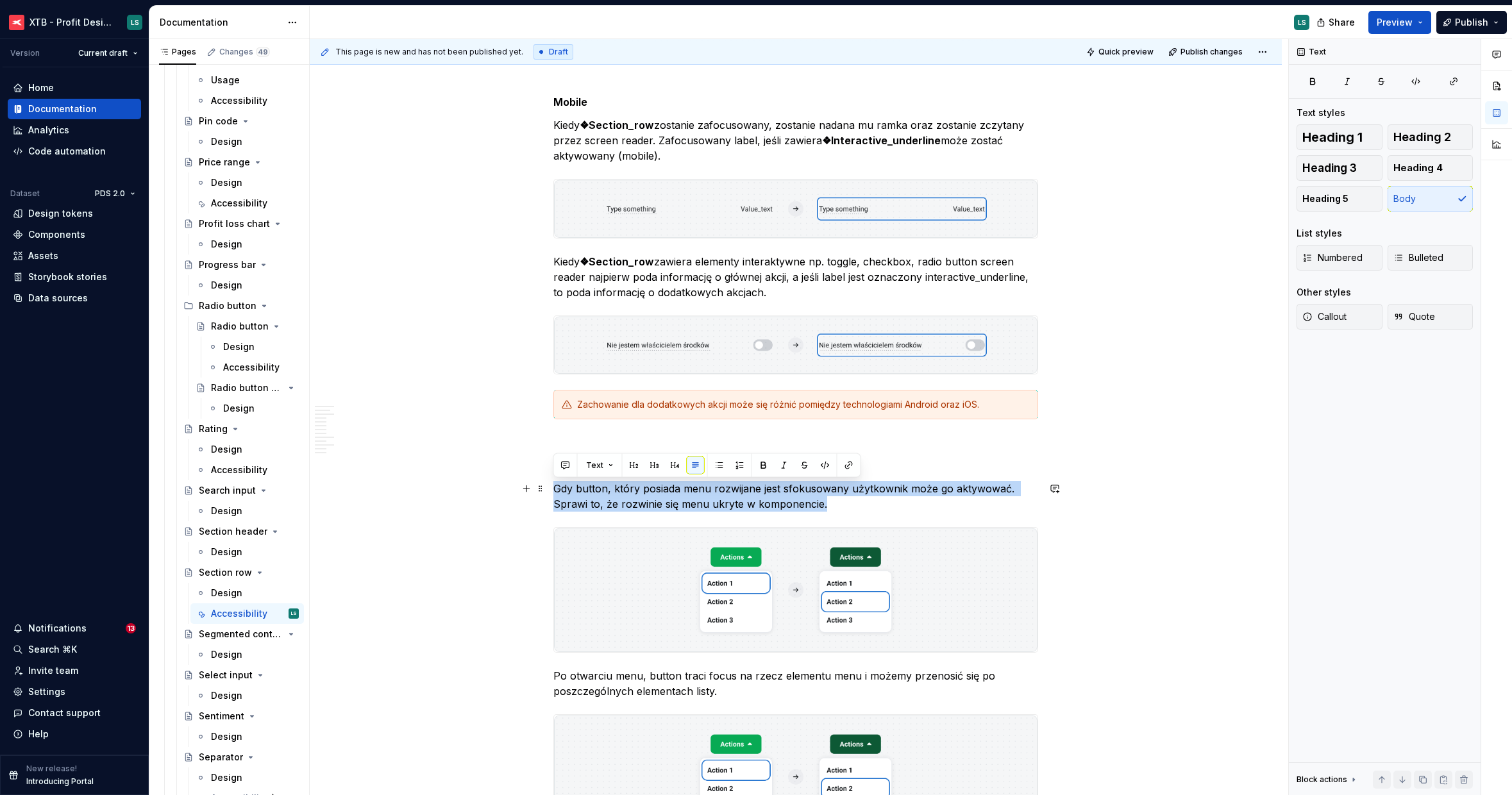
click at [621, 496] on p "Gdy button, który posiada menu rozwijane jest sfokusowany użytkownik może go ak…" at bounding box center [795, 496] width 484 height 30
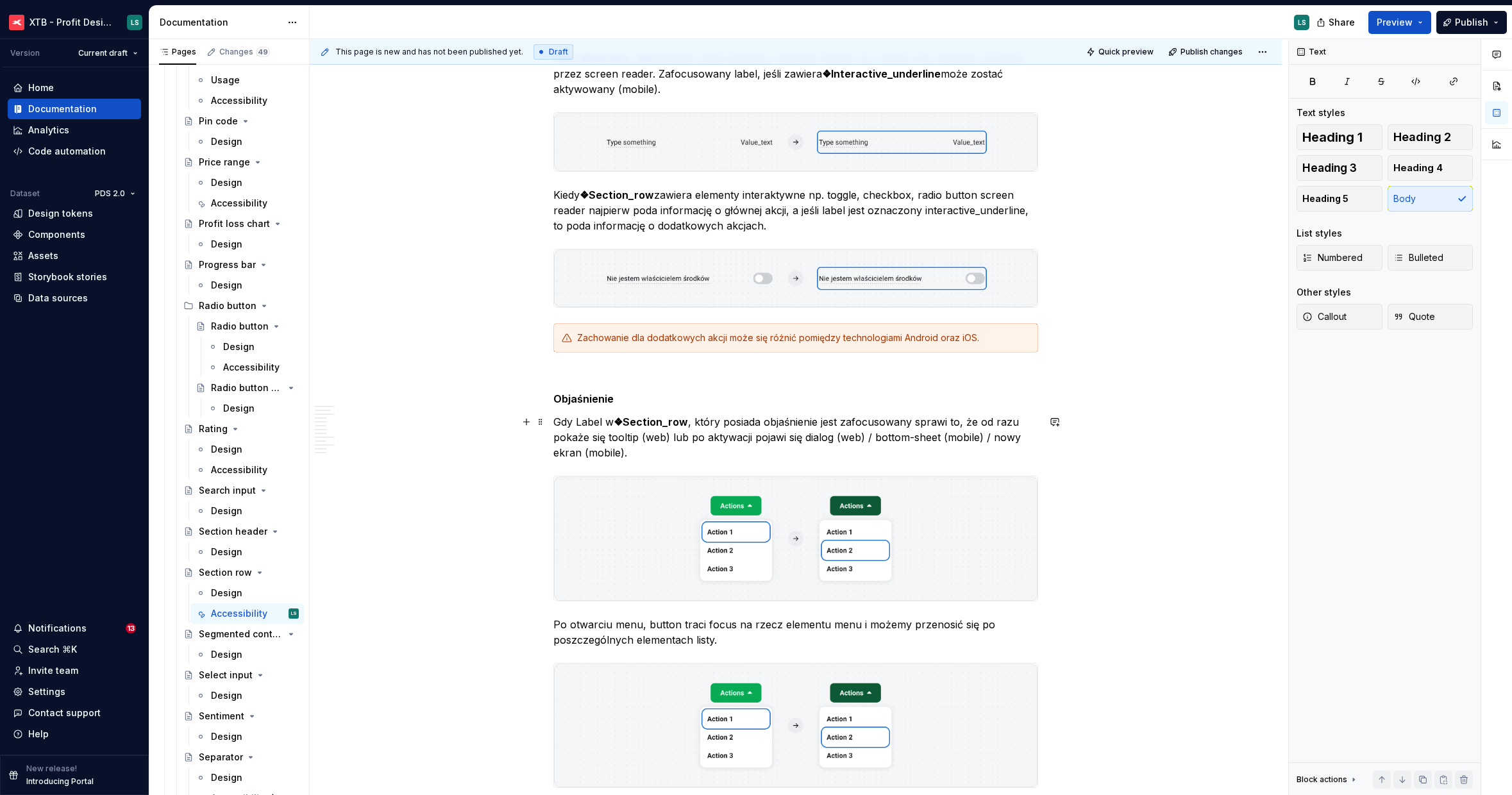
scroll to position [2967, 0]
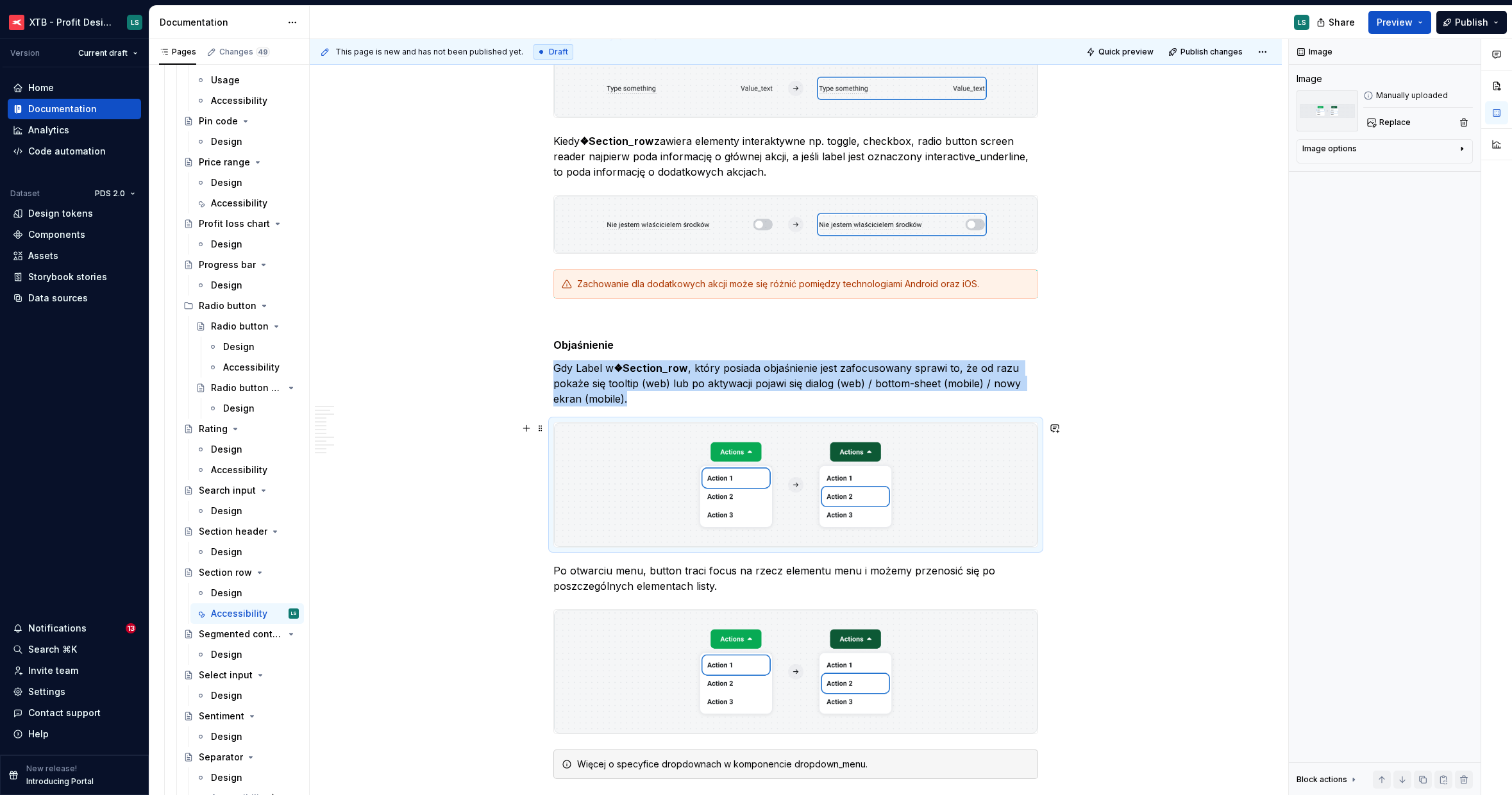
click at [677, 499] on img "To enrich screen reader interactions, please activate Accessibility in Grammarl…" at bounding box center [796, 484] width 483 height 124
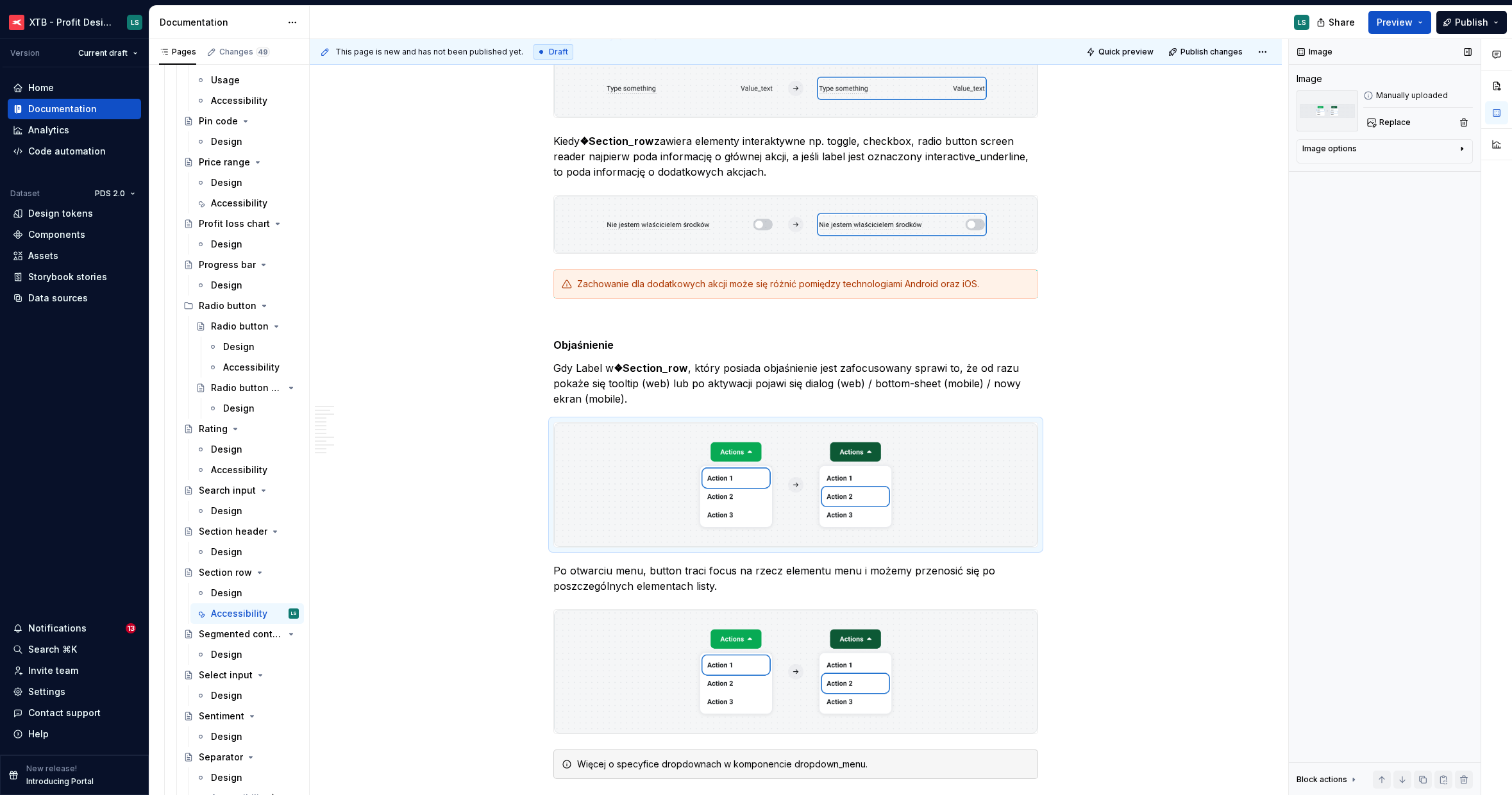
click at [1373, 133] on div "Image Image Manually uploaded Replace Image options Alignment Caption Block act…" at bounding box center [1385, 417] width 192 height 757
click at [1380, 125] on span "Replace" at bounding box center [1395, 122] width 31 height 10
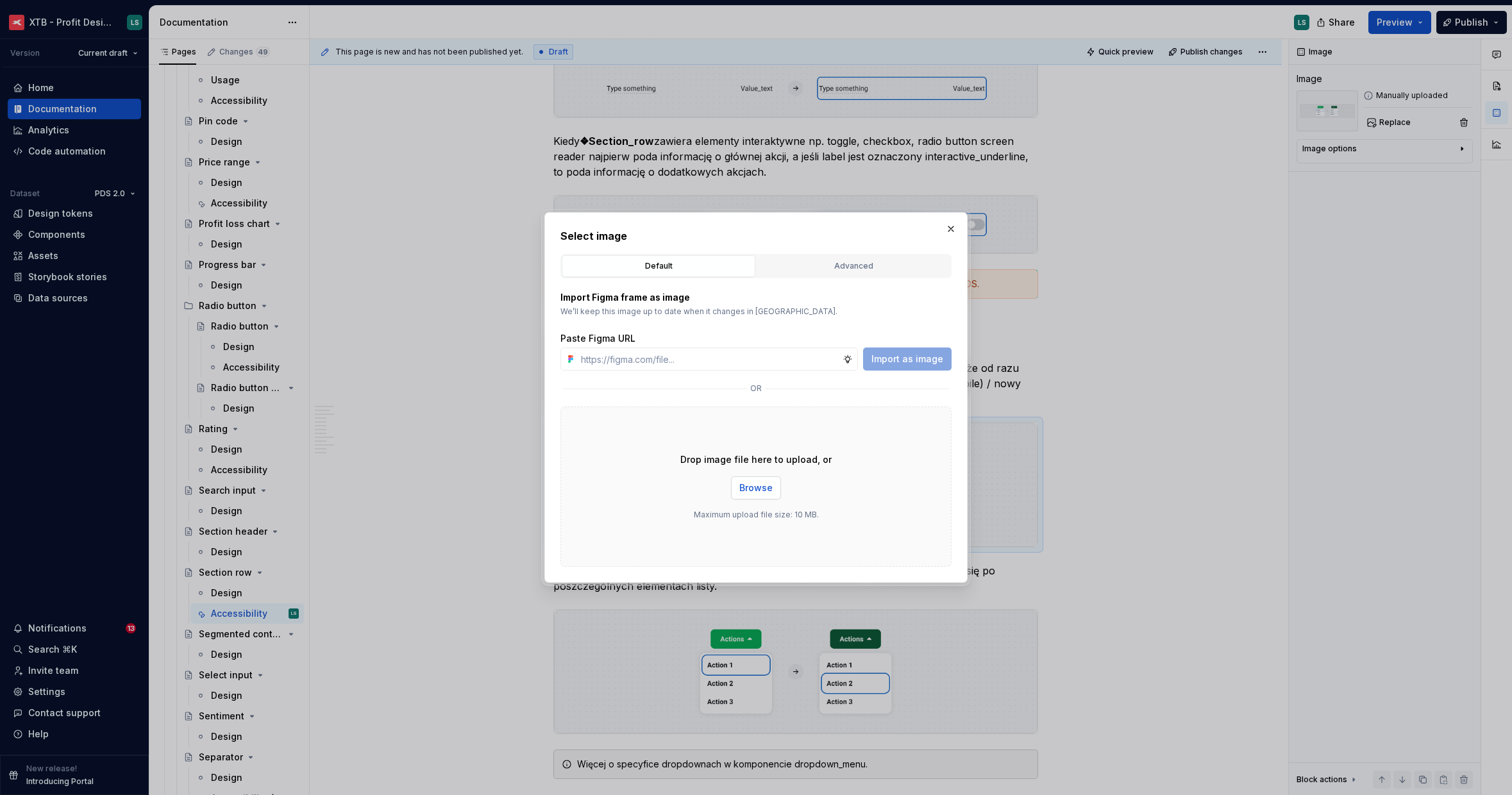
click at [749, 483] on span "Browse" at bounding box center [756, 488] width 33 height 13
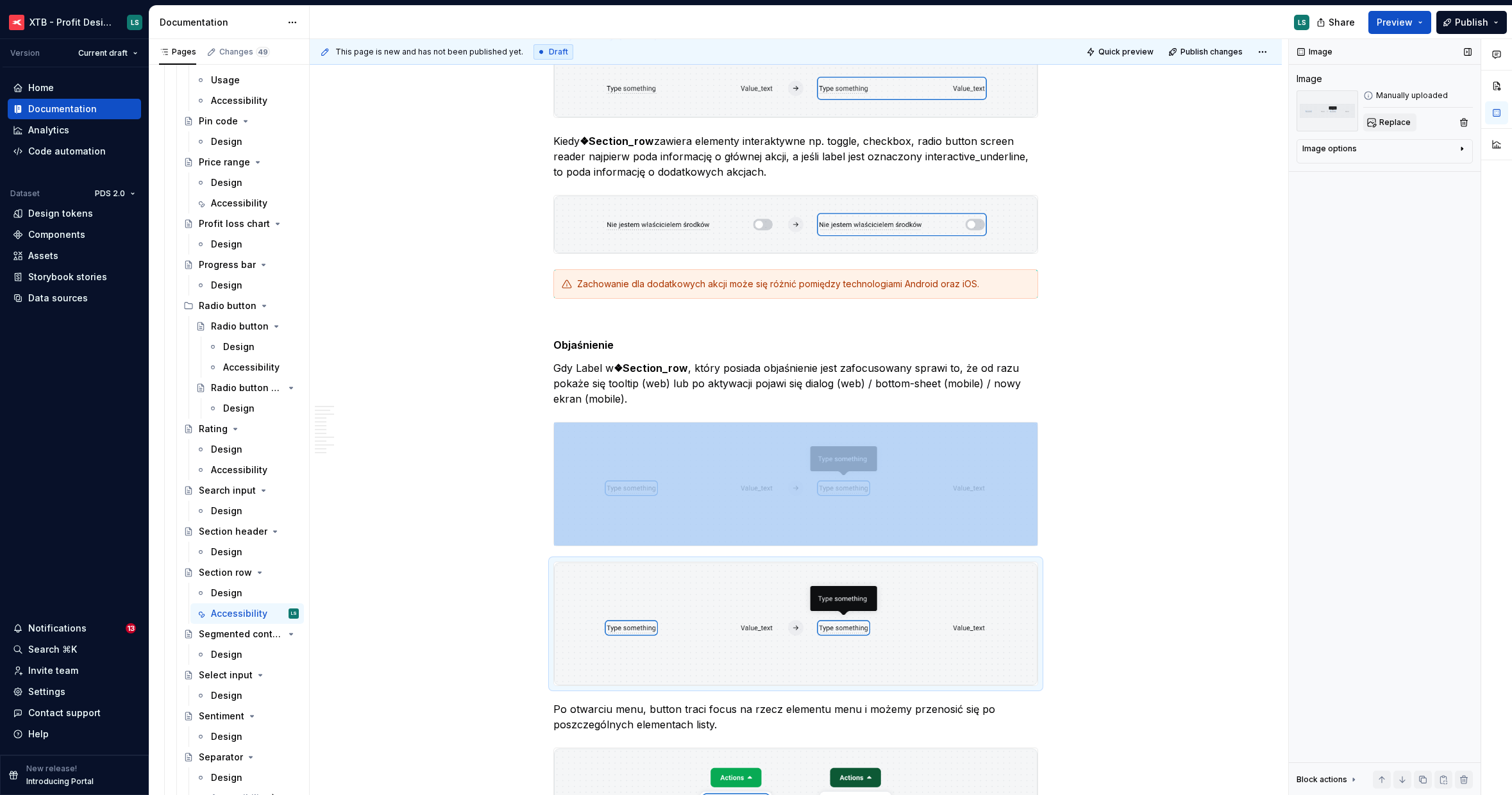
click at [1390, 122] on span "Replace" at bounding box center [1395, 122] width 31 height 10
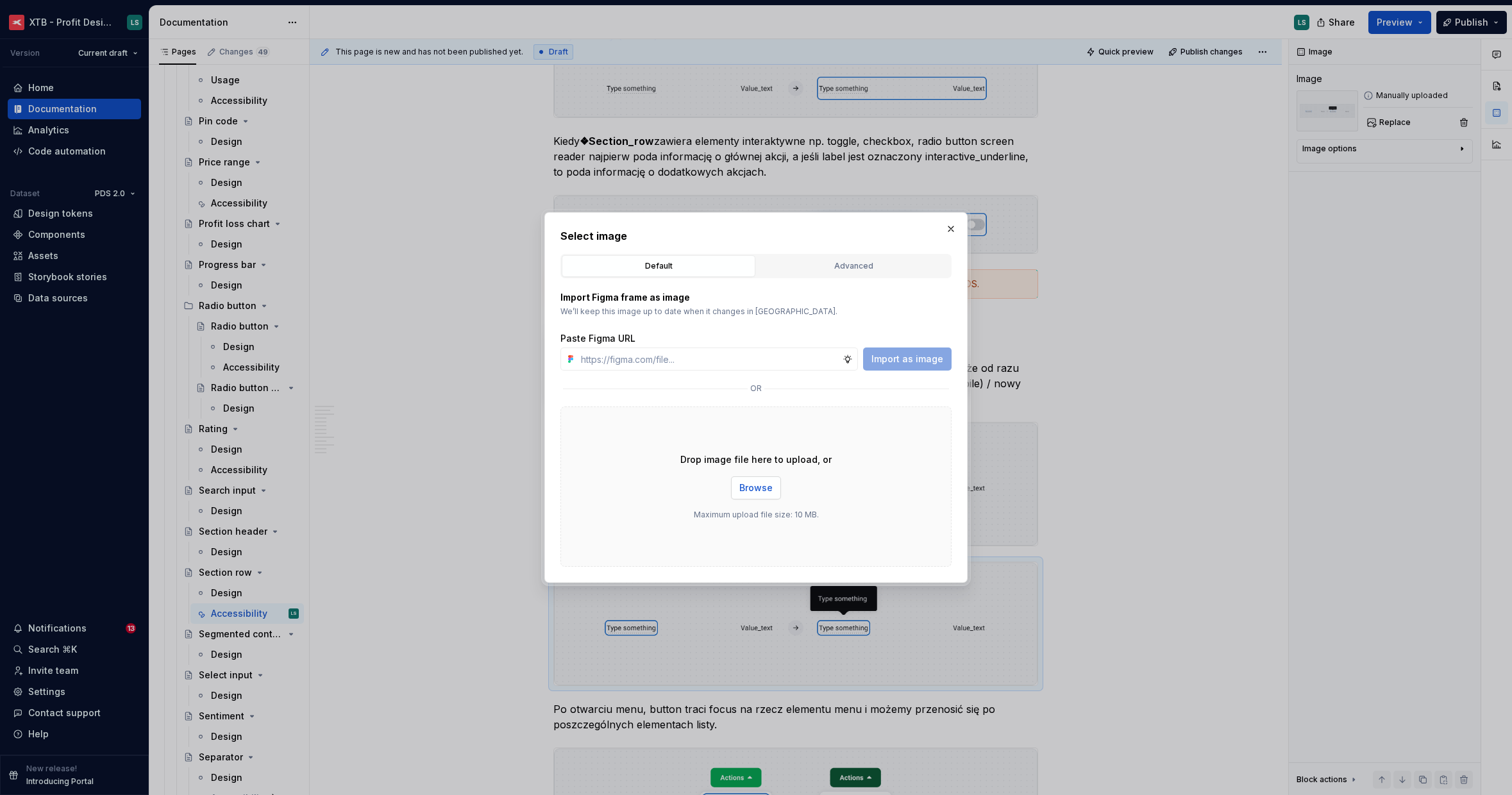
click at [750, 492] on span "Browse" at bounding box center [756, 488] width 33 height 13
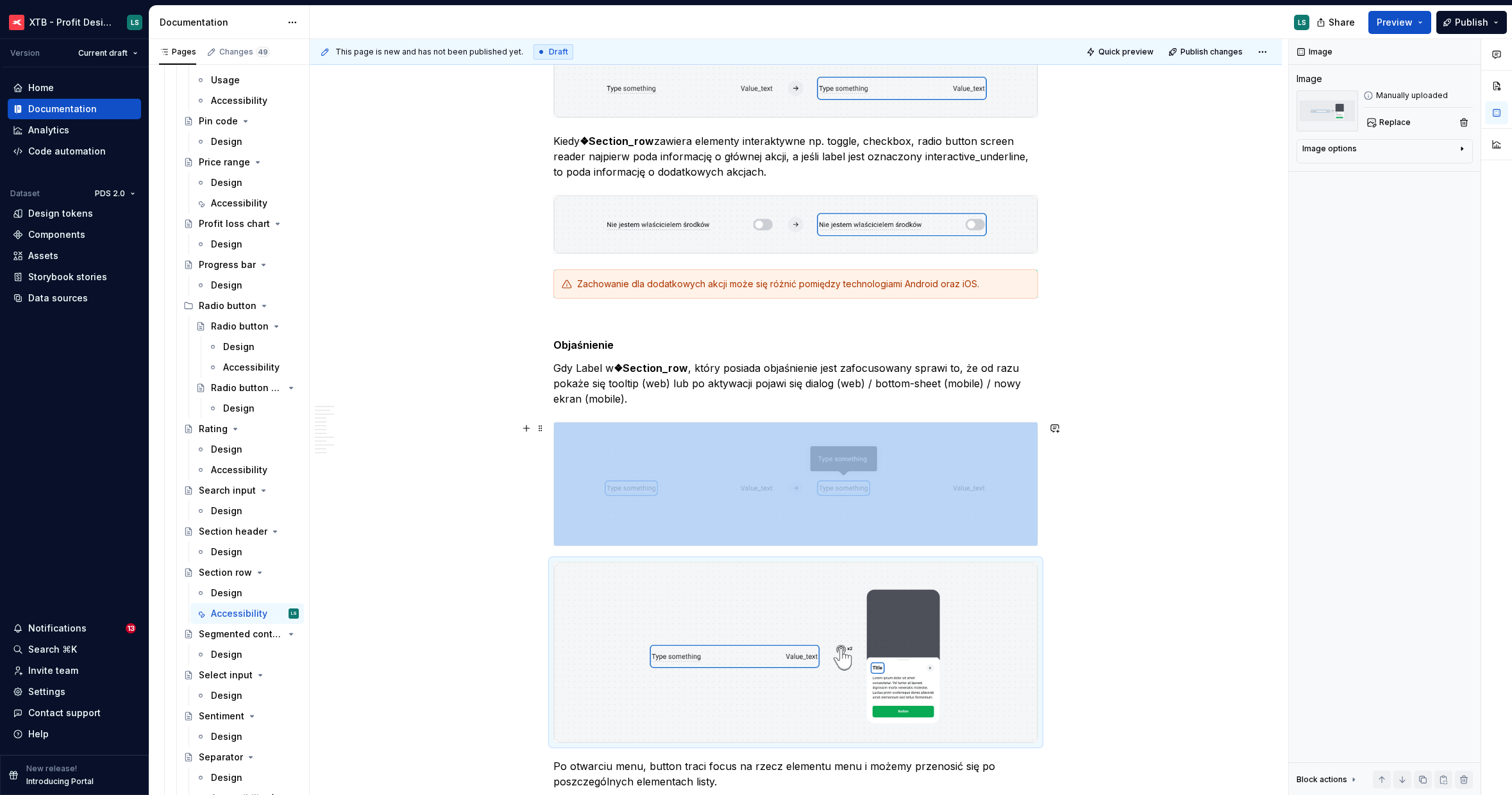
scroll to position [3216, 0]
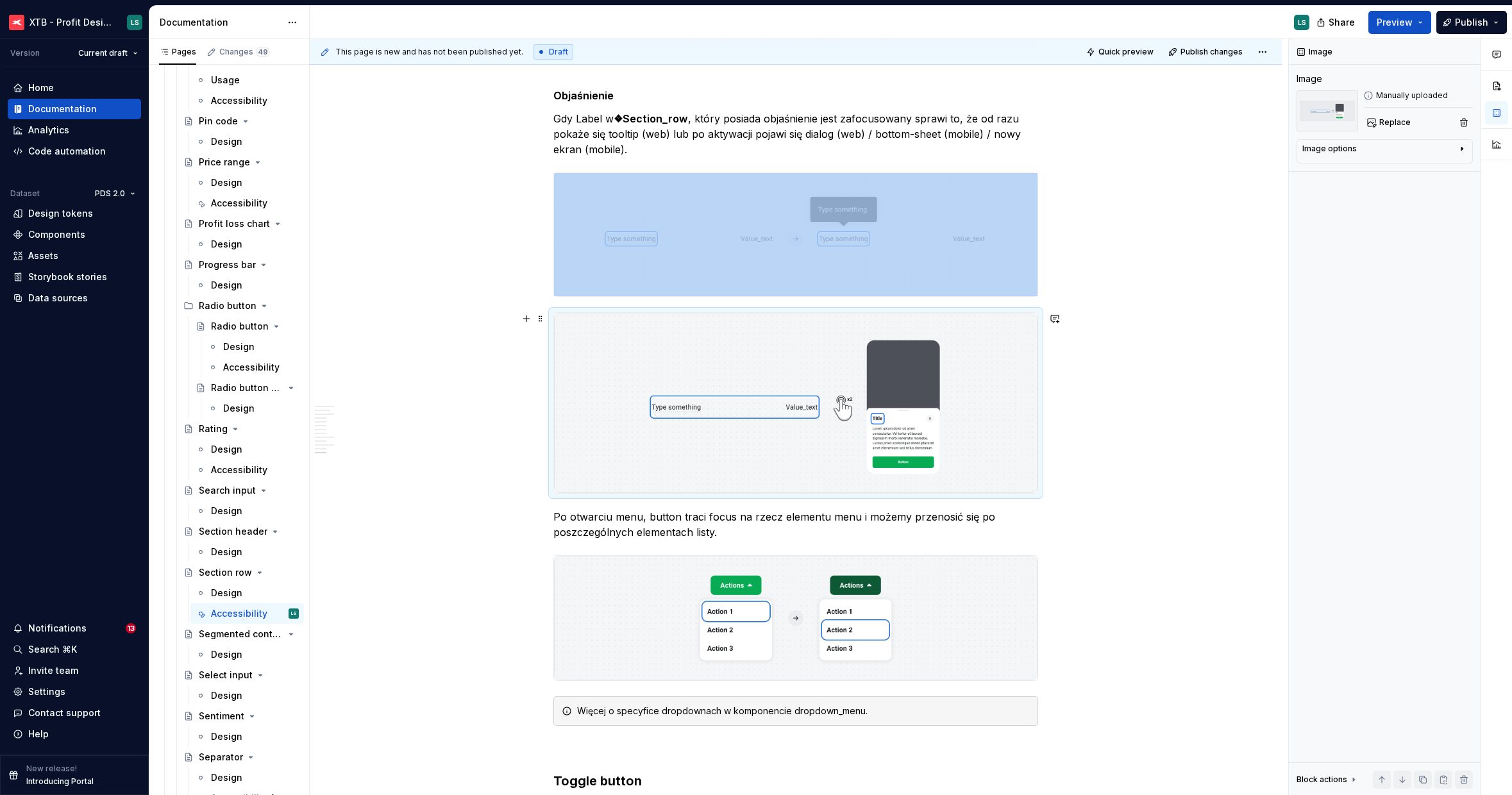
click at [750, 484] on img "To enrich screen reader interactions, please activate Accessibility in Grammarl…" at bounding box center [796, 403] width 483 height 180
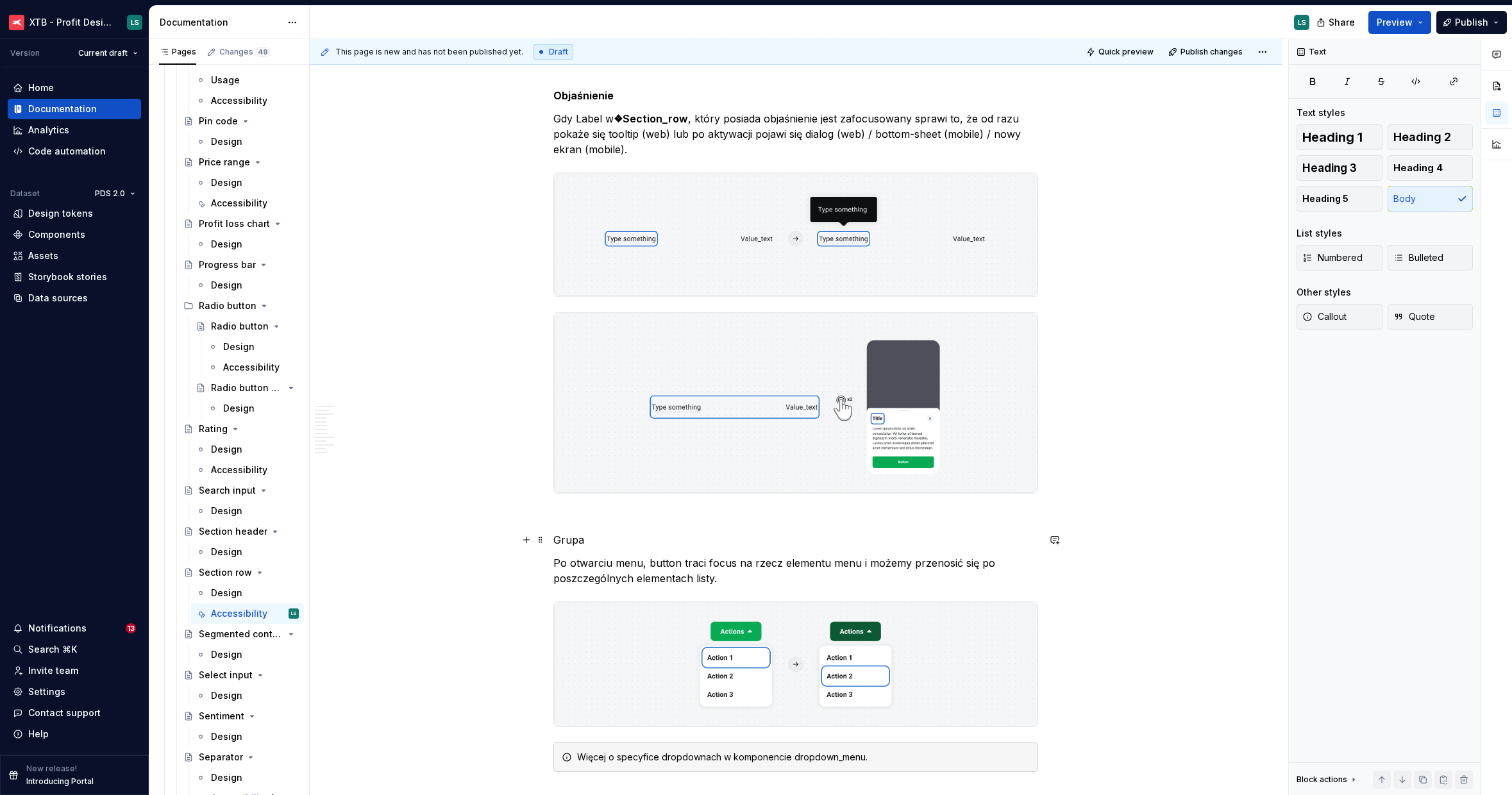
click at [565, 544] on p "Grupa" at bounding box center [795, 539] width 484 height 15
click at [683, 566] on p "Po otwarciu menu, button traci focus na rzecz elementu menu i możemy przenosić …" at bounding box center [795, 570] width 484 height 30
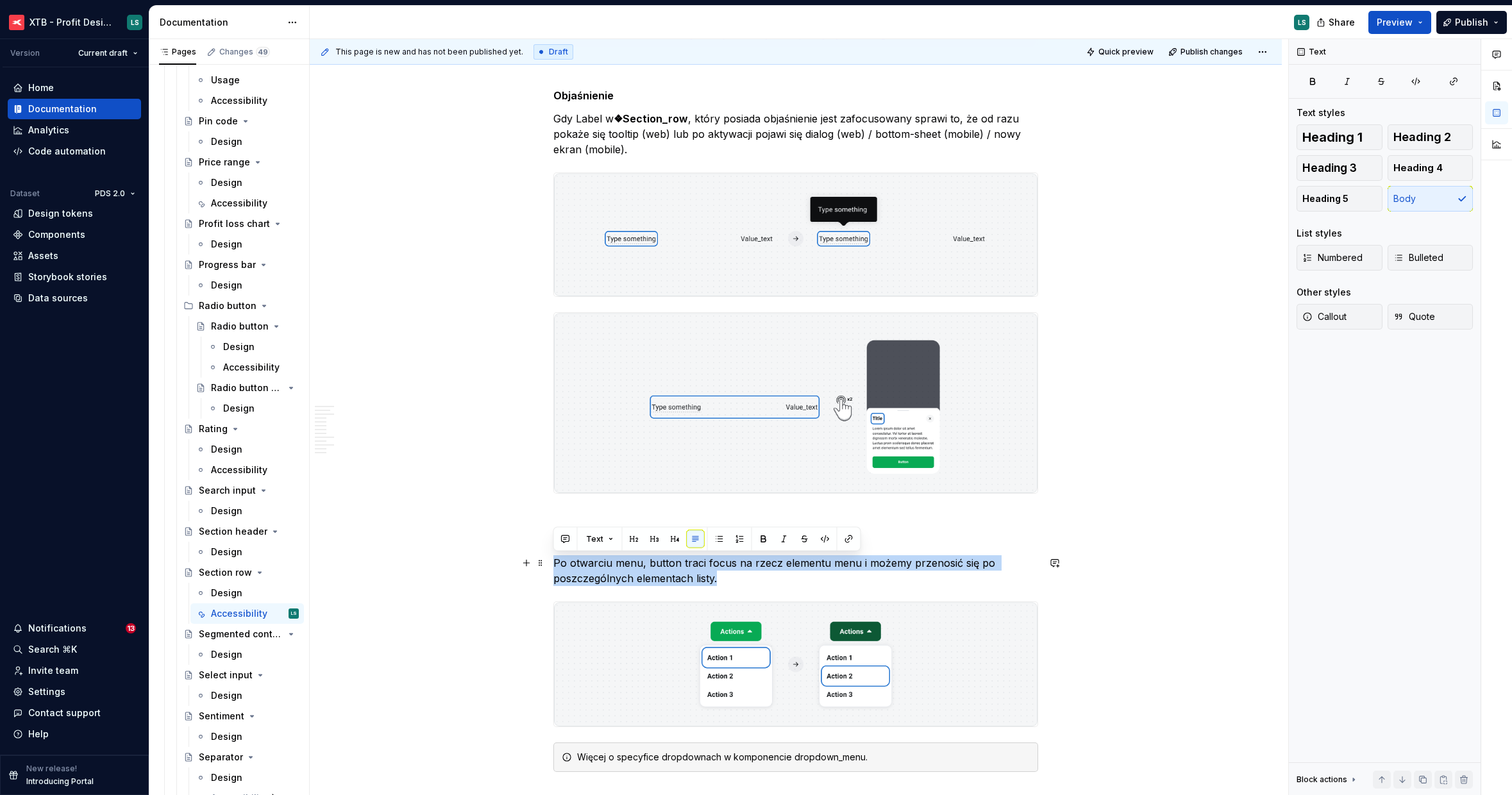
click at [683, 566] on p "Po otwarciu menu, button traci focus na rzecz elementu menu i możemy przenosić …" at bounding box center [795, 570] width 484 height 30
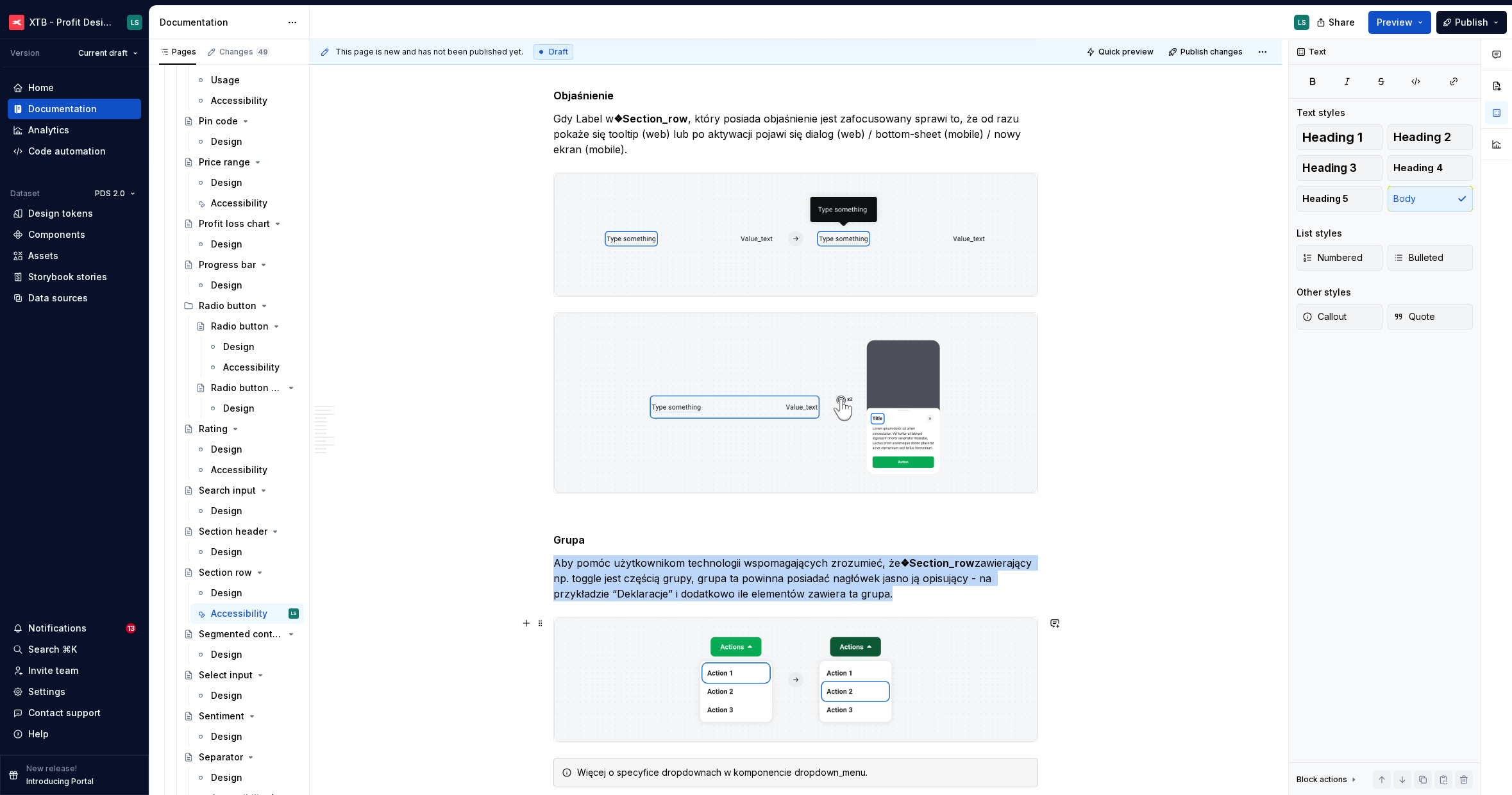
click at [778, 648] on img "To enrich screen reader interactions, please activate Accessibility in Grammarl…" at bounding box center [796, 680] width 483 height 124
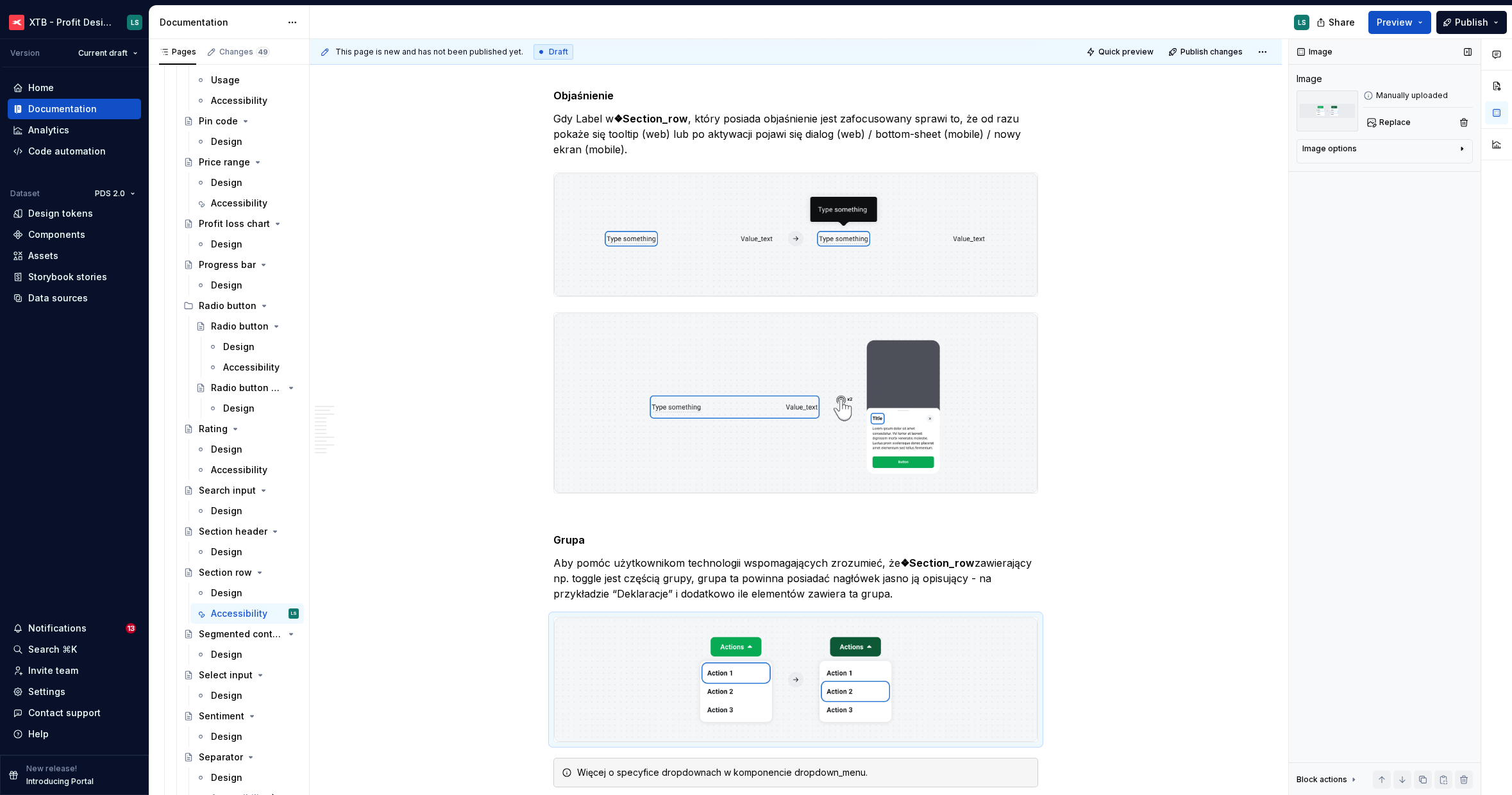
click at [1388, 112] on div "Manually uploaded Replace" at bounding box center [1418, 111] width 109 height 41
click at [1386, 121] on span "Replace" at bounding box center [1395, 122] width 31 height 10
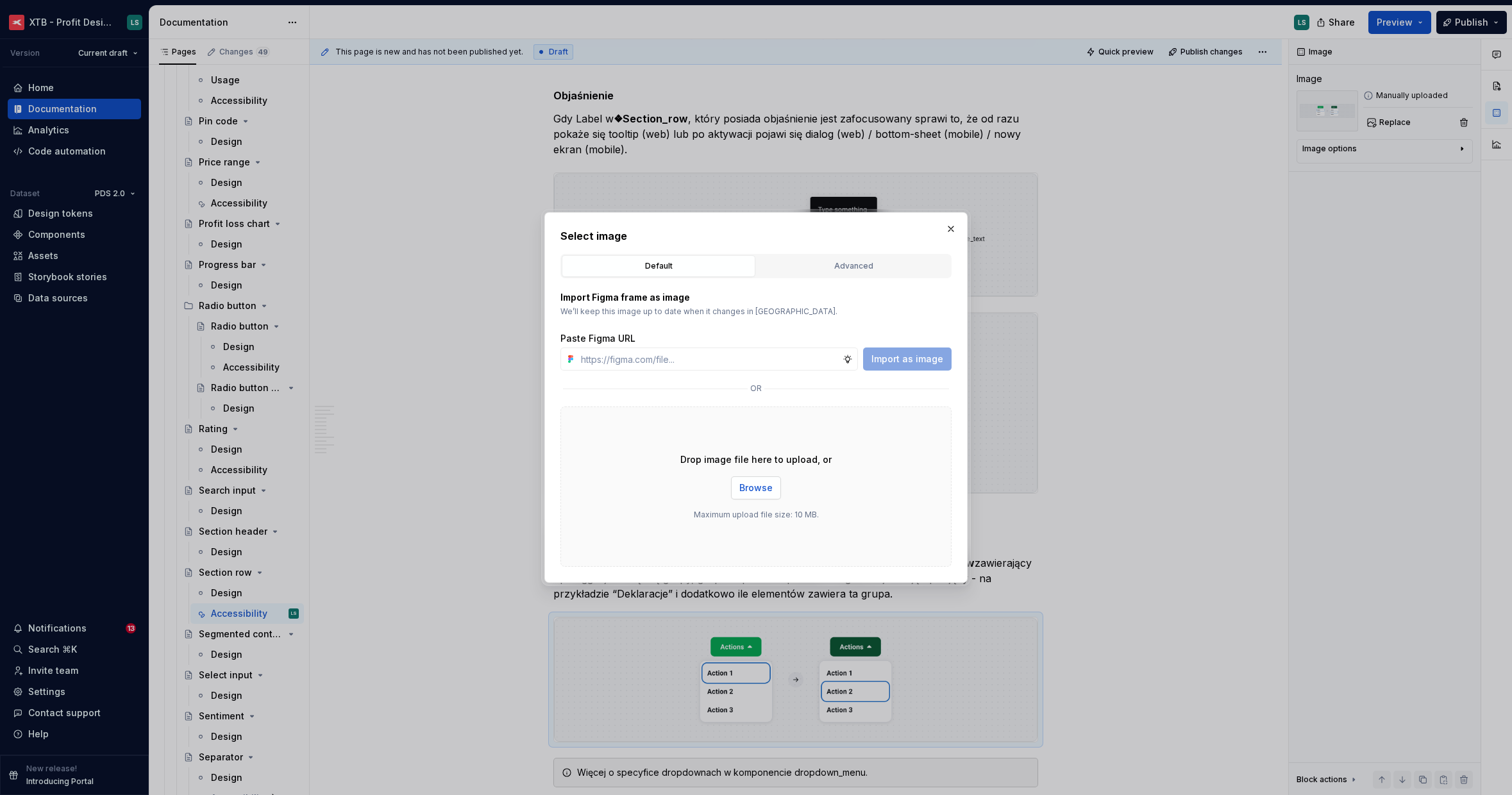
click at [746, 492] on span "Browse" at bounding box center [756, 488] width 33 height 13
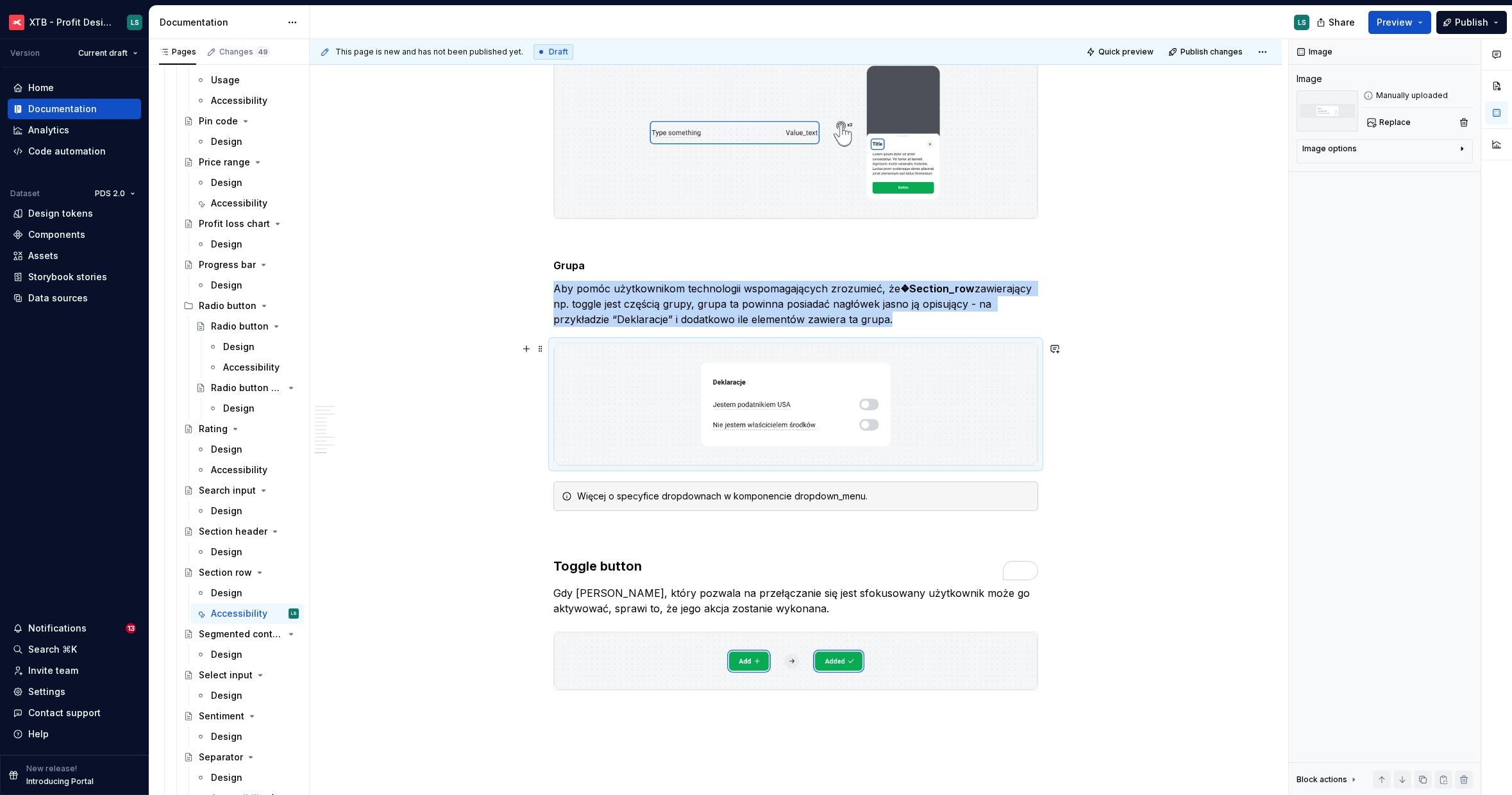
scroll to position [3639, 0]
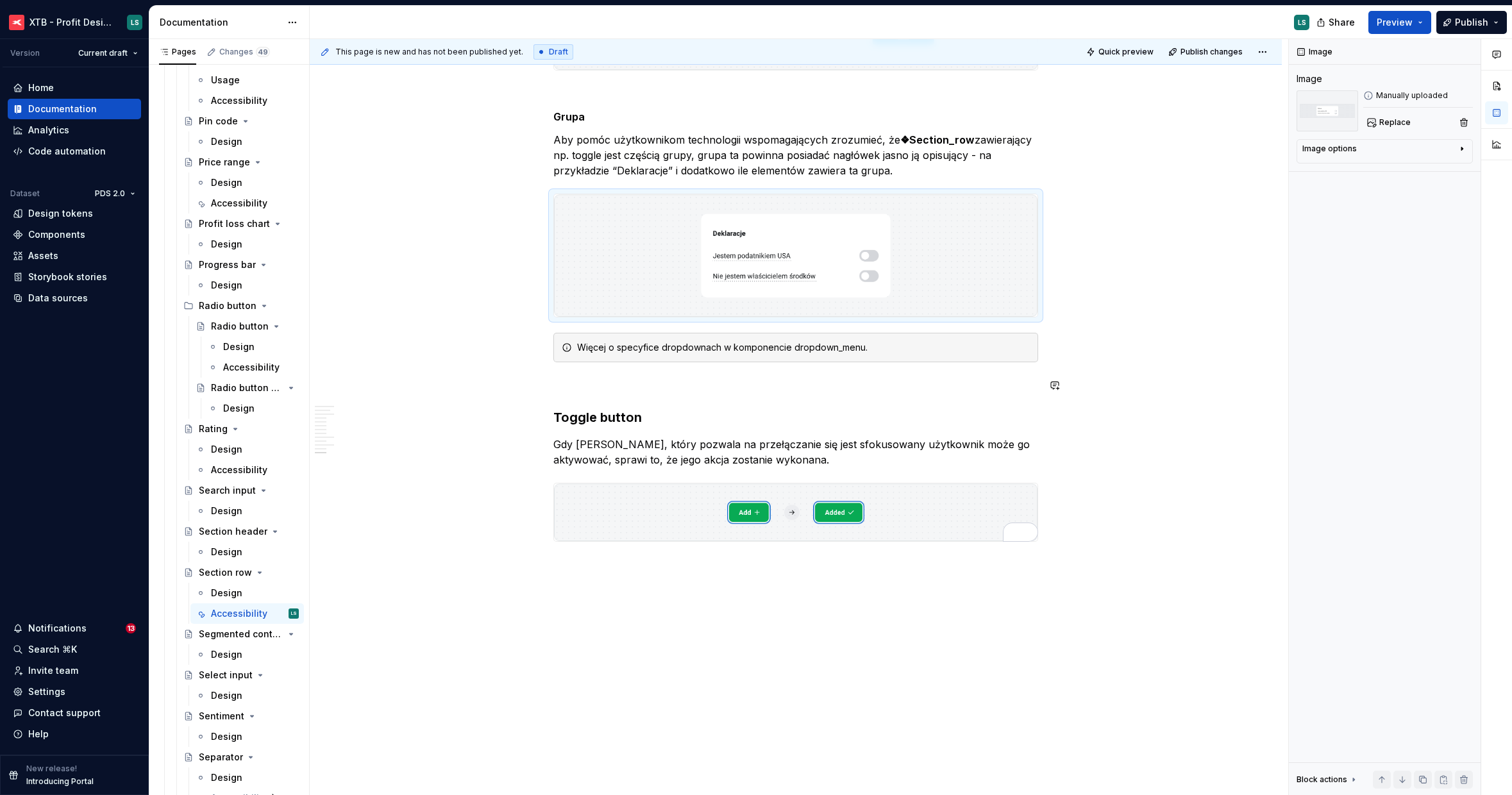
click at [608, 355] on div "Więcej o specyfice dropdownach w komponencie dropdown_menu." at bounding box center [795, 347] width 484 height 30
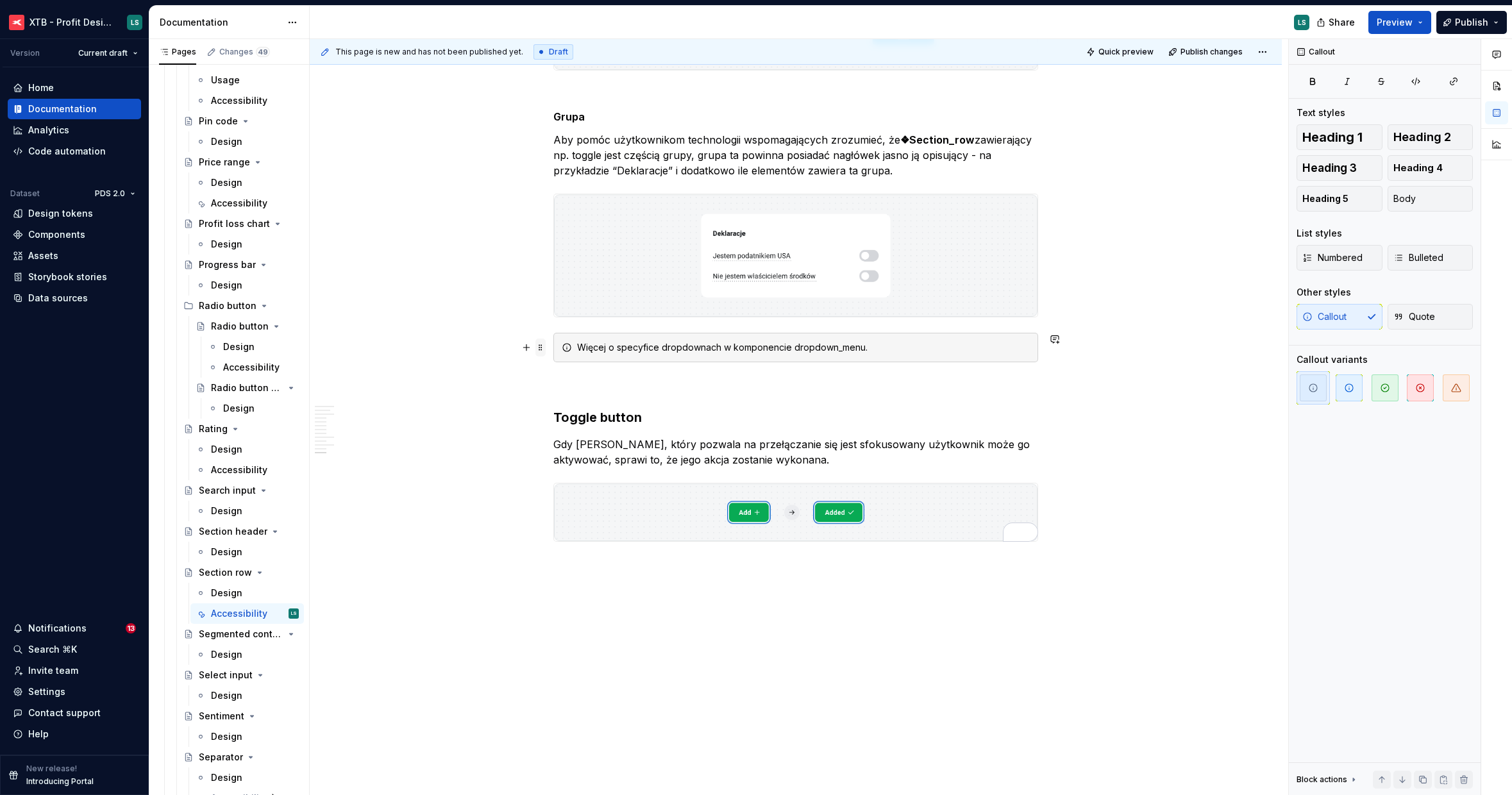
click at [541, 348] on span at bounding box center [540, 347] width 10 height 18
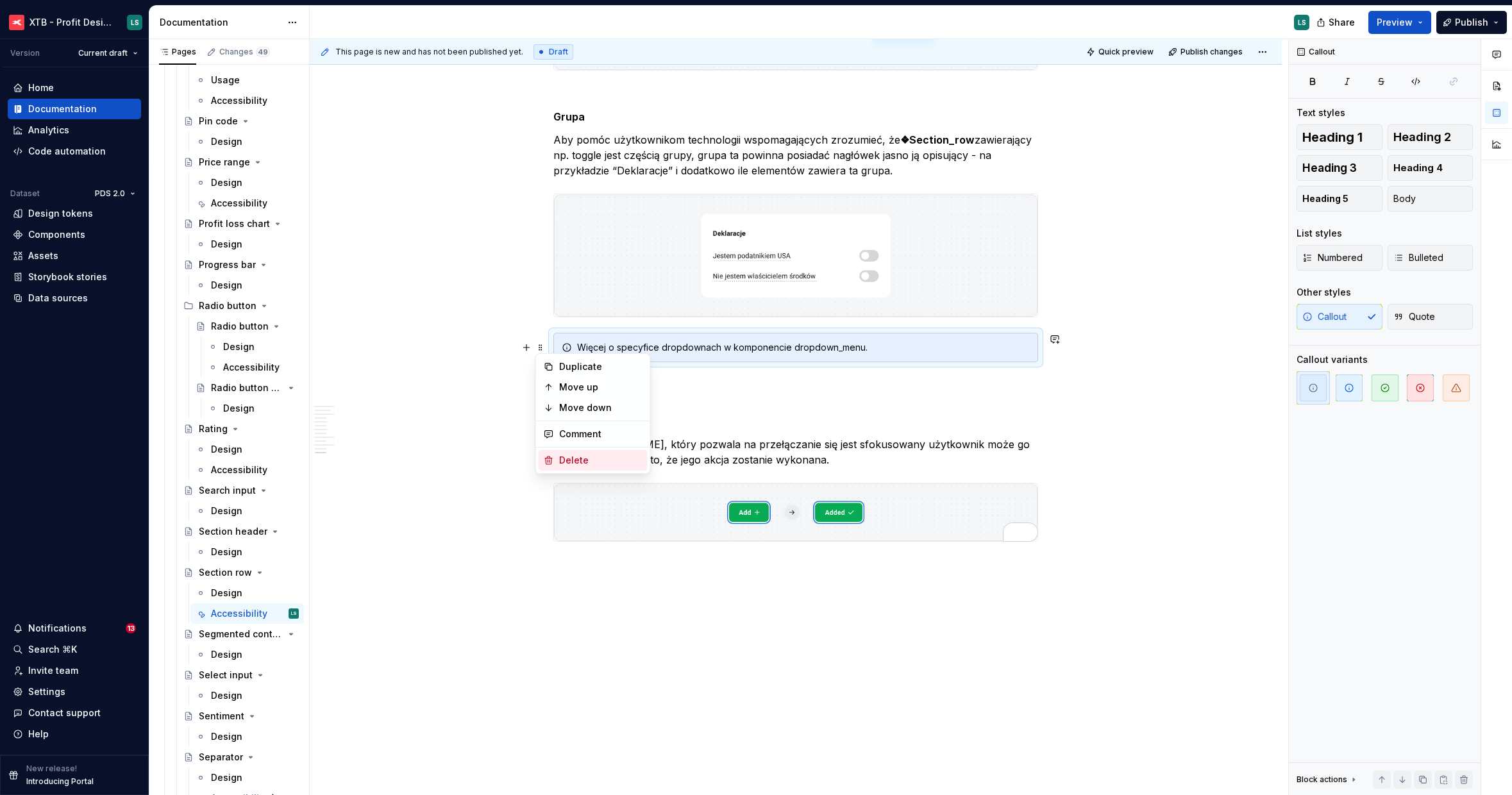
click at [566, 458] on div "Delete" at bounding box center [601, 460] width 83 height 13
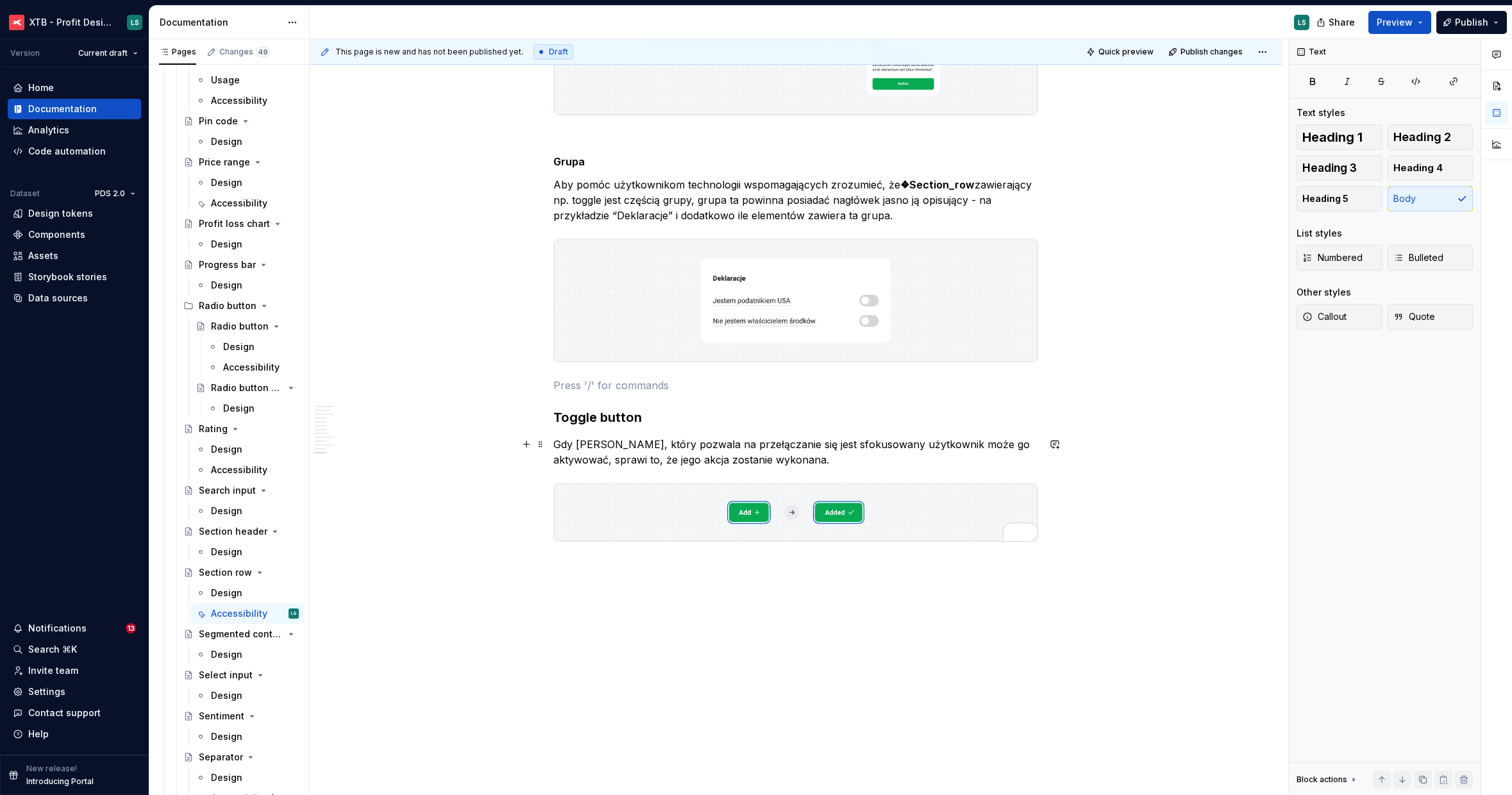
scroll to position [3595, 0]
click at [569, 408] on h3 "Toggle button" at bounding box center [795, 417] width 484 height 18
click at [569, 419] on h3 "Toggle button" at bounding box center [795, 417] width 484 height 18
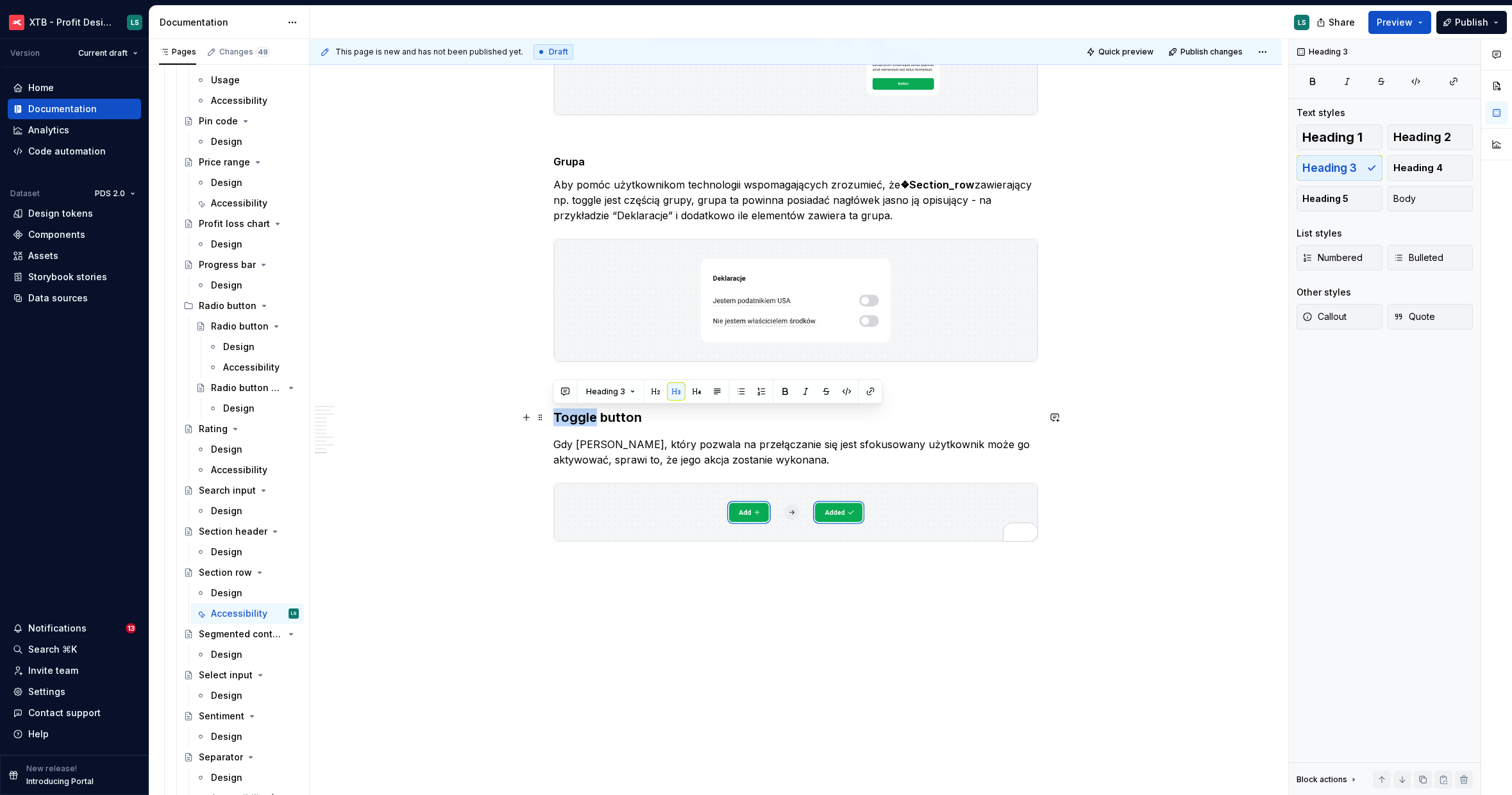
click at [569, 419] on h3 "Toggle button" at bounding box center [795, 417] width 484 height 18
click at [582, 385] on p "To enrich screen reader interactions, please activate Accessibility in Grammarl…" at bounding box center [795, 385] width 484 height 15
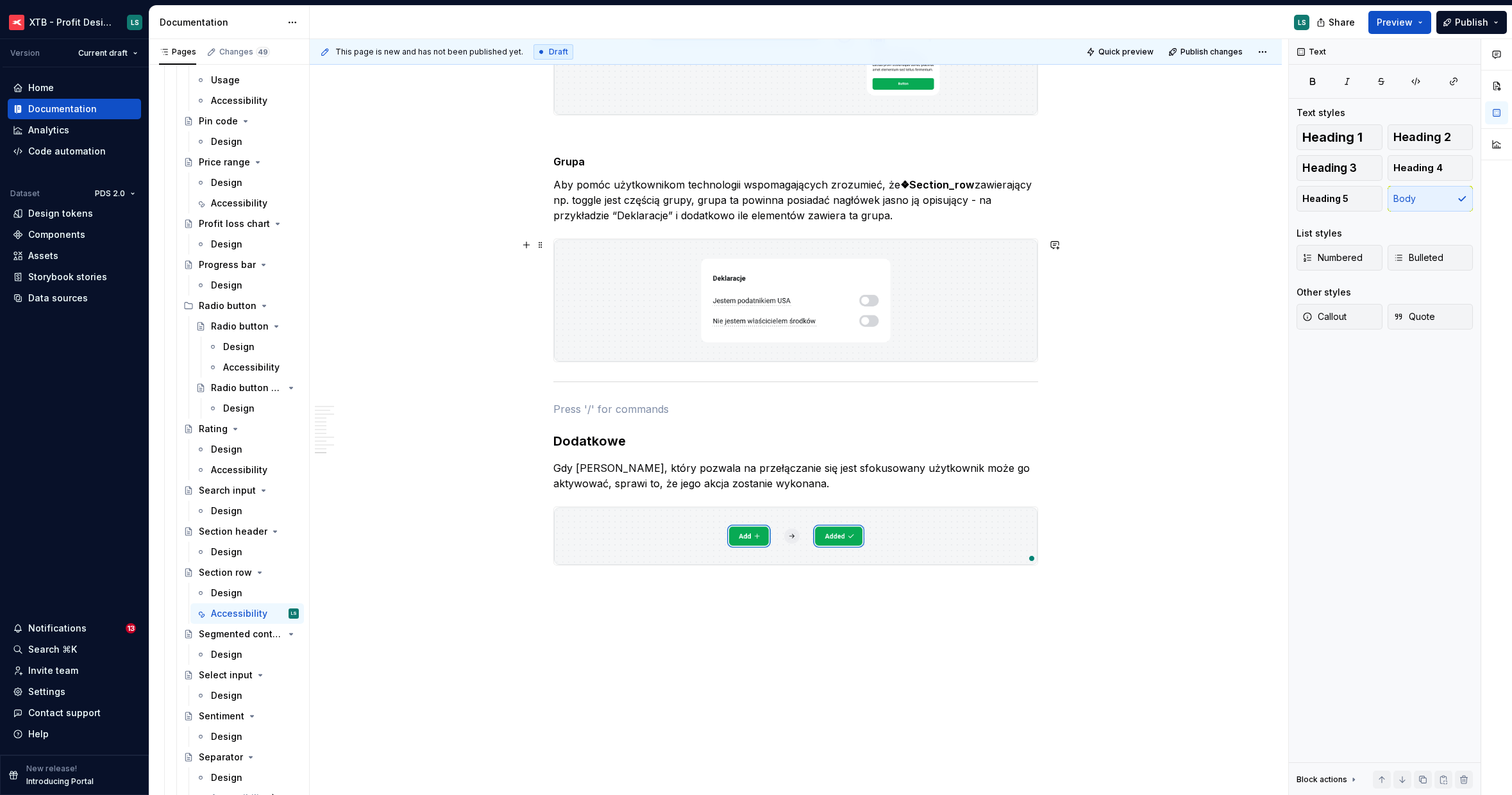
click at [579, 333] on img "To enrich screen reader interactions, please activate Accessibility in Grammarl…" at bounding box center [796, 300] width 483 height 122
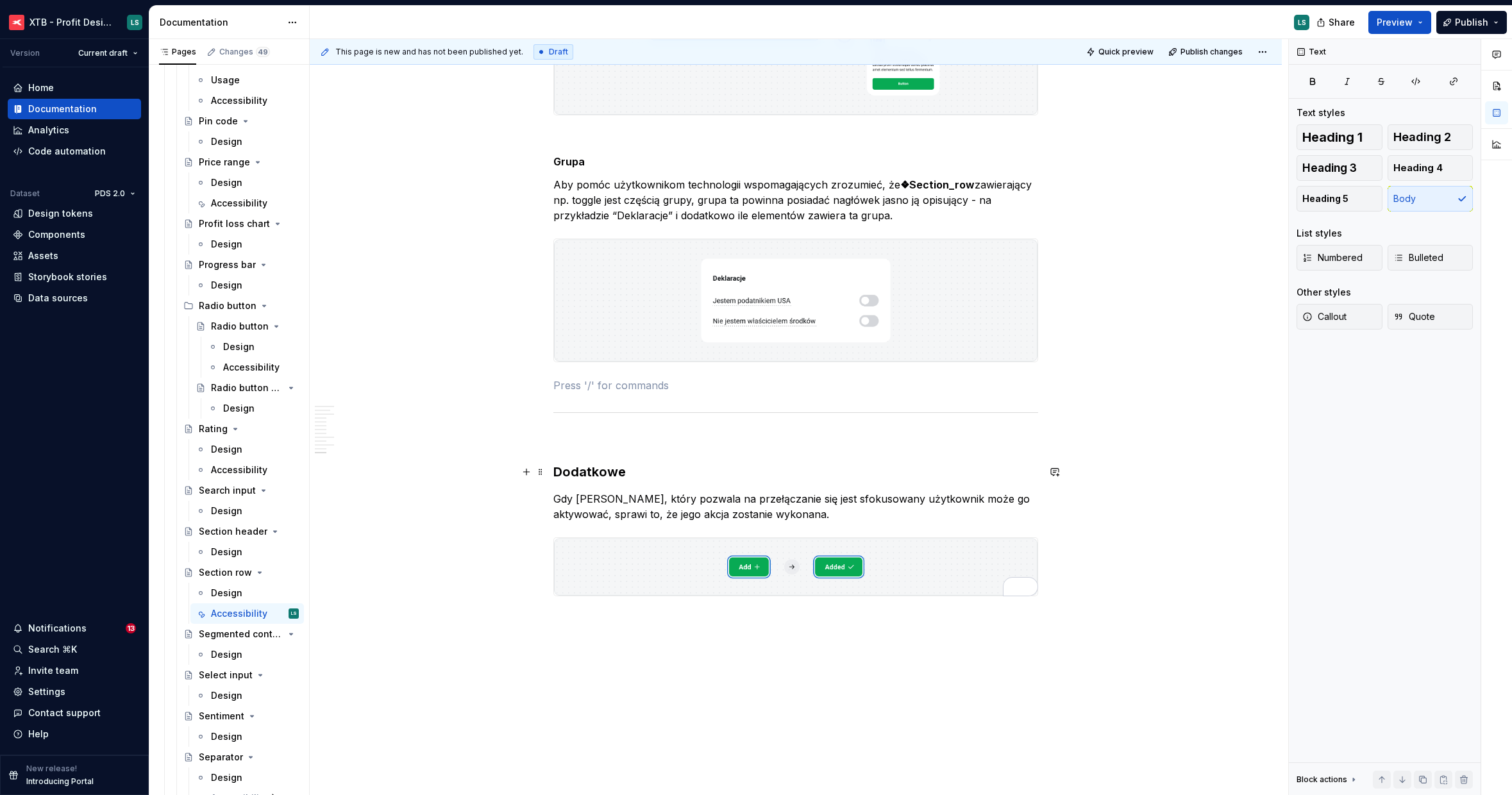
click at [614, 514] on p "Gdy button, który pozwala na przełączanie się jest sfokusowany użytkownik może …" at bounding box center [795, 507] width 484 height 30
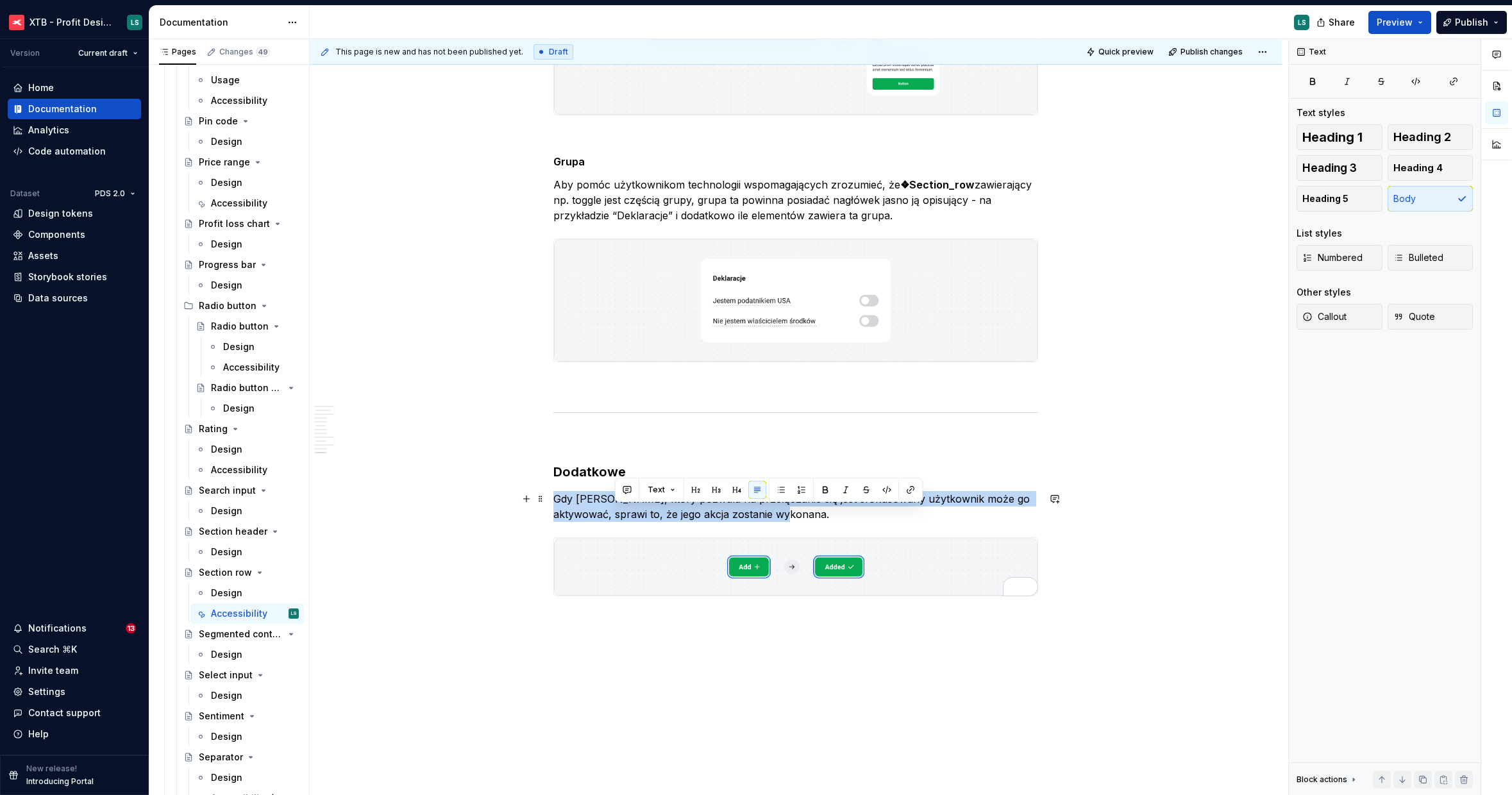
click at [614, 514] on p "Gdy button, który pozwala na przełączanie się jest sfokusowany użytkownik może …" at bounding box center [795, 507] width 484 height 30
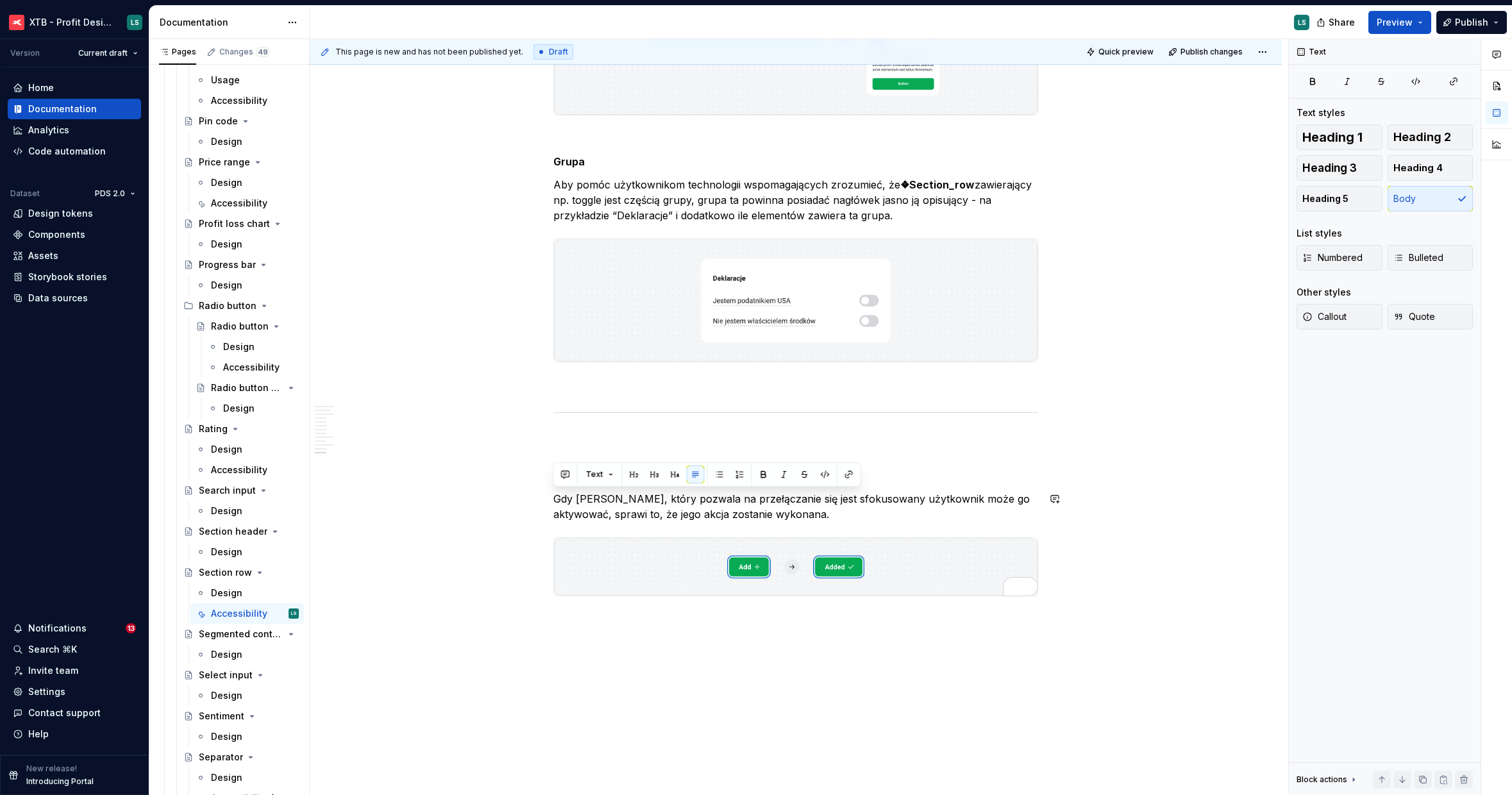
click at [581, 474] on h3 "Dodatkowe" at bounding box center [795, 472] width 484 height 18
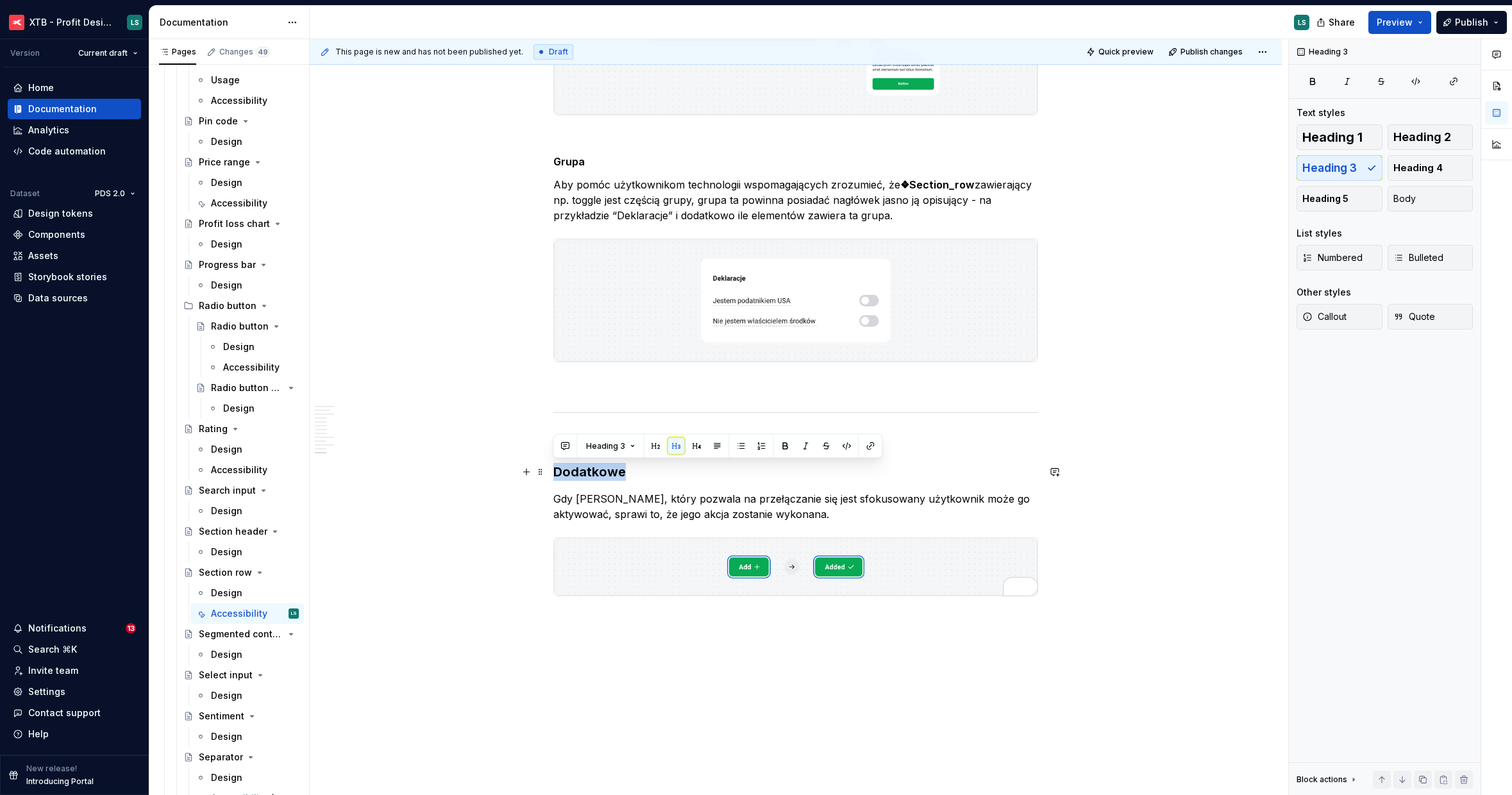
click at [581, 474] on h3 "Dodatkowe" at bounding box center [795, 472] width 484 height 18
click at [1327, 134] on span "Heading 1" at bounding box center [1332, 137] width 60 height 13
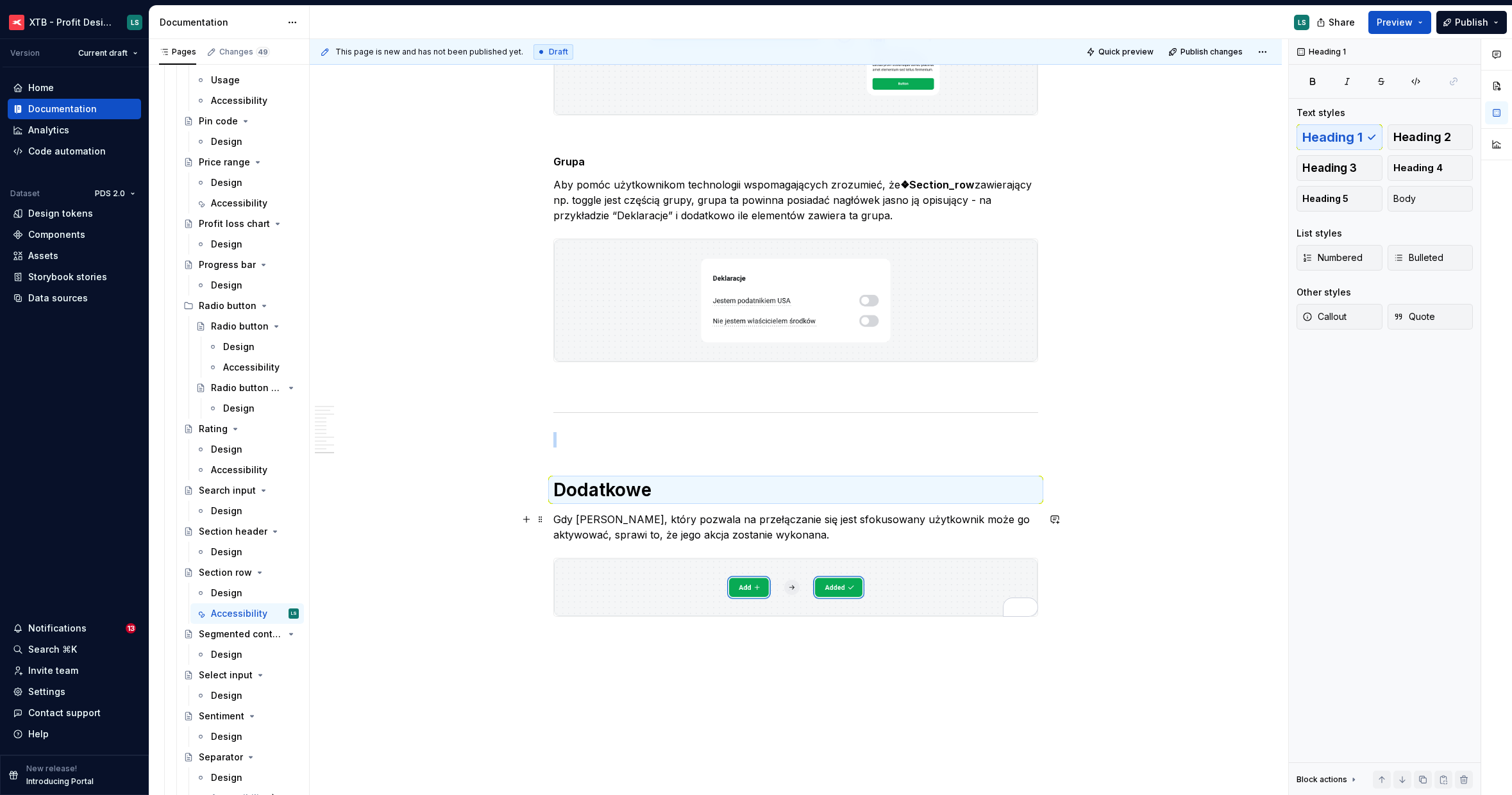
click at [695, 540] on p "Gdy [PERSON_NAME], który pozwala na przełączanie się jest sfokusowany użytkowni…" at bounding box center [795, 527] width 484 height 30
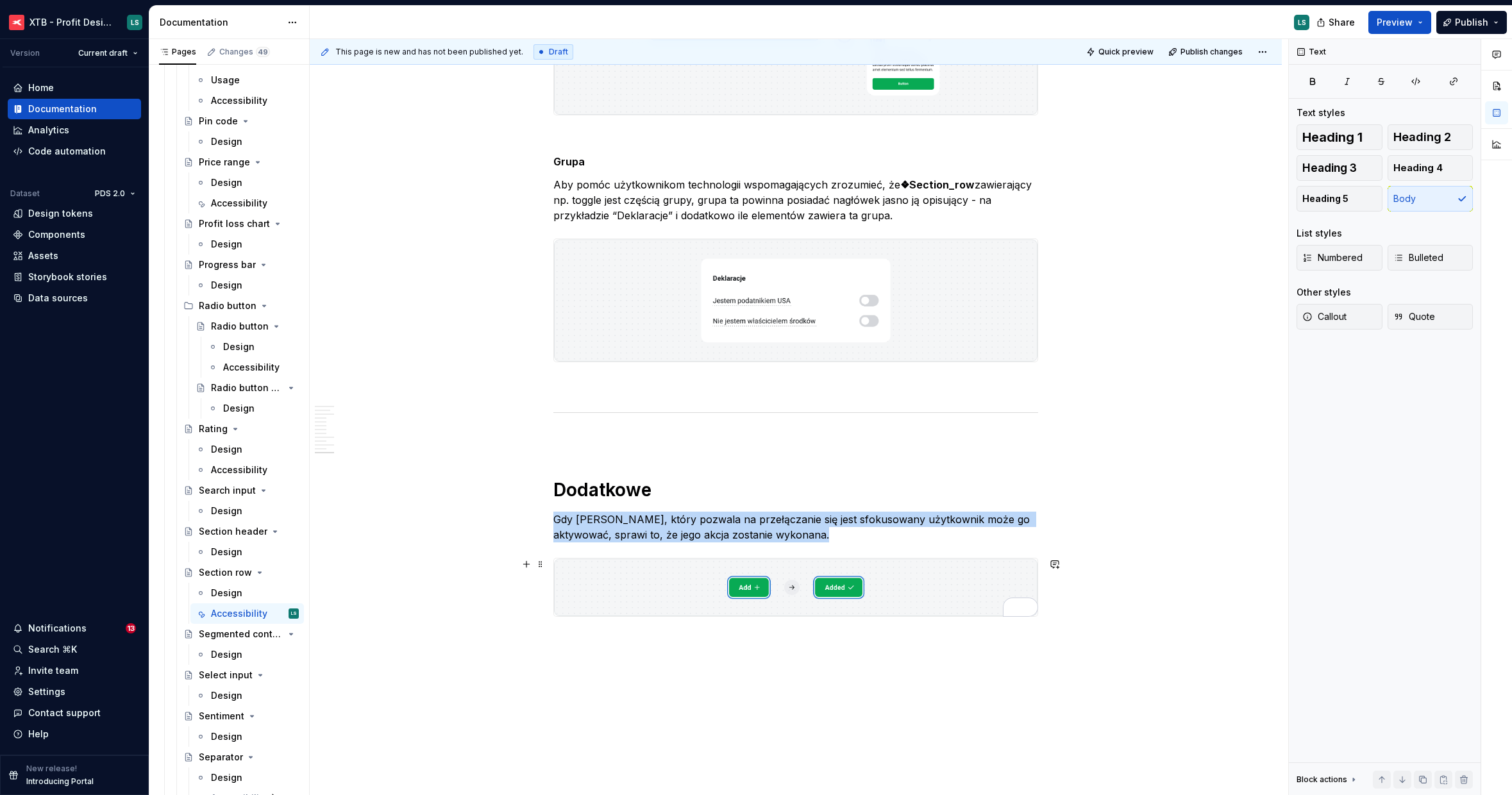
click at [692, 564] on img "To enrich screen reader interactions, please activate Accessibility in Grammarl…" at bounding box center [796, 587] width 483 height 58
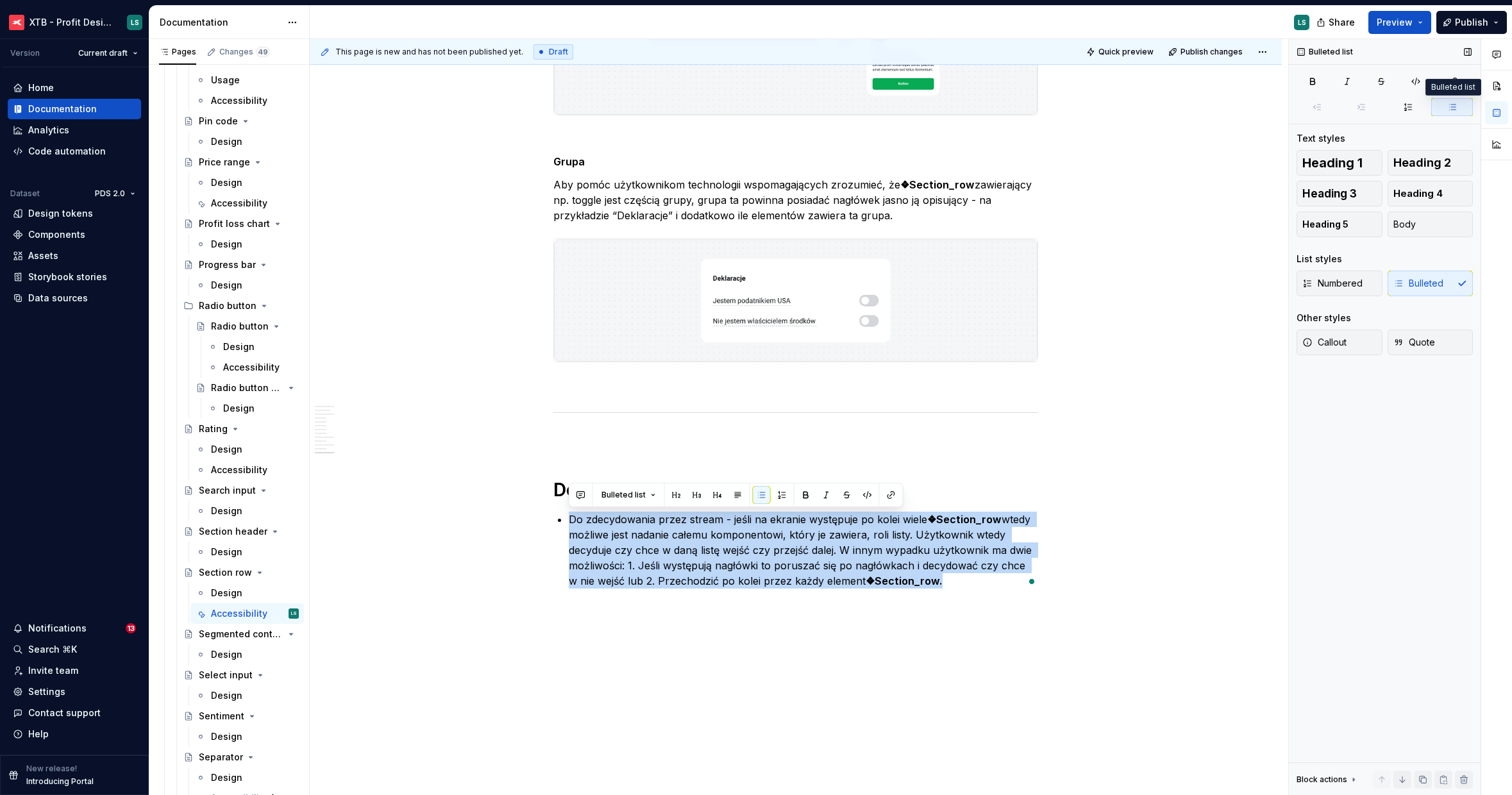
click at [1443, 100] on button "button" at bounding box center [1452, 107] width 42 height 18
click at [577, 530] on p "Do zdecydowania przez stream - jeśli na ekranie występuje po kolei wiele ❖Secti…" at bounding box center [803, 551] width 469 height 77
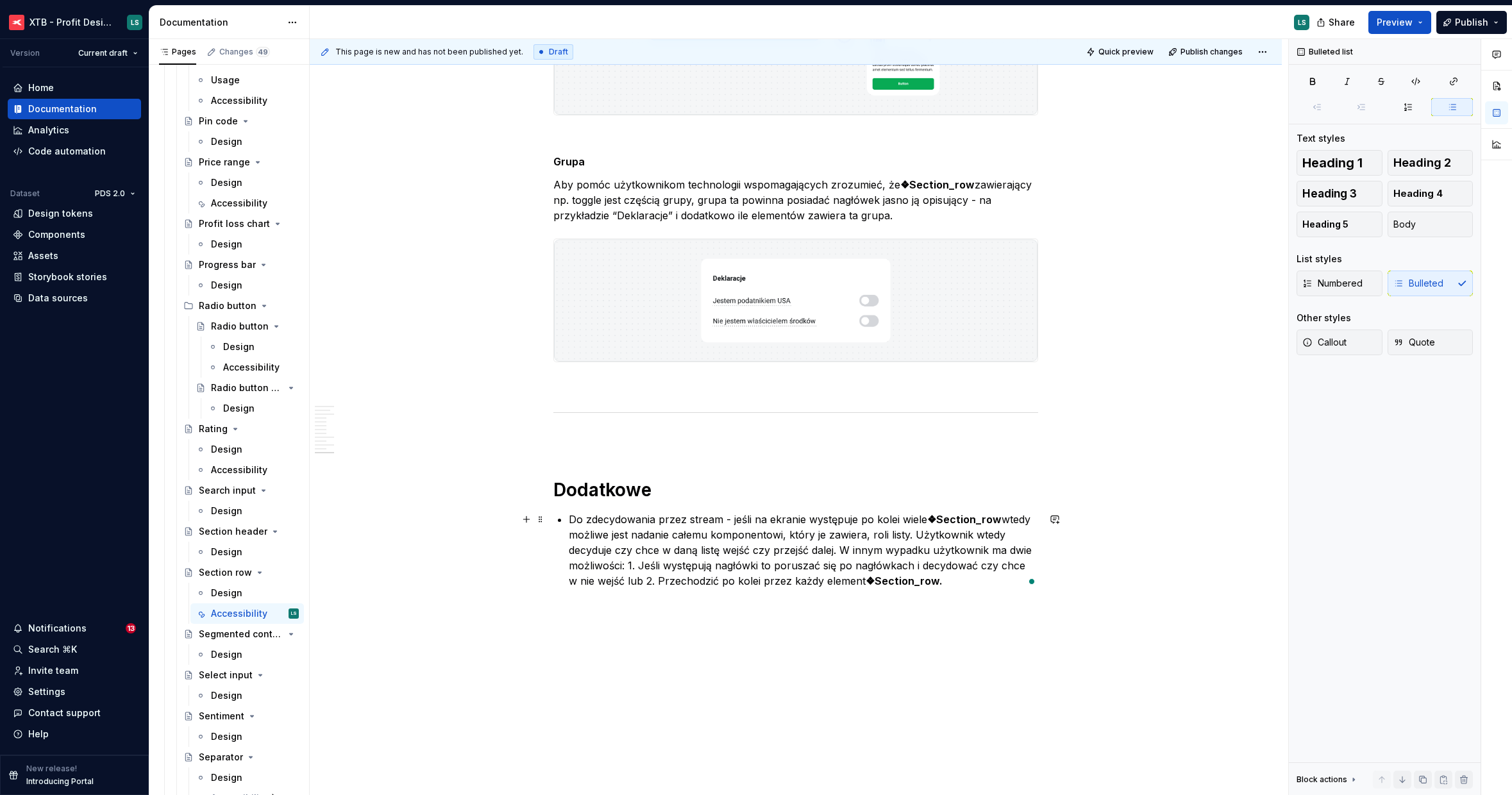
click at [568, 518] on p "Do zdecydowania przez stream - jeśli na ekranie występuje po kolei wiele ❖Secti…" at bounding box center [803, 551] width 469 height 77
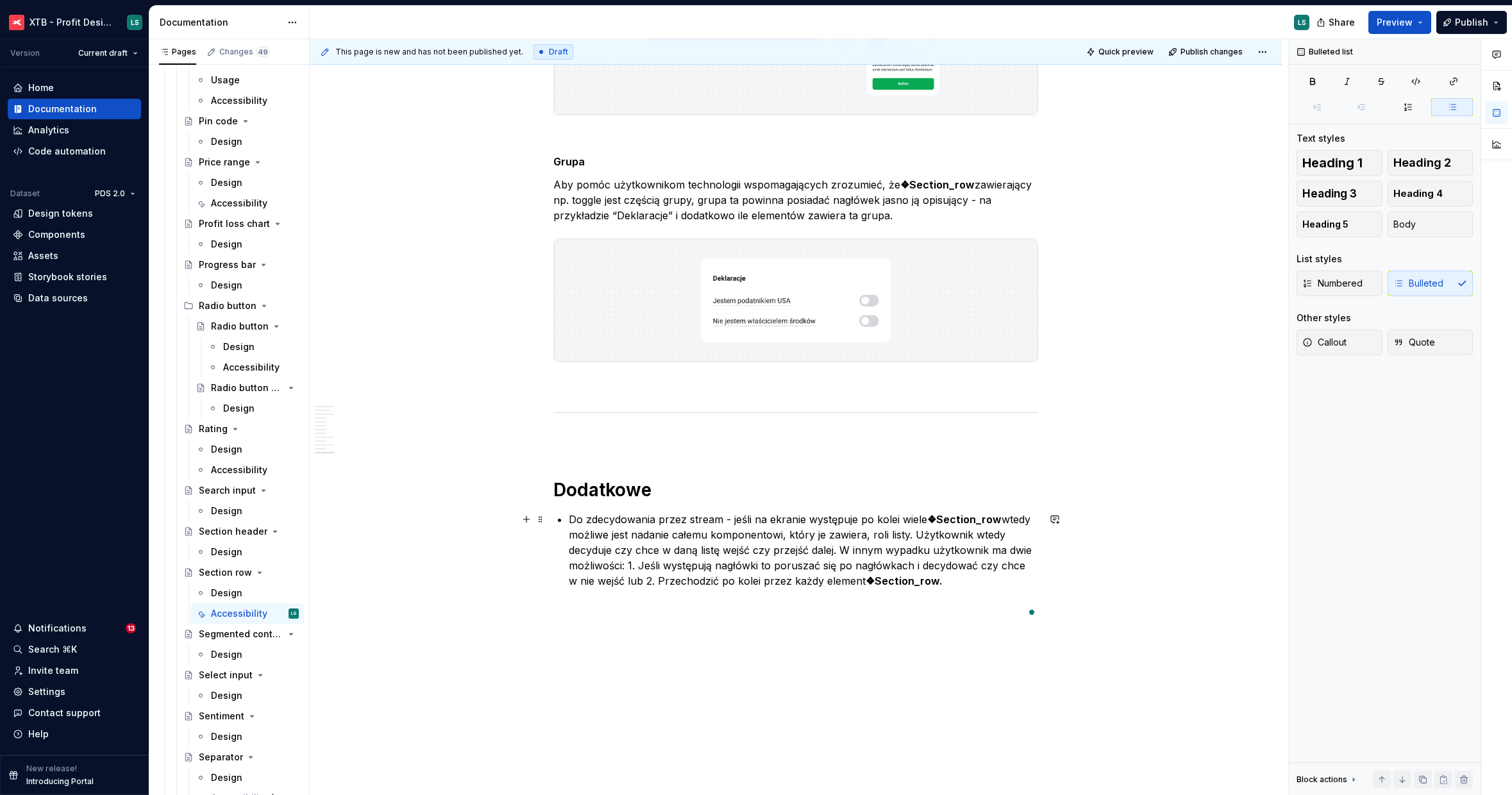
click at [626, 543] on p "Do zdecydowania przez stream - jeśli na ekranie występuje po kolei wiele ❖Secti…" at bounding box center [803, 551] width 469 height 77
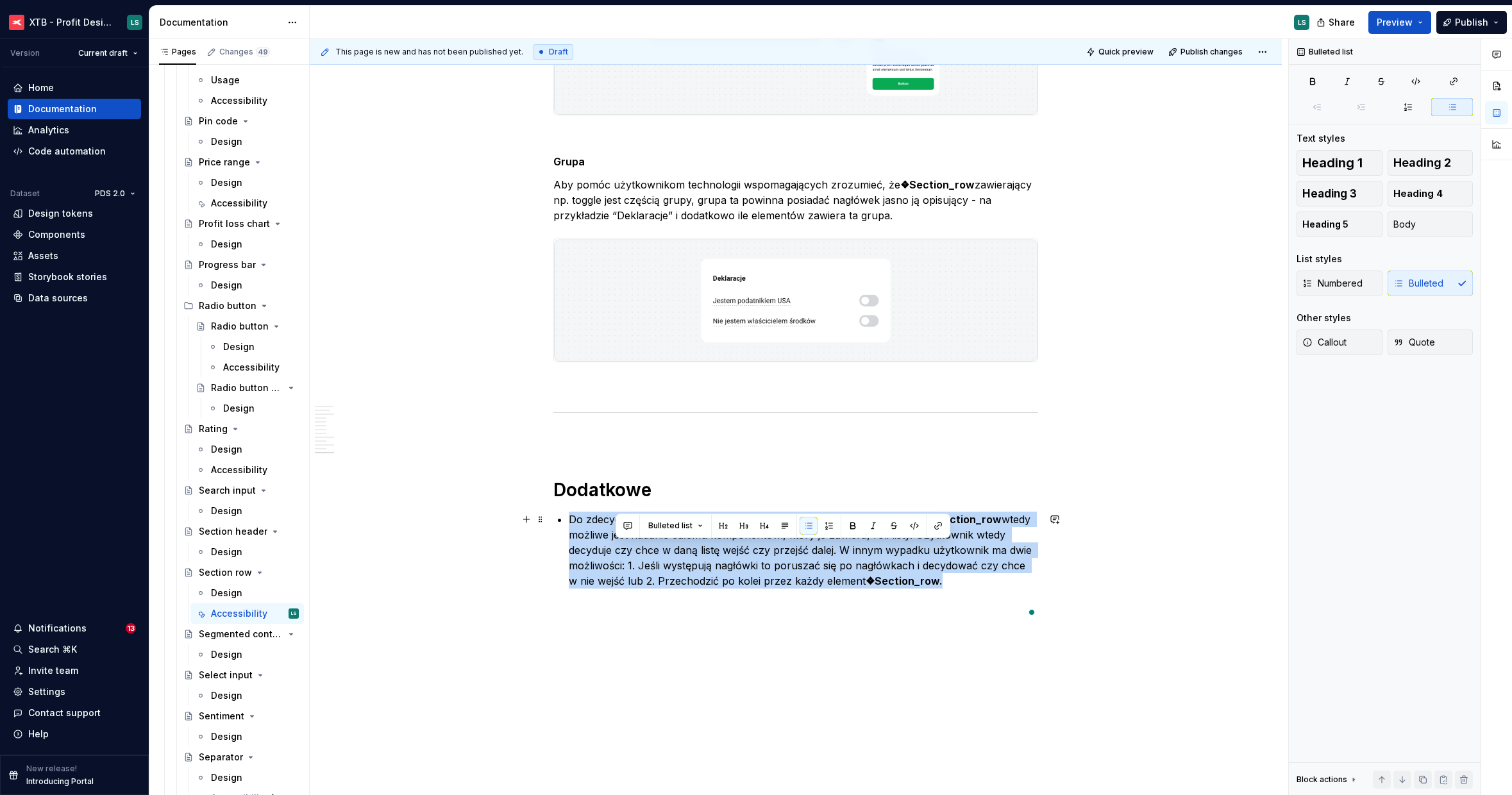
click at [626, 543] on p "Do zdecydowania przez stream - jeśli na ekranie występuje po kolei wiele ❖Secti…" at bounding box center [803, 551] width 469 height 77
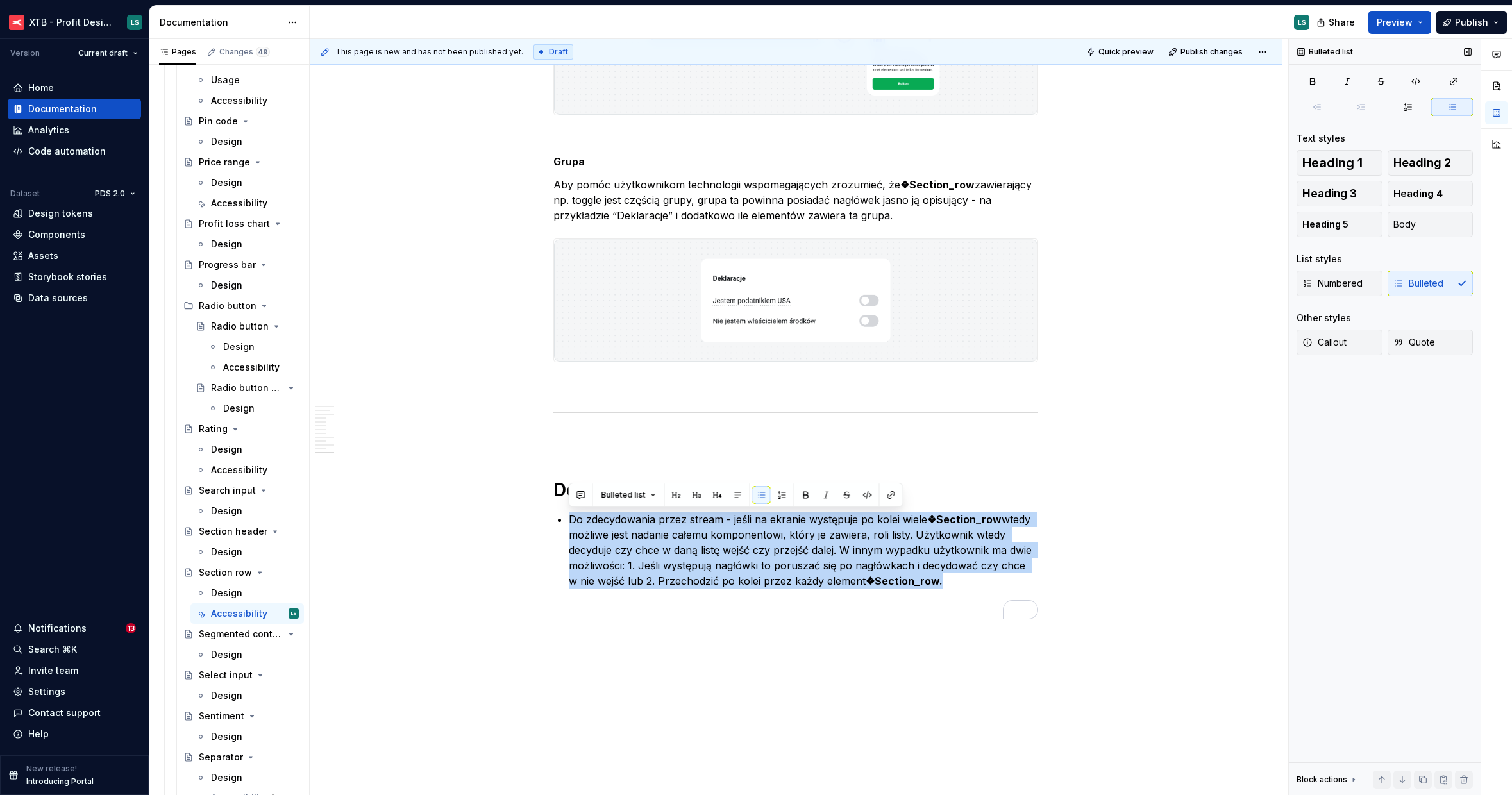
click at [1448, 114] on button "button" at bounding box center [1452, 107] width 42 height 18
click at [1418, 111] on button "button" at bounding box center [1408, 107] width 42 height 18
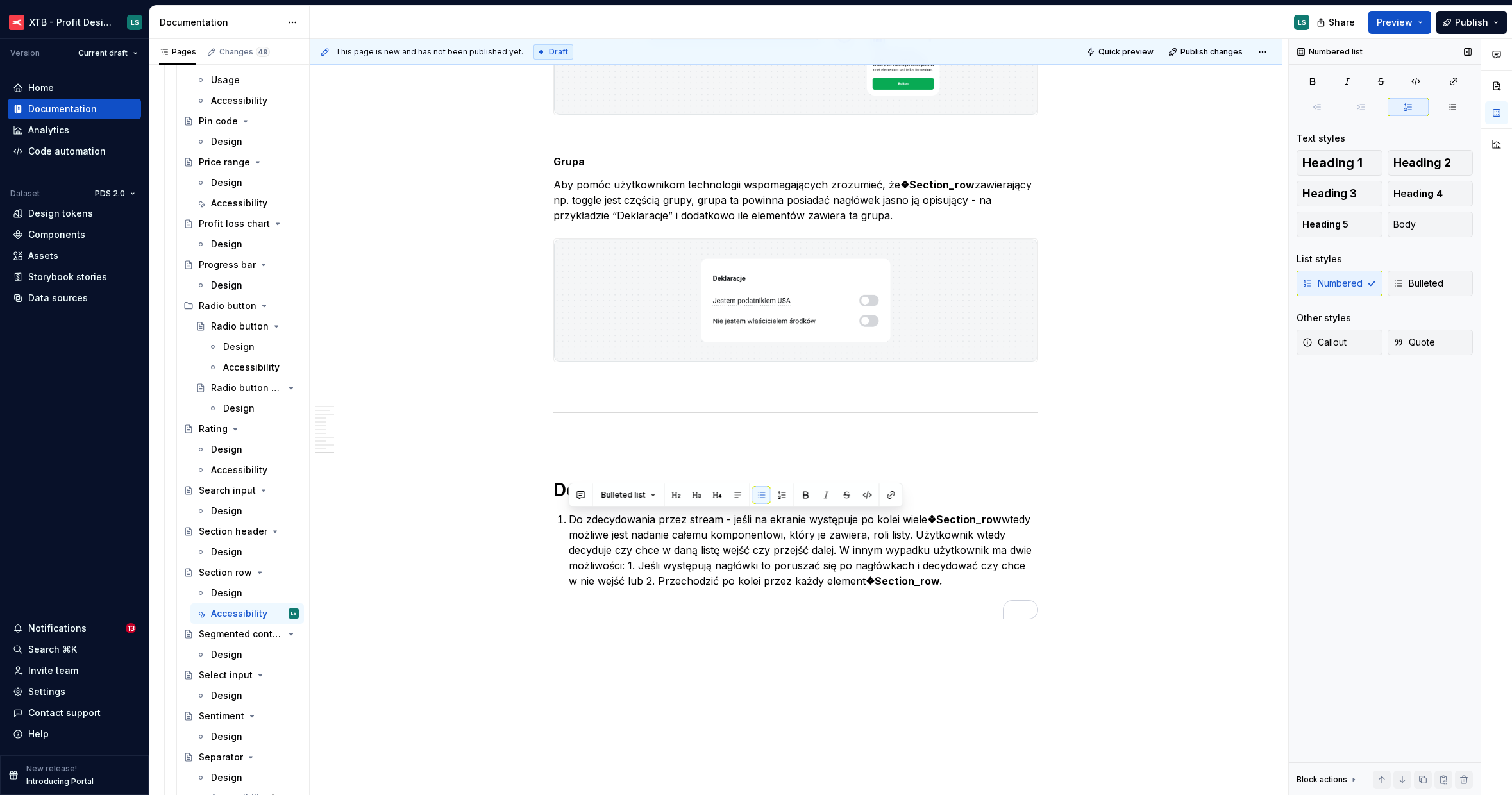
click at [1406, 112] on button "button" at bounding box center [1408, 107] width 42 height 18
click at [1456, 103] on button "button" at bounding box center [1452, 107] width 42 height 18
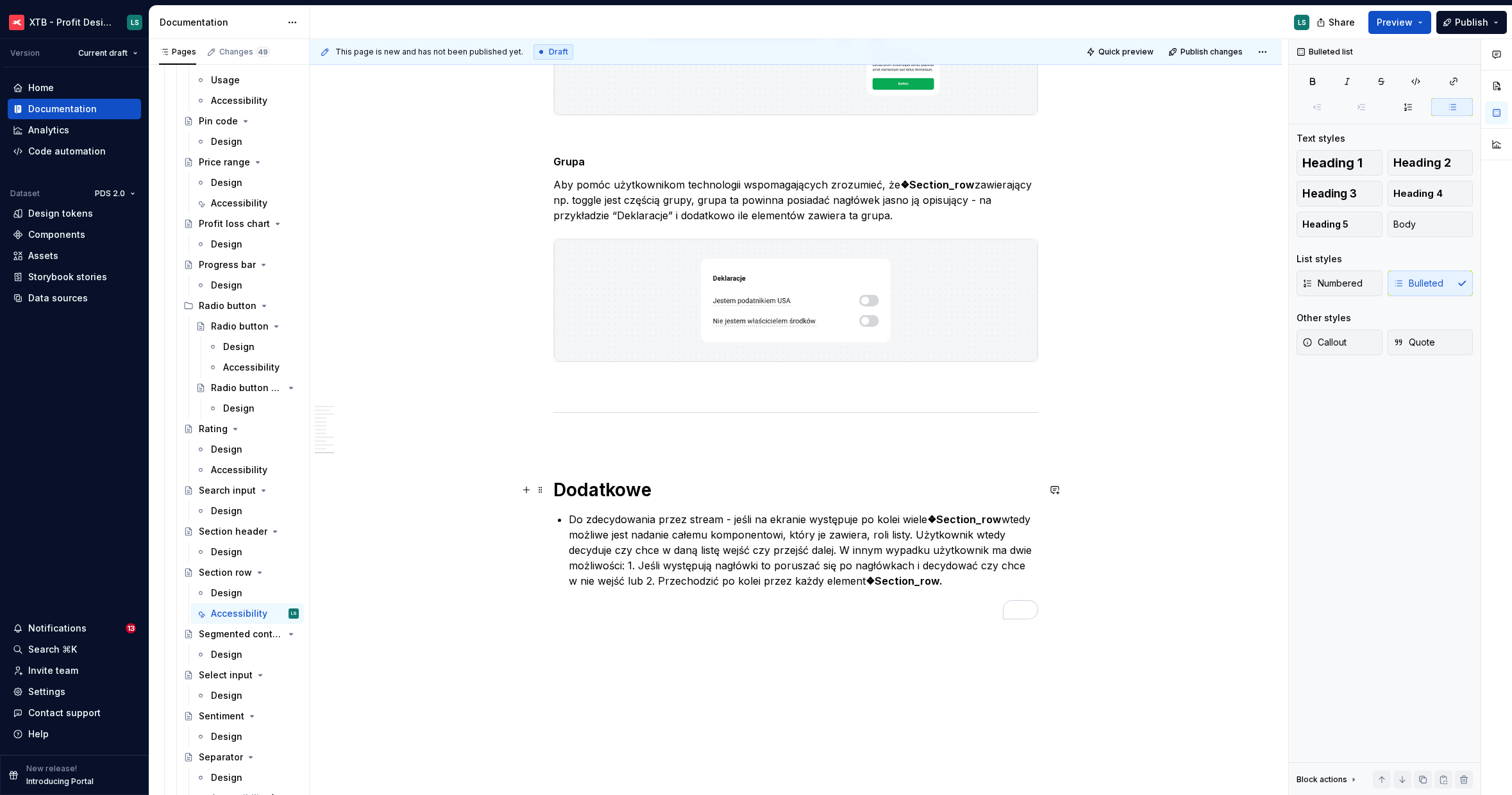
click at [663, 483] on h1 "Dodatkowe" at bounding box center [795, 490] width 484 height 23
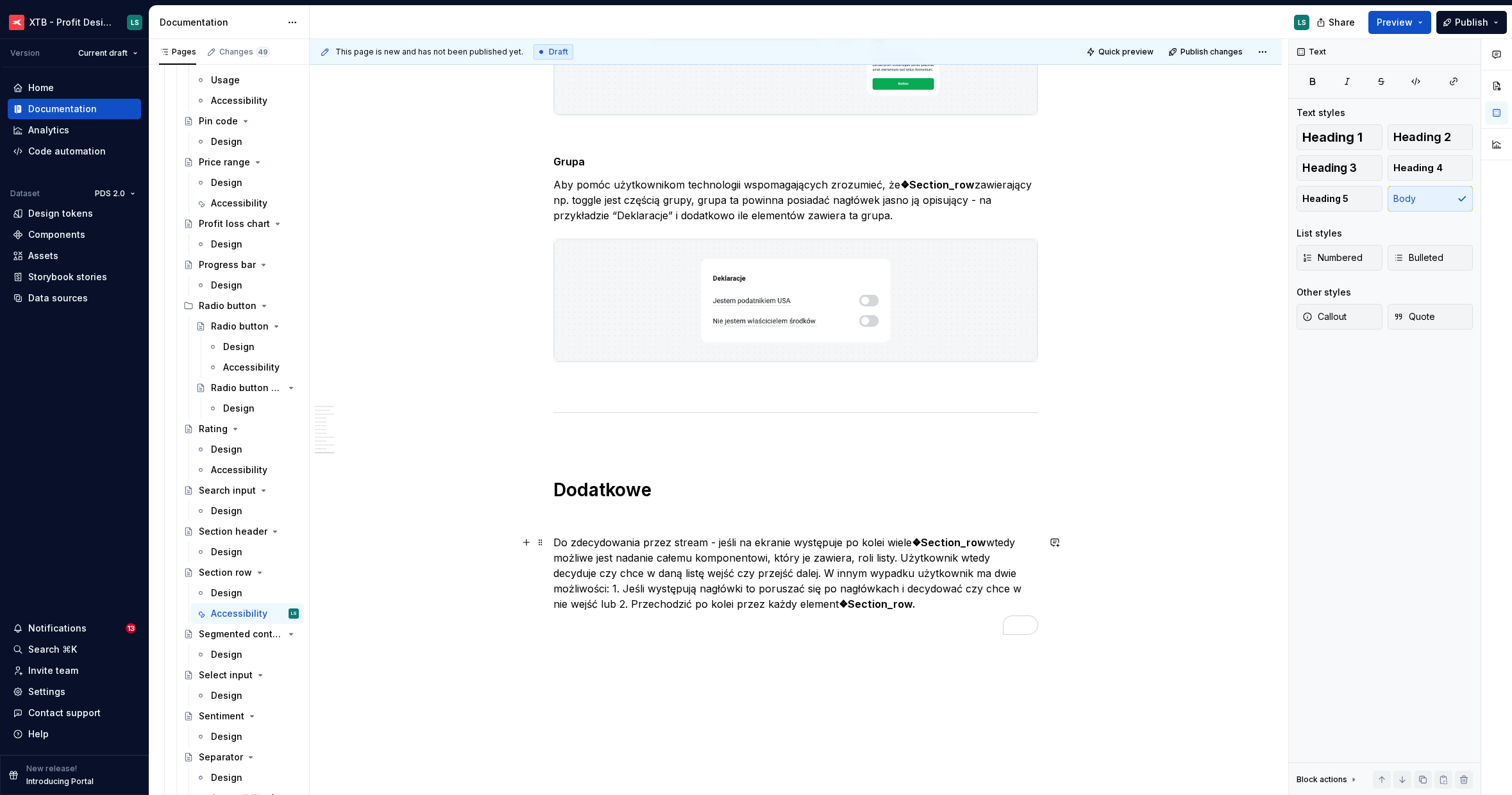
click at [553, 590] on p "Do zdecydowania przez stream - jeśli na ekranie występuje po kolei wiele ❖Secti…" at bounding box center [795, 573] width 484 height 77
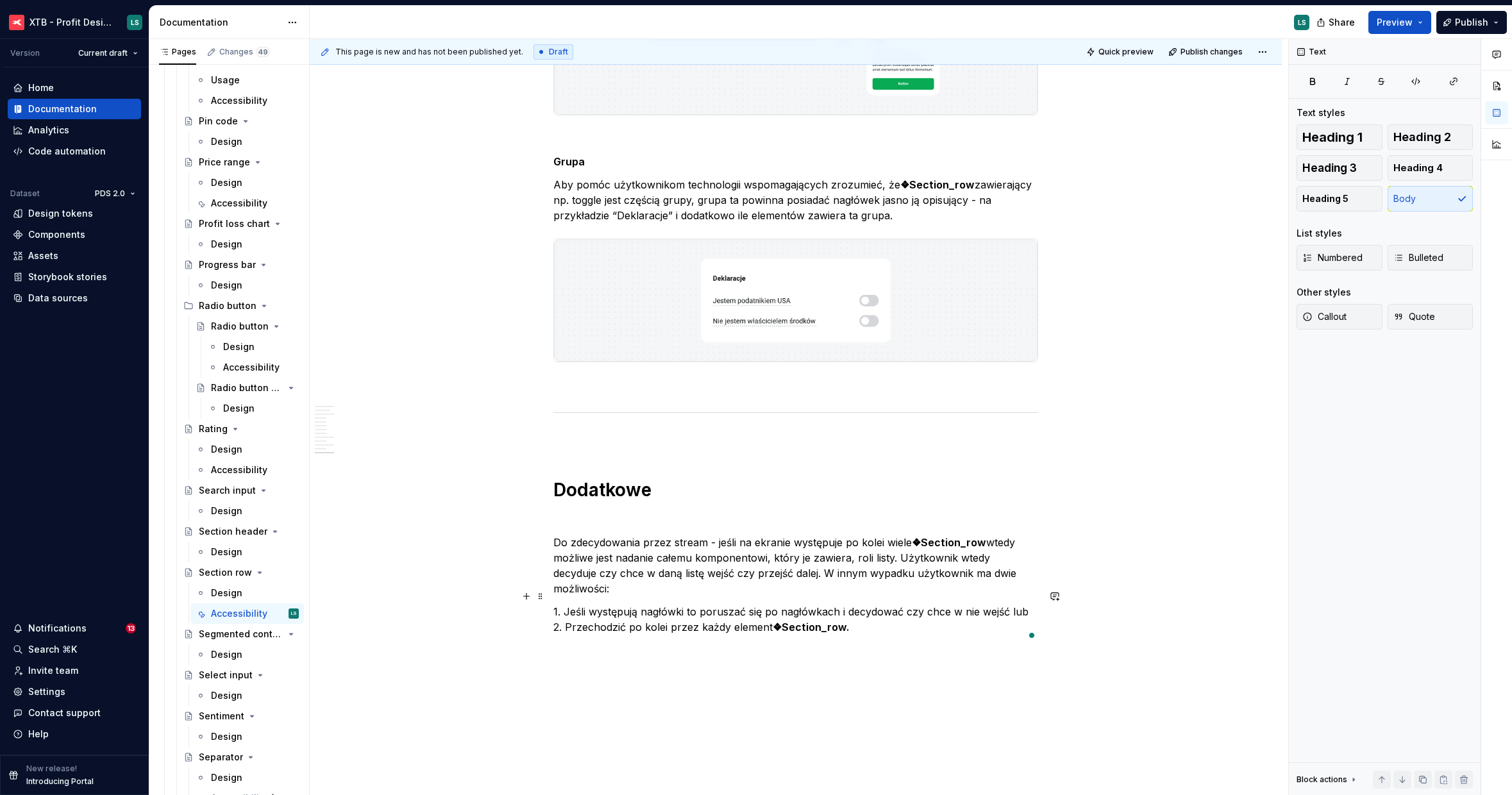
drag, startPoint x: 567, startPoint y: 594, endPoint x: 548, endPoint y: 594, distance: 19.0
drag, startPoint x: 568, startPoint y: 622, endPoint x: 546, endPoint y: 621, distance: 22.0
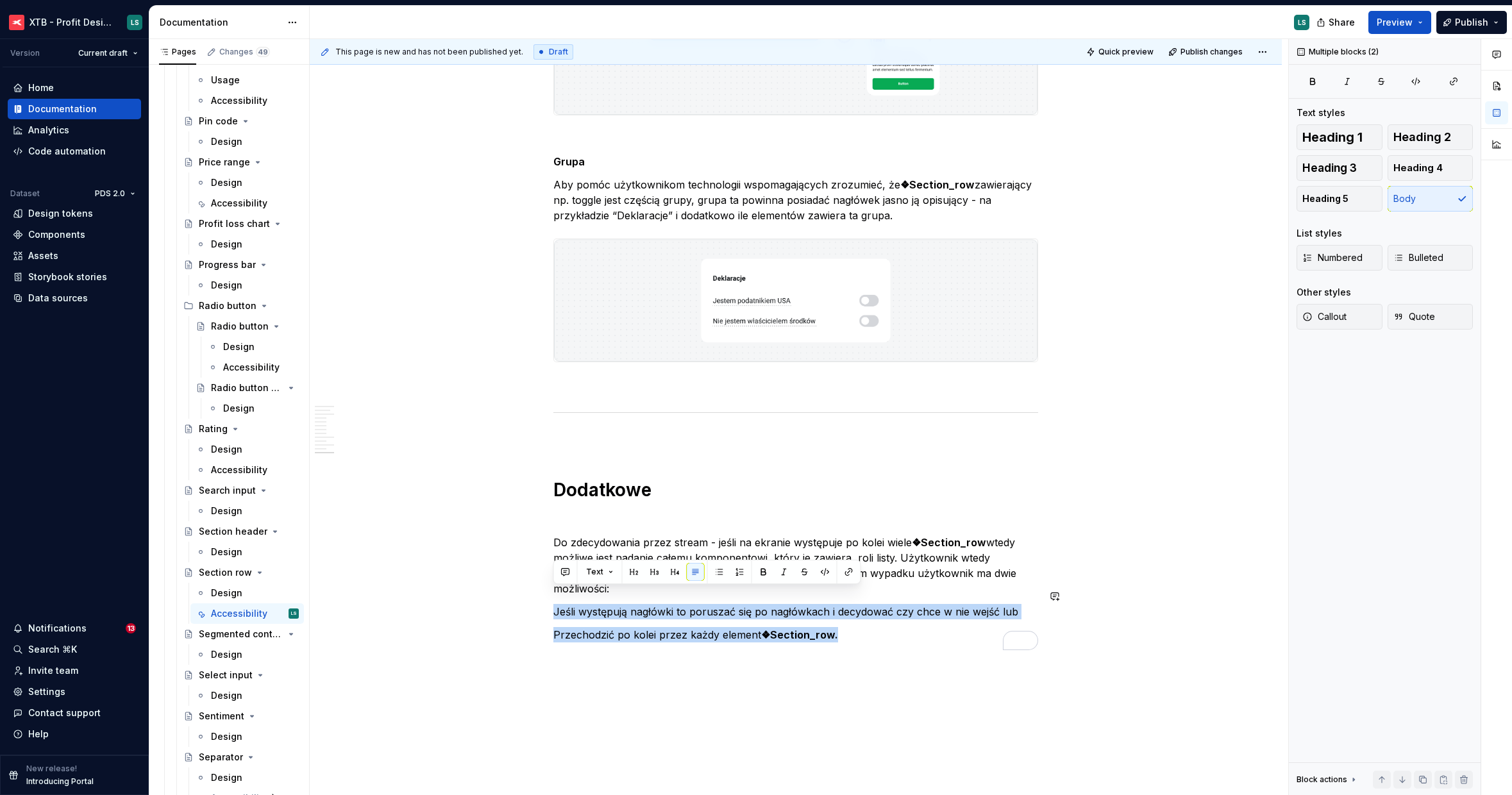
drag, startPoint x: 867, startPoint y: 620, endPoint x: 545, endPoint y: 585, distance: 323.9
click at [1337, 259] on span "Numbered" at bounding box center [1332, 258] width 60 height 13
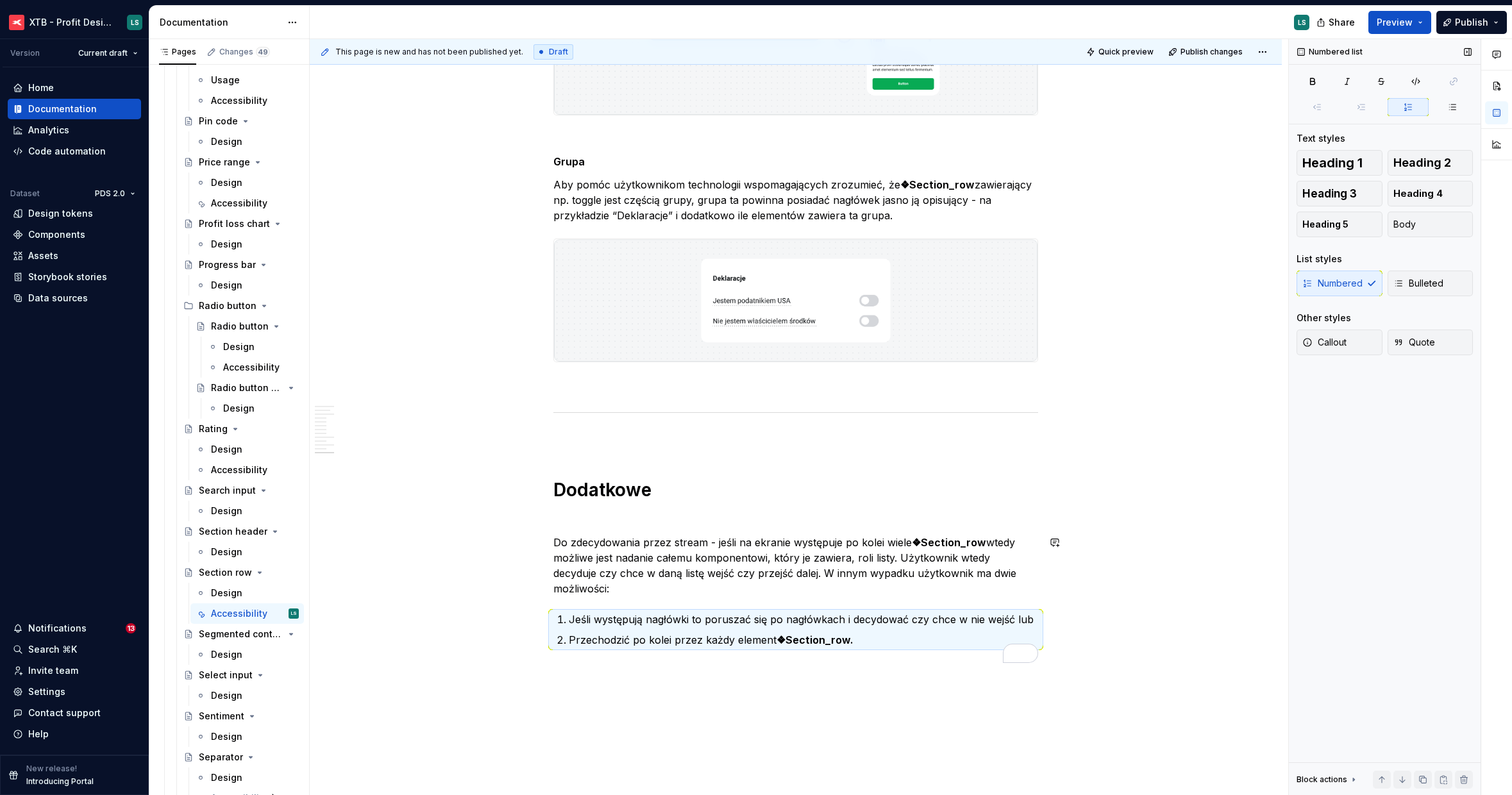
click at [1004, 632] on p "Przechodzić po kolei przez każdy element ❖Section_row." at bounding box center [803, 639] width 469 height 15
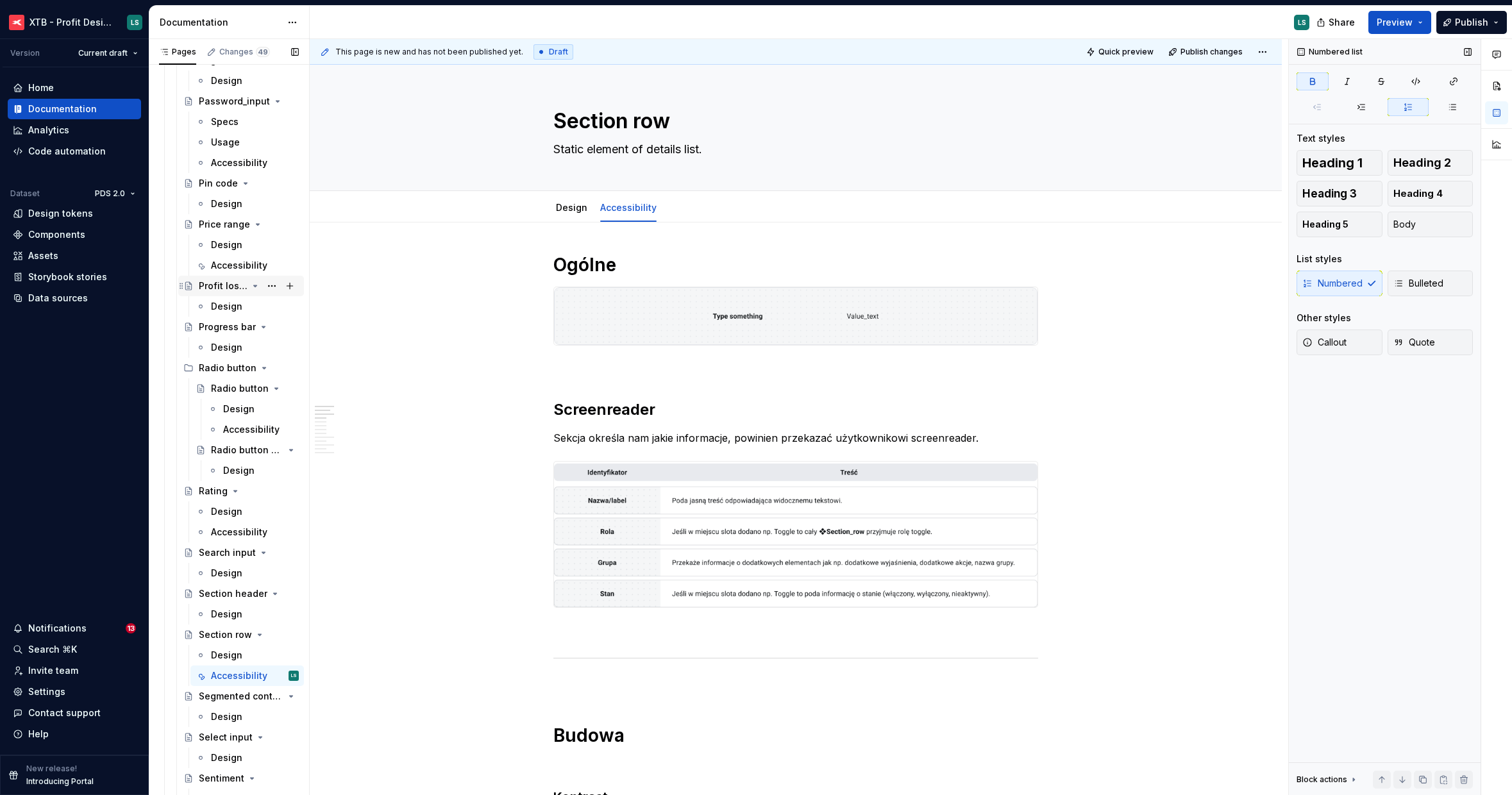
scroll to position [2586, 0]
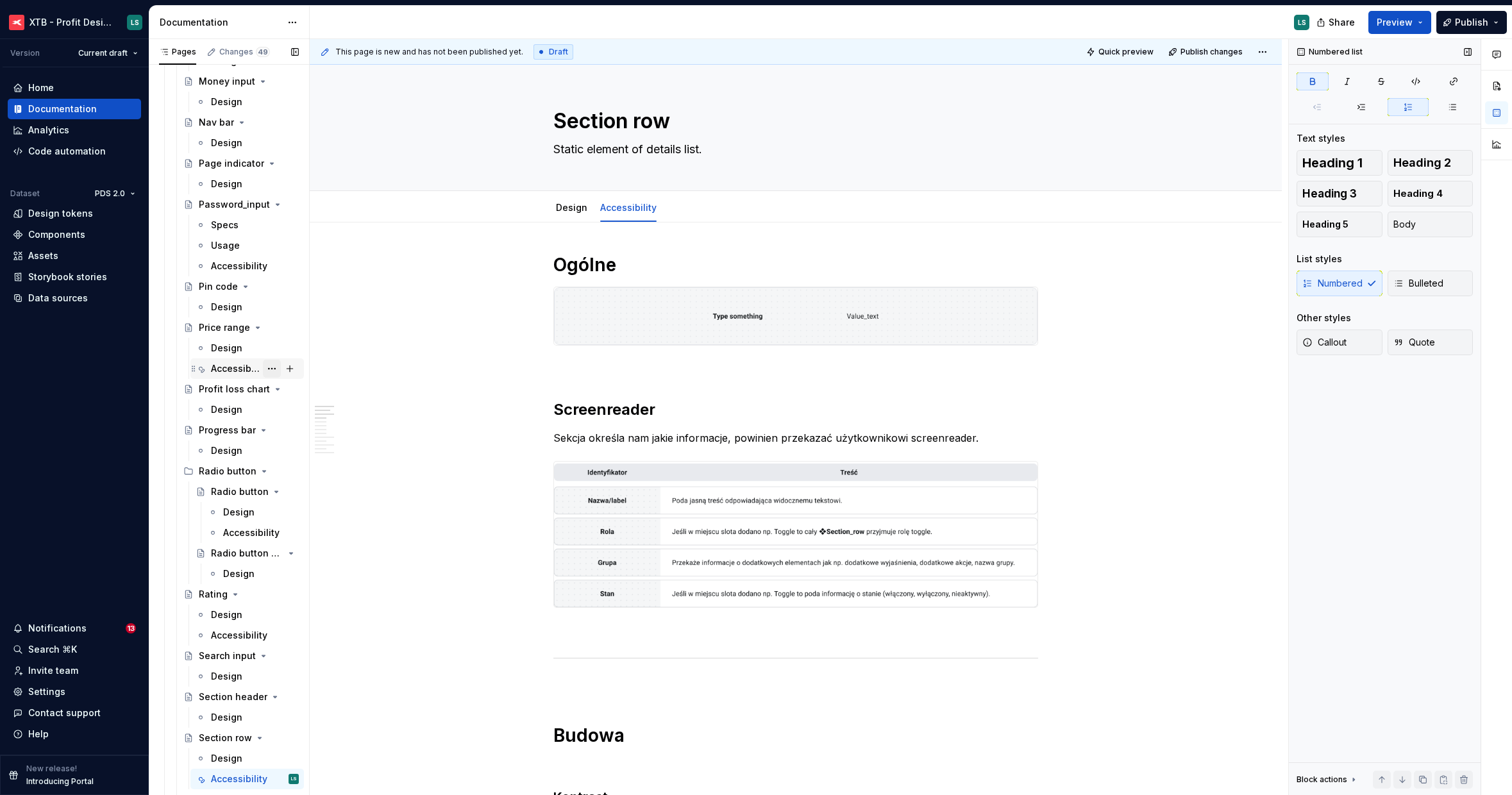
click at [266, 370] on button "Page tree" at bounding box center [272, 369] width 18 height 18
click at [302, 406] on div "Duplicate tab" at bounding box center [342, 412] width 125 height 13
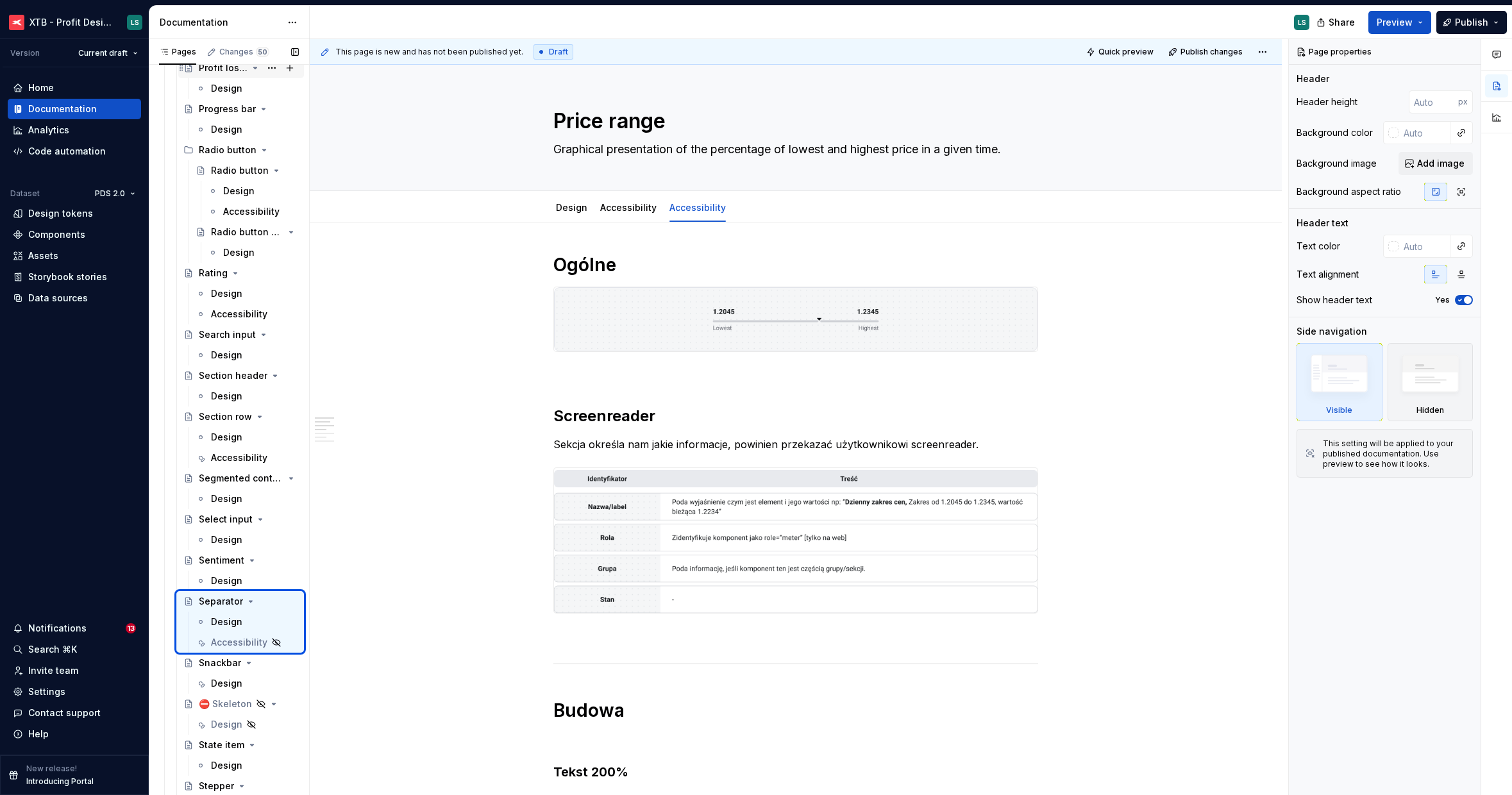
scroll to position [2929, 0]
type textarea "*"
type textarea "Sentiment"
type textarea "Graphical presentation of the percentage of sell and buy type positions opened …"
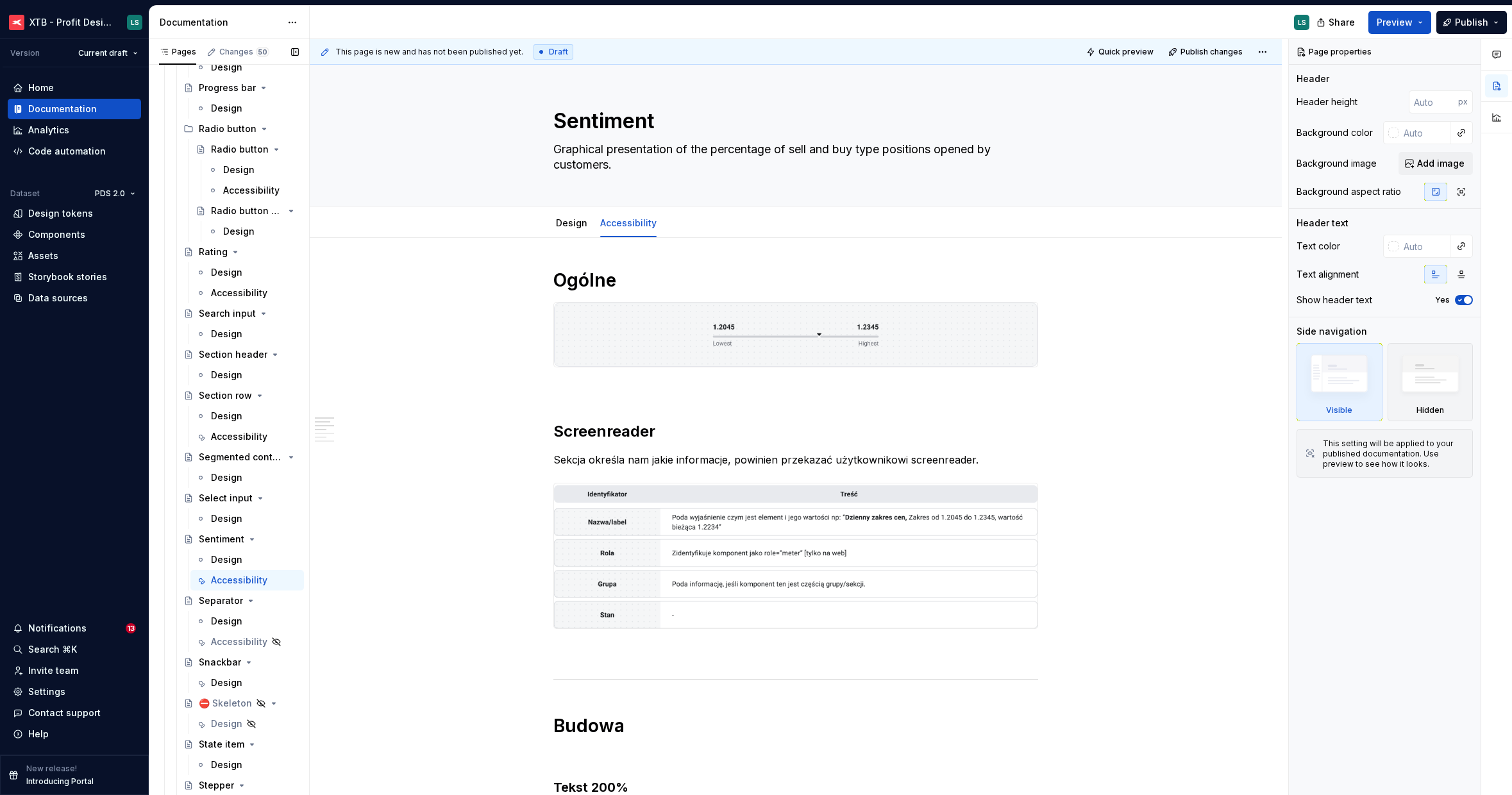
scroll to position [2909, 0]
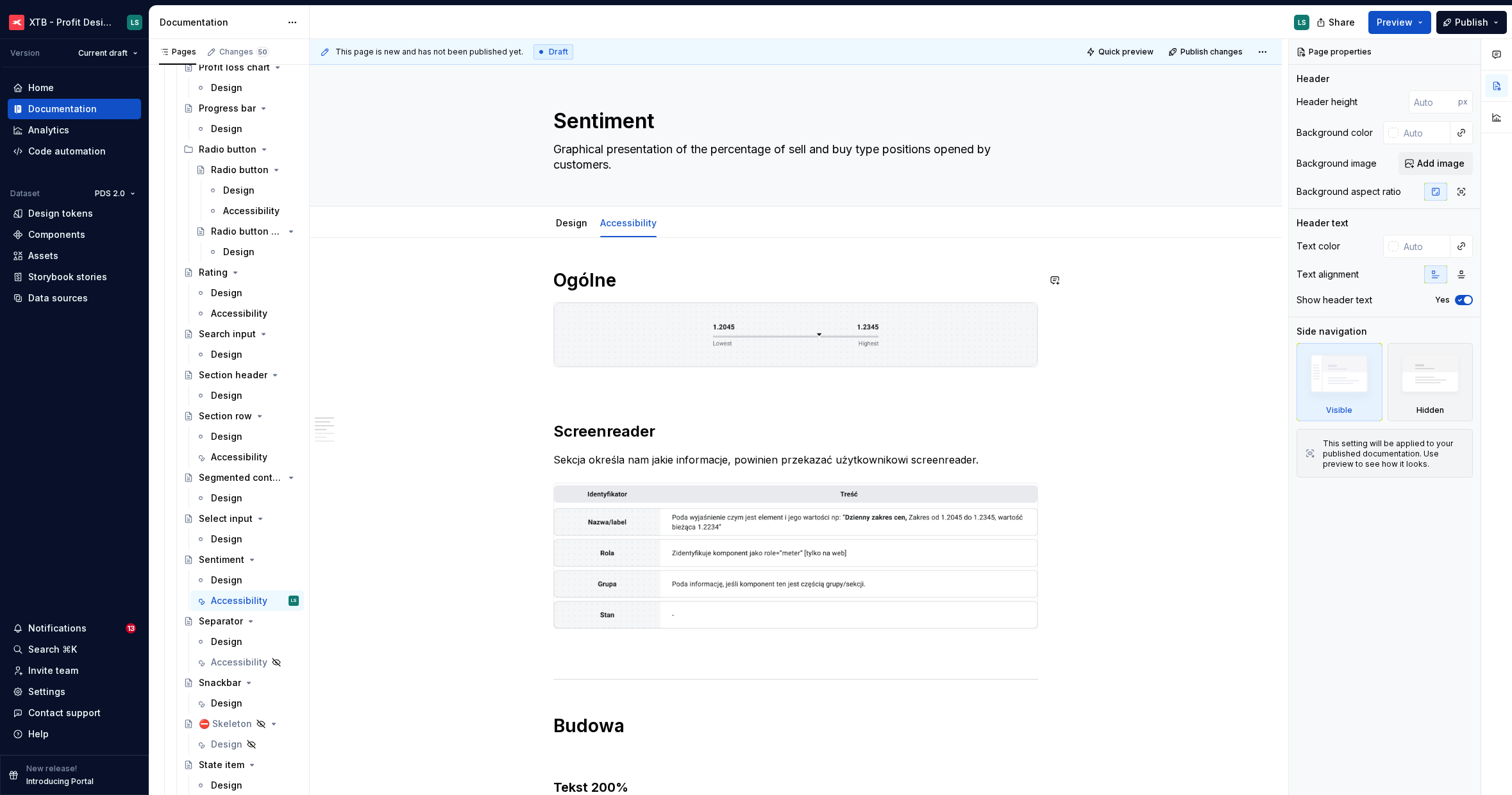
click at [840, 339] on img at bounding box center [796, 335] width 483 height 64
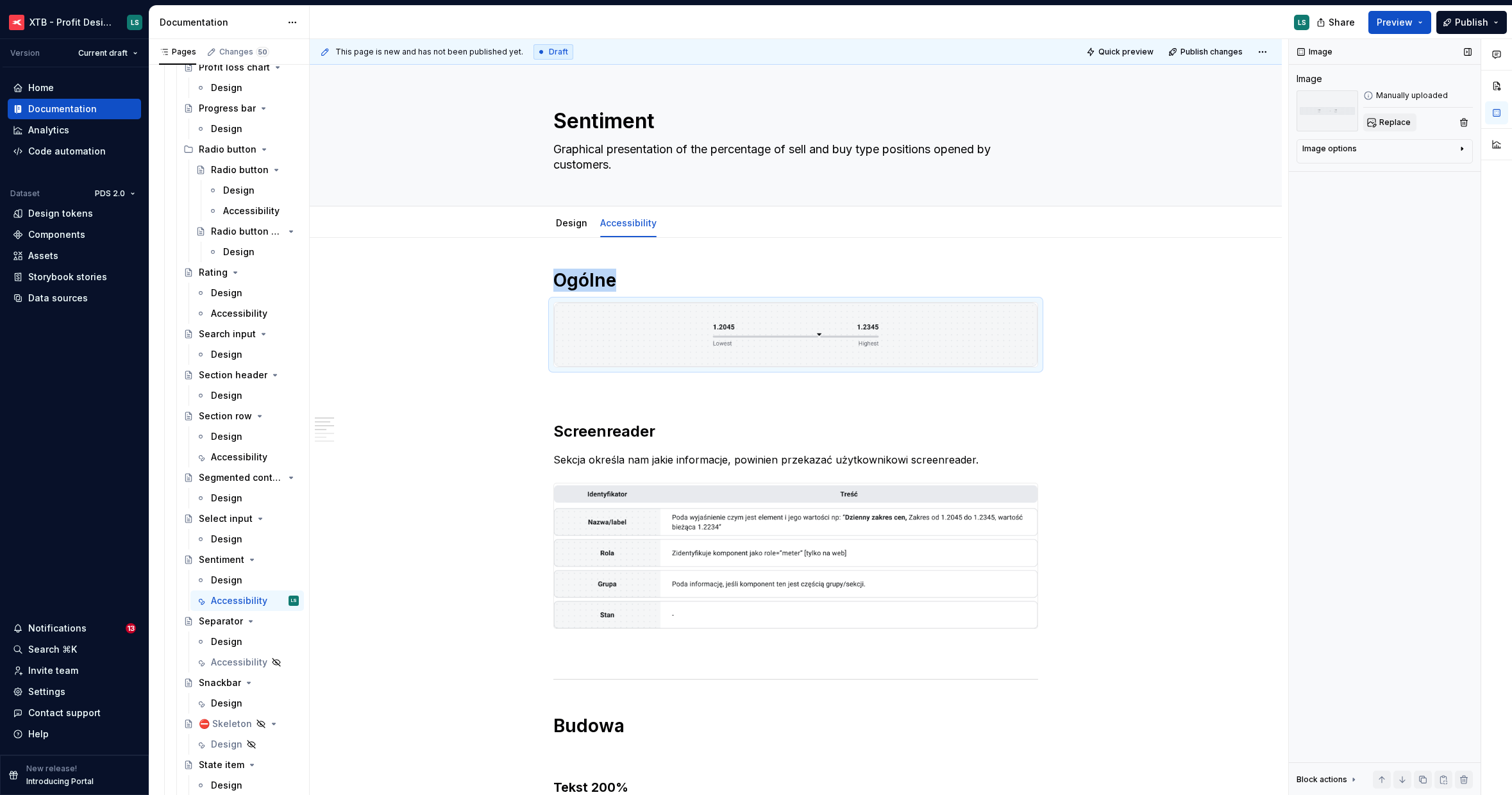
click at [1406, 124] on span "Replace" at bounding box center [1395, 122] width 31 height 10
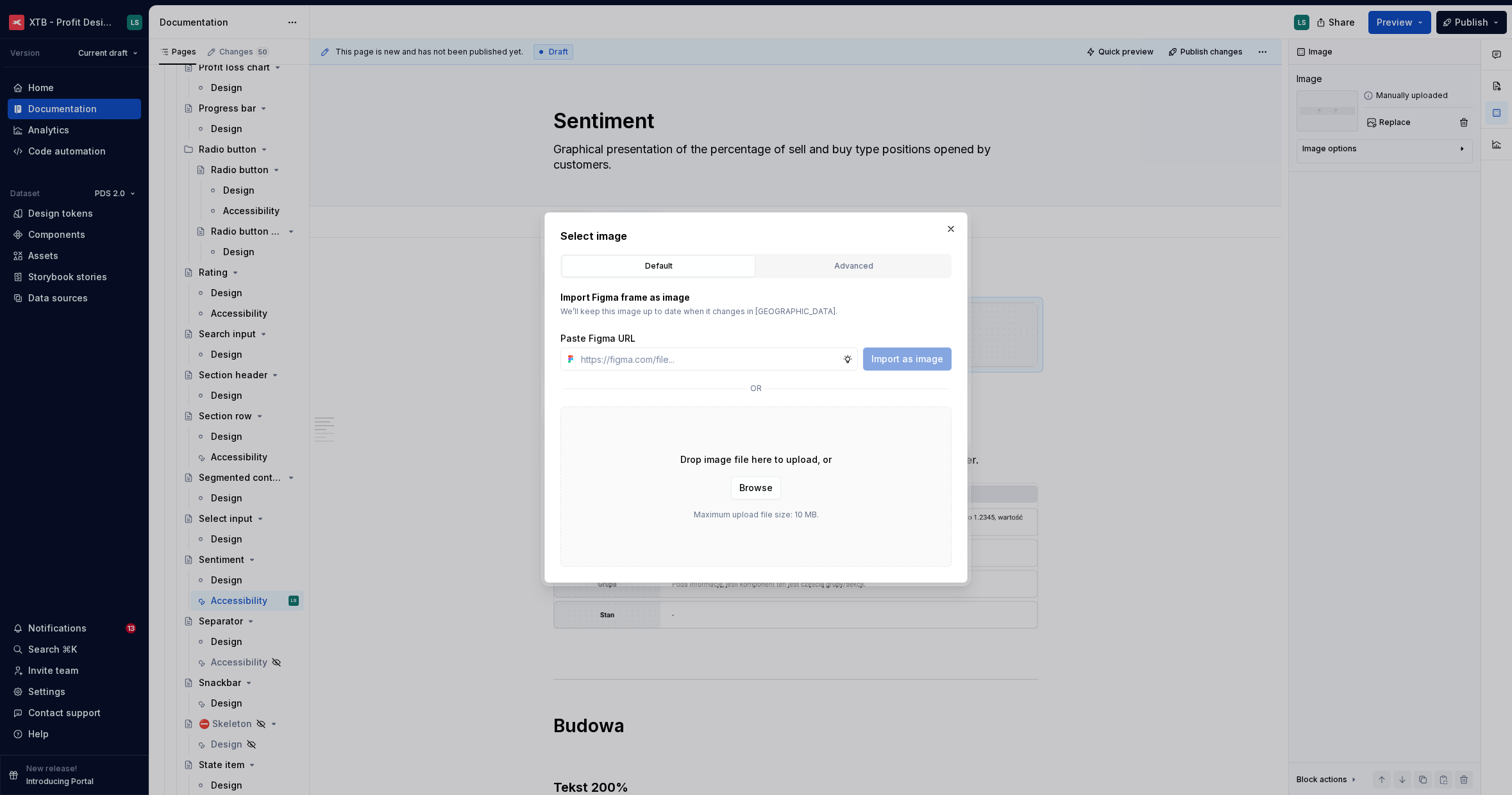
click at [730, 492] on div "Drop image file here to upload, or Browse Maximum upload file size: 10 MB." at bounding box center [756, 486] width 391 height 160
click at [736, 490] on button "Browse" at bounding box center [756, 488] width 50 height 23
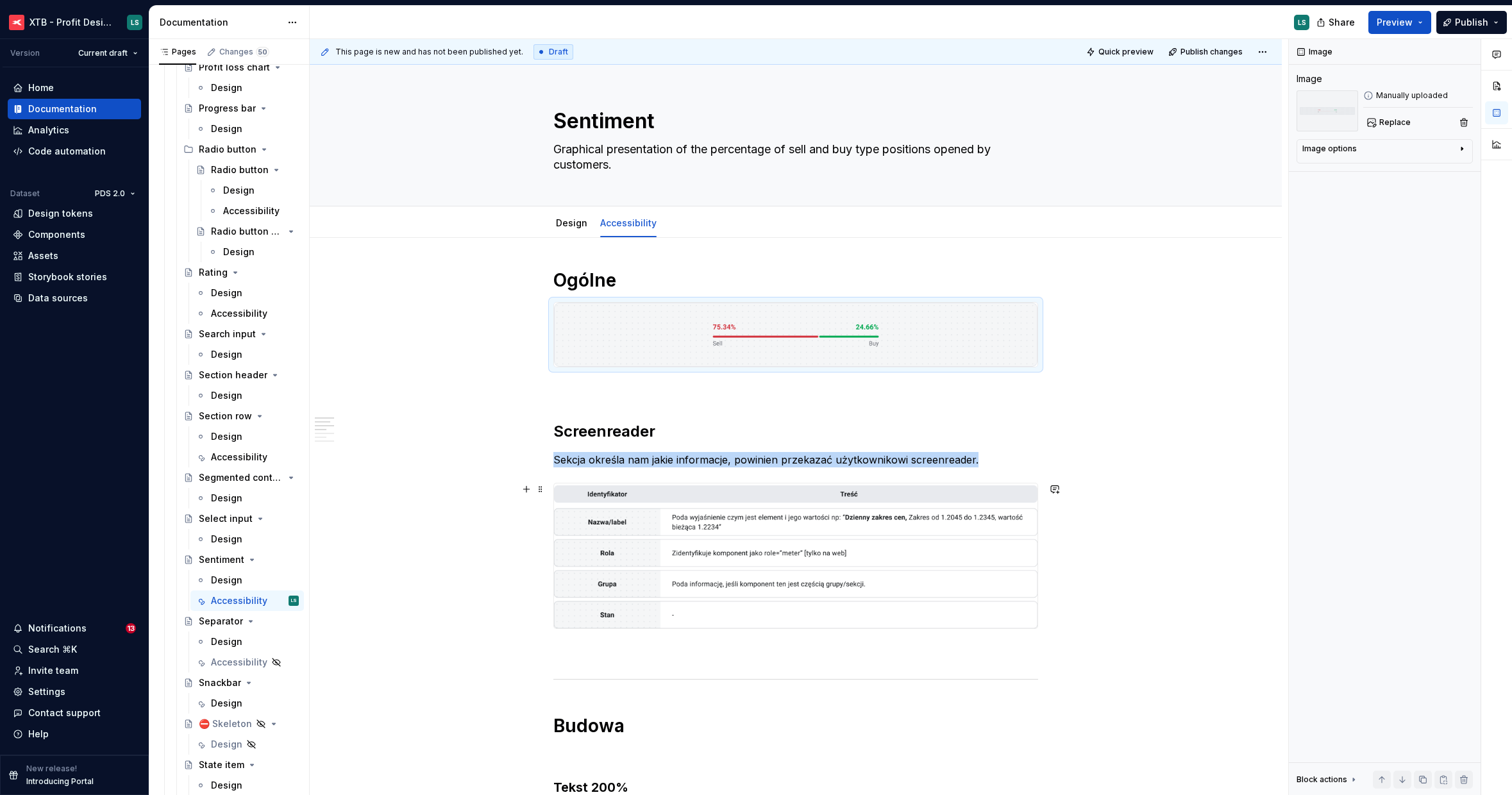
click at [935, 518] on img "To enrich screen reader interactions, please activate Accessibility in Grammarl…" at bounding box center [796, 556] width 483 height 145
click at [1361, 128] on div "Manually uploaded Replace" at bounding box center [1384, 111] width 176 height 41
click at [1363, 128] on button "Replace" at bounding box center [1389, 123] width 53 height 18
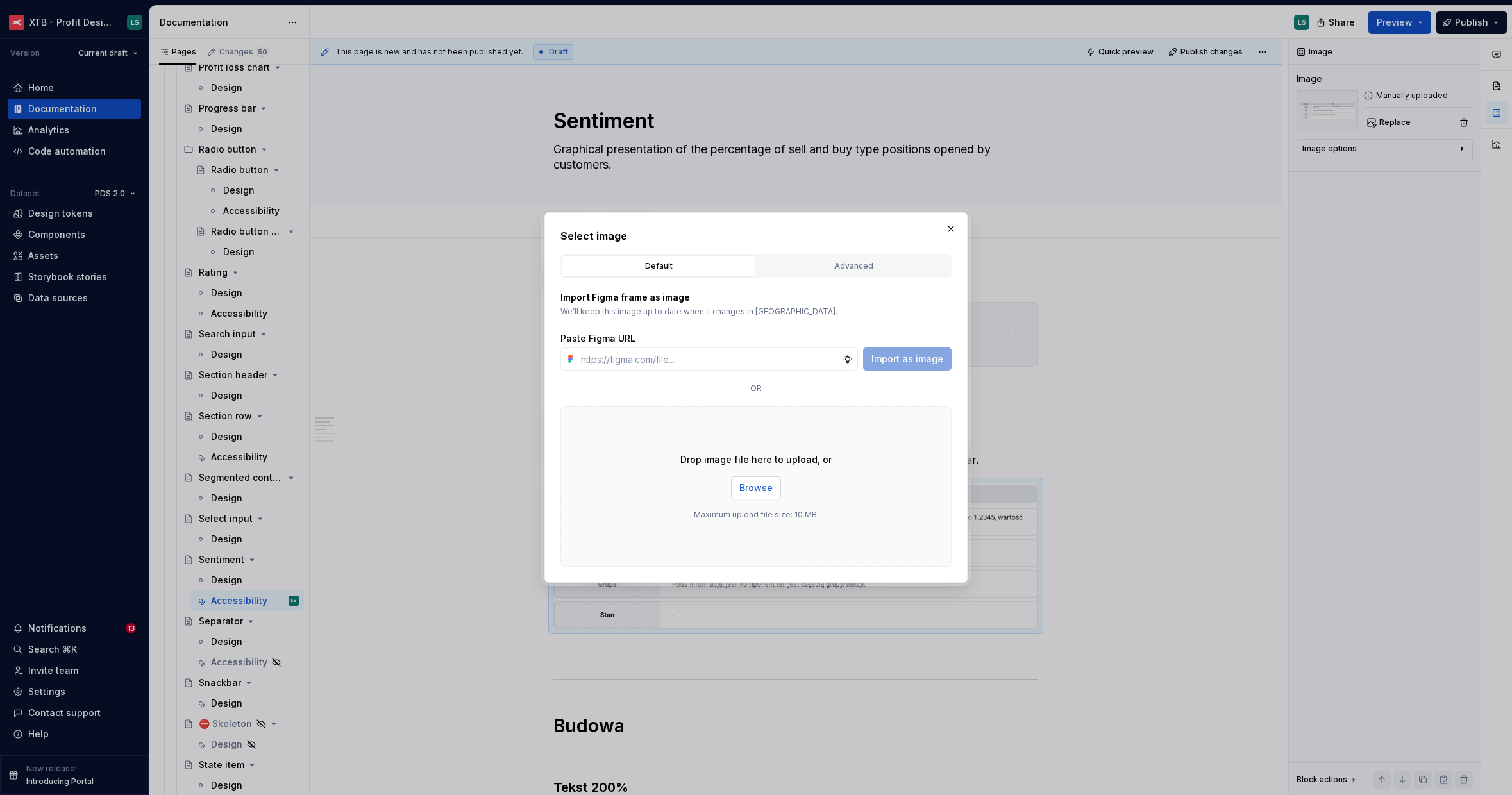
click at [751, 494] on button "Browse" at bounding box center [756, 488] width 50 height 23
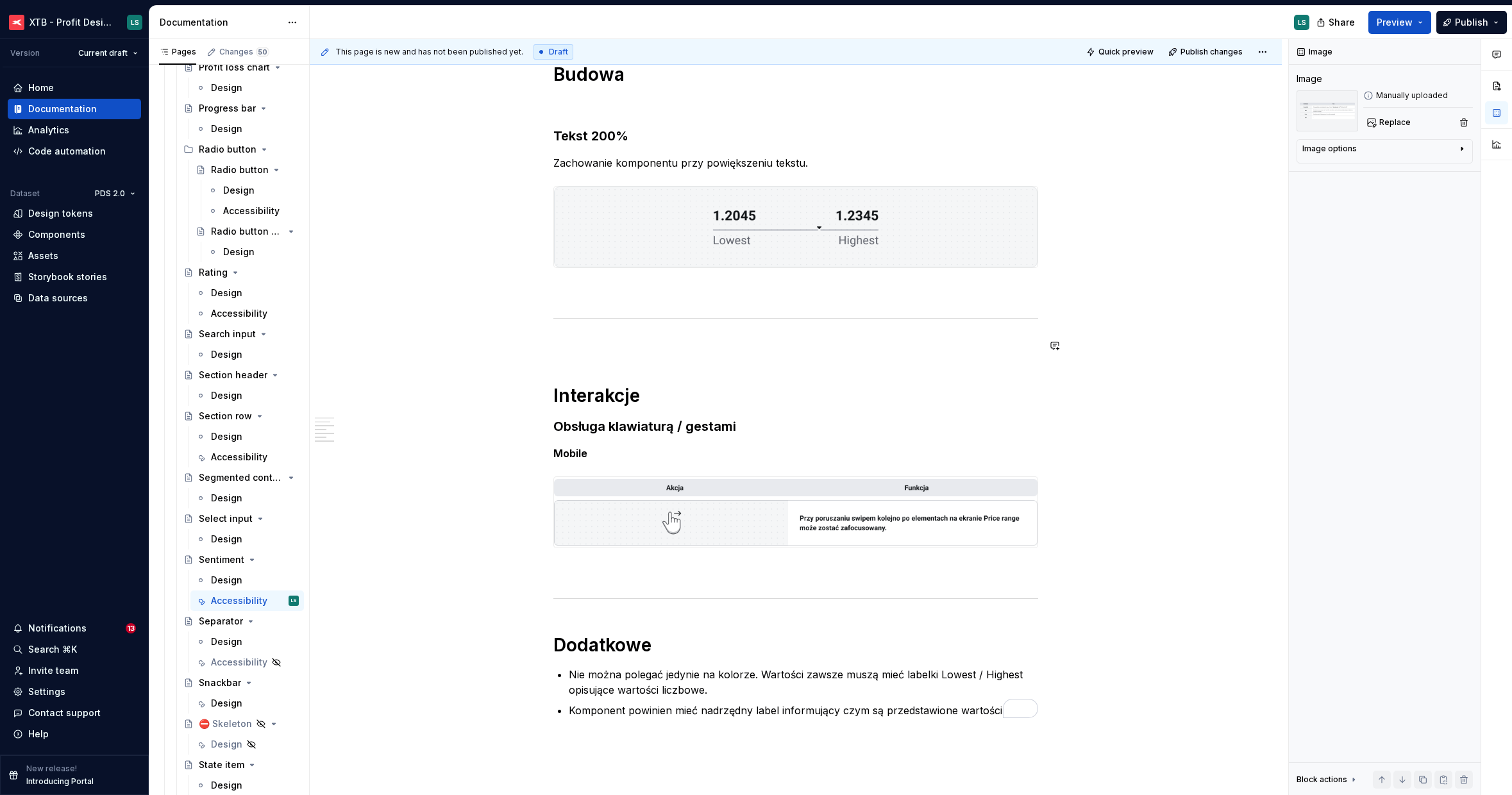
scroll to position [652, 0]
click at [717, 267] on div "To enrich screen reader interactions, please activate Accessibility in Grammarl…" at bounding box center [795, 227] width 484 height 82
click at [1373, 123] on button "Replace" at bounding box center [1389, 123] width 53 height 18
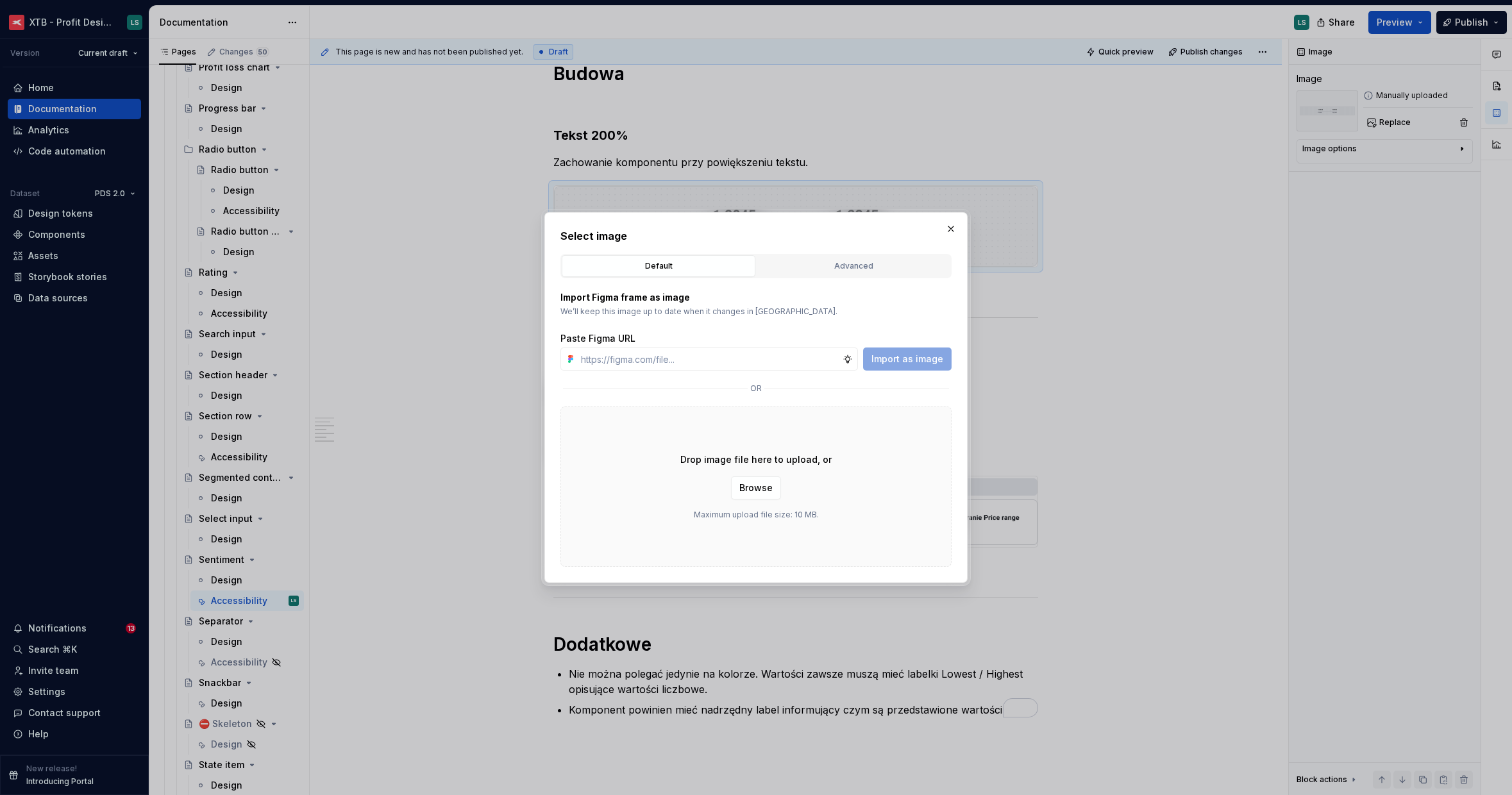
click at [751, 471] on div "Drop image file here to upload, or Browse Maximum upload file size: 10 MB." at bounding box center [756, 486] width 391 height 160
click at [754, 480] on button "Browse" at bounding box center [756, 488] width 50 height 23
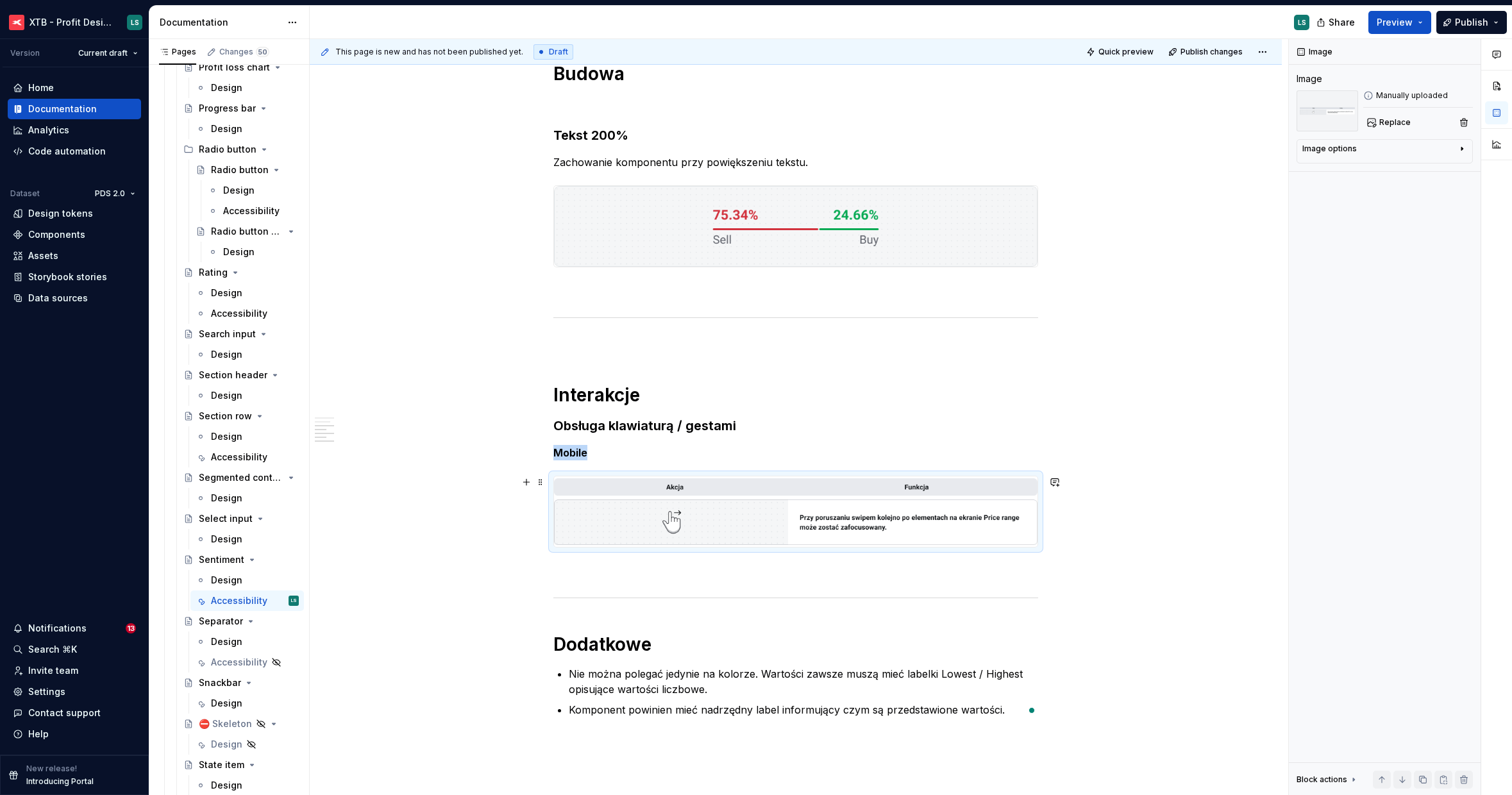
click at [825, 517] on img "To enrich screen reader interactions, please activate Accessibility in Grammarl…" at bounding box center [796, 511] width 483 height 71
click at [1411, 121] on button "Replace" at bounding box center [1389, 123] width 53 height 18
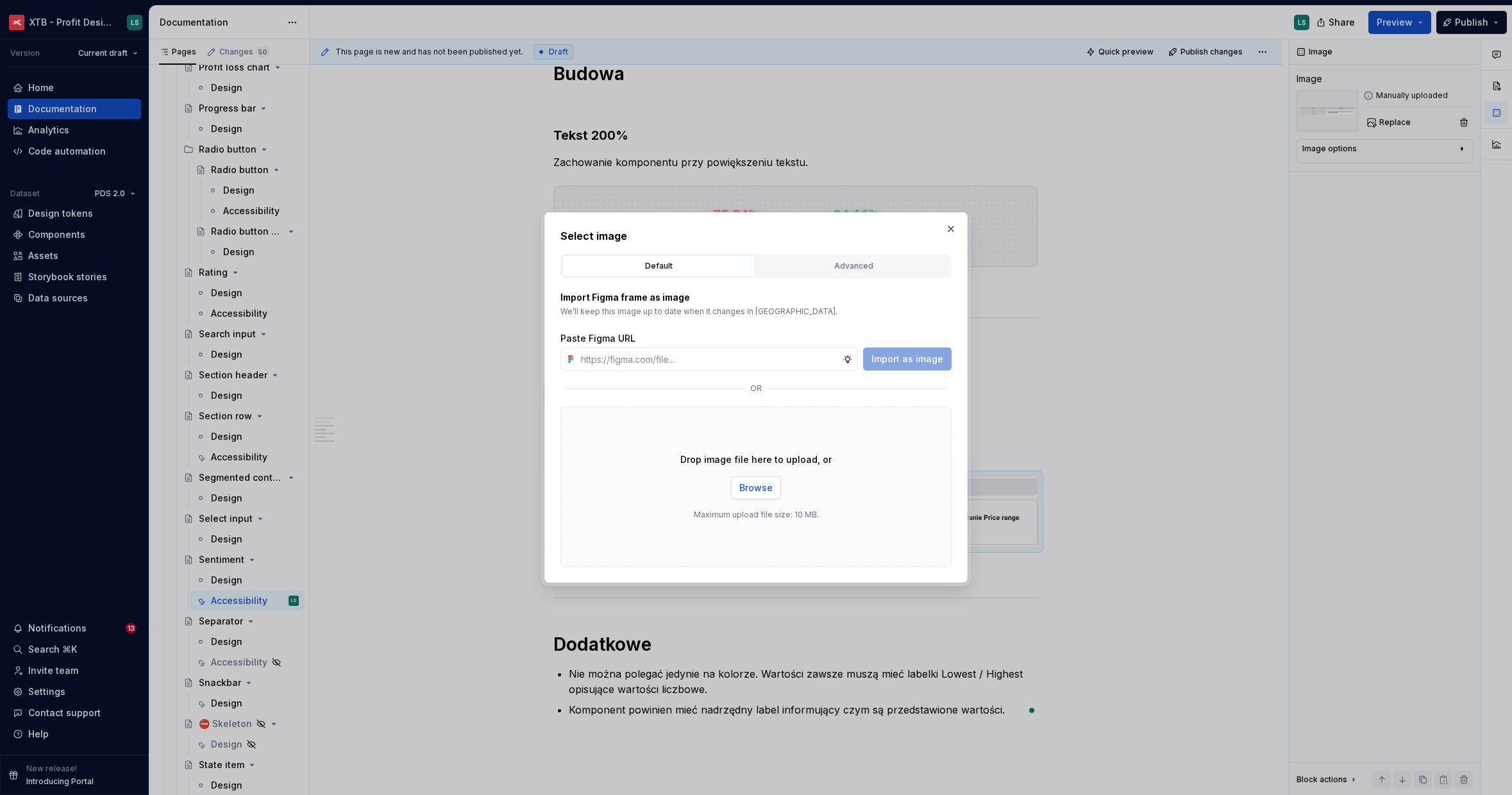
click at [742, 494] on button "Browse" at bounding box center [756, 488] width 50 height 23
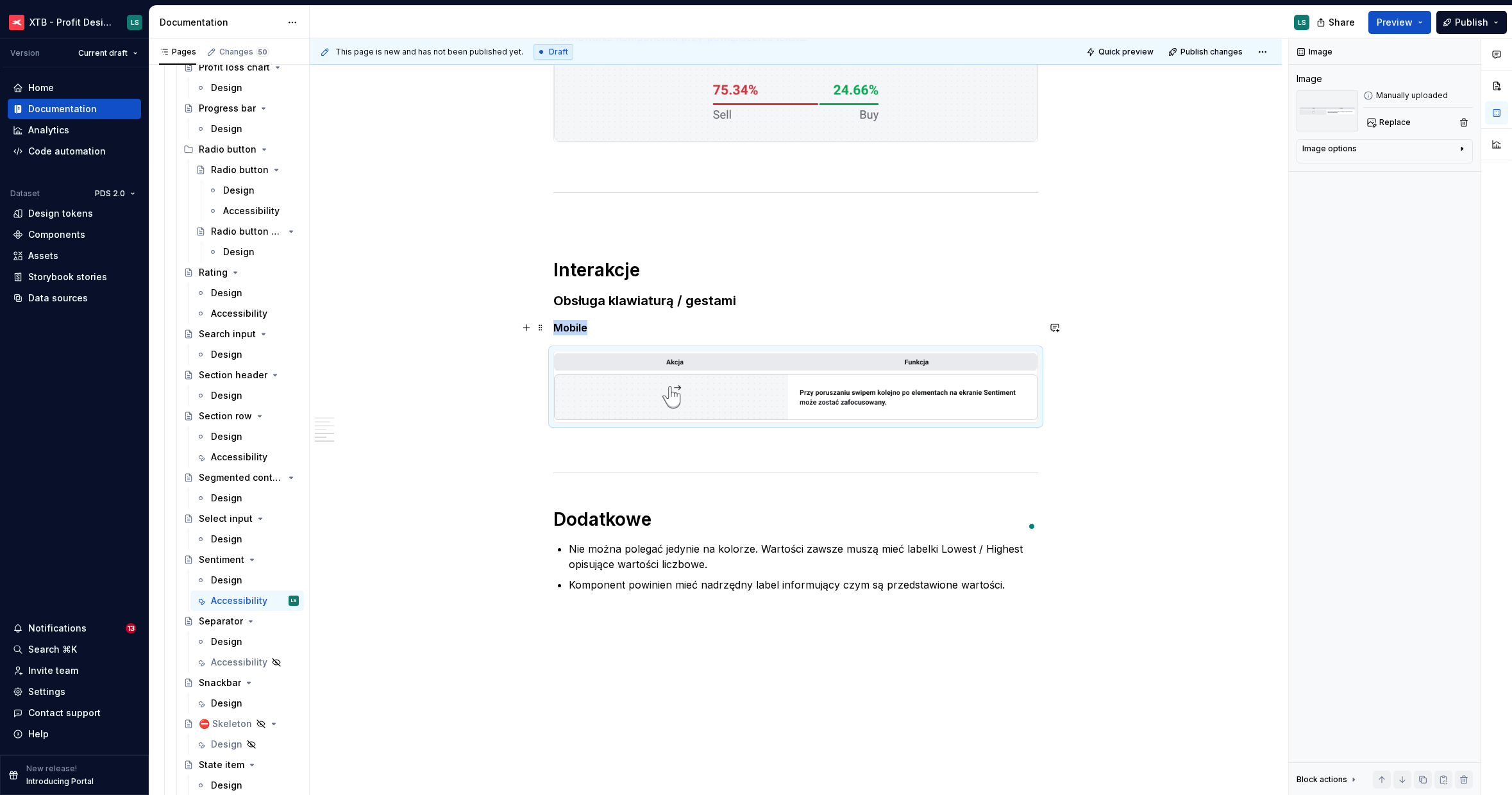
scroll to position [828, 0]
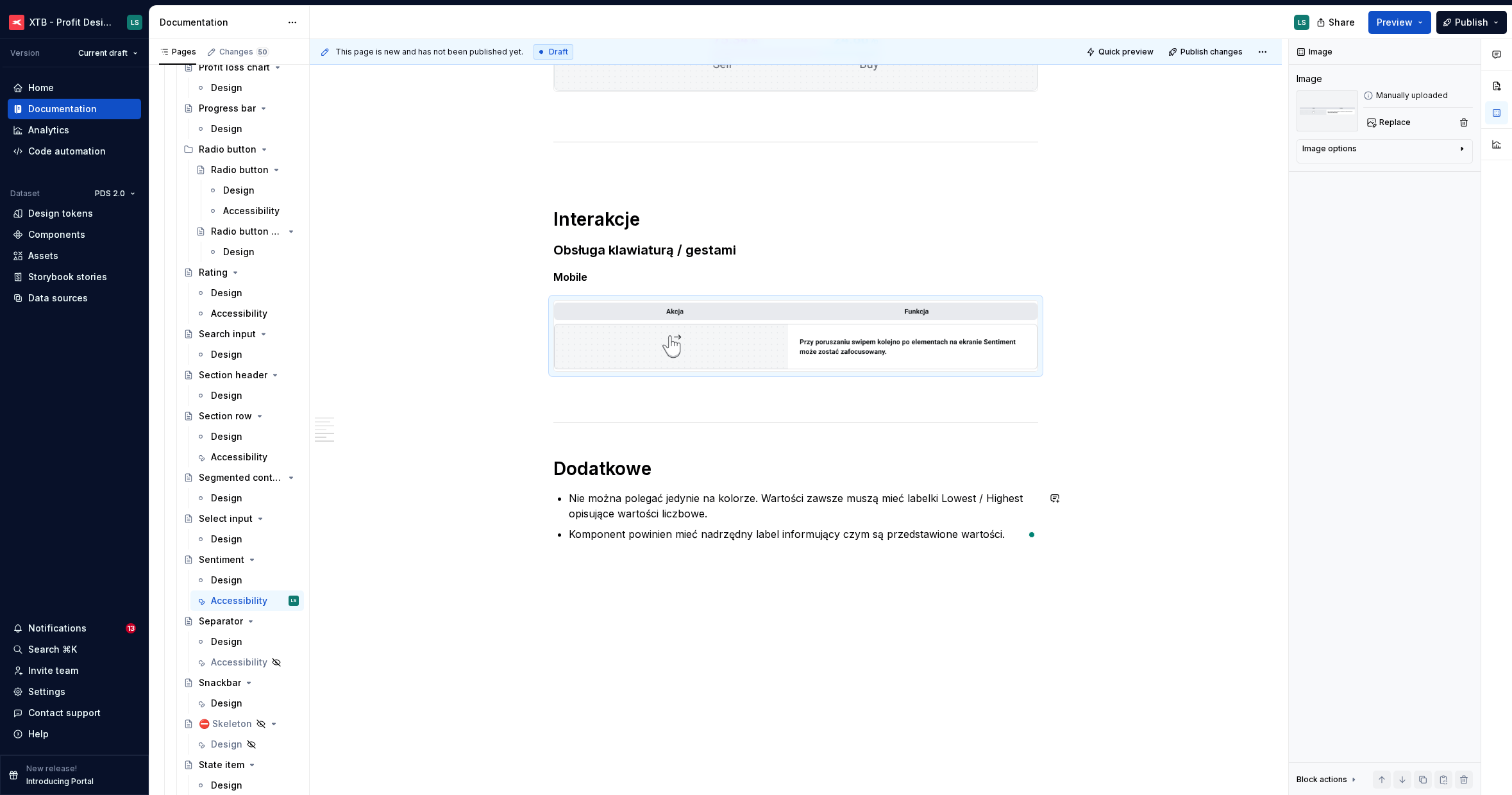
click at [659, 533] on p "Komponent powinien mieć nadrzędny label informujący czym są przedstawione warto…" at bounding box center [803, 534] width 469 height 15
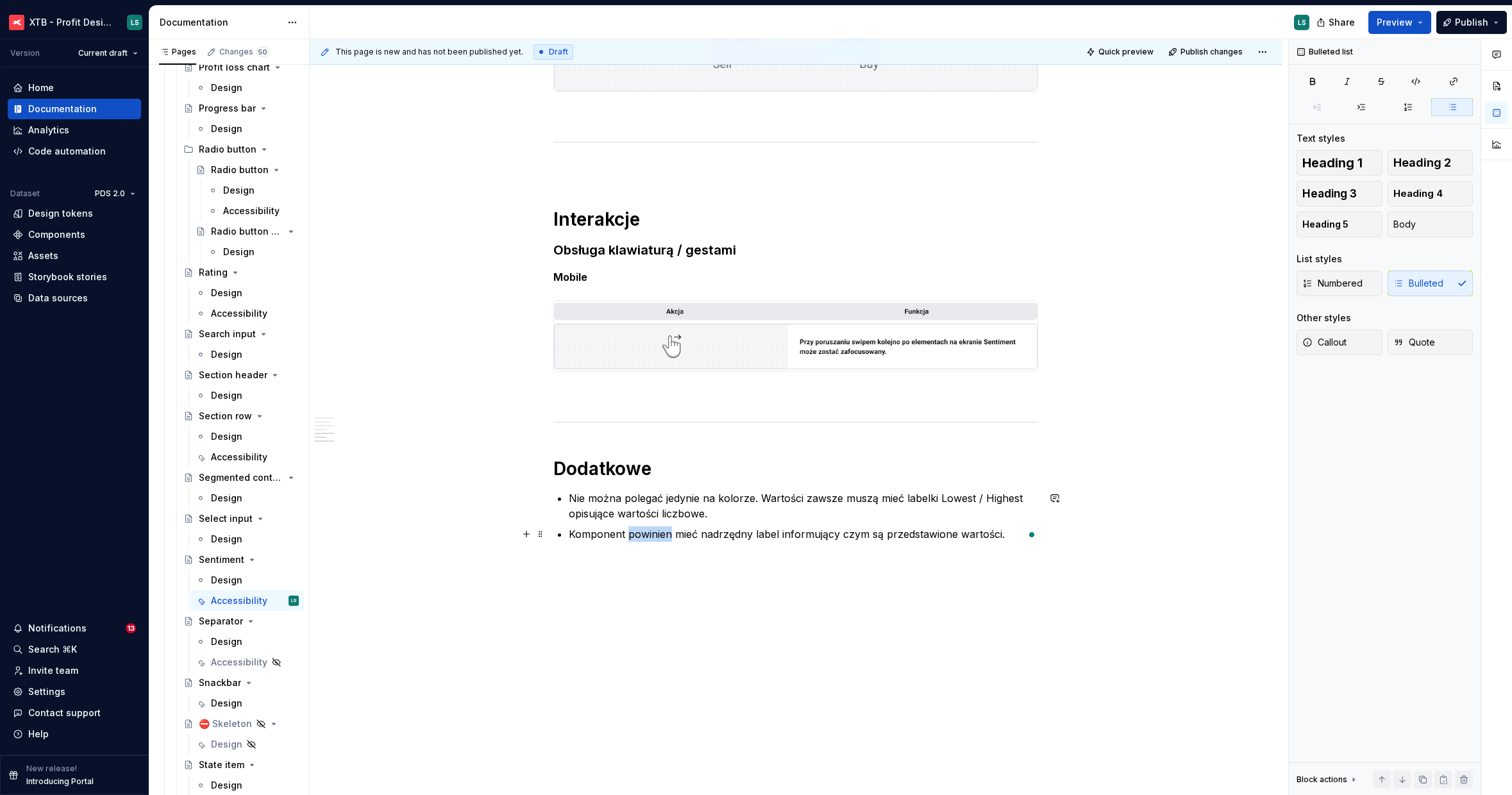
click at [659, 533] on p "Komponent powinien mieć nadrzędny label informujący czym są przedstawione warto…" at bounding box center [803, 534] width 469 height 15
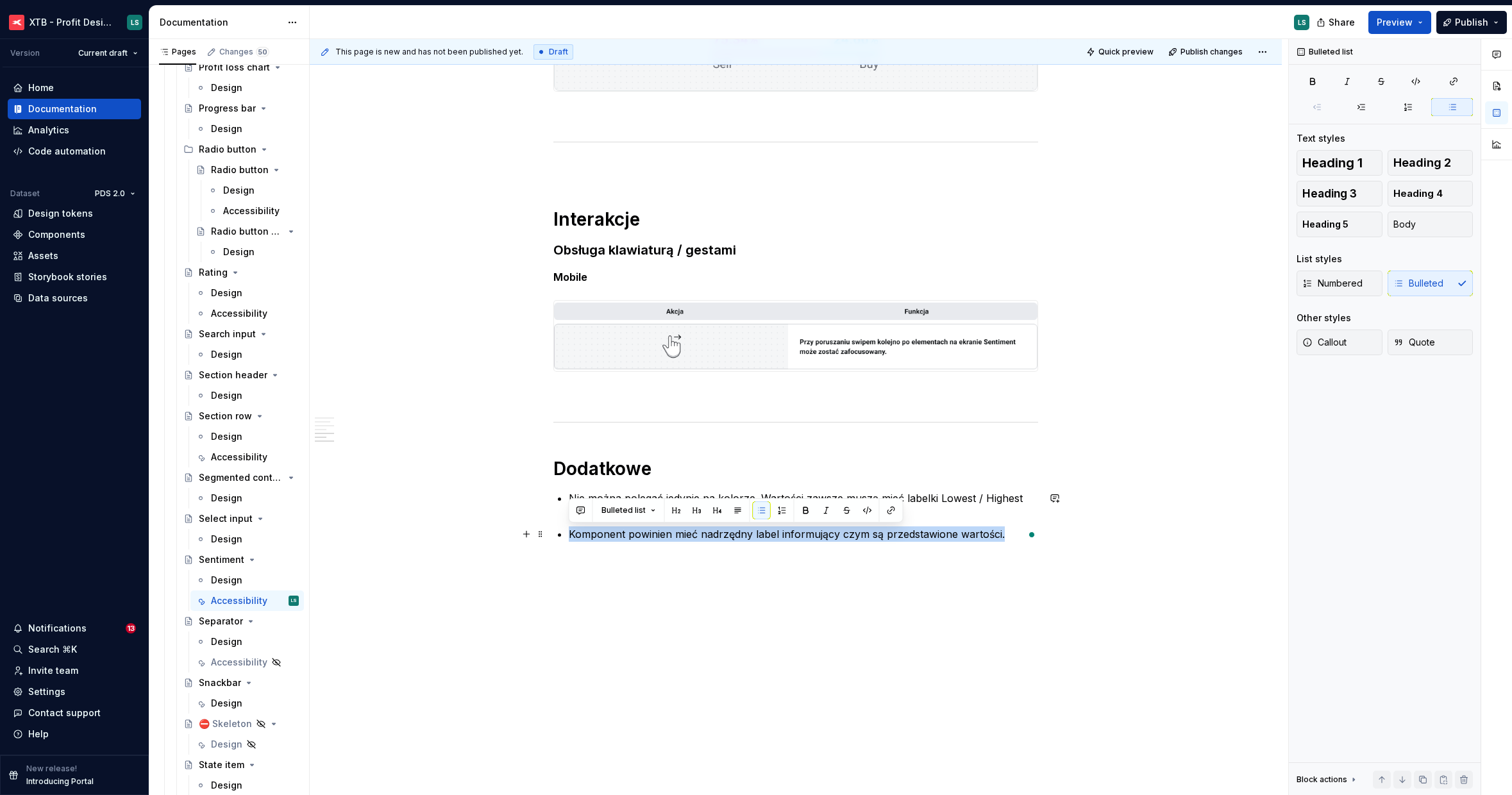
type textarea "*"
click at [659, 533] on p "Komponent powinien mieć nadrzędny label informujący czym są przedstawione warto…" at bounding box center [803, 534] width 469 height 15
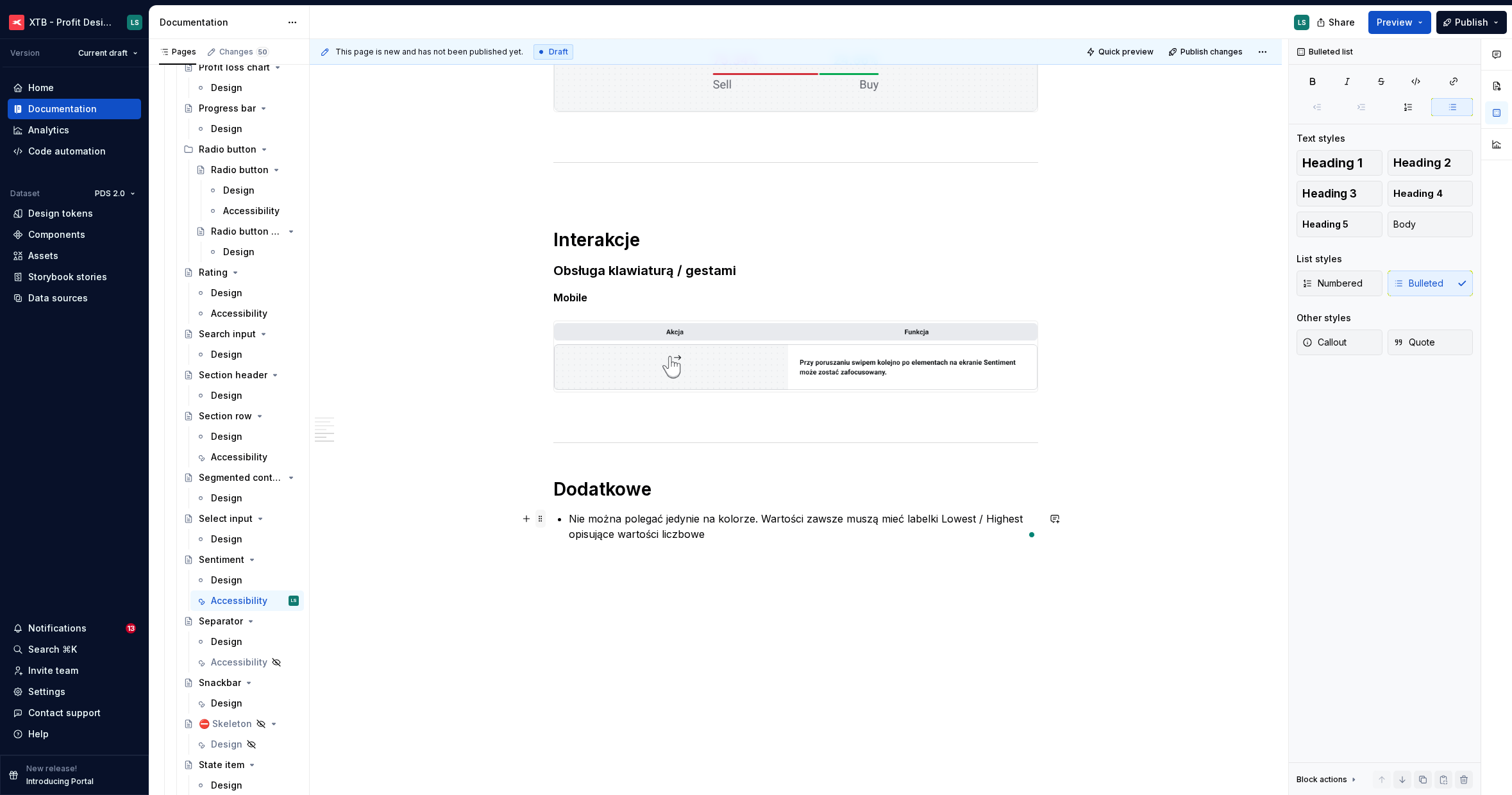
click at [542, 517] on span at bounding box center [540, 518] width 10 height 18
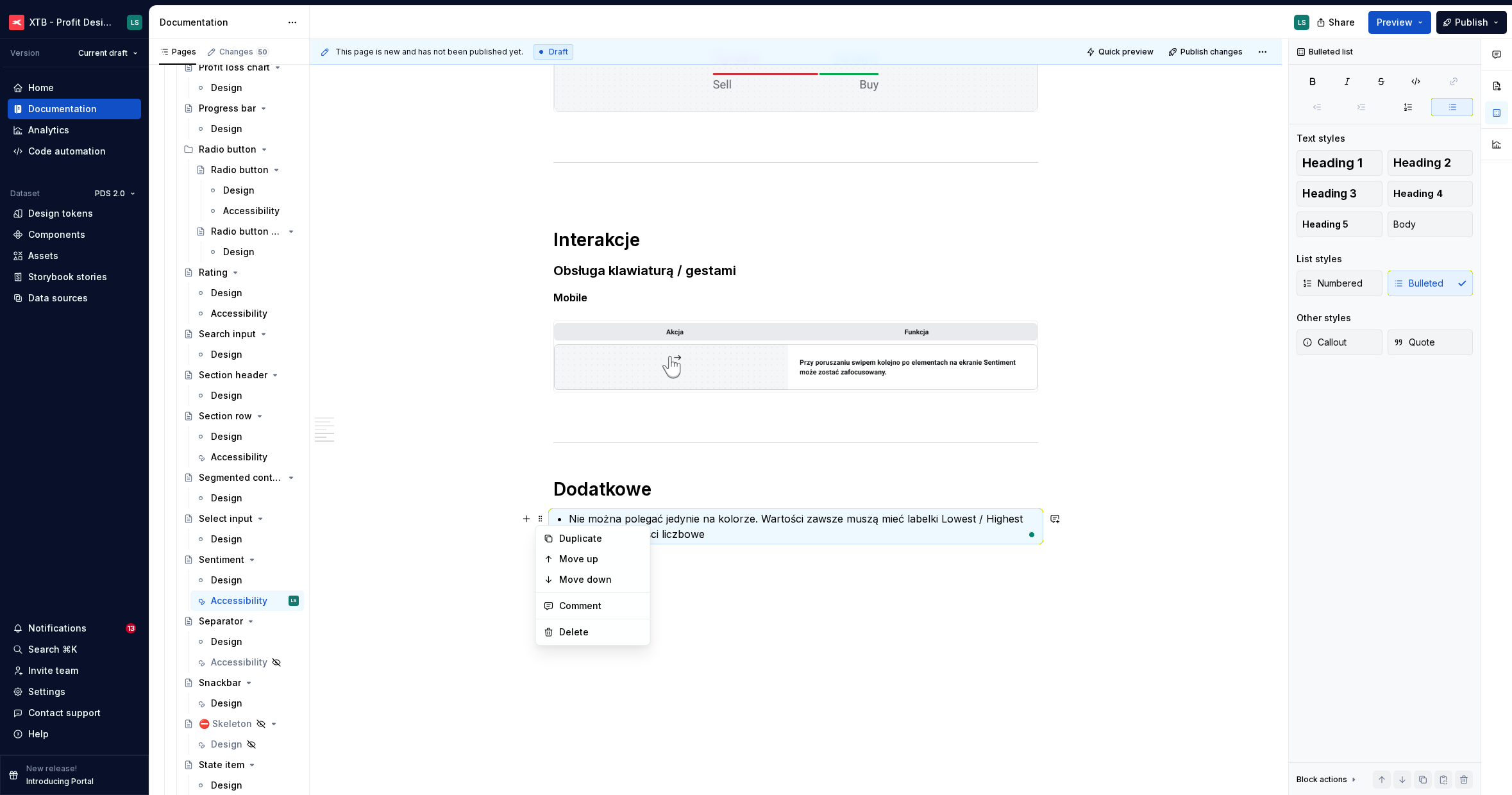
click at [704, 497] on h1 "Dodatkowe" at bounding box center [795, 490] width 484 height 23
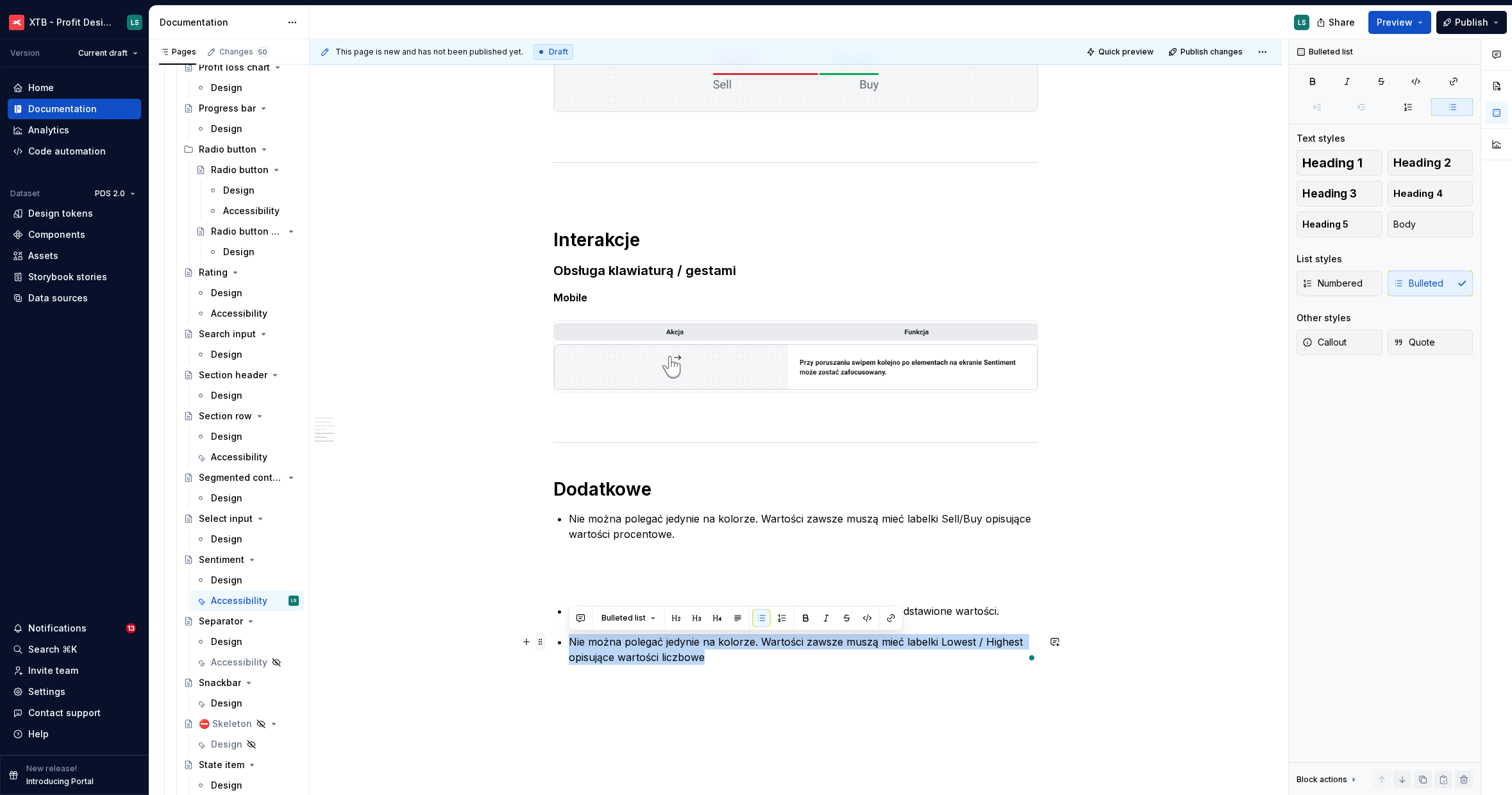
drag, startPoint x: 0, startPoint y: 0, endPoint x: 537, endPoint y: 643, distance: 837.7
click at [553, 643] on div "Ogólne Screenreader Sekcja określa nam jakie informacje, powinien przekazać uży…" at bounding box center [795, 70] width 484 height 1218
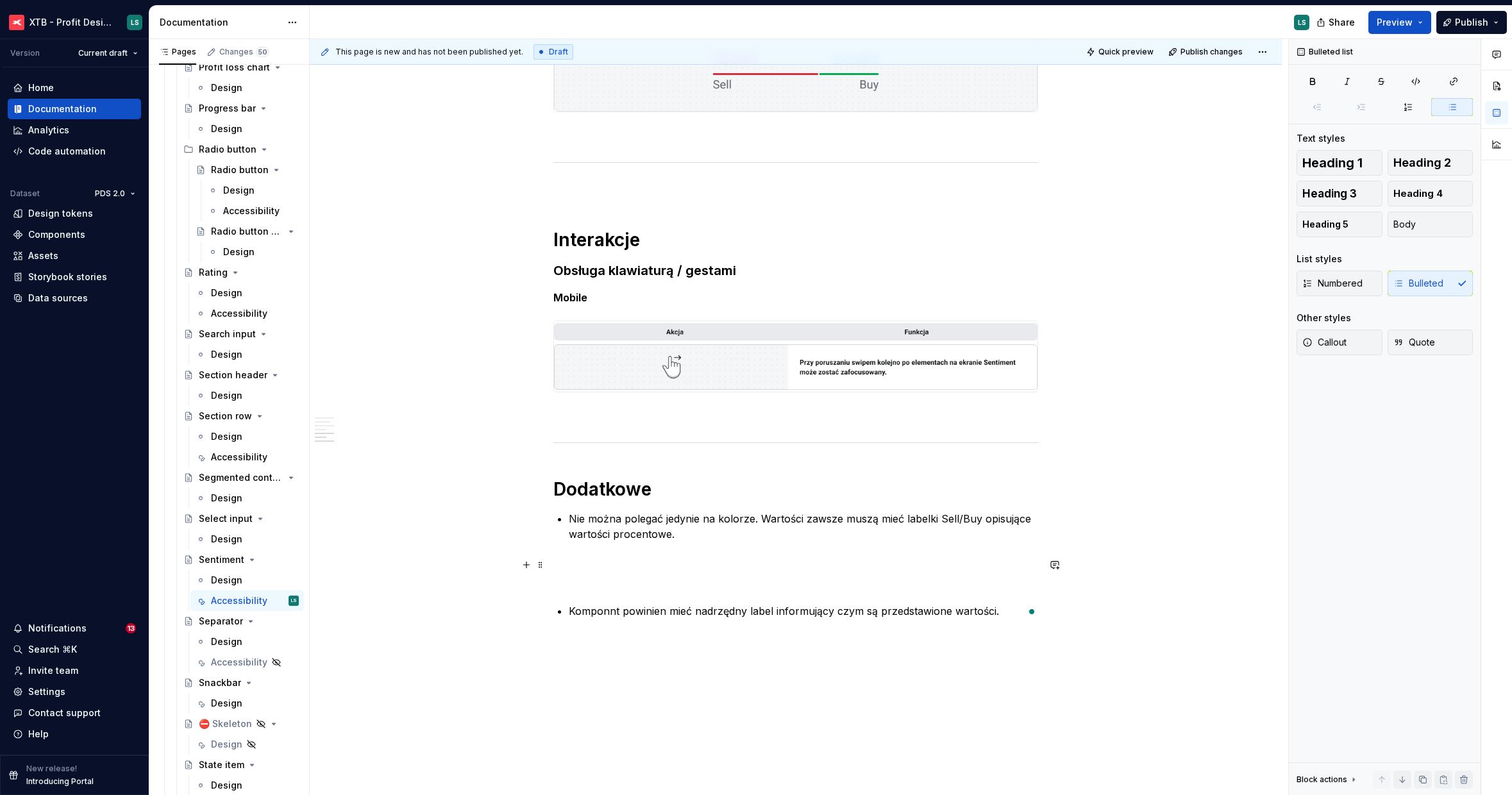
click at [590, 564] on p "To enrich screen reader interactions, please activate Accessibility in Grammarl…" at bounding box center [795, 572] width 484 height 30
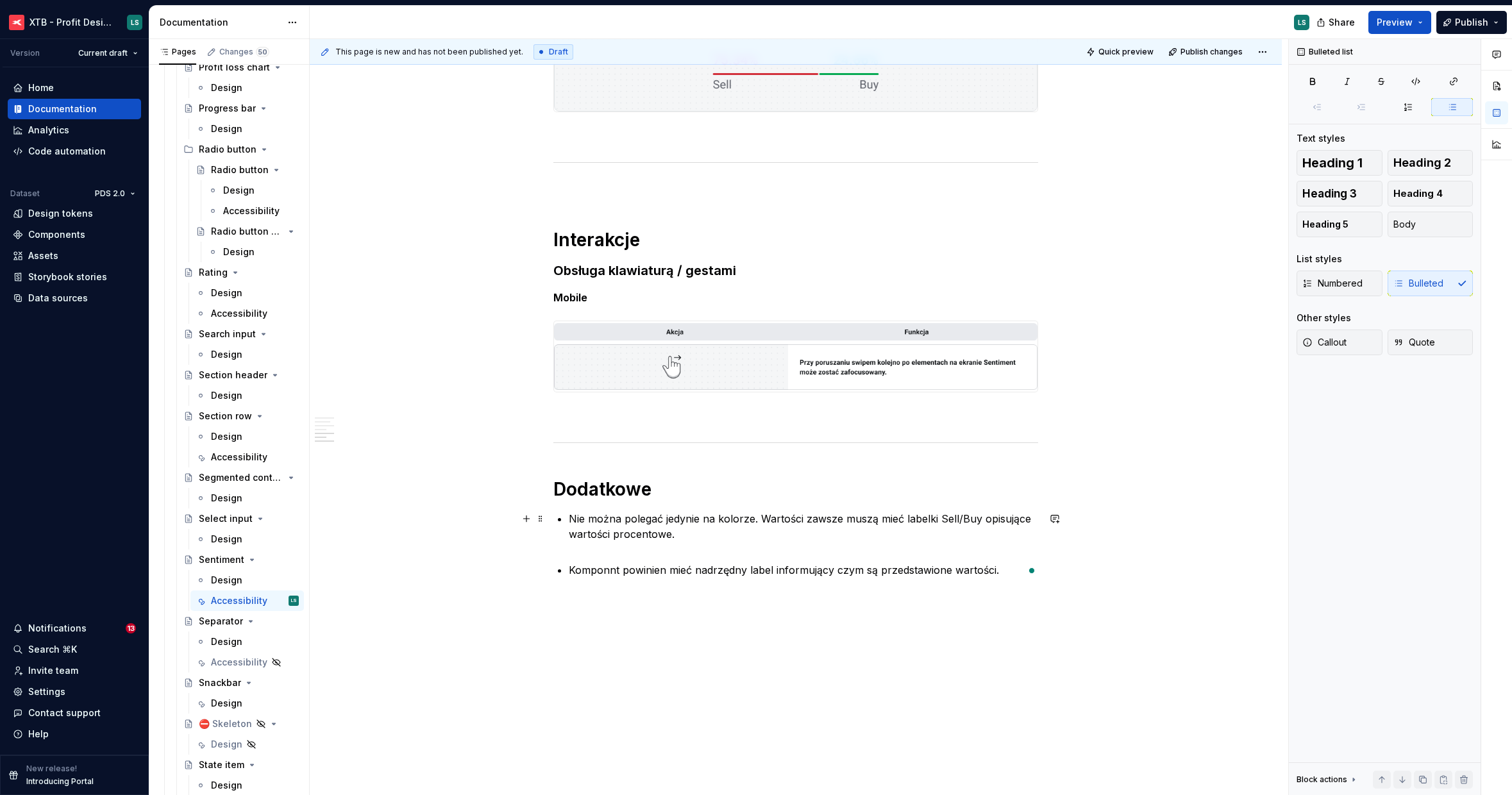
click at [570, 551] on p "Nie można polegać jedynie na kolorze. Wartości zawsze muszą mieć labelki Sell/B…" at bounding box center [803, 534] width 469 height 47
click at [608, 557] on p "Komponnt powinien mieć nadrzędny label informujący czym są przedstawione wartoś…" at bounding box center [803, 554] width 469 height 15
click at [679, 640] on div "Ogólne Screenreader Sekcja określa nam jakie informacje, powinien przekazać uży…" at bounding box center [796, 124] width 972 height 1386
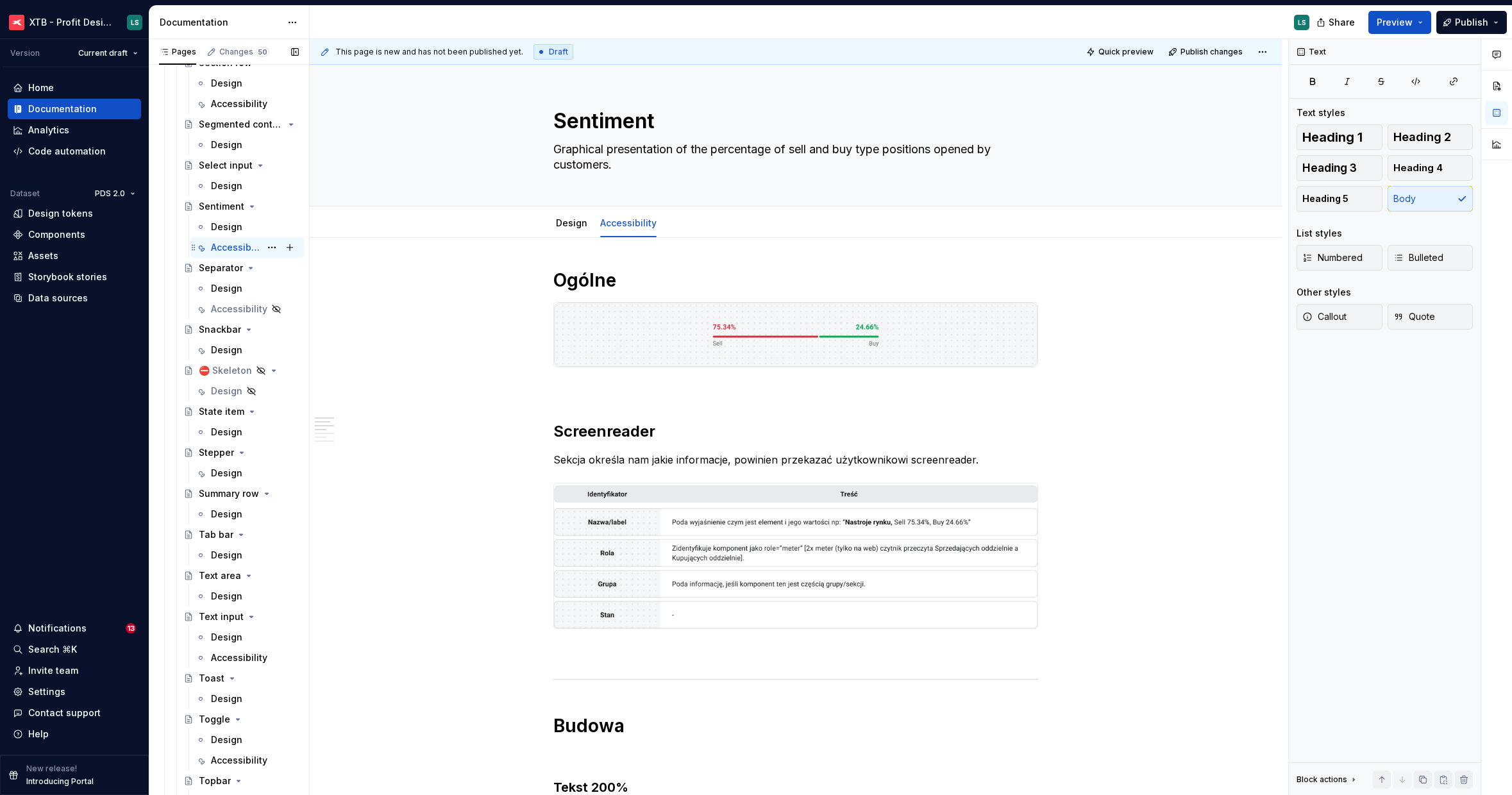
scroll to position [3487, 0]
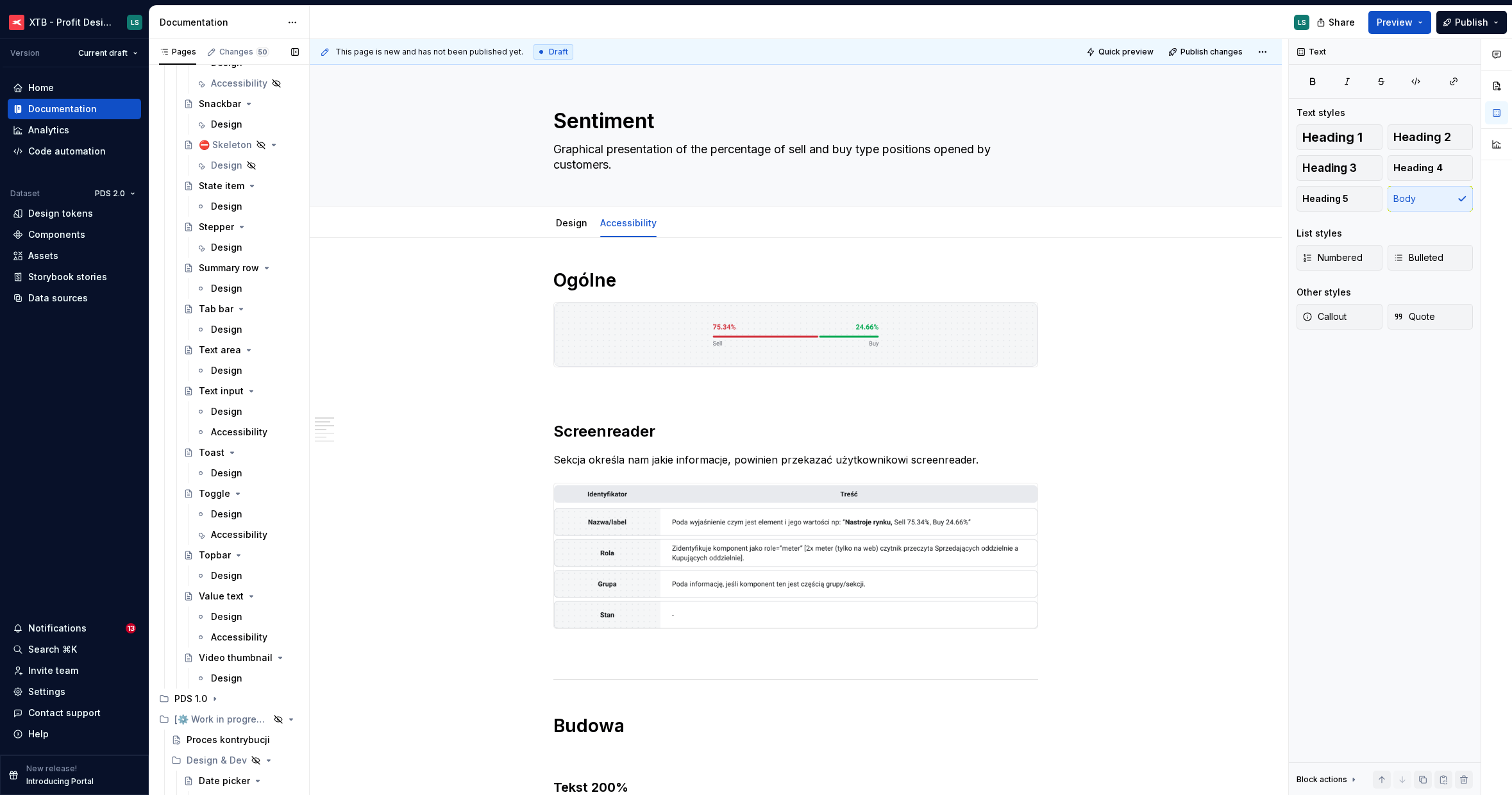
click at [0, 0] on button "Page tree" at bounding box center [0, 0] width 0 height 0
click at [260, 432] on div "Pages Changes 50 Add Accessibility guide for tree Page tree. Navigate the tree …" at bounding box center [228, 420] width 160 height 762
click at [0, 0] on button "Page tree" at bounding box center [0, 0] width 0 height 0
click at [286, 473] on div "Duplicate tab" at bounding box center [342, 475] width 125 height 13
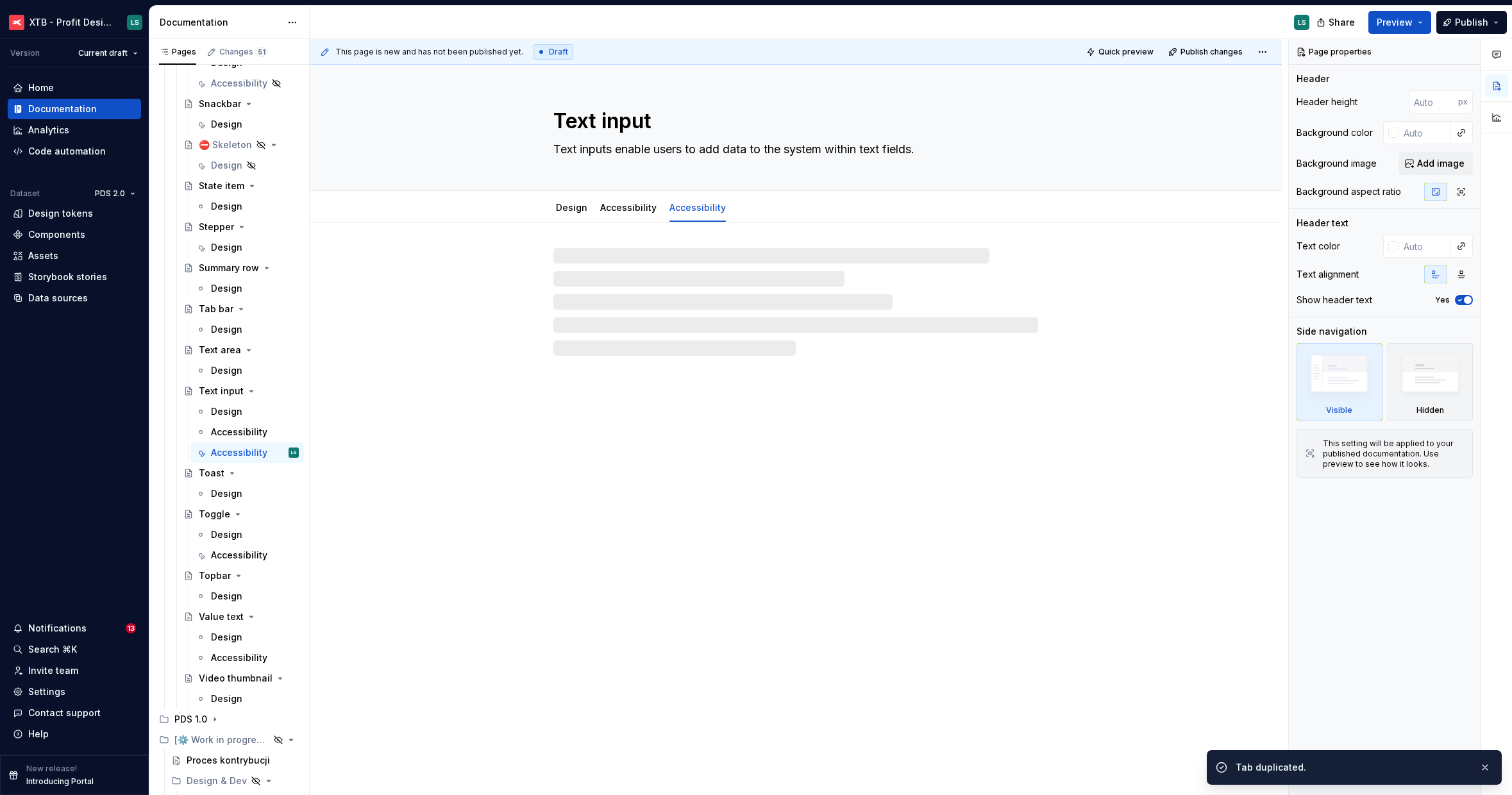
drag, startPoint x: 269, startPoint y: 449, endPoint x: 353, endPoint y: 509, distance: 103.2
click at [349, 535] on div "Pages Changes 51 Add Accessibility guide for tree Page tree. Navigate the tree …" at bounding box center [831, 420] width 1363 height 762
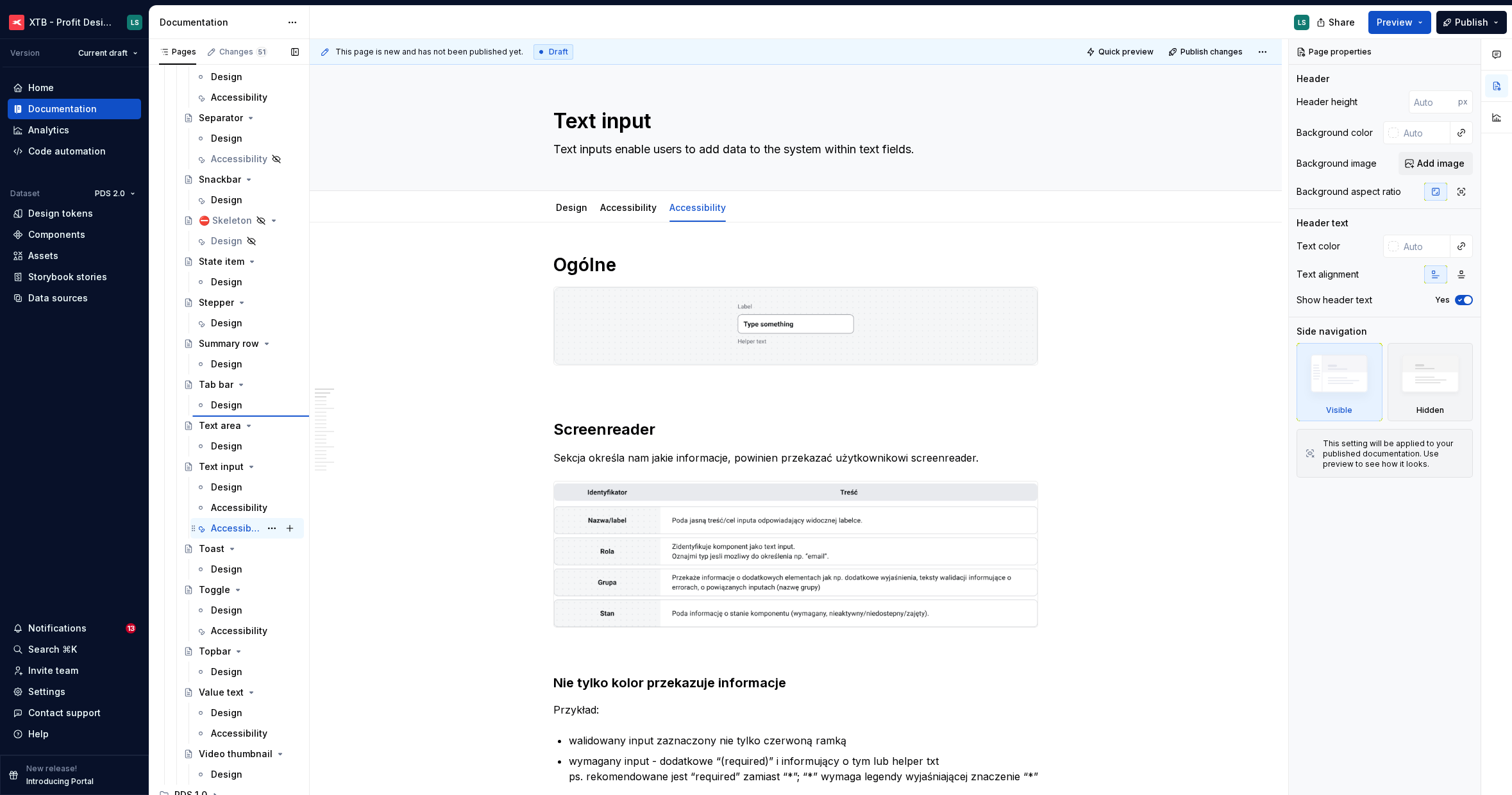
scroll to position [3412, 0]
type textarea "*"
type textarea "State item"
type textarea "Element used in order to show current status of the process, empty state etc."
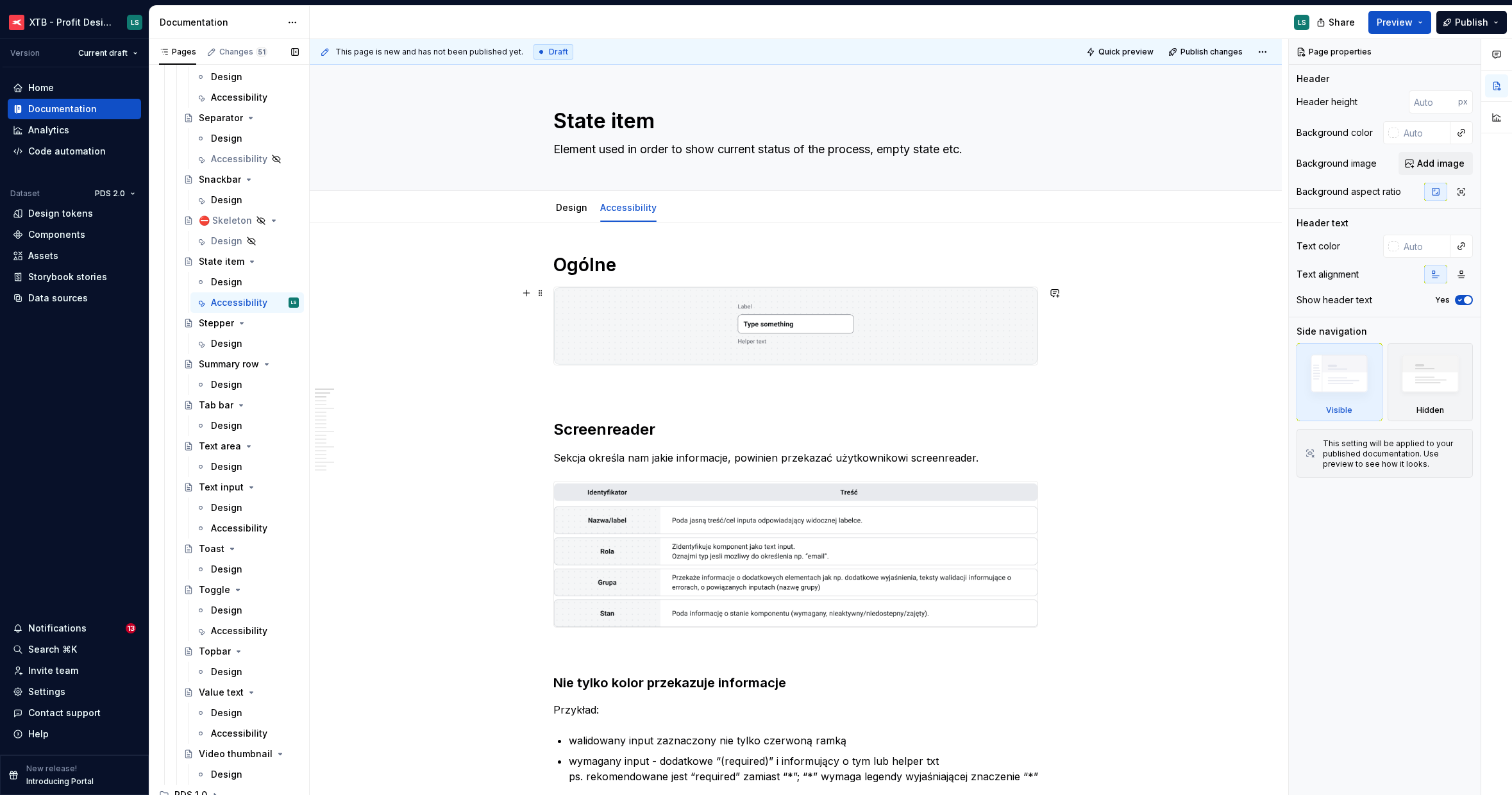
click at [822, 312] on img at bounding box center [796, 326] width 483 height 78
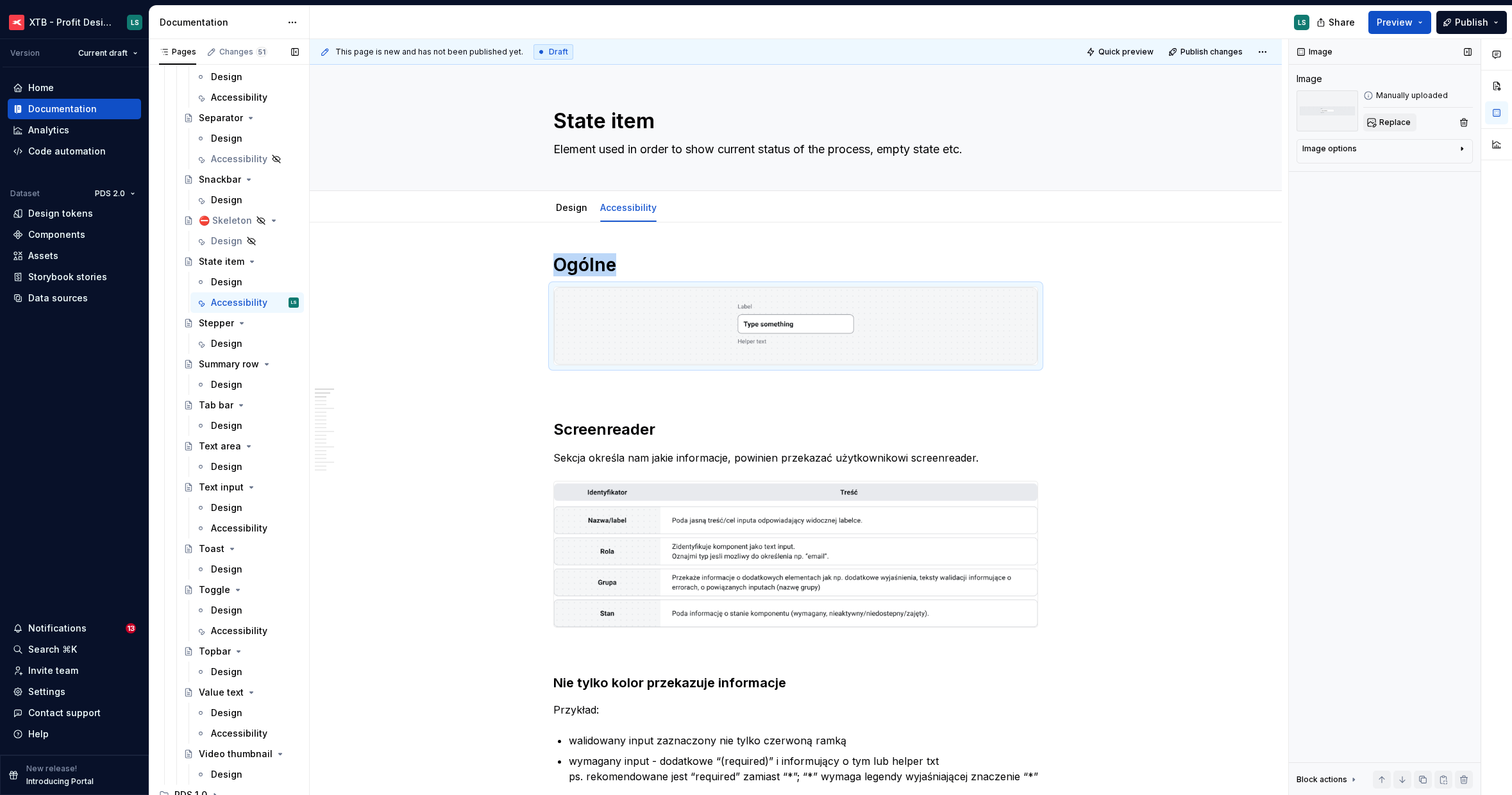
click at [1400, 128] on button "Replace" at bounding box center [1389, 123] width 53 height 18
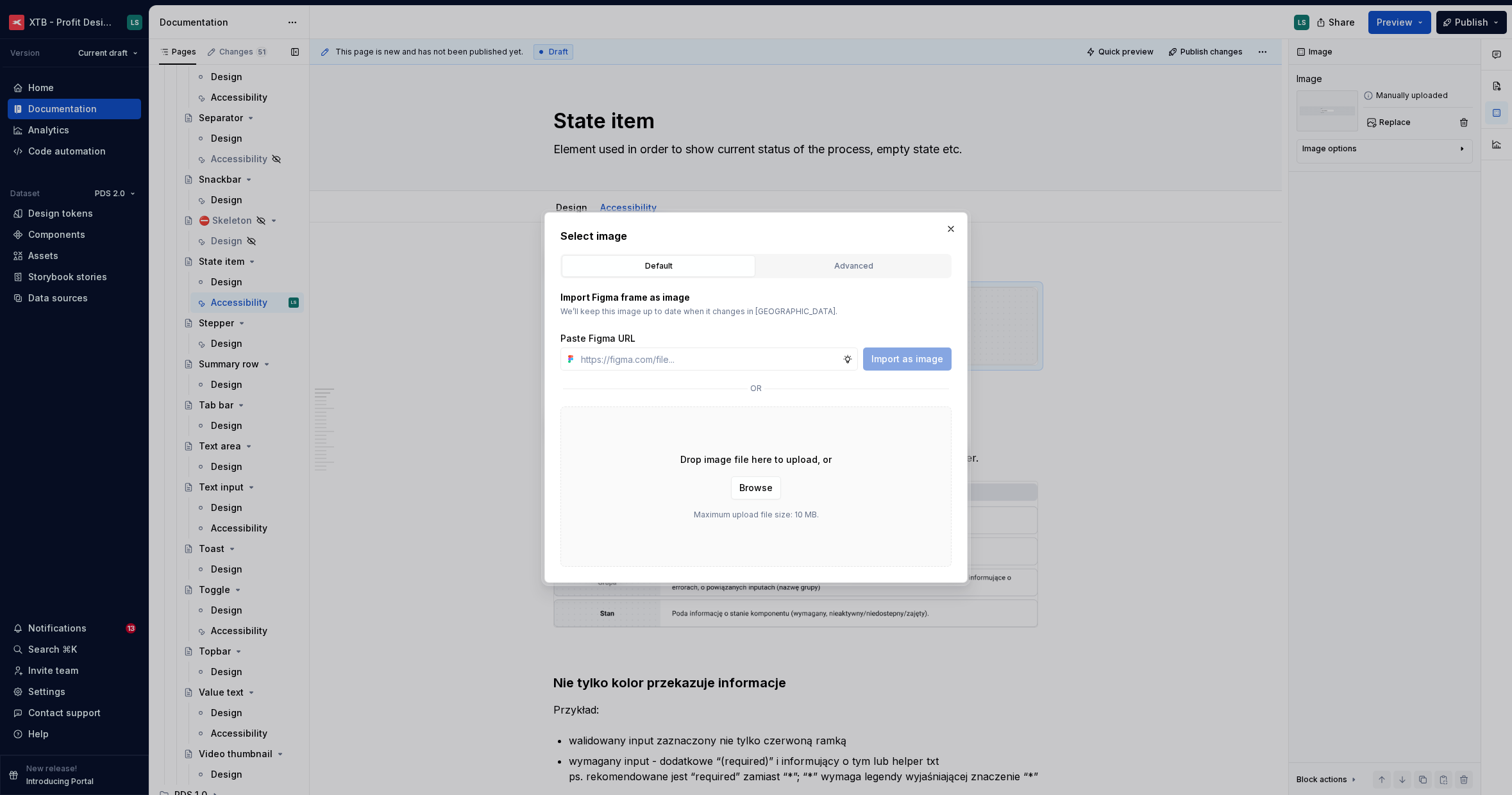
click at [783, 484] on div "Drop image file here to upload, or Browse Maximum upload file size: 10 MB." at bounding box center [756, 486] width 391 height 160
click at [772, 483] on button "Browse" at bounding box center [756, 488] width 50 height 23
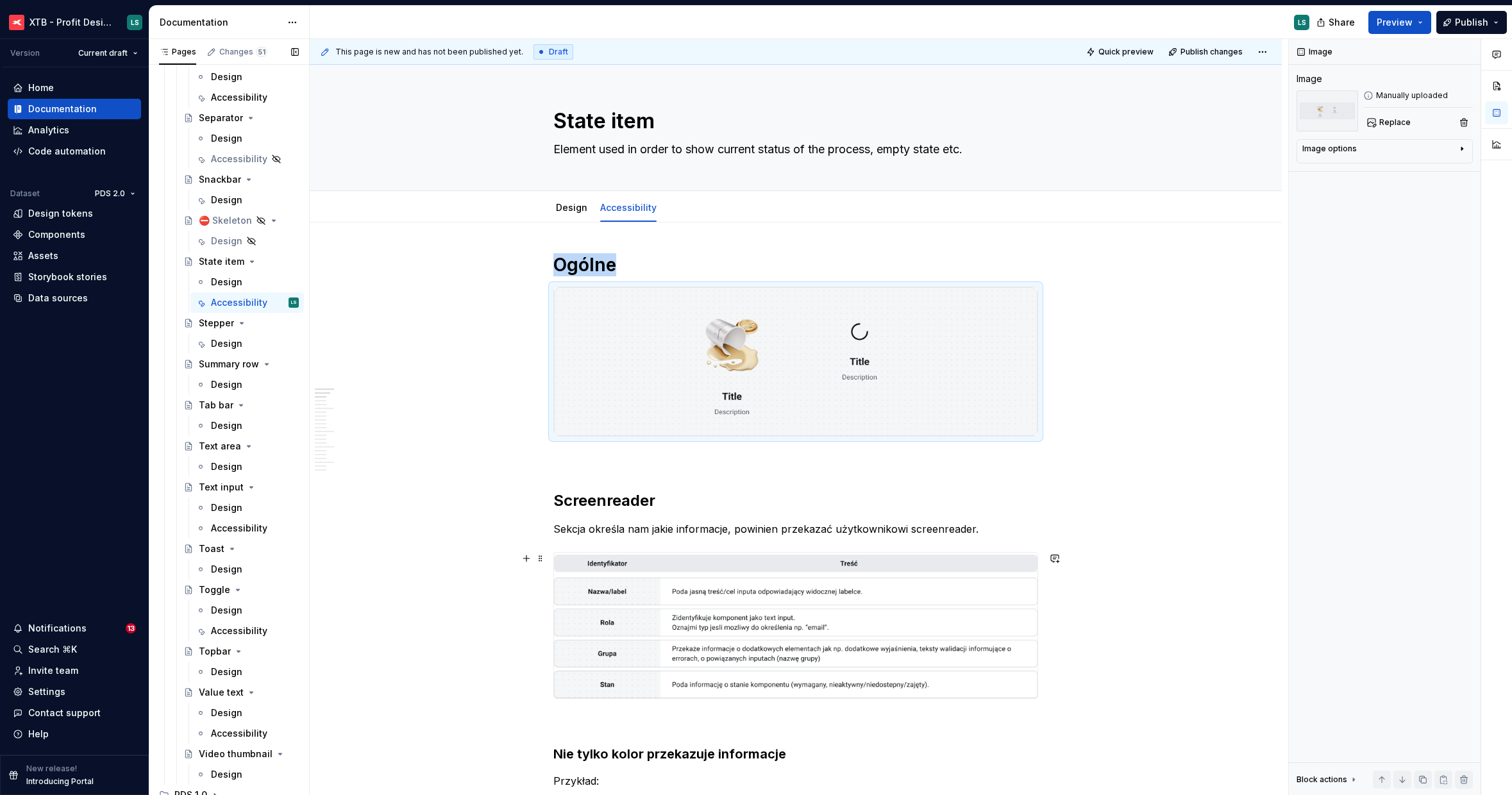
click at [864, 566] on img "To enrich screen reader interactions, please activate Accessibility in Grammarl…" at bounding box center [796, 625] width 483 height 146
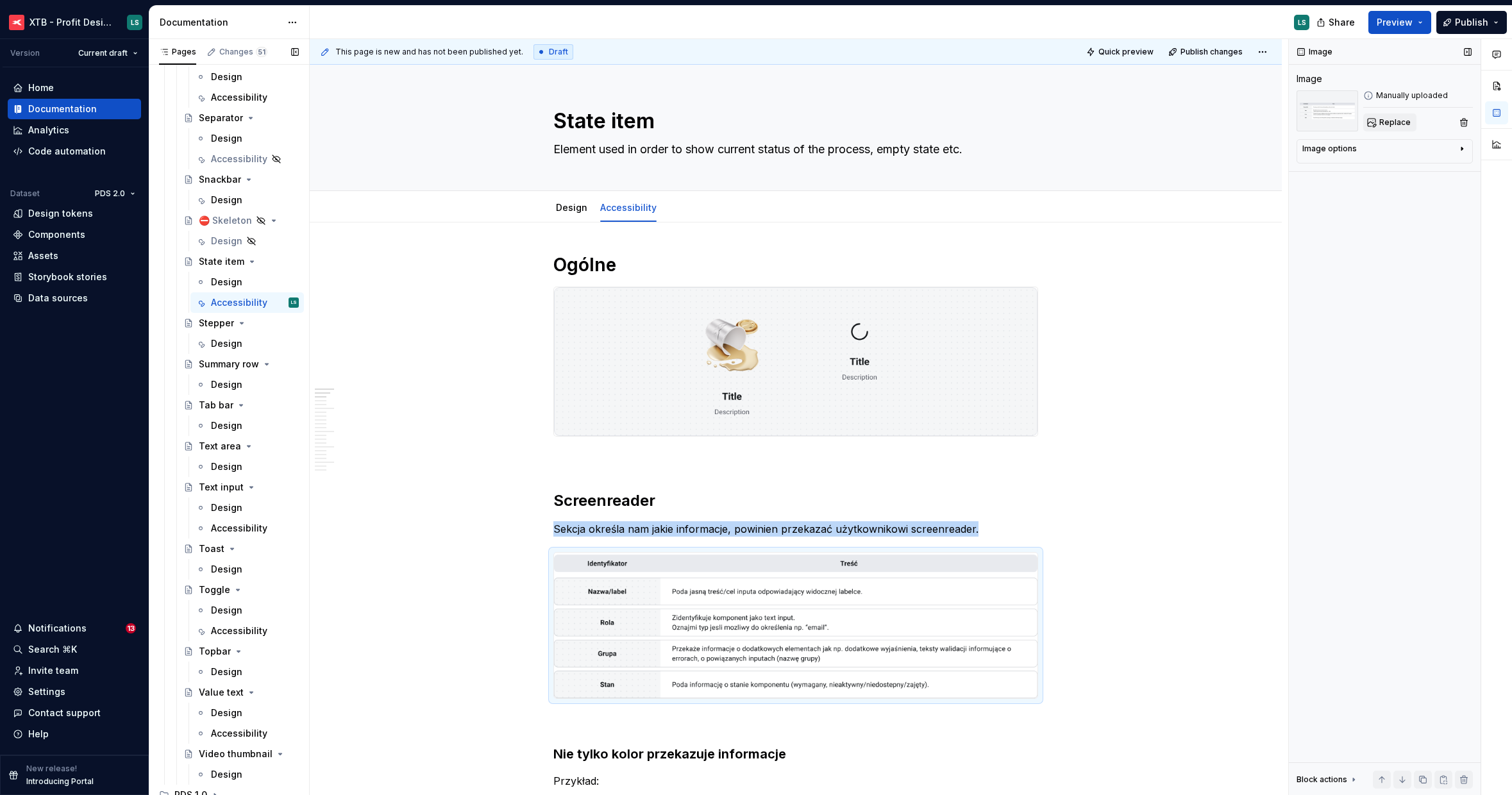
click at [1375, 125] on button "Replace" at bounding box center [1389, 123] width 53 height 18
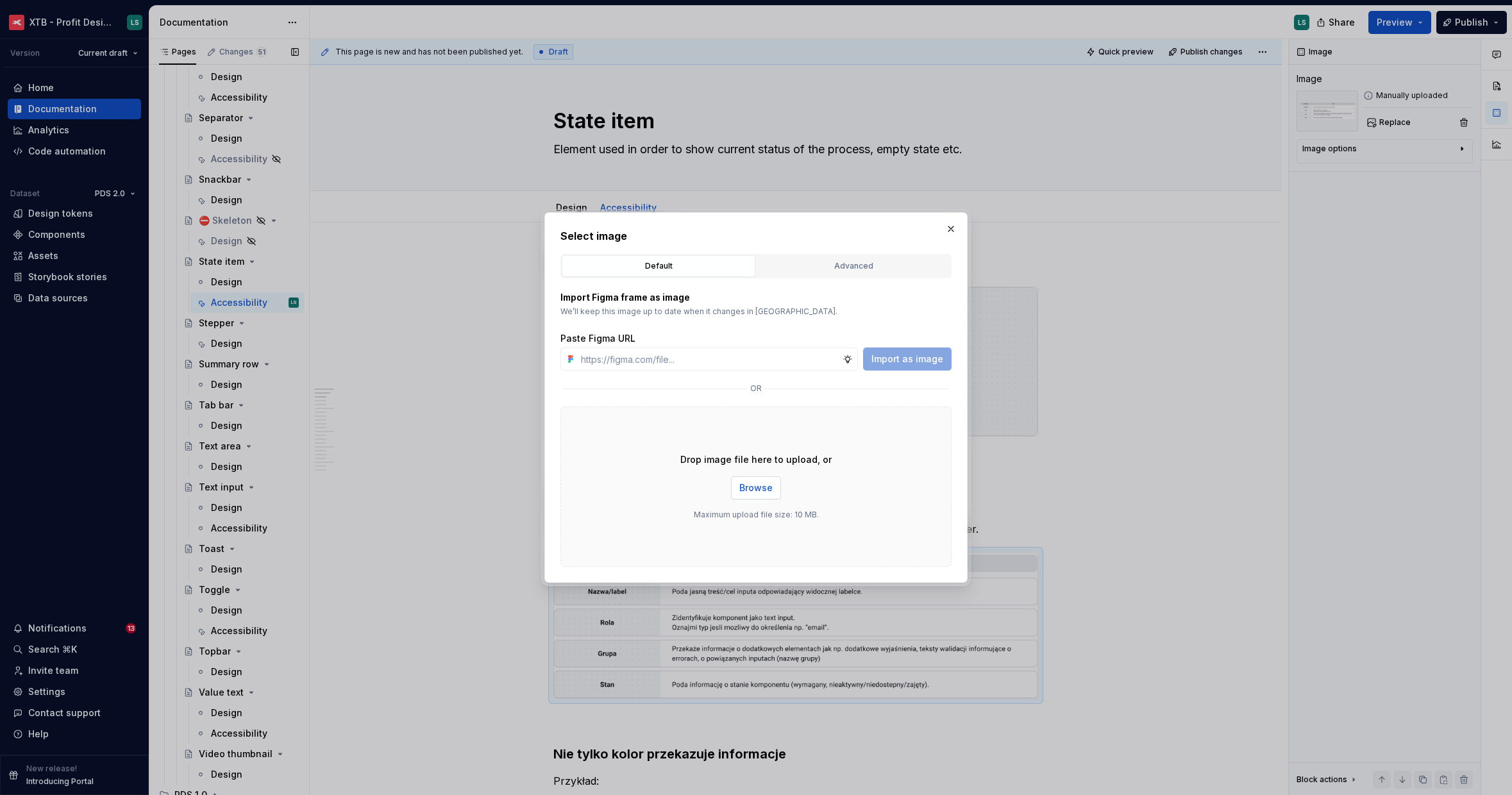
click at [765, 483] on span "Browse" at bounding box center [756, 488] width 33 height 13
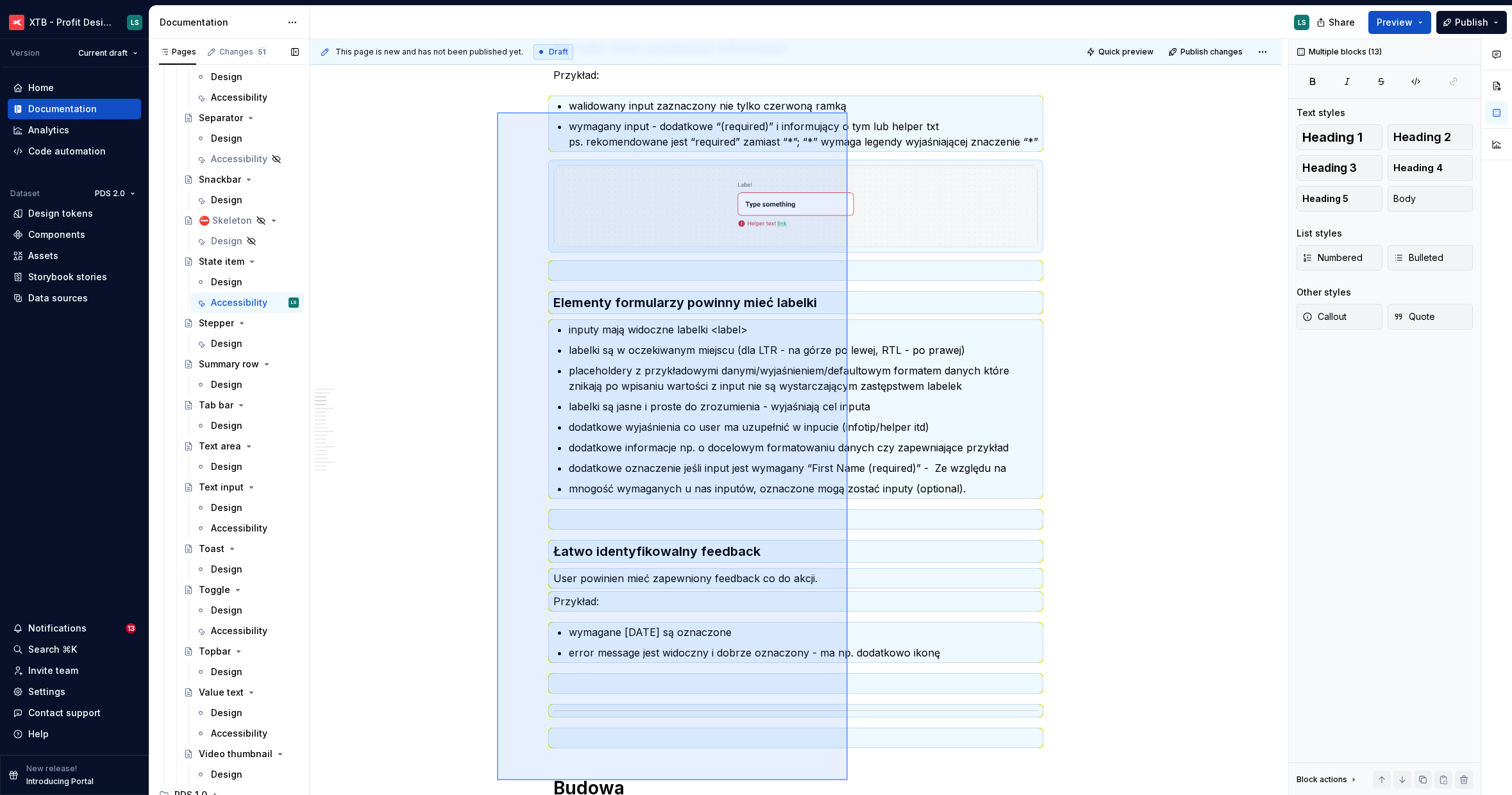
scroll to position [0, 0]
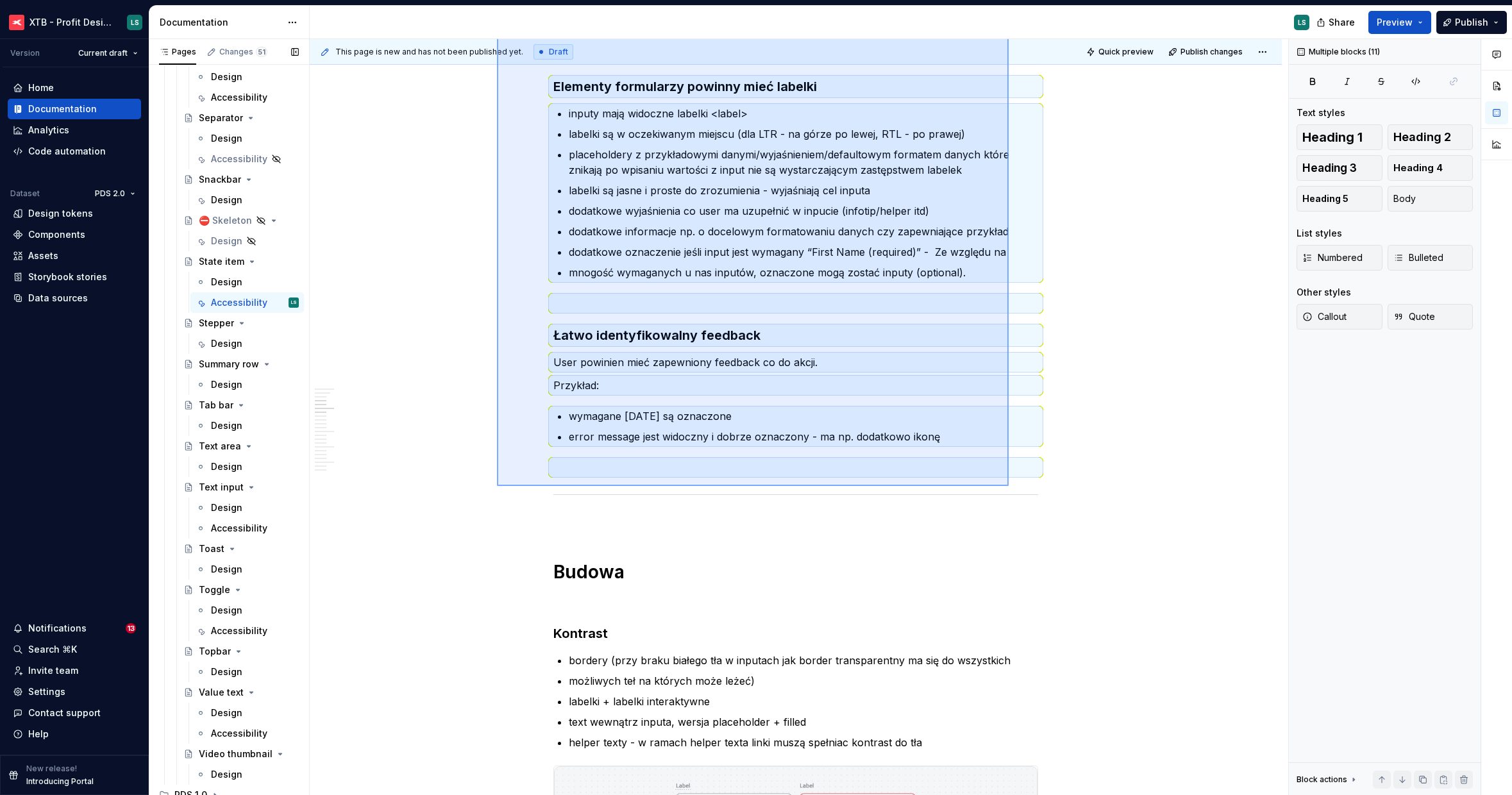
drag, startPoint x: 563, startPoint y: 354, endPoint x: 1009, endPoint y: 486, distance: 465.1
click at [1009, 486] on div "This page is new and has not been published yet. Draft Quick preview Publish ch…" at bounding box center [799, 417] width 978 height 757
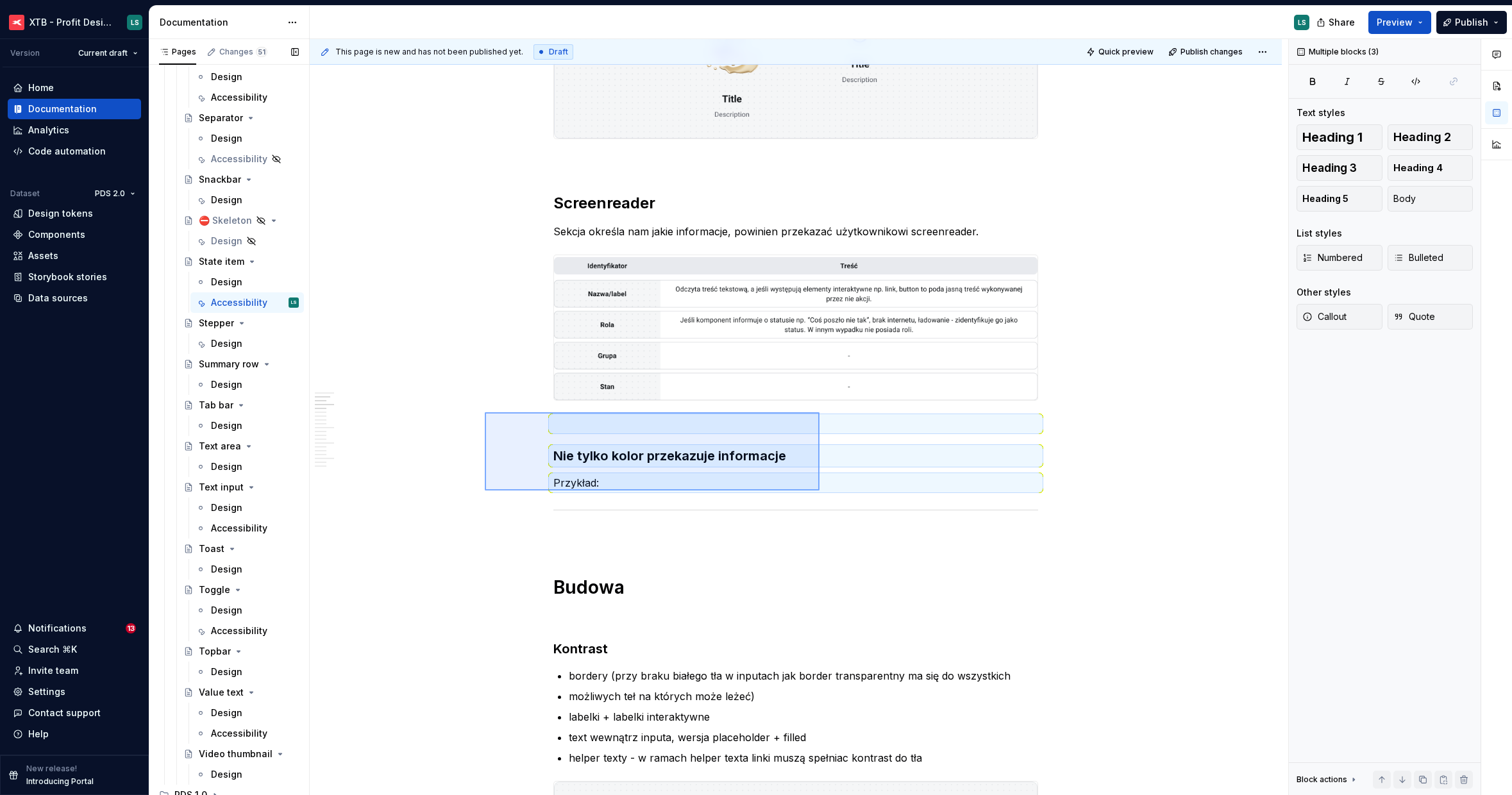
drag, startPoint x: 484, startPoint y: 491, endPoint x: 819, endPoint y: 413, distance: 344.0
click at [819, 413] on div "This page is new and has not been published yet. Draft Quick preview Publish ch…" at bounding box center [799, 417] width 978 height 757
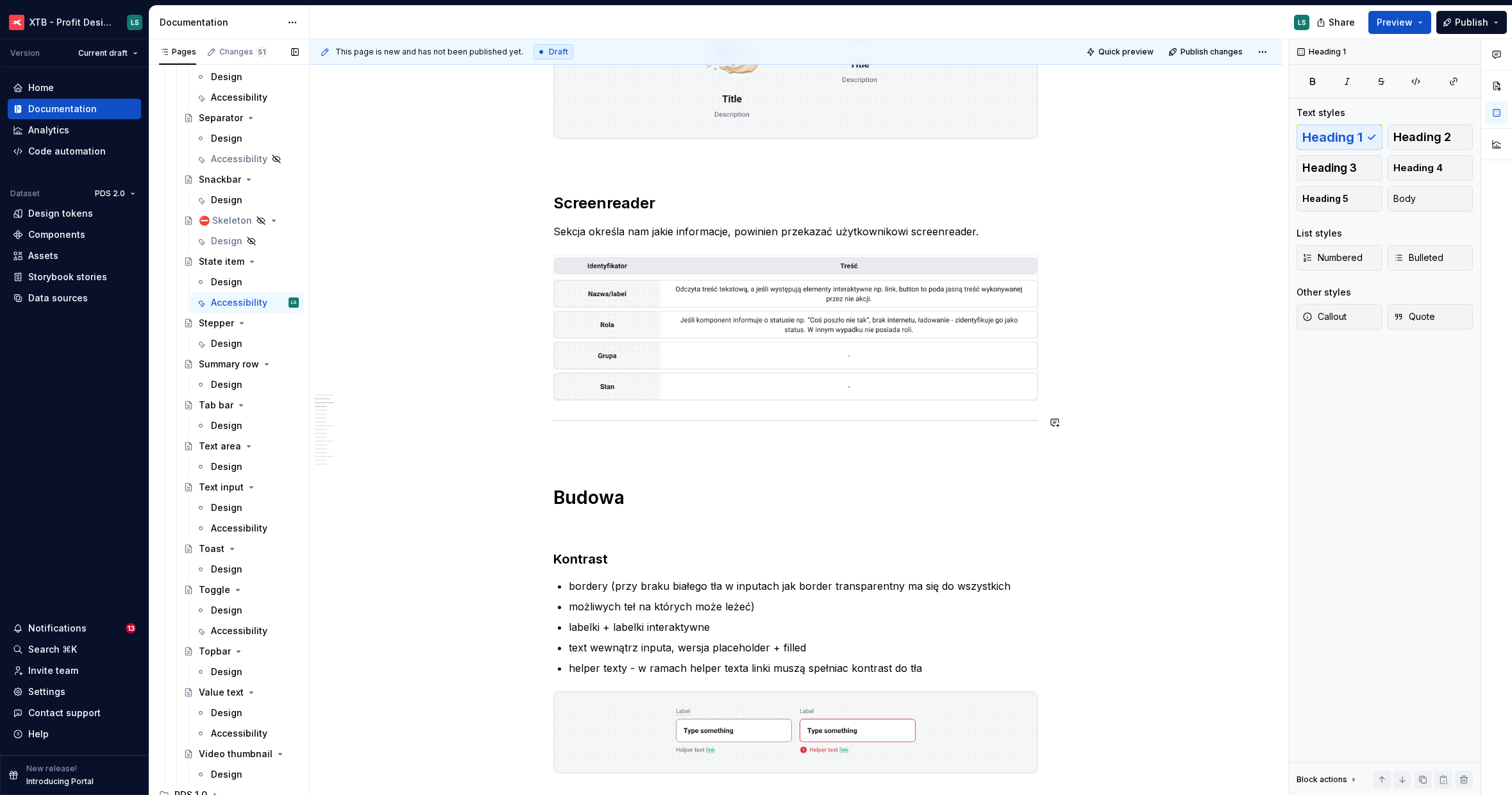
type textarea "*"
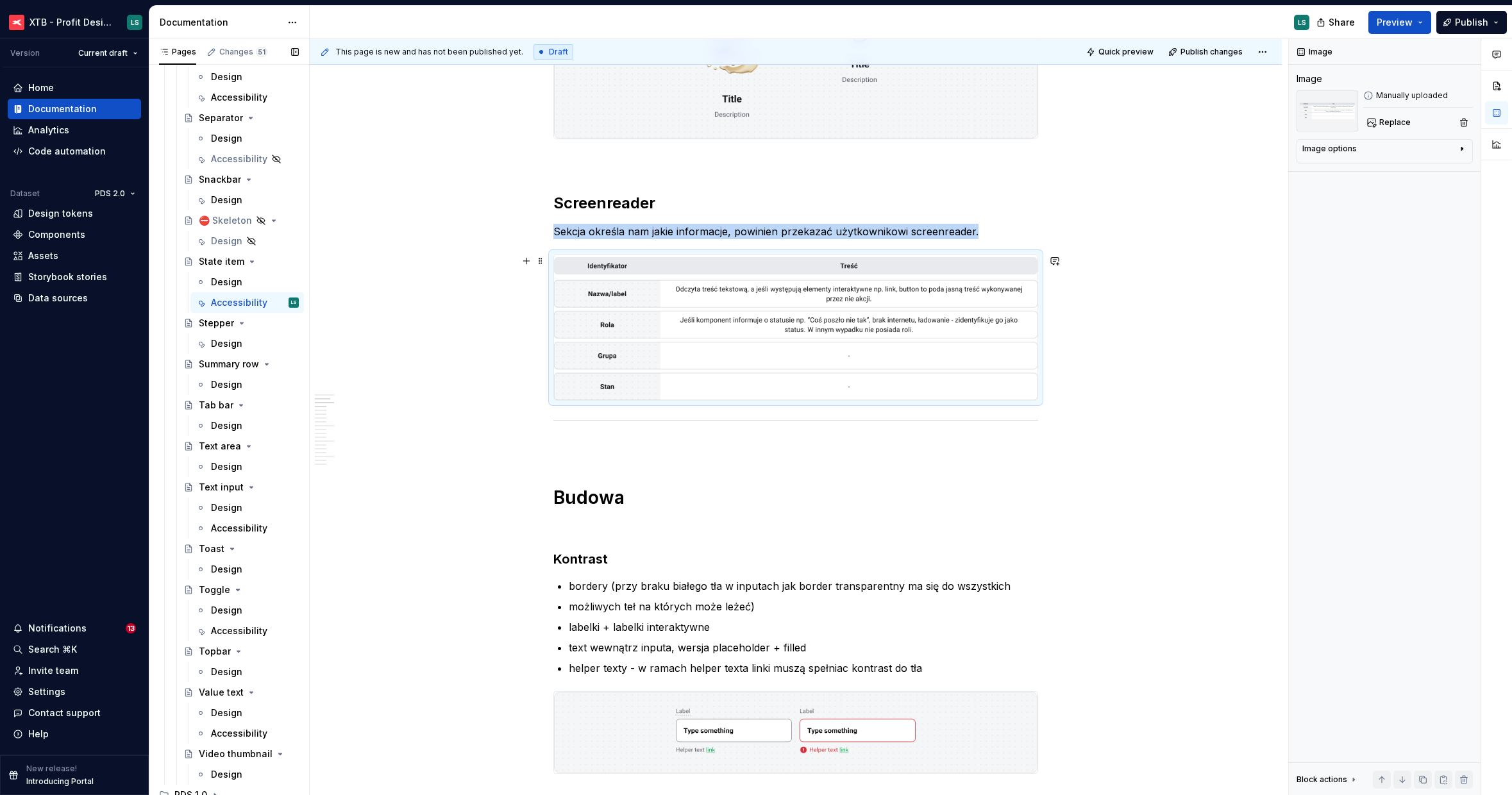
click at [580, 393] on img "To enrich screen reader interactions, please activate Accessibility in Grammarl…" at bounding box center [796, 328] width 483 height 145
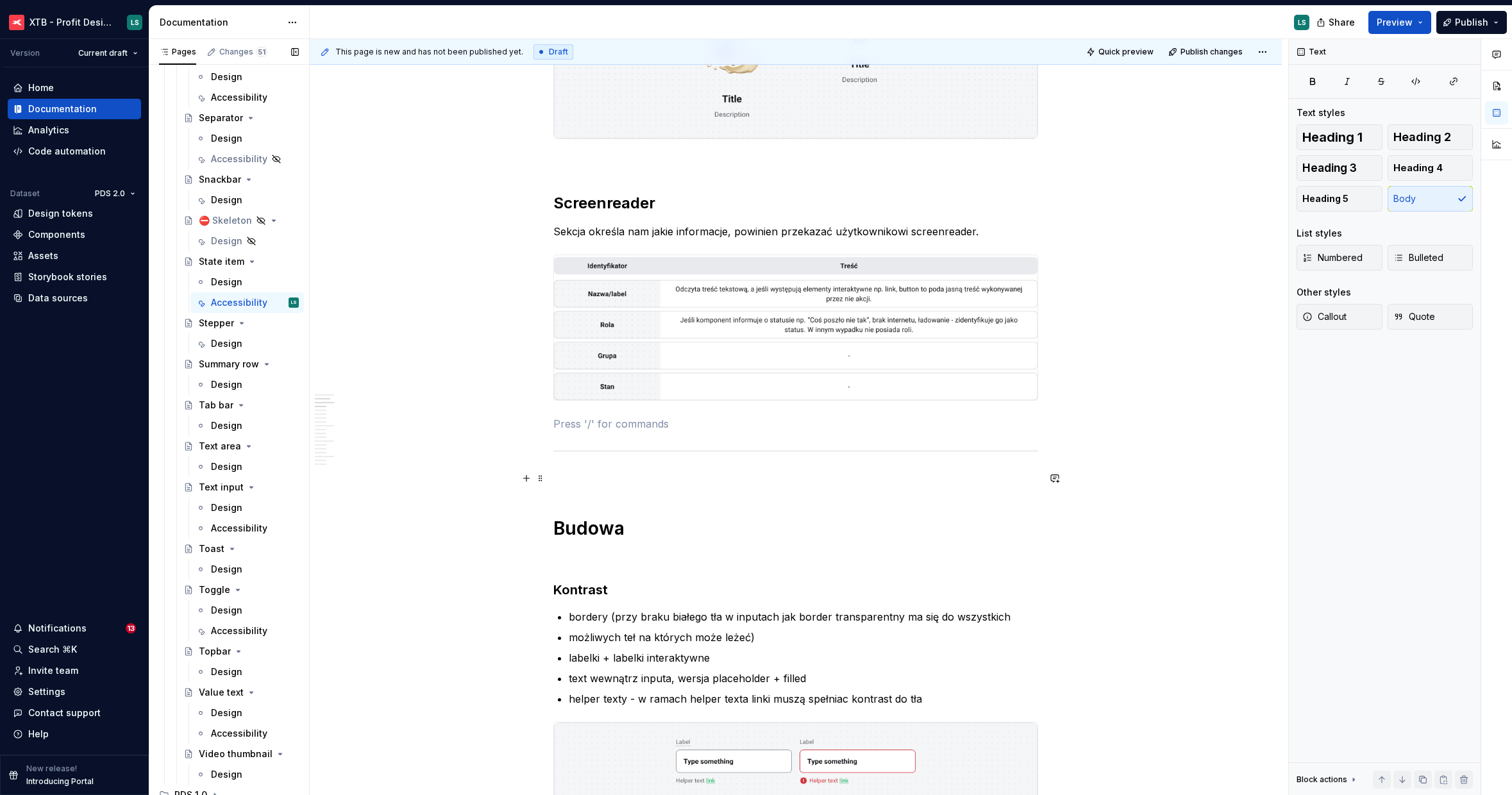
click at [571, 478] on p "To enrich screen reader interactions, please activate Accessibility in Grammarl…" at bounding box center [795, 478] width 484 height 15
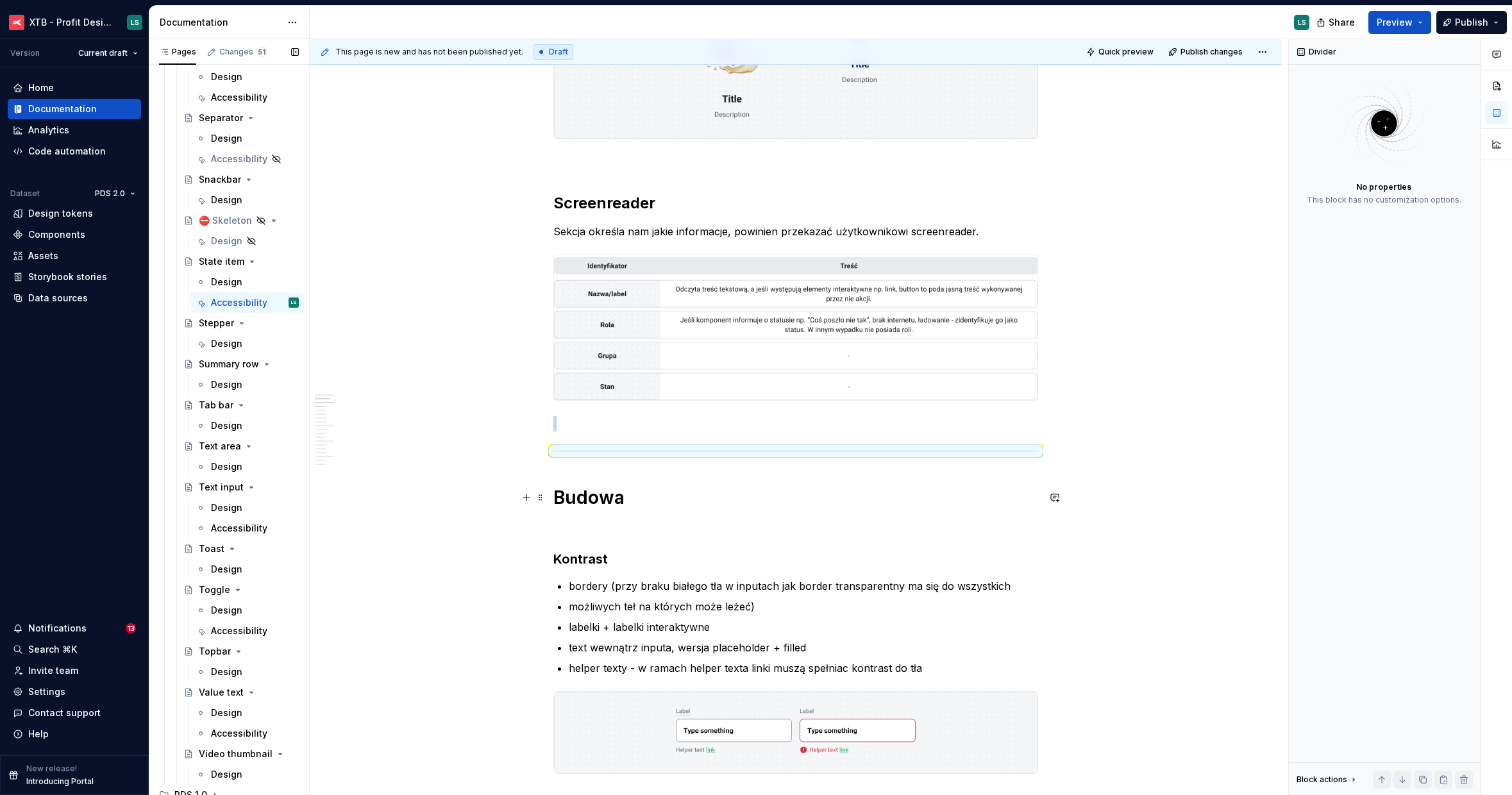
click at [586, 502] on h1 "Budowa" at bounding box center [795, 498] width 484 height 23
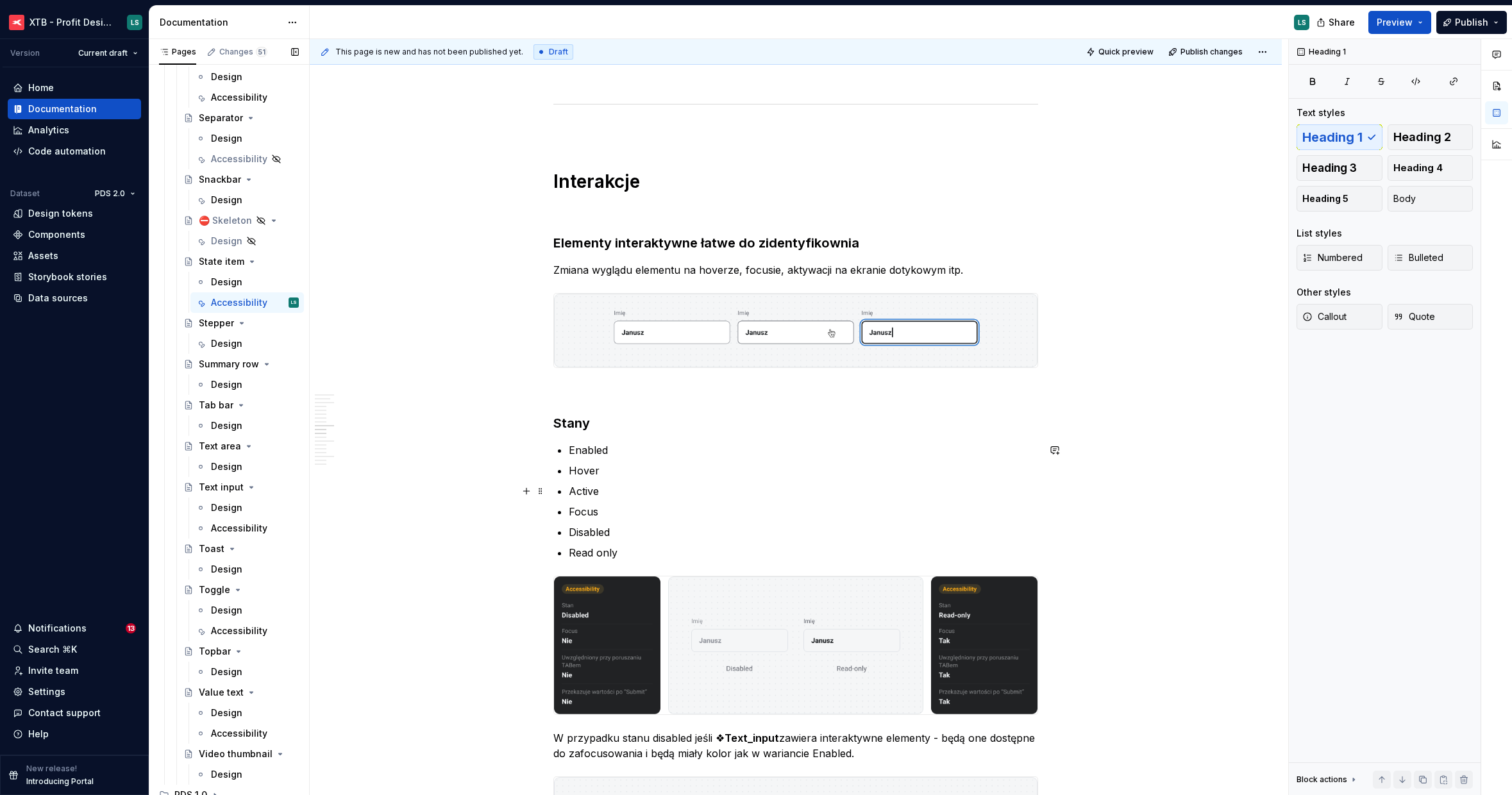
click at [716, 480] on ul "Enabled Hover Active Focus Disabled Read only" at bounding box center [803, 501] width 469 height 118
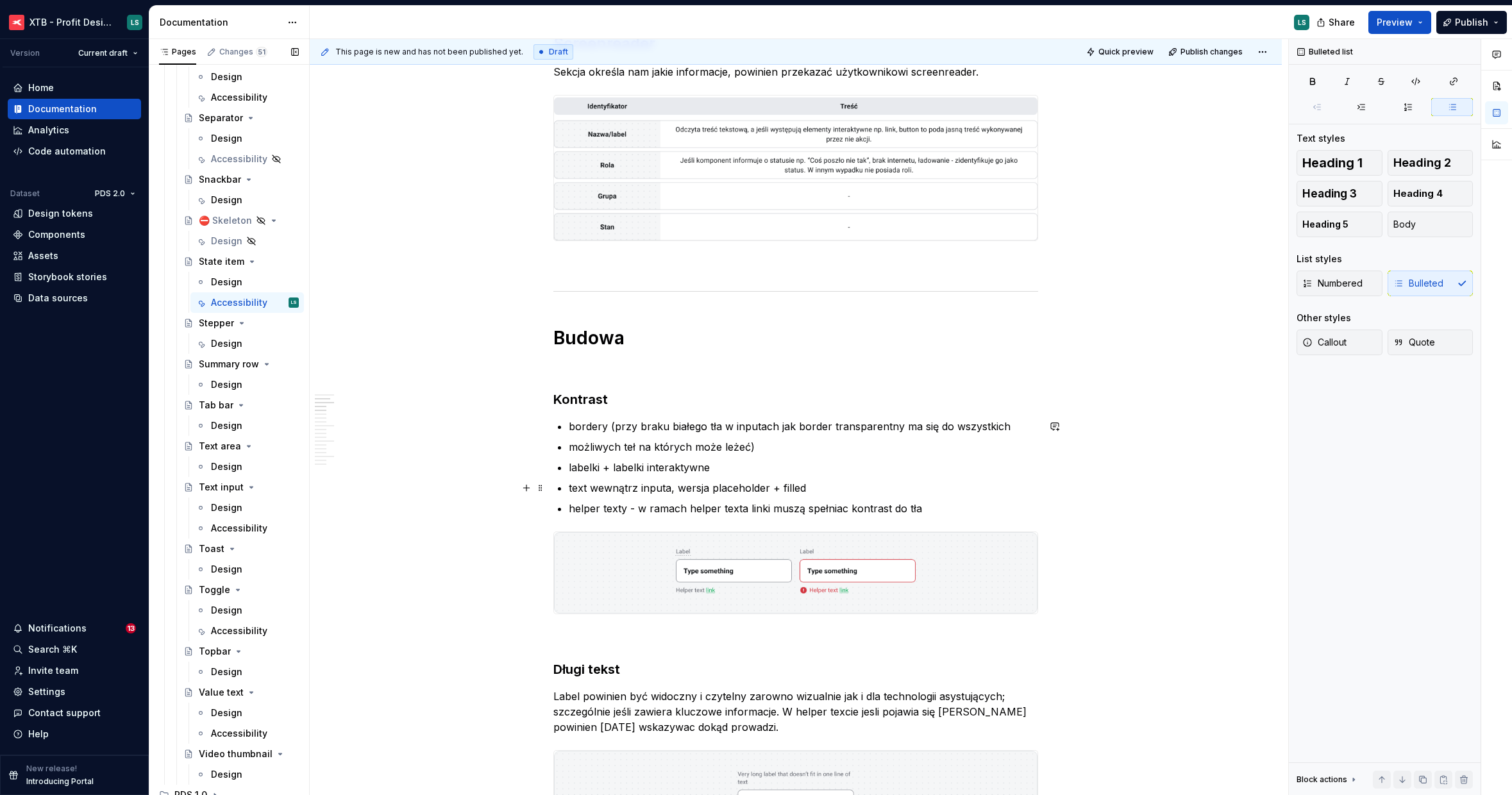
click at [833, 492] on p "text wewnątrz inputa, wersja placeholder + filled" at bounding box center [803, 487] width 469 height 15
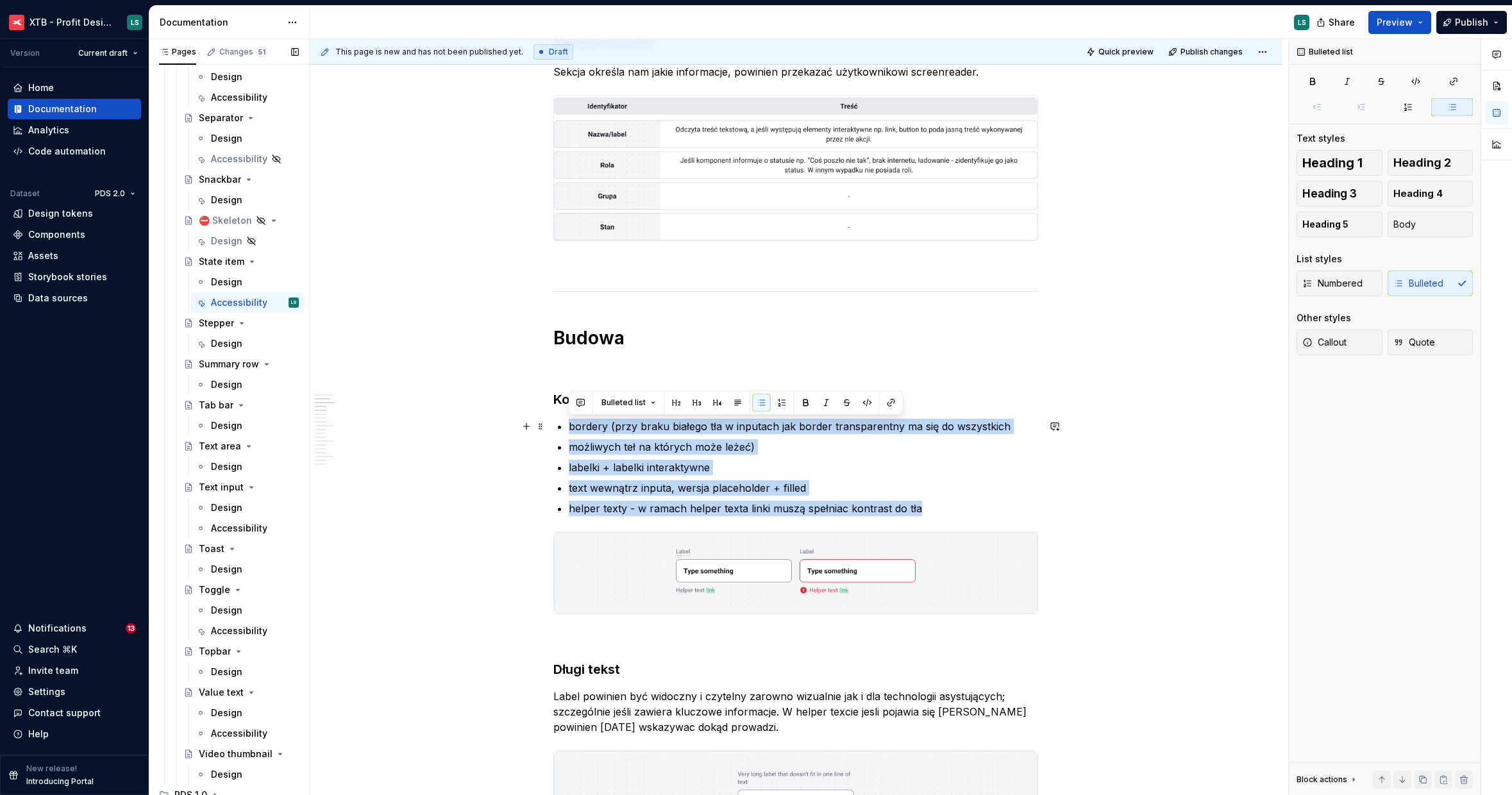
drag, startPoint x: 954, startPoint y: 510, endPoint x: 546, endPoint y: 426, distance: 416.6
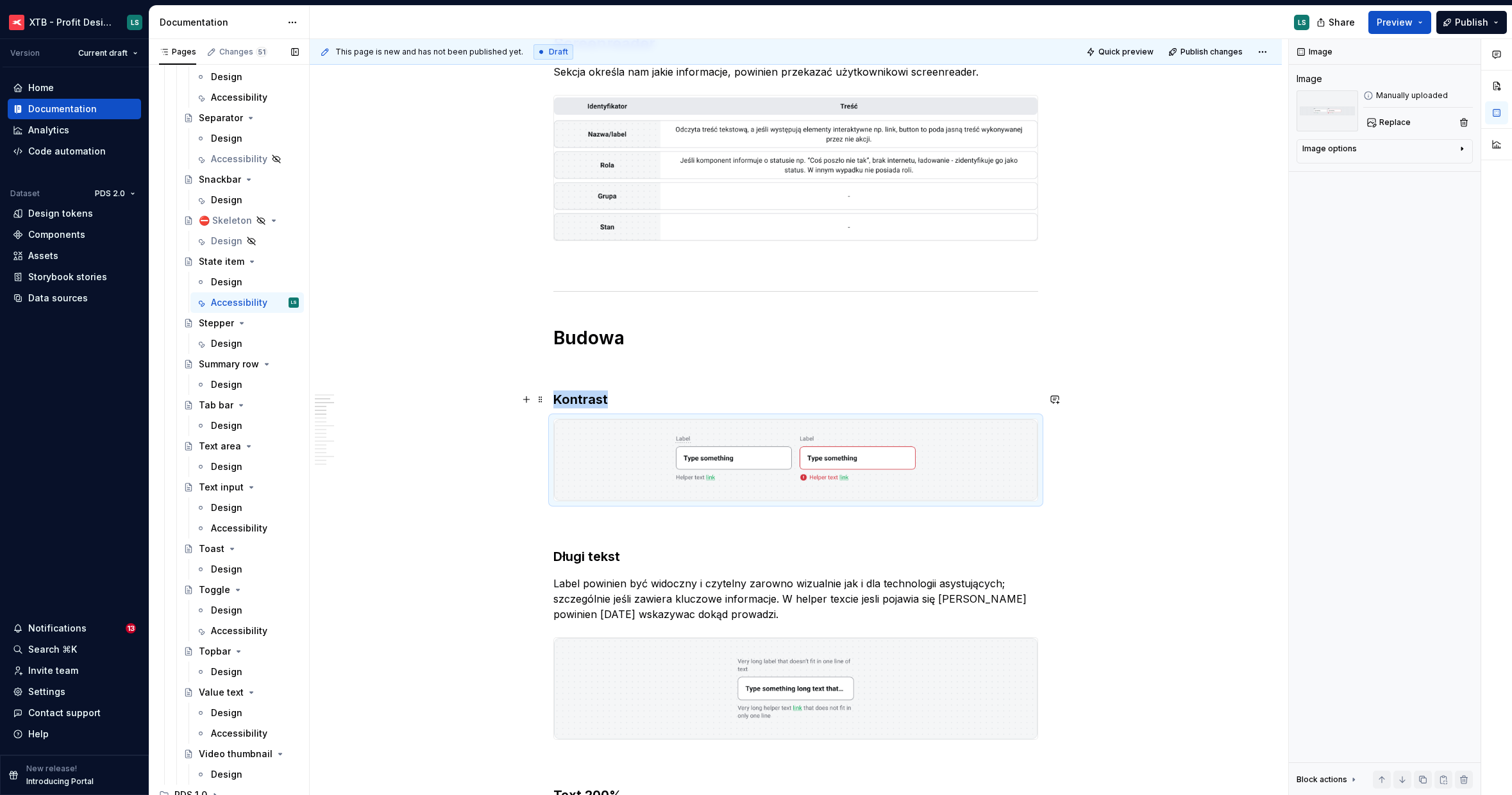
click at [628, 392] on h3 "Kontrast" at bounding box center [795, 399] width 484 height 18
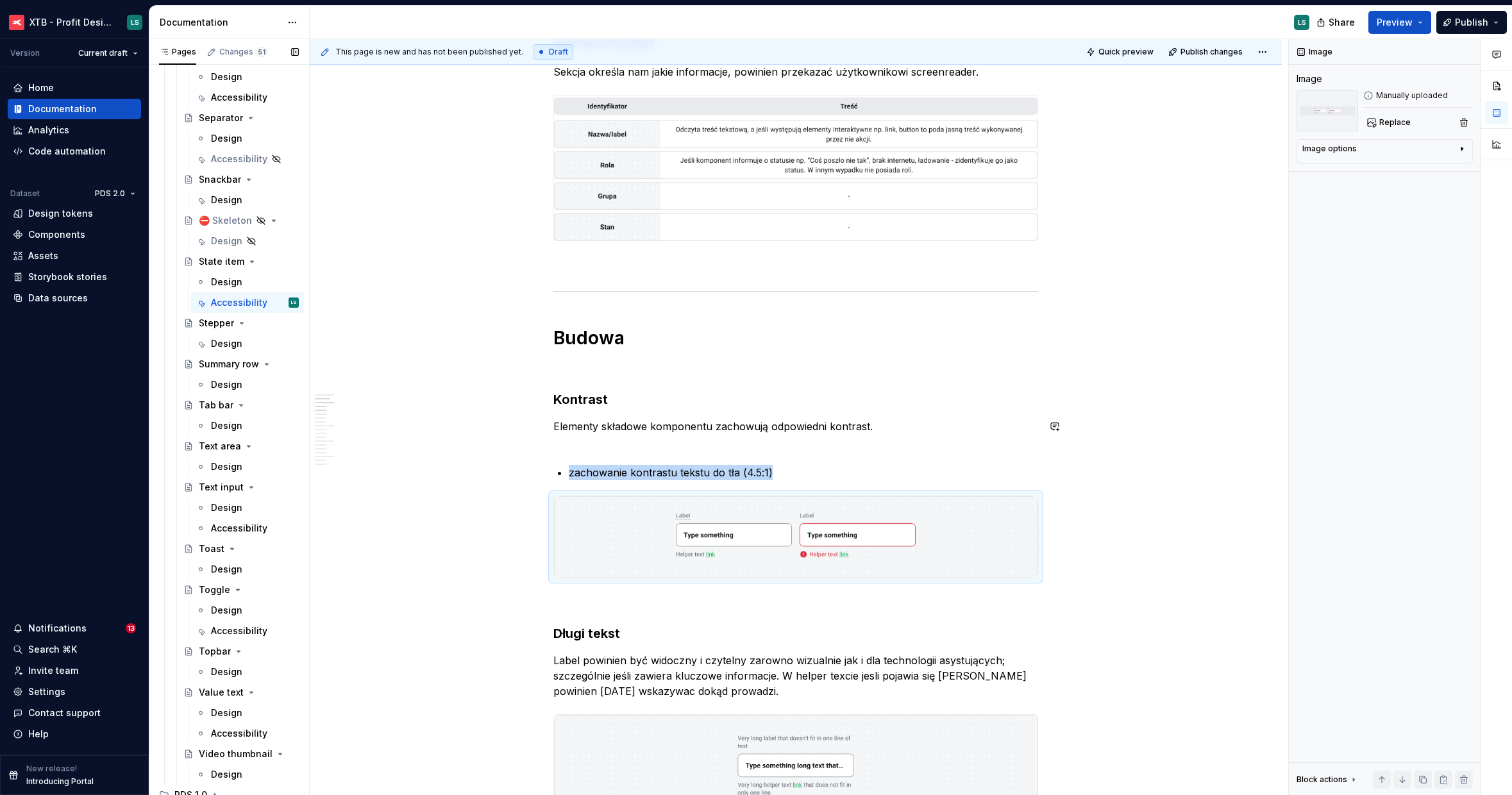
click at [628, 447] on p "Elementy składowe komponentu zachowują odpowiedni kontrast." at bounding box center [795, 434] width 484 height 30
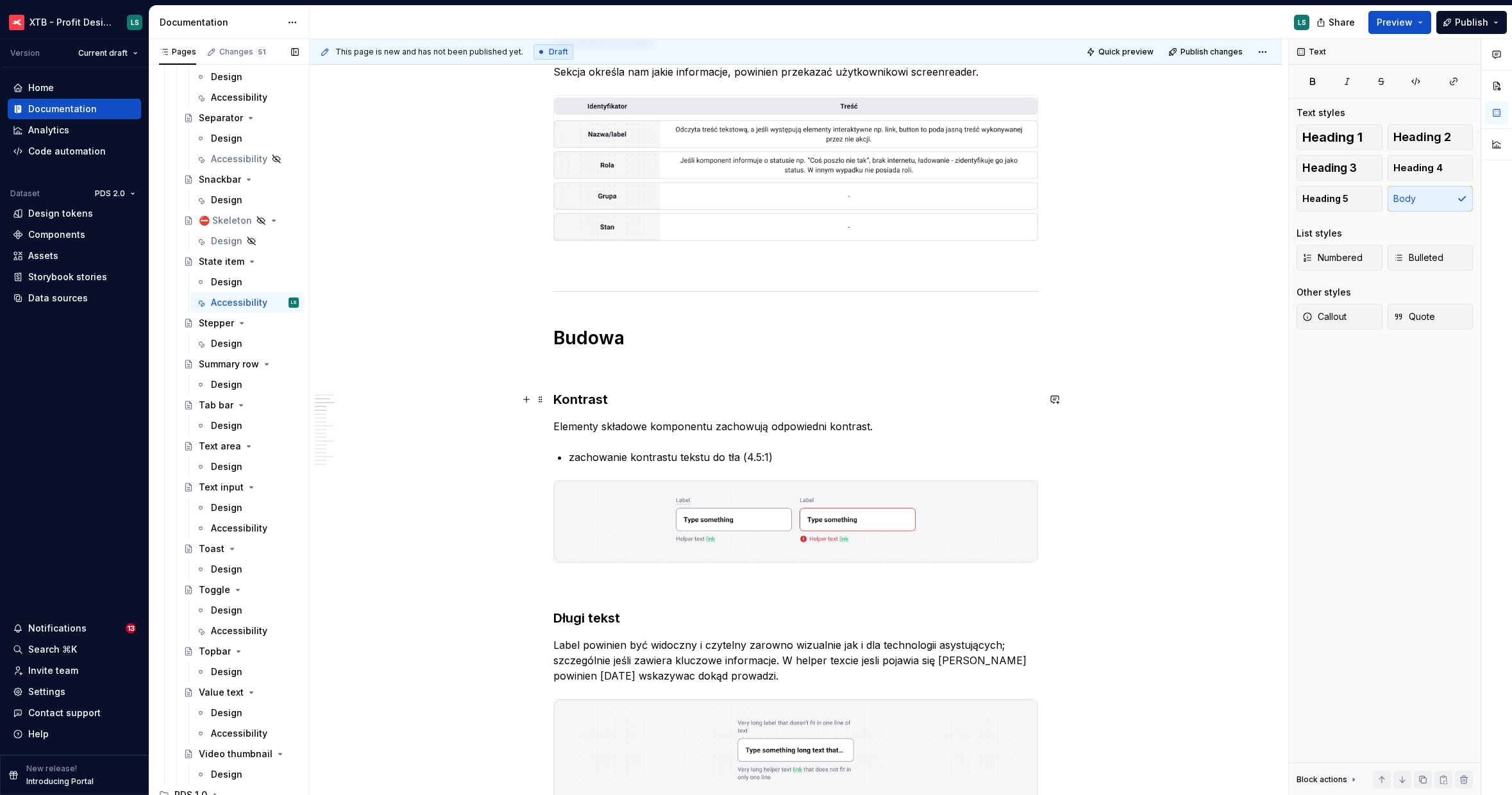
click at [875, 543] on img "To enrich screen reader interactions, please activate Accessibility in Grammarl…" at bounding box center [796, 521] width 483 height 81
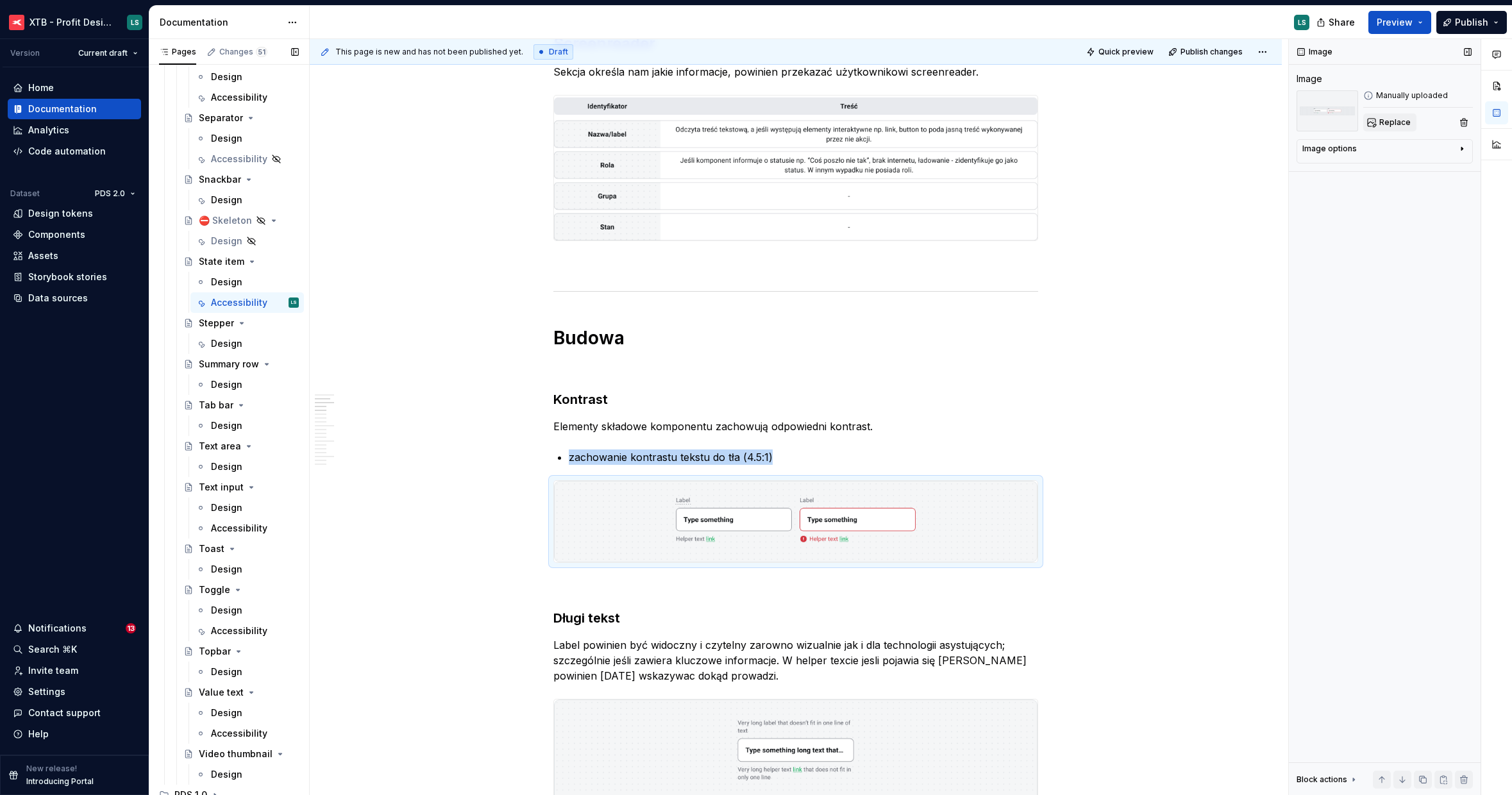
click at [1390, 117] on span "Replace" at bounding box center [1395, 122] width 31 height 10
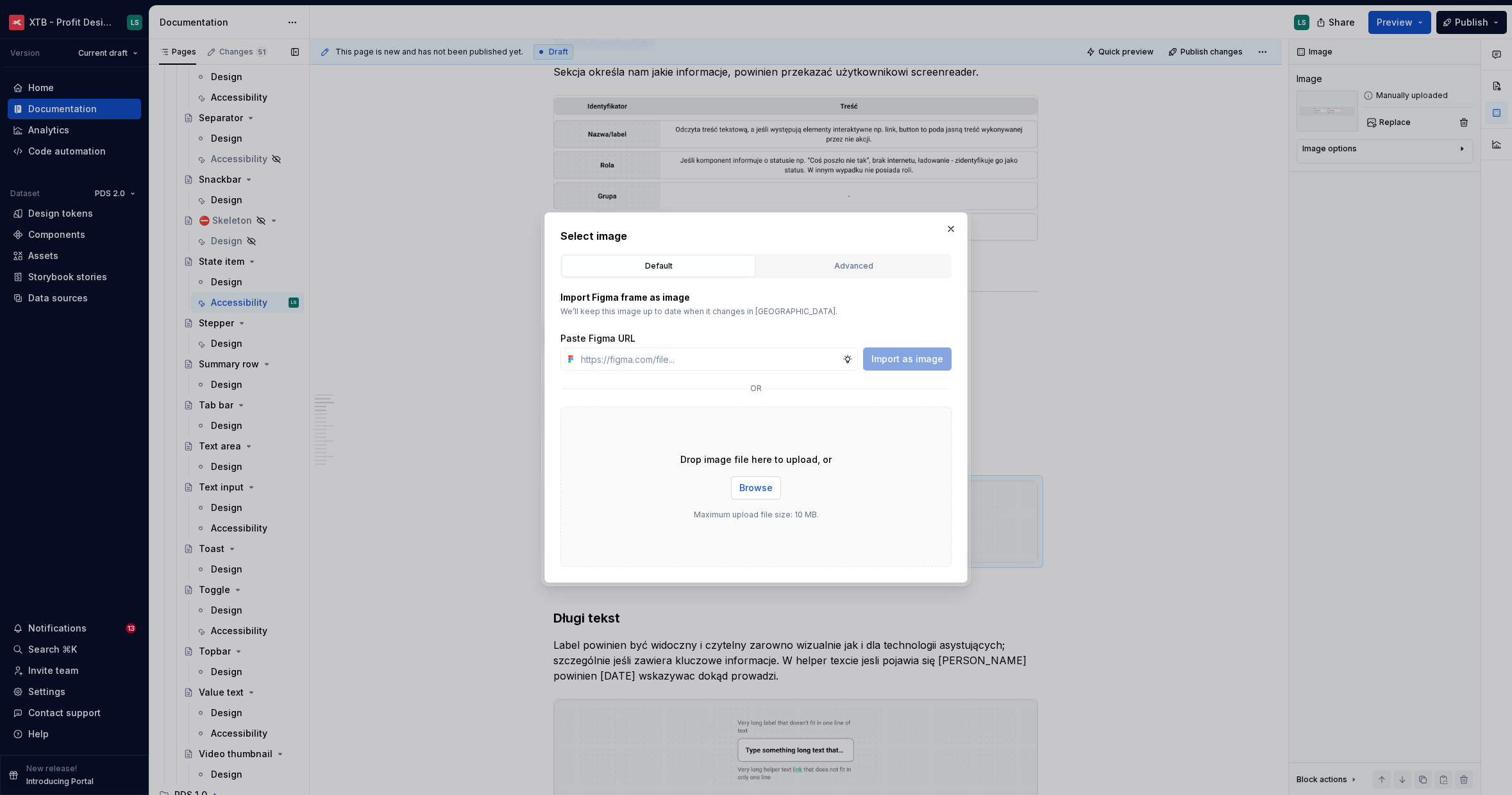
click at [754, 492] on span "Browse" at bounding box center [756, 488] width 33 height 13
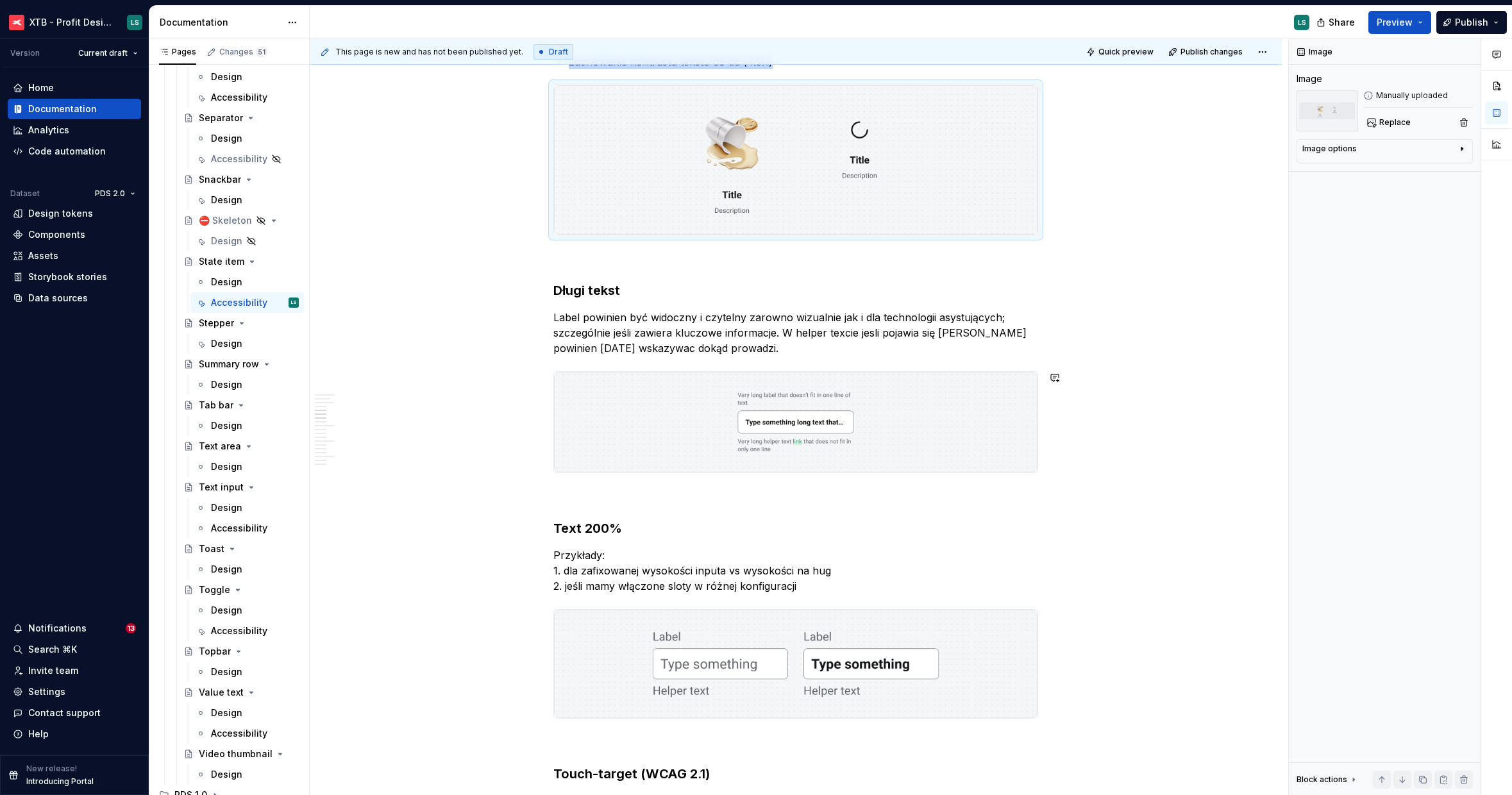
click at [619, 345] on p "Label powinien być widoczny i czytelny zarowno wizualnie jak i dla technologii …" at bounding box center [795, 333] width 484 height 47
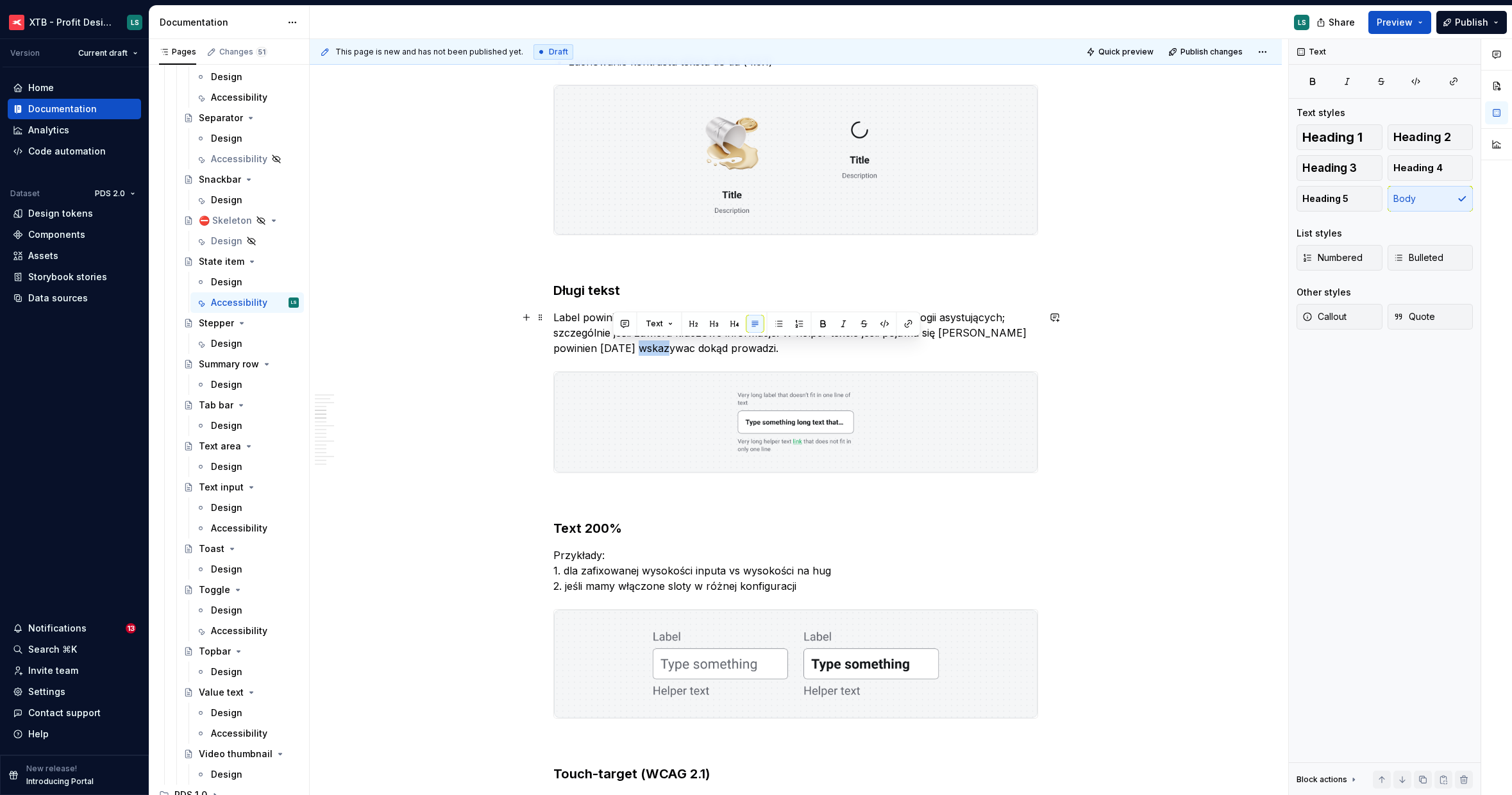
click at [619, 345] on p "Label powinien być widoczny i czytelny zarowno wizualnie jak i dla technologii …" at bounding box center [795, 333] width 484 height 47
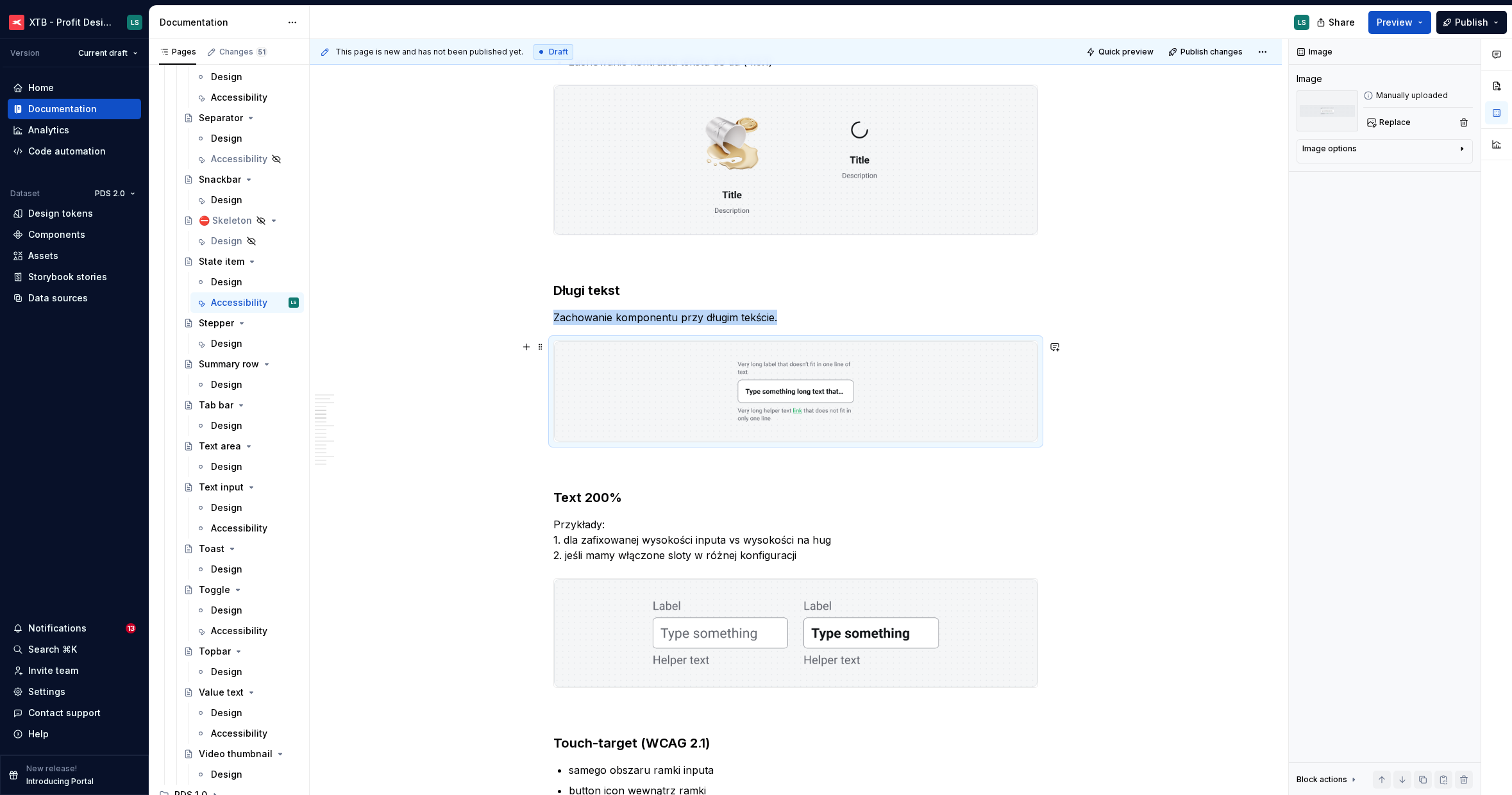
click at [674, 362] on img "To enrich screen reader interactions, please activate Accessibility in Grammarl…" at bounding box center [796, 391] width 483 height 100
click at [1388, 116] on button "Replace" at bounding box center [1389, 123] width 53 height 18
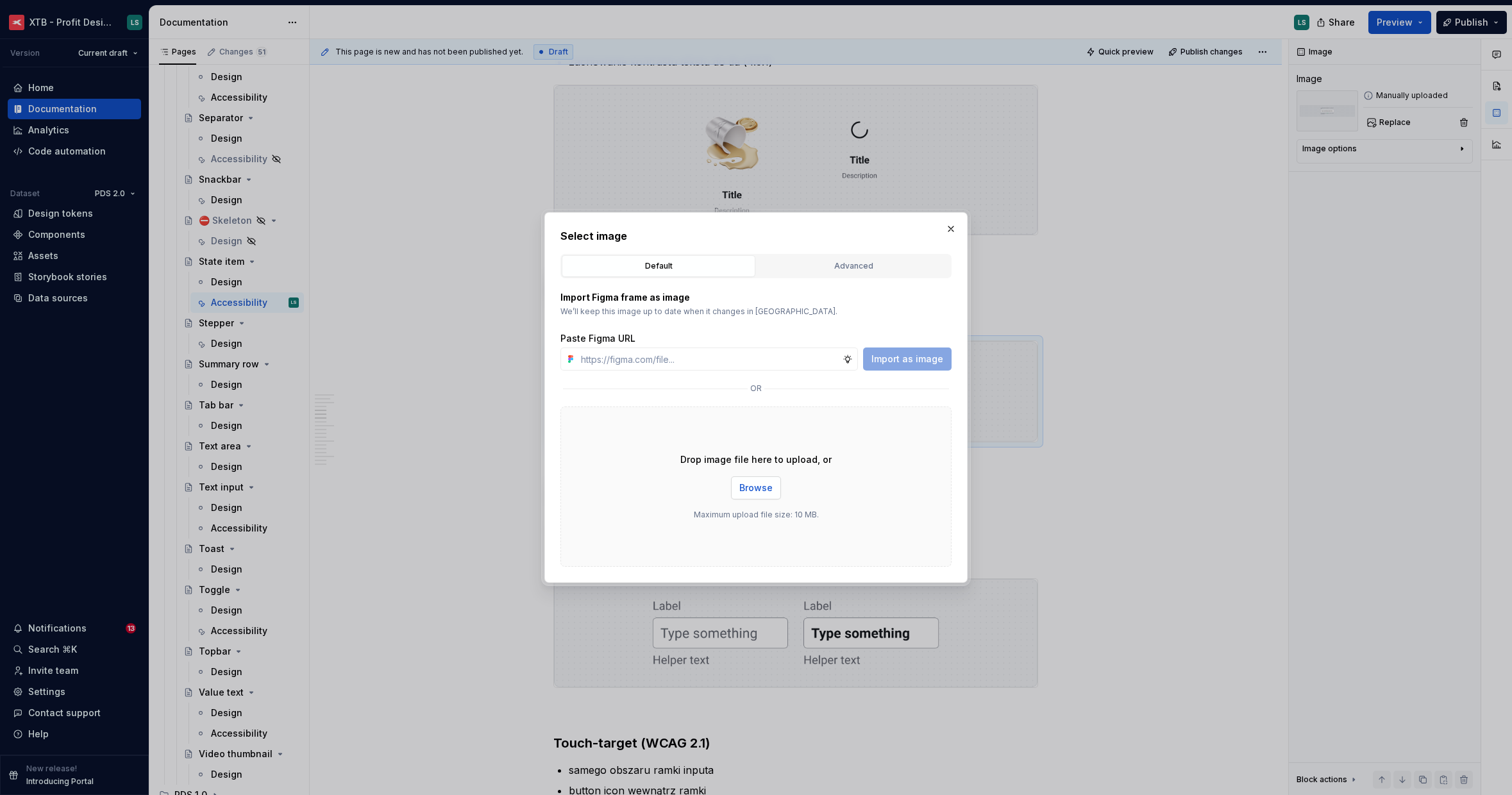
click at [741, 492] on span "Browse" at bounding box center [756, 488] width 33 height 13
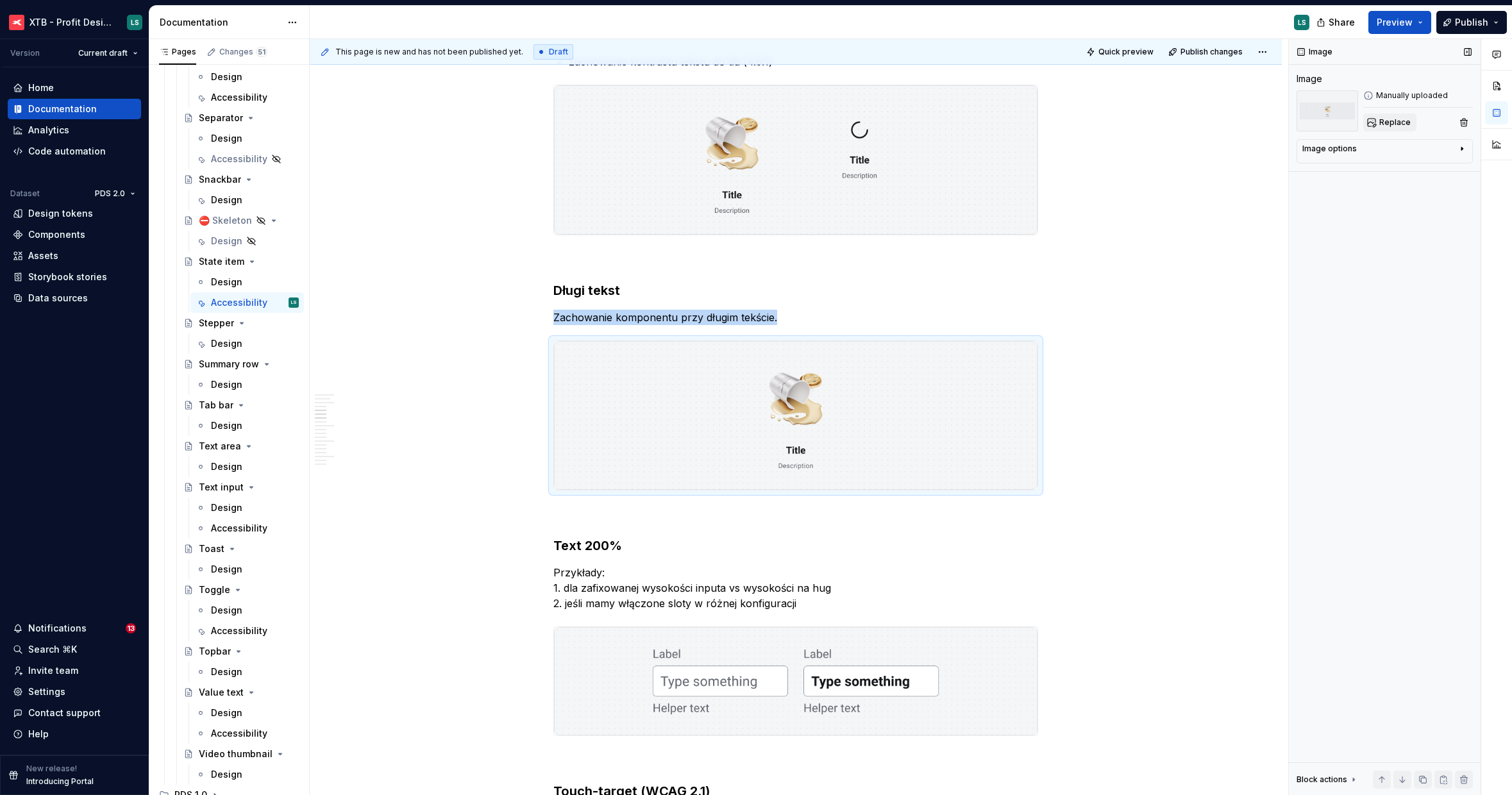
click at [1380, 124] on span "Replace" at bounding box center [1395, 122] width 31 height 10
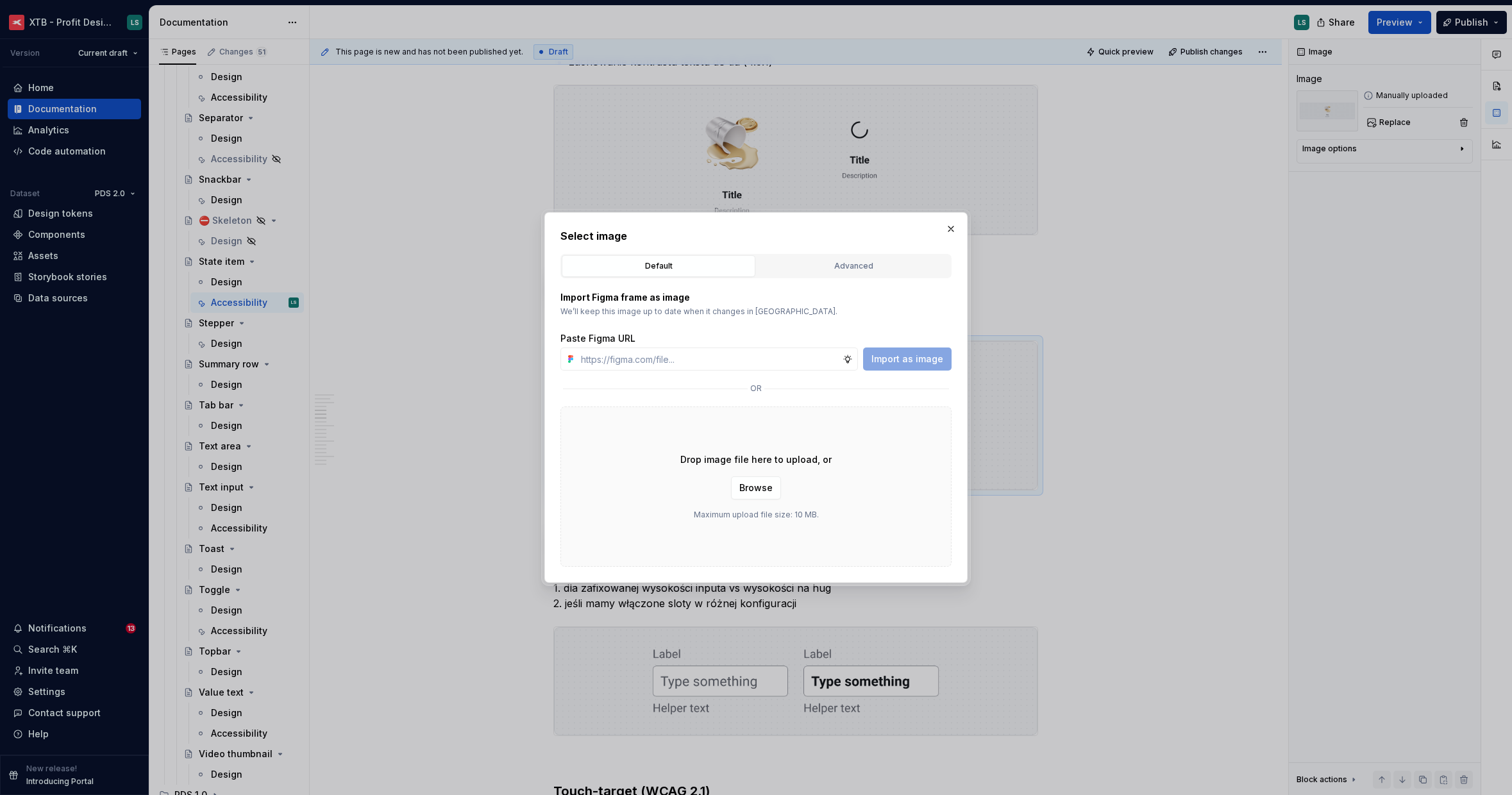
click at [766, 475] on div "Drop image file here to upload, or Browse Maximum upload file size: 10 MB." at bounding box center [756, 486] width 391 height 160
click at [769, 483] on span "Browse" at bounding box center [756, 488] width 33 height 13
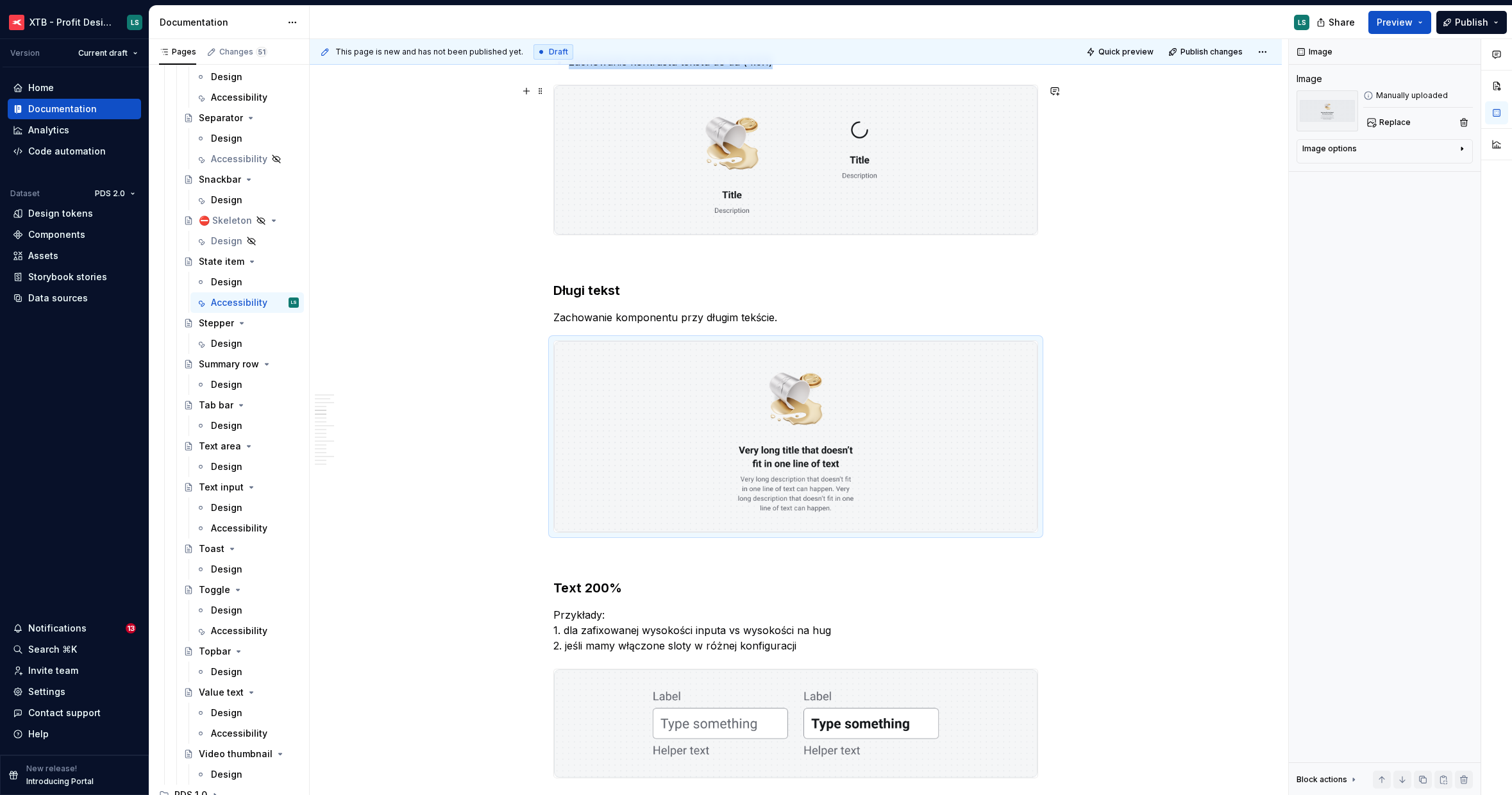
click at [941, 142] on img "To enrich screen reader interactions, please activate Accessibility in Grammarl…" at bounding box center [796, 159] width 483 height 149
click at [1391, 124] on span "Replace" at bounding box center [1395, 122] width 31 height 10
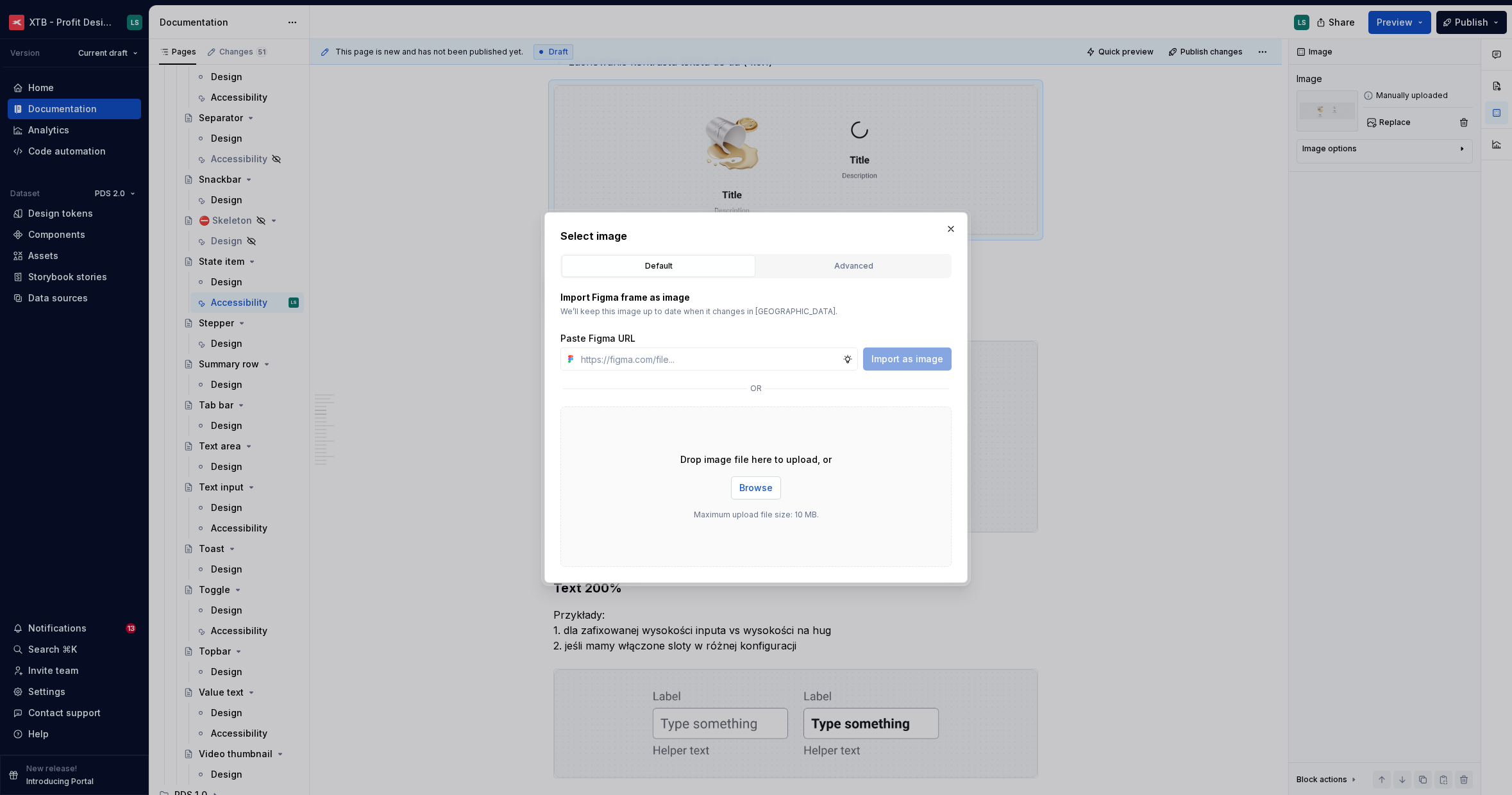
click at [762, 489] on span "Browse" at bounding box center [756, 488] width 33 height 13
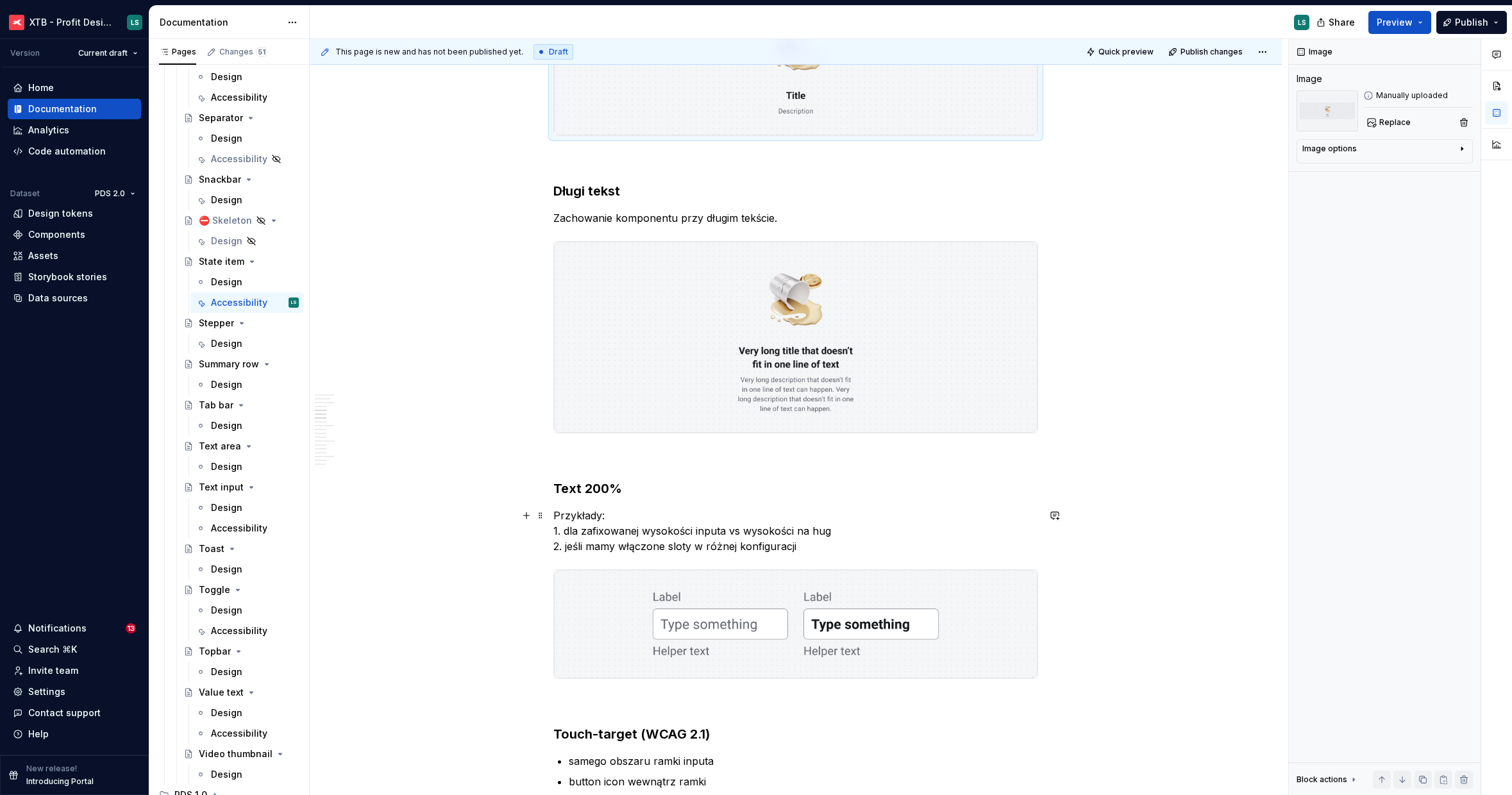
click at [622, 543] on p "Przykłady: 1. dla zafixowanej wysokości inputa vs wysokości na hug 2. jeśli mam…" at bounding box center [795, 531] width 484 height 47
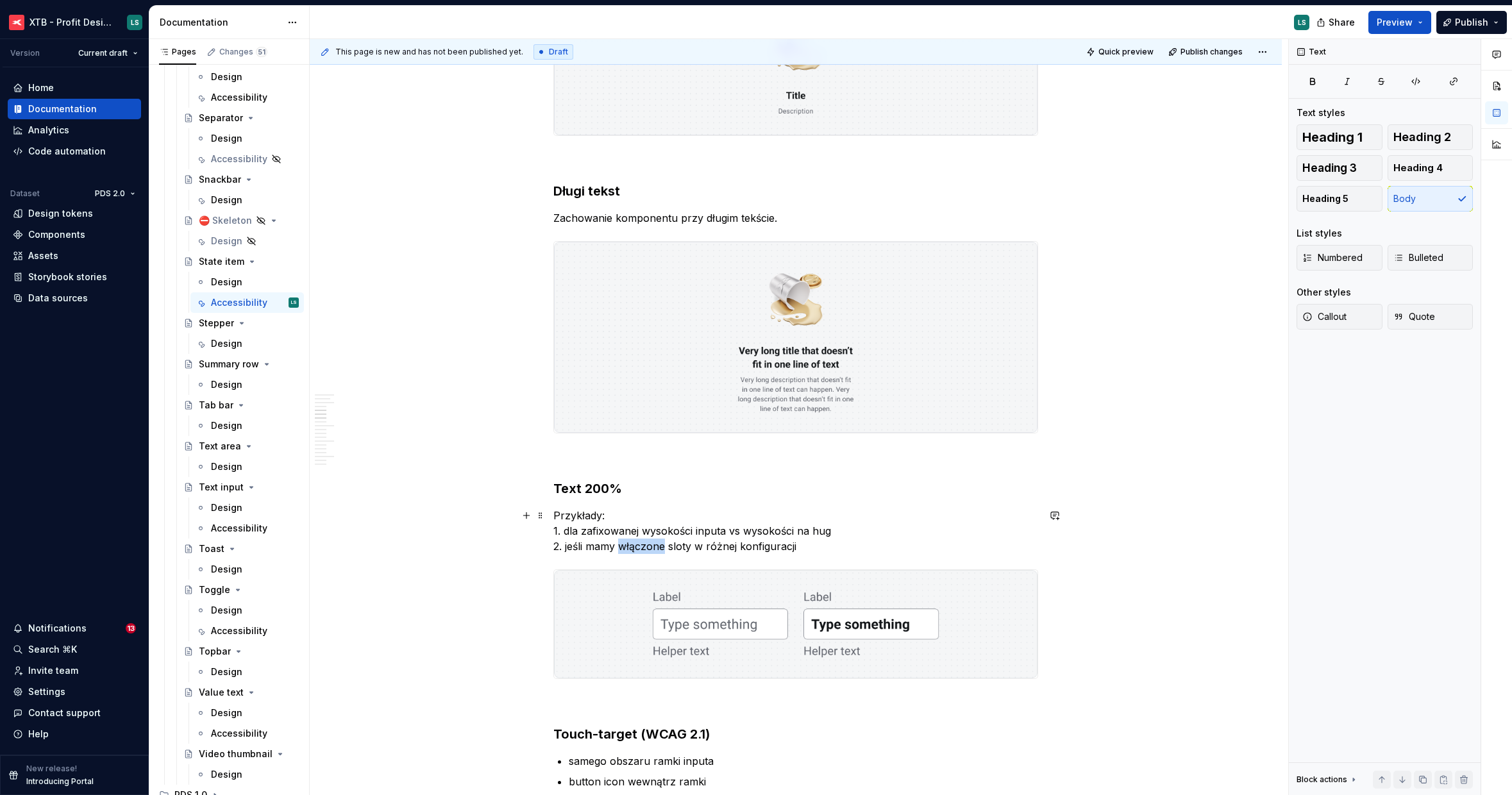
click at [622, 543] on p "Przykłady: 1. dla zafixowanej wysokości inputa vs wysokości na hug 2. jeśli mam…" at bounding box center [795, 531] width 484 height 47
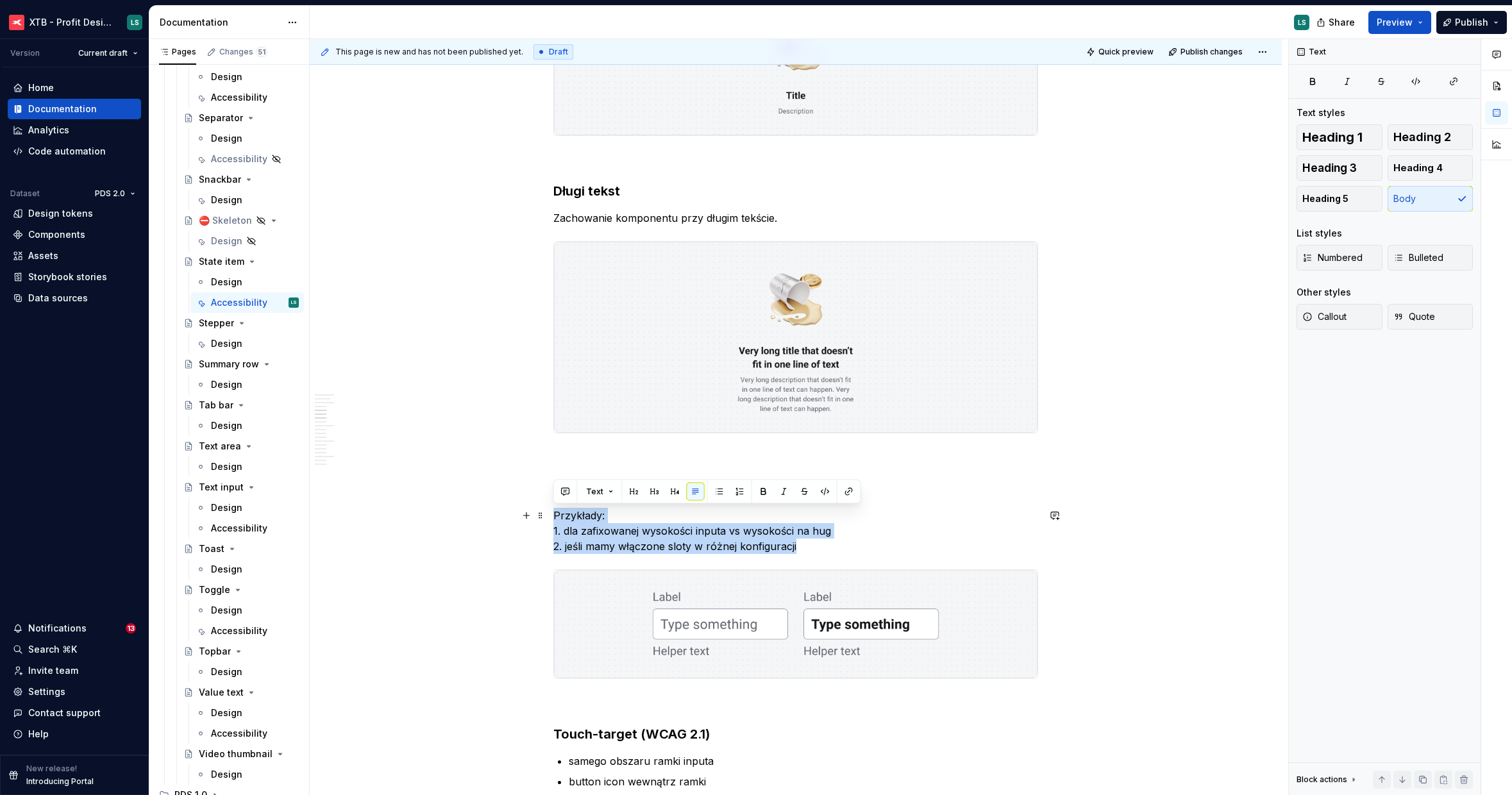
click at [622, 543] on p "Przykłady: 1. dla zafixowanej wysokości inputa vs wysokości na hug 2. jeśli mam…" at bounding box center [795, 531] width 484 height 47
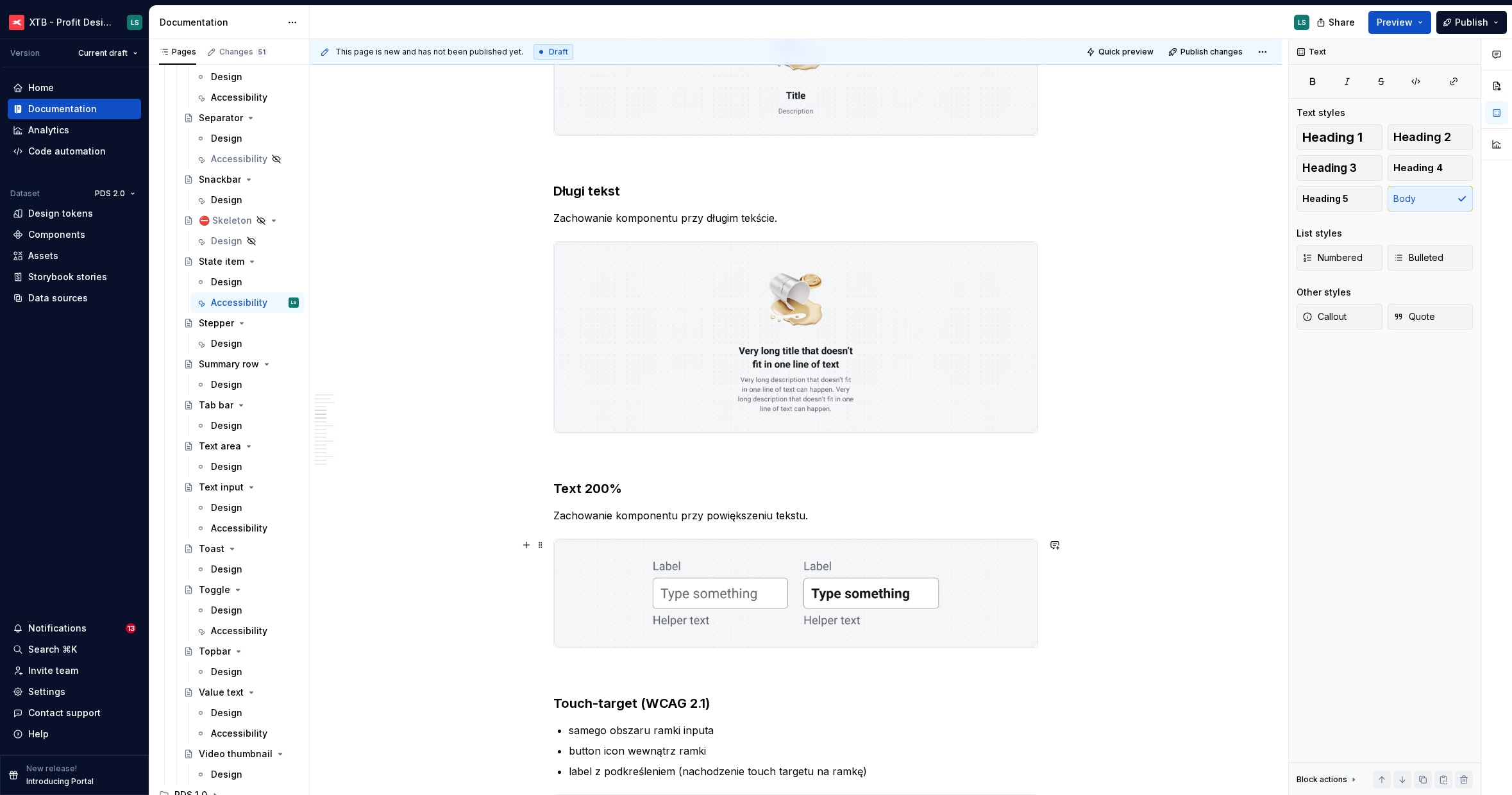
click at [812, 570] on img "To enrich screen reader interactions, please activate Accessibility in Grammarl…" at bounding box center [796, 593] width 483 height 108
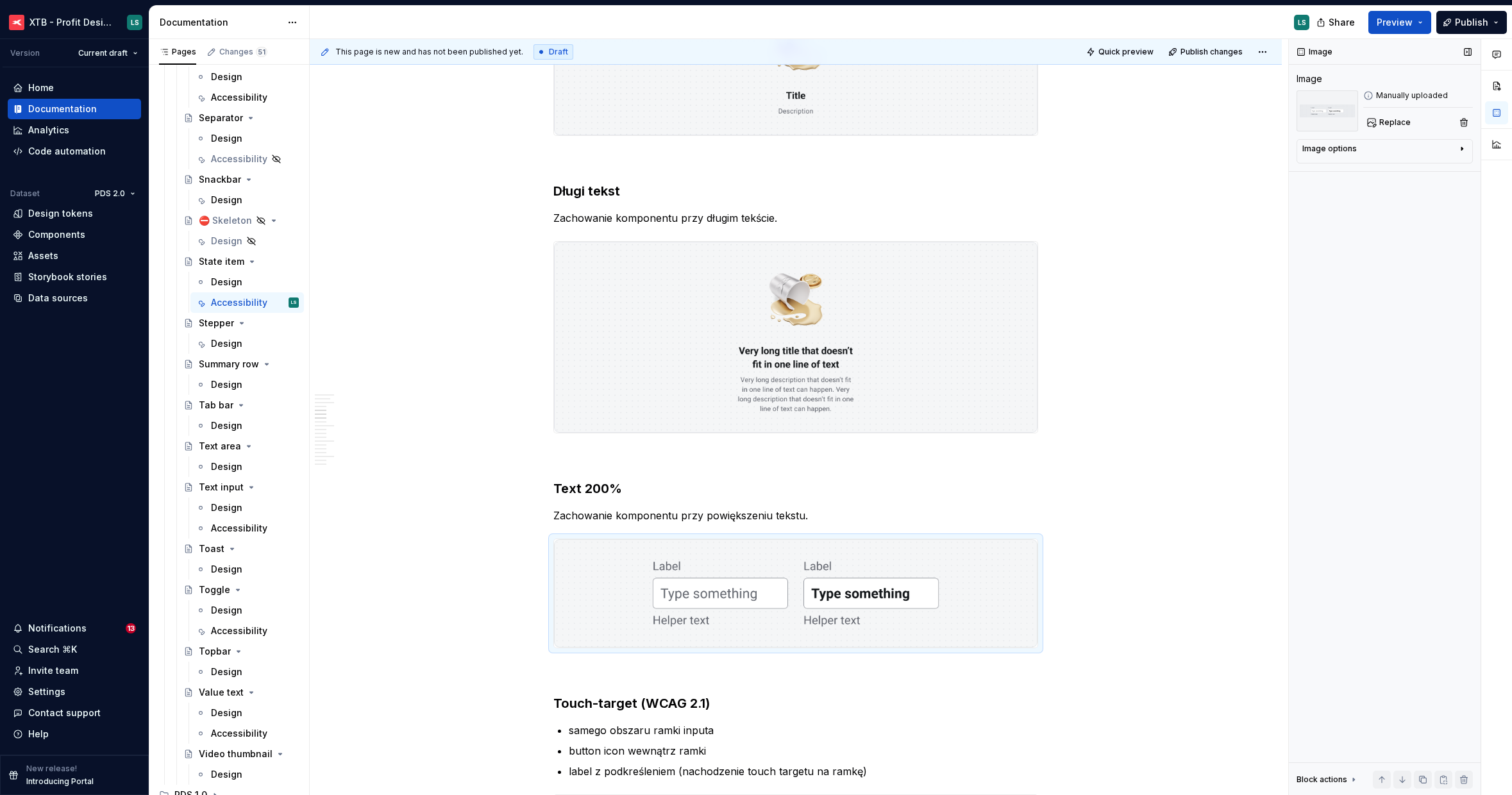
click at [1383, 134] on div "Image Image Manually uploaded Replace Image options Alignment Caption Block act…" at bounding box center [1385, 417] width 192 height 757
click at [1384, 131] on button "Replace" at bounding box center [1389, 123] width 53 height 18
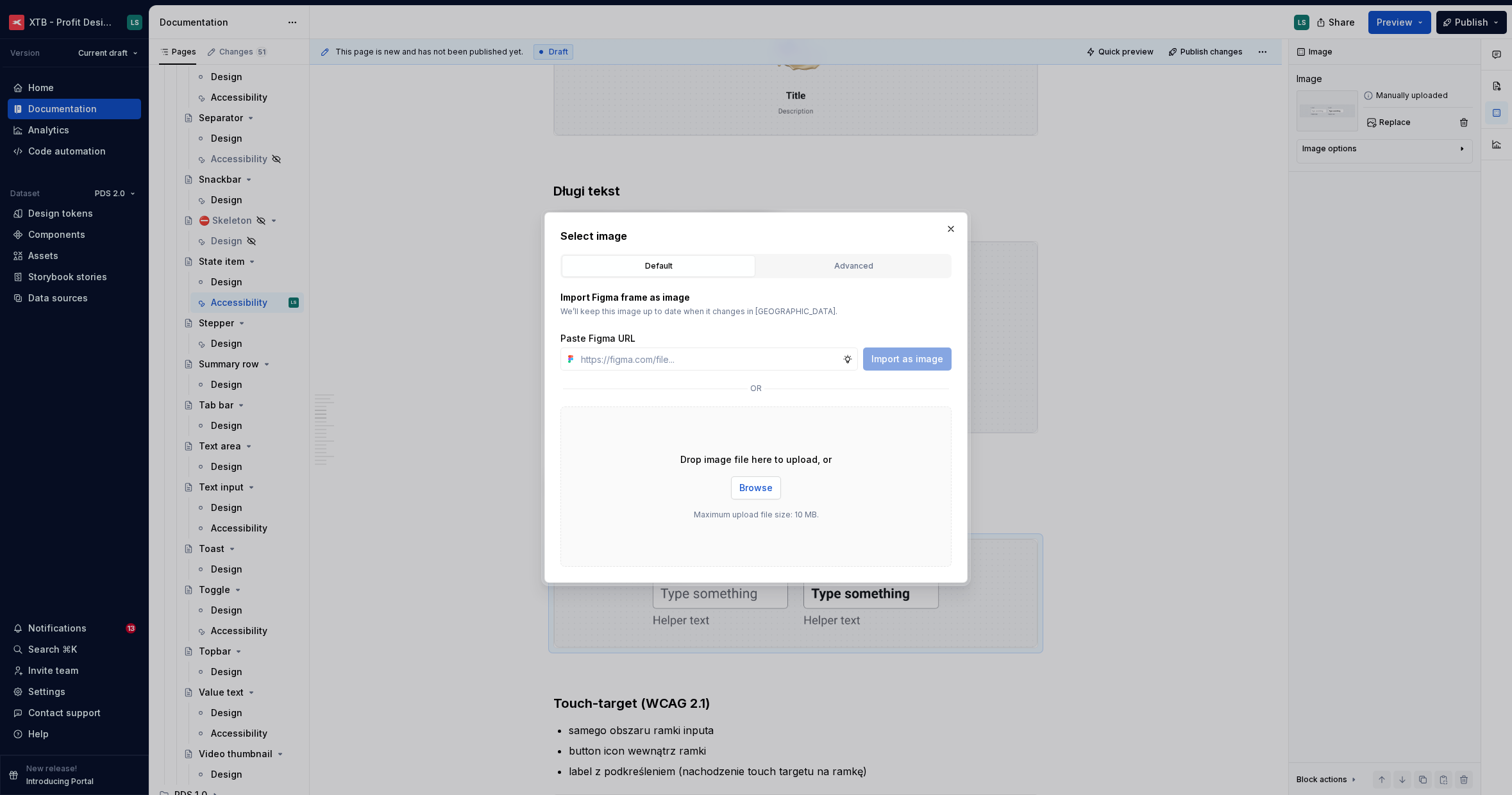
click at [763, 481] on button "Browse" at bounding box center [756, 488] width 50 height 23
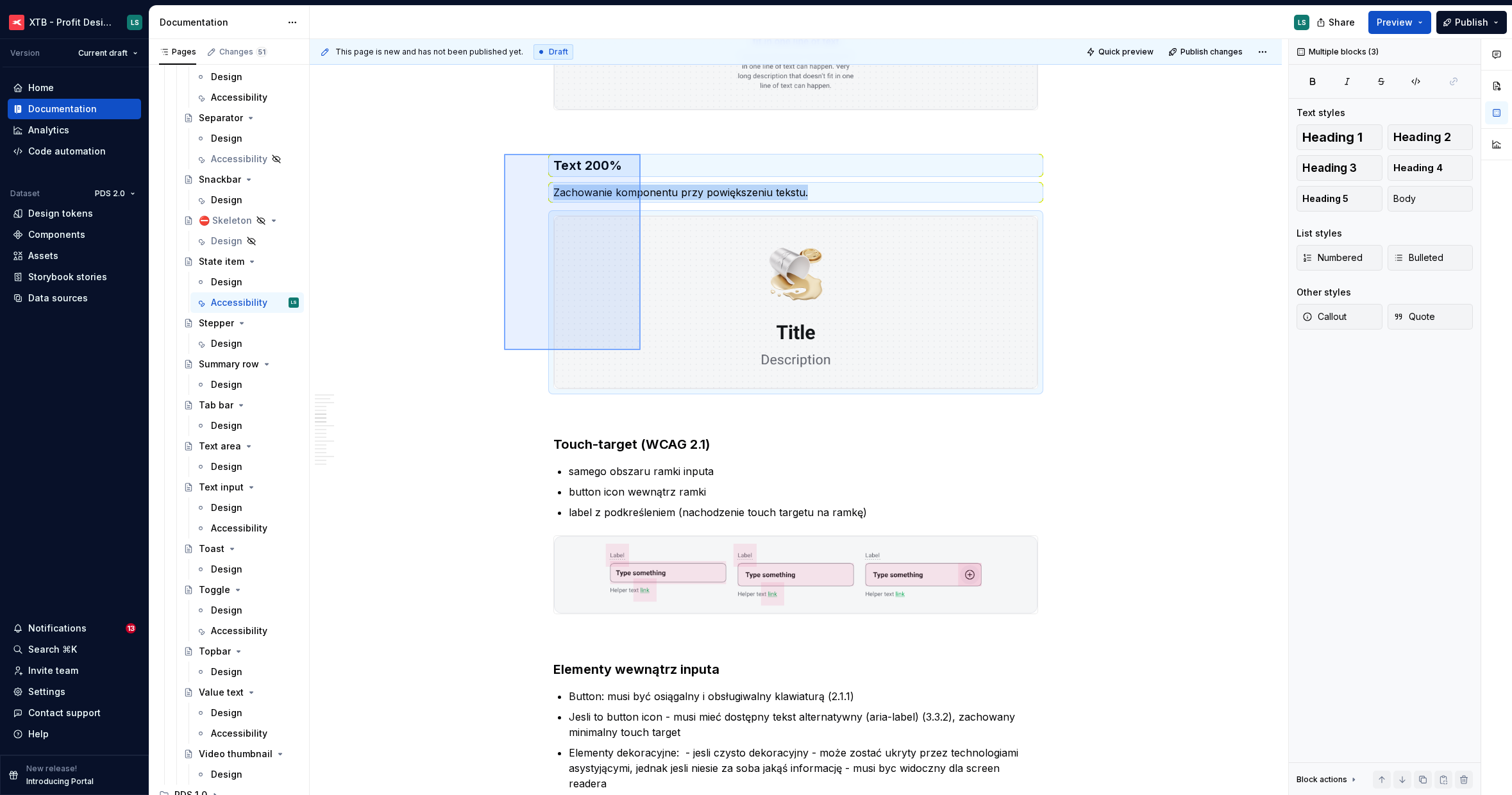
drag, startPoint x: 504, startPoint y: 154, endPoint x: 640, endPoint y: 350, distance: 238.6
click at [640, 350] on div "This page is new and has not been published yet. Draft Quick preview Publish ch…" at bounding box center [799, 417] width 978 height 757
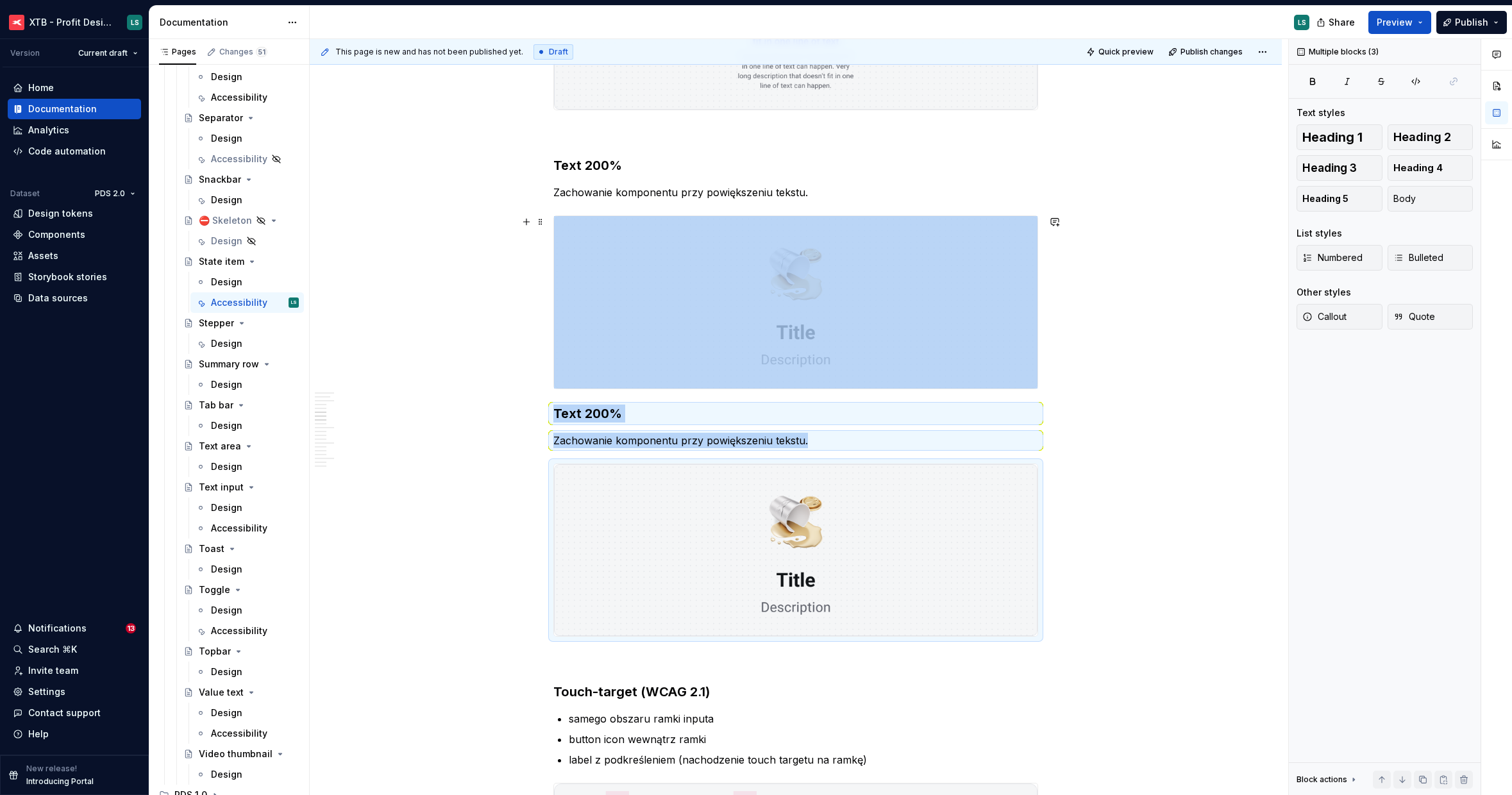
click at [639, 370] on img "To enrich screen reader interactions, please activate Accessibility in Grammarl…" at bounding box center [796, 302] width 483 height 172
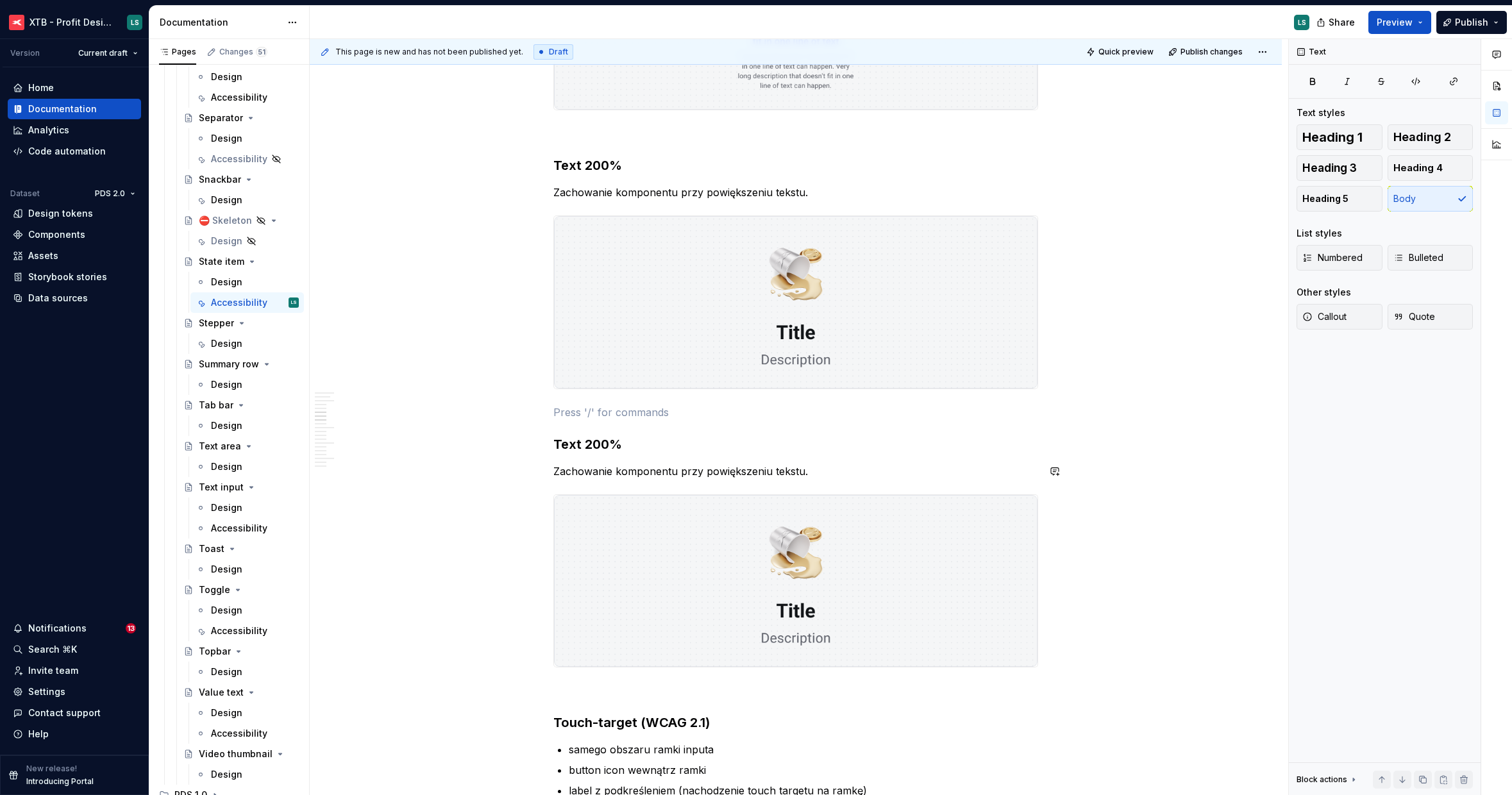
click at [579, 474] on p "Zachowanie komponentu przy powiększeniu tekstu." at bounding box center [795, 471] width 484 height 15
click at [605, 441] on h3 "Text 200%" at bounding box center [795, 444] width 484 height 18
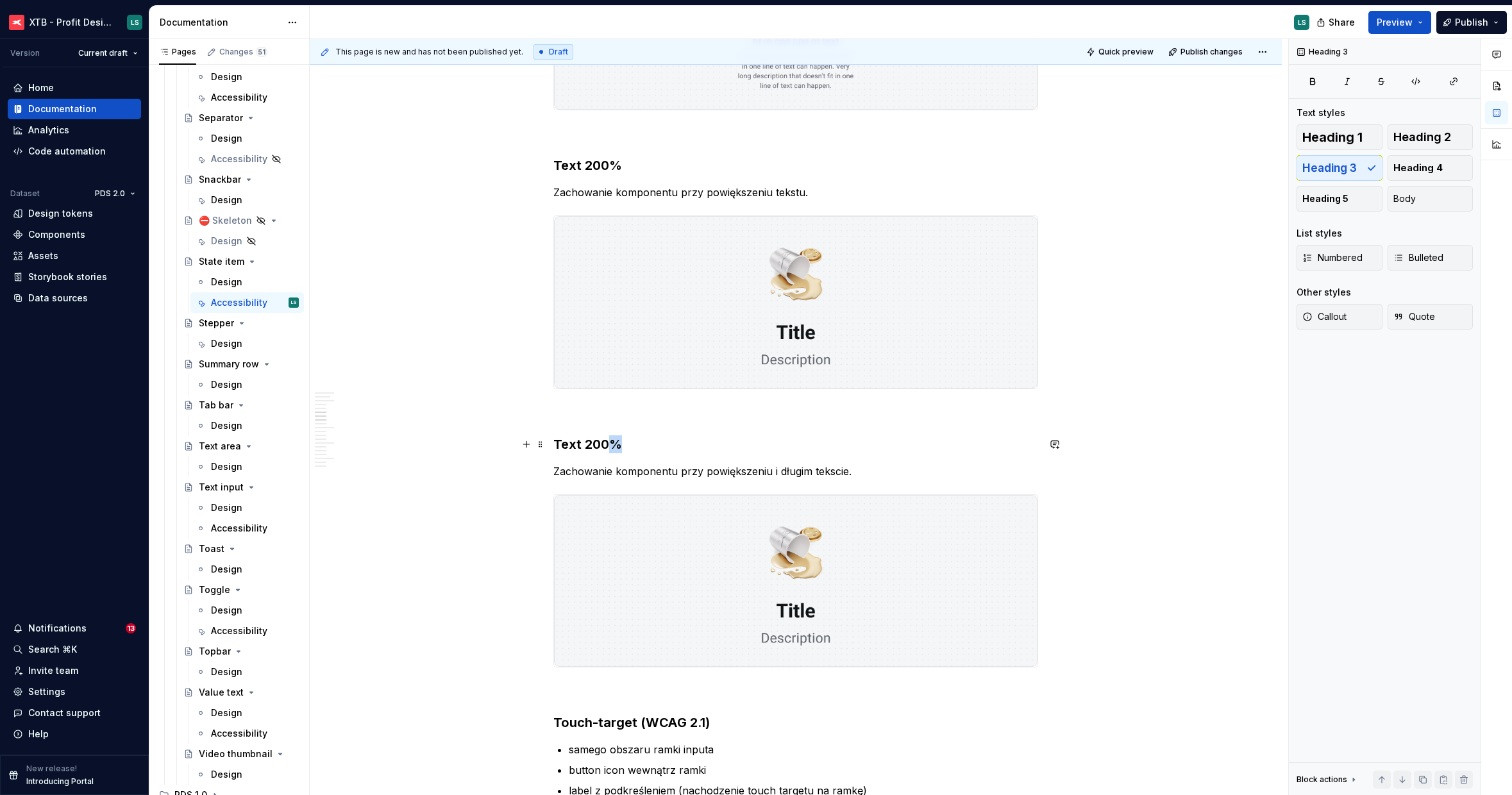
click at [605, 441] on h3 "Text 200%" at bounding box center [795, 444] width 484 height 18
click at [719, 576] on img "To enrich screen reader interactions, please activate Accessibility in Grammarl…" at bounding box center [796, 581] width 483 height 172
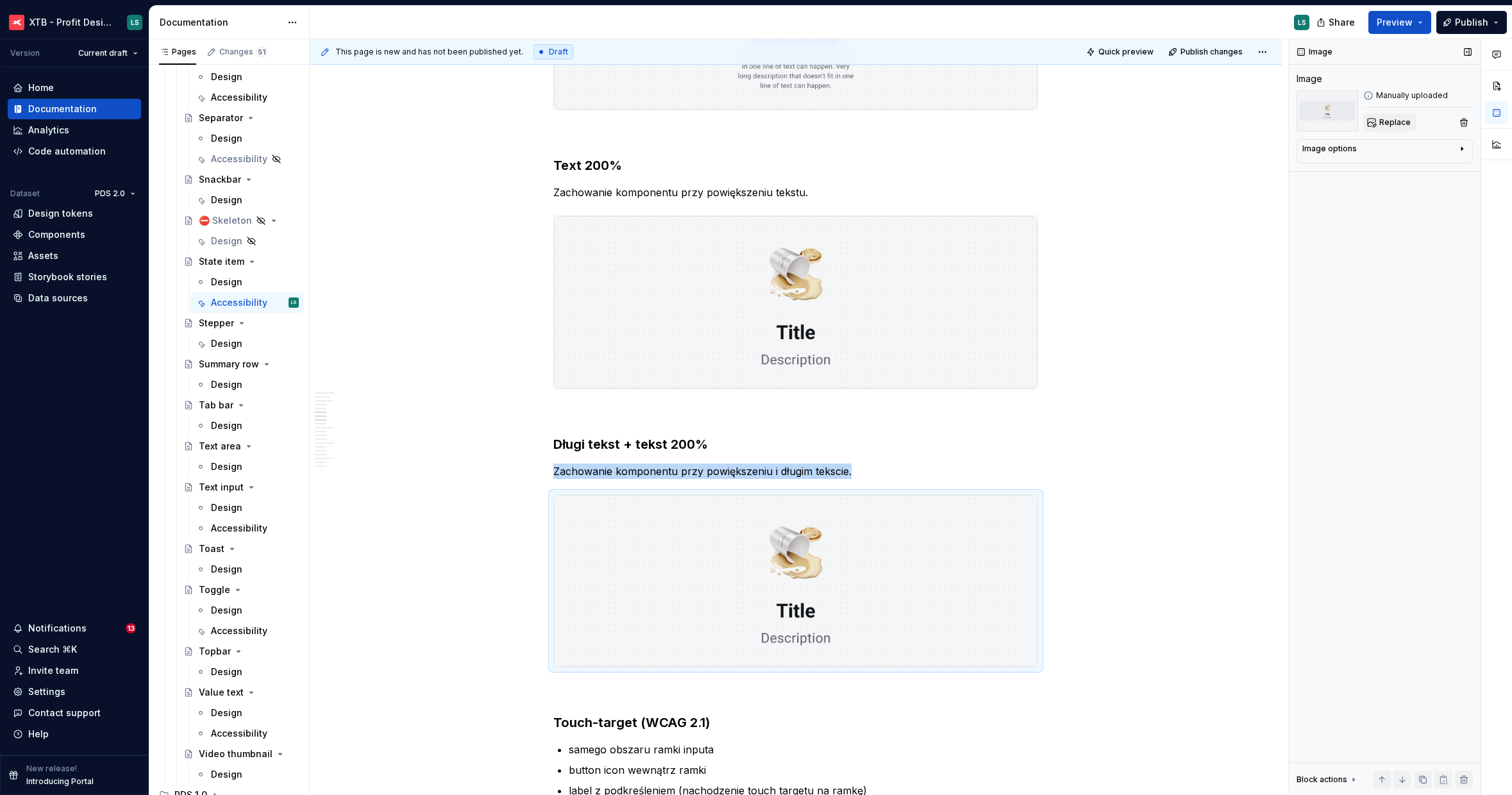
click at [1371, 118] on button "Replace" at bounding box center [1389, 123] width 53 height 18
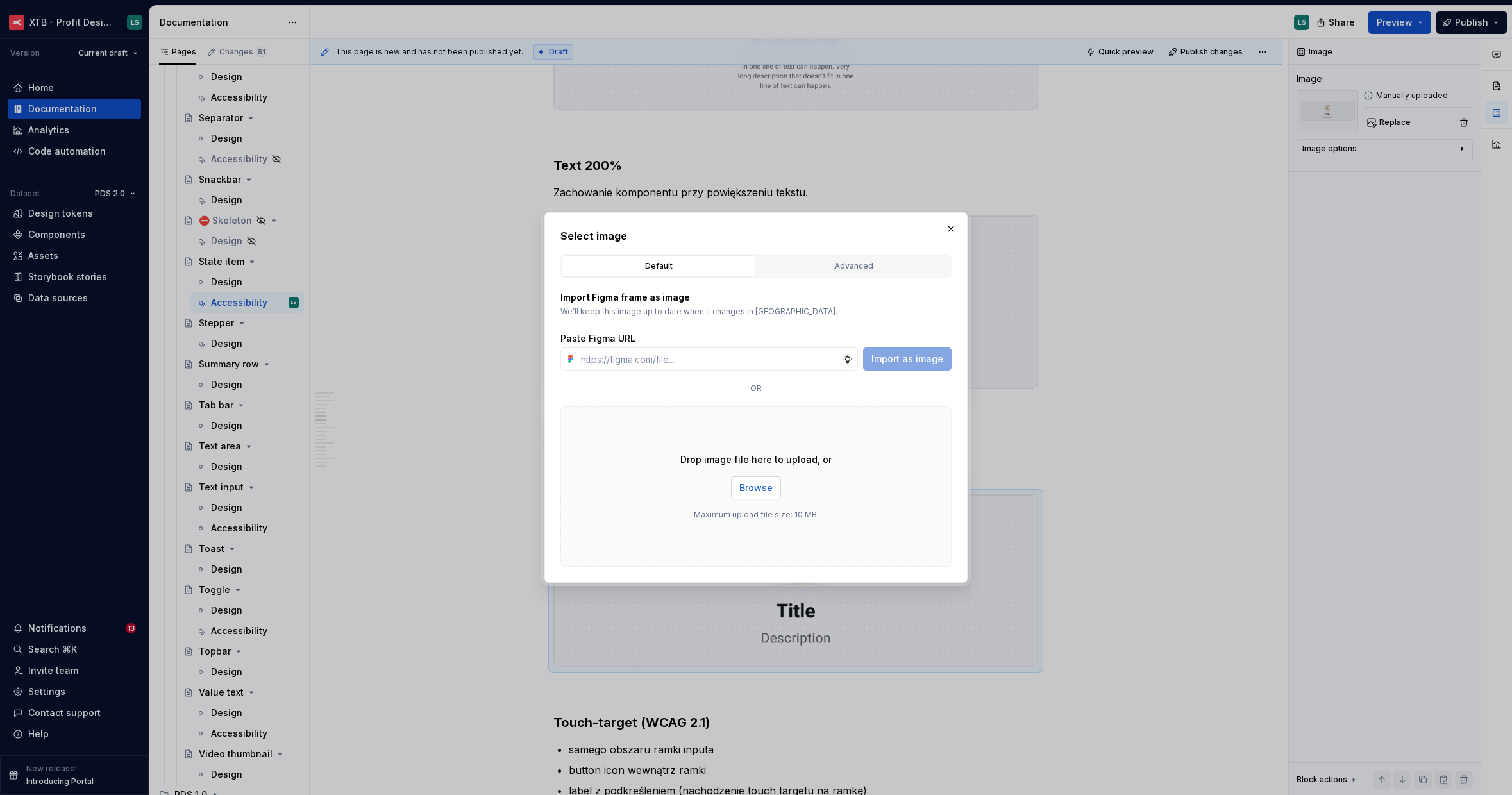
click at [752, 489] on span "Browse" at bounding box center [756, 488] width 33 height 13
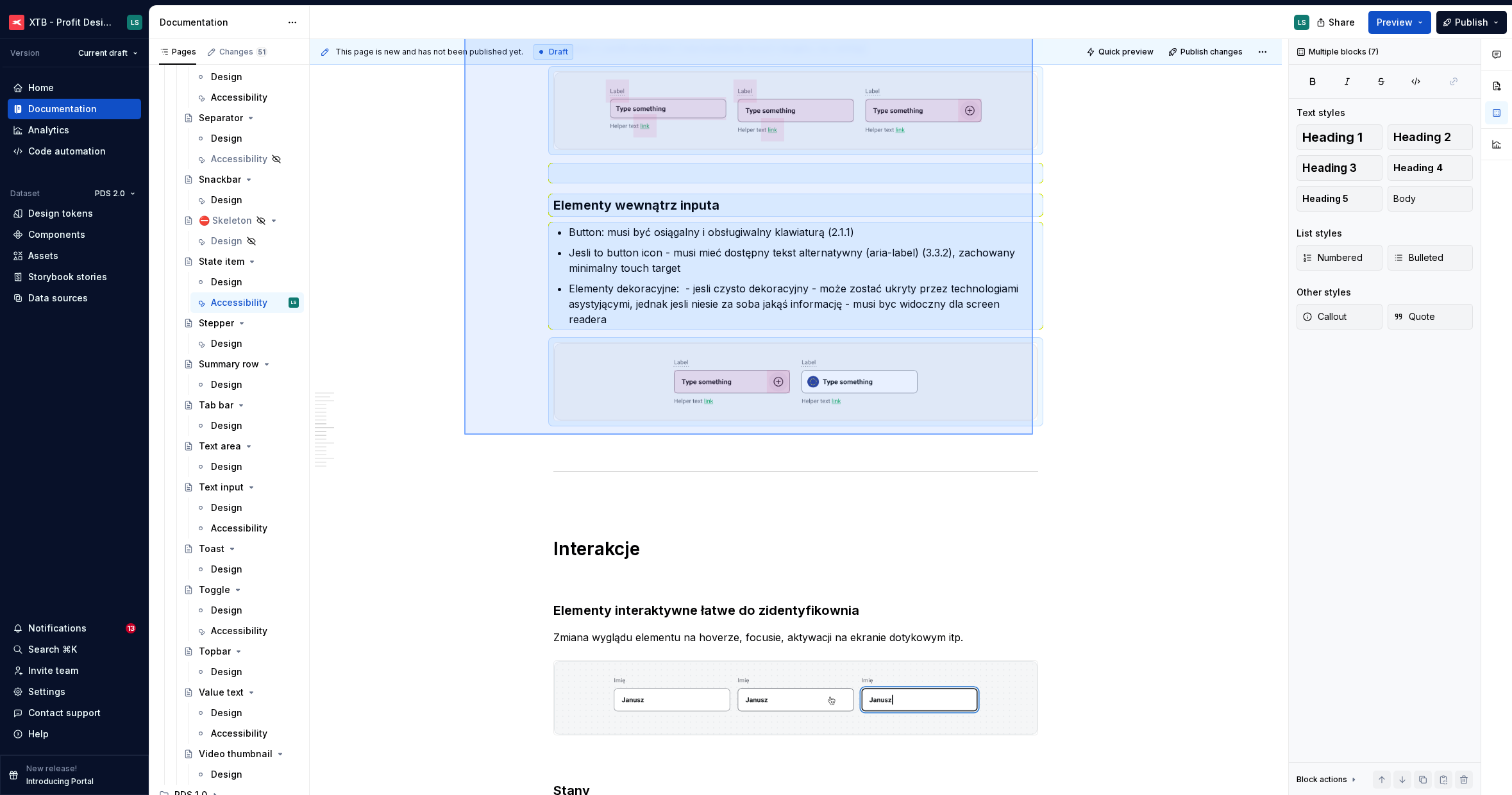
drag, startPoint x: 465, startPoint y: 426, endPoint x: 1033, endPoint y: 435, distance: 568.1
click at [1033, 435] on div "This page is new and has not been published yet. Draft Quick preview Publish ch…" at bounding box center [799, 417] width 978 height 757
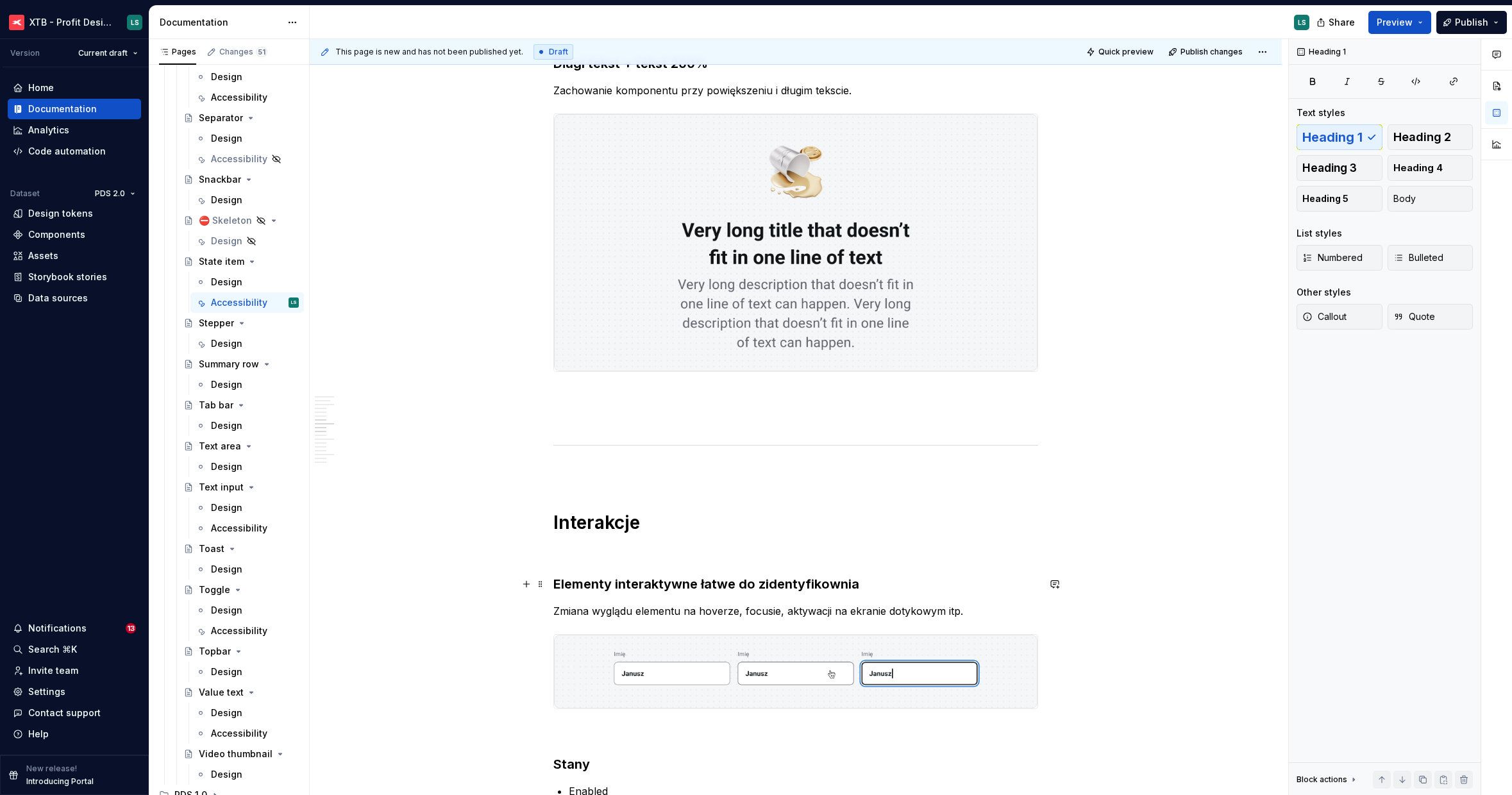
click at [622, 577] on h3 "Elementy interaktywne łatwe do zidentyfikownia" at bounding box center [795, 584] width 484 height 18
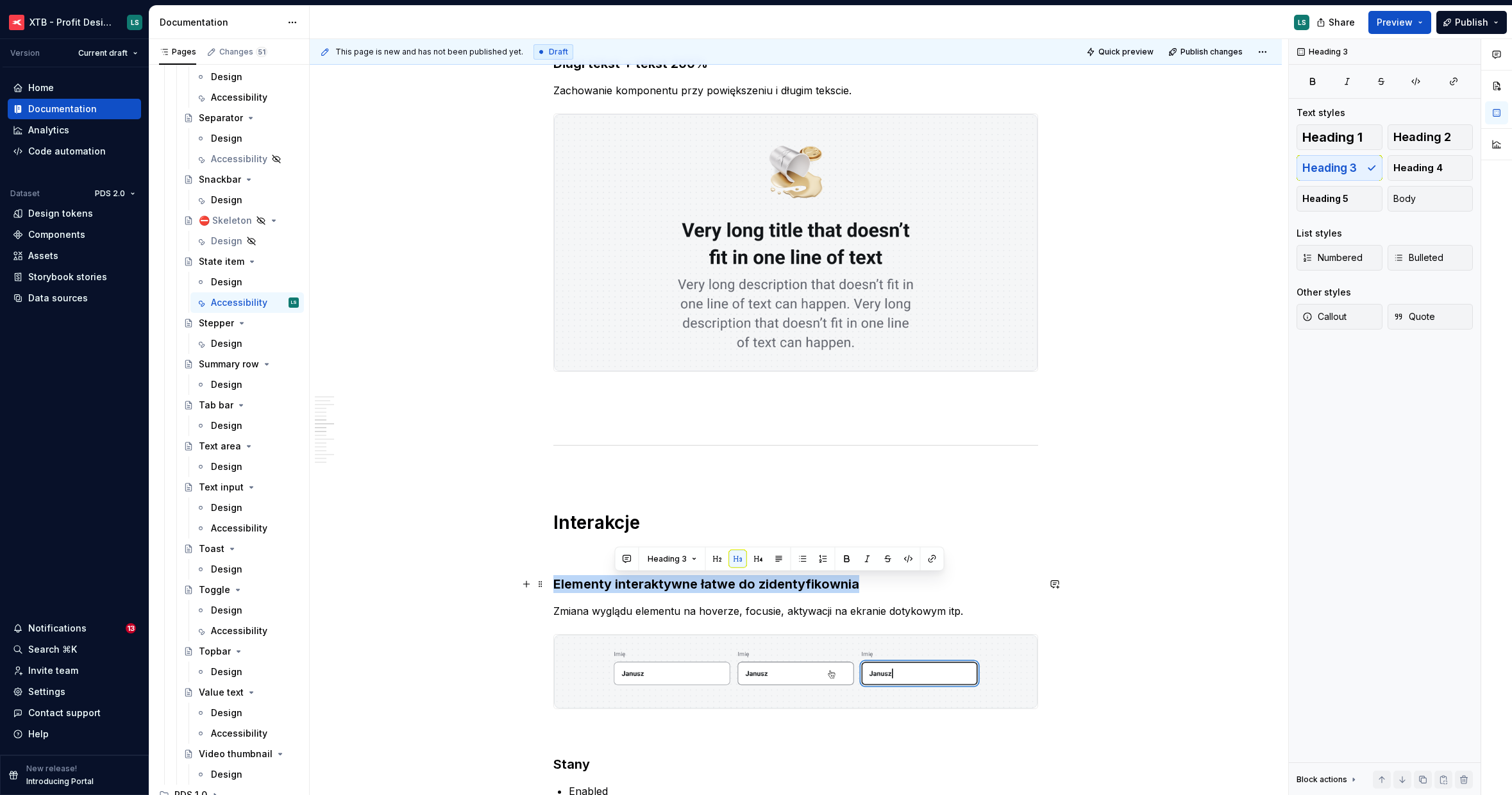
click at [622, 577] on h3 "Elementy interaktywne łatwe do zidentyfikownia" at bounding box center [795, 584] width 484 height 18
click at [821, 586] on h3 "Obsługa klawiaturą / gestami" at bounding box center [795, 584] width 484 height 18
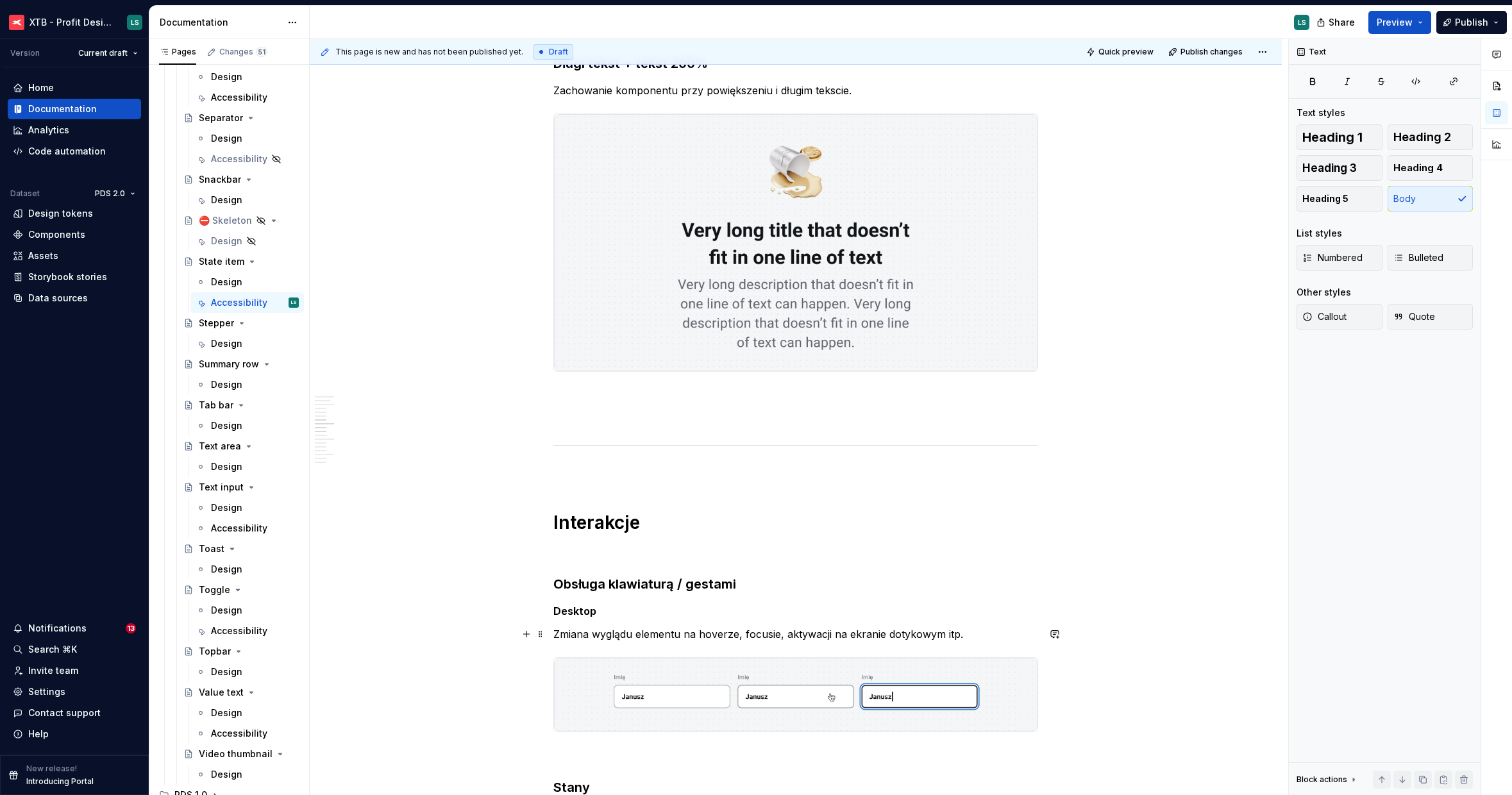
click at [622, 636] on p "Zmiana wyglądu elementu na hoverze, focusie, aktywacji na ekranie dotykowym itp." at bounding box center [795, 634] width 484 height 15
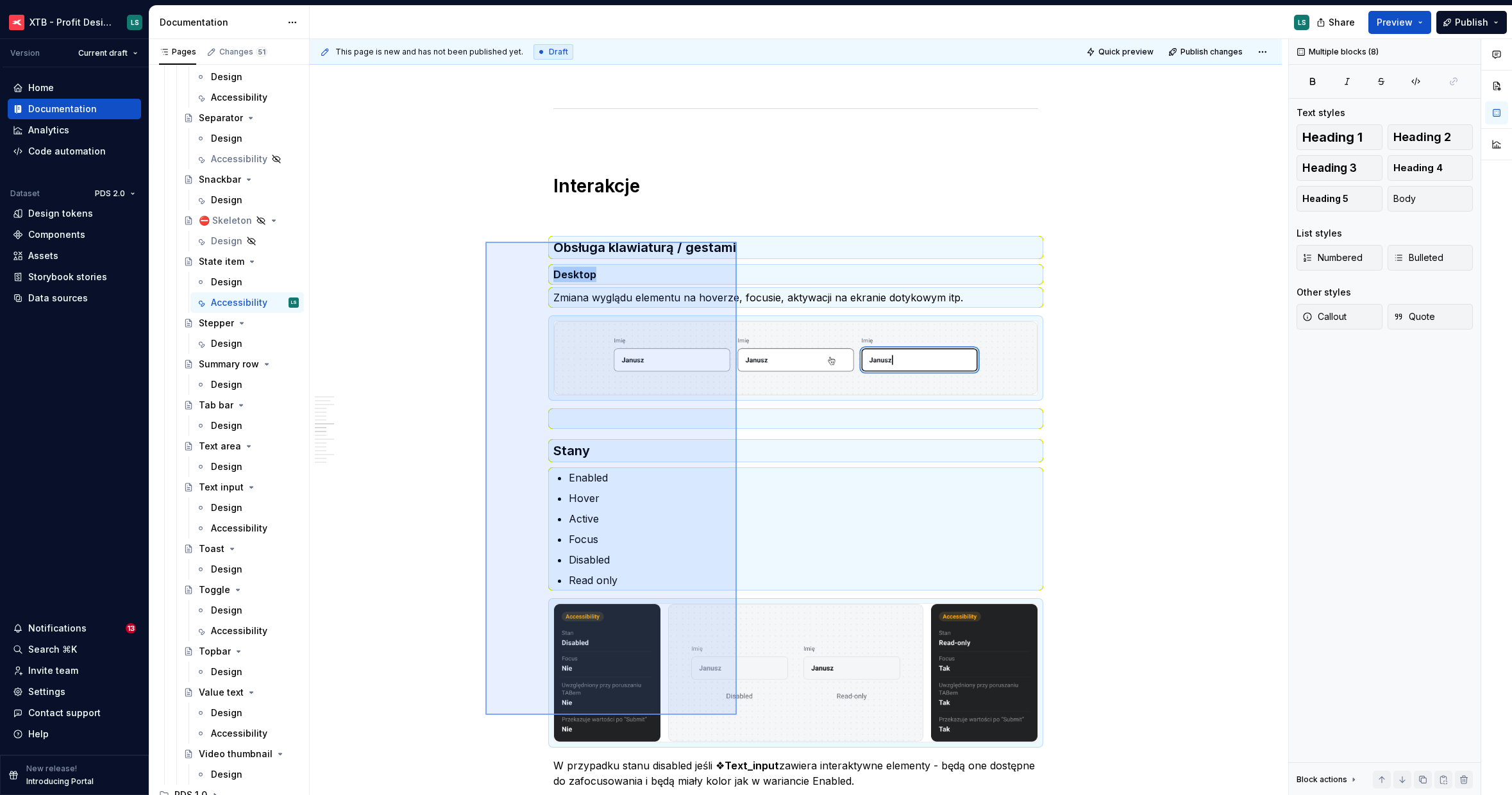
drag, startPoint x: 505, startPoint y: 259, endPoint x: 773, endPoint y: 733, distance: 544.5
click at [773, 737] on div "This page is new and has not been published yet. Draft Quick preview Publish ch…" at bounding box center [799, 417] width 978 height 757
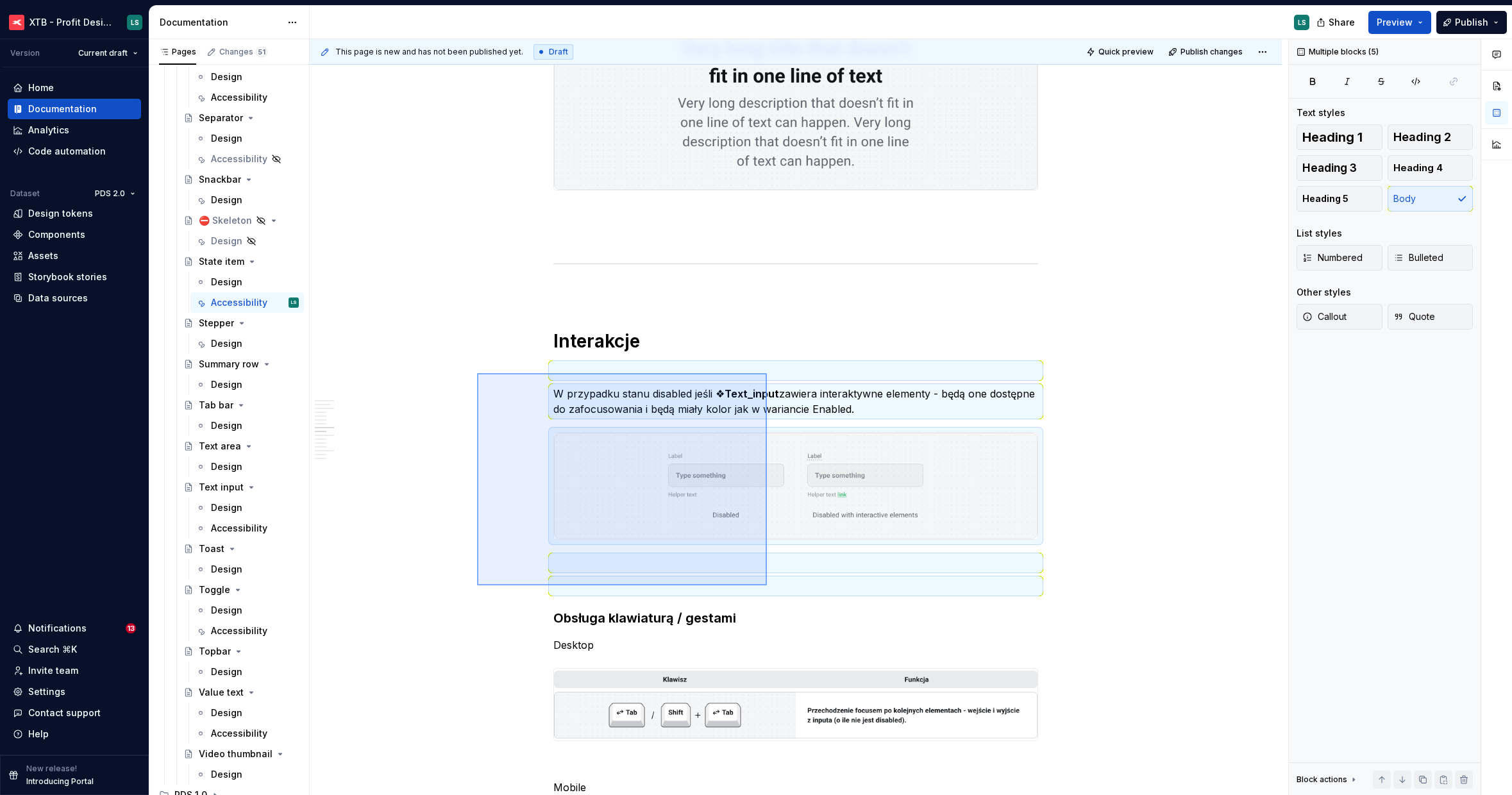
drag, startPoint x: 554, startPoint y: 454, endPoint x: 767, endPoint y: 586, distance: 250.6
click at [767, 586] on div "This page is new and has not been published yet. Draft Quick preview Publish ch…" at bounding box center [799, 417] width 978 height 757
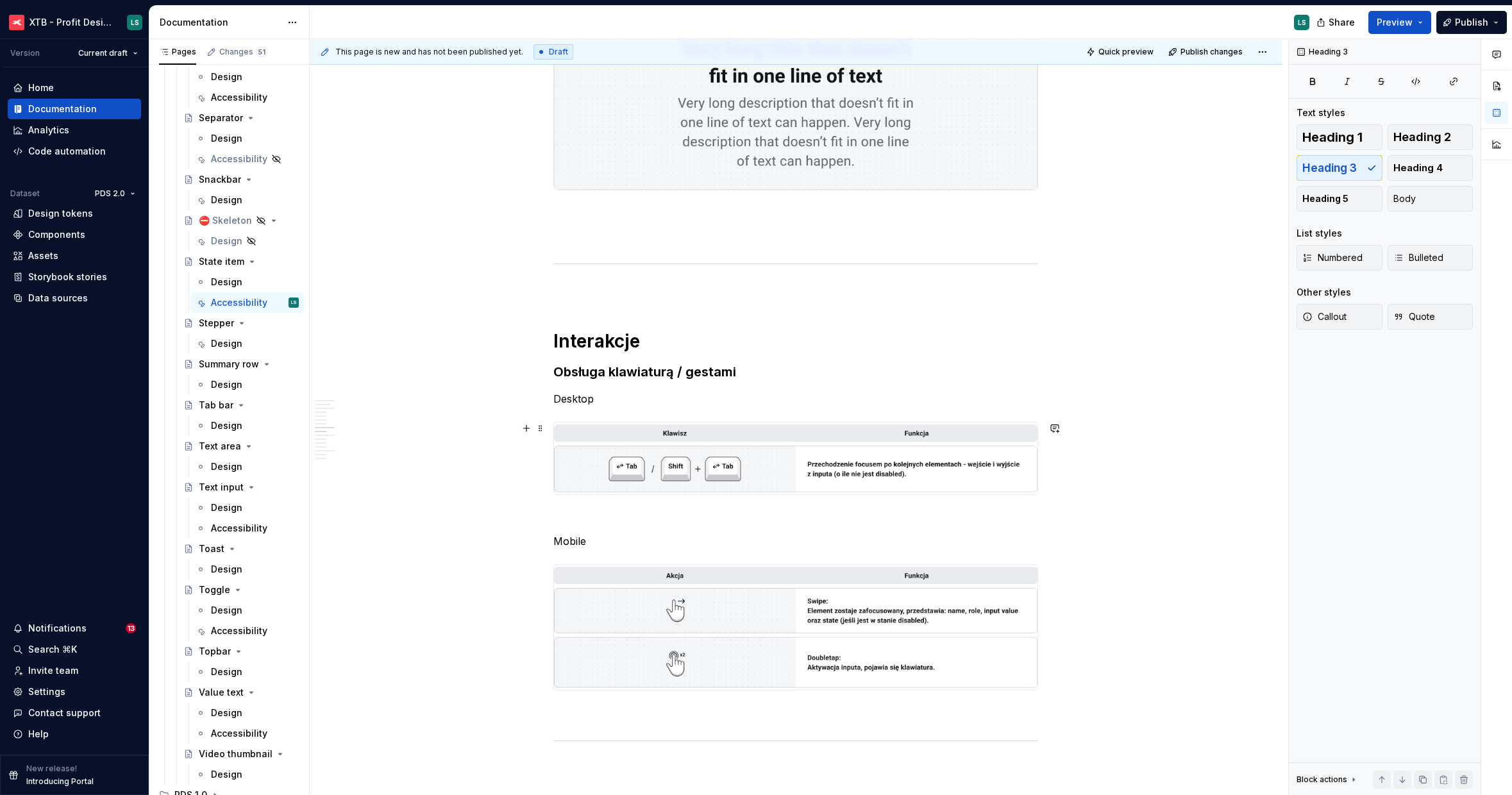
click at [713, 441] on img "To enrich screen reader interactions, please activate Accessibility in Grammarl…" at bounding box center [796, 458] width 483 height 72
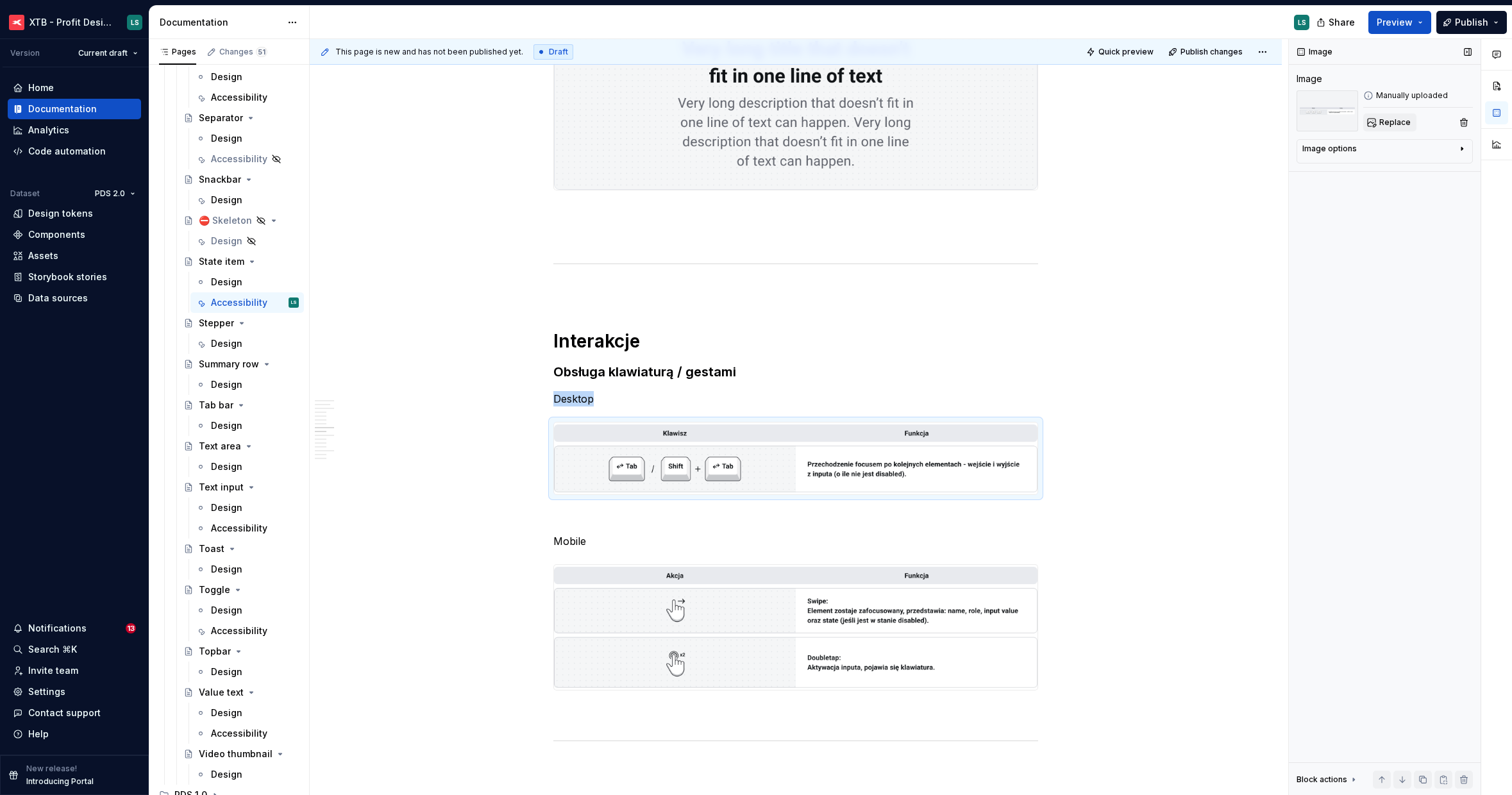
click at [1395, 117] on span "Replace" at bounding box center [1395, 122] width 31 height 10
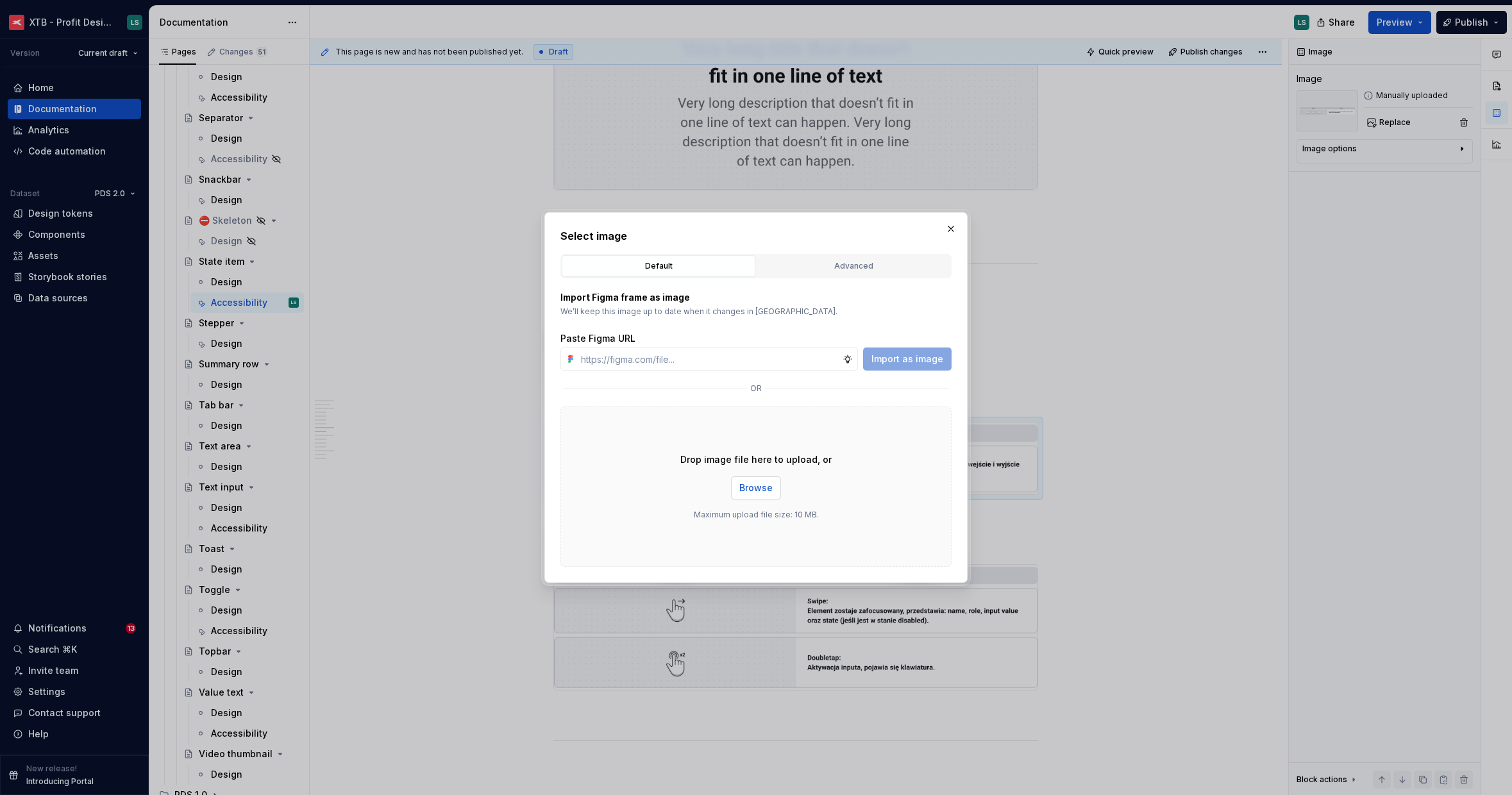
click at [747, 496] on button "Browse" at bounding box center [756, 488] width 50 height 23
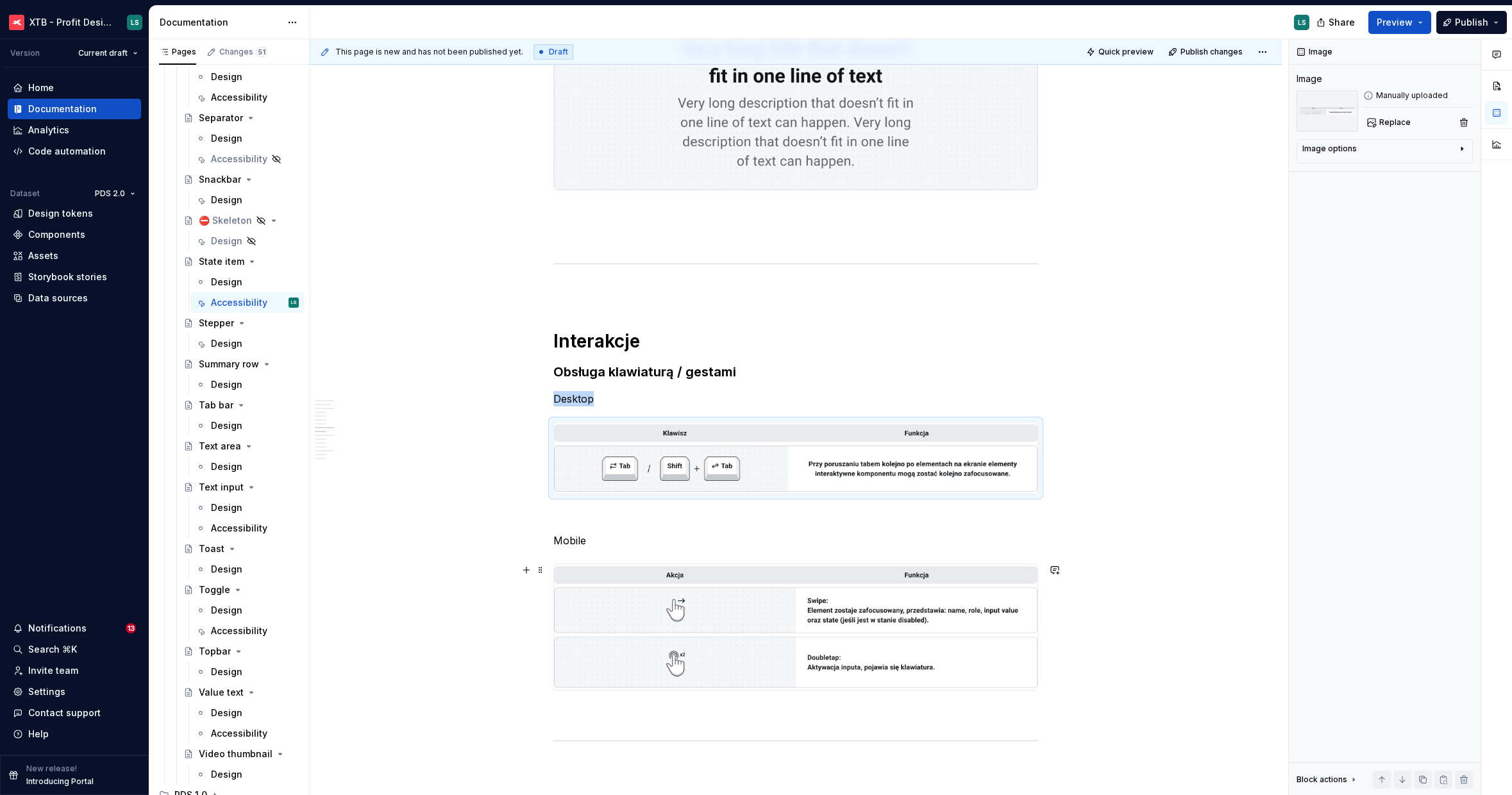
click at [875, 636] on img "To enrich screen reader interactions, please activate Accessibility in Grammarl…" at bounding box center [796, 627] width 483 height 125
click at [1374, 126] on button "Replace" at bounding box center [1389, 123] width 53 height 18
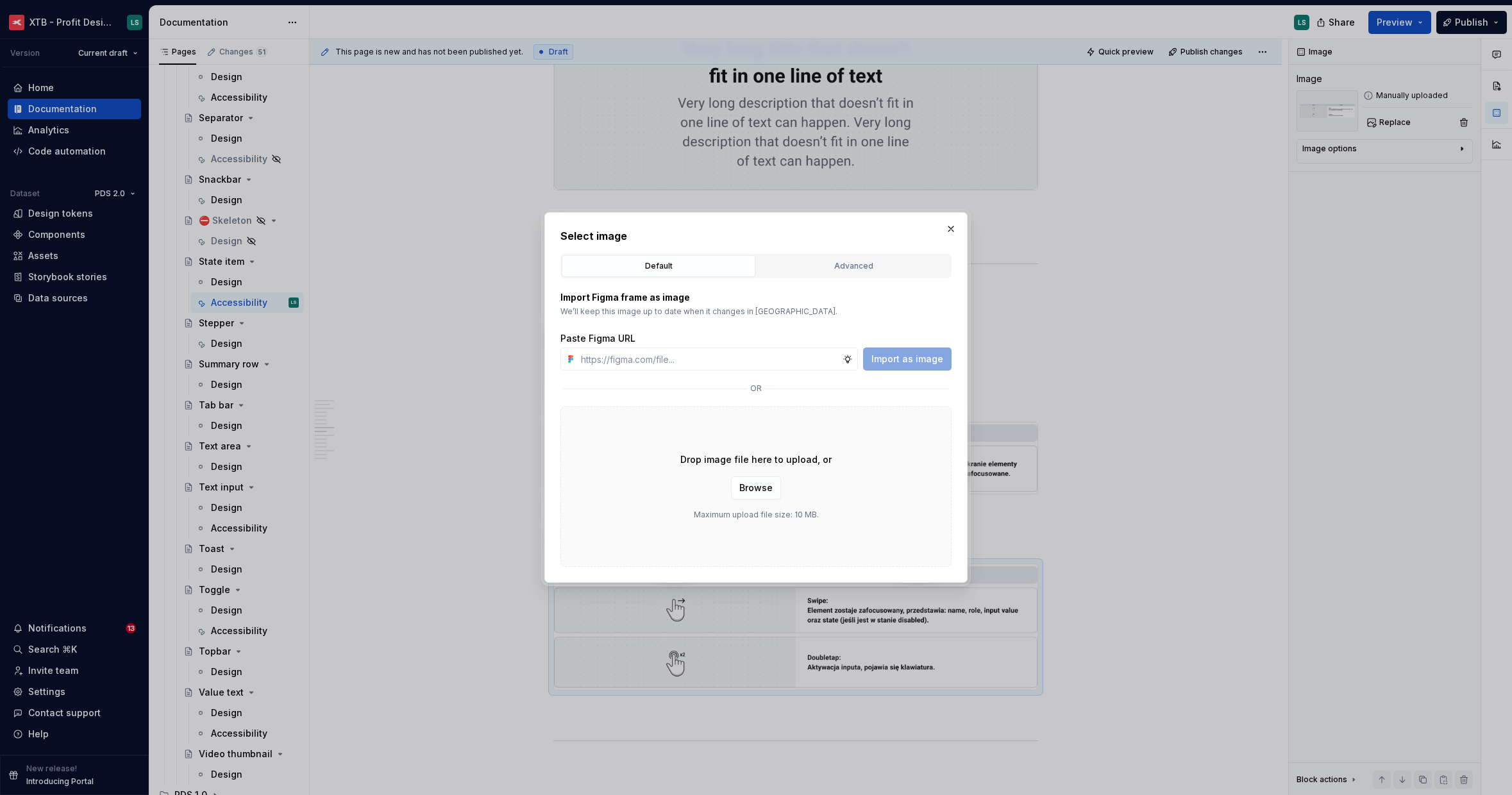
click at [741, 500] on div "Drop image file here to upload, or Browse Maximum upload file size: 10 MB." at bounding box center [756, 486] width 391 height 160
click at [751, 488] on span "Browse" at bounding box center [756, 488] width 33 height 13
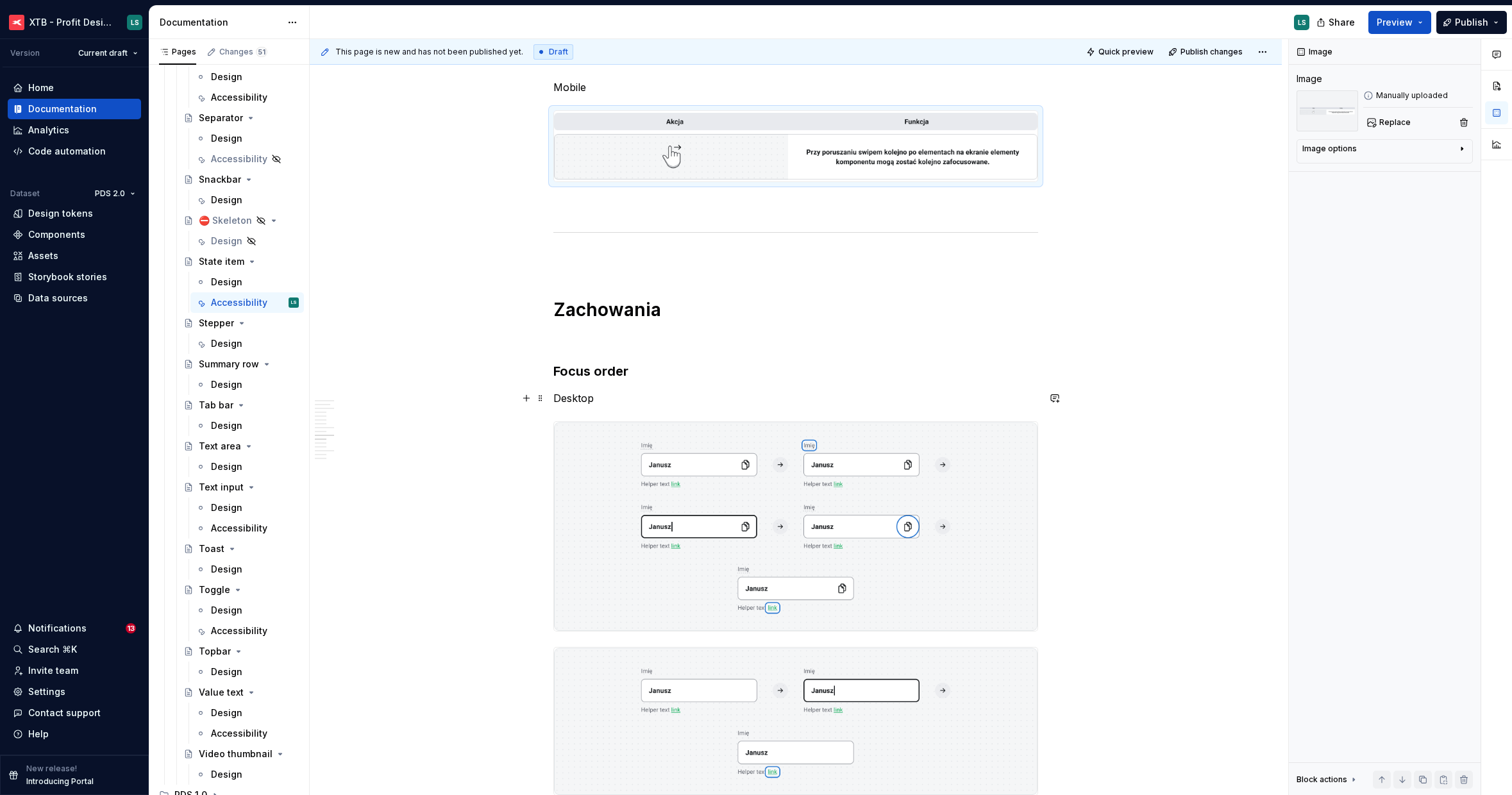
click at [571, 399] on p "Desktop" at bounding box center [795, 398] width 484 height 15
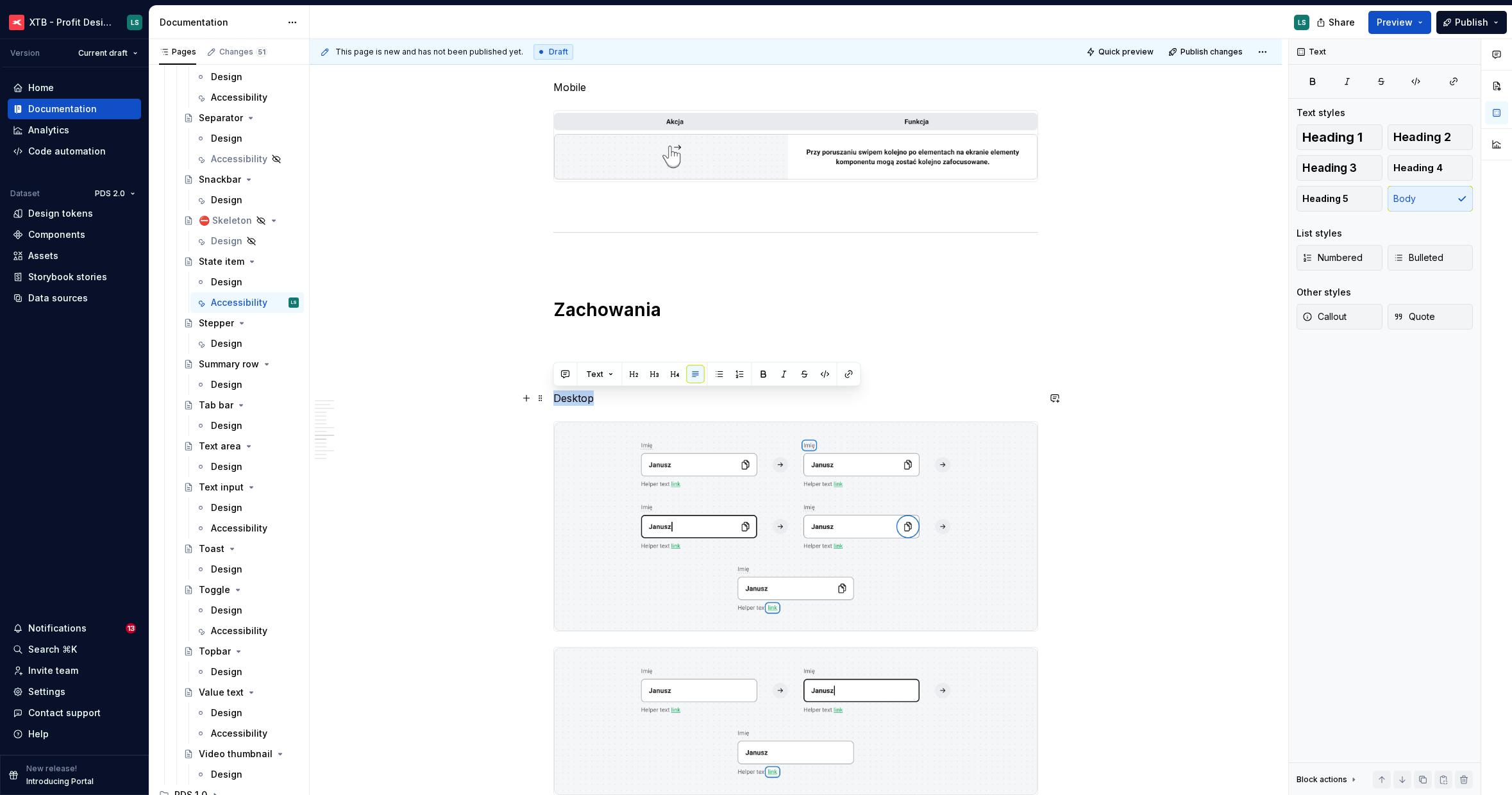
click at [571, 399] on p "Desktop" at bounding box center [795, 398] width 484 height 15
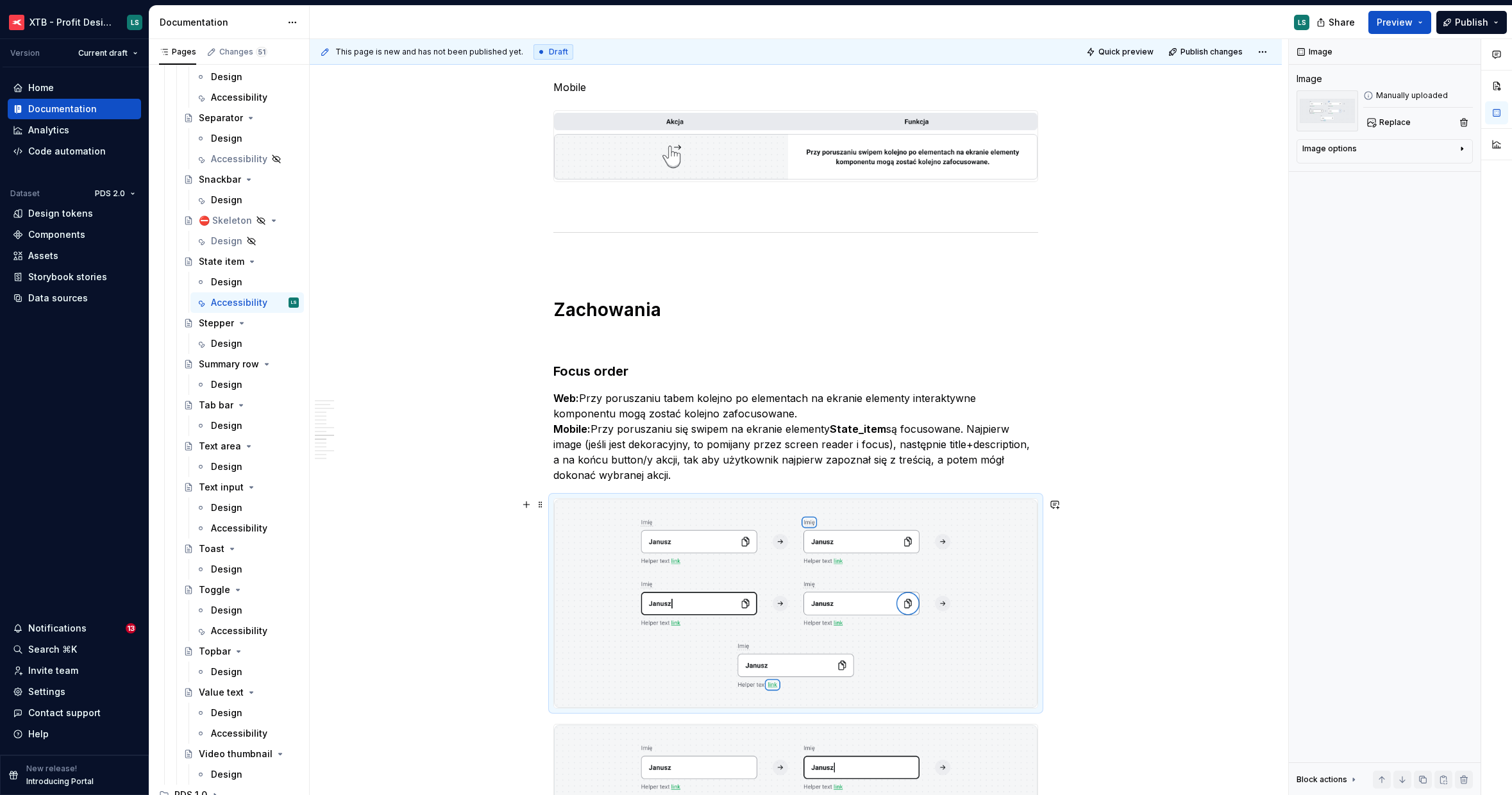
click at [742, 552] on img "To enrich screen reader interactions, please activate Accessibility in Grammarl…" at bounding box center [796, 603] width 483 height 209
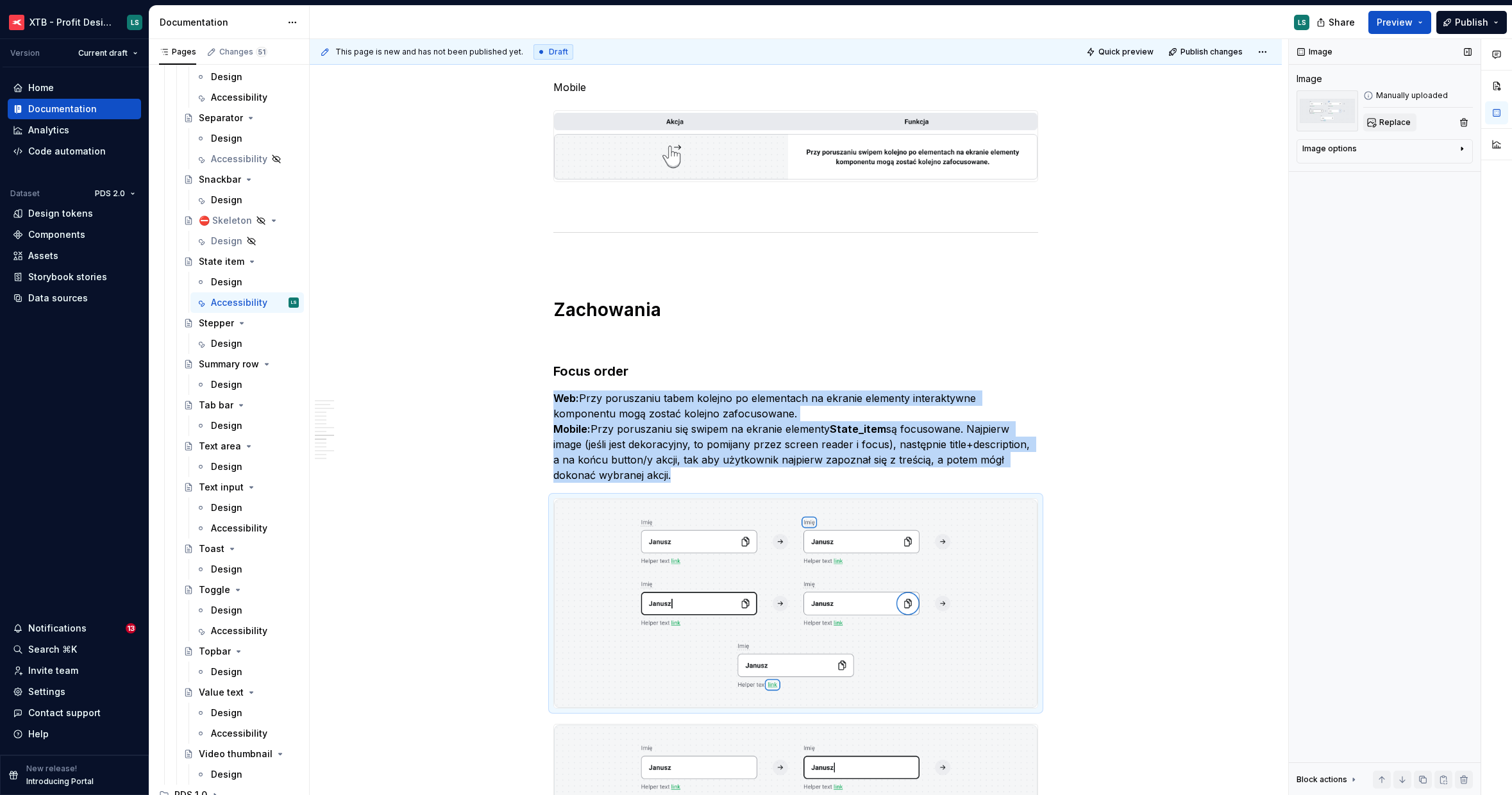
click at [1391, 117] on span "Replace" at bounding box center [1395, 122] width 31 height 10
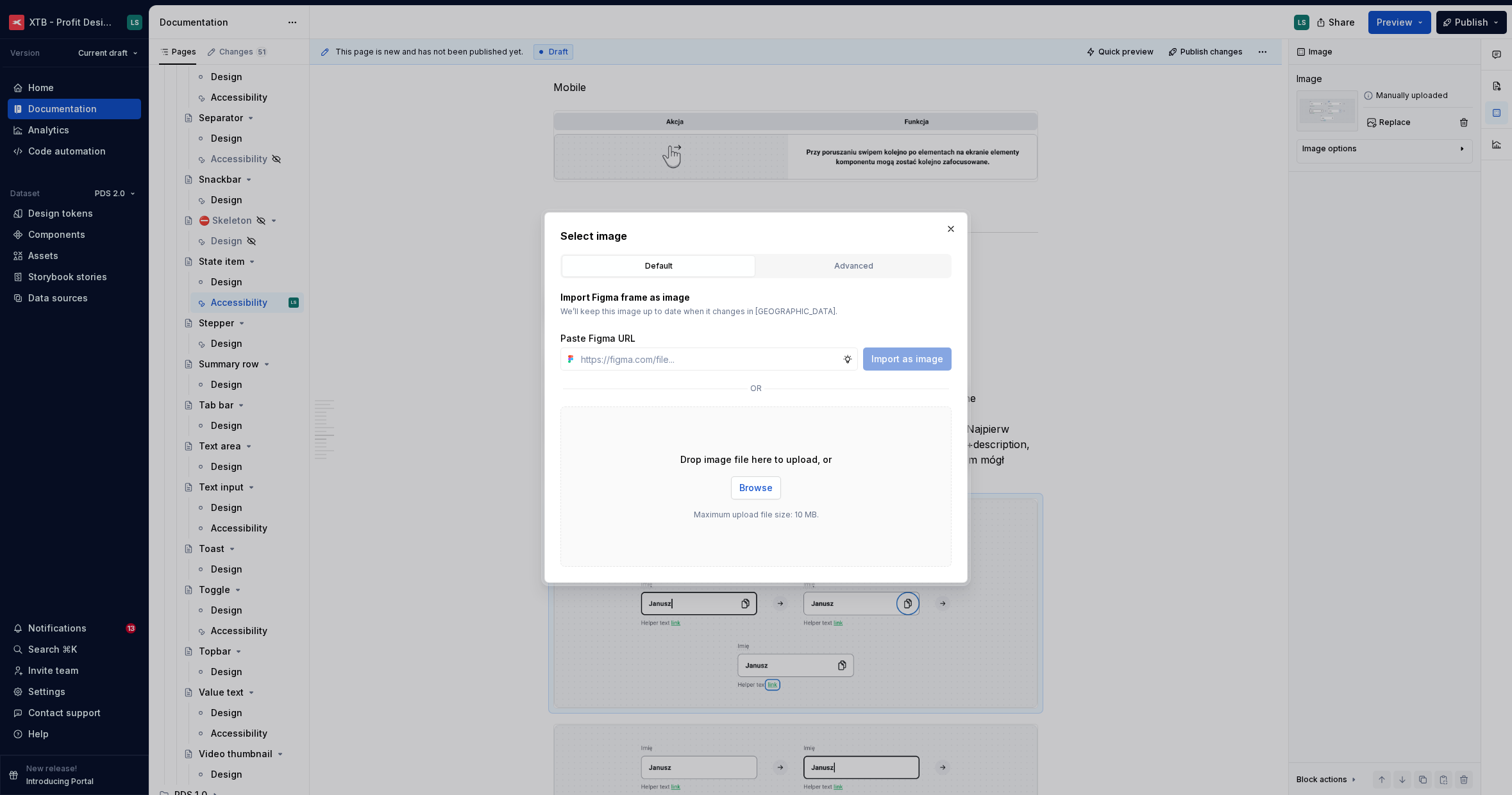
click at [771, 478] on button "Browse" at bounding box center [756, 488] width 50 height 23
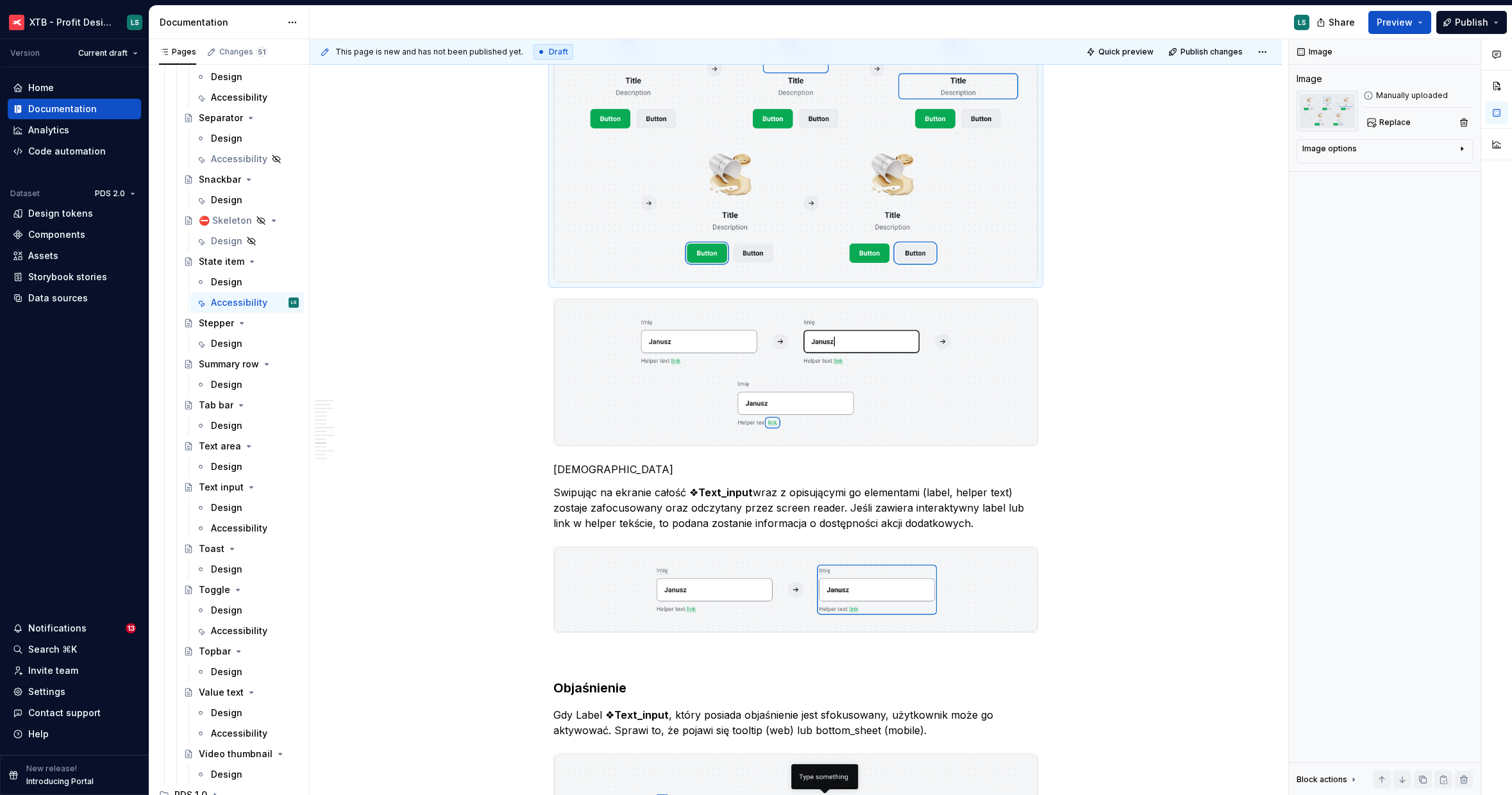
click at [886, 235] on img "To enrich screen reader interactions, please activate Accessibility in Grammarl…" at bounding box center [796, 136] width 483 height 293
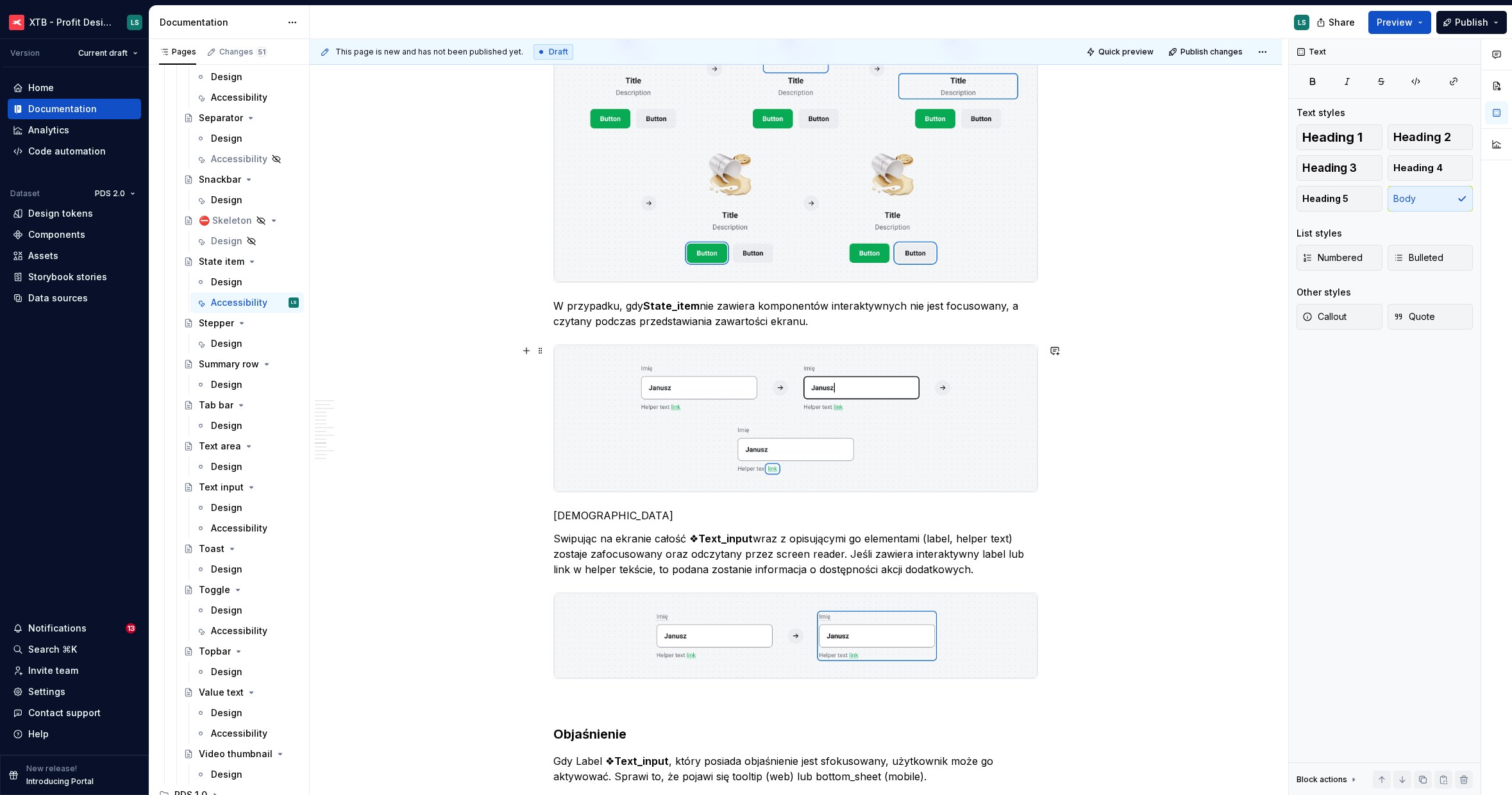
click at [769, 431] on img "To enrich screen reader interactions, please activate Accessibility in Grammarl…" at bounding box center [796, 418] width 483 height 148
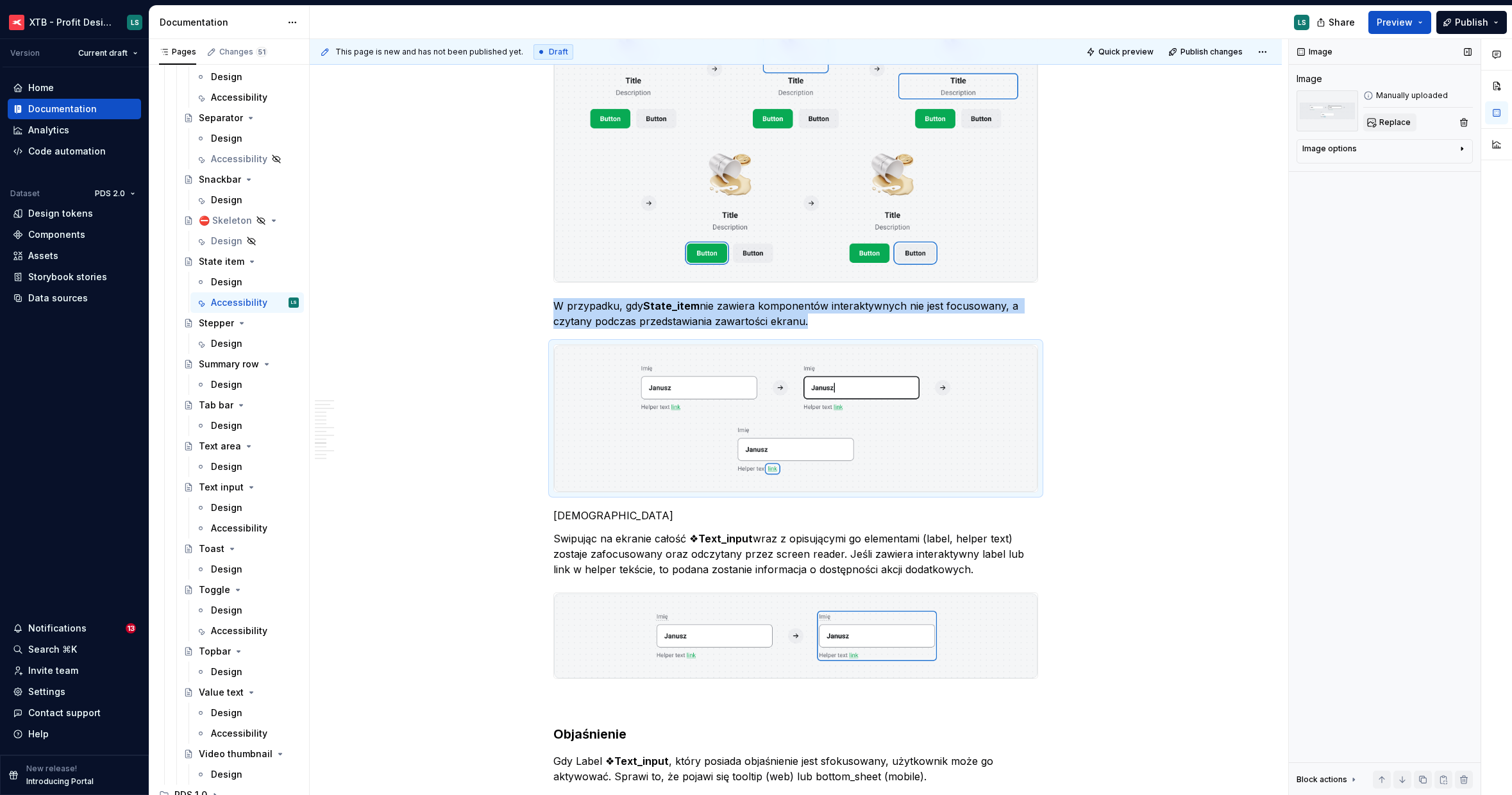
click at [1380, 122] on span "Replace" at bounding box center [1395, 122] width 31 height 10
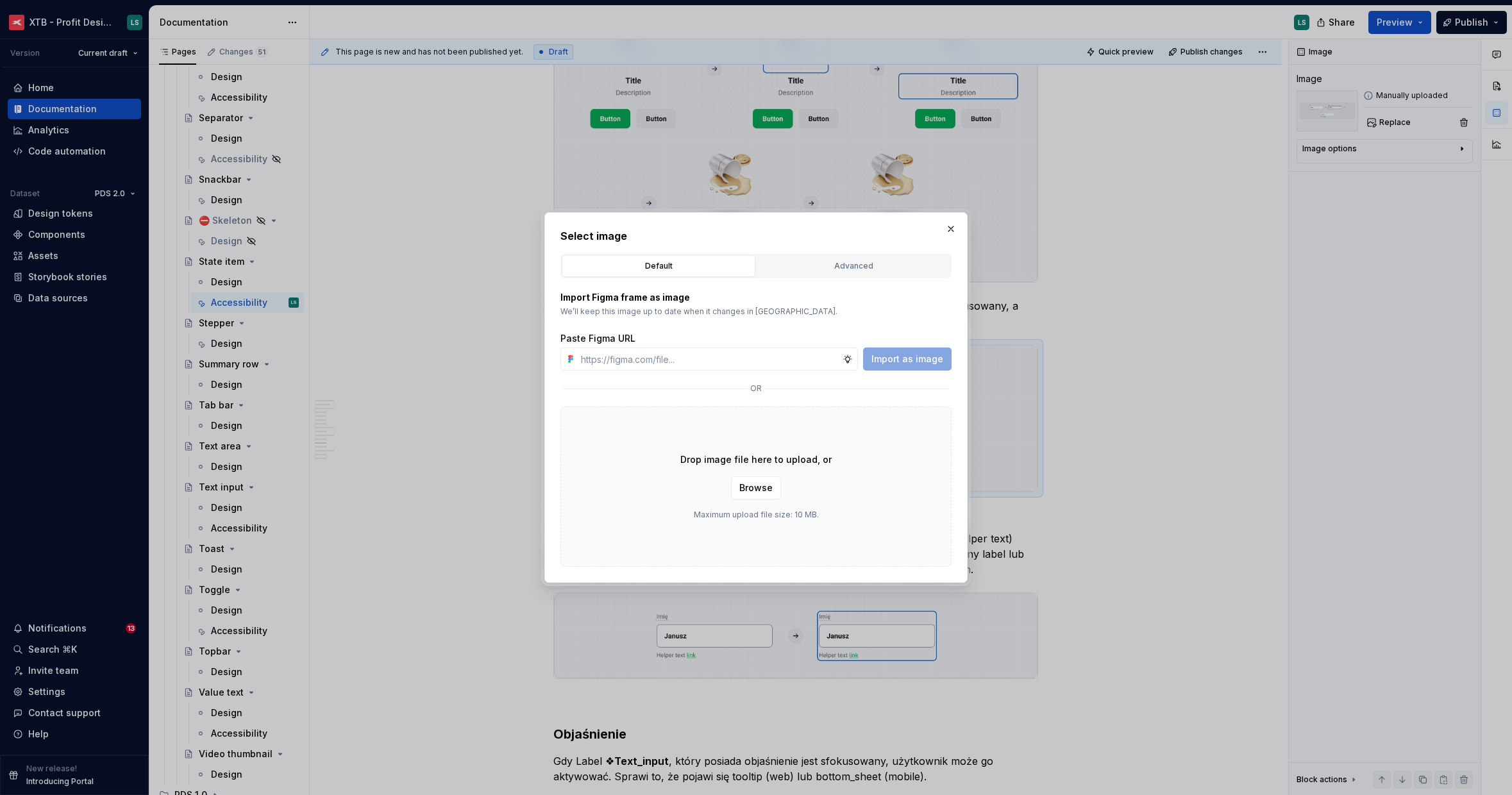
click at [729, 500] on div "Drop image file here to upload, or Browse Maximum upload file size: 10 MB." at bounding box center [756, 486] width 391 height 160
click at [747, 491] on span "Browse" at bounding box center [756, 488] width 33 height 13
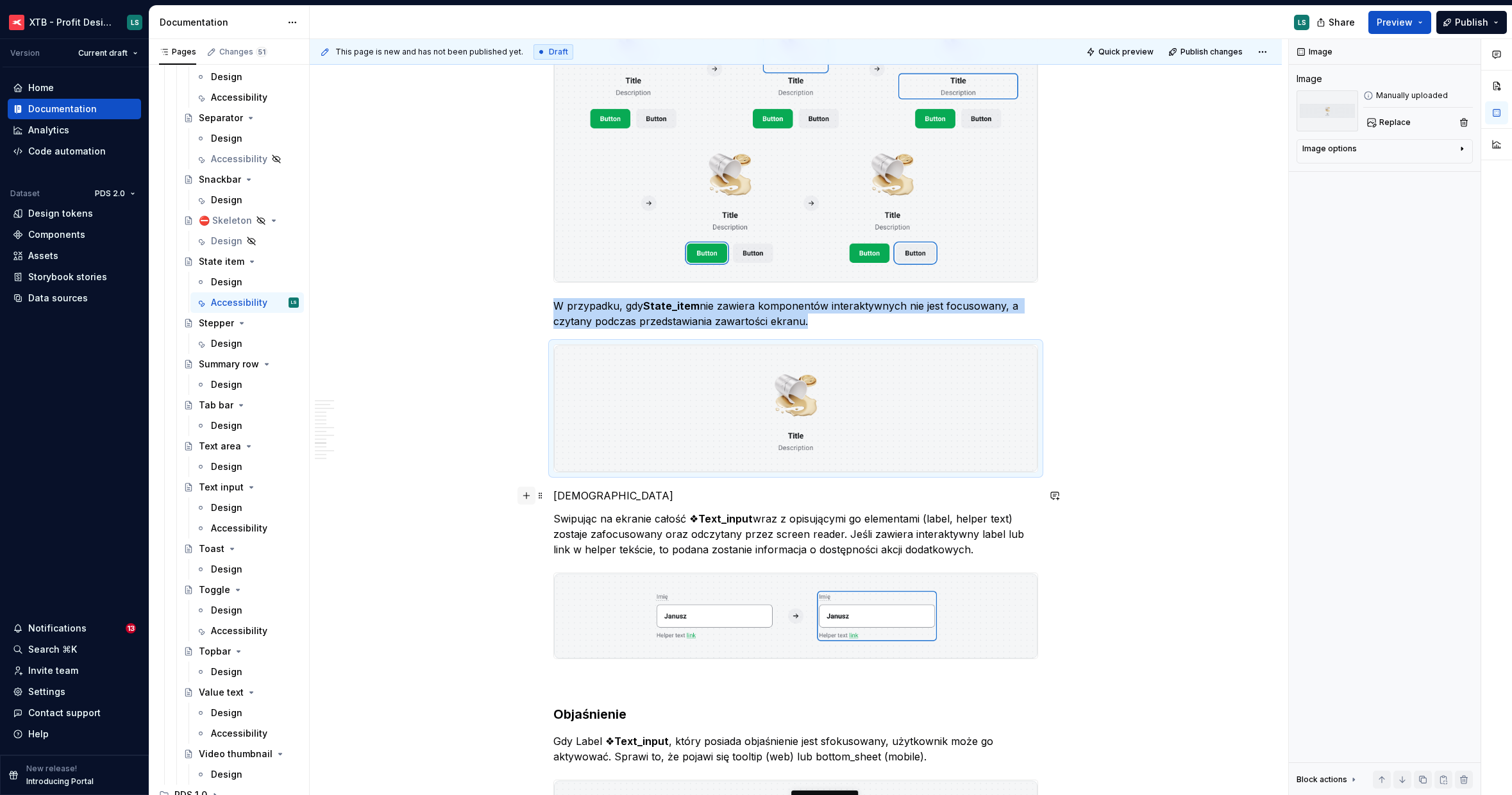
click at [534, 496] on button "button" at bounding box center [526, 496] width 18 height 18
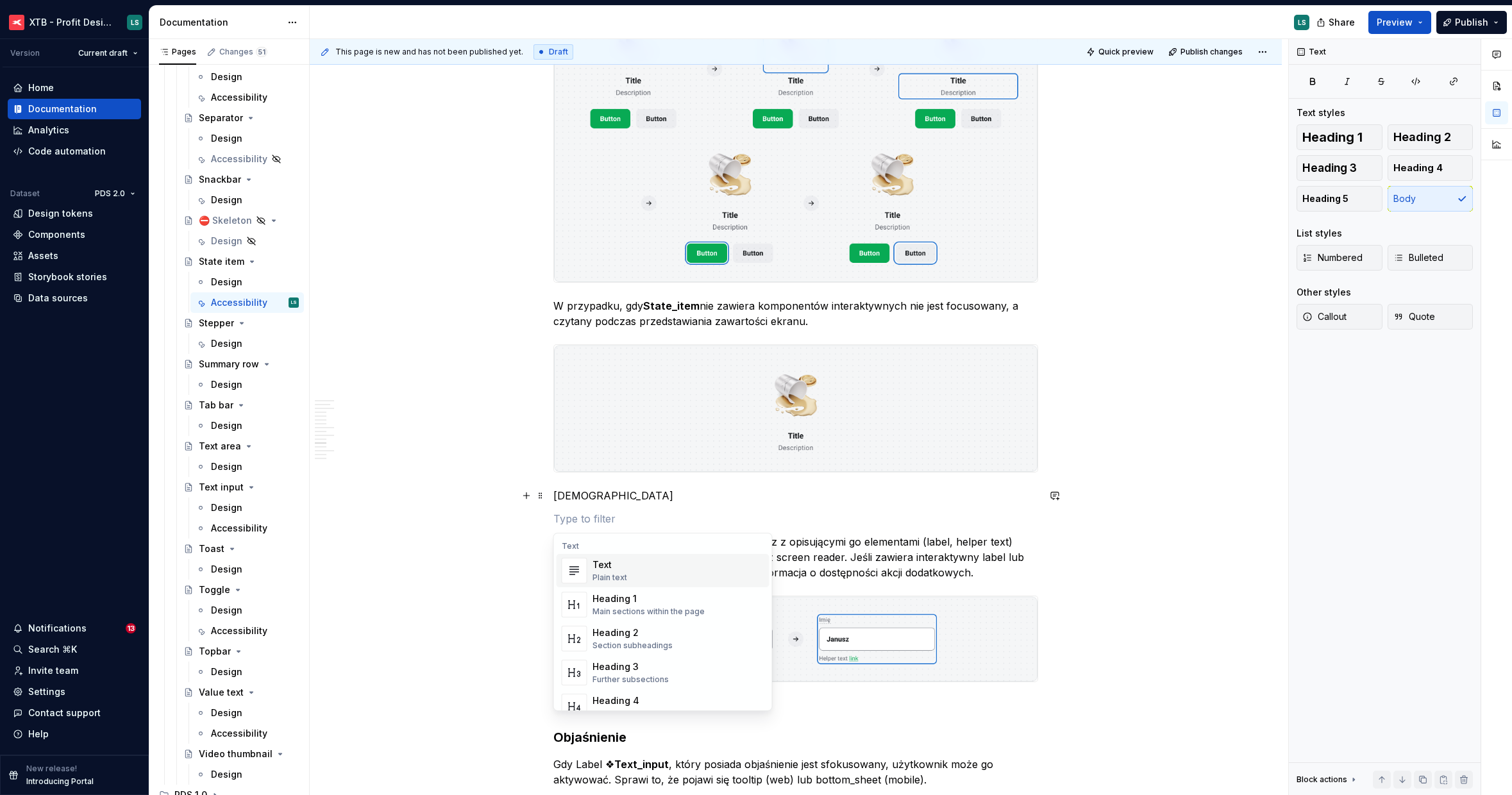
click at [508, 493] on div "This page is new and has not been published yet. Draft Quick preview Publish ch…" at bounding box center [799, 417] width 978 height 757
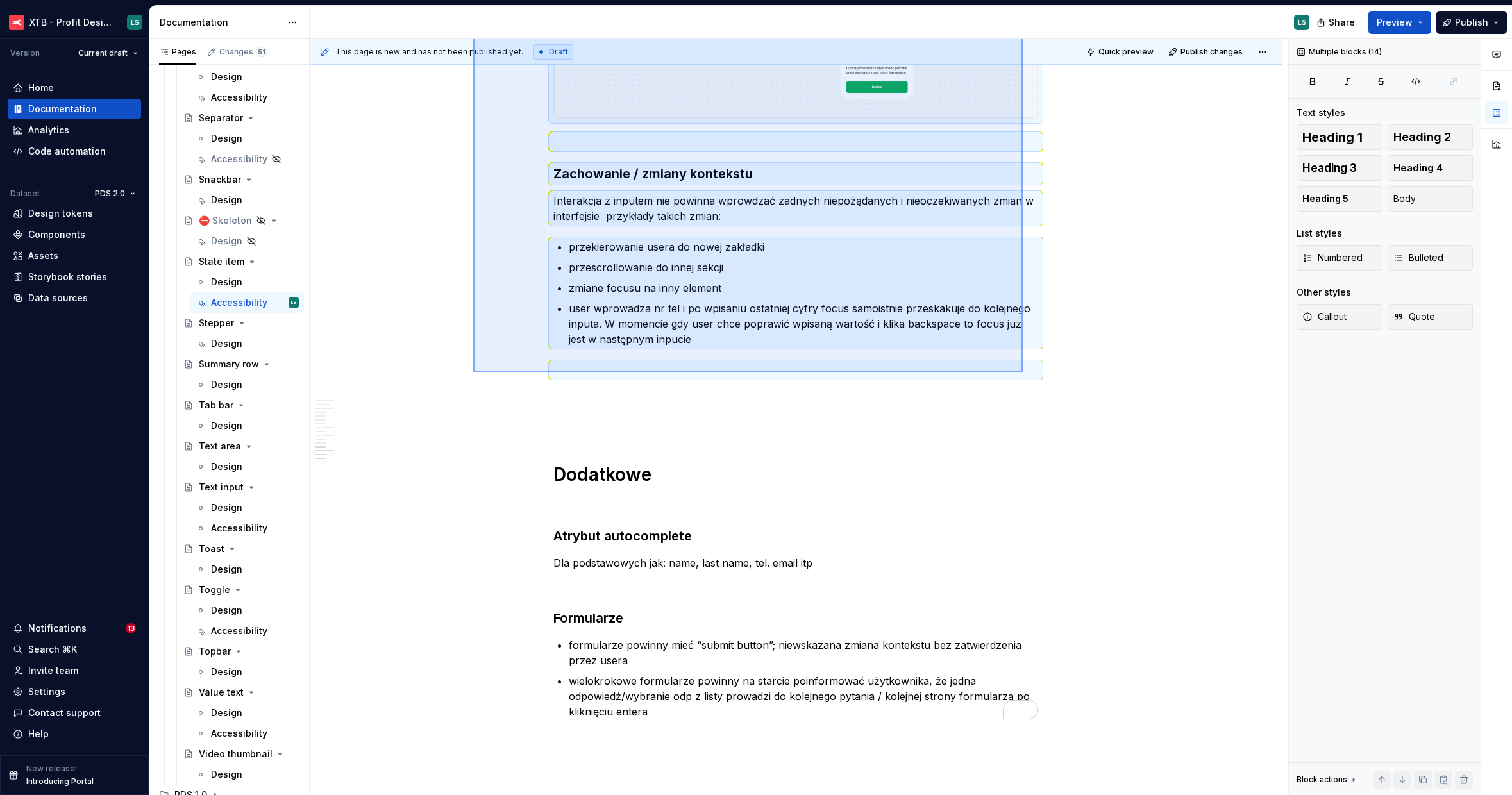
drag, startPoint x: 509, startPoint y: 512, endPoint x: 1030, endPoint y: 366, distance: 541.1
click at [1030, 366] on div "This page is new and has not been published yet. Draft Quick preview Publish ch…" at bounding box center [799, 417] width 978 height 757
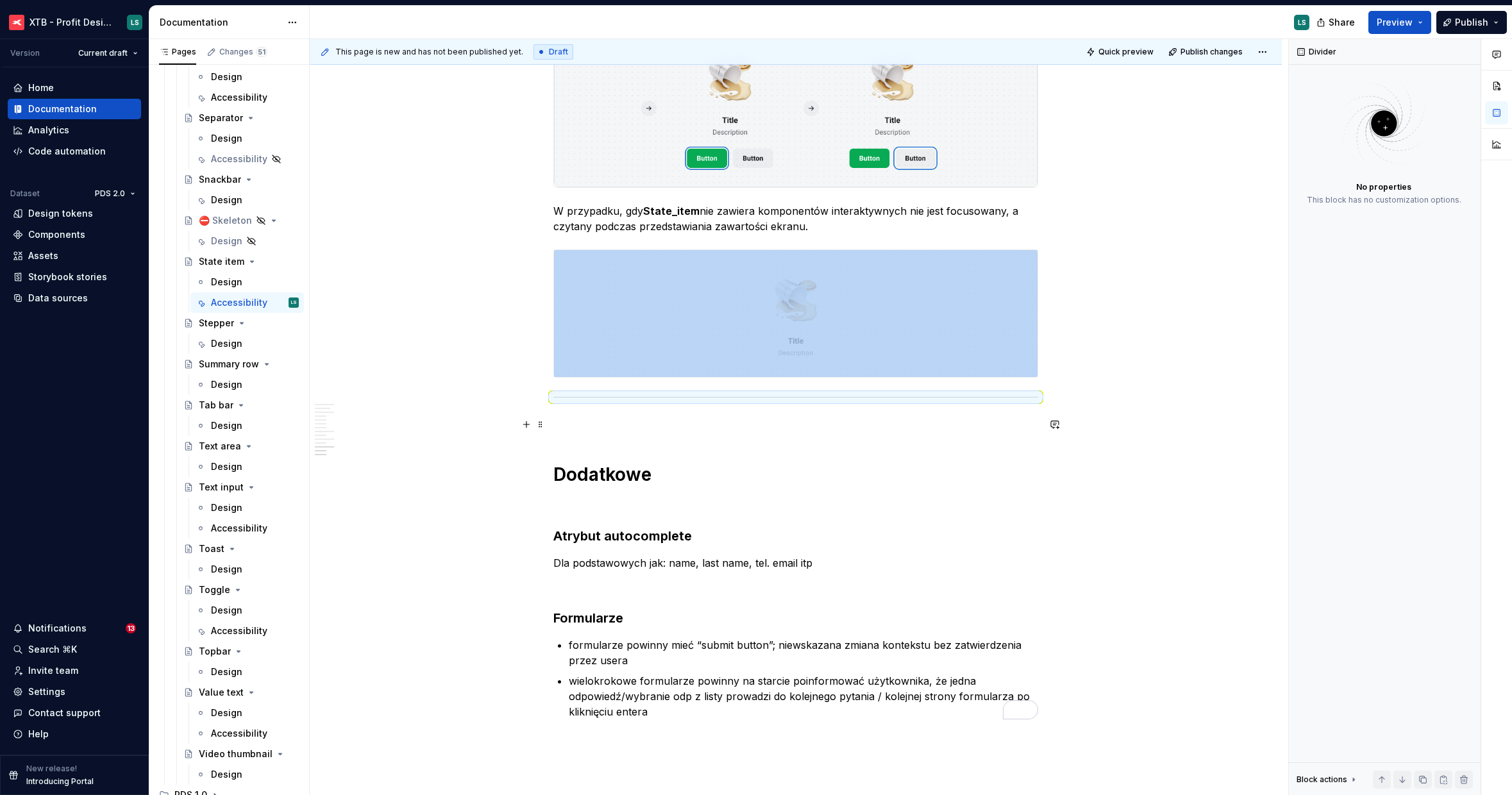
click at [795, 431] on p "To enrich screen reader interactions, please activate Accessibility in Grammarl…" at bounding box center [795, 424] width 484 height 15
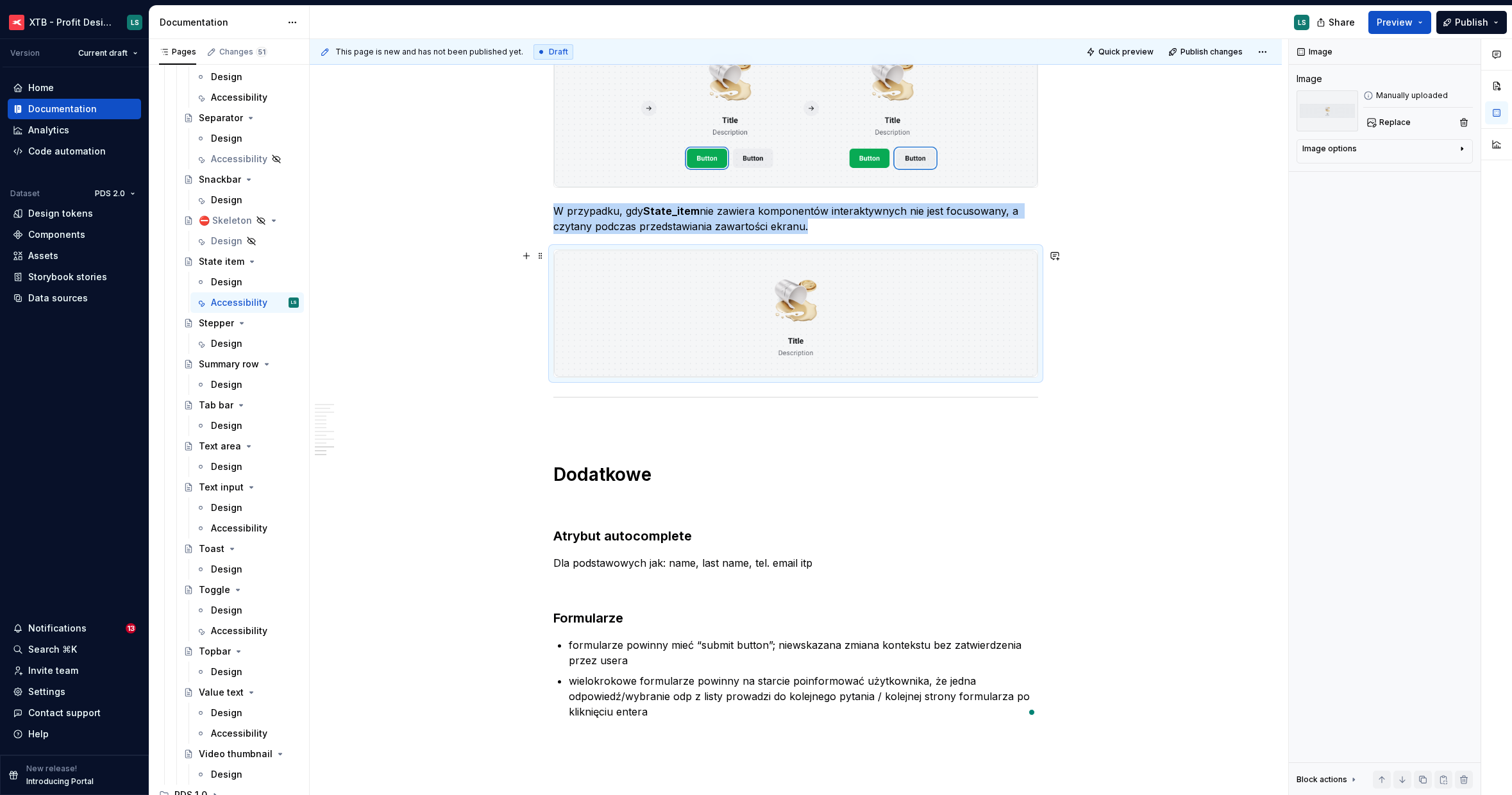
click at [778, 324] on img "To enrich screen reader interactions, please activate Accessibility in Grammarl…" at bounding box center [796, 313] width 483 height 127
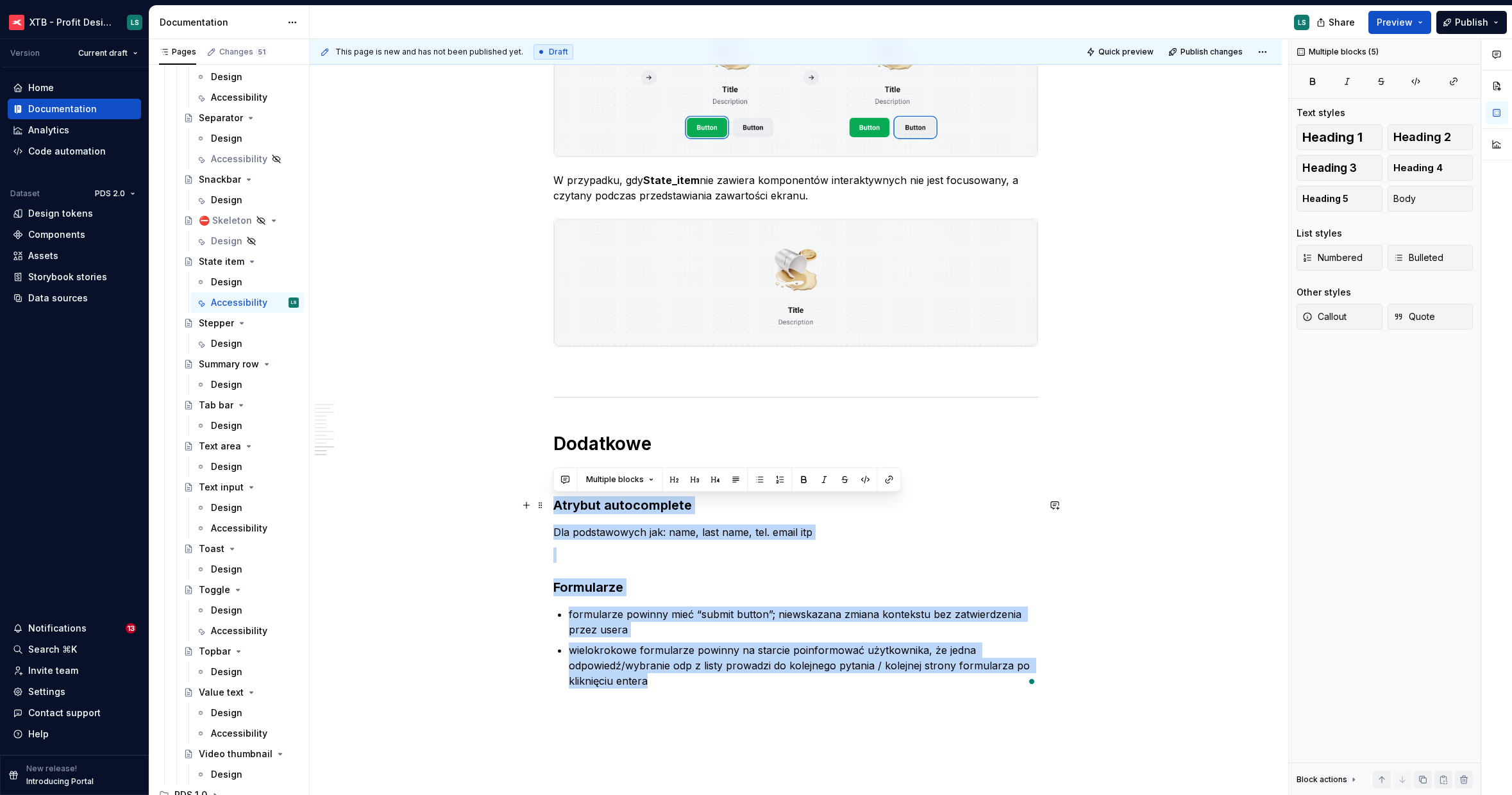
drag, startPoint x: 855, startPoint y: 683, endPoint x: 521, endPoint y: 496, distance: 382.8
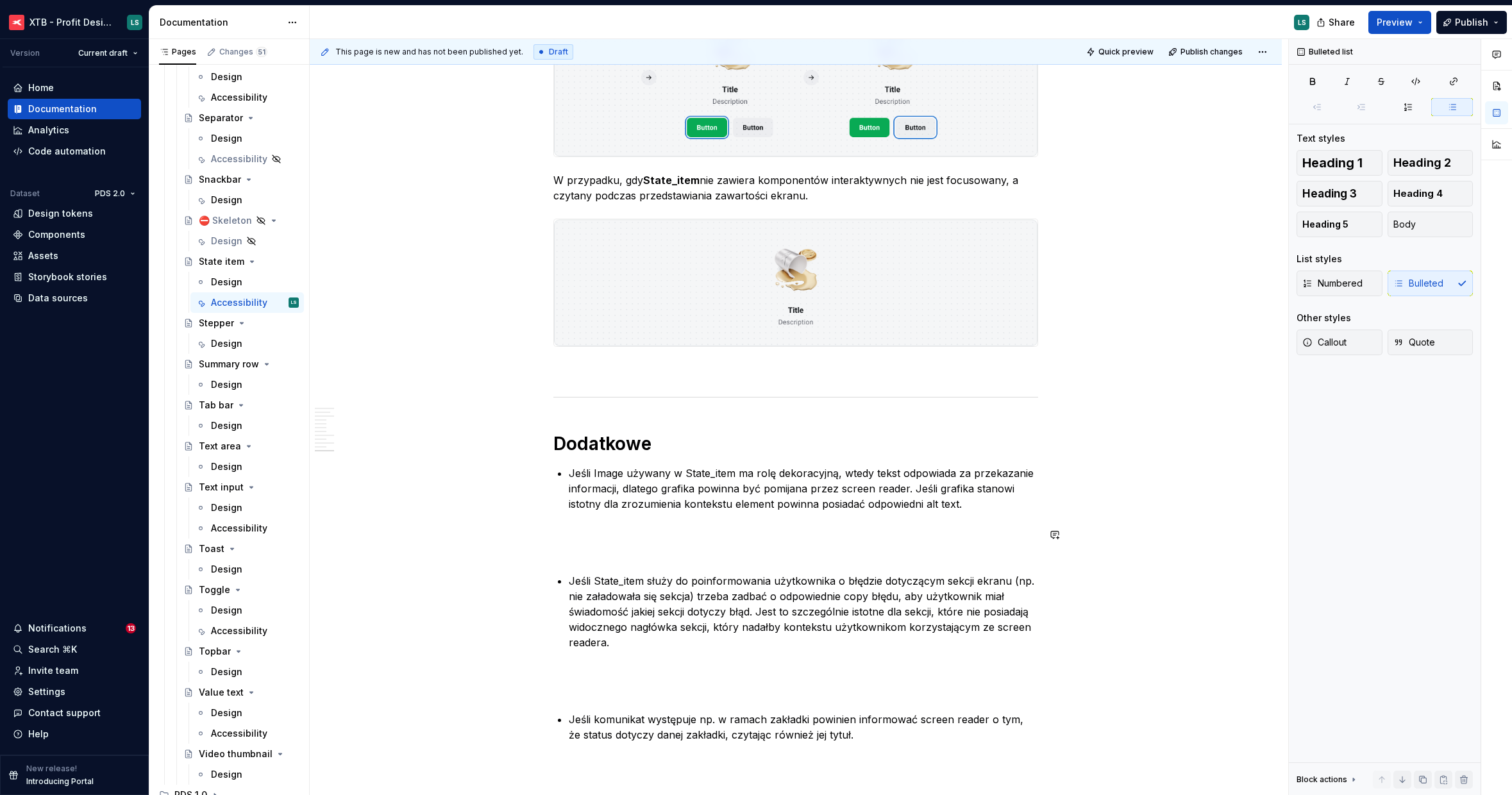
click at [635, 543] on p "To enrich screen reader interactions, please activate Accessibility in Grammarl…" at bounding box center [795, 543] width 484 height 30
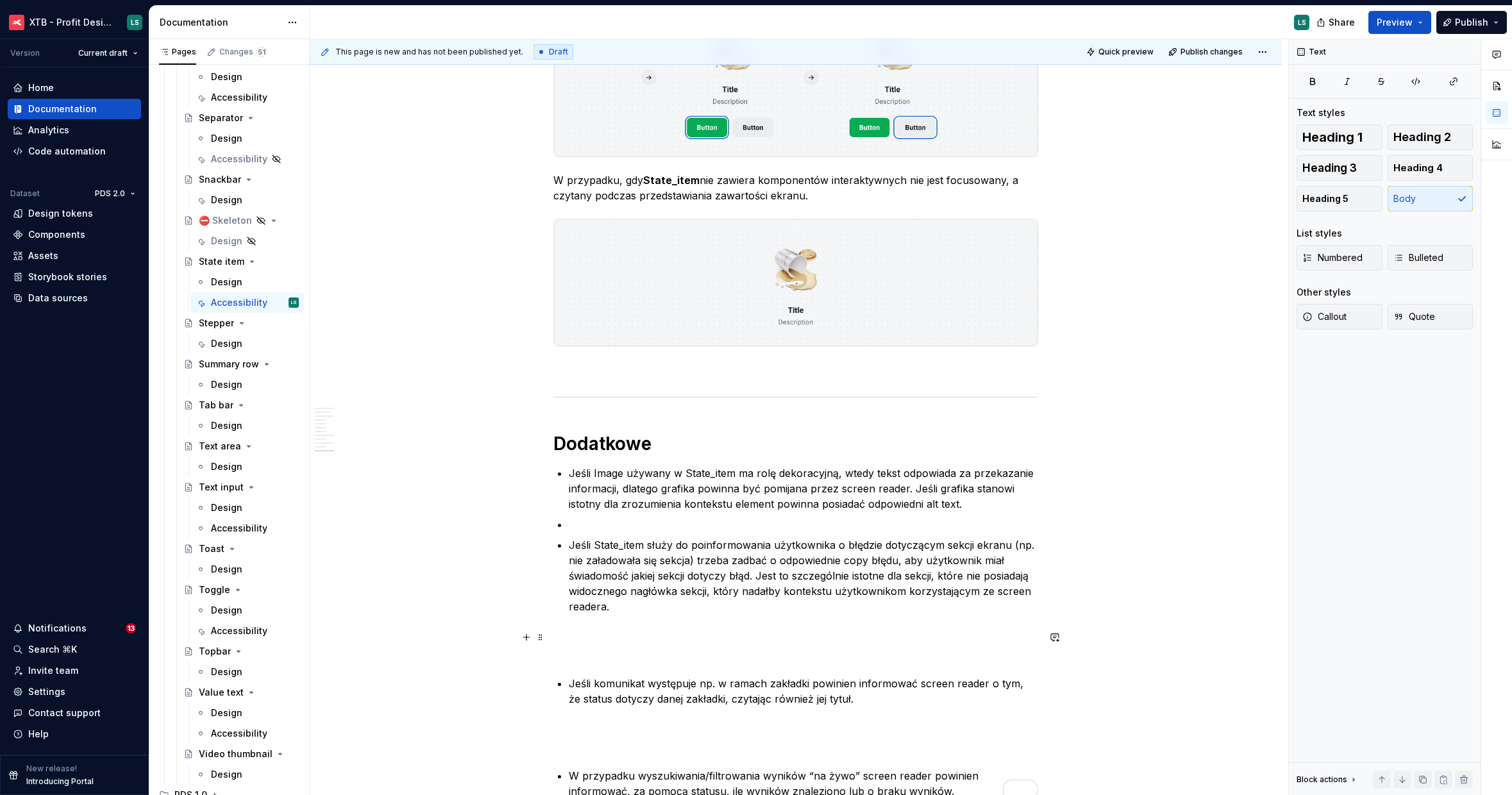
click at [624, 650] on p "To enrich screen reader interactions, please activate Accessibility in Grammarl…" at bounding box center [795, 645] width 484 height 30
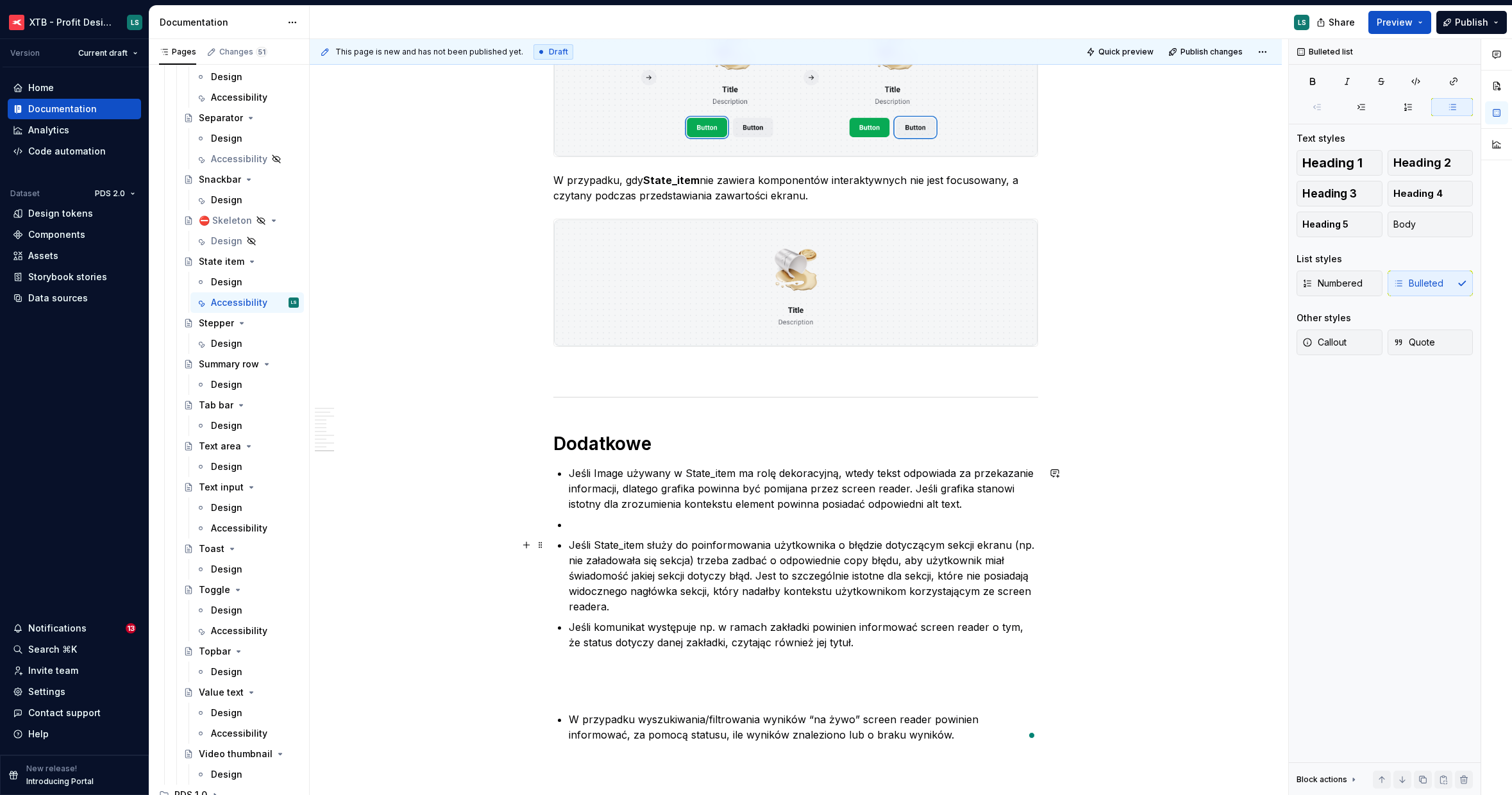
click at [607, 523] on p "To enrich screen reader interactions, please activate Accessibility in Grammarl…" at bounding box center [803, 524] width 469 height 15
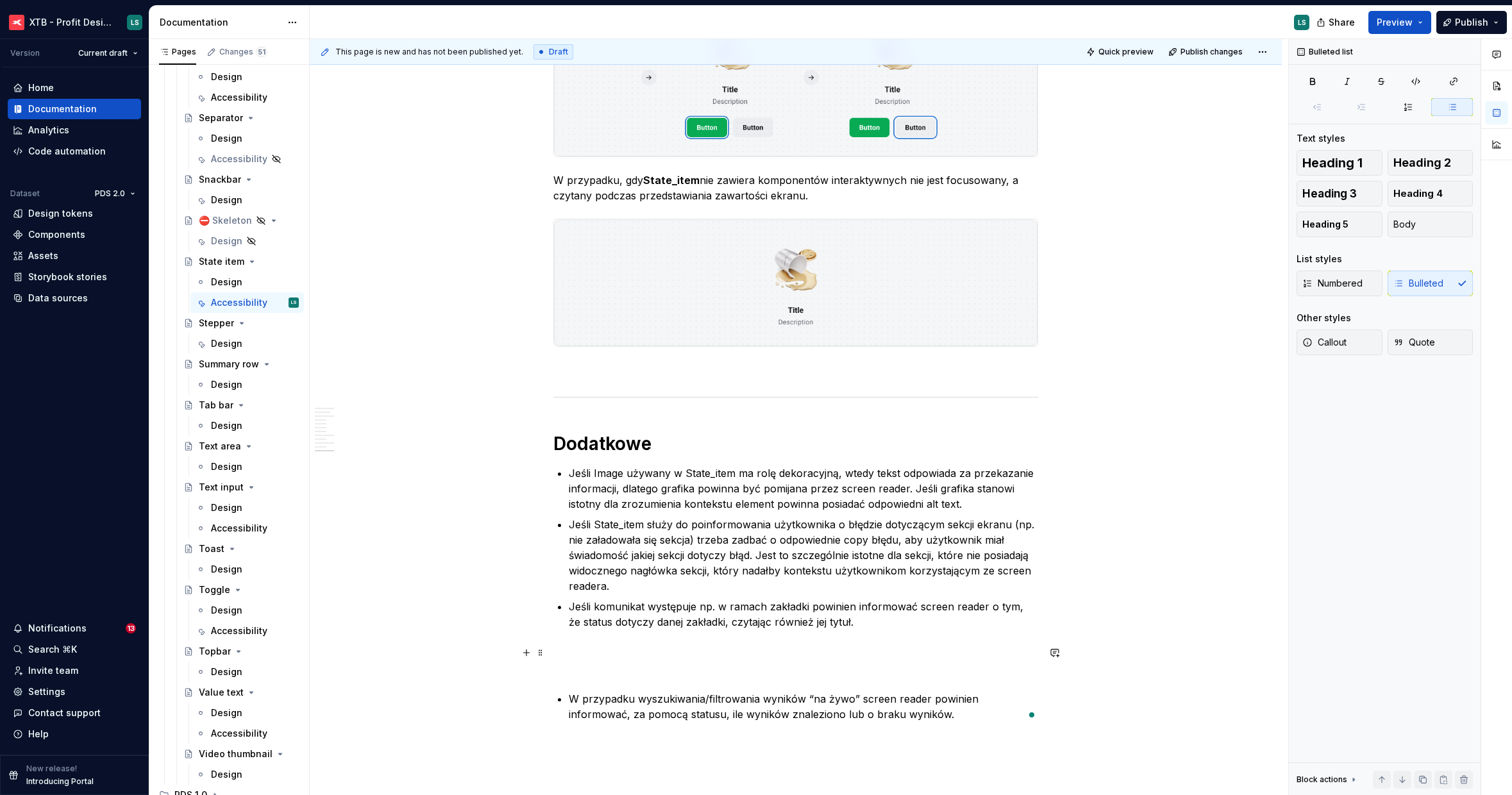
click at [590, 668] on p "To enrich screen reader interactions, please activate Accessibility in Grammarl…" at bounding box center [795, 660] width 484 height 30
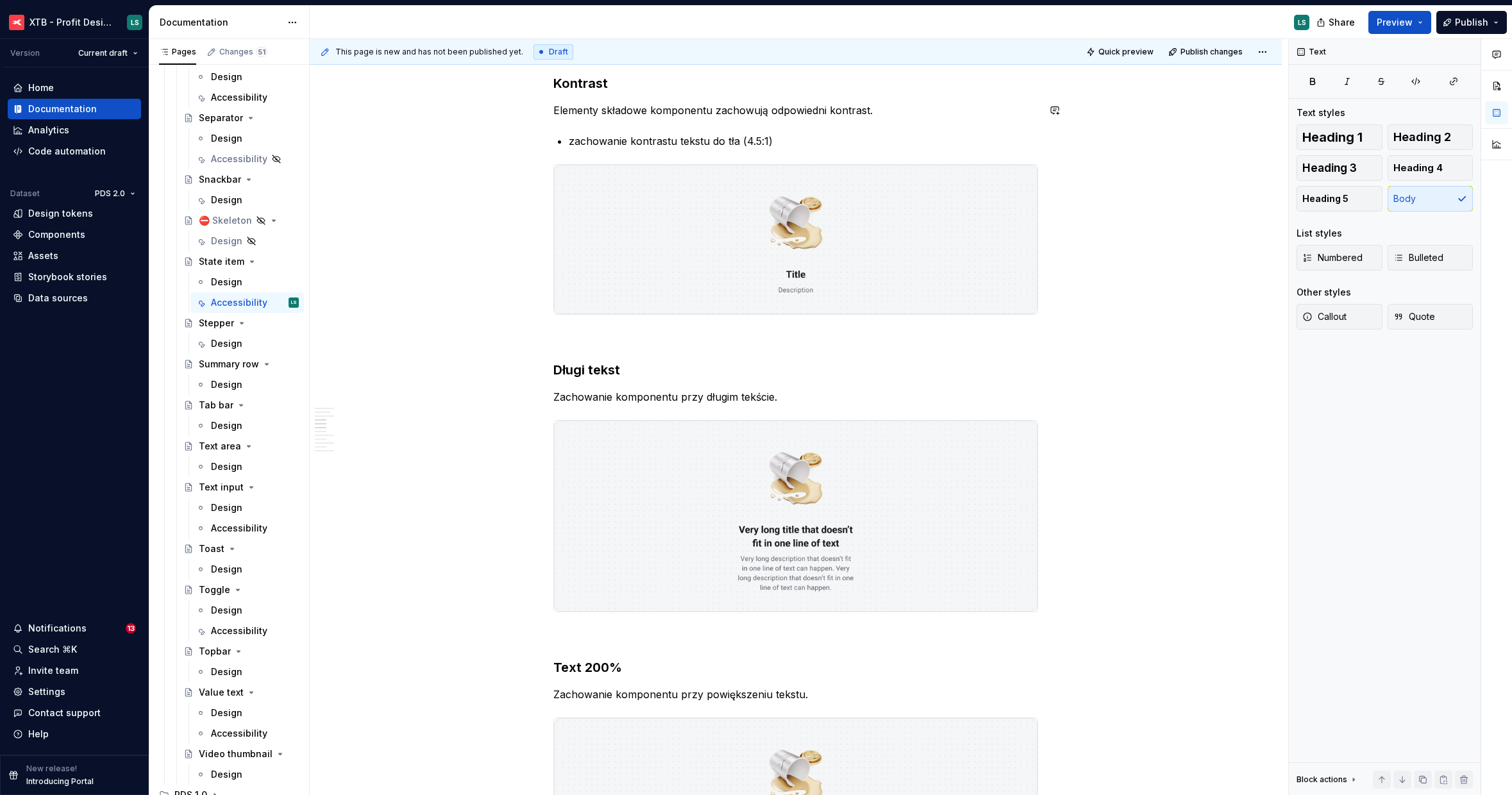
scroll to position [774, 0]
type textarea "*"
click at [1211, 57] on button "Publish changes" at bounding box center [1207, 52] width 84 height 18
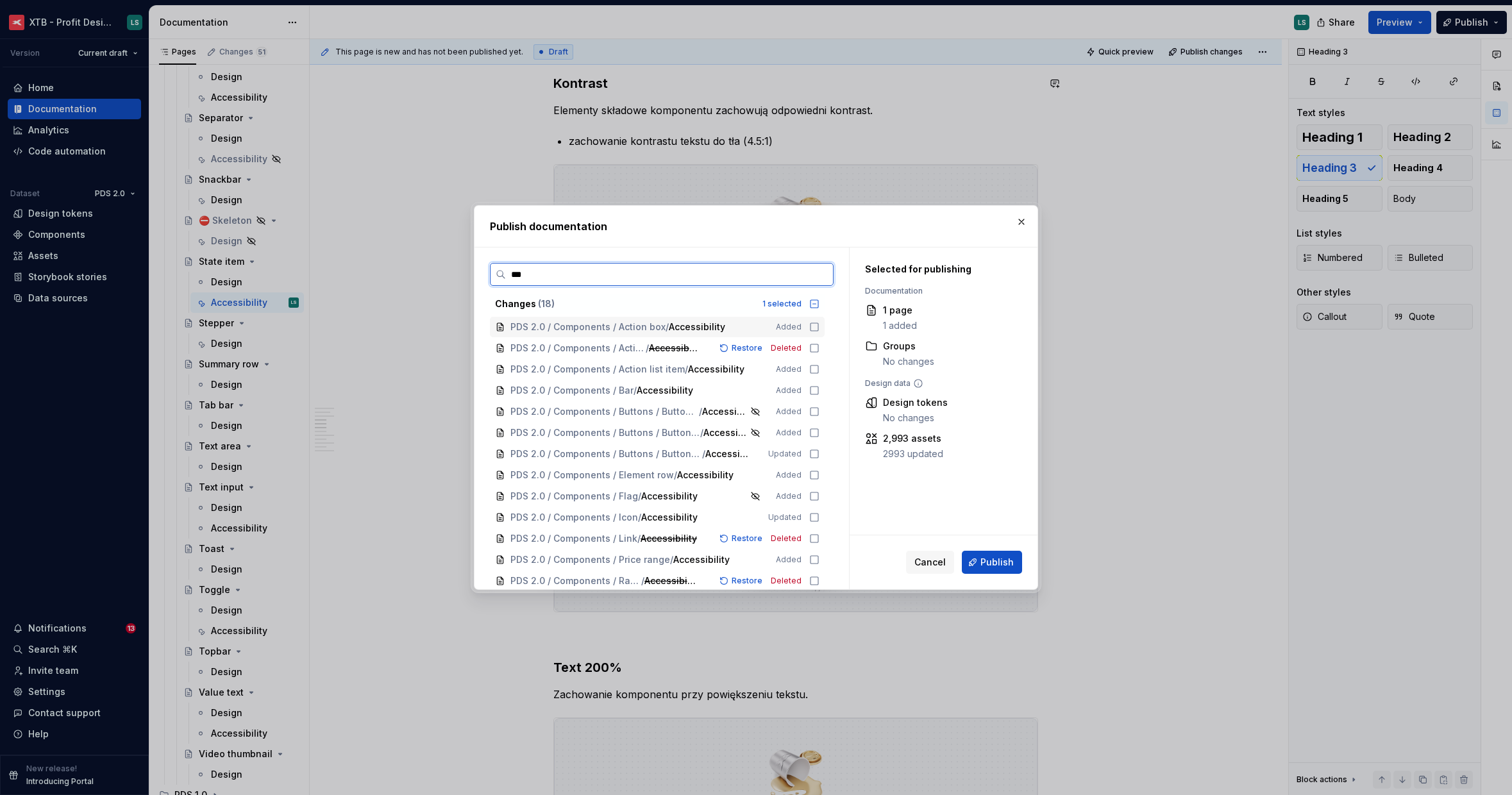
type input "****"
click at [813, 327] on icon at bounding box center [814, 327] width 10 height 10
click at [811, 369] on icon at bounding box center [814, 369] width 10 height 10
click at [810, 415] on icon at bounding box center [814, 411] width 8 height 8
click at [809, 429] on icon at bounding box center [814, 432] width 10 height 10
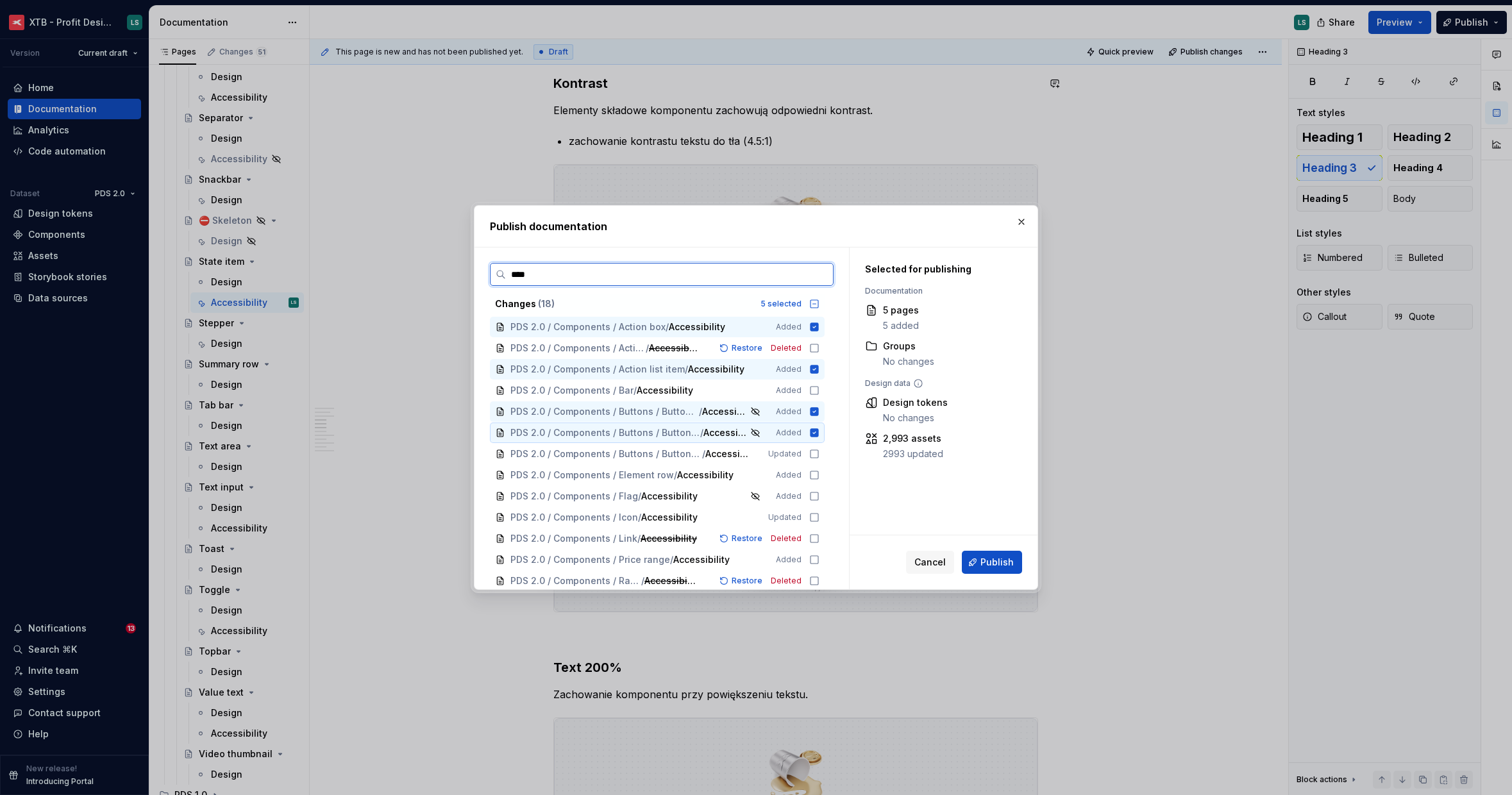
click at [813, 432] on icon at bounding box center [814, 432] width 10 height 10
click at [815, 413] on icon at bounding box center [814, 411] width 8 height 8
click at [816, 450] on icon at bounding box center [814, 453] width 10 height 10
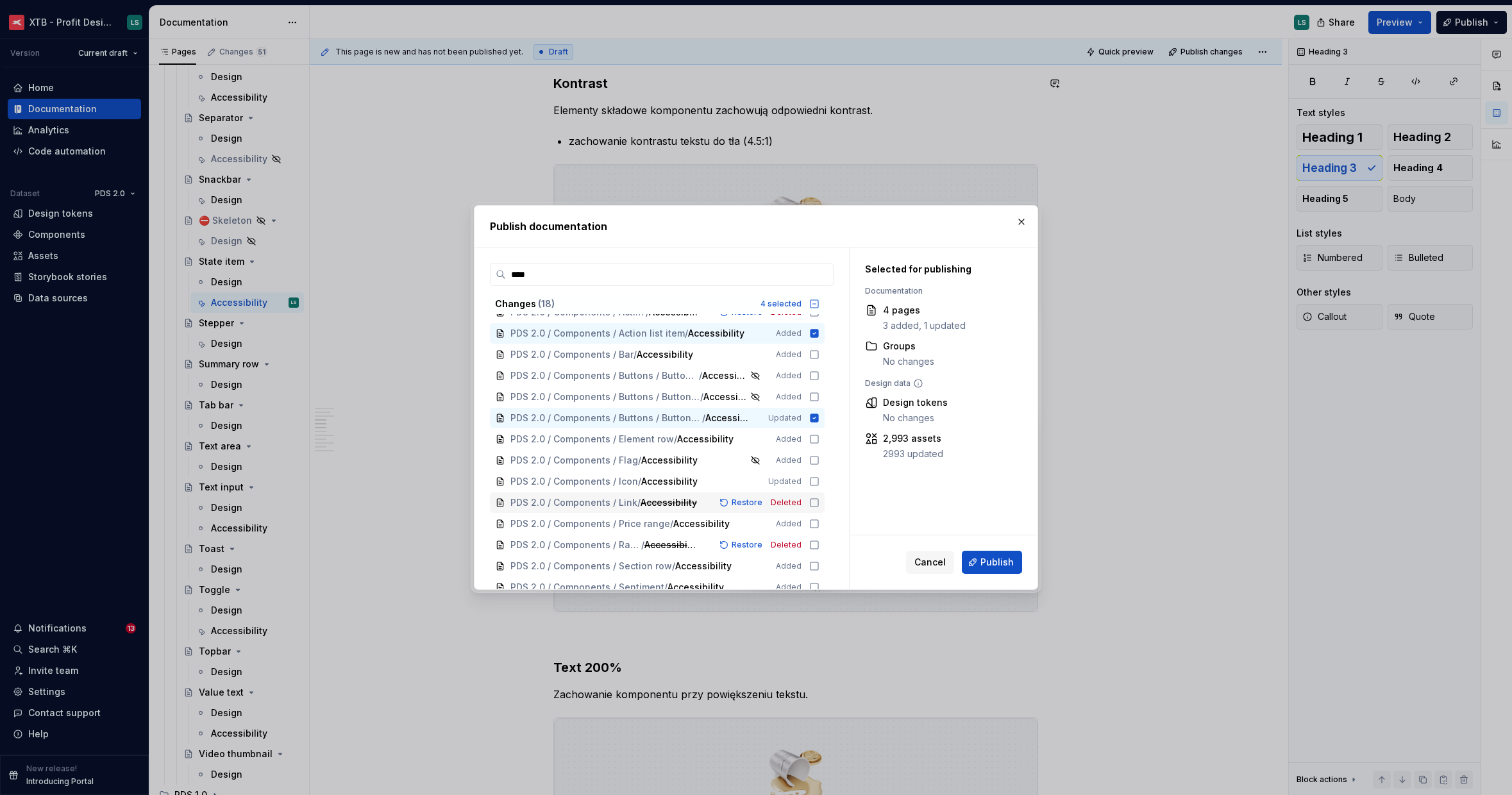
scroll to position [108, 0]
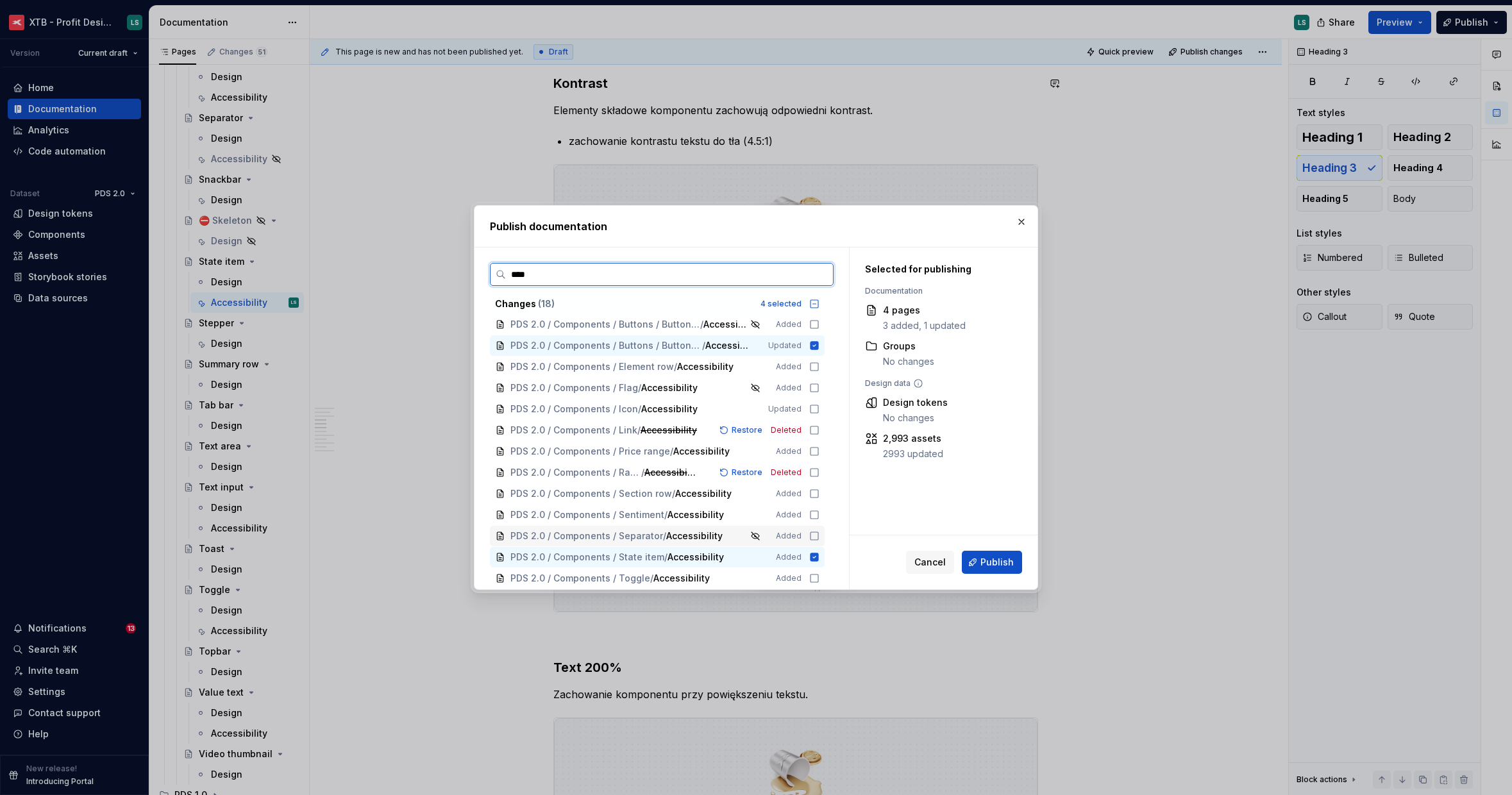
click at [814, 536] on icon at bounding box center [814, 535] width 10 height 10
click at [812, 514] on icon at bounding box center [814, 514] width 10 height 10
click at [813, 579] on icon at bounding box center [814, 577] width 10 height 10
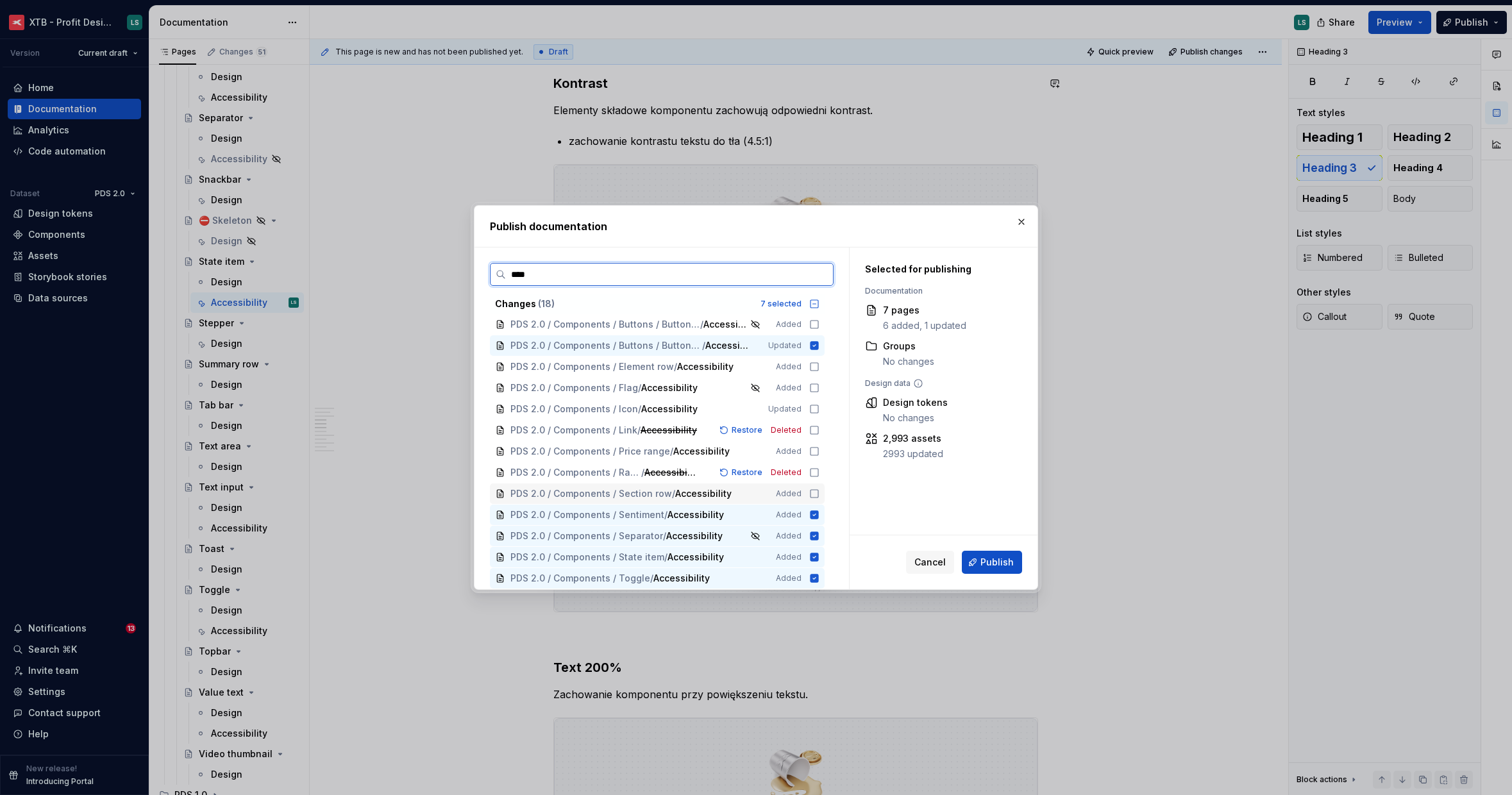
click at [809, 493] on icon at bounding box center [814, 493] width 10 height 10
click at [813, 450] on icon at bounding box center [814, 450] width 10 height 10
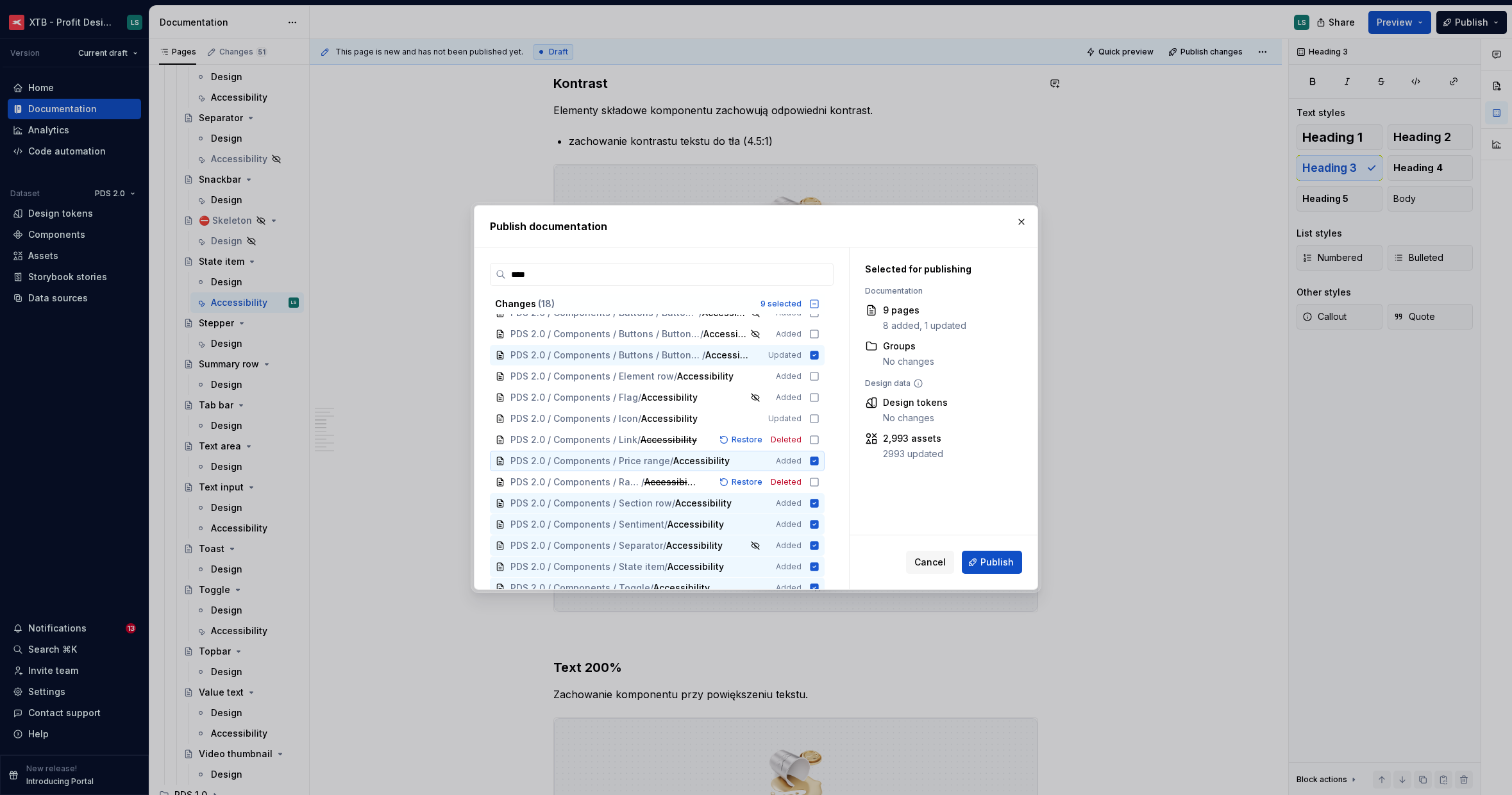
scroll to position [98, 0]
click at [812, 419] on icon at bounding box center [814, 419] width 10 height 10
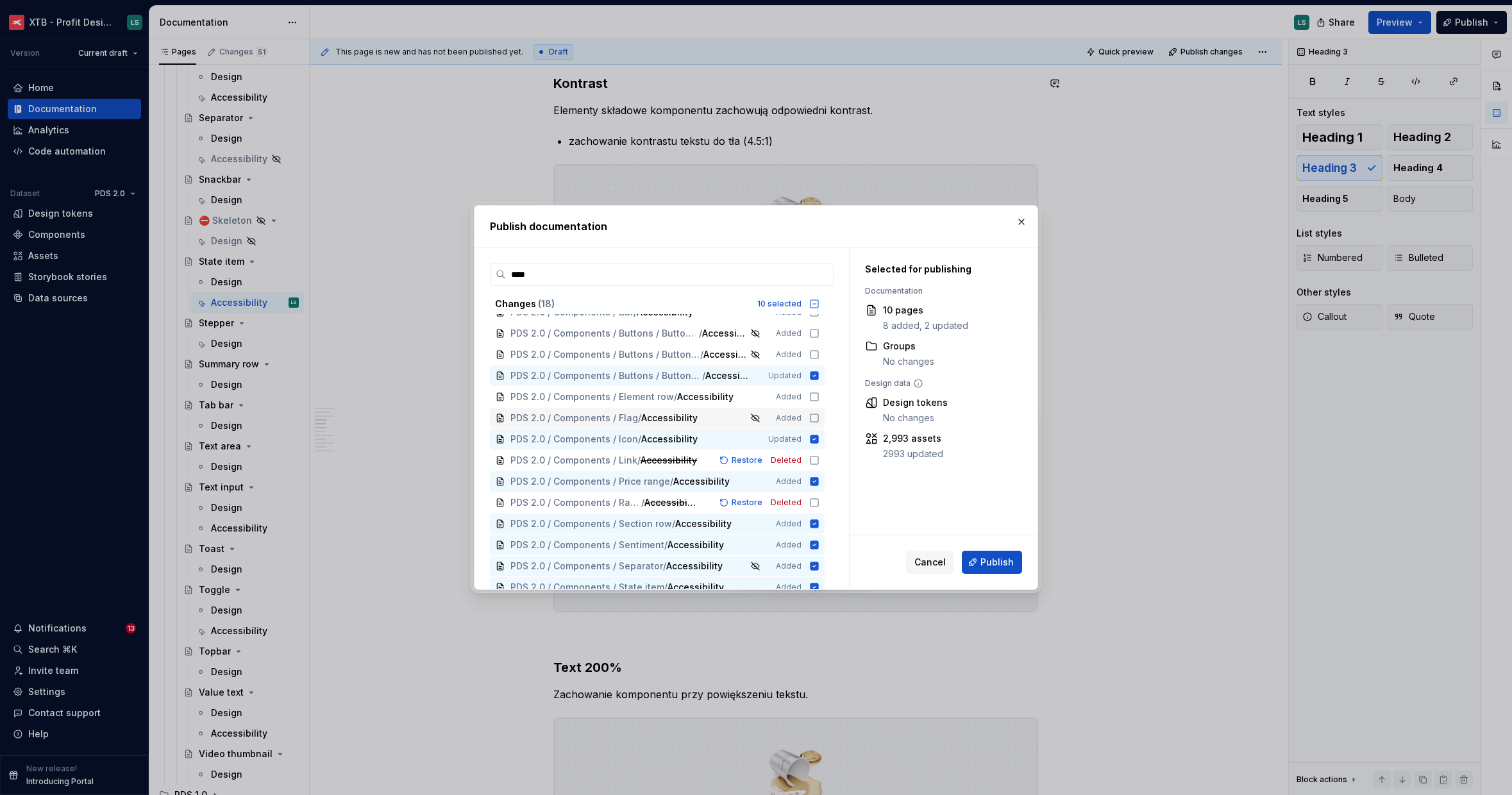
scroll to position [76, 0]
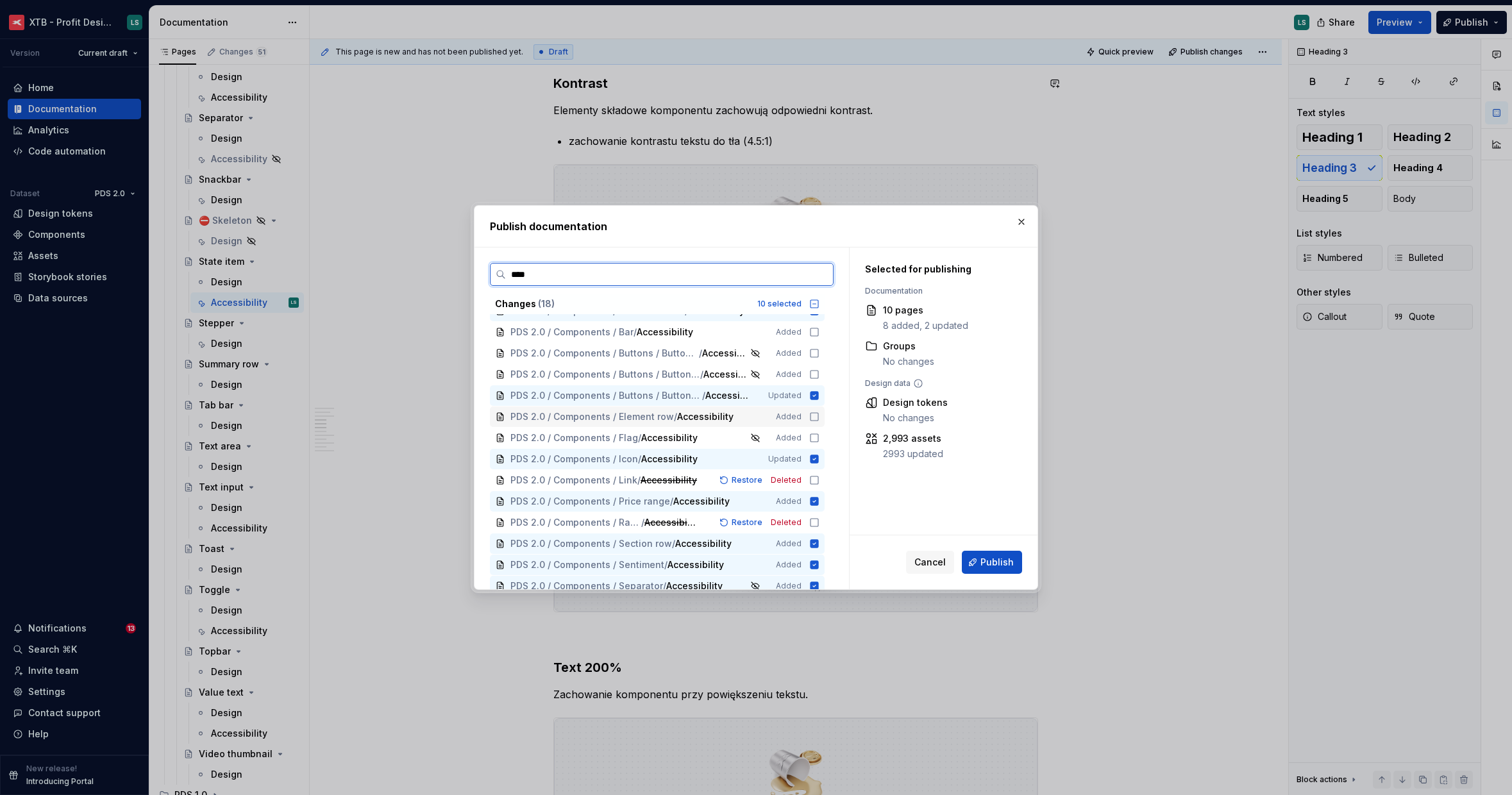
click at [814, 419] on icon at bounding box center [814, 416] width 10 height 10
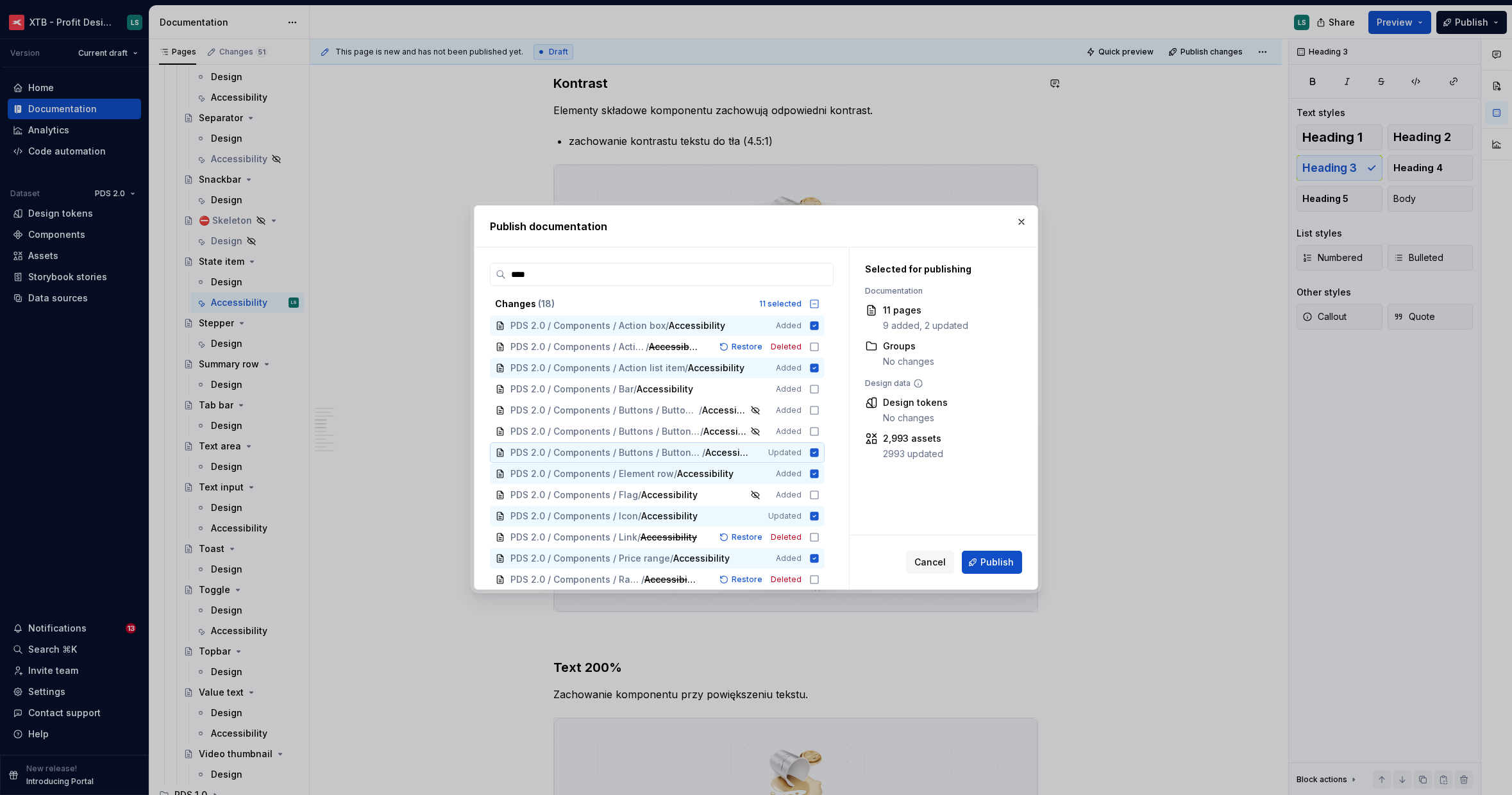
scroll to position [0, 0]
click at [812, 389] on icon at bounding box center [814, 389] width 10 height 10
click at [999, 562] on span "Publish" at bounding box center [996, 562] width 33 height 13
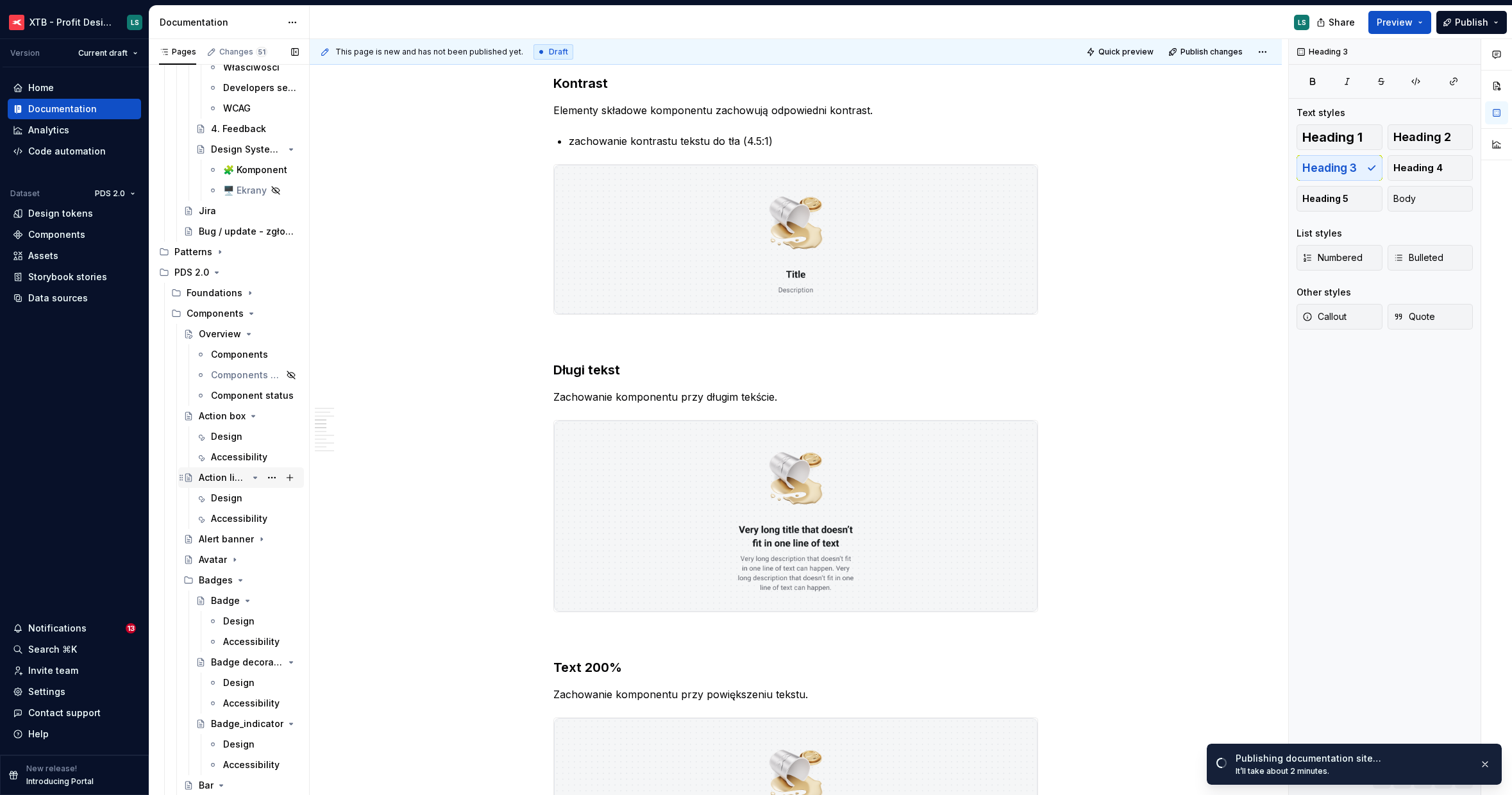
scroll to position [694, 0]
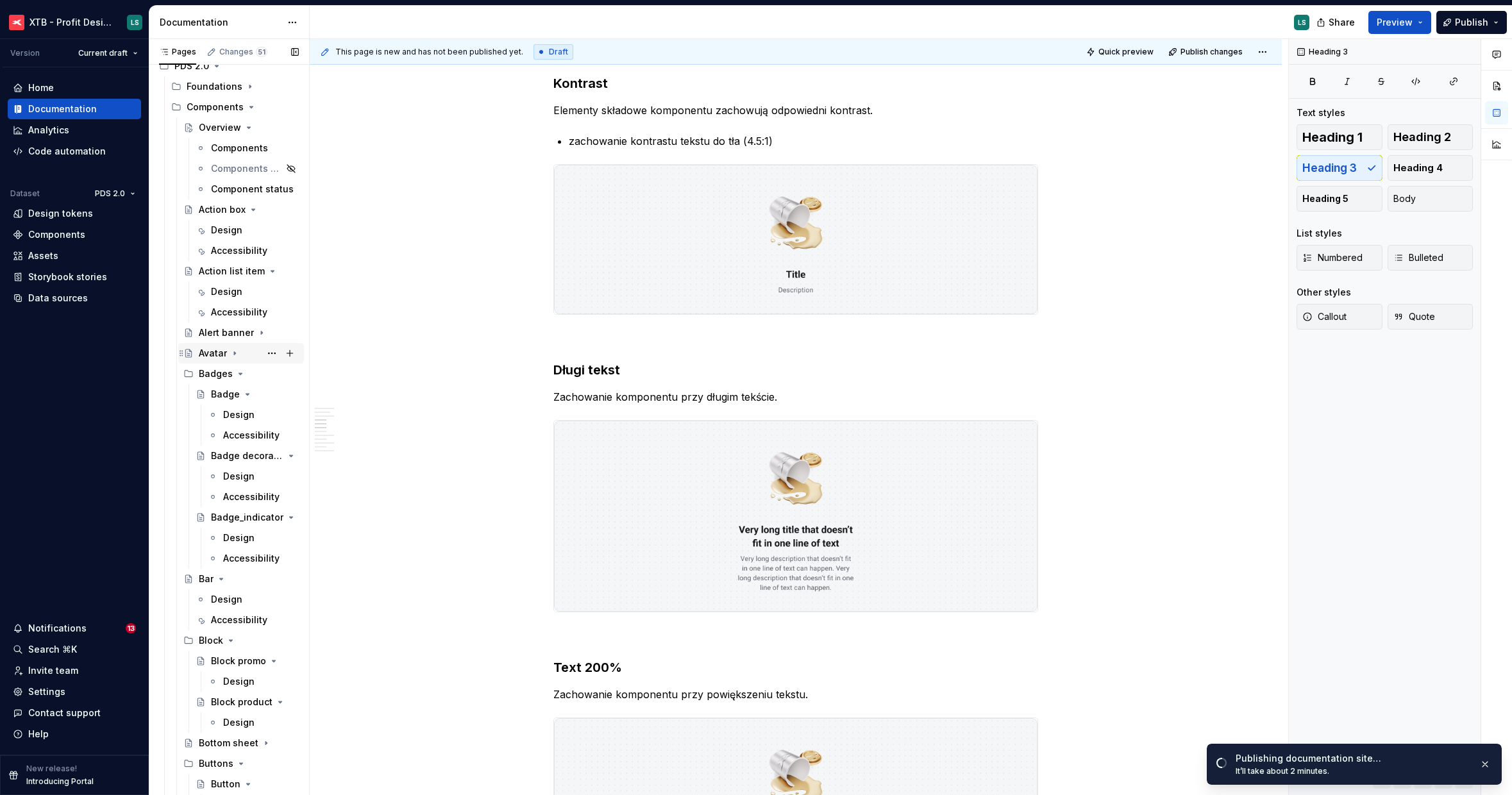
click at [205, 355] on div "Avatar" at bounding box center [213, 353] width 29 height 13
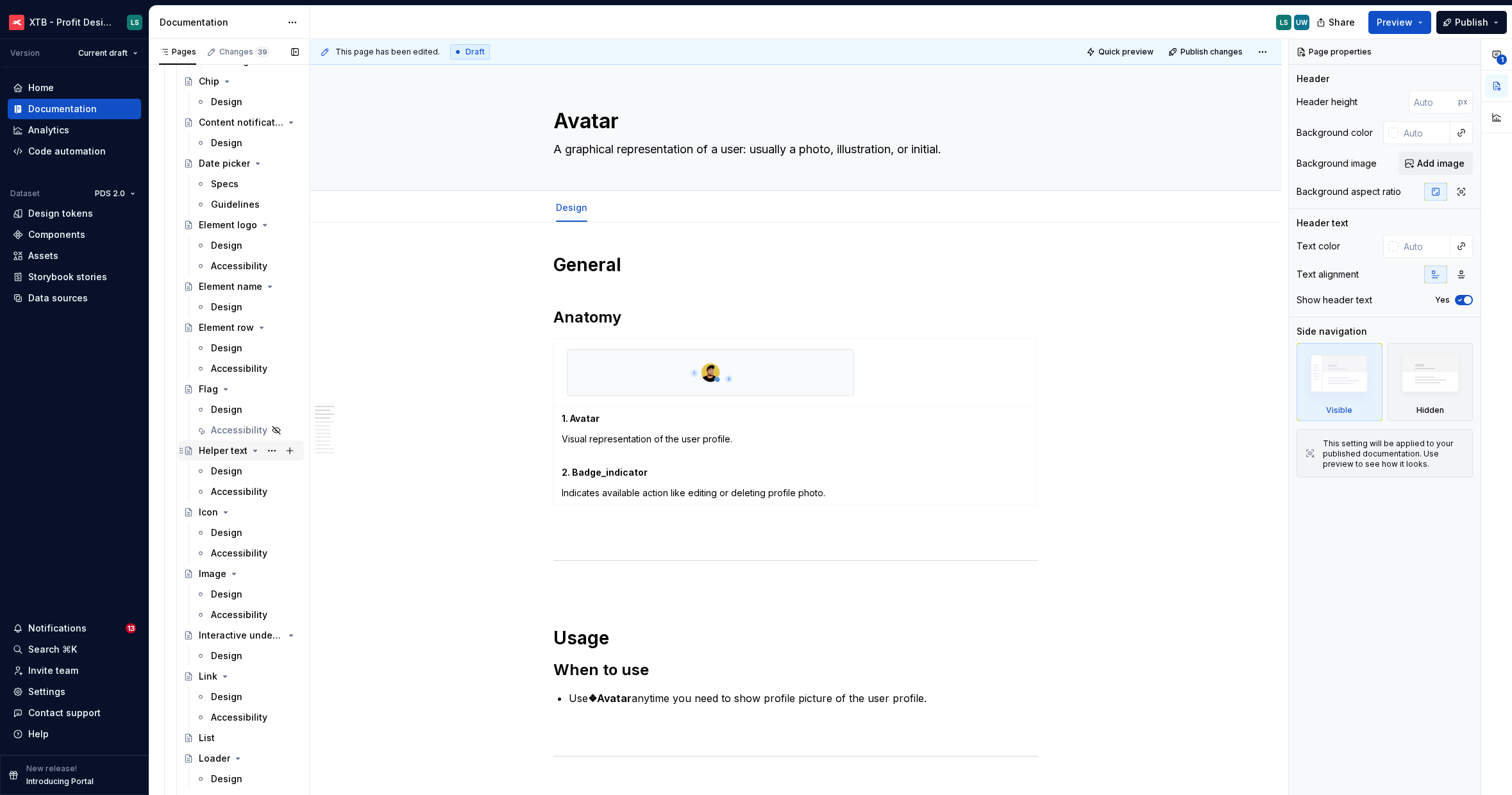
scroll to position [1897, 0]
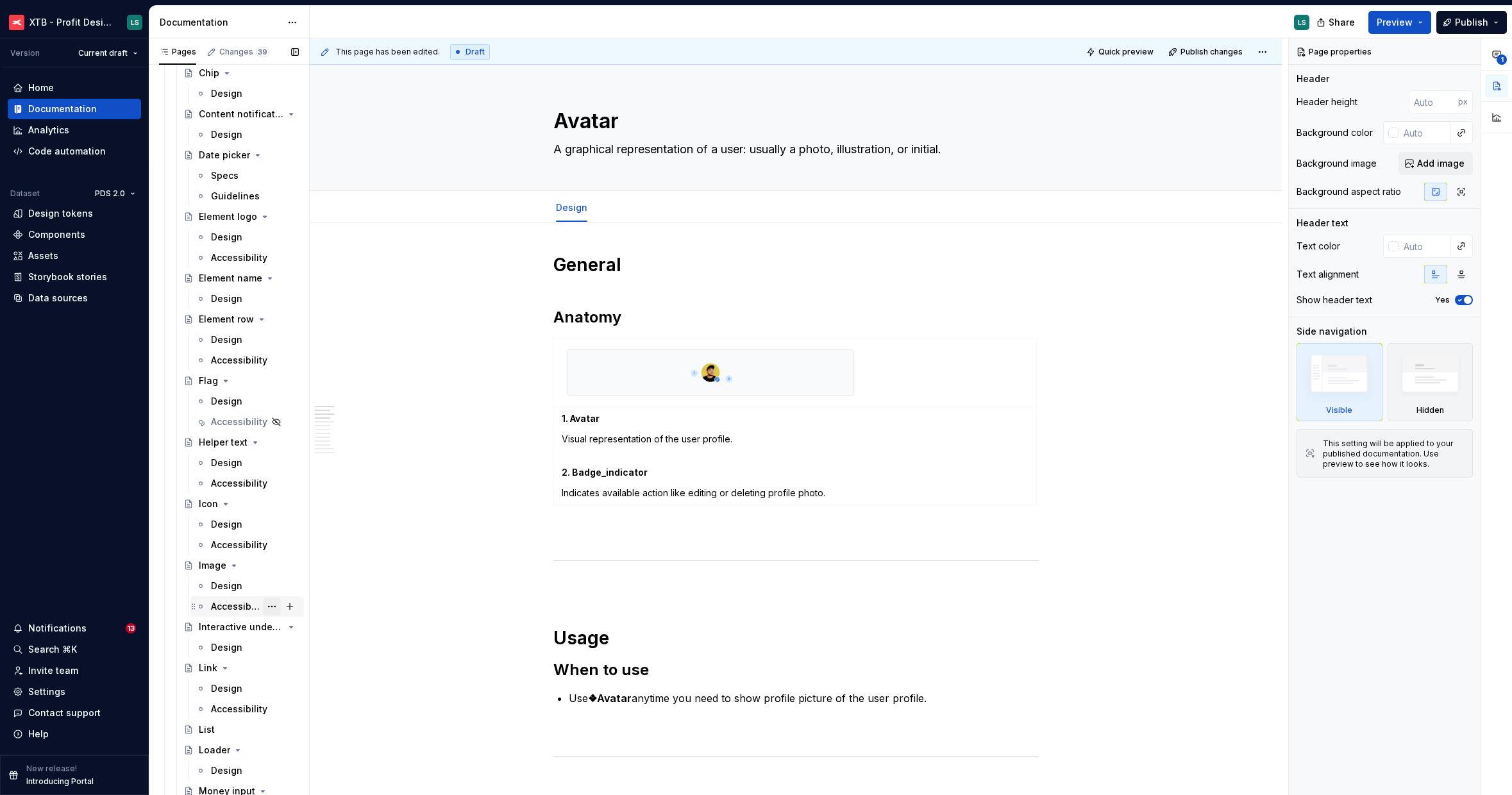
click at [266, 604] on button "Page tree" at bounding box center [272, 606] width 18 height 18
click at [308, 654] on div "Duplicate tab" at bounding box center [342, 649] width 125 height 13
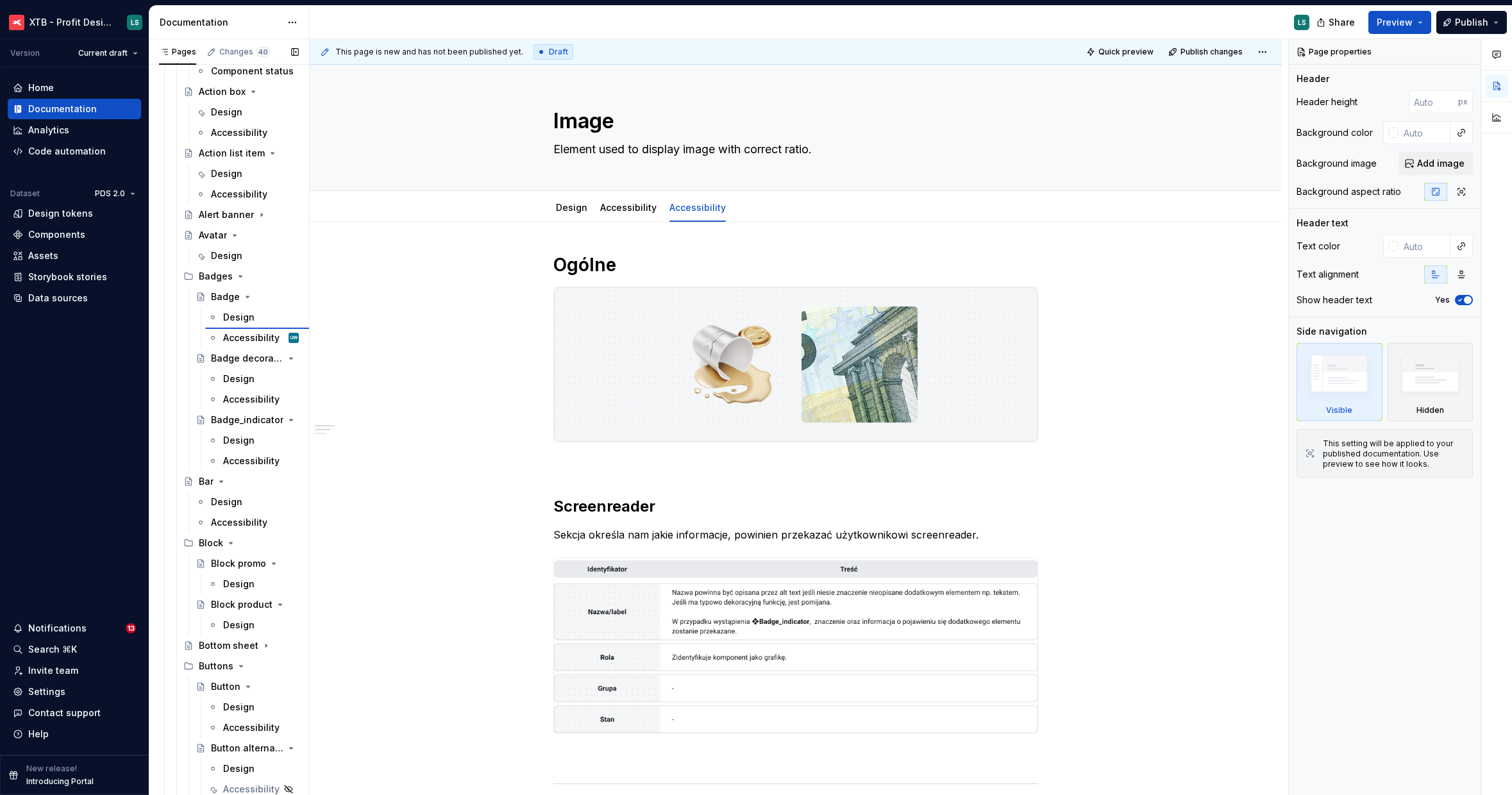
scroll to position [797, 0]
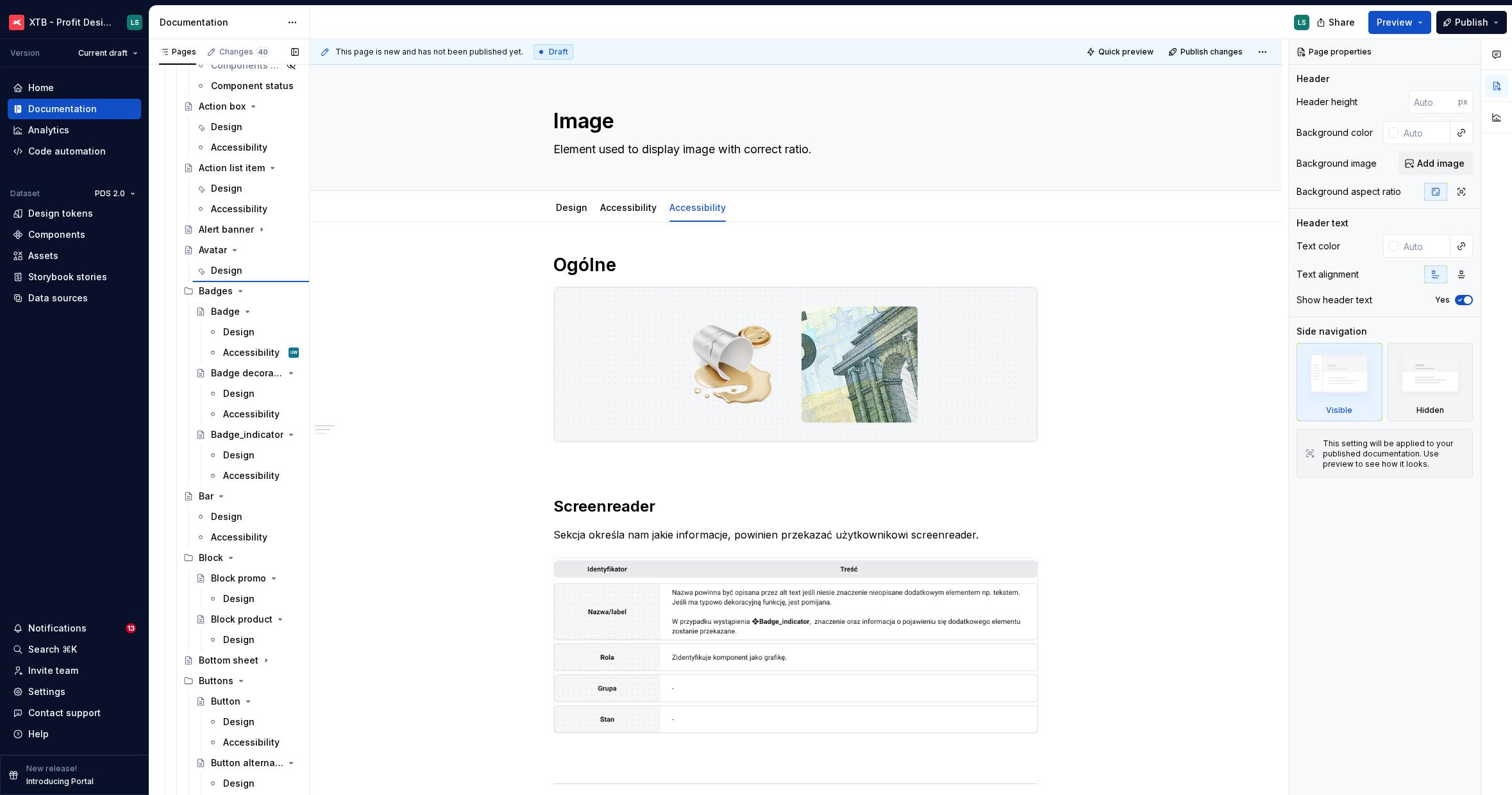
type textarea "*"
type textarea "Avatar"
type textarea "A graphical representation of a user: usually a photo, illustration, or initial."
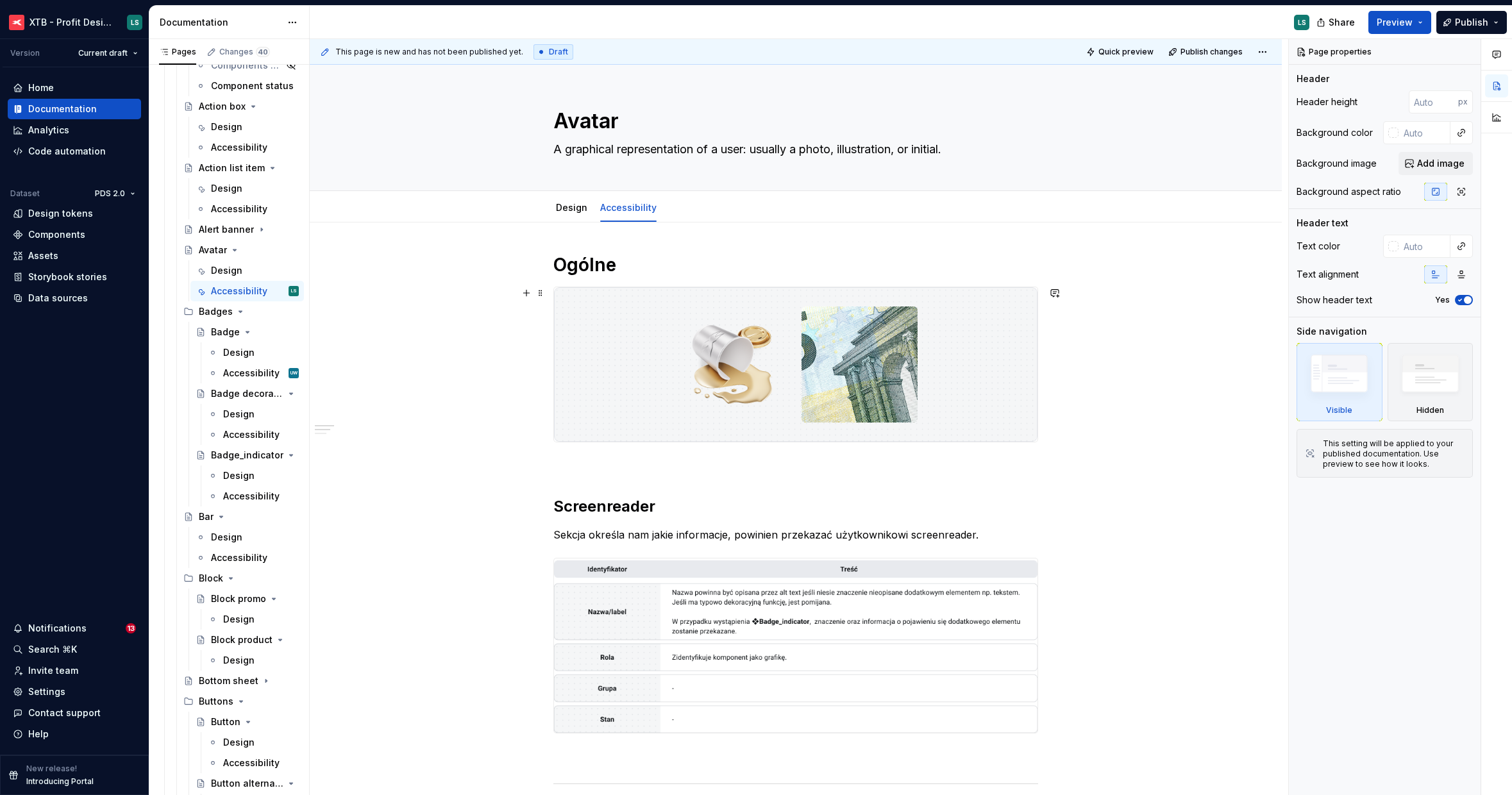
click at [787, 333] on img at bounding box center [796, 364] width 483 height 155
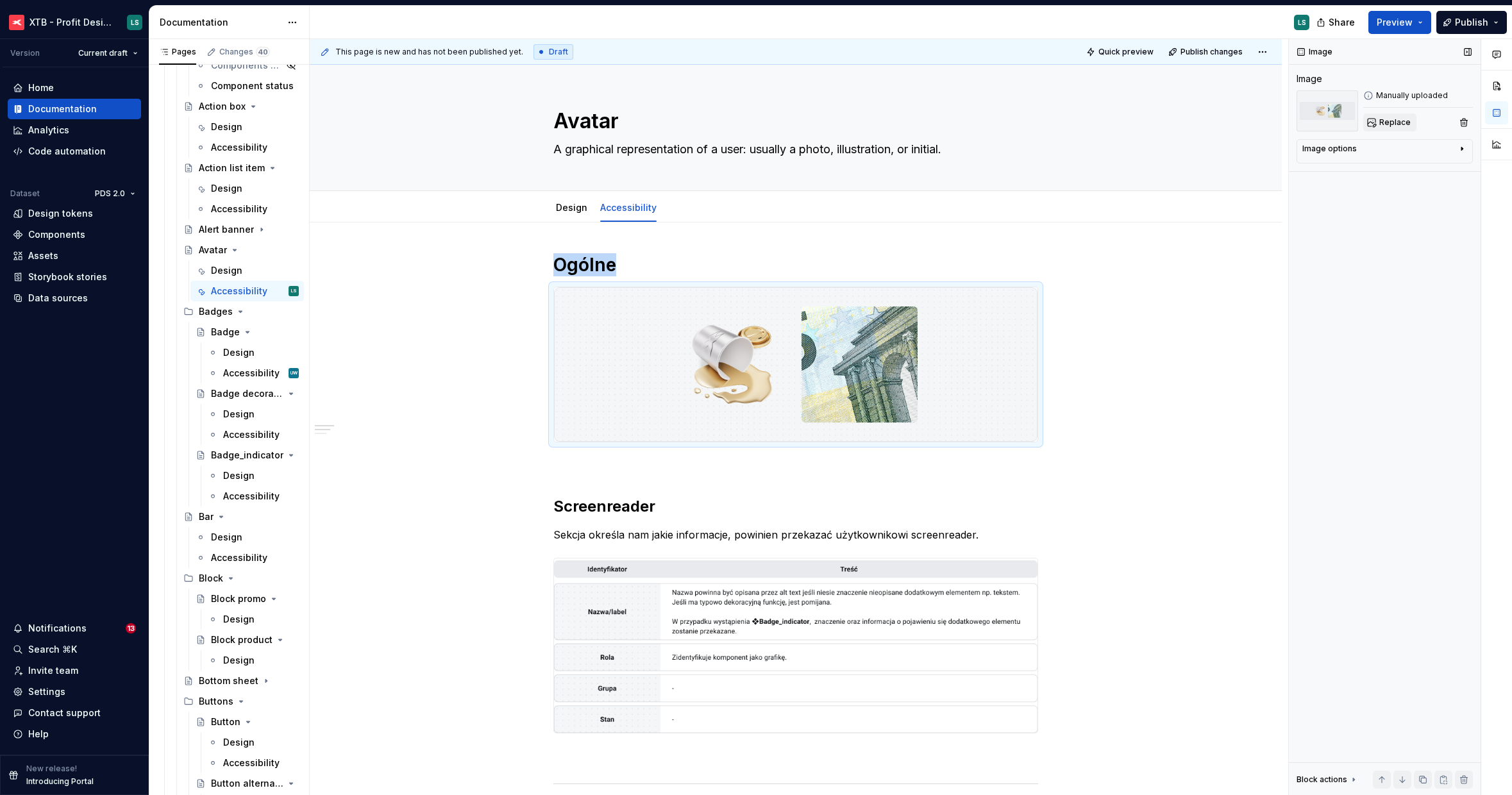
click at [1380, 118] on span "Replace" at bounding box center [1395, 122] width 31 height 10
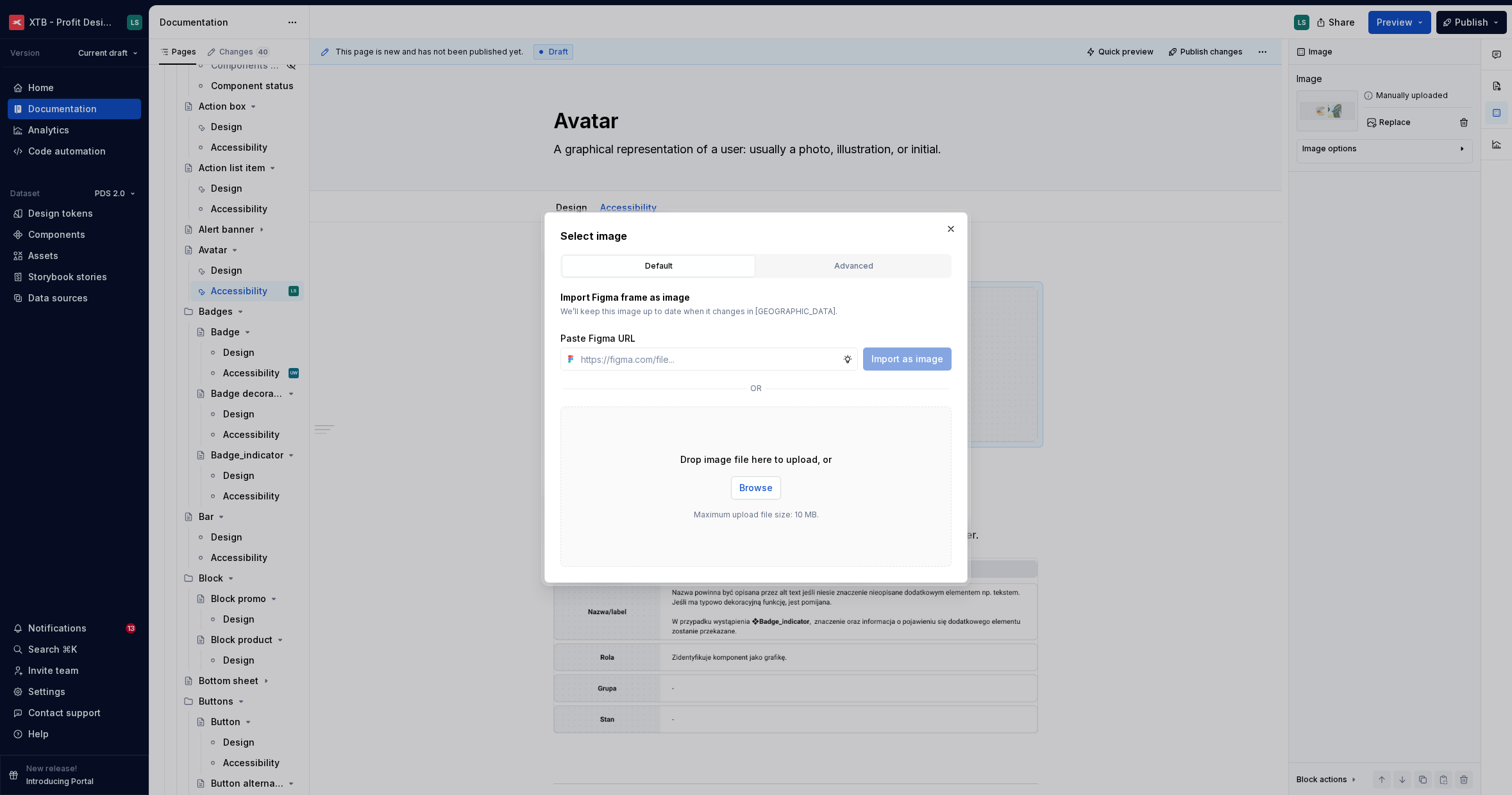
click at [760, 483] on span "Browse" at bounding box center [756, 488] width 33 height 13
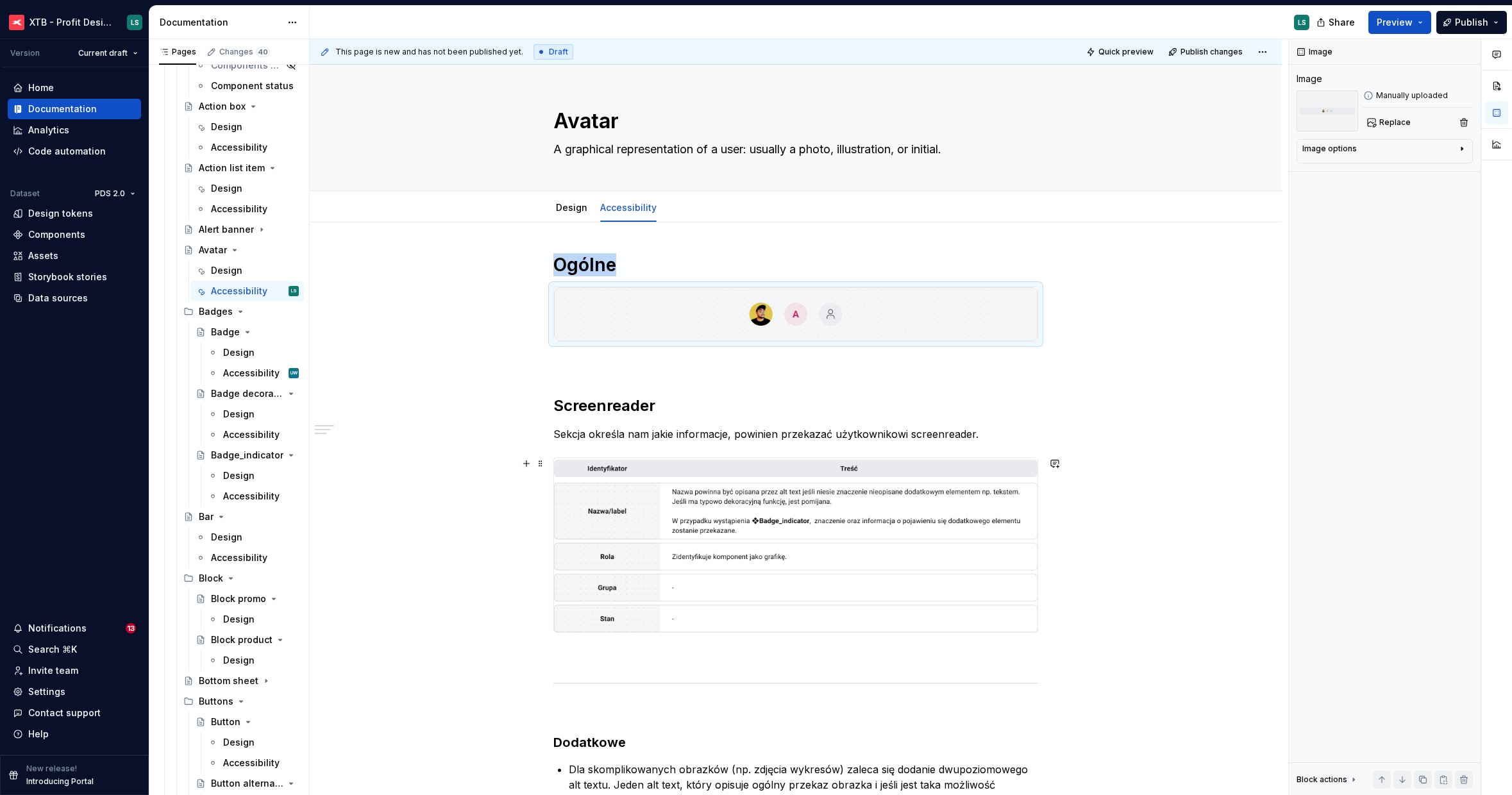
click at [859, 484] on img "To enrich screen reader interactions, please activate Accessibility in Grammarl…" at bounding box center [796, 544] width 483 height 174
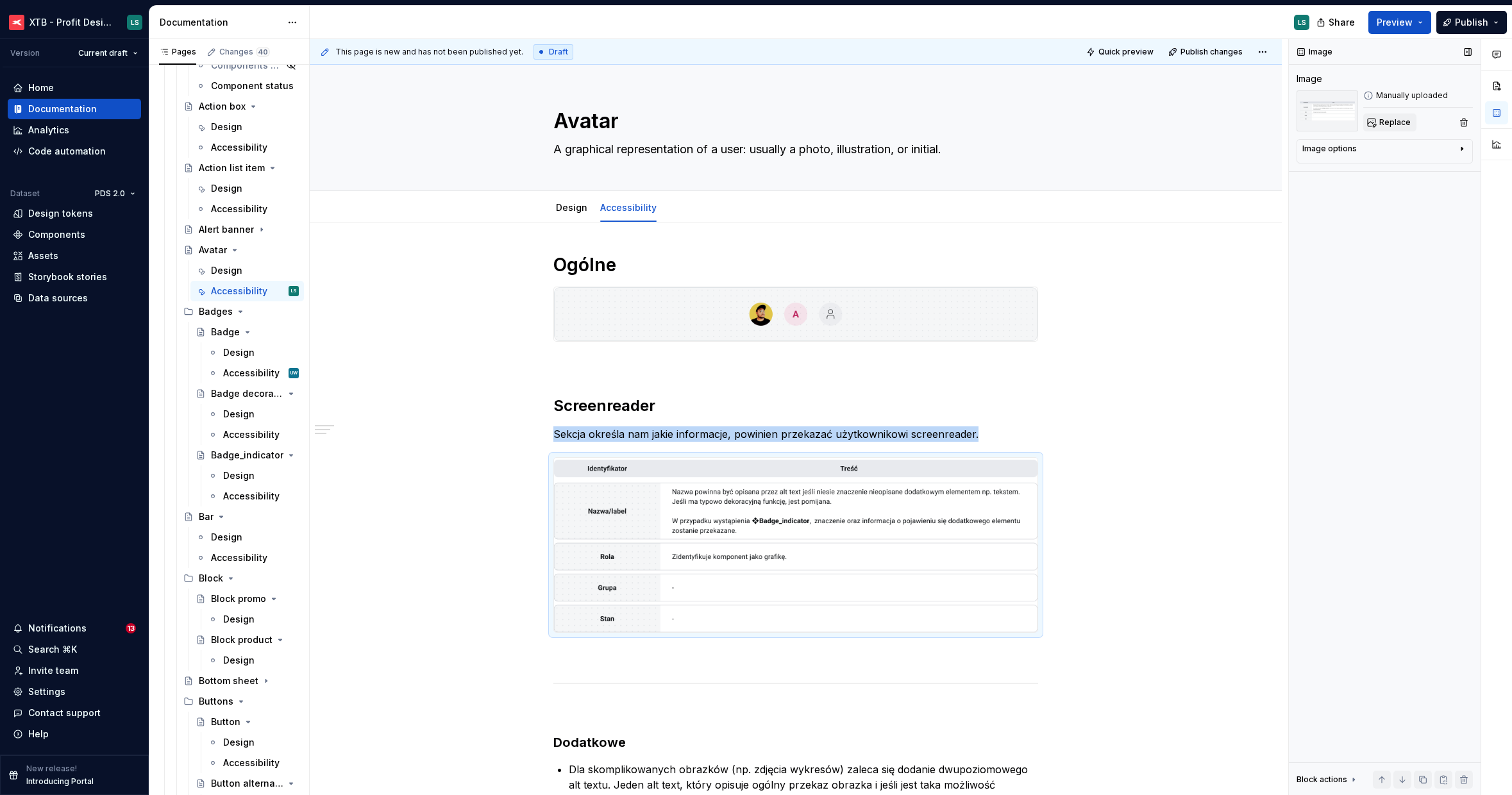
click at [1388, 129] on button "Replace" at bounding box center [1389, 123] width 53 height 18
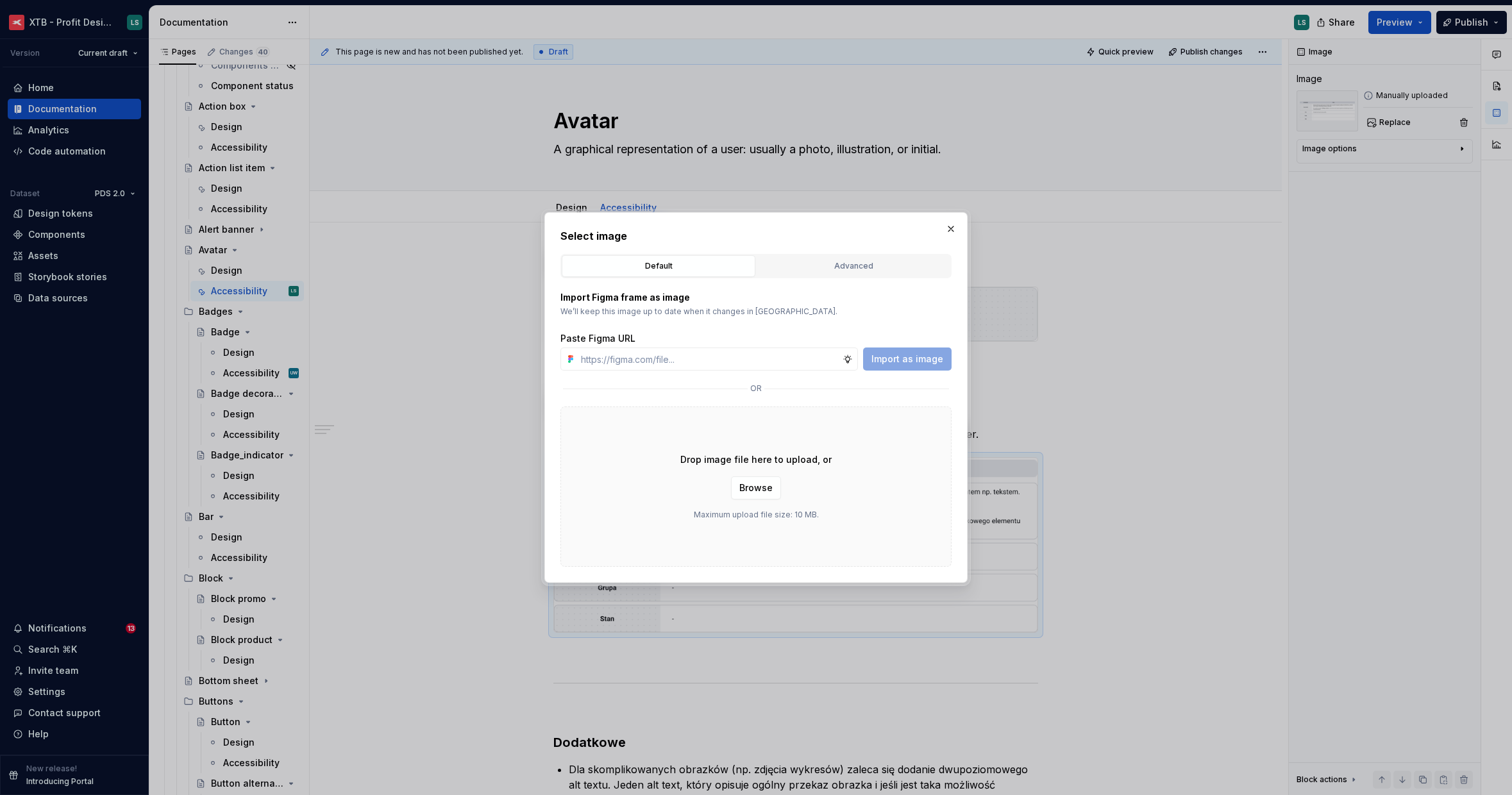
click at [758, 500] on div "Drop image file here to upload, or Browse Maximum upload file size: 10 MB." at bounding box center [756, 486] width 391 height 160
click at [761, 493] on span "Browse" at bounding box center [756, 488] width 33 height 13
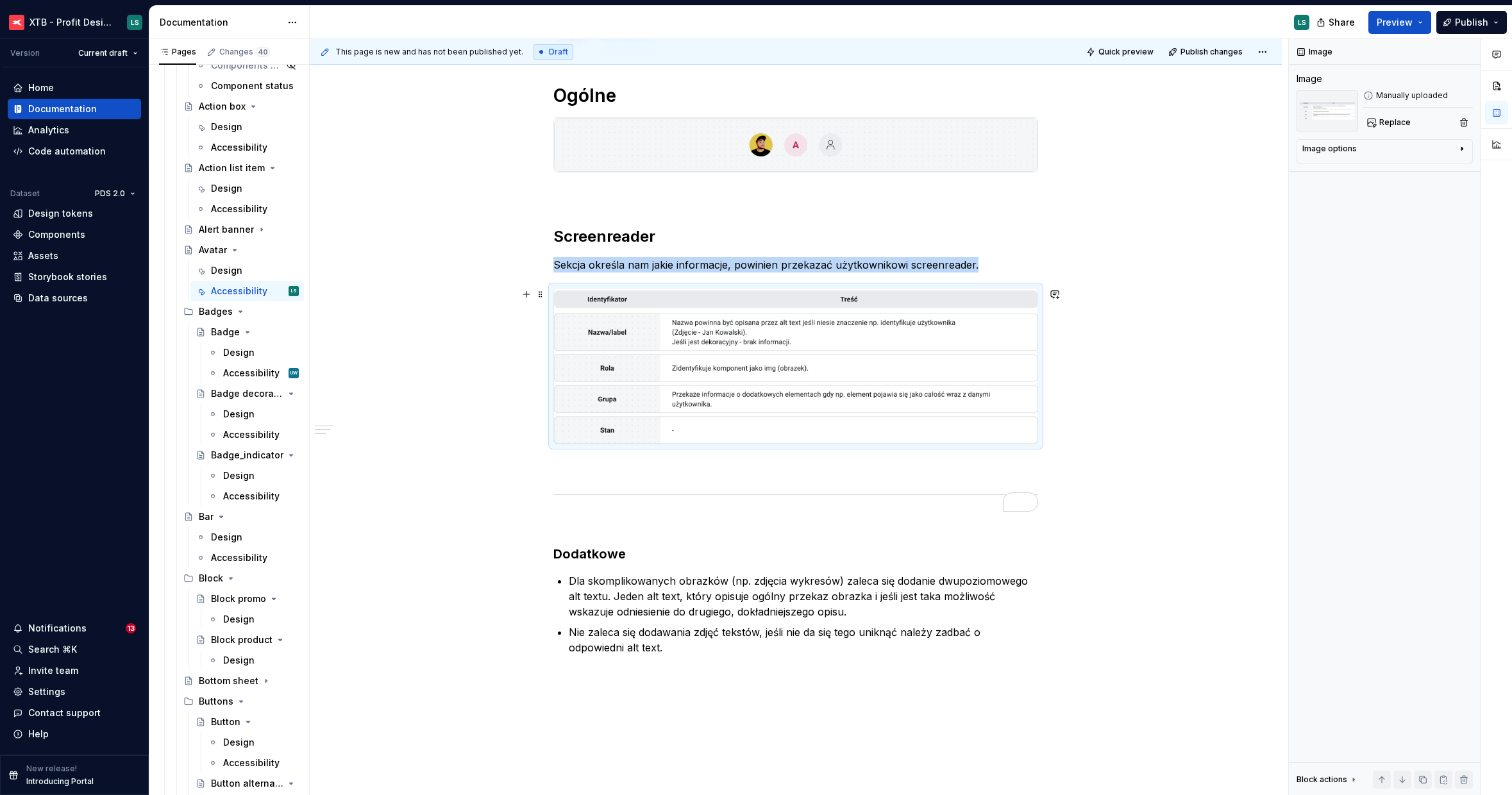
scroll to position [282, 0]
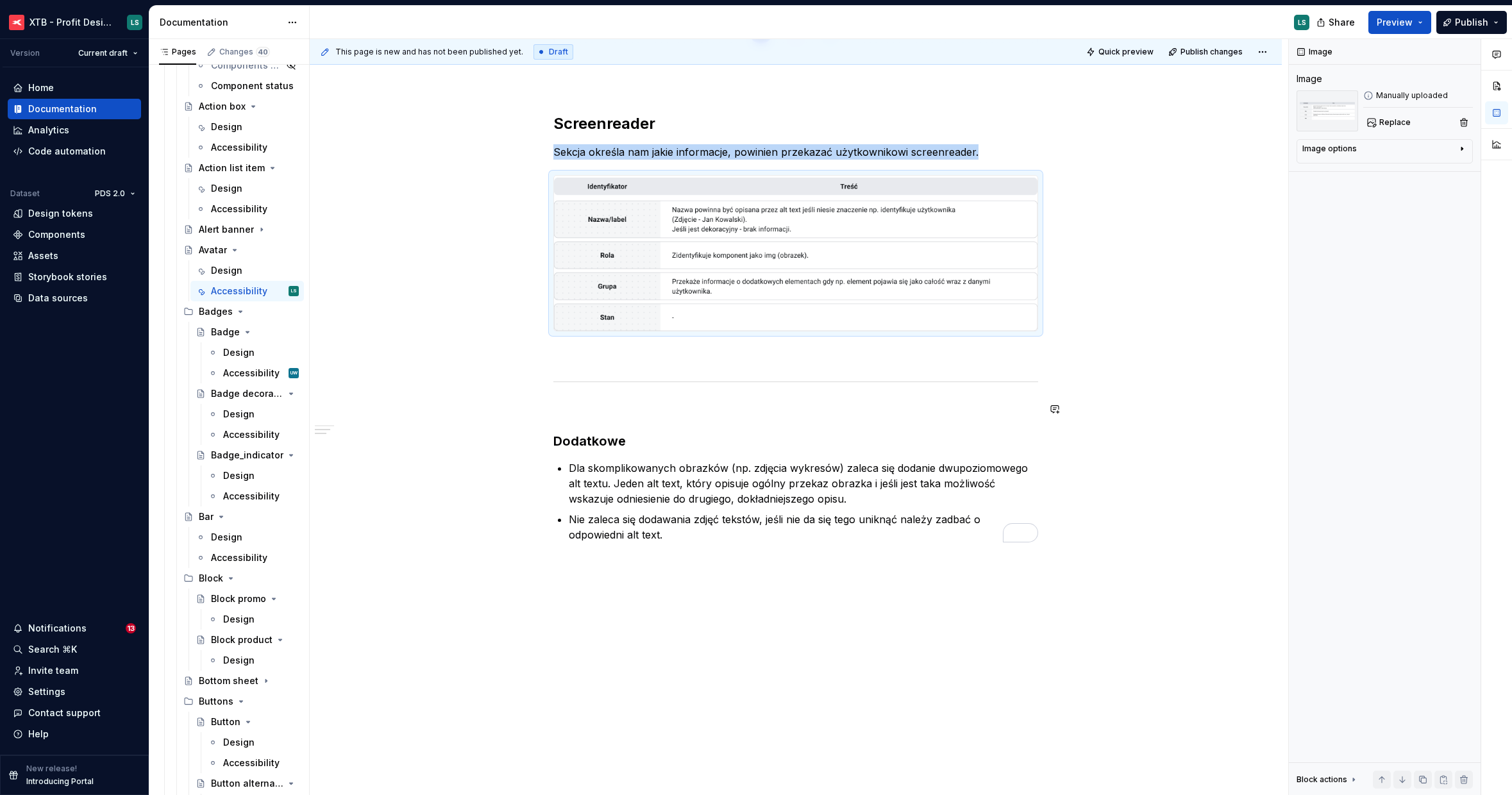
type textarea "*"
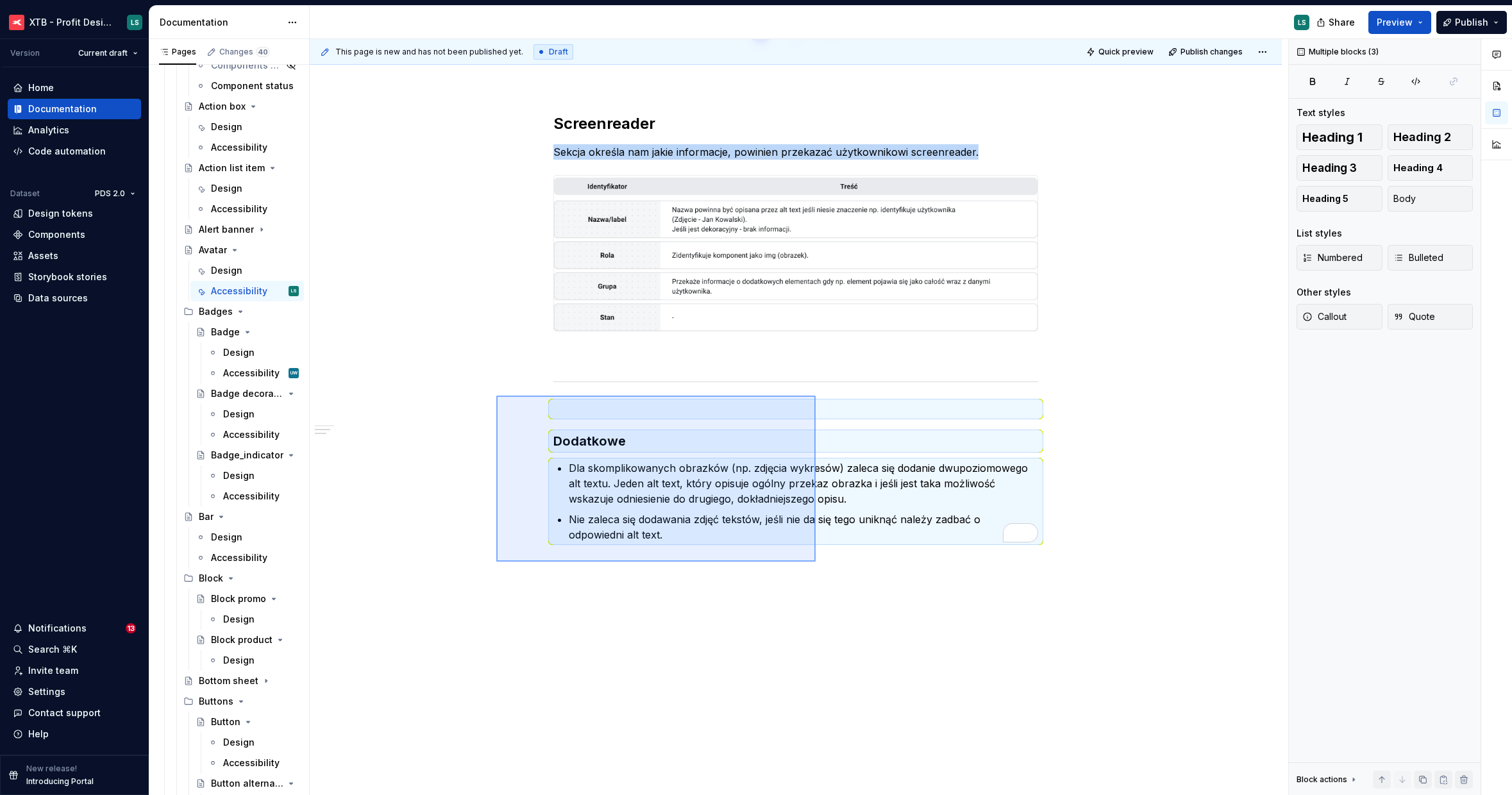
drag, startPoint x: 634, startPoint y: 488, endPoint x: 810, endPoint y: 560, distance: 190.2
click at [810, 560] on div "This page is new and has not been published yet. Draft Quick preview Publish ch…" at bounding box center [799, 417] width 978 height 757
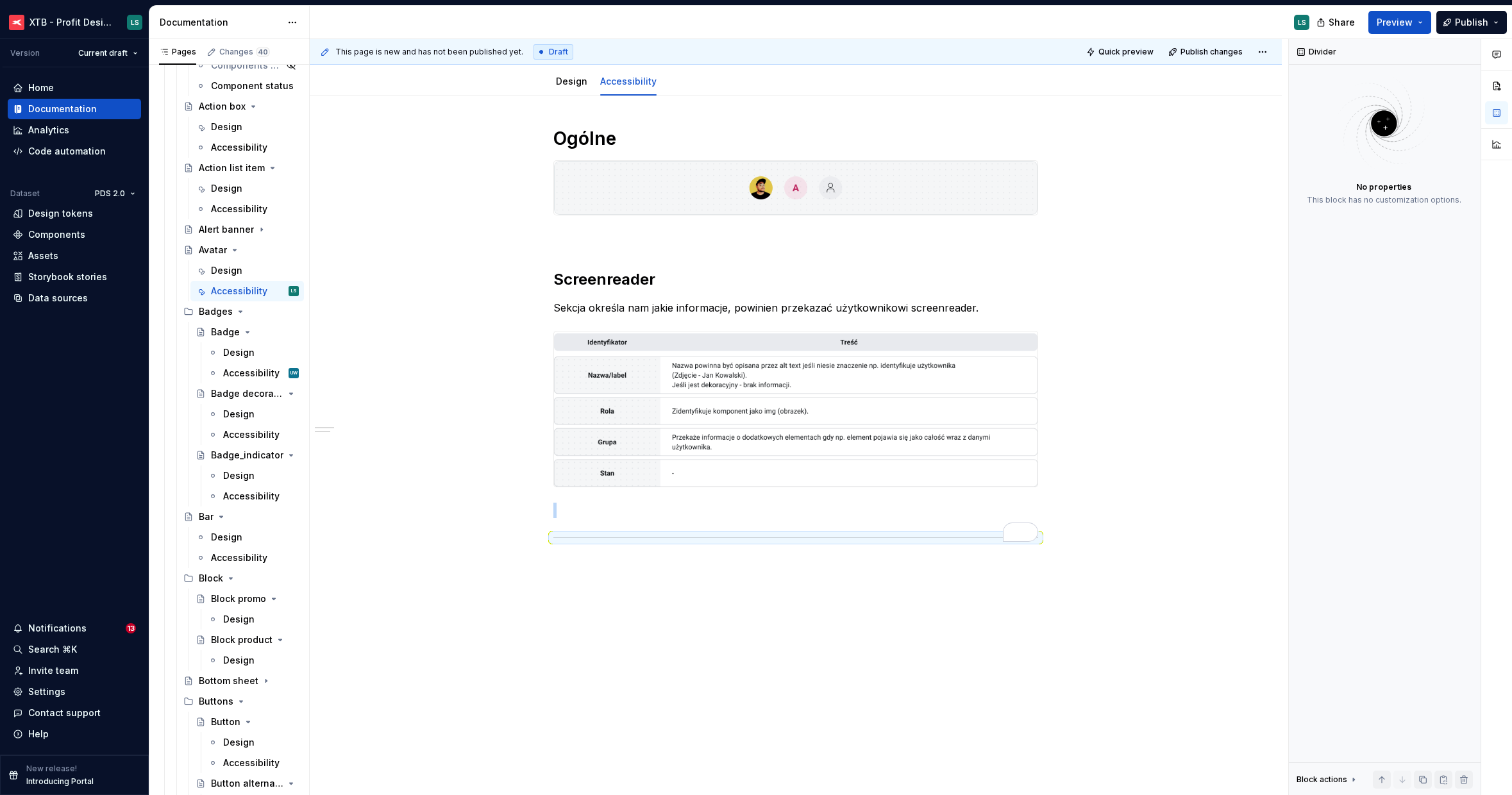
scroll to position [125, 0]
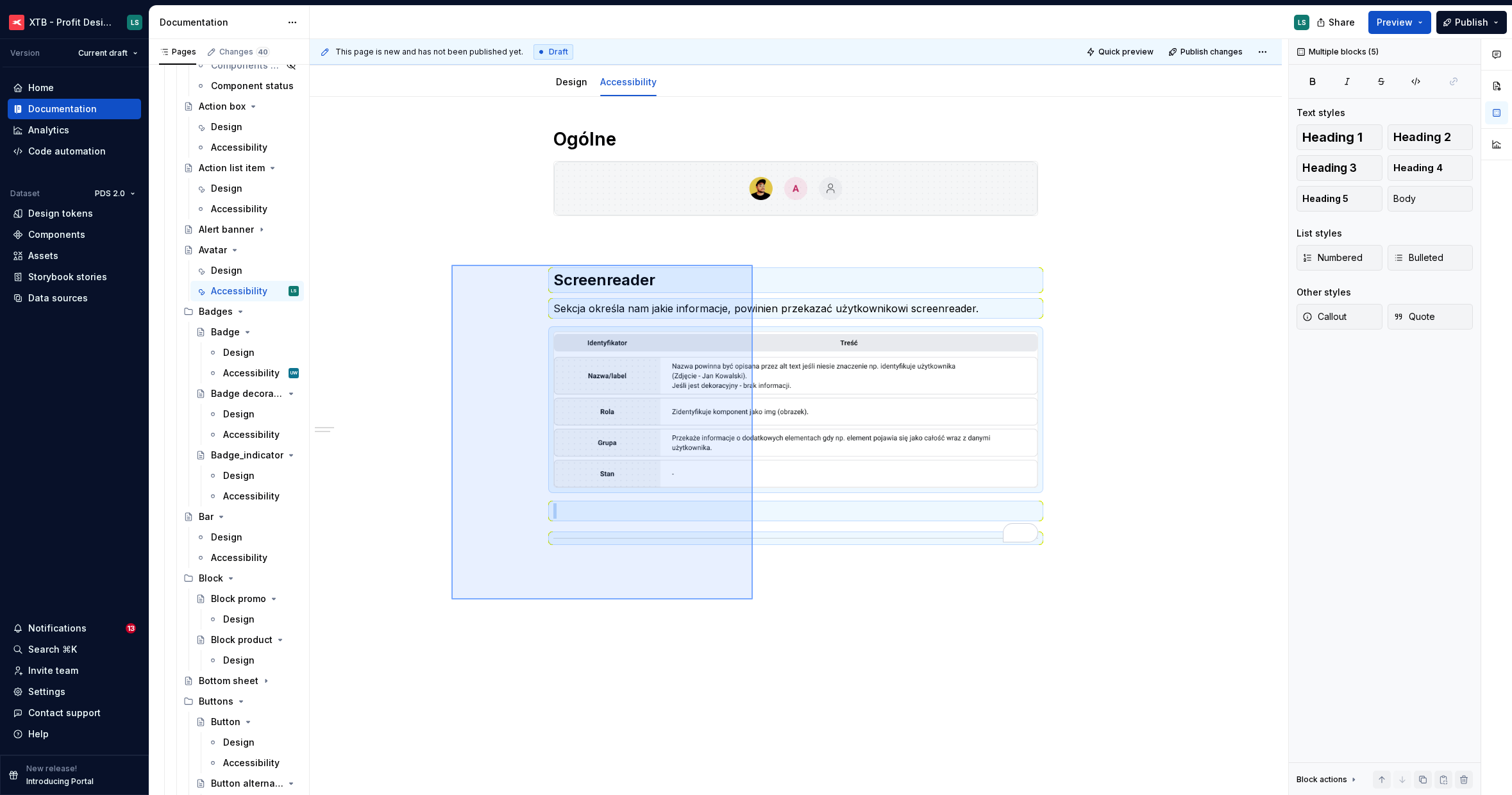
drag, startPoint x: 541, startPoint y: 514, endPoint x: 753, endPoint y: 265, distance: 327.0
click at [753, 265] on div "This page is new and has not been published yet. Draft Quick preview Publish ch…" at bounding box center [799, 417] width 978 height 757
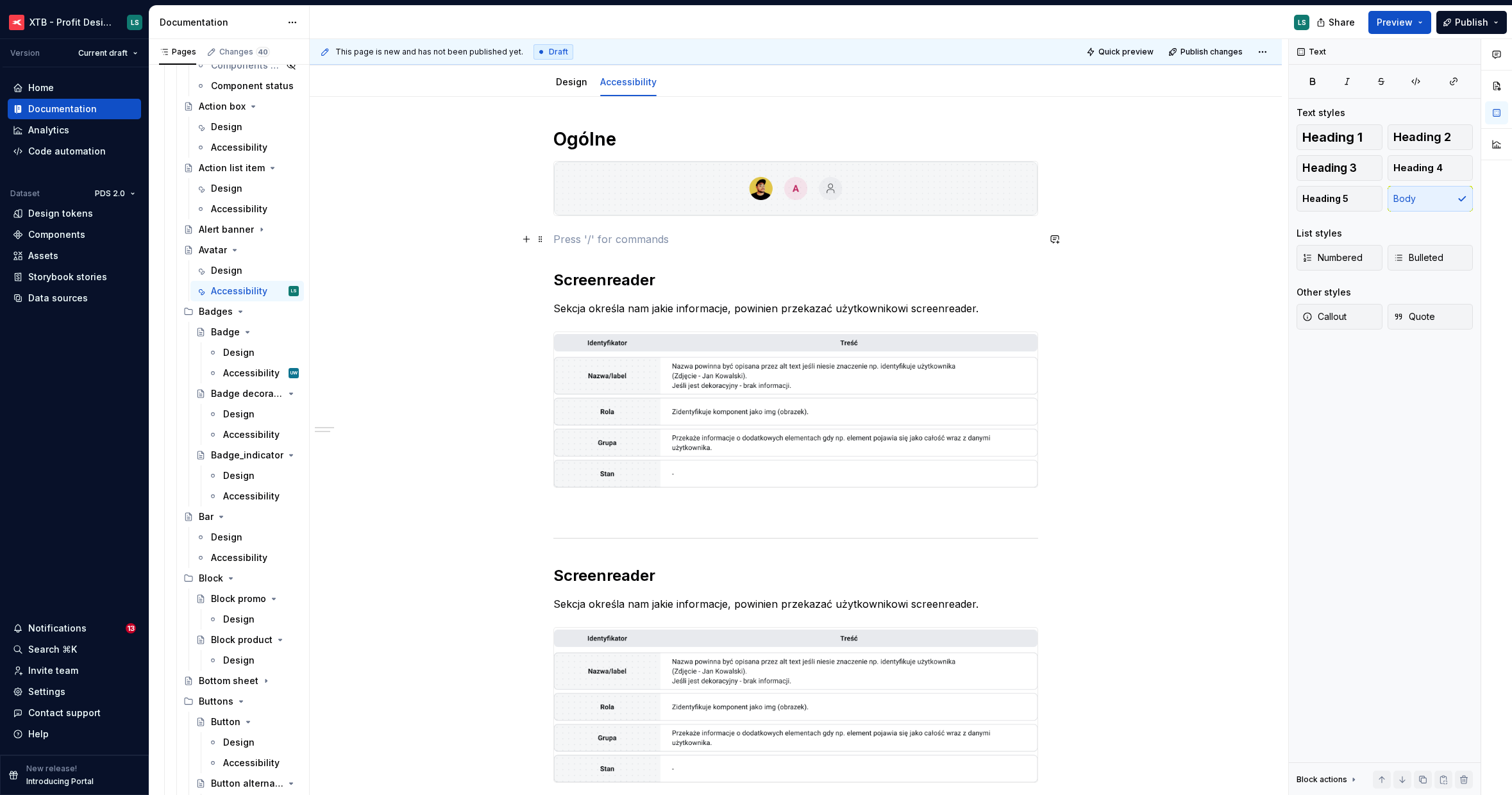
click at [645, 240] on p "To enrich screen reader interactions, please activate Accessibility in Grammarl…" at bounding box center [795, 239] width 484 height 15
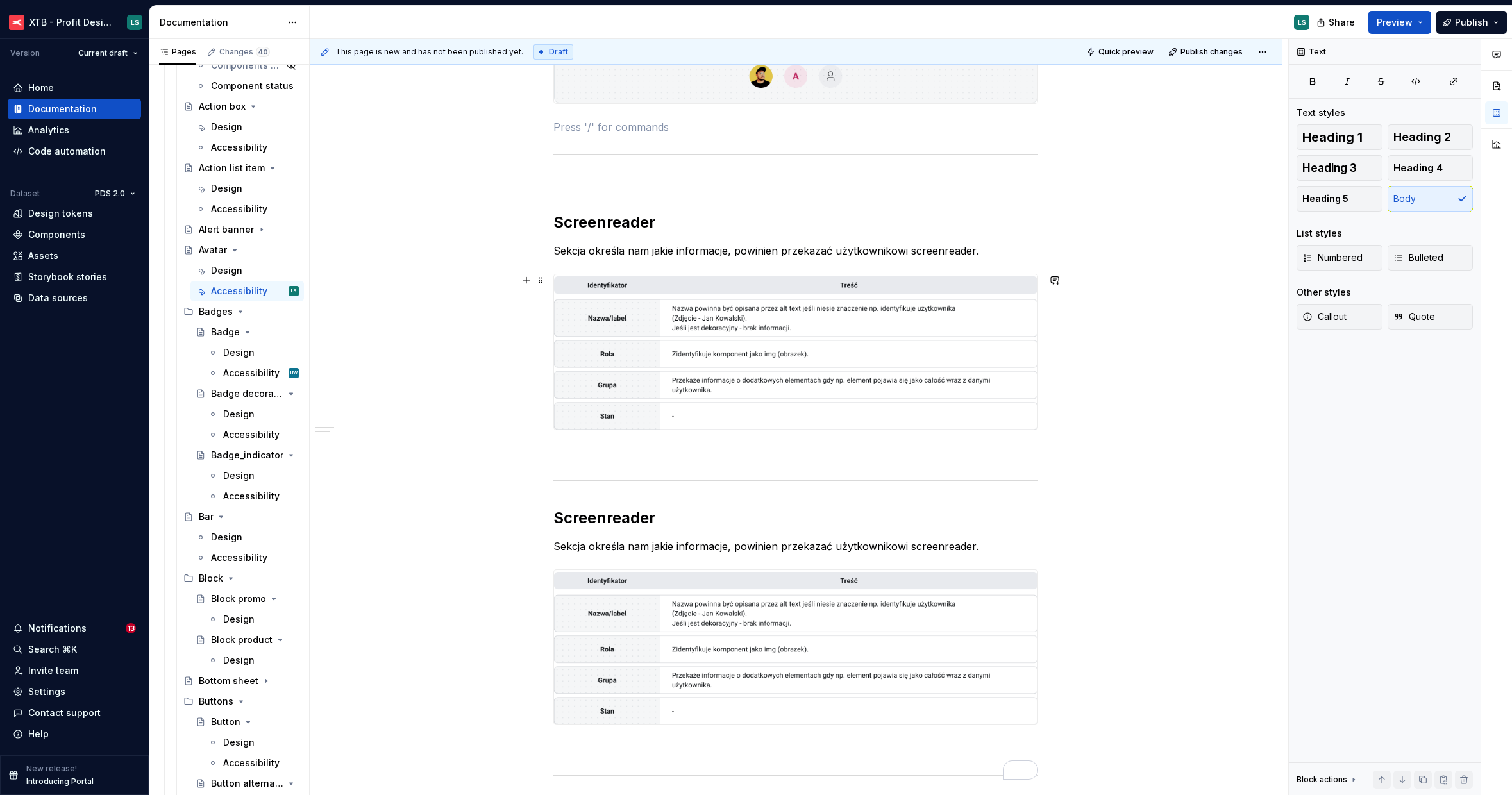
scroll to position [383, 0]
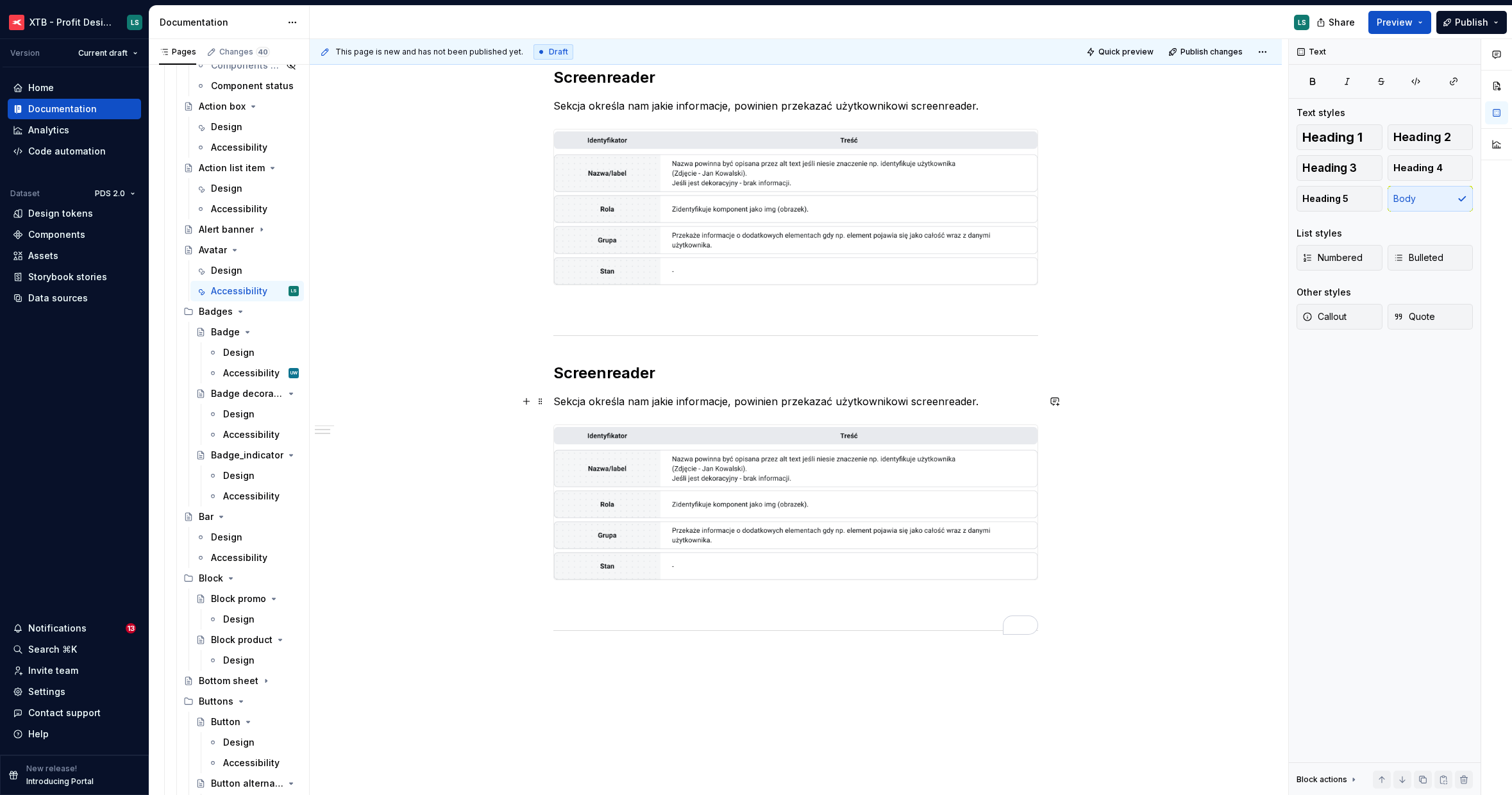
click at [600, 375] on h2 "Screenreader" at bounding box center [795, 372] width 484 height 21
click at [583, 351] on div "Ogólne Screenreader Sekcja określa nam jakie informacje, powinien przekazać uży…" at bounding box center [795, 252] width 484 height 765
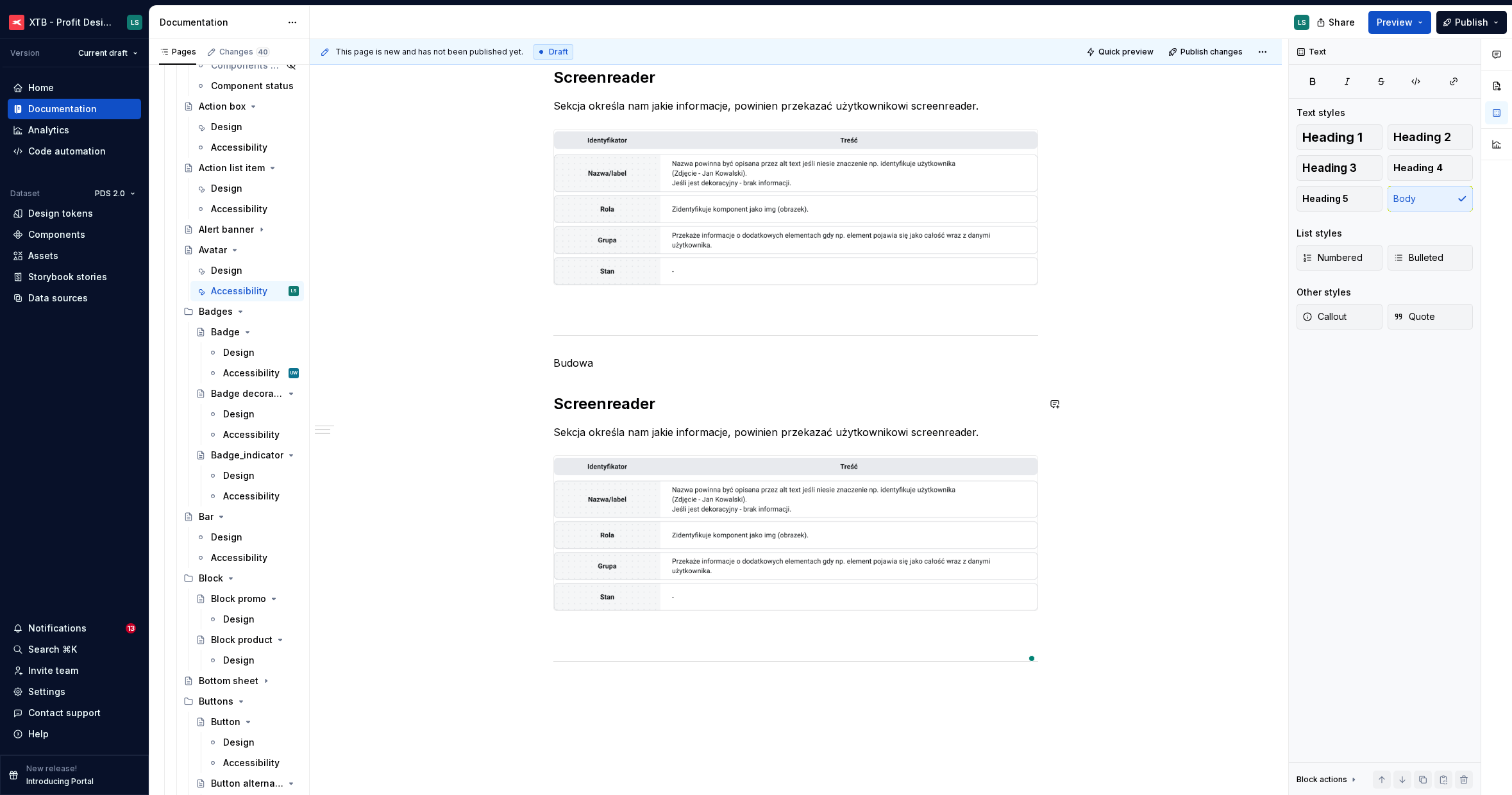
click at [575, 368] on p "Budowa" at bounding box center [795, 363] width 484 height 15
click at [1334, 135] on span "Heading 1" at bounding box center [1332, 137] width 60 height 13
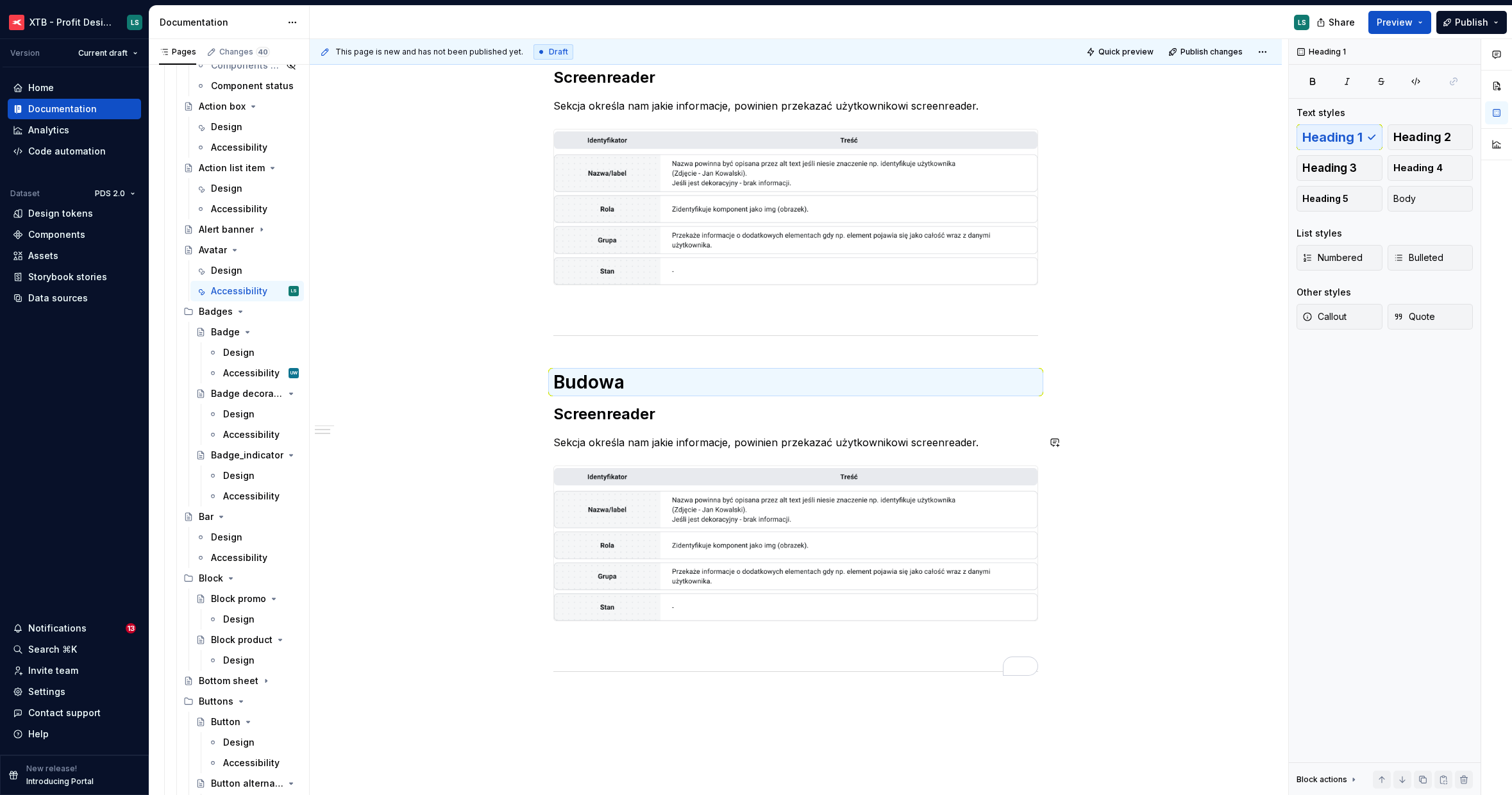
click at [616, 401] on div "Ogólne Screenreader Sekcja określa nam jakie informacje, powinien przekazać uży…" at bounding box center [795, 273] width 484 height 806
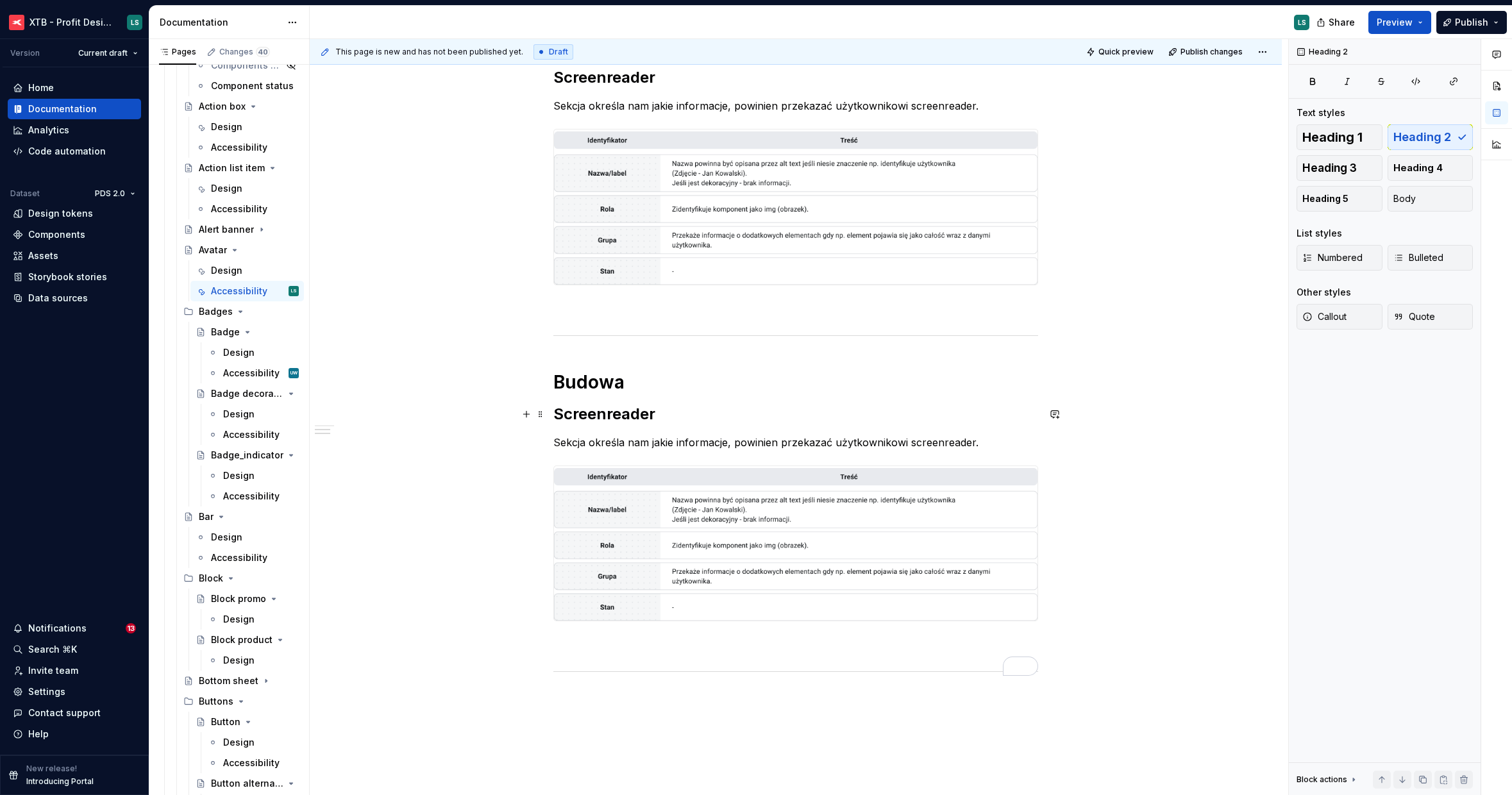
click at [607, 413] on h2 "Screenreader" at bounding box center [795, 414] width 484 height 21
click at [607, 444] on p "Sekcja określa nam jakie informacje, powinien przekazać użytkownikowi screenrea…" at bounding box center [795, 442] width 484 height 15
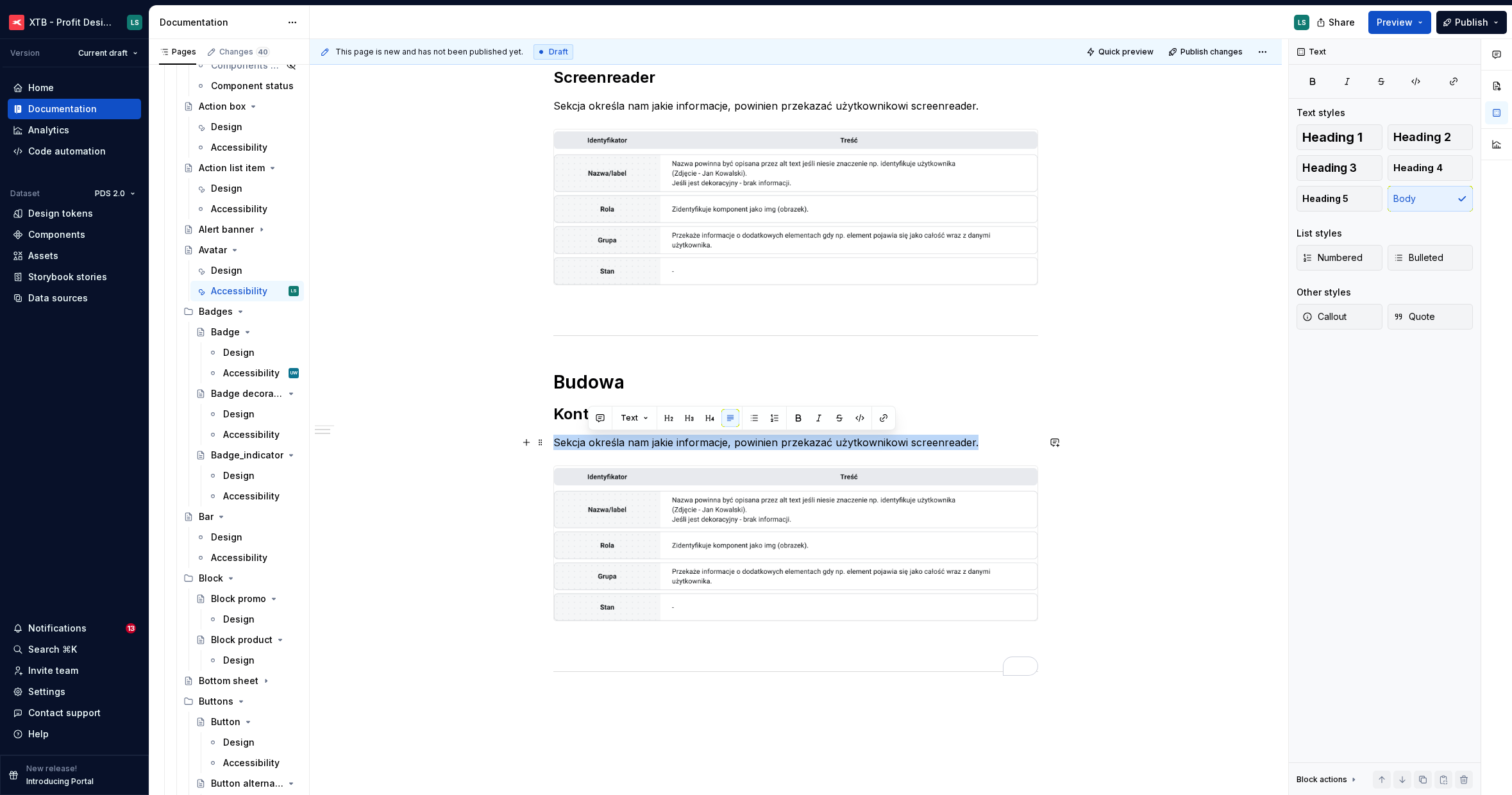
click at [607, 444] on p "Sekcja określa nam jakie informacje, powinien przekazać użytkownikowi screenrea…" at bounding box center [795, 442] width 484 height 15
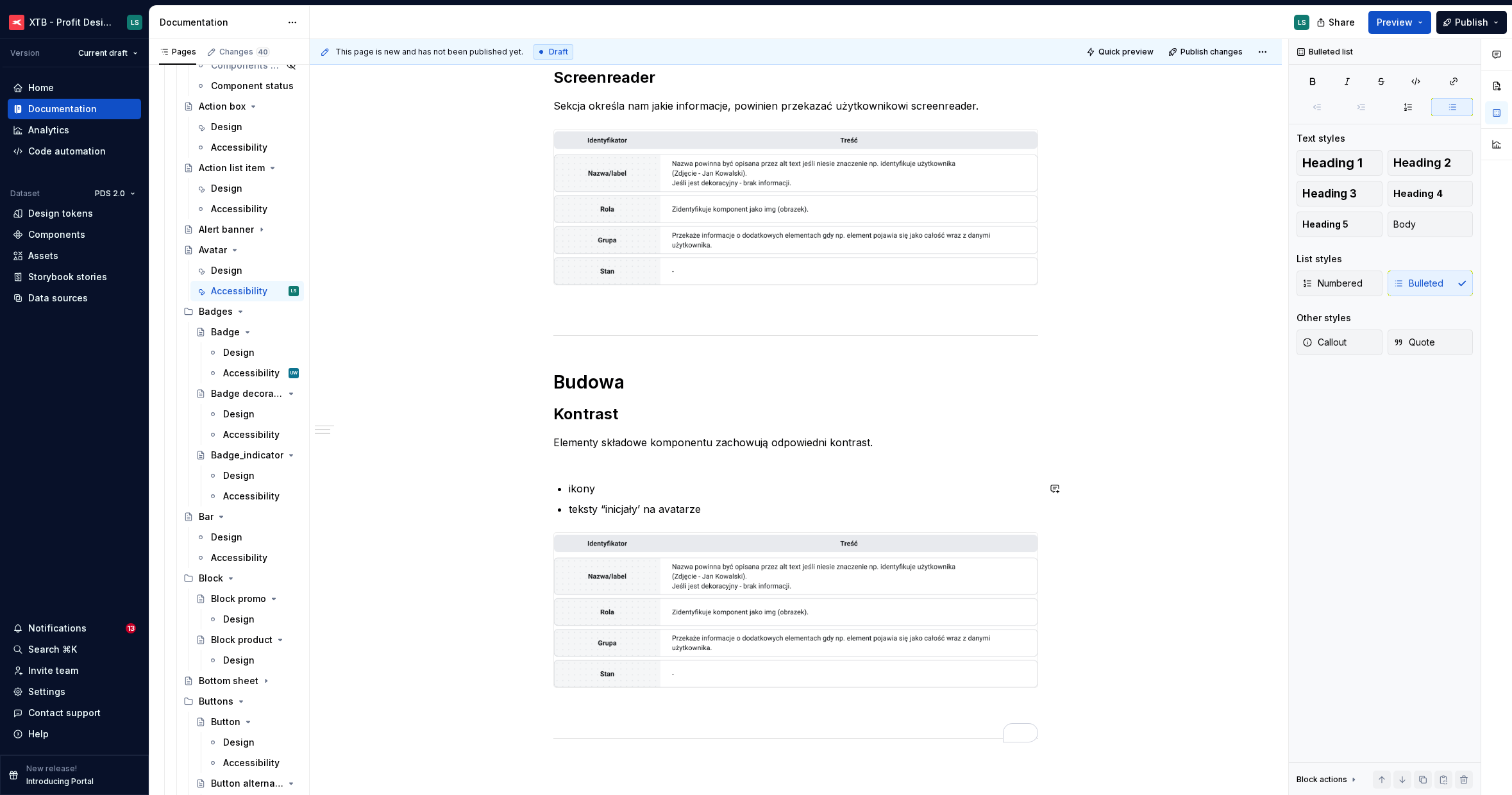
click at [616, 466] on div "Ogólne Screenreader Sekcja określa nam jakie informacje, powinien przekazać uży…" at bounding box center [795, 306] width 484 height 872
click at [610, 453] on p "Elementy składowe komponentu zachowują odpowiedni kontrast." at bounding box center [795, 450] width 484 height 30
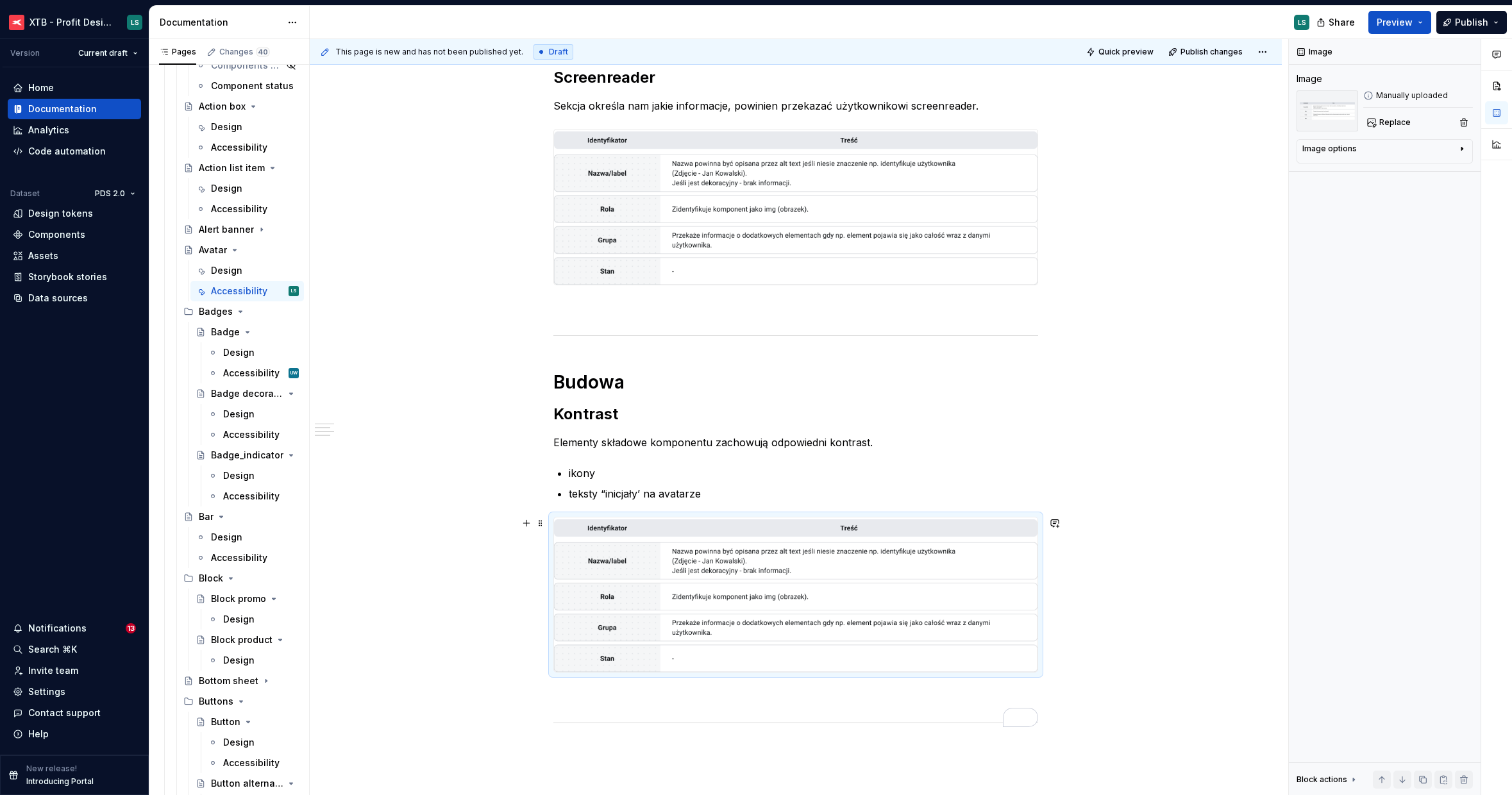
click at [692, 603] on img "To enrich screen reader interactions, please activate Accessibility in Grammarl…" at bounding box center [796, 594] width 483 height 155
click at [1390, 122] on span "Replace" at bounding box center [1395, 122] width 31 height 10
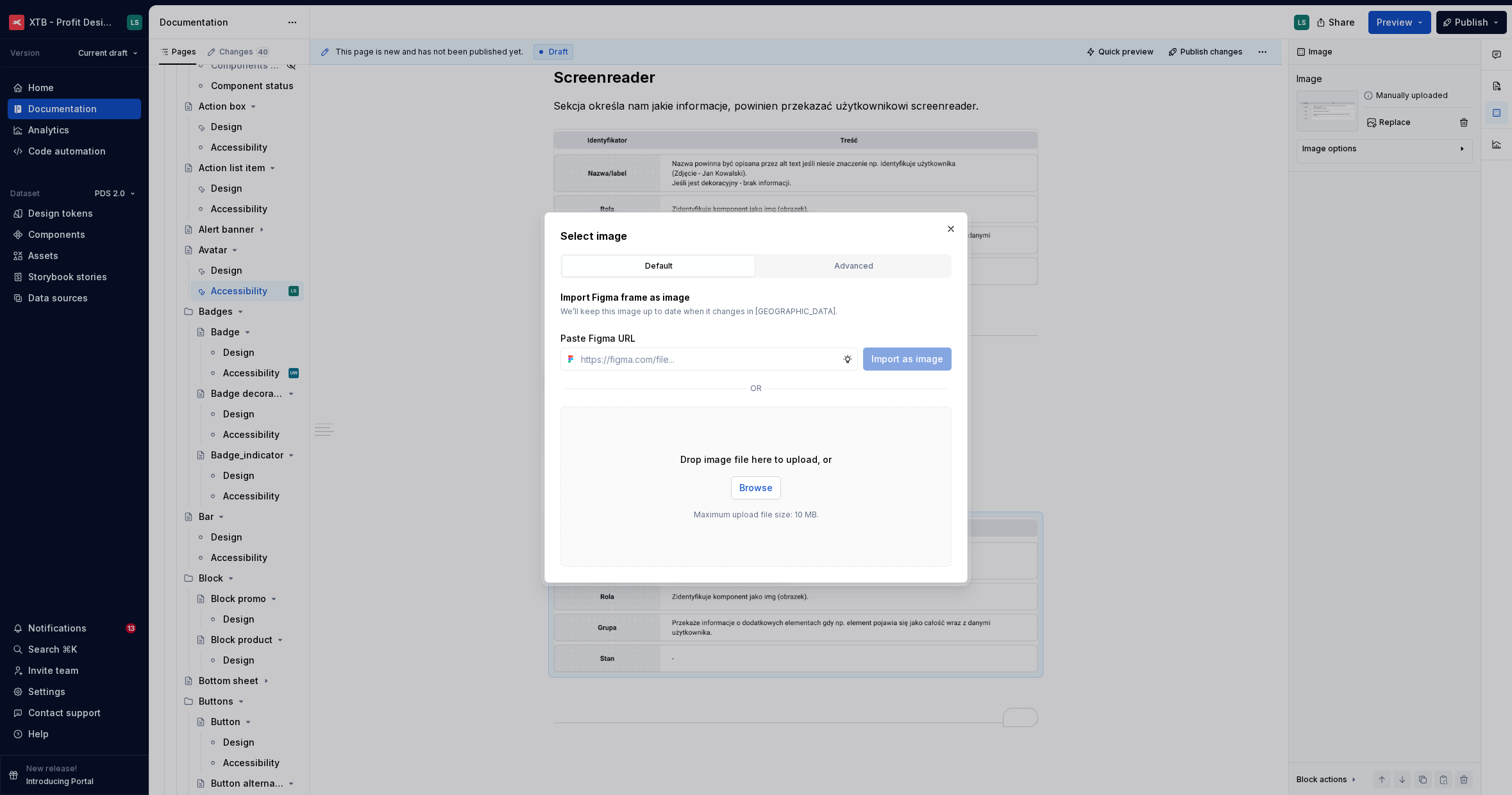
click at [735, 489] on button "Browse" at bounding box center [756, 488] width 50 height 23
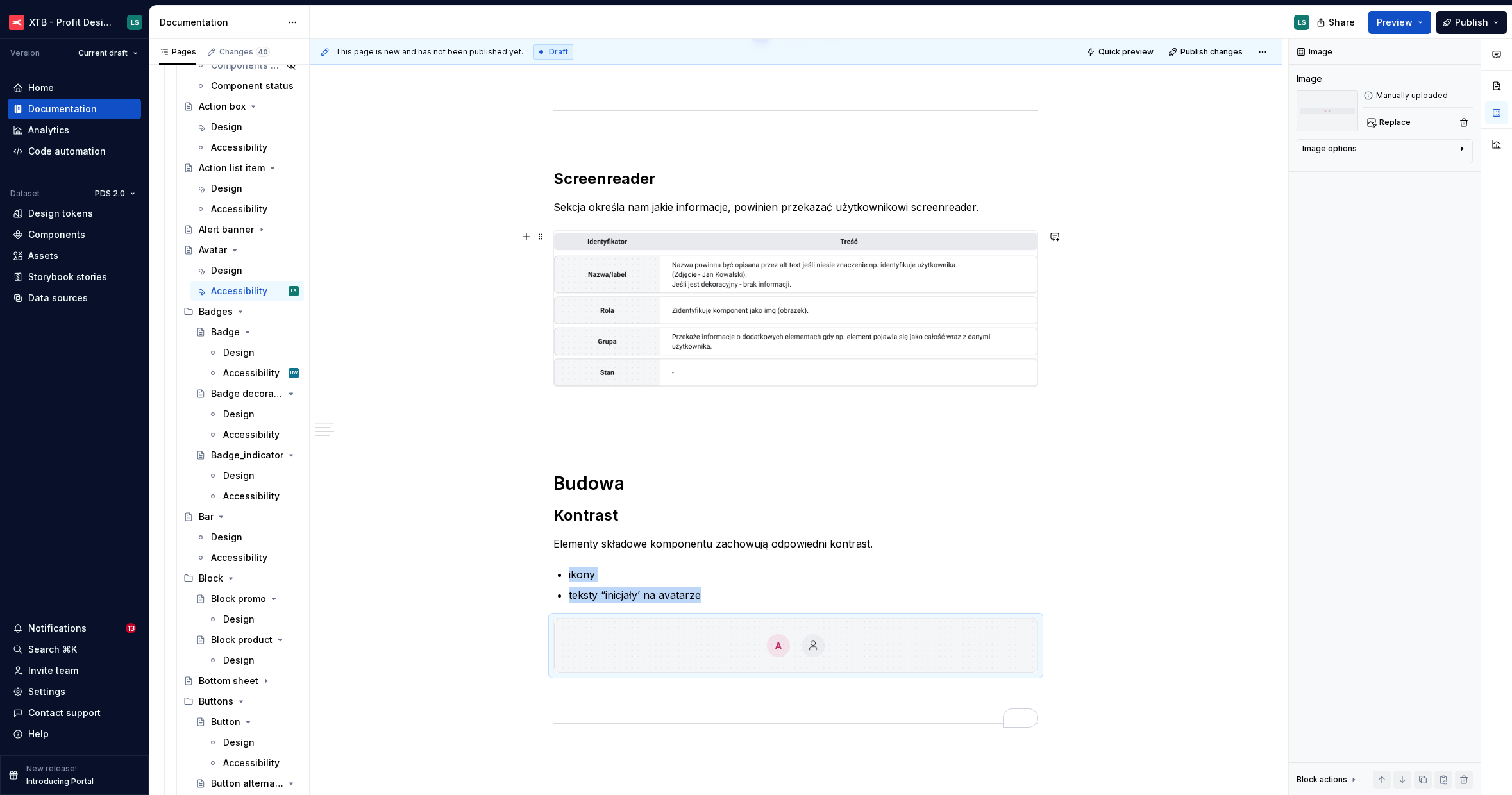
scroll to position [467, 0]
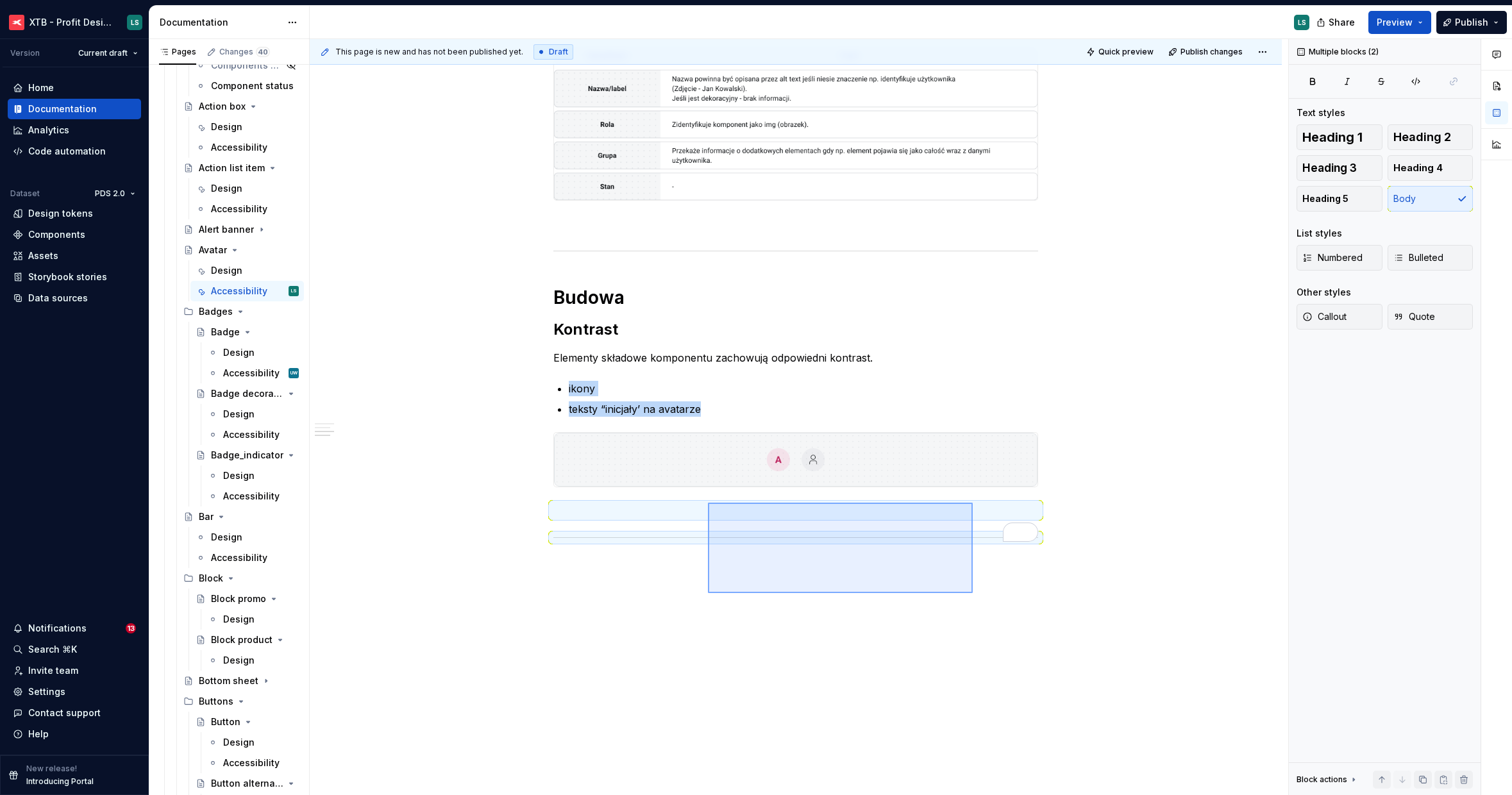
drag, startPoint x: 905, startPoint y: 576, endPoint x: 708, endPoint y: 500, distance: 211.2
click at [708, 500] on div "This page is new and has not been published yet. Draft Quick preview Publish ch…" at bounding box center [799, 417] width 978 height 757
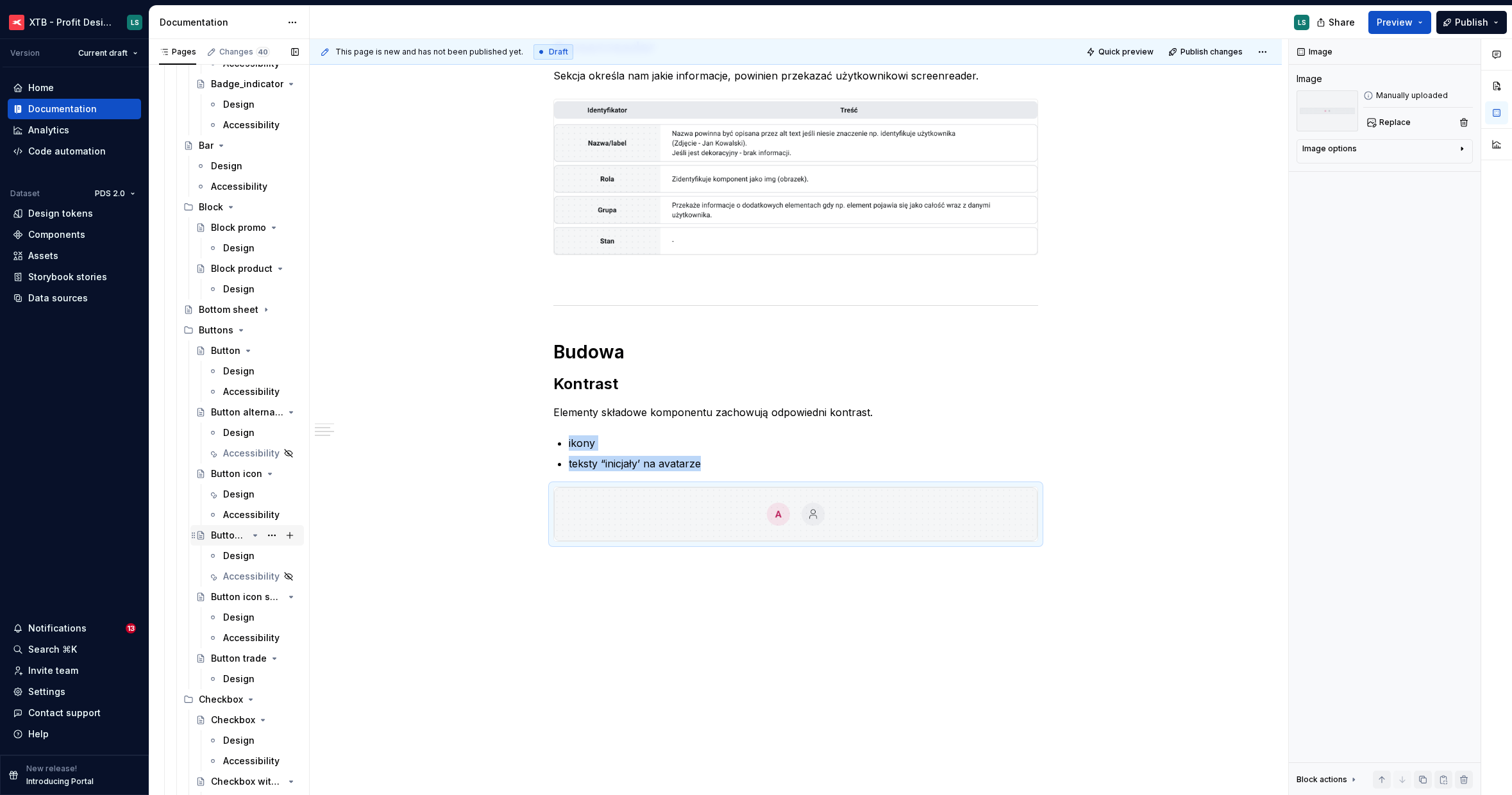
scroll to position [1183, 0]
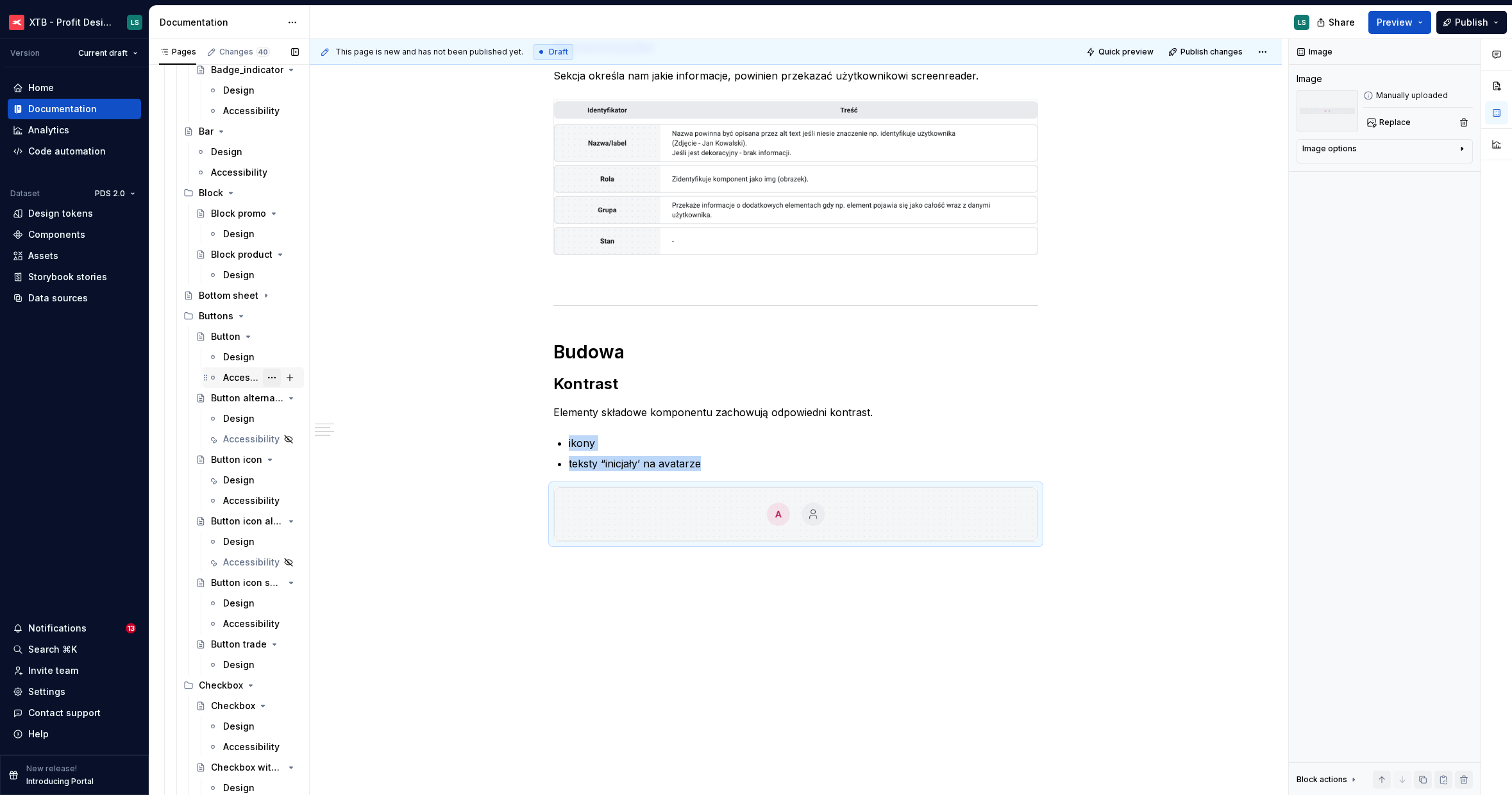
click at [270, 379] on button "Page tree" at bounding box center [272, 378] width 18 height 18
click at [286, 426] on div "Duplicate tab" at bounding box center [342, 421] width 125 height 13
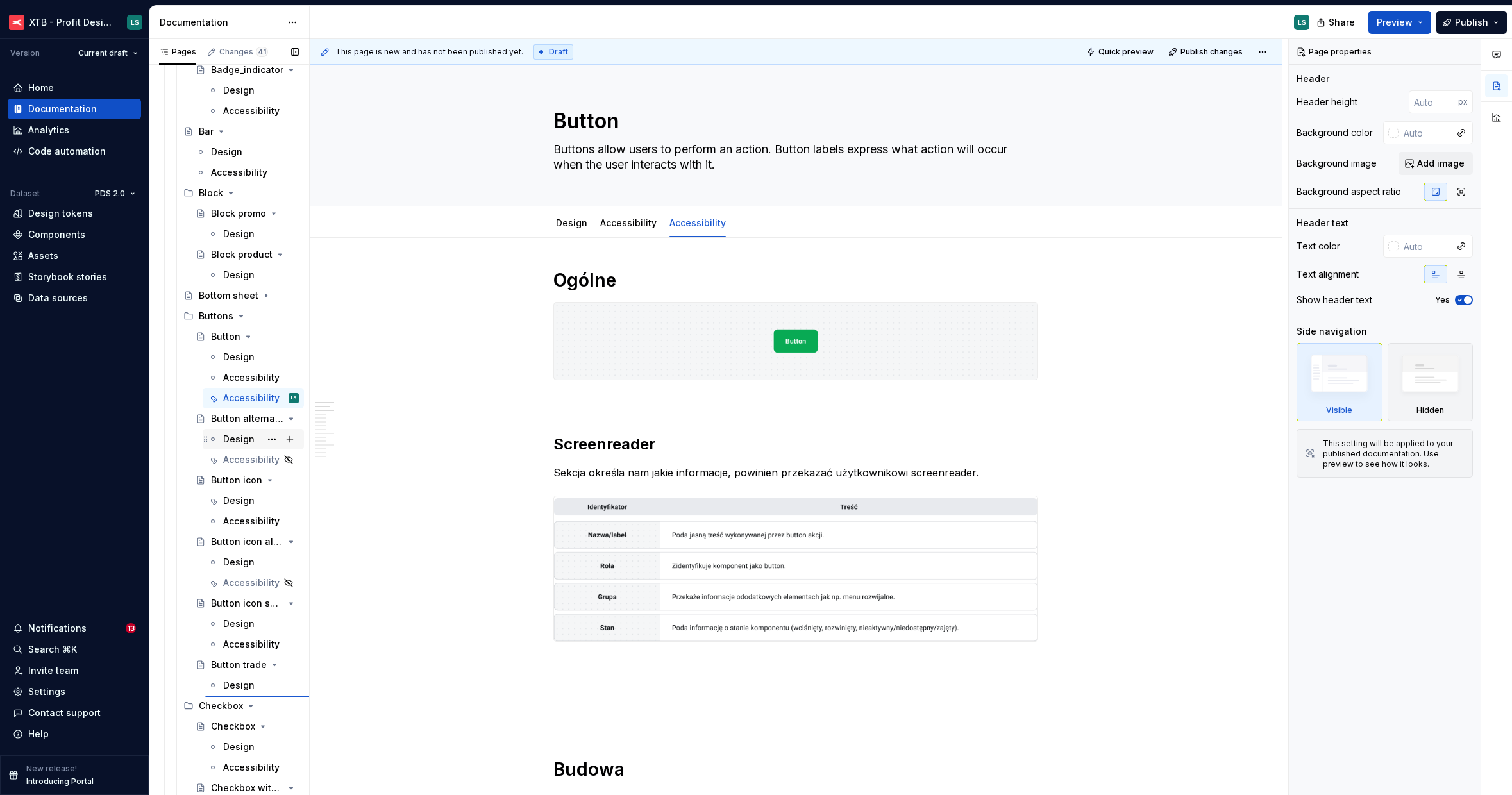
type textarea "*"
type textarea "Button trade"
type textarea "This type of button allows the user to perform an action of taking a short/long…"
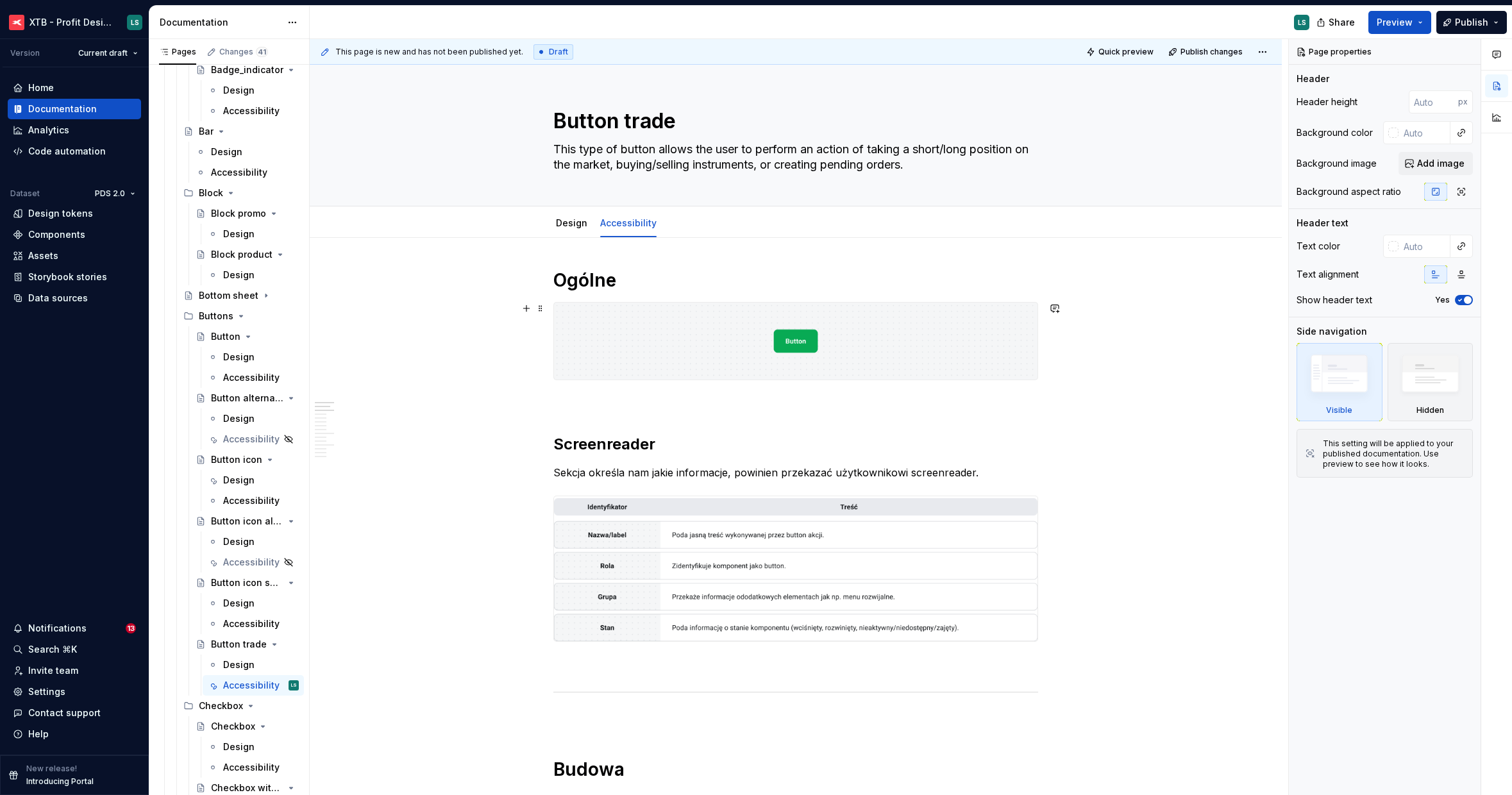
click at [676, 363] on img at bounding box center [796, 341] width 483 height 77
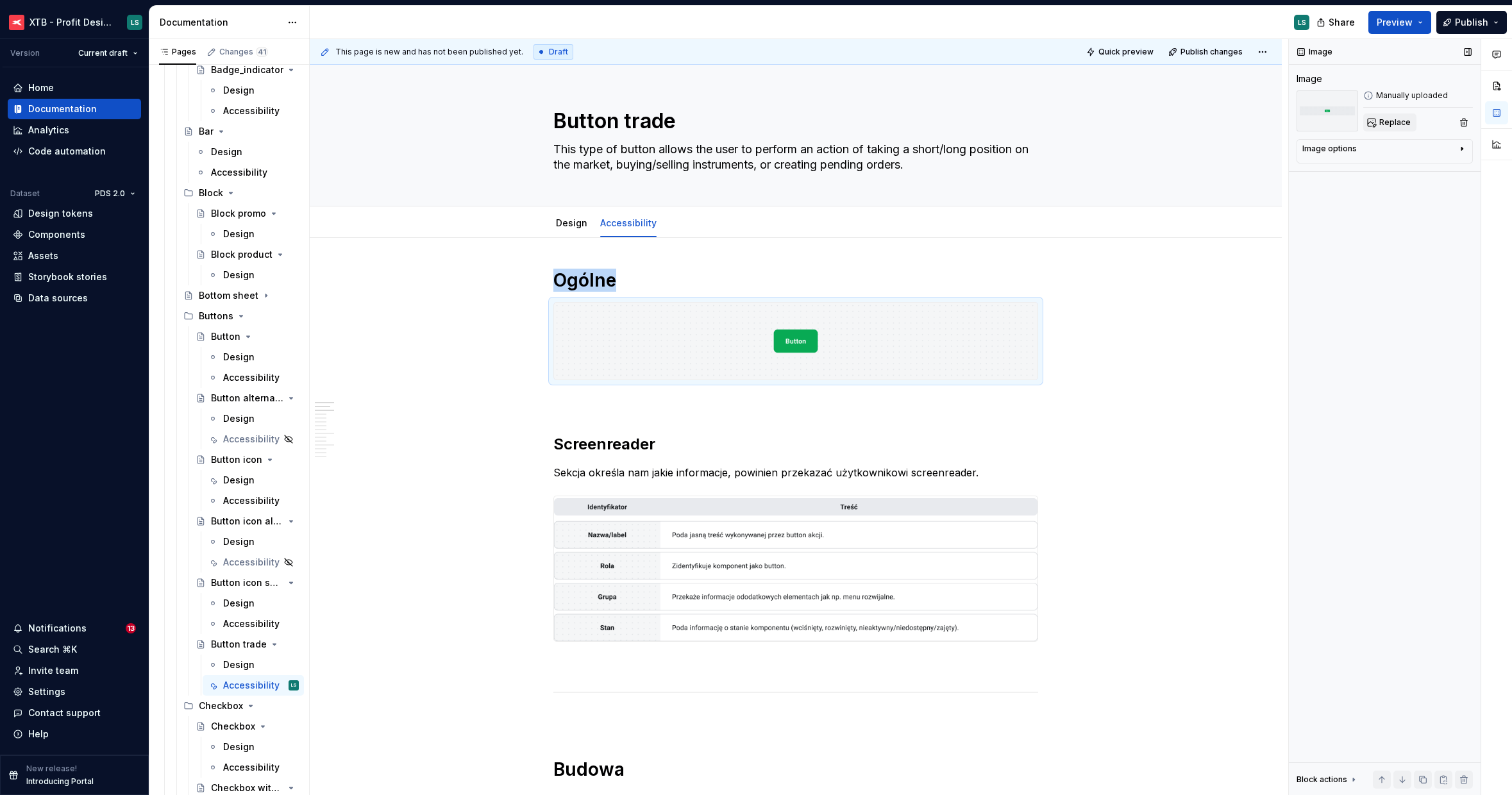
click at [1377, 124] on button "Replace" at bounding box center [1389, 123] width 53 height 18
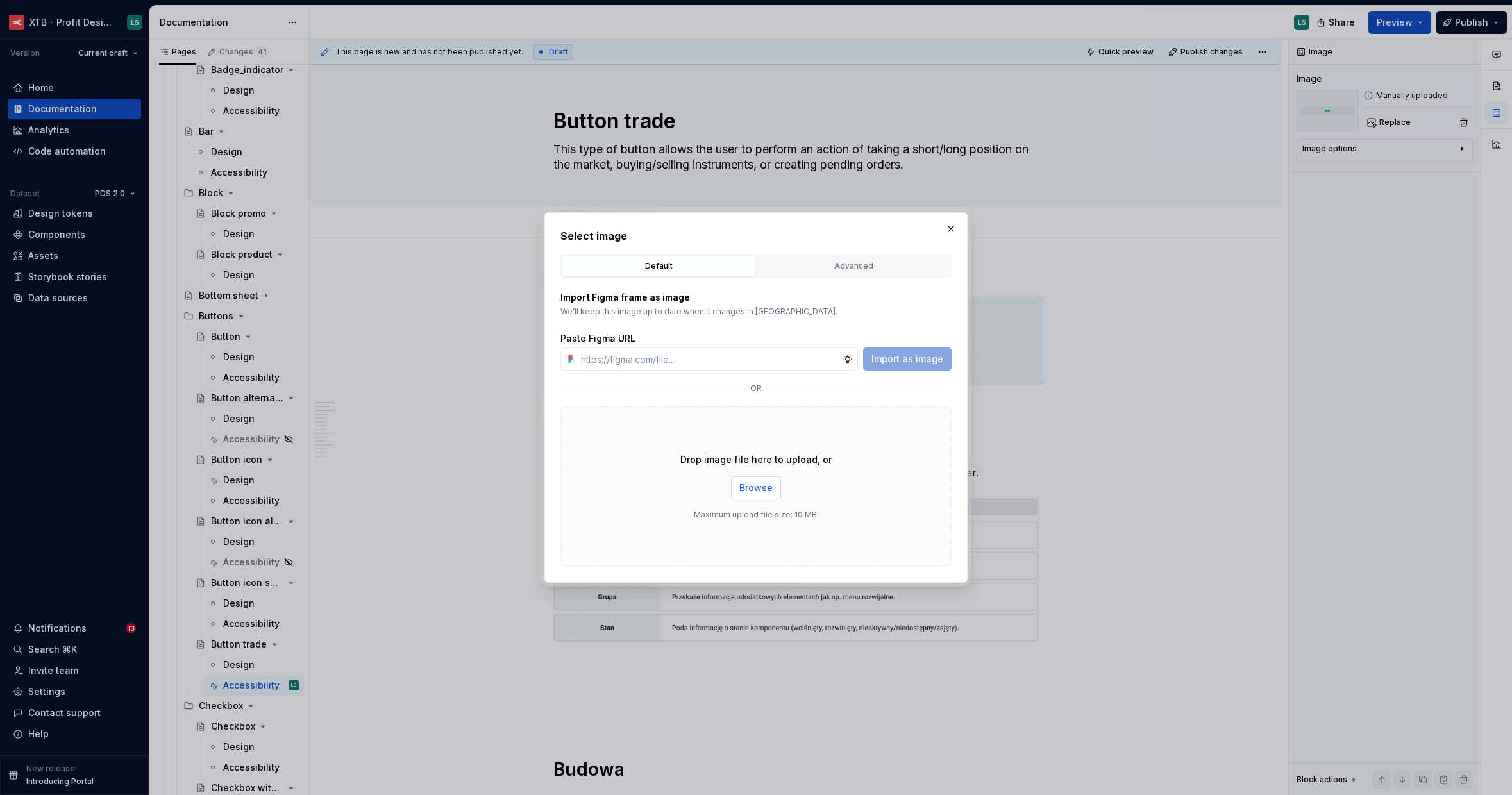
click at [756, 486] on span "Browse" at bounding box center [756, 488] width 33 height 13
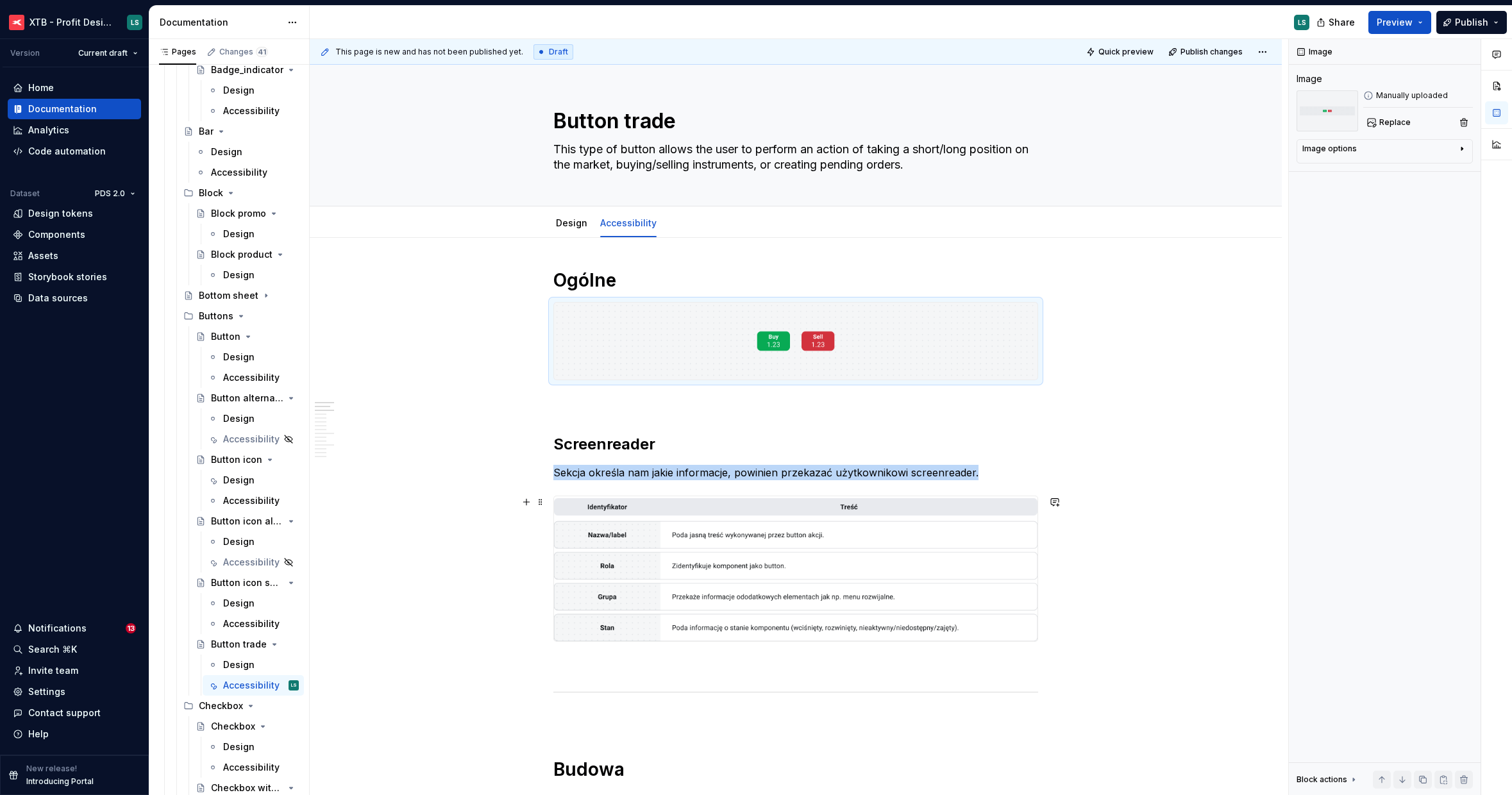
click at [981, 498] on img "To enrich screen reader interactions, please activate Accessibility in Grammarl…" at bounding box center [796, 568] width 483 height 145
click at [1393, 116] on button "Replace" at bounding box center [1389, 123] width 53 height 18
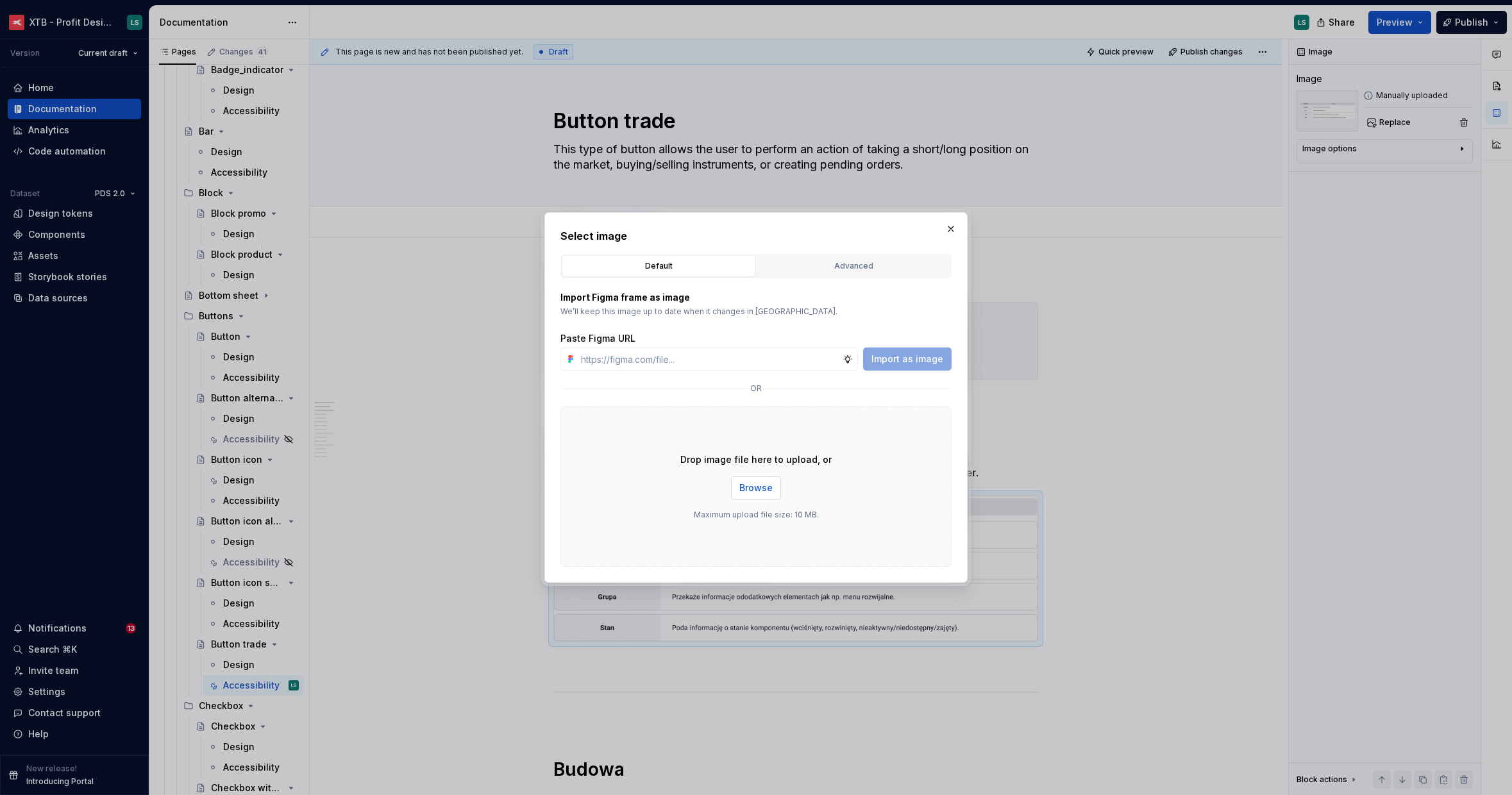
click at [747, 485] on span "Browse" at bounding box center [756, 488] width 33 height 13
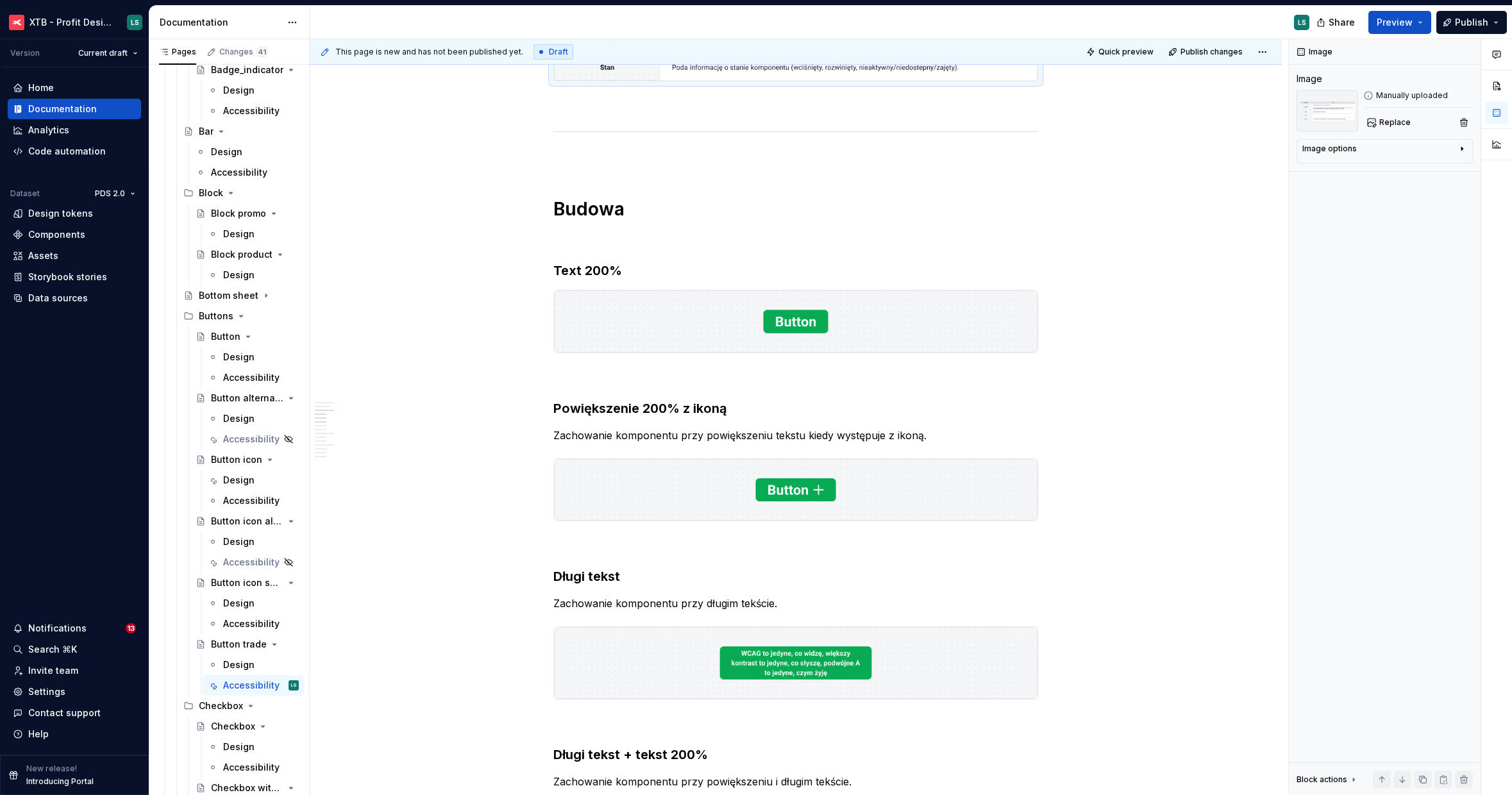
scroll to position [665, 0]
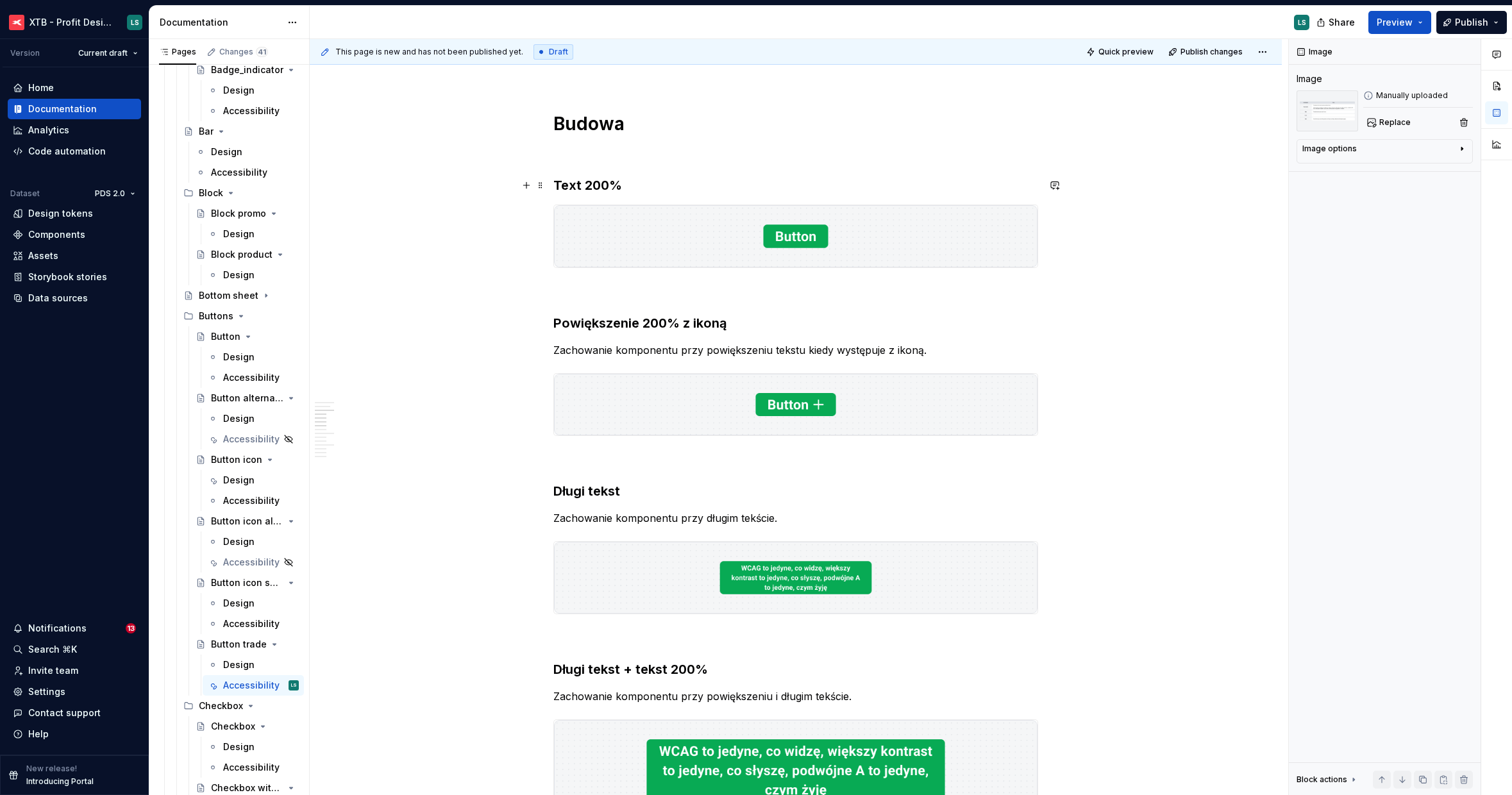
click at [681, 183] on h3 "Text 200%" at bounding box center [795, 185] width 484 height 18
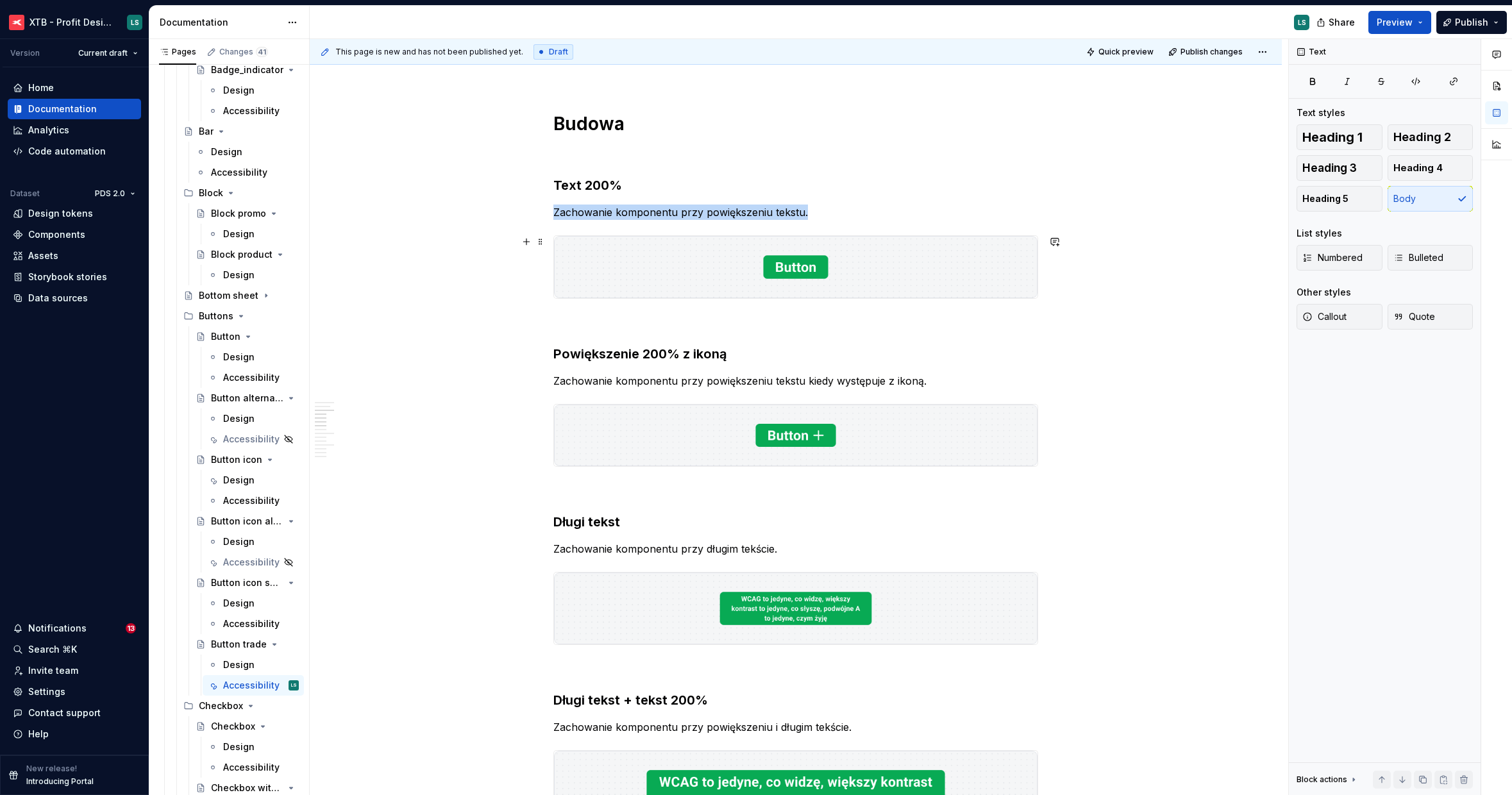
click at [722, 247] on img "To enrich screen reader interactions, please activate Accessibility in Grammarl…" at bounding box center [796, 267] width 483 height 62
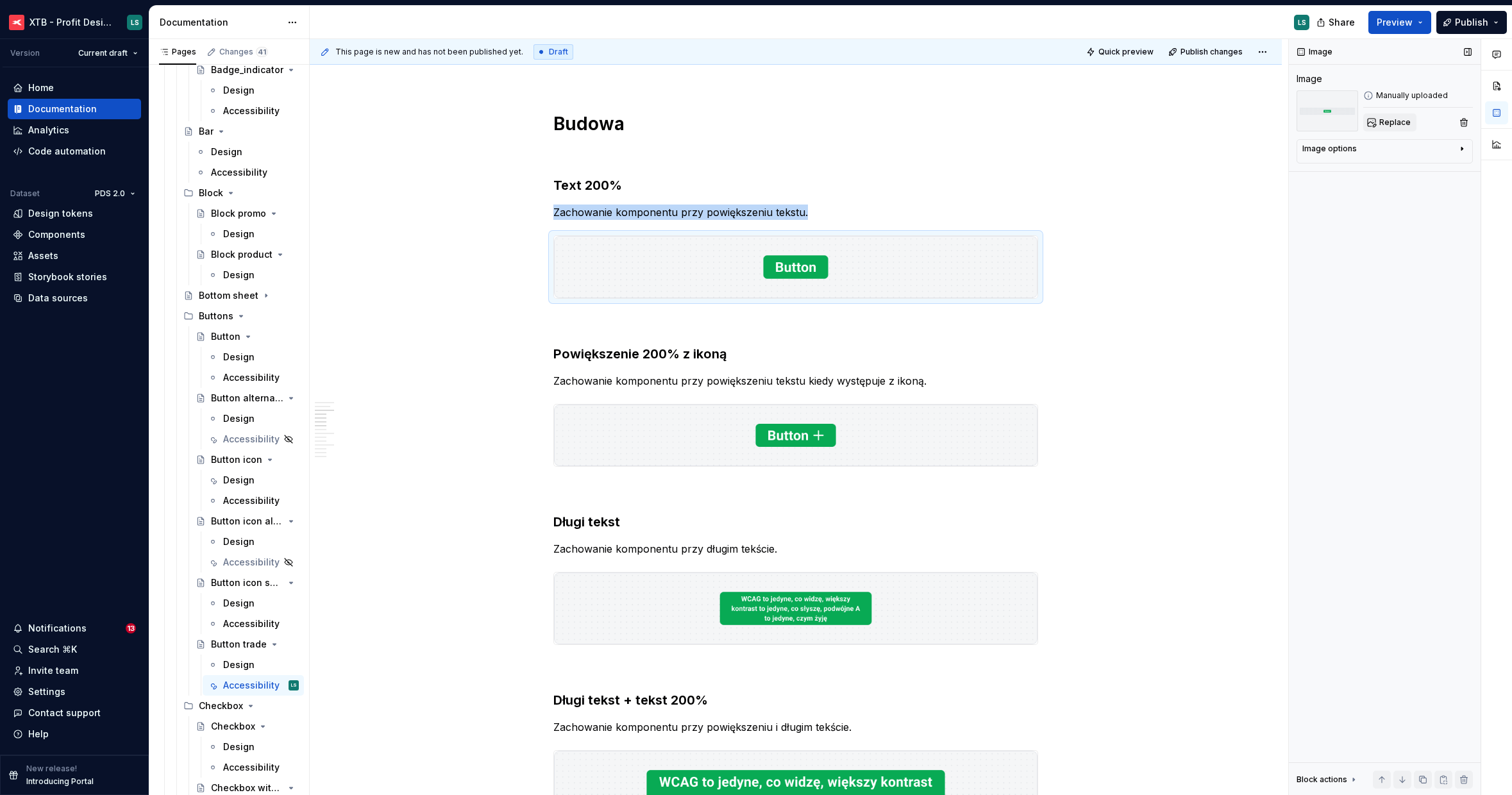
click at [1393, 124] on span "Replace" at bounding box center [1395, 122] width 31 height 10
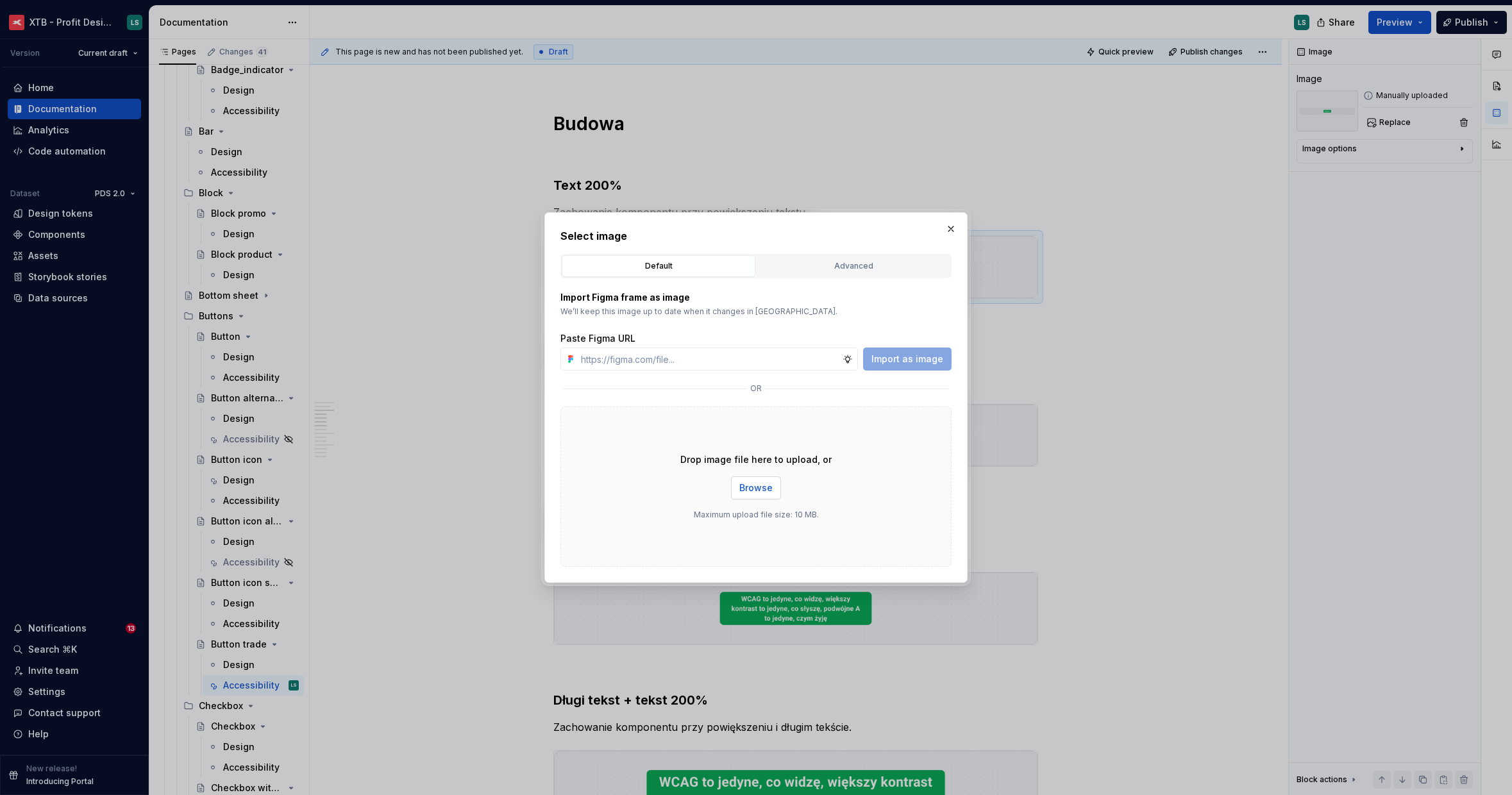
click at [767, 489] on span "Browse" at bounding box center [756, 488] width 33 height 13
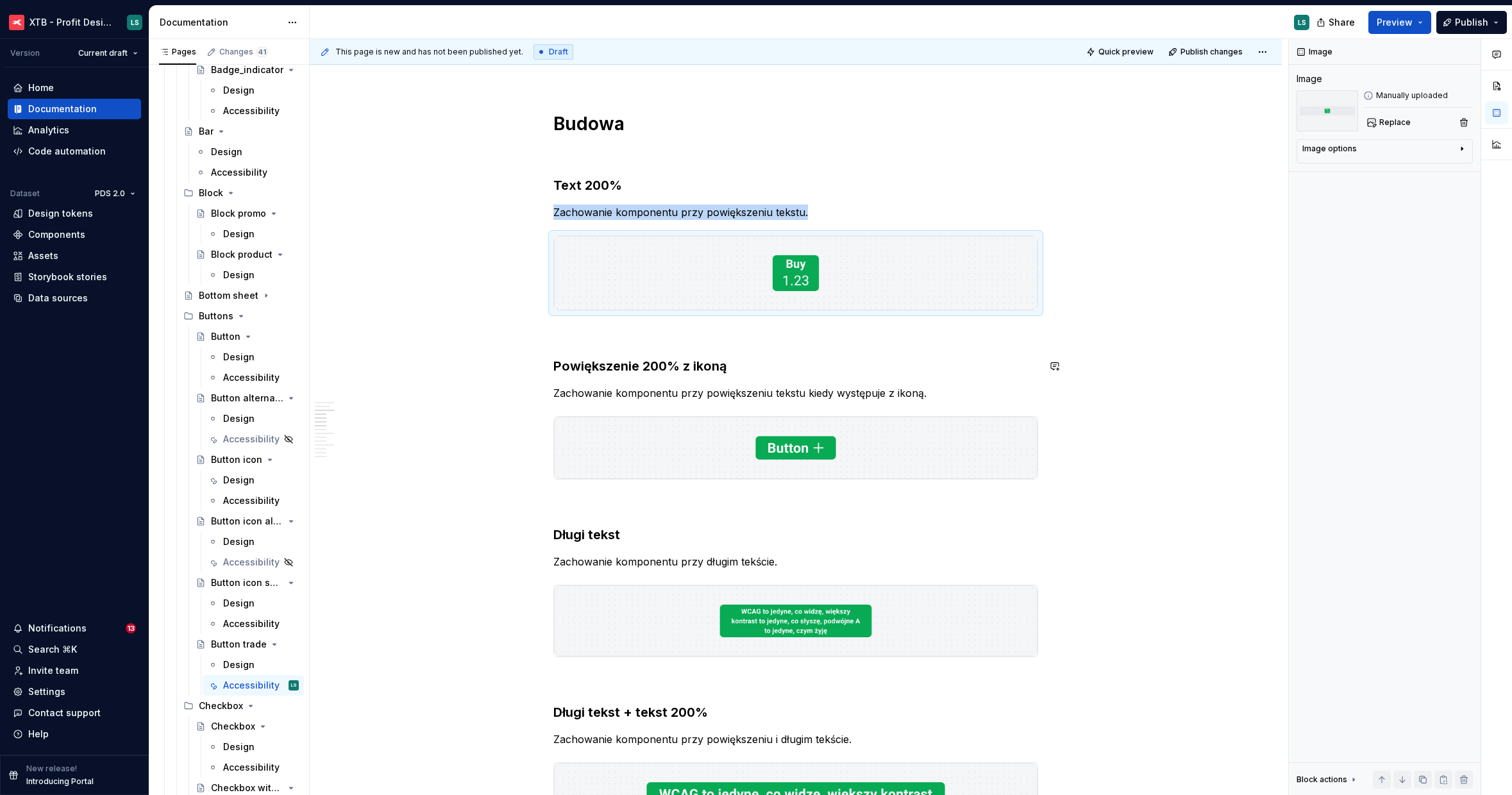
scroll to position [928, 0]
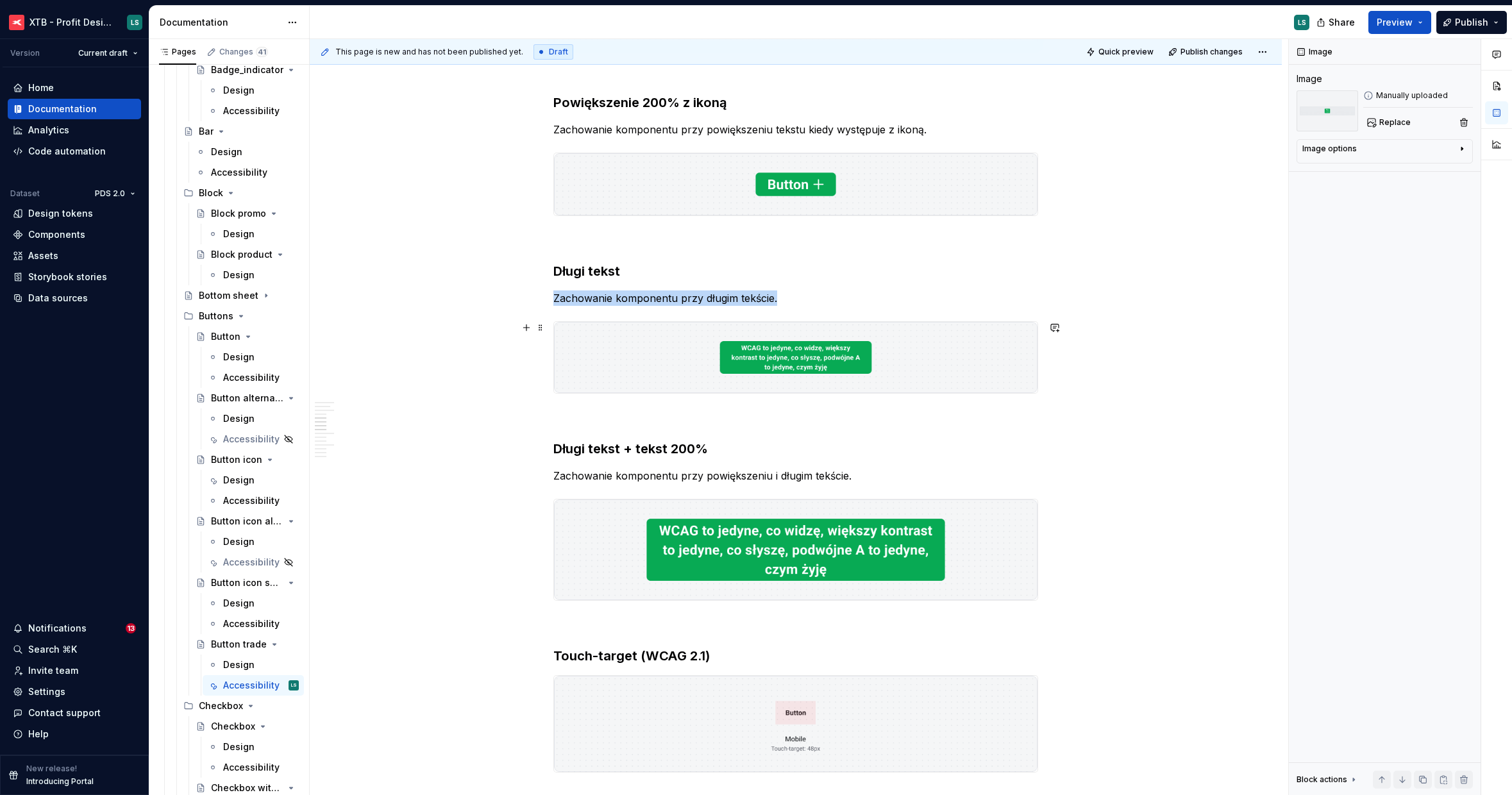
click at [923, 377] on img "To enrich screen reader interactions, please activate Accessibility in Grammarl…" at bounding box center [796, 358] width 483 height 72
click at [1384, 124] on span "Replace" at bounding box center [1395, 122] width 31 height 10
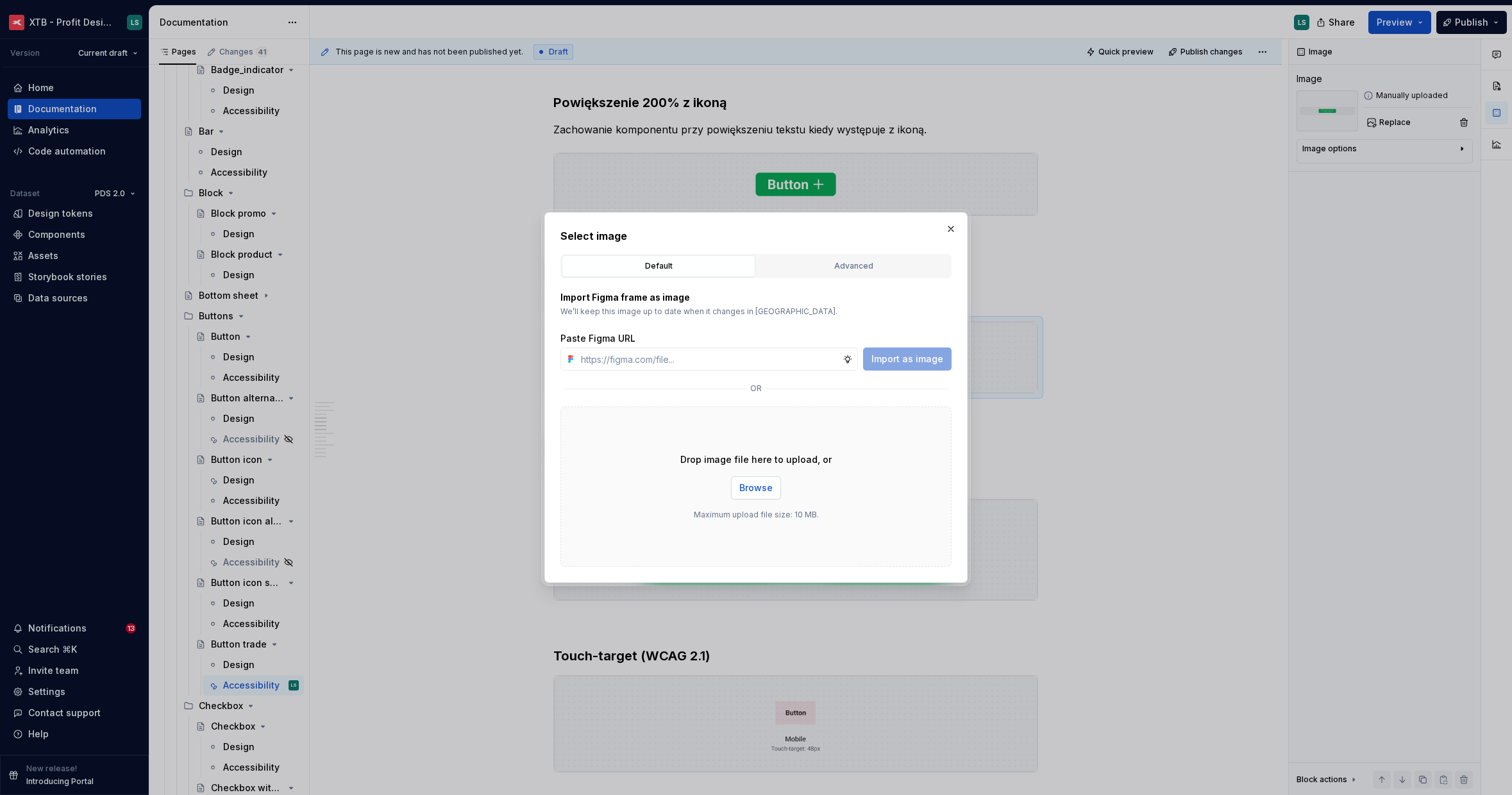
click at [760, 487] on span "Browse" at bounding box center [756, 488] width 33 height 13
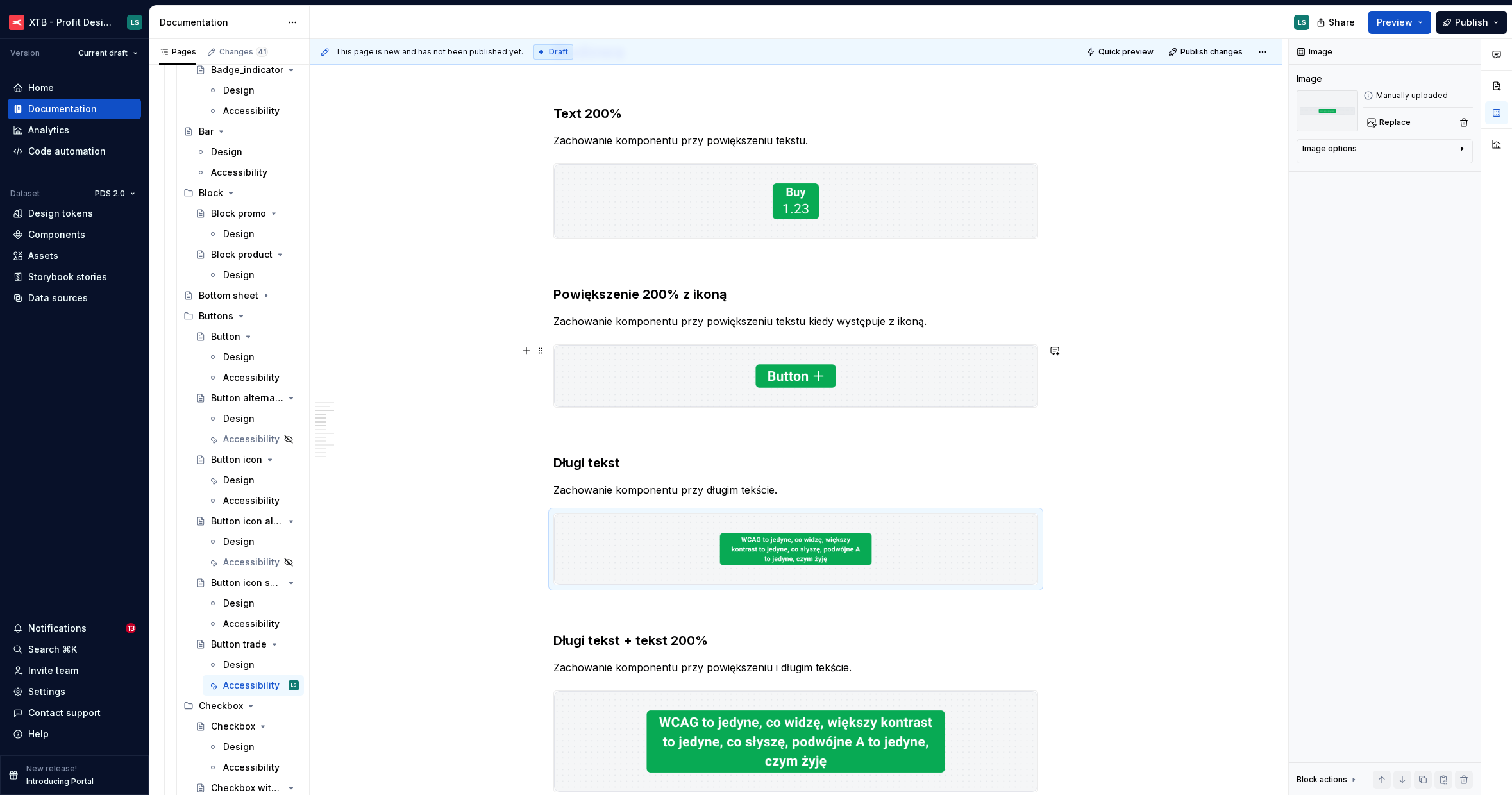
scroll to position [731, 0]
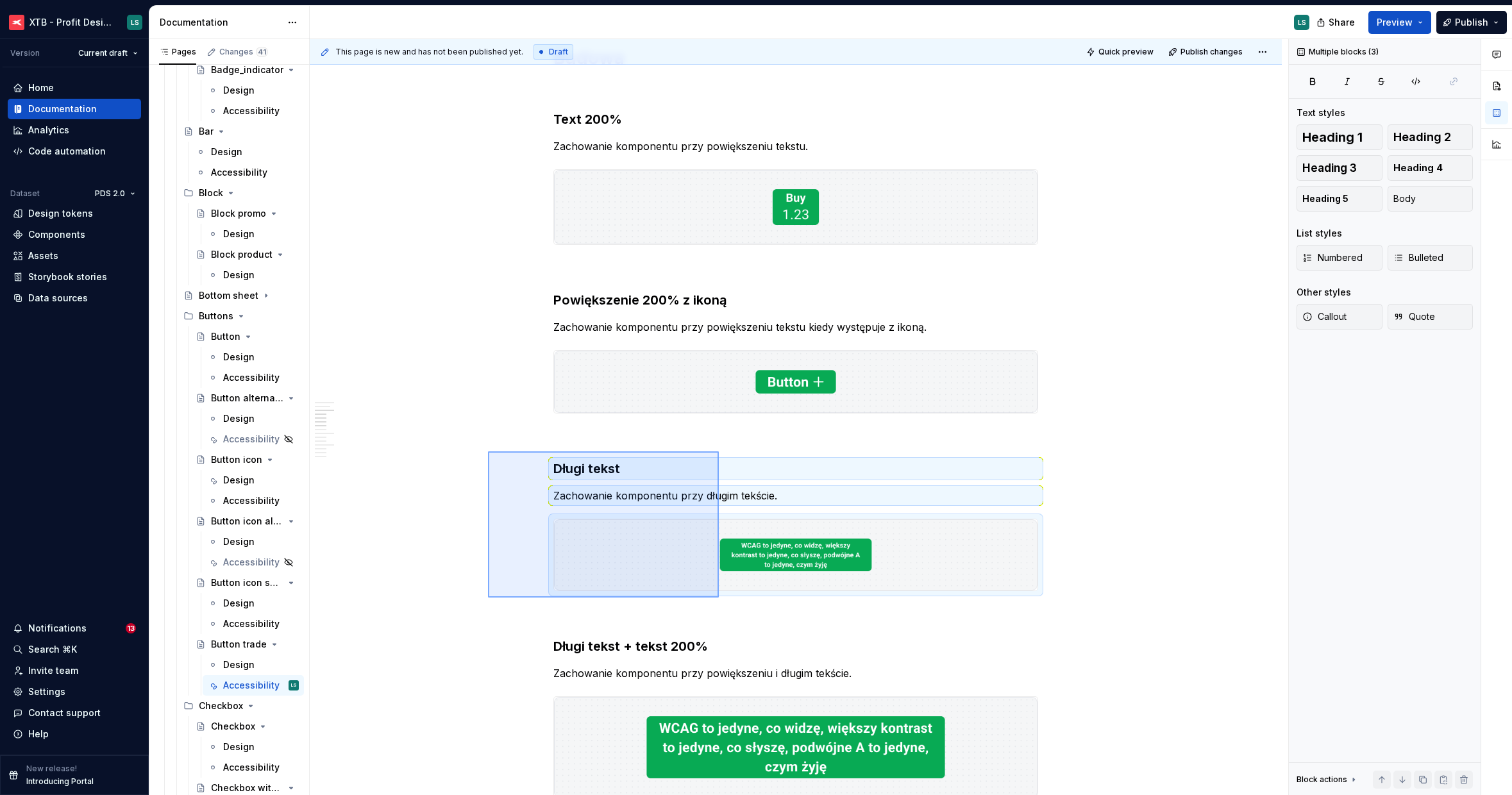
drag, startPoint x: 488, startPoint y: 451, endPoint x: 720, endPoint y: 590, distance: 270.5
click at [730, 600] on div "This page is new and has not been published yet. Draft Quick preview Publish ch…" at bounding box center [799, 417] width 978 height 757
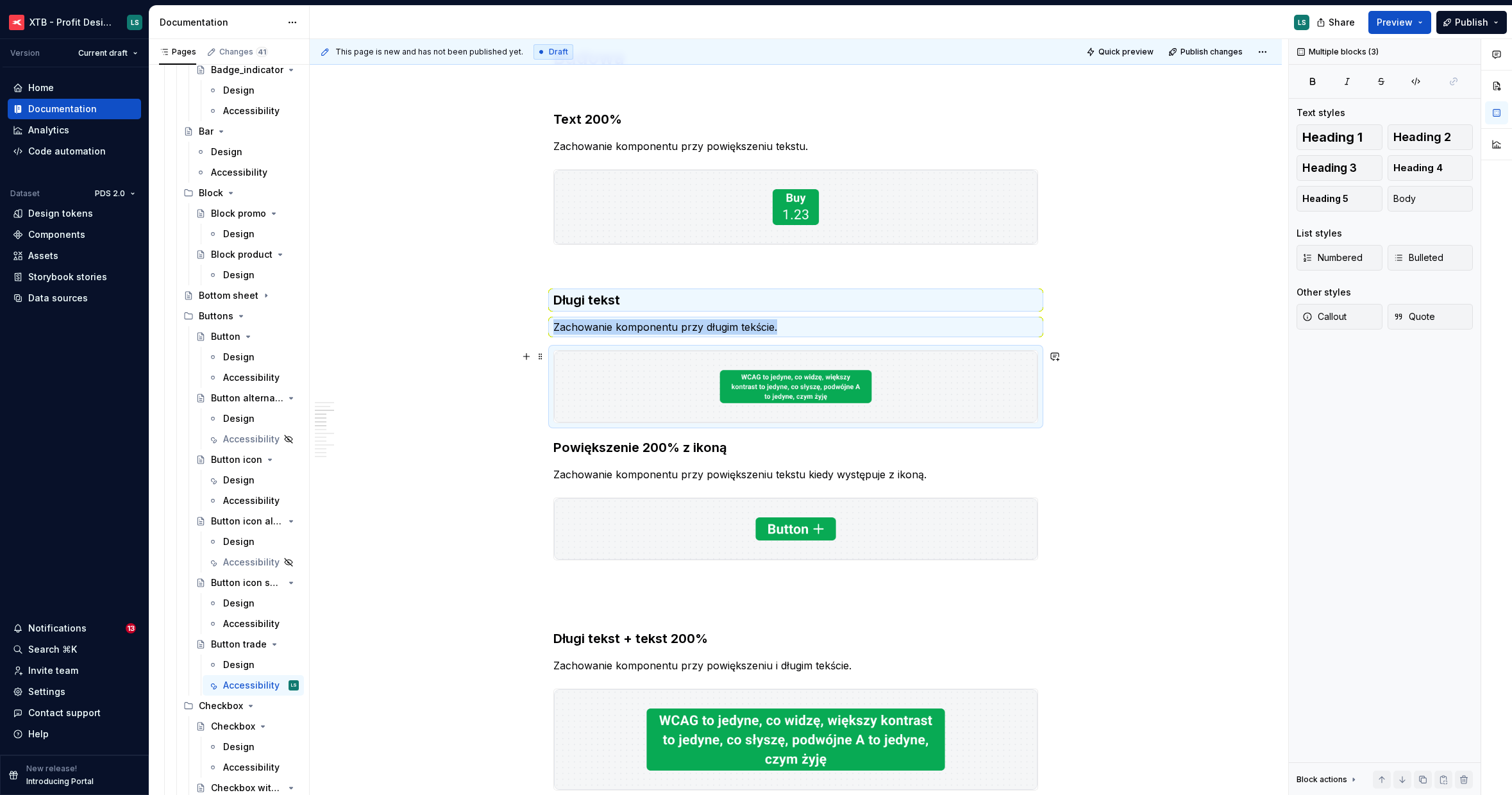
click at [646, 387] on img "To enrich screen reader interactions, please activate Accessibility in Grammarl…" at bounding box center [796, 387] width 483 height 72
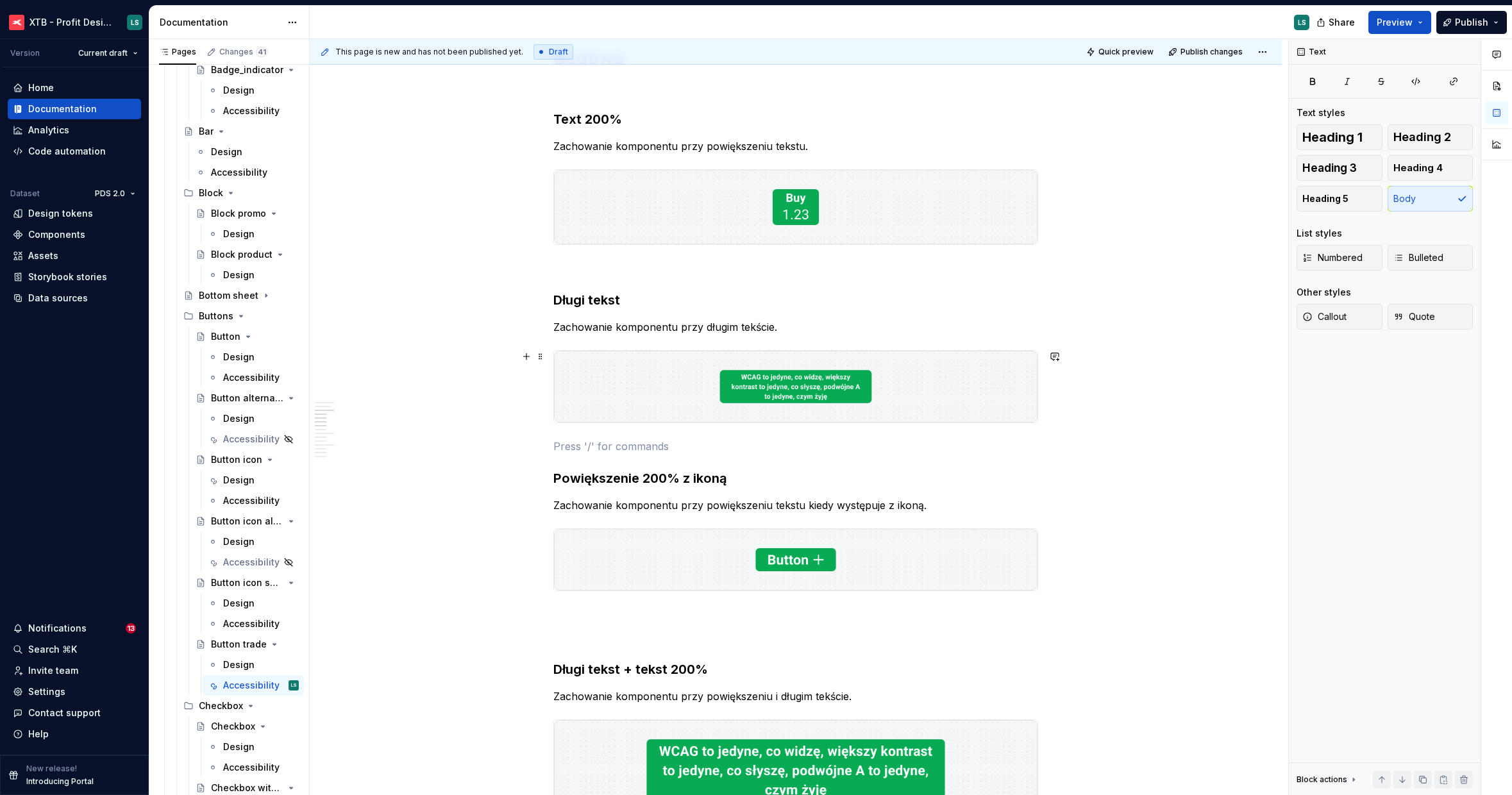
click at [655, 390] on img "To enrich screen reader interactions, please activate Accessibility in Grammarl…" at bounding box center [796, 387] width 483 height 72
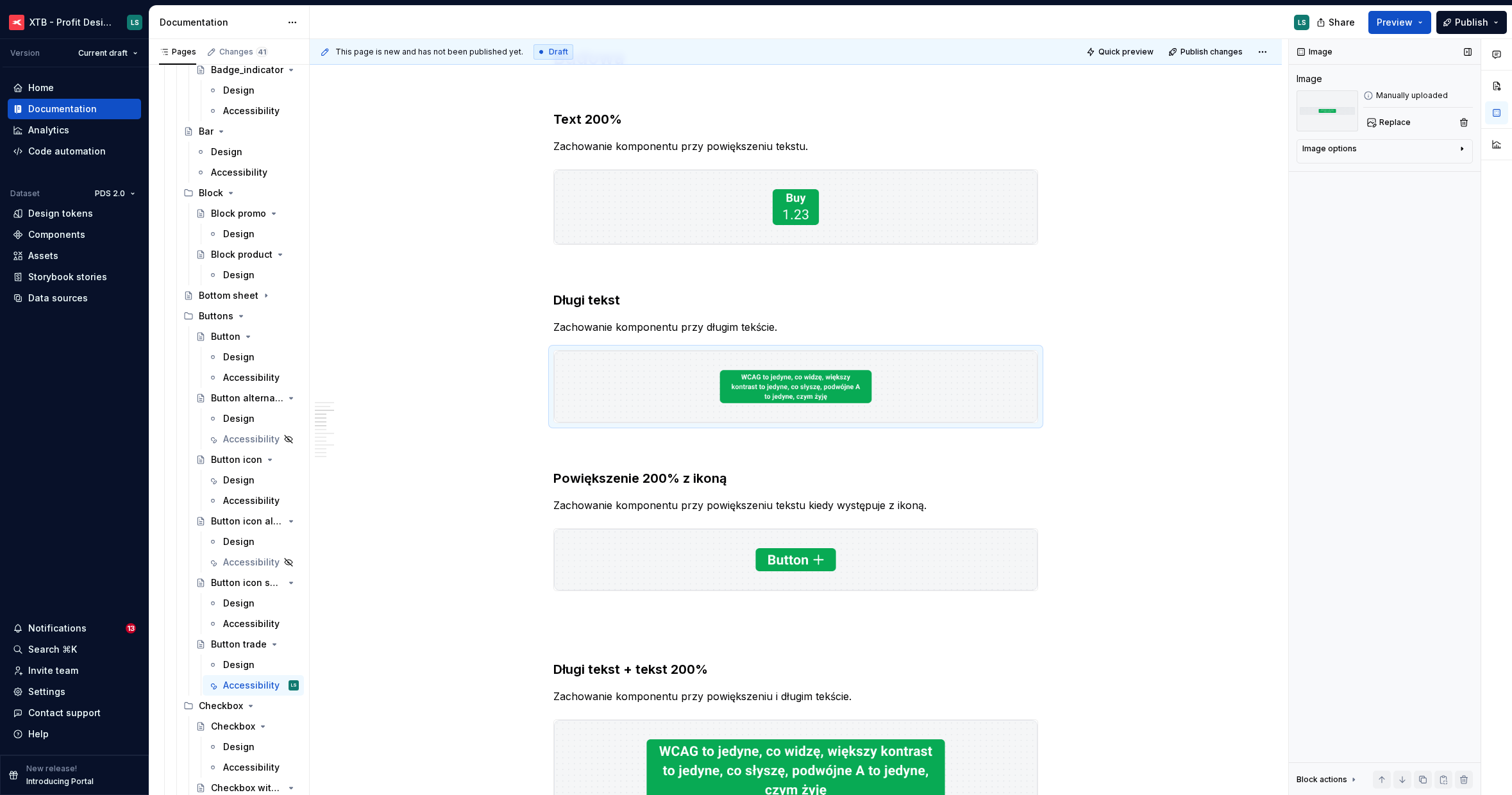
click at [1375, 132] on div "Image Image Manually uploaded Replace Image options Alignment Caption Block act…" at bounding box center [1385, 417] width 192 height 757
click at [1376, 124] on button "Replace" at bounding box center [1389, 123] width 53 height 18
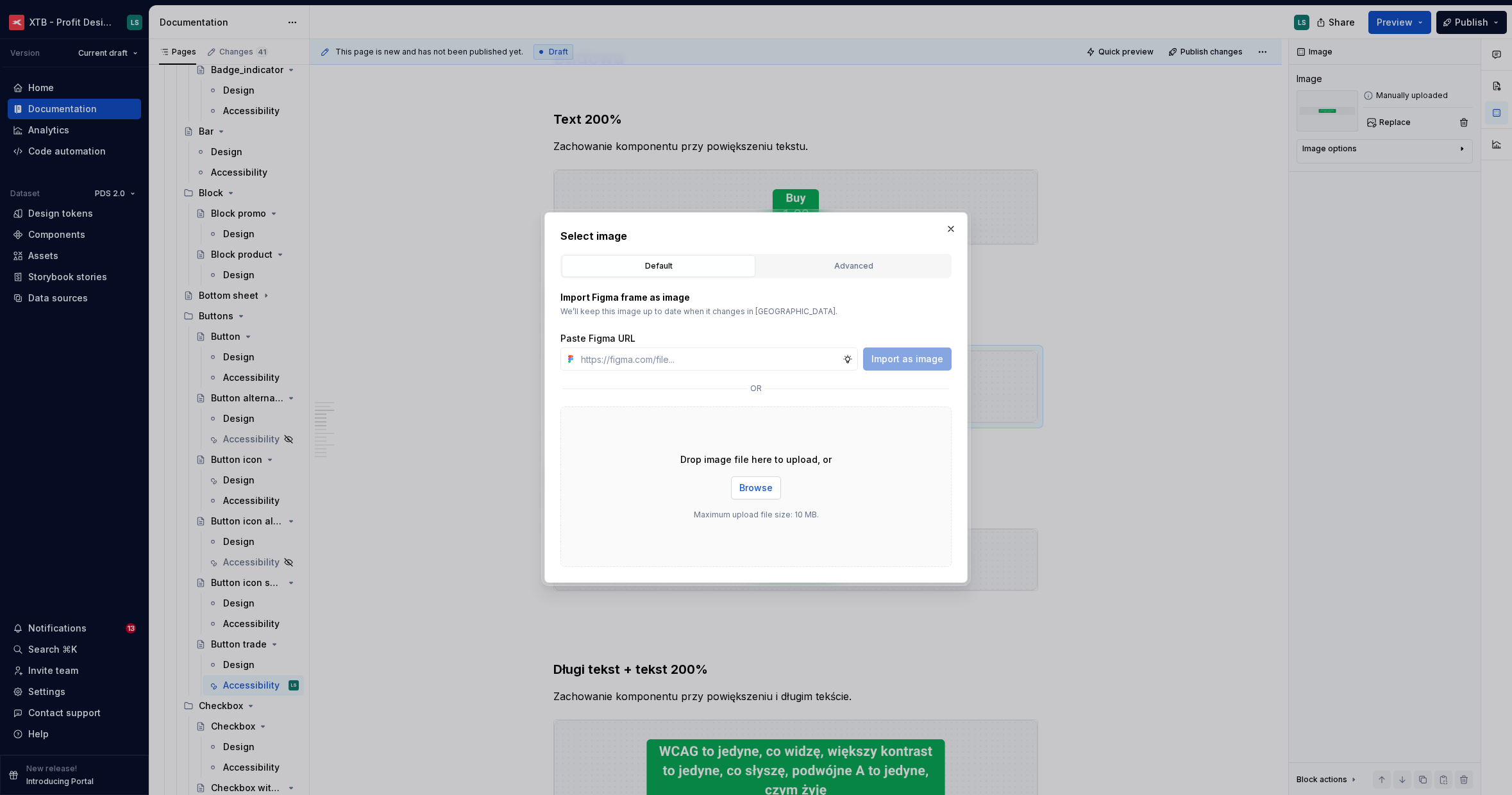
click at [744, 487] on span "Browse" at bounding box center [756, 488] width 33 height 13
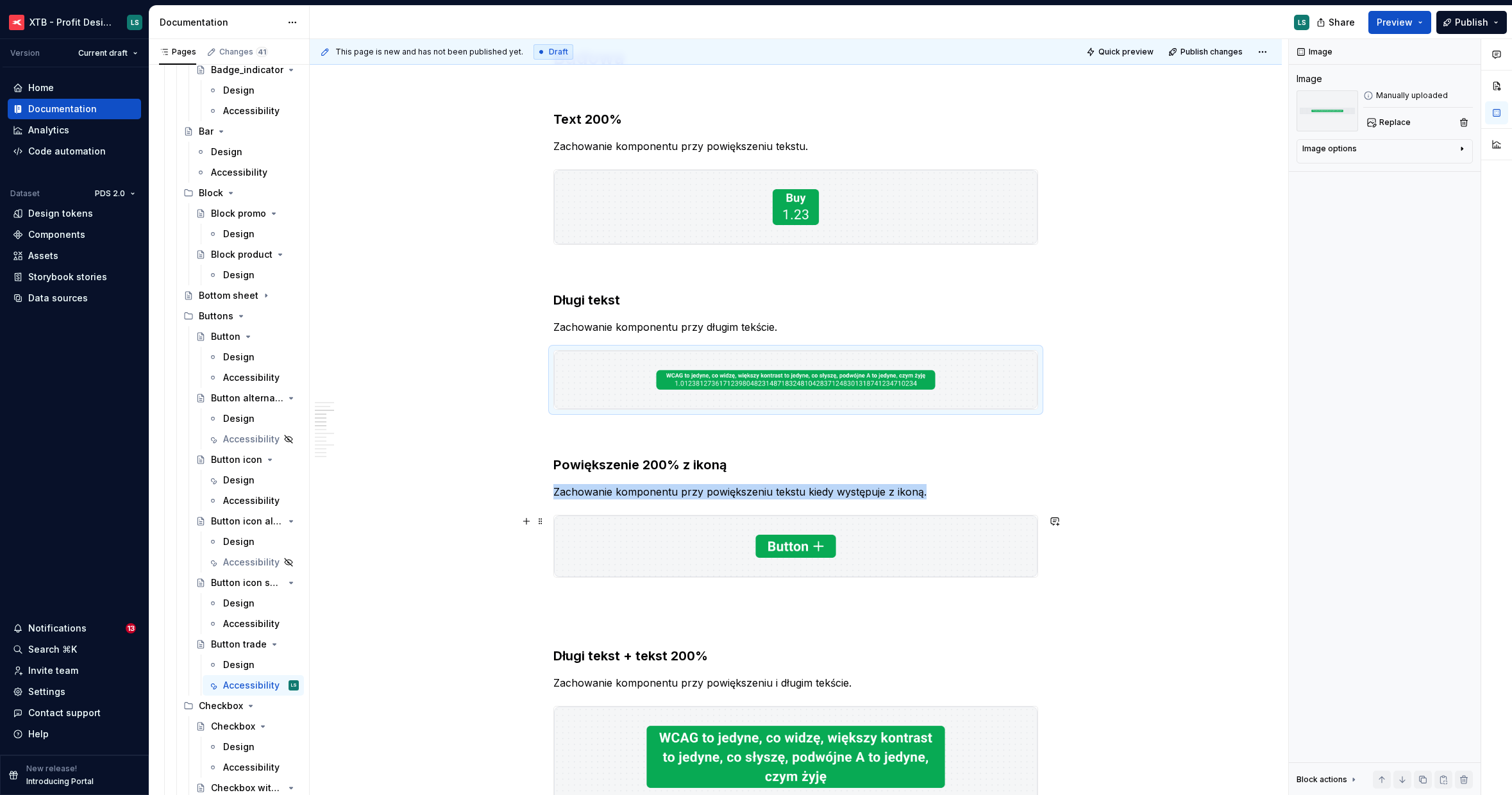
click at [888, 555] on img "To enrich screen reader interactions, please activate Accessibility in Grammarl…" at bounding box center [796, 546] width 483 height 62
click at [1375, 128] on button "Replace" at bounding box center [1389, 123] width 53 height 18
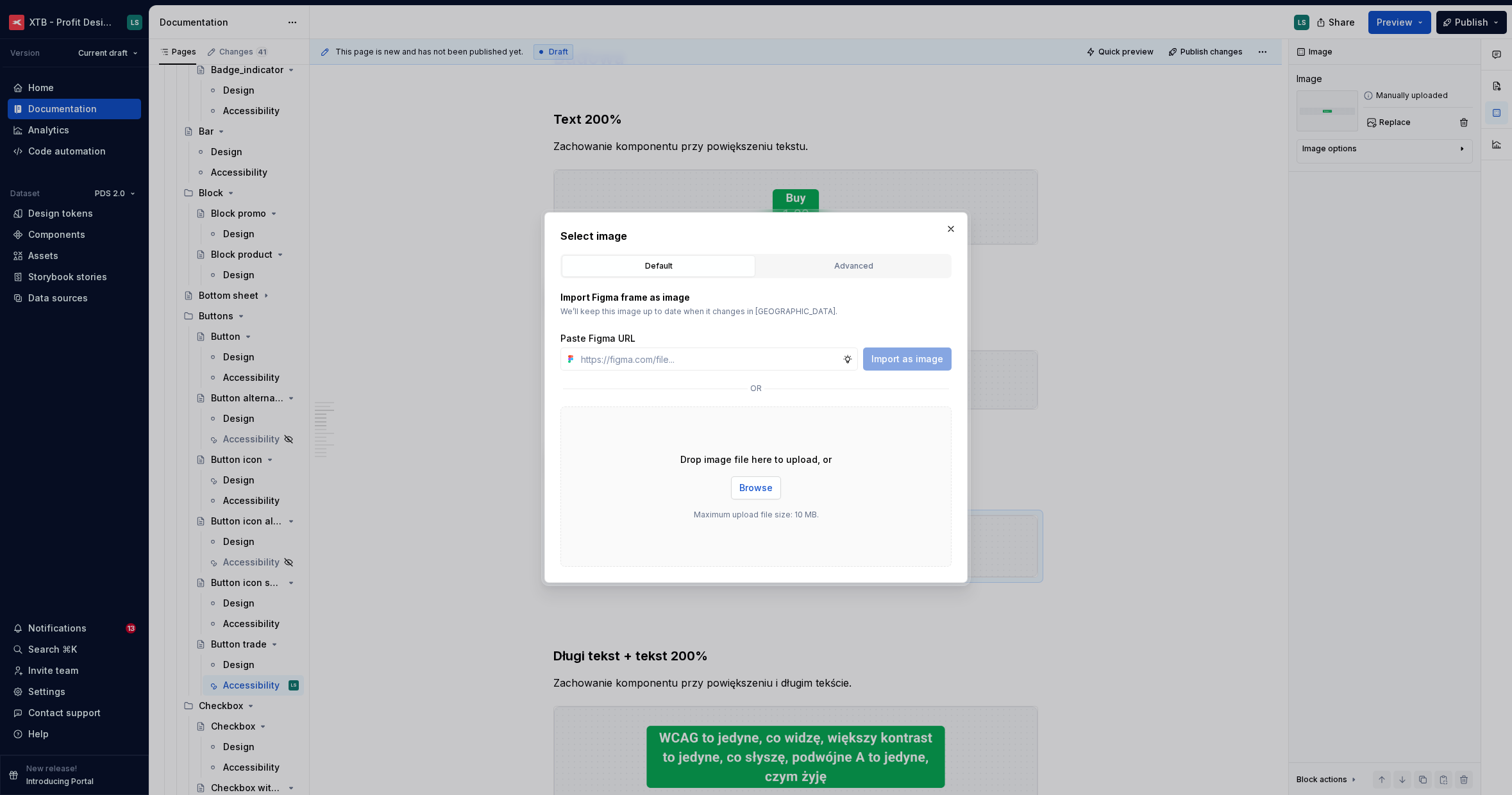
click at [749, 483] on span "Browse" at bounding box center [756, 488] width 33 height 13
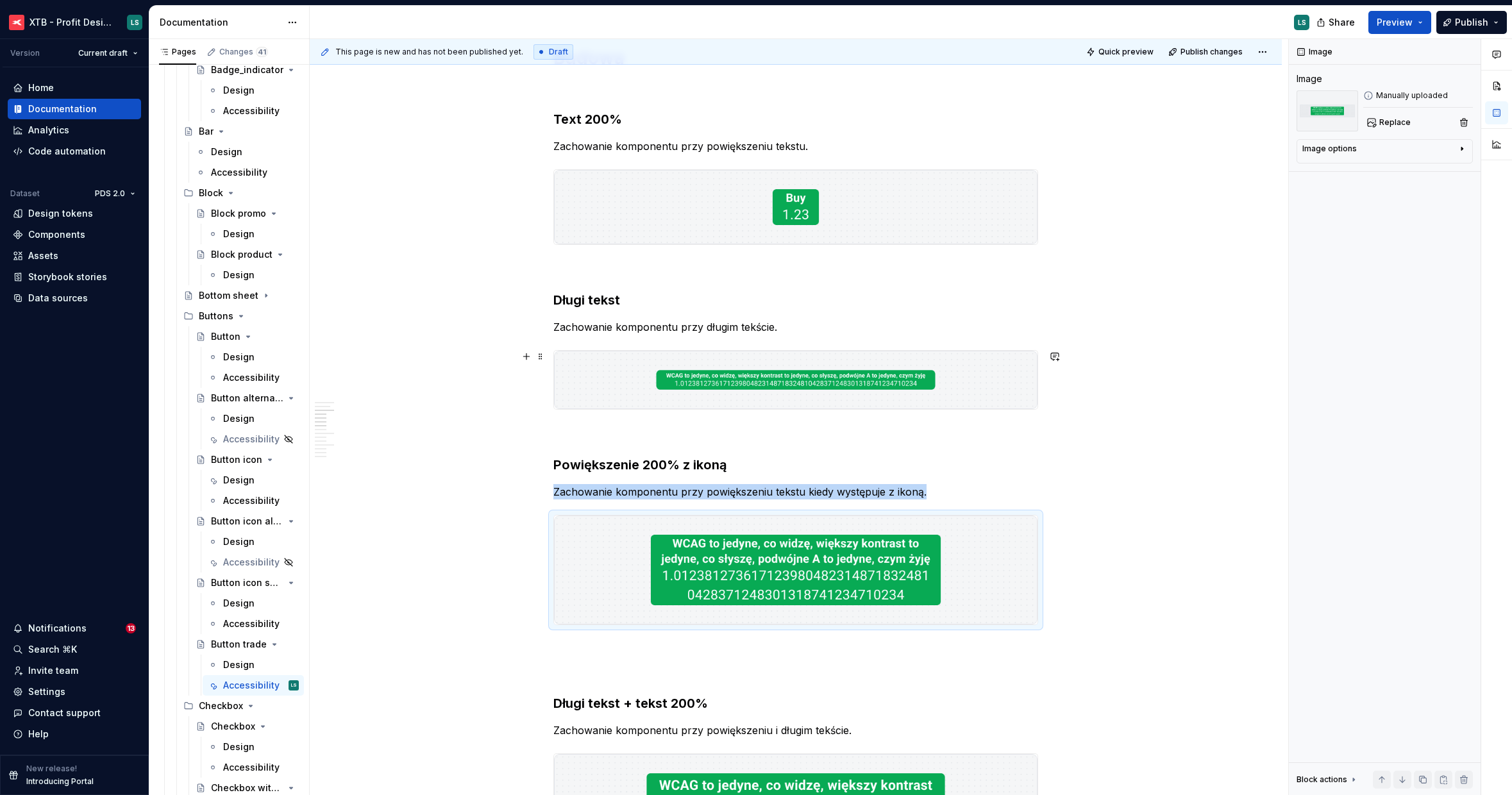
scroll to position [1163, 0]
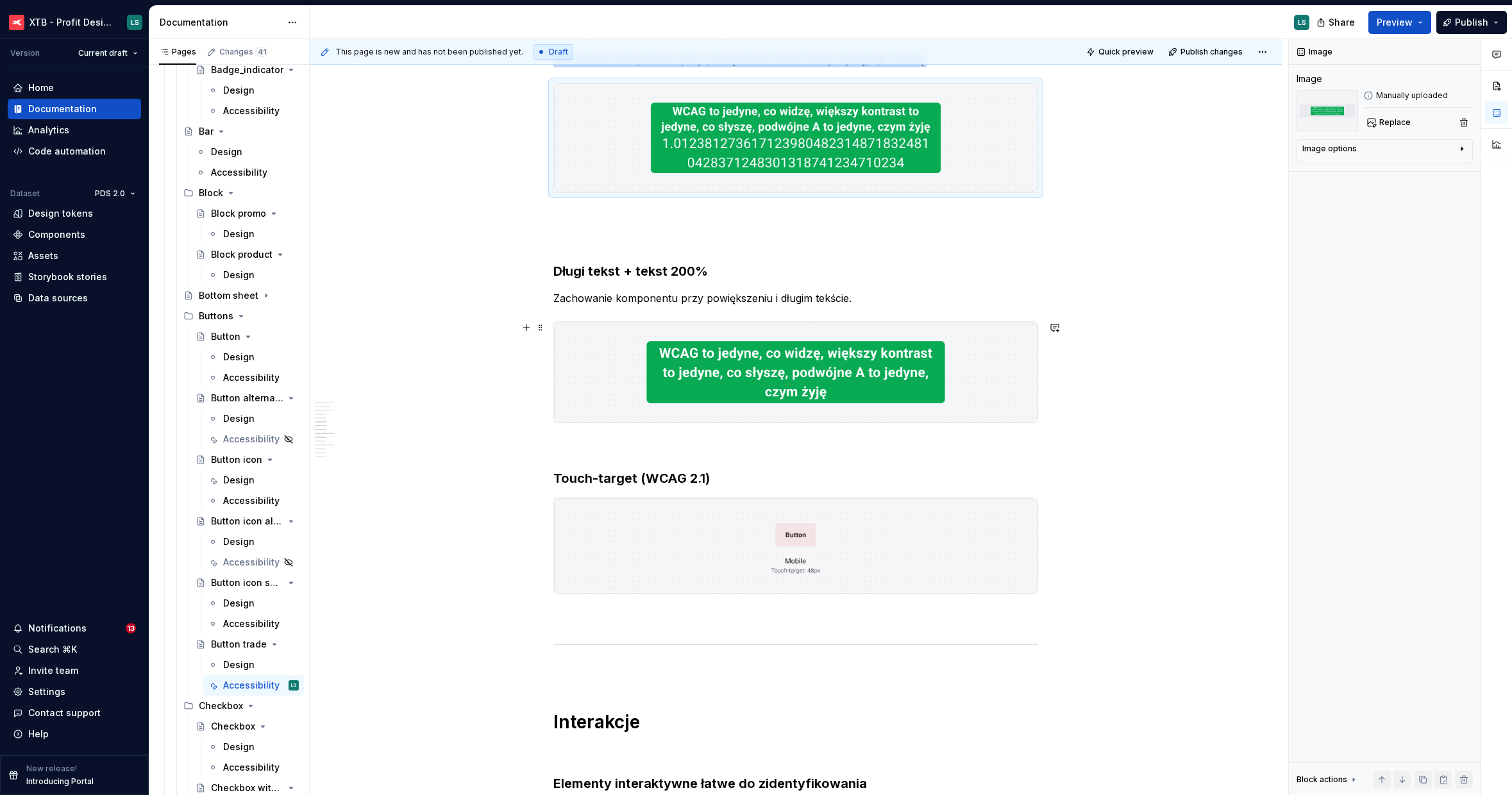
click at [808, 388] on img "To enrich screen reader interactions, please activate Accessibility in Grammarl…" at bounding box center [796, 372] width 483 height 100
click at [1380, 115] on button "Replace" at bounding box center [1389, 123] width 53 height 18
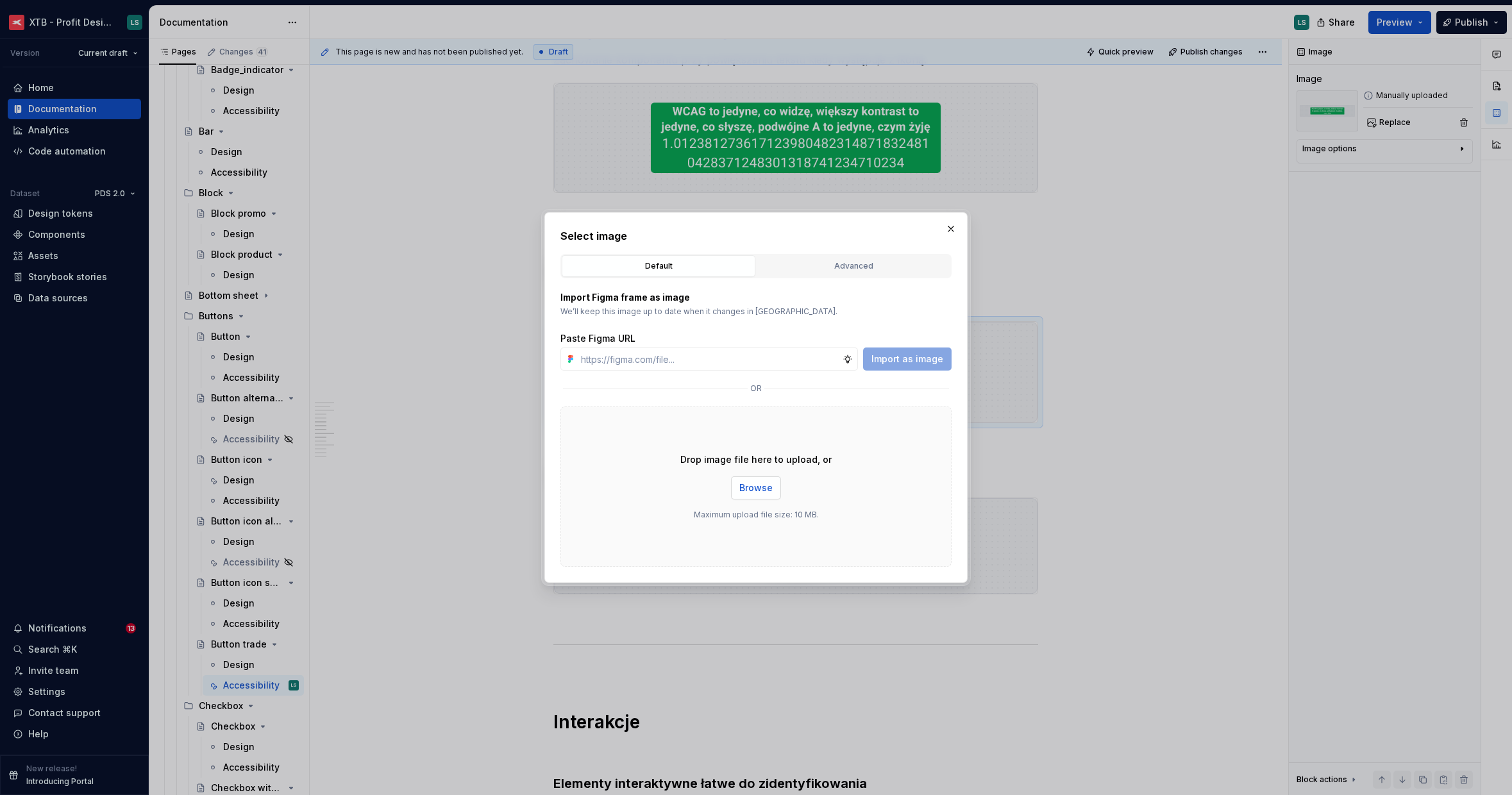
click at [756, 485] on span "Browse" at bounding box center [756, 488] width 33 height 13
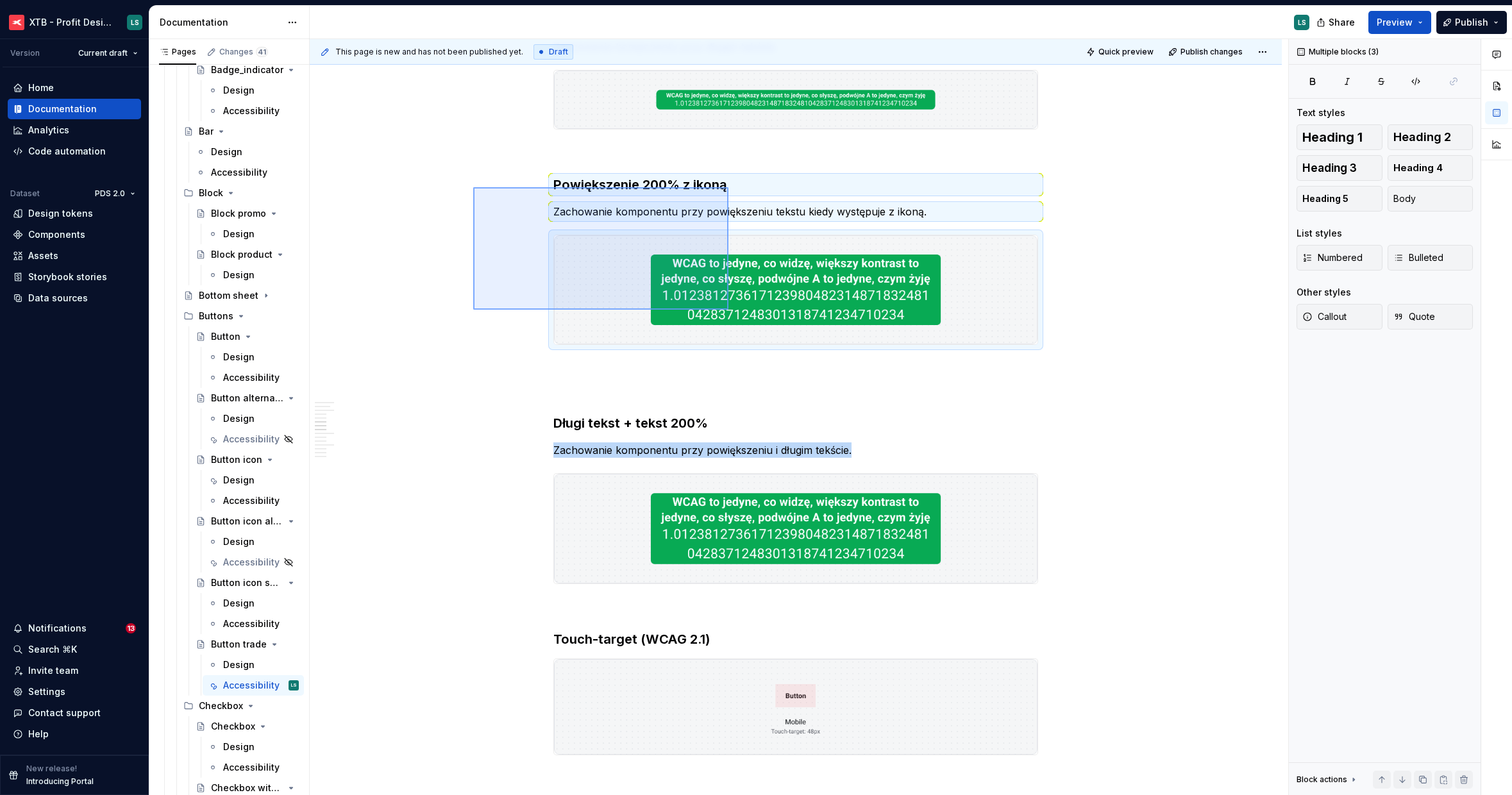
drag, startPoint x: 614, startPoint y: 238, endPoint x: 752, endPoint y: 329, distance: 165.3
click at [752, 329] on div "This page is new and has not been published yet. Draft Quick preview Publish ch…" at bounding box center [799, 417] width 978 height 757
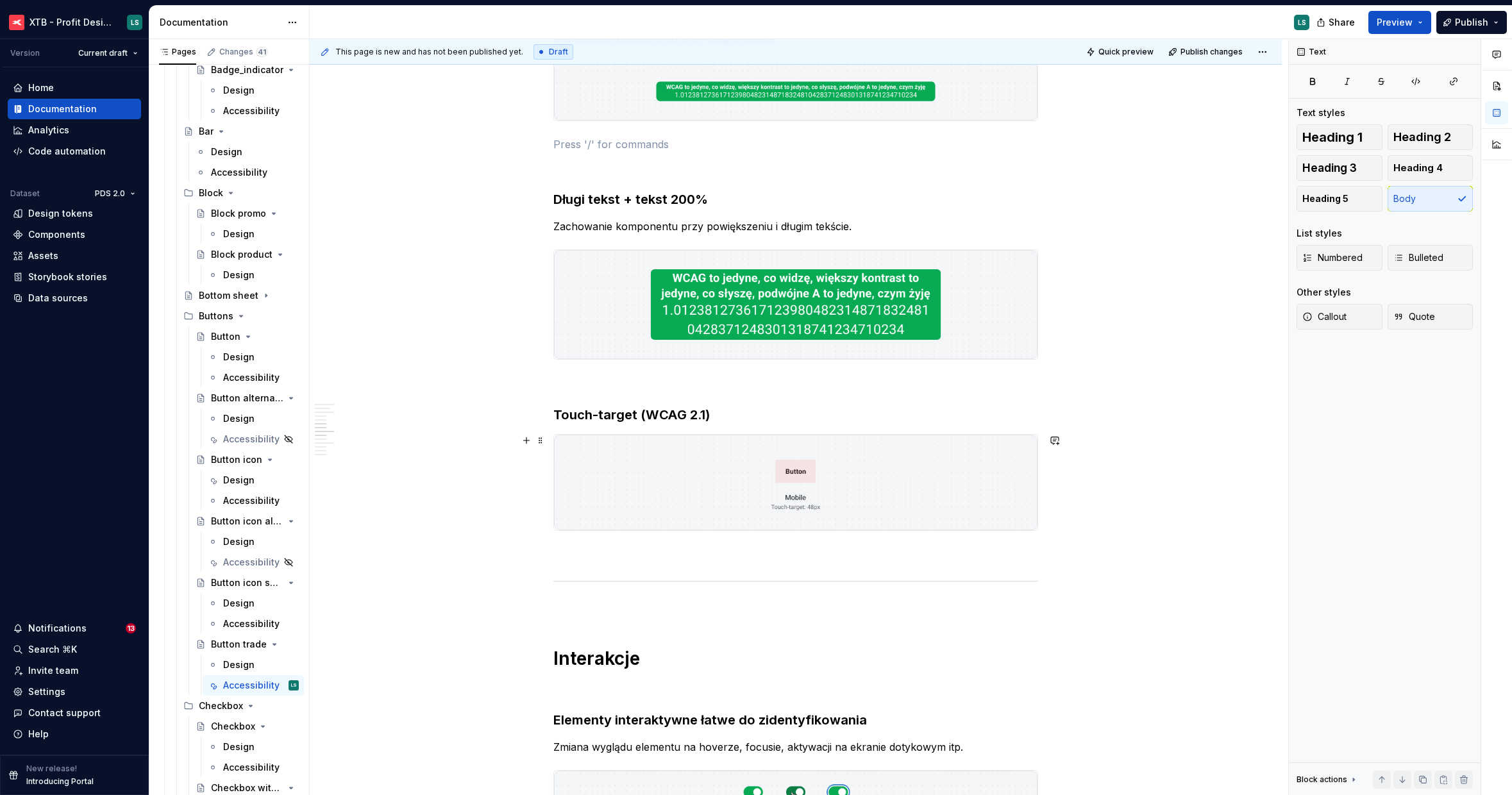
click at [724, 474] on img "To enrich screen reader interactions, please activate Accessibility in Grammarl…" at bounding box center [796, 483] width 483 height 96
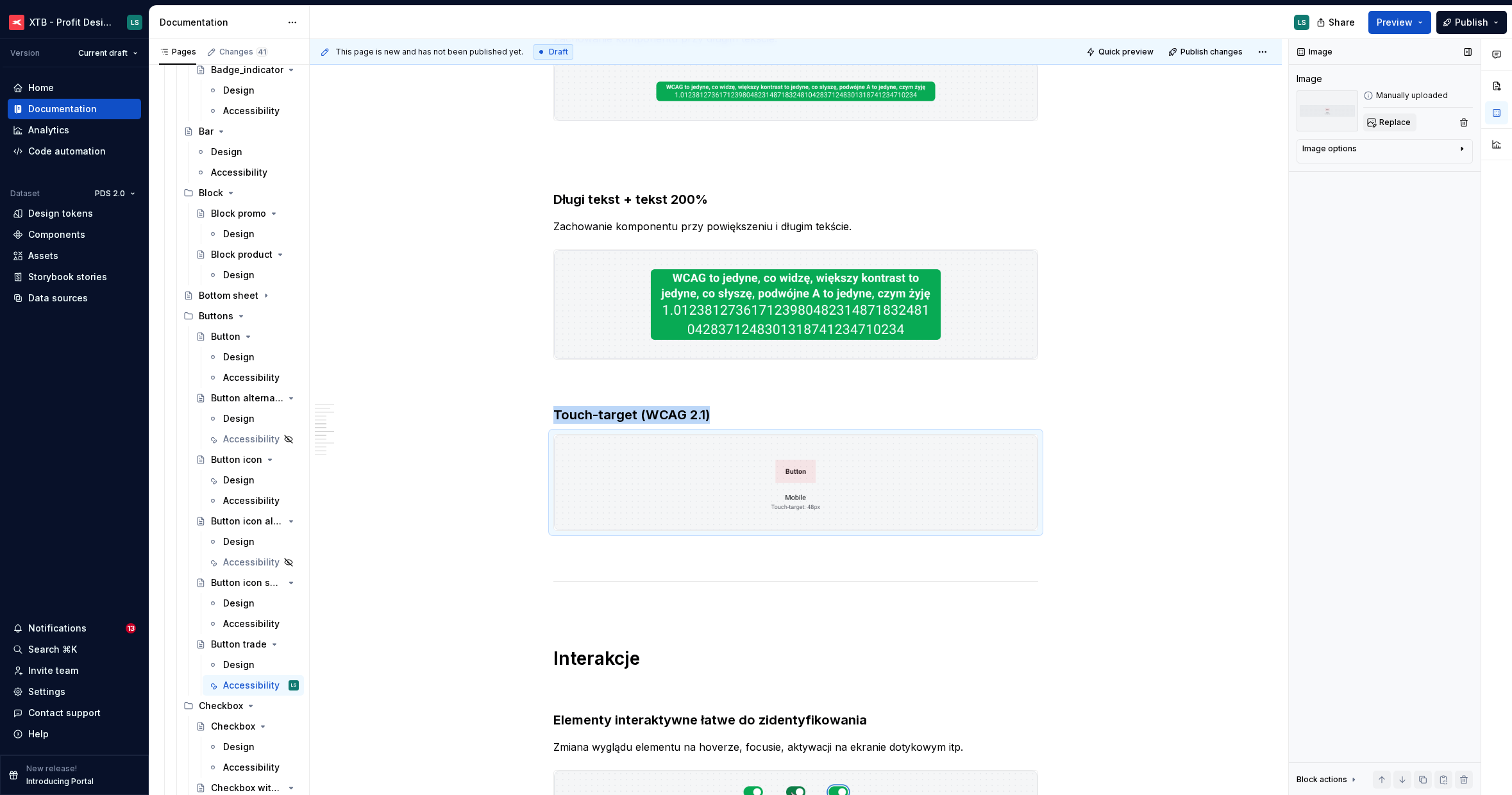
click at [1378, 121] on button "Replace" at bounding box center [1389, 123] width 53 height 18
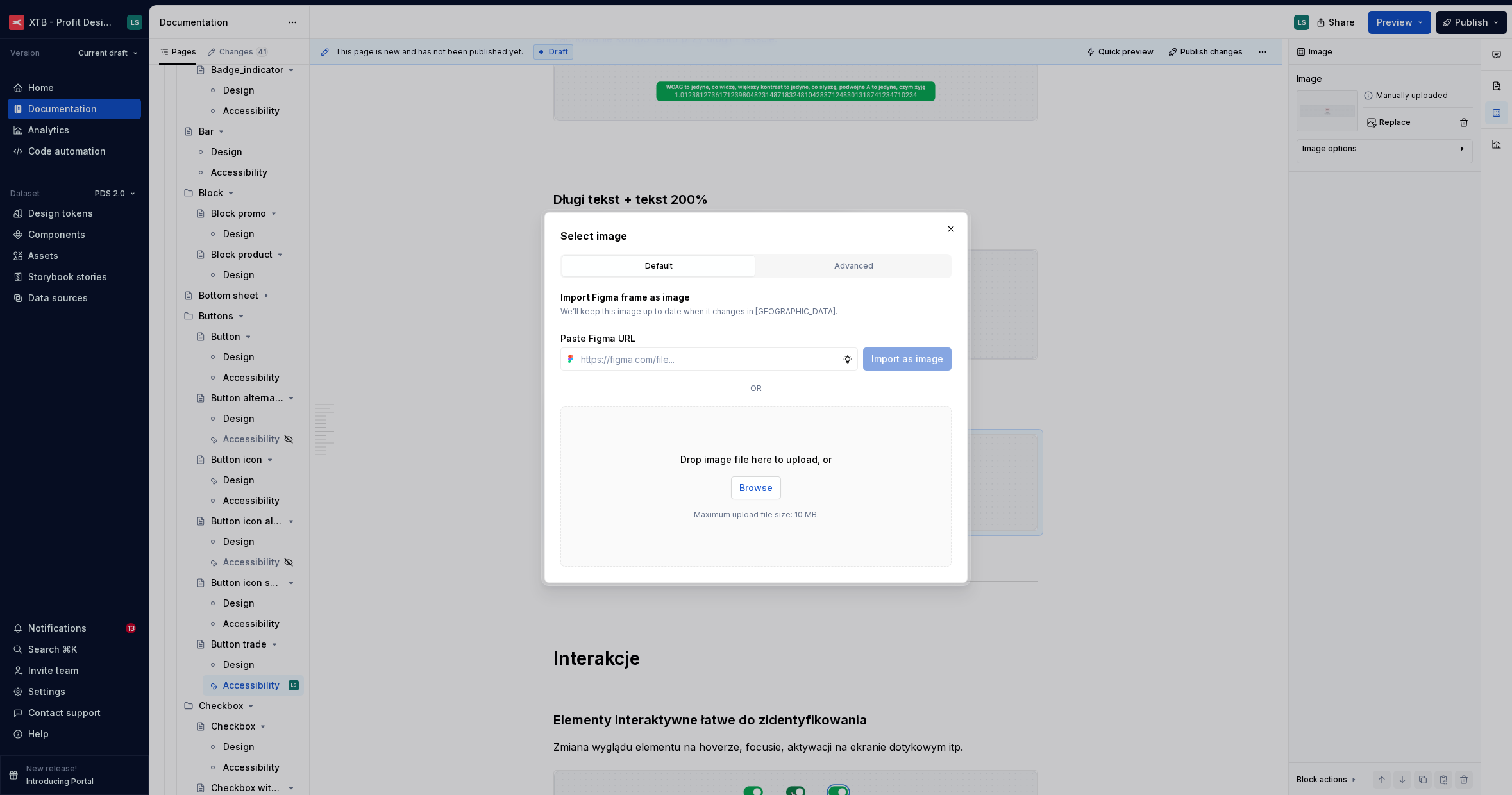
click at [749, 483] on span "Browse" at bounding box center [756, 488] width 33 height 13
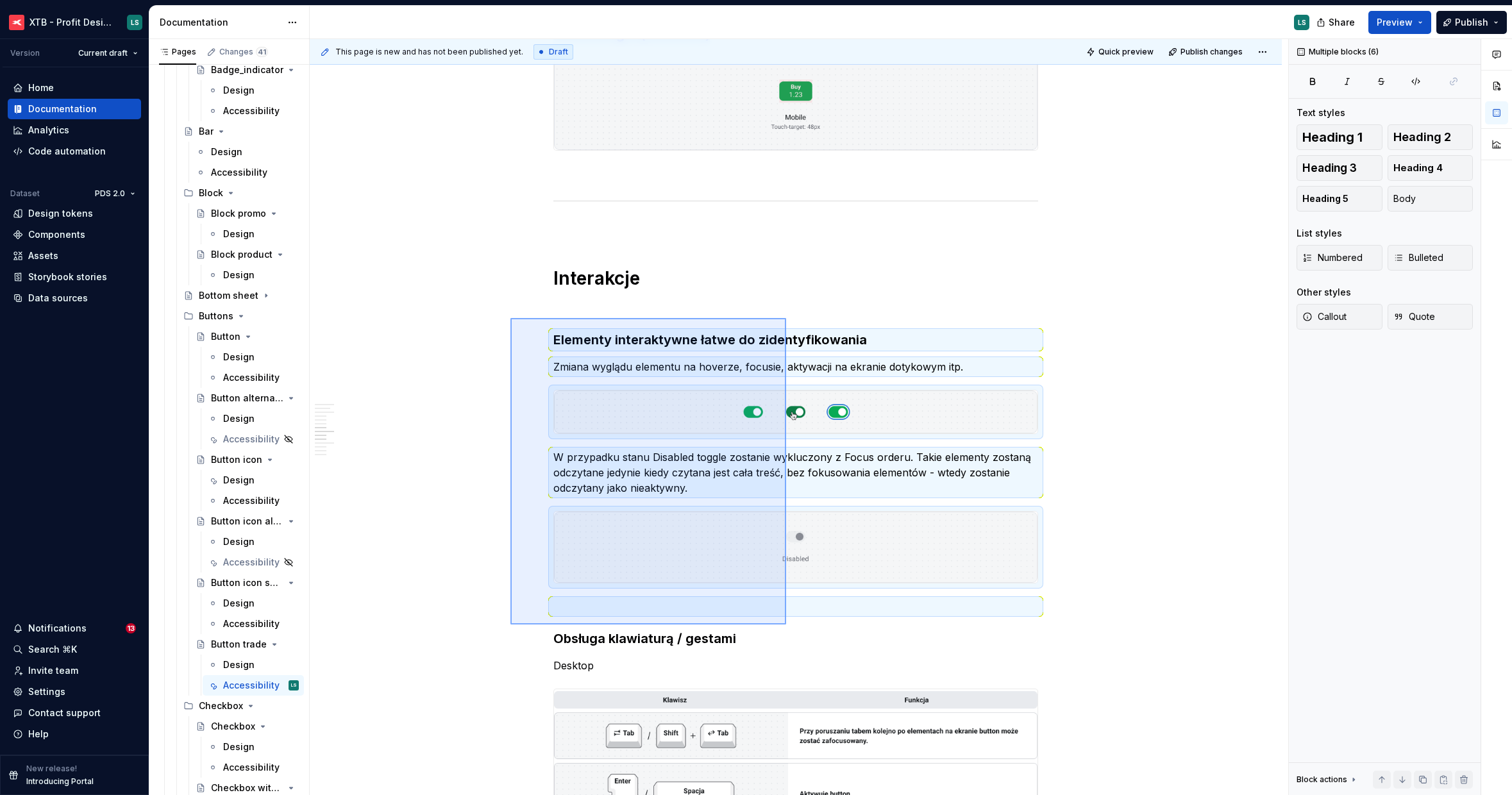
drag, startPoint x: 521, startPoint y: 338, endPoint x: 784, endPoint y: 622, distance: 387.1
click at [785, 623] on div "This page is new and has not been published yet. Draft Quick preview Publish ch…" at bounding box center [799, 417] width 978 height 757
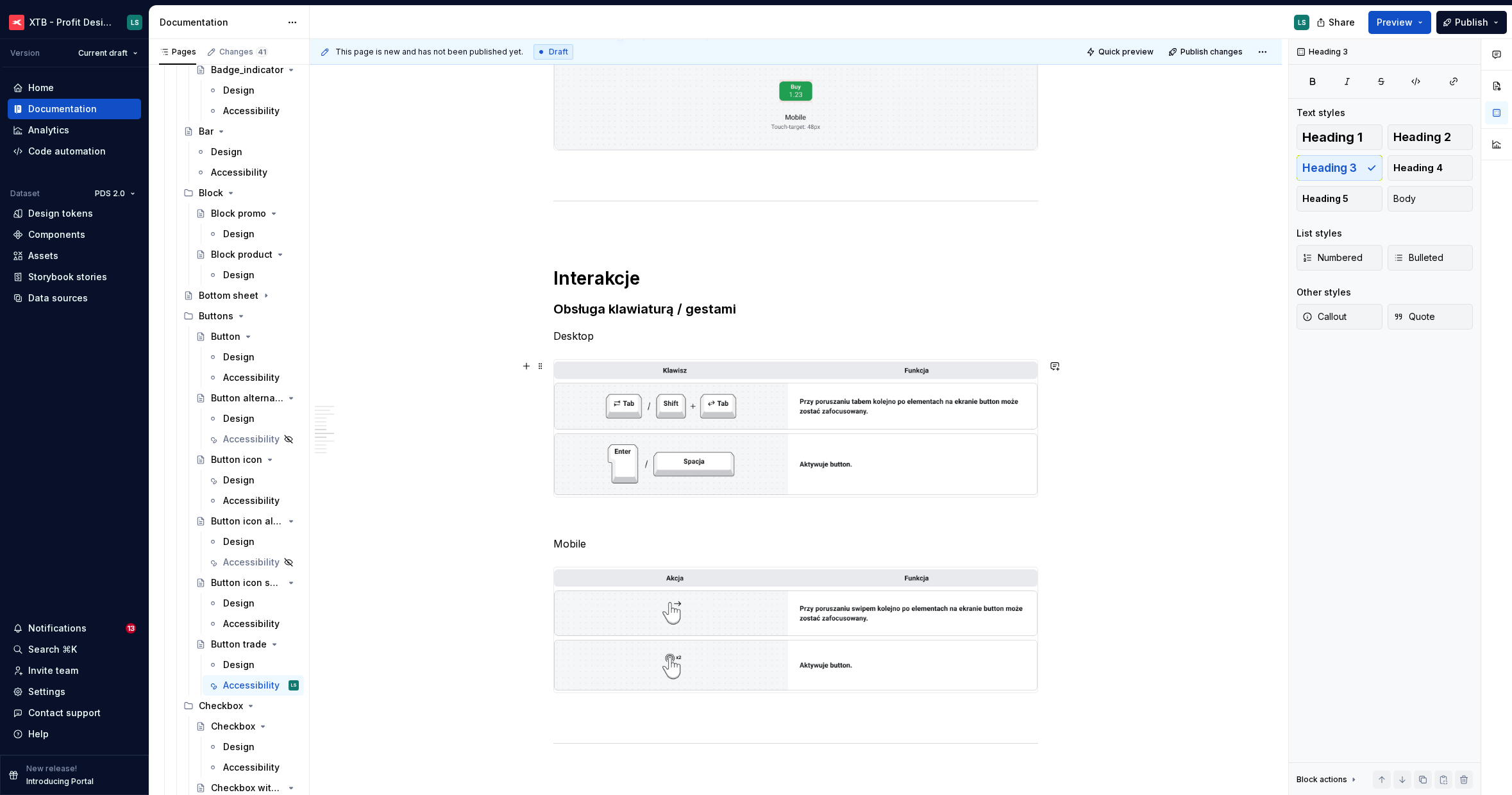
click at [810, 417] on img "To enrich screen reader interactions, please activate Accessibility in Grammarl…" at bounding box center [796, 428] width 483 height 137
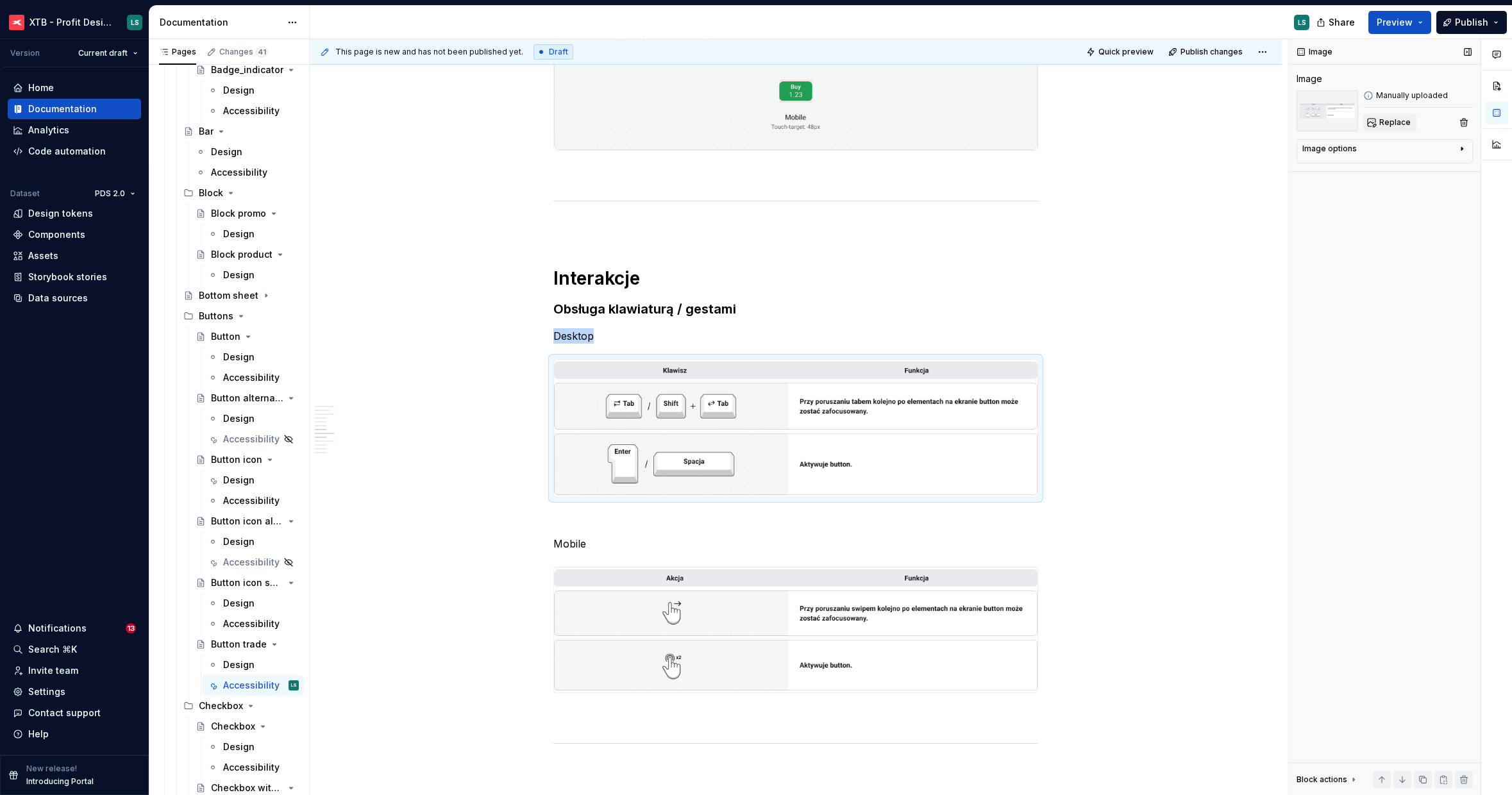
click at [1372, 120] on button "Replace" at bounding box center [1389, 123] width 53 height 18
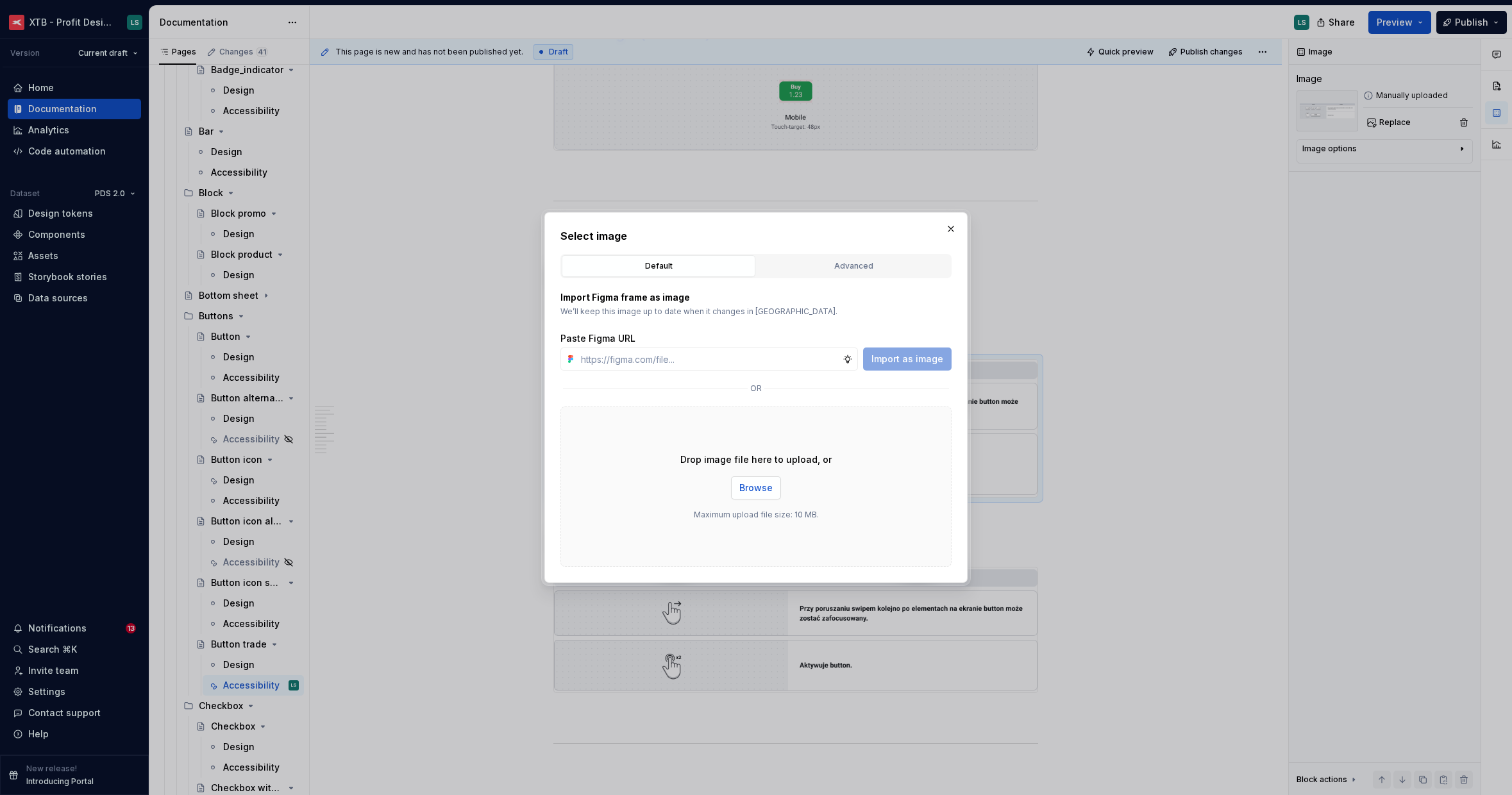
click at [740, 497] on button "Browse" at bounding box center [756, 488] width 50 height 23
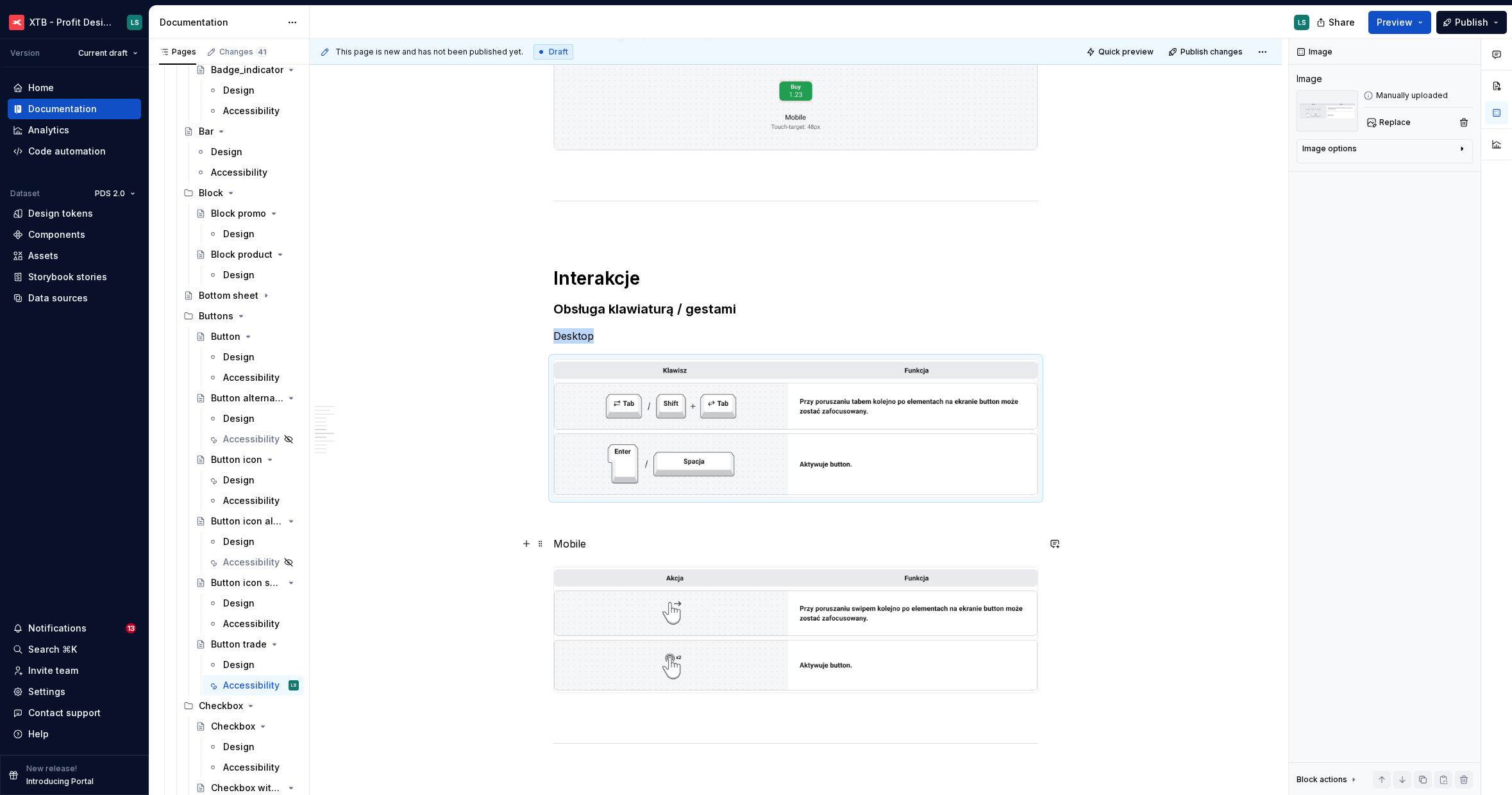
click at [910, 541] on p "Mobile" at bounding box center [795, 543] width 484 height 15
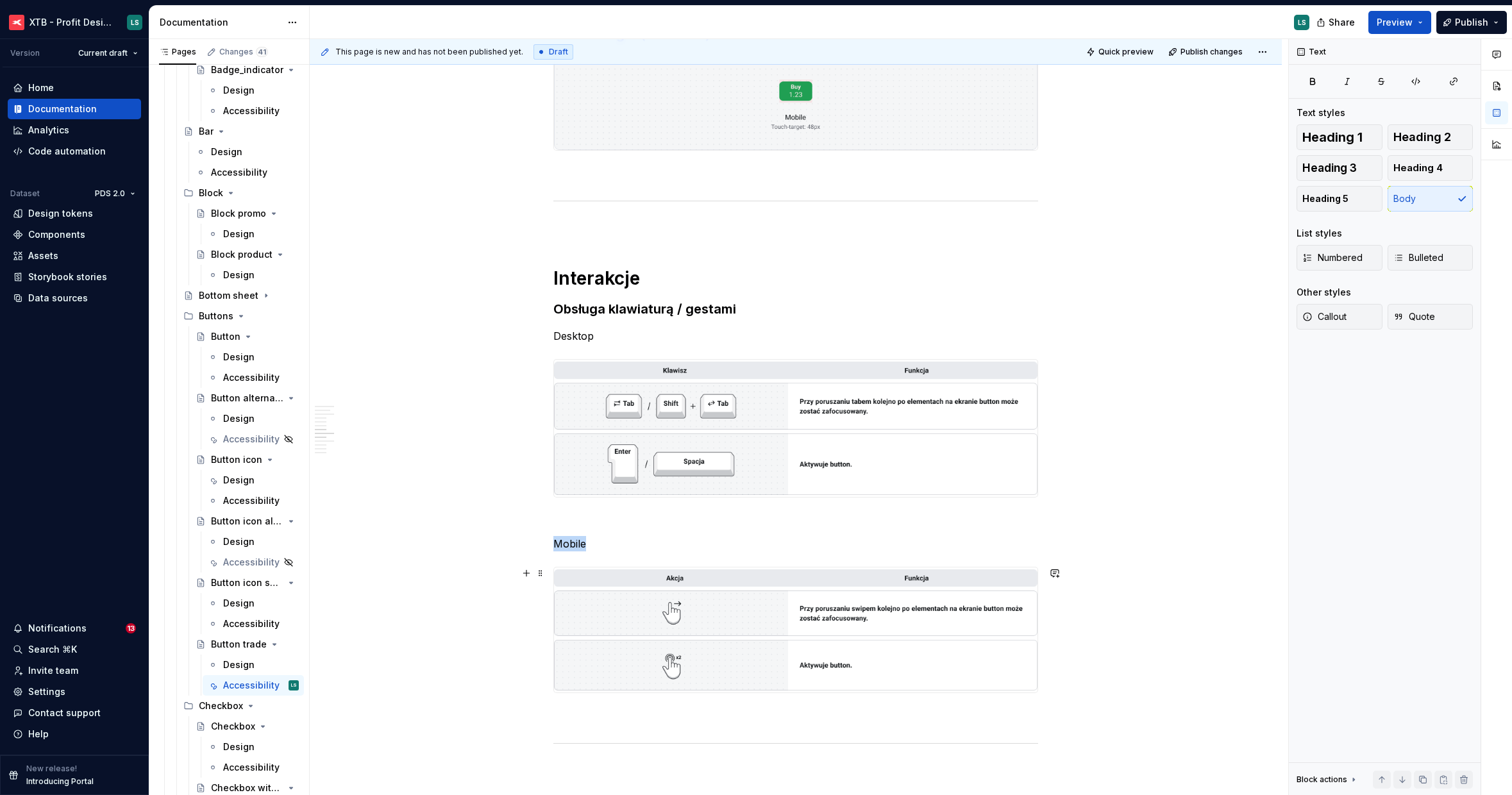
click at [905, 613] on img "To enrich screen reader interactions, please activate Accessibility in Grammarl…" at bounding box center [796, 630] width 483 height 125
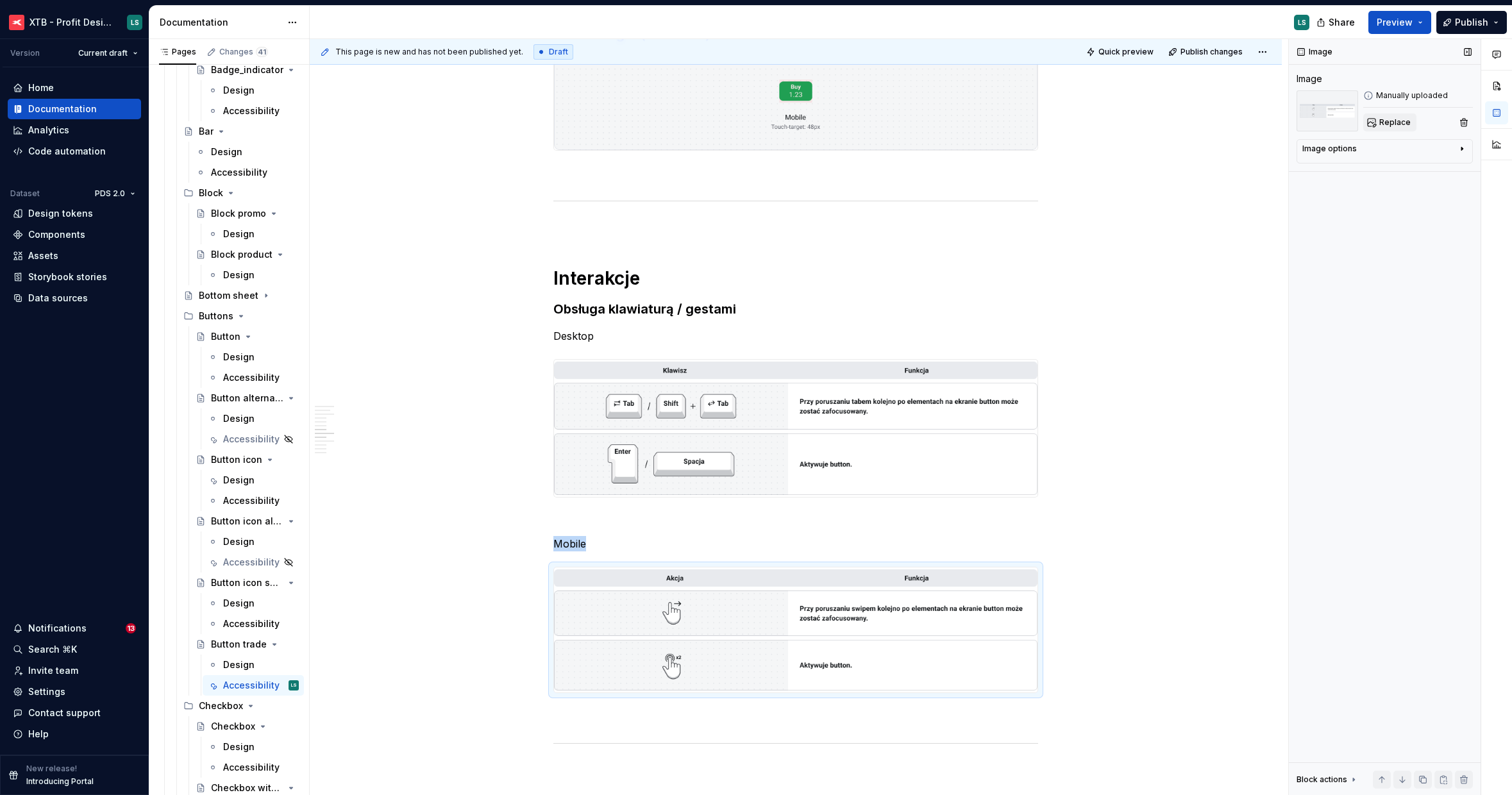
click at [1385, 126] on span "Replace" at bounding box center [1395, 122] width 31 height 10
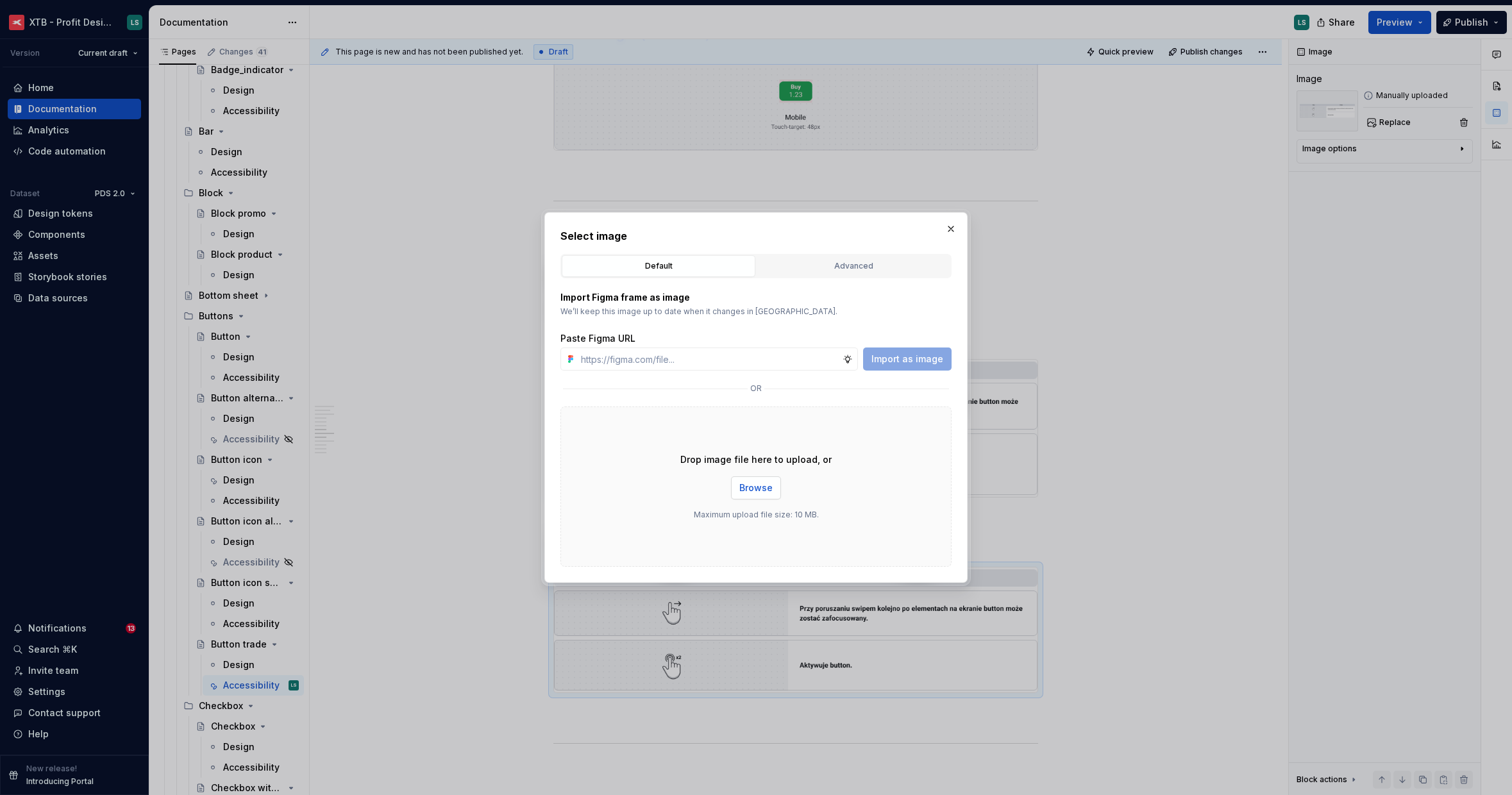
click at [739, 492] on button "Browse" at bounding box center [756, 488] width 50 height 23
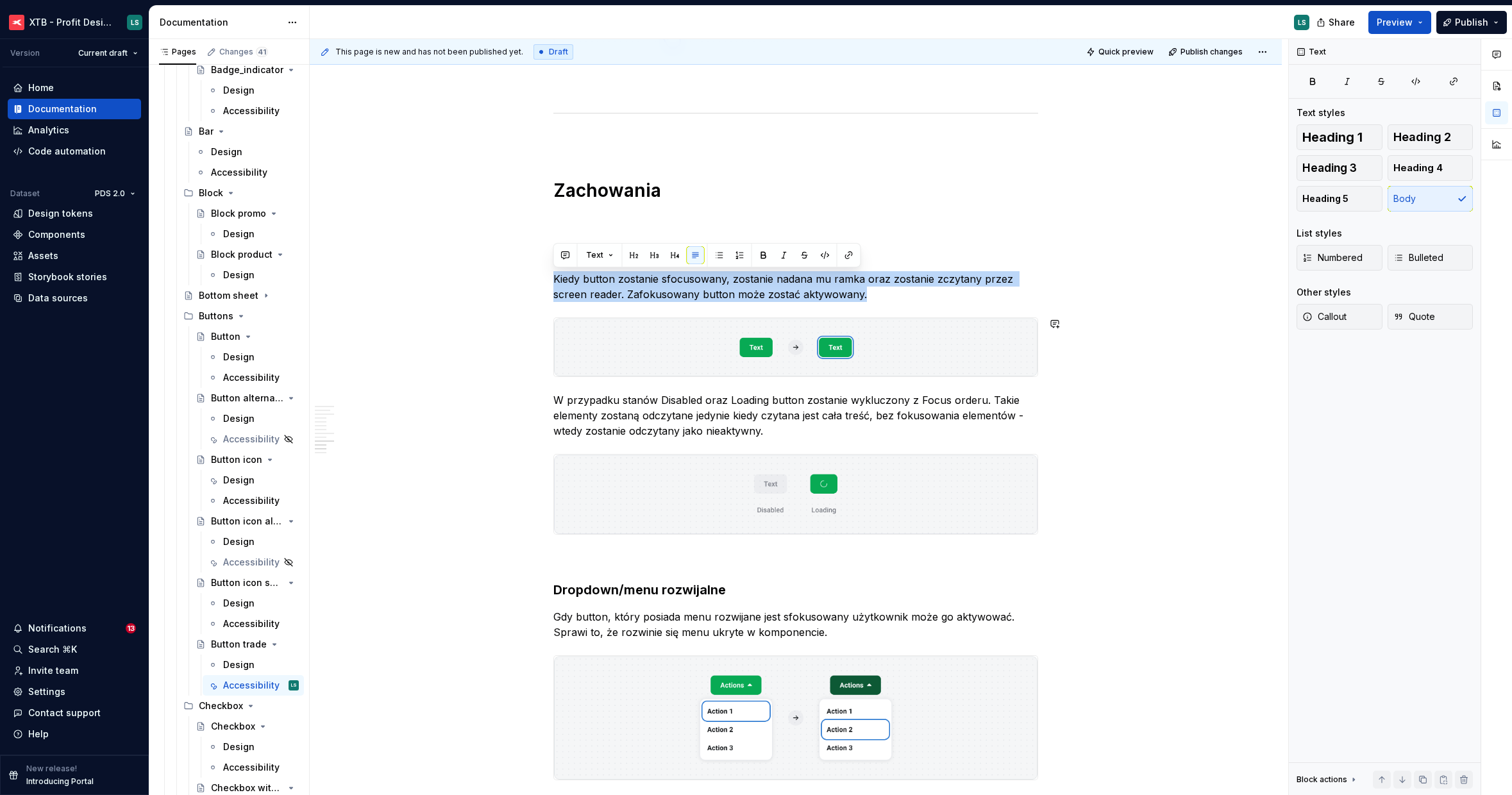
click at [673, 350] on img "To enrich screen reader interactions, please activate Accessibility in Grammarl…" at bounding box center [796, 346] width 483 height 58
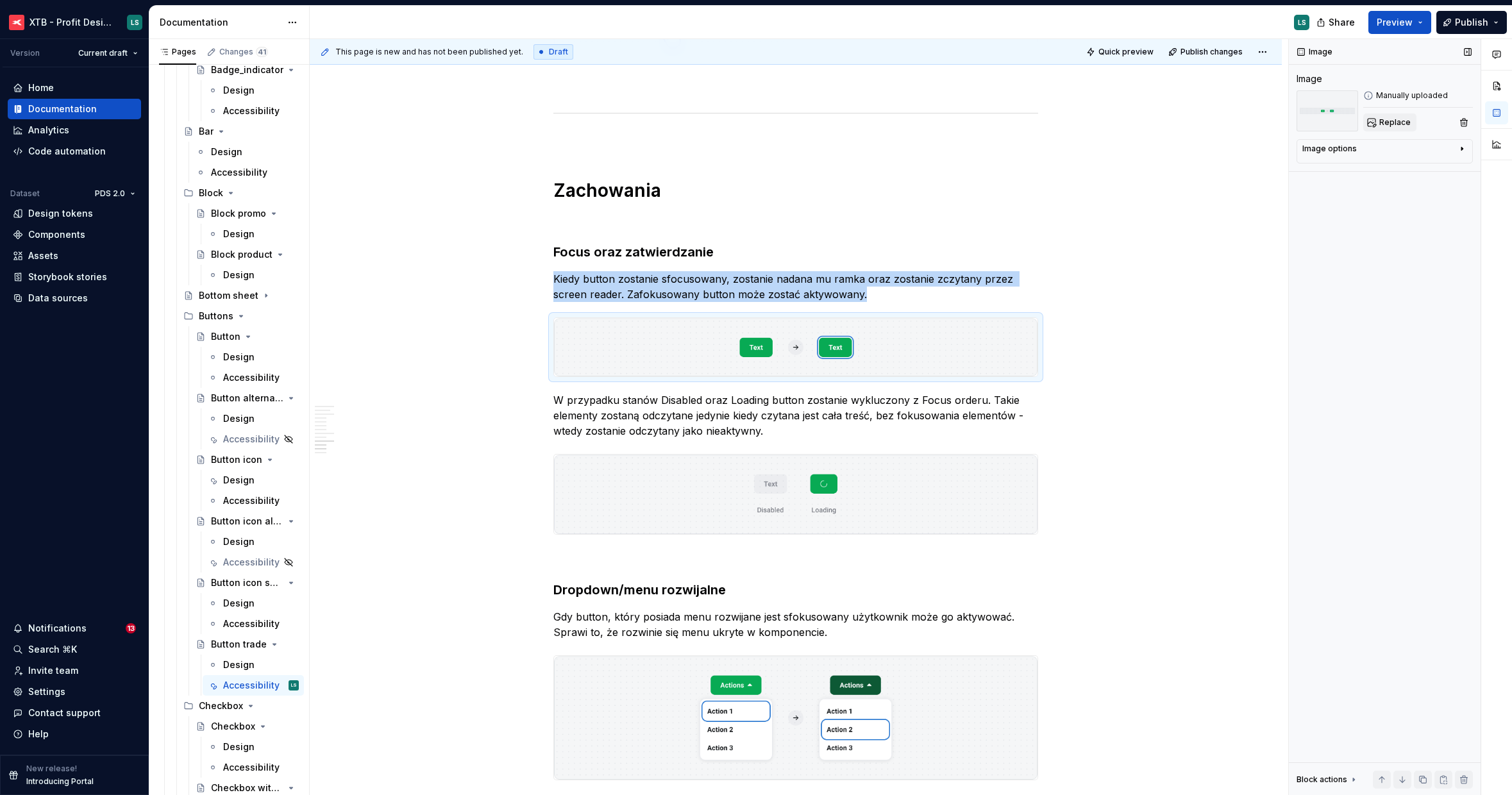
click at [1396, 115] on button "Replace" at bounding box center [1389, 123] width 53 height 18
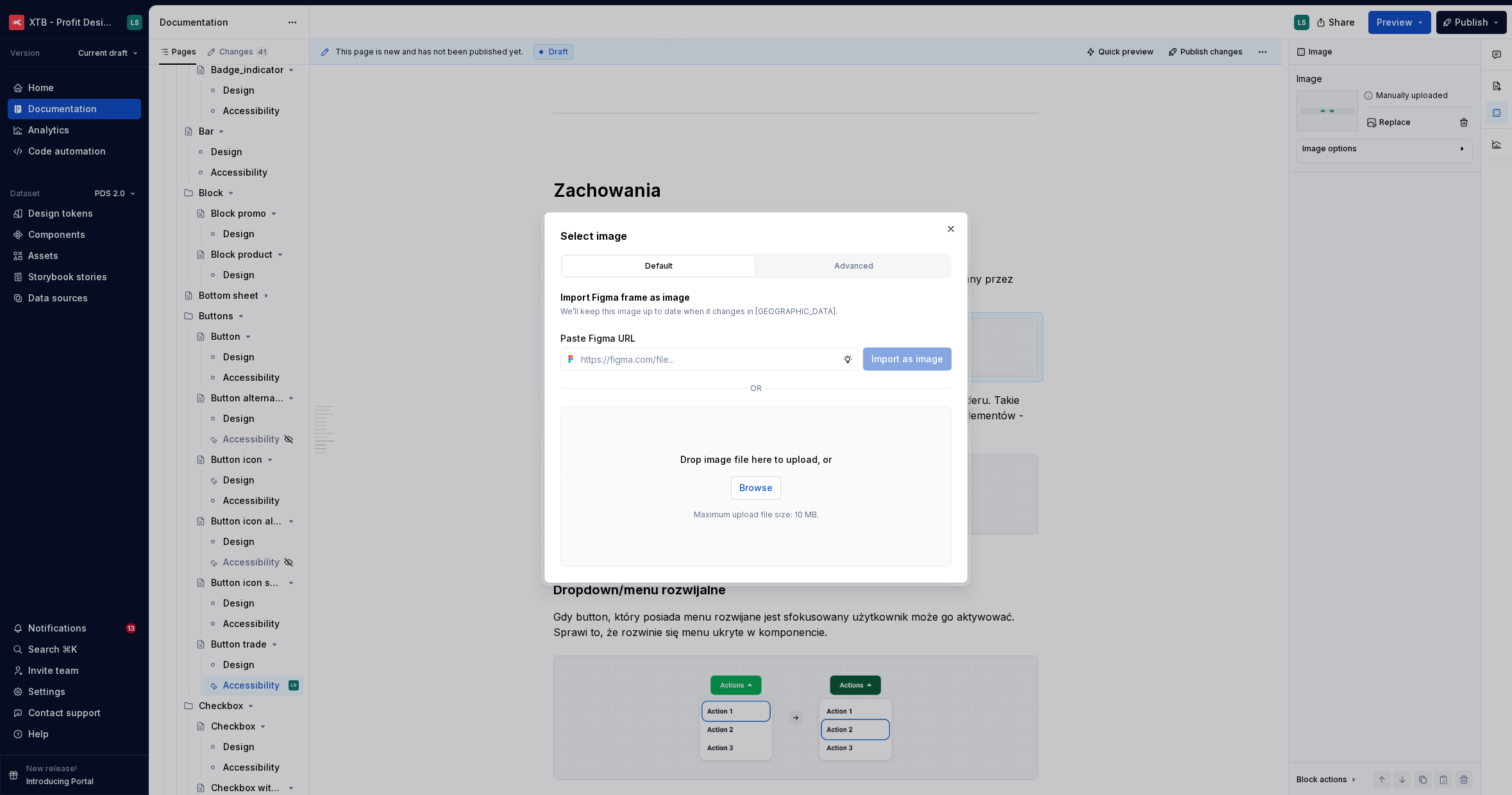
click at [760, 489] on span "Browse" at bounding box center [756, 488] width 33 height 13
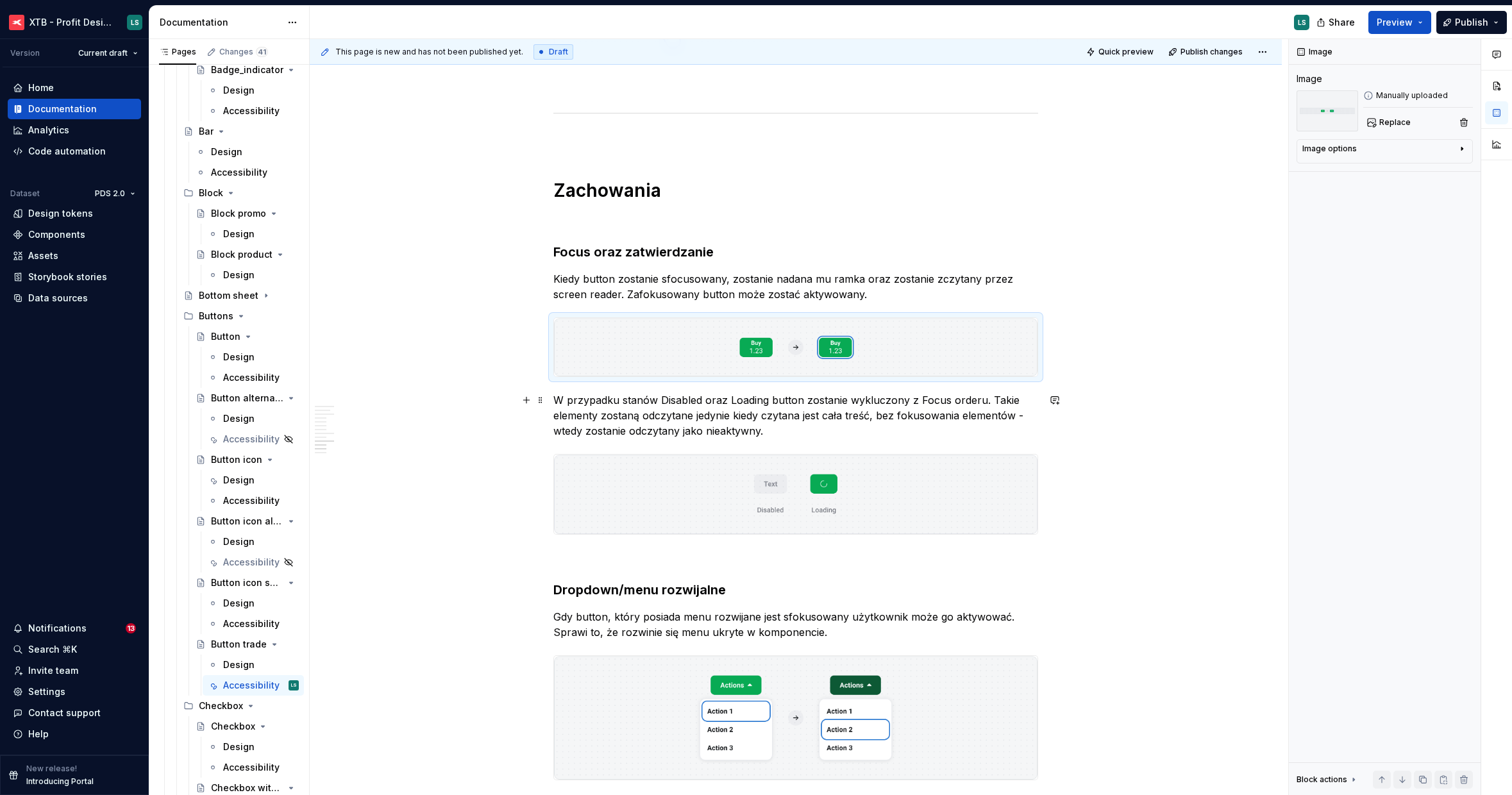
click at [672, 396] on p "W przypadku stanów Disabled oraz Loading button zostanie wykluczony z Focus ord…" at bounding box center [795, 415] width 484 height 47
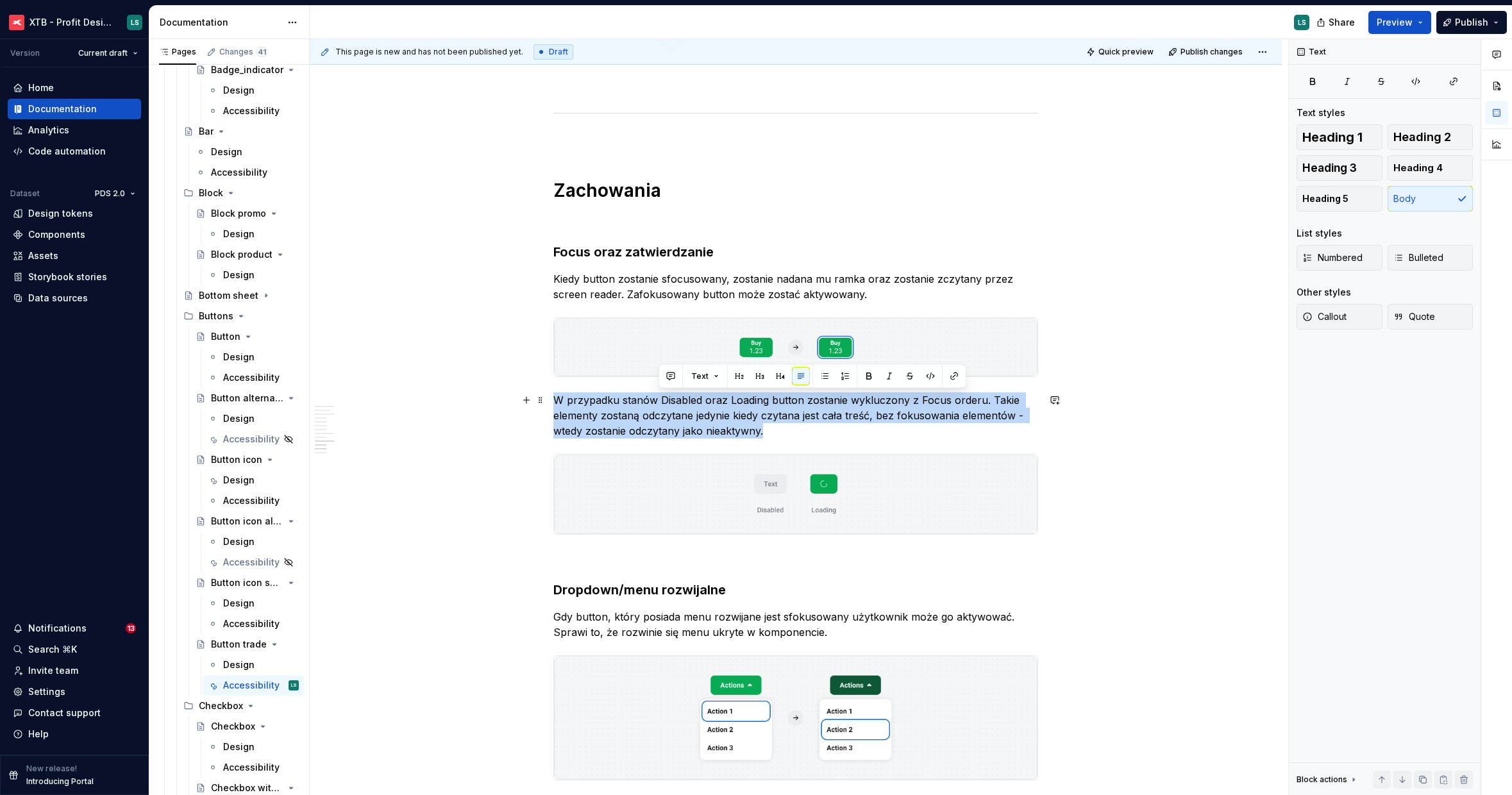
click at [672, 396] on p "W przypadku stanów Disabled oraz Loading button zostanie wykluczony z Focus ord…" at bounding box center [795, 415] width 484 height 47
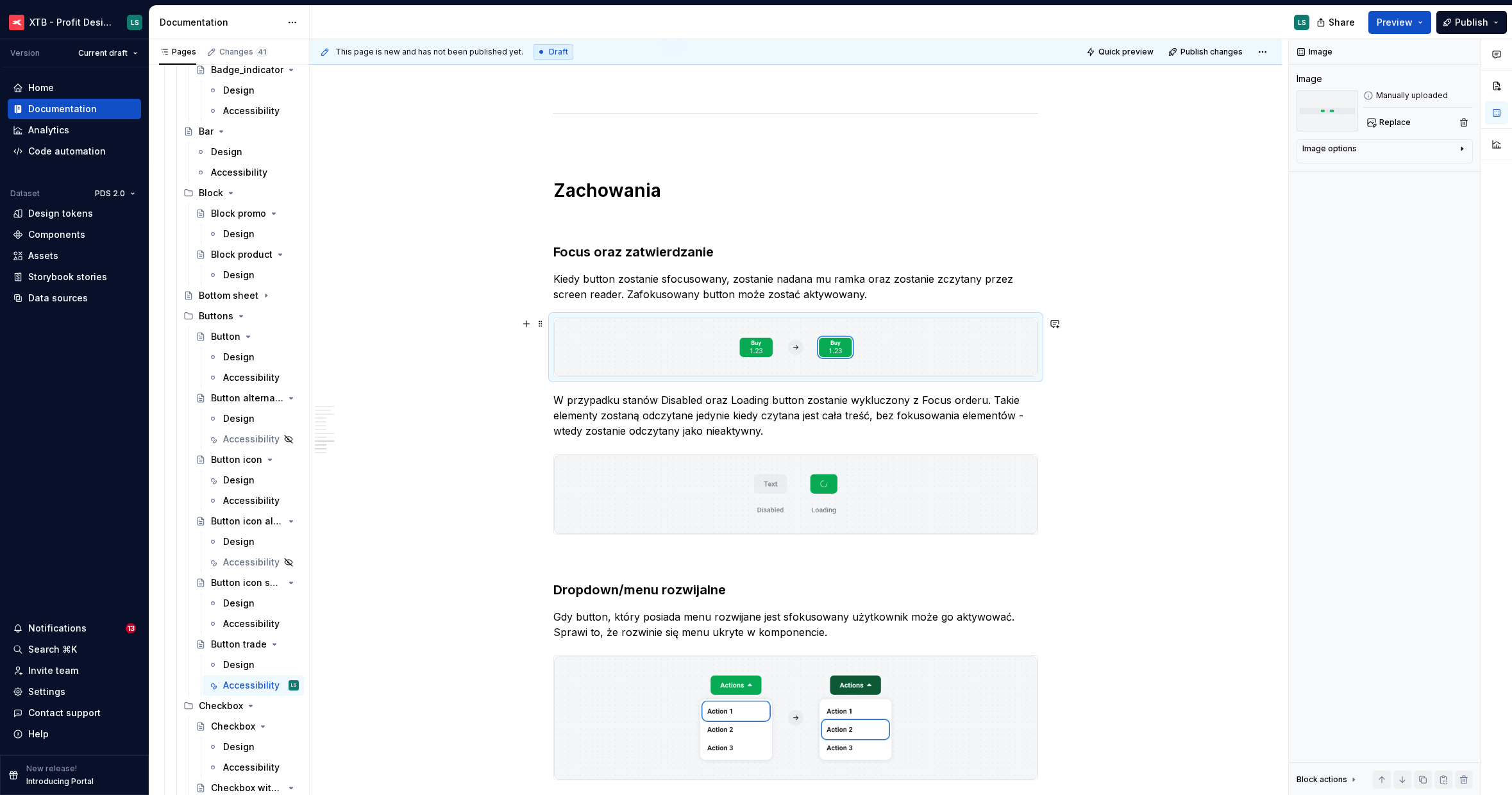
click at [640, 337] on img "To enrich screen reader interactions, please activate Accessibility in Grammarl…" at bounding box center [796, 346] width 483 height 58
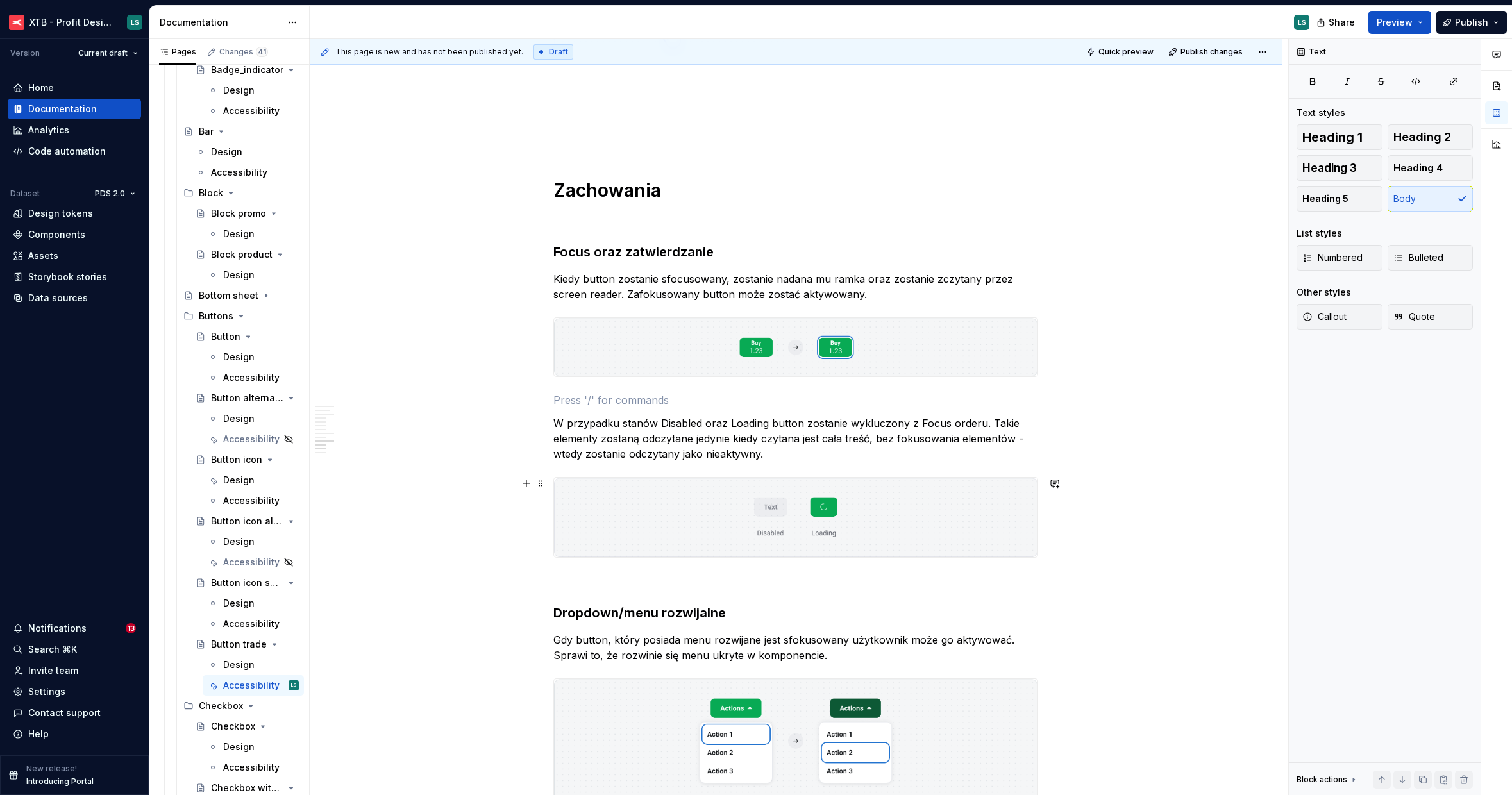
click at [729, 506] on img "To enrich screen reader interactions, please activate Accessibility in Grammarl…" at bounding box center [796, 517] width 483 height 80
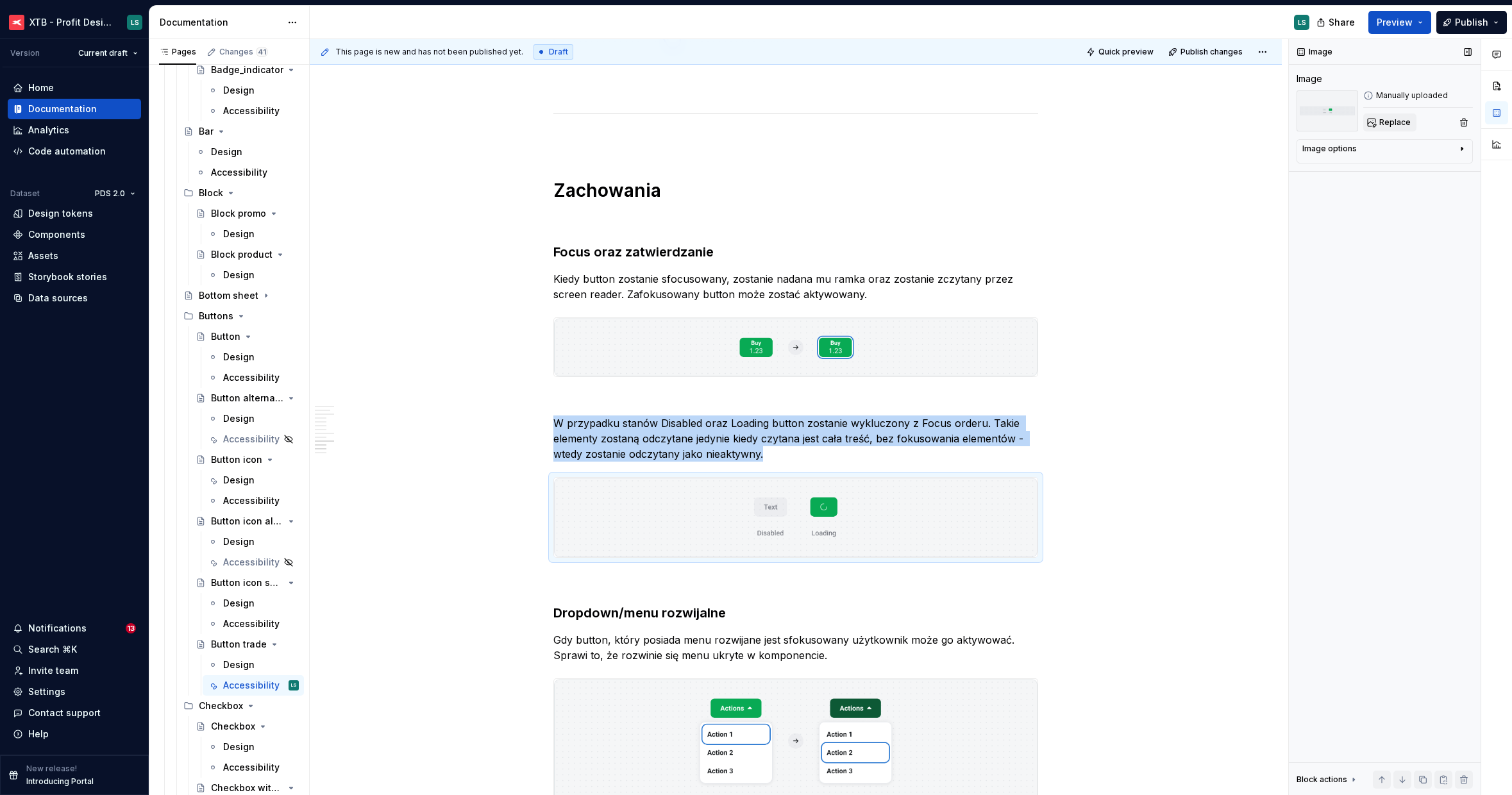
click at [1397, 124] on span "Replace" at bounding box center [1395, 122] width 31 height 10
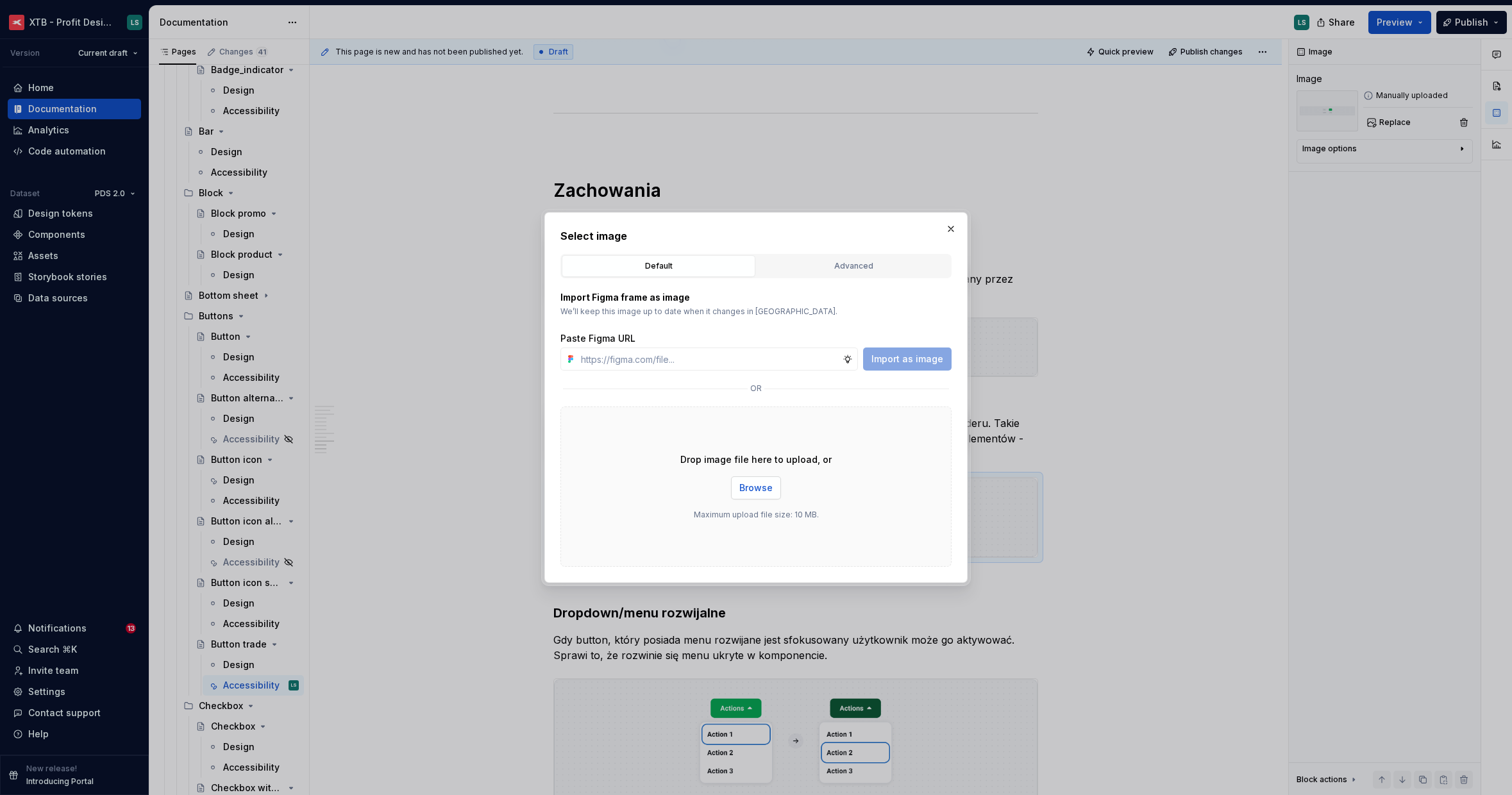
click at [754, 483] on span "Browse" at bounding box center [756, 488] width 33 height 13
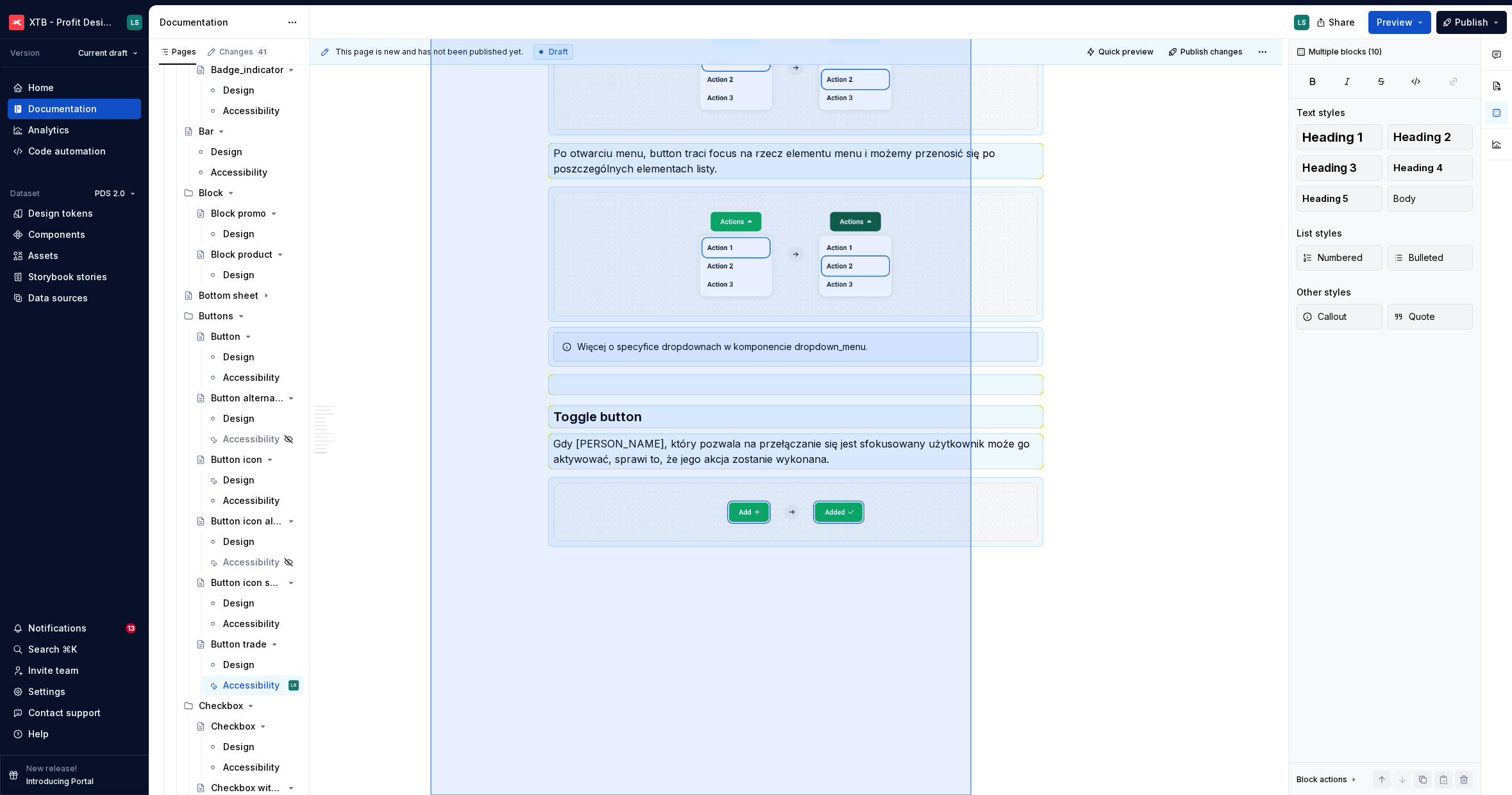
drag, startPoint x: 515, startPoint y: 431, endPoint x: 1033, endPoint y: 805, distance: 638.9
click at [1033, 794] on html "XTB - Profit Design System LS Version Current draft Home Documentation Analytic…" at bounding box center [756, 398] width 1512 height 795
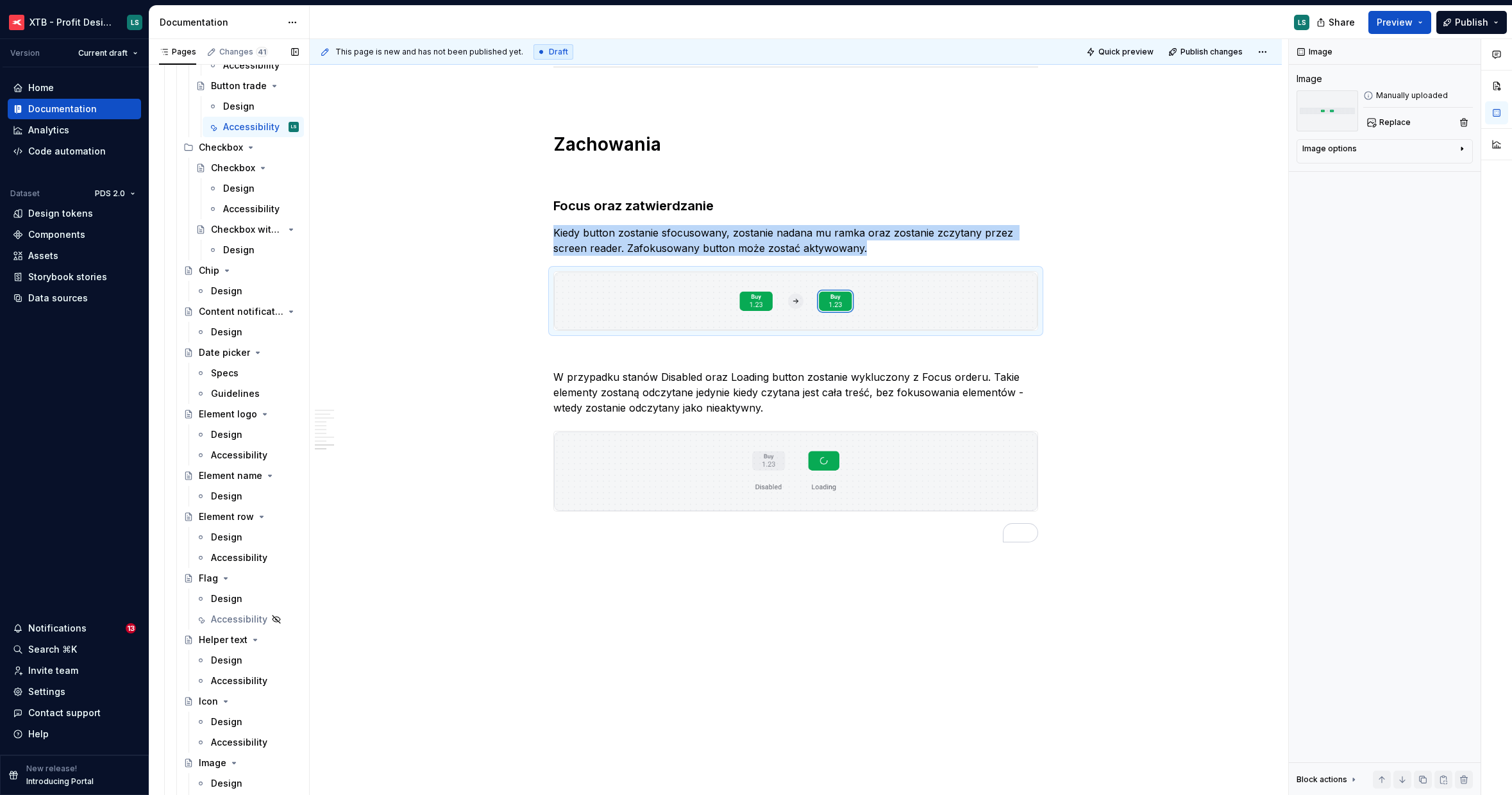
scroll to position [1763, 0]
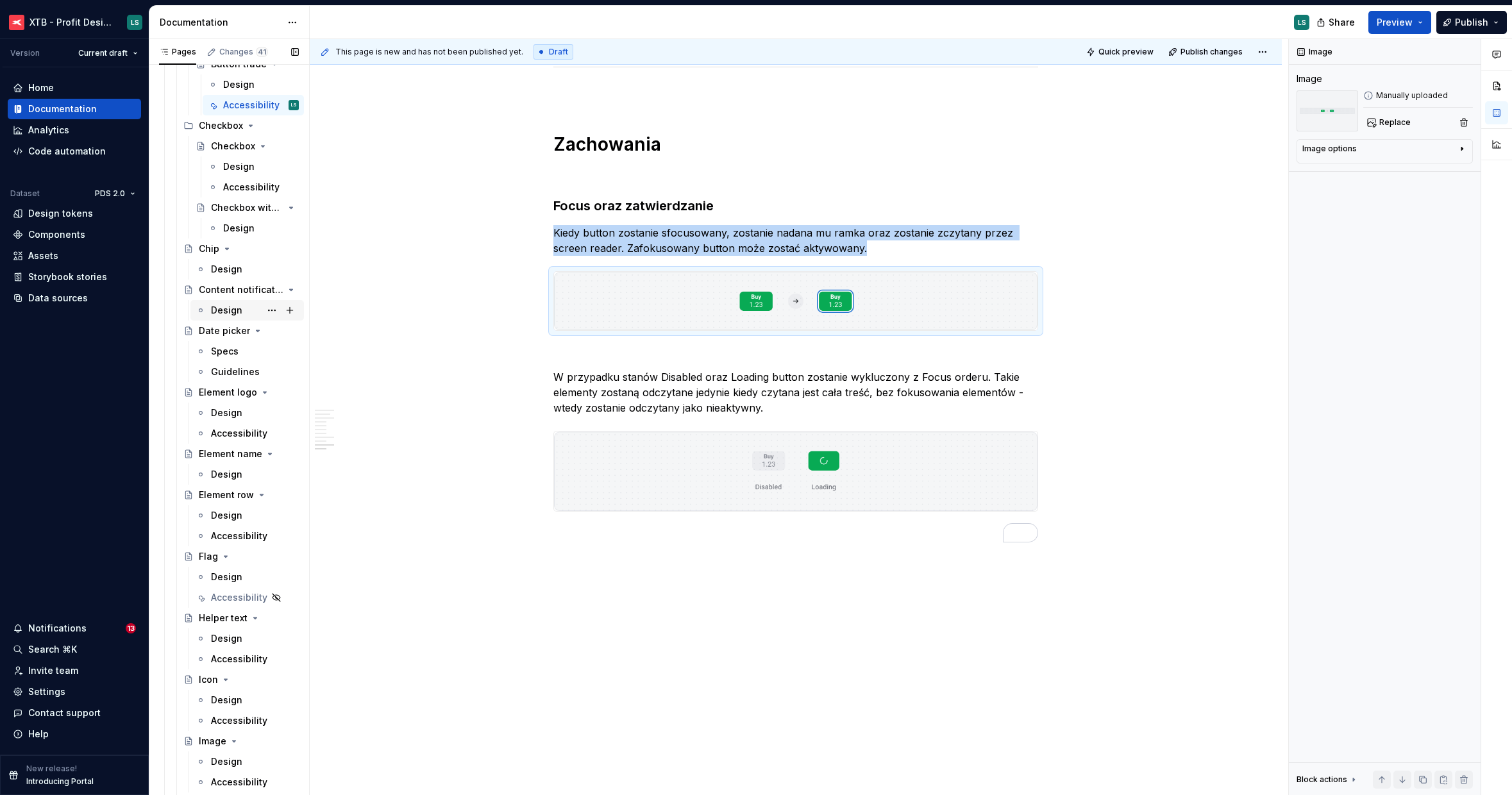
click at [231, 305] on div "Design" at bounding box center [226, 310] width 31 height 13
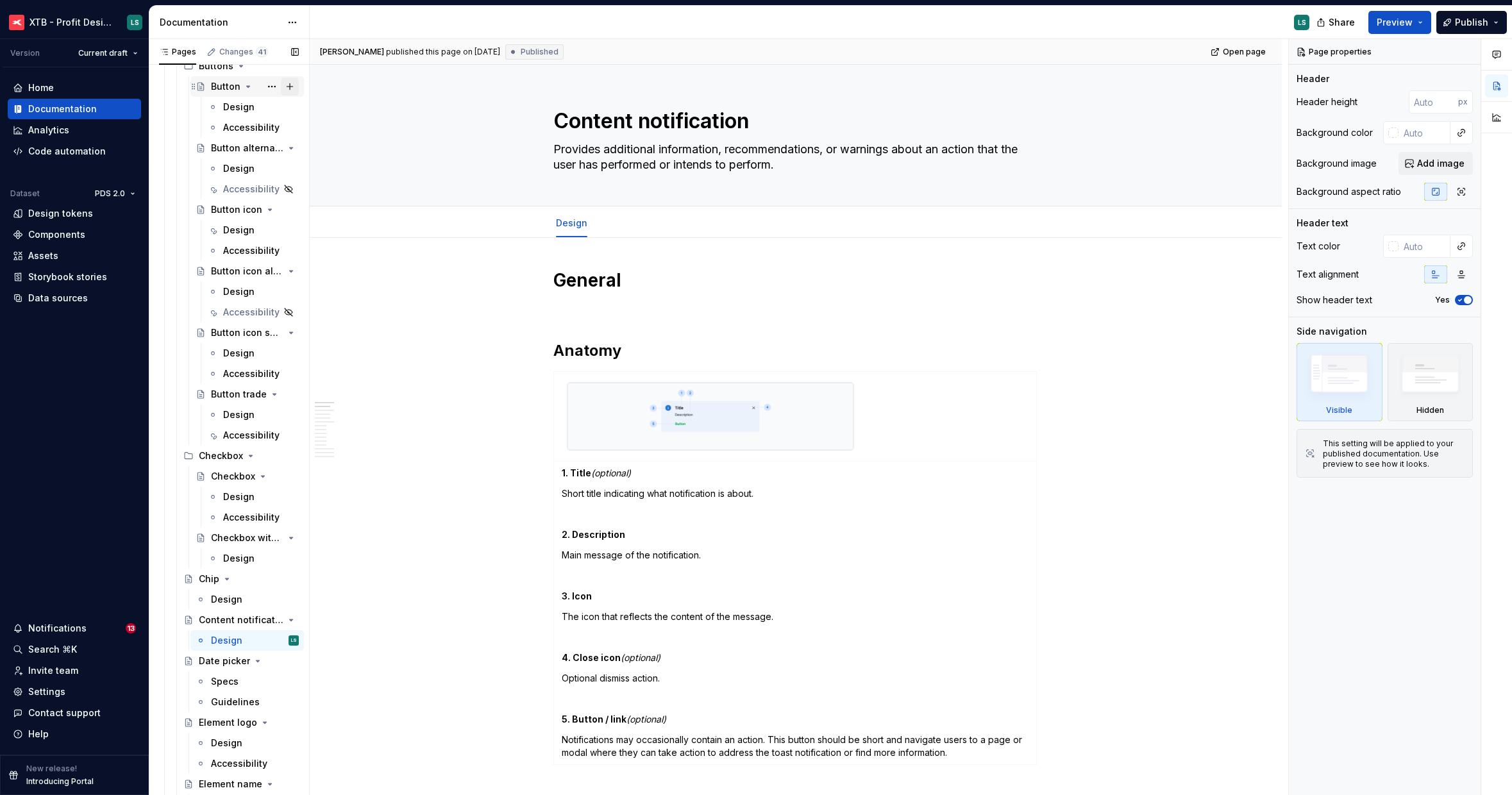
scroll to position [1205, 0]
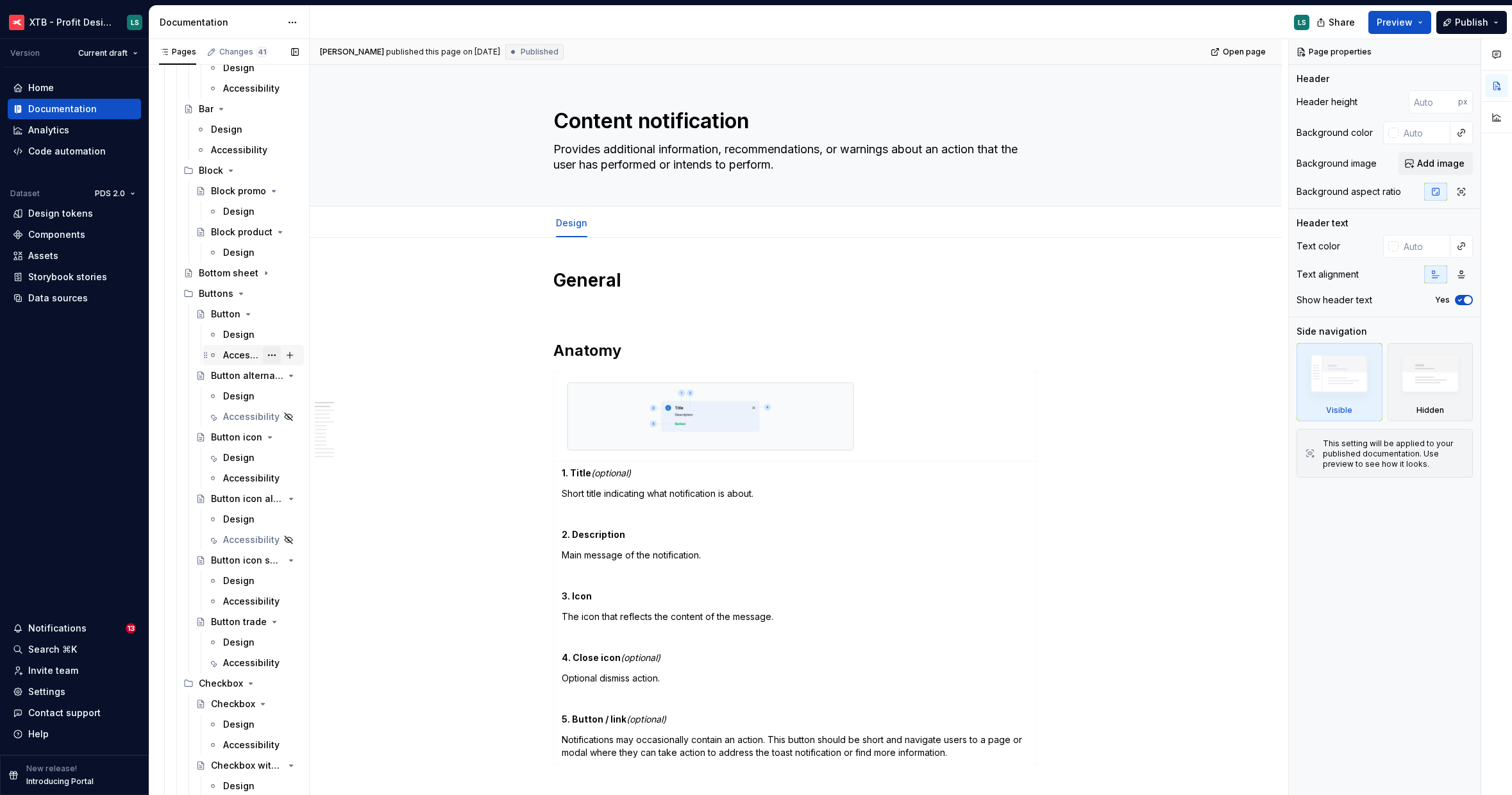
click at [268, 356] on button "Page tree" at bounding box center [272, 355] width 18 height 18
click at [318, 398] on div "Duplicate tab" at bounding box center [342, 398] width 125 height 13
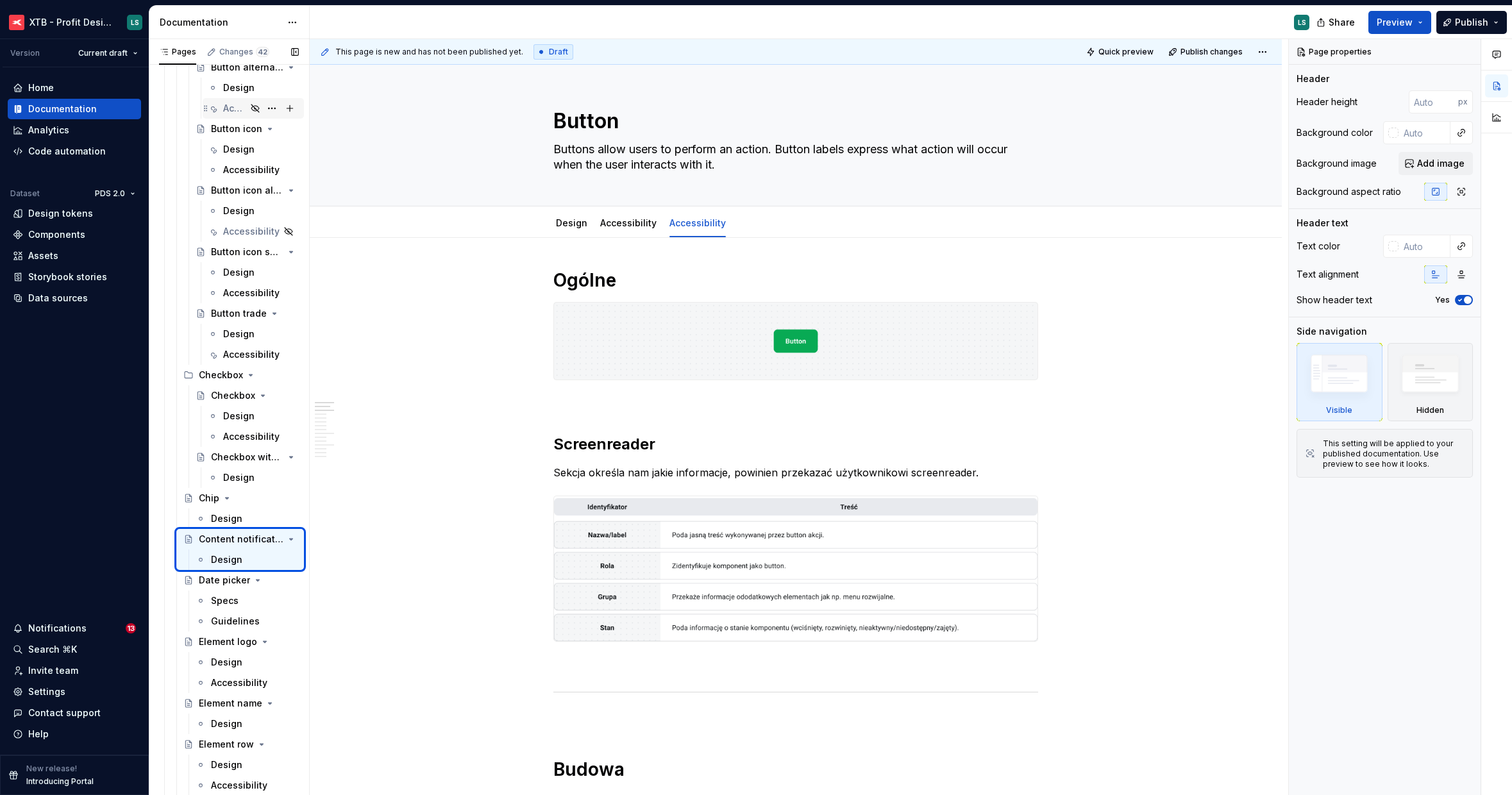
scroll to position [1534, 0]
type textarea "*"
type textarea "Content notification"
type textarea "Provides additional information, recommendations, or warnings about an action t…"
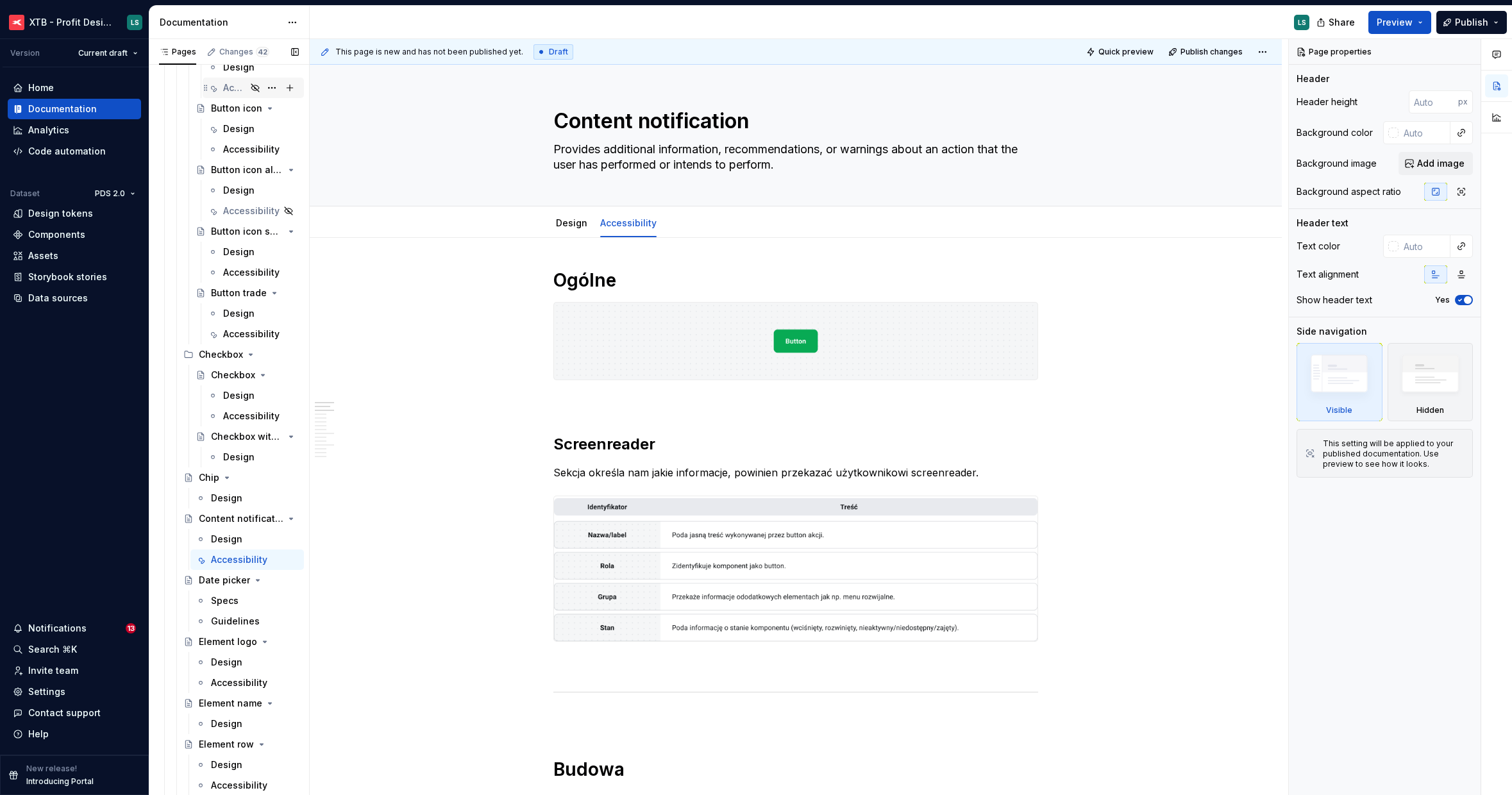
scroll to position [1513, 0]
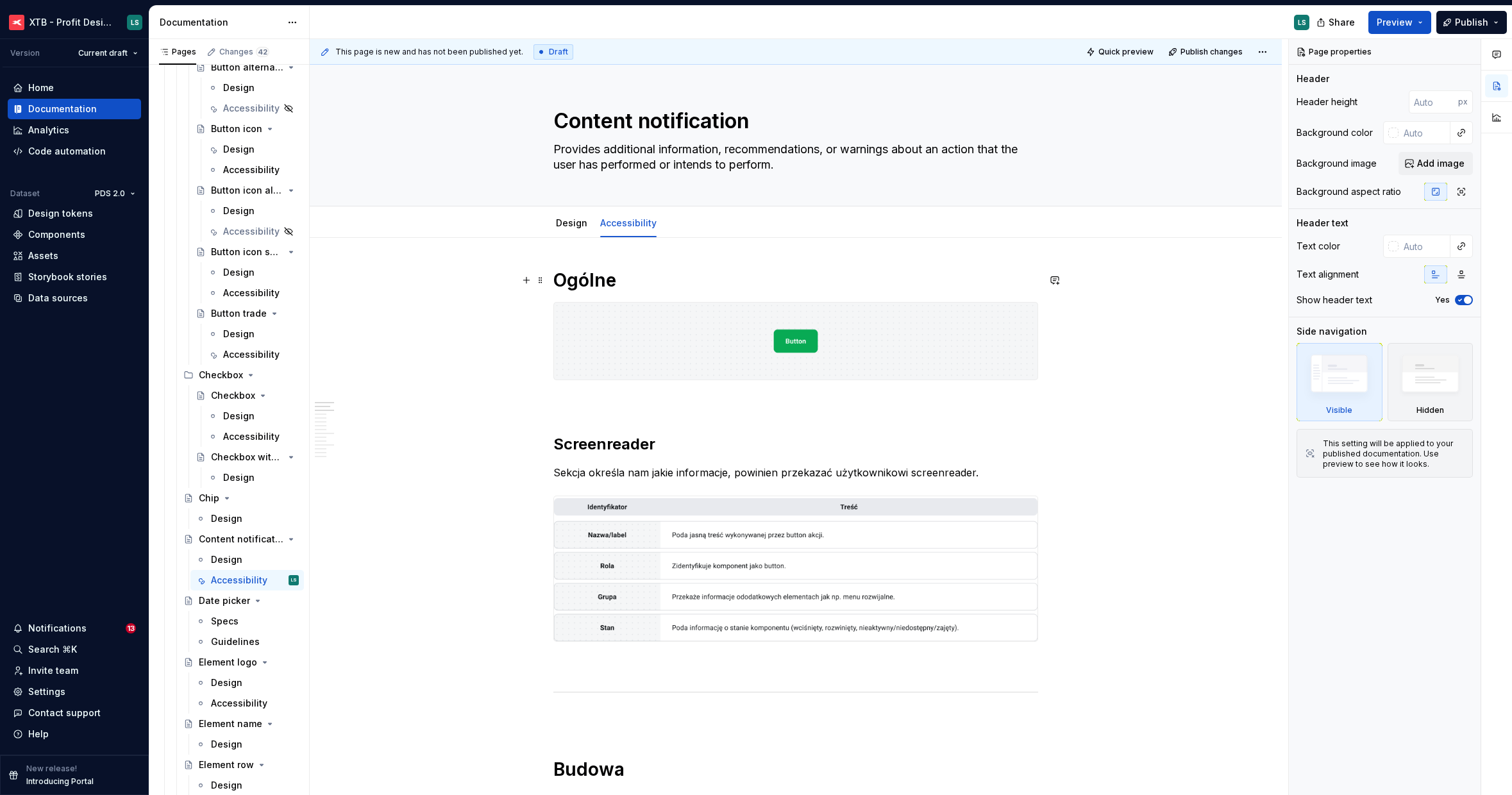
click at [729, 333] on img at bounding box center [796, 341] width 483 height 77
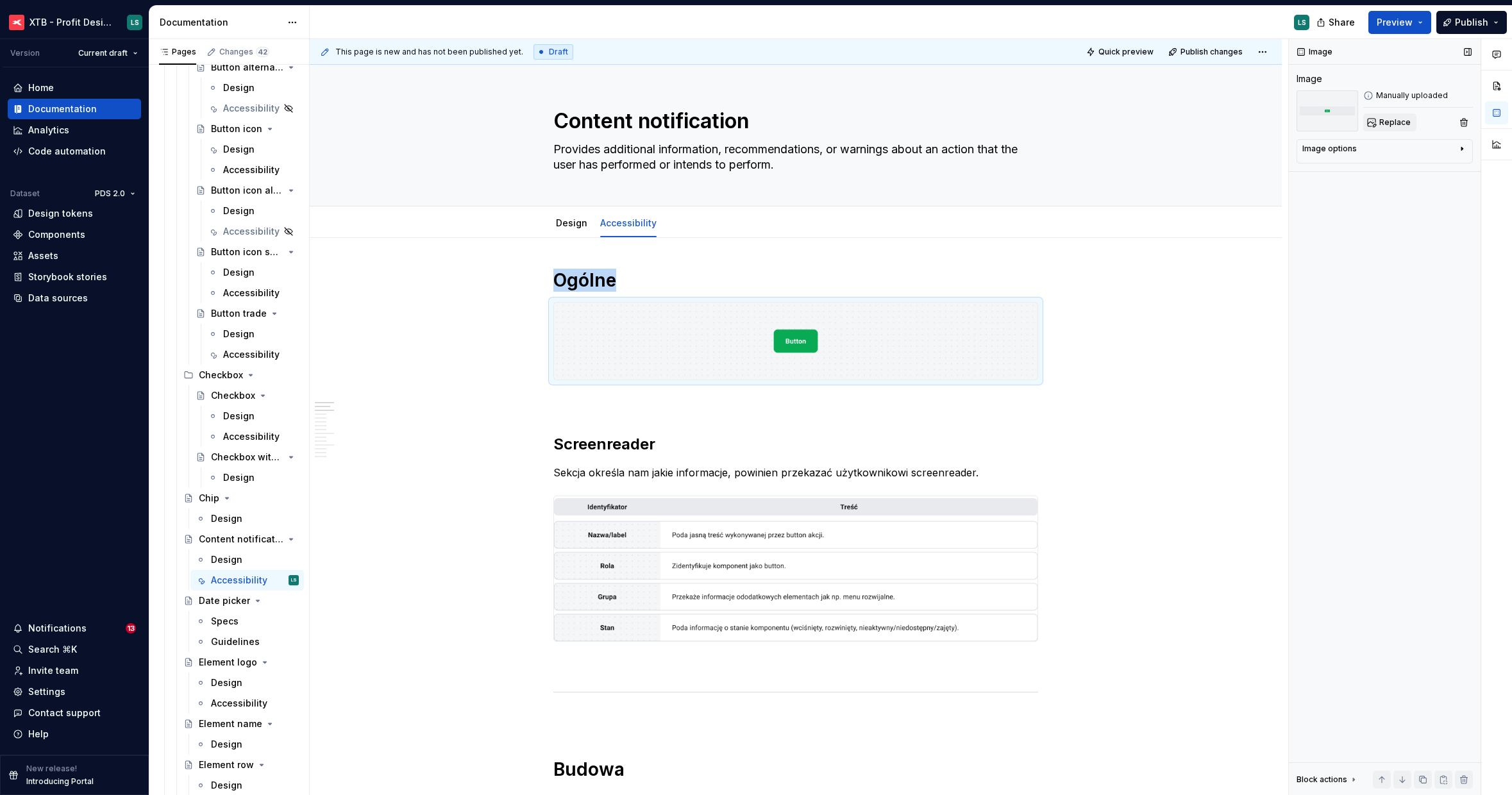
click at [1407, 124] on span "Replace" at bounding box center [1395, 122] width 31 height 10
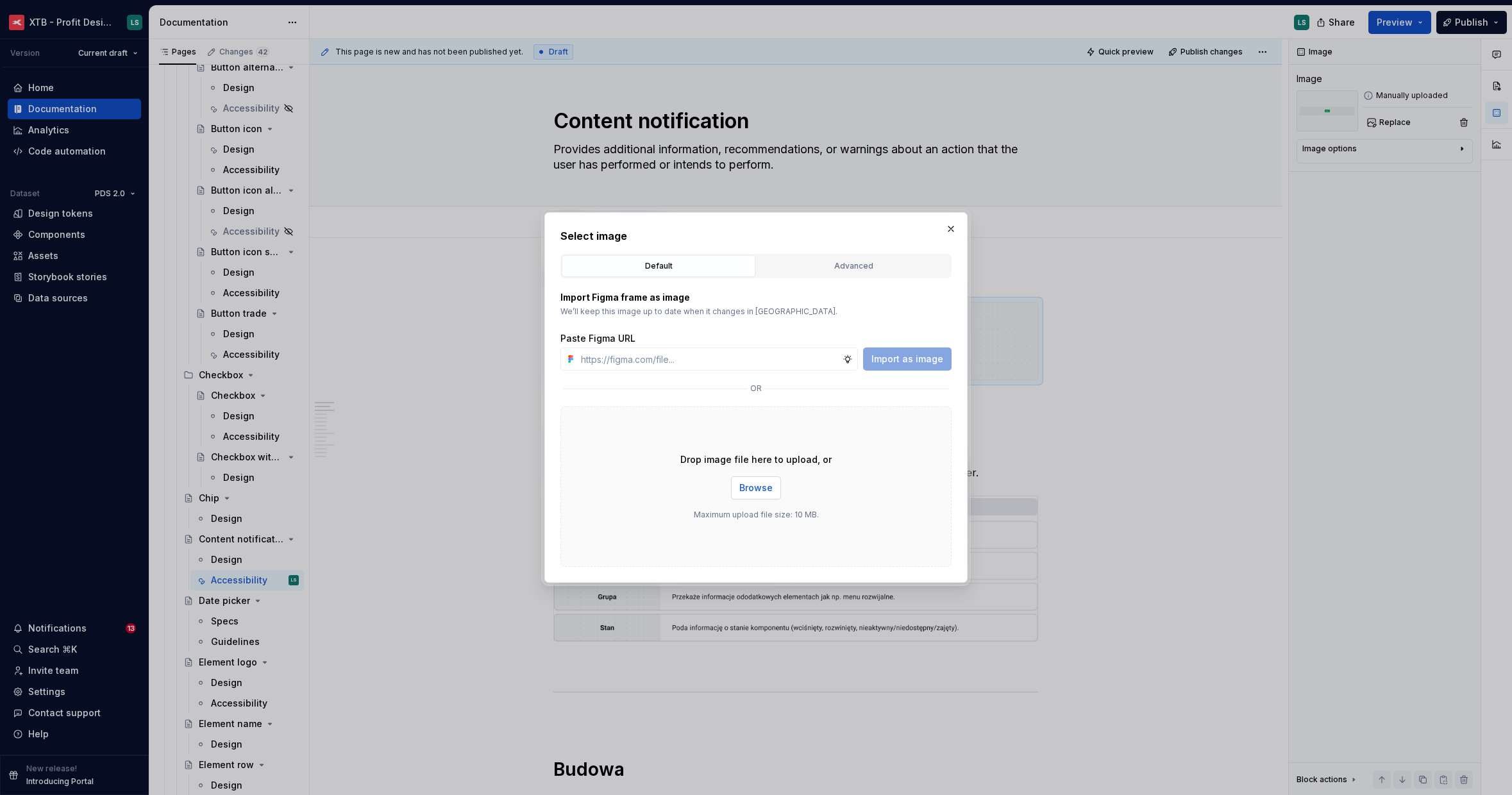
click at [762, 489] on span "Browse" at bounding box center [756, 488] width 33 height 13
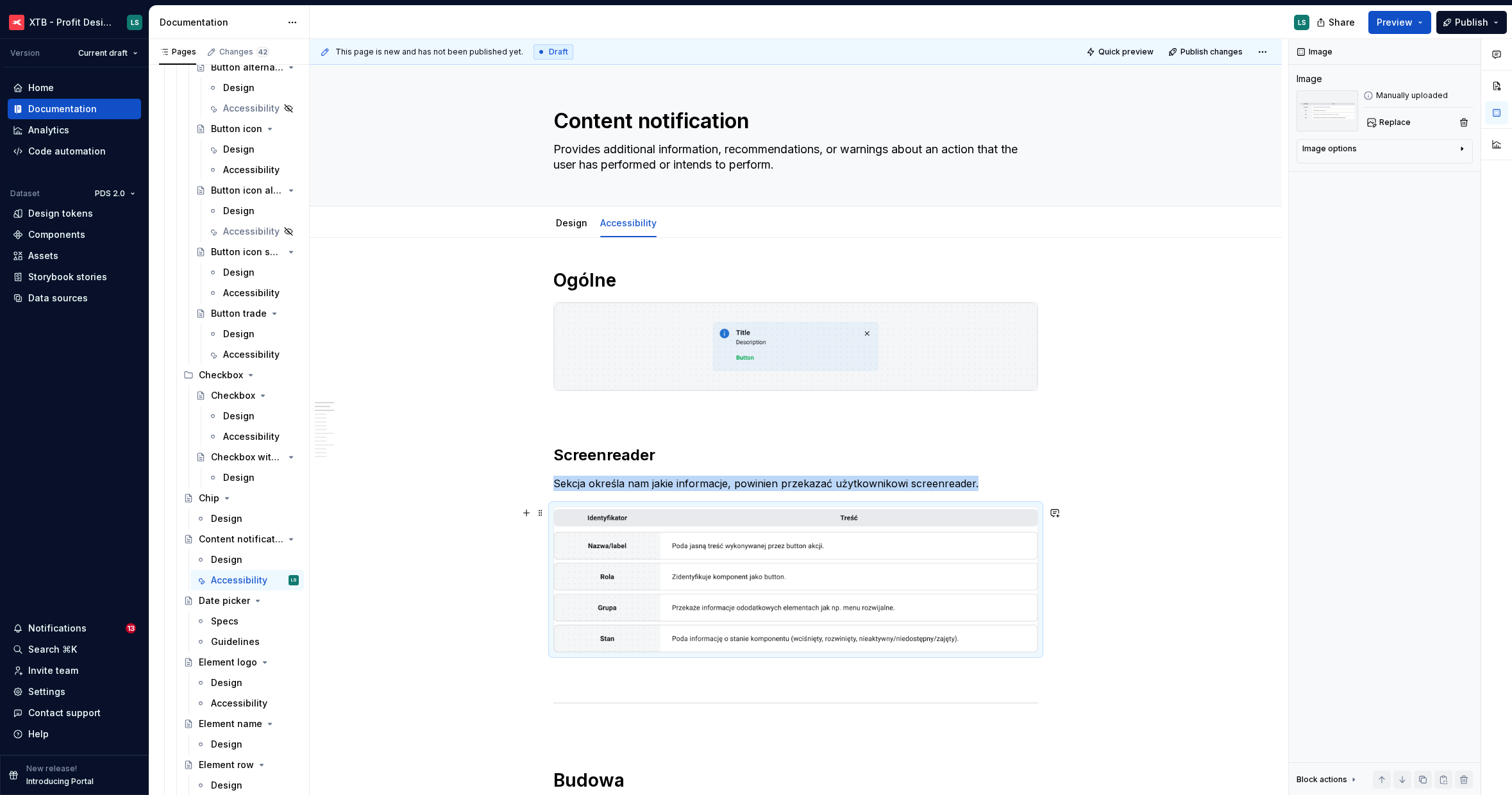
click at [791, 556] on img "To enrich screen reader interactions, please activate Accessibility in Grammarl…" at bounding box center [796, 580] width 483 height 145
click at [1384, 124] on span "Replace" at bounding box center [1395, 122] width 31 height 10
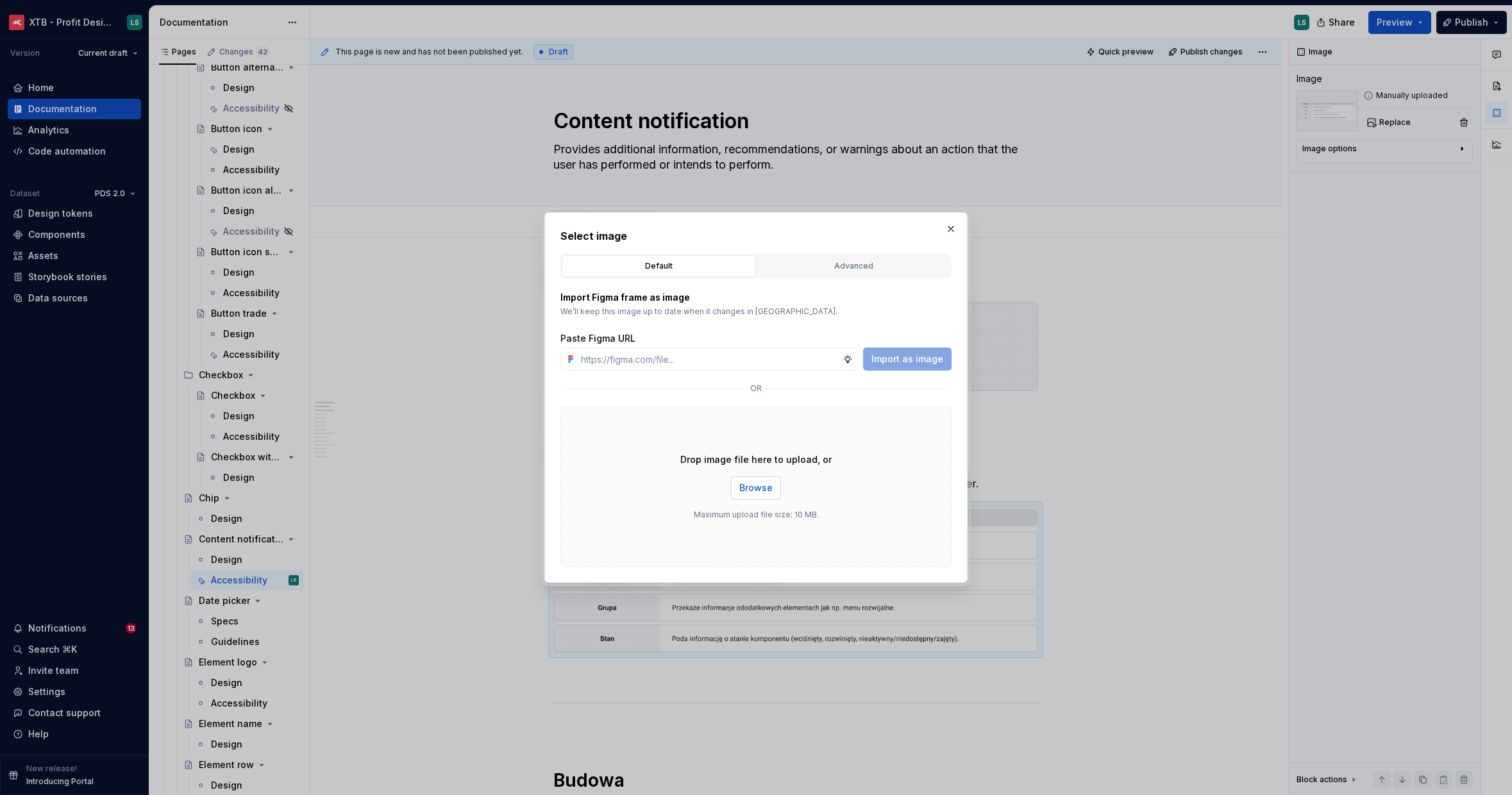
click at [737, 496] on button "Browse" at bounding box center [756, 488] width 50 height 23
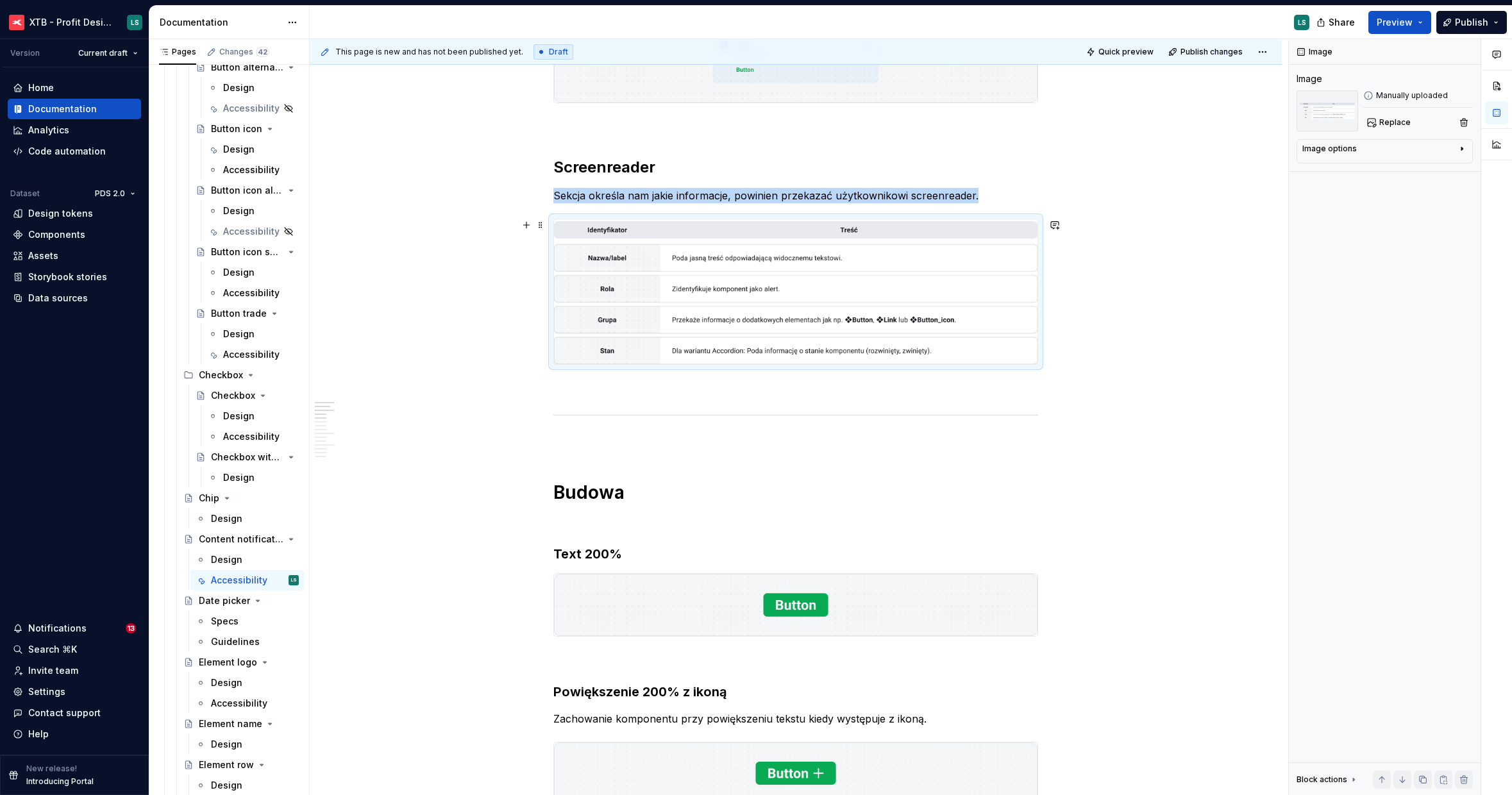
scroll to position [291, 0]
type textarea "*"
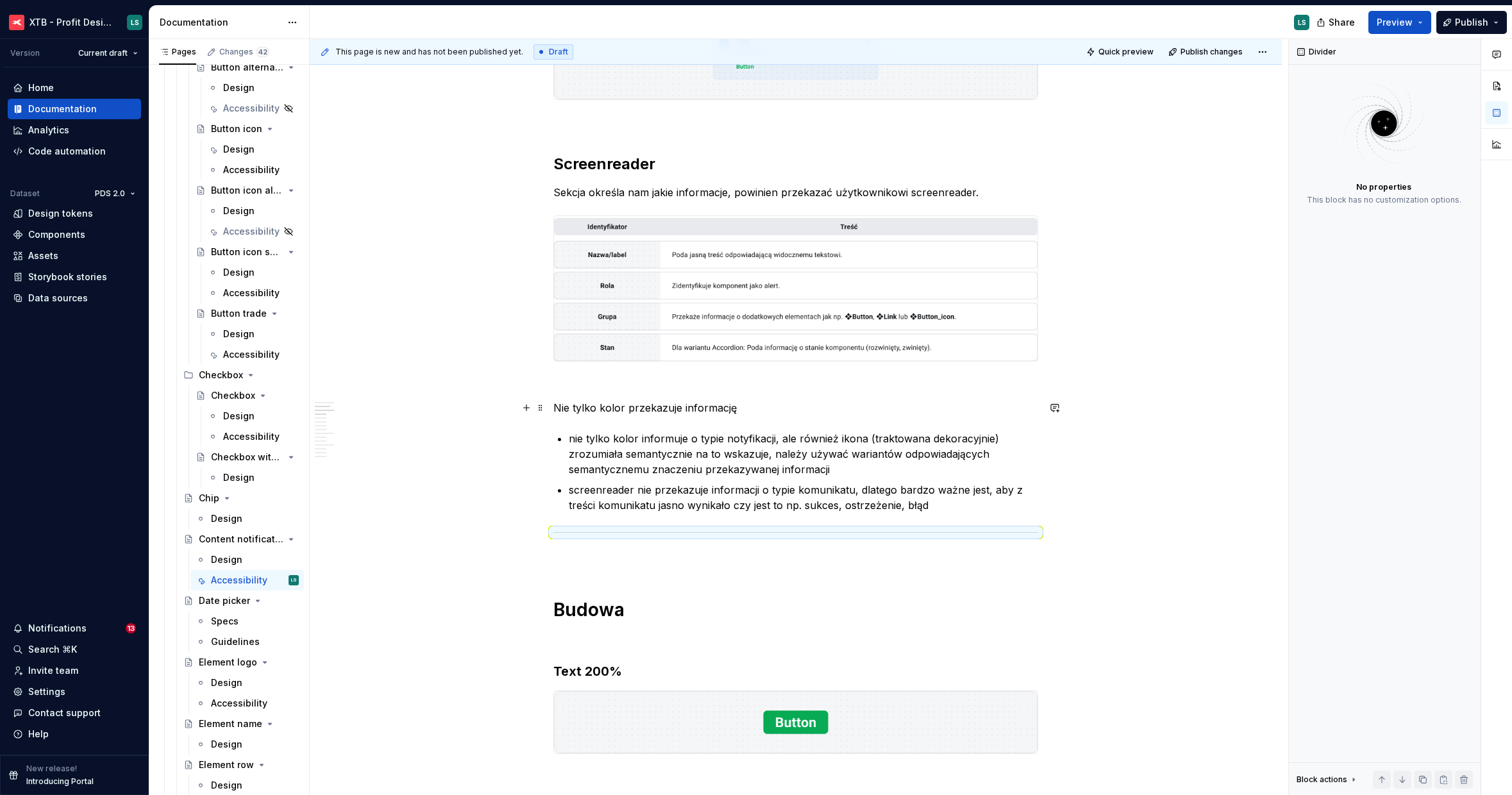
click at [675, 413] on p "Nie tylko kolor przekazuje informację" at bounding box center [795, 407] width 484 height 15
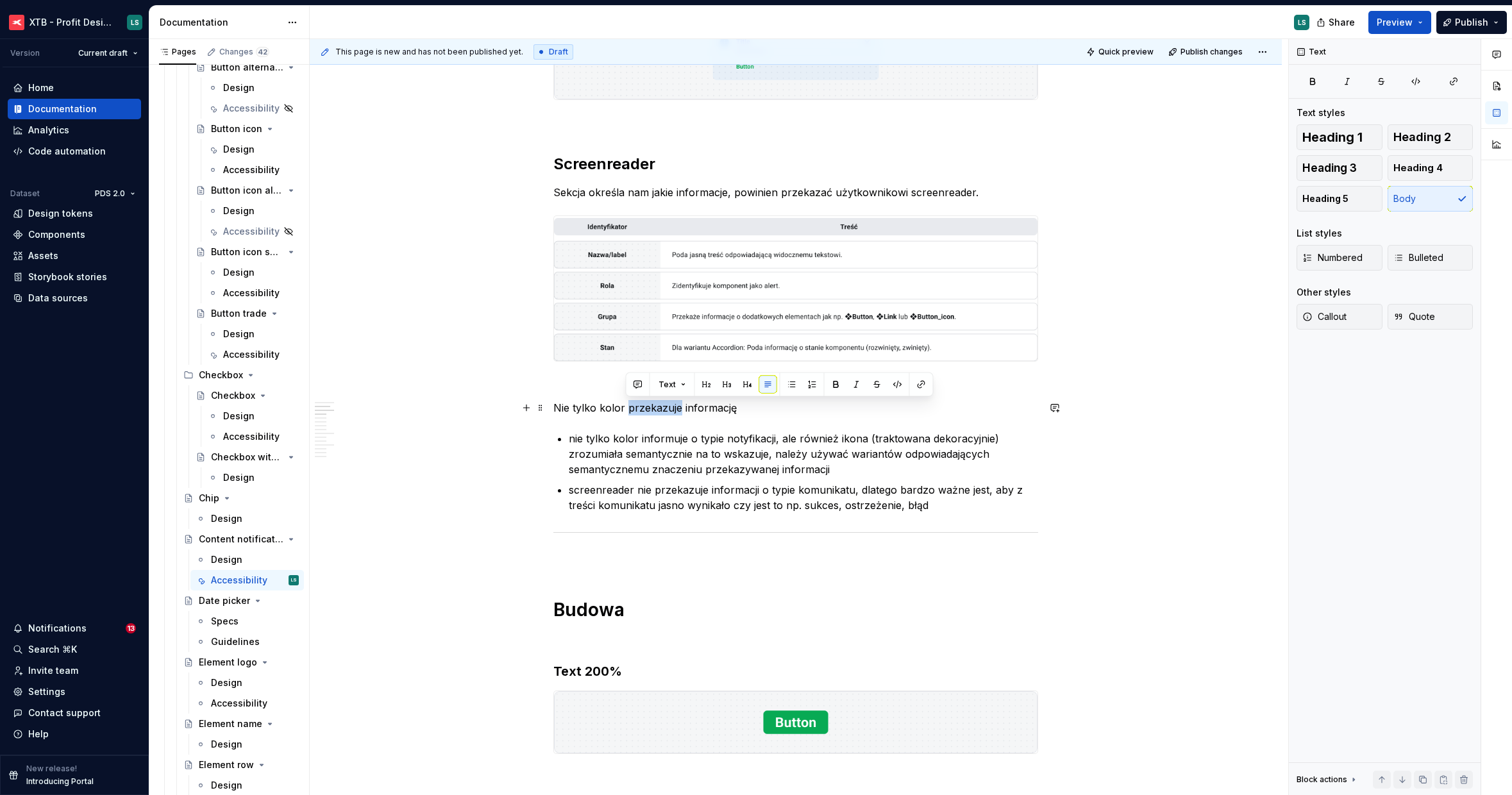
click at [675, 413] on p "Nie tylko kolor przekazuje informację" at bounding box center [795, 407] width 484 height 15
click at [632, 164] on h2 "Screenreader" at bounding box center [795, 164] width 484 height 21
click at [662, 407] on p "Nie tylko kolor przekazuje informację" at bounding box center [795, 407] width 484 height 15
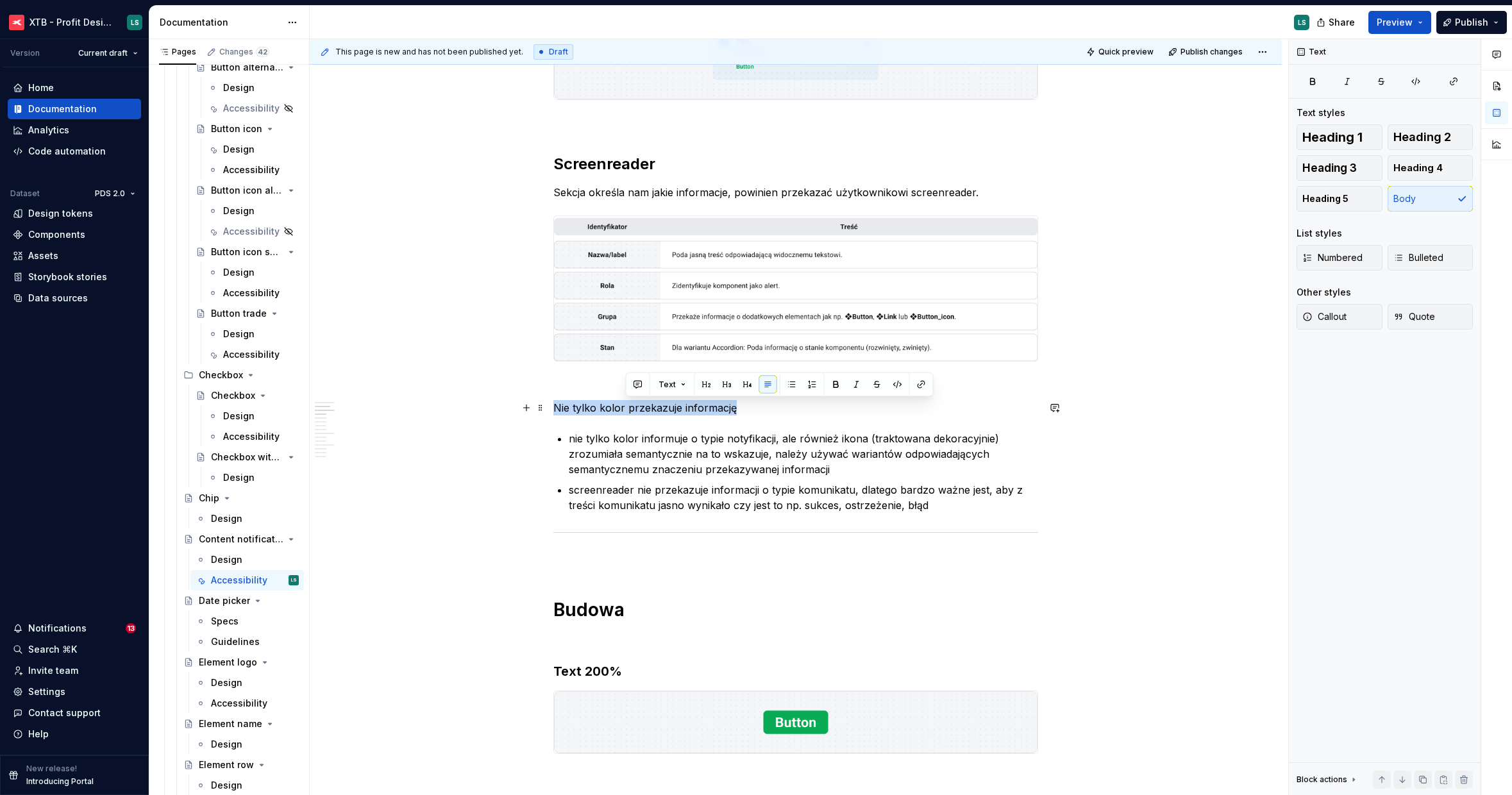
click at [662, 407] on p "Nie tylko kolor przekazuje informację" at bounding box center [795, 407] width 484 height 15
click at [1431, 139] on span "Heading 2" at bounding box center [1422, 137] width 57 height 13
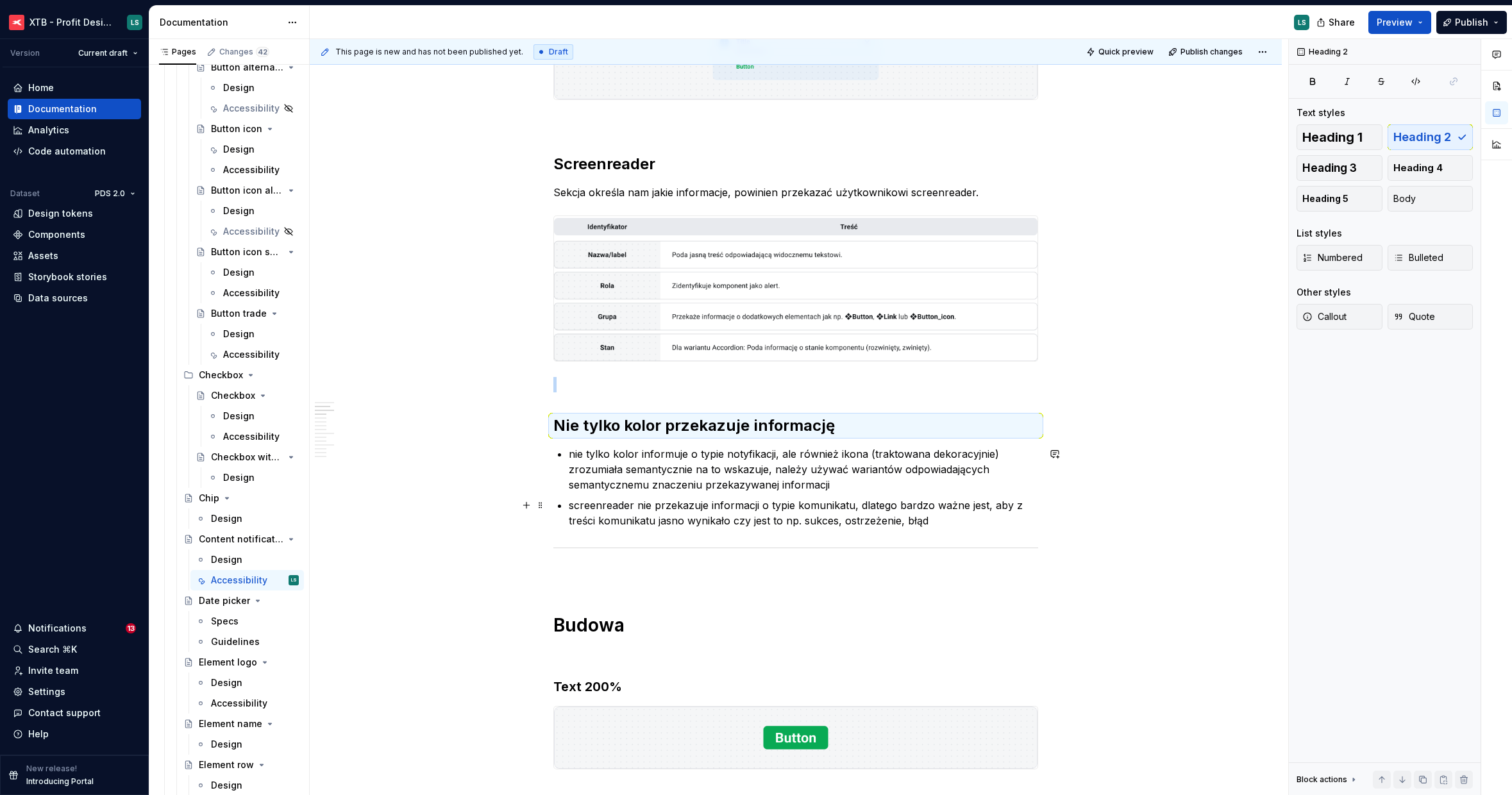
click at [930, 523] on p "screenreader nie przekazuje informacji o typie komunikatu, dlatego bardzo ważne…" at bounding box center [803, 513] width 469 height 30
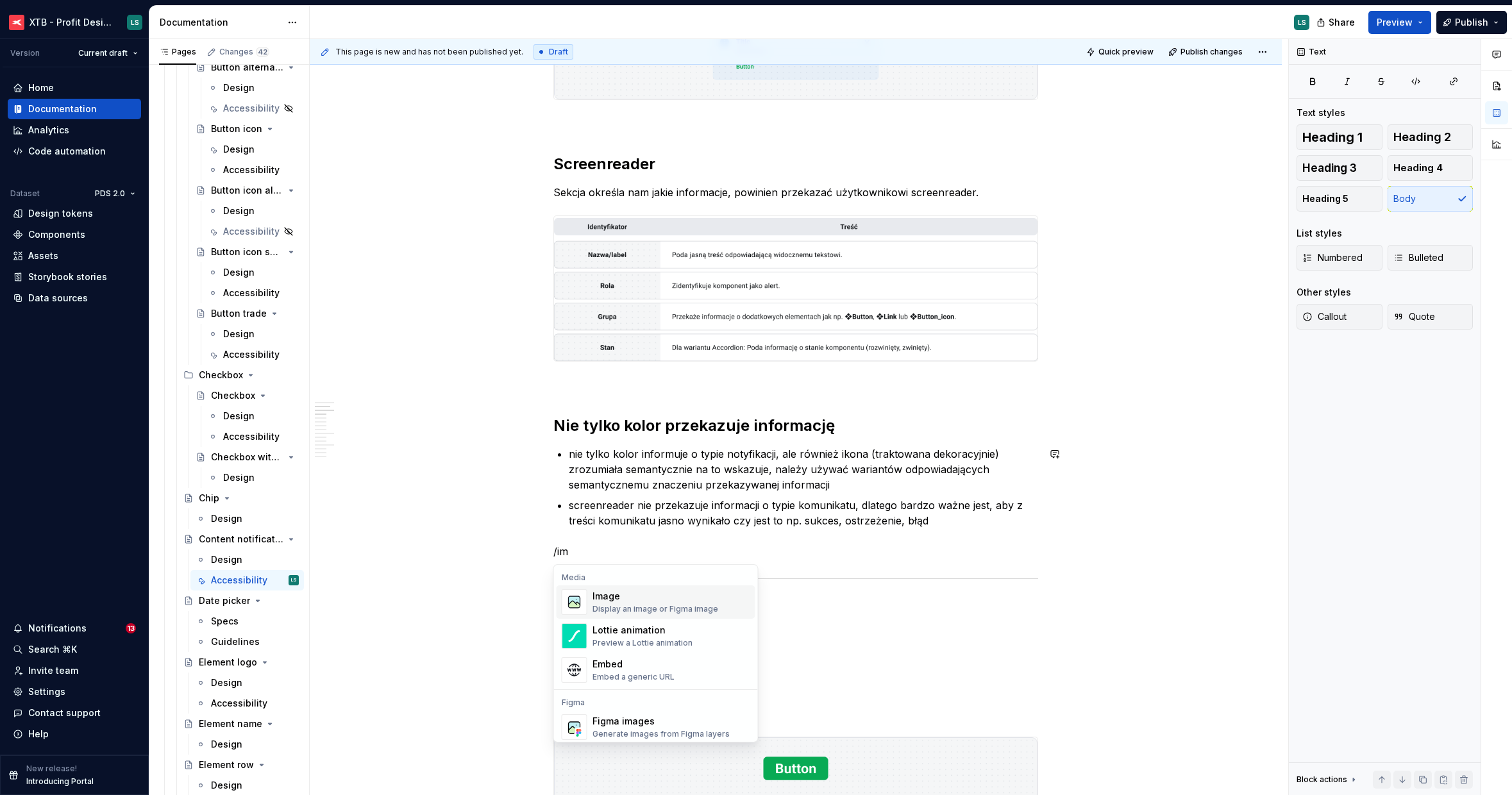
click at [656, 600] on div "Image" at bounding box center [655, 596] width 125 height 13
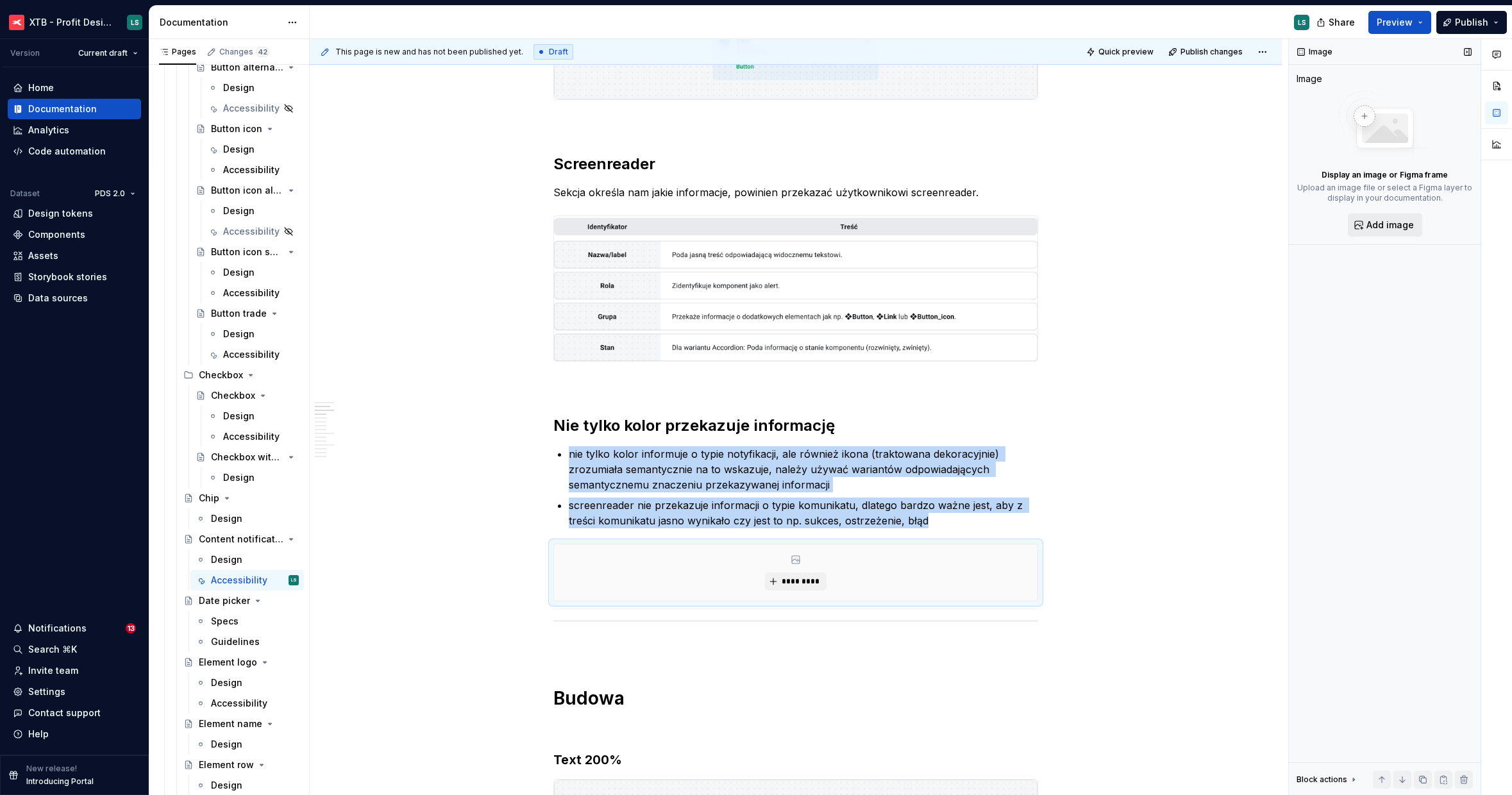
click at [1384, 218] on span "Add image" at bounding box center [1389, 225] width 47 height 13
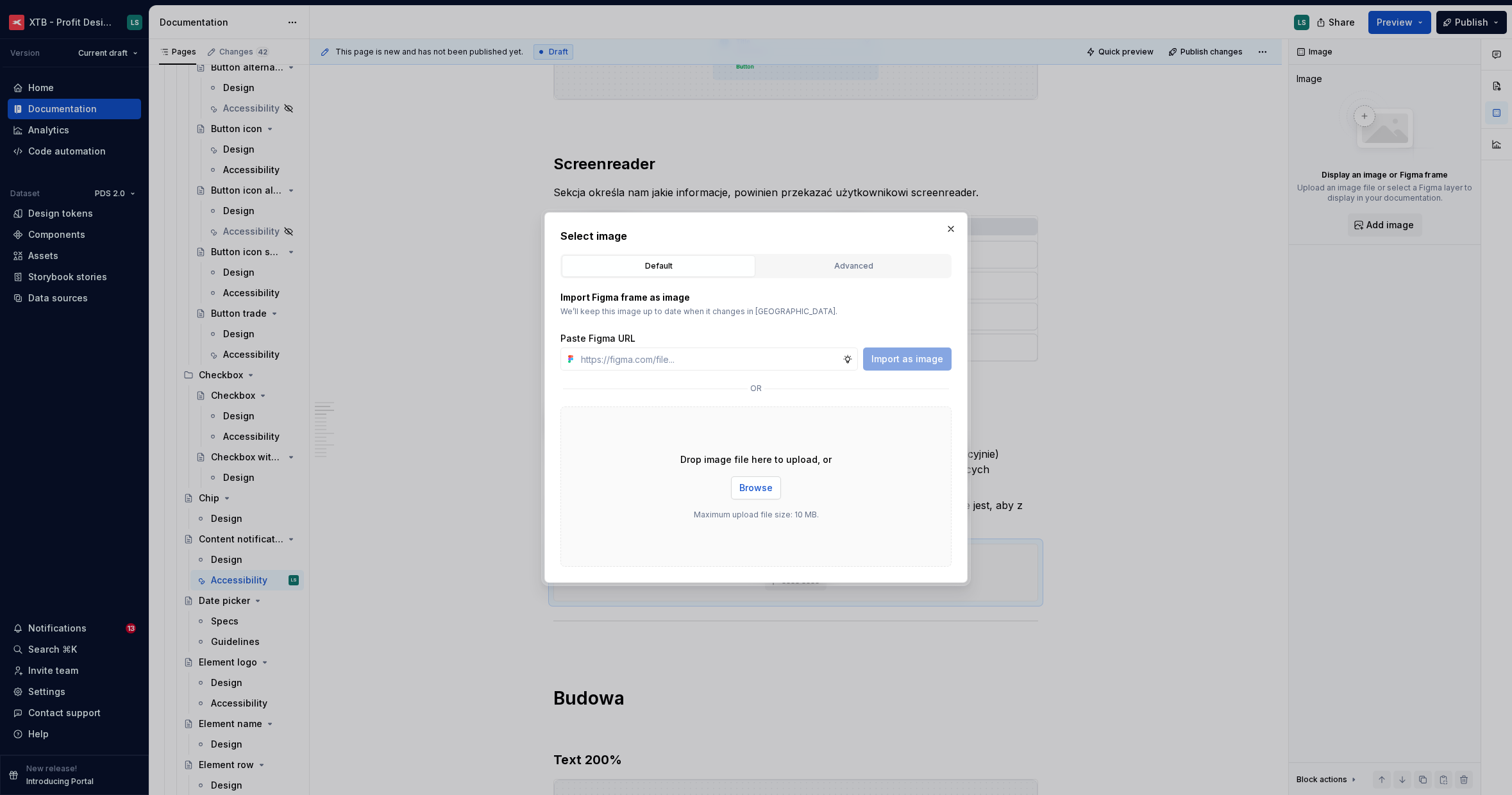
click at [779, 492] on button "Browse" at bounding box center [756, 488] width 50 height 23
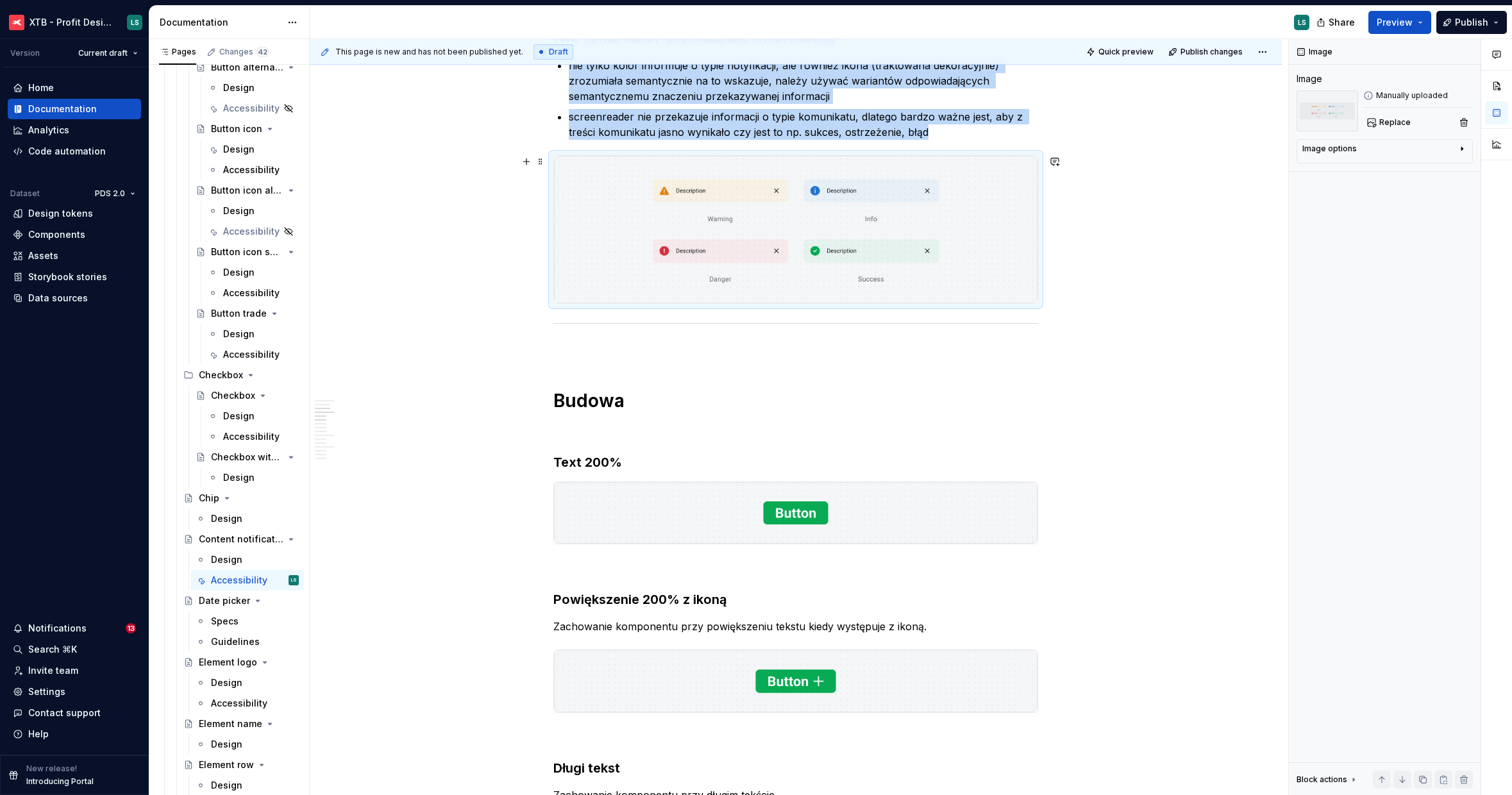
scroll to position [706, 0]
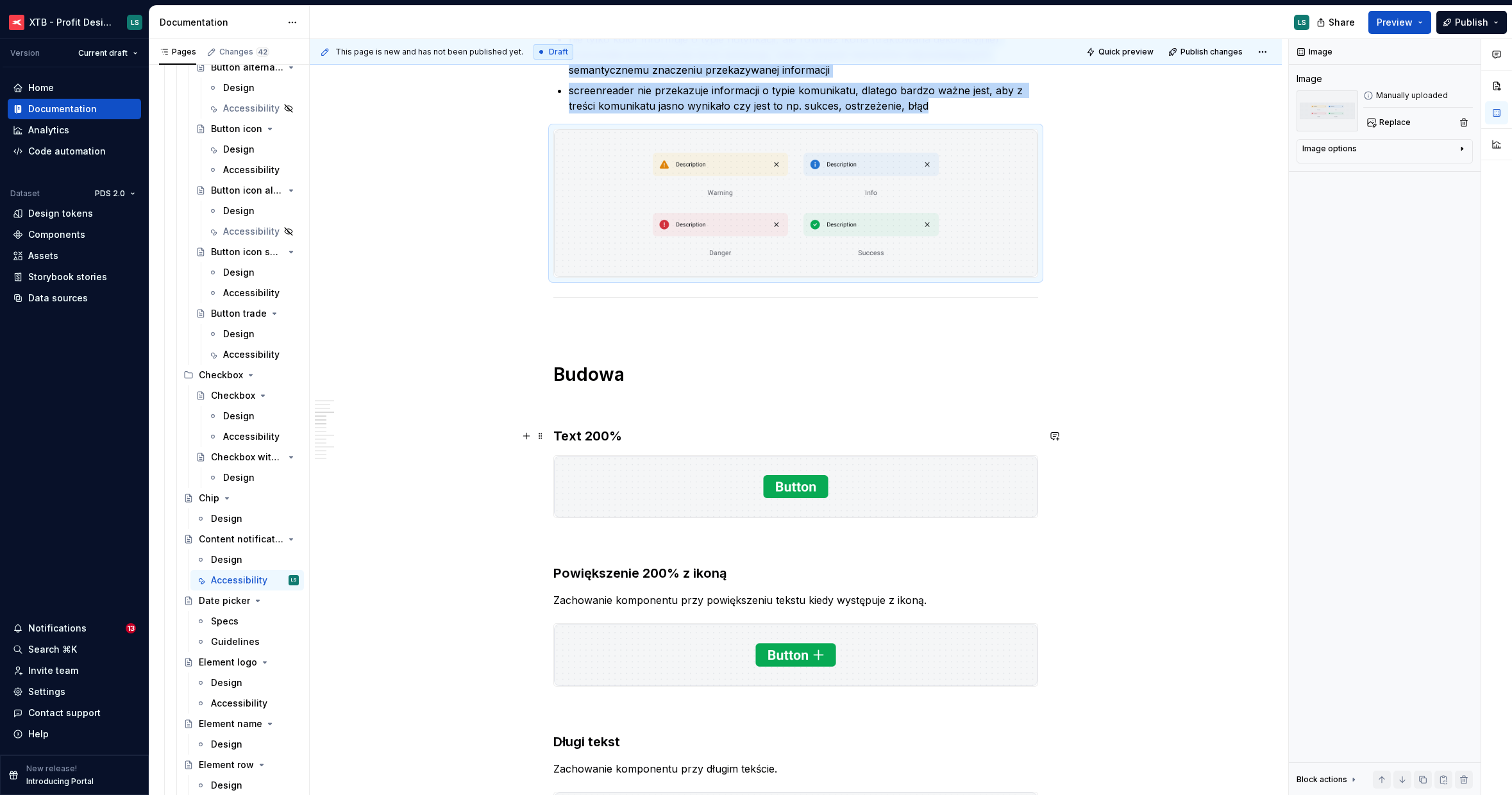
click at [654, 437] on h3 "Text 200%" at bounding box center [795, 436] width 484 height 18
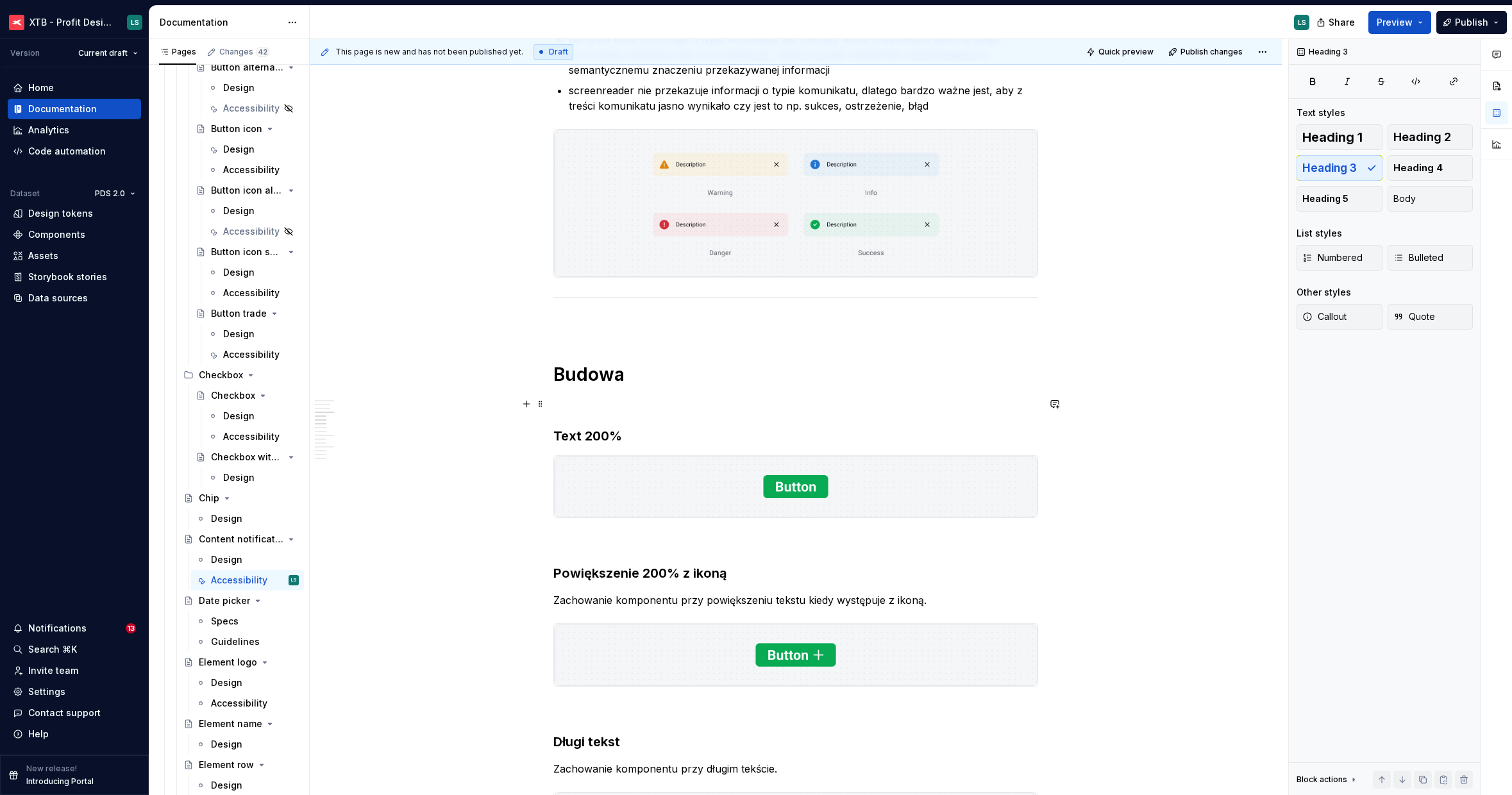
click at [627, 397] on p "To enrich screen reader interactions, please activate Accessibility in Grammarl…" at bounding box center [795, 404] width 484 height 15
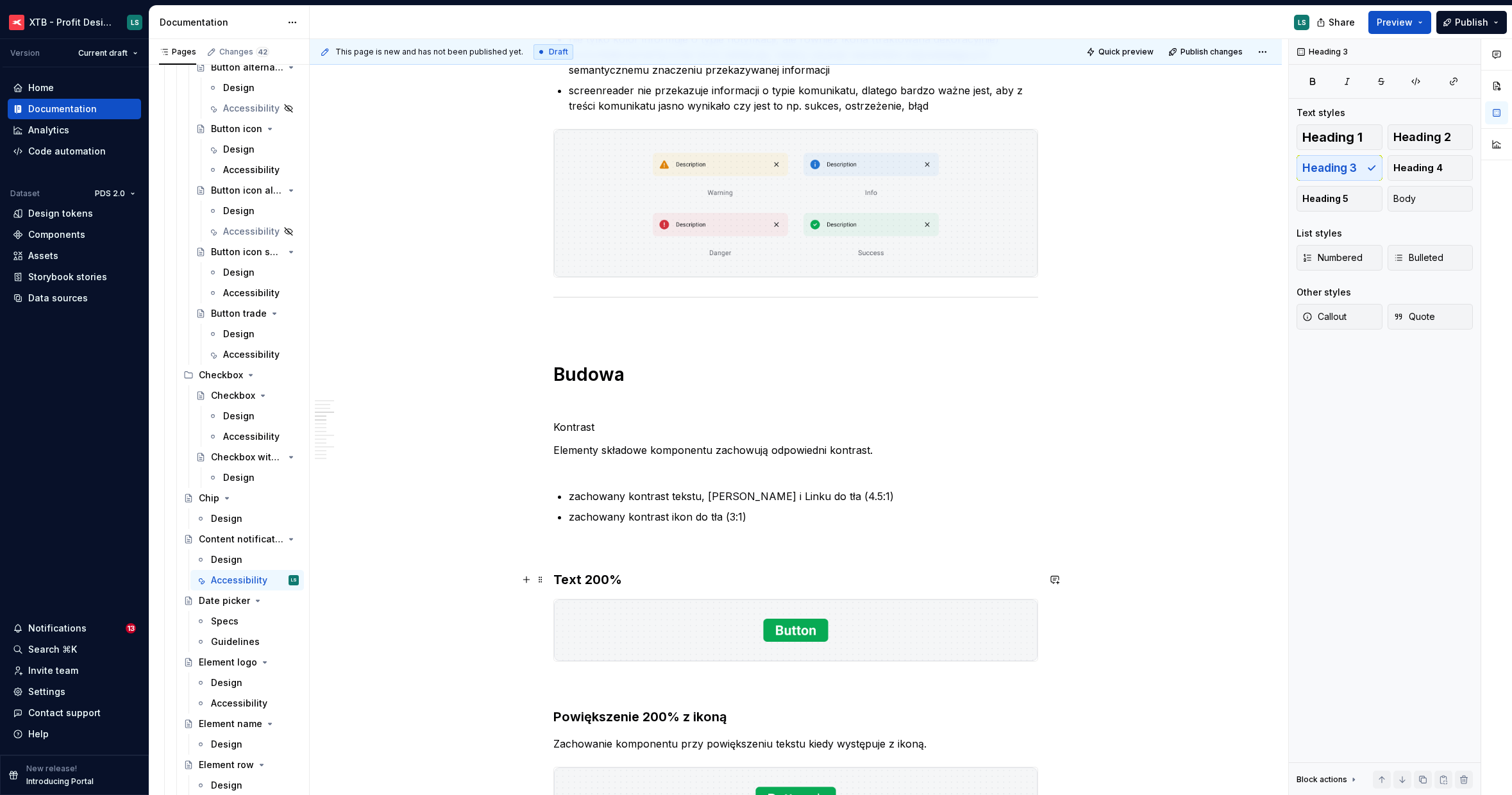
click at [601, 575] on h3 "Text 200%" at bounding box center [795, 579] width 484 height 18
click at [572, 425] on p "Kontrast" at bounding box center [795, 426] width 484 height 15
click at [1314, 173] on span "Heading 3" at bounding box center [1329, 167] width 55 height 13
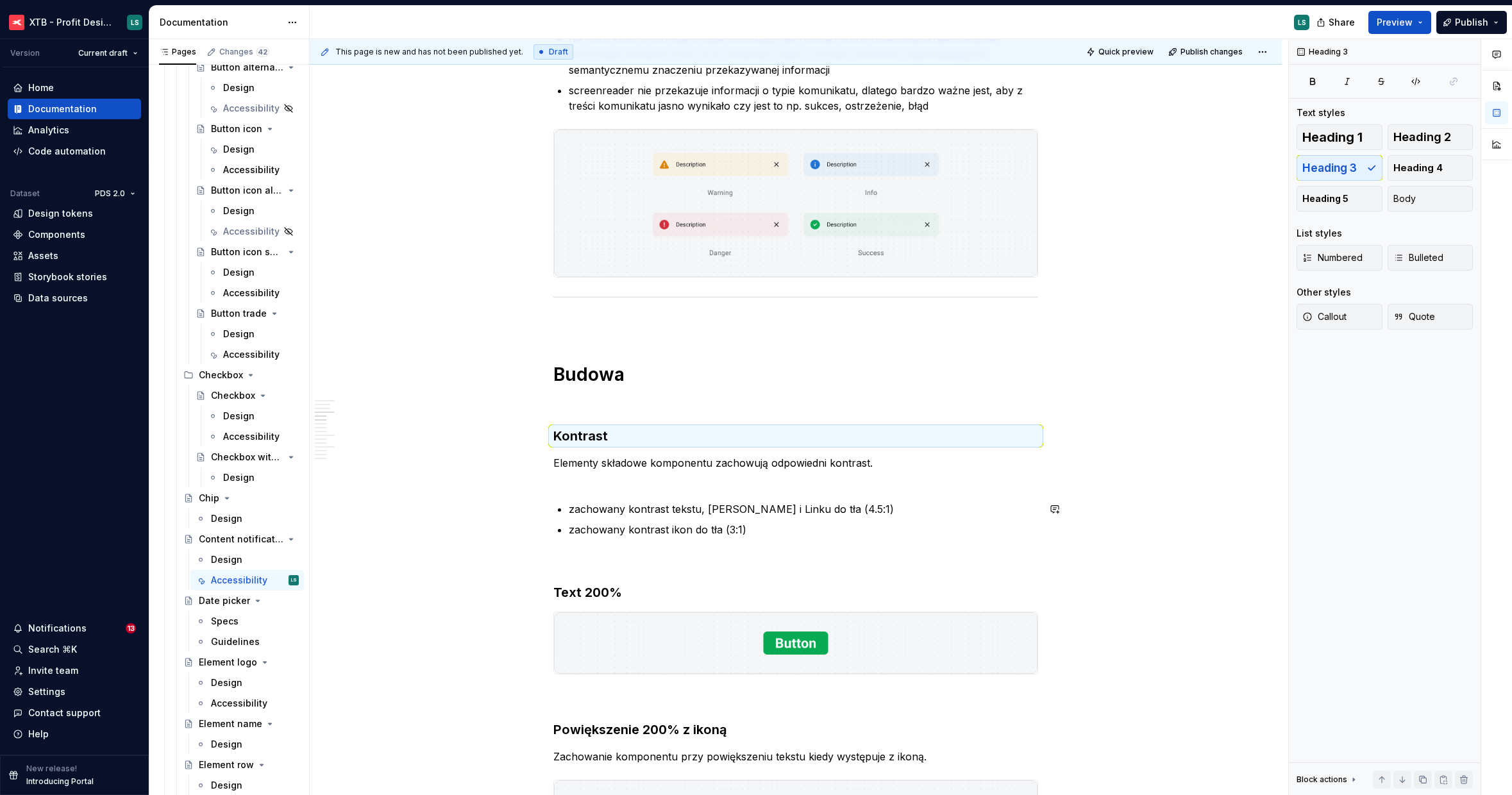
click at [618, 481] on p "Elementy składowe komponentu zachowują odpowiedni kontrast." at bounding box center [795, 470] width 484 height 30
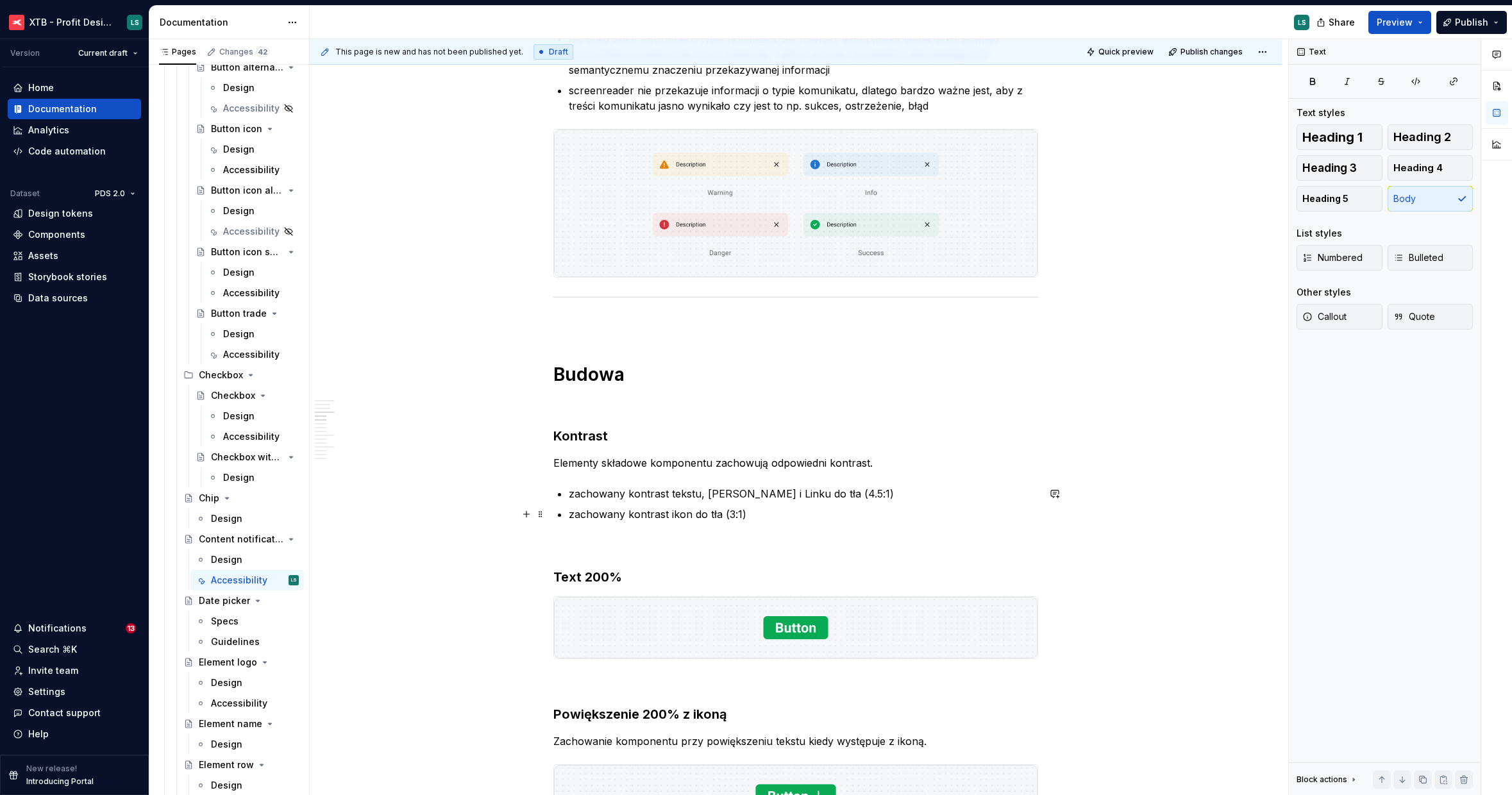
click at [833, 514] on p "zachowany kontrast ikon do tła (3:1)" at bounding box center [803, 514] width 469 height 15
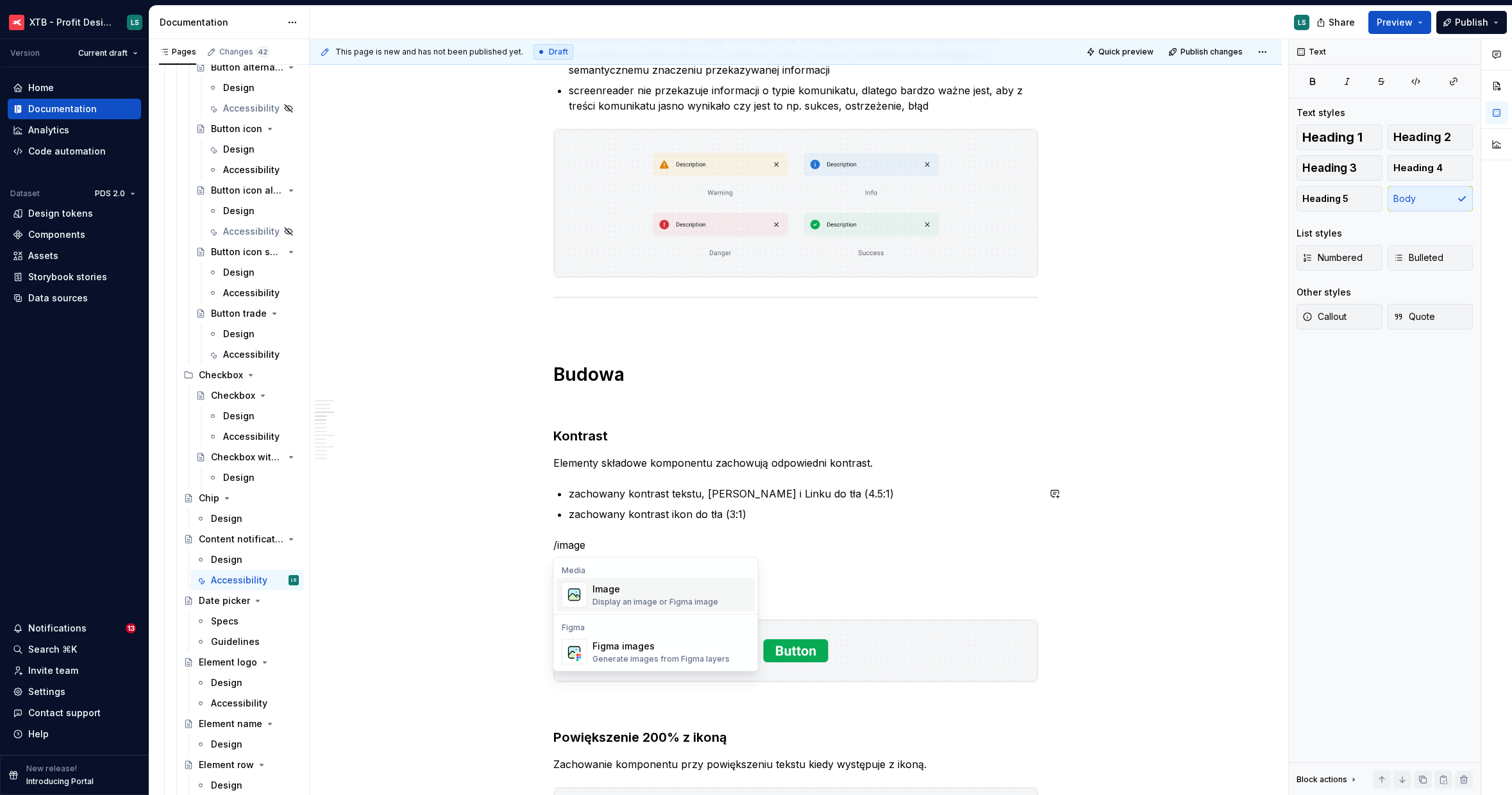
click at [699, 583] on div "Image" at bounding box center [655, 589] width 125 height 13
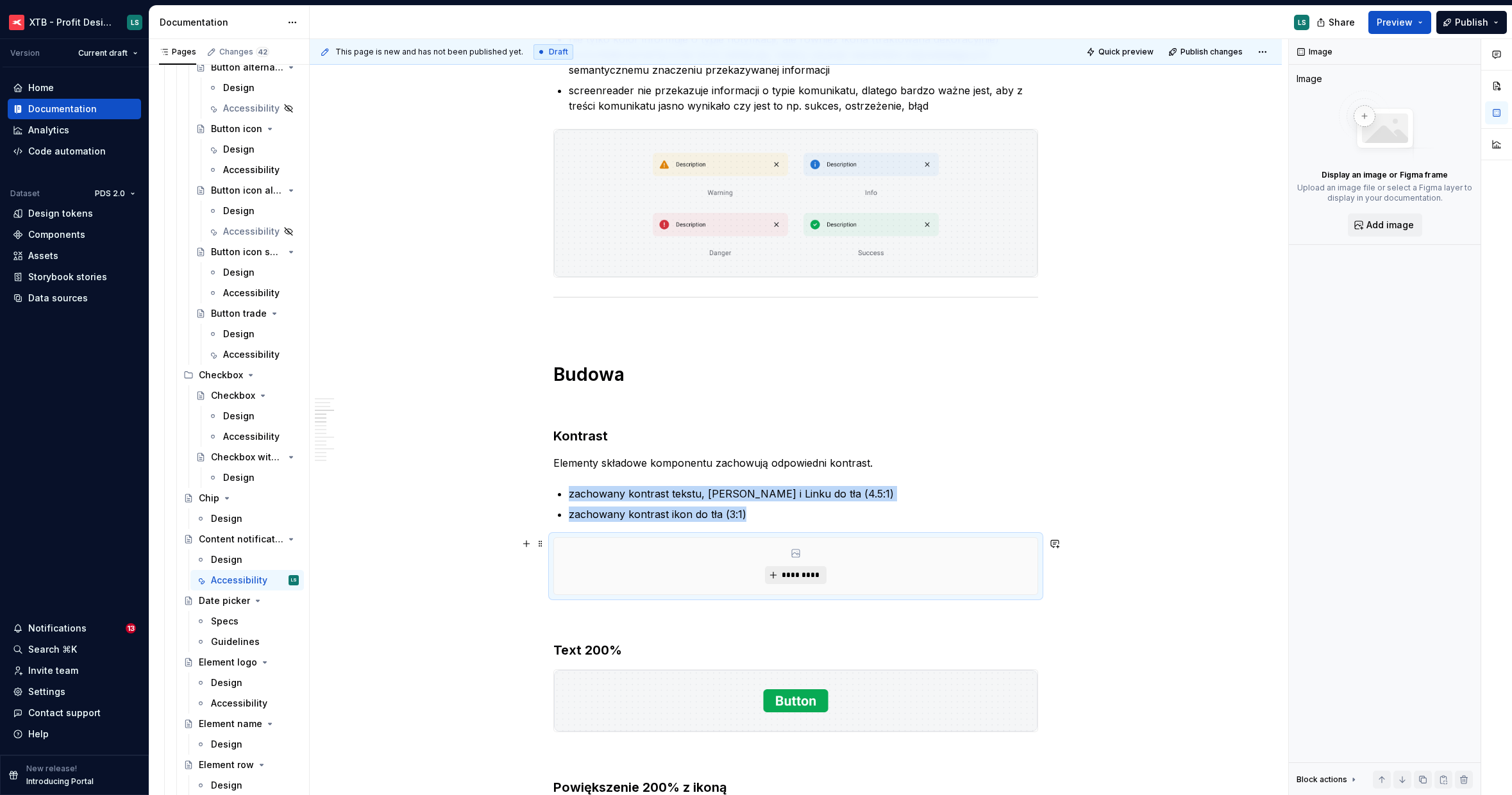
click at [782, 574] on span "*********" at bounding box center [800, 575] width 39 height 10
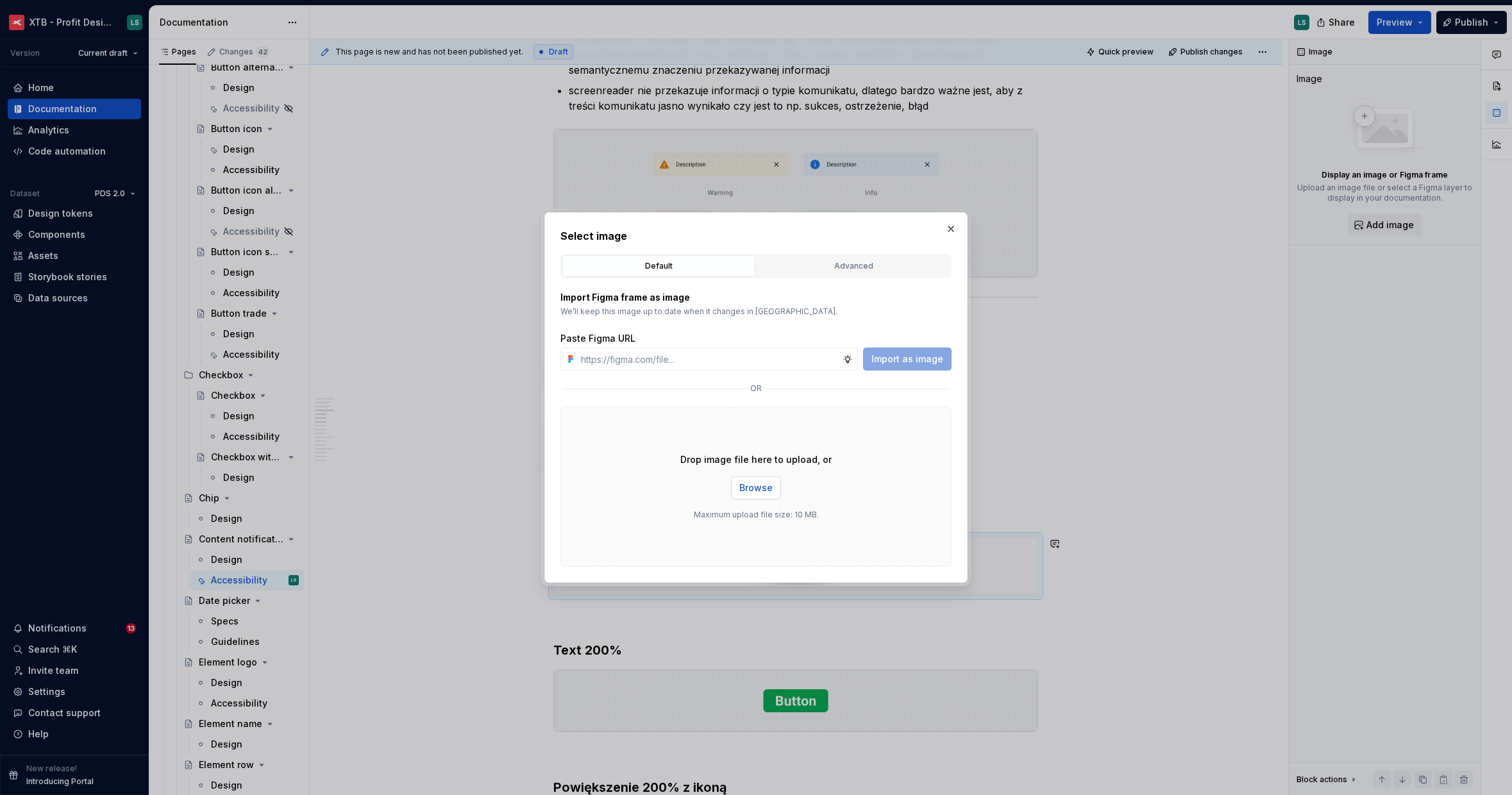
click at [741, 489] on span "Browse" at bounding box center [756, 488] width 33 height 13
type textarea "*"
